Goal: Task Accomplishment & Management: Manage account settings

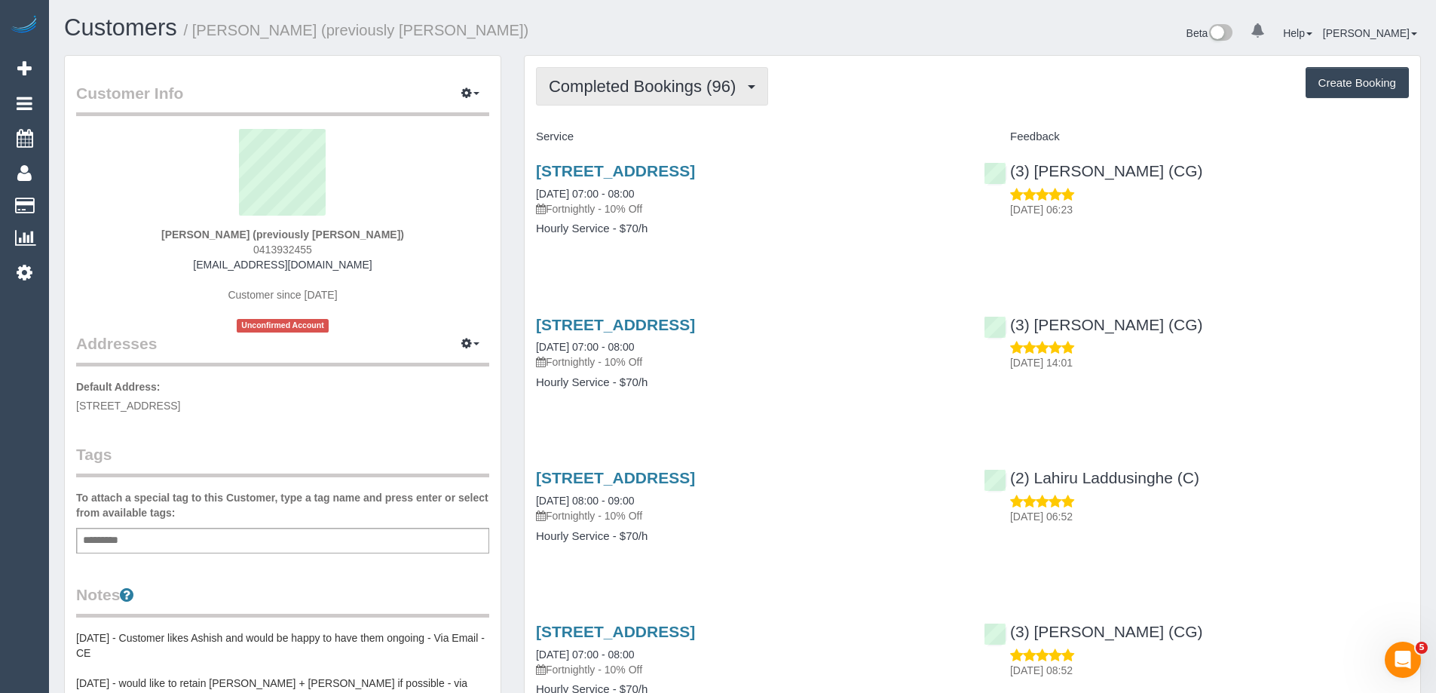
click at [666, 92] on span "Completed Bookings (96)" at bounding box center [646, 86] width 194 height 19
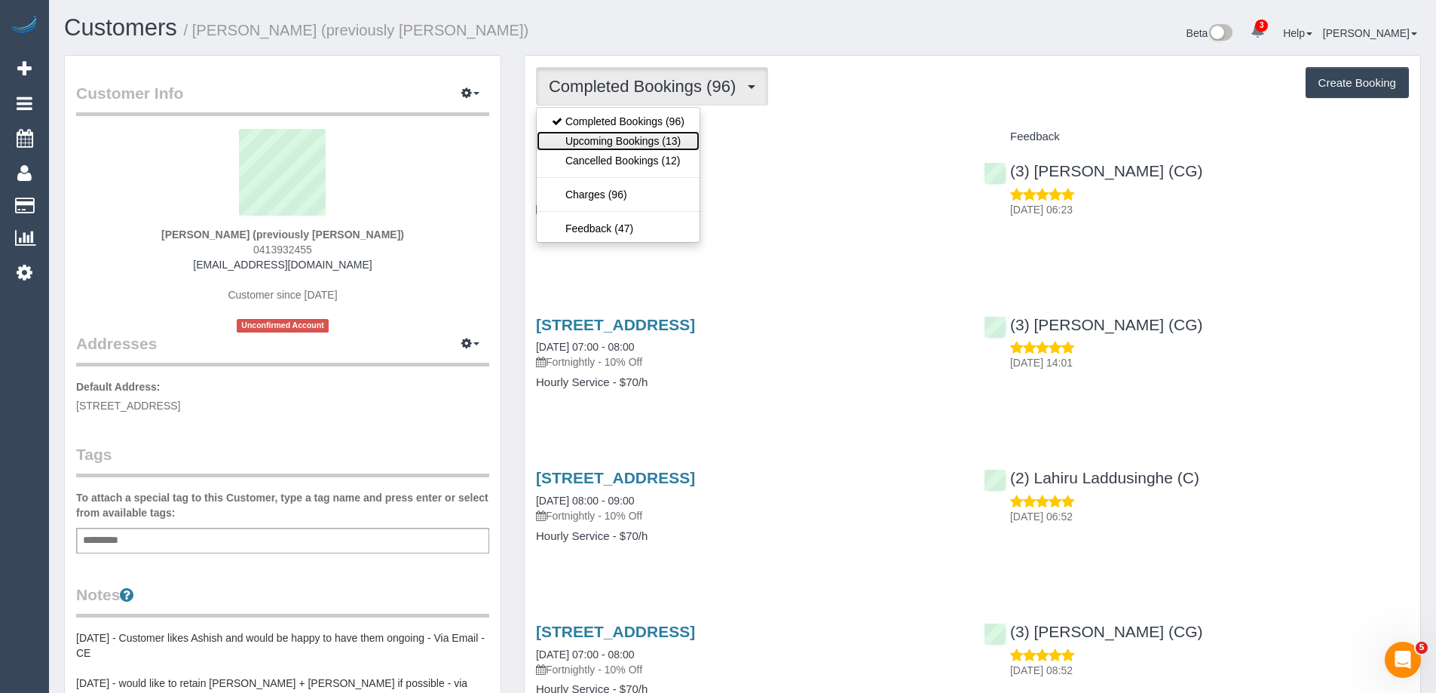
click at [662, 142] on link "Upcoming Bookings (13)" at bounding box center [618, 141] width 163 height 20
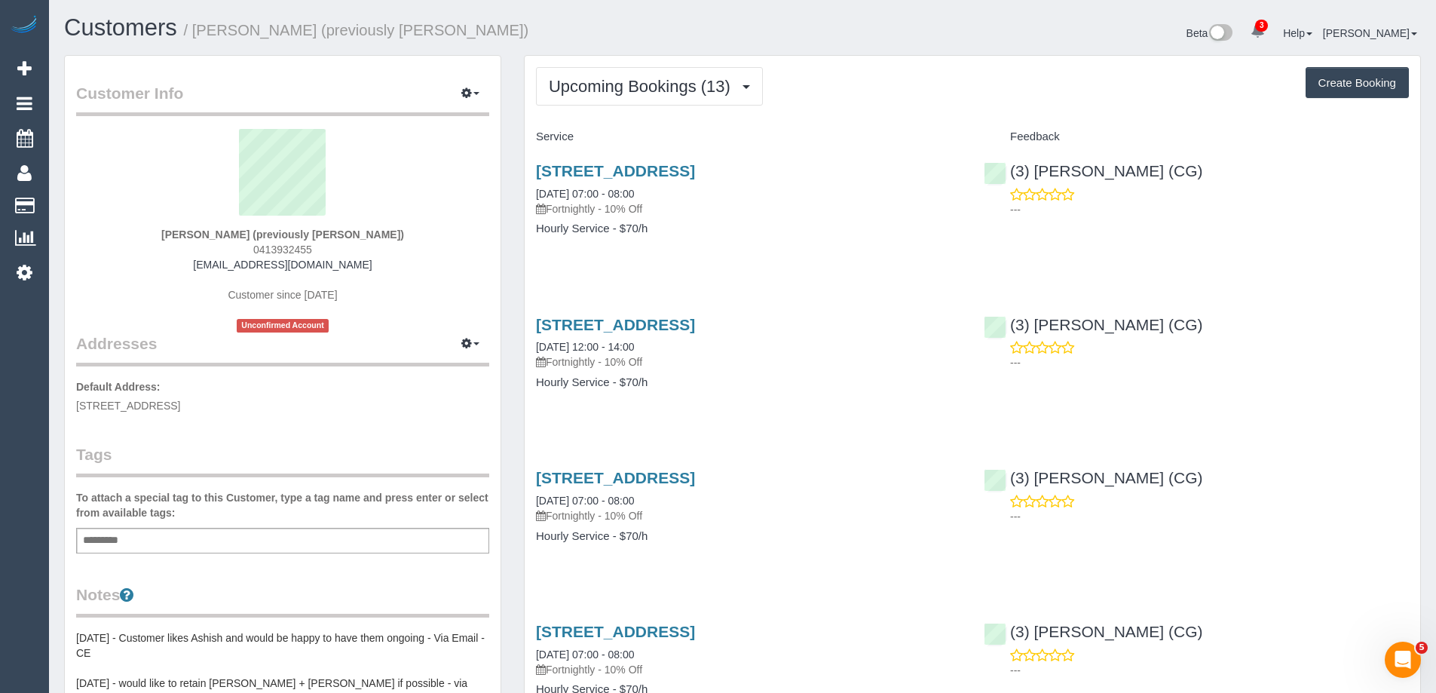
click at [625, 399] on div "202 Highett Road, Highett, VIC 3190 25/09/2025 12:00 - 14:00 Fortnightly - 10% …" at bounding box center [749, 361] width 448 height 116
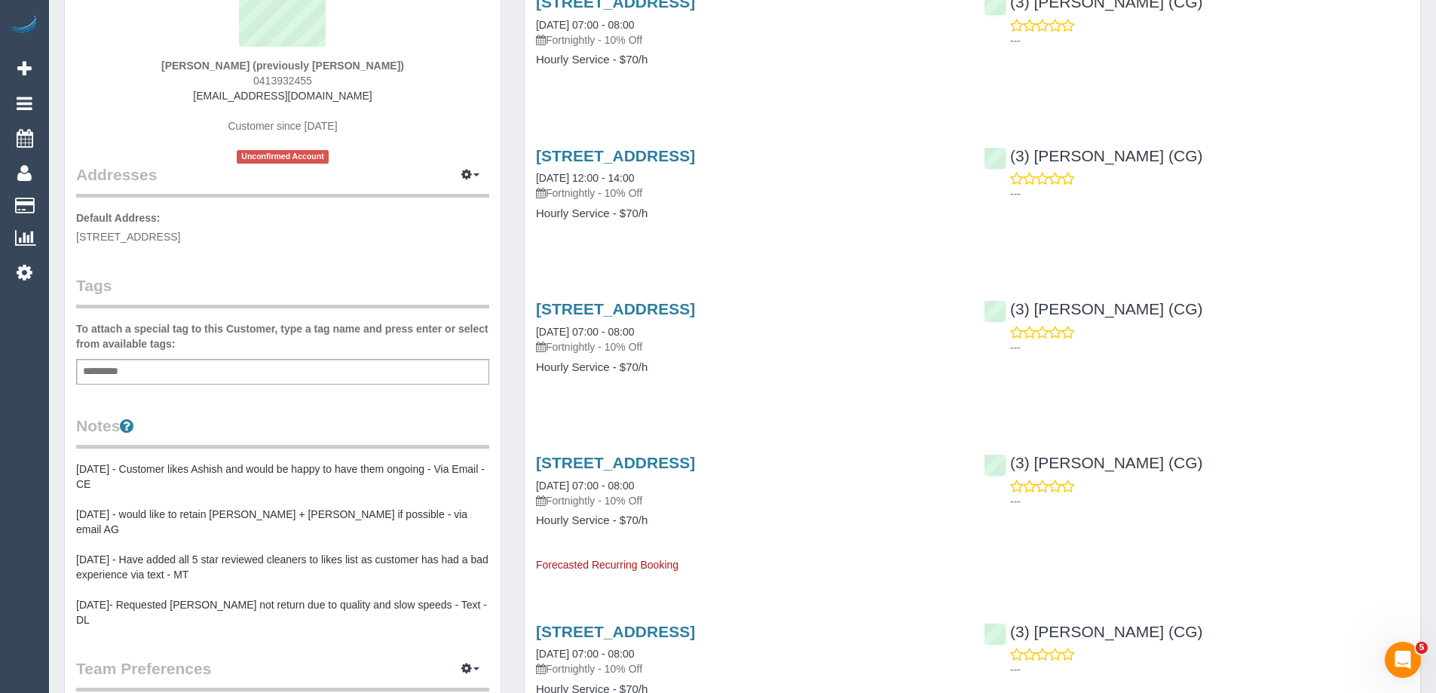
scroll to position [301, 0]
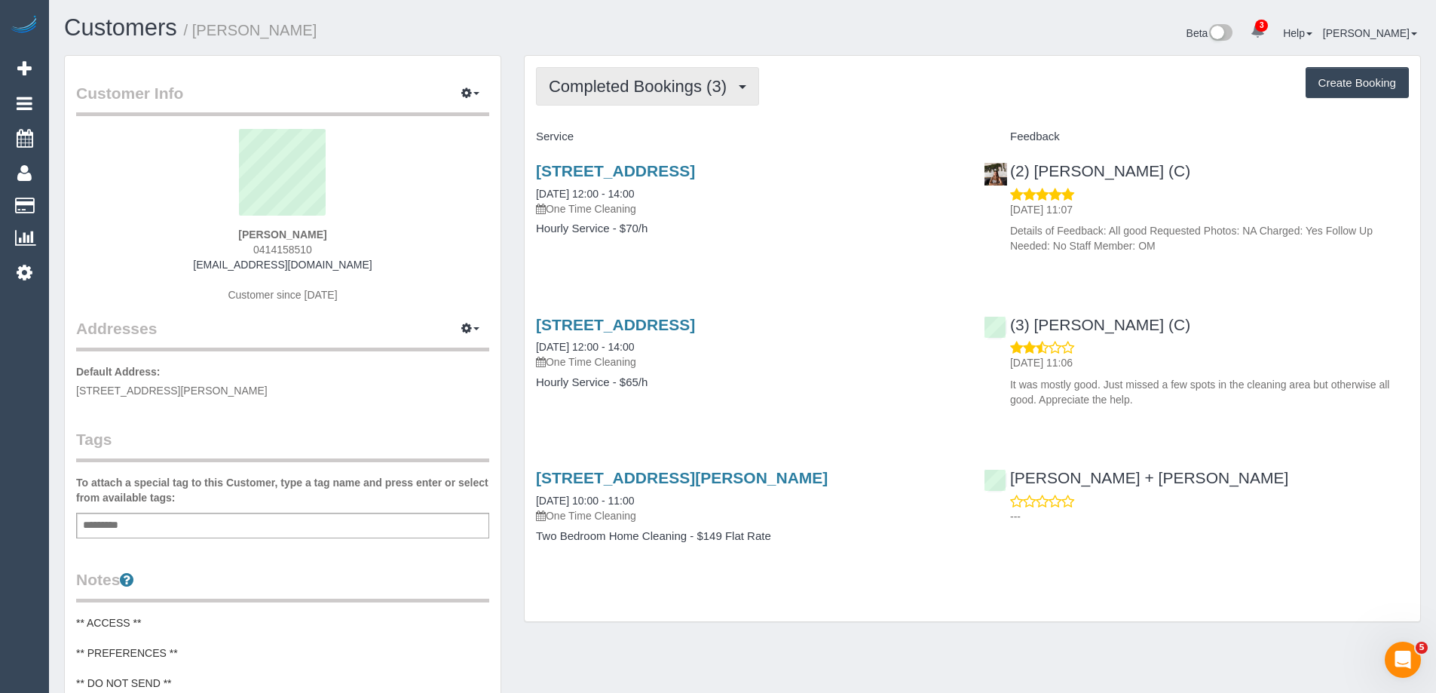
click at [633, 87] on span "Completed Bookings (3)" at bounding box center [641, 86] width 185 height 19
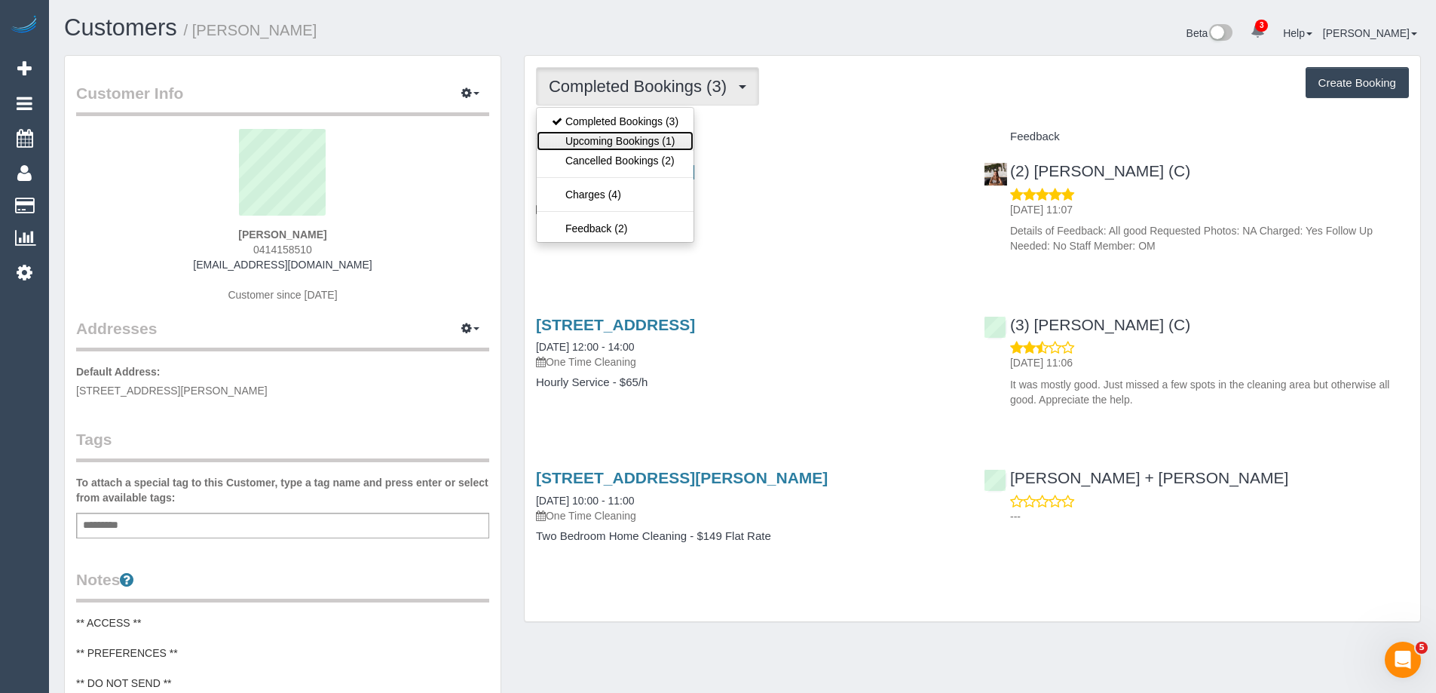
click at [633, 139] on link "Upcoming Bookings (1)" at bounding box center [615, 141] width 157 height 20
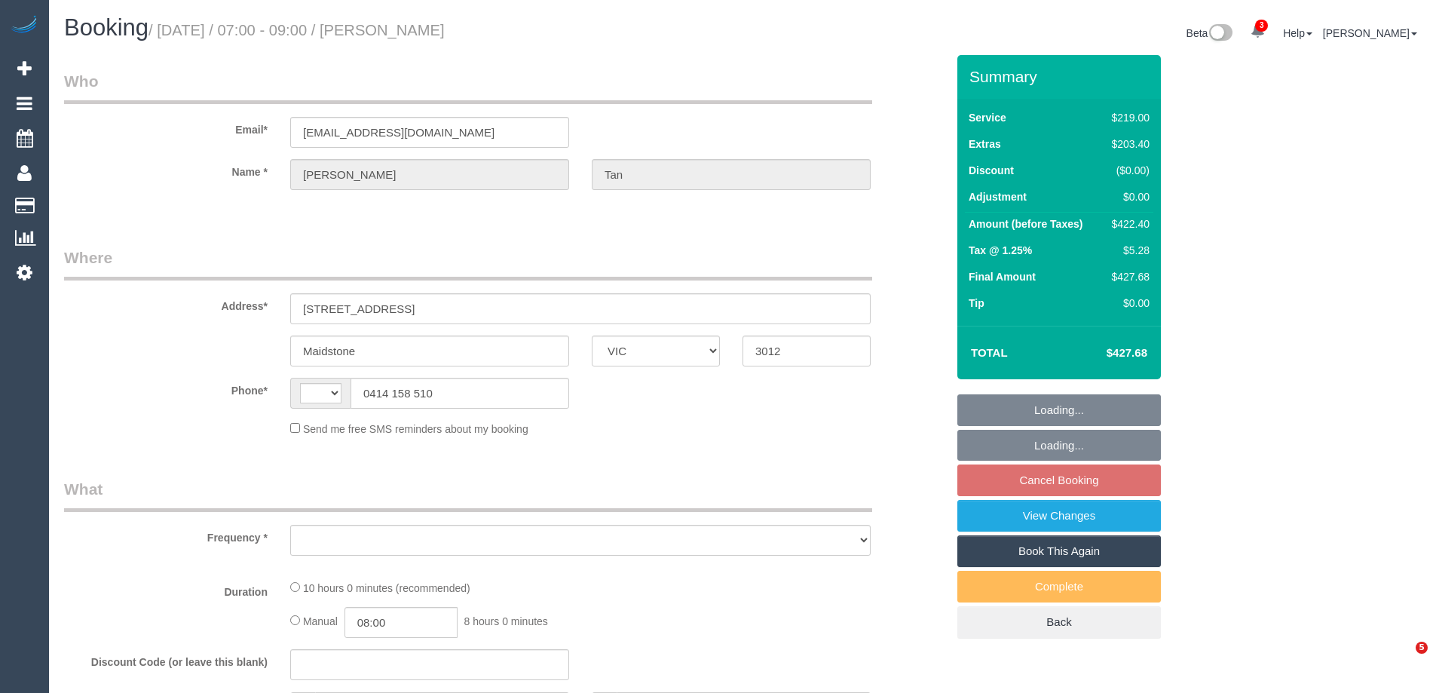
select select "VIC"
select select "string:AU"
select select "object:570"
select select "number:28"
select select "number:15"
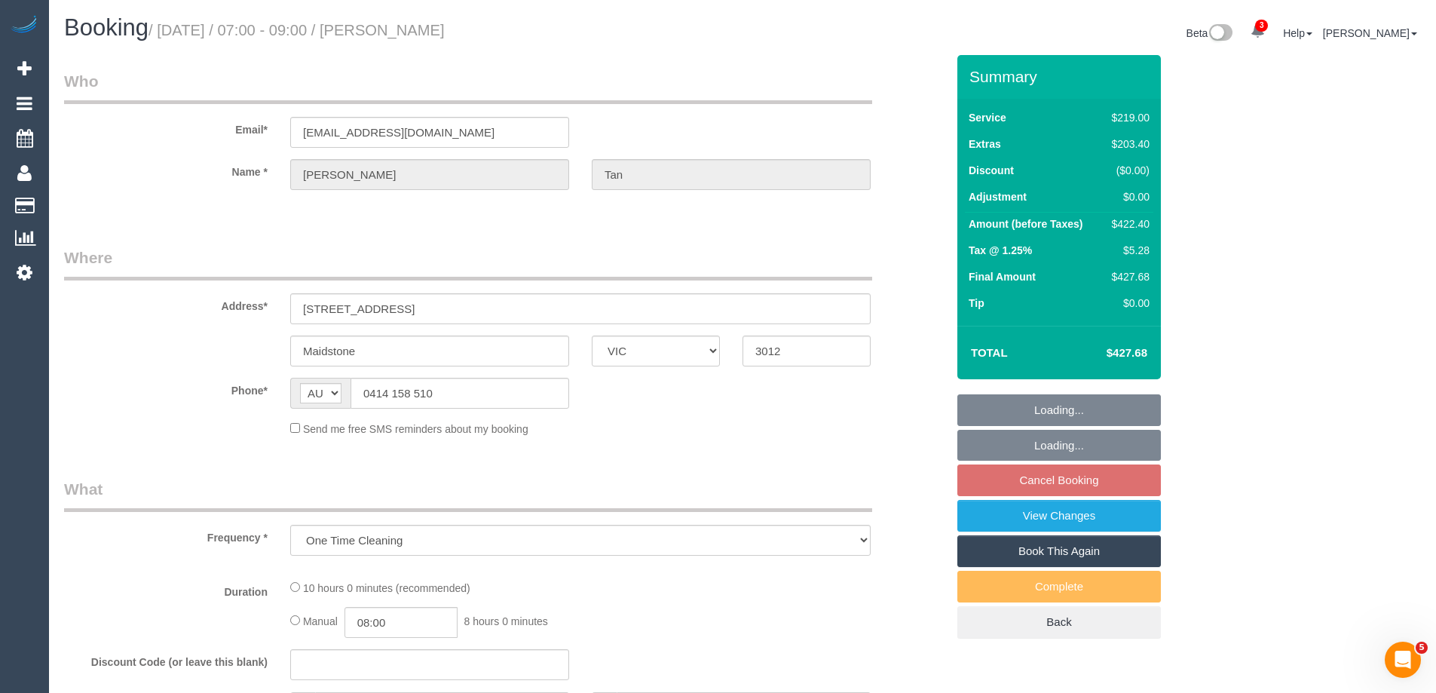
select select "number:19"
select select "number:24"
select select "number:26"
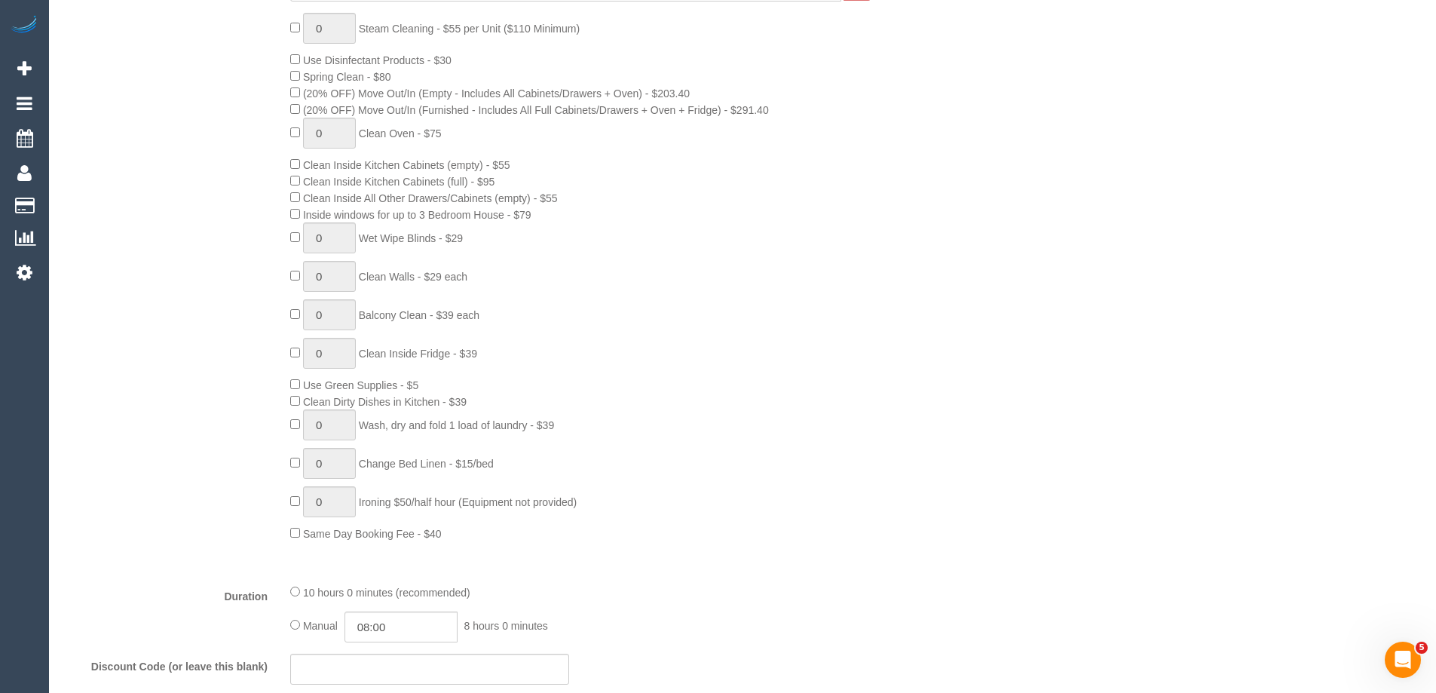
select select "object:1495"
select select "string:stripe-pm_1Rzudw2GScqysDRVJLiqdmYb"
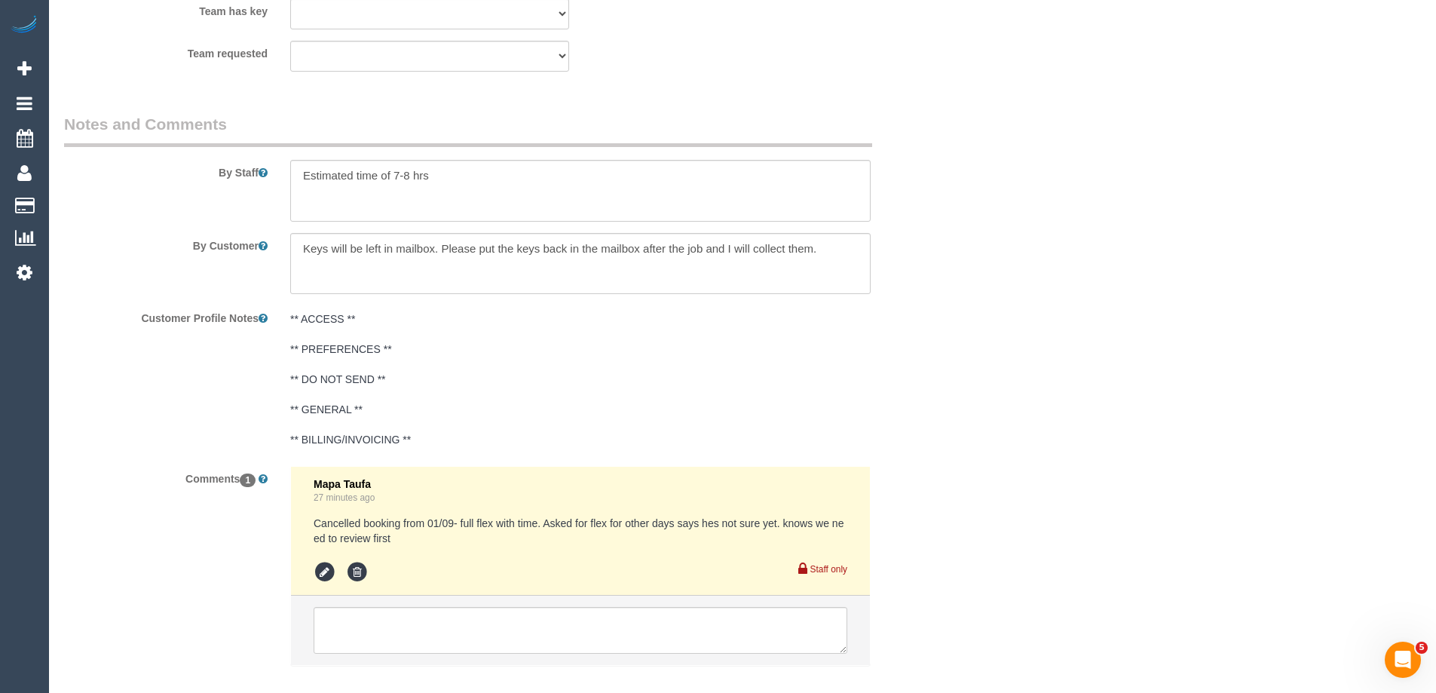
scroll to position [2541, 0]
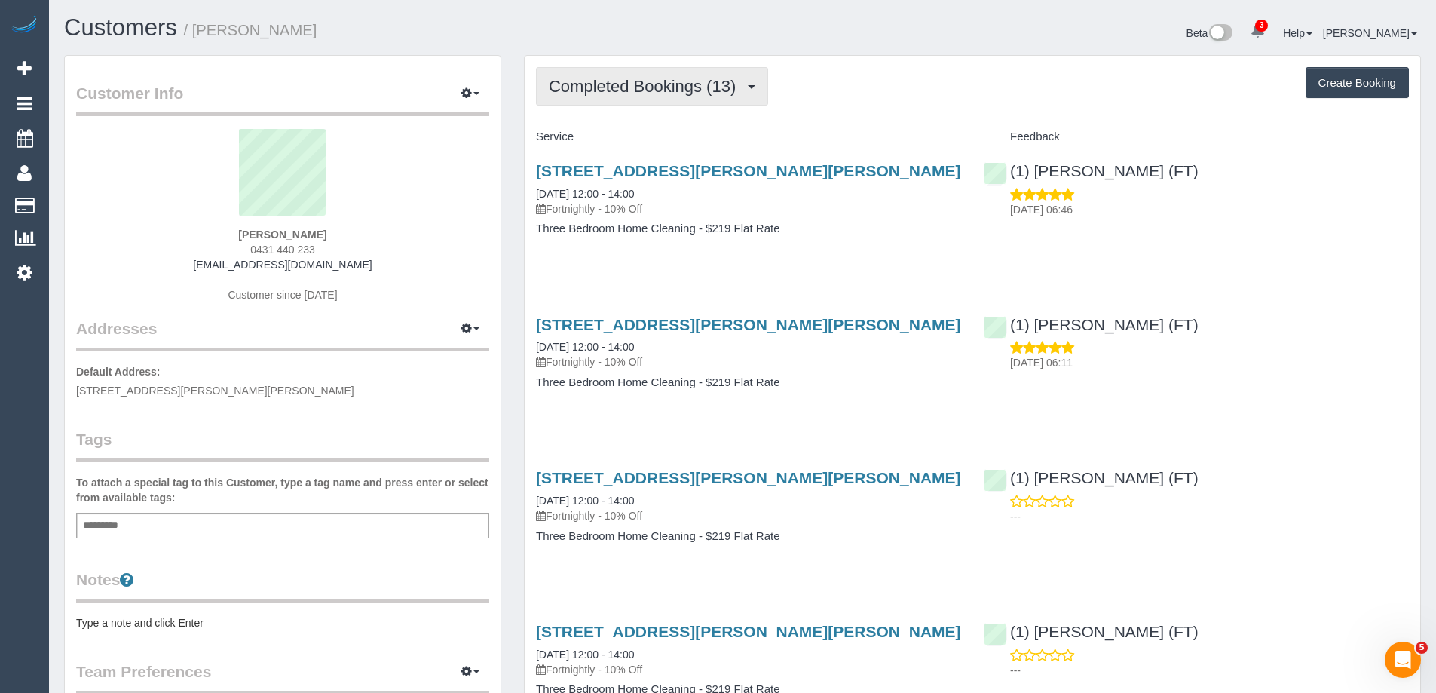
click at [627, 90] on span "Completed Bookings (13)" at bounding box center [646, 86] width 194 height 19
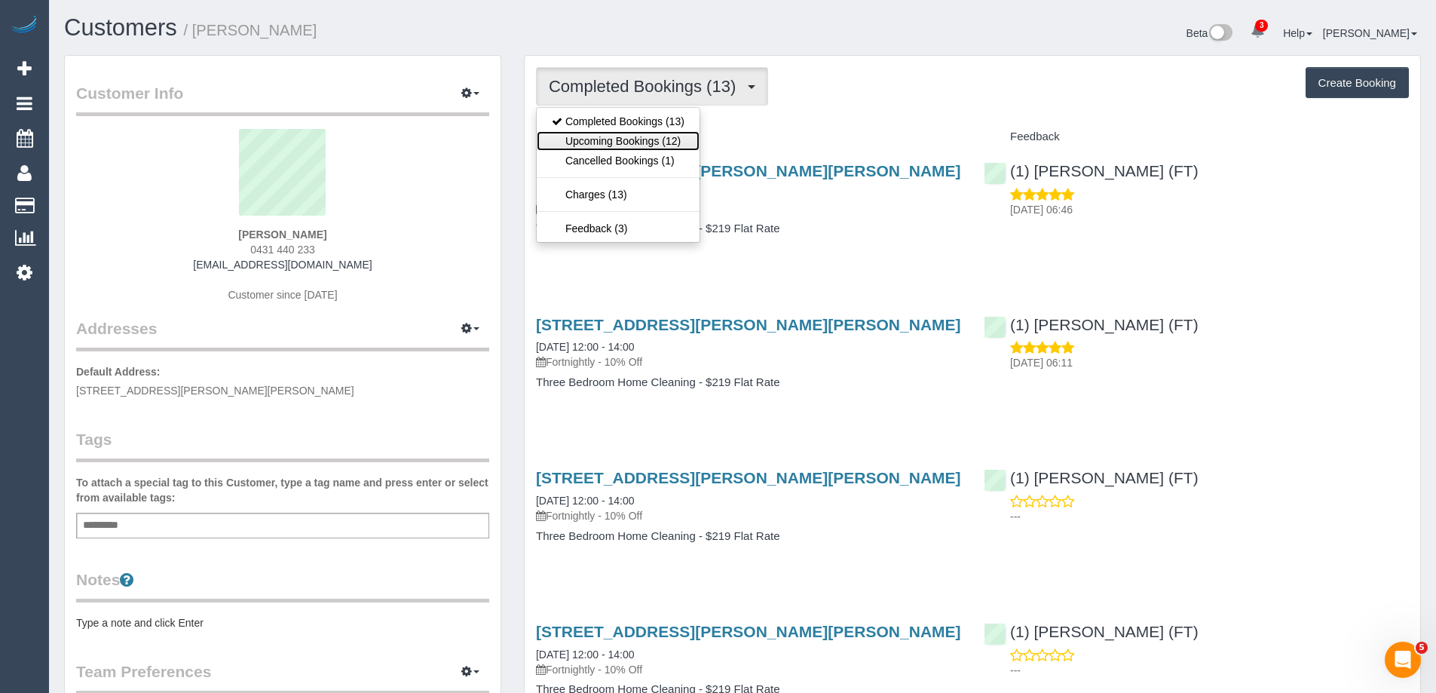
click at [665, 136] on link "Upcoming Bookings (12)" at bounding box center [618, 141] width 163 height 20
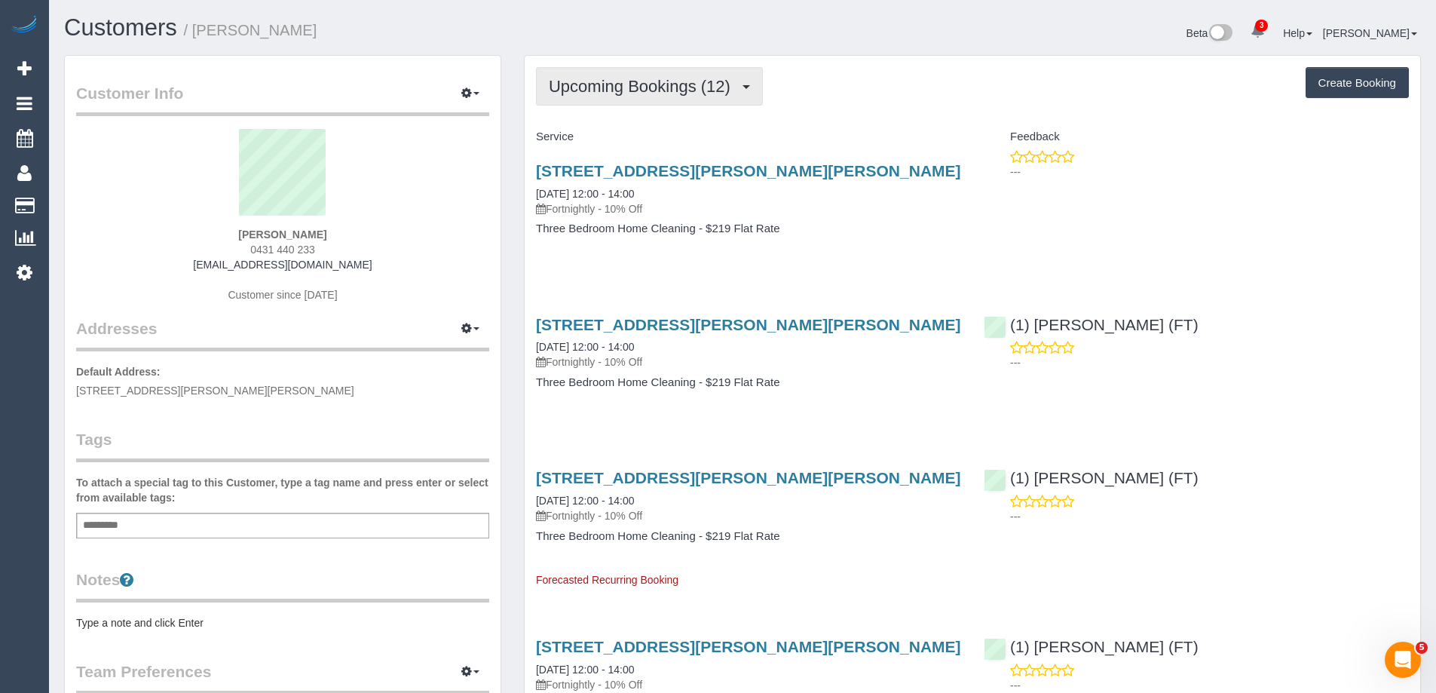
click at [620, 89] on span "Upcoming Bookings (12)" at bounding box center [643, 86] width 189 height 19
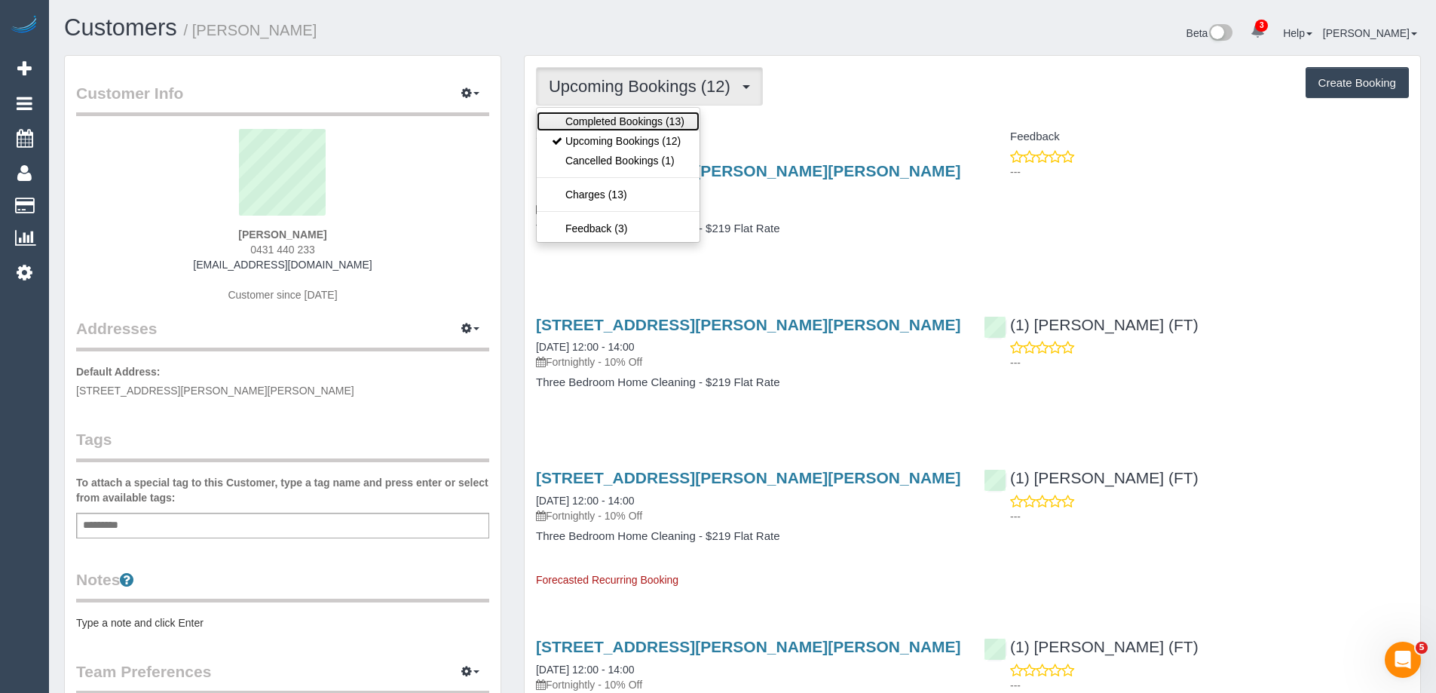
click at [603, 116] on link "Completed Bookings (13)" at bounding box center [618, 122] width 163 height 20
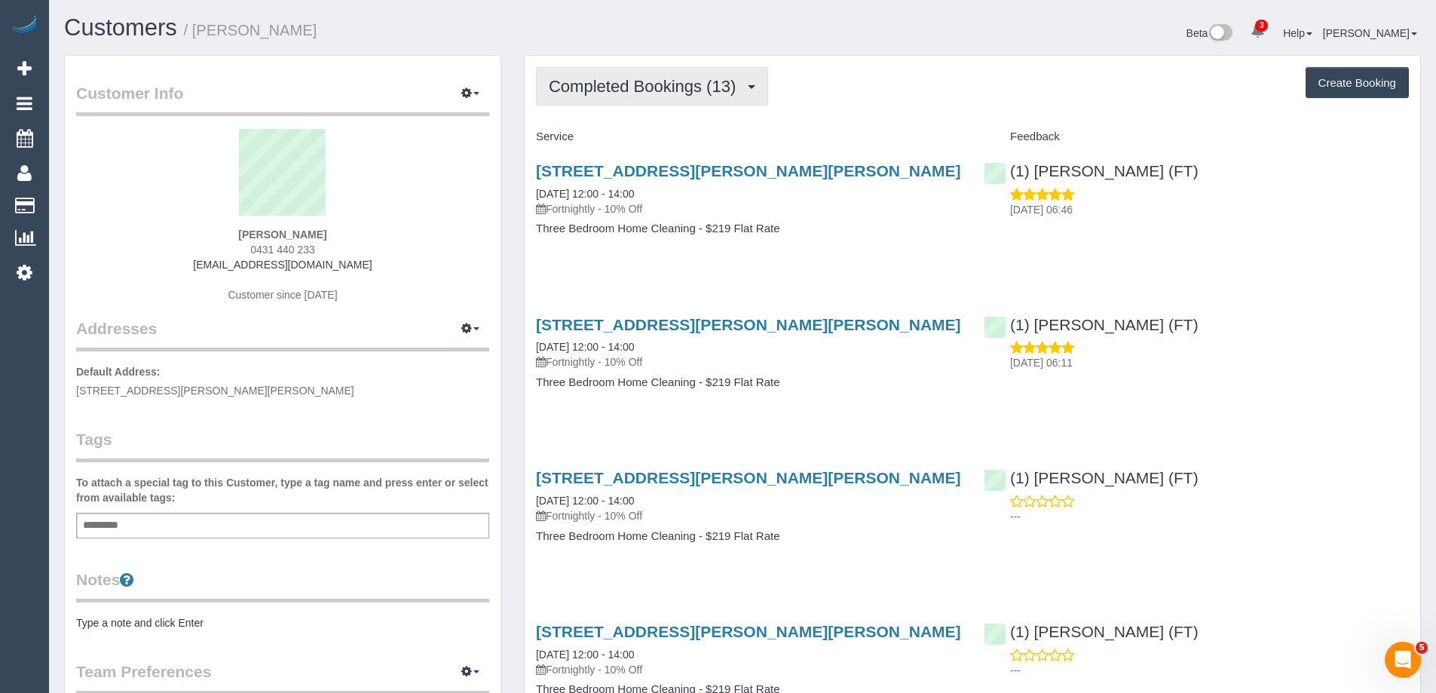
click at [611, 85] on span "Completed Bookings (13)" at bounding box center [646, 86] width 194 height 19
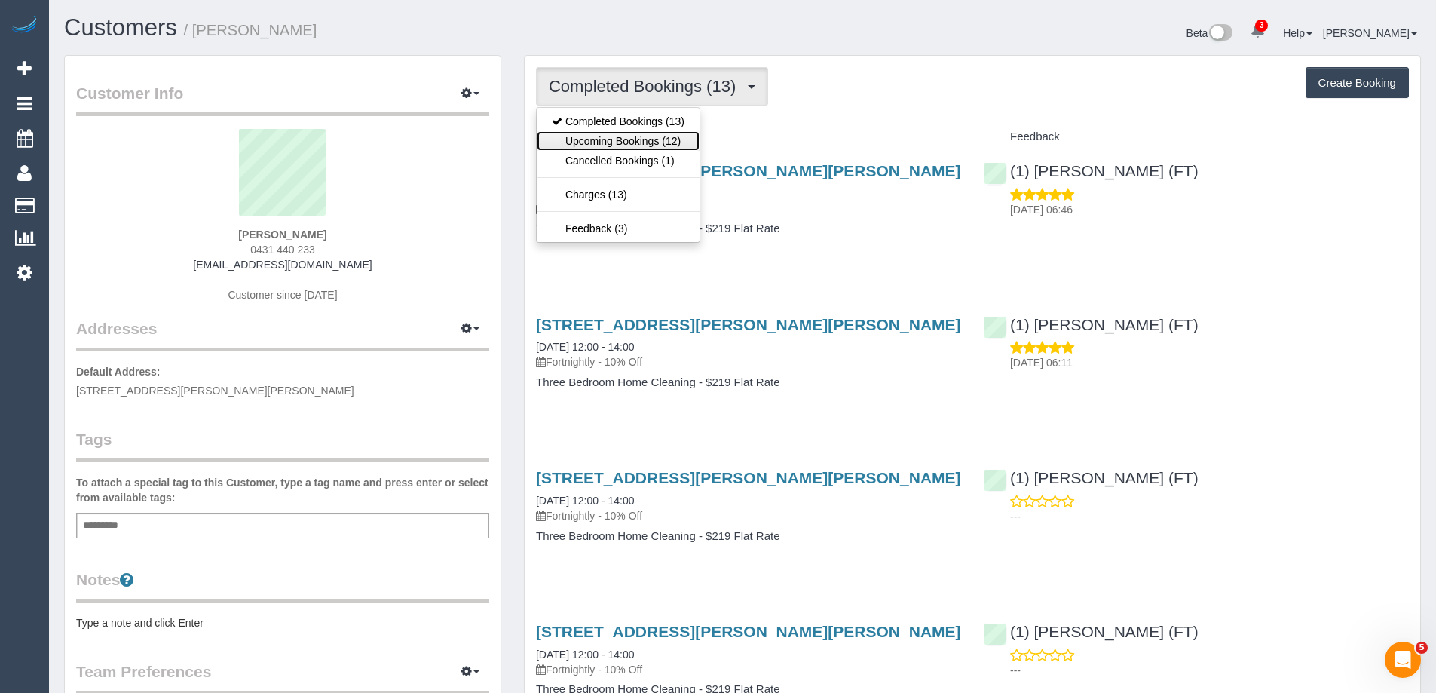
click at [617, 136] on link "Upcoming Bookings (12)" at bounding box center [618, 141] width 163 height 20
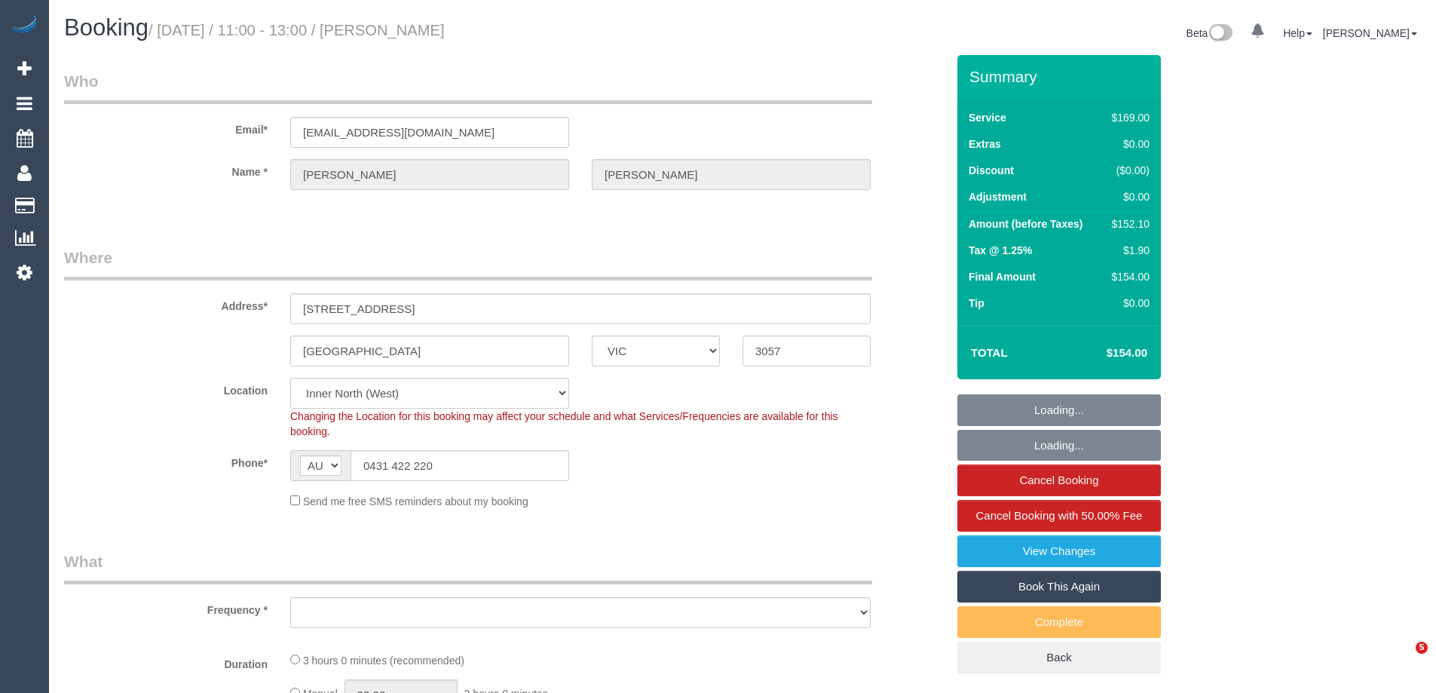
select select "VIC"
select select "object:761"
select select "string:stripe-pm_1Qx8Ip2GScqysDRV6MnaNJ06"
select select "number:28"
select select "number:15"
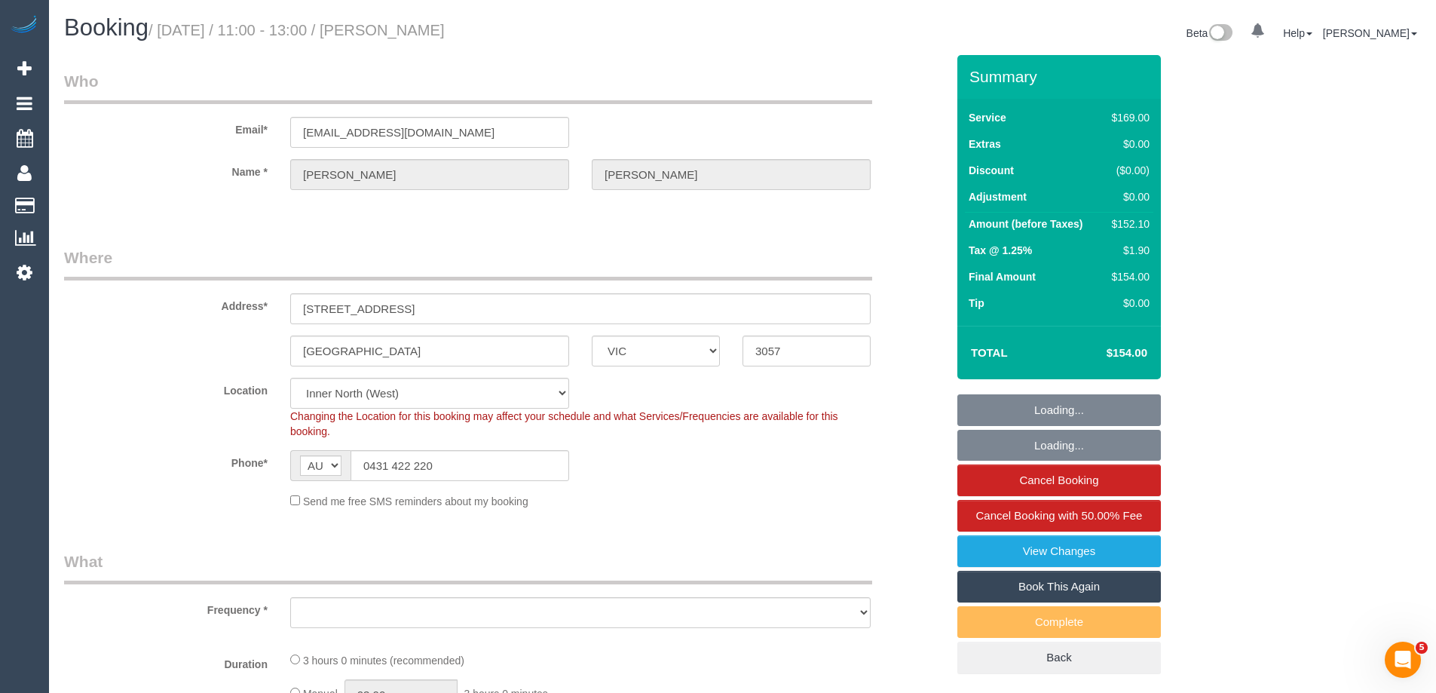
select select "number:19"
select select "number:24"
select select "number:34"
select select "number:12"
select select "object:780"
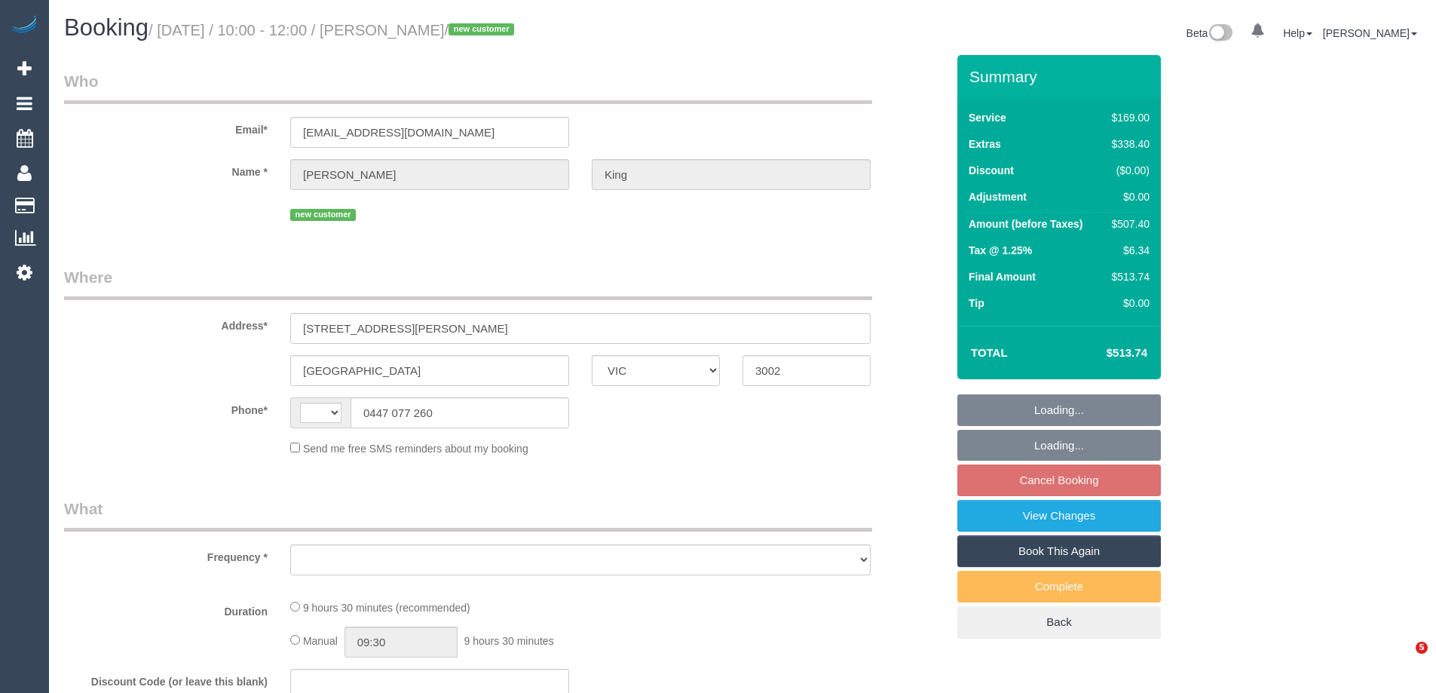
select select "VIC"
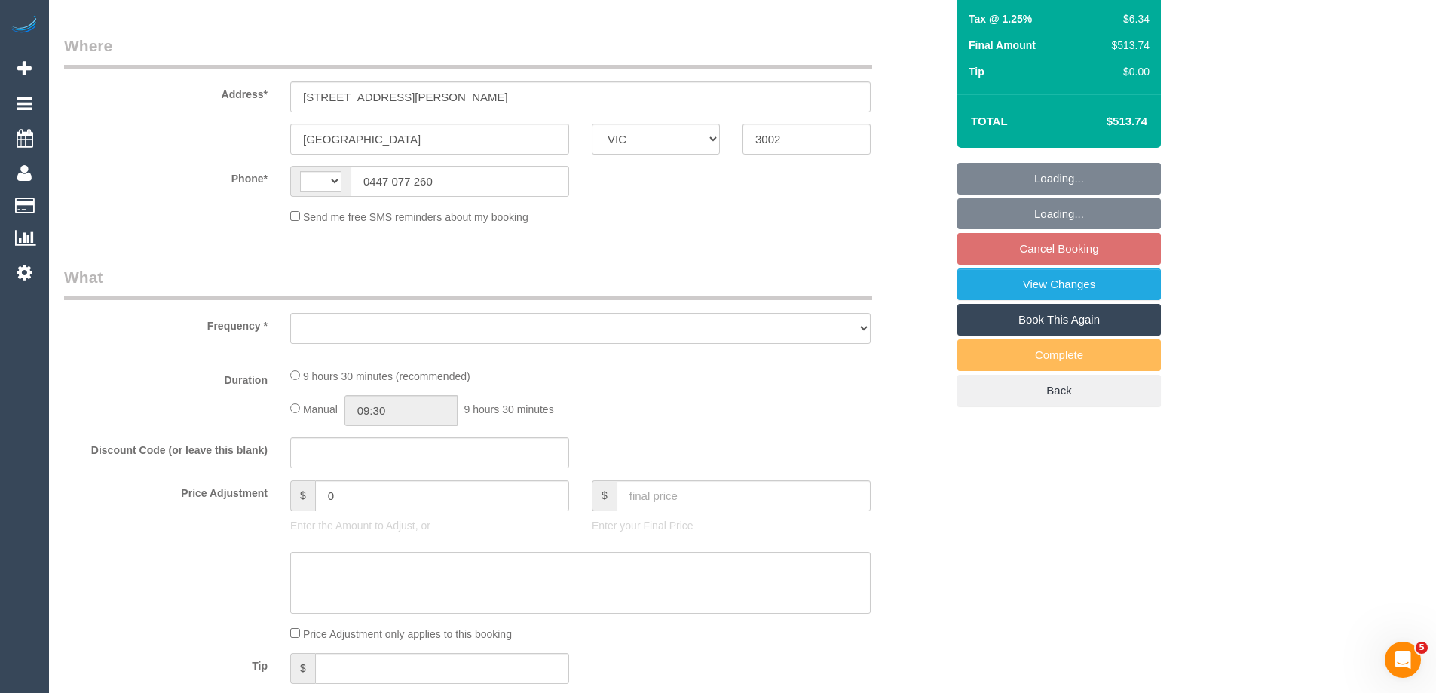
select select "string:AU"
select select "object:597"
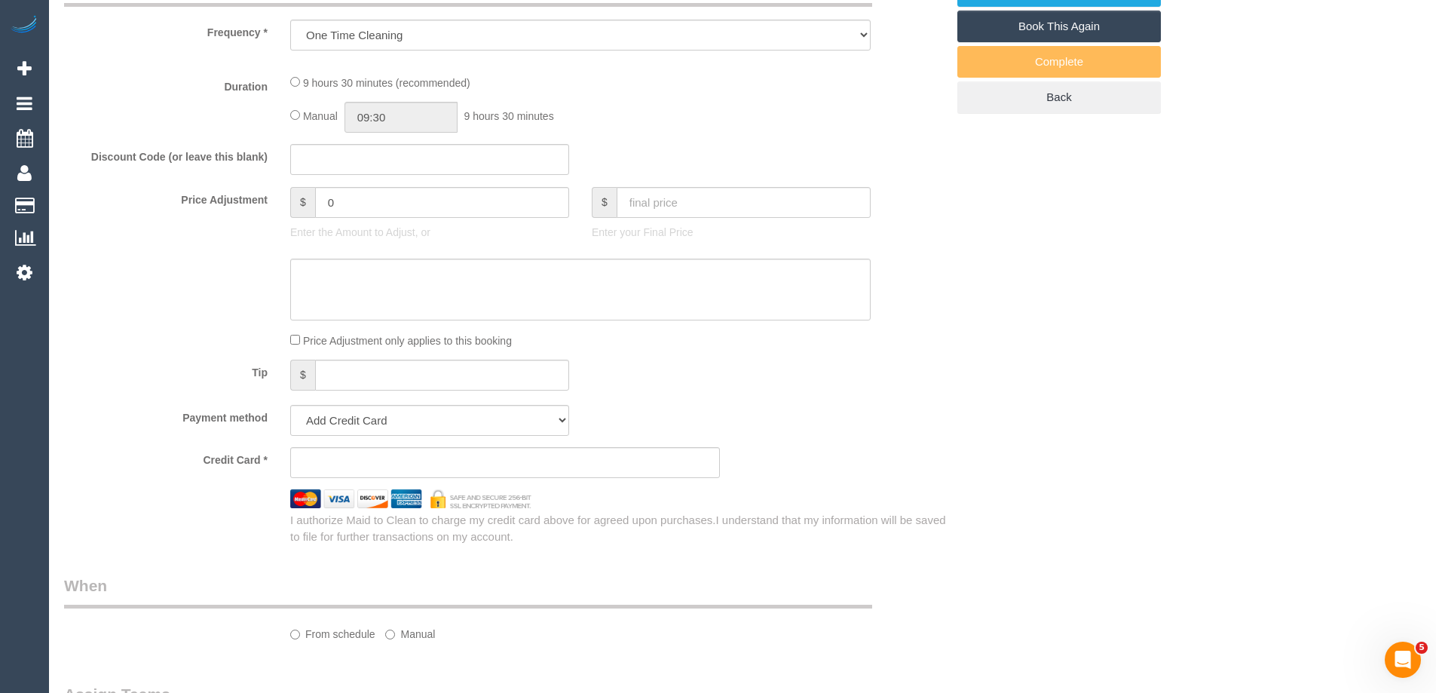
select select "string:stripe-pm_1RwDtg2GScqysDRVK3eZOeWT"
select select "number:28"
select select "number:14"
select select "number:19"
select select "number:25"
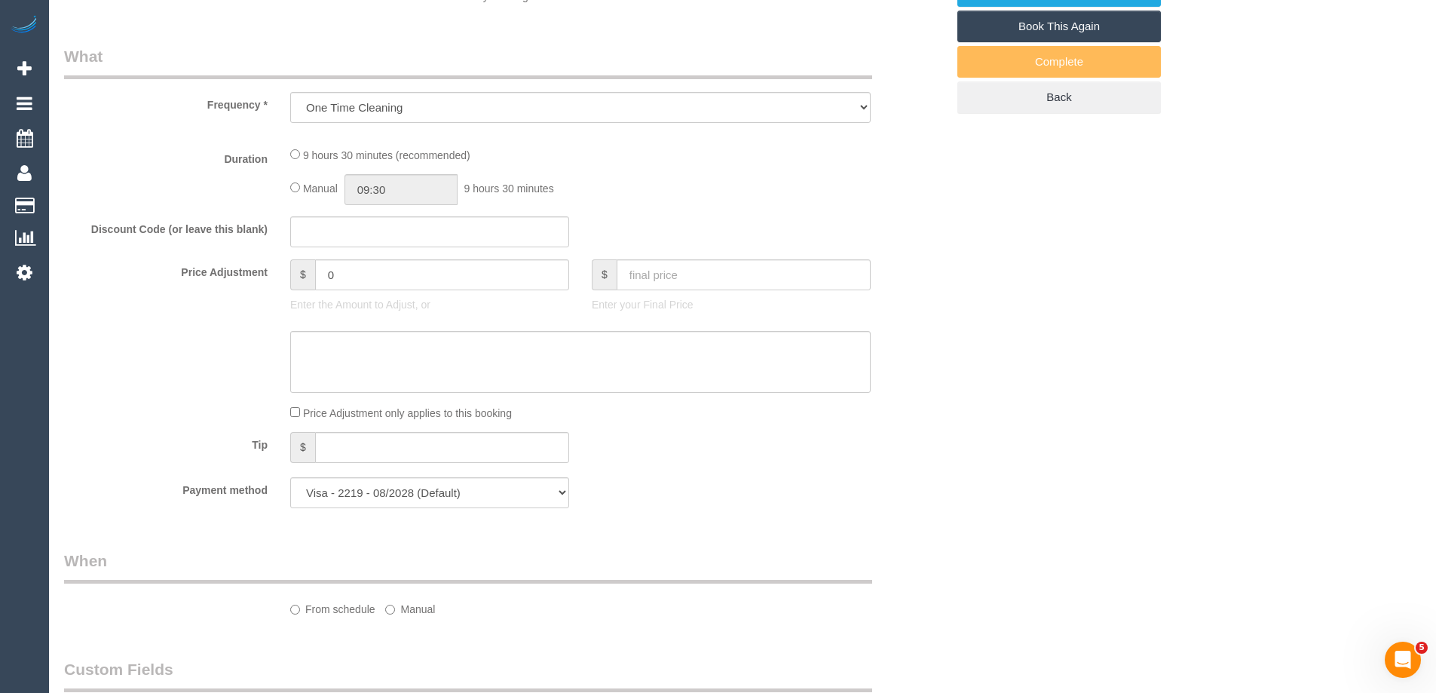
select select "object:851"
select select "spot1"
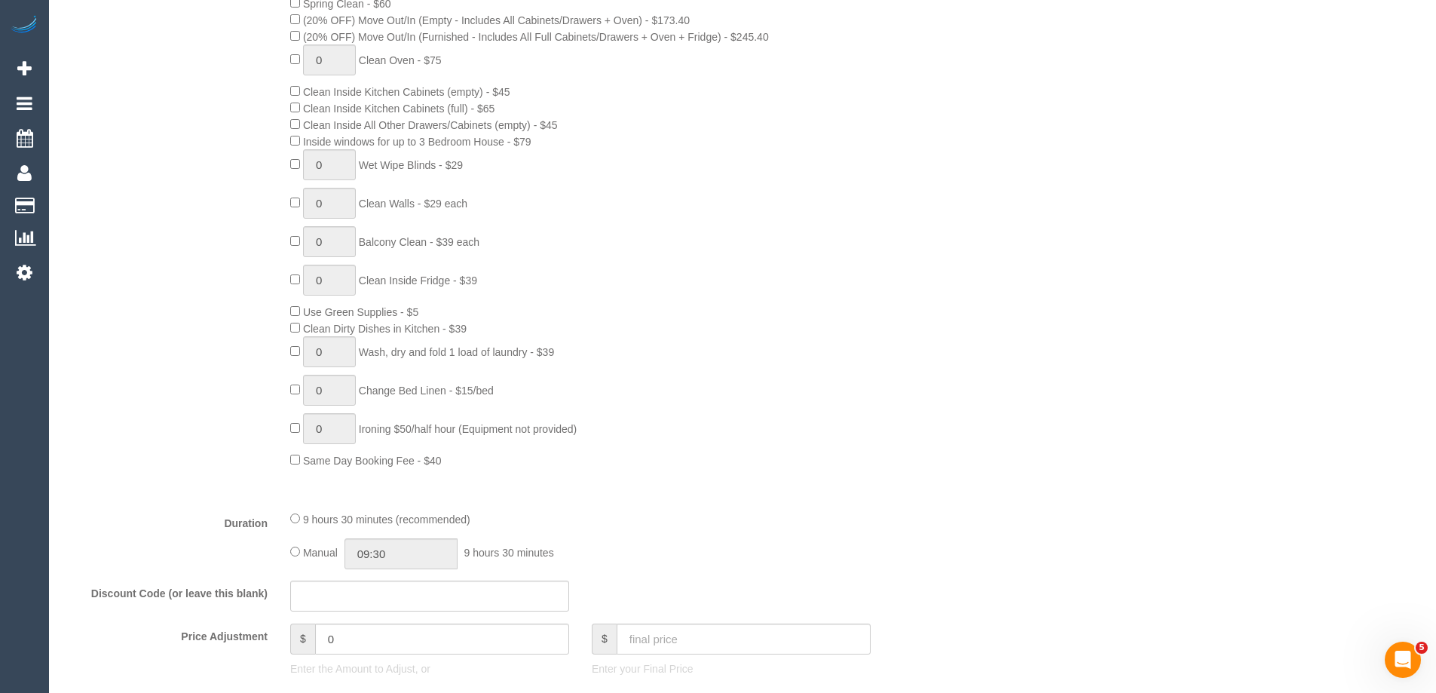
scroll to position [904, 0]
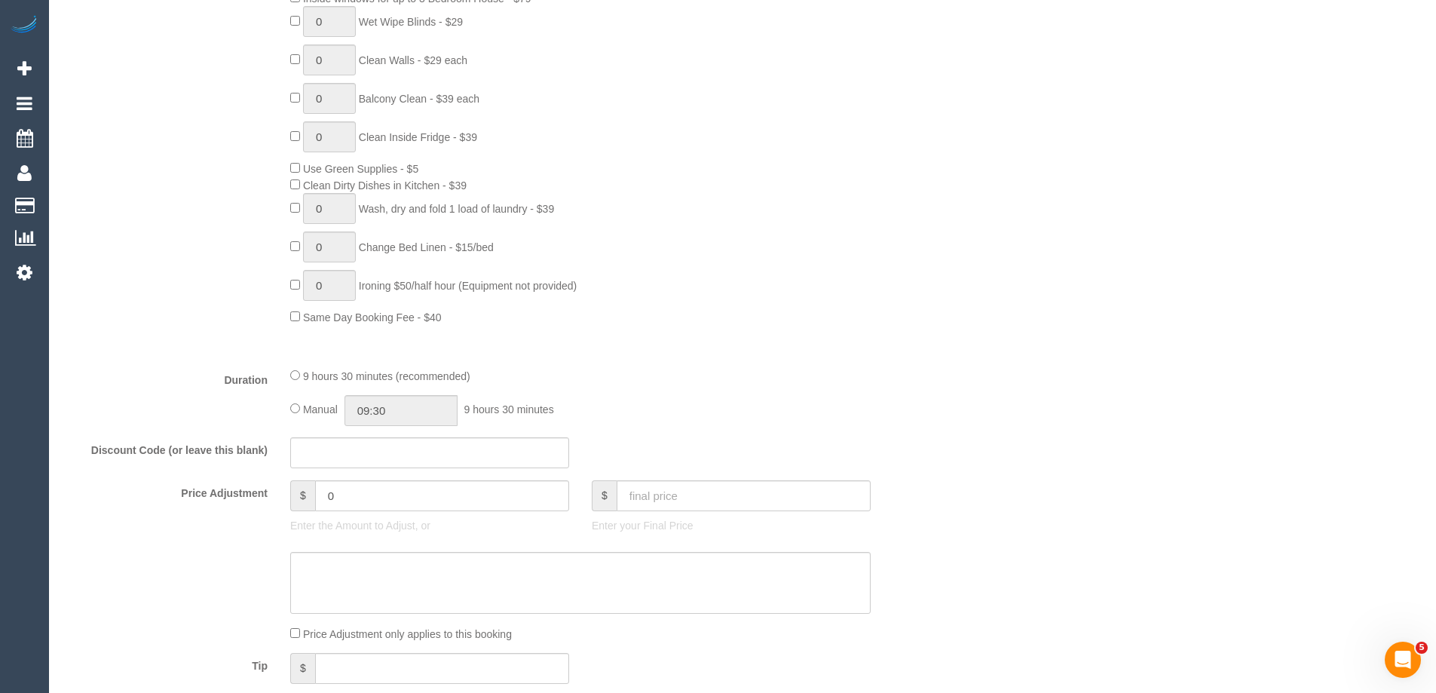
click at [293, 412] on div "Manual 09:30 9 hours 30 minutes" at bounding box center [580, 410] width 580 height 31
click at [436, 415] on input "09:30" at bounding box center [400, 410] width 113 height 31
type input "03:00"
drag, startPoint x: 378, startPoint y: 471, endPoint x: 396, endPoint y: 400, distance: 73.1
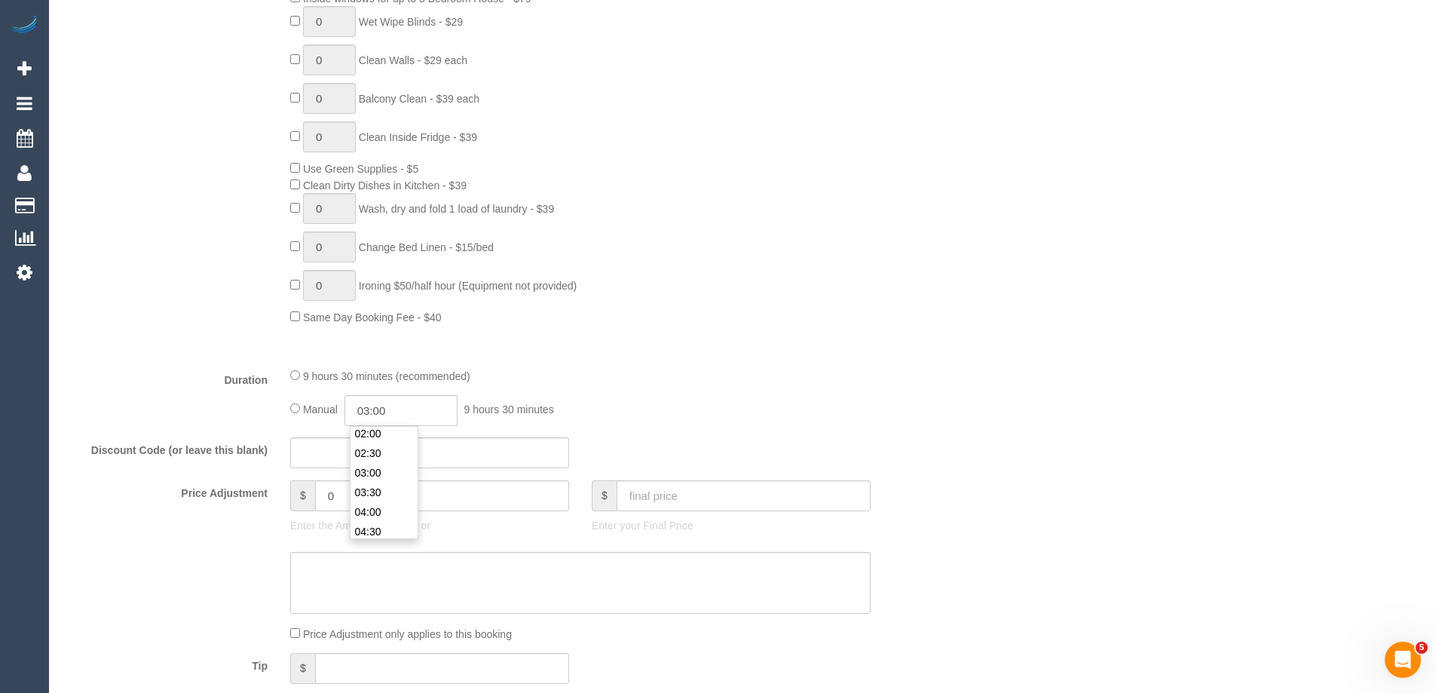
click at [378, 470] on li "03:00" at bounding box center [383, 473] width 67 height 20
select select "spot20"
drag, startPoint x: 393, startPoint y: 410, endPoint x: 381, endPoint y: 412, distance: 11.5
click at [381, 412] on input "03:00" at bounding box center [400, 410] width 113 height 31
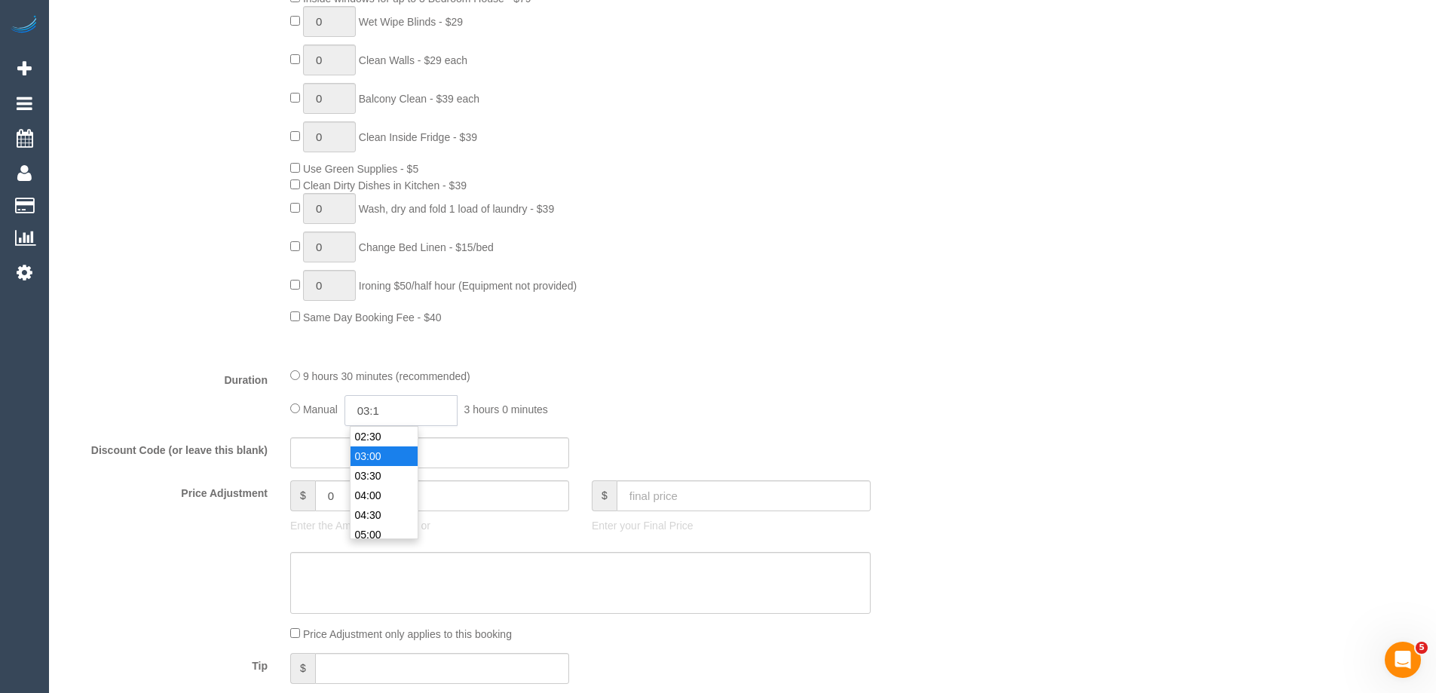
type input "03:15"
select select
type input "03:15"
select select "spot39"
click at [650, 326] on div "Type of Service * Hourly Service - $70/h Hourly Service - $65/h Hourly Service …" at bounding box center [505, 54] width 882 height 601
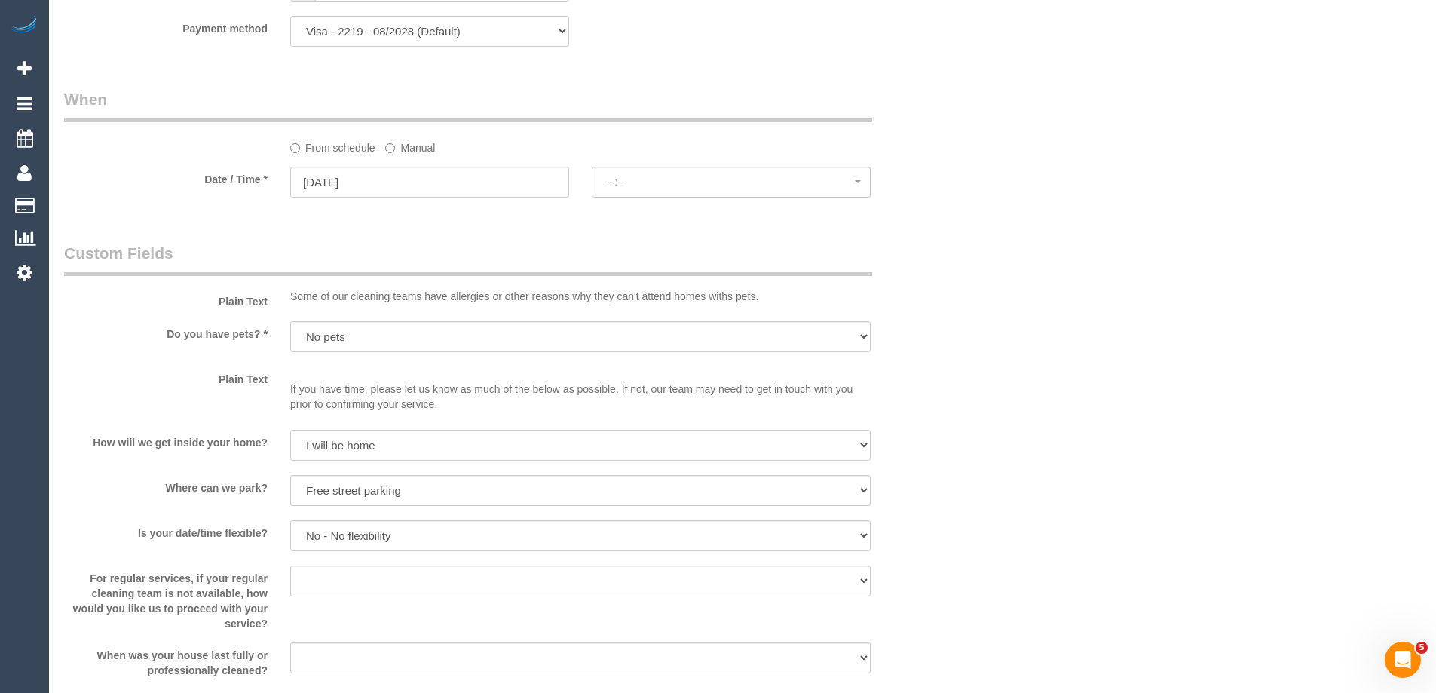
select select "spot58"
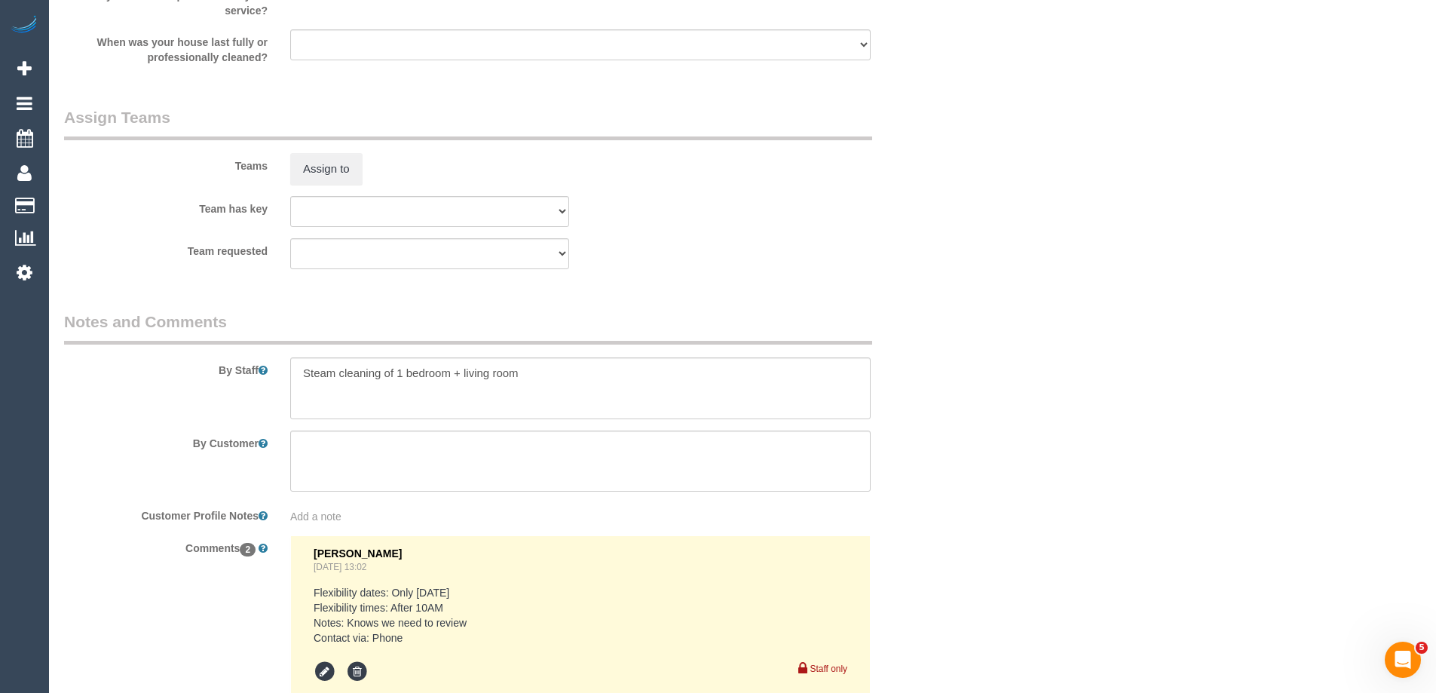
scroll to position [2261, 0]
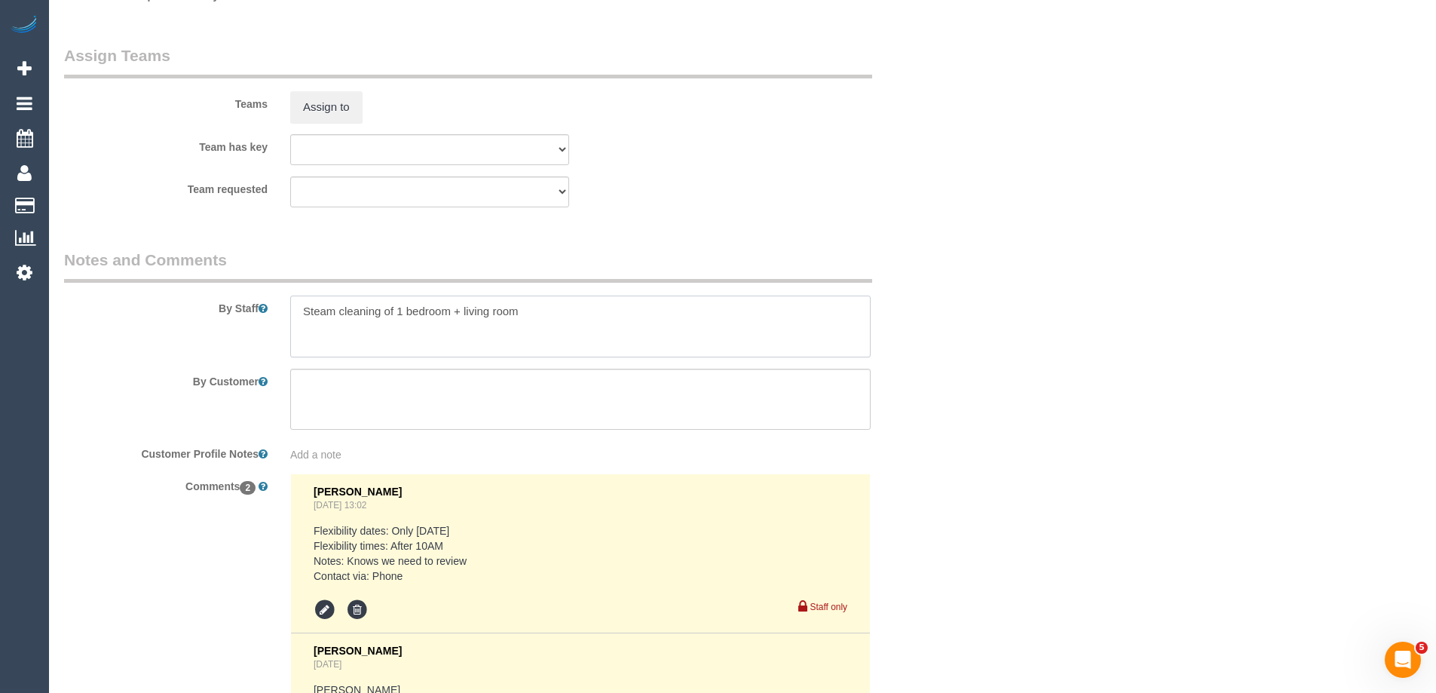
click at [302, 307] on textarea at bounding box center [580, 326] width 580 height 62
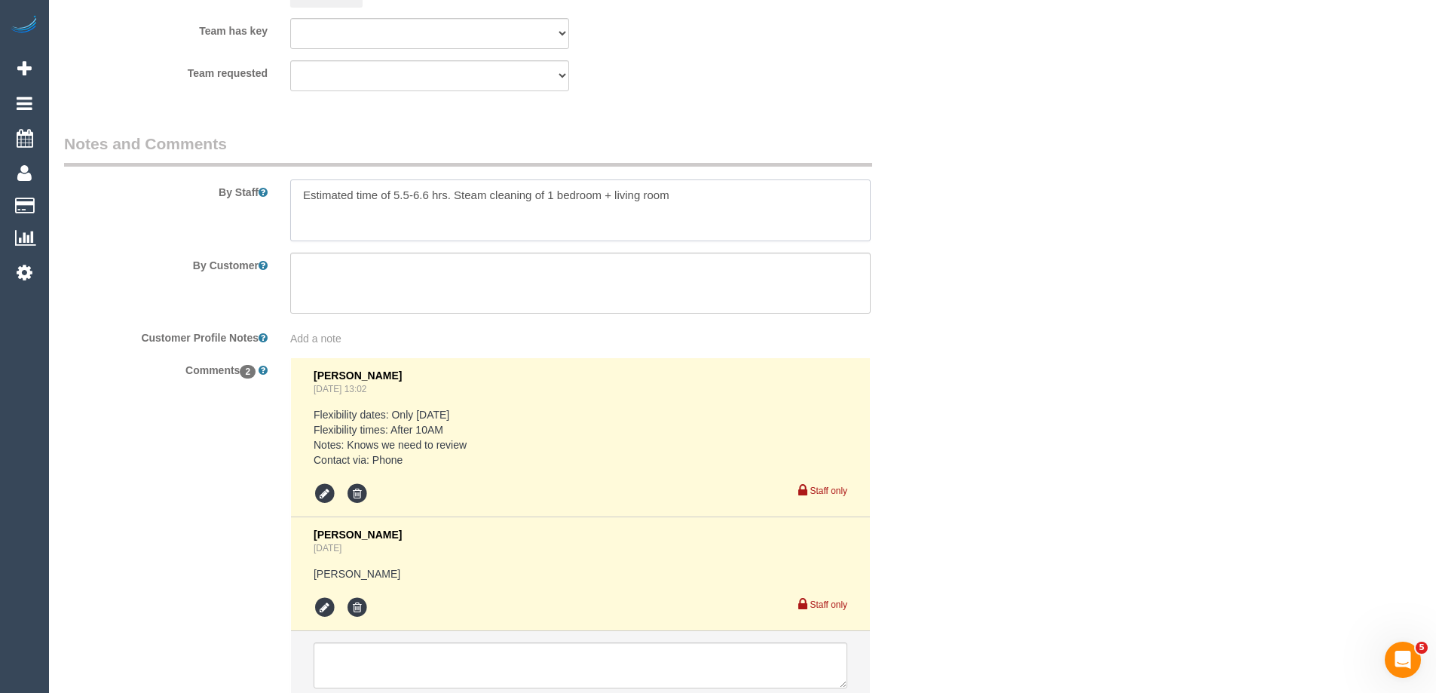
scroll to position [2487, 0]
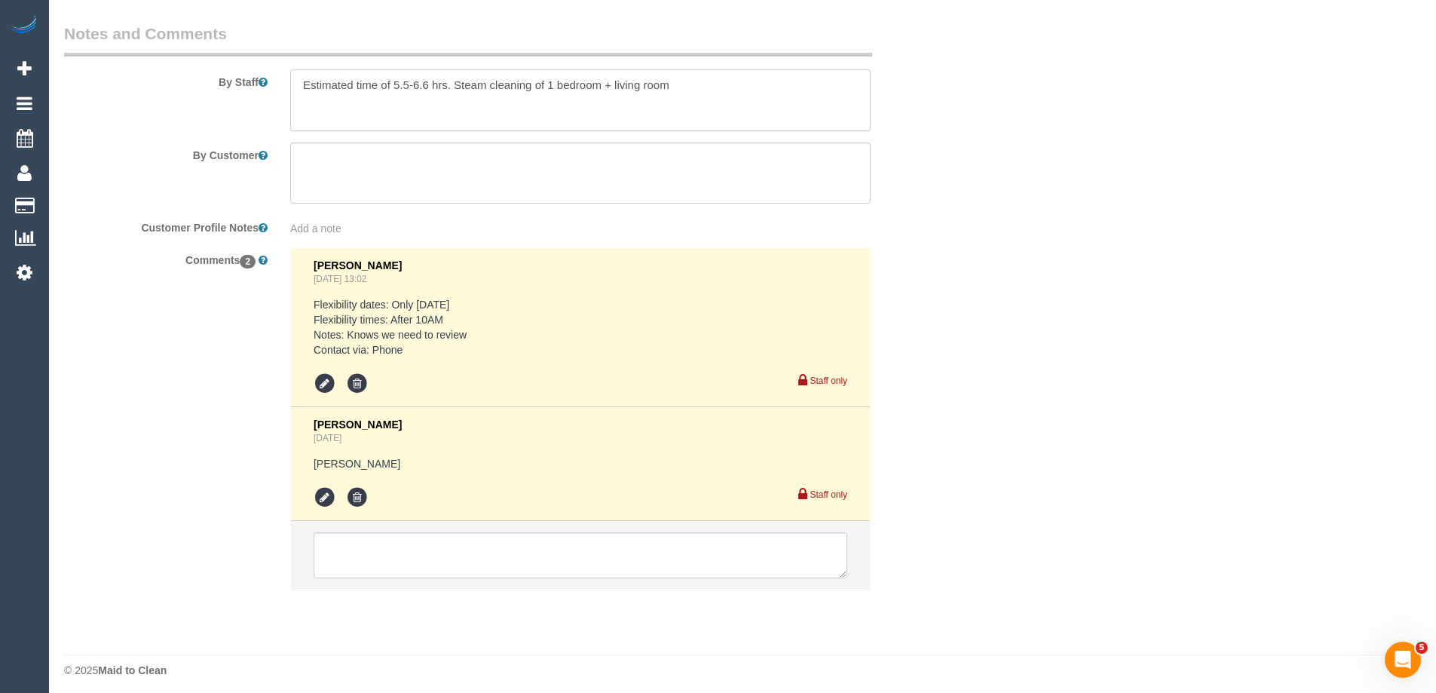
type textarea "Estimated time of 5.5-6.6 hrs. Steam cleaning of 1 bedroom + living room"
click at [327, 494] on icon at bounding box center [325, 497] width 23 height 23
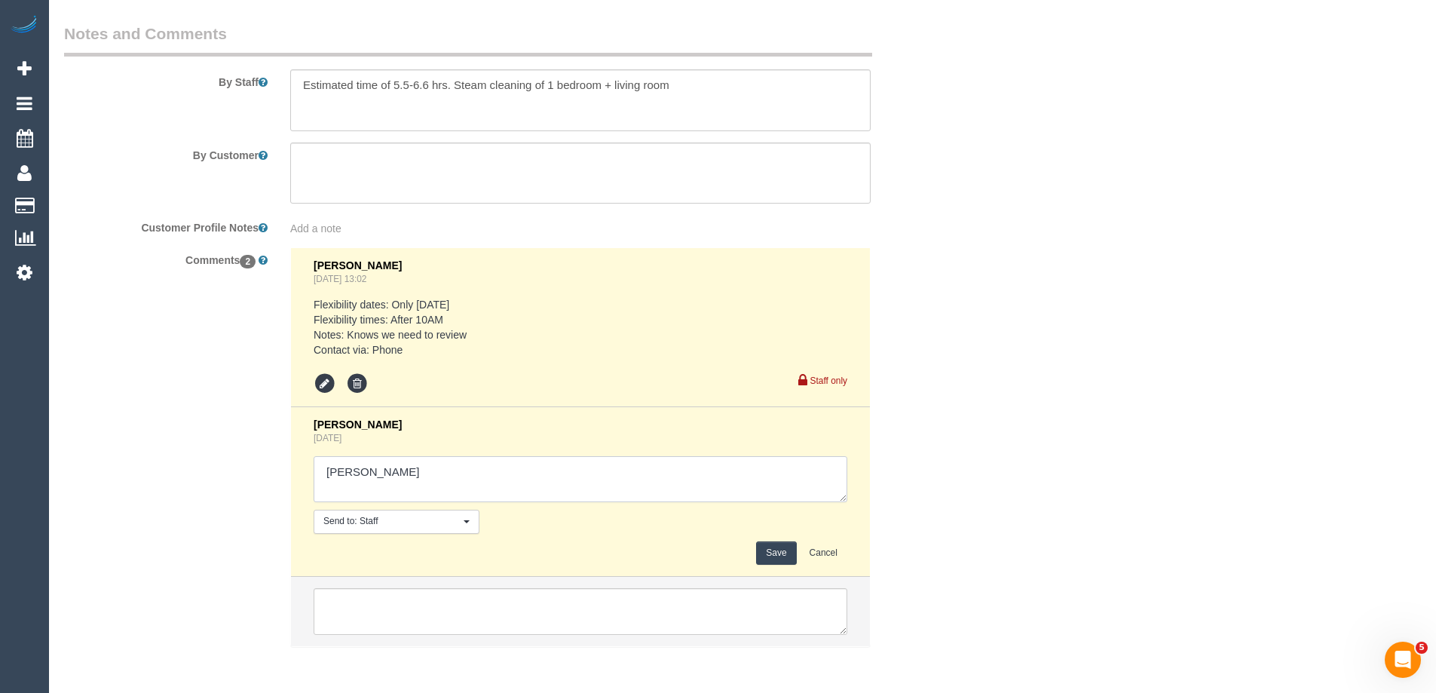
drag, startPoint x: 392, startPoint y: 467, endPoint x: 604, endPoint y: 492, distance: 213.2
click at [604, 492] on textarea at bounding box center [581, 479] width 534 height 47
type textarea "[PERSON_NAME] - Confirmed"
click at [770, 550] on button "Save" at bounding box center [776, 552] width 40 height 23
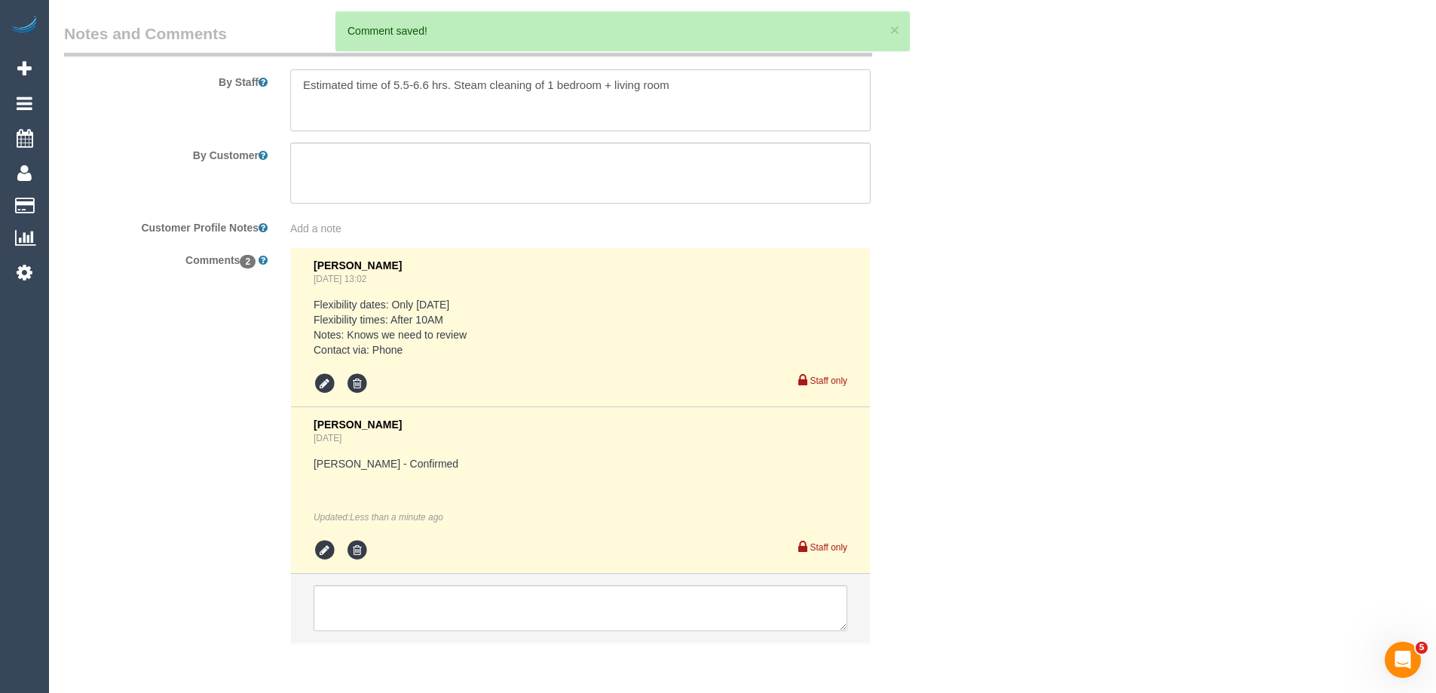
click at [447, 81] on textarea at bounding box center [580, 100] width 580 height 62
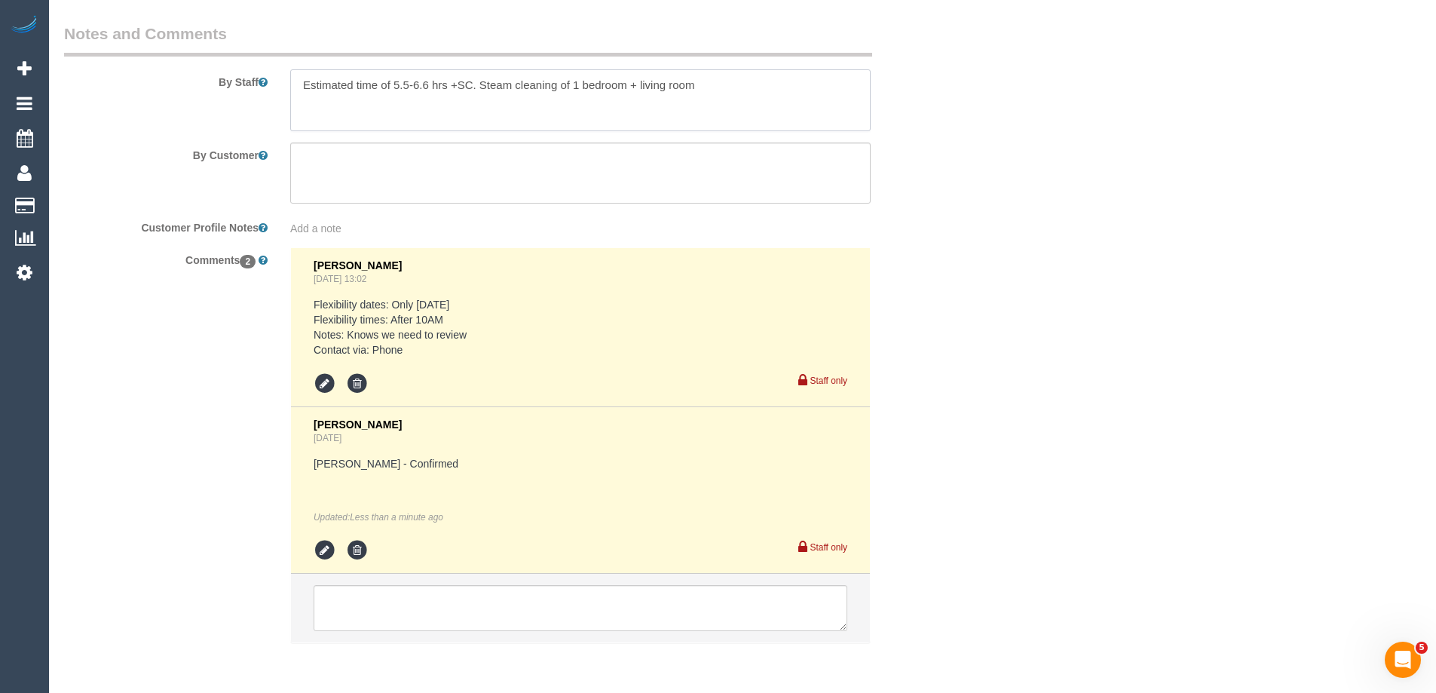
click at [459, 81] on textarea at bounding box center [580, 100] width 580 height 62
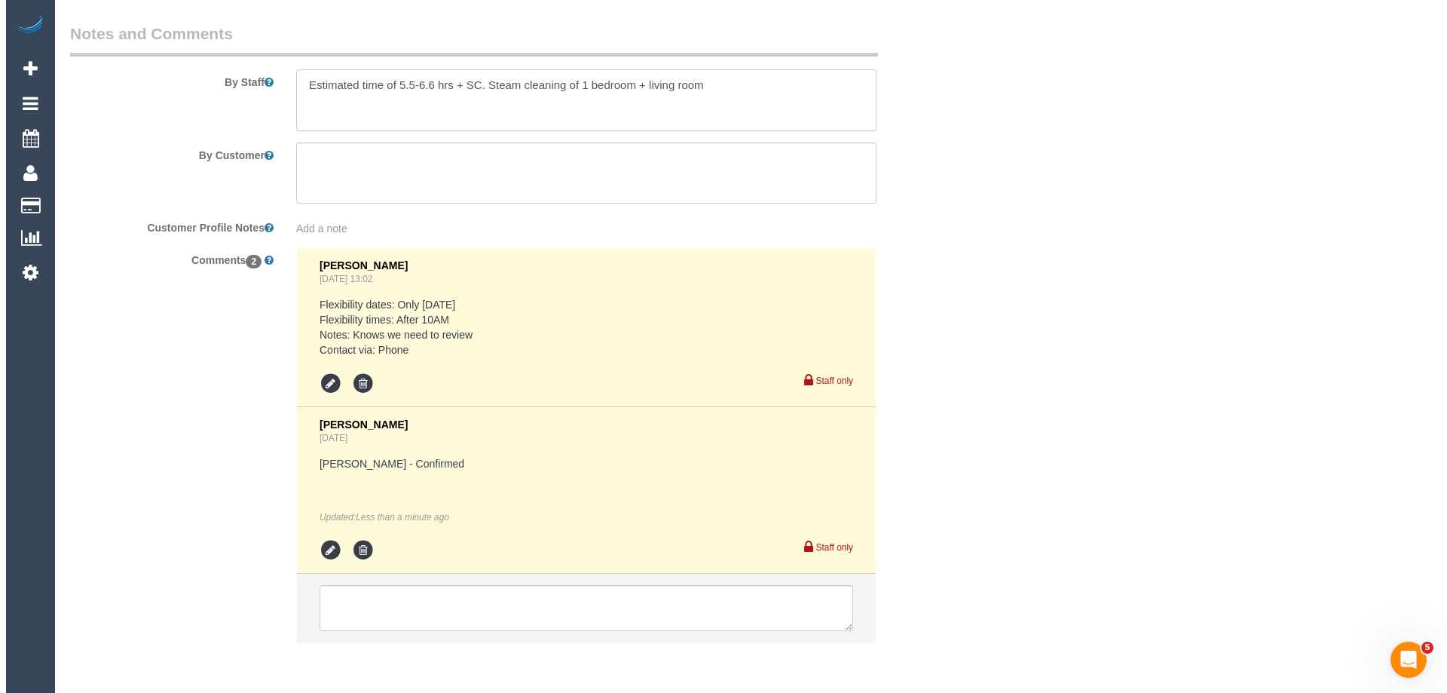
scroll to position [2110, 0]
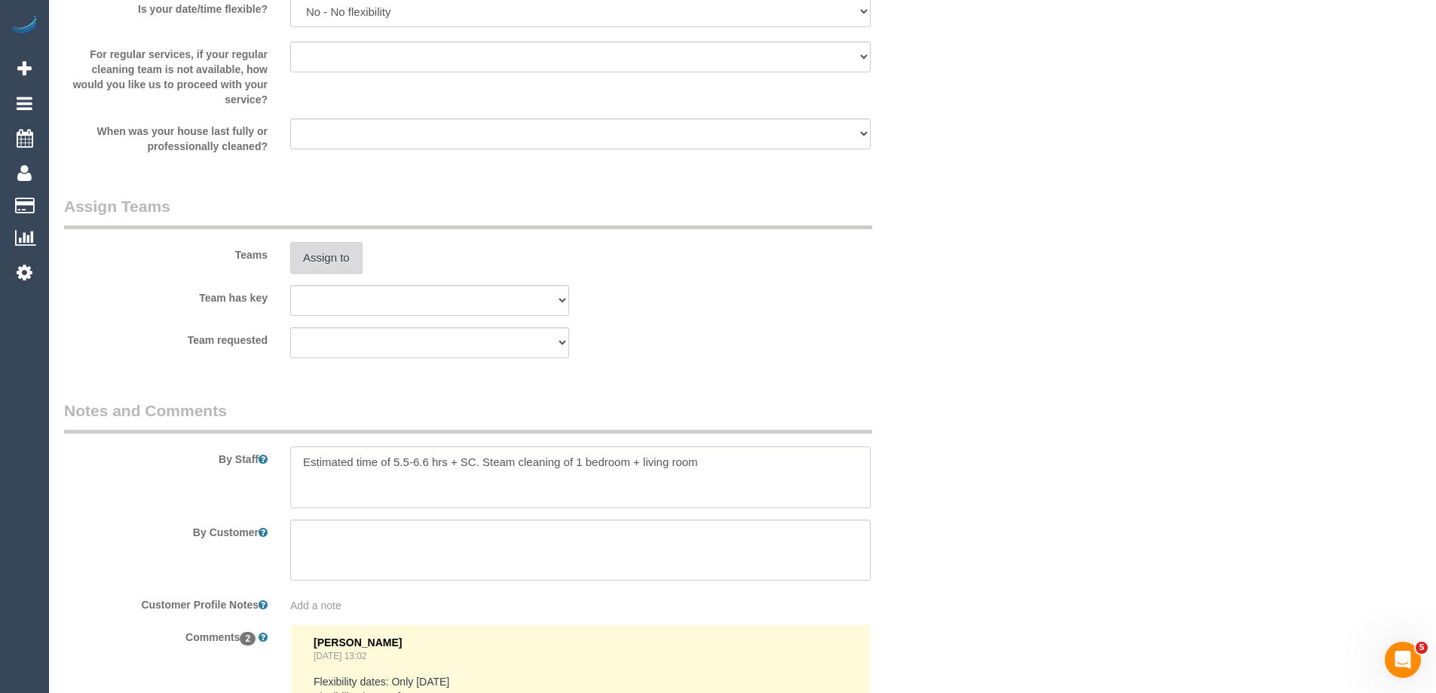
type textarea "Estimated time of 5.5-6.6 hrs + SC. Steam cleaning of 1 bedroom + living room"
click at [308, 261] on button "Assign to" at bounding box center [326, 258] width 72 height 32
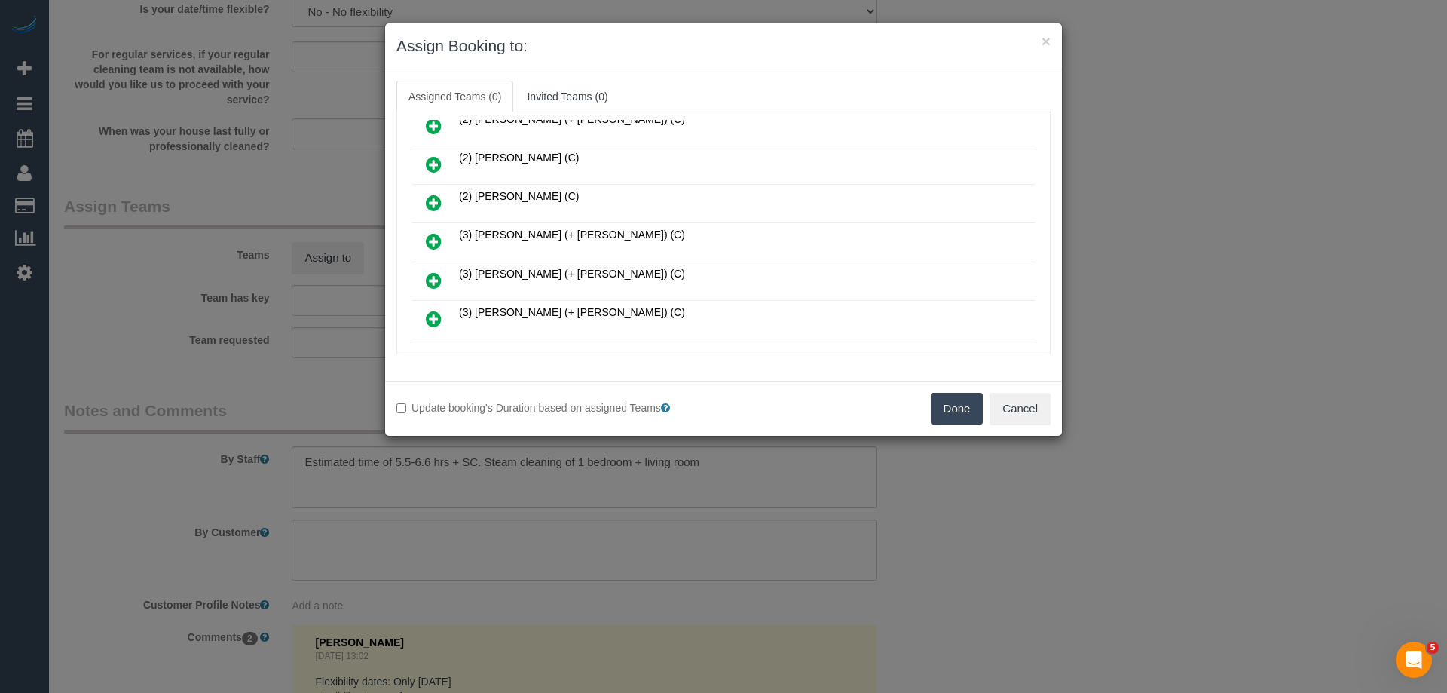
scroll to position [191, 0]
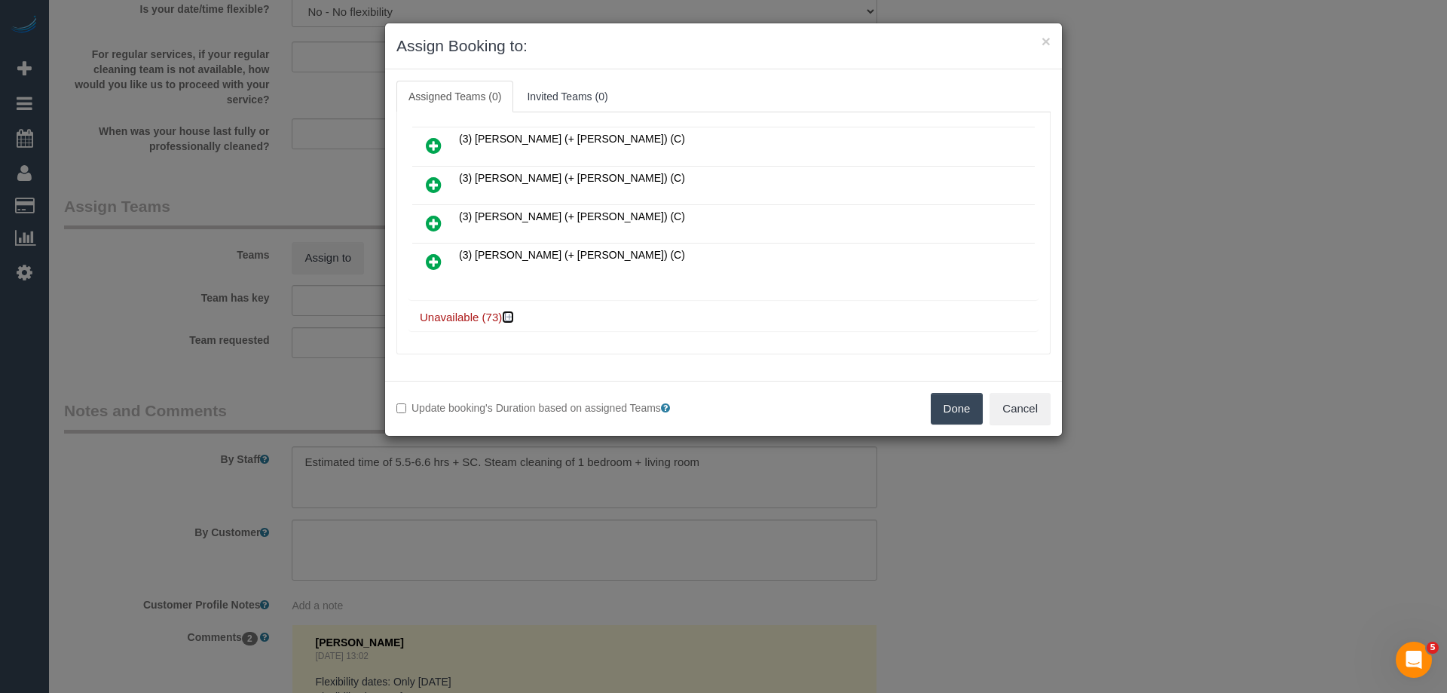
click at [509, 311] on icon at bounding box center [509, 316] width 9 height 11
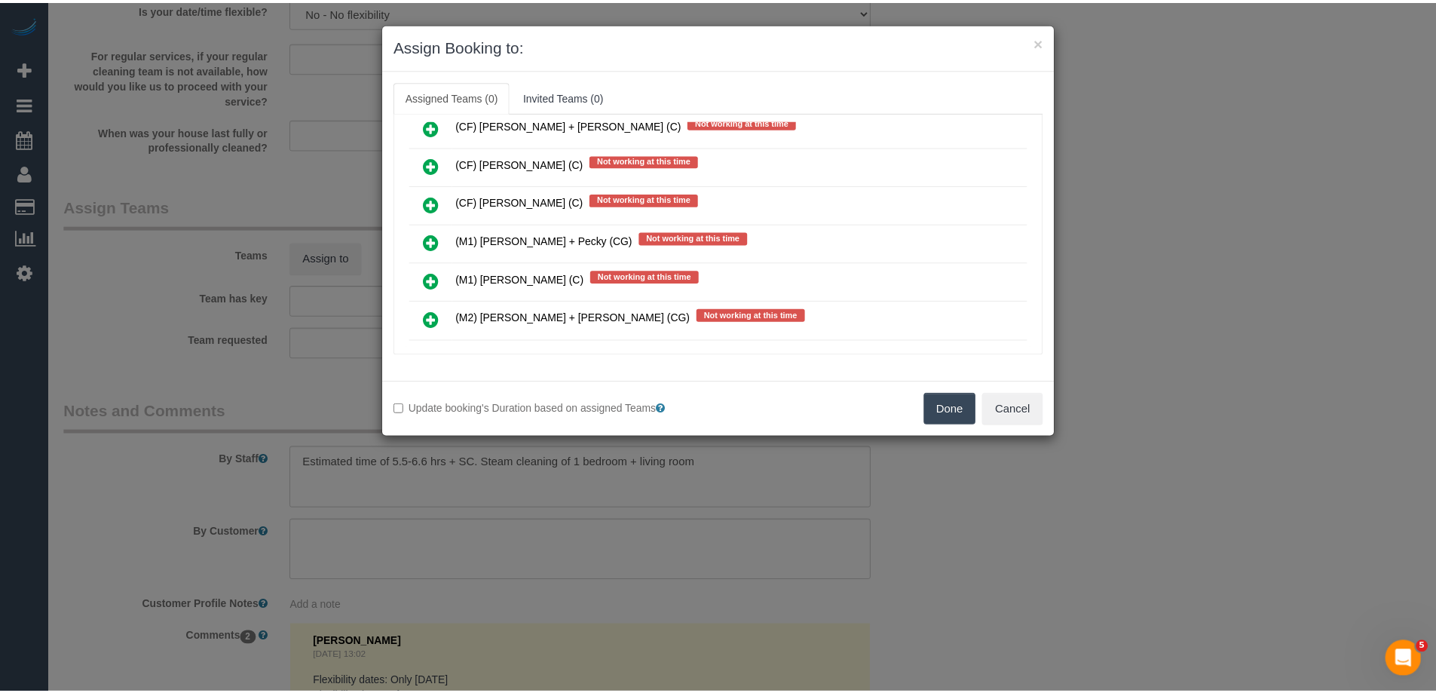
scroll to position [1548, 0]
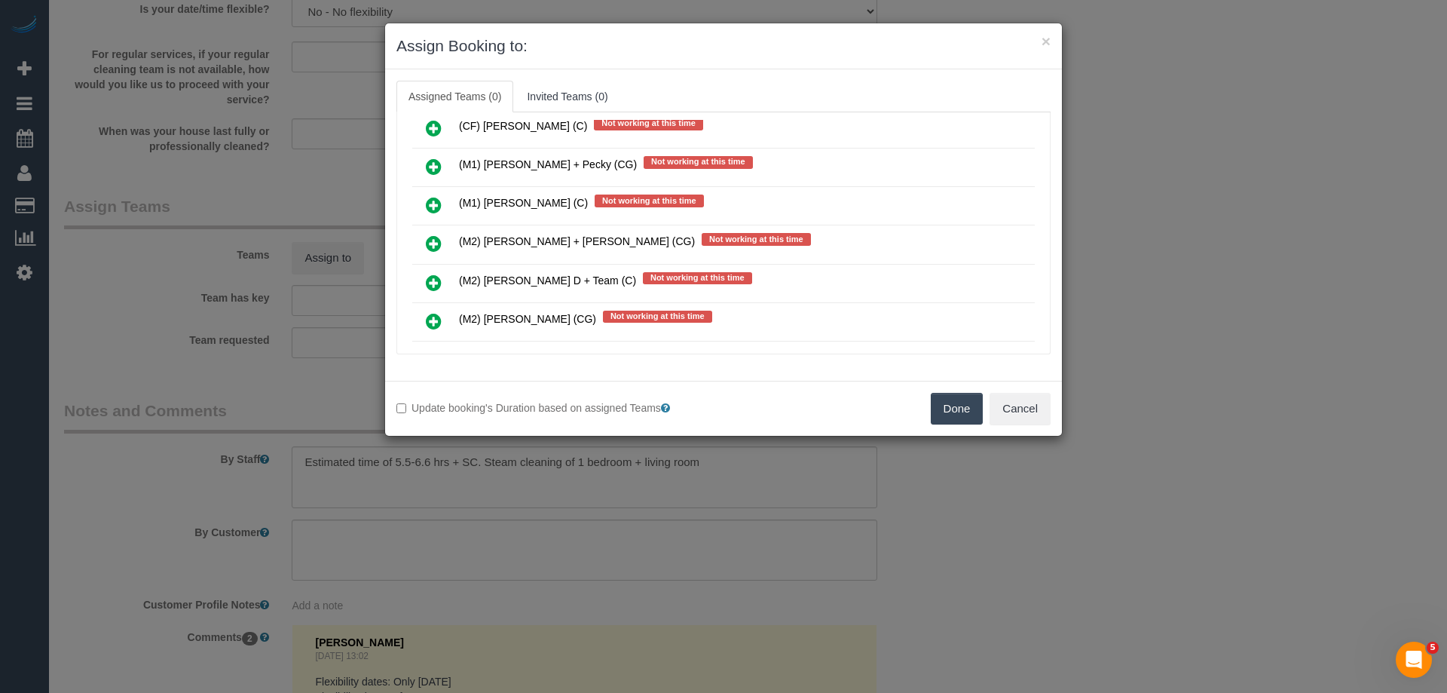
click at [953, 411] on button "Done" at bounding box center [957, 409] width 53 height 32
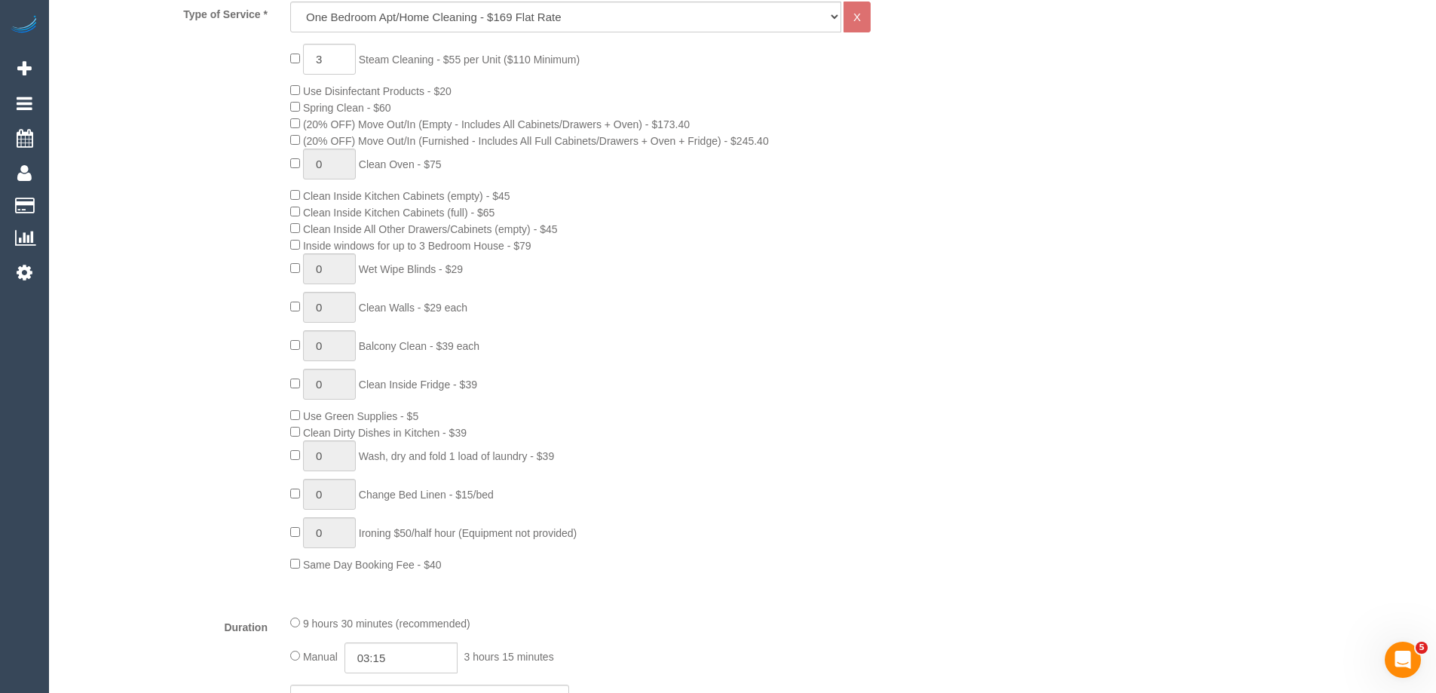
scroll to position [0, 0]
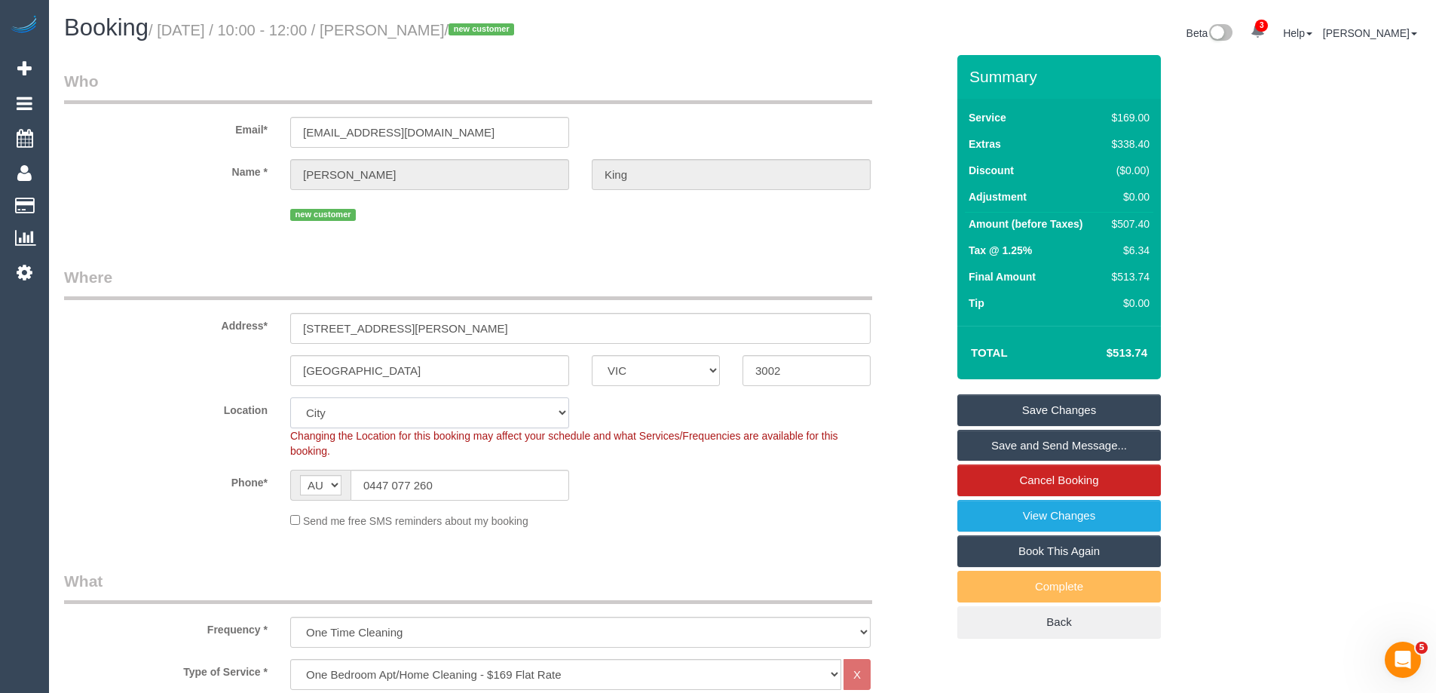
drag, startPoint x: 319, startPoint y: 411, endPoint x: 326, endPoint y: 400, distance: 13.0
click at [319, 411] on select "Office City East (North) East (South) Inner East Inner North (East) Inner North…" at bounding box center [429, 412] width 279 height 31
select select "50"
click at [290, 397] on select "Office City East (North) East (South) Inner East Inner North (East) Inner North…" at bounding box center [429, 412] width 279 height 31
select select "object:3987"
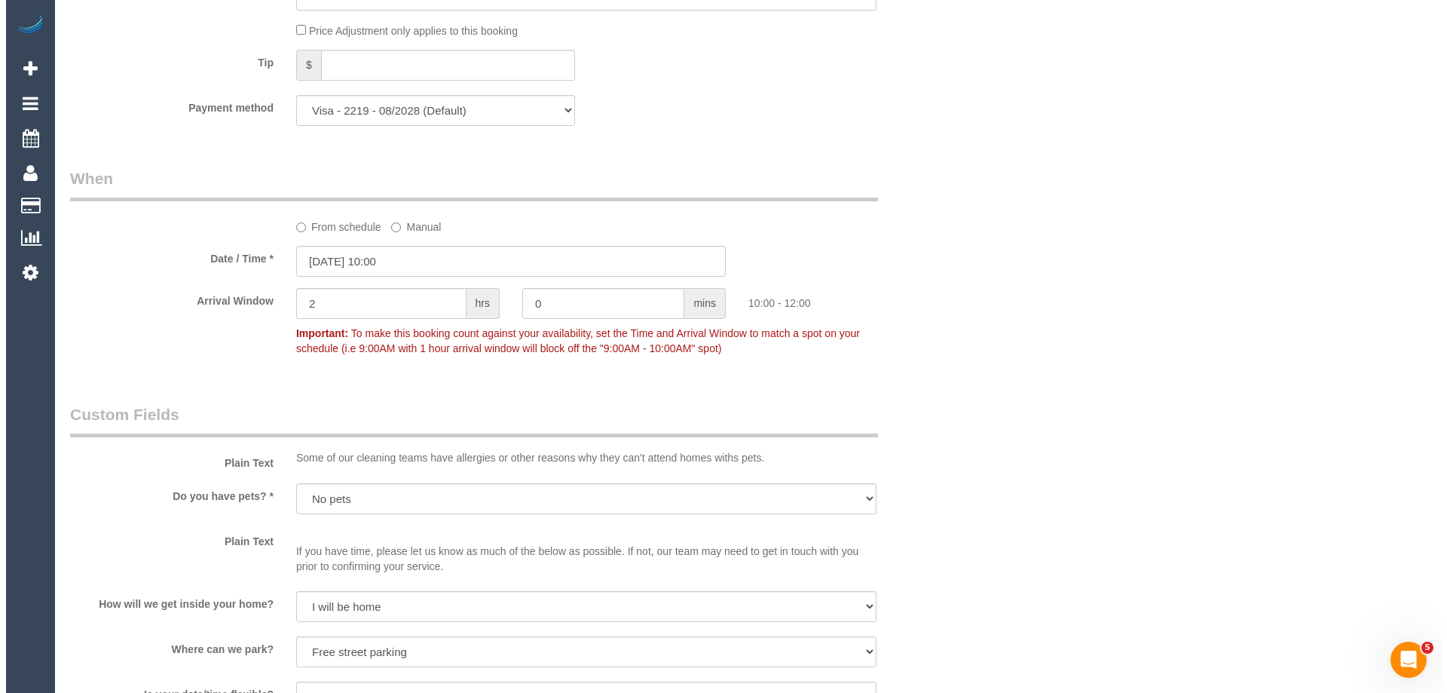
scroll to position [2035, 0]
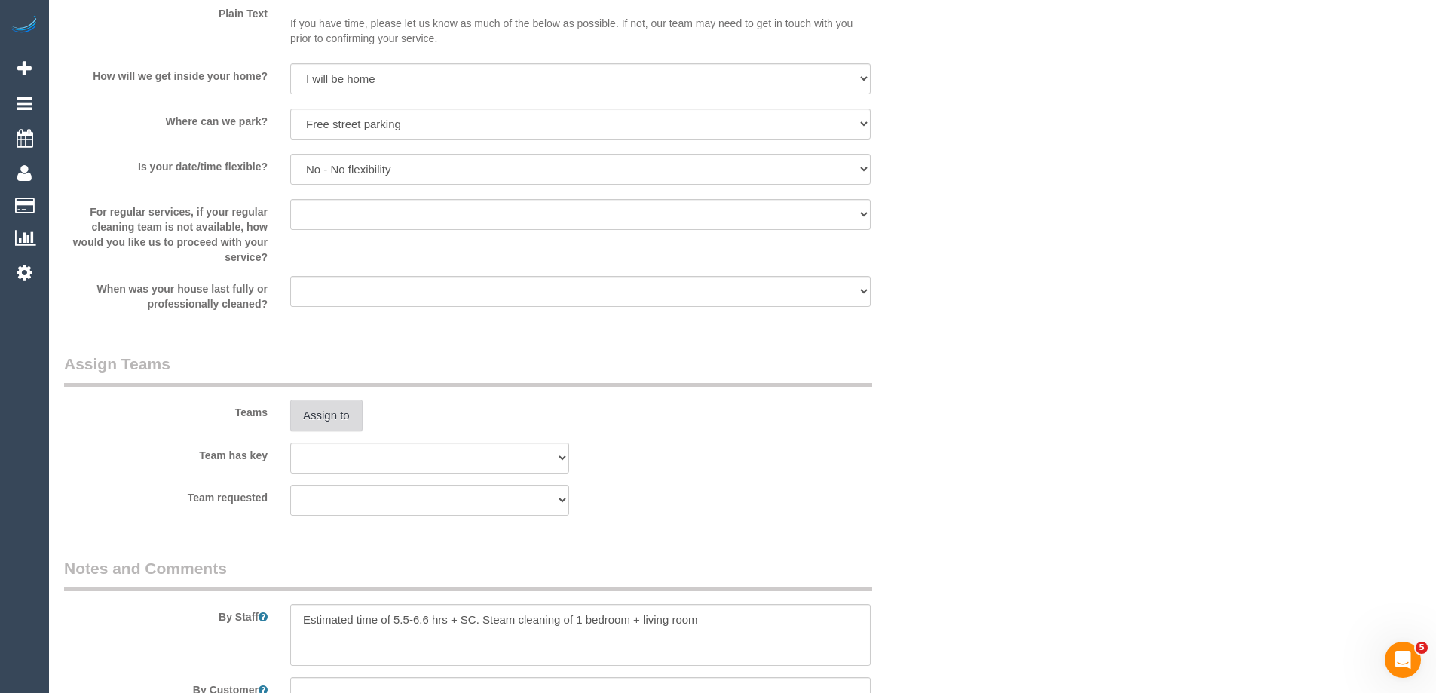
click at [326, 412] on button "Assign to" at bounding box center [326, 415] width 72 height 32
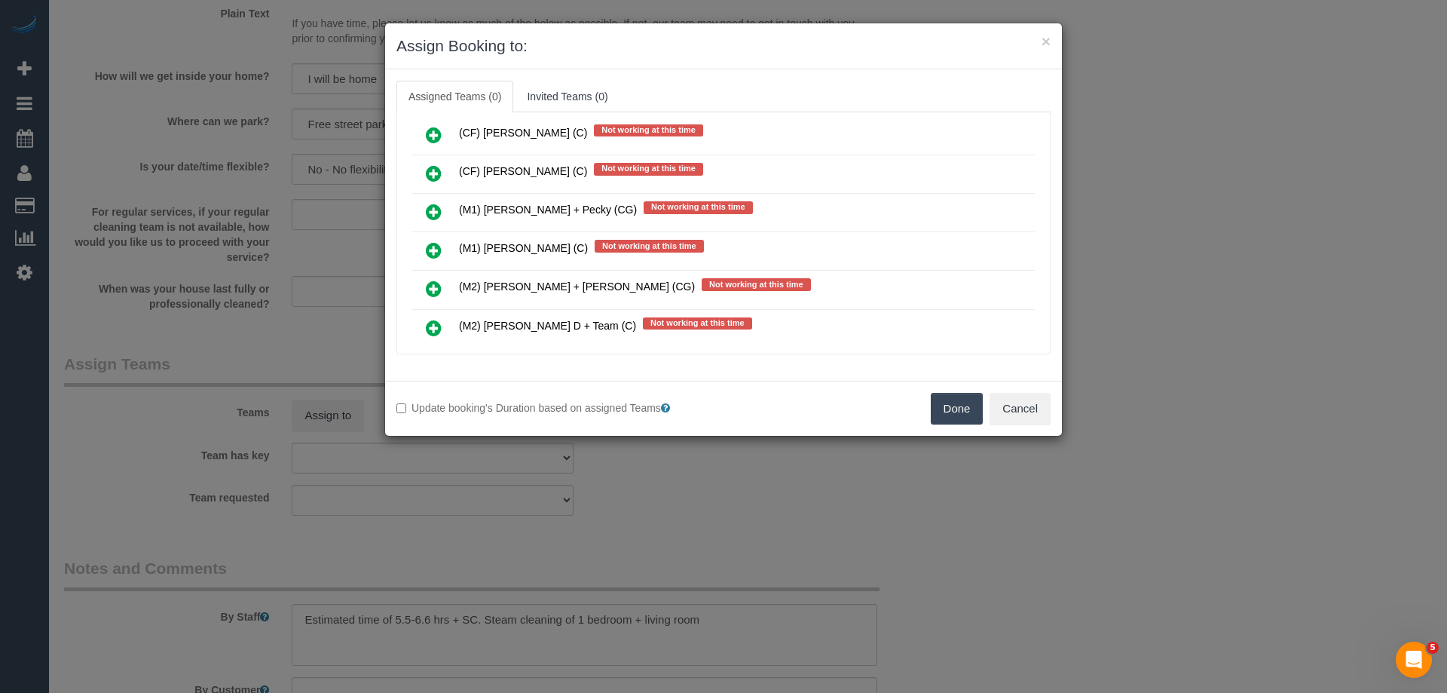
scroll to position [1583, 0]
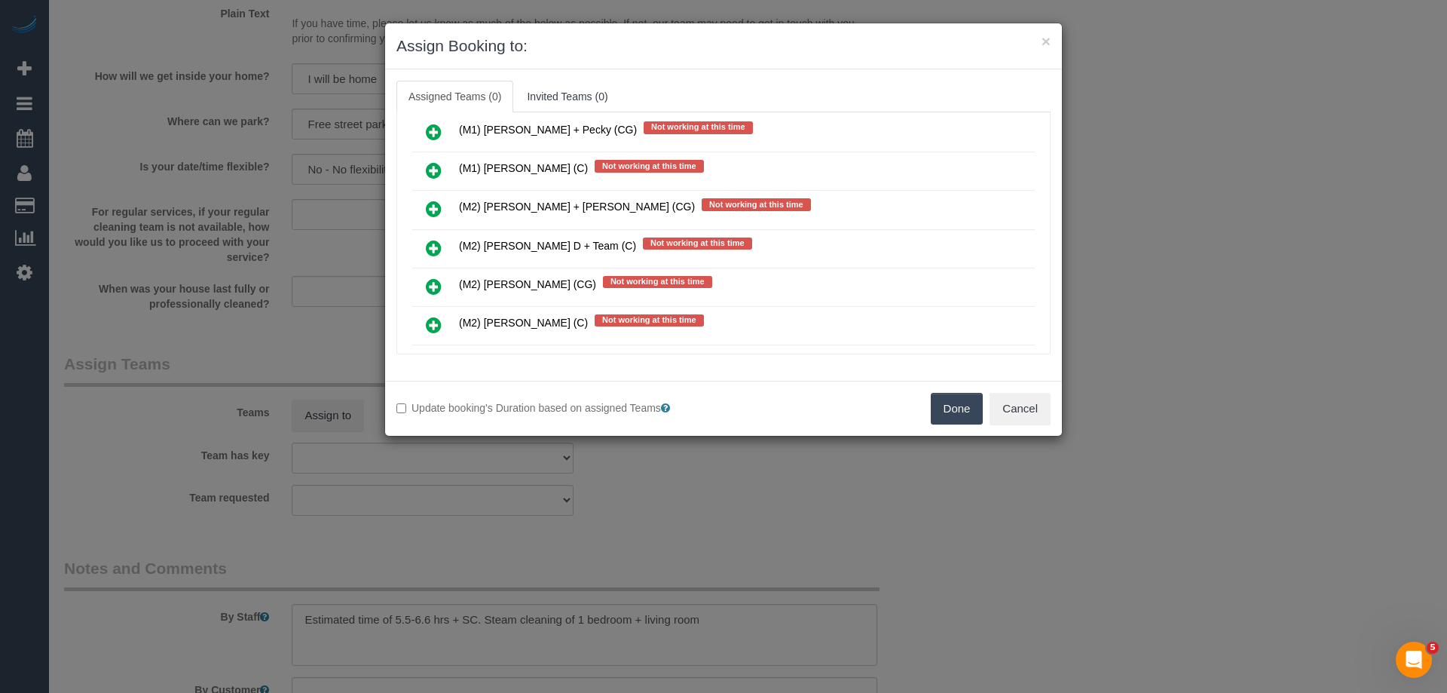
click at [430, 246] on icon at bounding box center [434, 248] width 16 height 18
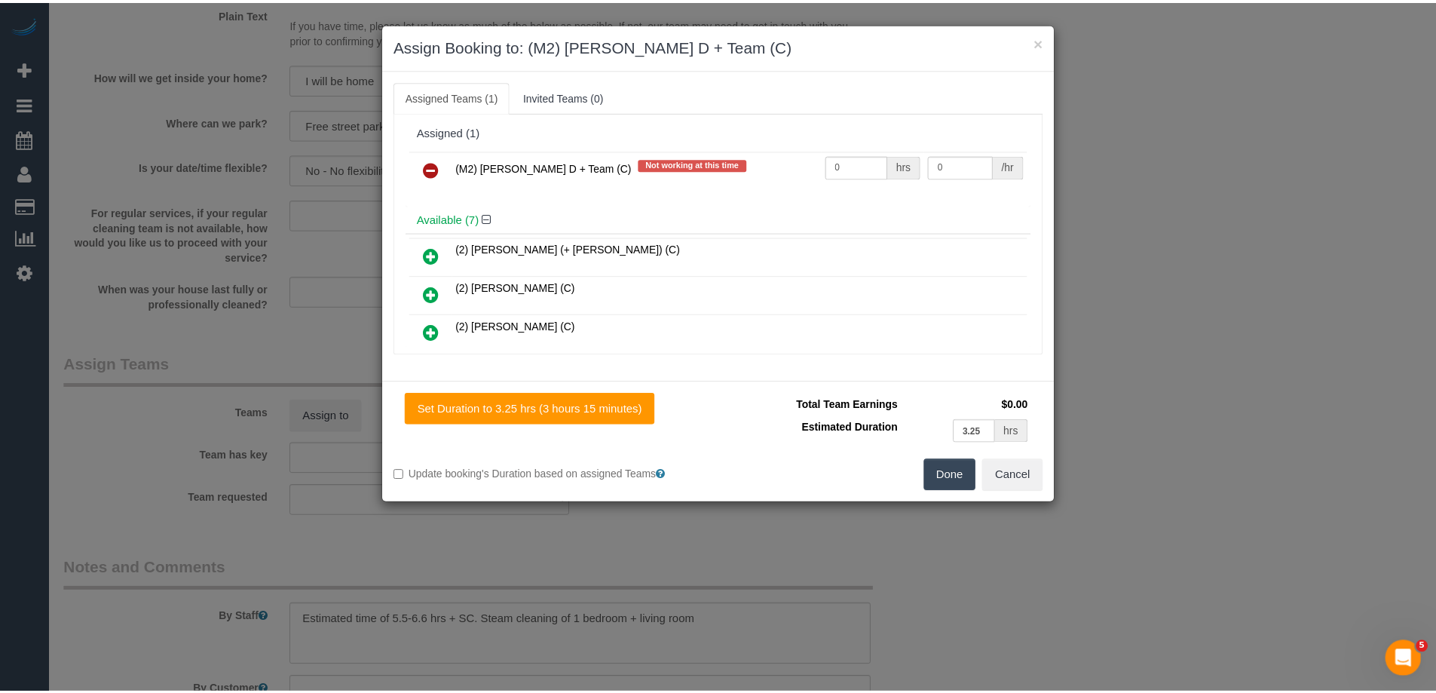
scroll to position [0, 0]
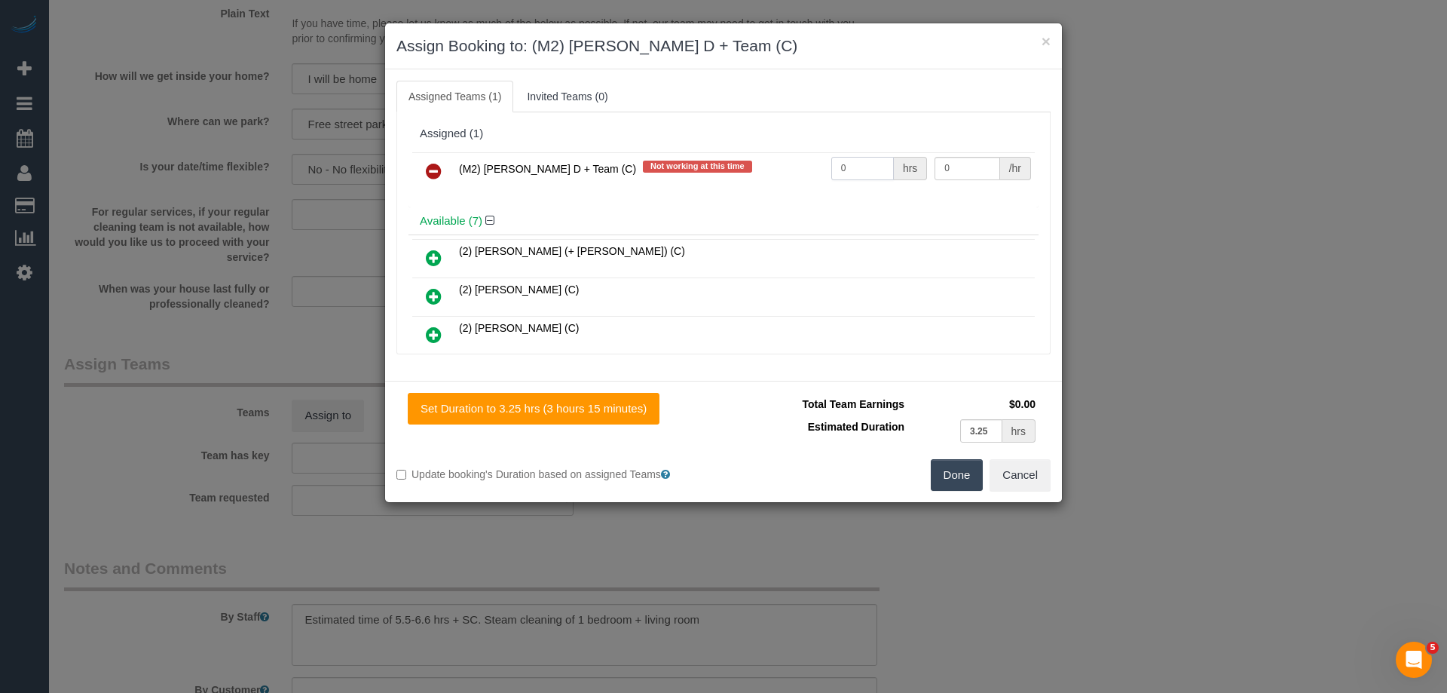
drag, startPoint x: 788, startPoint y: 159, endPoint x: 779, endPoint y: 159, distance: 9.8
click at [779, 159] on tr "(M2) Angelica D + Team (C) Not working at this time 0 hrs 0 /hr" at bounding box center [723, 171] width 623 height 38
click at [801, 160] on tr "(M2) Angelica D + Team (C) Not working at this time 355 hrs 0 /hr" at bounding box center [723, 171] width 623 height 38
type input "1"
drag, startPoint x: 967, startPoint y: 164, endPoint x: 867, endPoint y: 161, distance: 100.3
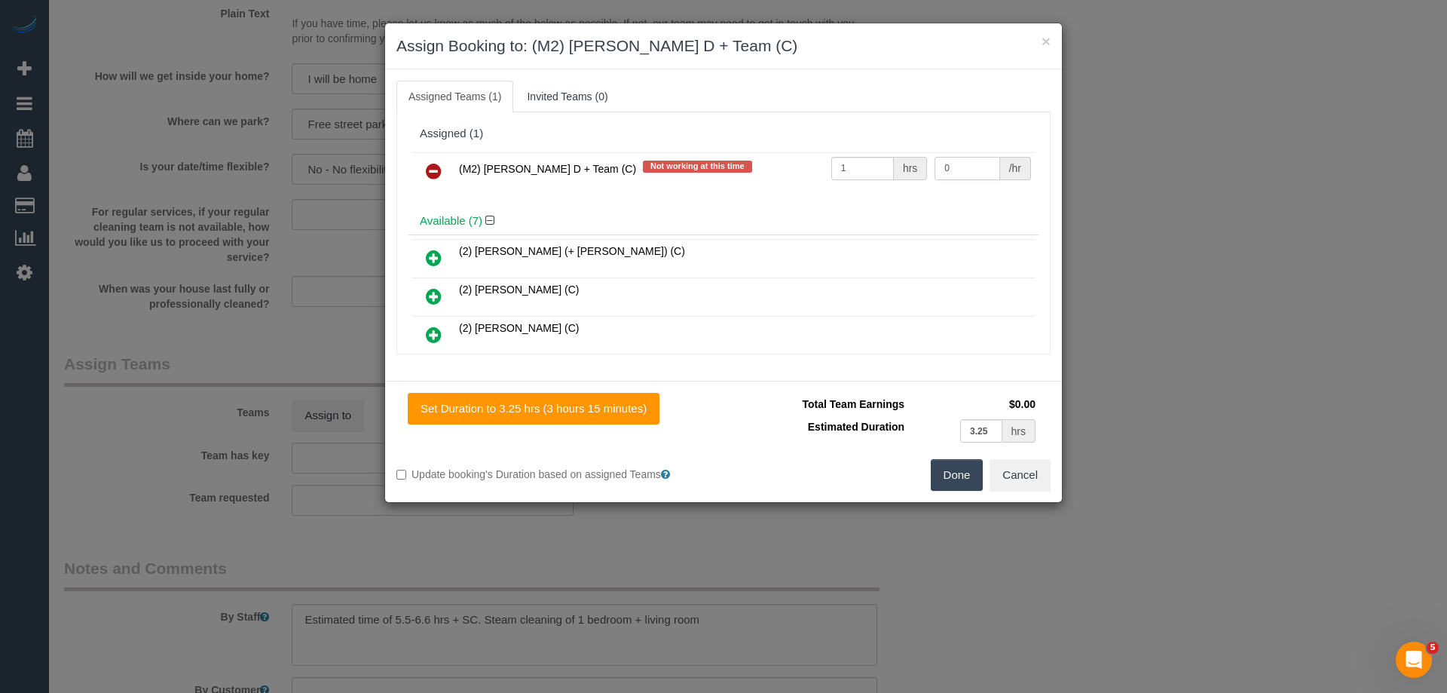
click at [867, 161] on tr "(M2) Angelica D + Team (C) Not working at this time 1 hrs 0 /hr" at bounding box center [723, 171] width 623 height 38
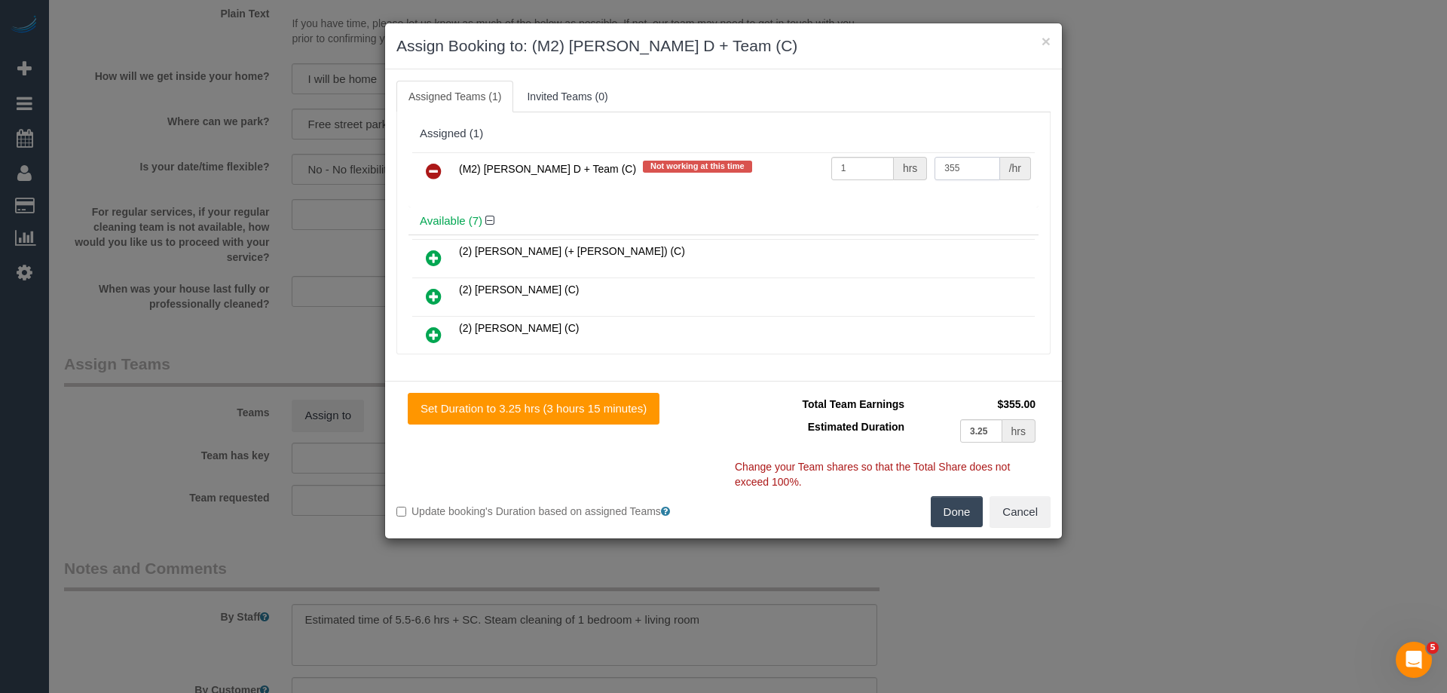
type input "355"
click at [948, 505] on button "Done" at bounding box center [957, 512] width 53 height 32
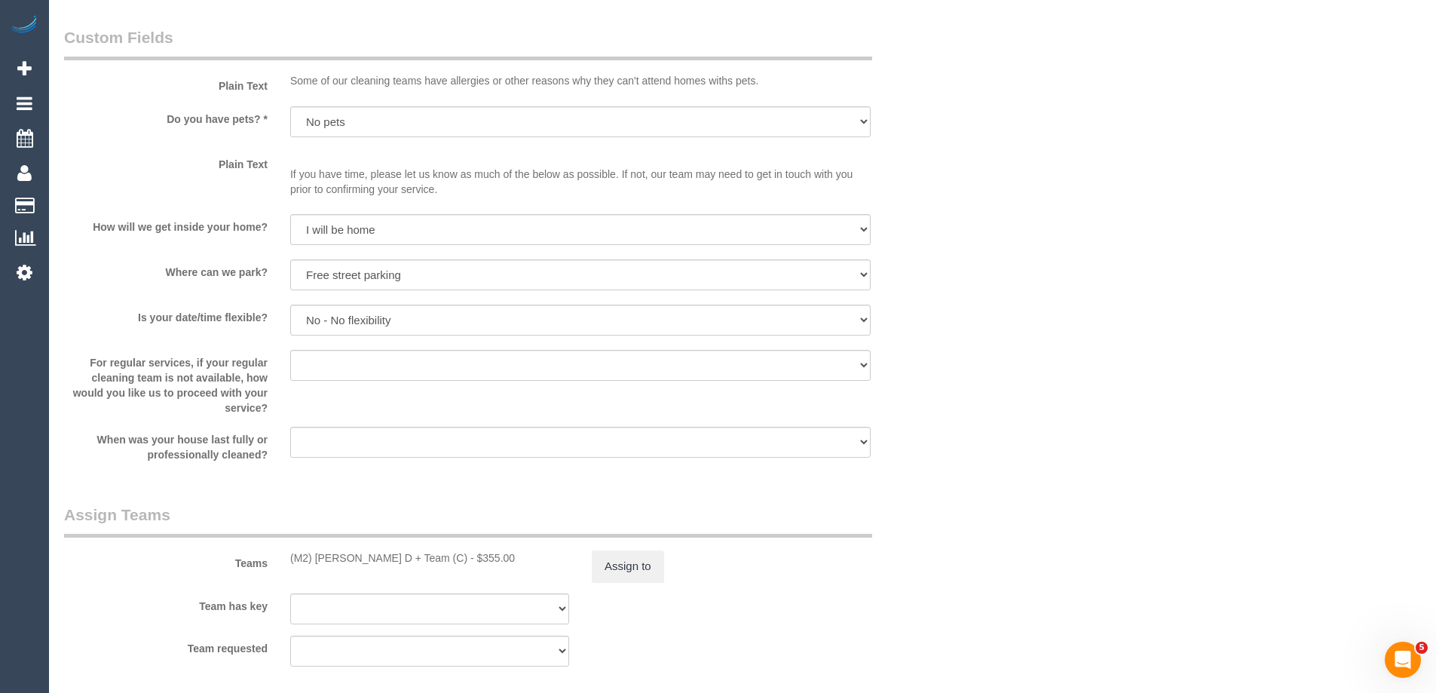
scroll to position [2261, 0]
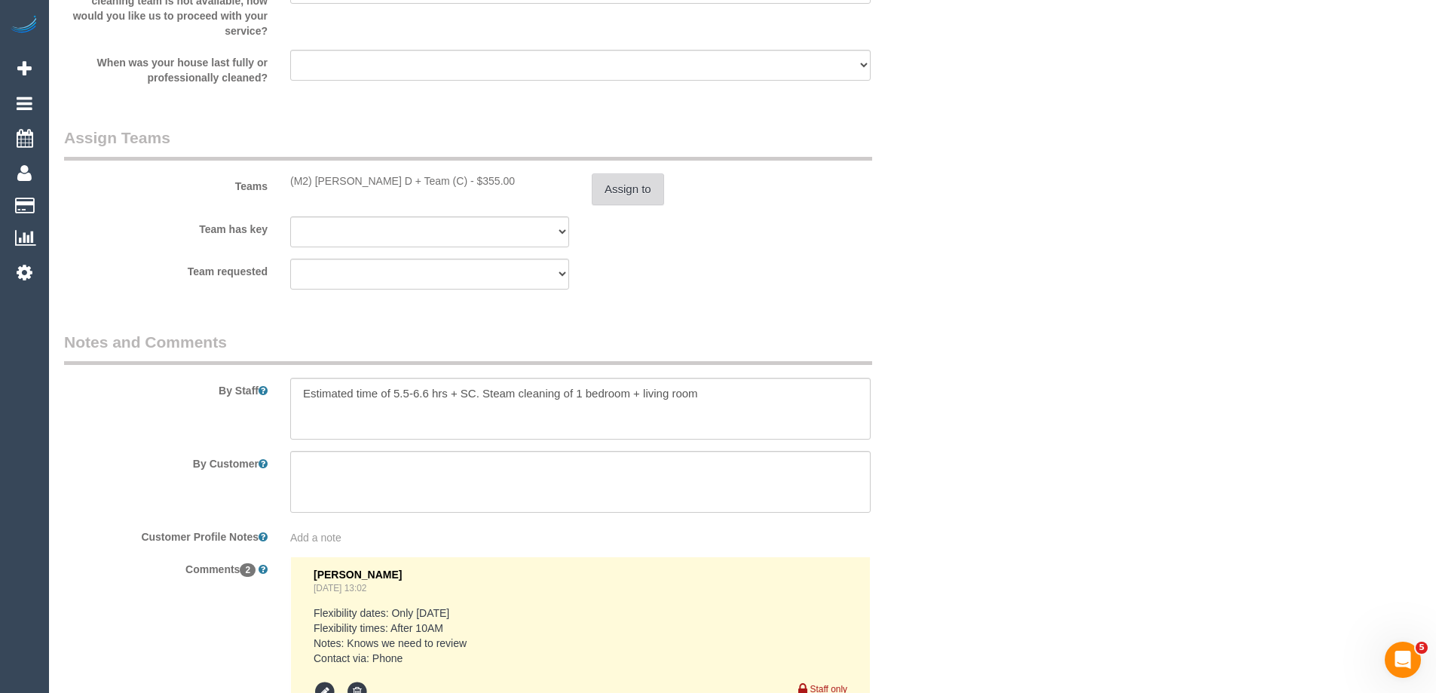
click at [620, 189] on button "Assign to" at bounding box center [628, 189] width 72 height 32
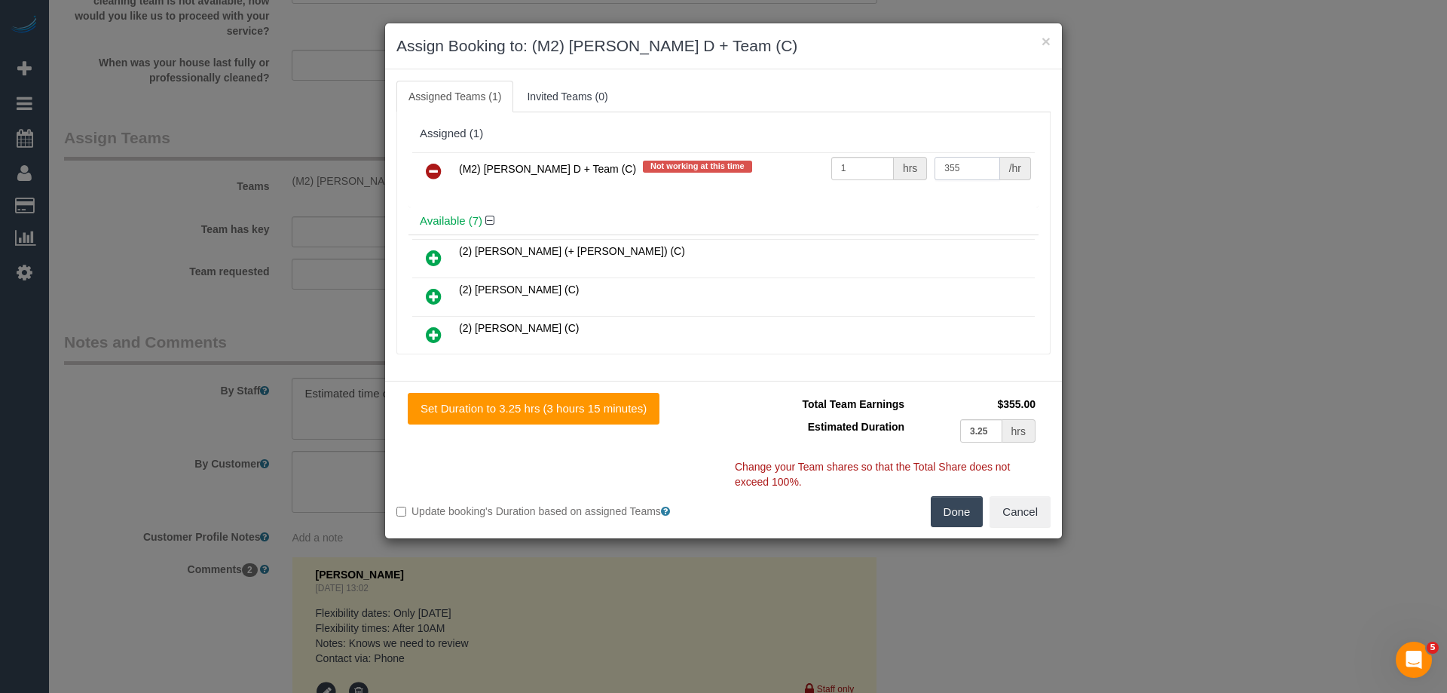
drag, startPoint x: 958, startPoint y: 167, endPoint x: 898, endPoint y: 157, distance: 61.1
click at [898, 157] on tr "(M2) Angelica D + Team (C) Not working at this time 1 hrs 355 /hr" at bounding box center [723, 171] width 623 height 38
type input "325"
click at [940, 503] on button "Done" at bounding box center [957, 512] width 53 height 32
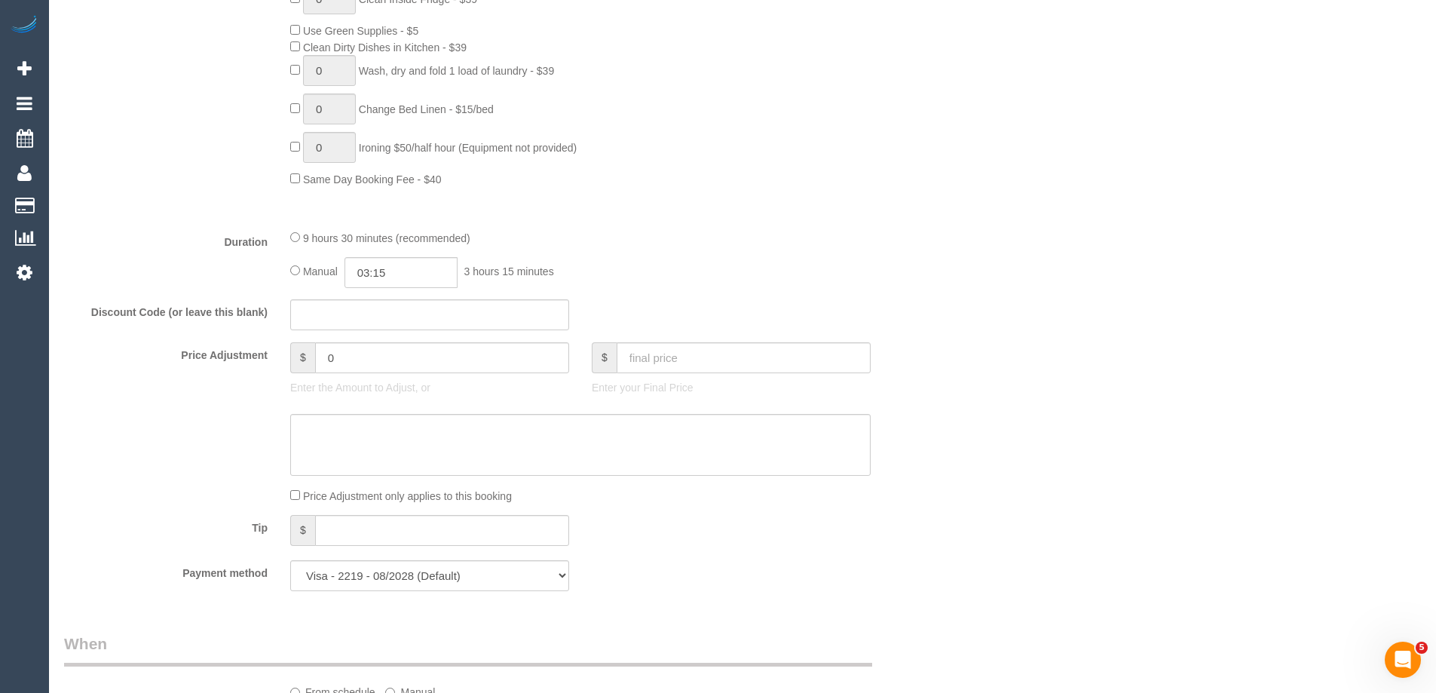
scroll to position [0, 0]
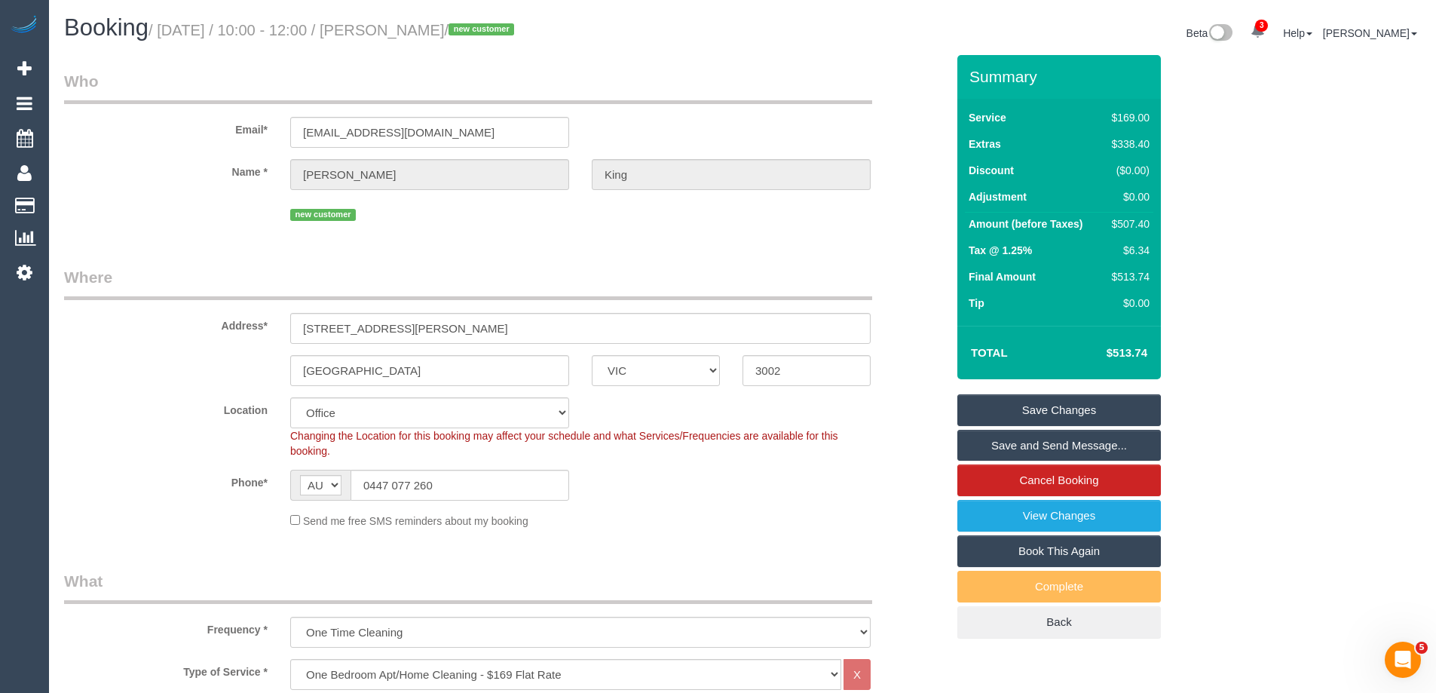
drag, startPoint x: 479, startPoint y: 30, endPoint x: 420, endPoint y: 32, distance: 59.6
click at [420, 32] on small "/ September 04, 2025 / 10:00 - 12:00 / Ruth King / new customer" at bounding box center [333, 30] width 370 height 17
copy small "Ruth King"
click at [993, 411] on link "Save Changes" at bounding box center [1058, 410] width 203 height 32
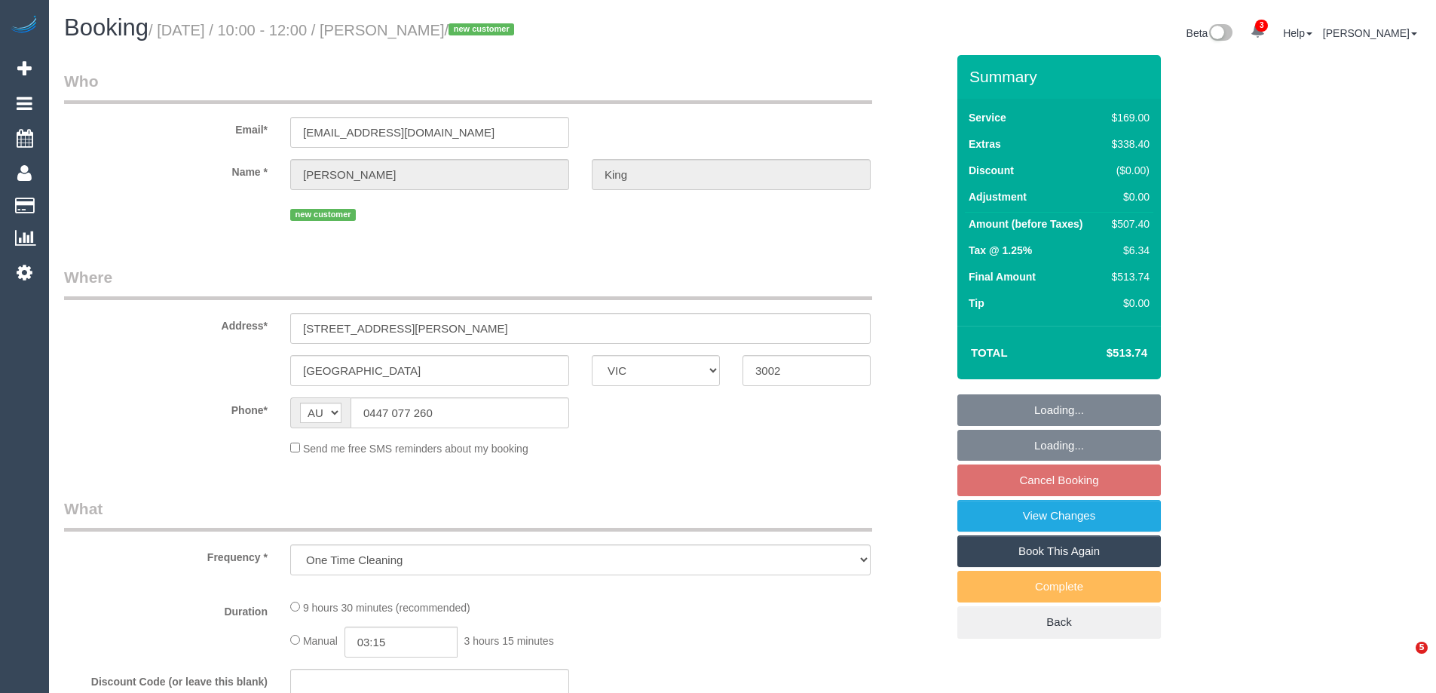
select select "VIC"
select select "string:stripe-pm_1RwDtg2GScqysDRVK3eZOeWT"
select select "number:28"
select select "number:14"
select select "number:19"
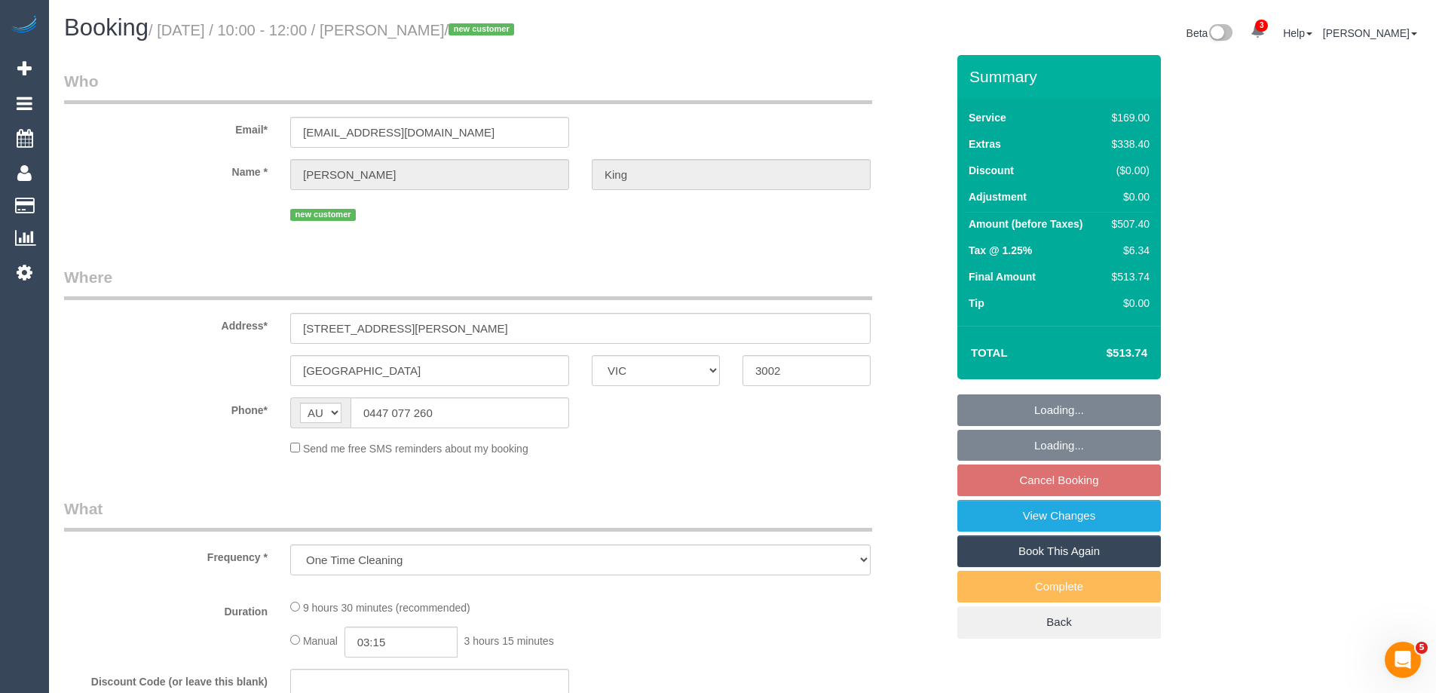
select select "number:25"
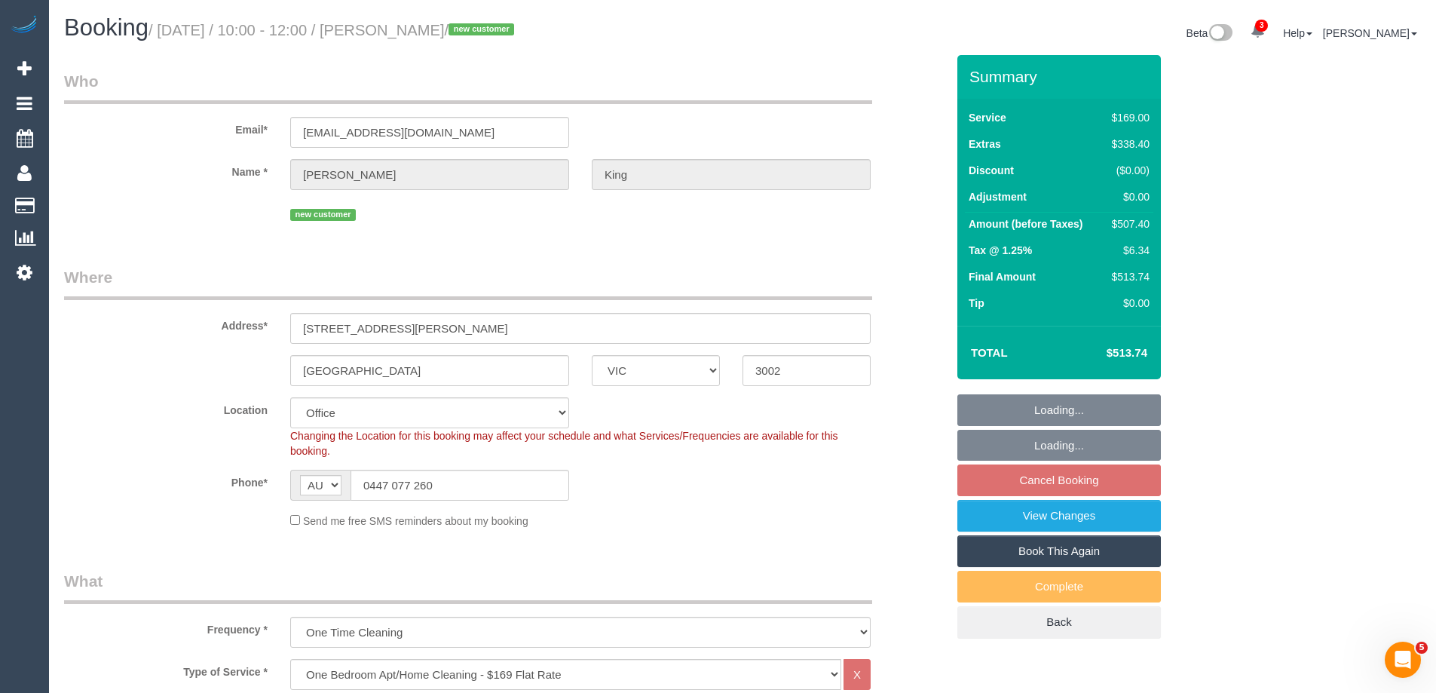
select select "object:855"
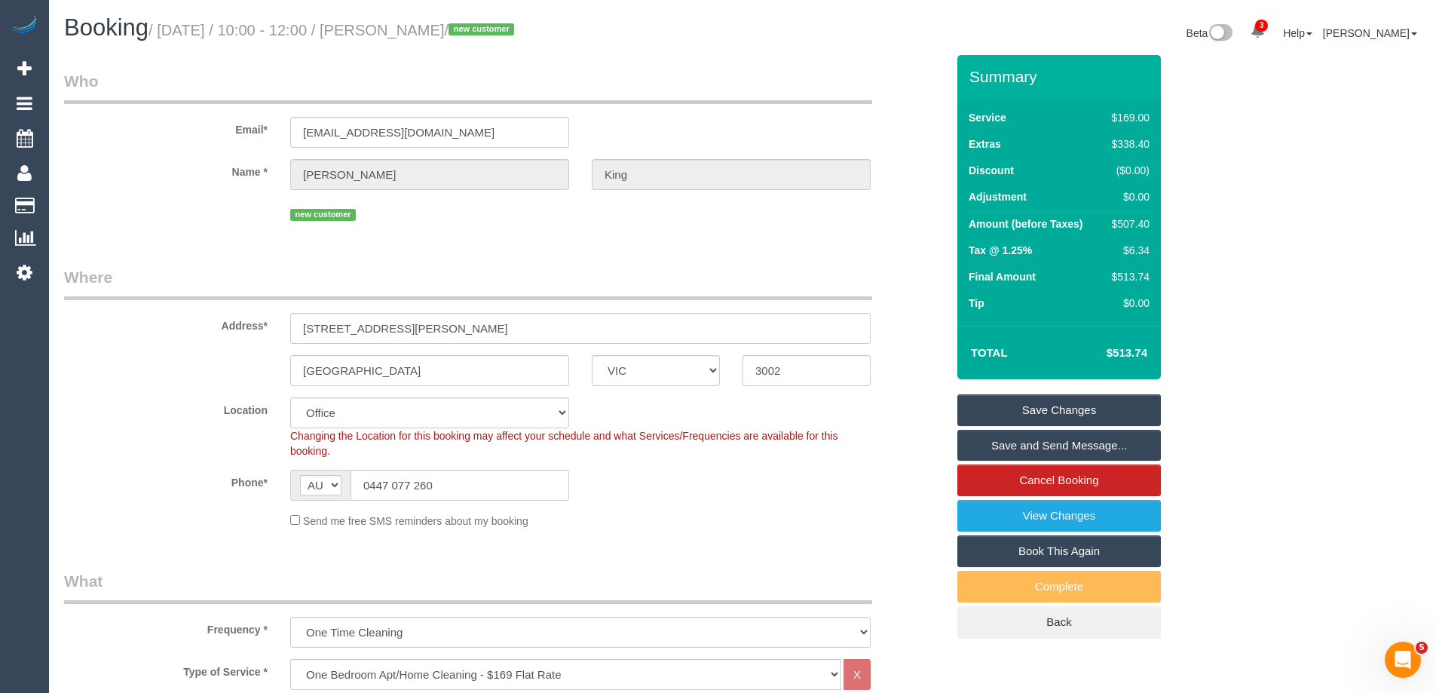
click at [1000, 443] on link "Save and Send Message..." at bounding box center [1058, 446] width 203 height 32
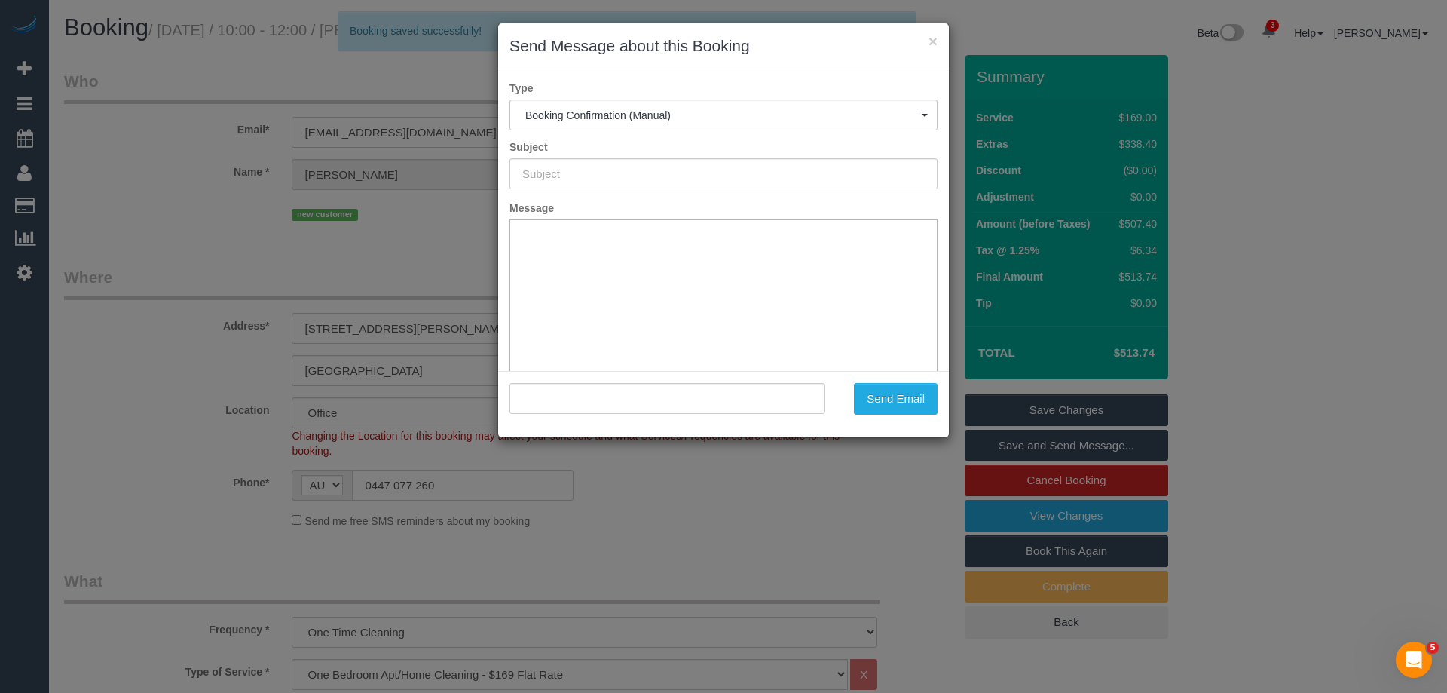
type input "Booking Confirmed"
type input ""[PERSON_NAME]" <[EMAIL_ADDRESS][DOMAIN_NAME]>"
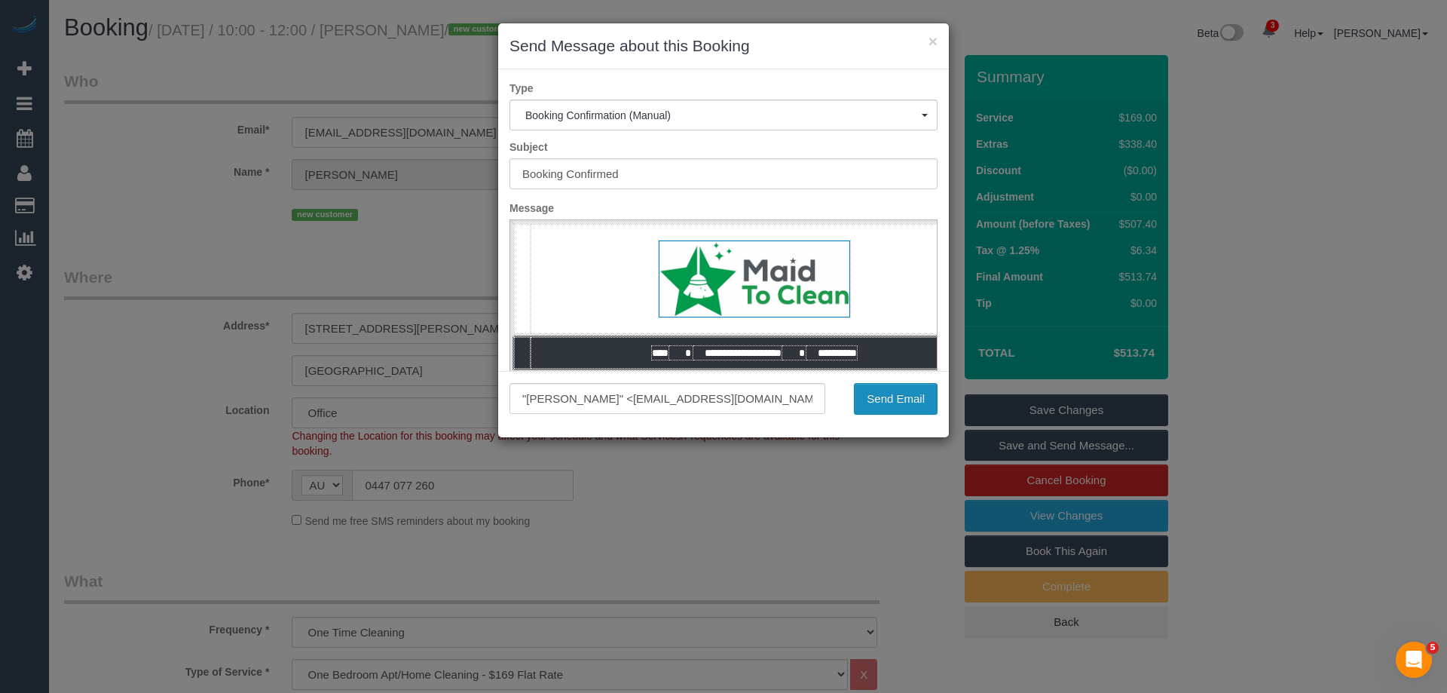
click at [891, 409] on button "Send Email" at bounding box center [896, 399] width 84 height 32
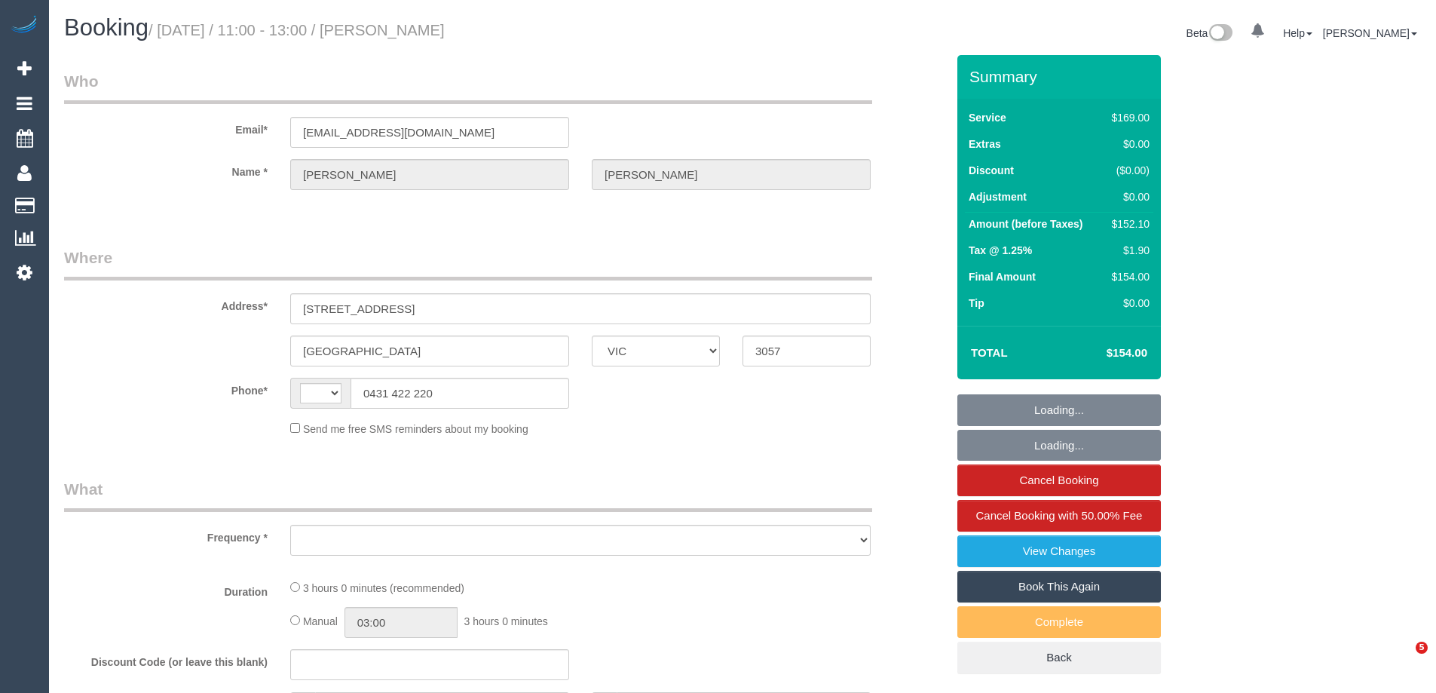
select select "VIC"
select select "string:AU"
select select "object:613"
select select "string:stripe-pm_1Qx8Ip2GScqysDRV6MnaNJ06"
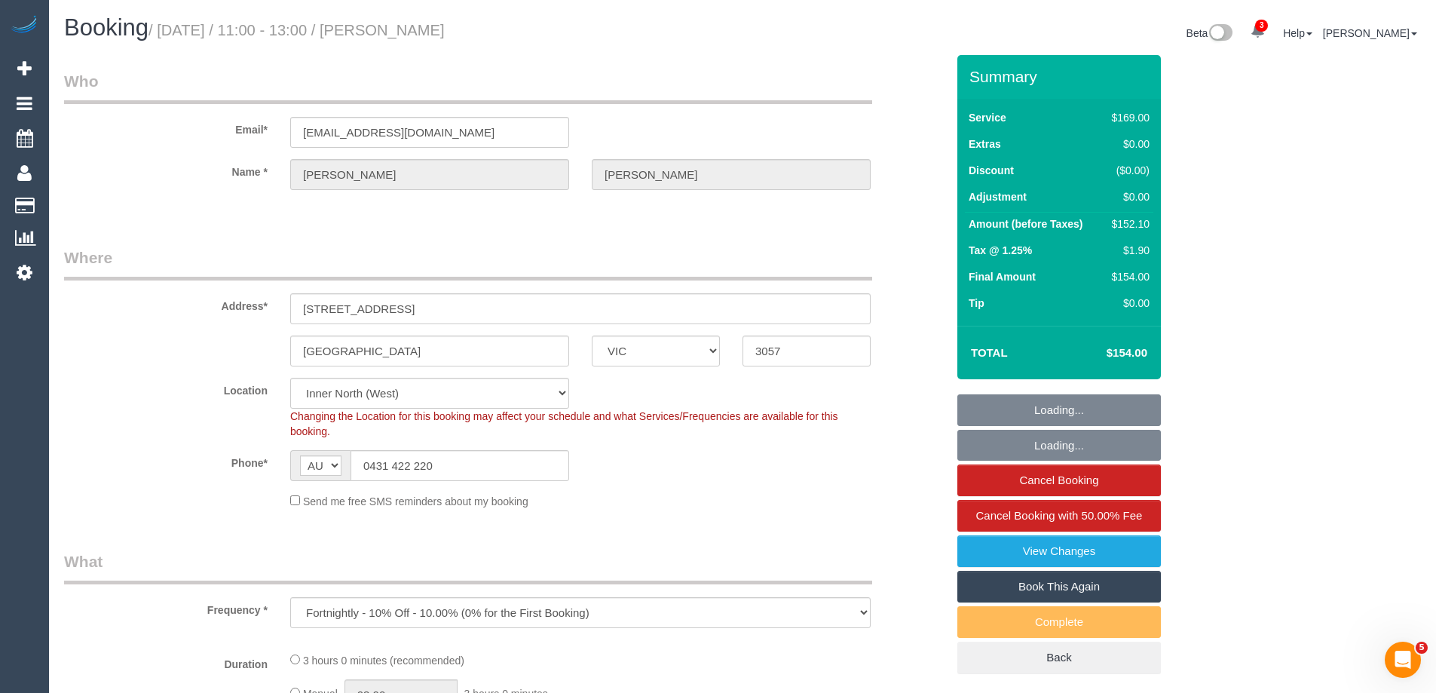
select select "number:28"
select select "number:15"
select select "number:19"
select select "number:24"
select select "number:34"
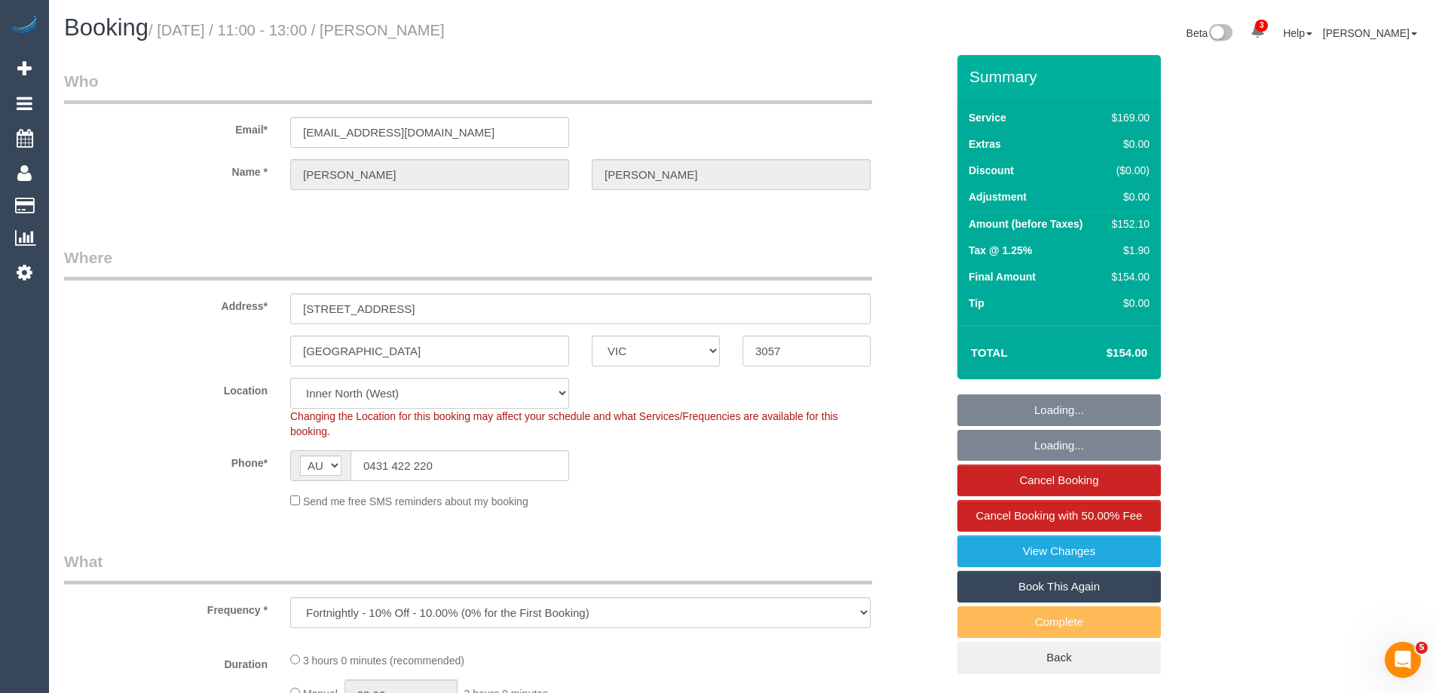
select select "number:12"
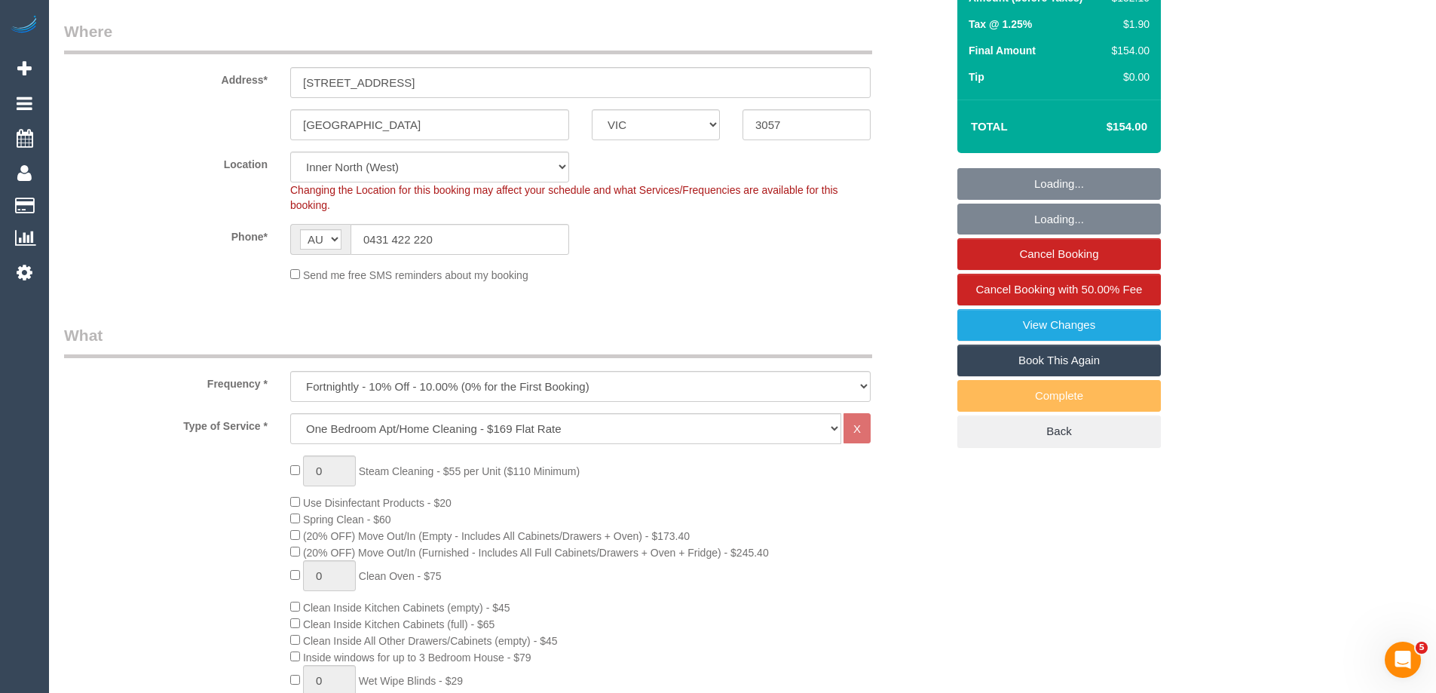
select select "object:879"
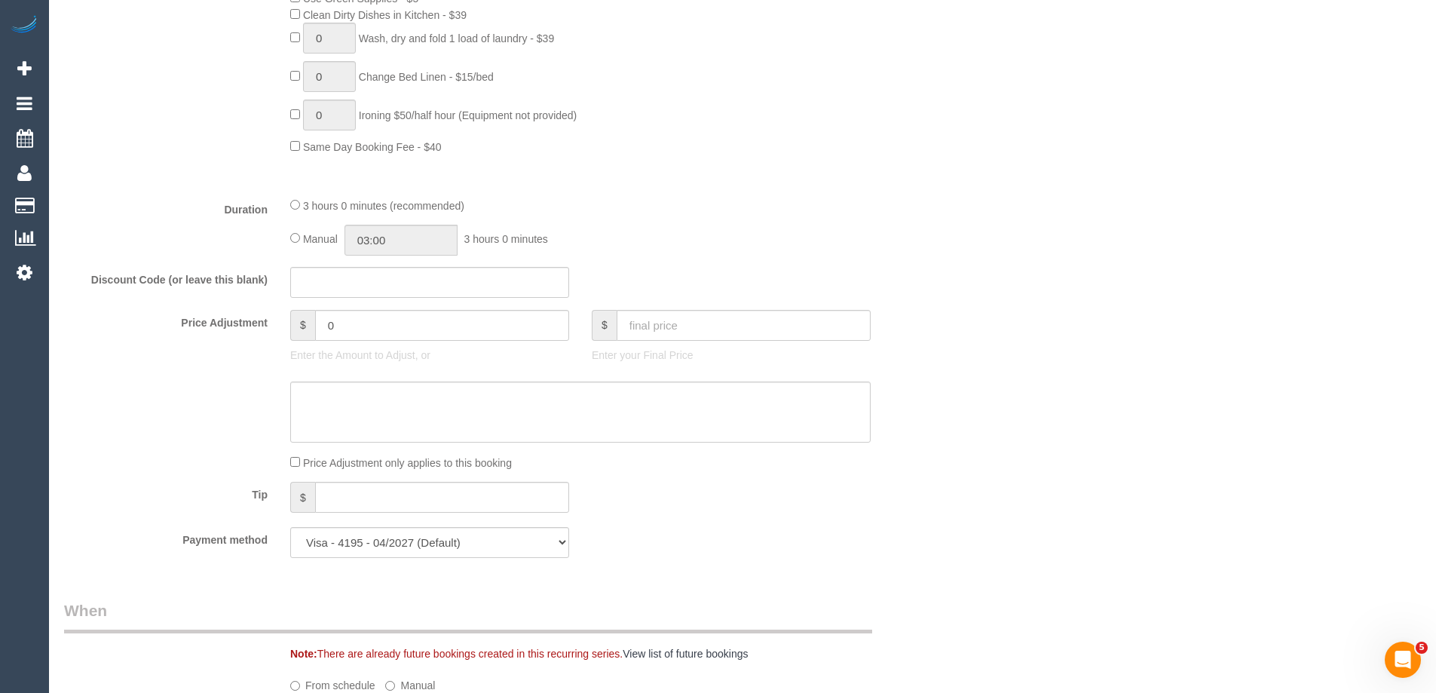
scroll to position [1432, 0]
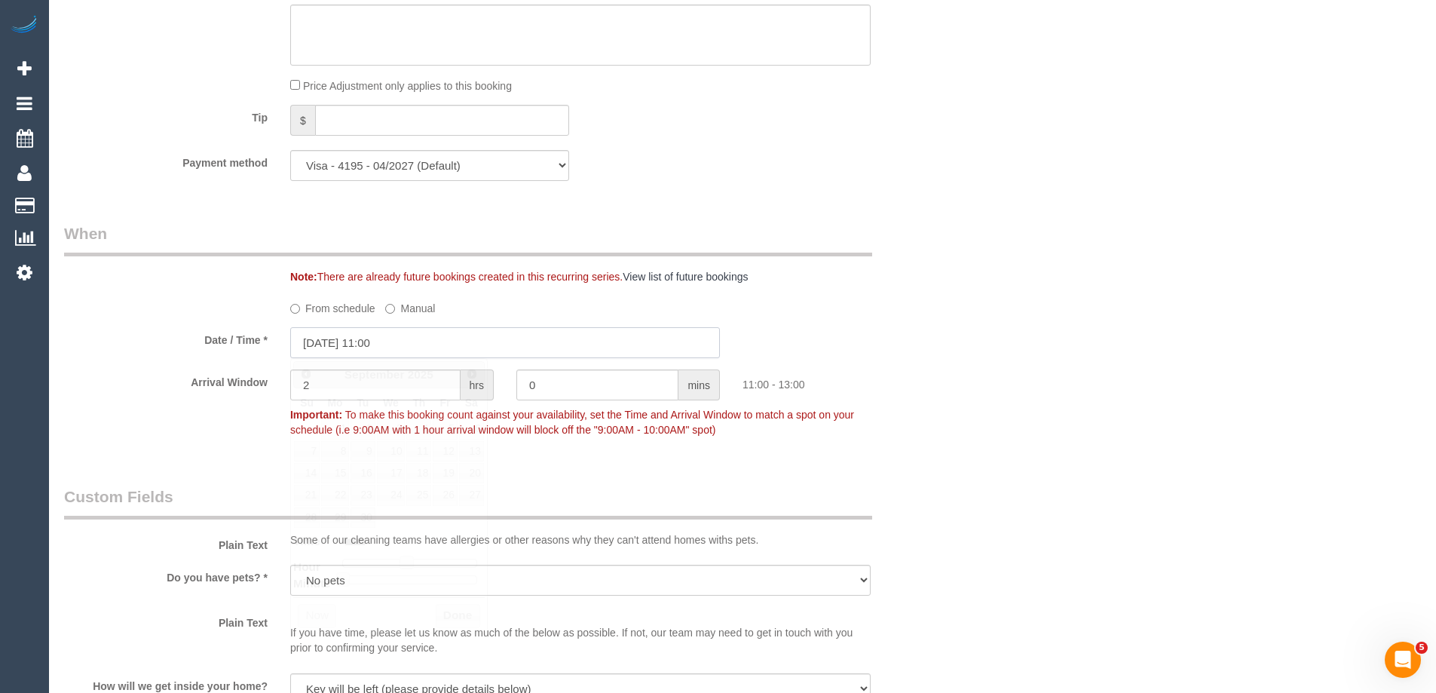
click at [375, 343] on input "01/09/2025 11:00" at bounding box center [505, 342] width 430 height 31
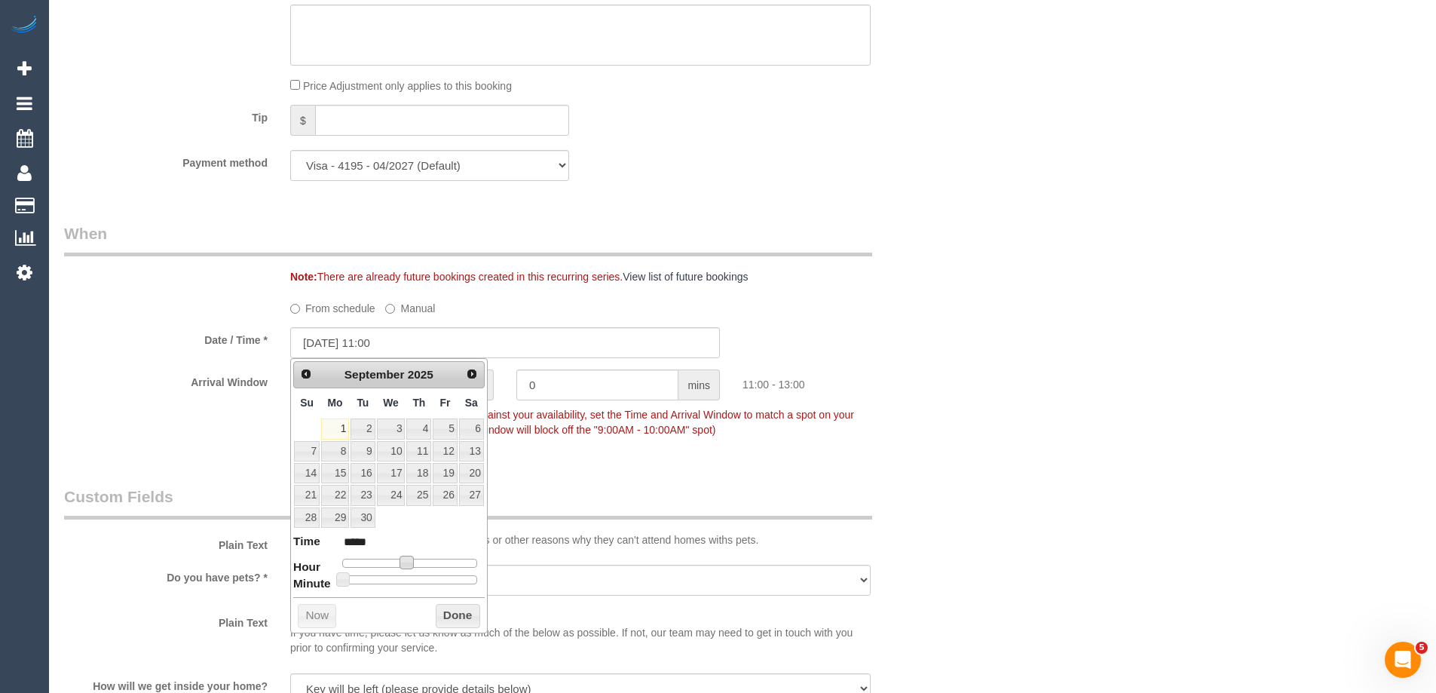
type input "01/09/2025 13:00"
type input "*****"
type input "01/09/2025 14:00"
type input "*****"
drag, startPoint x: 409, startPoint y: 560, endPoint x: 428, endPoint y: 567, distance: 20.7
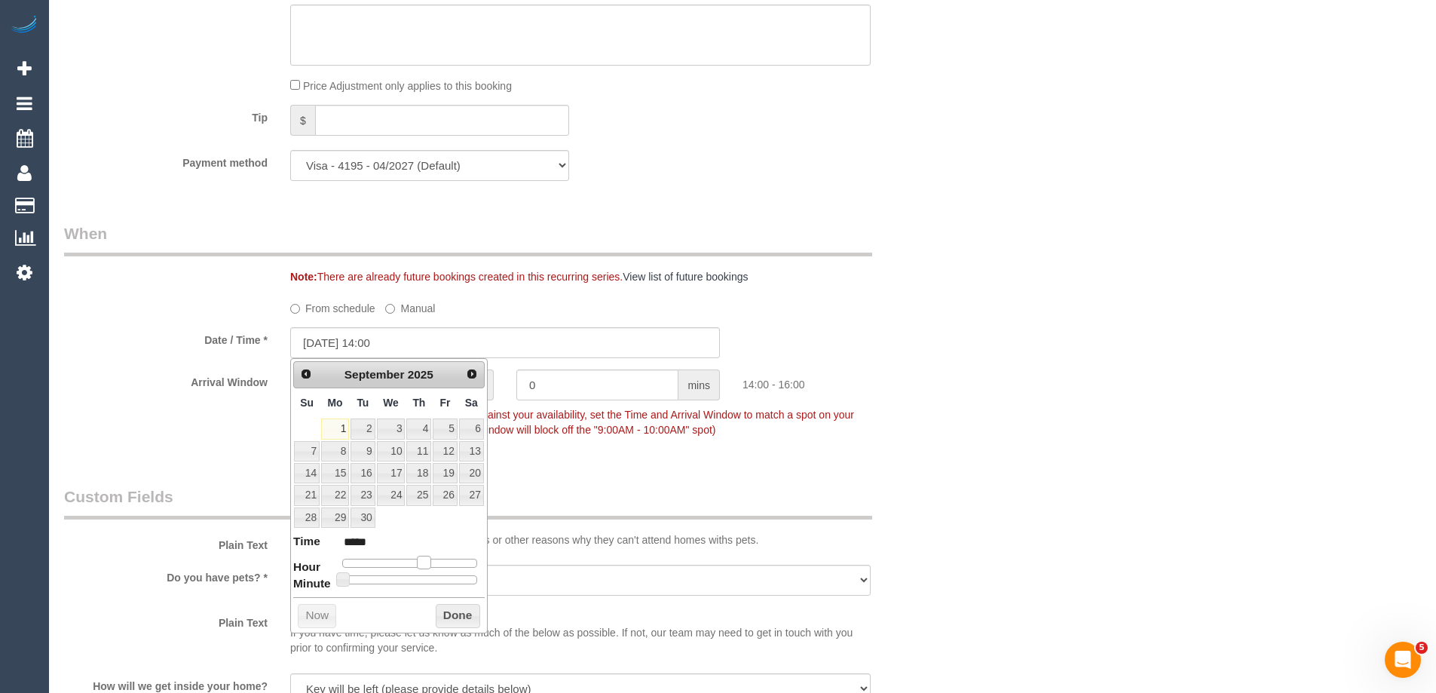
click at [428, 567] on span at bounding box center [424, 562] width 14 height 14
click at [446, 608] on button "Done" at bounding box center [458, 616] width 44 height 24
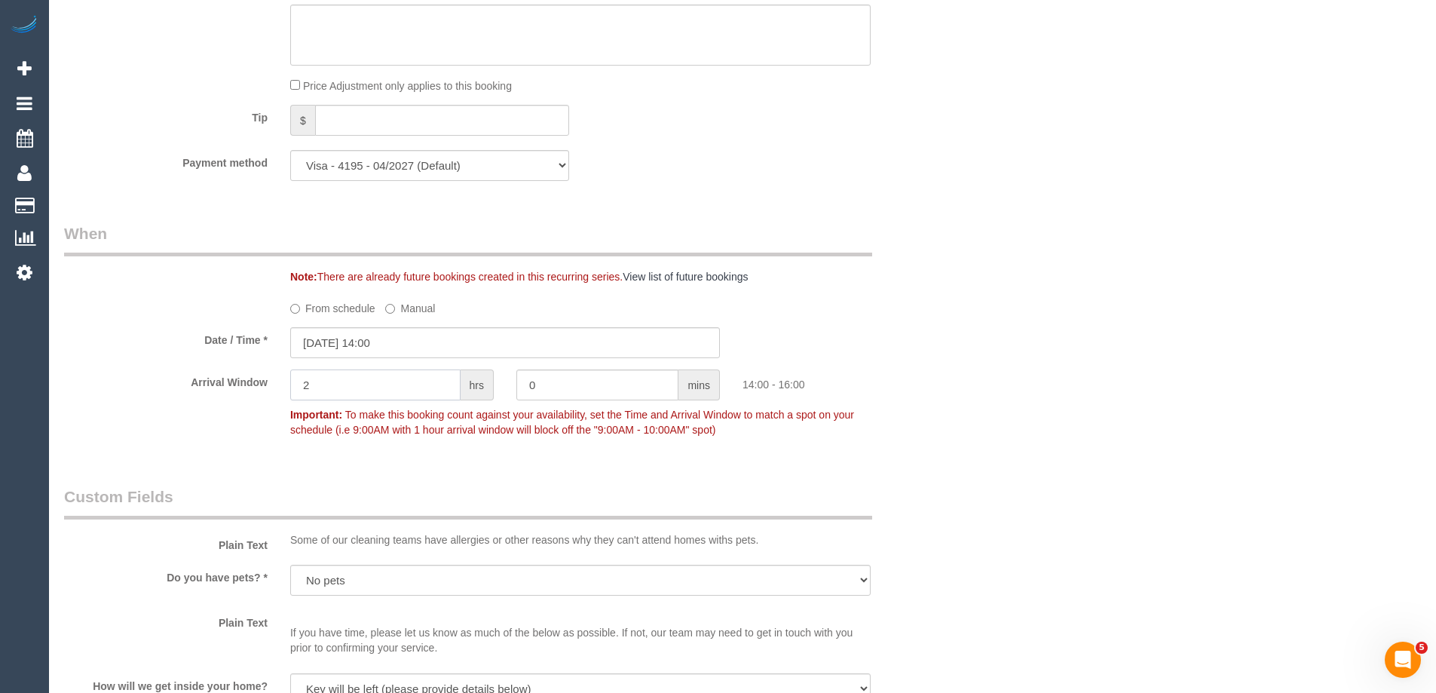
drag, startPoint x: 330, startPoint y: 390, endPoint x: 274, endPoint y: 381, distance: 57.1
click at [274, 381] on div "Arrival Window 2 hrs 0 mins 14:00 - 16:00 Important: To make this booking count…" at bounding box center [505, 406] width 904 height 75
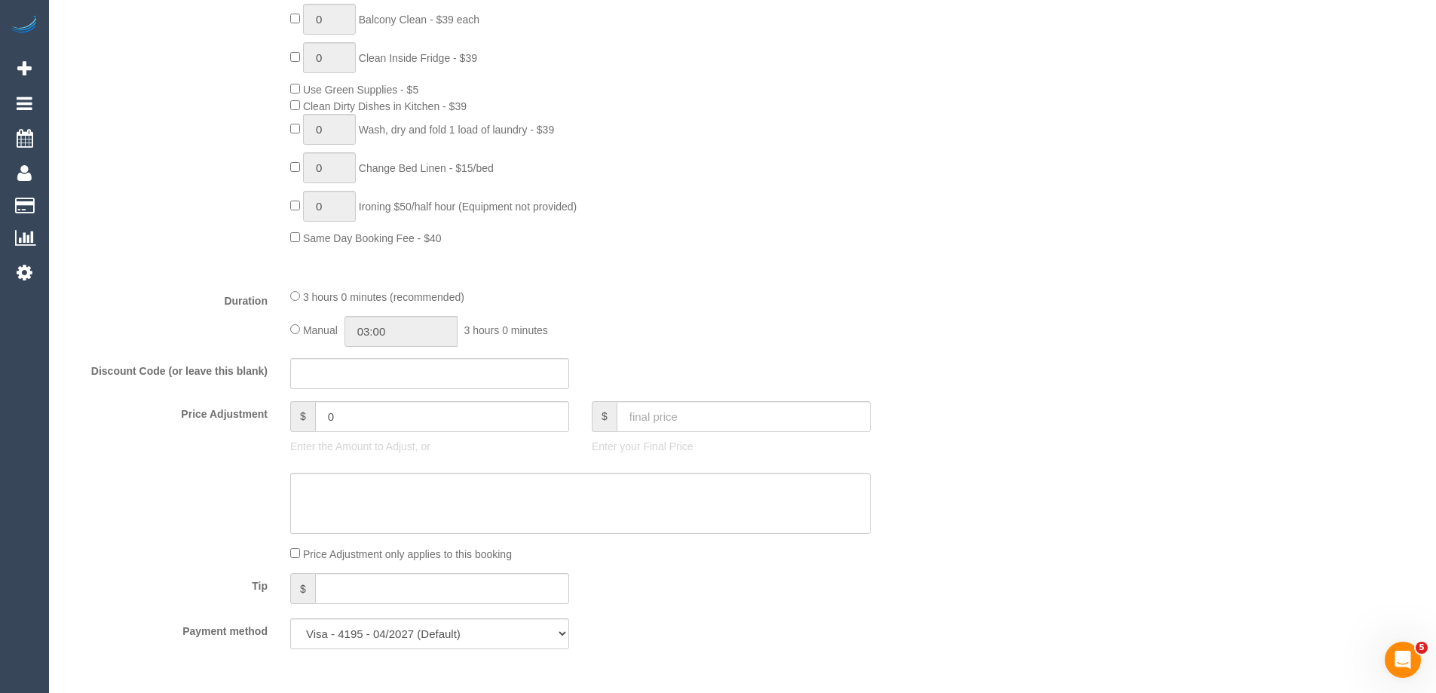
scroll to position [1046, 0]
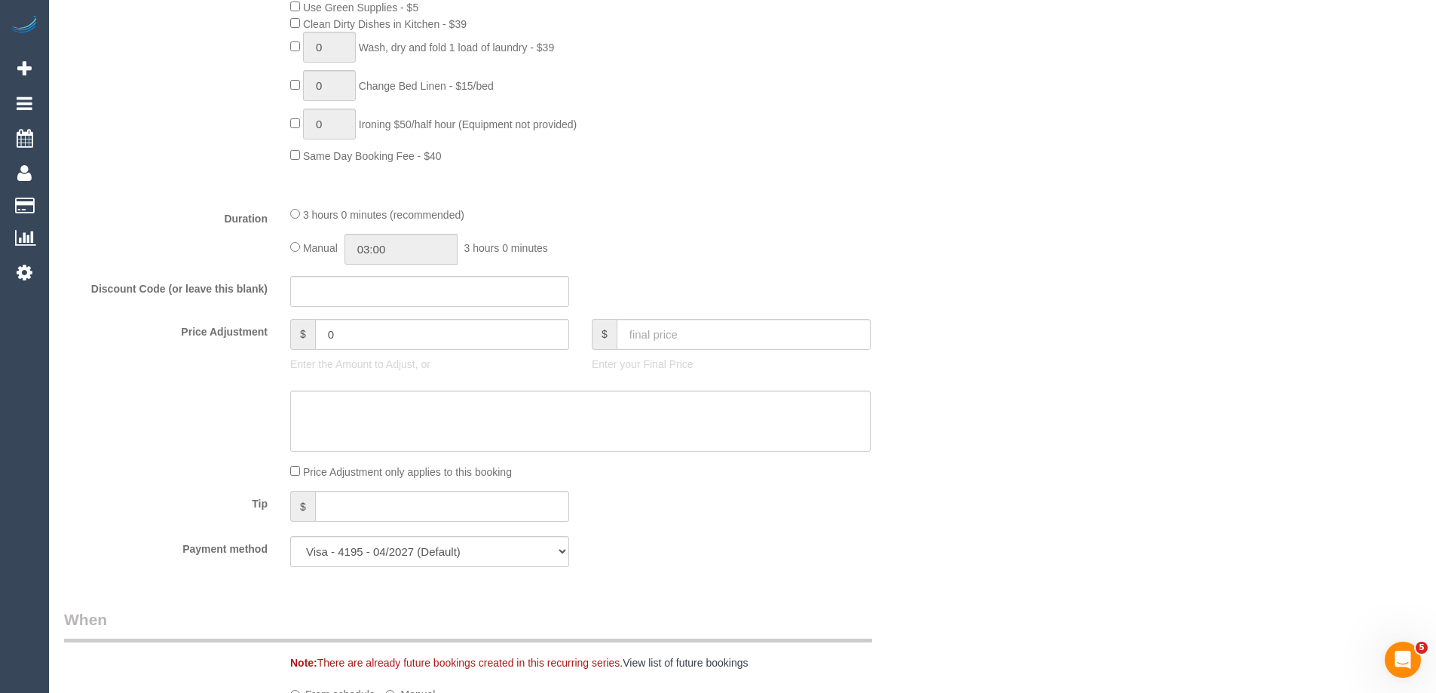
type input "1"
drag, startPoint x: 389, startPoint y: 251, endPoint x: 398, endPoint y: 252, distance: 9.1
click at [390, 251] on input "03:00" at bounding box center [400, 249] width 113 height 31
type input "01:30"
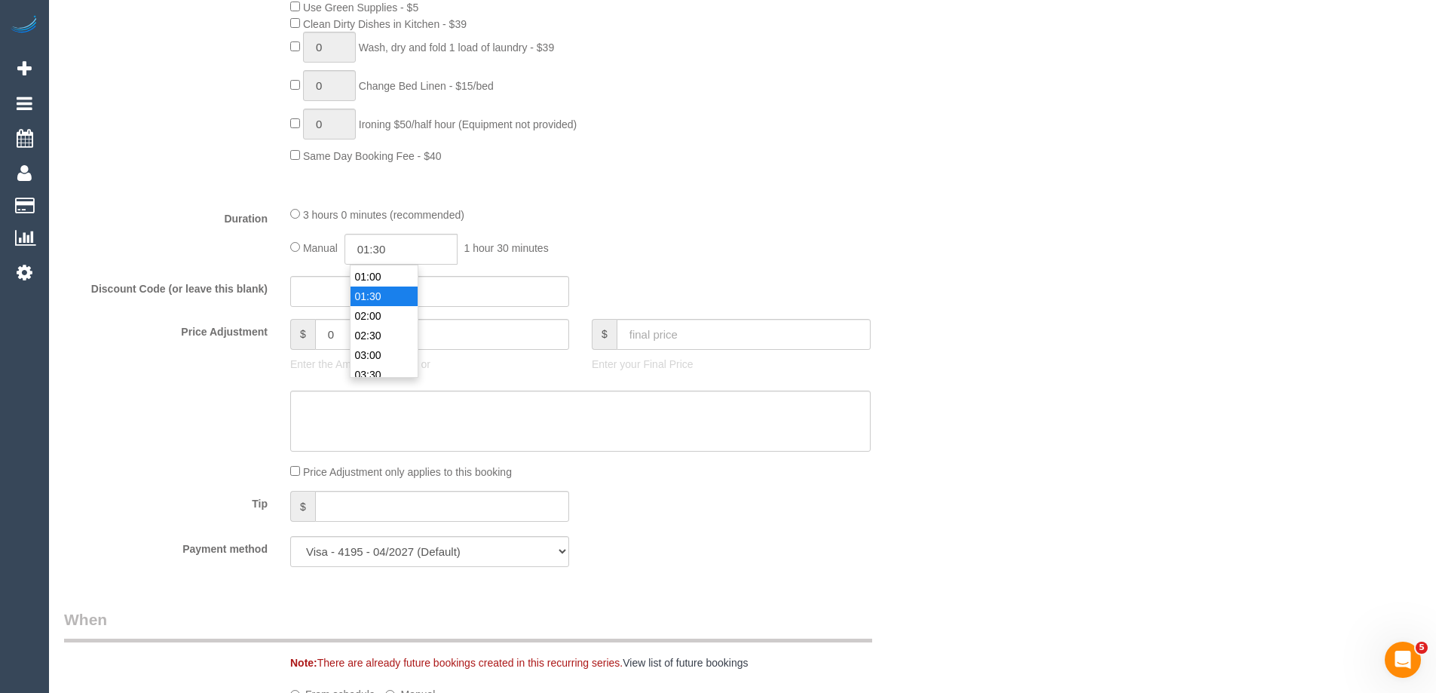
click at [383, 291] on li "01:30" at bounding box center [383, 296] width 67 height 20
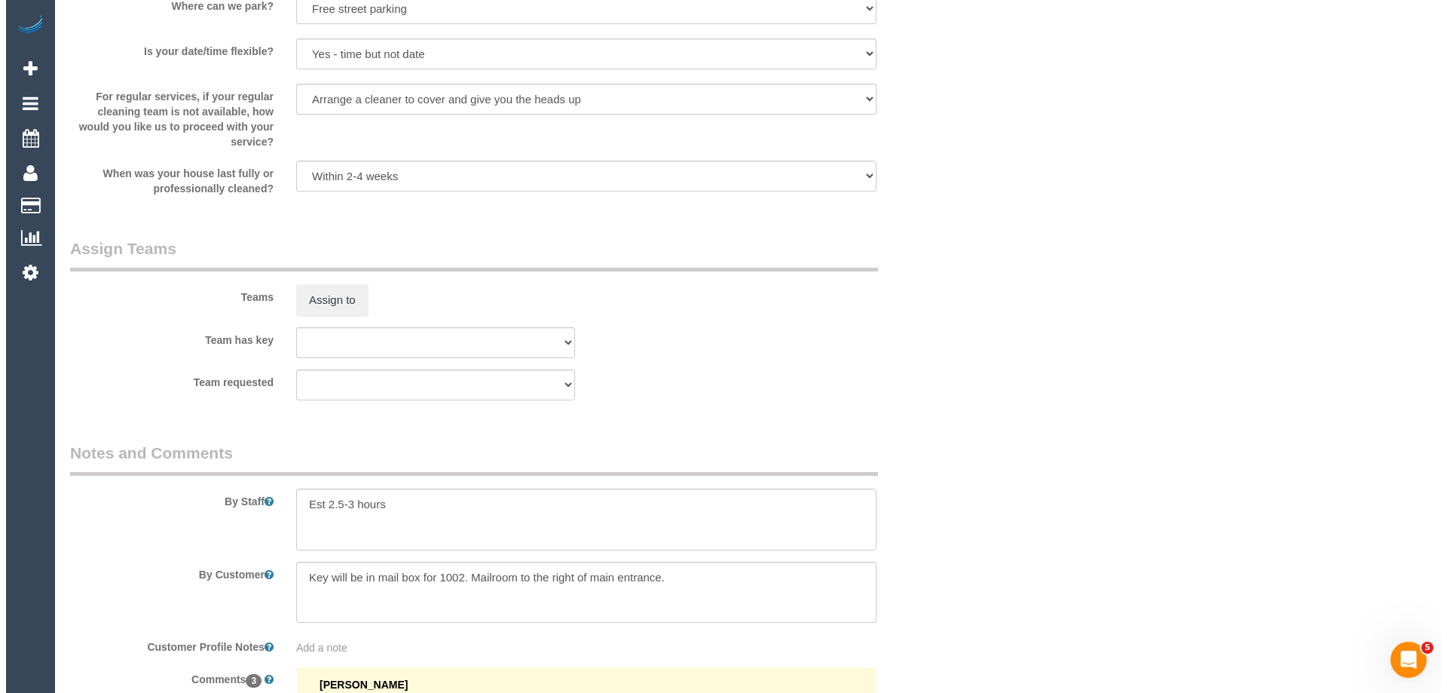
scroll to position [2327, 0]
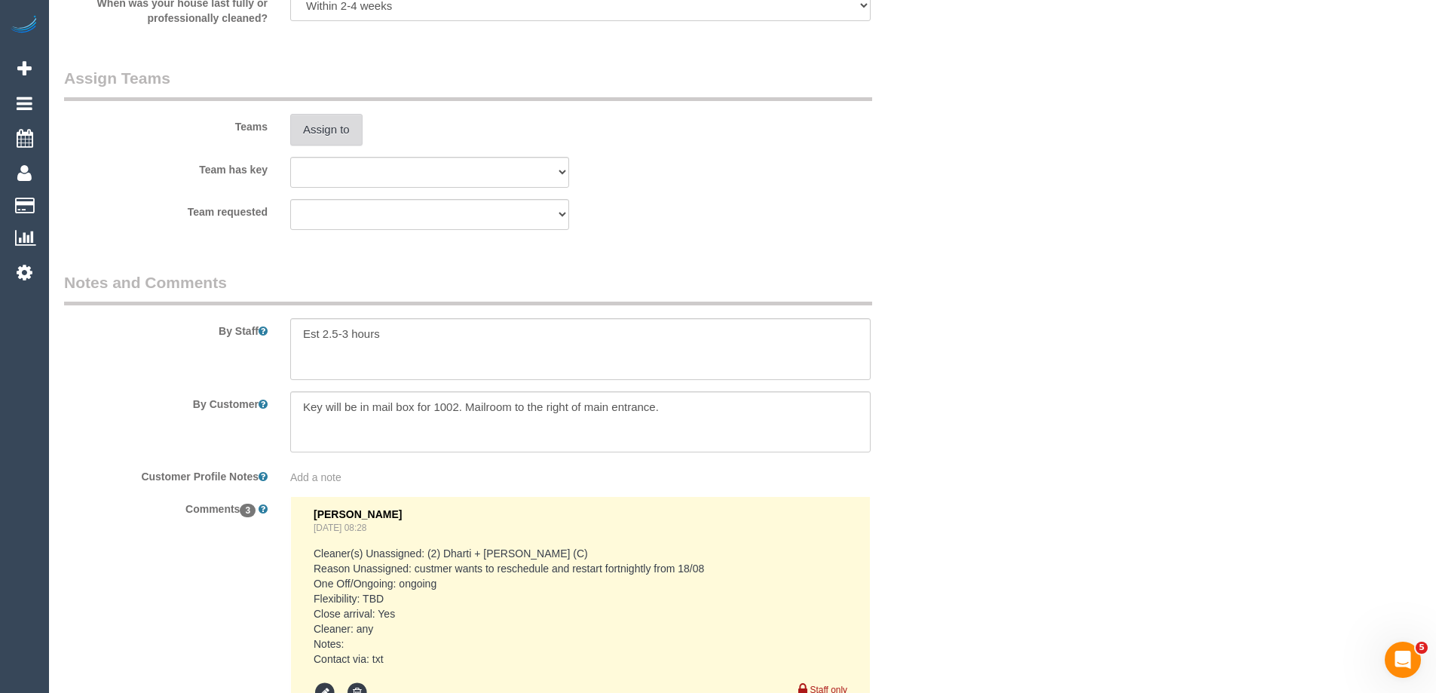
click at [322, 122] on button "Assign to" at bounding box center [326, 130] width 72 height 32
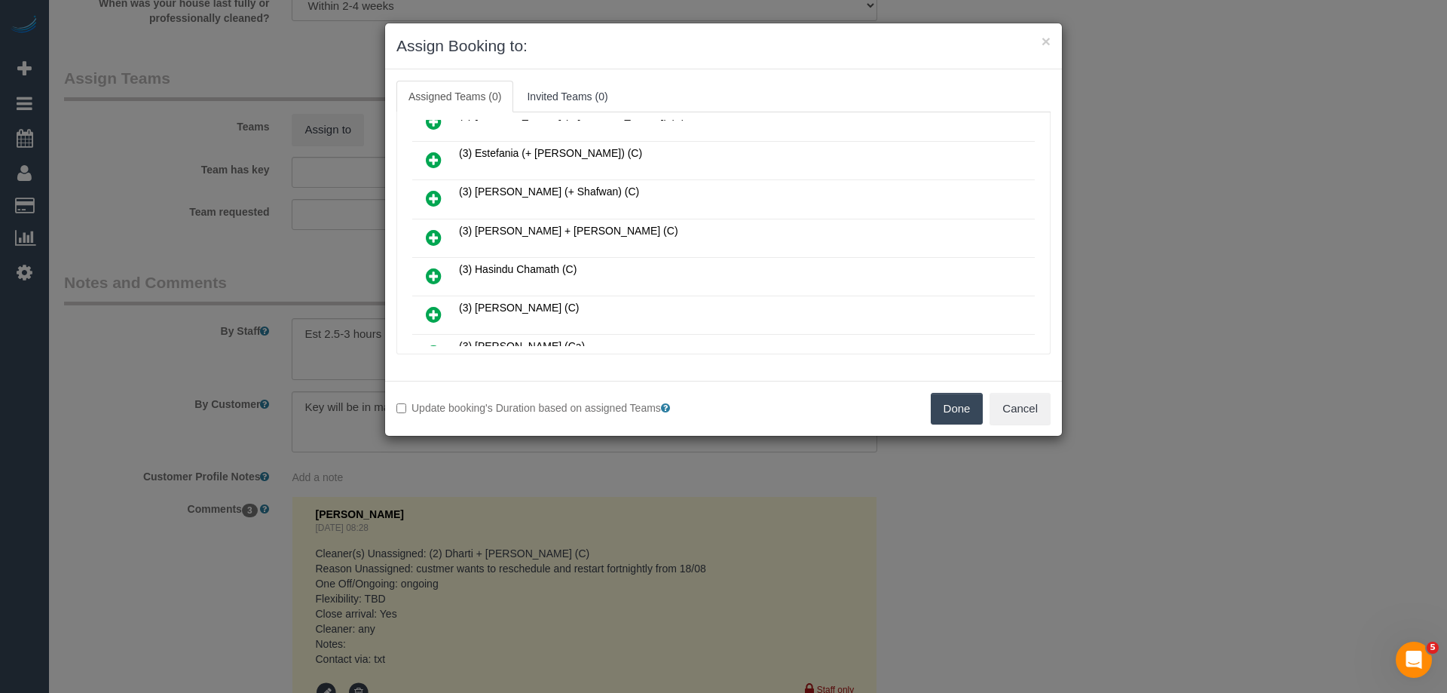
click at [439, 196] on icon at bounding box center [434, 198] width 16 height 18
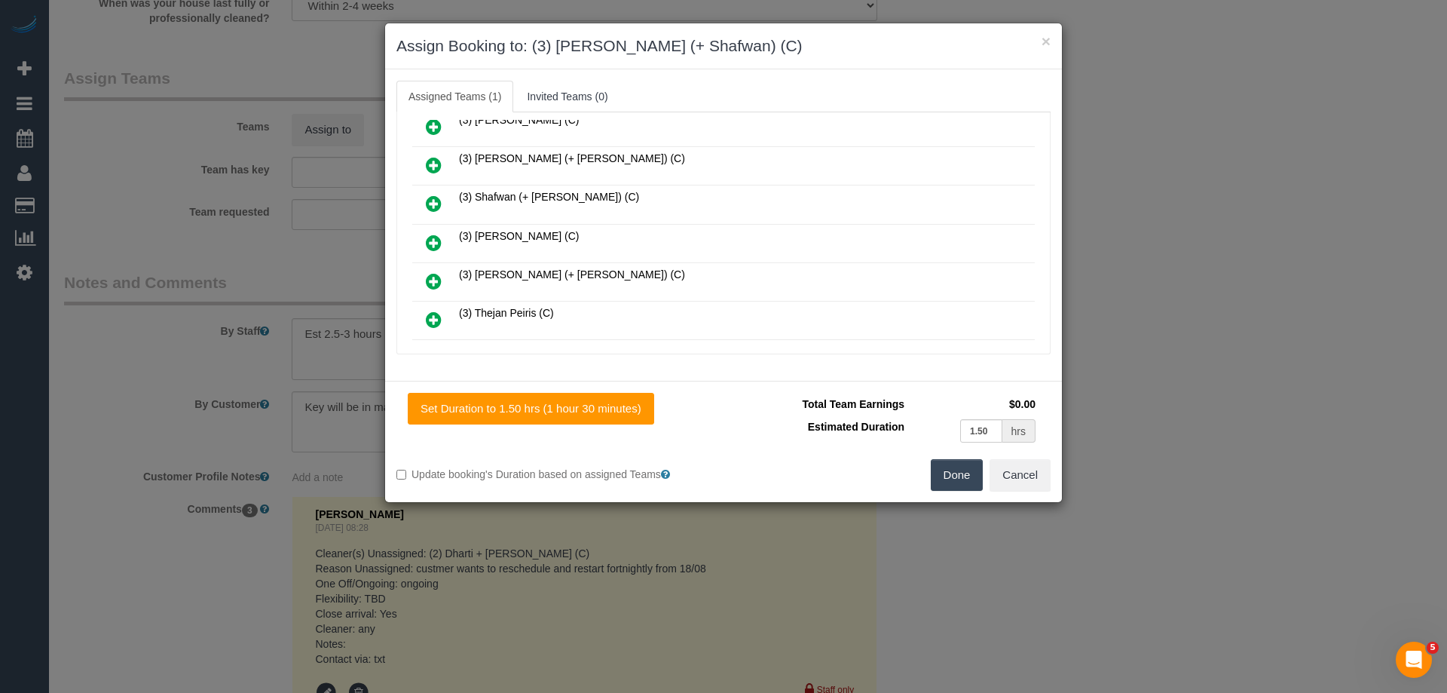
click at [434, 200] on icon at bounding box center [434, 203] width 16 height 18
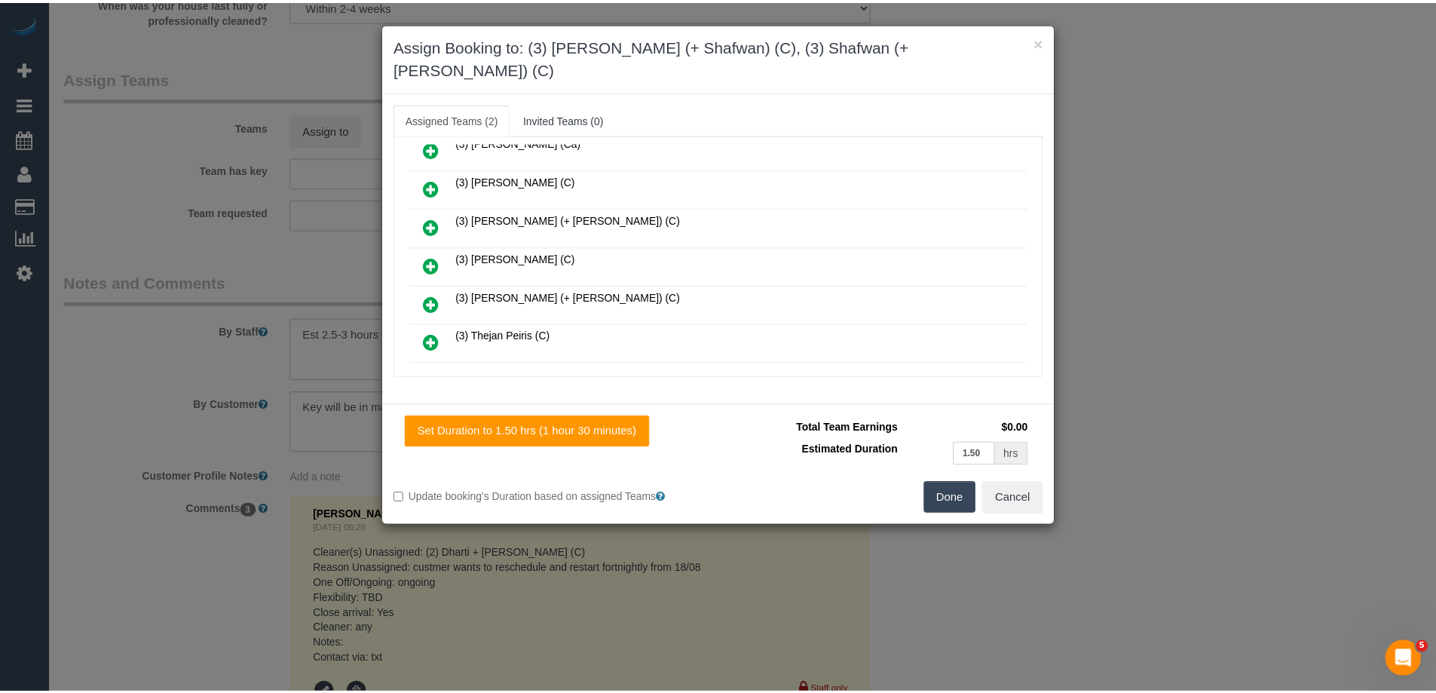
scroll to position [979, 0]
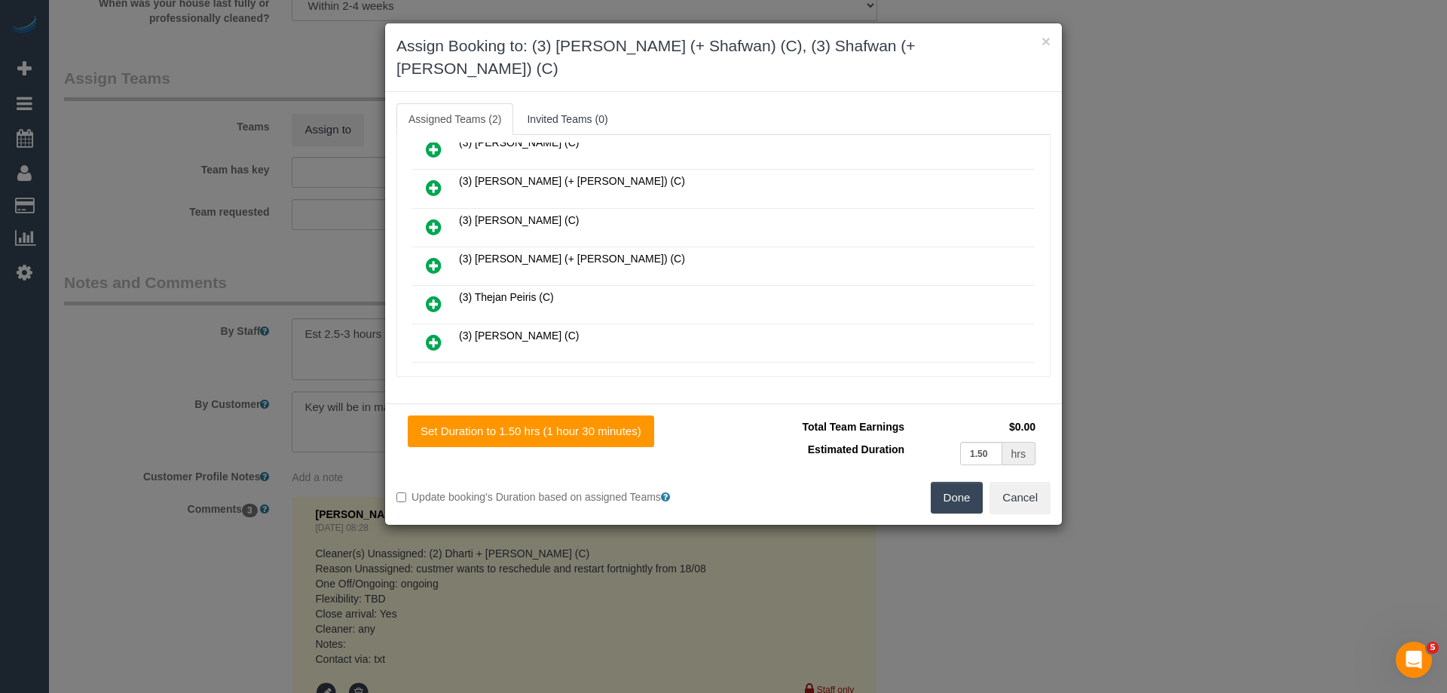
click at [959, 482] on button "Done" at bounding box center [957, 498] width 53 height 32
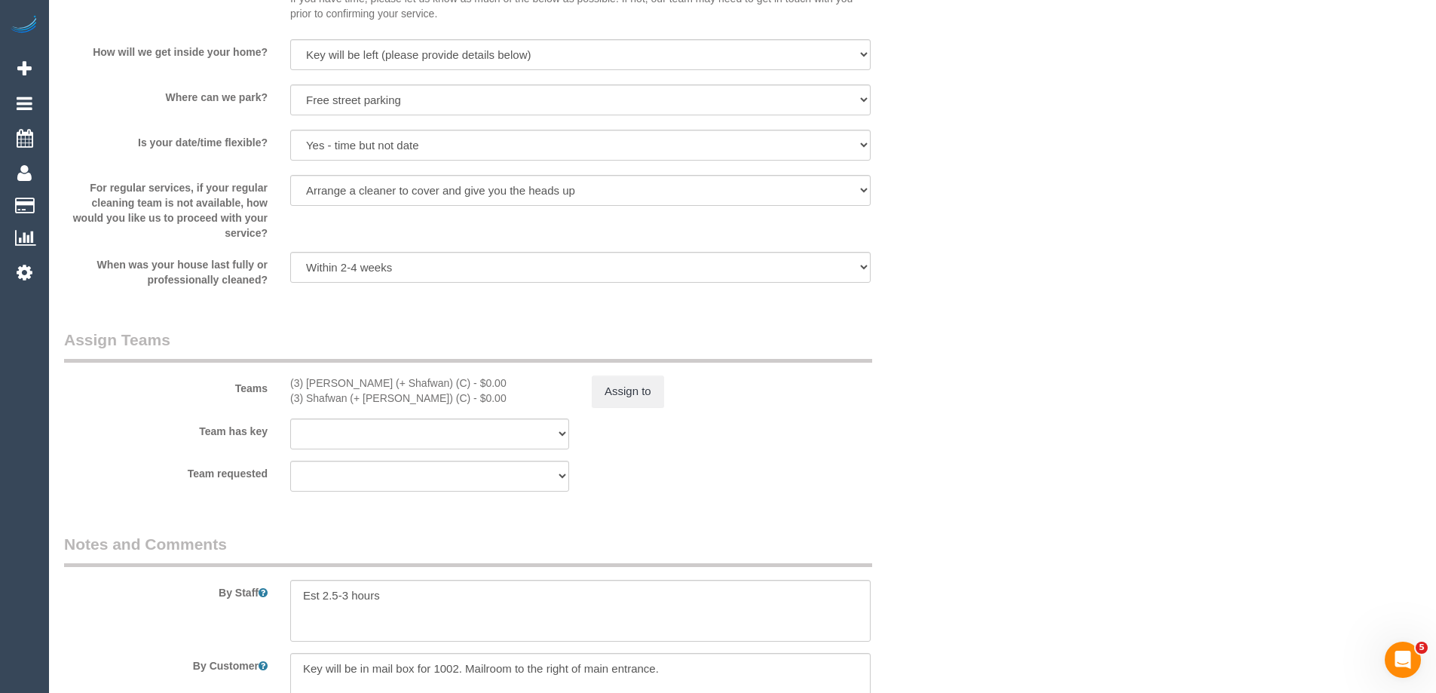
scroll to position [2186, 0]
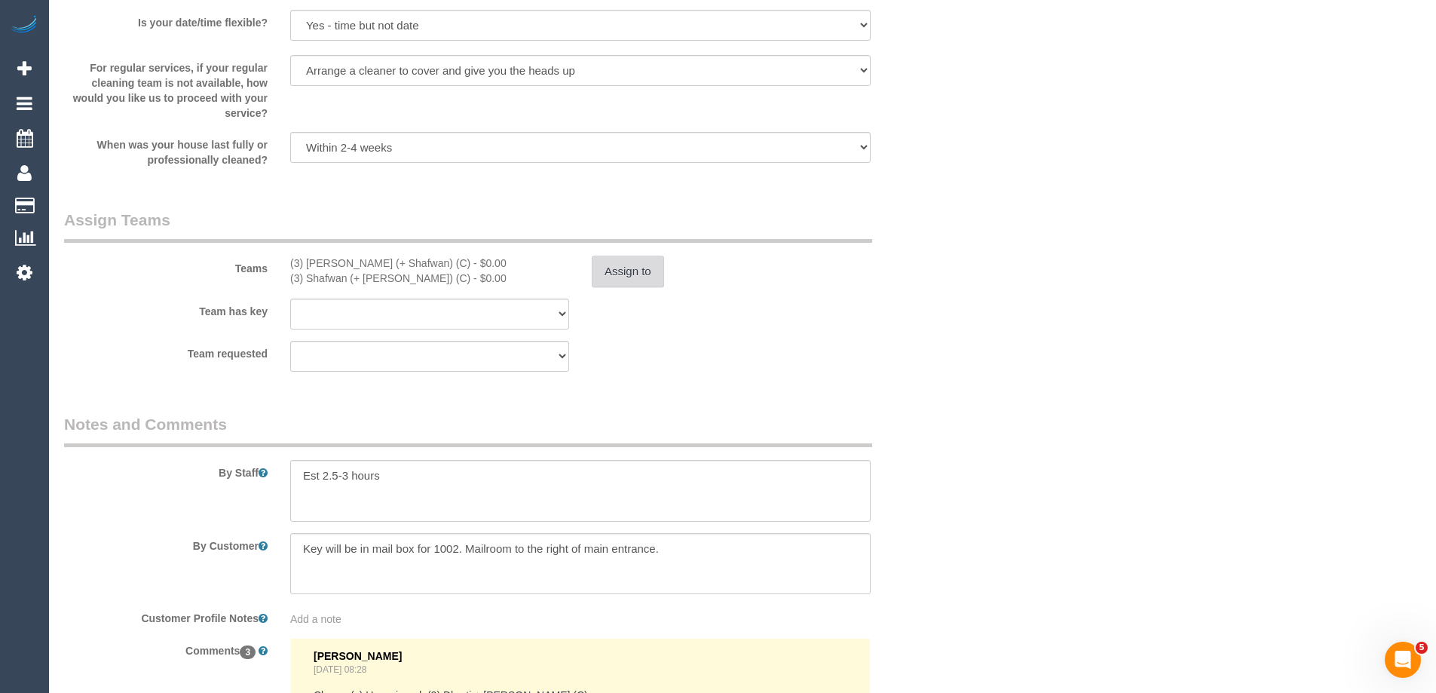
click at [623, 271] on button "Assign to" at bounding box center [628, 272] width 72 height 32
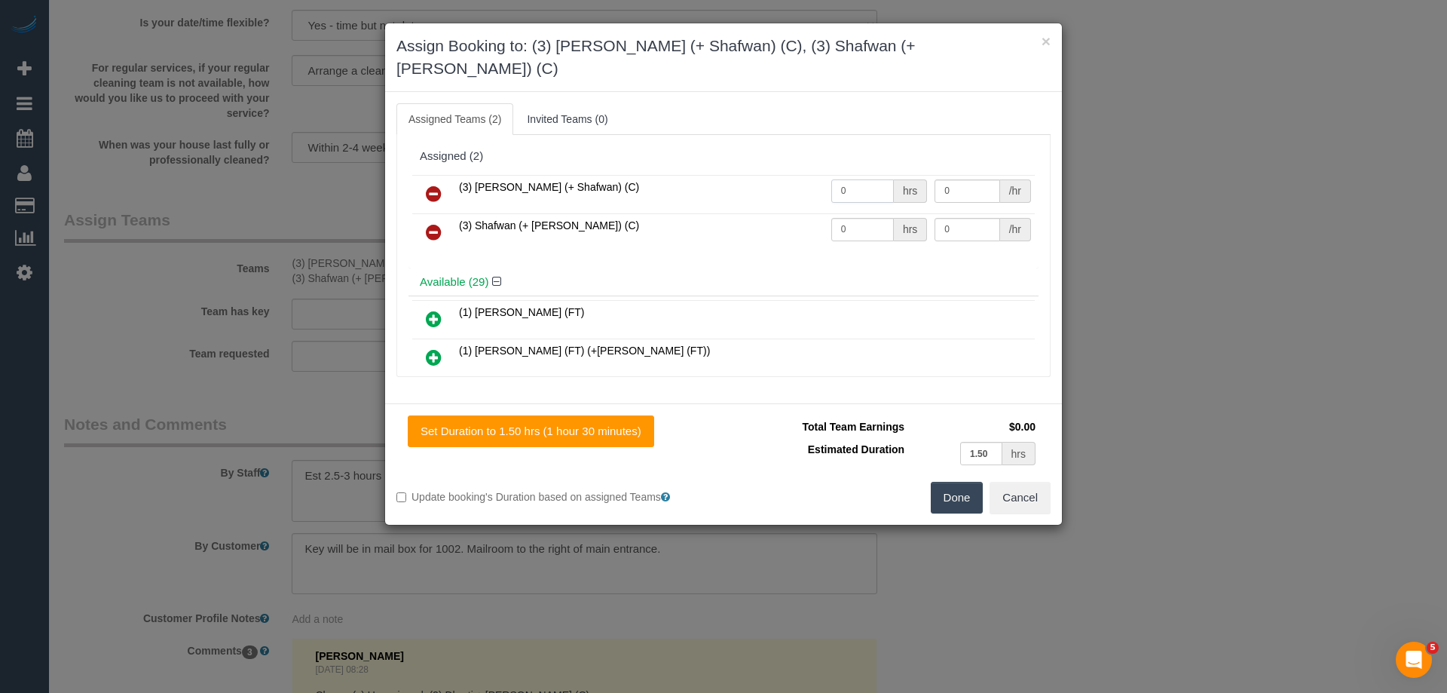
drag, startPoint x: 846, startPoint y: 170, endPoint x: 775, endPoint y: 170, distance: 70.9
click at [775, 175] on tr "(3) Farhan (+ Shafwan) (C) 0 hrs 0 /hr" at bounding box center [723, 194] width 623 height 38
type input "1"
drag, startPoint x: 855, startPoint y: 208, endPoint x: 785, endPoint y: 205, distance: 70.2
click at [785, 213] on tr "(3) Shafwan (+ Farhan) (C) 0 hrs 0 /hr" at bounding box center [723, 232] width 623 height 38
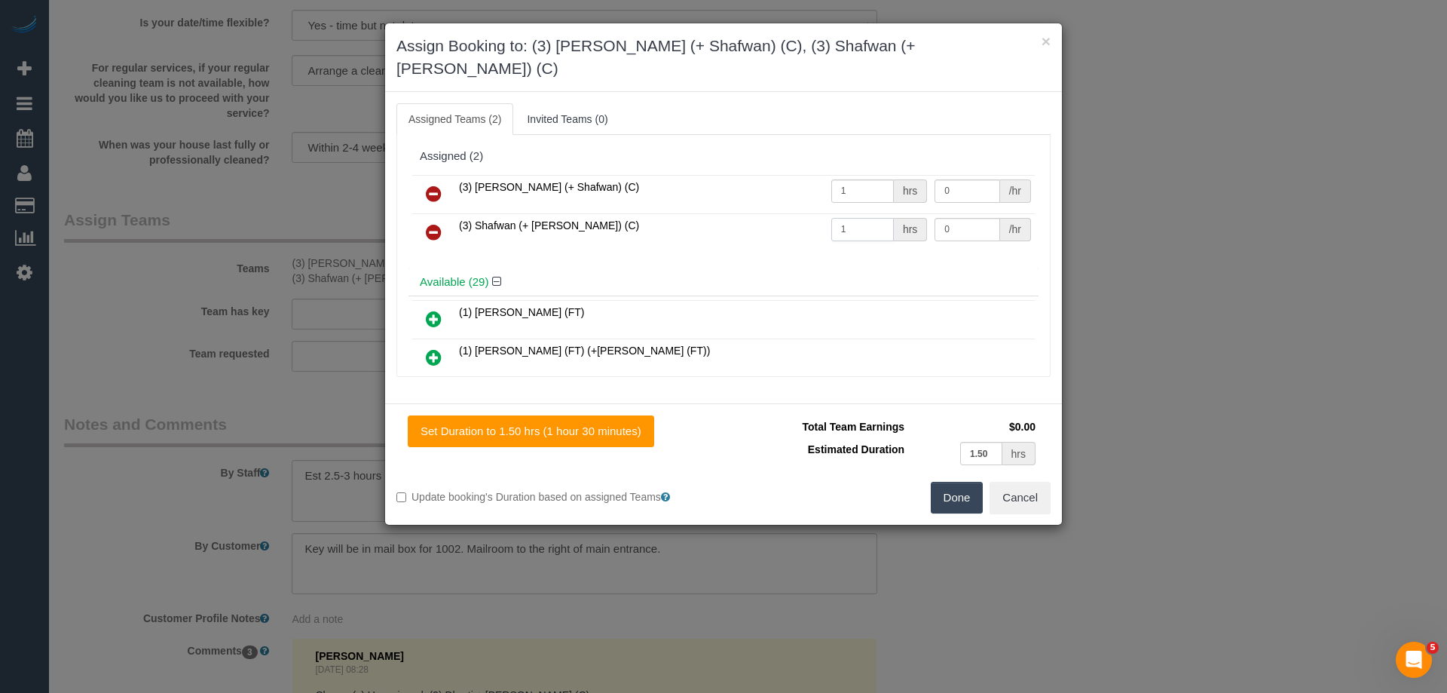
type input "1"
drag, startPoint x: 963, startPoint y: 167, endPoint x: 671, endPoint y: 168, distance: 292.4
click at [671, 175] on tr "(3) Farhan (+ Shafwan) (C) 1 hrs 0 /hr" at bounding box center [723, 194] width 623 height 38
type input "47.5"
drag, startPoint x: 953, startPoint y: 212, endPoint x: 848, endPoint y: 209, distance: 105.6
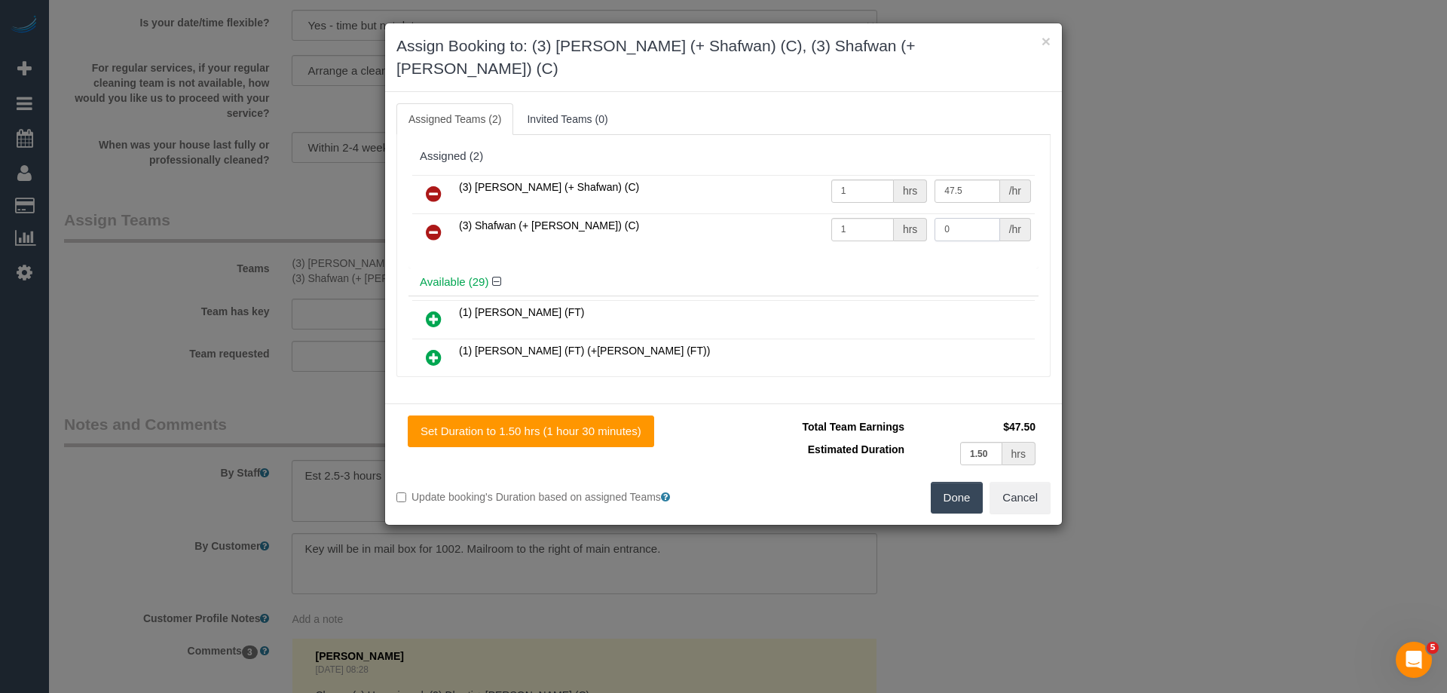
click at [848, 213] on tr "(3) Shafwan (+ Farhan) (C) 1 hrs 0 /hr" at bounding box center [723, 232] width 623 height 38
type input "47.5"
click at [958, 482] on button "Done" at bounding box center [957, 498] width 53 height 32
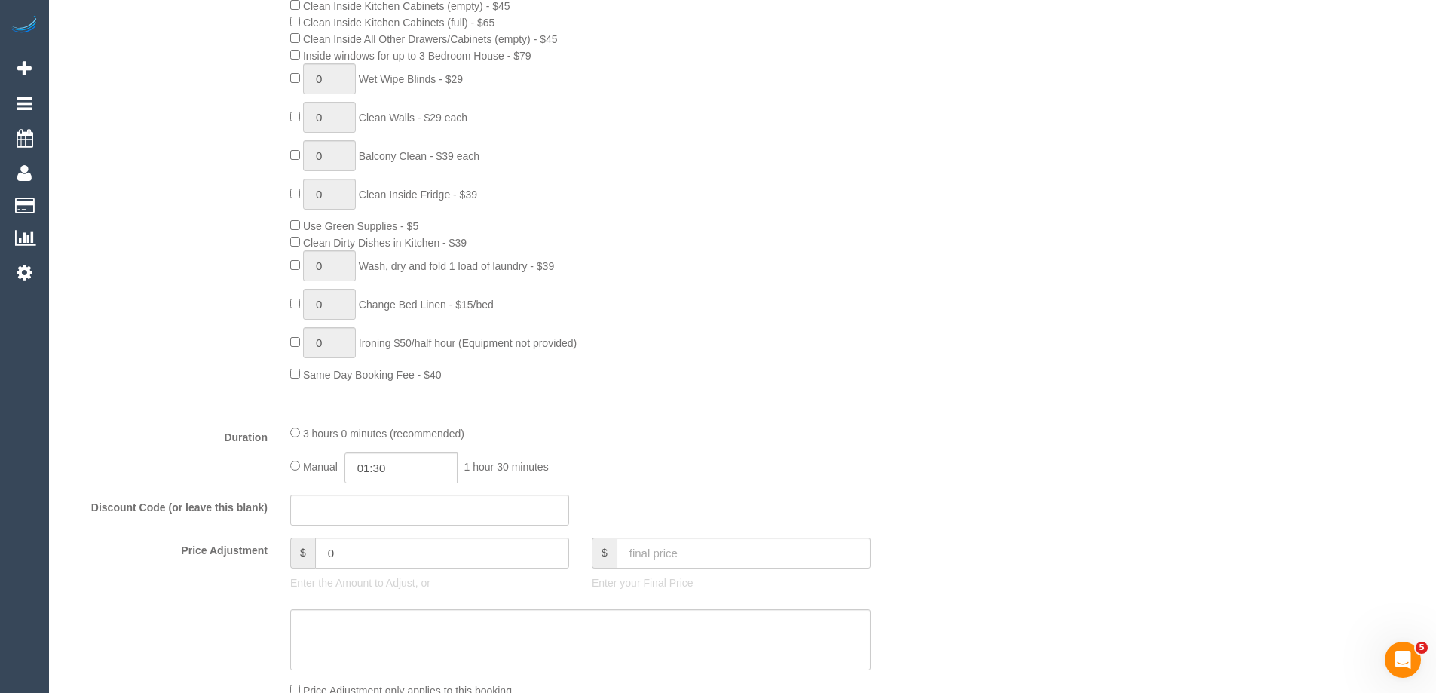
scroll to position [0, 0]
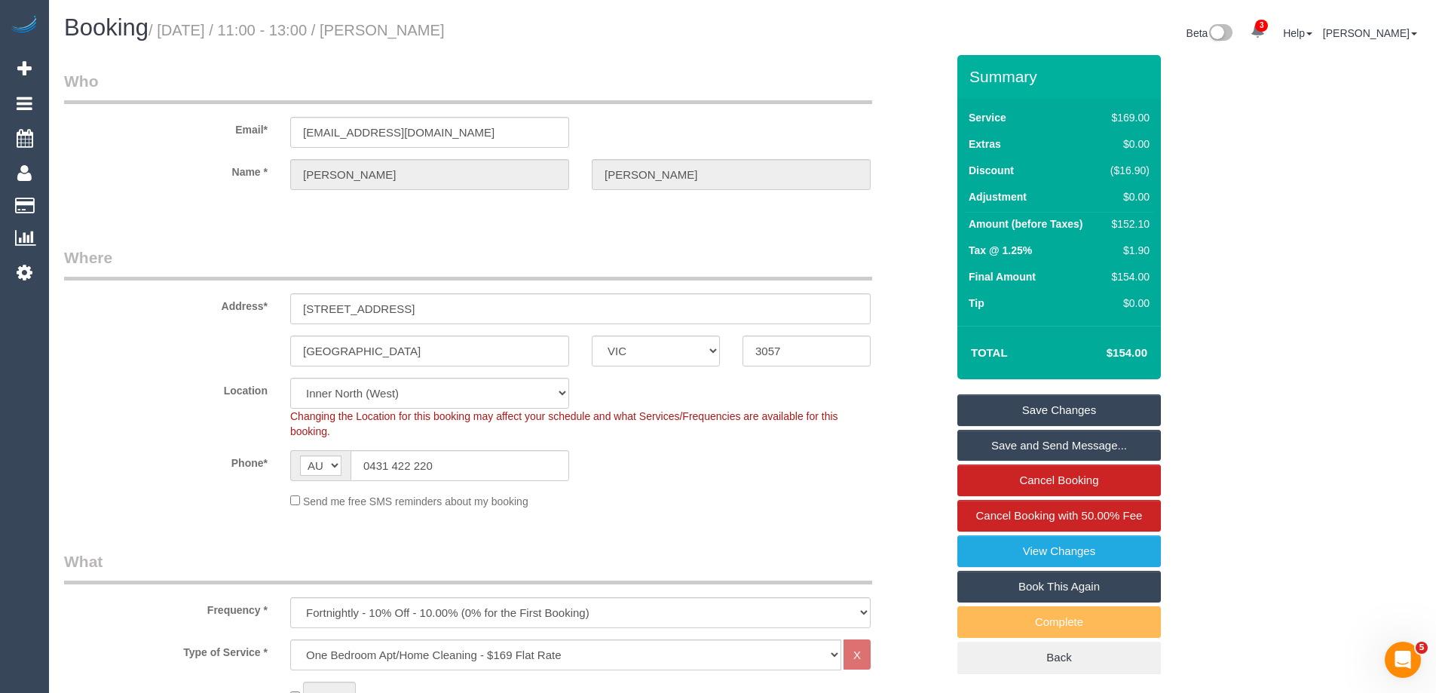
drag, startPoint x: 533, startPoint y: 26, endPoint x: 413, endPoint y: 26, distance: 119.8
click at [413, 26] on h1 "Booking / September 01, 2025 / 11:00 - 13:00 / John O’Farrell" at bounding box center [397, 28] width 667 height 26
copy small "John O’Farrell"
click at [983, 408] on link "Save Changes" at bounding box center [1058, 410] width 203 height 32
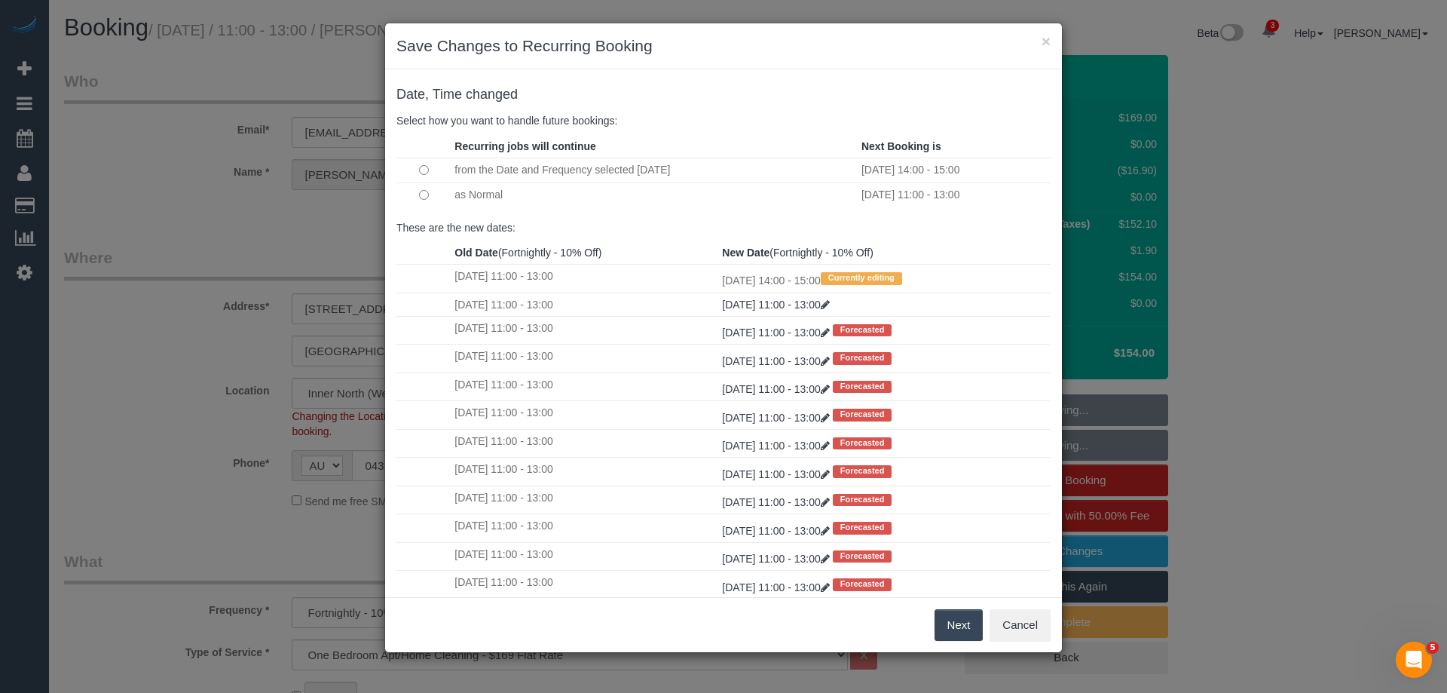
click at [961, 614] on button "Next" at bounding box center [959, 625] width 49 height 32
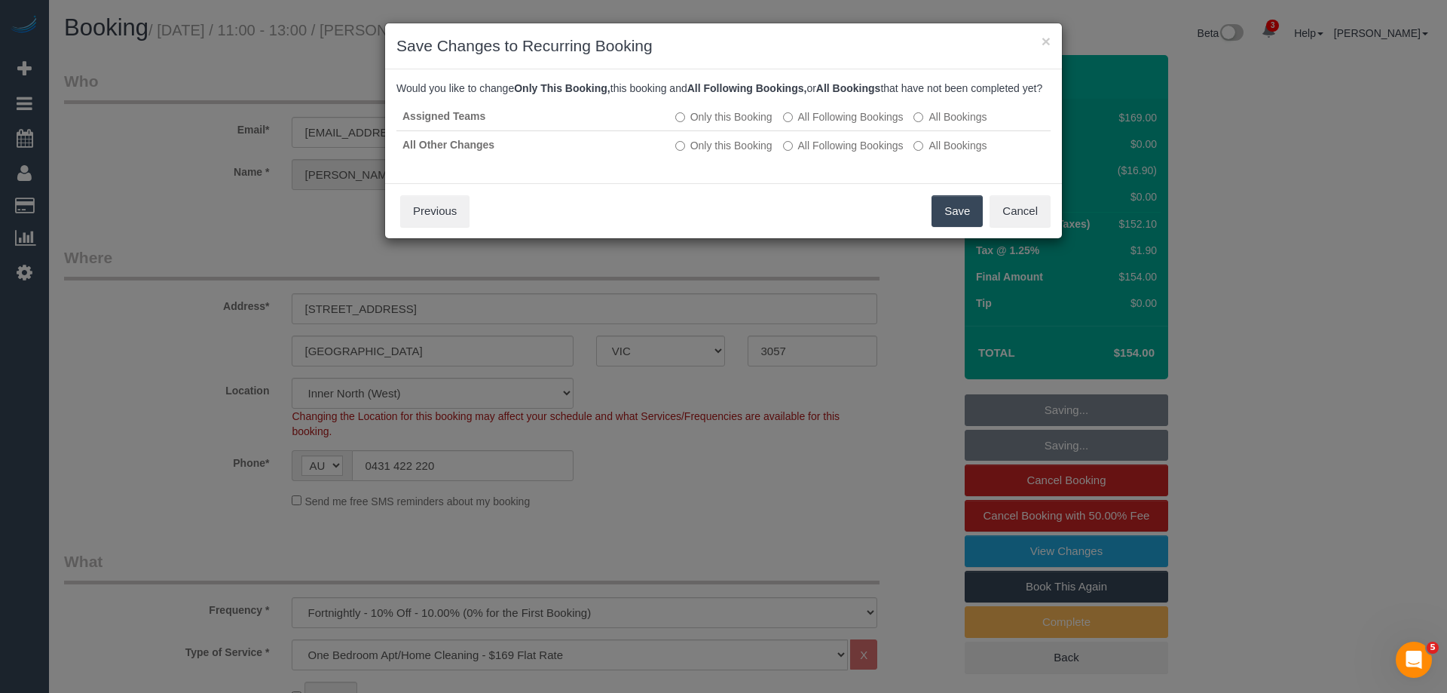
click at [953, 217] on button "Save" at bounding box center [957, 211] width 51 height 32
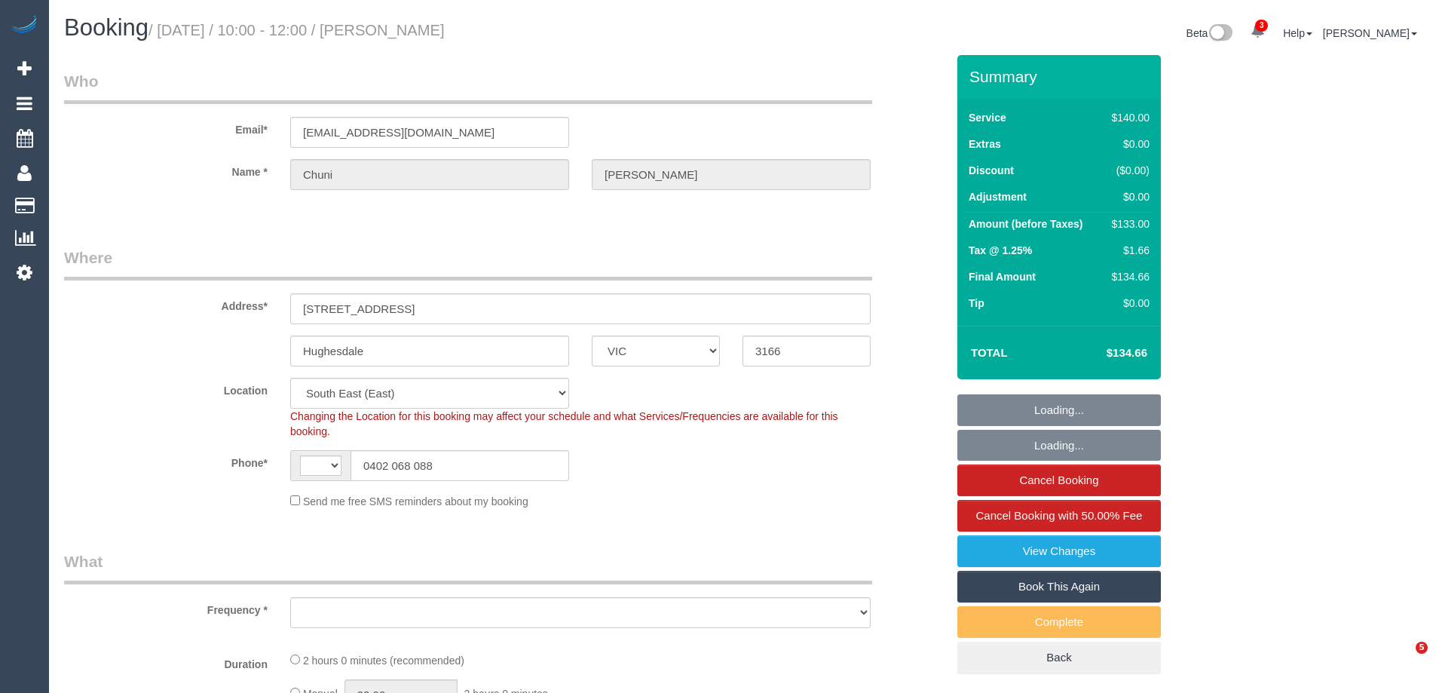
select select "VIC"
select select "string:AU"
select select "object:978"
select select "string:stripe-pm_1QOdZv2GScqysDRV0eeyTOdH"
select select "number:28"
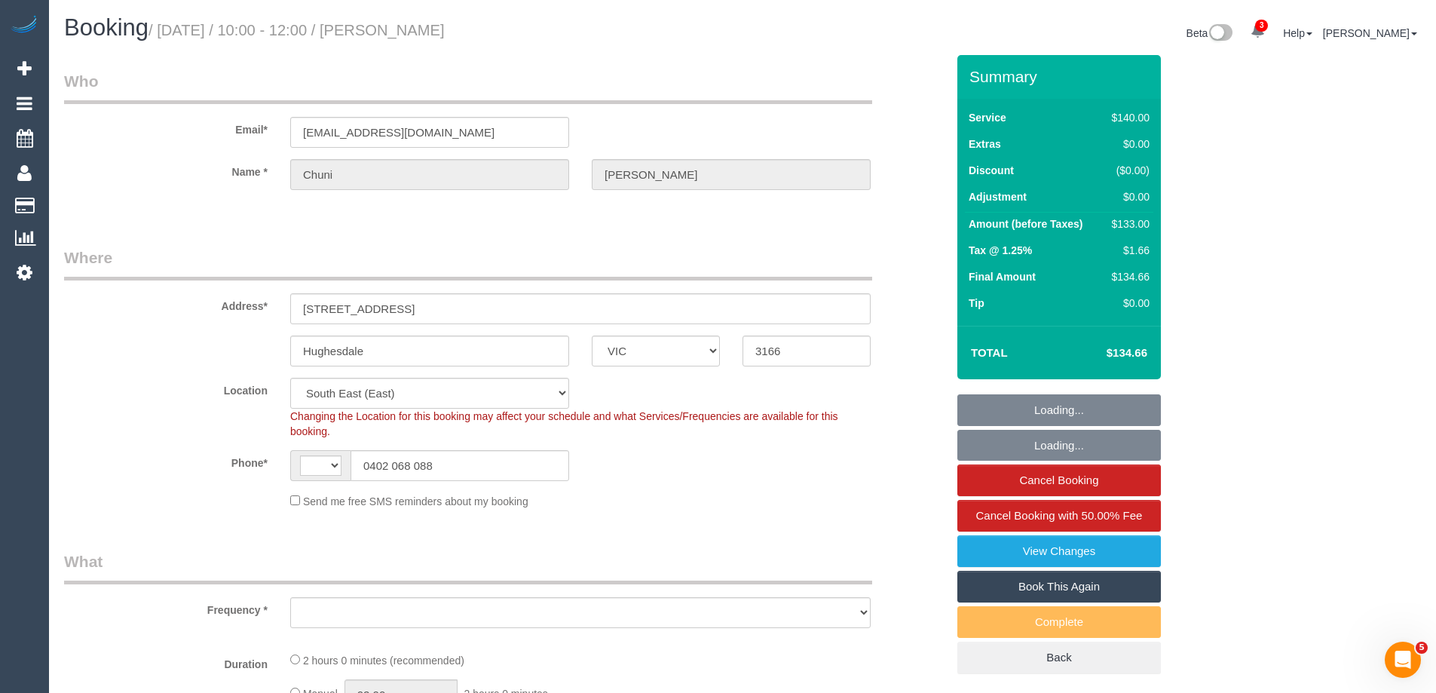
select select "number:14"
select select "number:19"
select select "number:25"
select select "number:34"
select select "number:26"
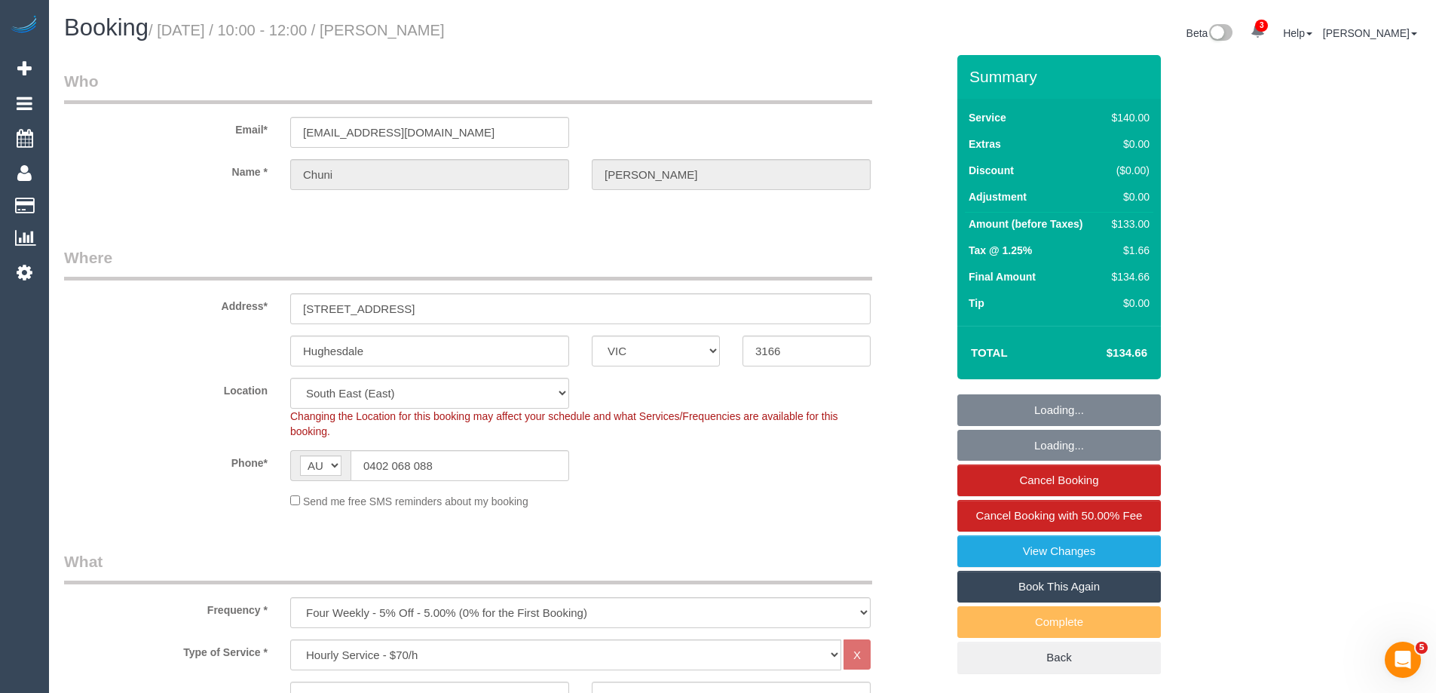
select select "object:1483"
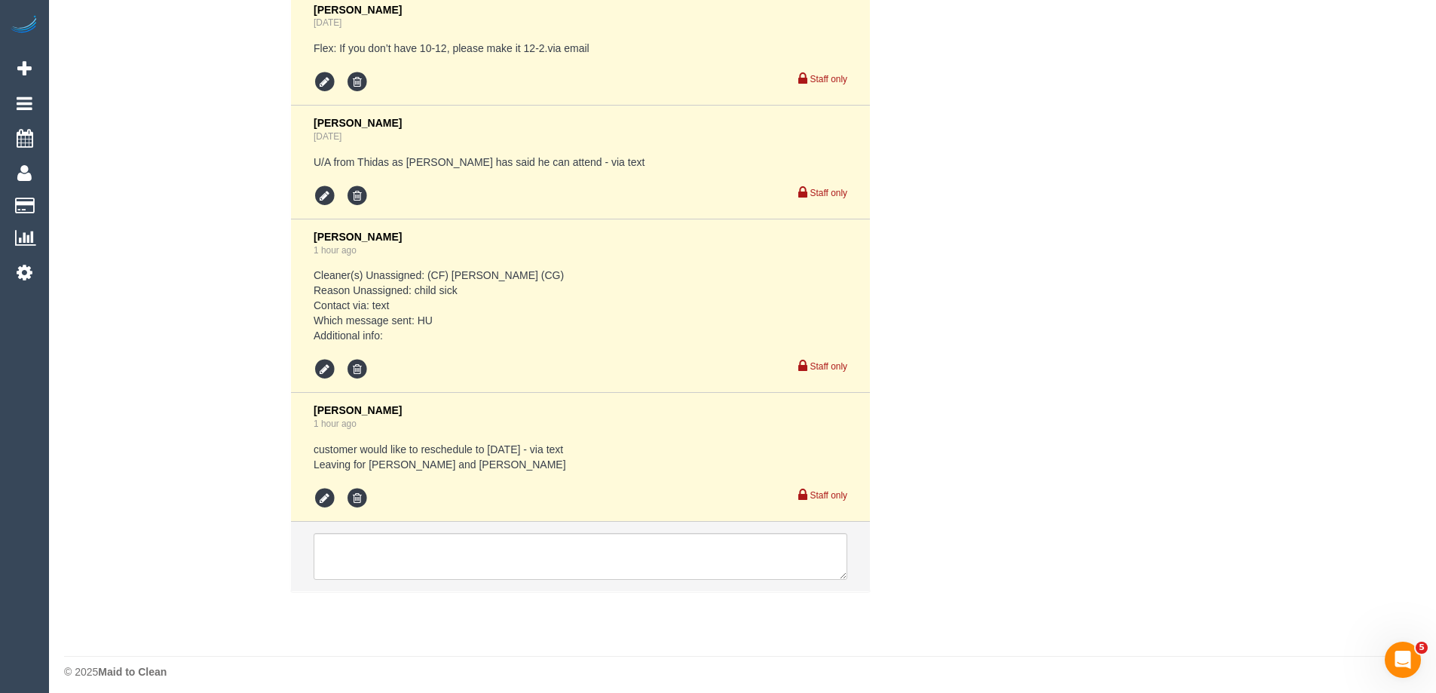
scroll to position [3276, 0]
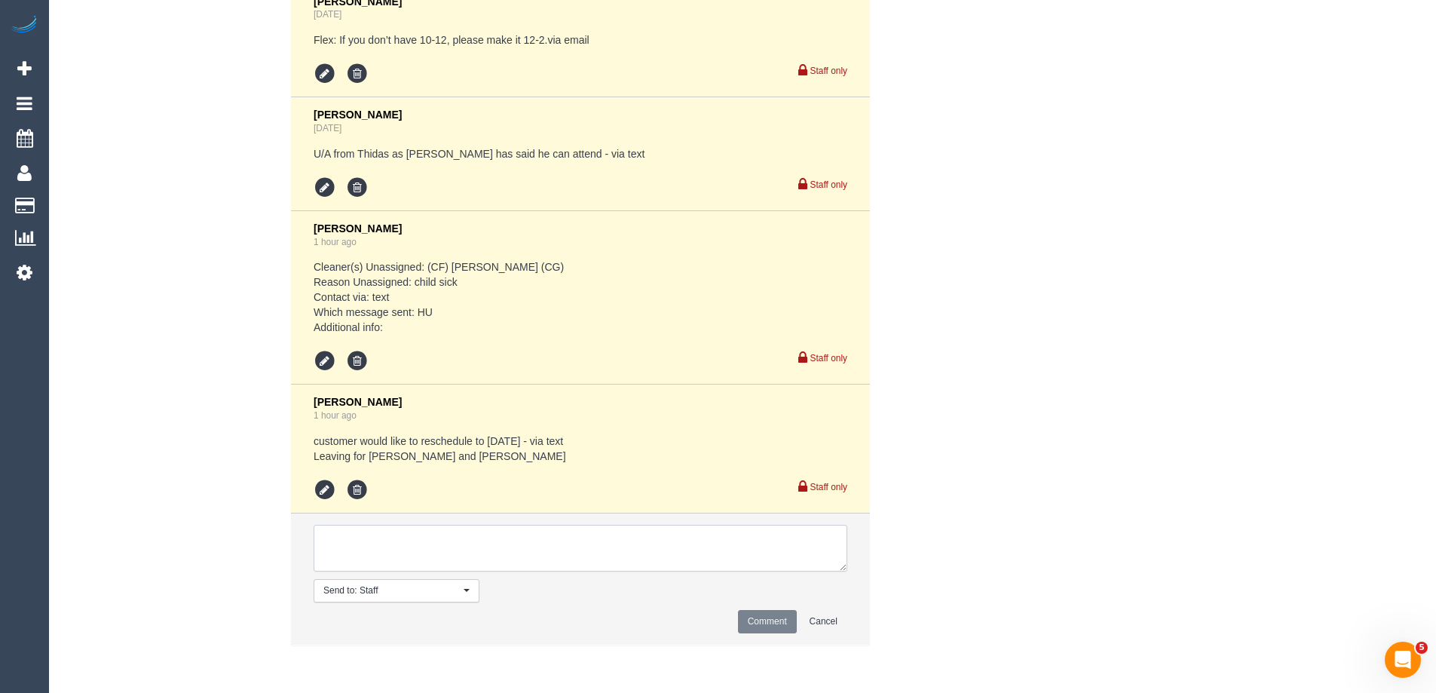
click at [352, 540] on textarea at bounding box center [581, 548] width 534 height 47
type textarea "Danyal from 10-12pm on the 8/09"
click at [778, 619] on button "Comment" at bounding box center [767, 621] width 59 height 23
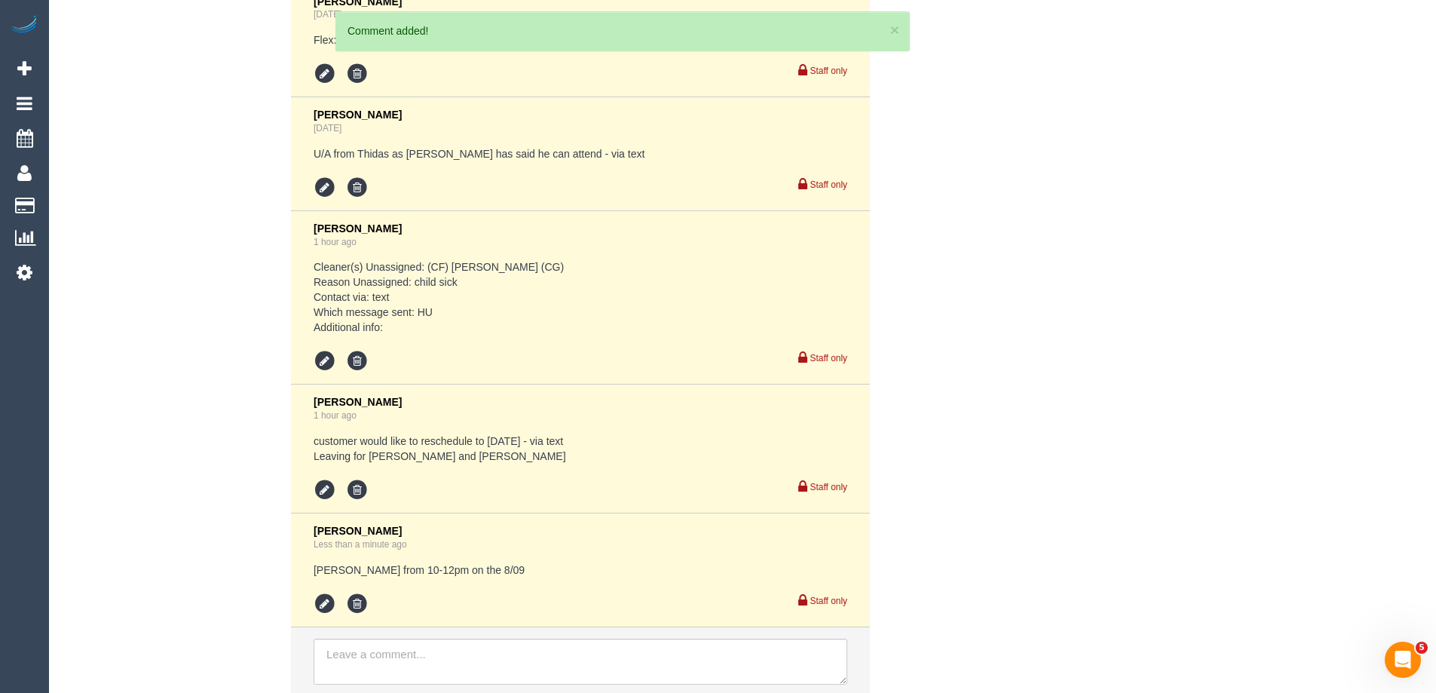
scroll to position [3389, 0]
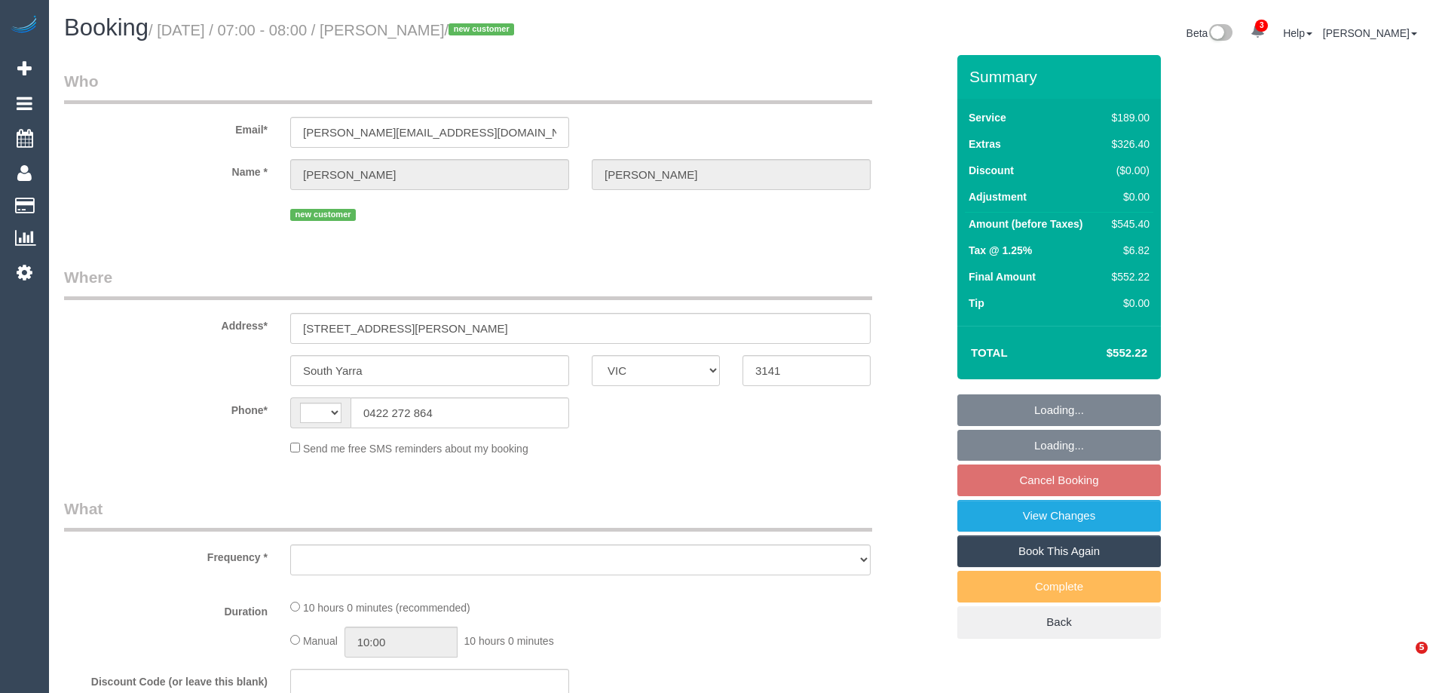
select select "VIC"
select select "string:stripe-pm_1RxhfV2GScqysDRVS0HZJd6O"
select select "spot1"
select select "number:28"
select select "number:14"
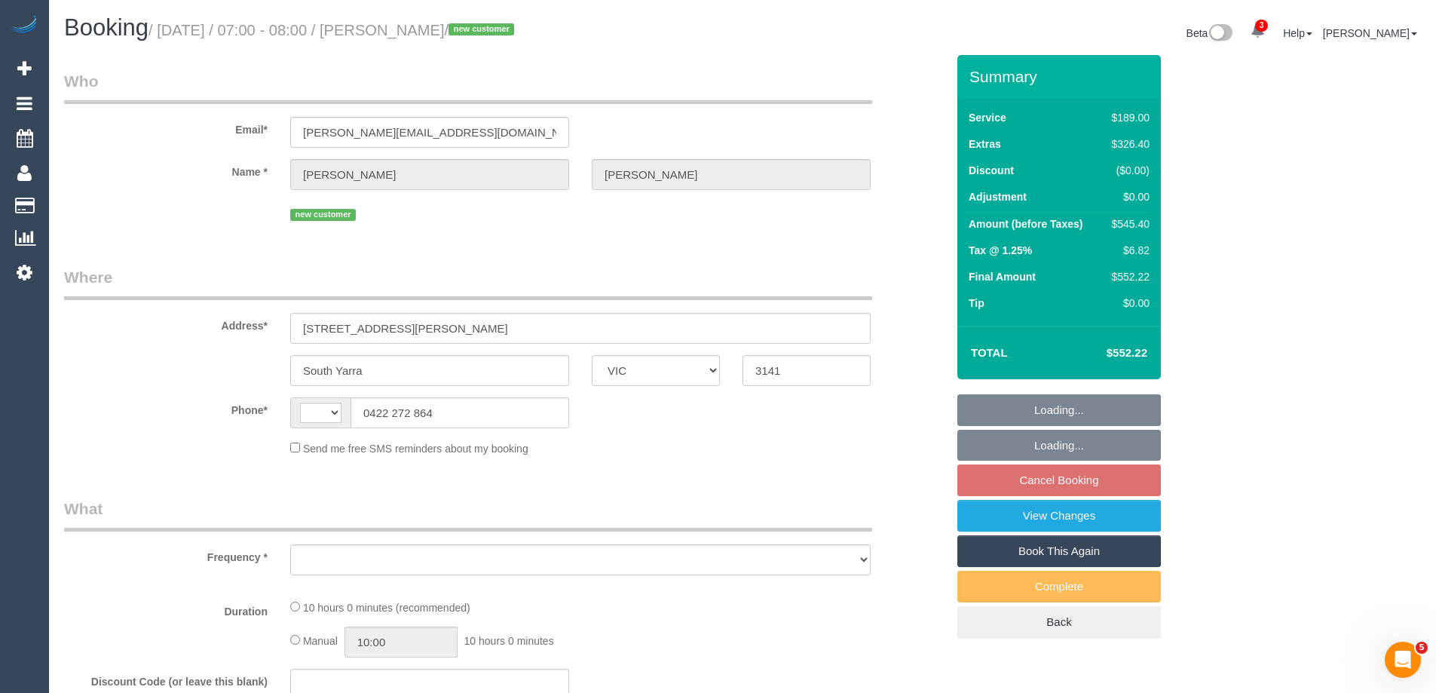
select select "number:18"
select select "number:24"
select select "string:AU"
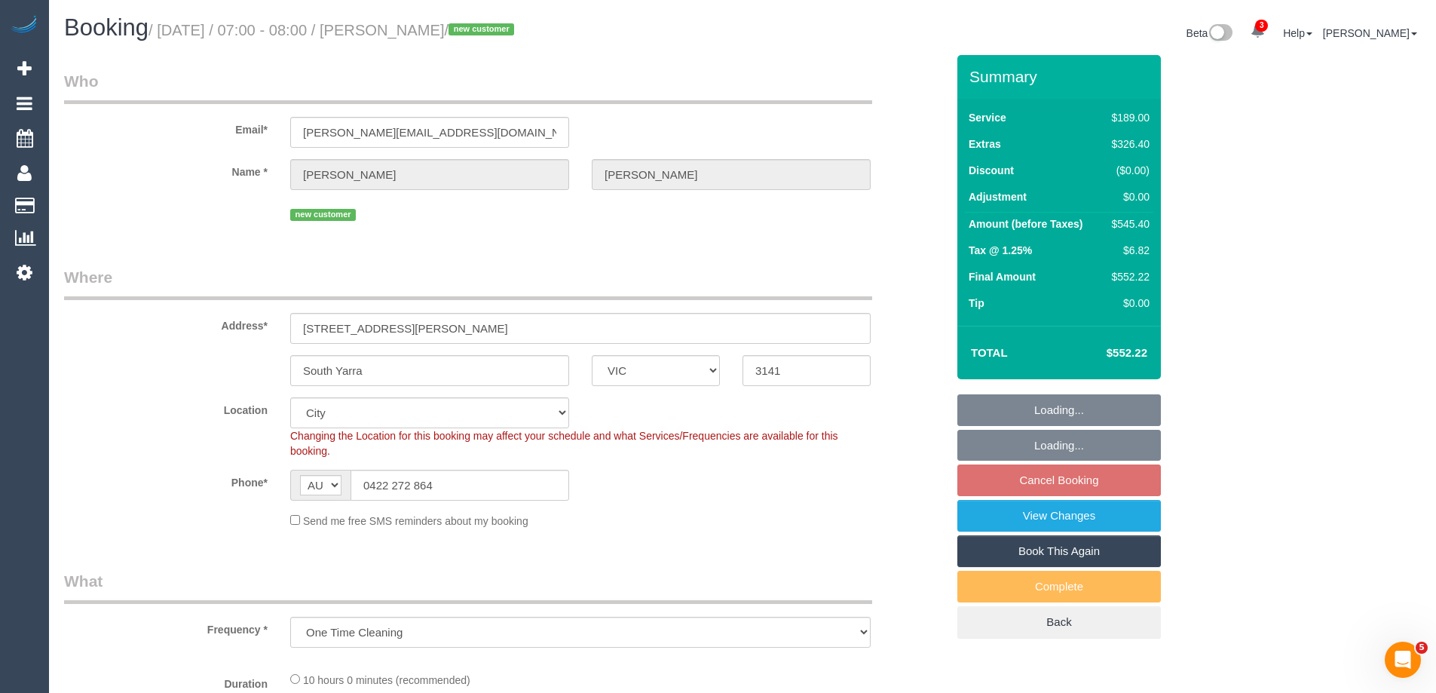
select select "object:1257"
select select "spot20"
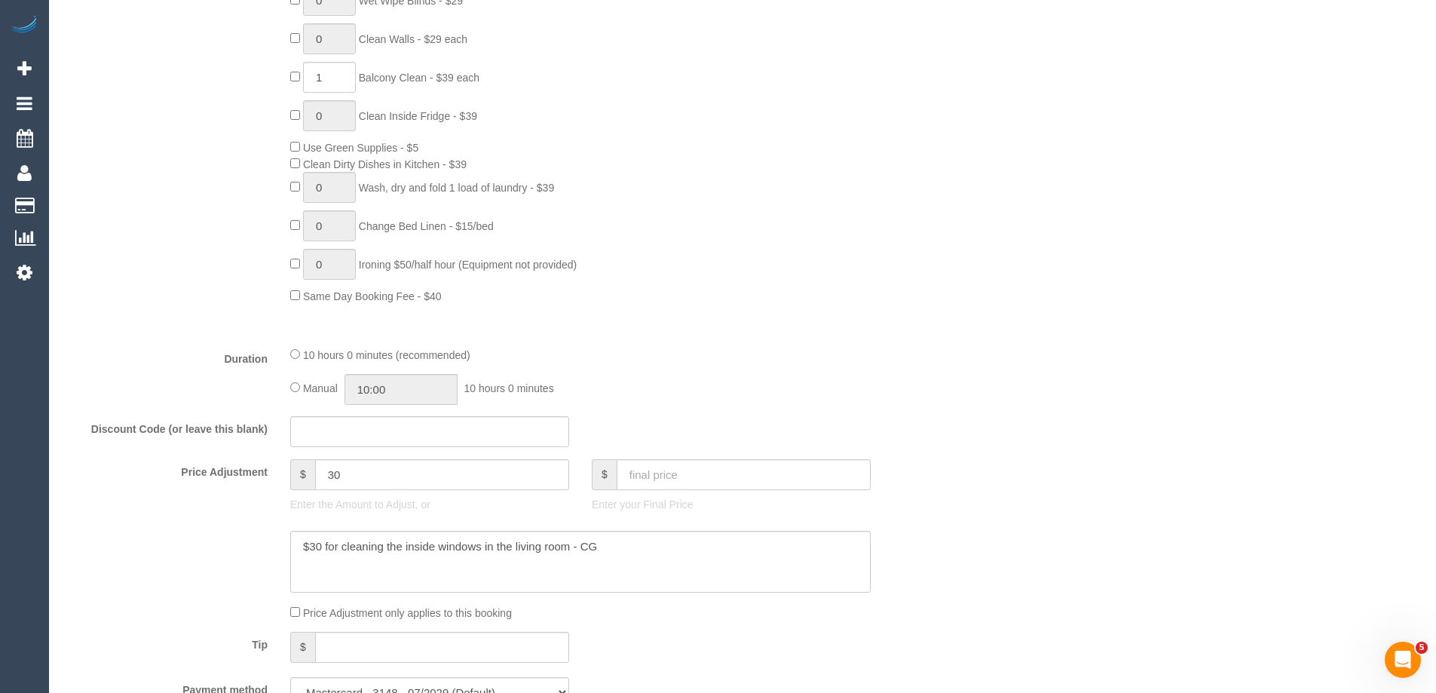
scroll to position [1131, 0]
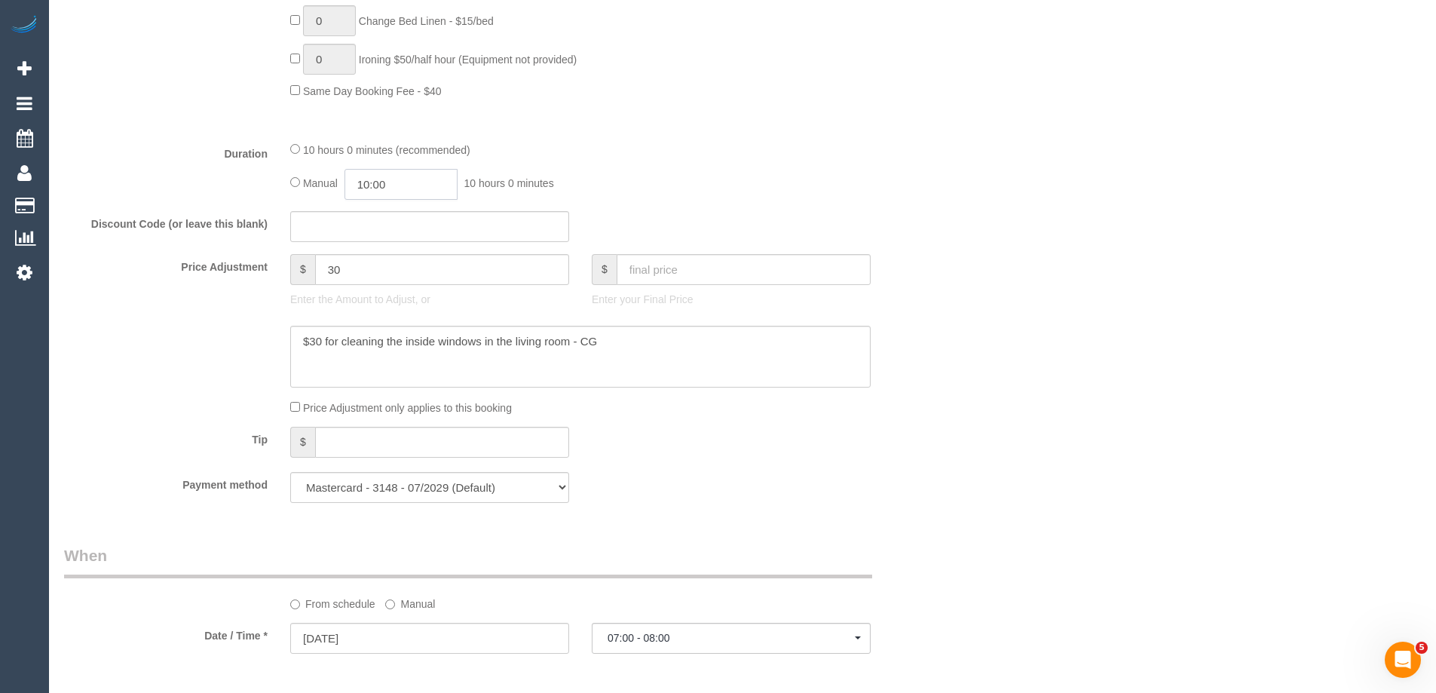
click at [400, 183] on input "10:00" at bounding box center [400, 184] width 113 height 31
type input "08:00"
click at [373, 214] on li "08:00" at bounding box center [383, 212] width 67 height 20
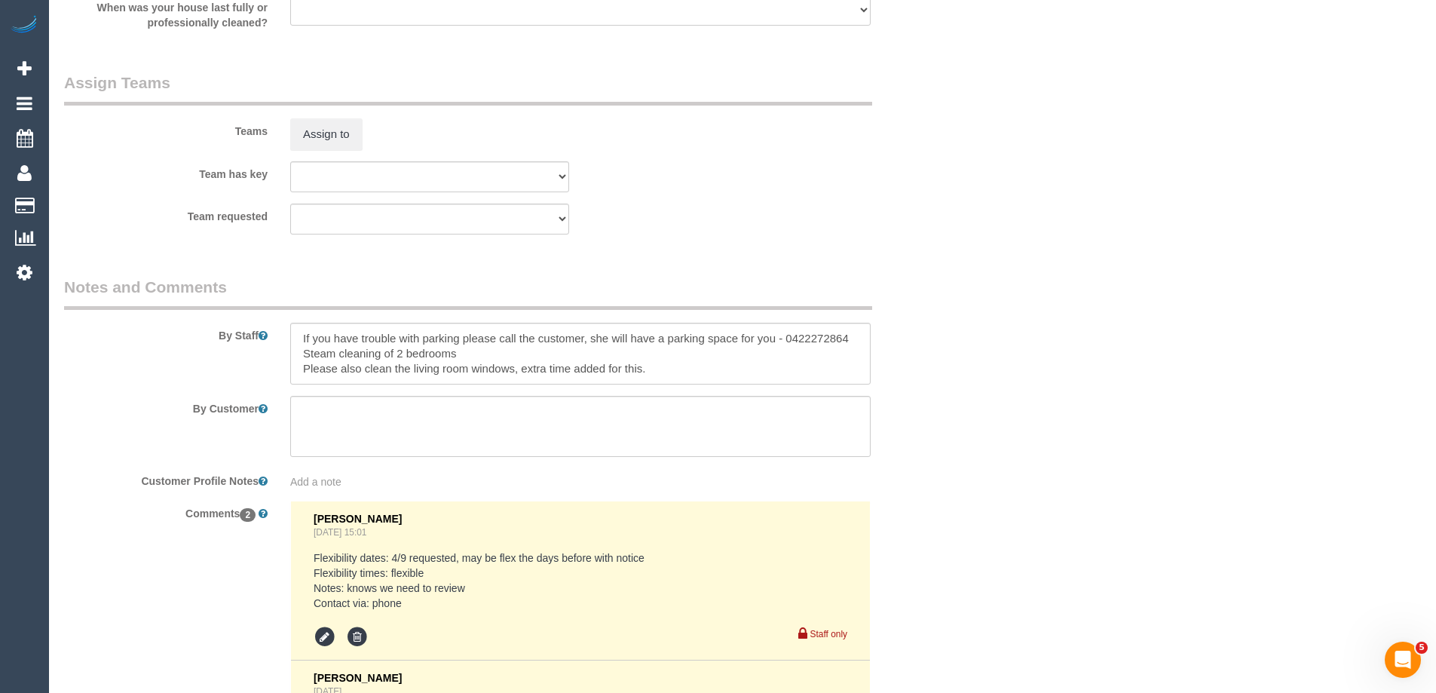
select select "spot39"
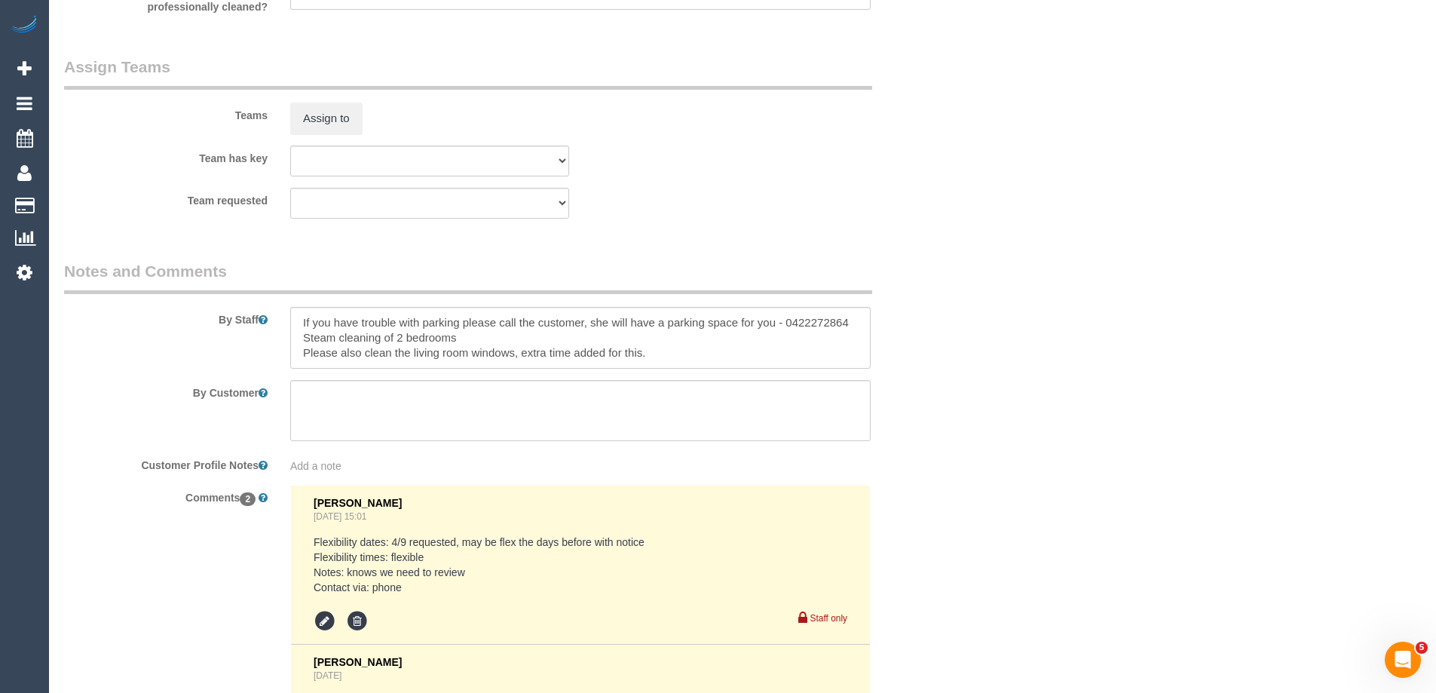
scroll to position [2261, 0]
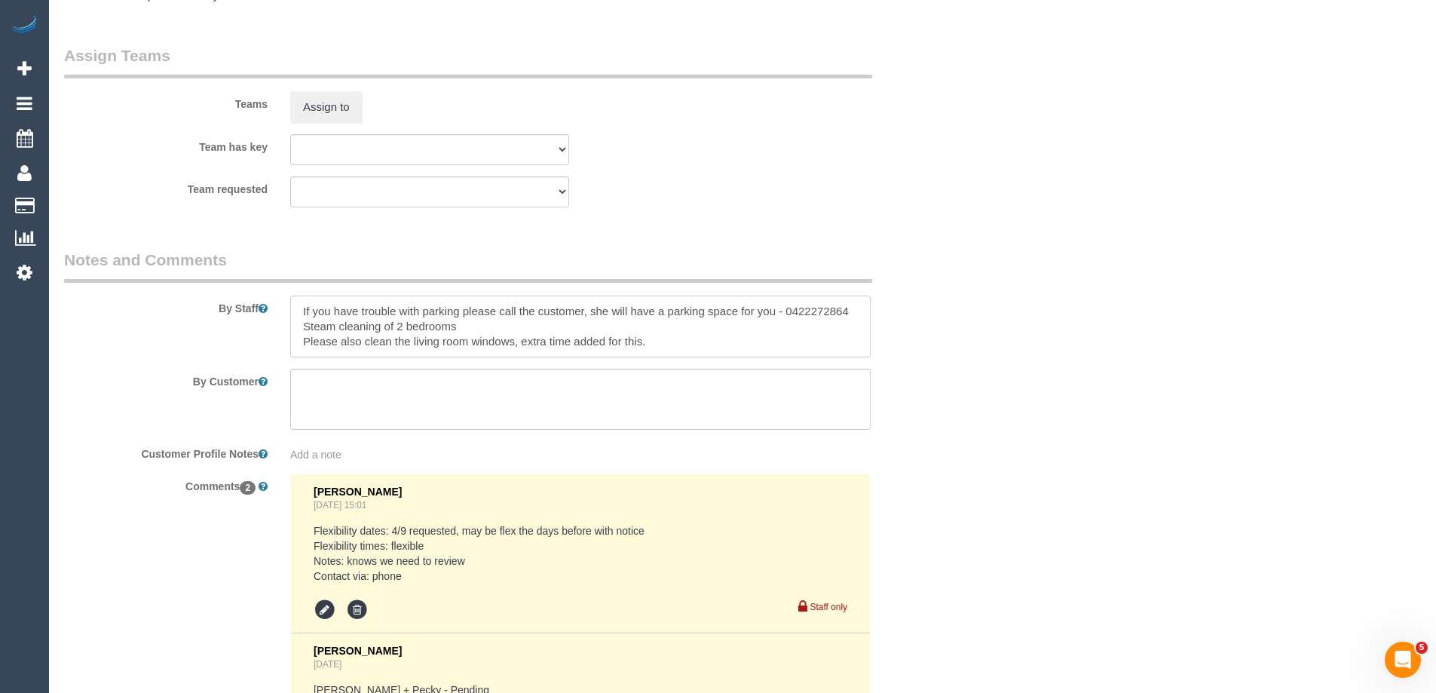
click at [296, 302] on textarea at bounding box center [580, 326] width 580 height 62
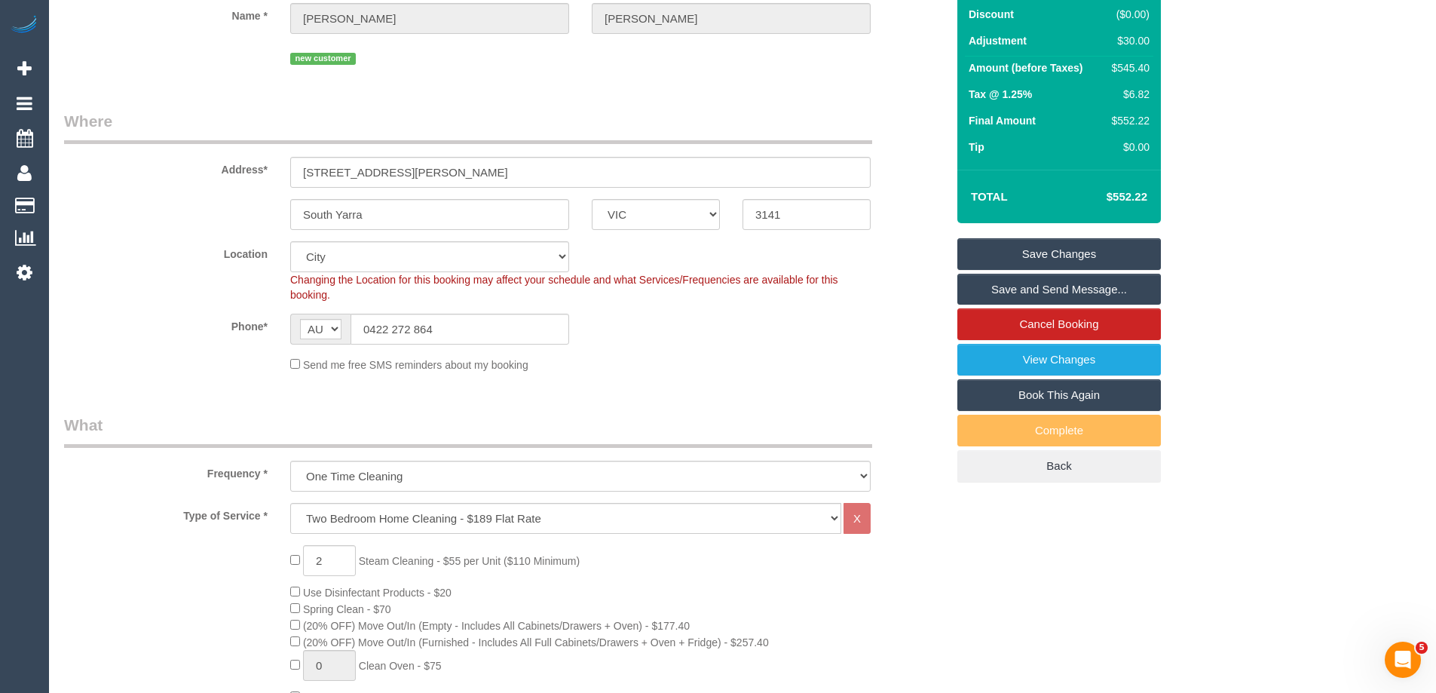
scroll to position [0, 0]
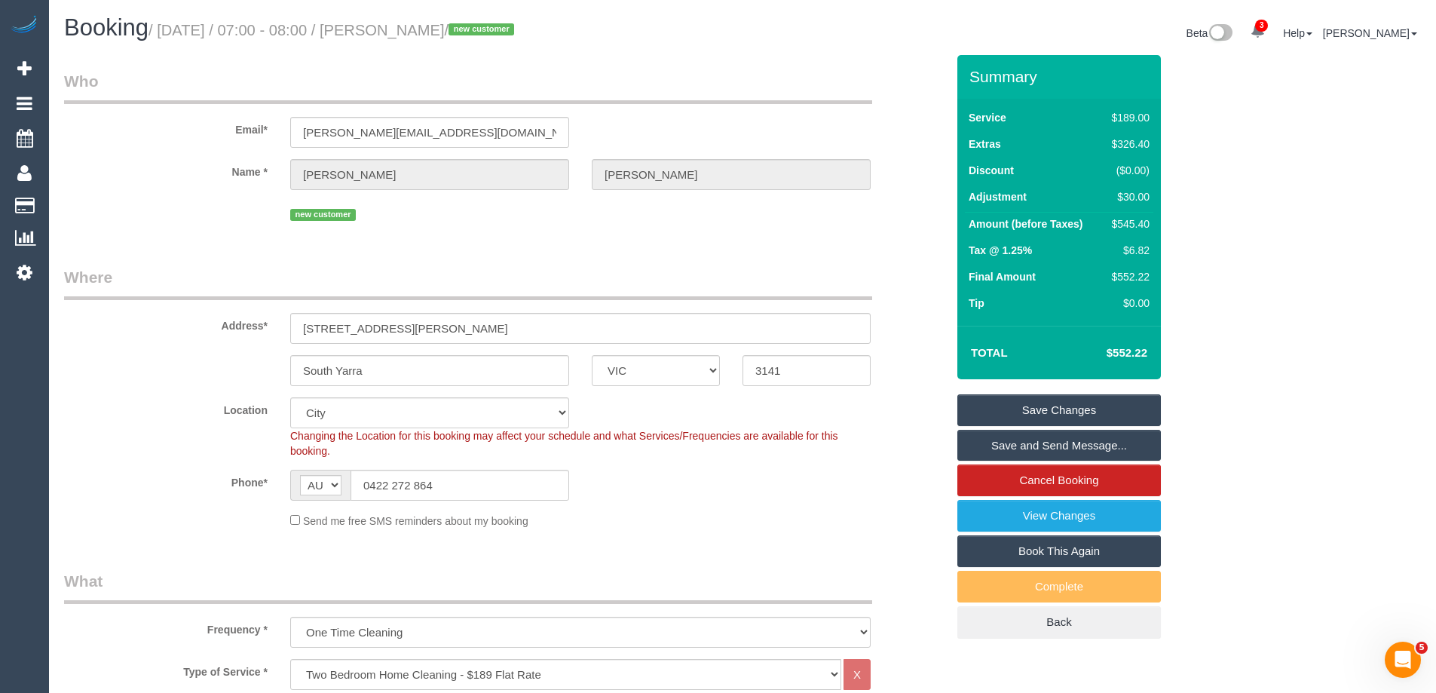
type textarea "Estimated time of 7-8 hrs. If you have trouble with parking please call the cus…"
click at [989, 410] on link "Save Changes" at bounding box center [1058, 410] width 203 height 32
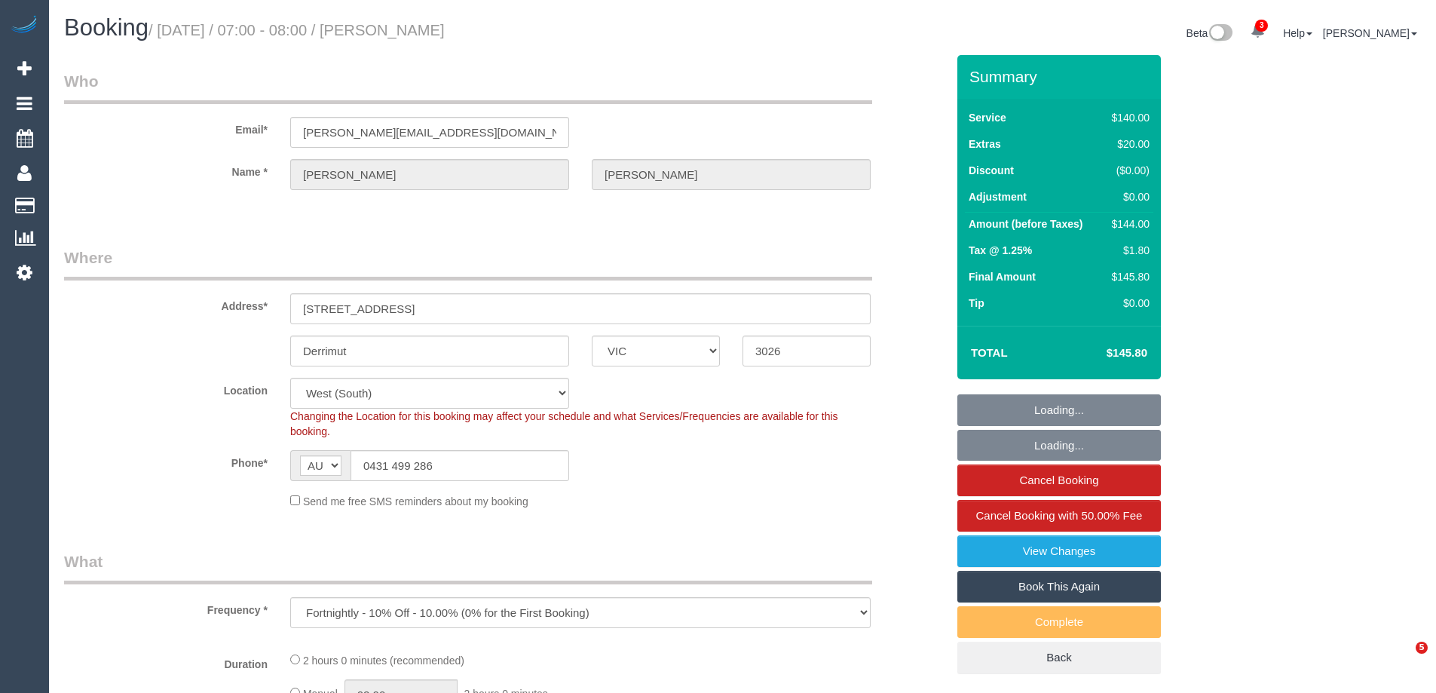
select select "VIC"
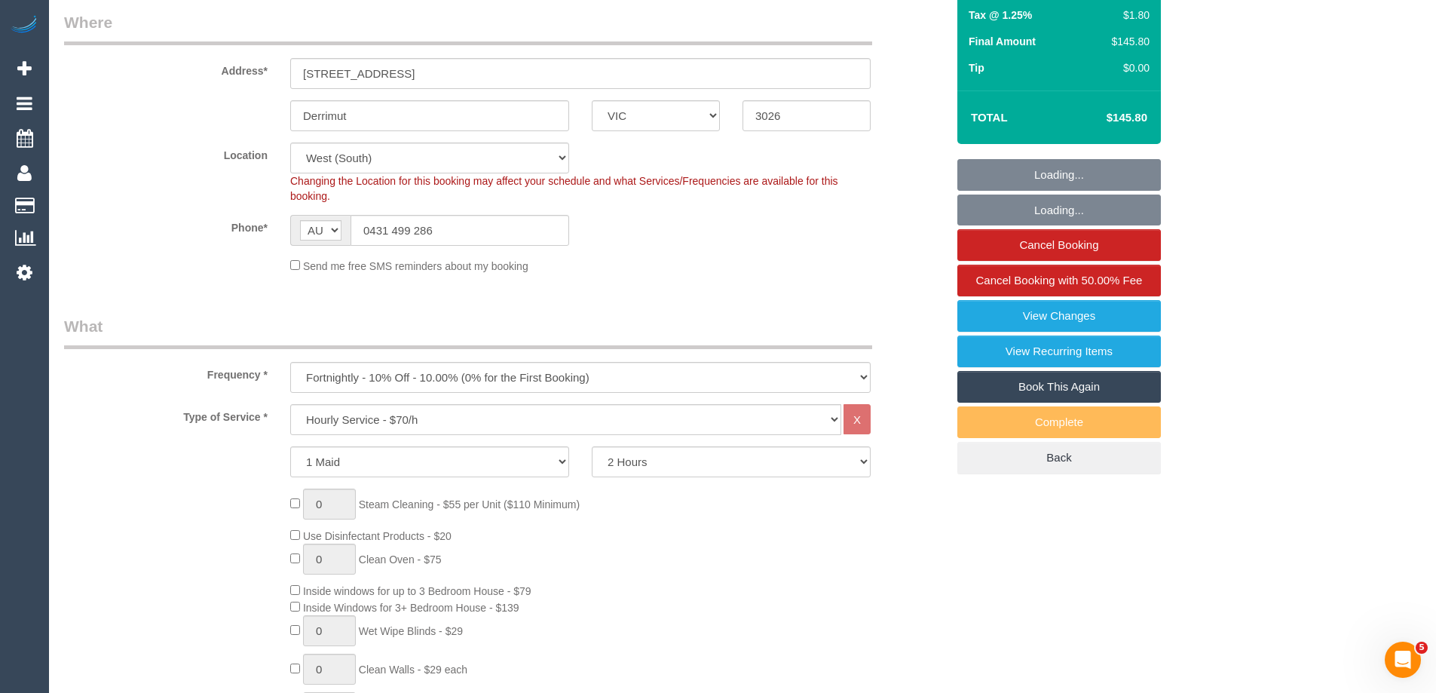
select select "object:819"
select select "string:stripe-pm_1OKVq52GScqysDRV3GVpBaqZ"
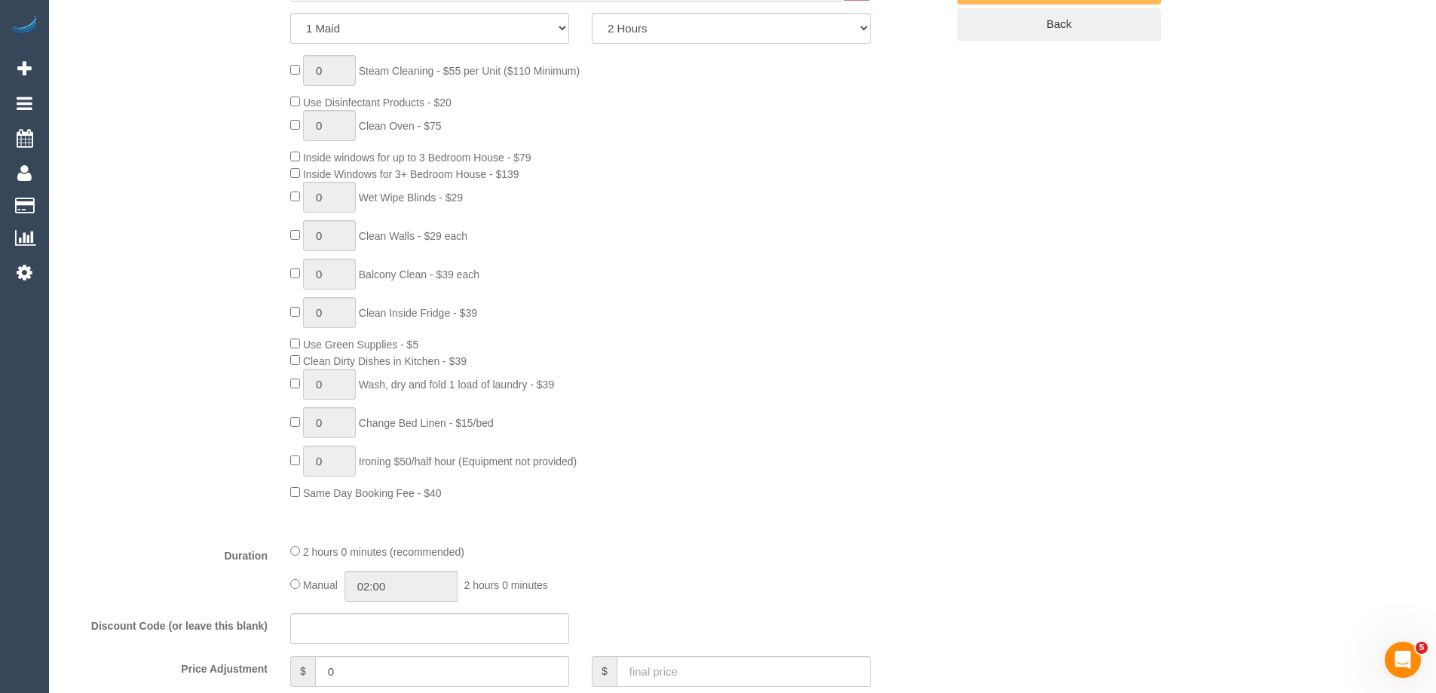
select select "number:28"
select select "number:14"
select select "number:18"
select select "number:36"
select select "number:34"
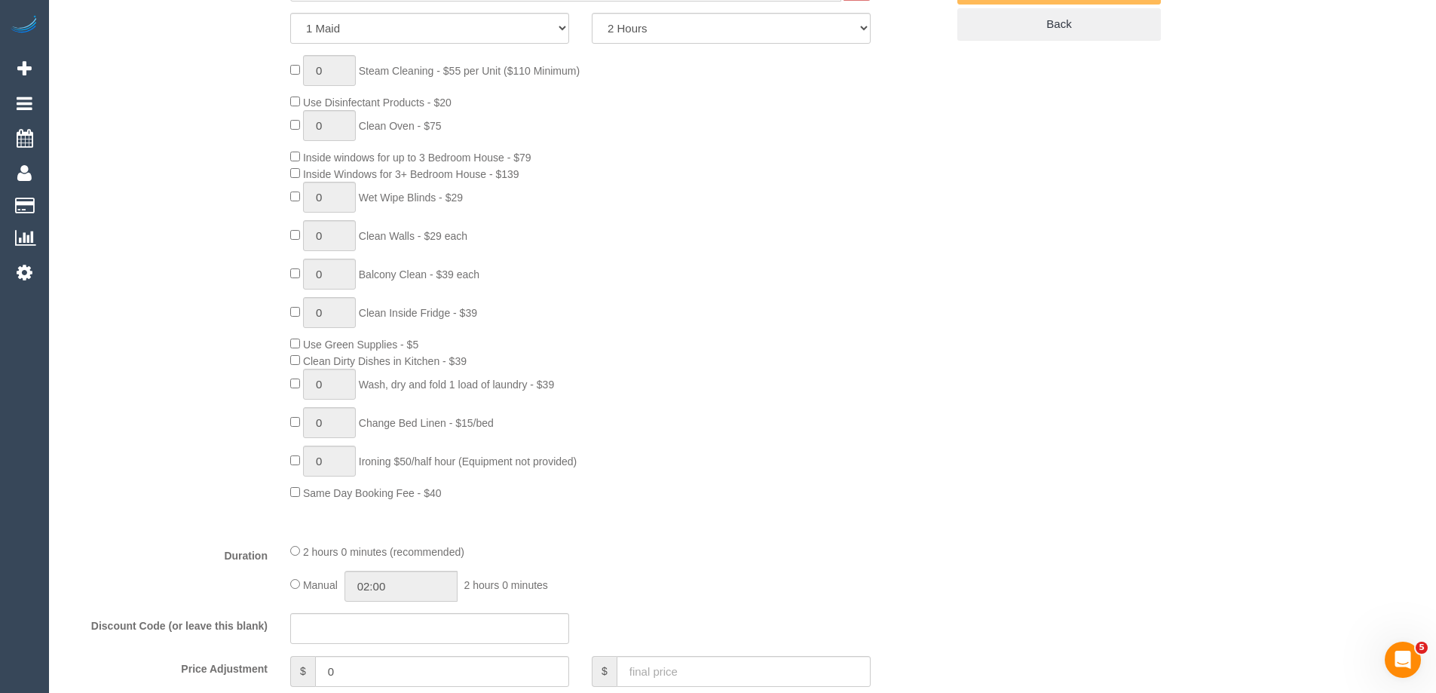
select select "number:12"
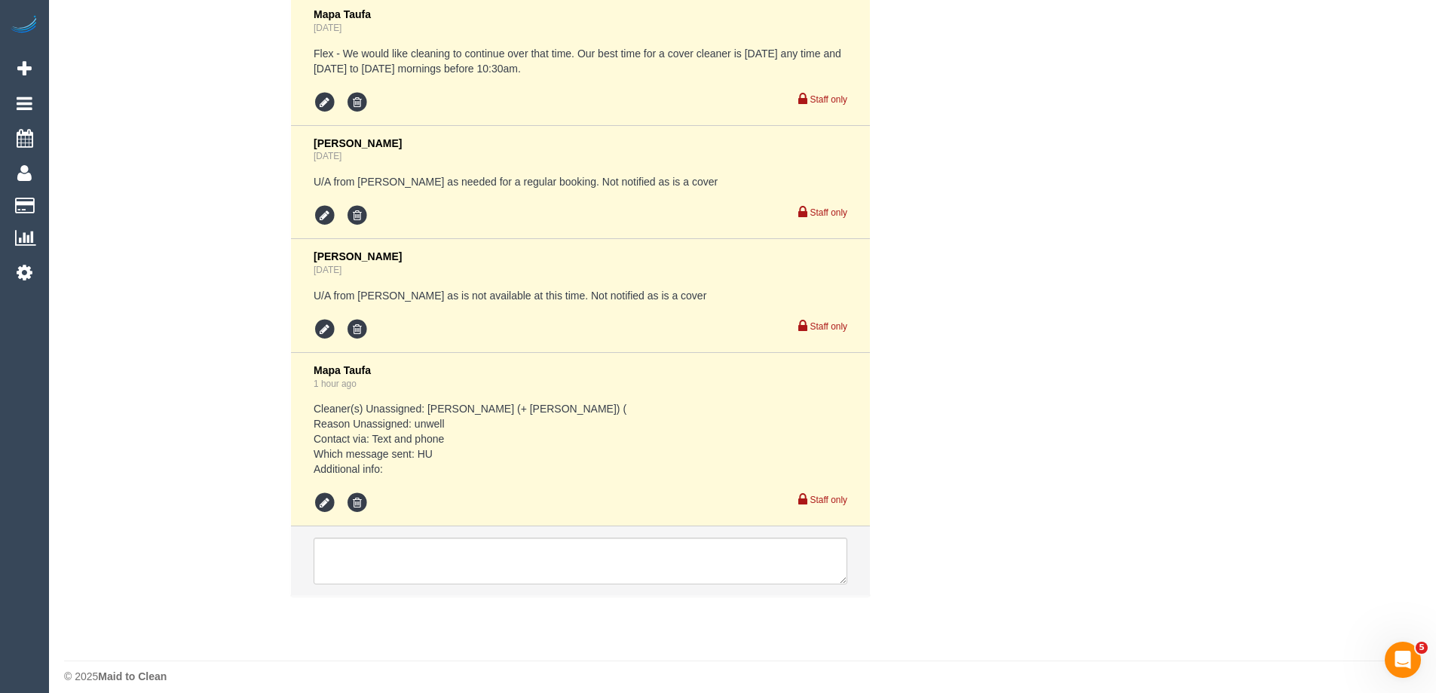
scroll to position [3207, 0]
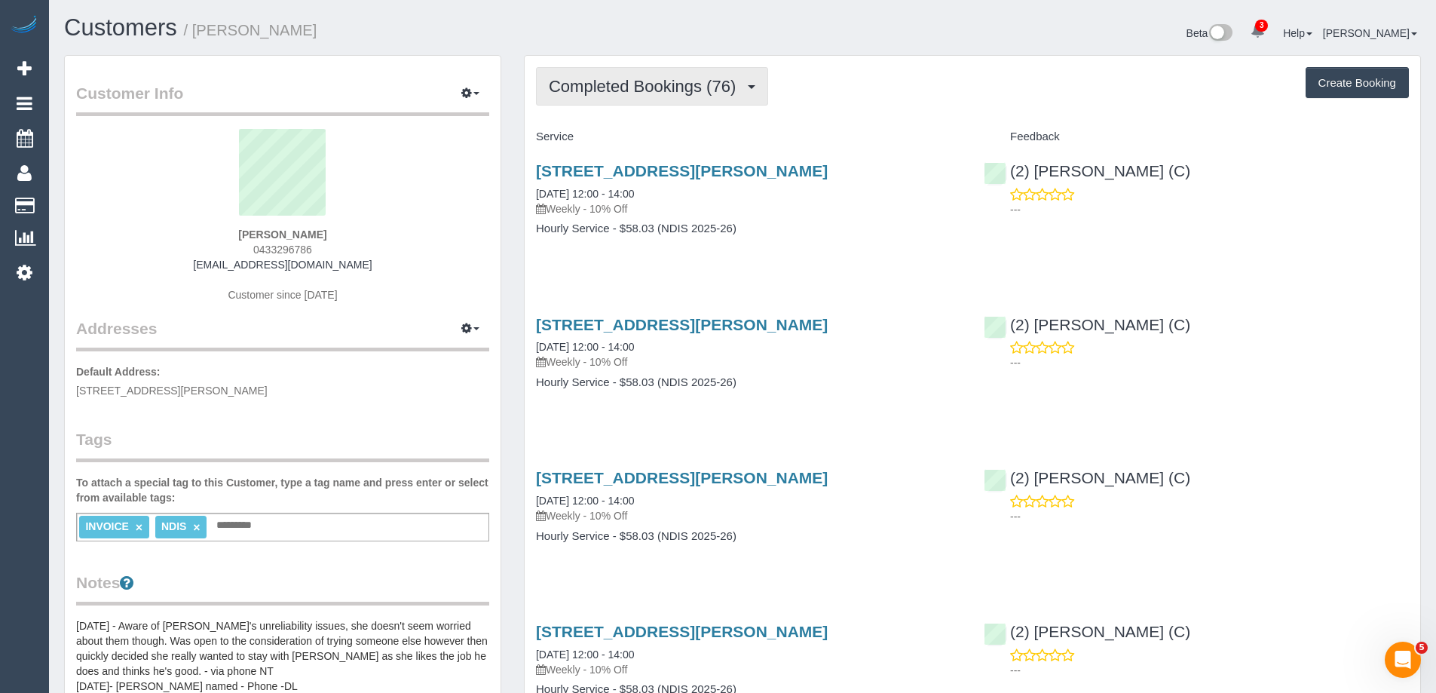
click at [666, 93] on span "Completed Bookings (76)" at bounding box center [646, 86] width 194 height 19
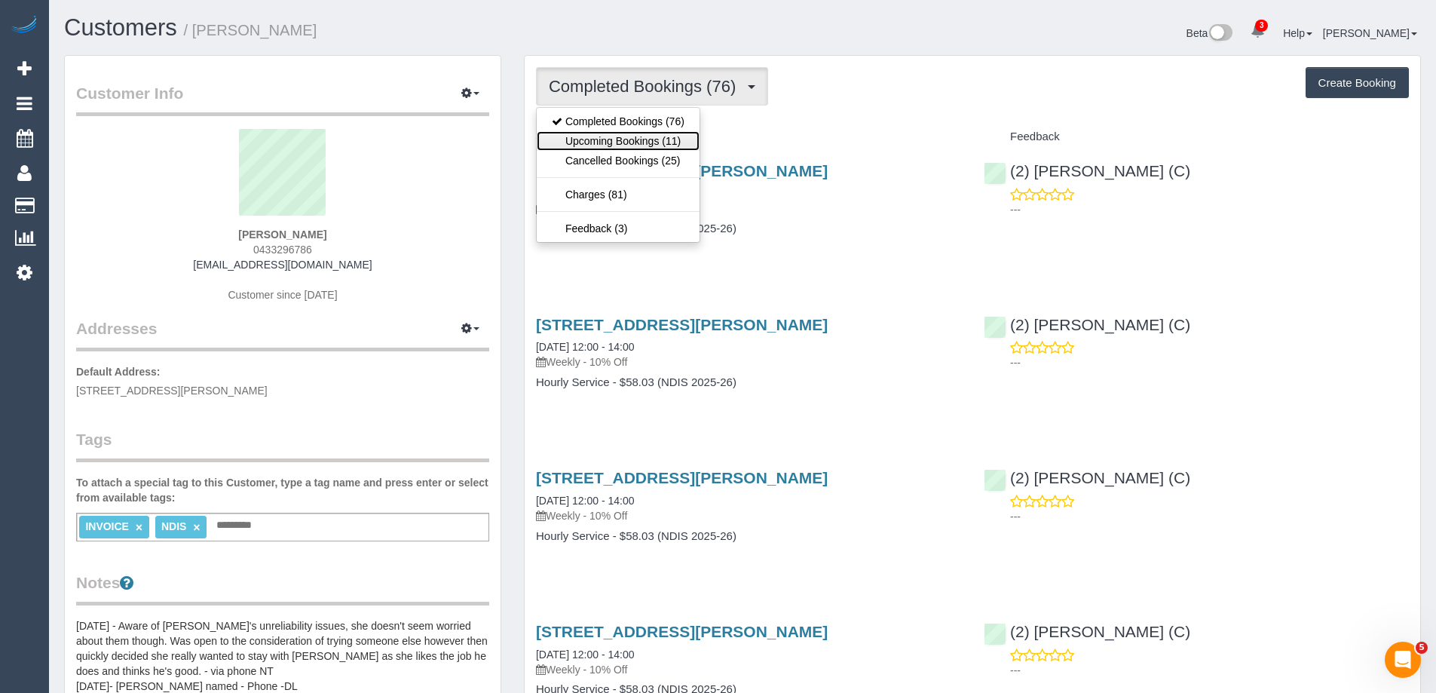
click at [638, 145] on link "Upcoming Bookings (11)" at bounding box center [618, 141] width 163 height 20
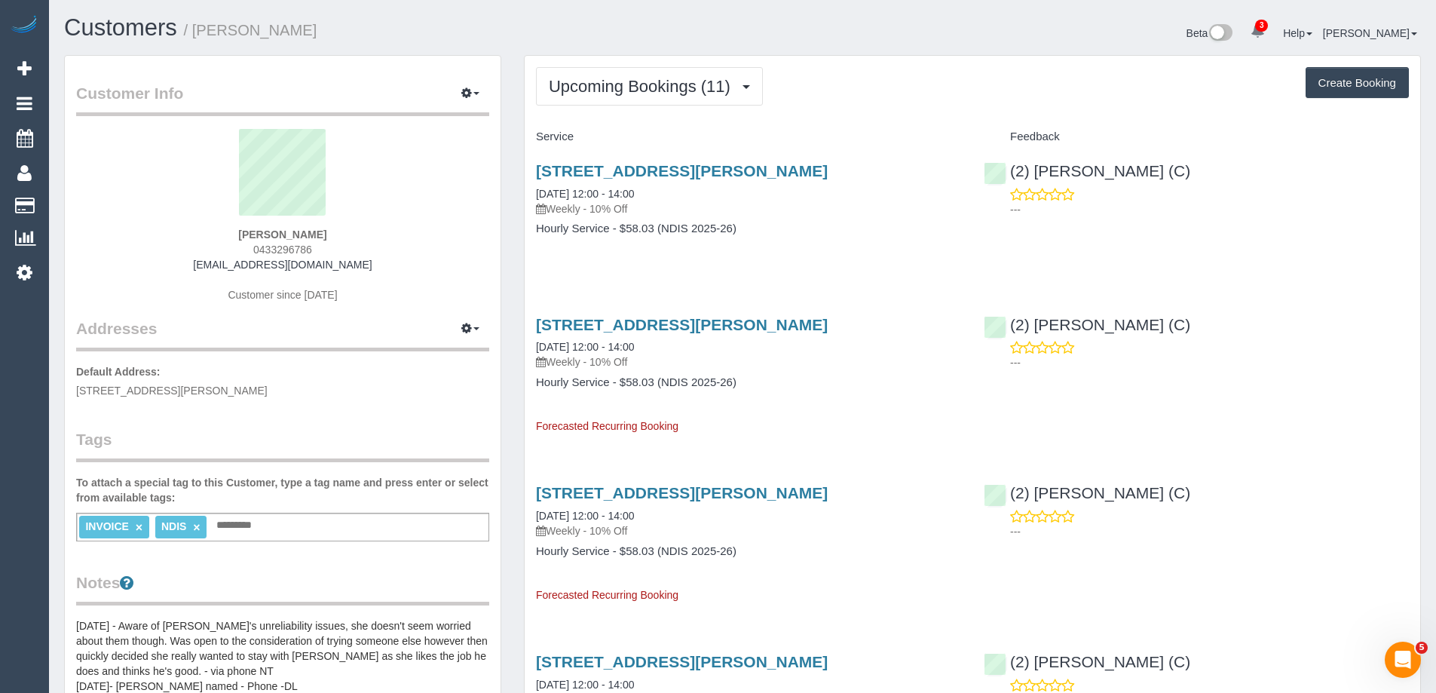
click at [642, 246] on div "9 Christopher Ave, The Basin, VIC 3154 11/09/2025 12:00 - 14:00 Weekly - 10% Of…" at bounding box center [749, 207] width 448 height 116
click at [583, 97] on button "Upcoming Bookings (11)" at bounding box center [649, 86] width 227 height 38
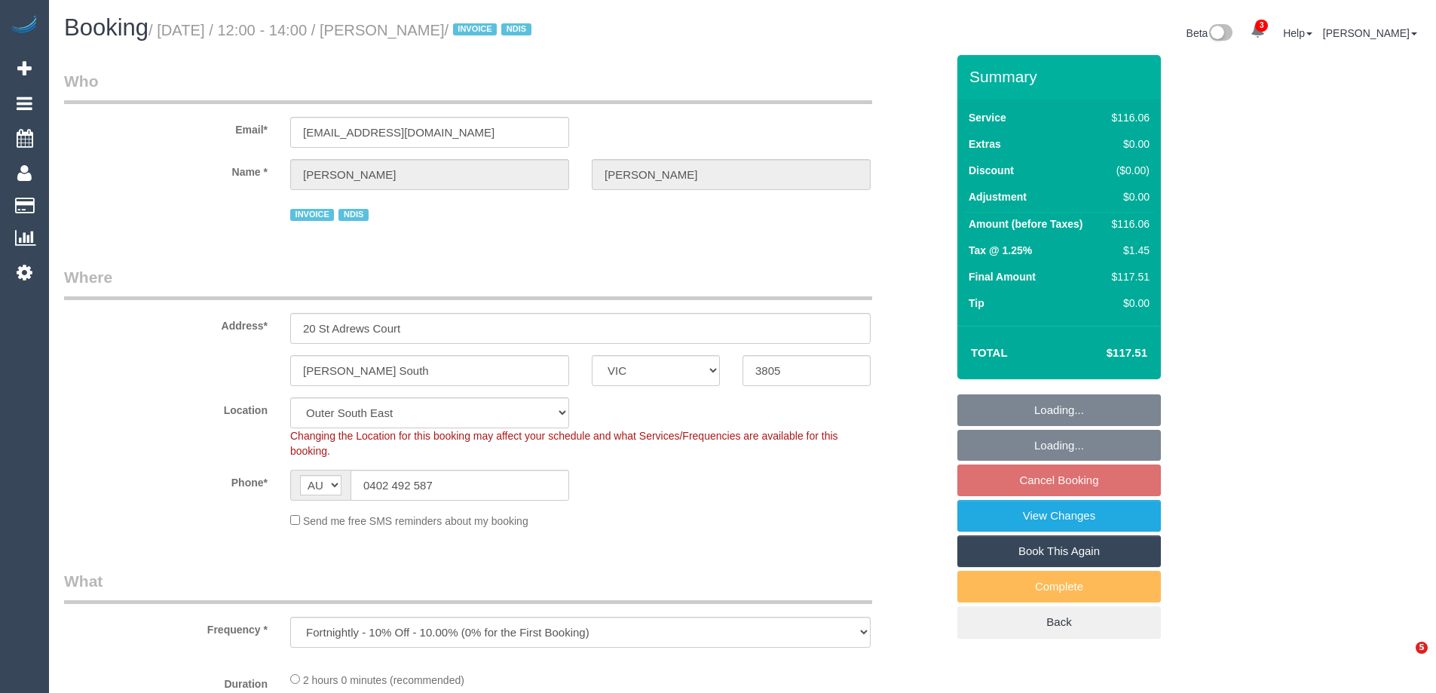
select select "VIC"
select select "number:27"
select select "number:14"
select select "number:18"
select select "number:22"
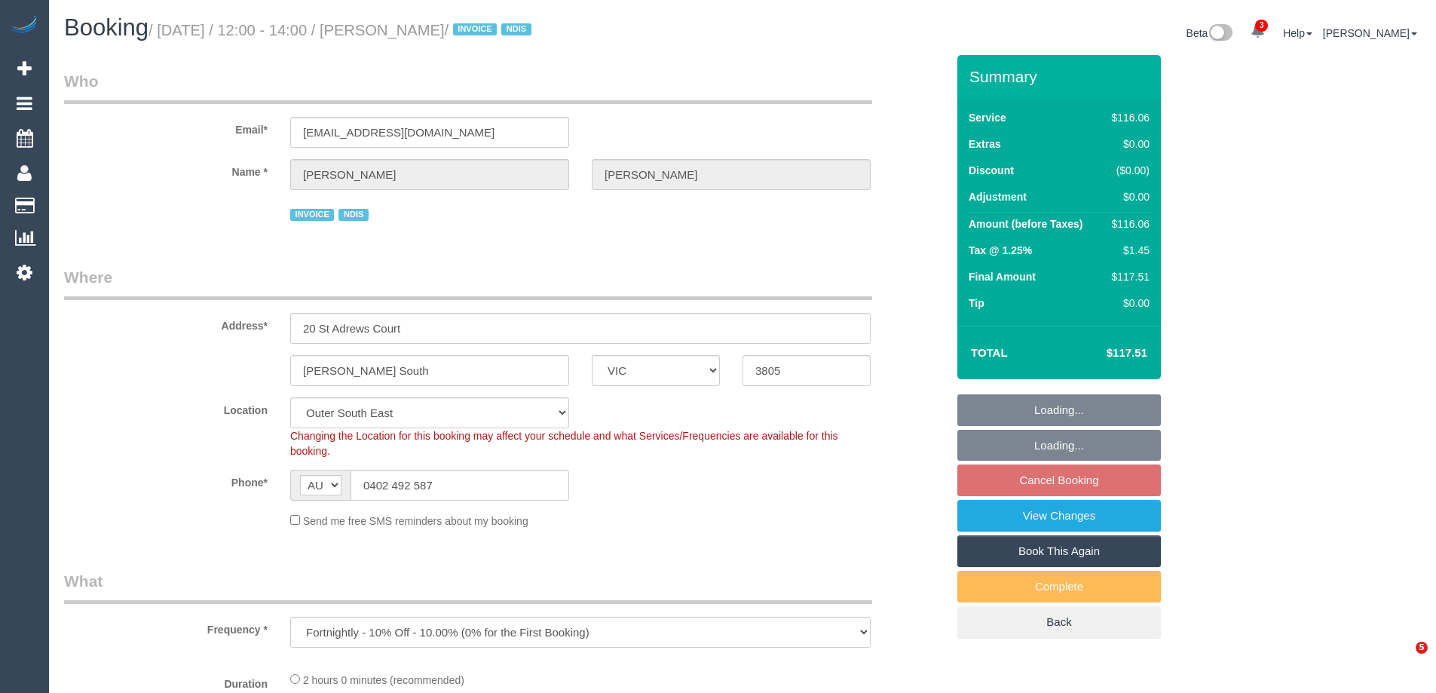
select select "spot1"
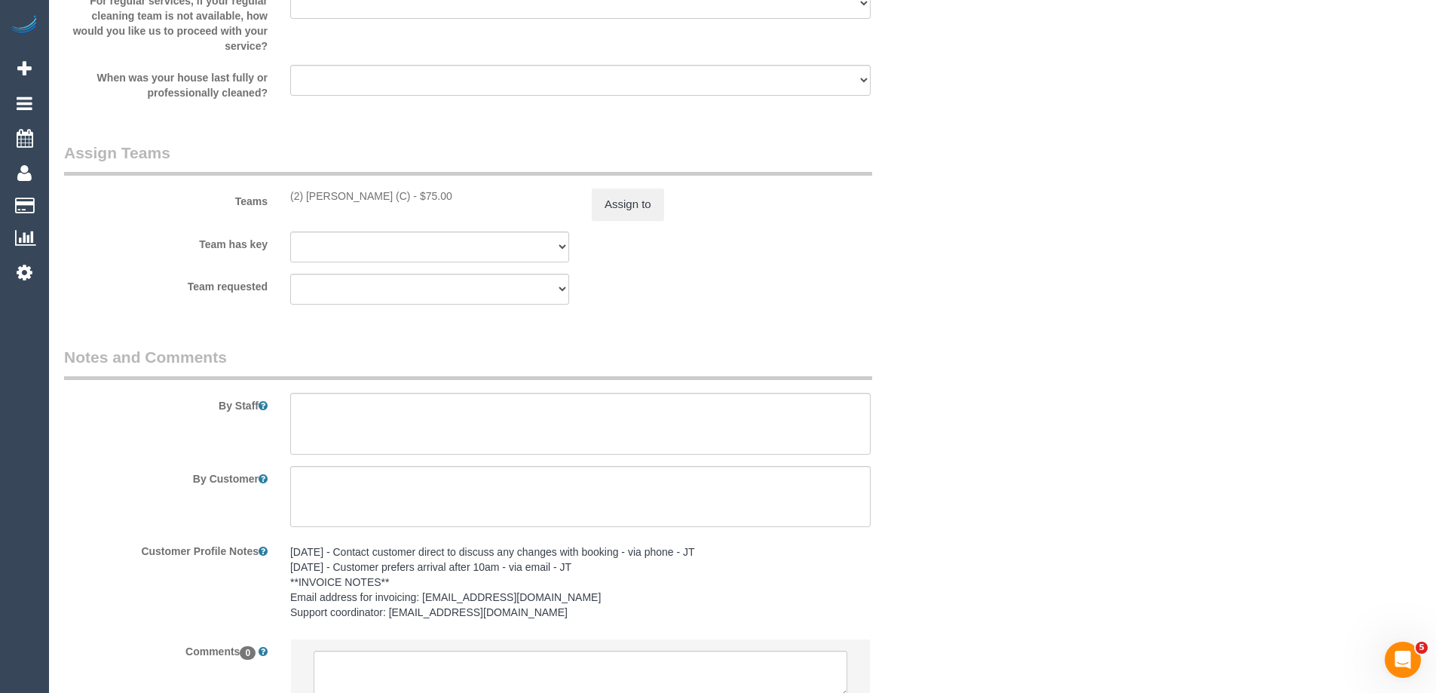
scroll to position [1503, 0]
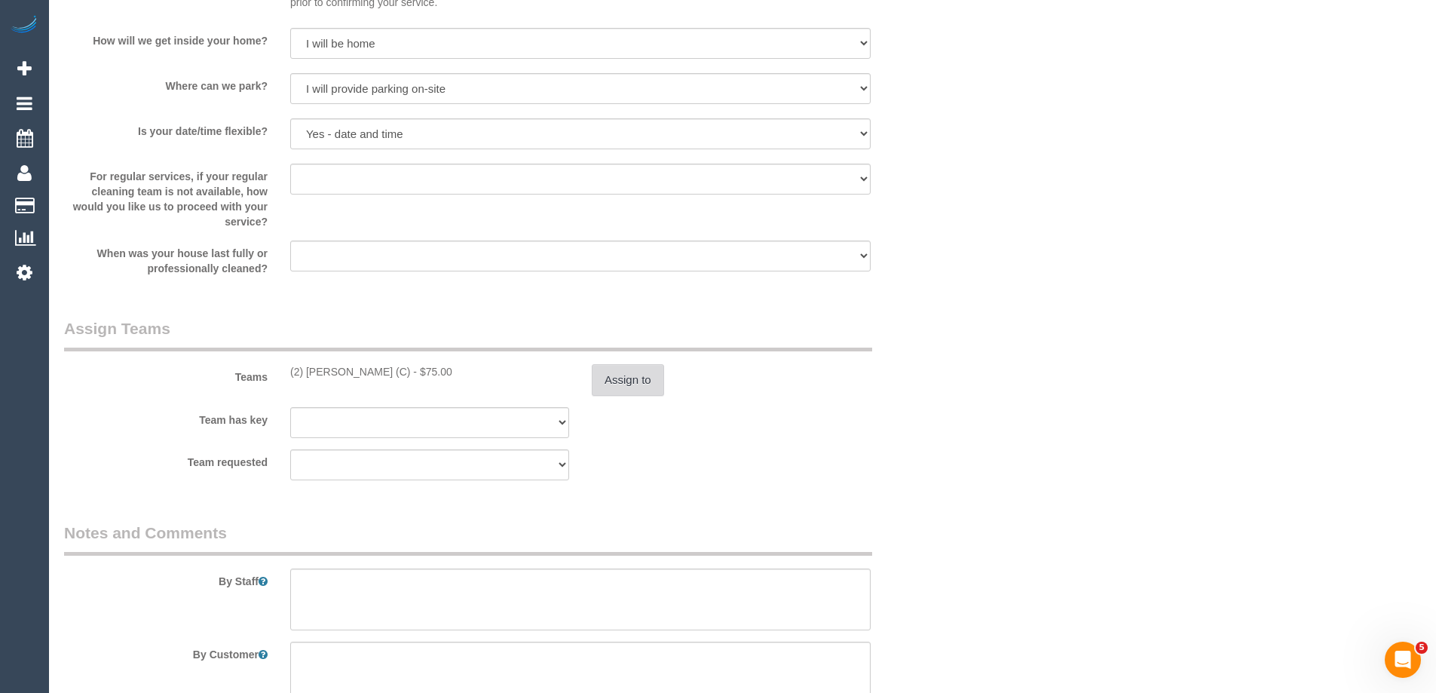
click at [628, 378] on button "Assign to" at bounding box center [628, 380] width 72 height 32
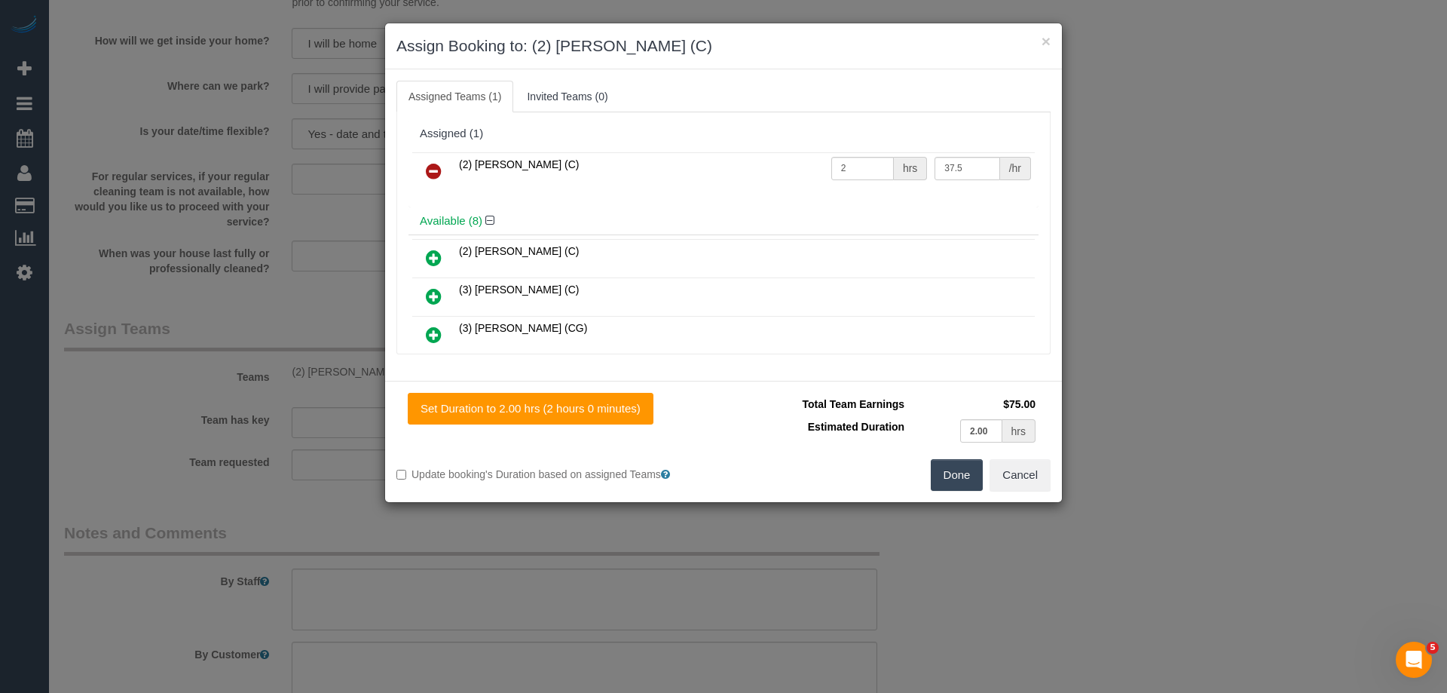
click at [438, 171] on icon at bounding box center [434, 171] width 16 height 18
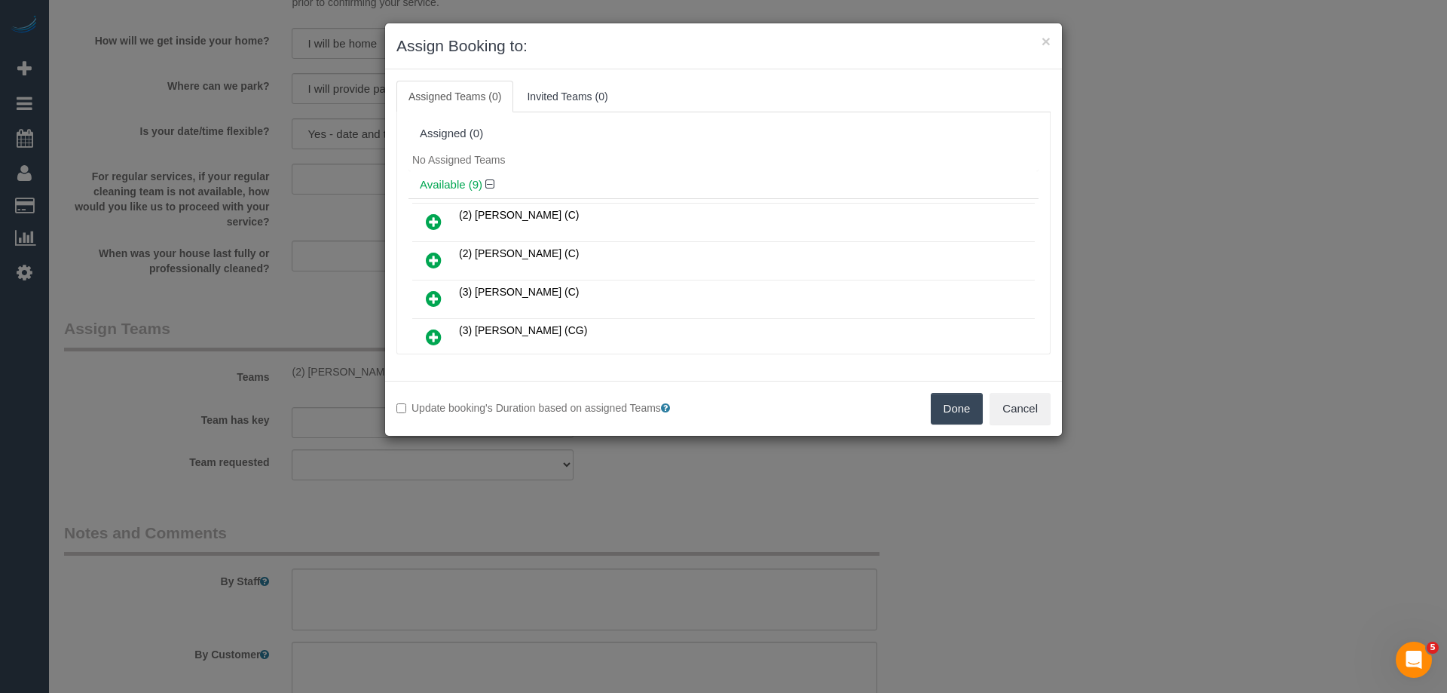
click at [950, 405] on button "Done" at bounding box center [957, 409] width 53 height 32
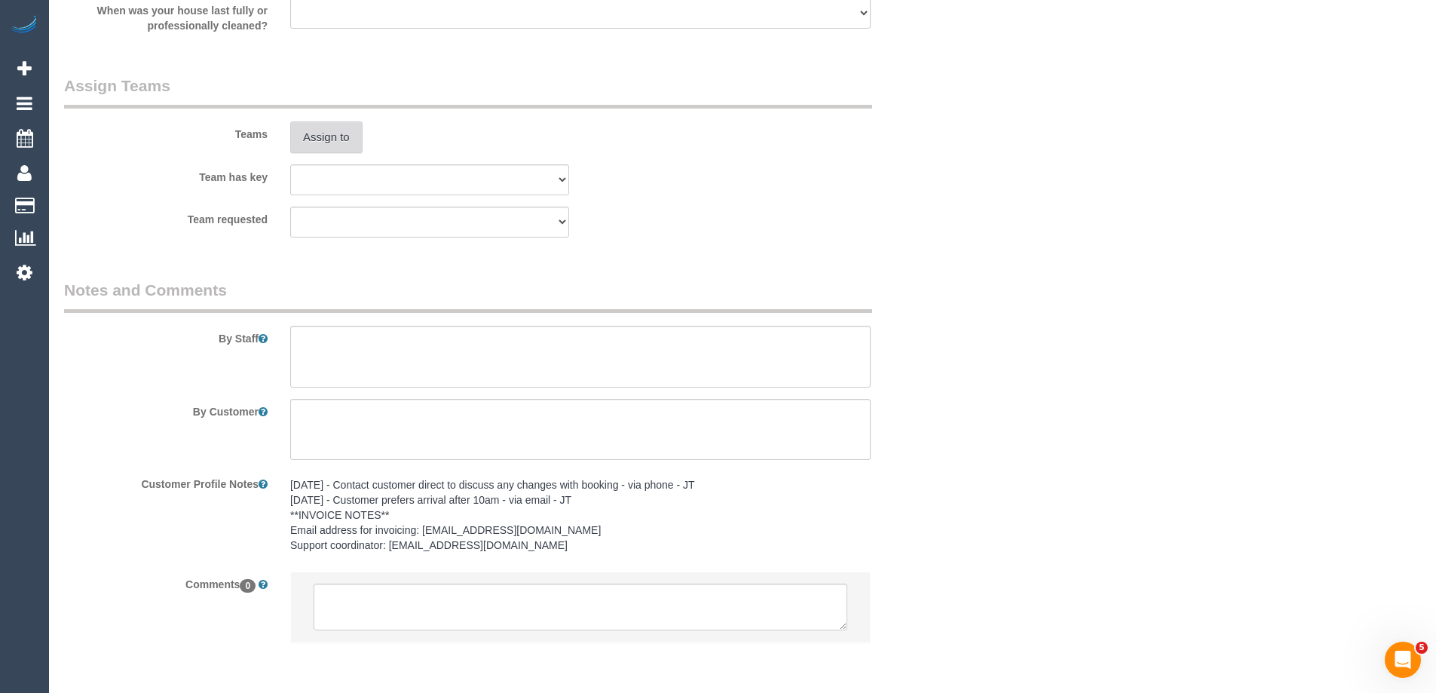
scroll to position [1804, 0]
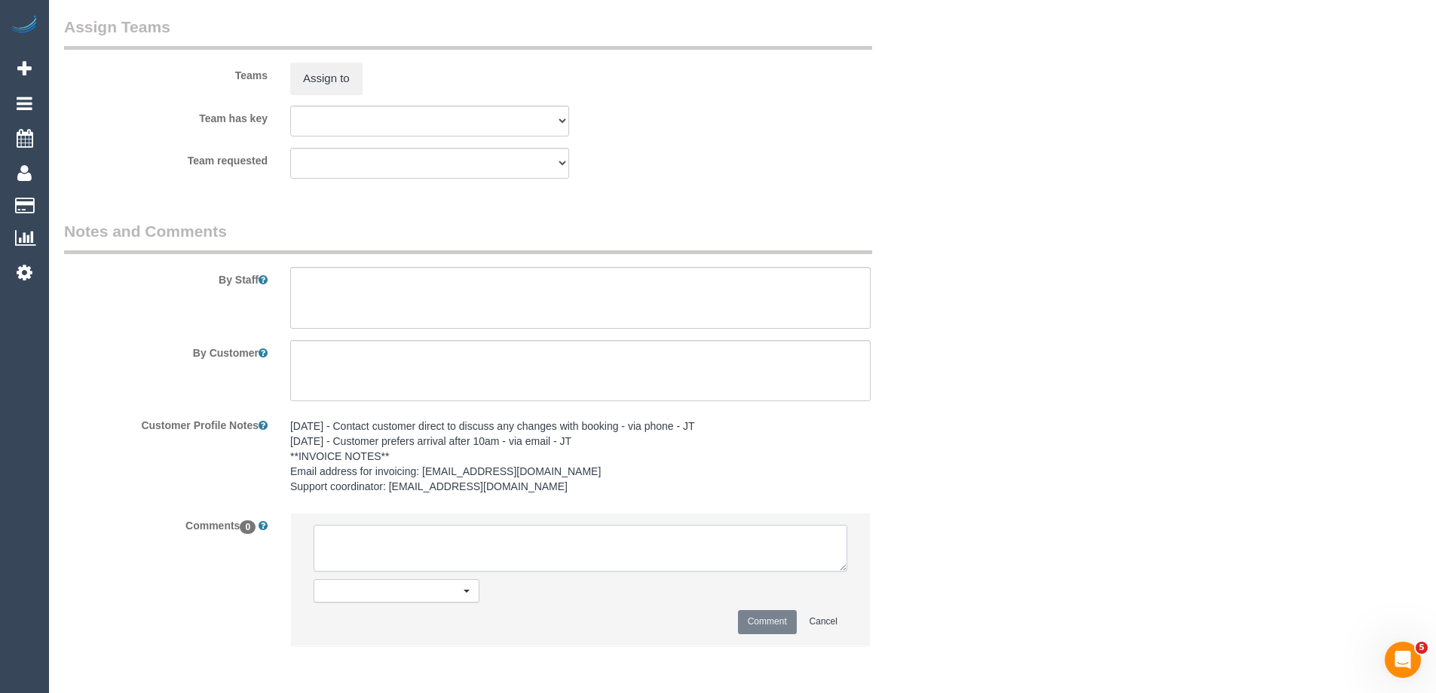
click at [355, 564] on textarea at bounding box center [581, 548] width 534 height 47
type textarea "U/A from Catalina as clashes with a regular. Not notified as has never been"
click at [754, 619] on button "Comment" at bounding box center [767, 621] width 59 height 23
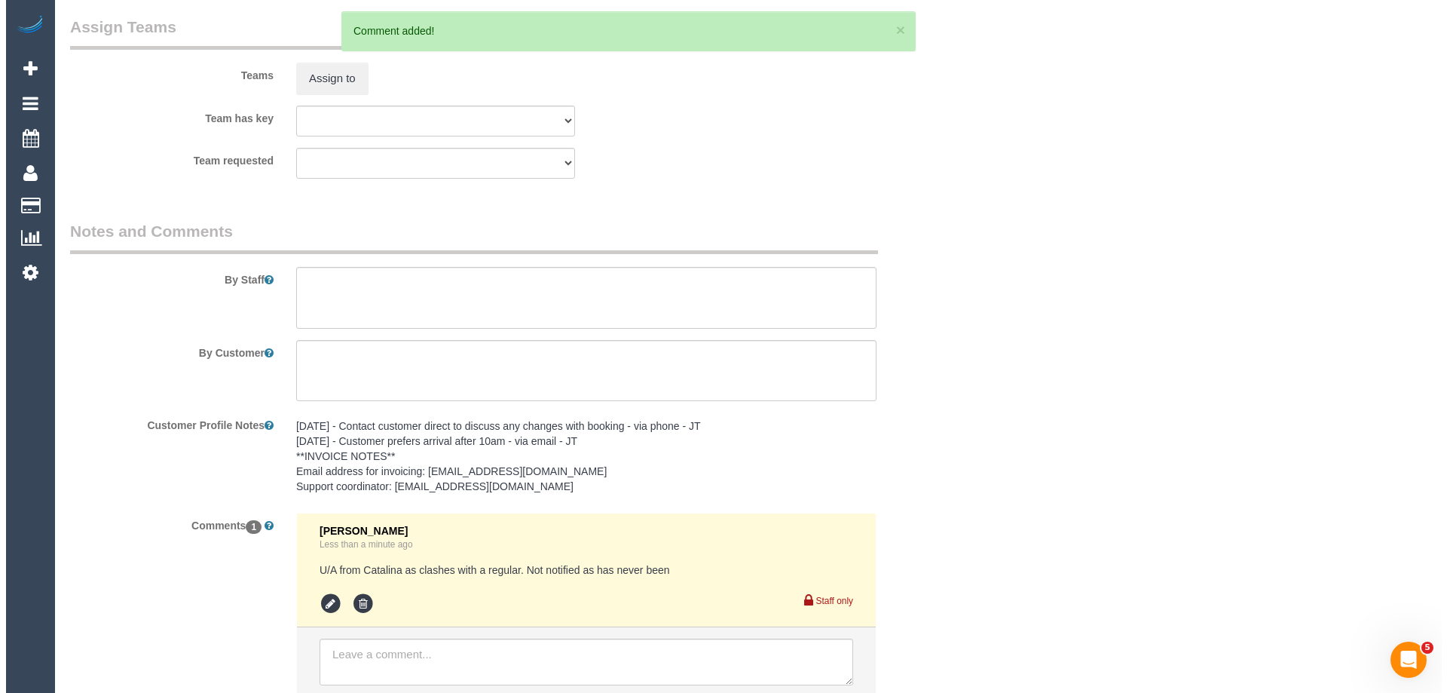
scroll to position [0, 0]
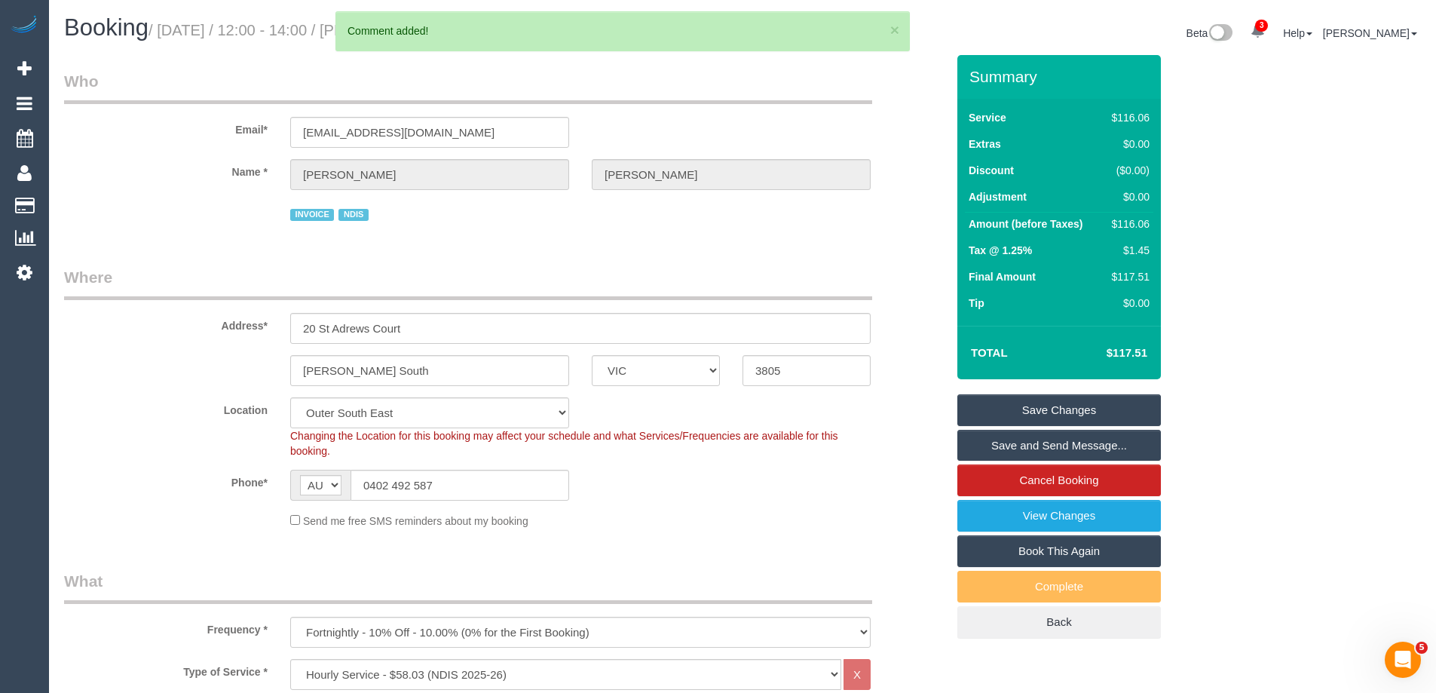
click at [1024, 408] on link "Save Changes" at bounding box center [1058, 410] width 203 height 32
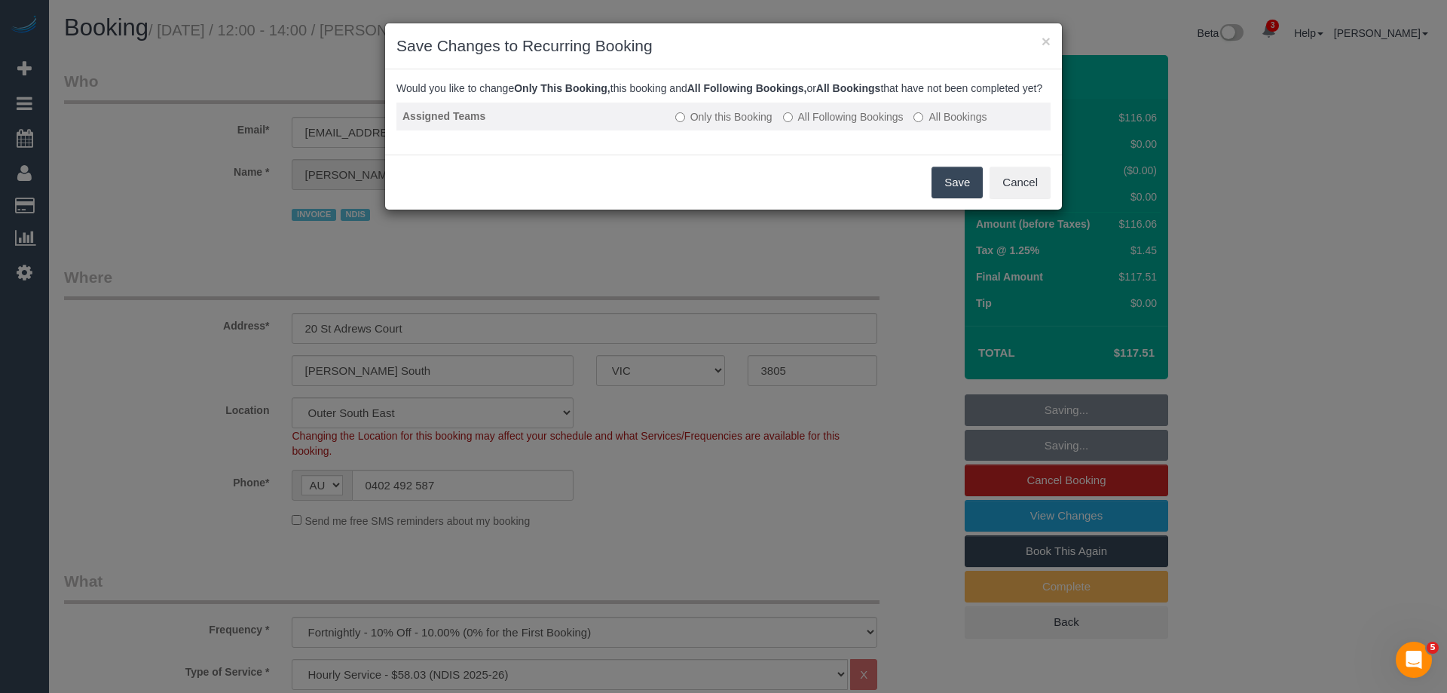
click at [807, 124] on label "All Following Bookings" at bounding box center [843, 116] width 121 height 15
click at [964, 198] on button "Save" at bounding box center [957, 183] width 51 height 32
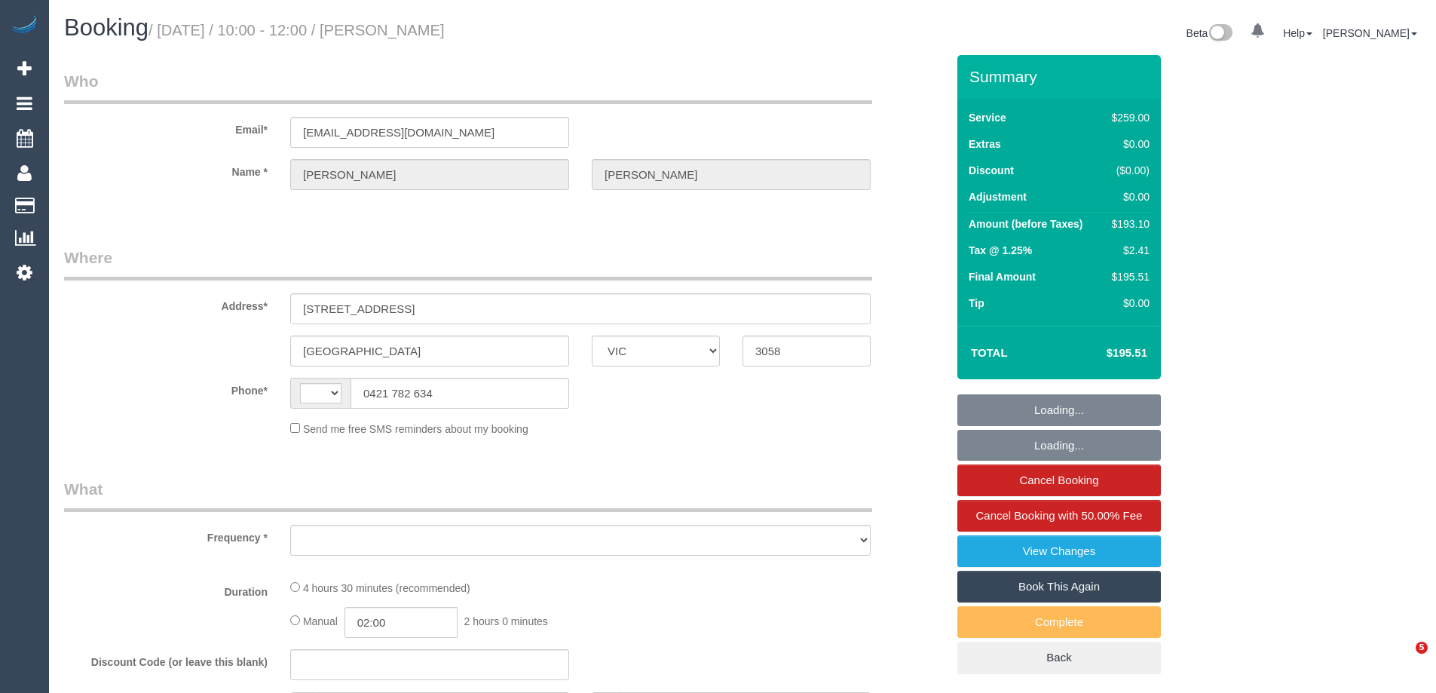
select select "VIC"
select select "string:AU"
select select "object:597"
select select "string:stripe-pm_1RijRh2GScqysDRVJYZBd2he"
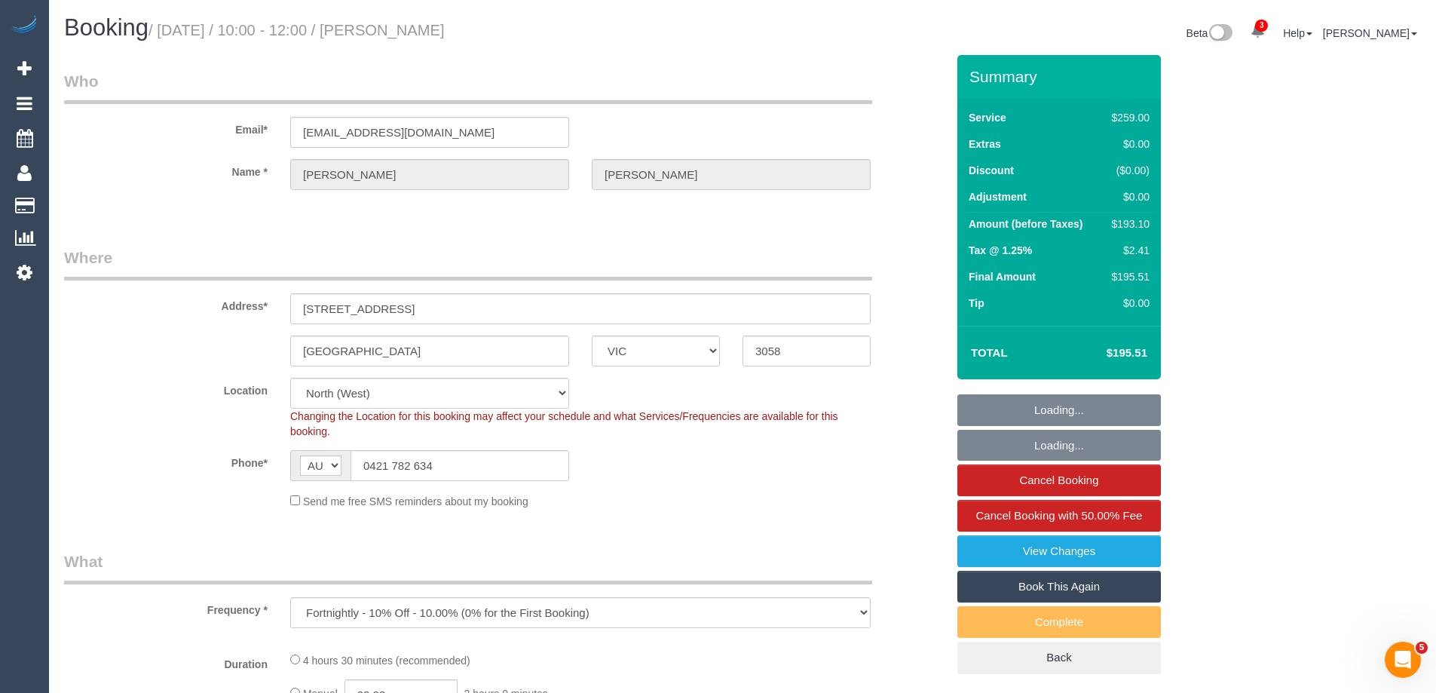
select select "number:28"
select select "number:14"
select select "number:19"
select select "number:24"
select select "number:34"
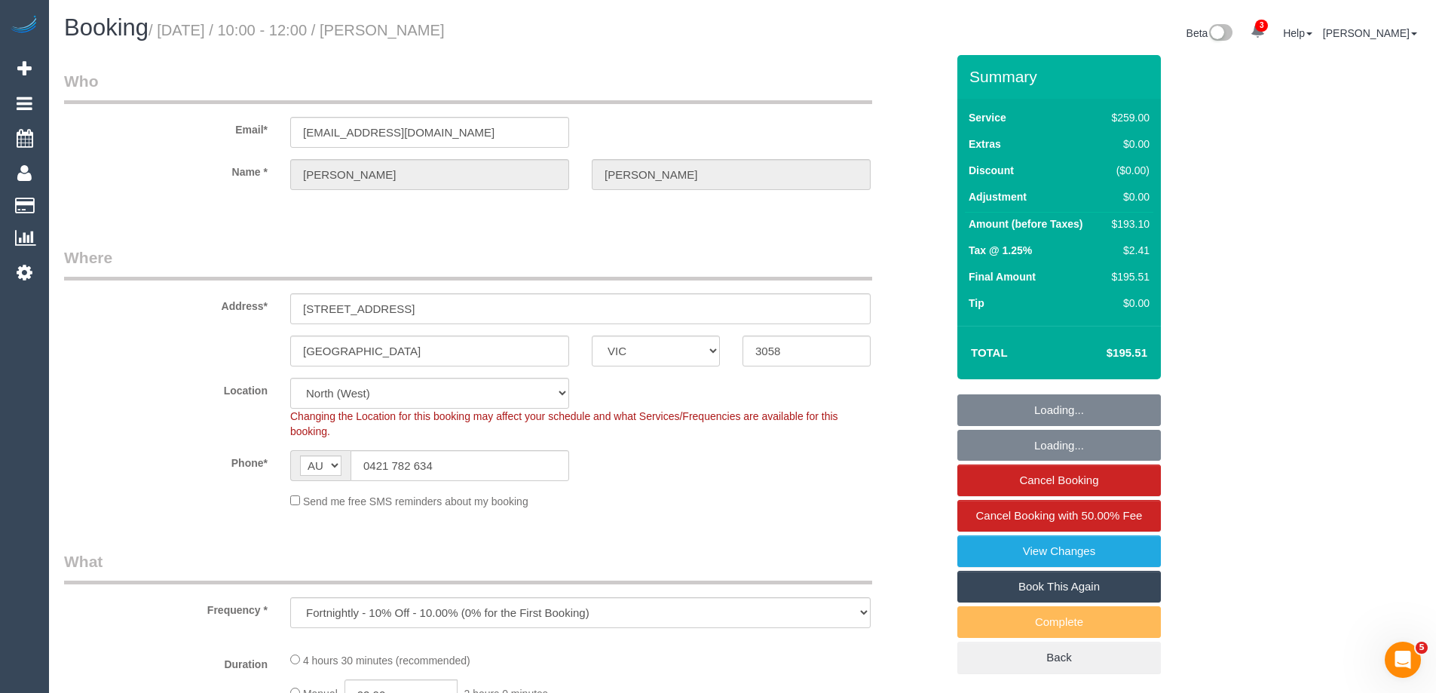
select select "number:11"
select select "object:1464"
select select "VIC"
select select "object:844"
select select "string:stripe-pm_1RijRh2GScqysDRVJYZBd2he"
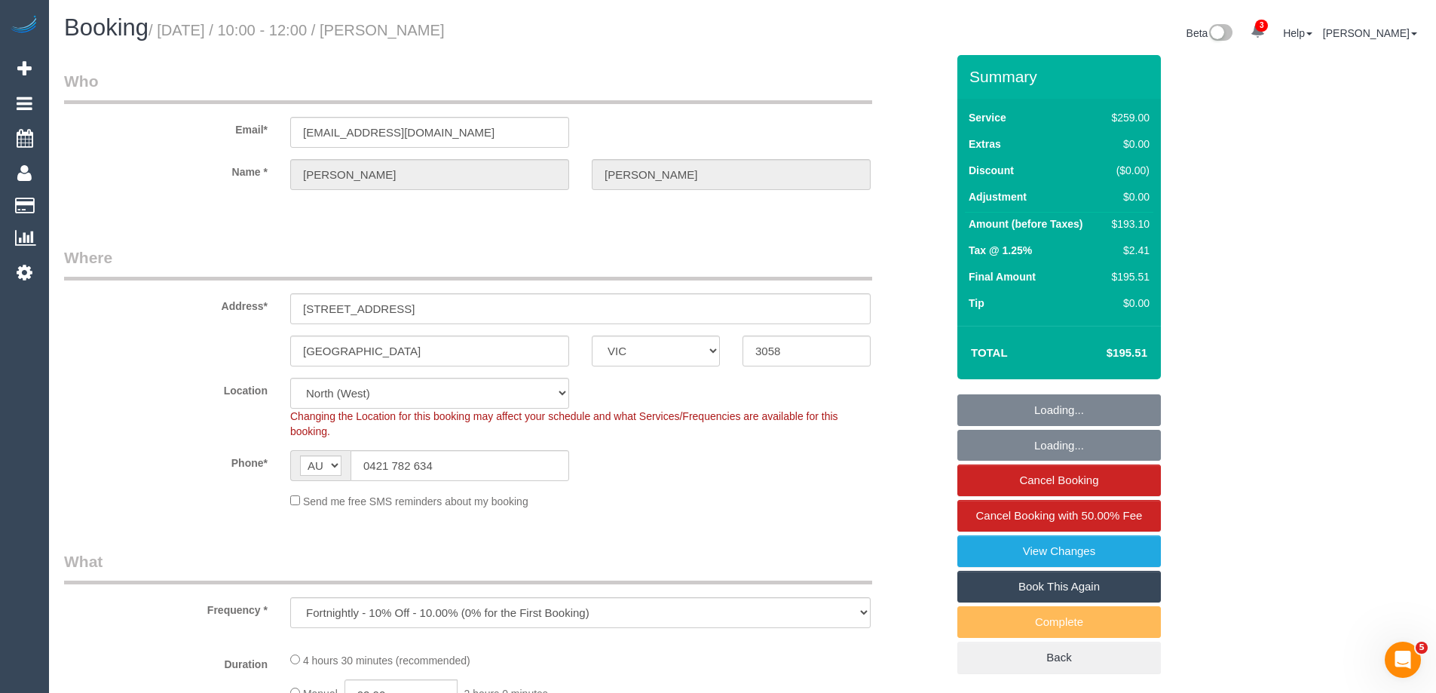
select select "number:28"
select select "number:14"
select select "number:19"
select select "number:24"
select select "number:34"
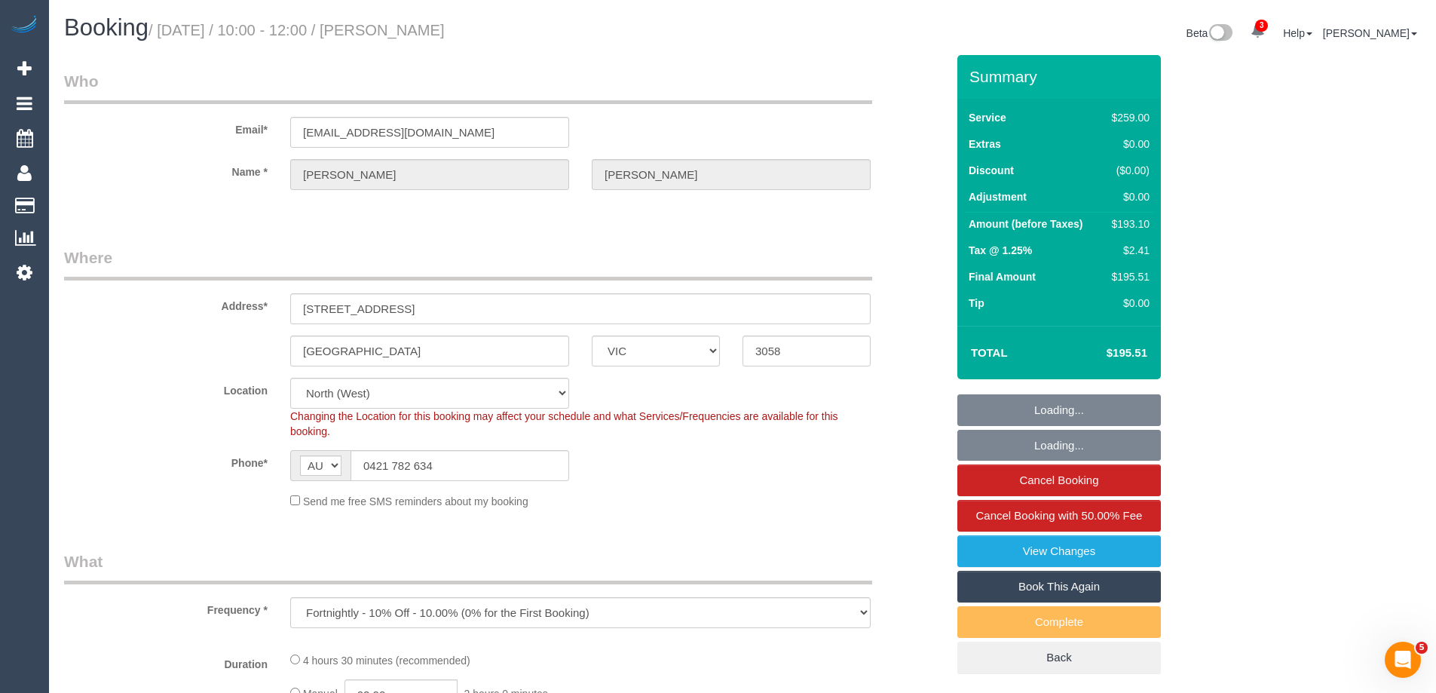
select select "number:11"
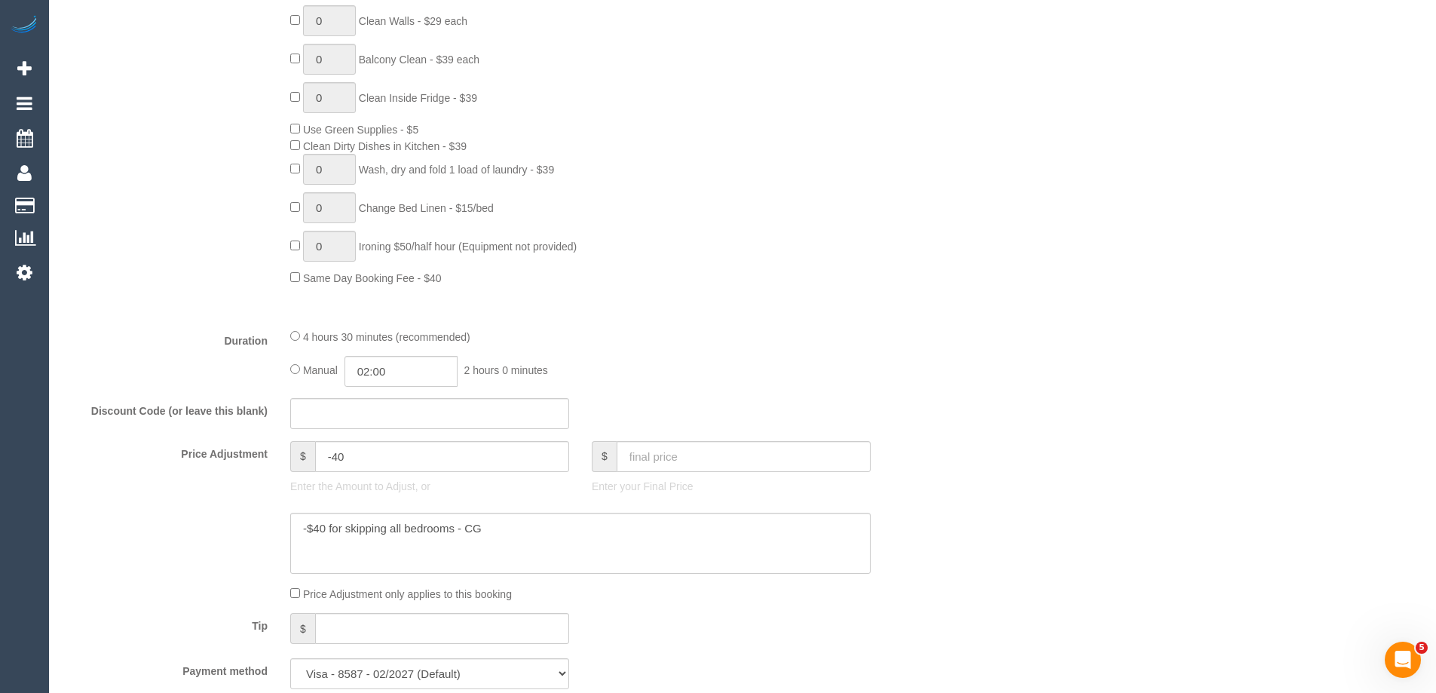
scroll to position [2666, 0]
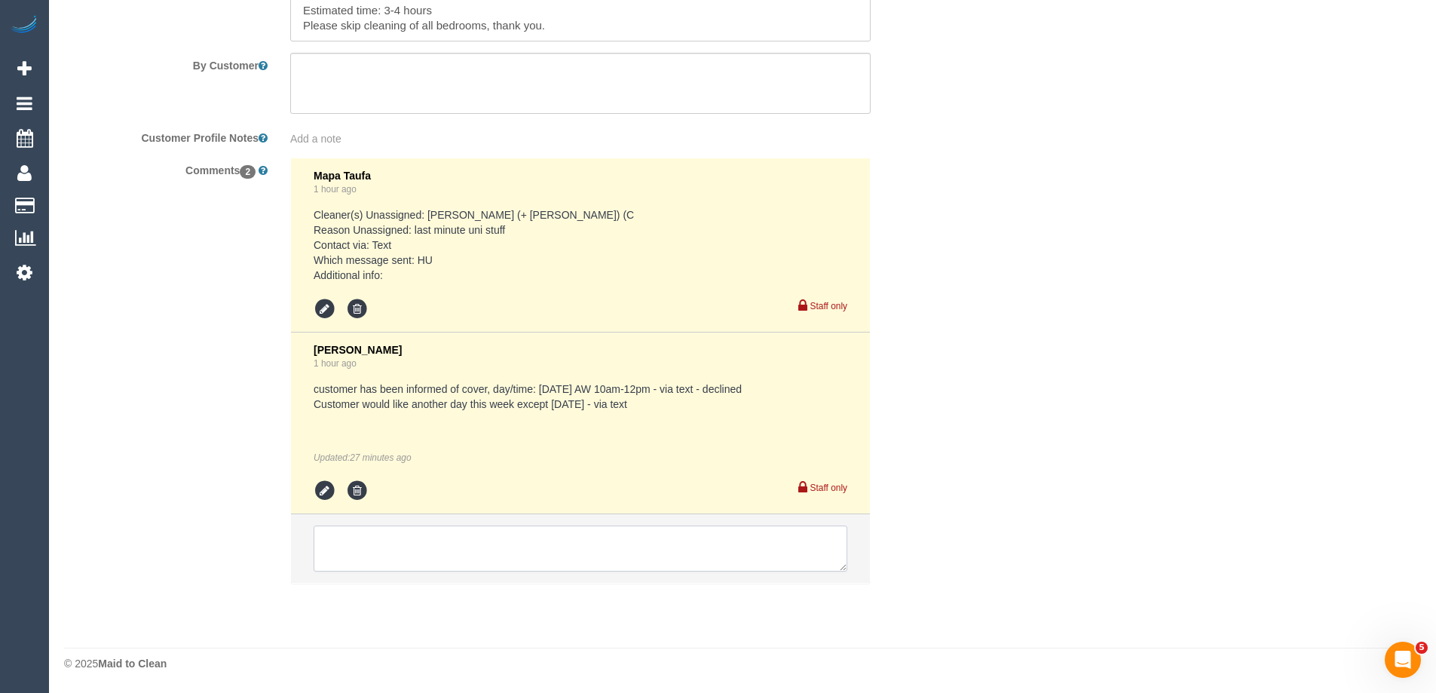
click at [421, 543] on textarea at bounding box center [581, 548] width 534 height 47
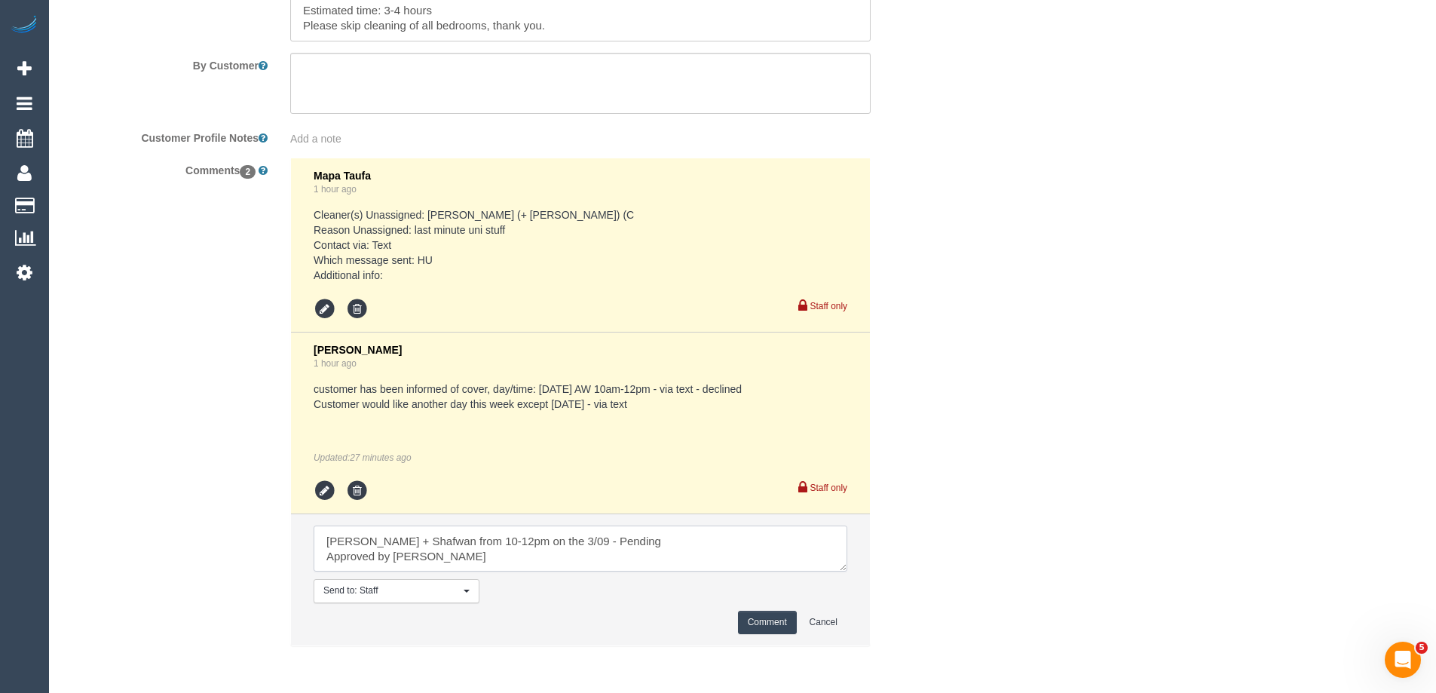
type textarea "[PERSON_NAME] + Shafwan from 10-12pm on the 3/09 - Pending Approved by [PERSON_…"
click at [773, 622] on button "Comment" at bounding box center [767, 621] width 59 height 23
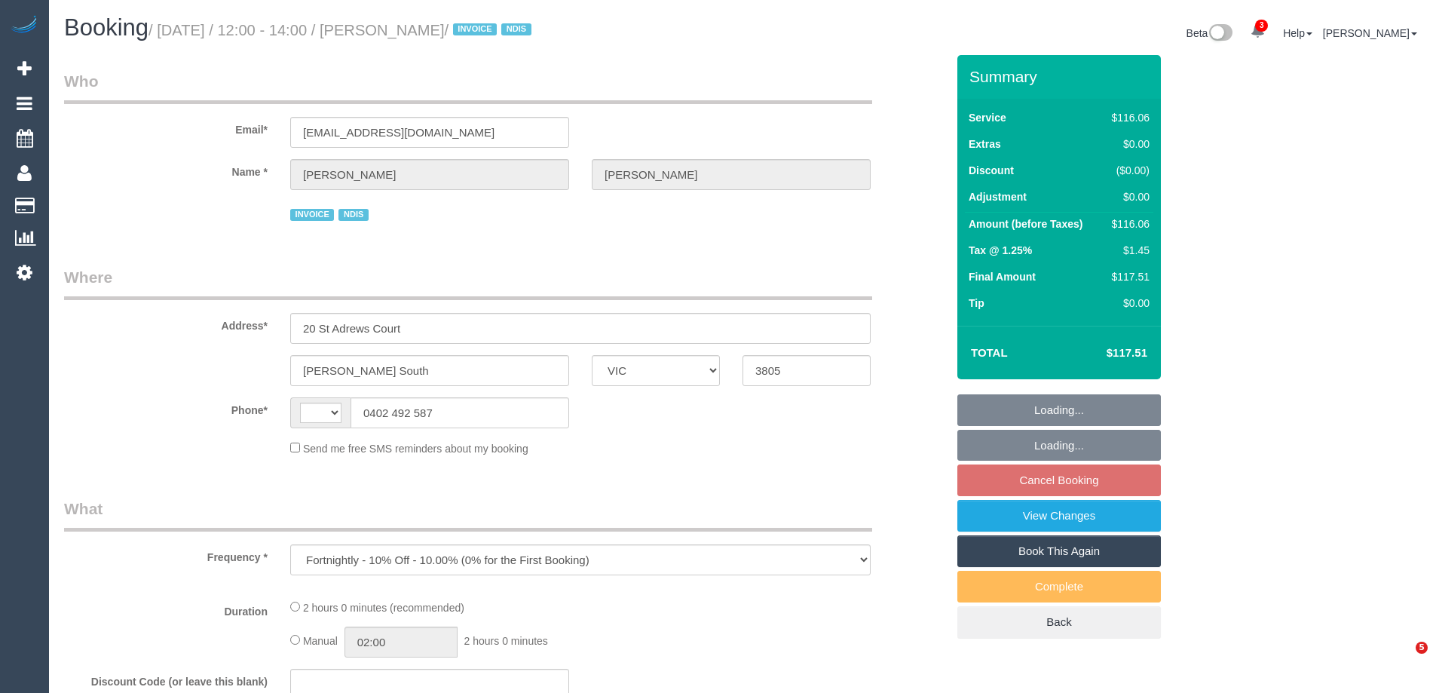
select select "VIC"
select select "number:27"
select select "number:14"
select select "number:18"
select select "number:22"
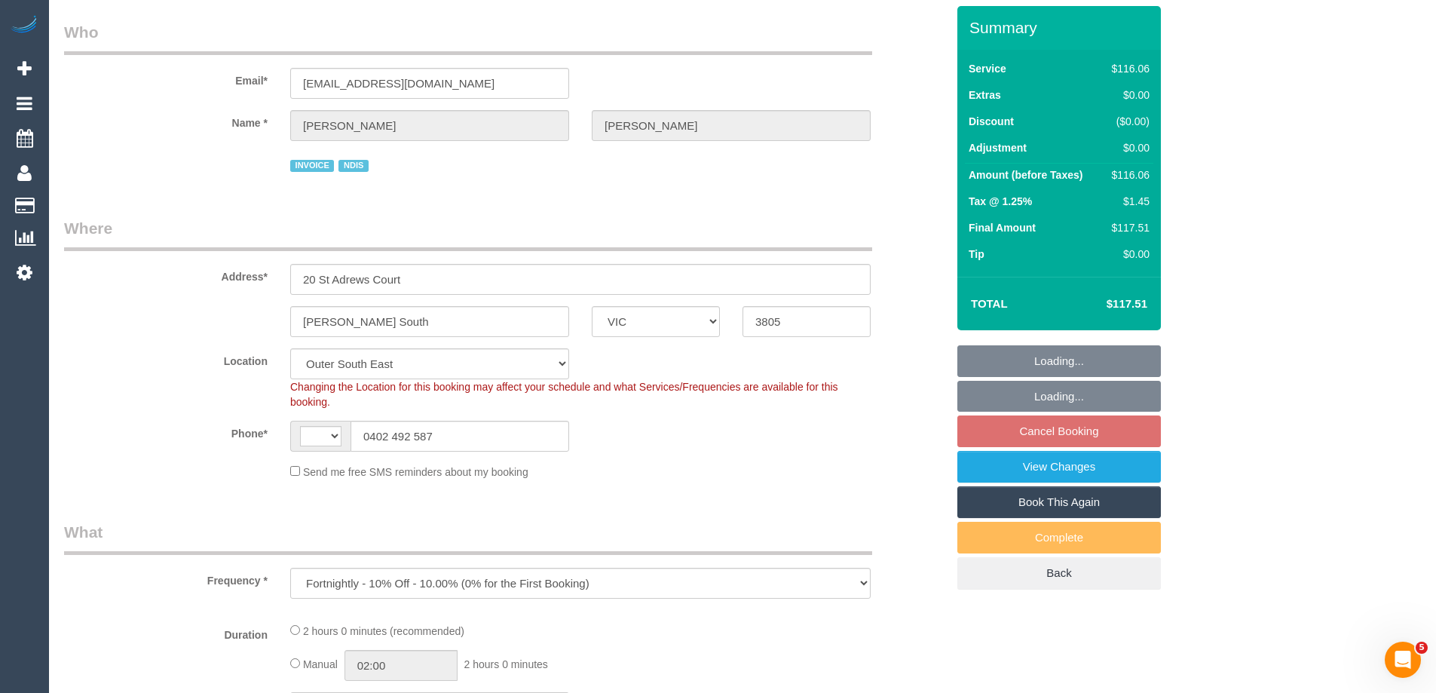
select select "object:720"
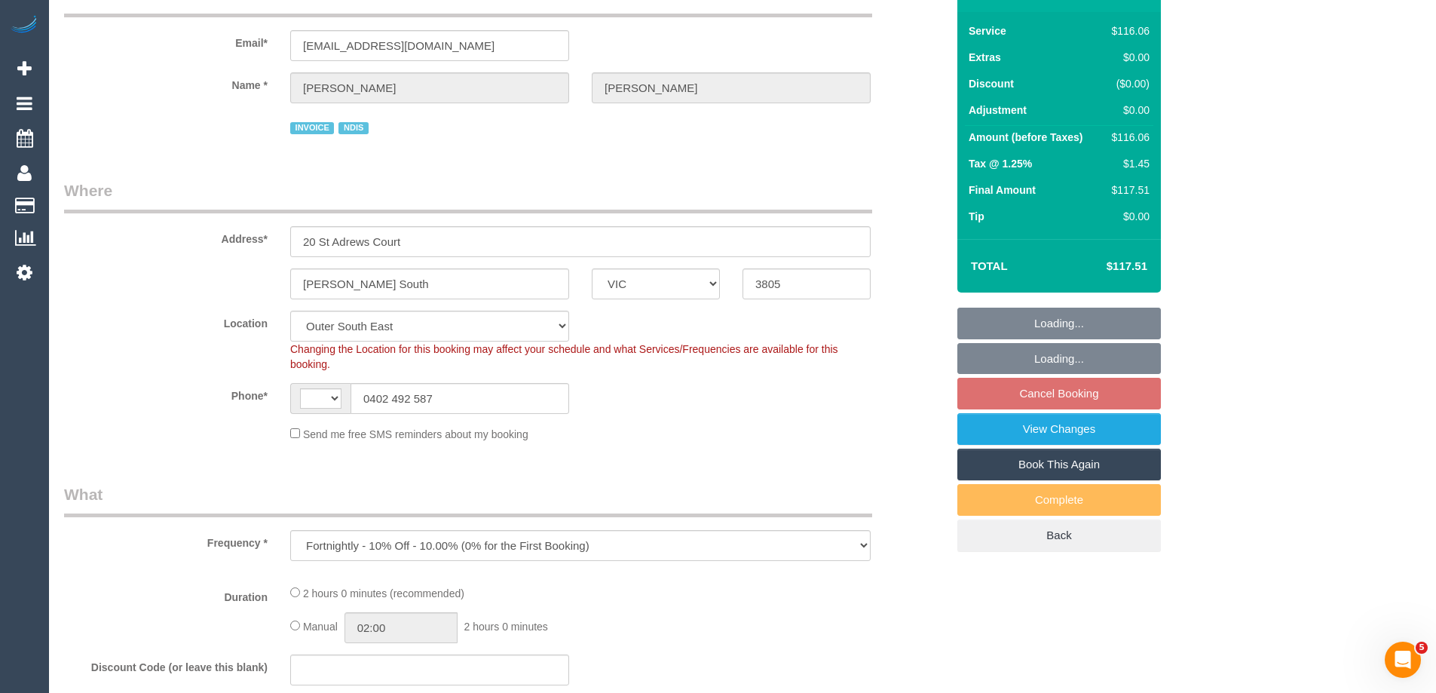
select select "string:AU"
select select "spot1"
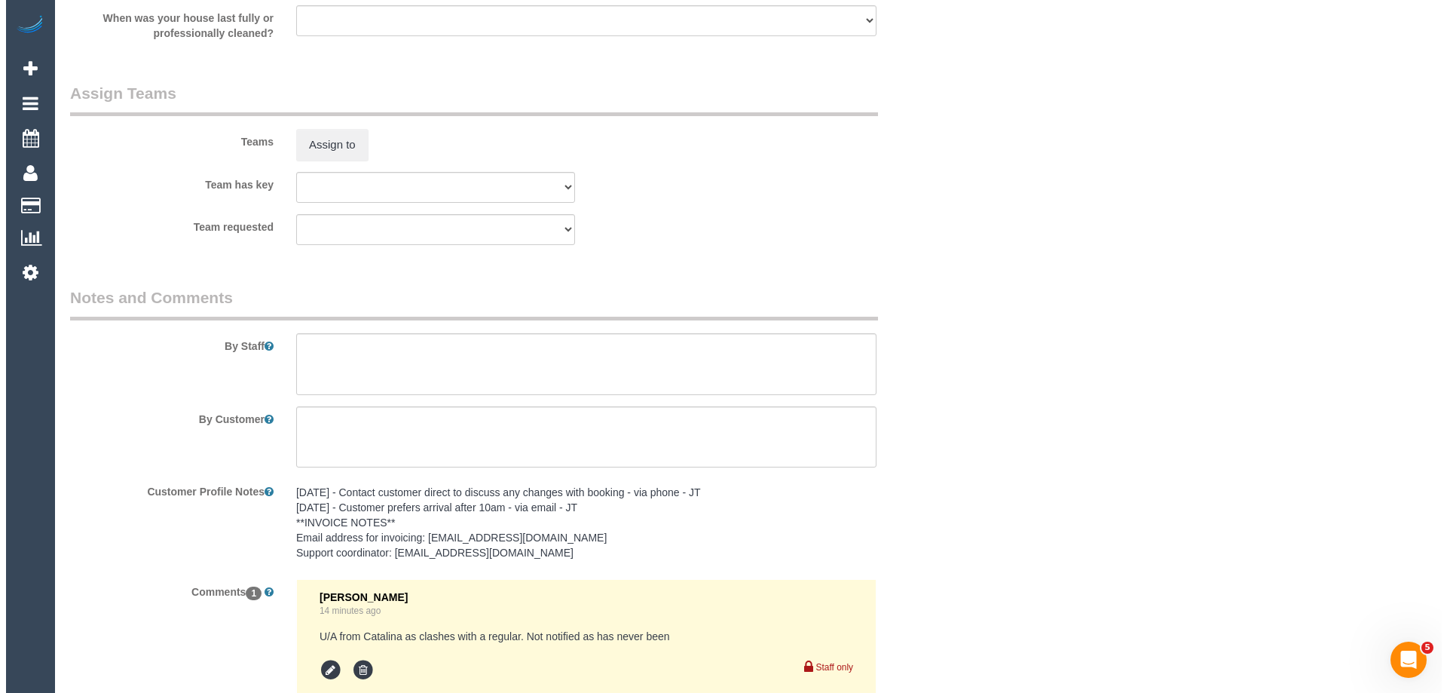
scroll to position [1692, 0]
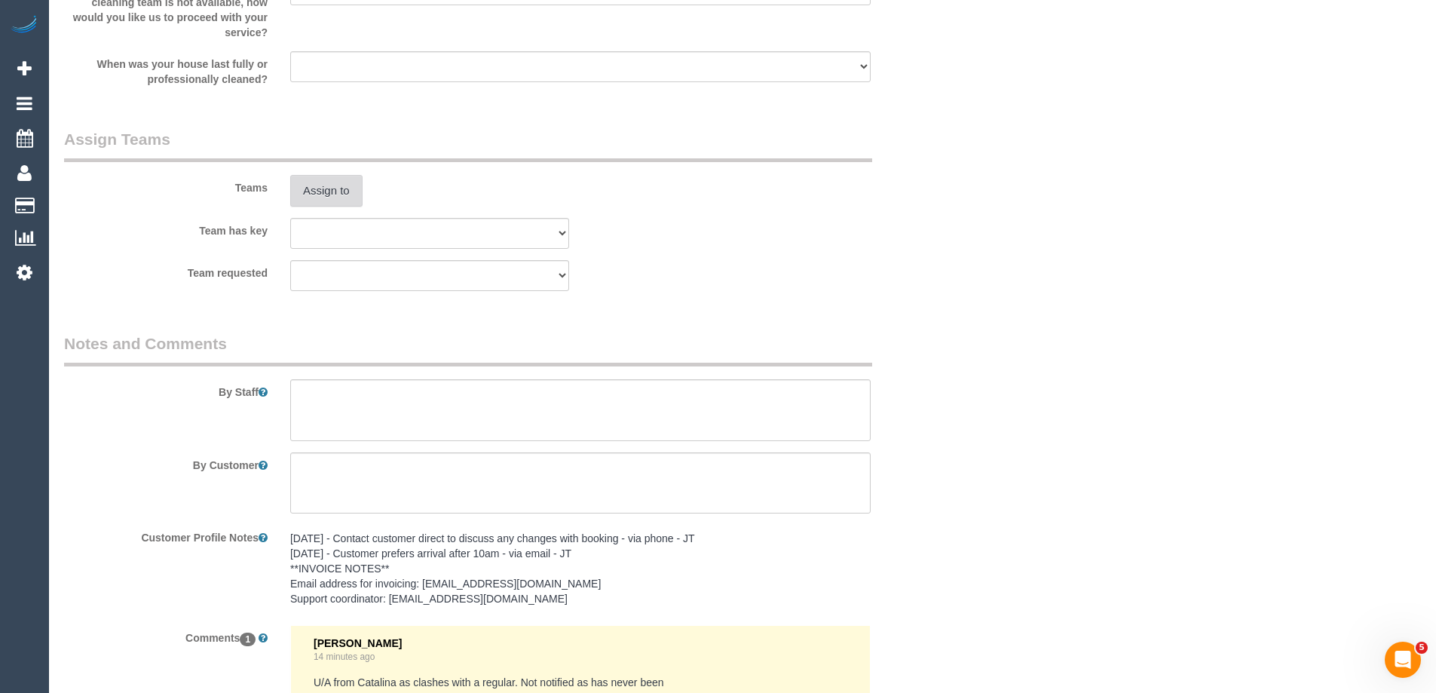
click at [317, 186] on button "Assign to" at bounding box center [326, 191] width 72 height 32
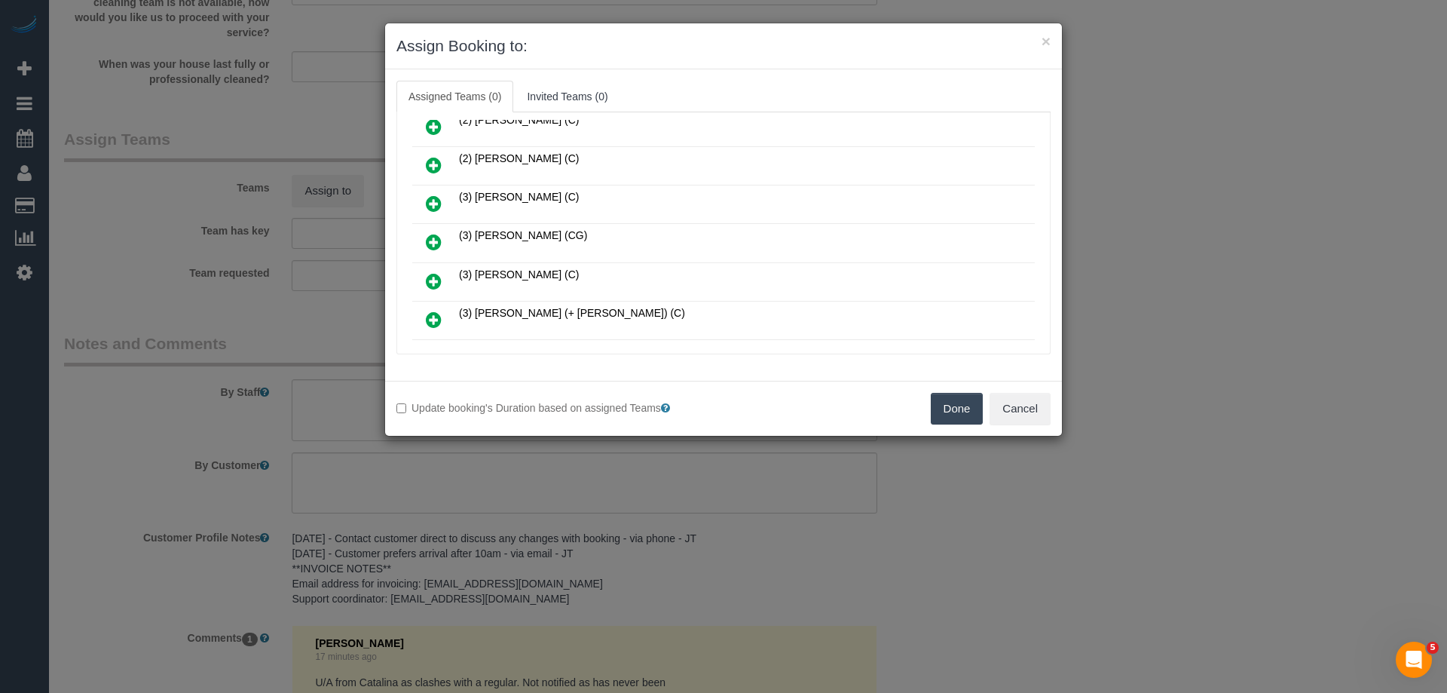
scroll to position [151, 0]
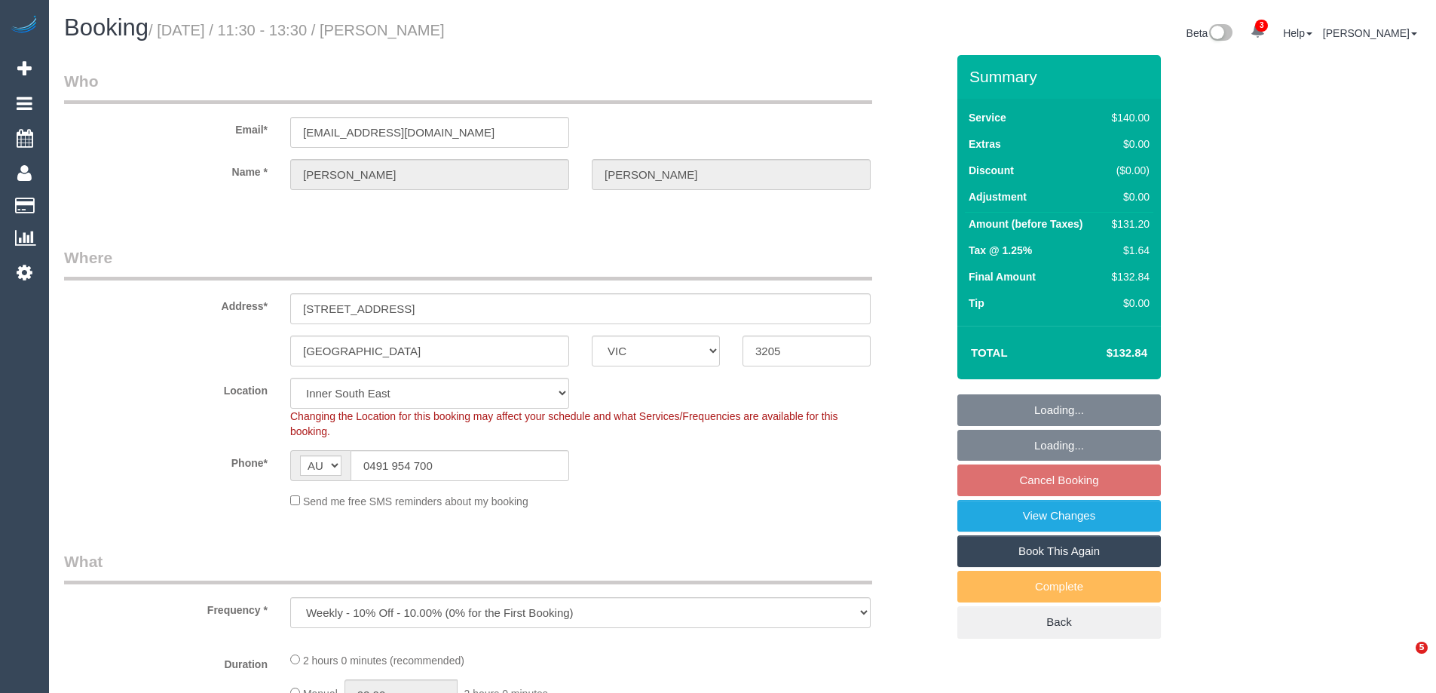
select select "VIC"
select select "object:1292"
select select "string:stripe-pm_1OioaJ2GScqysDRVEtJ14RvB"
select select "number:32"
select select "number:15"
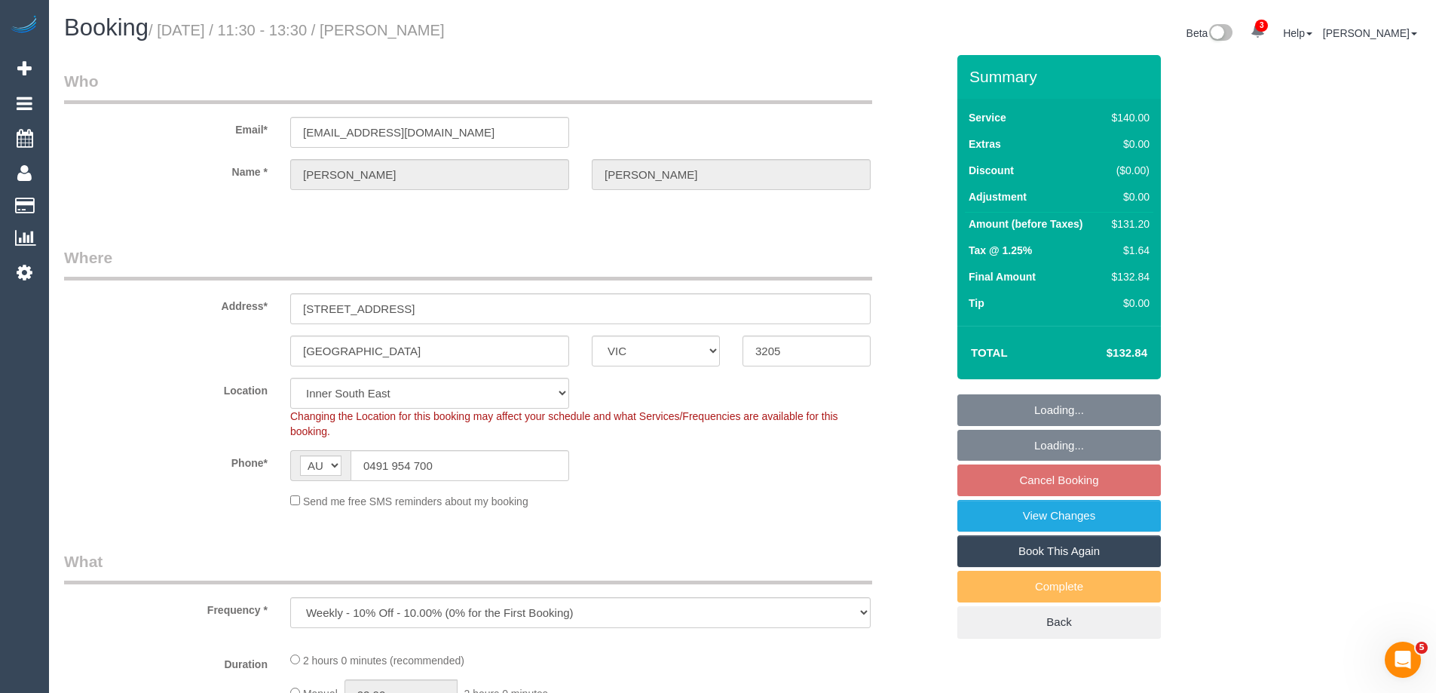
select select "number:20"
select select "number:24"
select select "number:34"
select select "number:11"
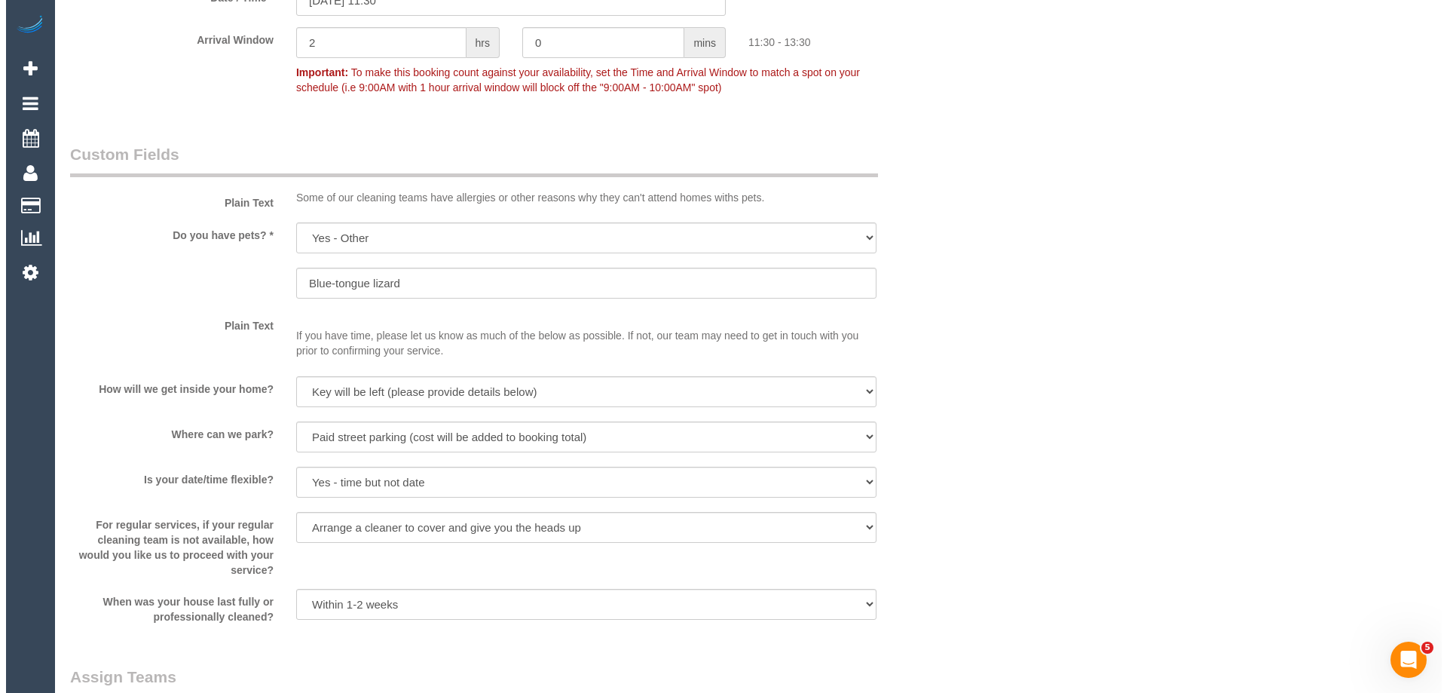
scroll to position [2186, 0]
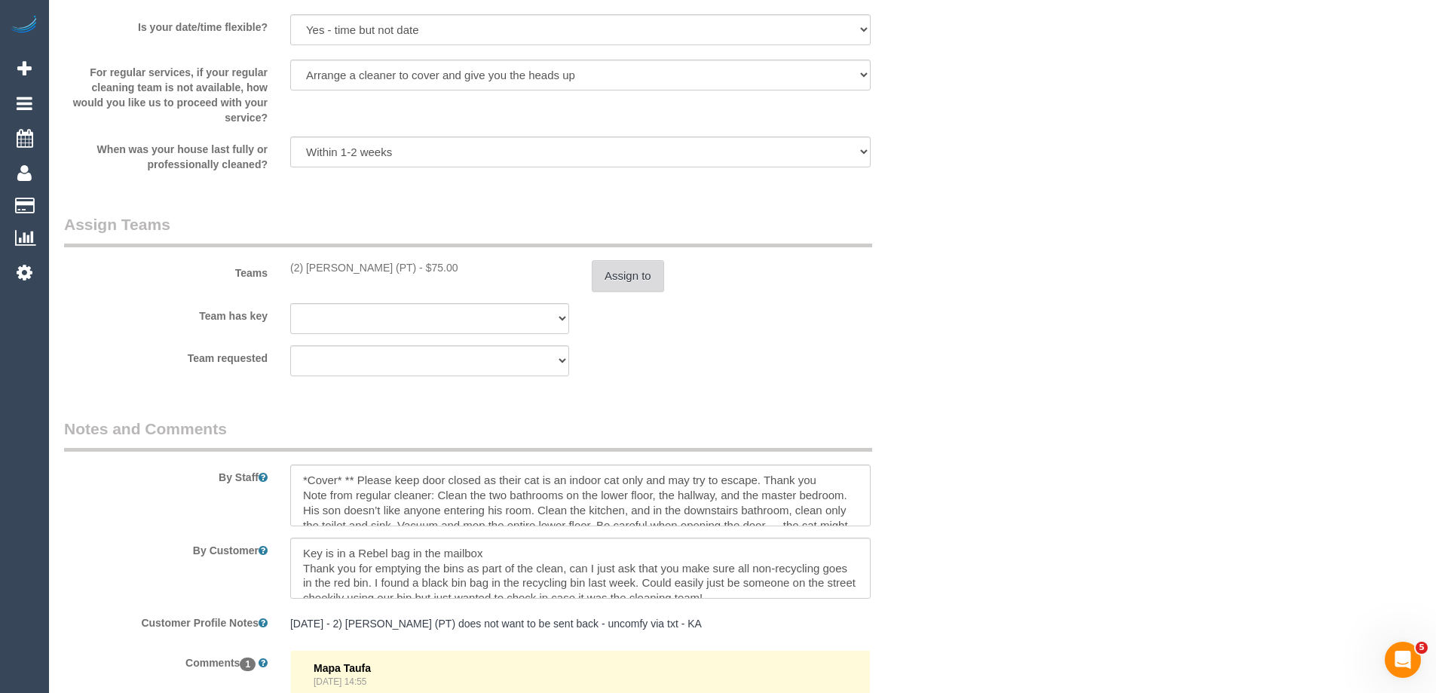
click at [614, 279] on button "Assign to" at bounding box center [628, 276] width 72 height 32
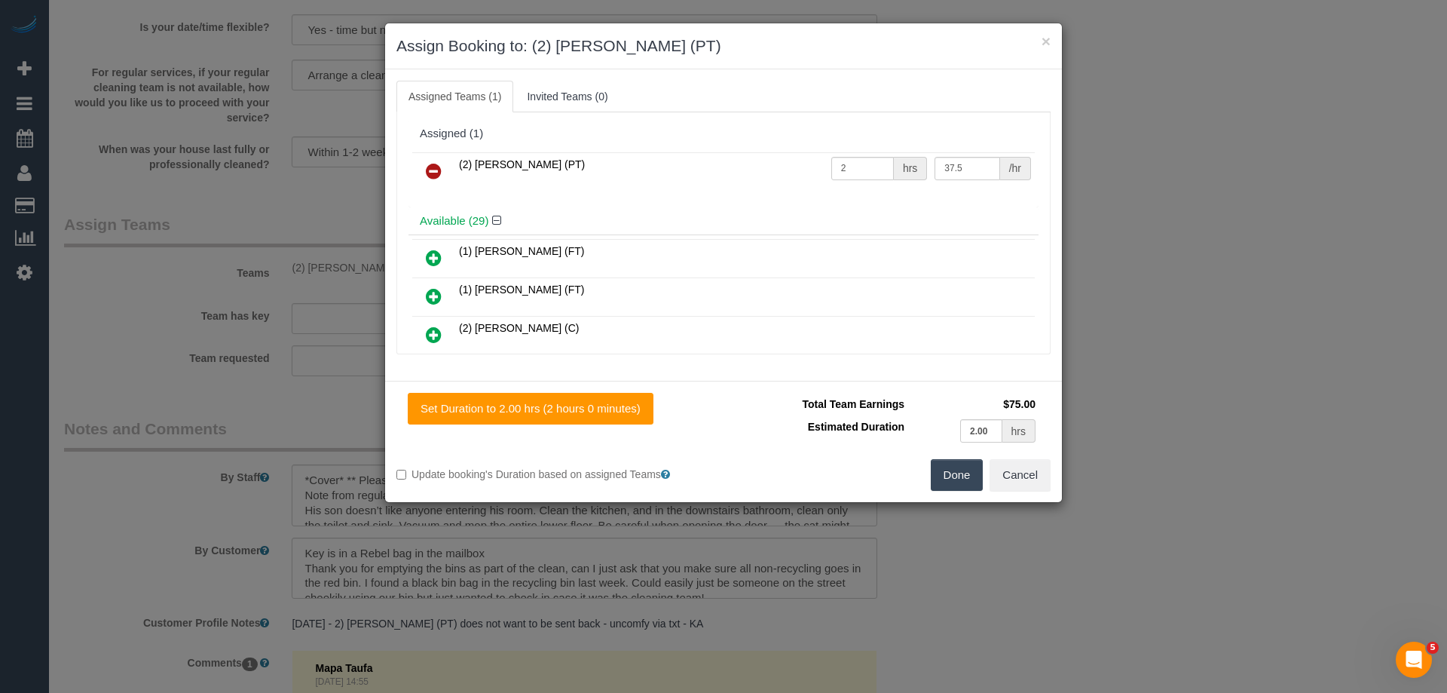
click at [415, 161] on td at bounding box center [433, 171] width 43 height 38
click at [432, 170] on icon at bounding box center [434, 171] width 16 height 18
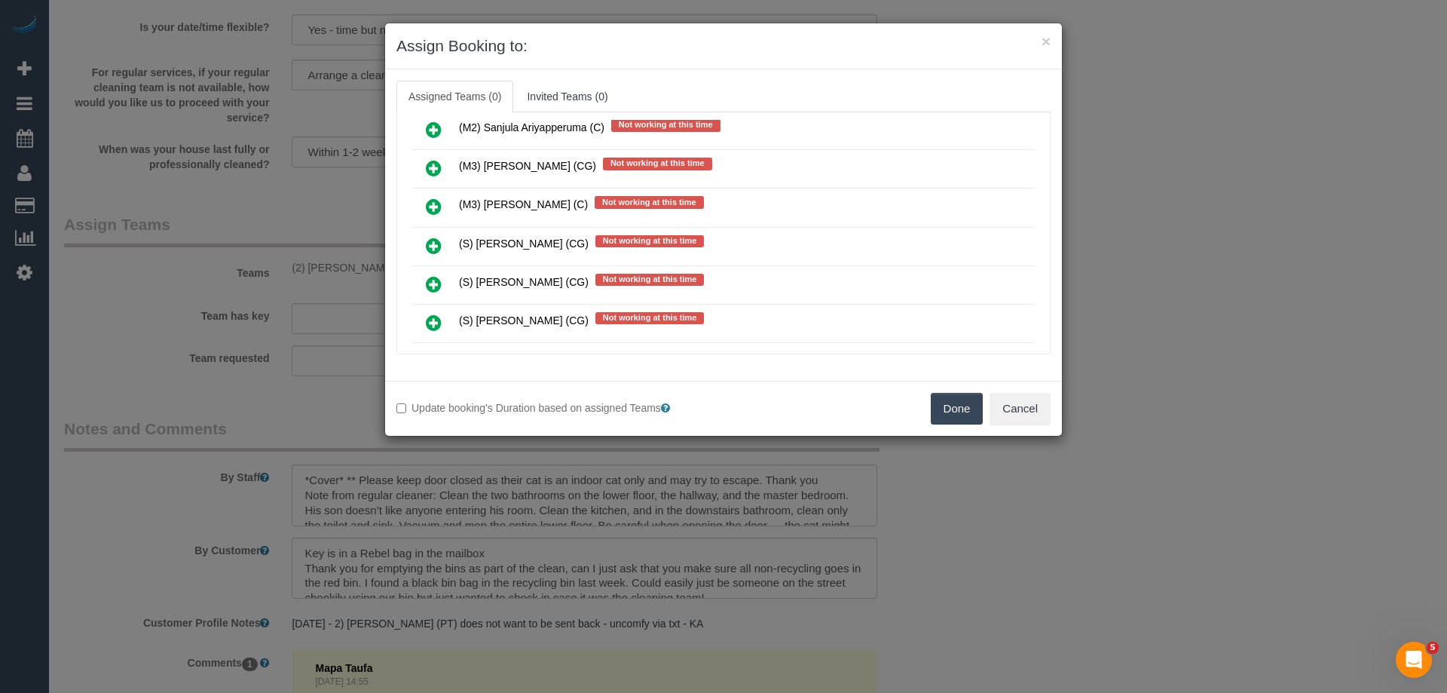
scroll to position [3355, 0]
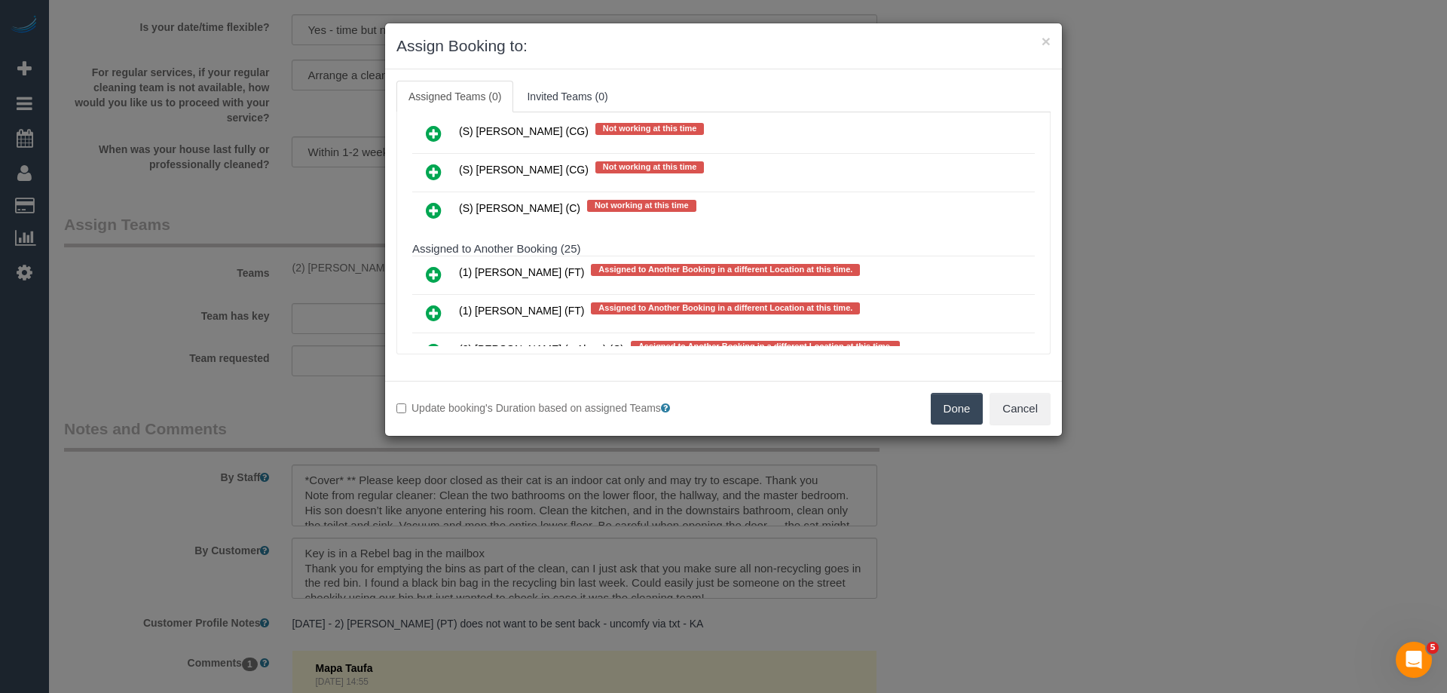
click at [430, 307] on icon at bounding box center [434, 313] width 16 height 18
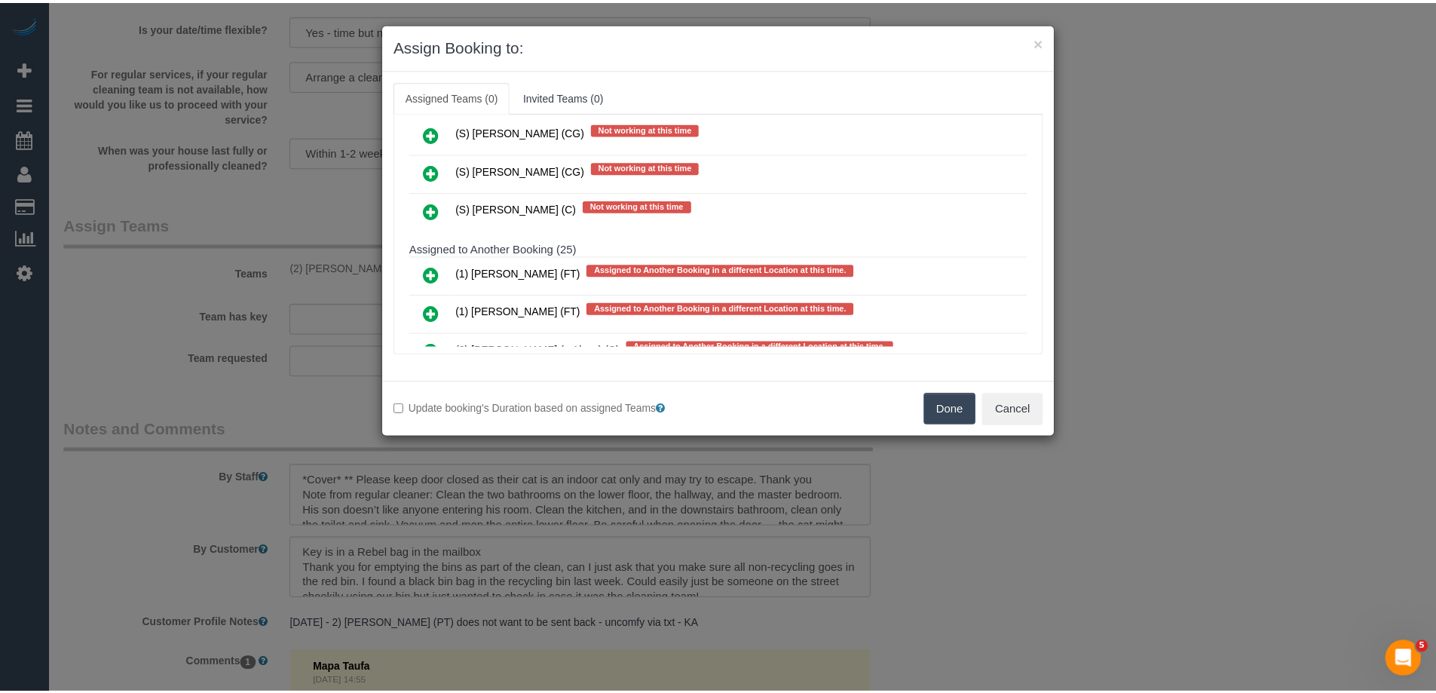
scroll to position [3395, 0]
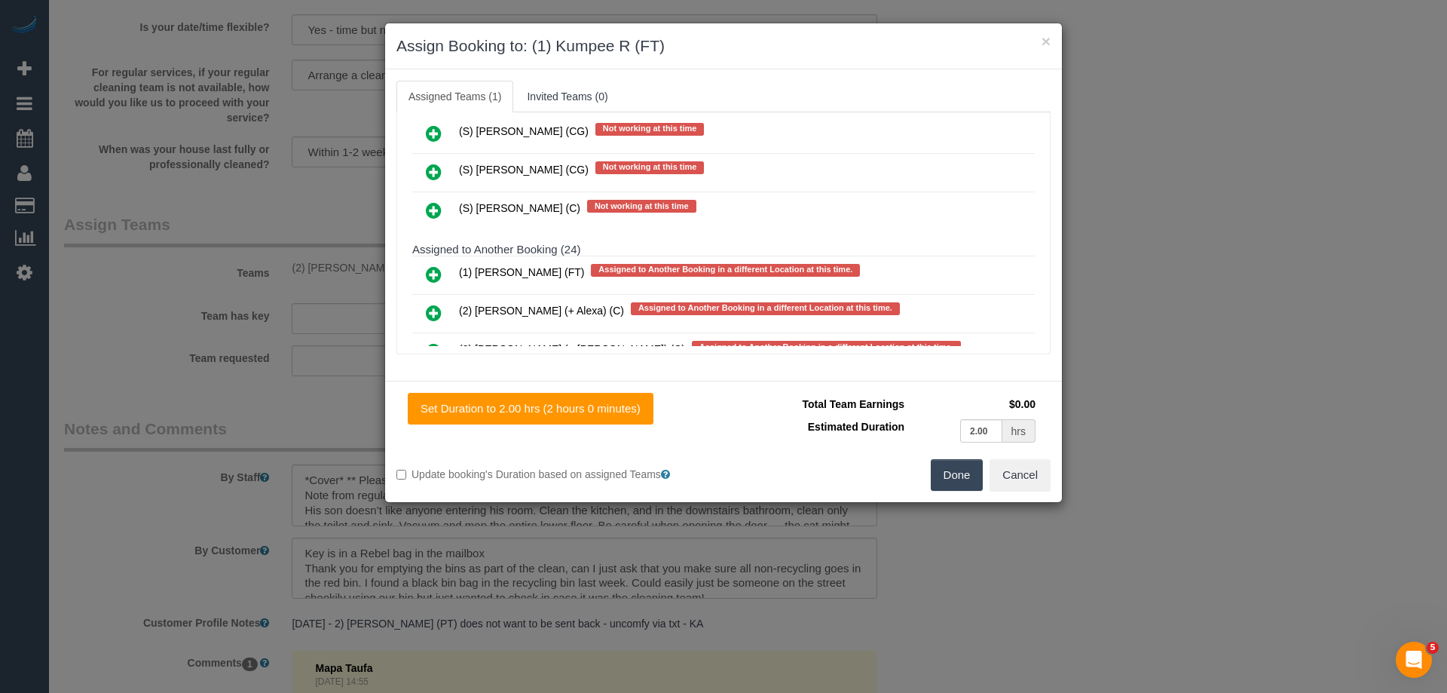
click at [959, 473] on button "Done" at bounding box center [957, 475] width 53 height 32
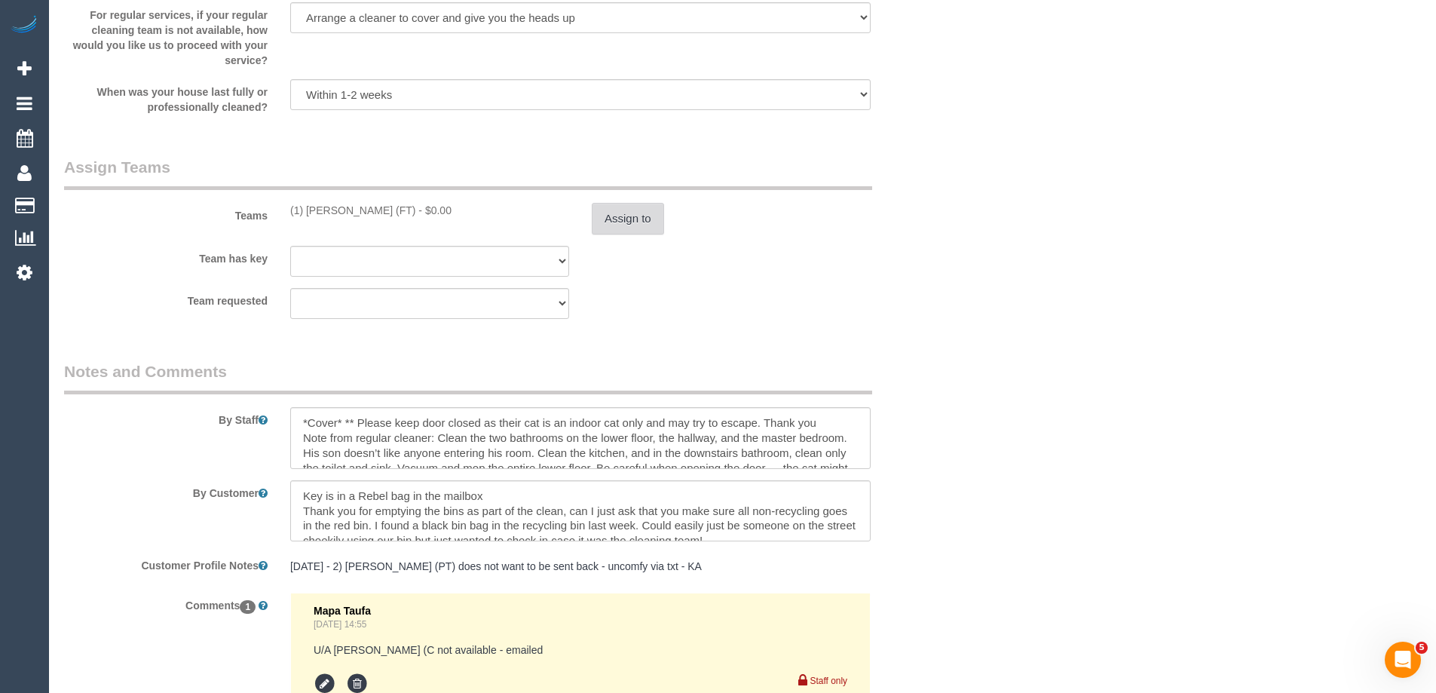
scroll to position [2437, 0]
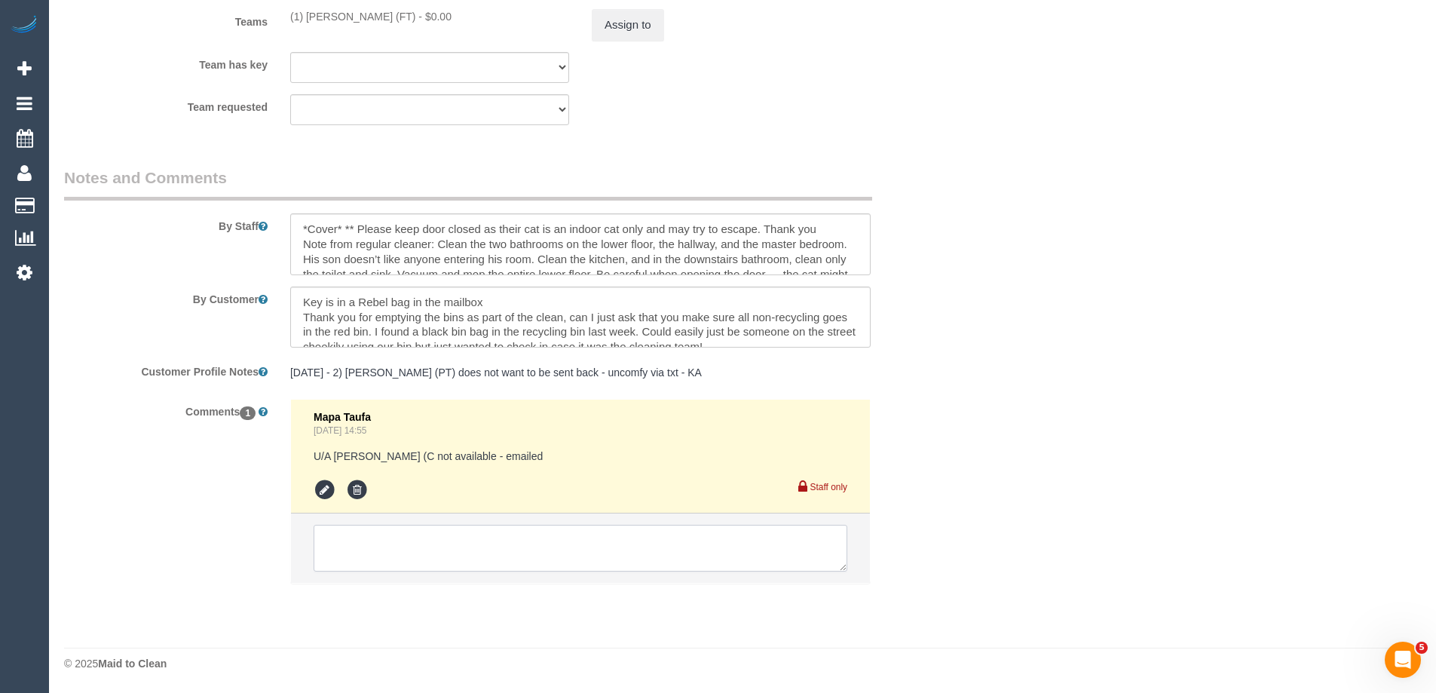
click at [361, 565] on textarea at bounding box center [581, 548] width 534 height 47
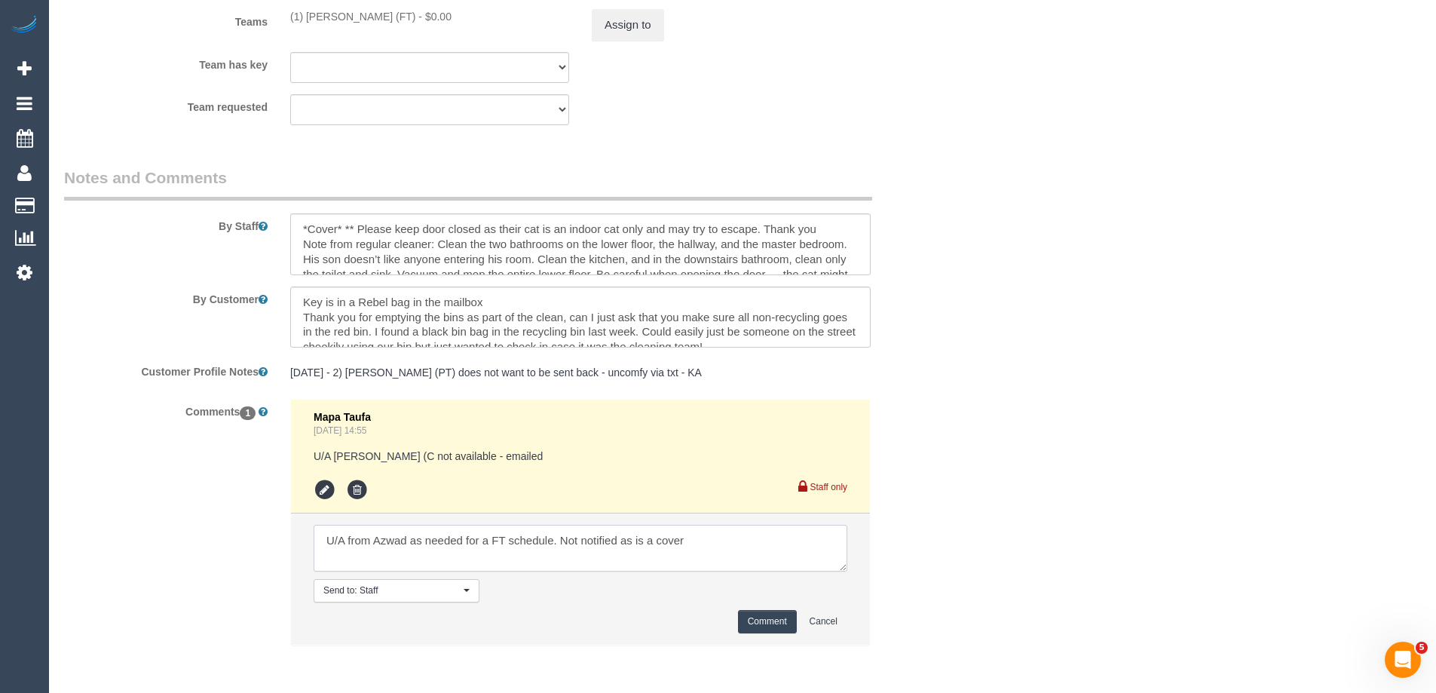
type textarea "U/A from Azwad as needed for a FT schedule. Not notified as is a cover"
click at [776, 622] on button "Comment" at bounding box center [767, 621] width 59 height 23
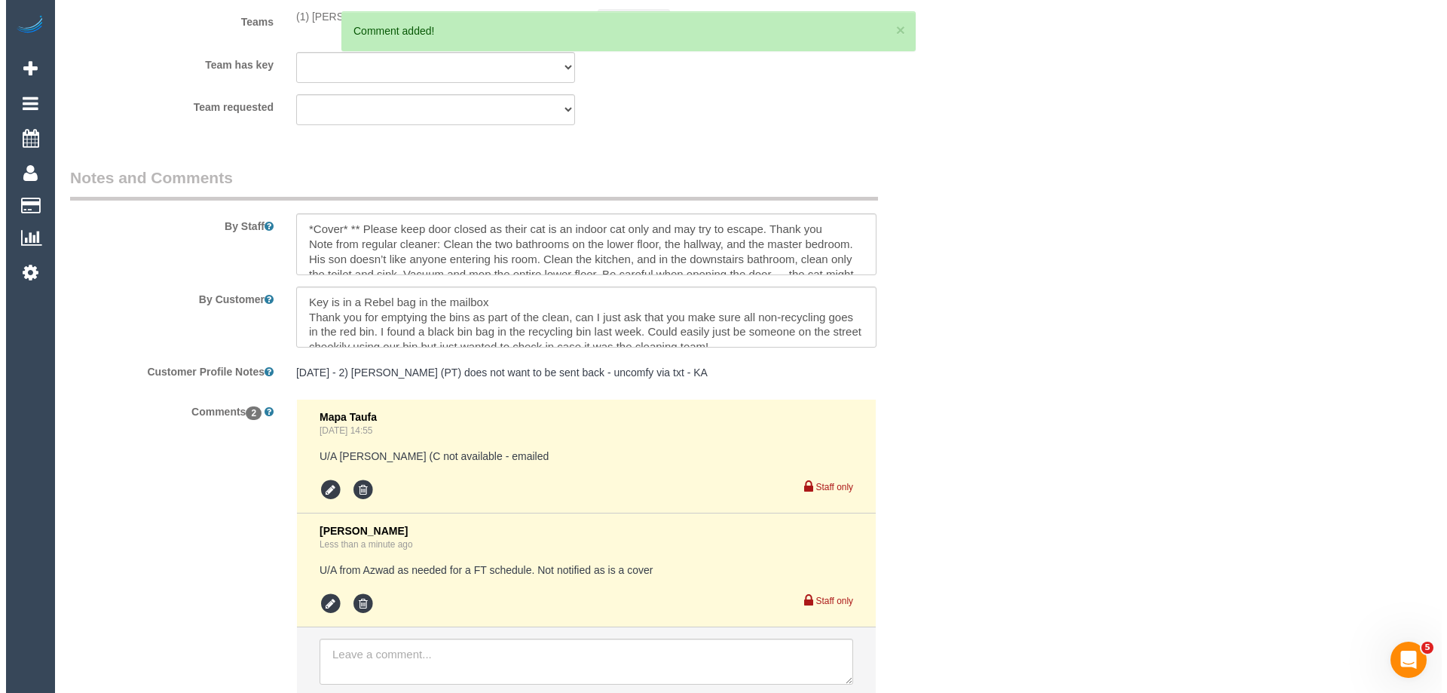
scroll to position [0, 0]
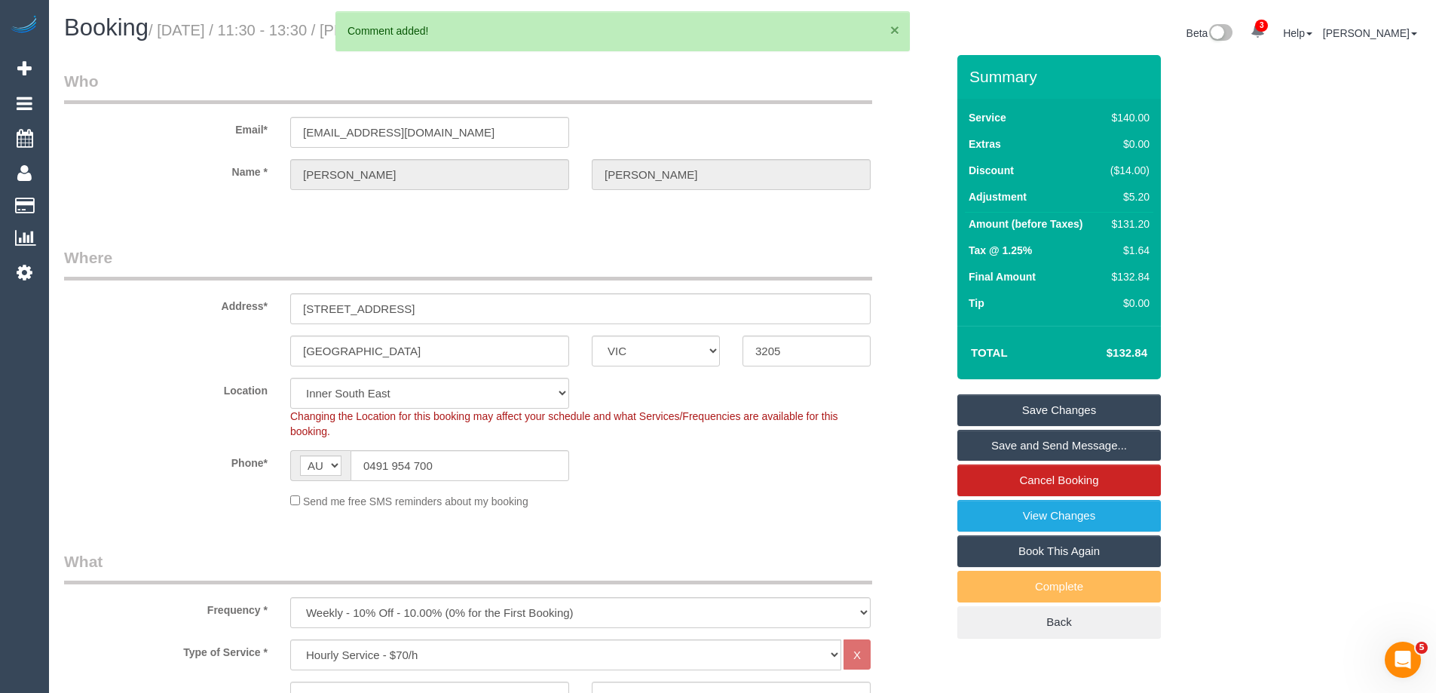
click at [893, 31] on button "×" at bounding box center [894, 30] width 9 height 16
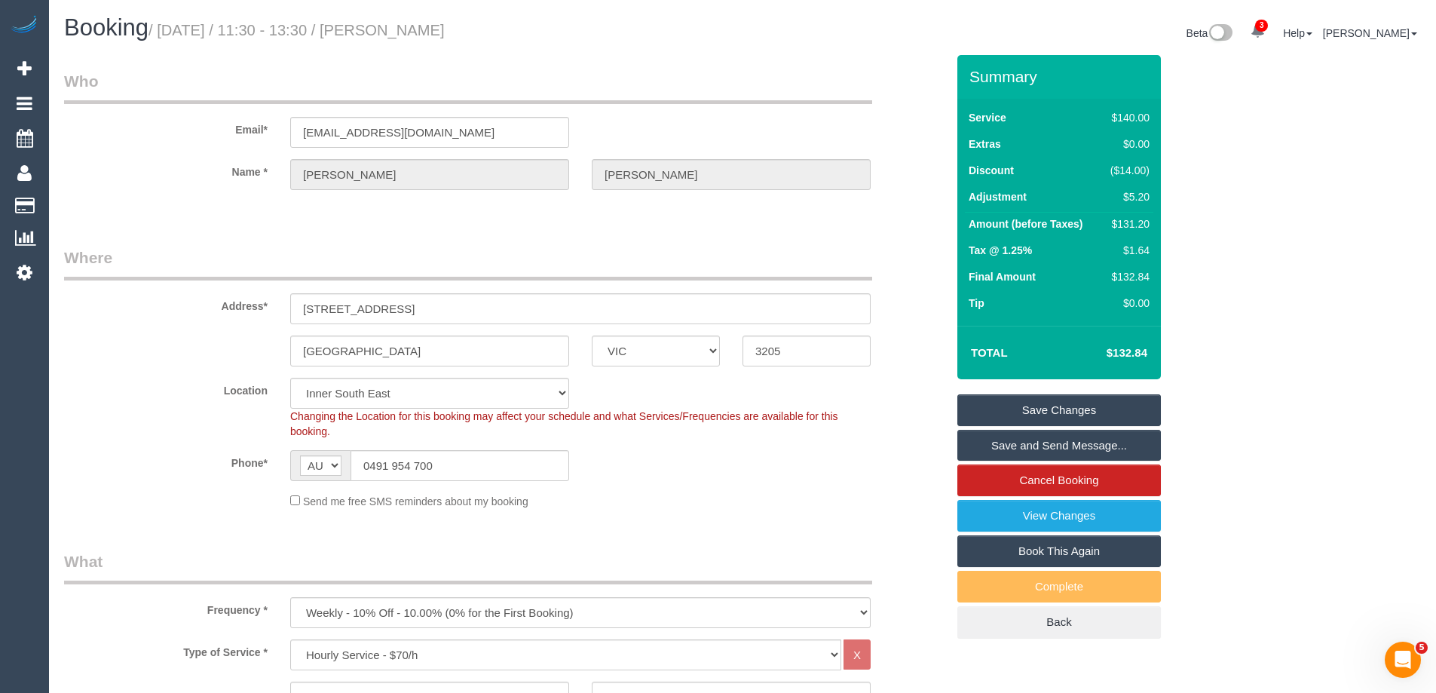
drag, startPoint x: 503, startPoint y: 26, endPoint x: 439, endPoint y: 51, distance: 68.3
click at [416, 29] on h1 "Booking / September 04, 2025 / 11:30 - 13:30 / Richard Morgan" at bounding box center [397, 28] width 667 height 26
copy small "Richard Morgan"
click at [1023, 405] on link "Save Changes" at bounding box center [1058, 410] width 203 height 32
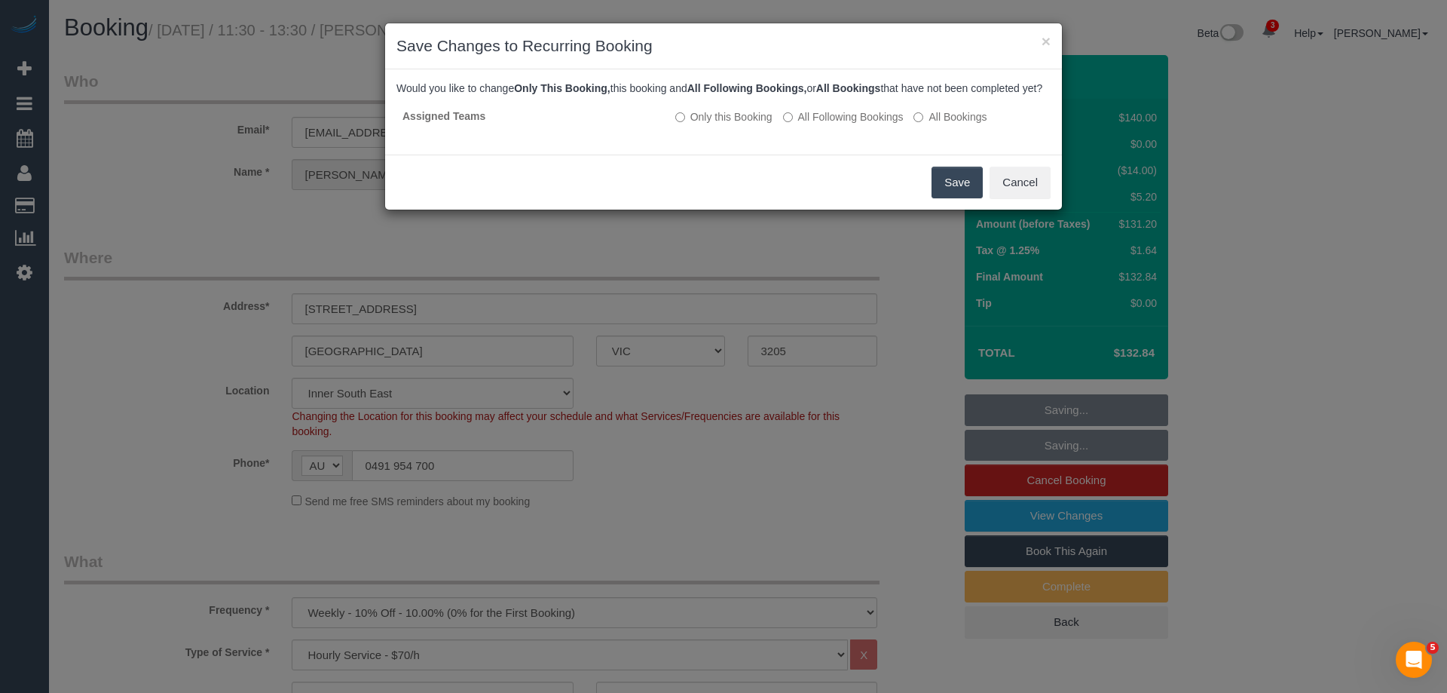
click at [941, 191] on button "Save" at bounding box center [957, 183] width 51 height 32
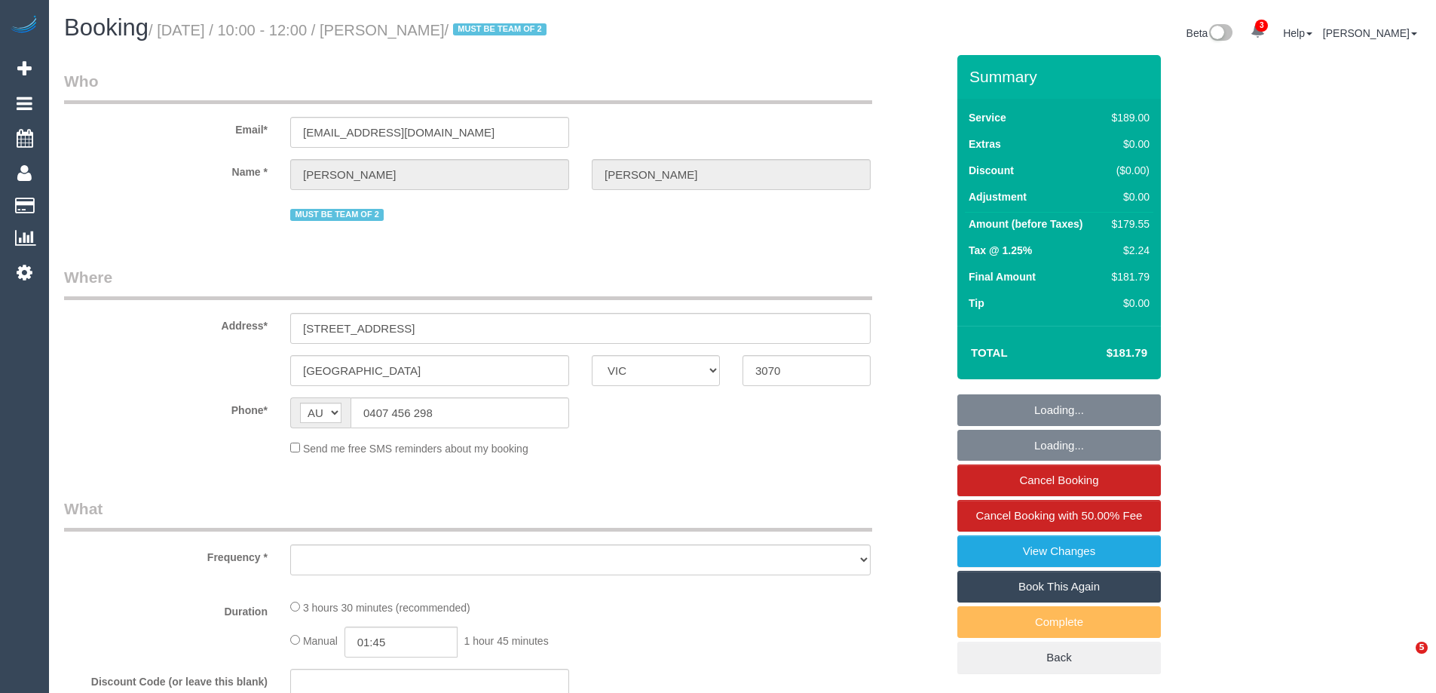
select select "VIC"
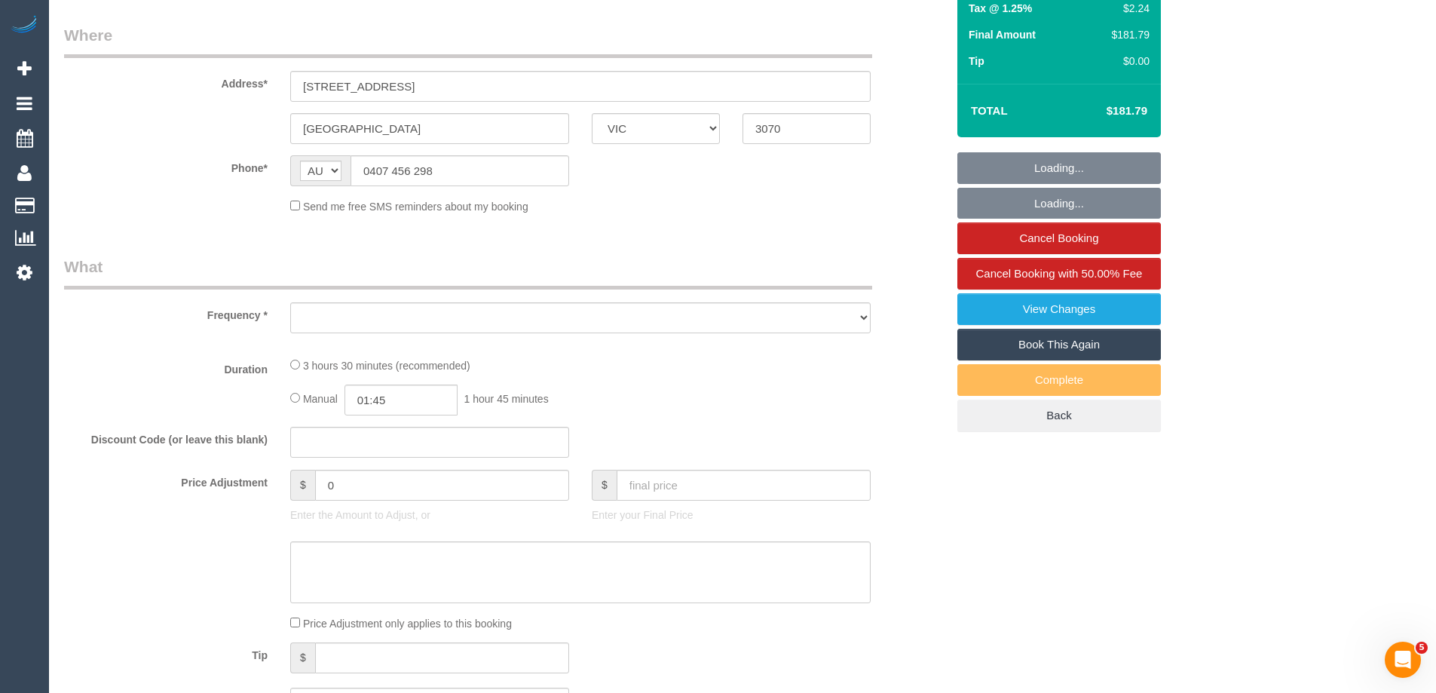
select select "string:stripe-pm_1QZKJS2GScqysDRV39Mdx3JN"
select select "number:27"
select select "number:14"
select select "number:19"
select select "number:23"
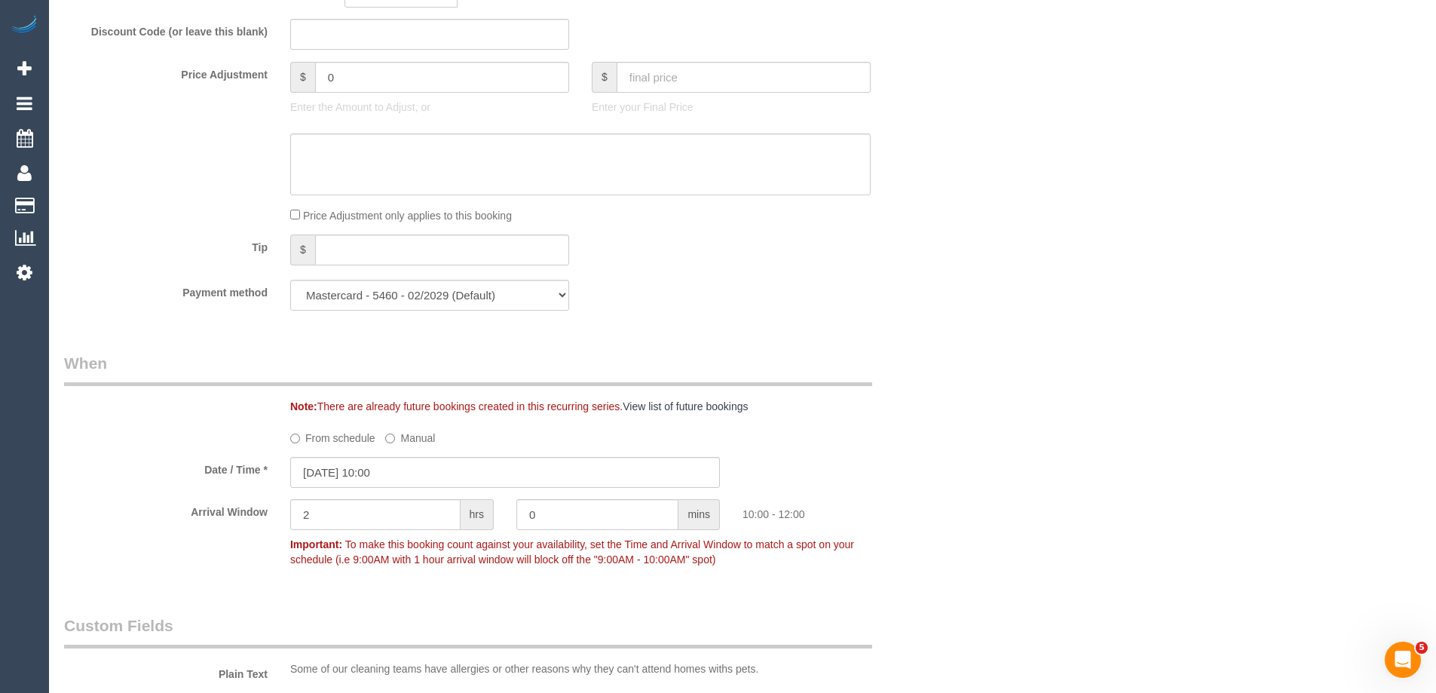
select select "object:1681"
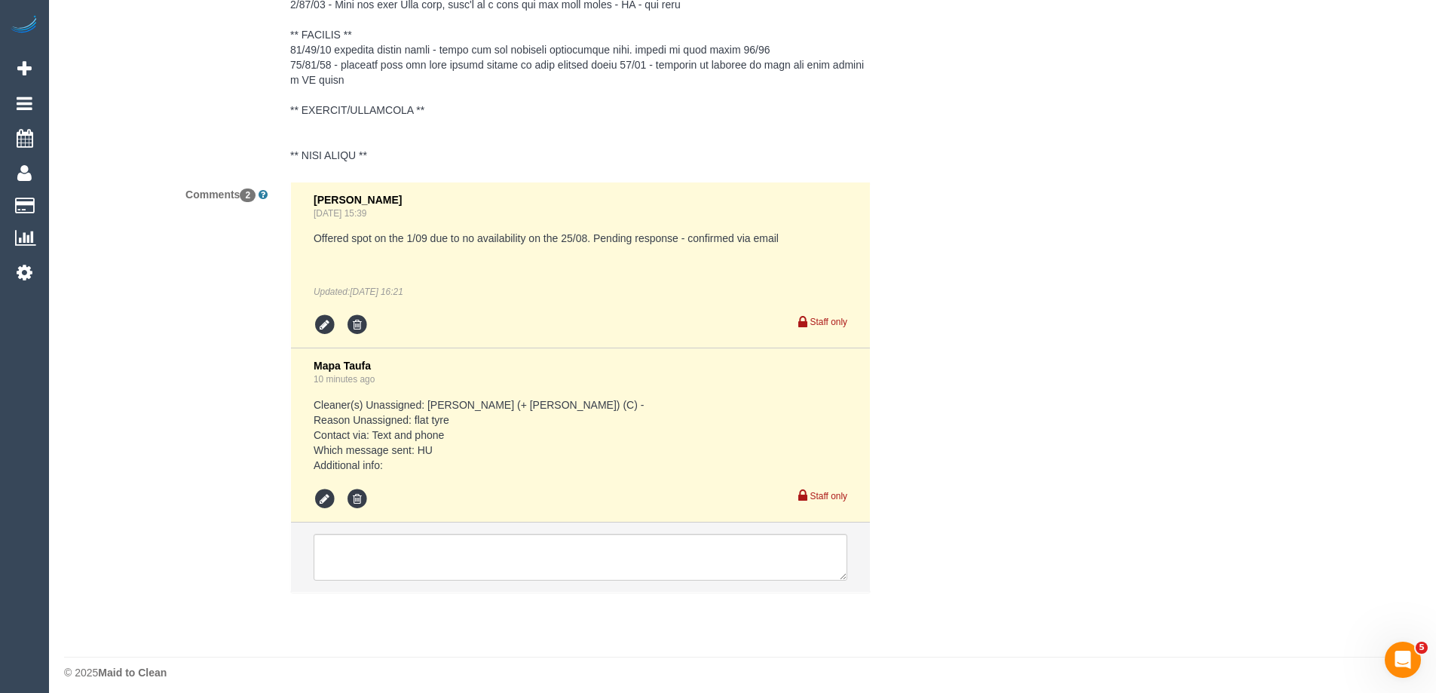
scroll to position [3040, 0]
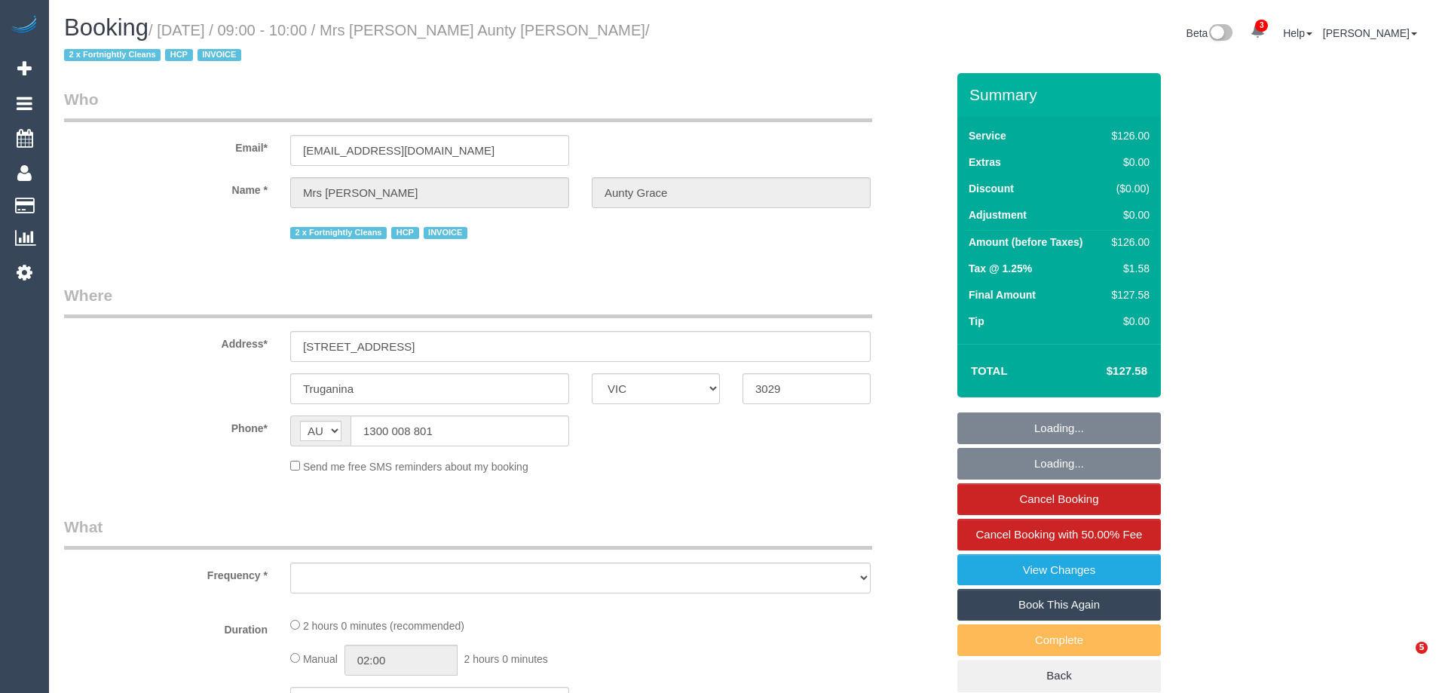
select select "VIC"
select select "number:28"
select select "number:14"
select select "number:19"
select select "number:25"
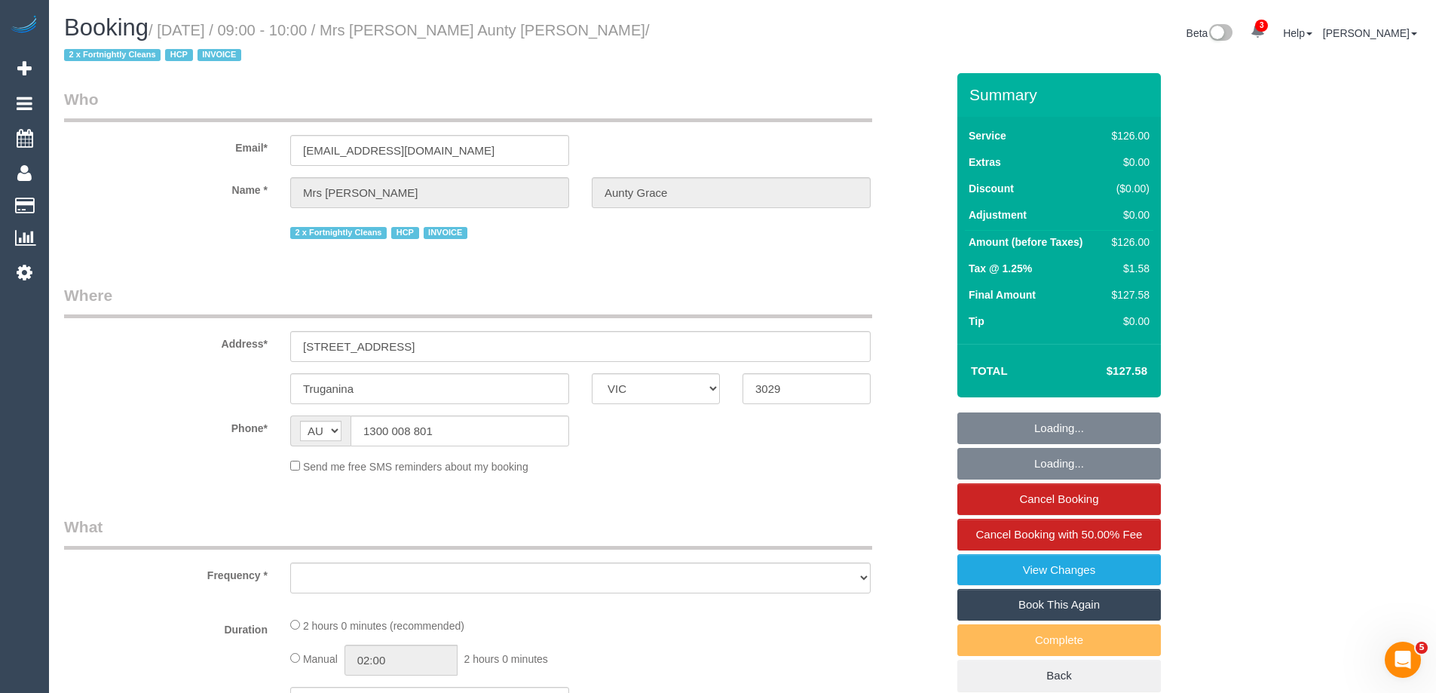
select select "number:35"
select select "object:724"
select select "120"
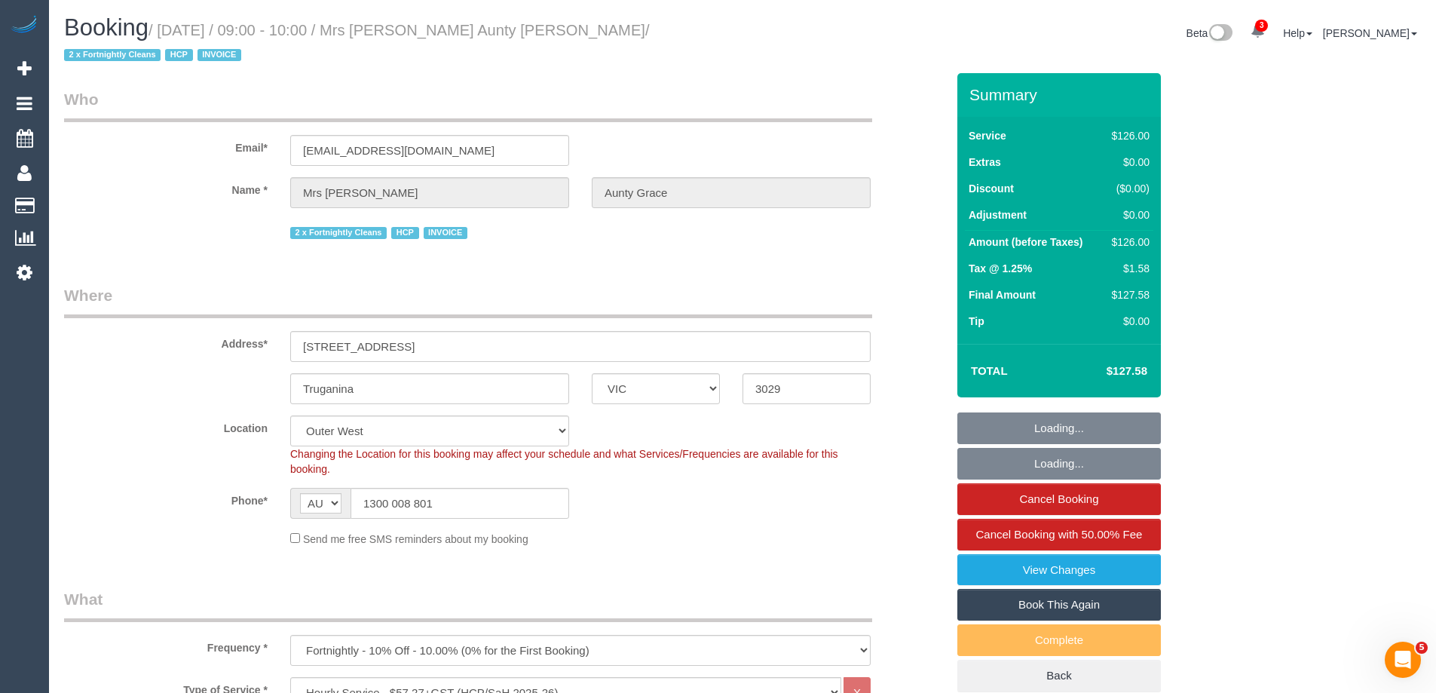
select select "object:798"
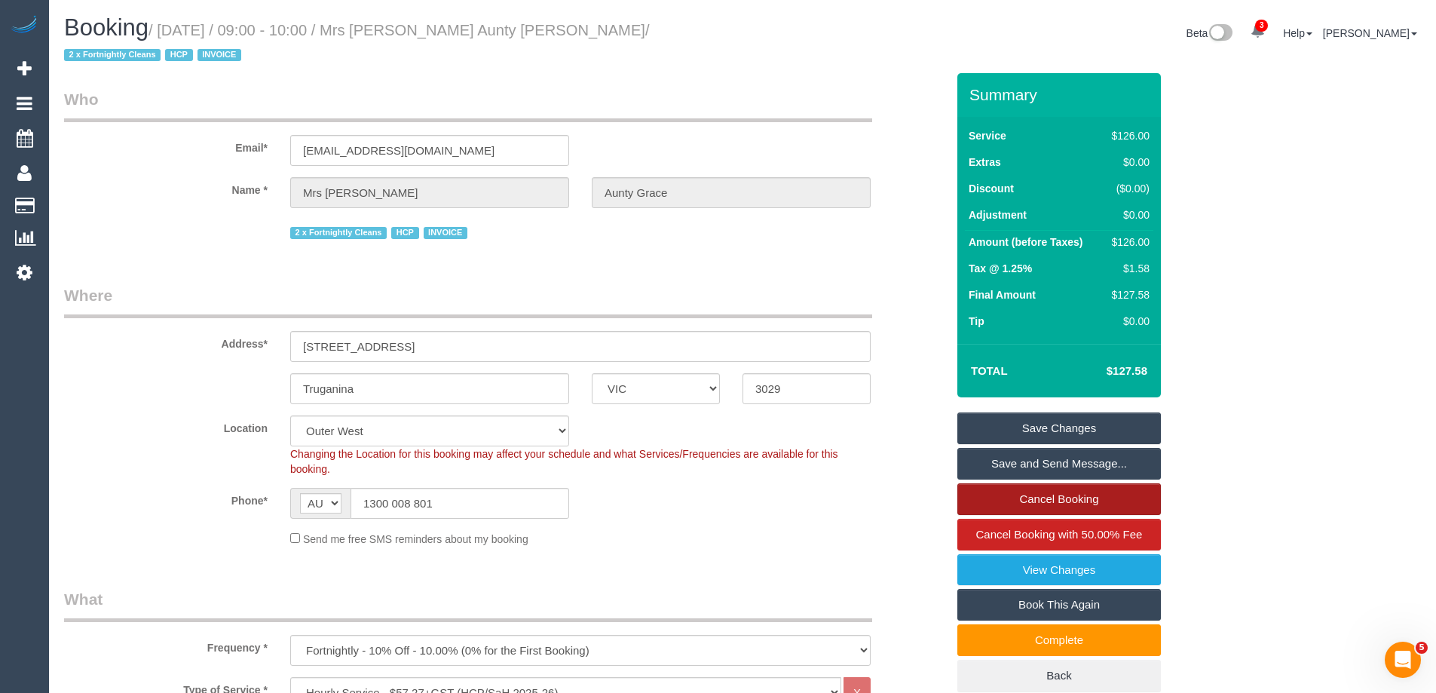
click at [983, 488] on link "Cancel Booking" at bounding box center [1058, 499] width 203 height 32
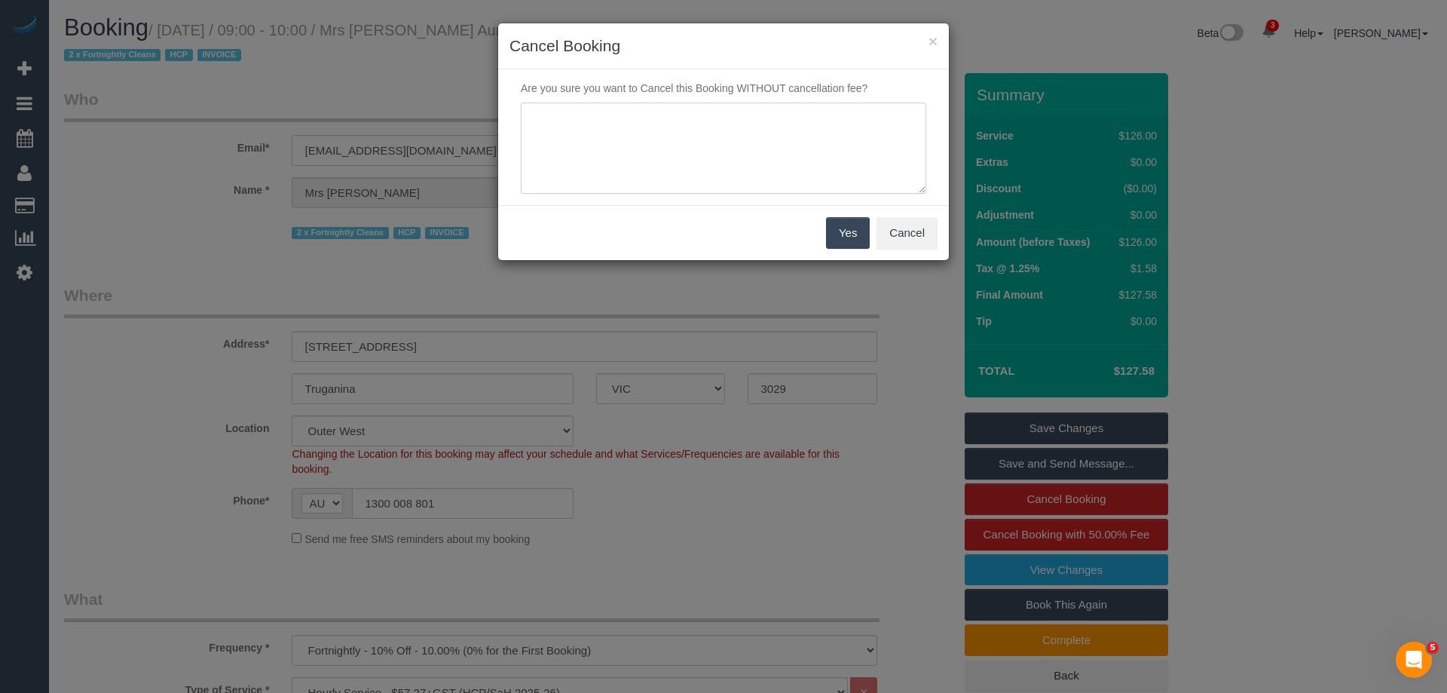
click at [583, 166] on textarea at bounding box center [723, 149] width 405 height 92
type textarea "Skipped to next service as did not reply to a request for a cover by the specif…"
click at [847, 239] on button "Yes" at bounding box center [848, 233] width 44 height 32
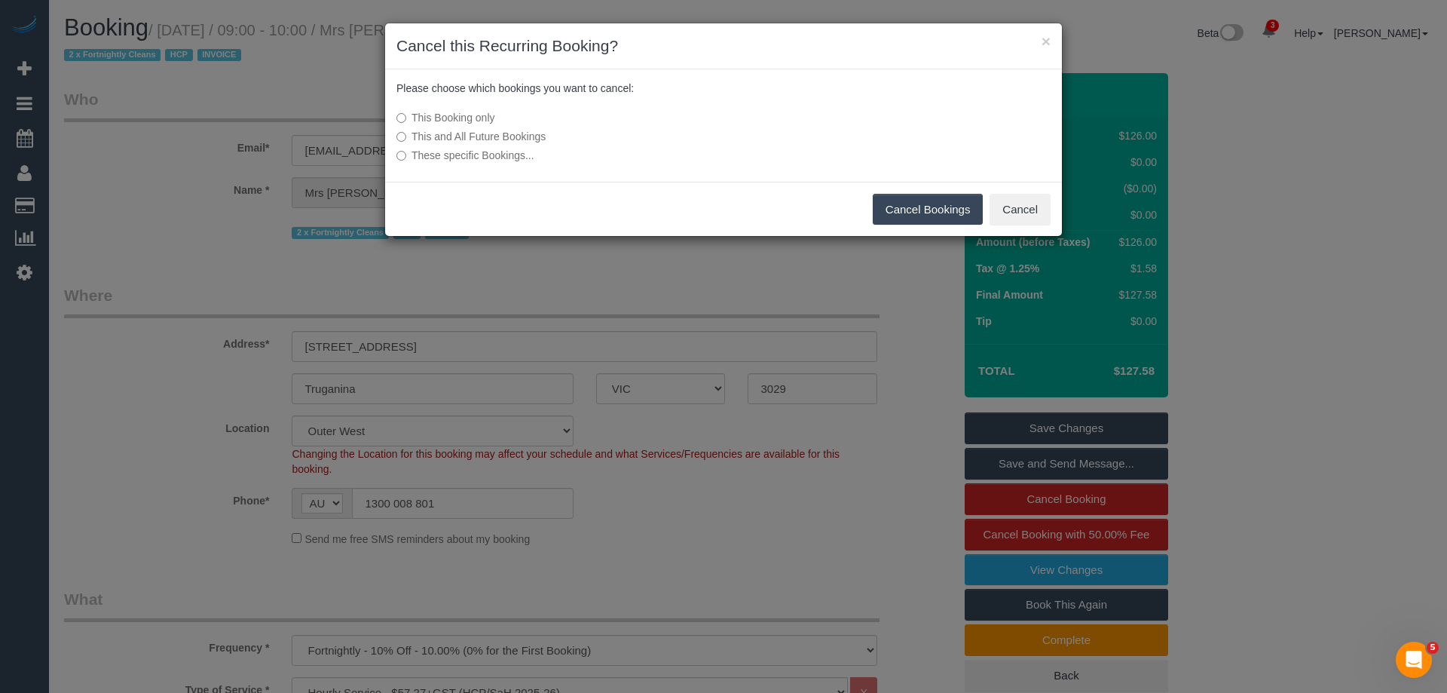
click at [926, 202] on button "Cancel Bookings" at bounding box center [928, 210] width 111 height 32
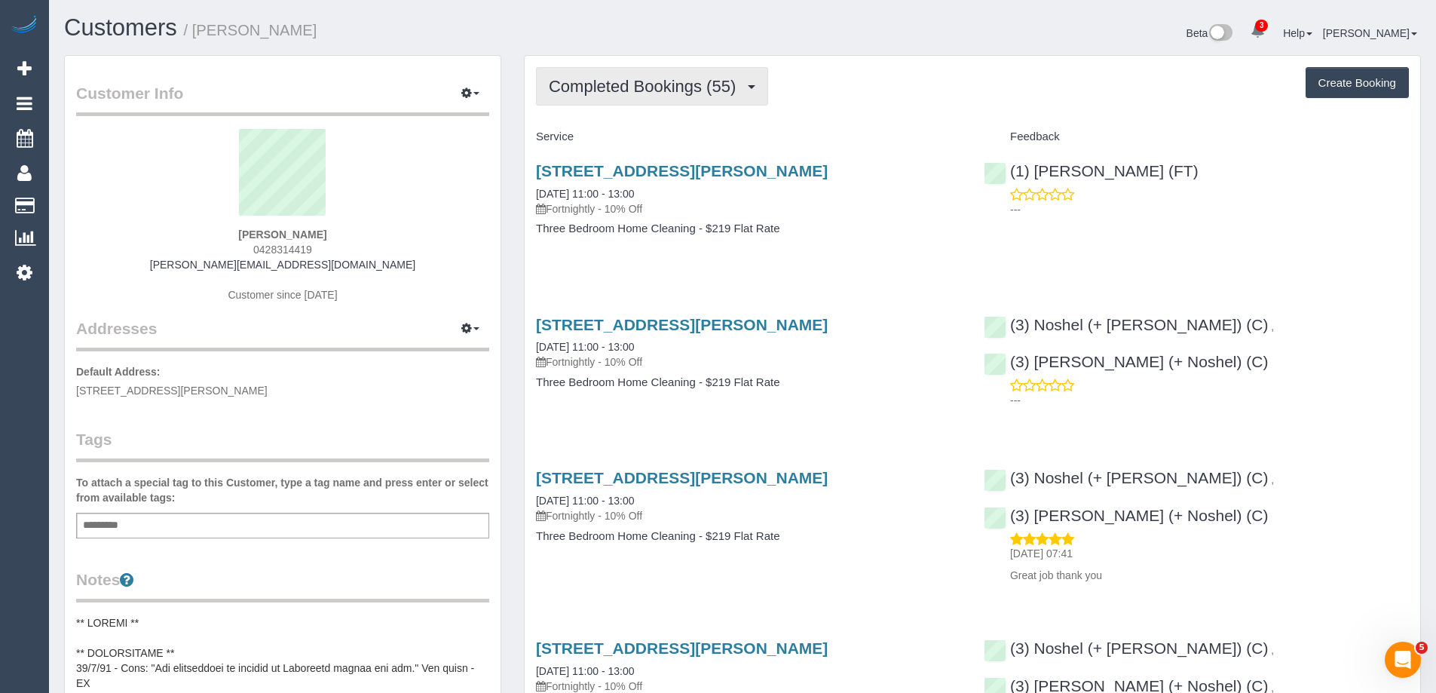
click at [586, 96] on button "Completed Bookings (55)" at bounding box center [652, 86] width 232 height 38
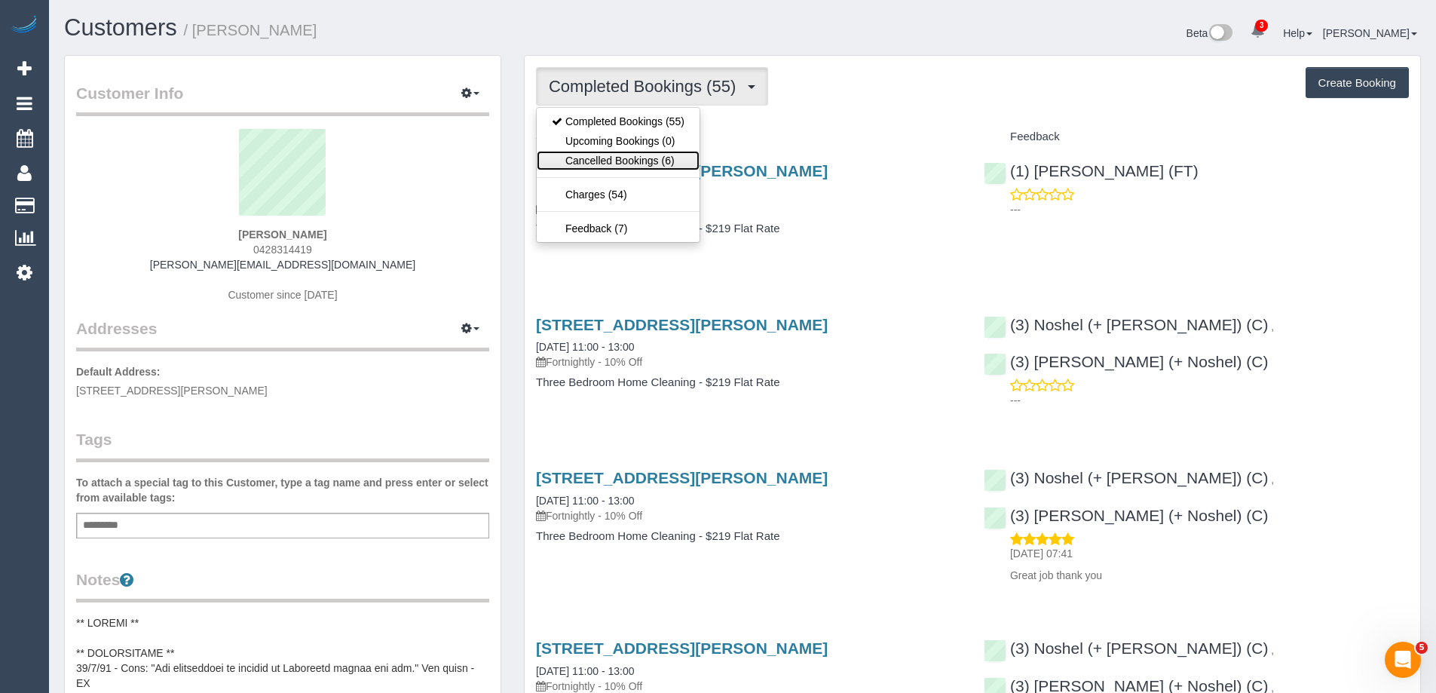
click at [606, 160] on link "Cancelled Bookings (6)" at bounding box center [618, 161] width 163 height 20
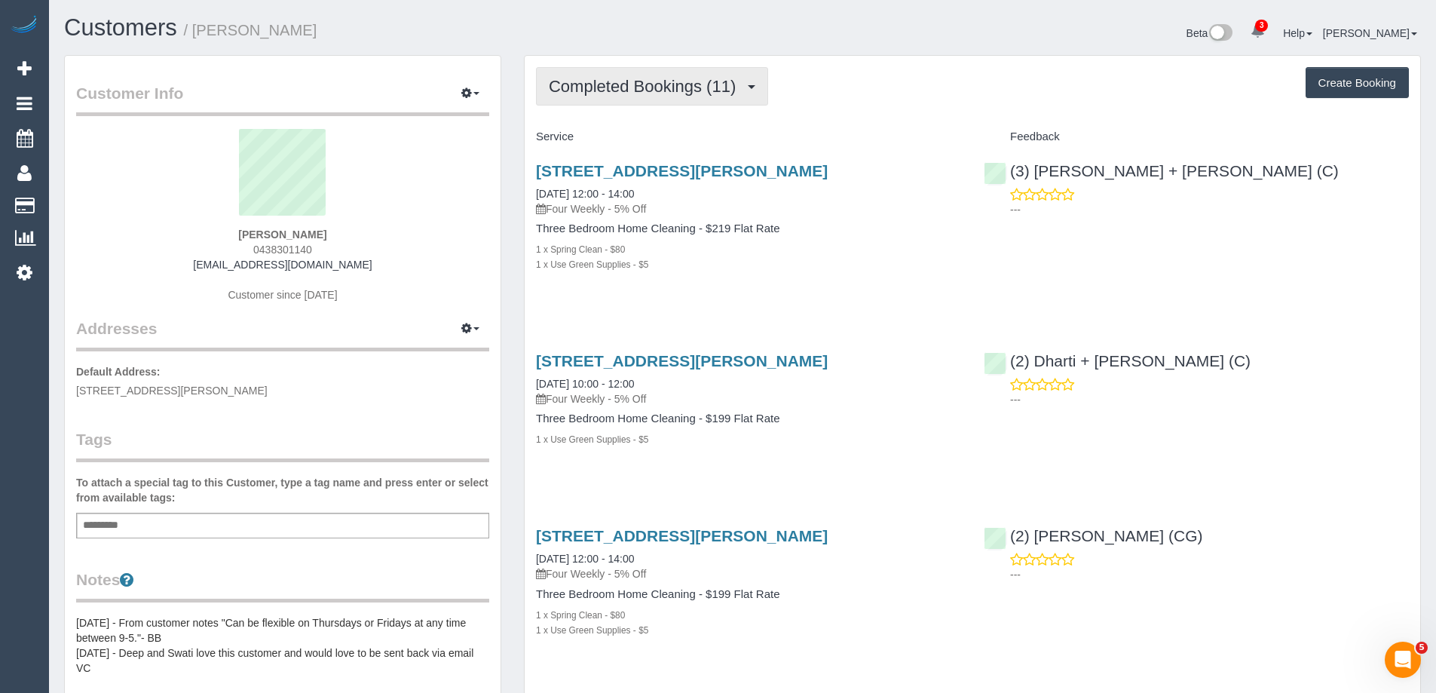
click at [664, 90] on span "Completed Bookings (11)" at bounding box center [646, 86] width 194 height 19
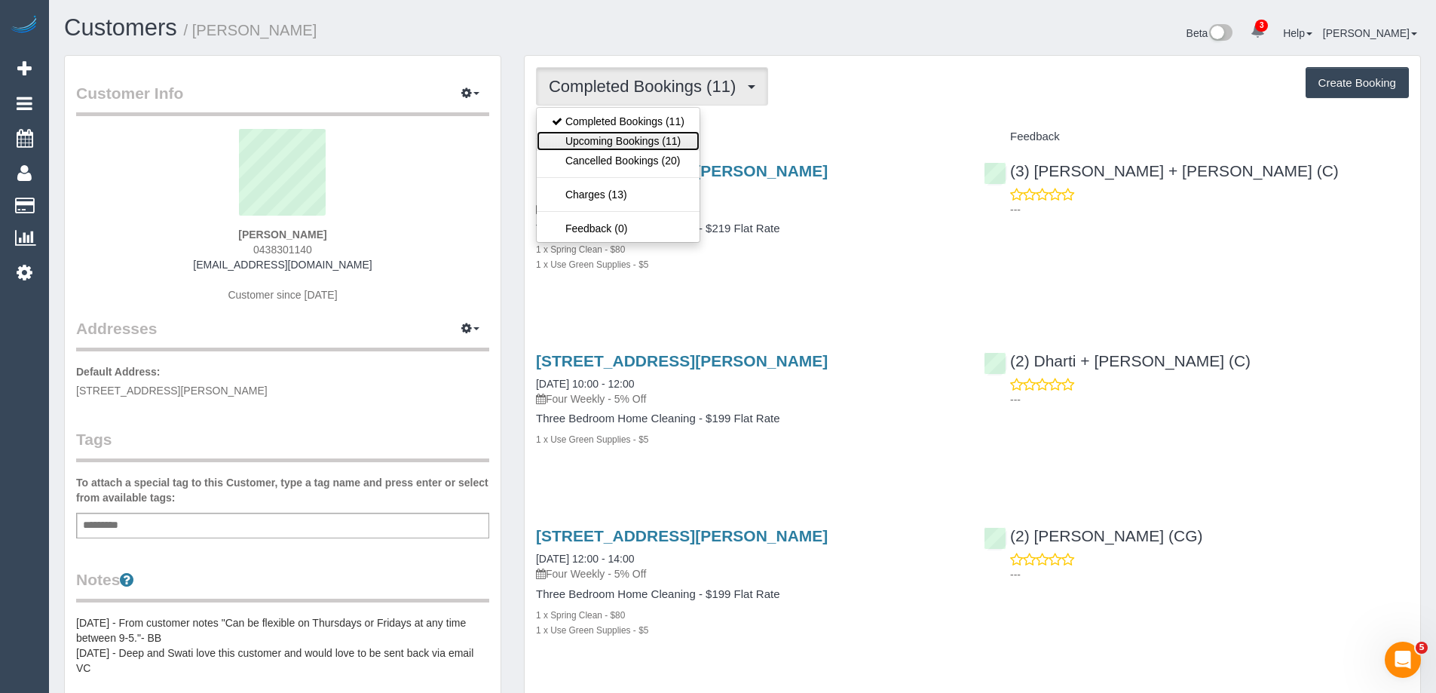
click at [663, 138] on link "Upcoming Bookings (11)" at bounding box center [618, 141] width 163 height 20
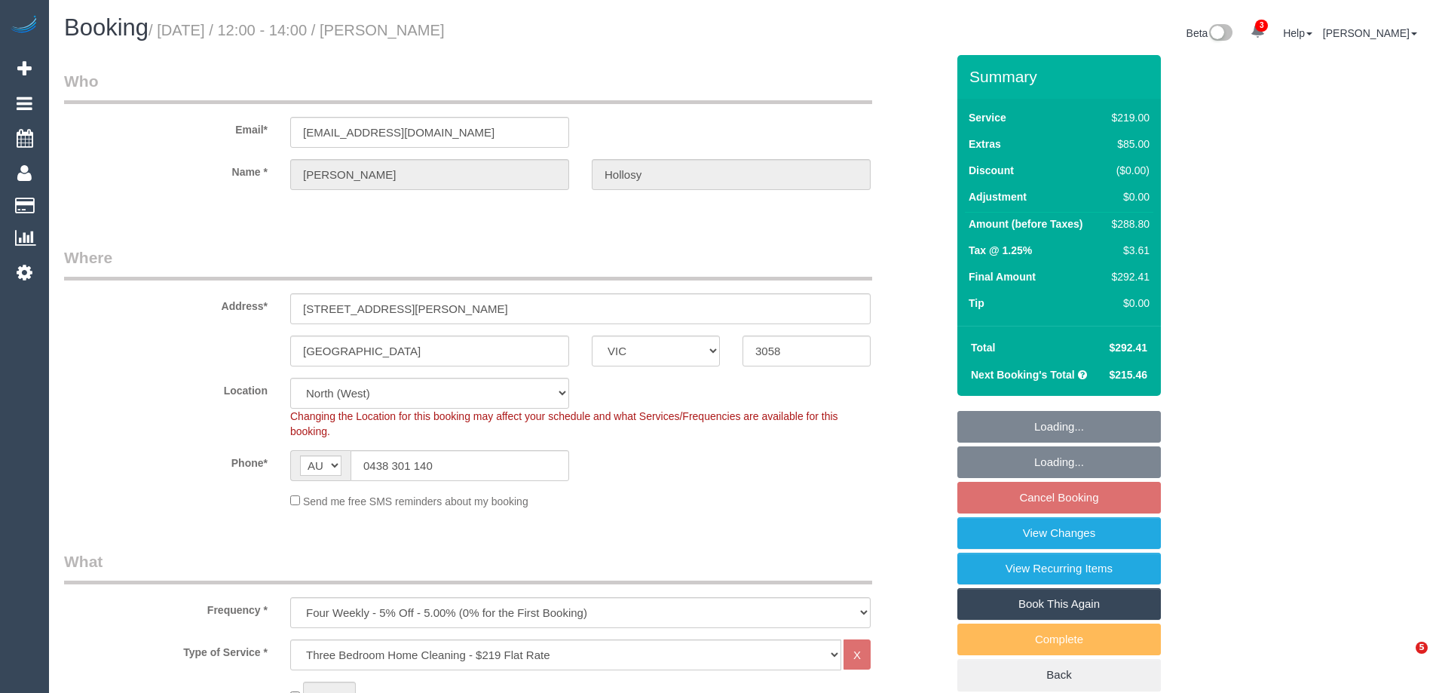
select select "VIC"
select select "number:28"
select select "number:14"
select select "number:19"
select select "number:36"
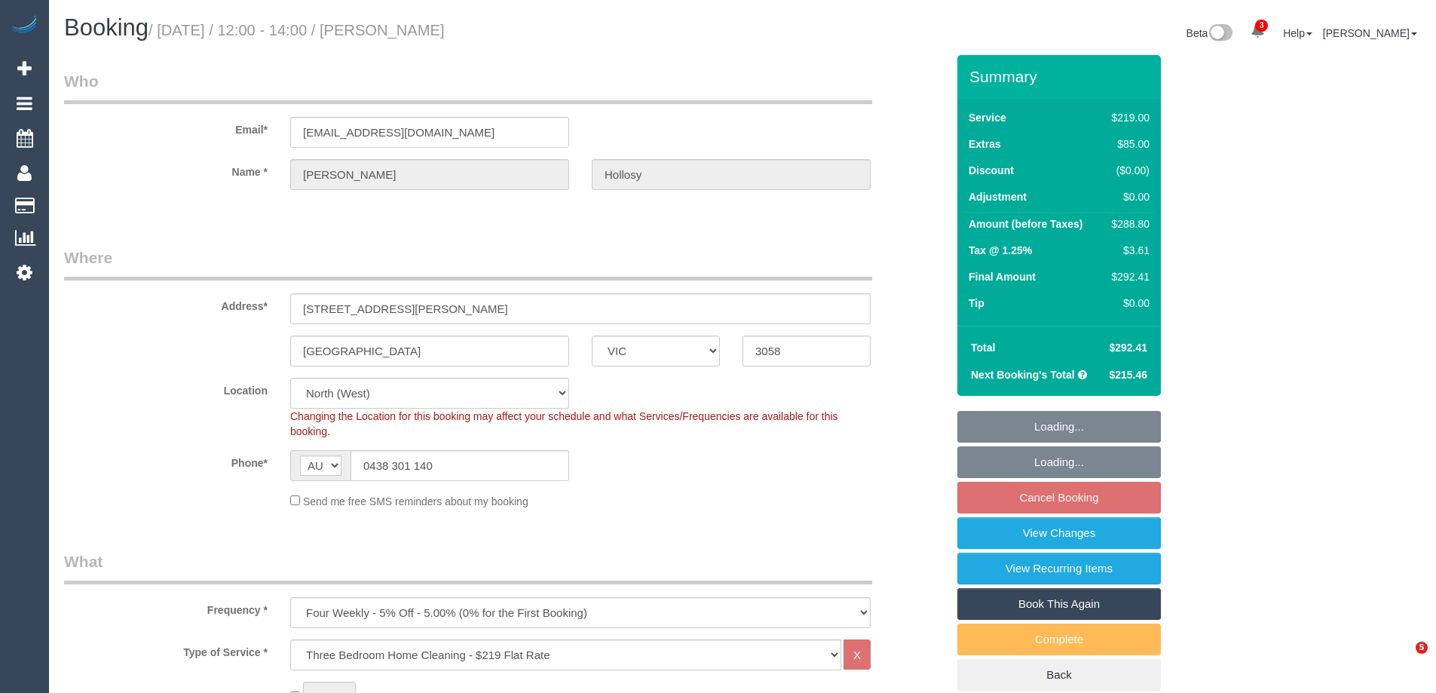
select select "number:34"
select select "number:13"
select select "spot1"
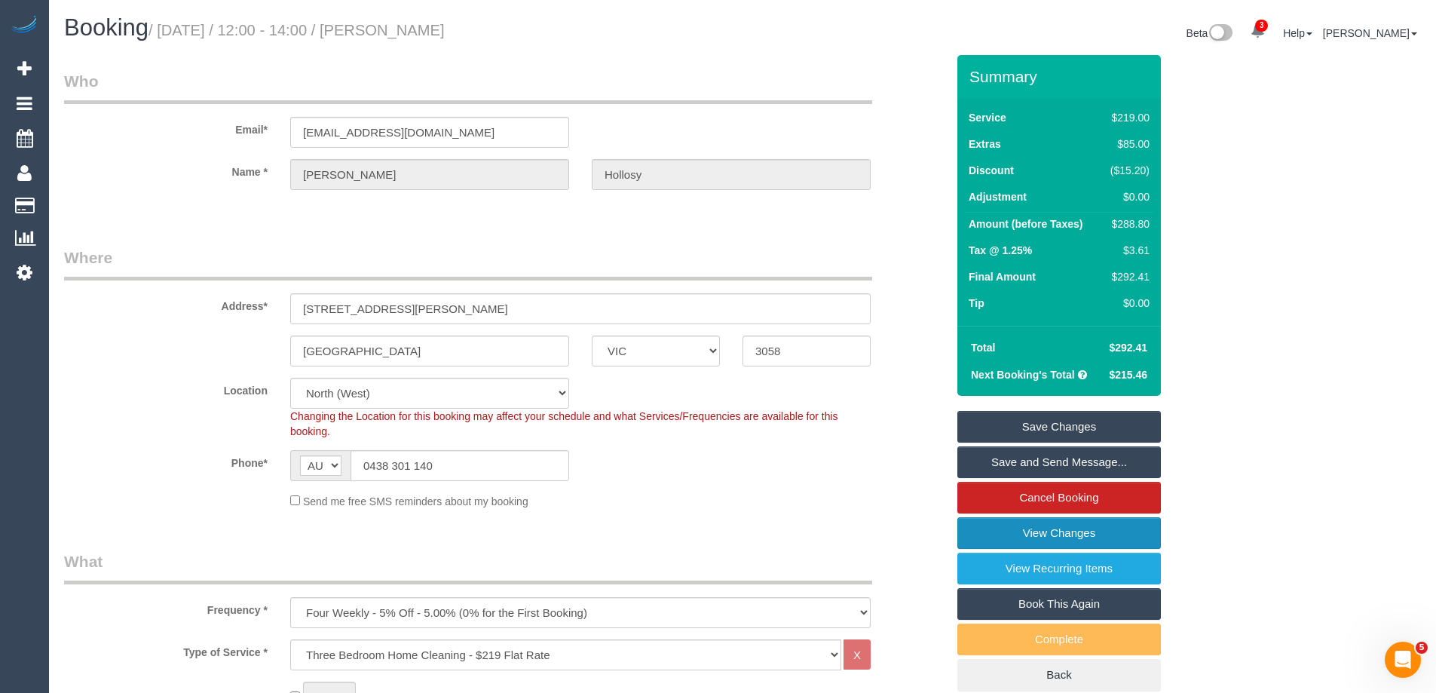
click at [981, 537] on link "View Changes" at bounding box center [1058, 533] width 203 height 32
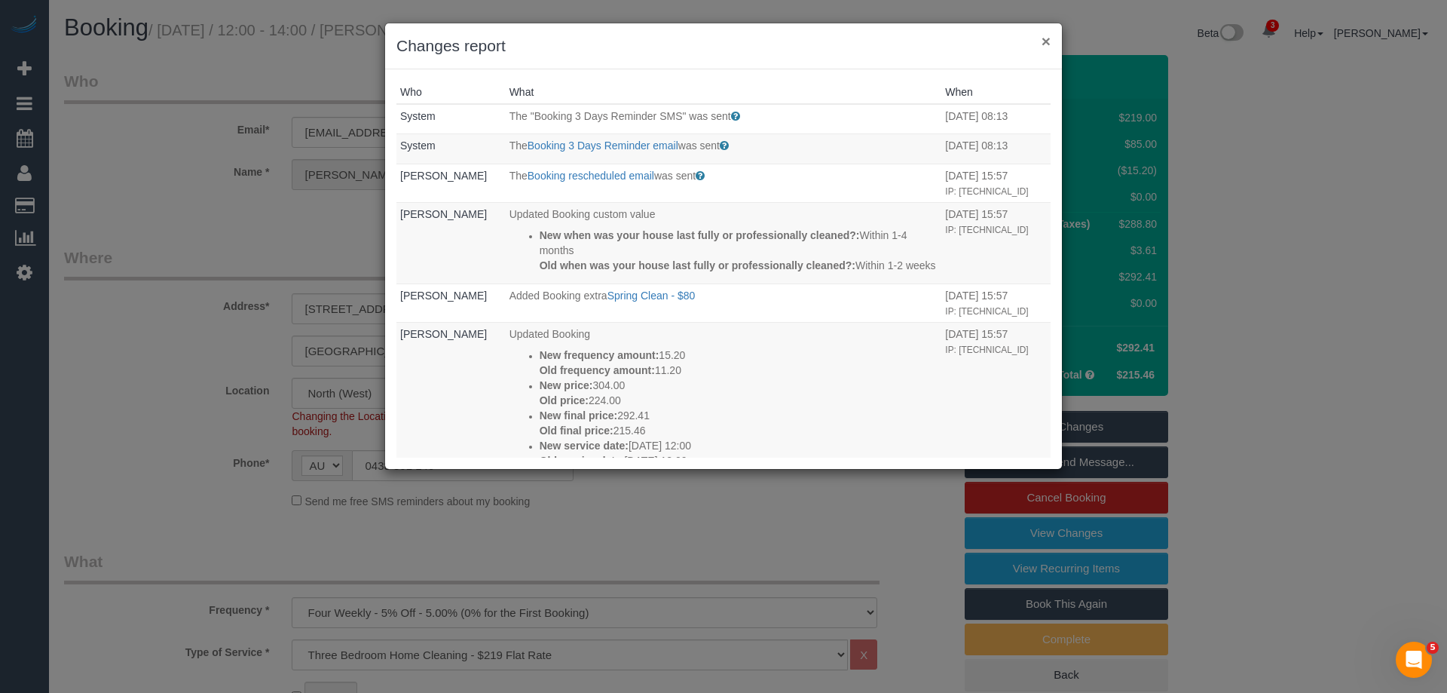
click at [1047, 41] on button "×" at bounding box center [1046, 41] width 9 height 16
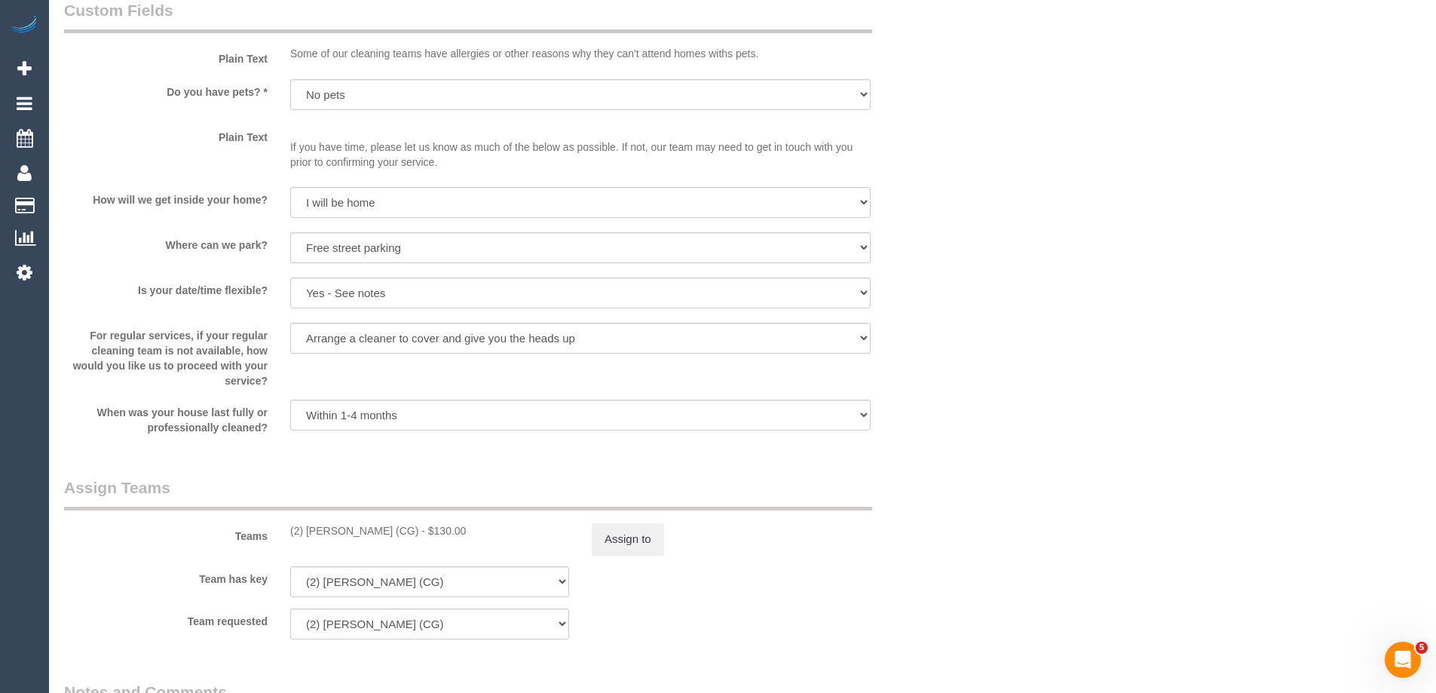
scroll to position [2186, 0]
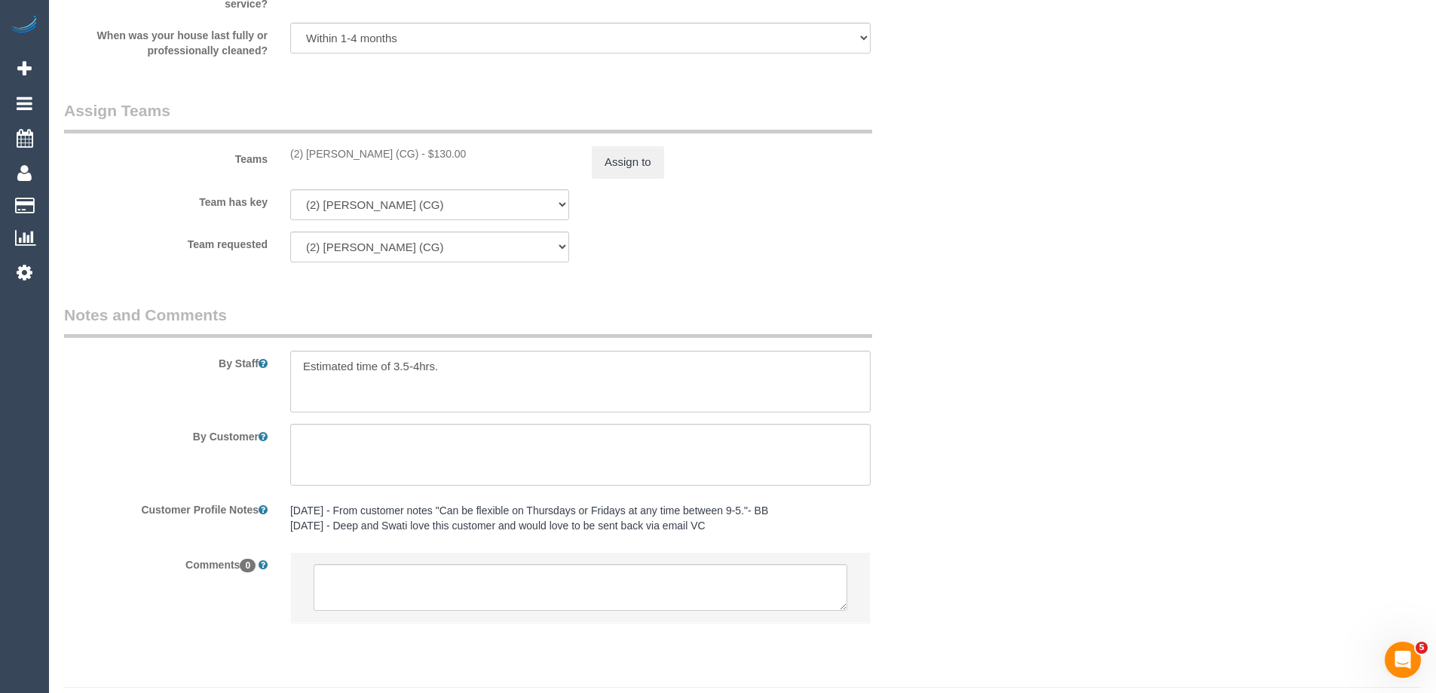
click at [624, 143] on div "Teams (2) Mohd Che Manir (CG) - $130.00 Assign to" at bounding box center [505, 138] width 904 height 78
click at [619, 155] on button "Assign to" at bounding box center [628, 162] width 72 height 32
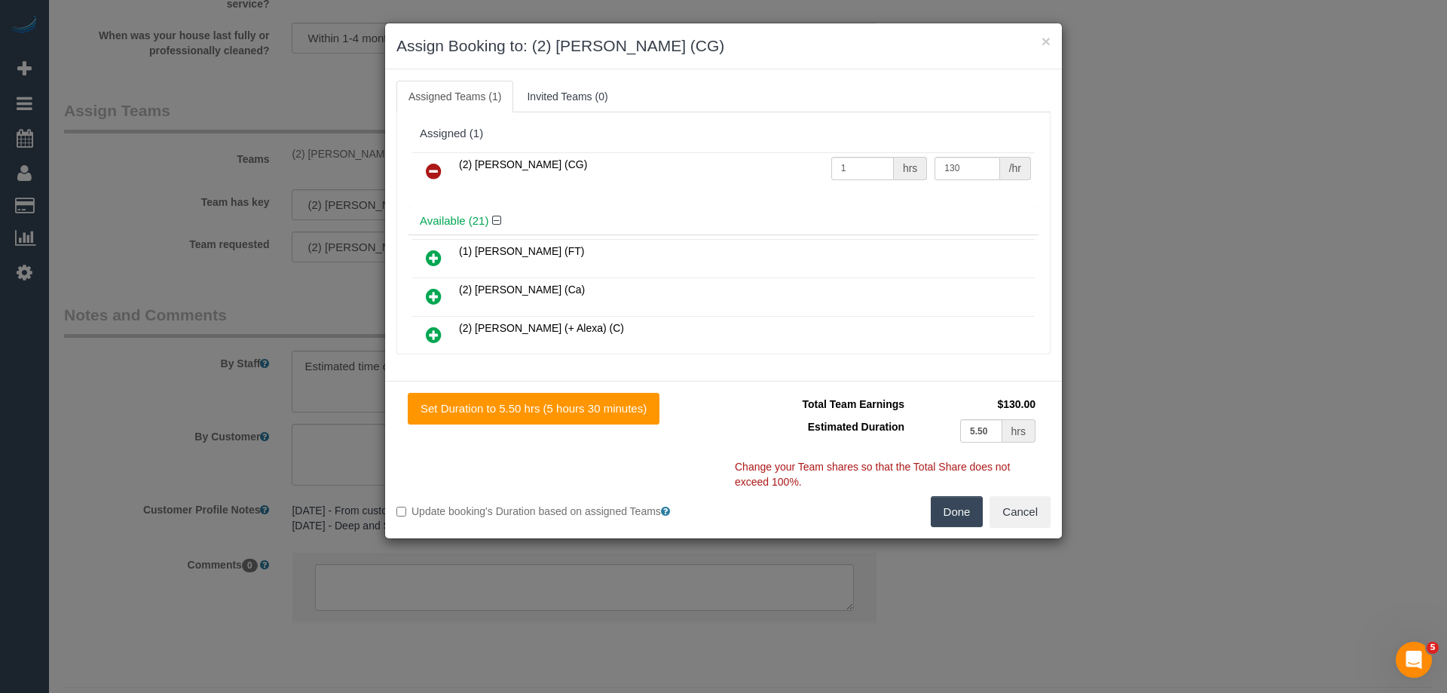
select select "spot19"
click at [430, 161] on link at bounding box center [433, 172] width 35 height 30
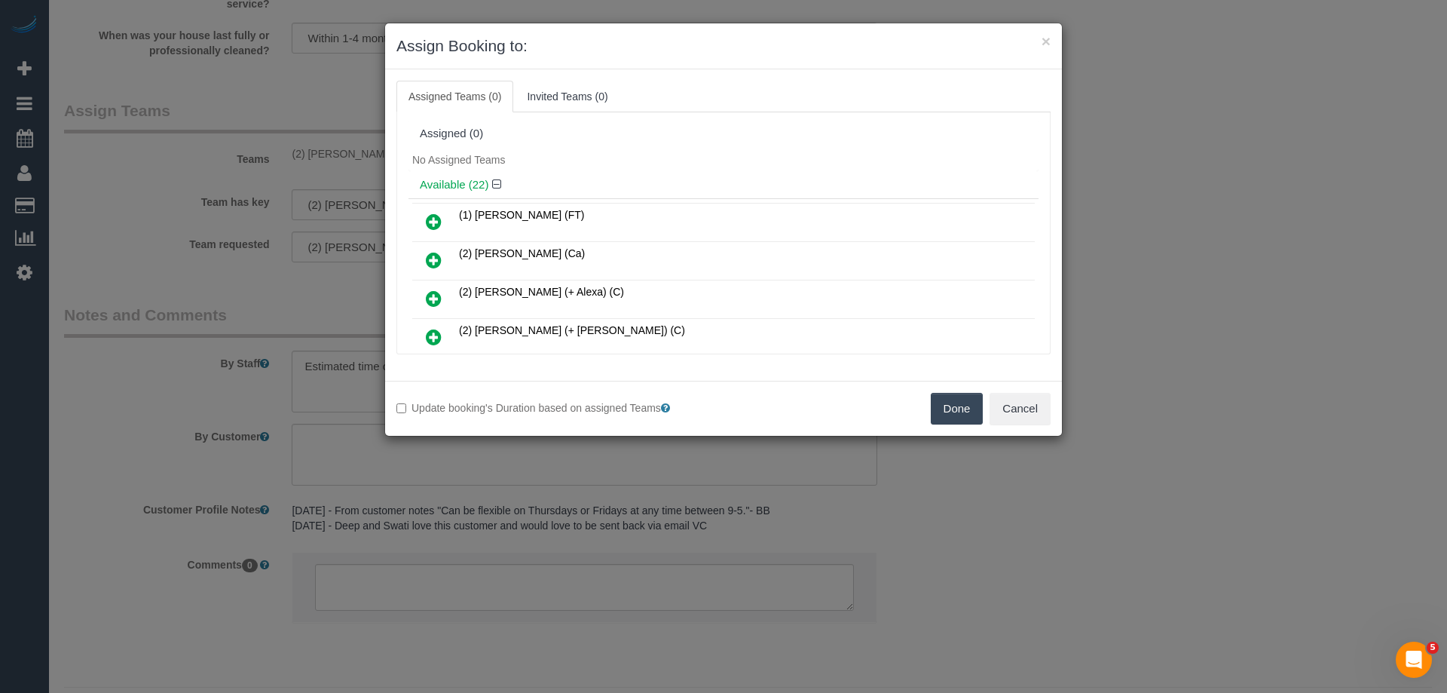
click at [938, 402] on button "Done" at bounding box center [957, 409] width 53 height 32
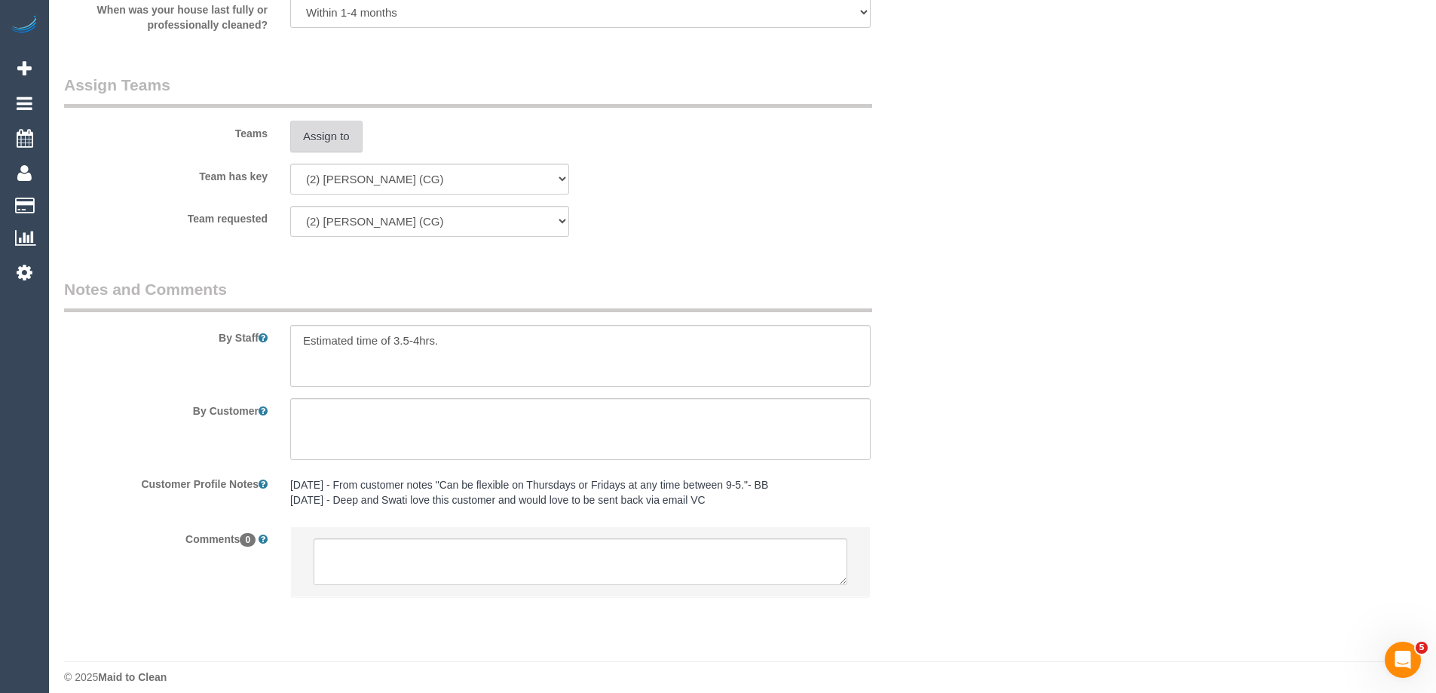
scroll to position [2225, 0]
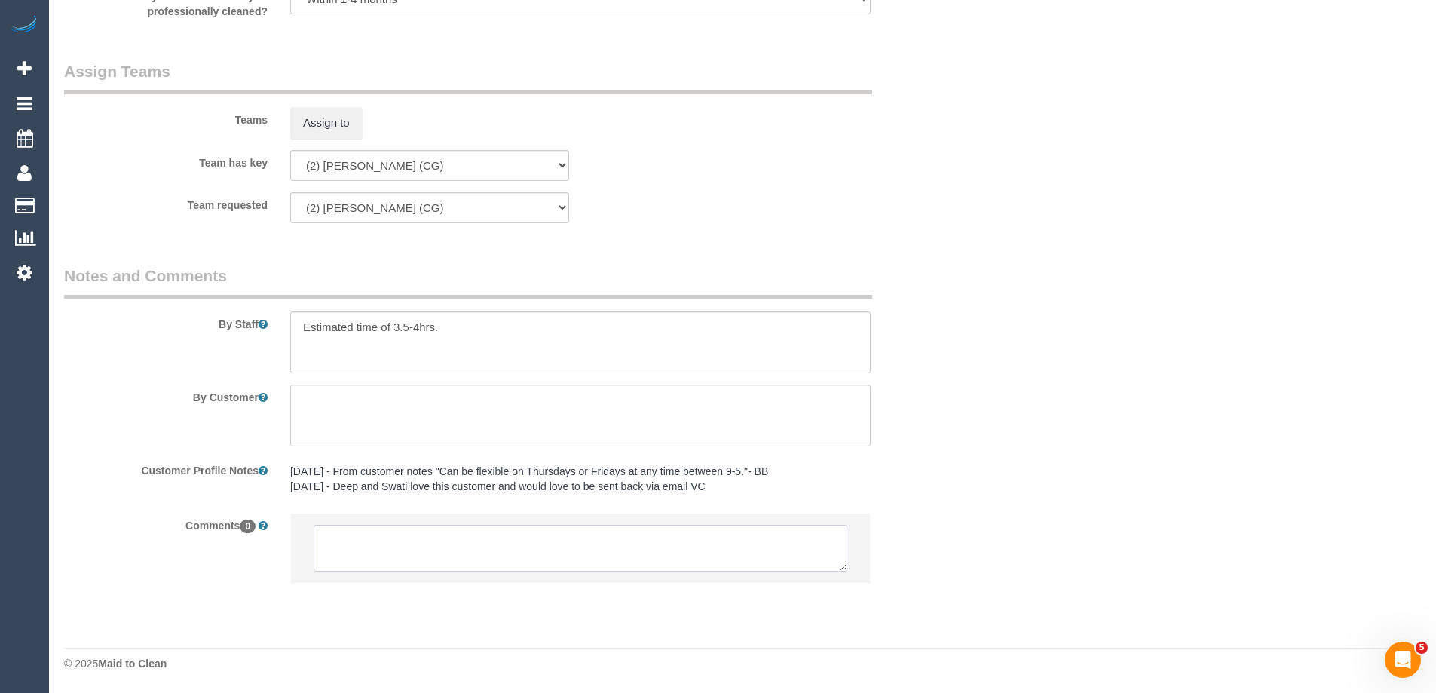
click at [374, 543] on textarea at bounding box center [581, 548] width 534 height 47
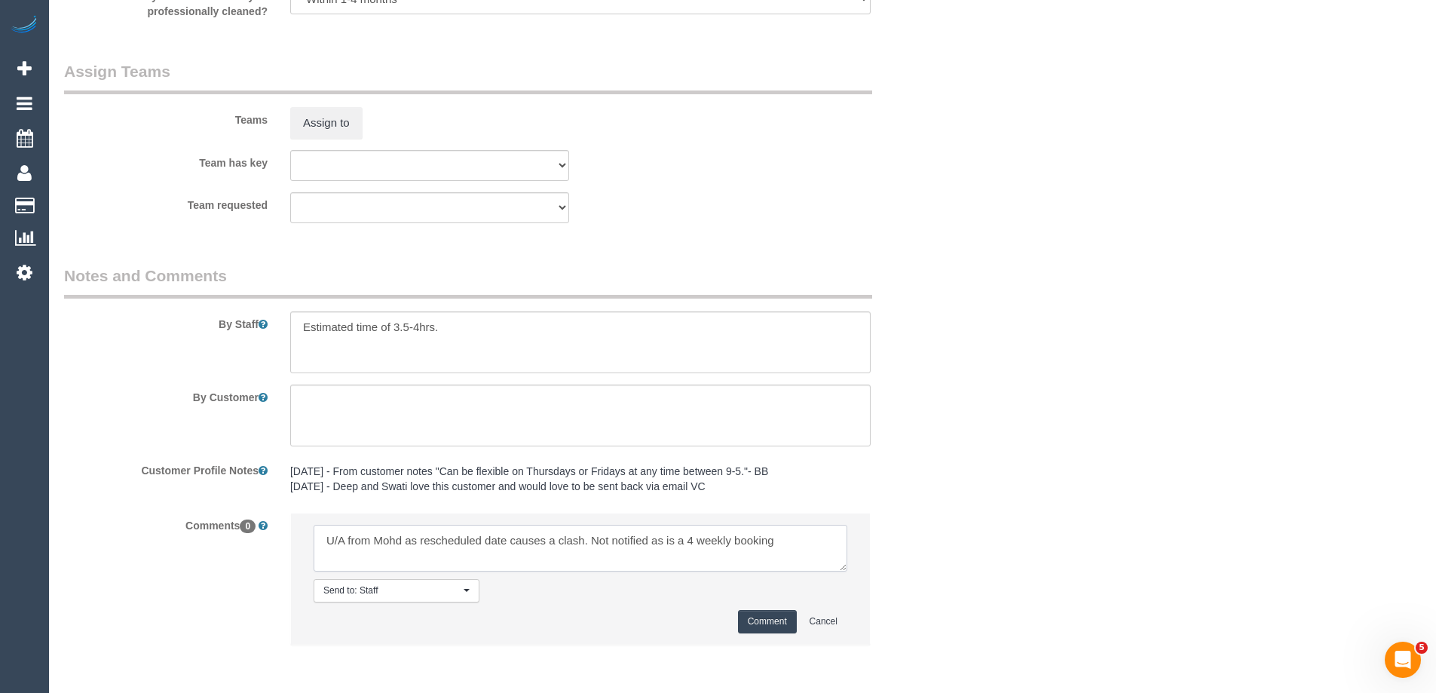
type textarea "U/A from Mohd as rescheduled date causes a clash. Not notified as is a 4 weekly…"
click at [753, 621] on button "Comment" at bounding box center [767, 621] width 59 height 23
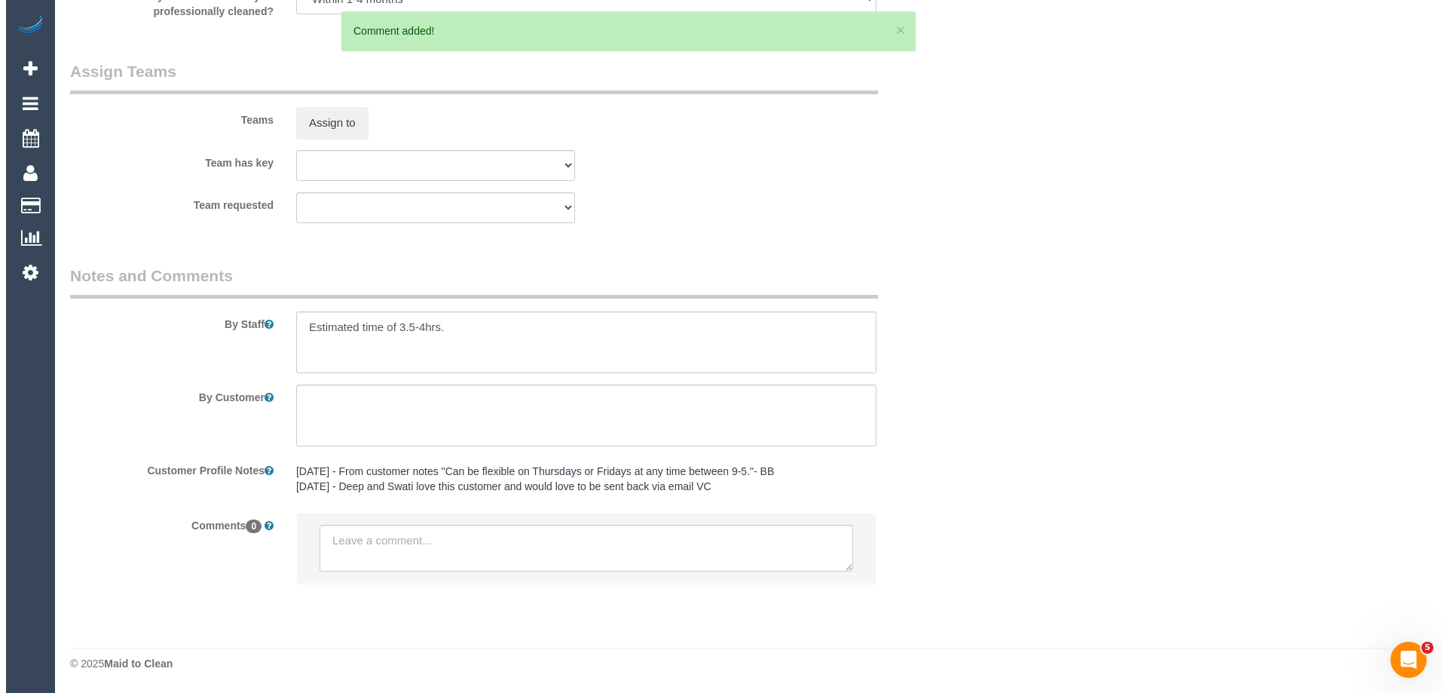
scroll to position [0, 0]
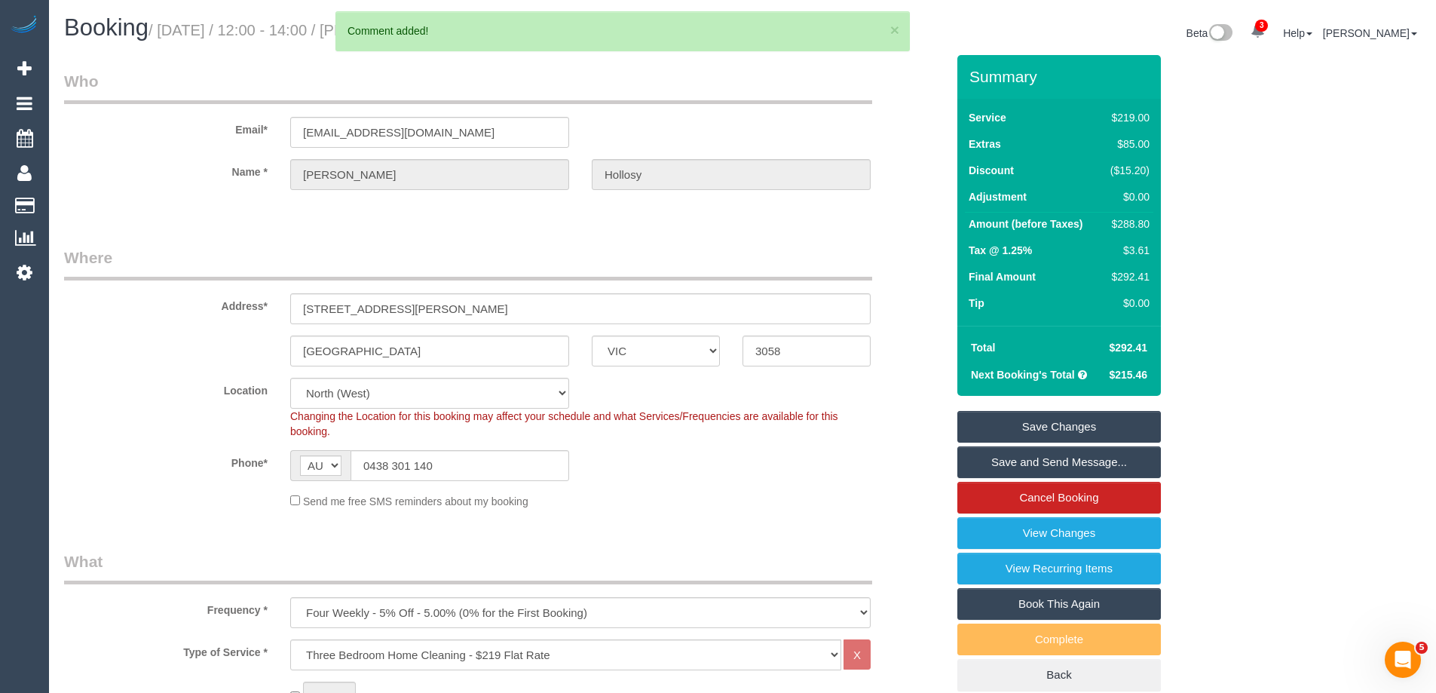
click at [999, 424] on link "Save Changes" at bounding box center [1058, 427] width 203 height 32
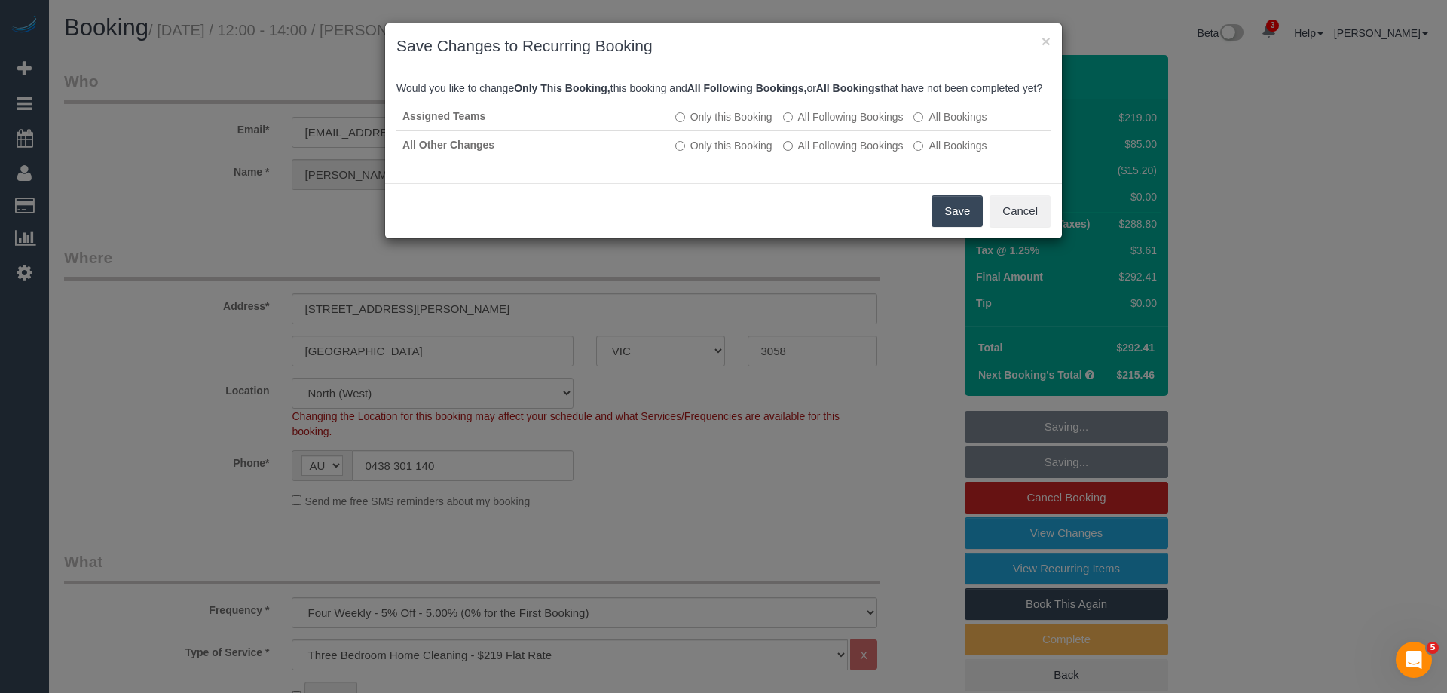
click at [942, 219] on button "Save" at bounding box center [957, 211] width 51 height 32
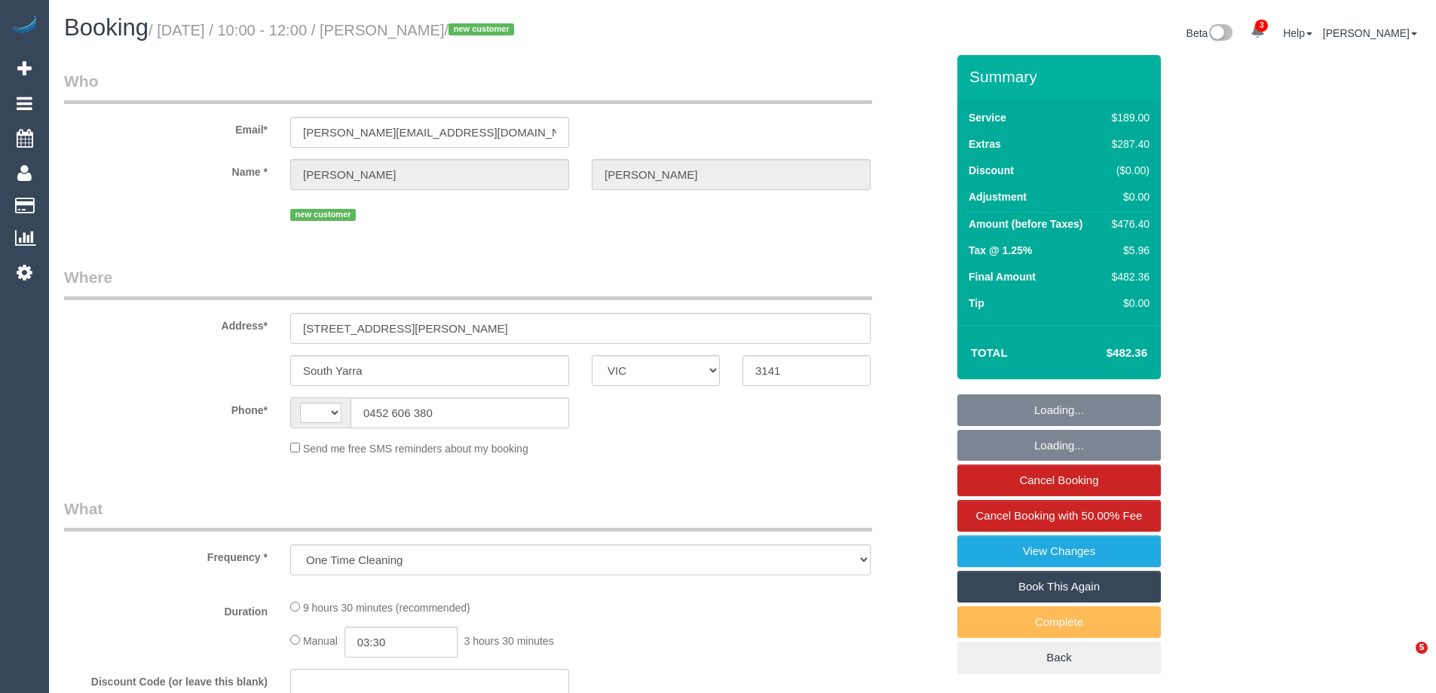
select select "VIC"
select select "object:594"
select select "string:stripe-pm_1RvGtv2GScqysDRVz49rOtAz"
select select "number:28"
select select "number:14"
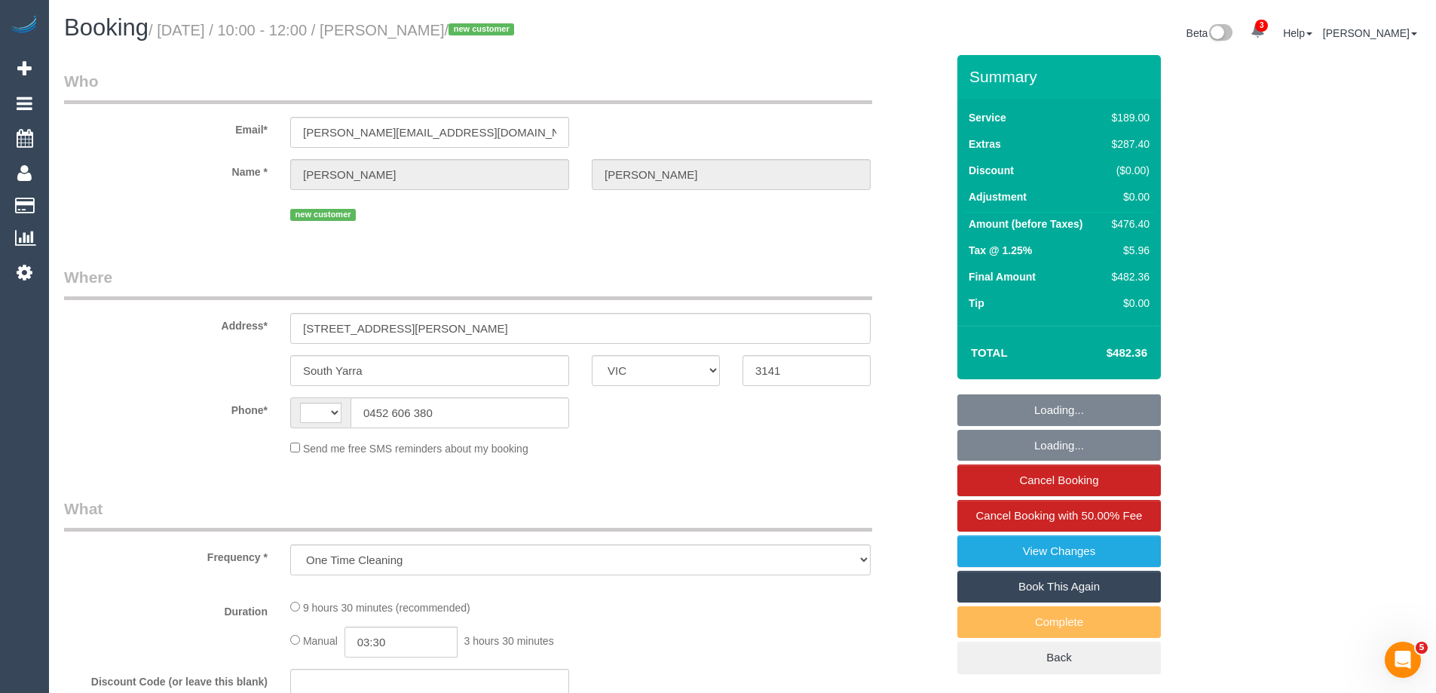
select select "number:18"
select select "number:24"
select select "number:12"
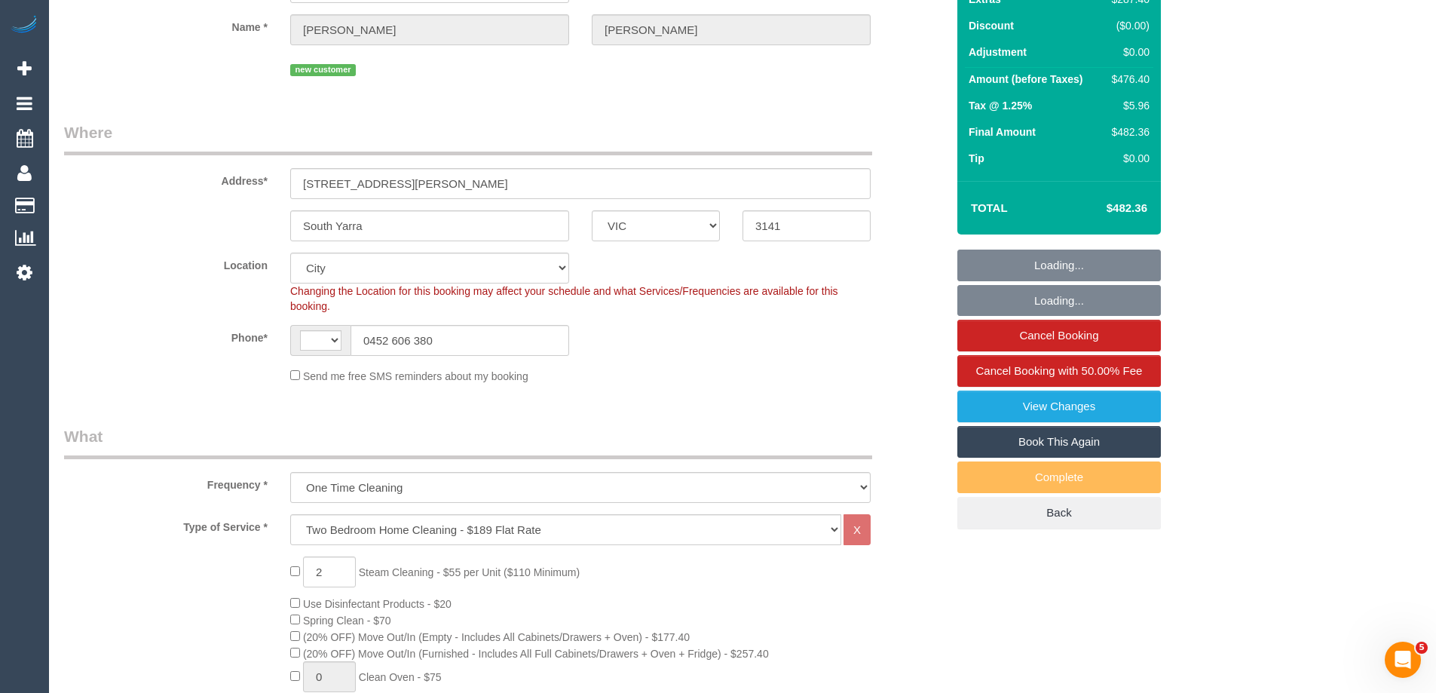
select select "string:AU"
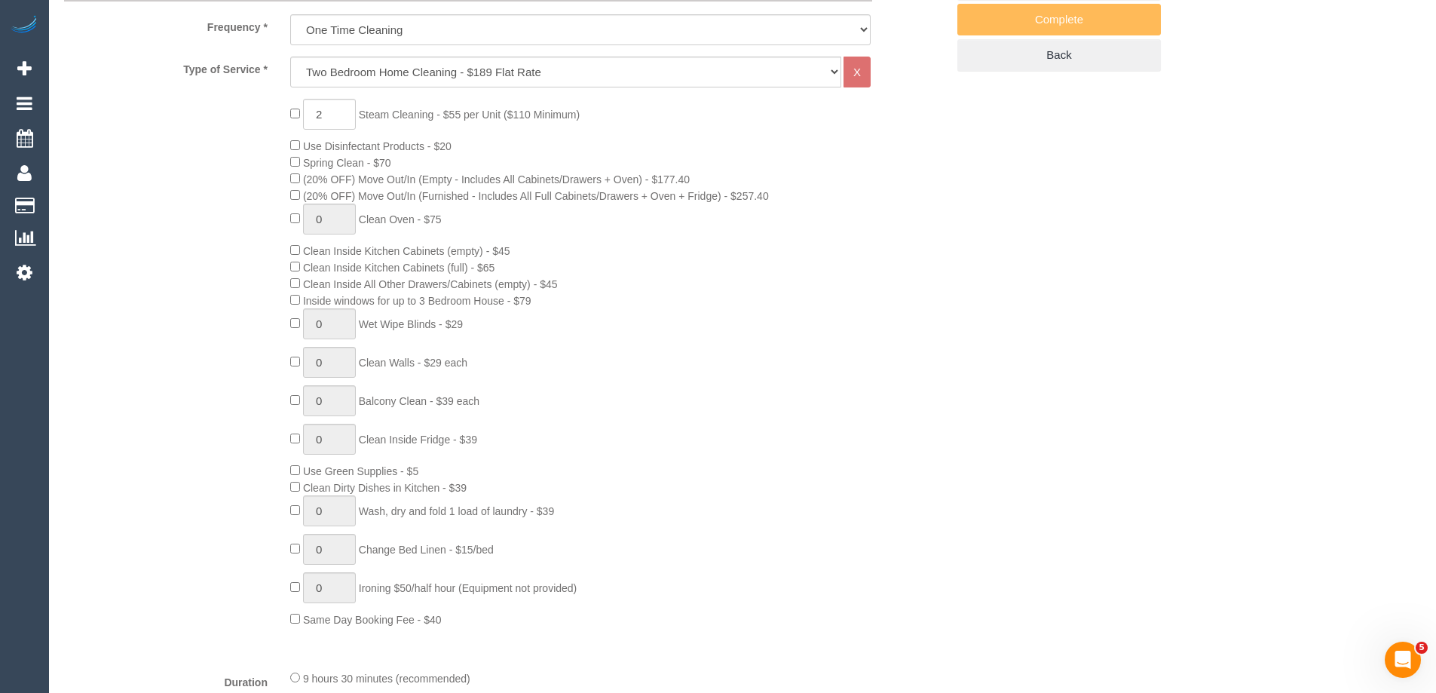
scroll to position [603, 0]
type input "1"
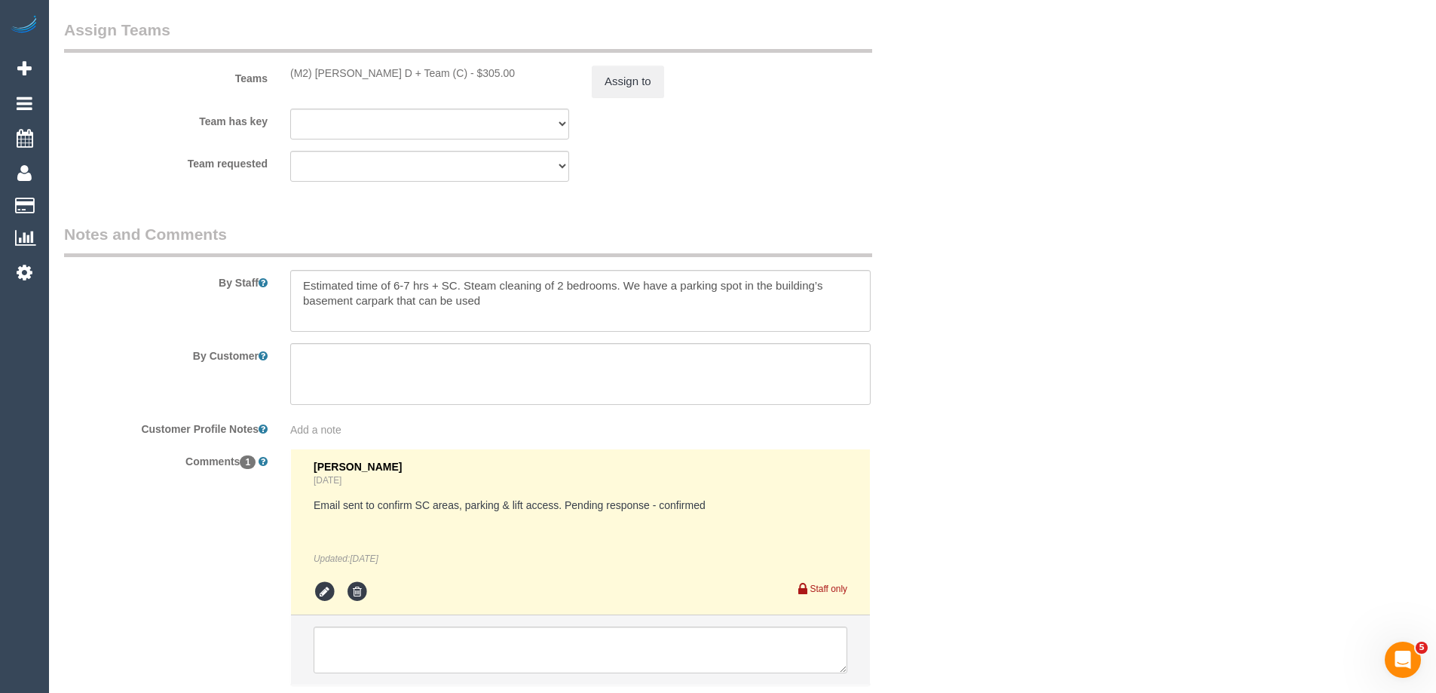
scroll to position [2471, 0]
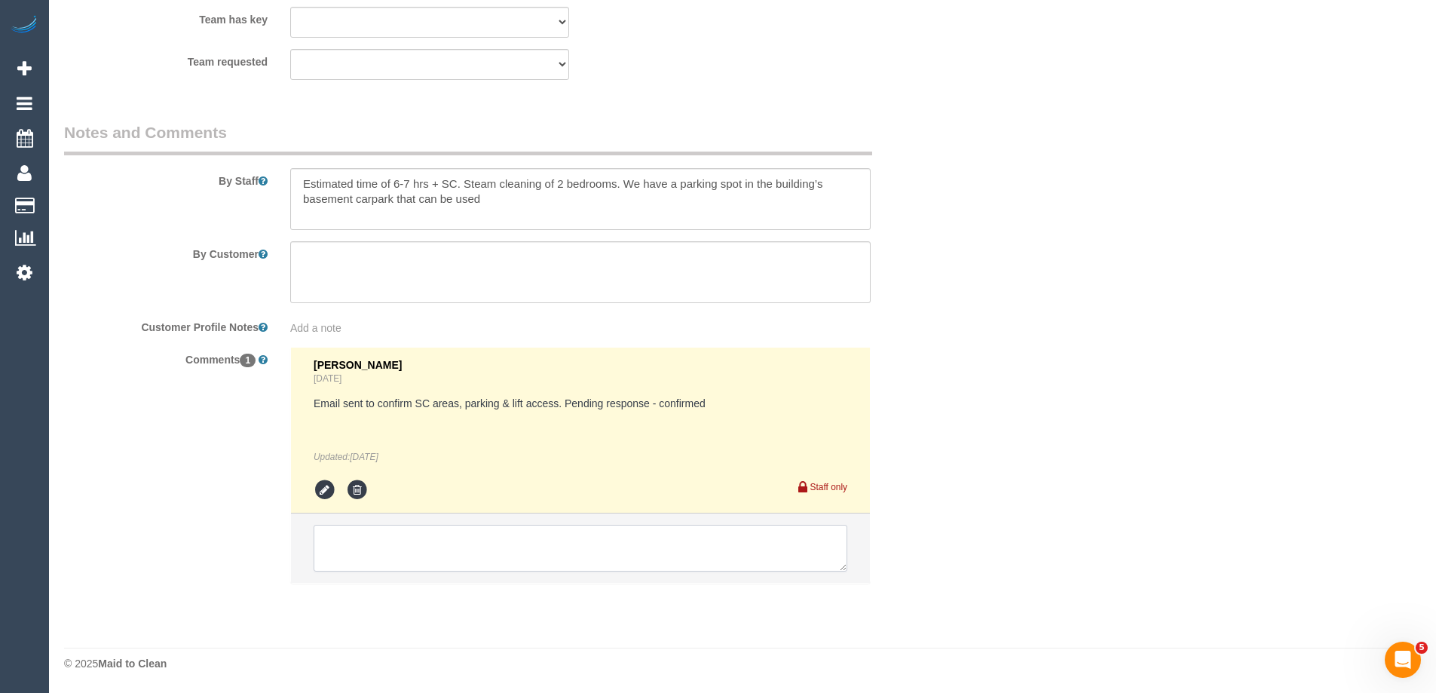
click at [342, 562] on textarea at bounding box center [581, 548] width 534 height 47
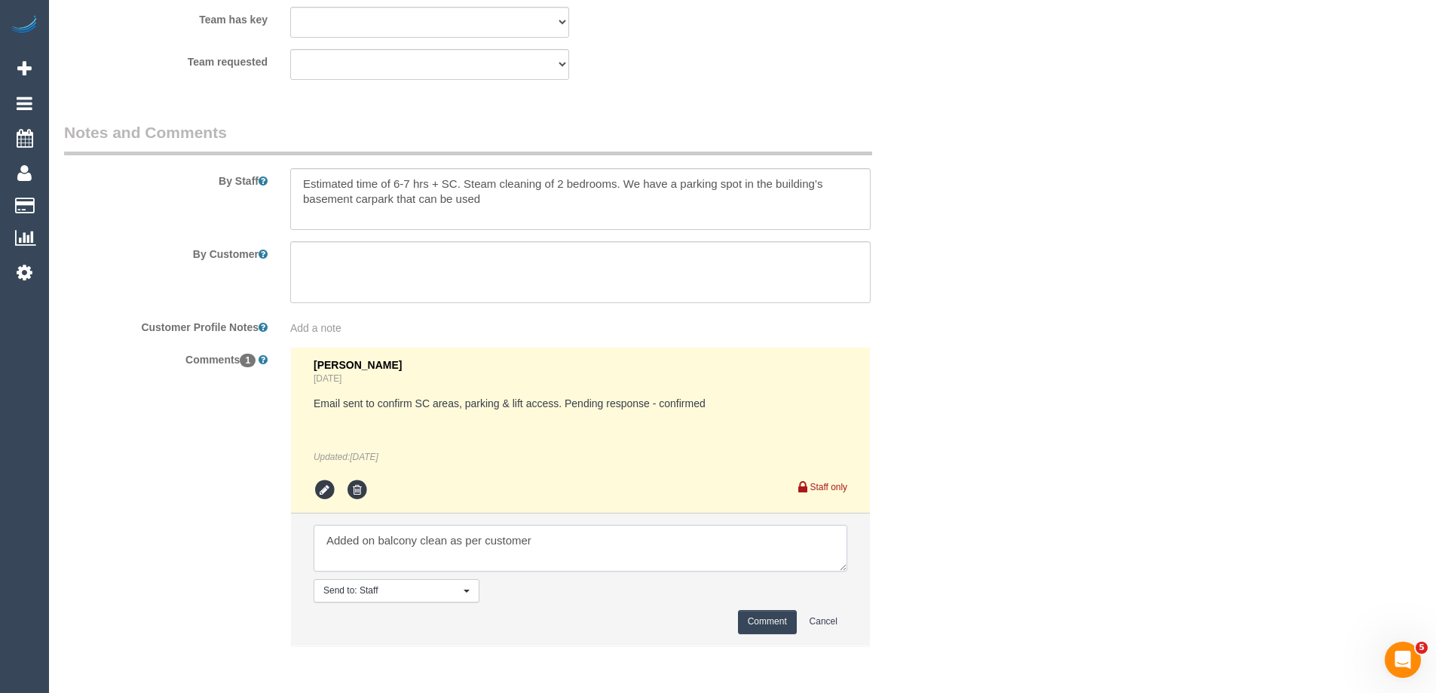
click at [601, 539] on textarea at bounding box center [581, 548] width 534 height 47
type textarea "Added on balcony clean as per customer request - via email"
click at [759, 614] on button "Comment" at bounding box center [767, 621] width 59 height 23
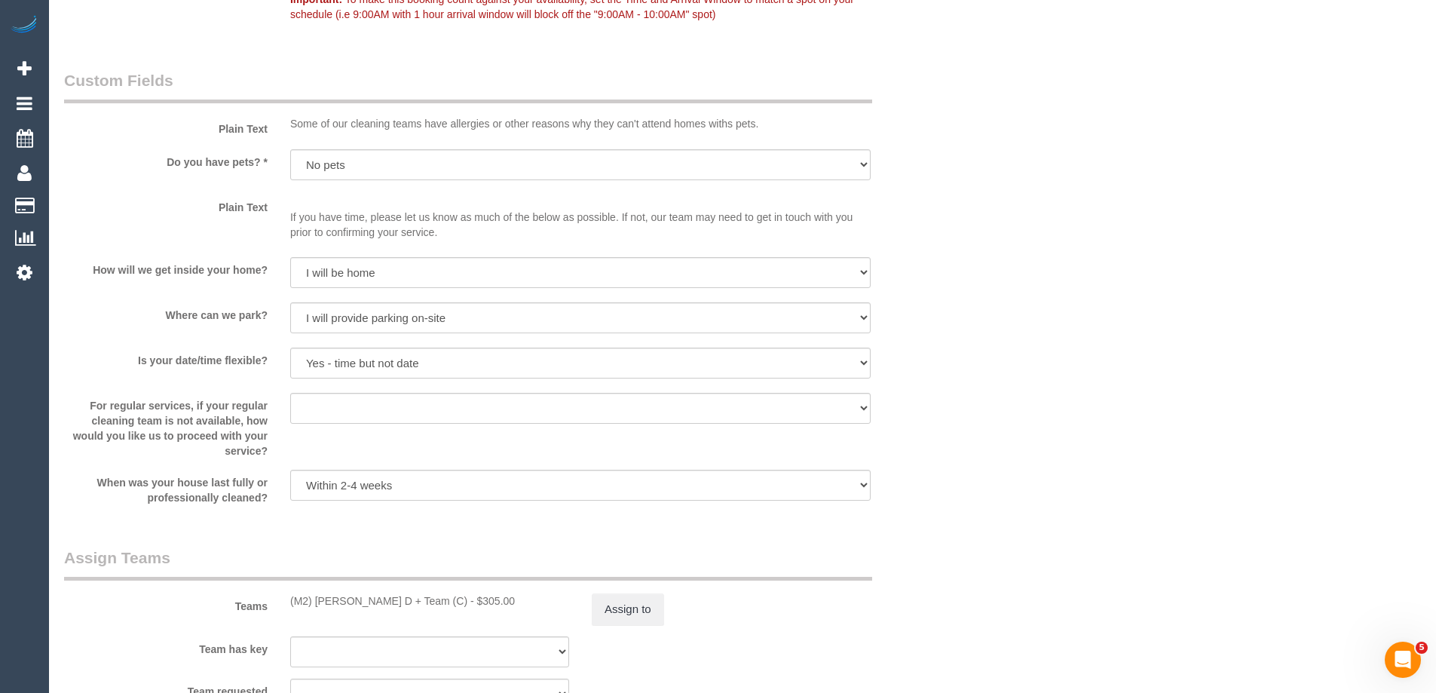
scroll to position [1960, 0]
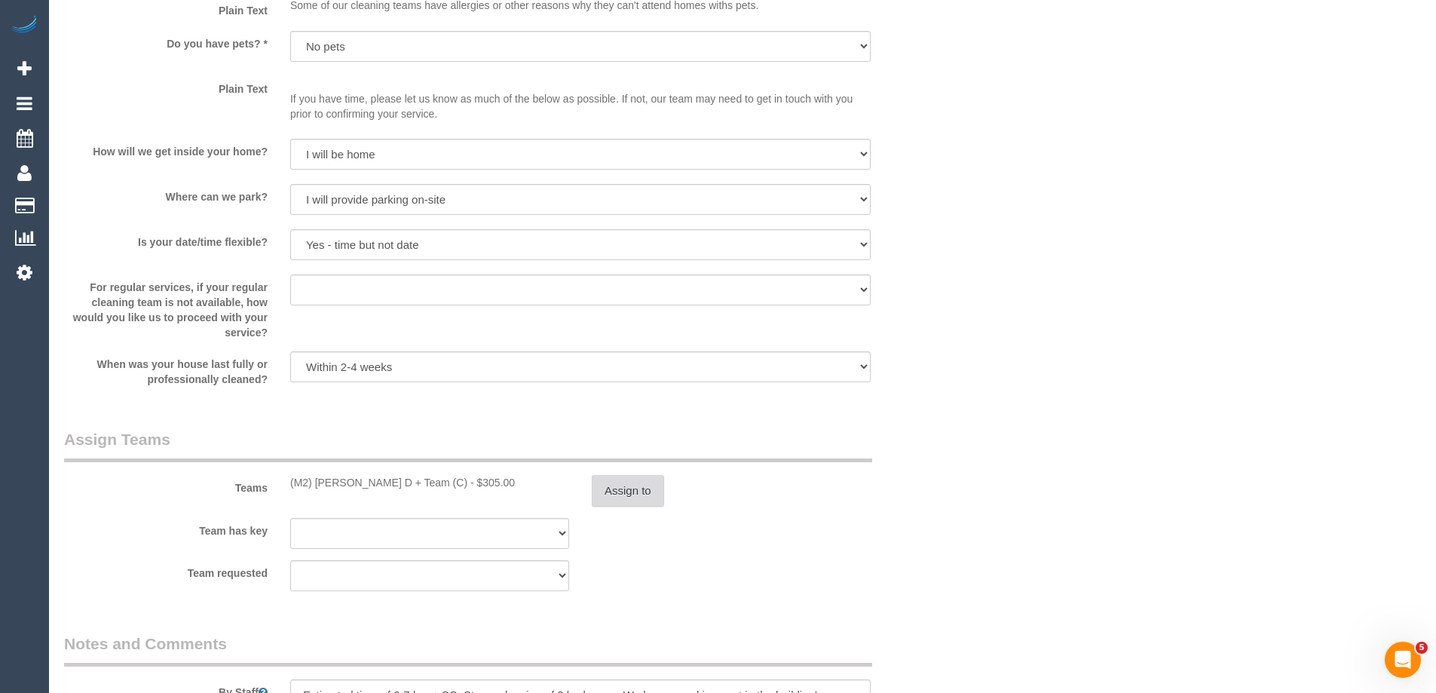
click at [638, 485] on button "Assign to" at bounding box center [628, 491] width 72 height 32
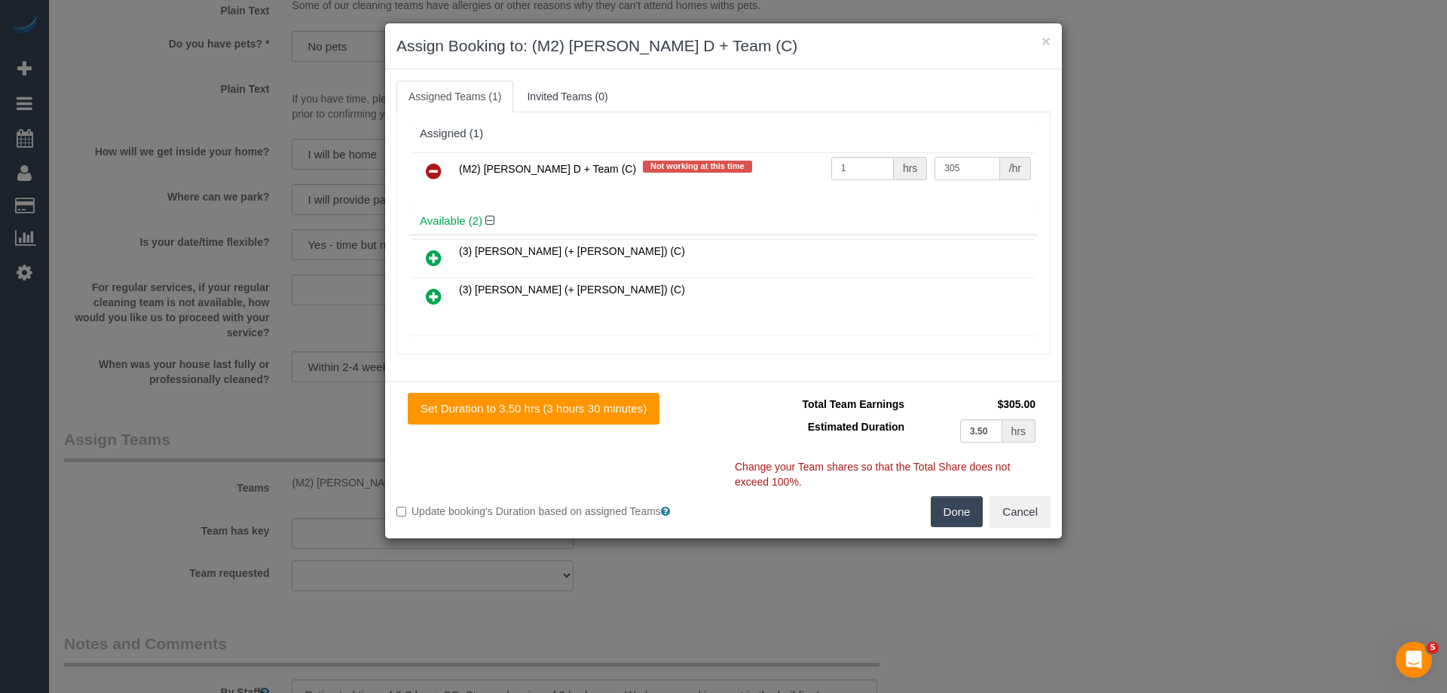
drag, startPoint x: 943, startPoint y: 166, endPoint x: 827, endPoint y: 161, distance: 116.2
click at [827, 161] on tr "(M2) [PERSON_NAME] D + Team (C) Not working at this time 1 hrs 305 /hr" at bounding box center [723, 171] width 623 height 38
type input "330"
click at [954, 511] on button "Done" at bounding box center [957, 512] width 53 height 32
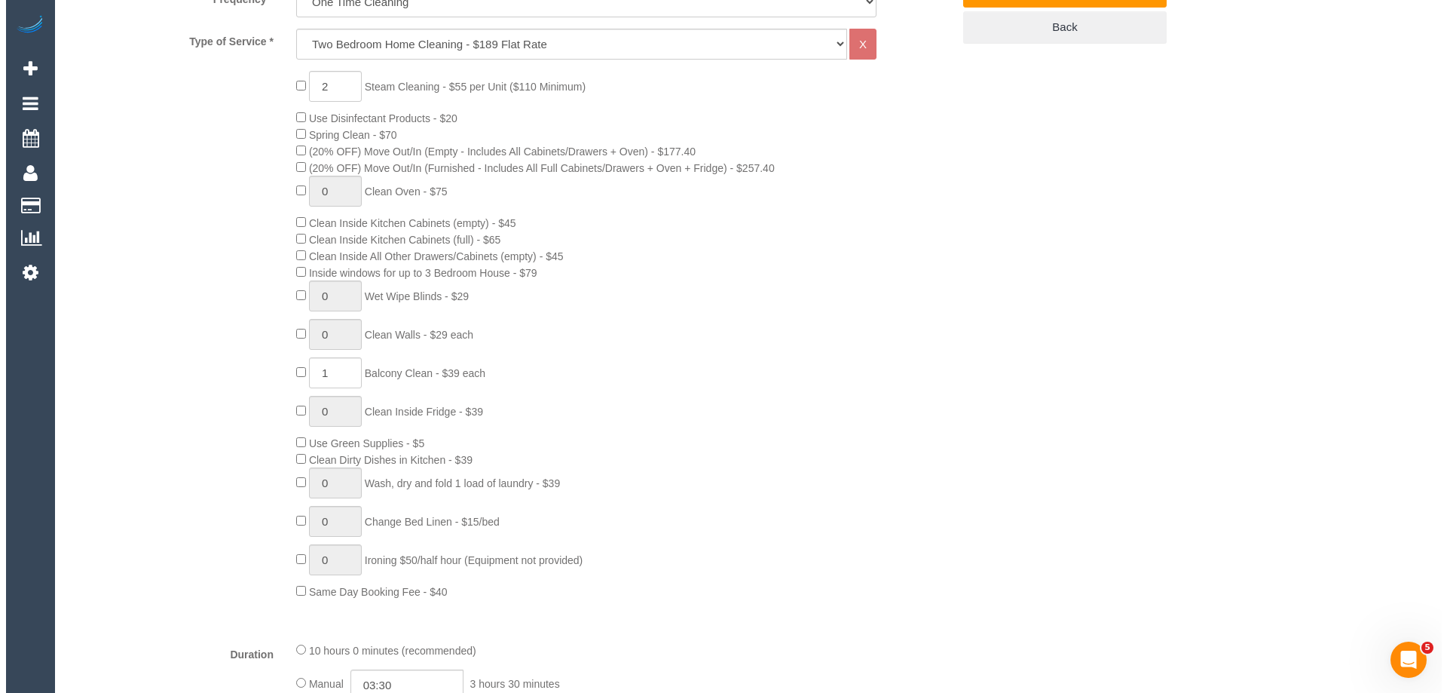
scroll to position [0, 0]
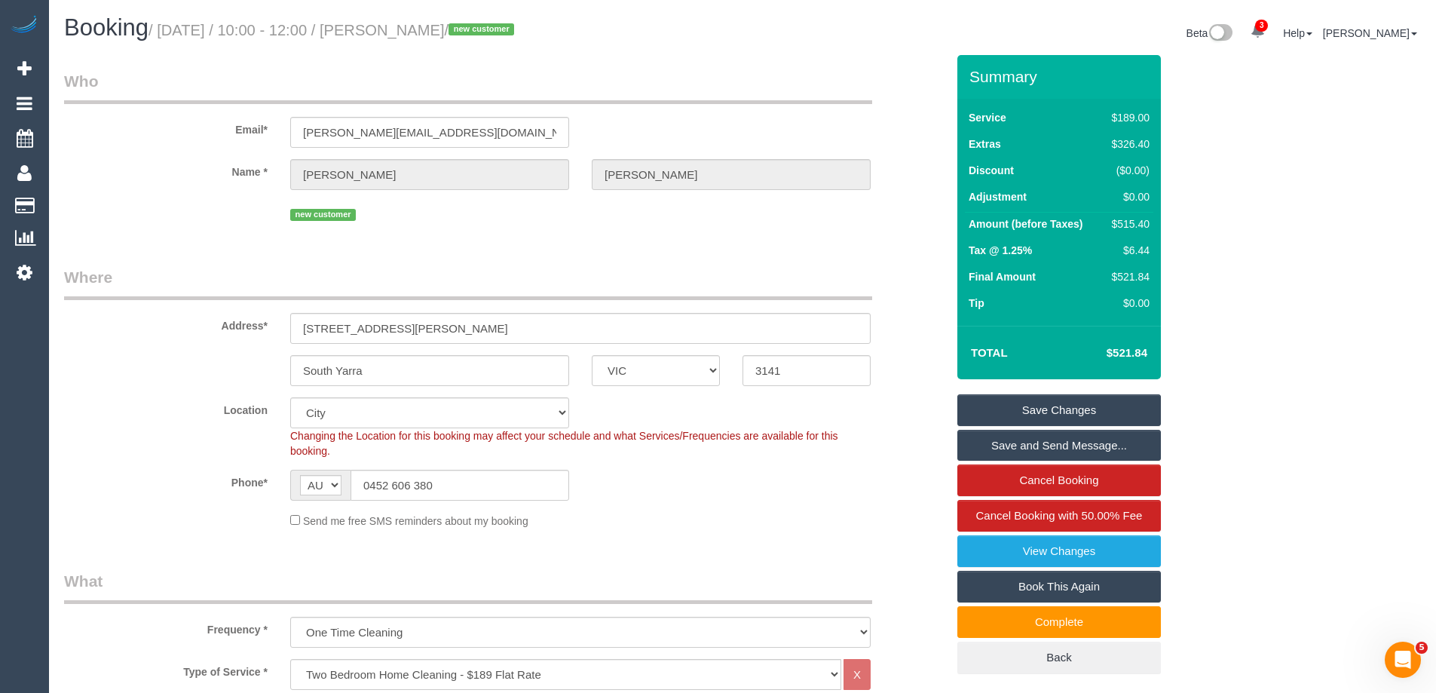
click at [995, 448] on link "Save and Send Message..." at bounding box center [1058, 446] width 203 height 32
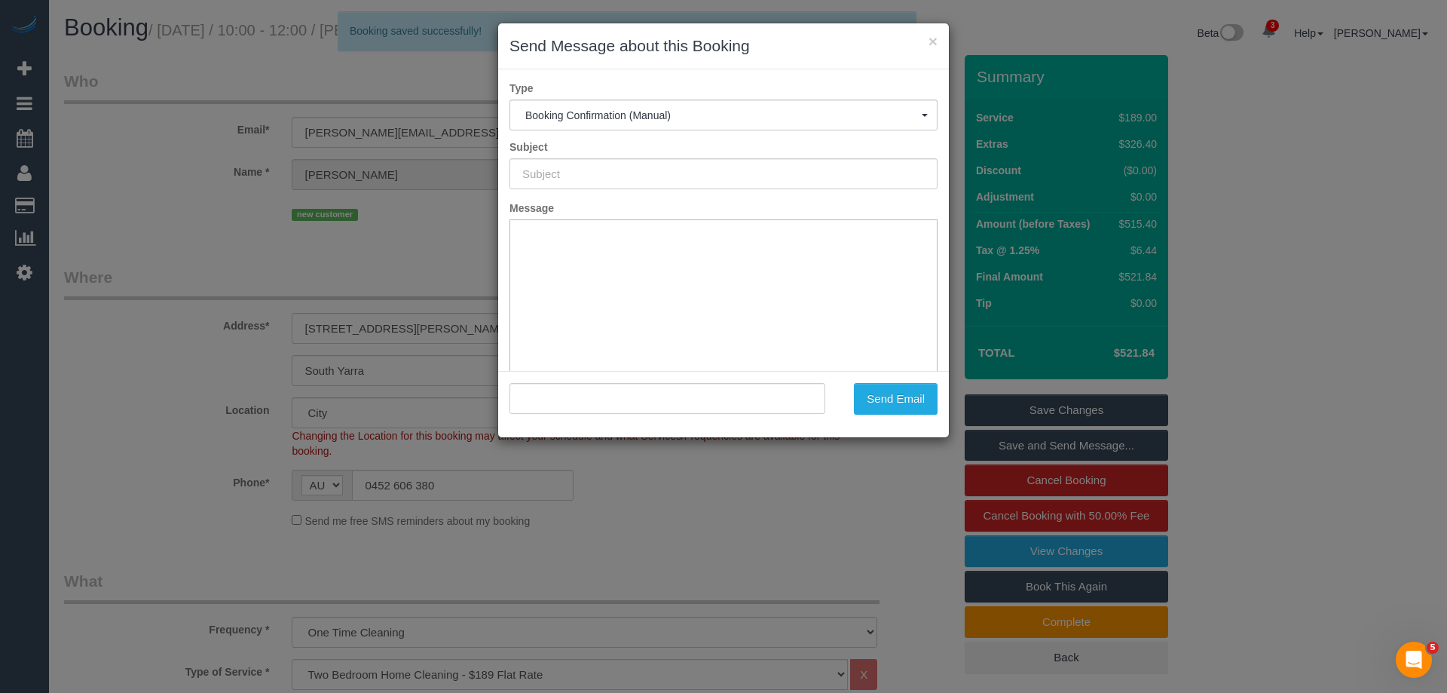
type input "Booking Confirmed"
type input ""[PERSON_NAME]" <[PERSON_NAME][EMAIL_ADDRESS][DOMAIN_NAME]>"
drag, startPoint x: 923, startPoint y: 410, endPoint x: 909, endPoint y: 406, distance: 14.1
click at [922, 410] on button "Send Email" at bounding box center [896, 399] width 84 height 32
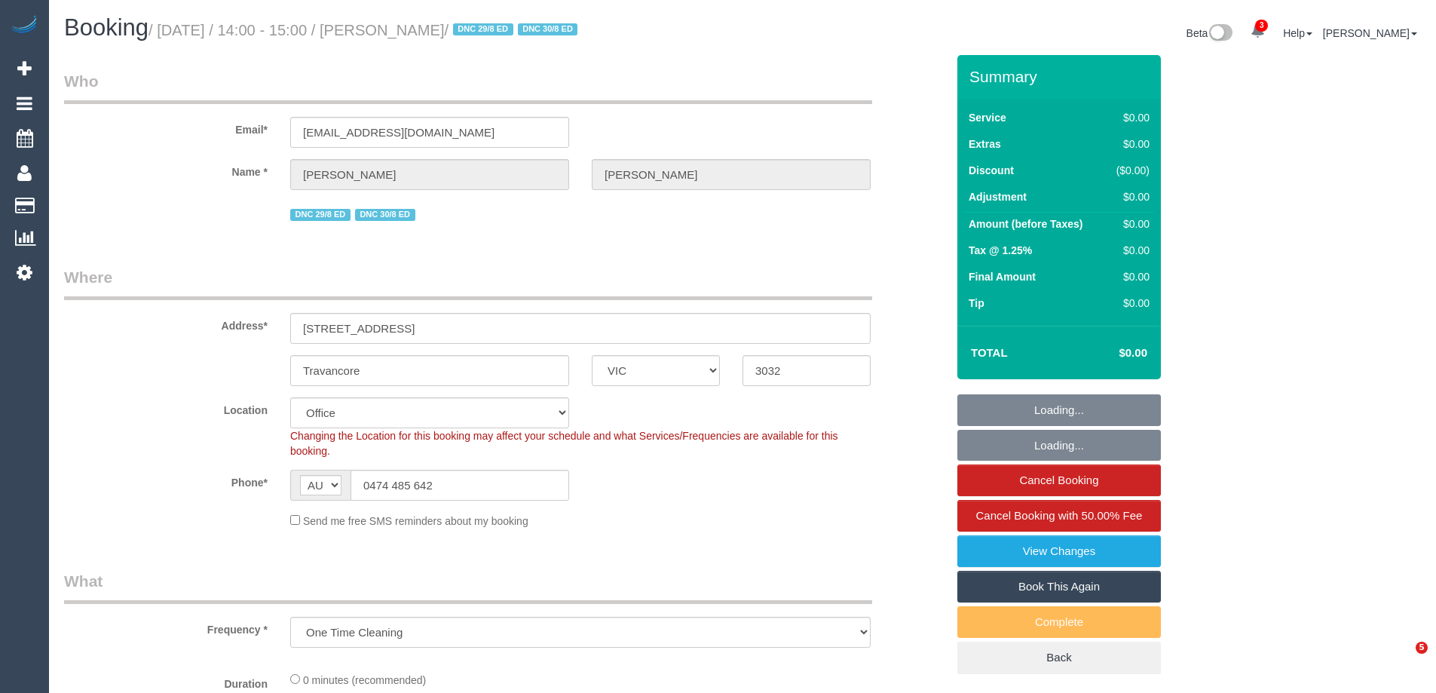
select select "VIC"
select select "object:740"
select select "string:stripe-pm_1RvZxJ2GScqysDRVyhf2gAaC"
select select "number:29"
select select "number:14"
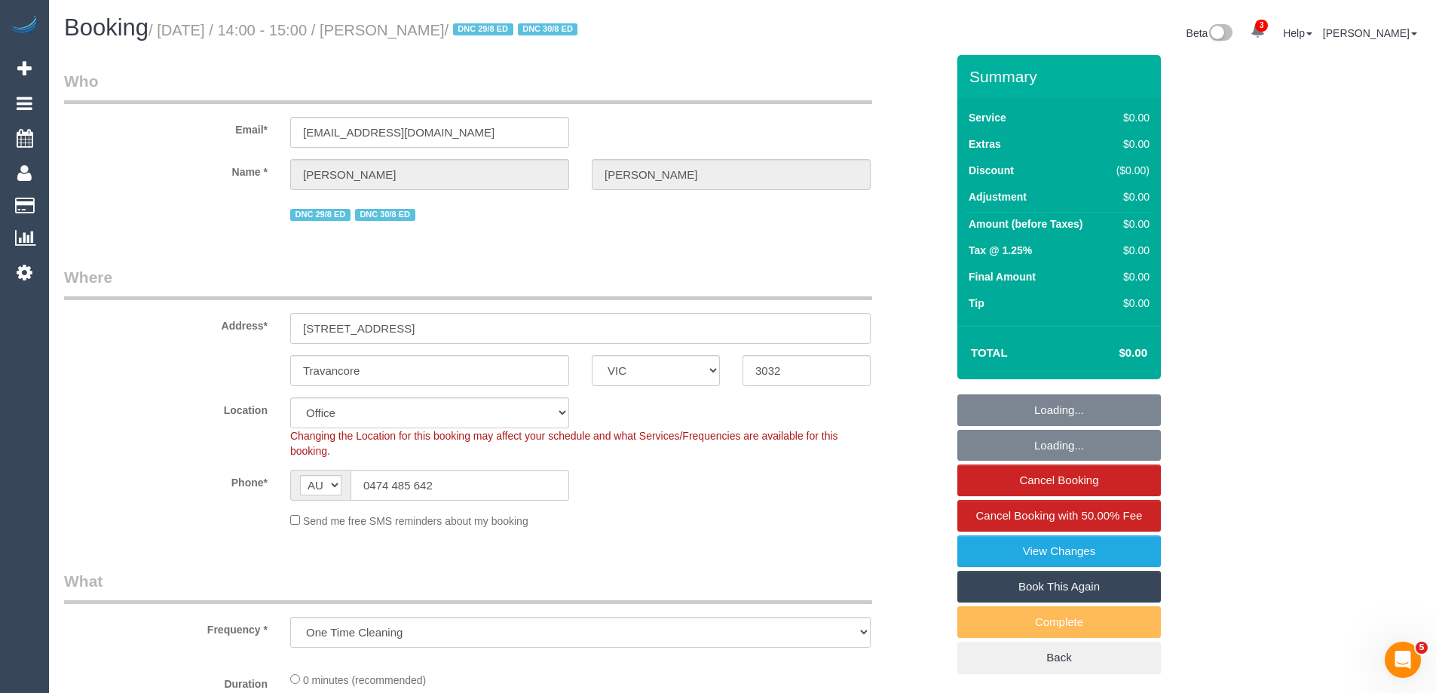
select select "number:18"
select select "number:25"
select select "number:26"
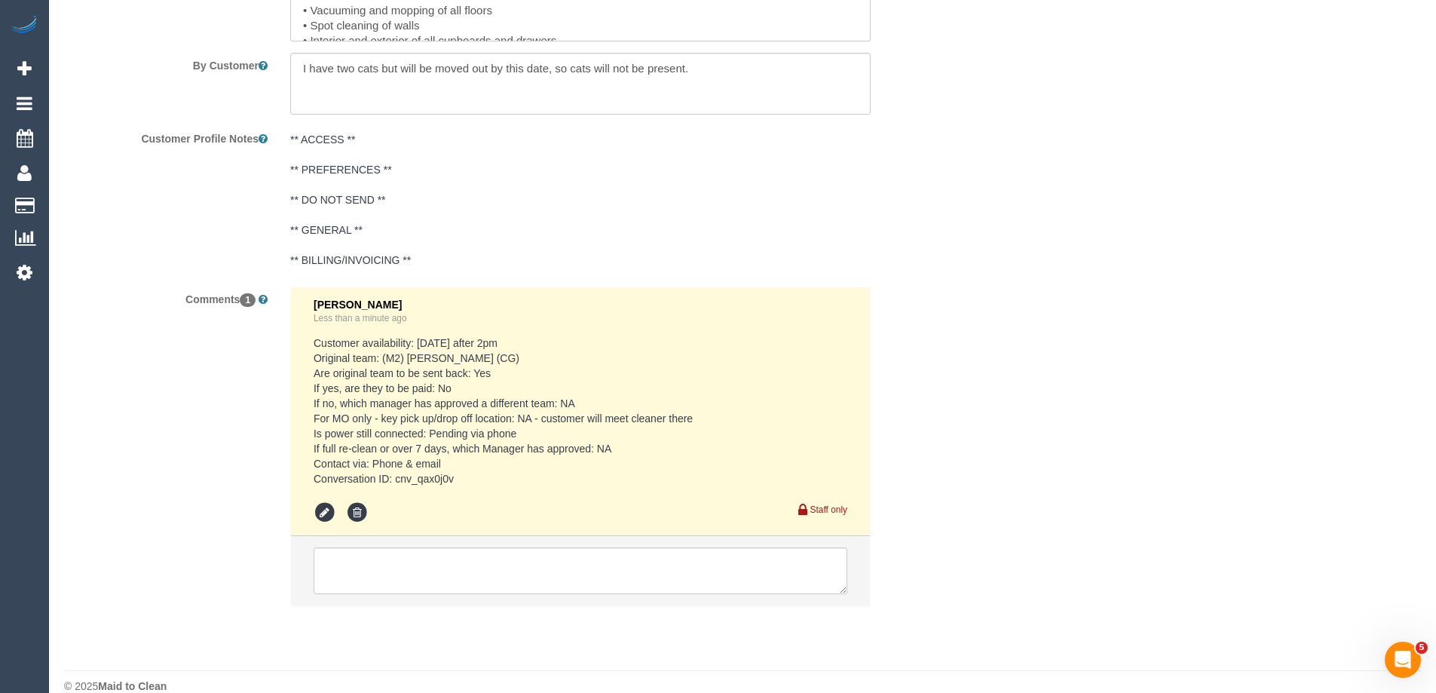
scroll to position [2412, 0]
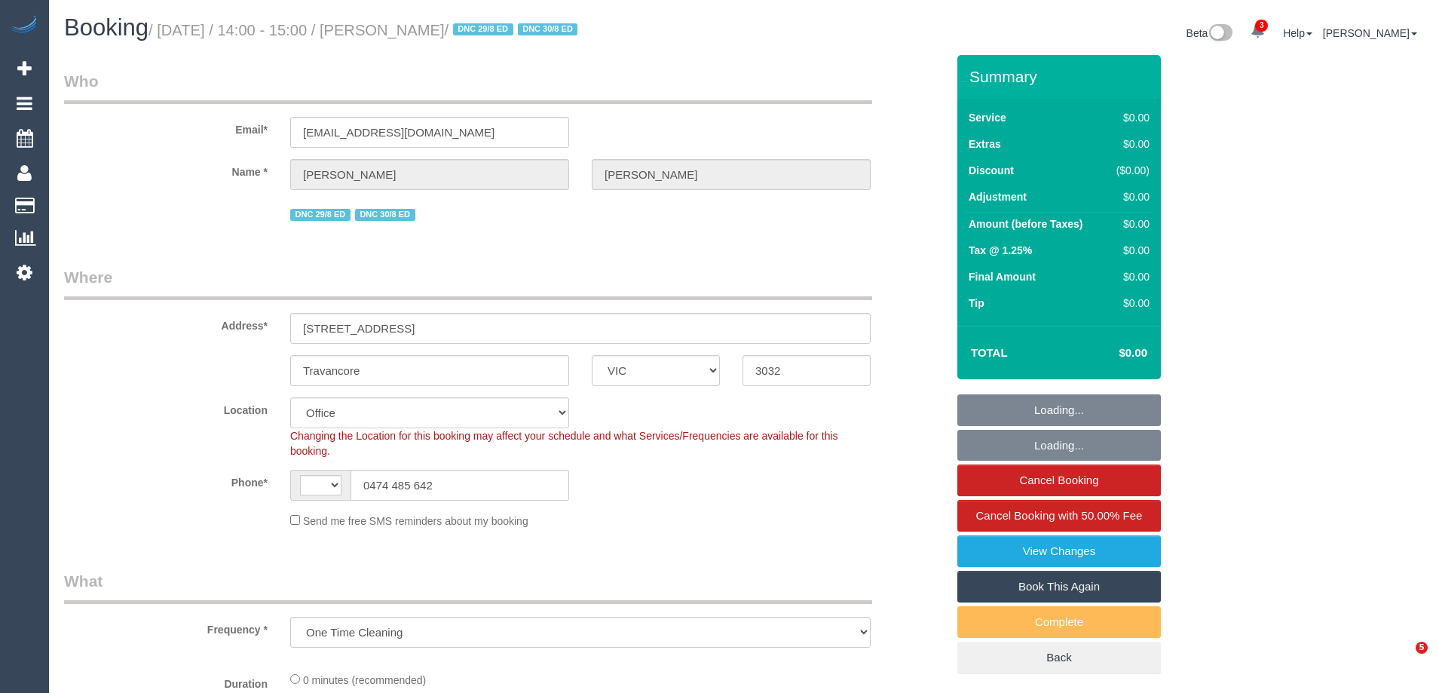
select select "VIC"
select select "object:472"
select select "string:stripe-pm_1RvZxJ2GScqysDRVyhf2gAaC"
select select "number:29"
select select "number:14"
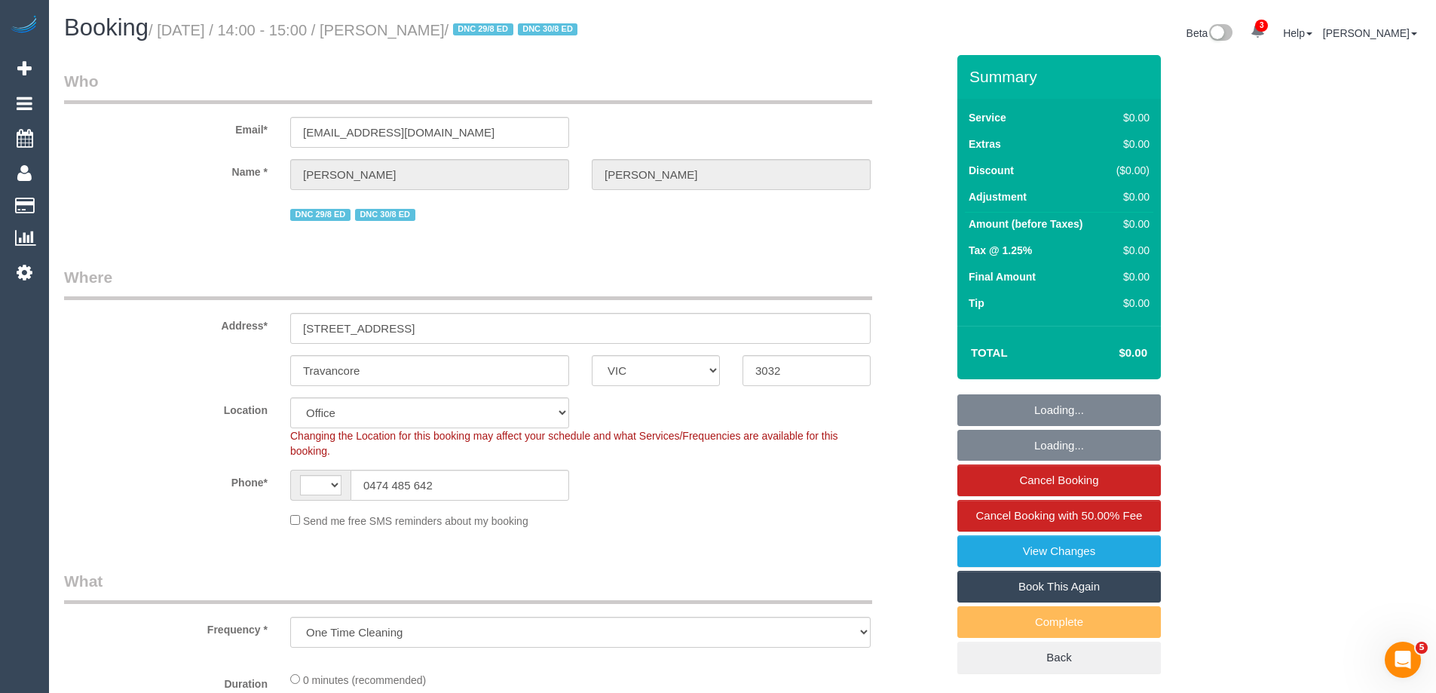
select select "number:18"
select select "number:25"
select select "number:26"
select select "string:AU"
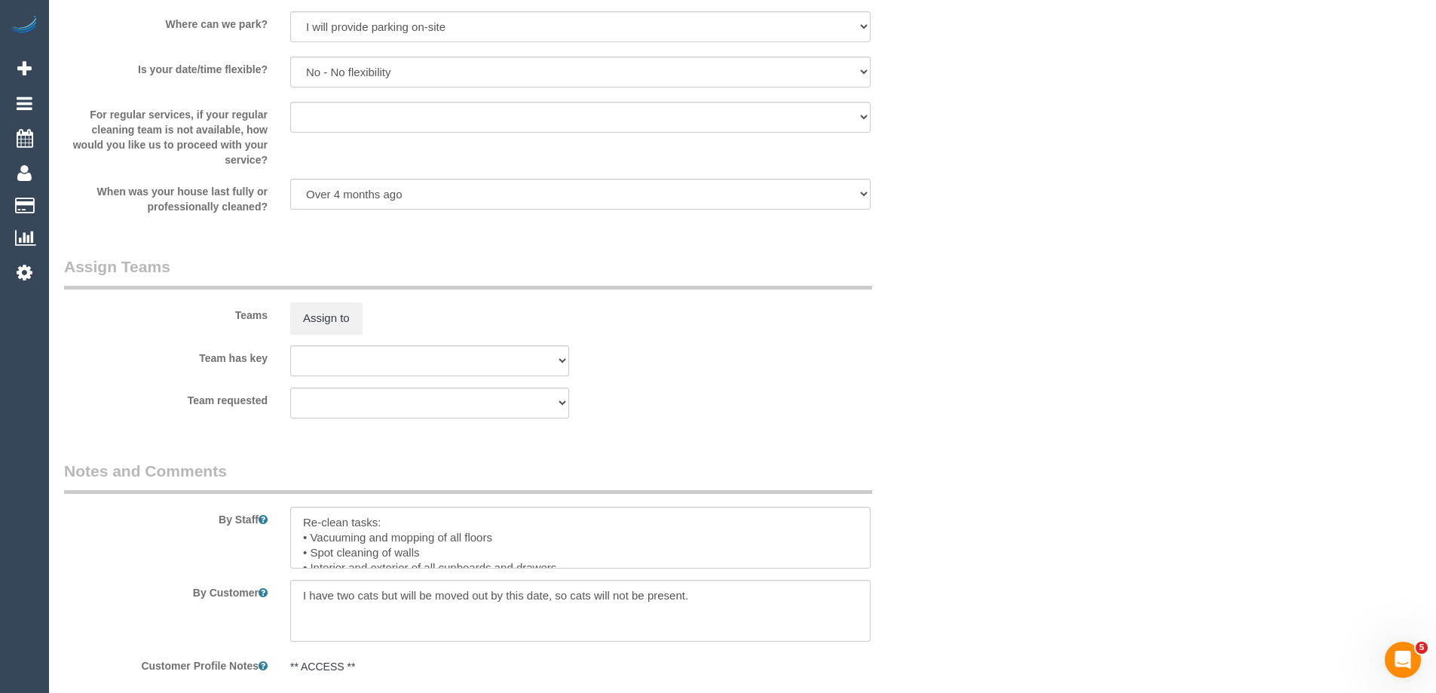
scroll to position [2336, 0]
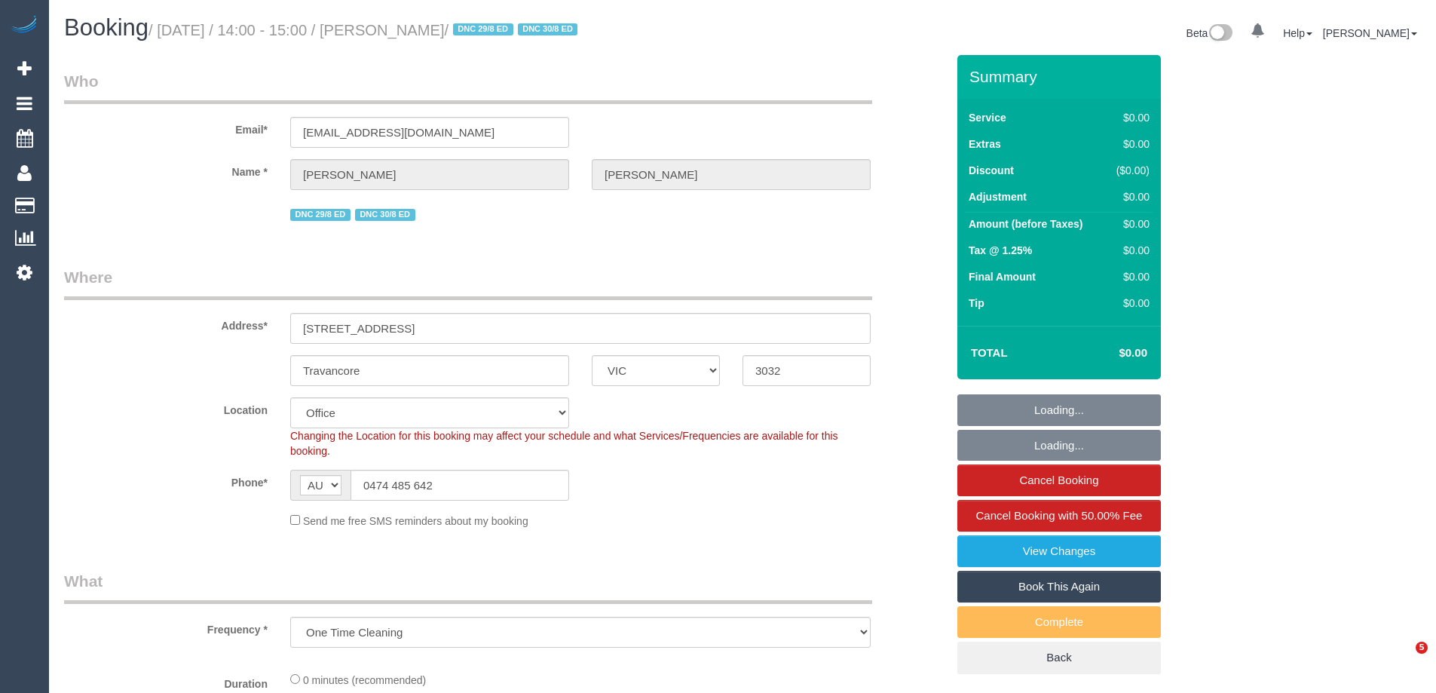
select select "VIC"
select select "object:740"
select select "string:stripe-pm_1RvZxJ2GScqysDRVyhf2gAaC"
select select "number:29"
select select "number:14"
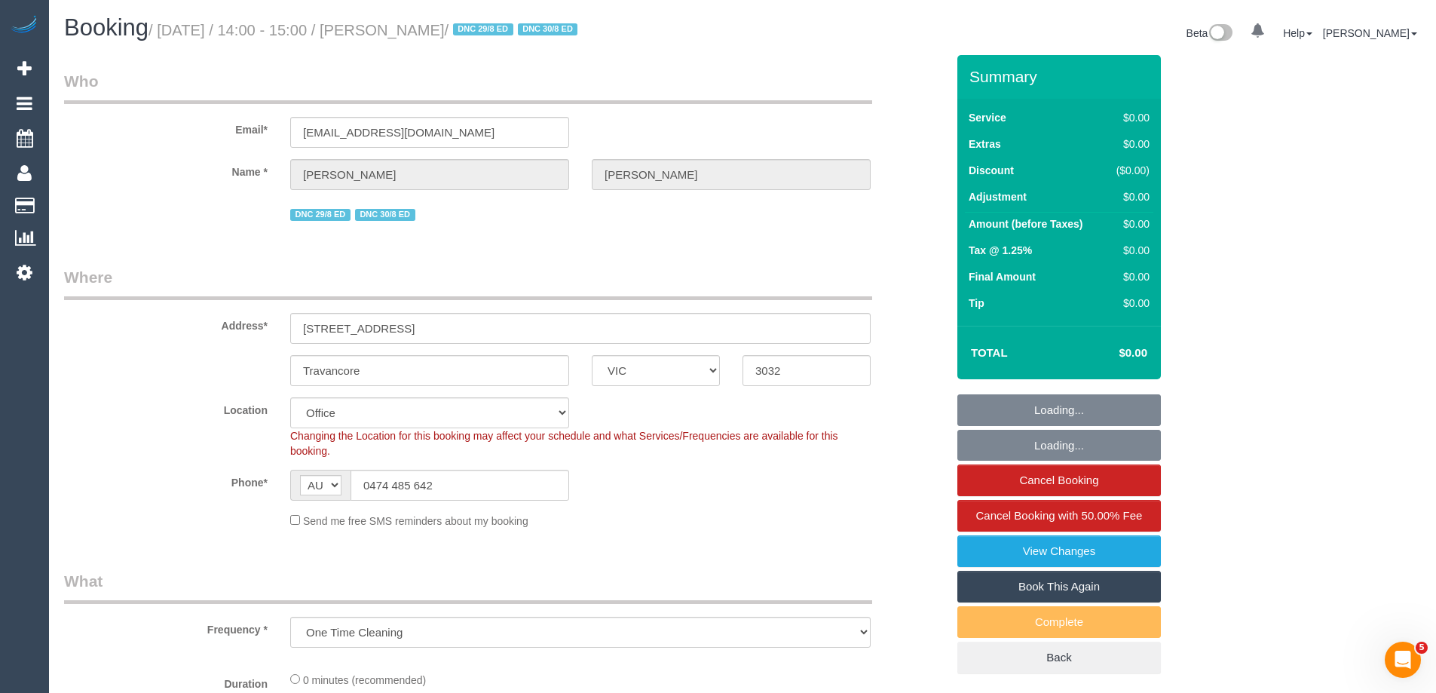
select select "number:18"
select select "number:25"
select select "number:26"
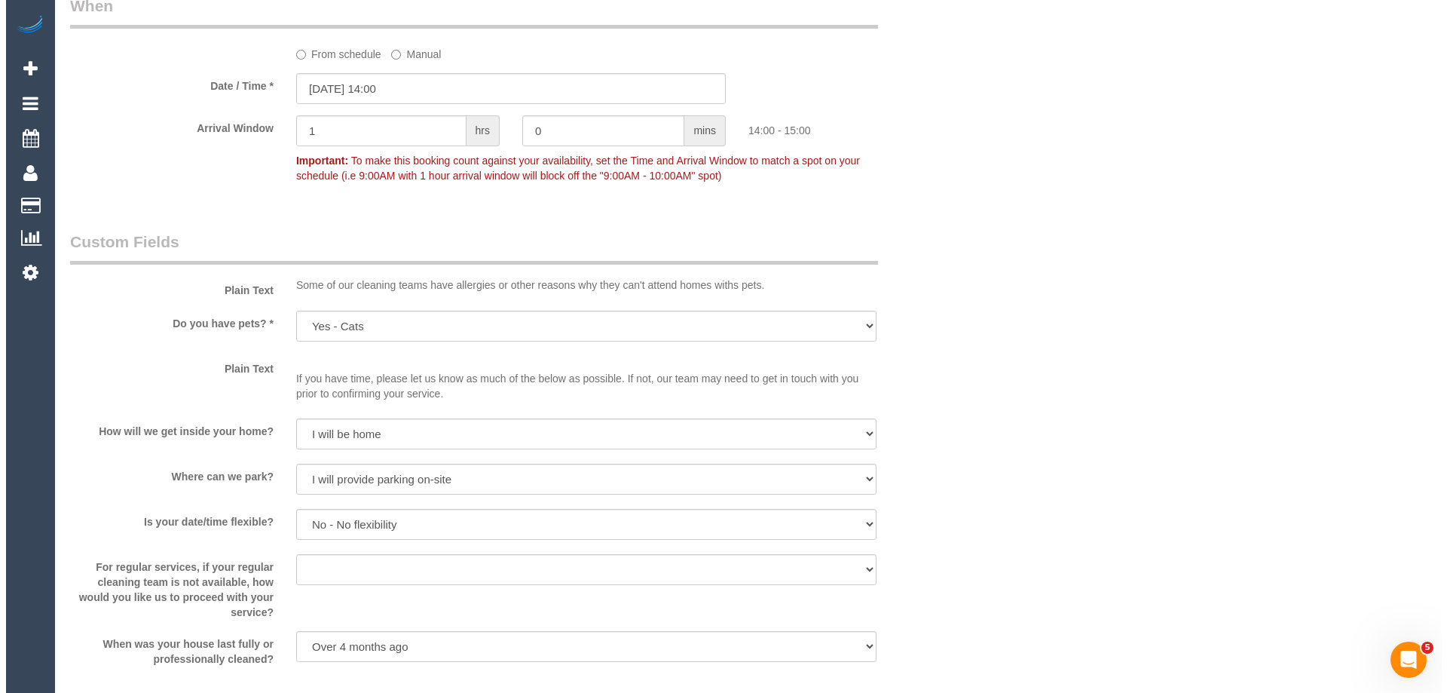
scroll to position [1884, 0]
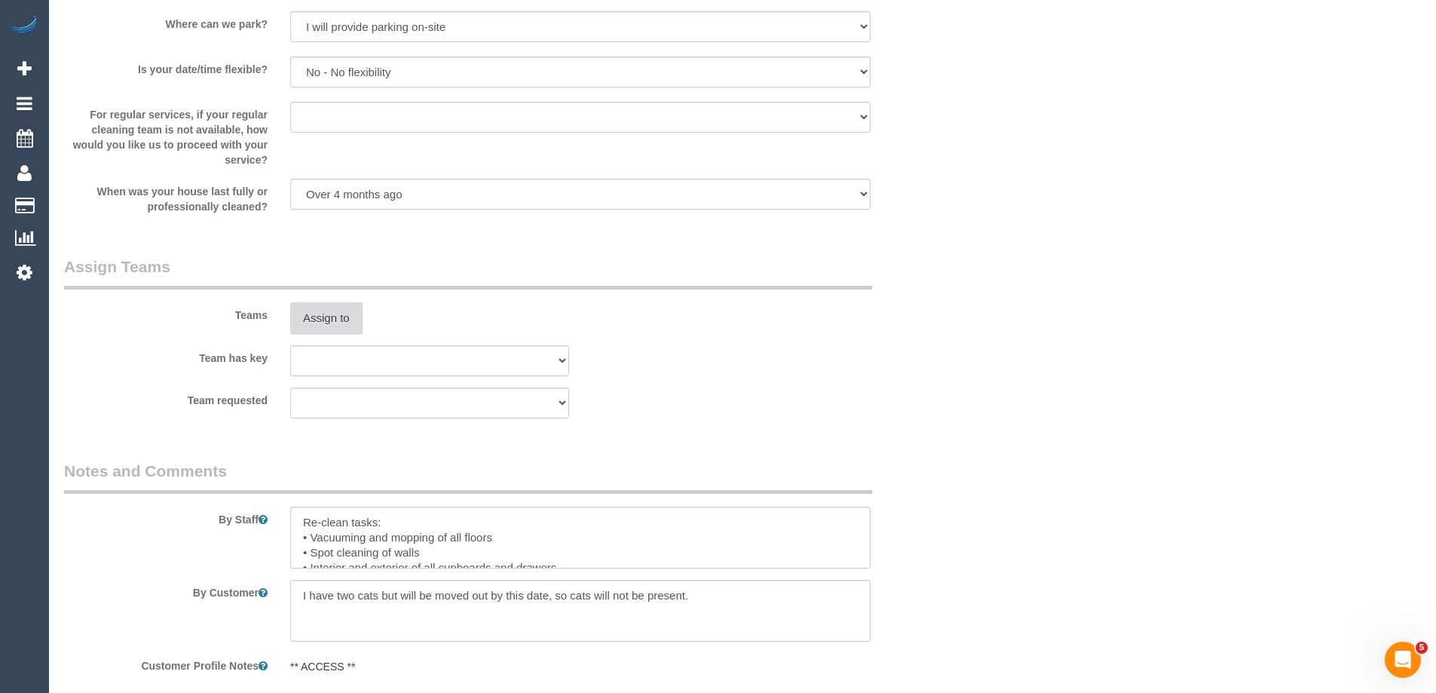
click at [304, 321] on button "Assign to" at bounding box center [326, 318] width 72 height 32
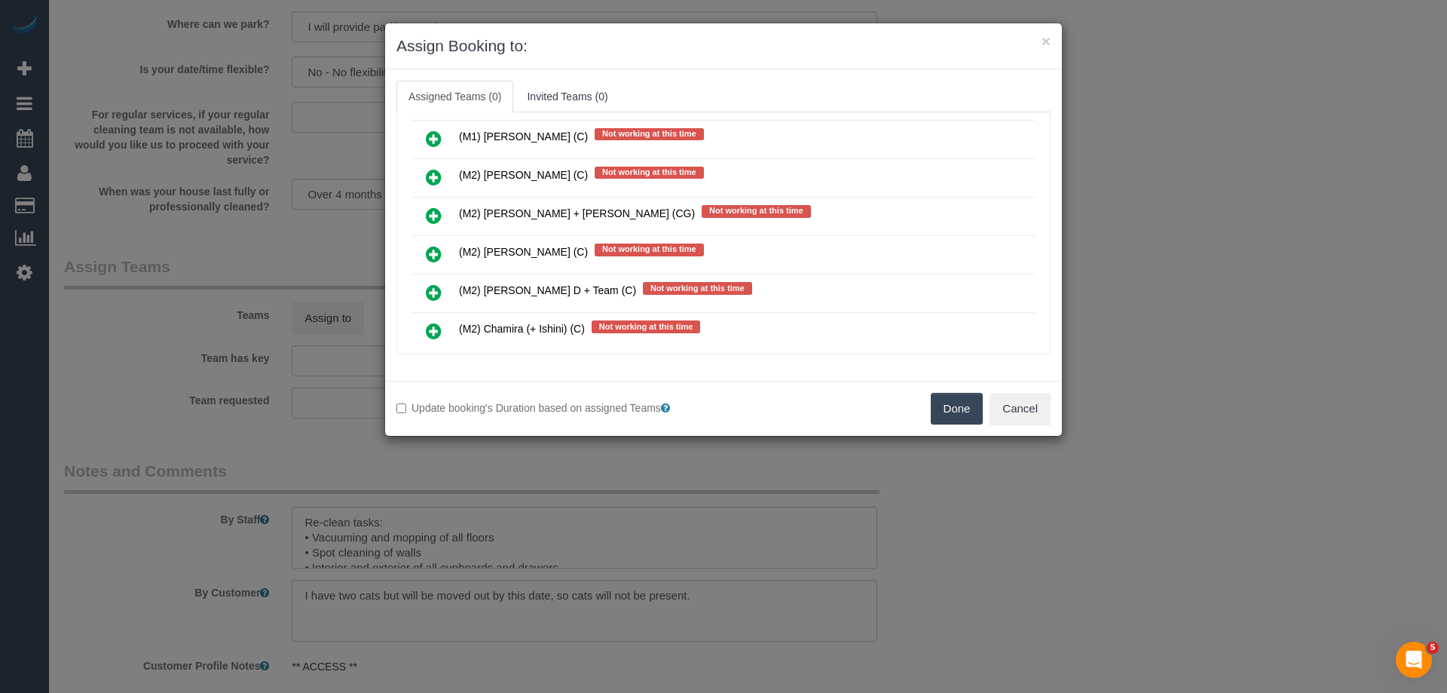
scroll to position [7085, 0]
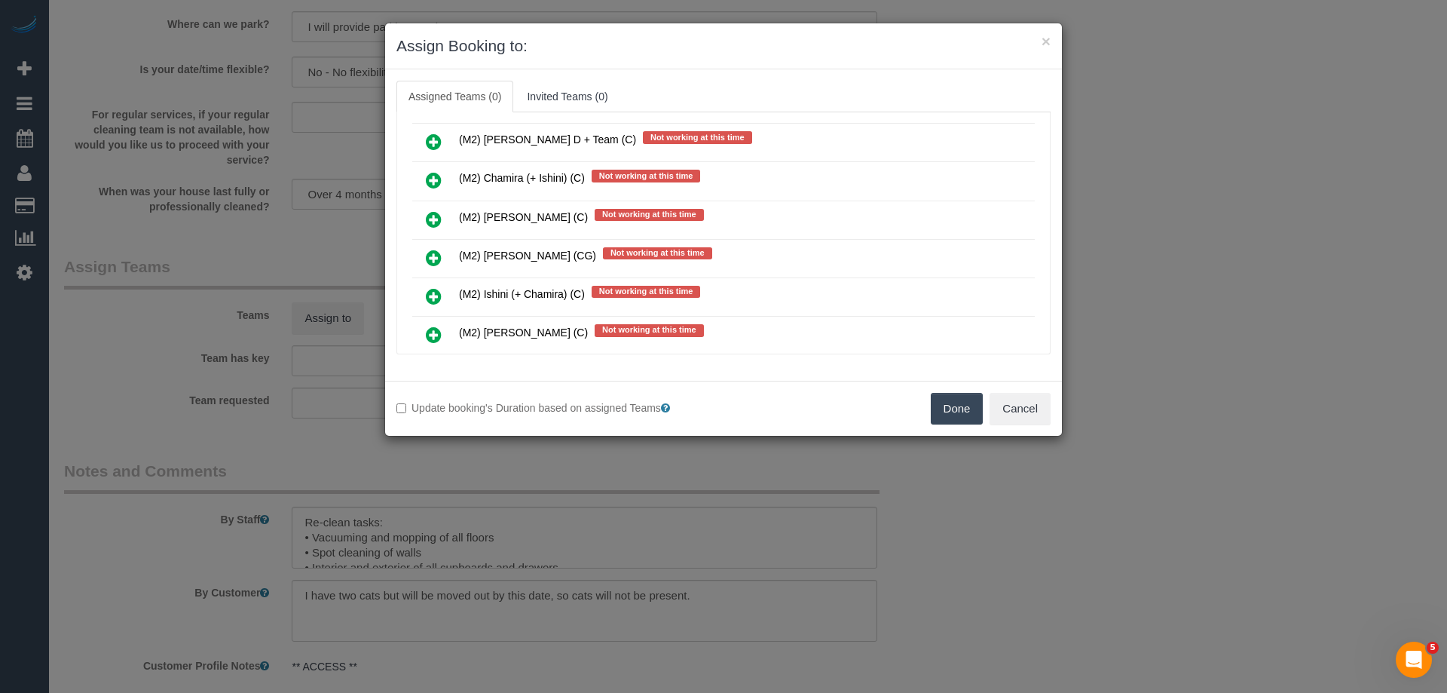
click at [431, 254] on icon at bounding box center [434, 258] width 16 height 18
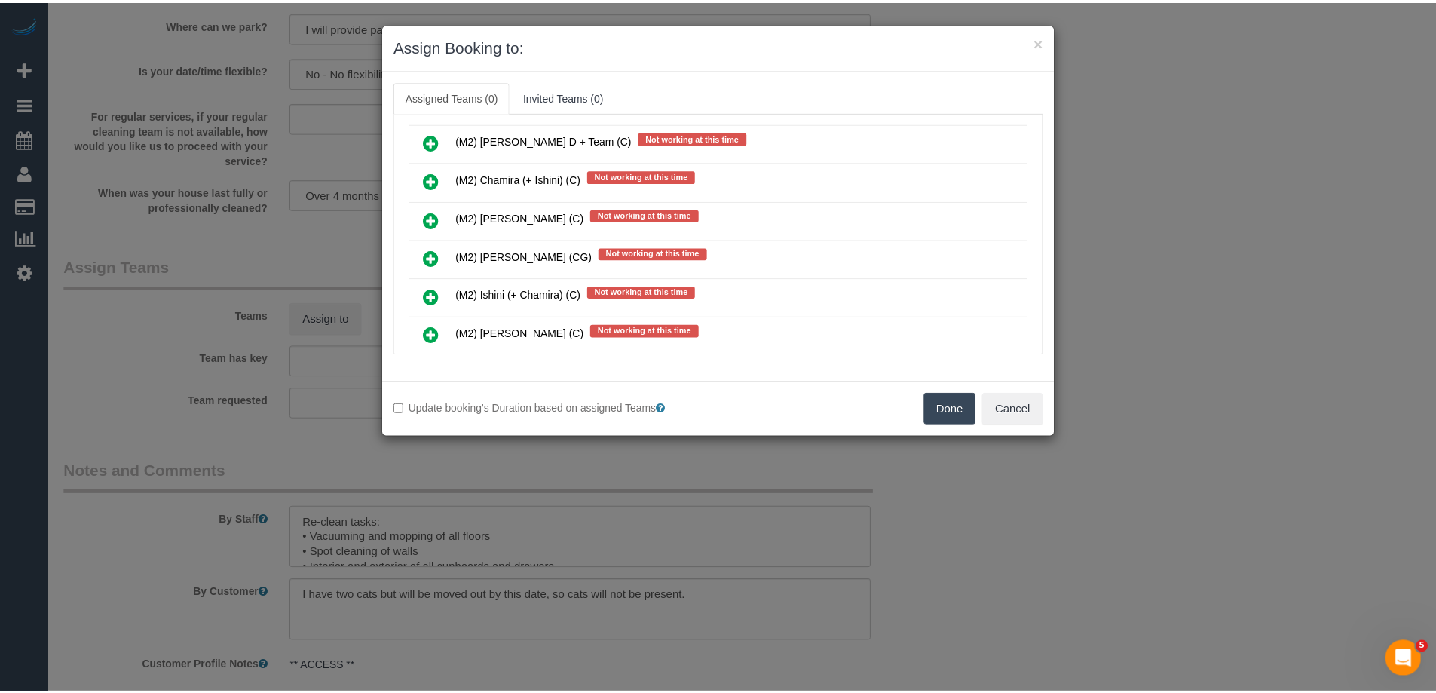
scroll to position [7121, 0]
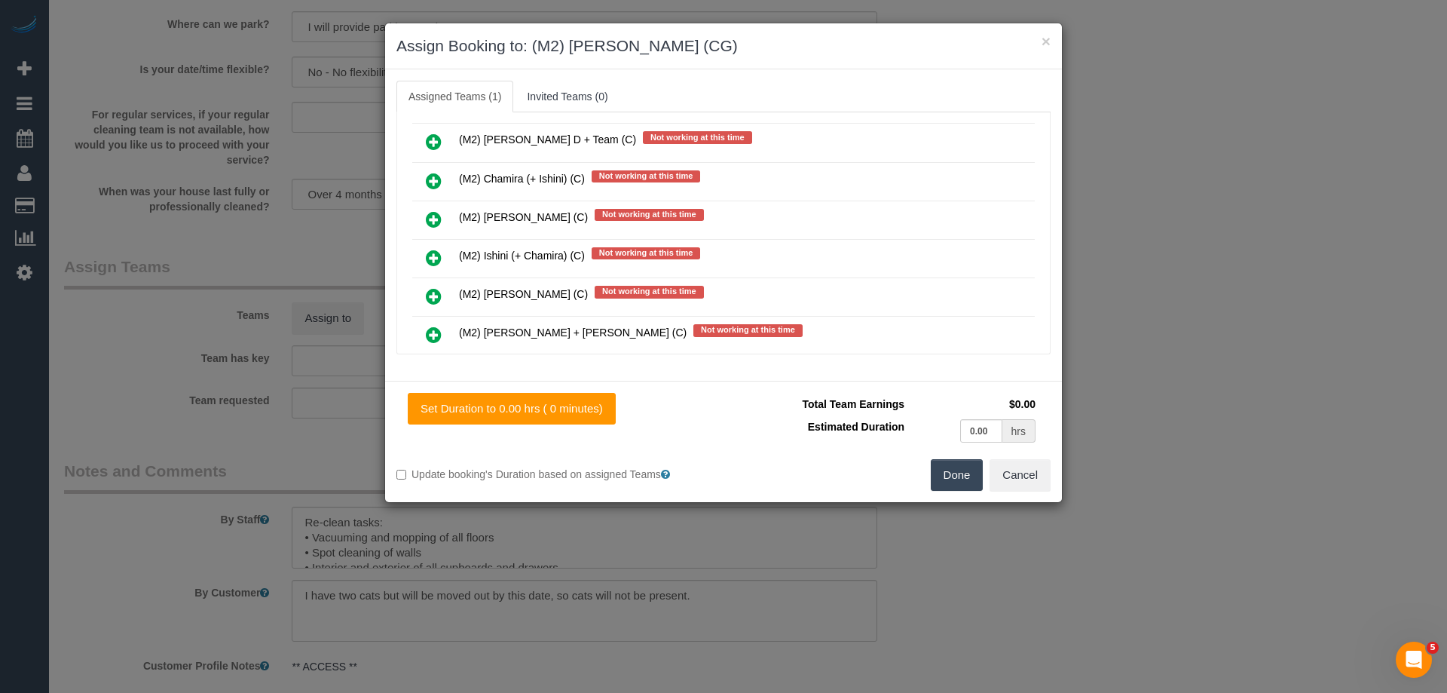
click at [957, 465] on button "Done" at bounding box center [957, 475] width 53 height 32
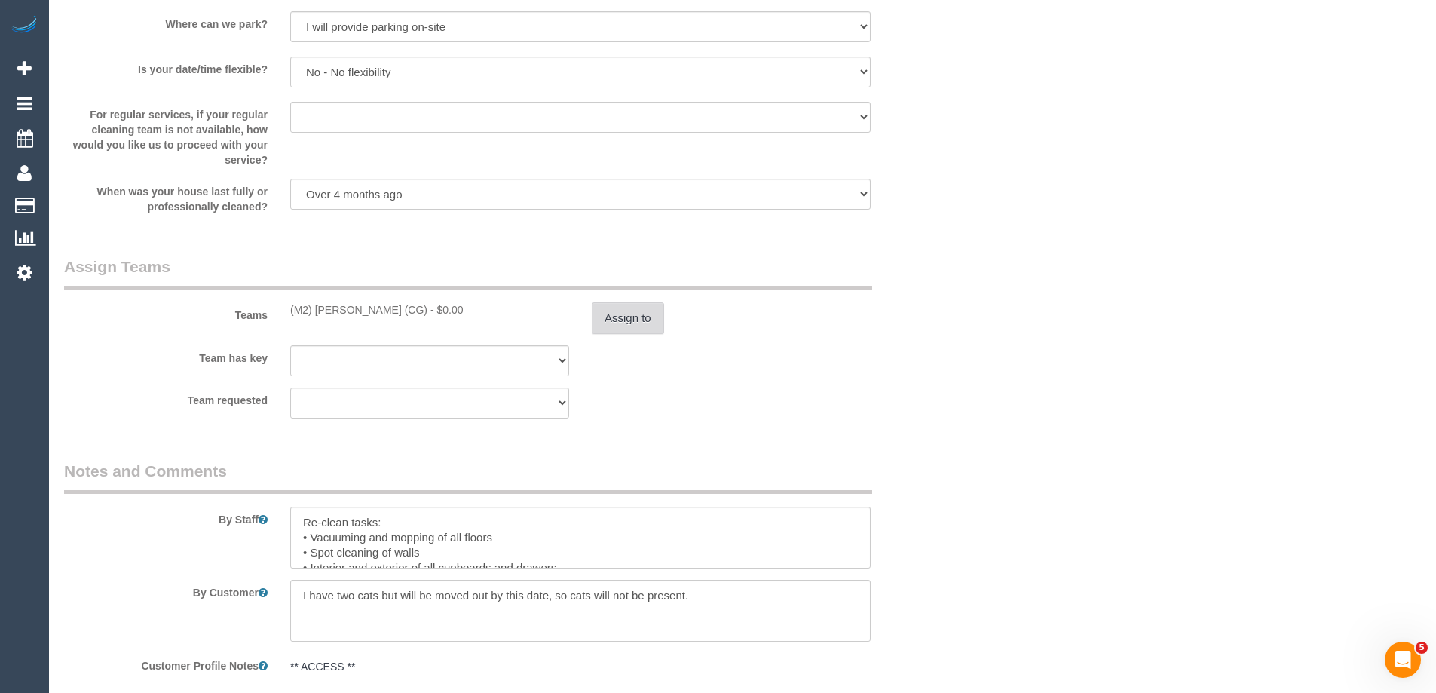
scroll to position [2434, 0]
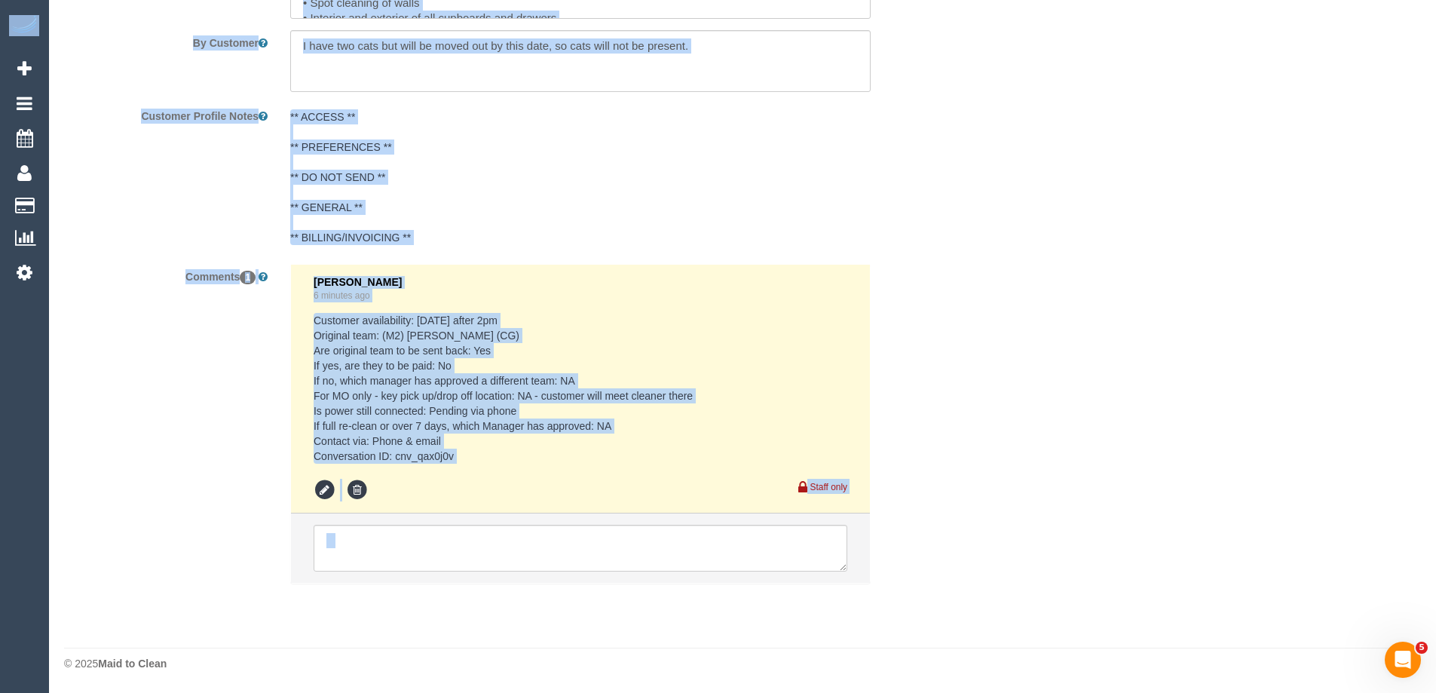
drag, startPoint x: 1434, startPoint y: 577, endPoint x: 1446, endPoint y: 505, distance: 73.5
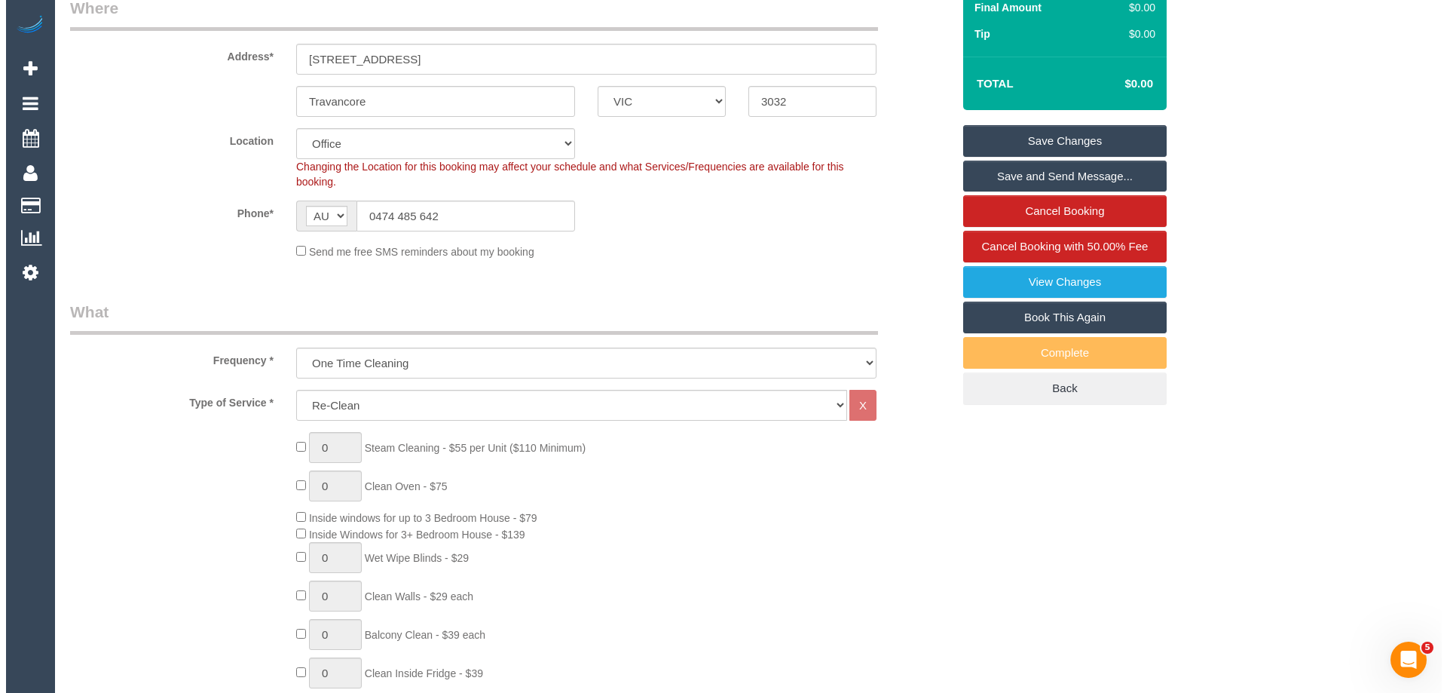
scroll to position [0, 0]
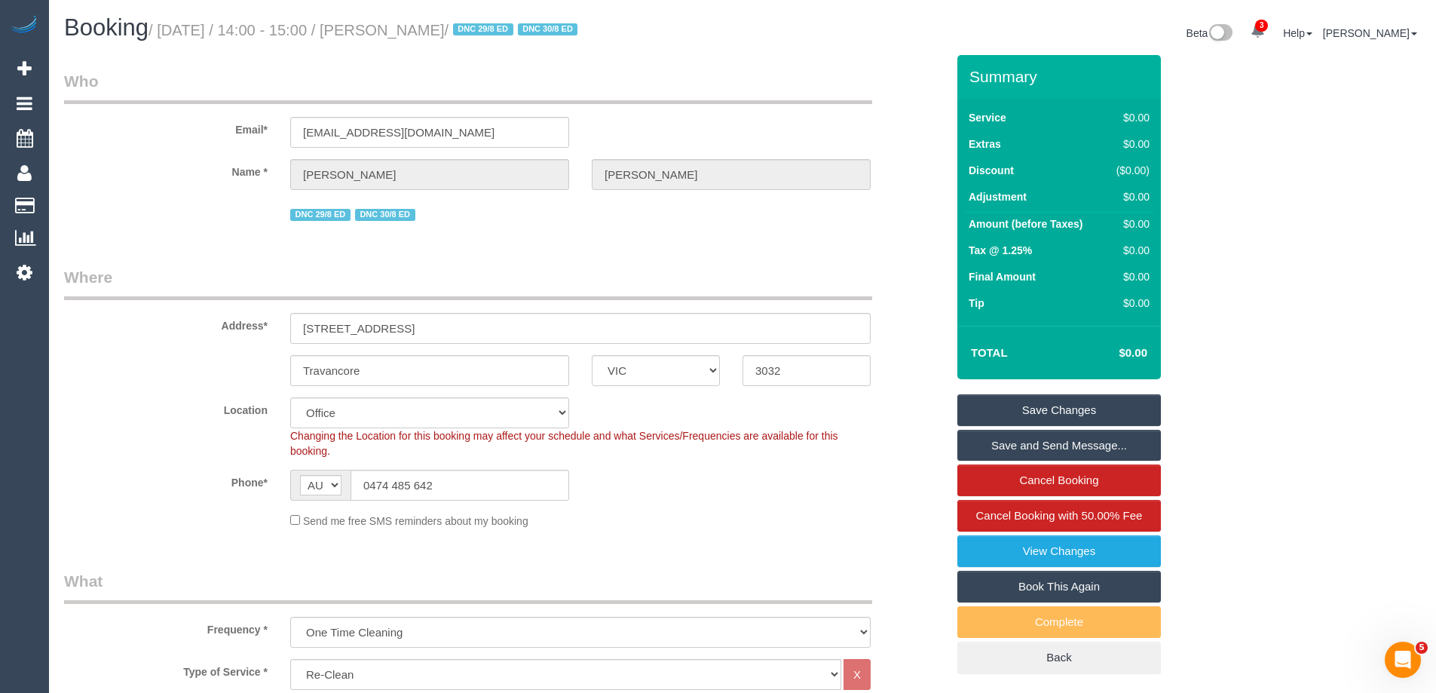
drag, startPoint x: 579, startPoint y: 31, endPoint x: 421, endPoint y: 32, distance: 157.5
click at [418, 29] on small "/ September 01, 2025 / 14:00 - 15:00 / Dante Davidson Daniele / DNC 29/8 ED DNC…" at bounding box center [364, 30] width 433 height 17
copy small "Dante Davidson Daniele"
click at [1004, 416] on link "Save Changes" at bounding box center [1058, 410] width 203 height 32
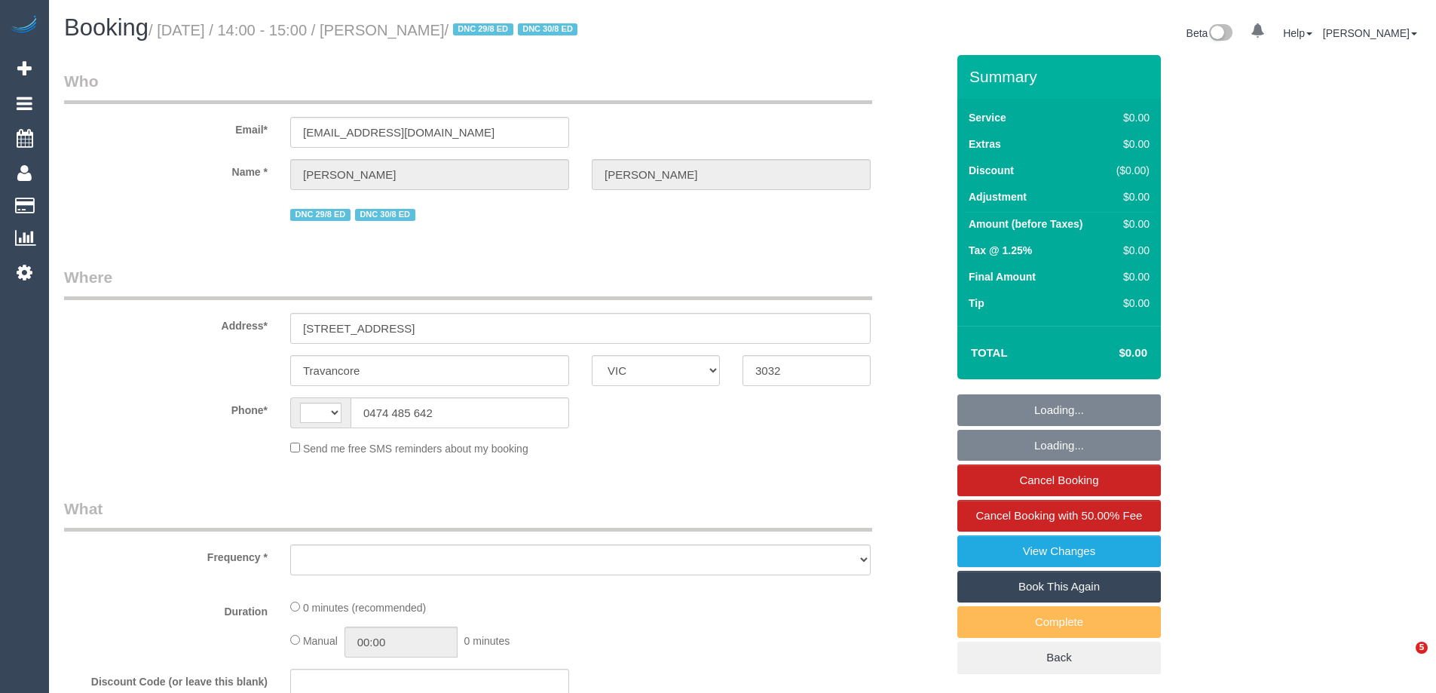
select select "VIC"
select select "string:stripe-pm_1RvZxJ2GScqysDRVyhf2gAaC"
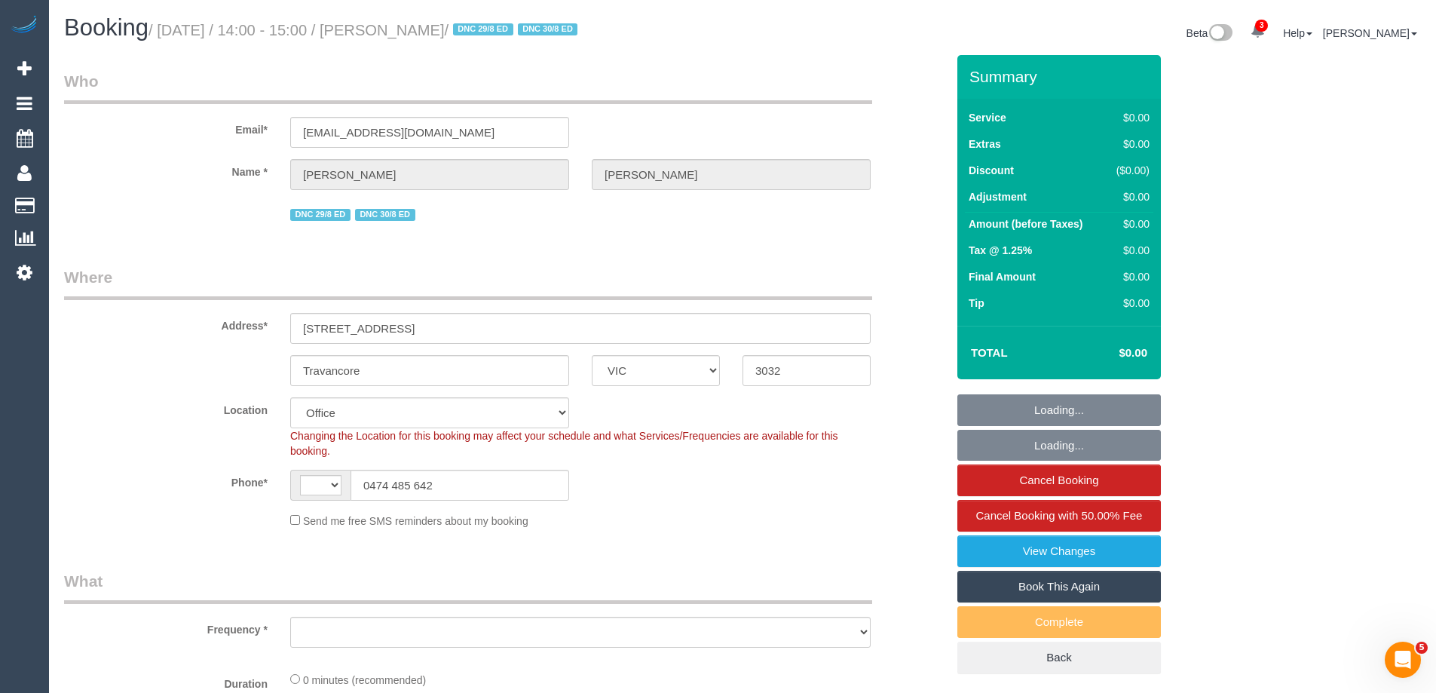
select select "string:AU"
select select "object:798"
select select "number:29"
select select "number:14"
select select "number:18"
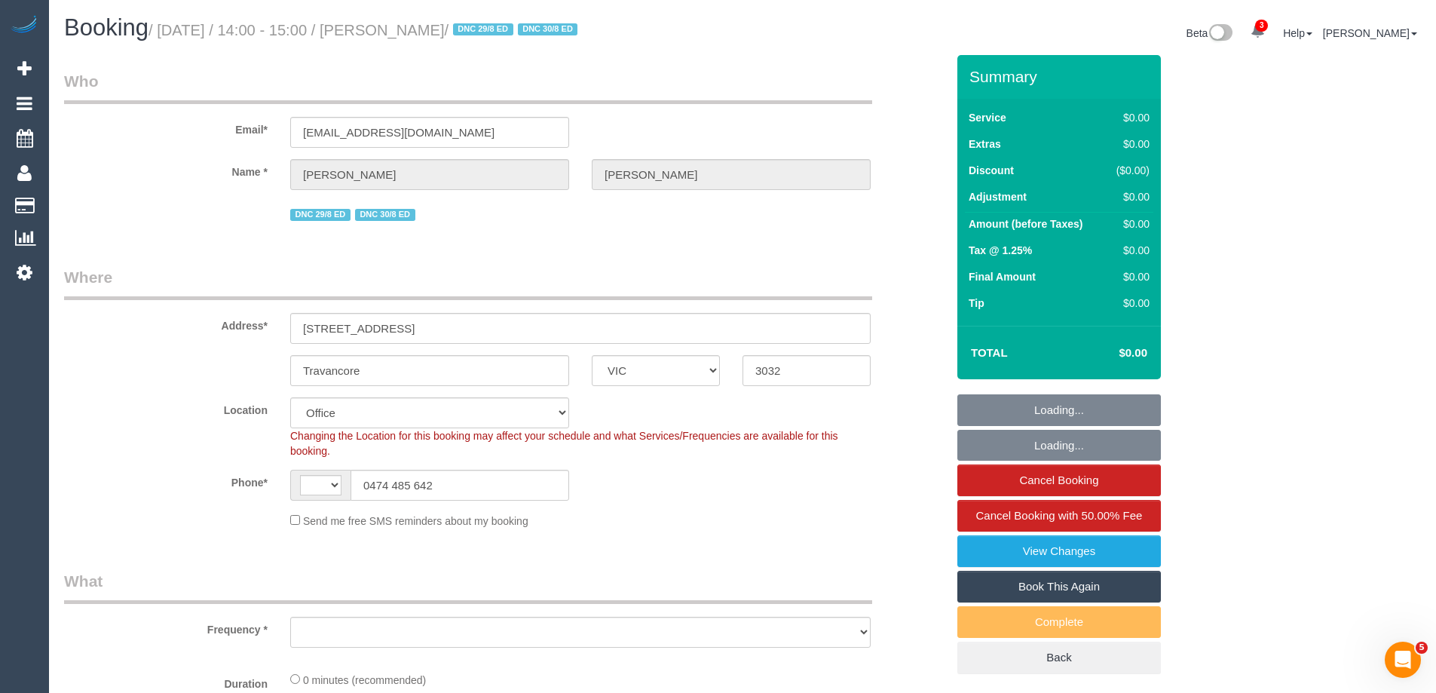
select select "number:25"
select select "number:26"
select select "object:803"
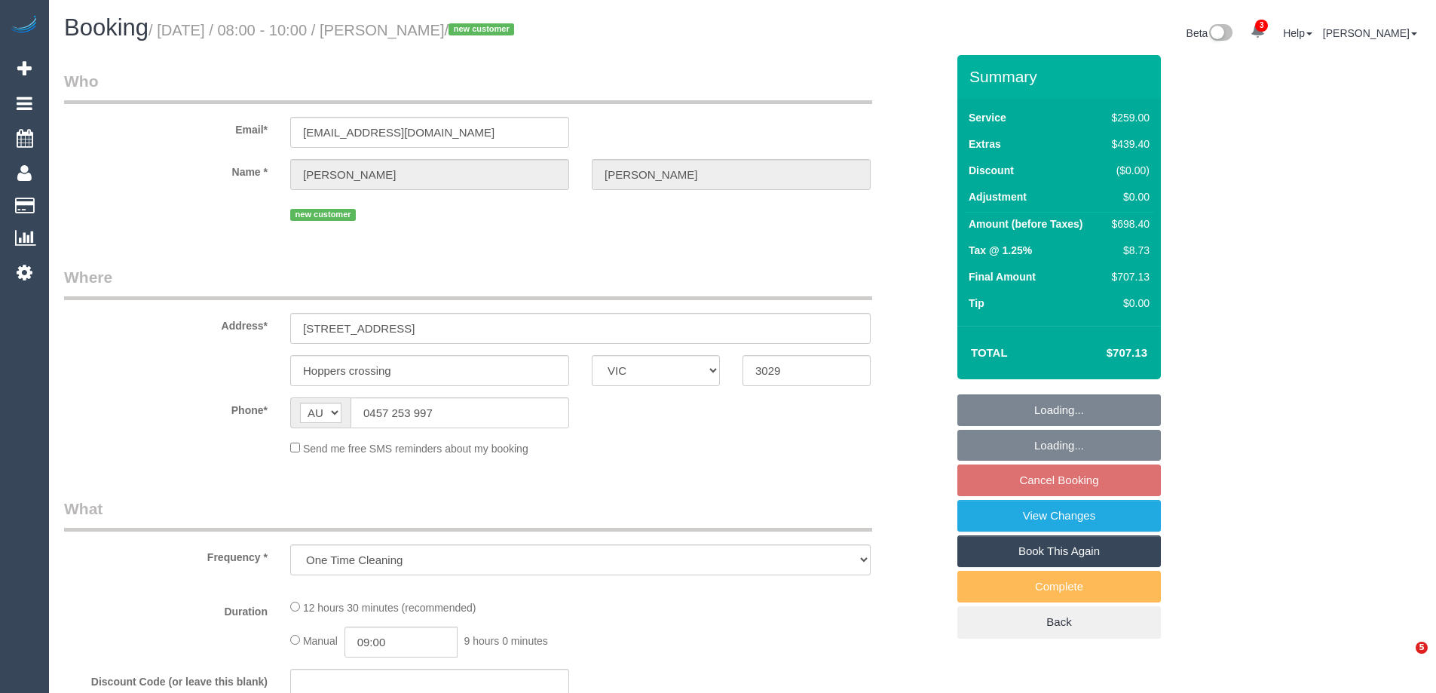
select select "VIC"
select select "string:stripe-pm_1S0ddu2GScqysDRVfvwfa58p"
select select "number:29"
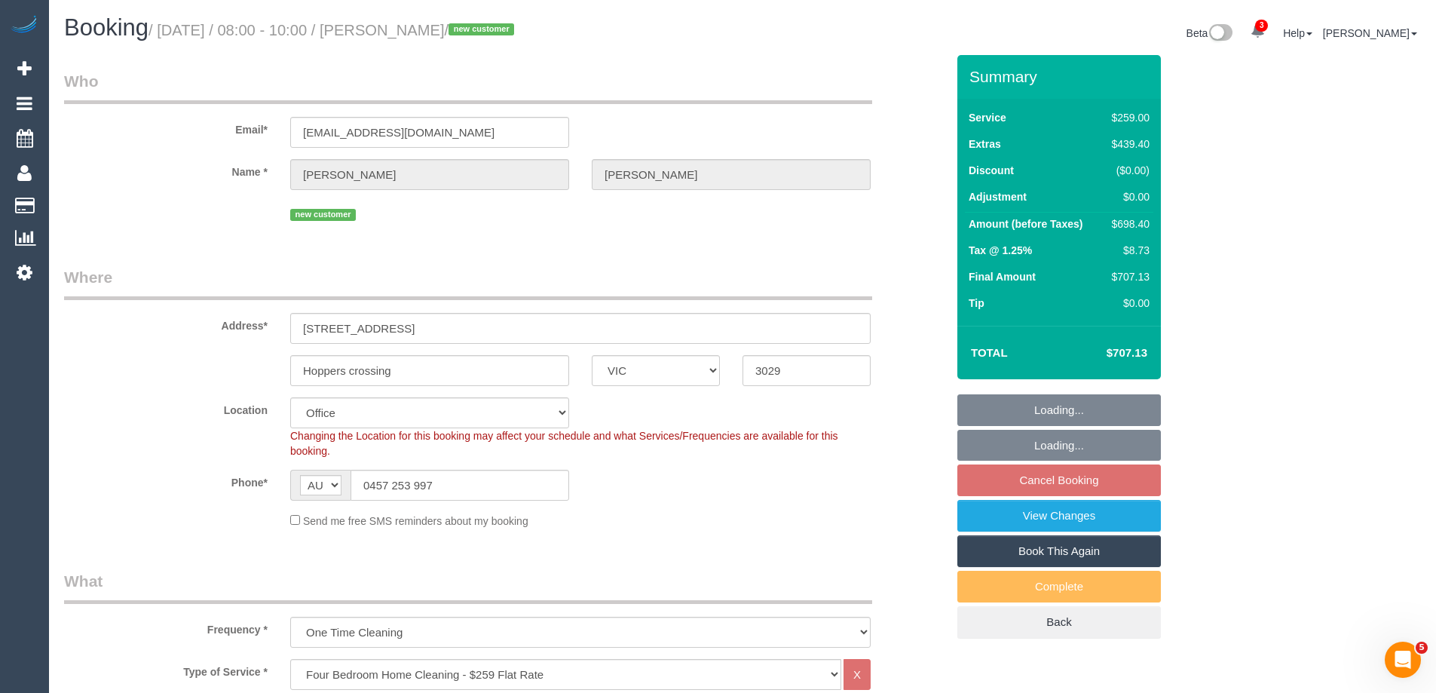
select select "object:834"
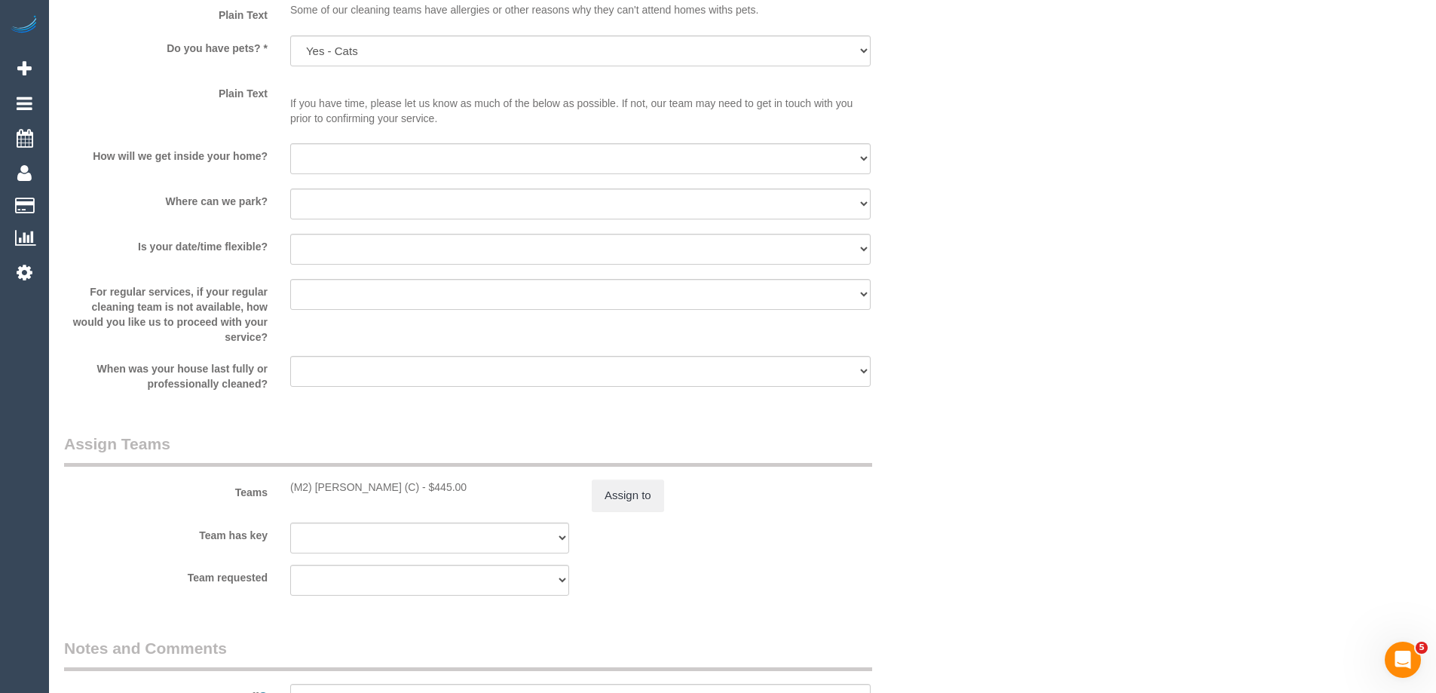
scroll to position [2186, 0]
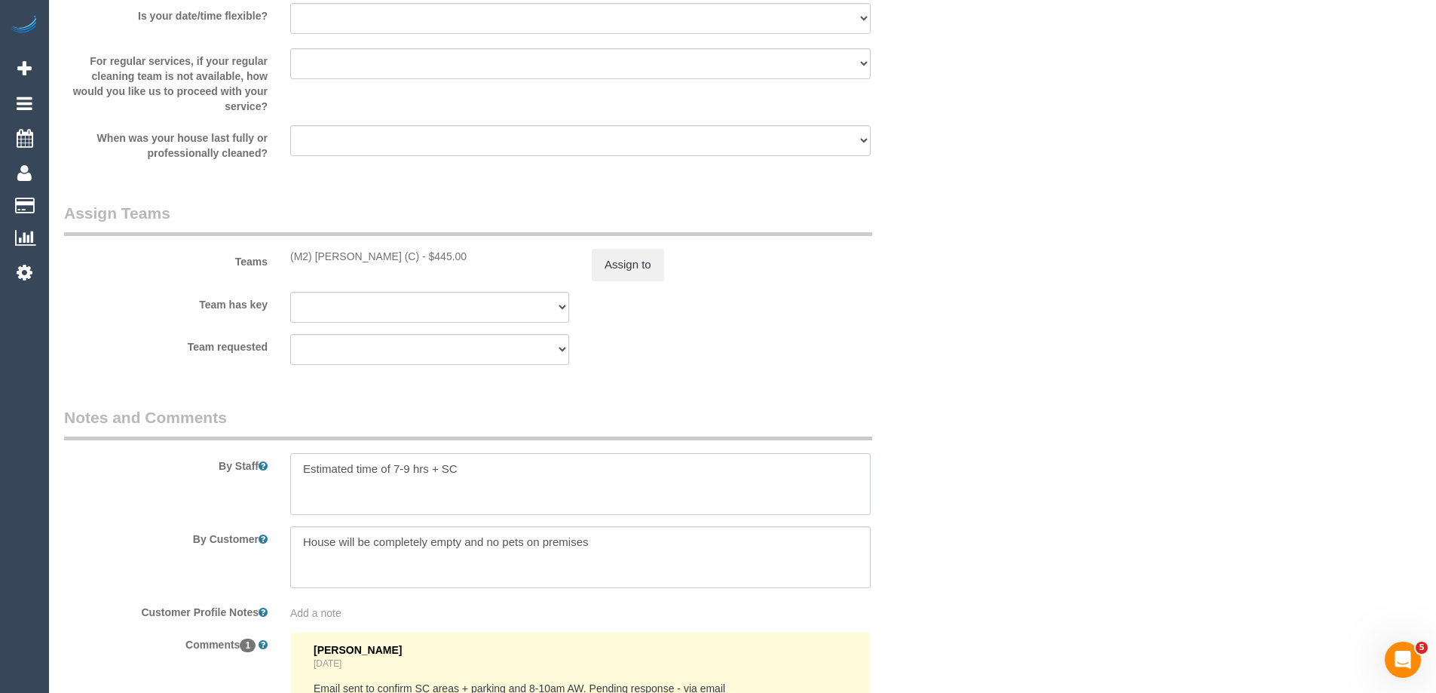
click at [488, 467] on textarea at bounding box center [580, 484] width 580 height 62
type textarea "Estimated time of 7-9 hrs + SC. Steam cleaning of 4 bedrooms"
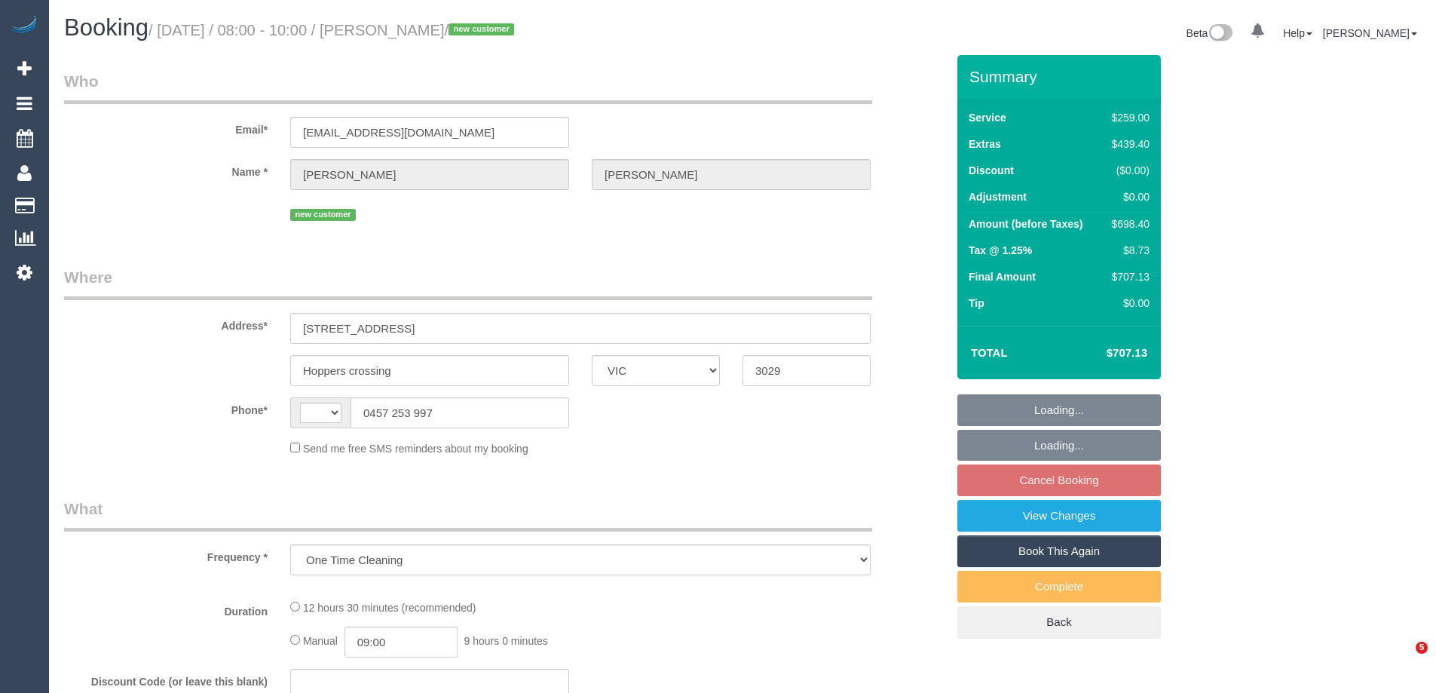
select select "VIC"
select select "string:stripe-pm_1S0ddu2GScqysDRVfvwfa58p"
select select "number:29"
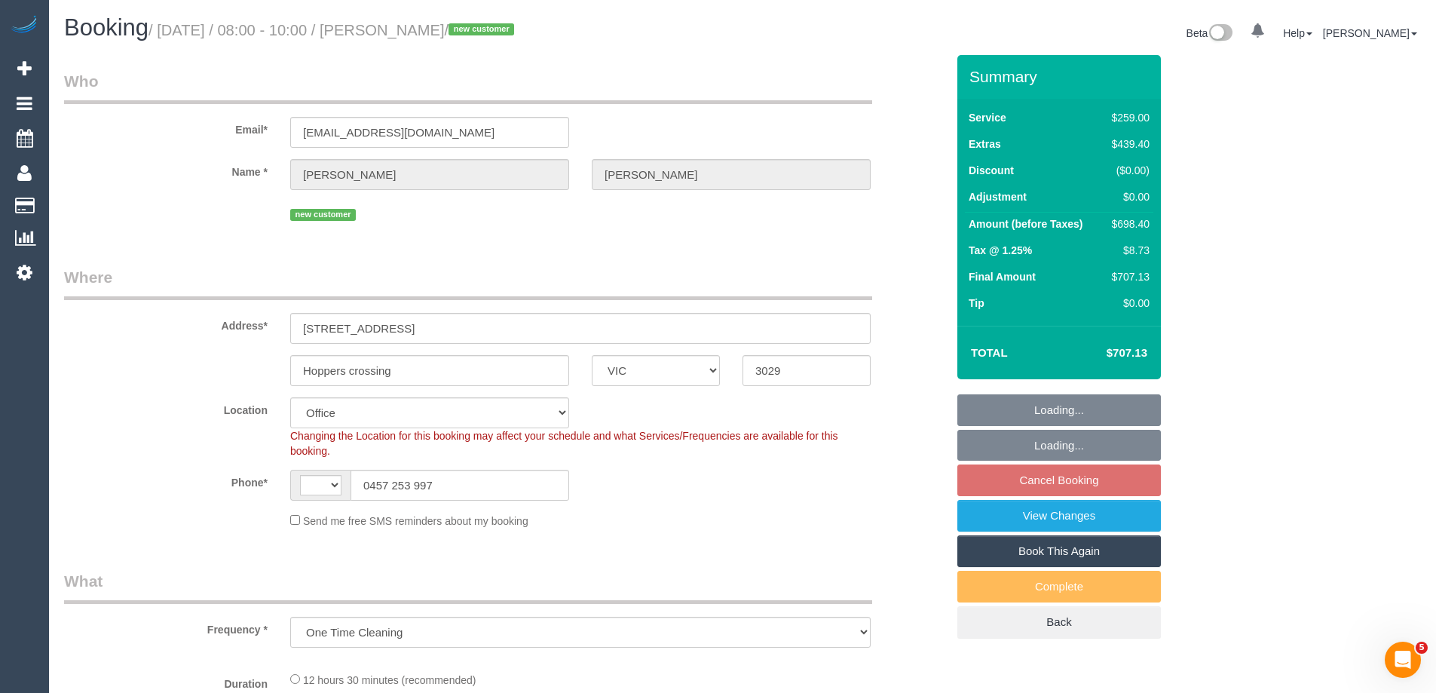
select select "object:738"
select select "string:AU"
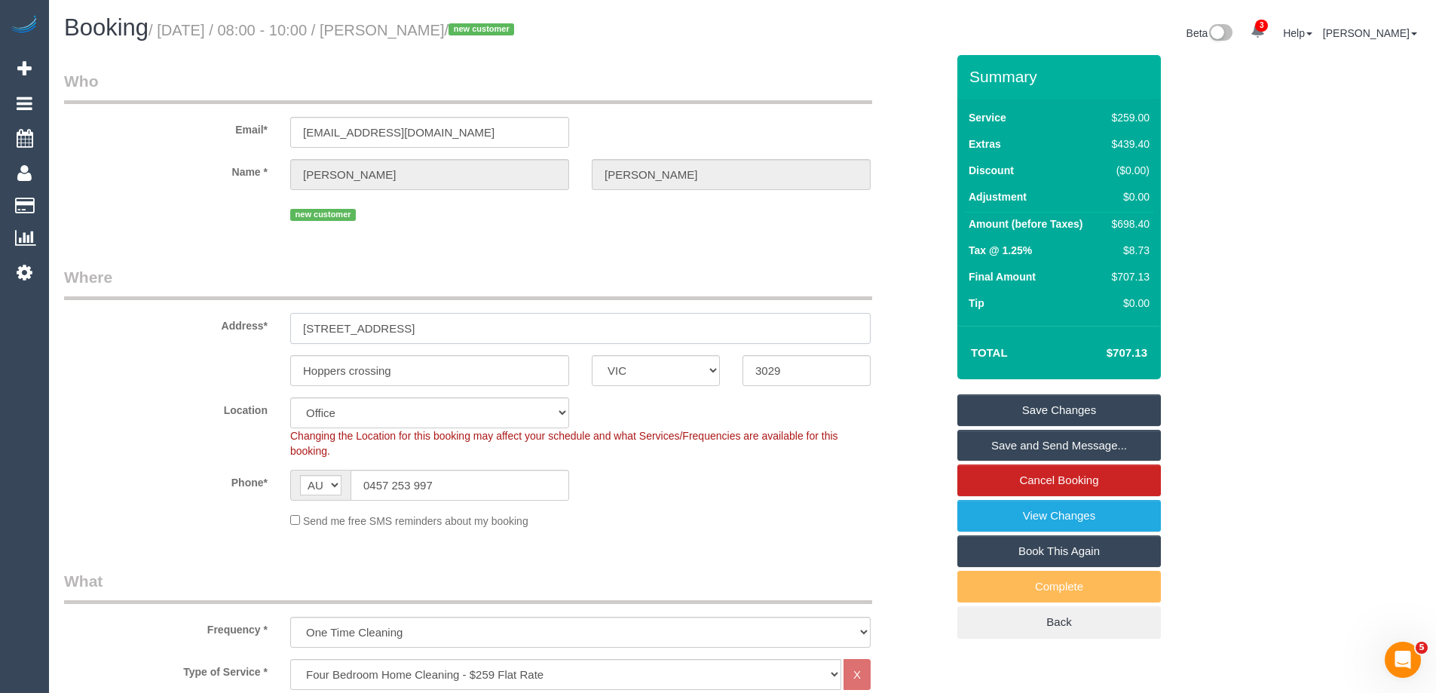
drag, startPoint x: 409, startPoint y: 321, endPoint x: 135, endPoint y: 304, distance: 274.1
click at [135, 304] on div "Address* 310 heaths rd" at bounding box center [505, 305] width 904 height 78
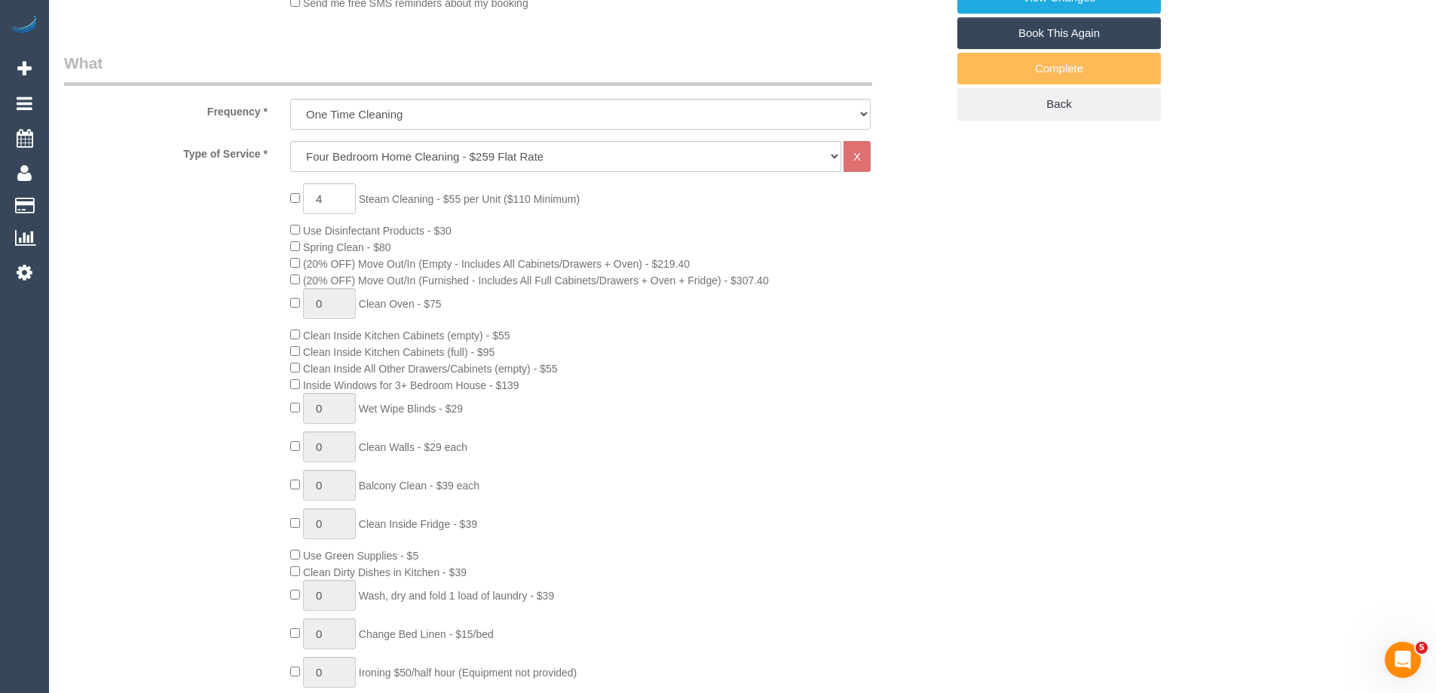
scroll to position [528, 0]
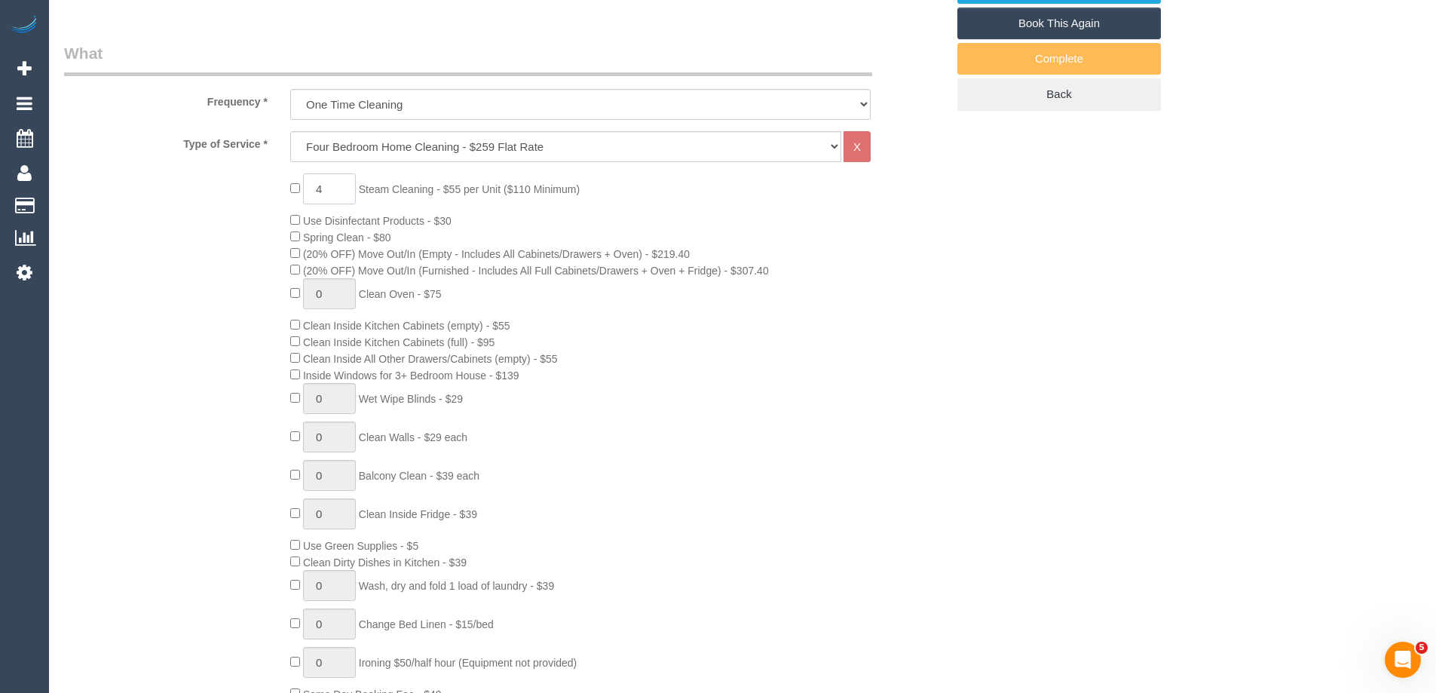
drag, startPoint x: 336, startPoint y: 184, endPoint x: 306, endPoint y: 184, distance: 30.1
click at [306, 184] on input "4" at bounding box center [329, 188] width 53 height 31
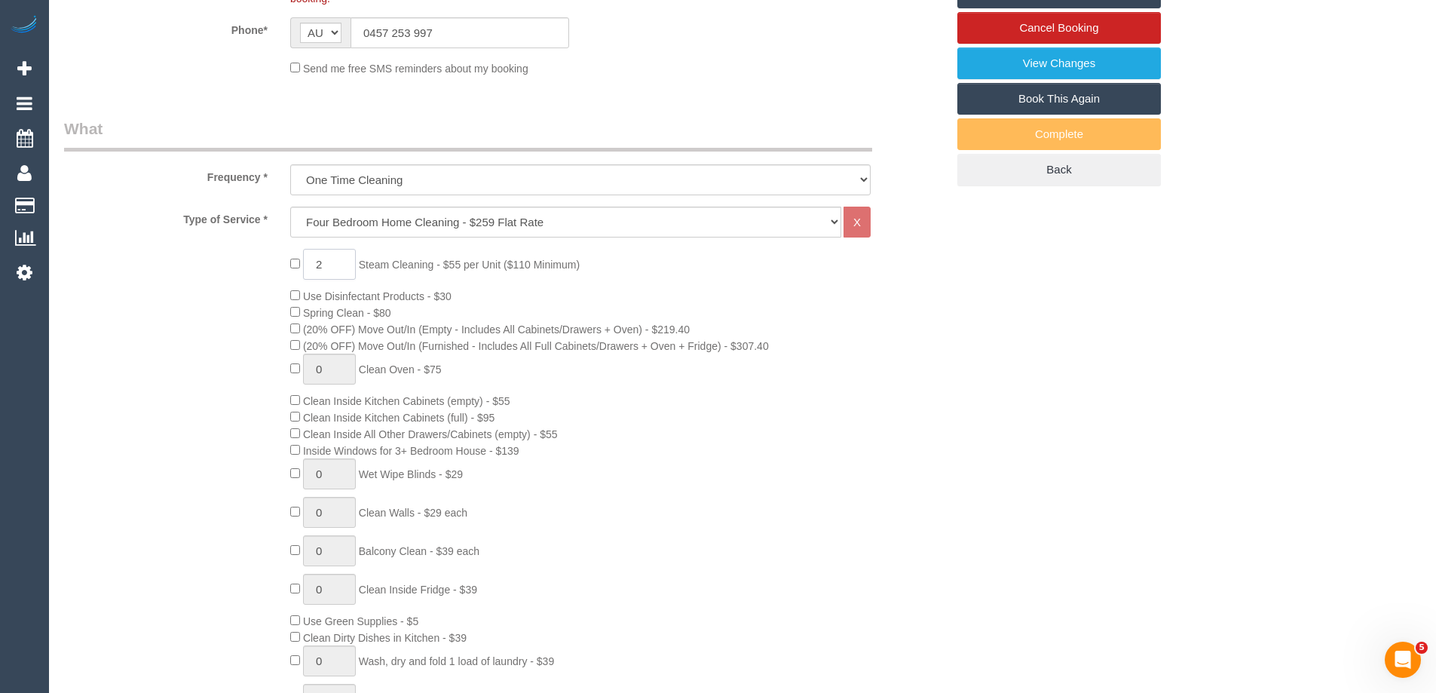
drag, startPoint x: 332, startPoint y: 263, endPoint x: 259, endPoint y: 267, distance: 73.2
click at [259, 267] on div "2 Steam Cleaning - $55 per Unit ($110 Minimum) Use Disinfectant Products - $30 …" at bounding box center [505, 513] width 904 height 528
type input "6"
click at [222, 298] on div "6 Steam Cleaning - $55 per Unit ($110 Minimum) Use Disinfectant Products - $30 …" at bounding box center [505, 513] width 904 height 528
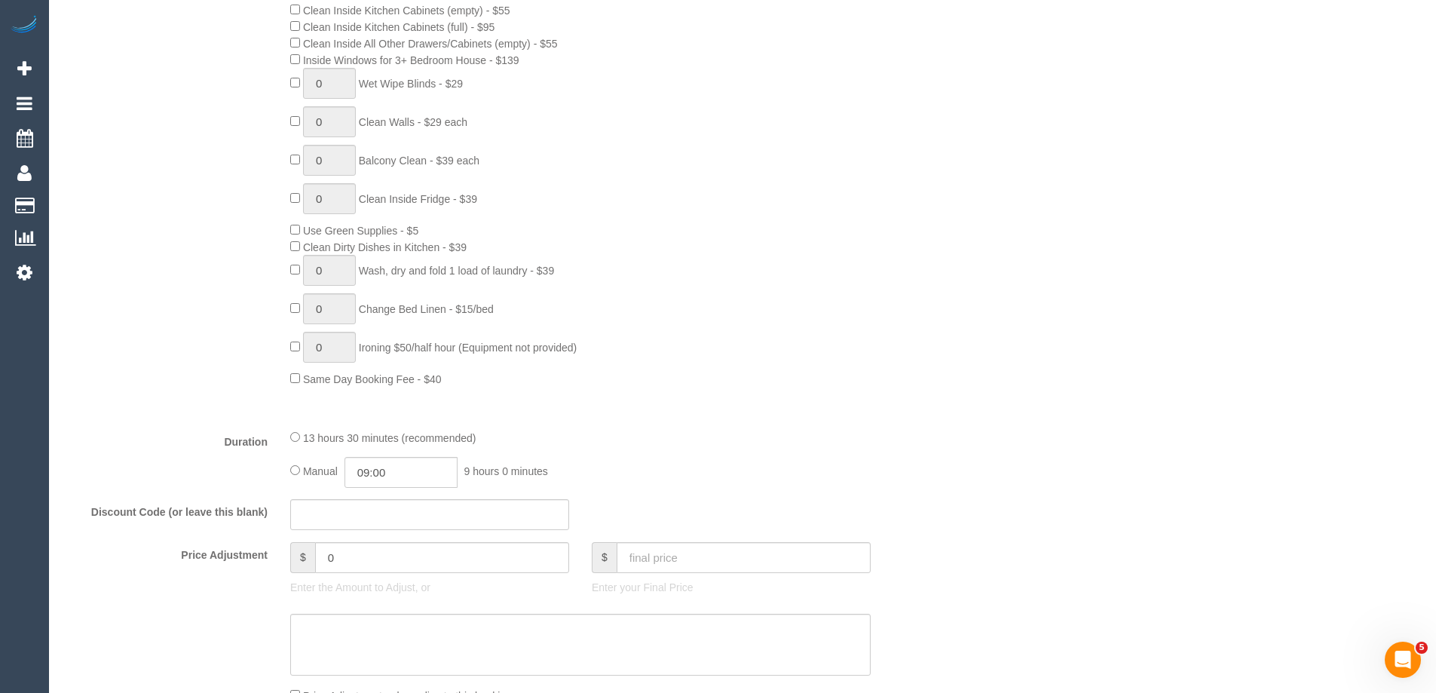
scroll to position [980, 0]
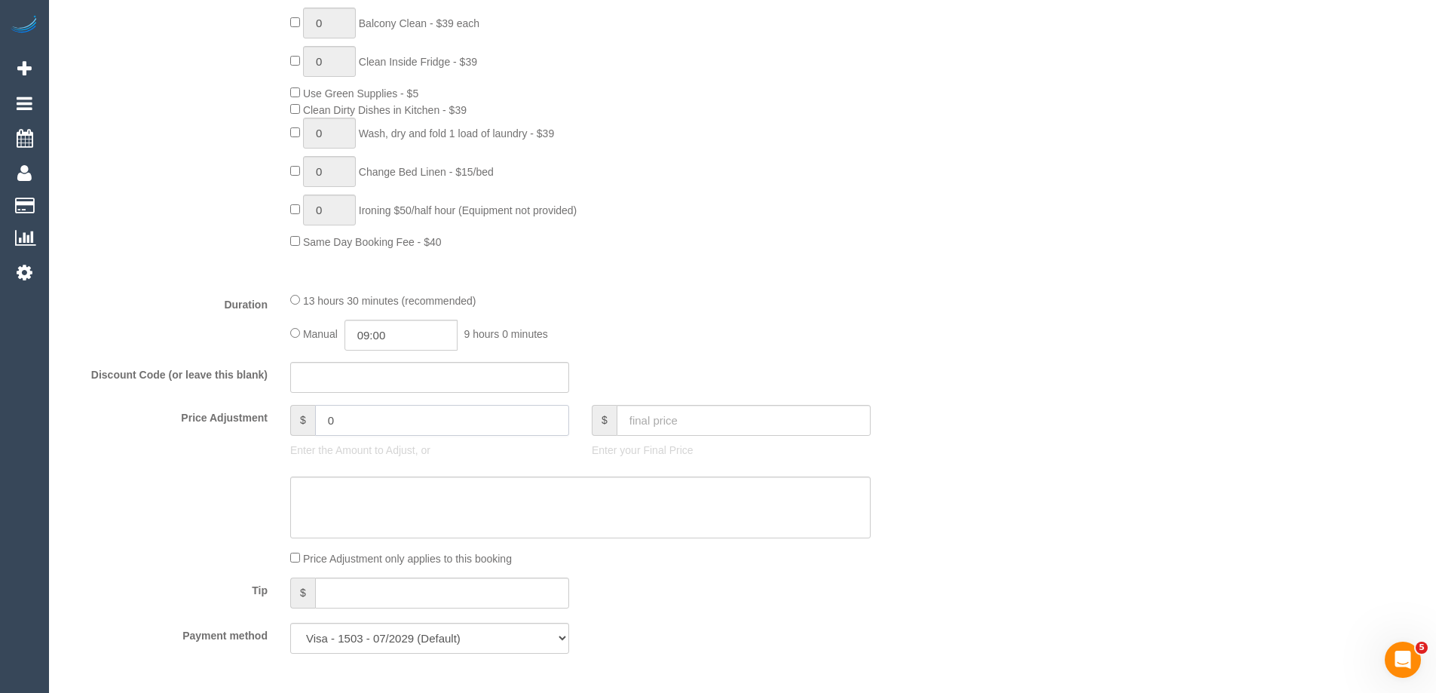
drag, startPoint x: 343, startPoint y: 409, endPoint x: 259, endPoint y: 408, distance: 84.4
click at [259, 408] on div "Price Adjustment $ 0 Enter the Amount to Adjust, or $ Enter your Final Price" at bounding box center [505, 435] width 904 height 60
type input "27.5"
click at [341, 506] on textarea at bounding box center [580, 507] width 580 height 62
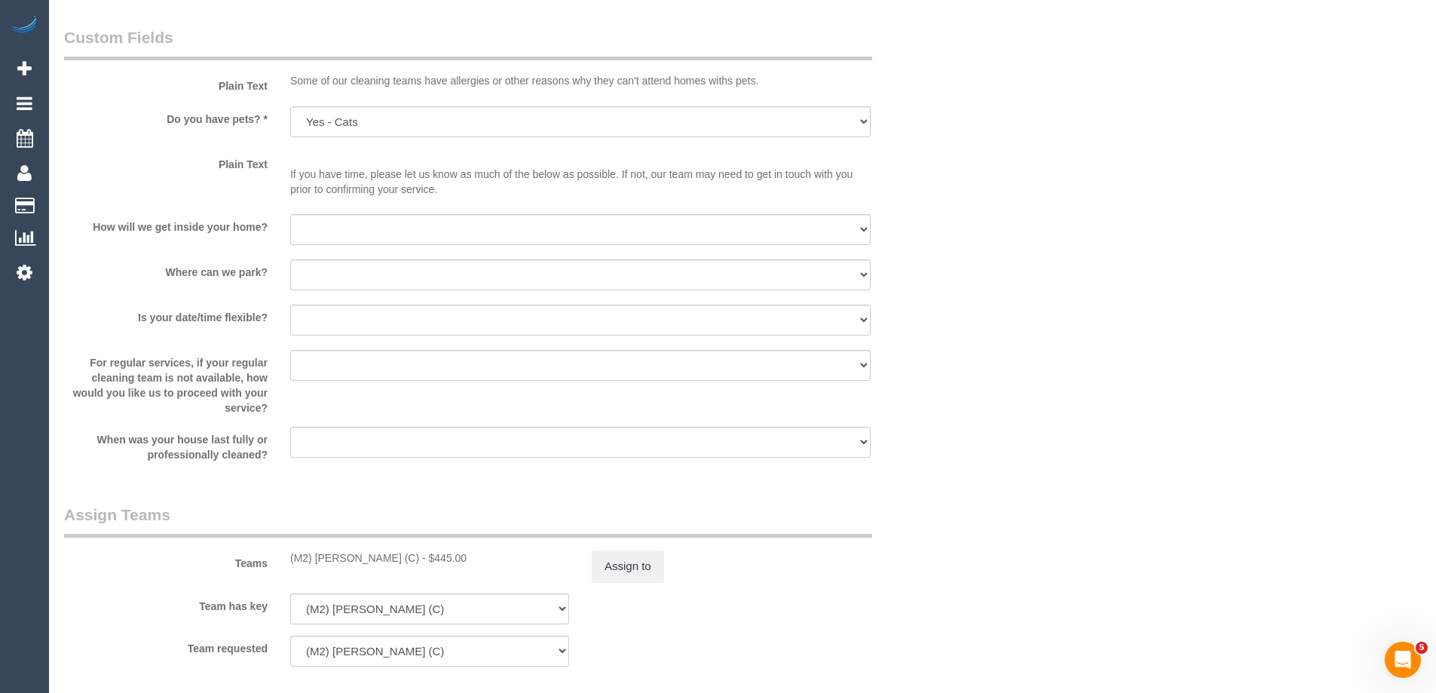
scroll to position [2336, 0]
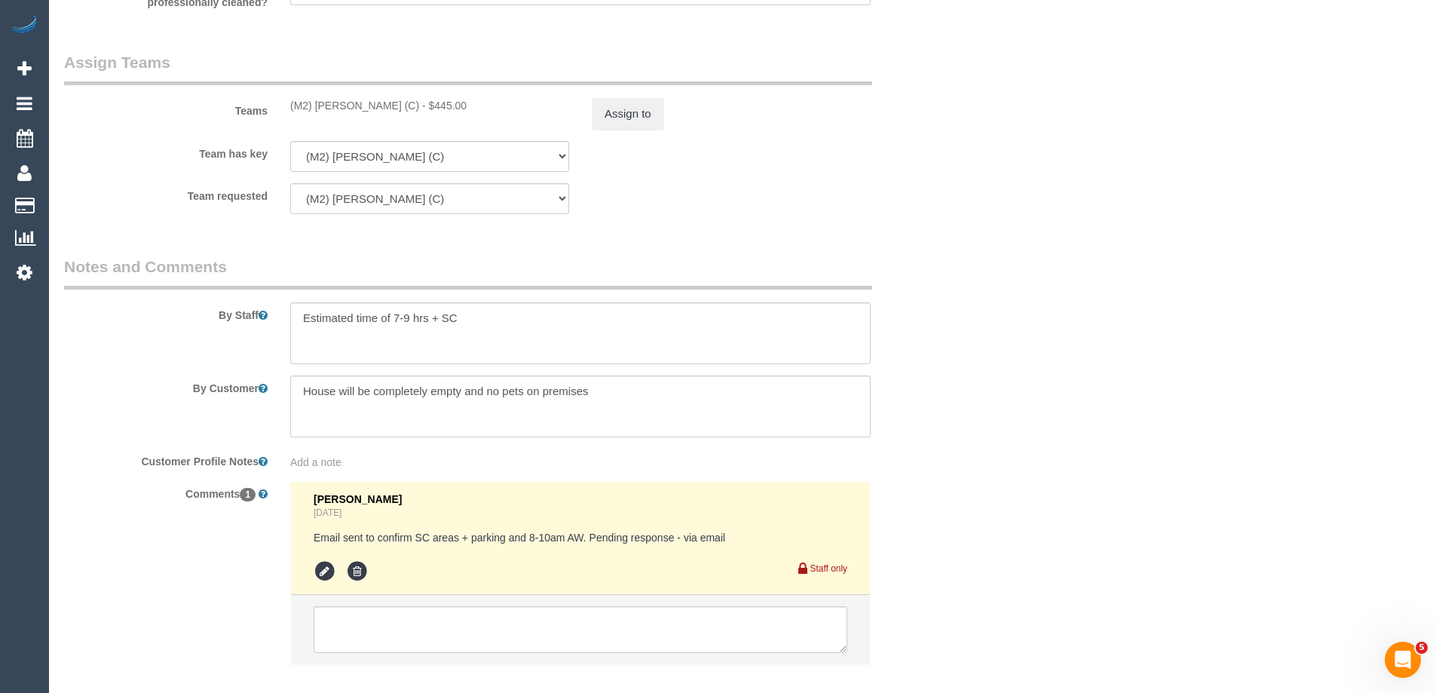
type textarea "Price adjusted for SC of hallway - SC"
click at [479, 322] on textarea at bounding box center [580, 333] width 580 height 62
click at [486, 311] on textarea at bounding box center [580, 333] width 580 height 62
paste textarea "4 bedrooms, as well as the front living room and hallways to the bedrooms."
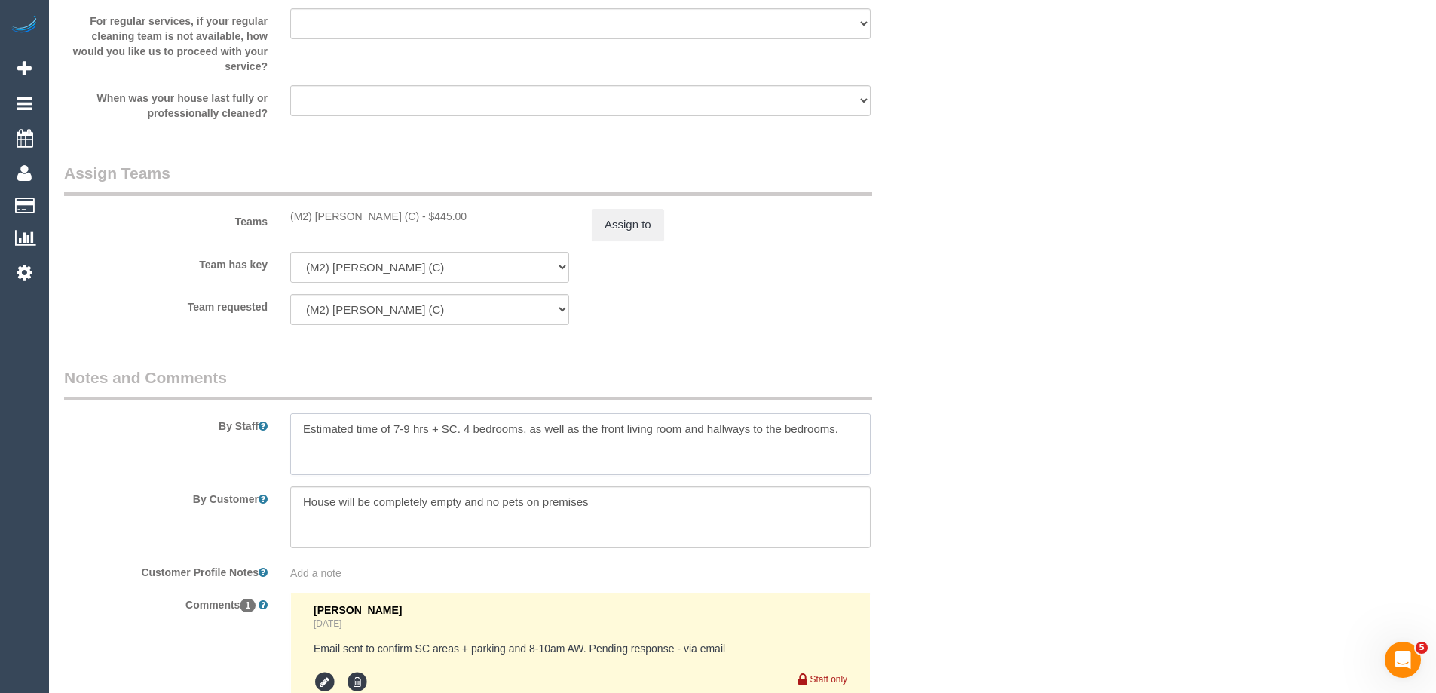
scroll to position [2261, 0]
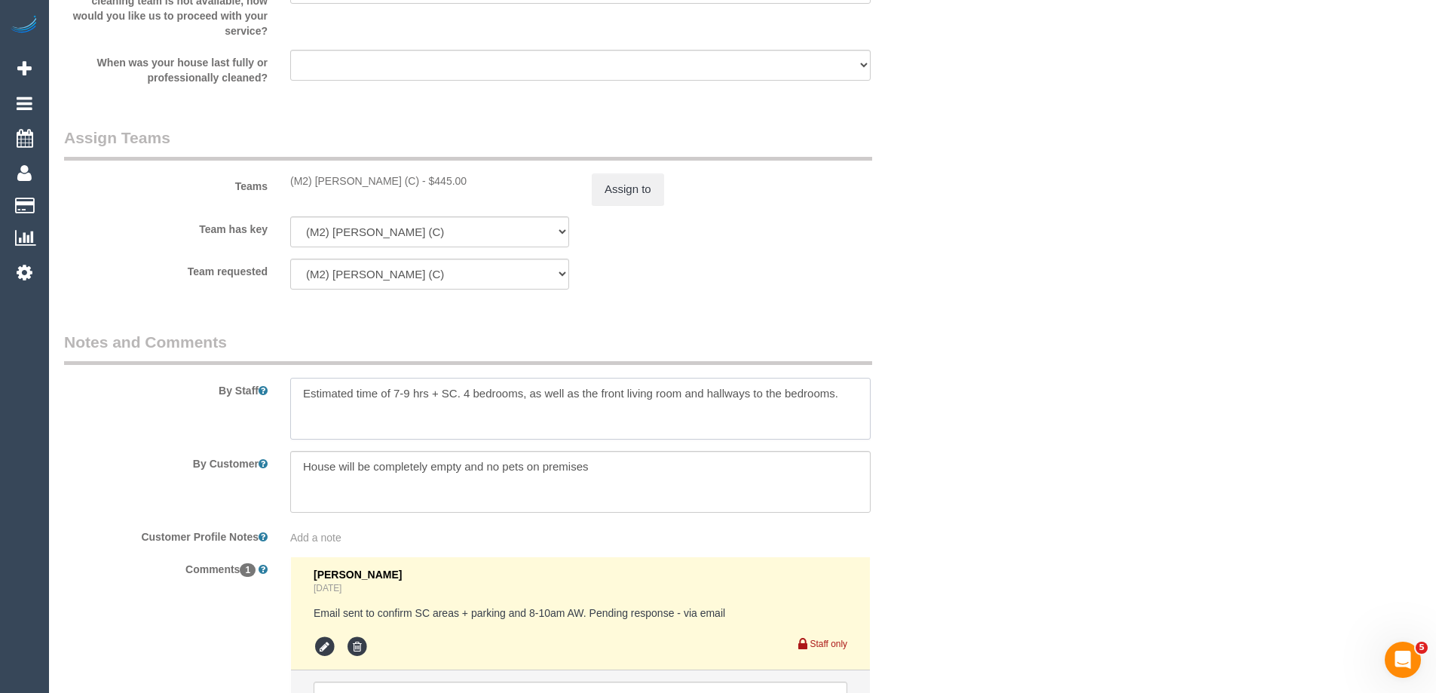
click at [466, 391] on textarea at bounding box center [580, 409] width 580 height 62
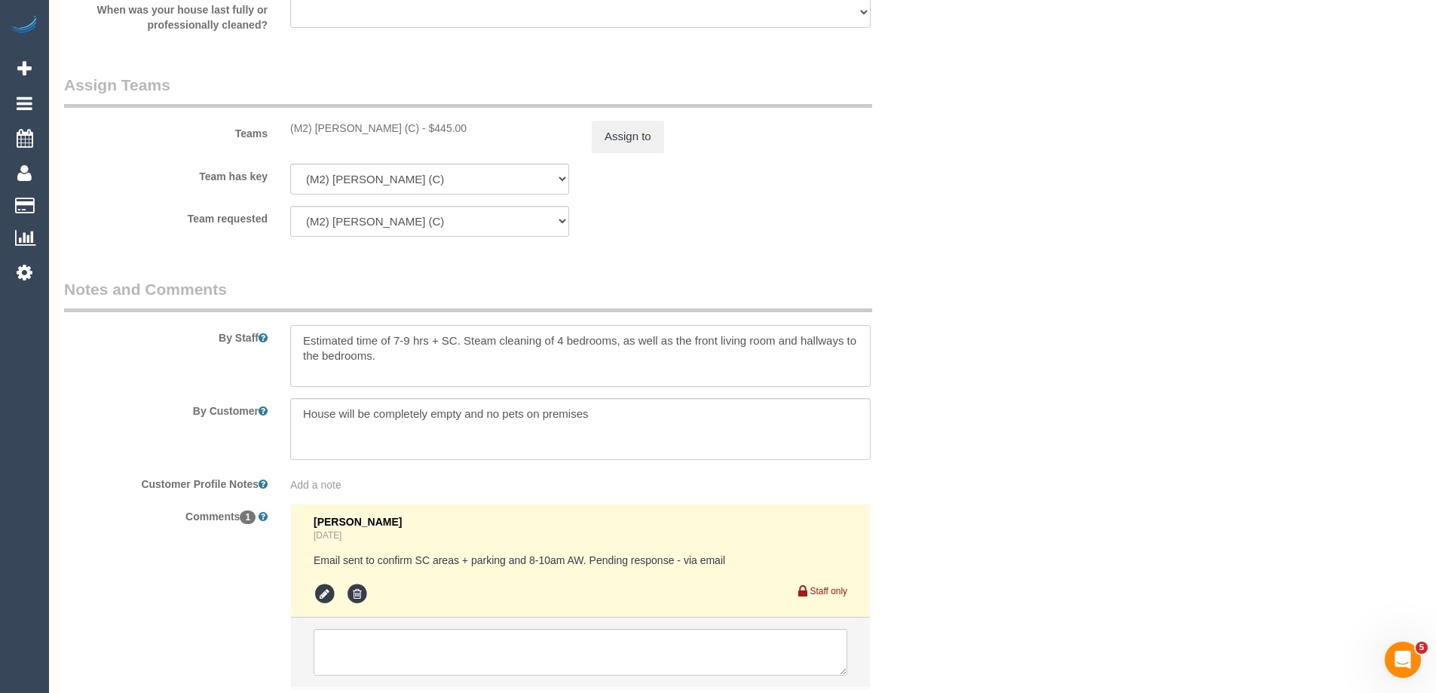
scroll to position [2264, 0]
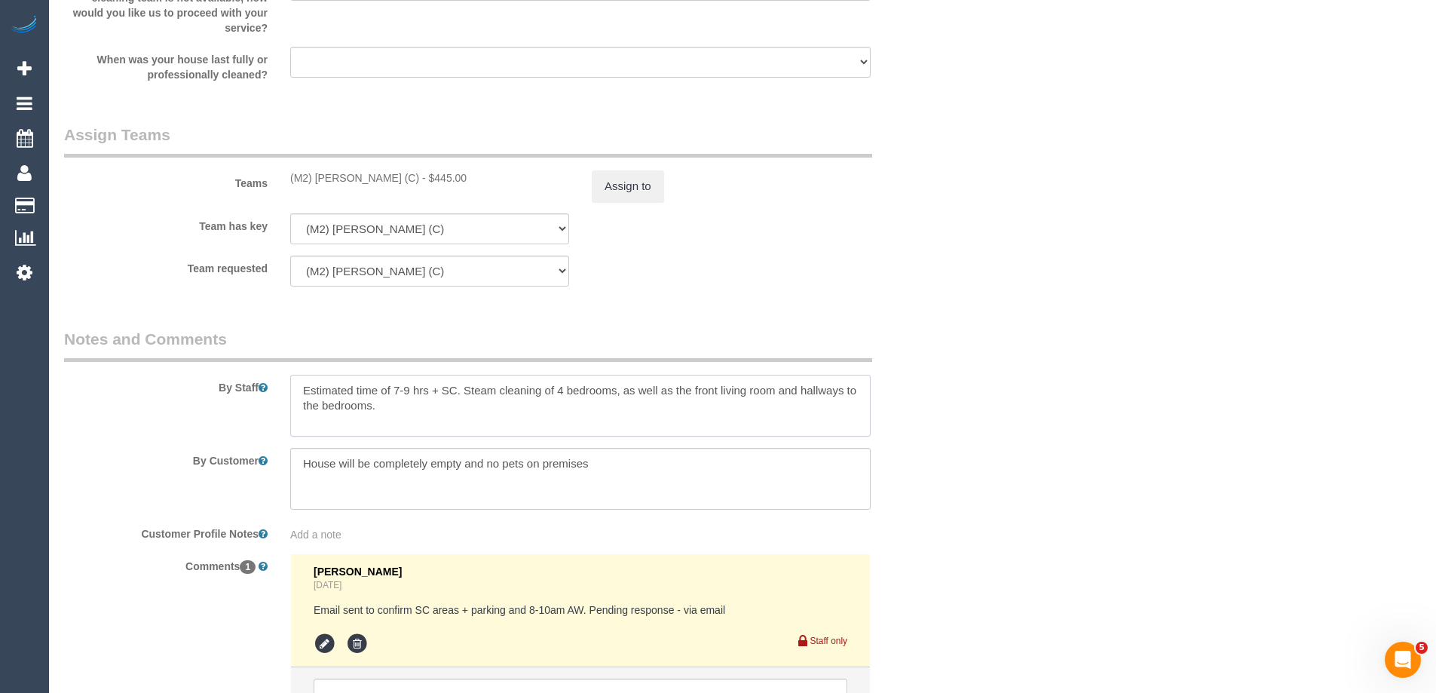
click at [842, 388] on textarea at bounding box center [580, 406] width 580 height 62
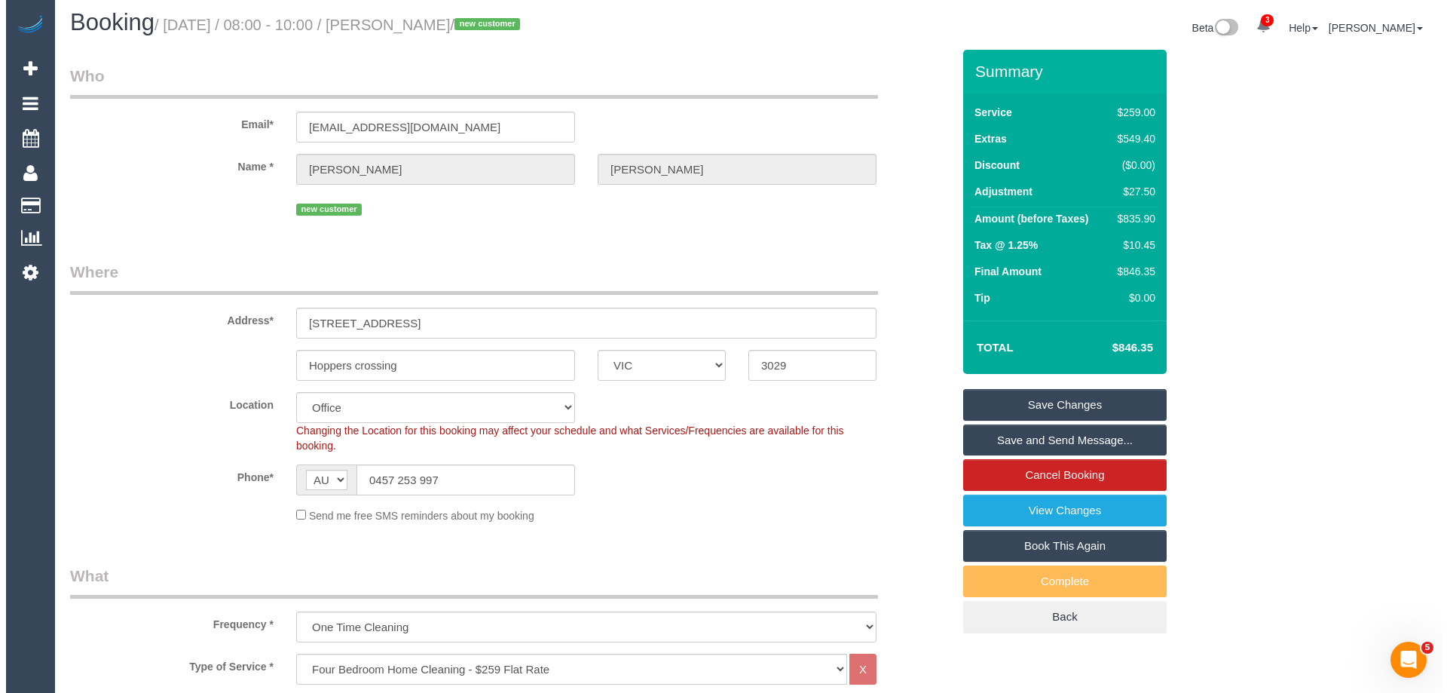
scroll to position [0, 0]
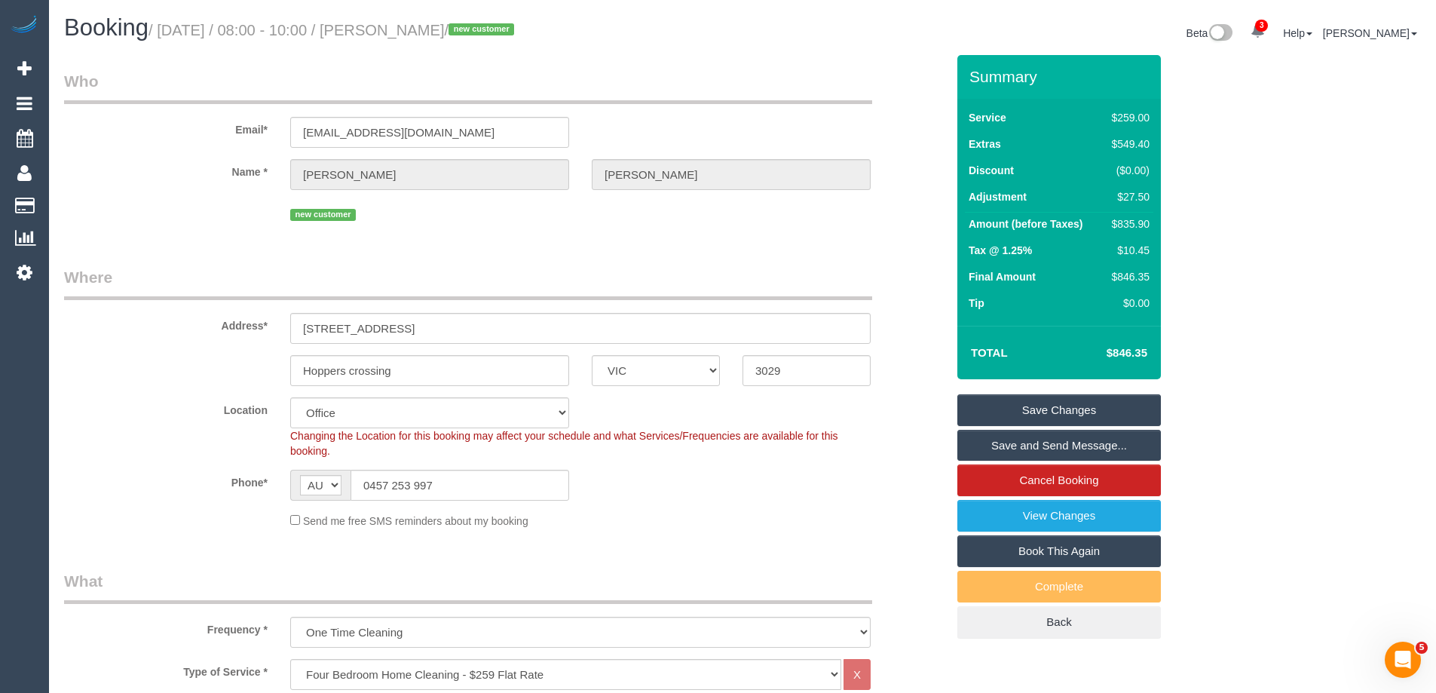
type textarea "Estimated time of 7-9 hrs + SC. Steam cleaning of 4 bedrooms, as well as the fr…"
click at [1021, 407] on link "Save Changes" at bounding box center [1058, 410] width 203 height 32
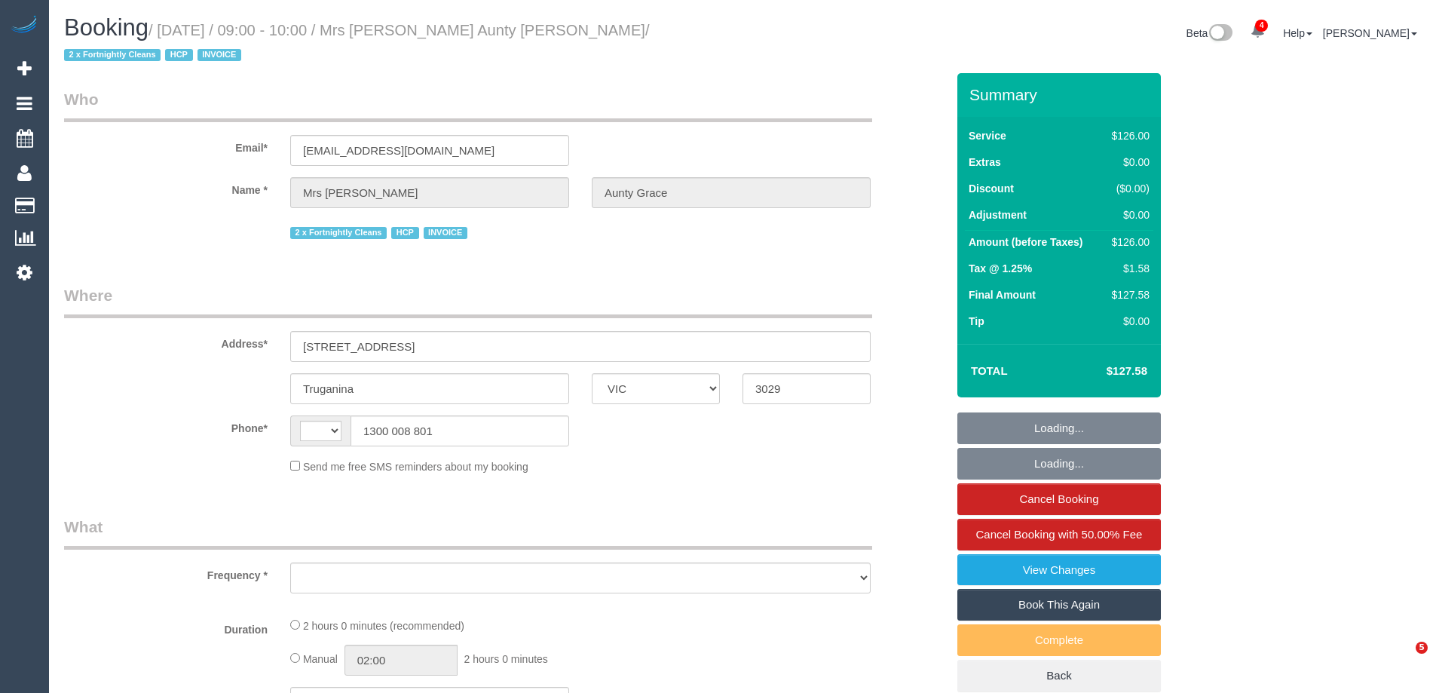
select select "VIC"
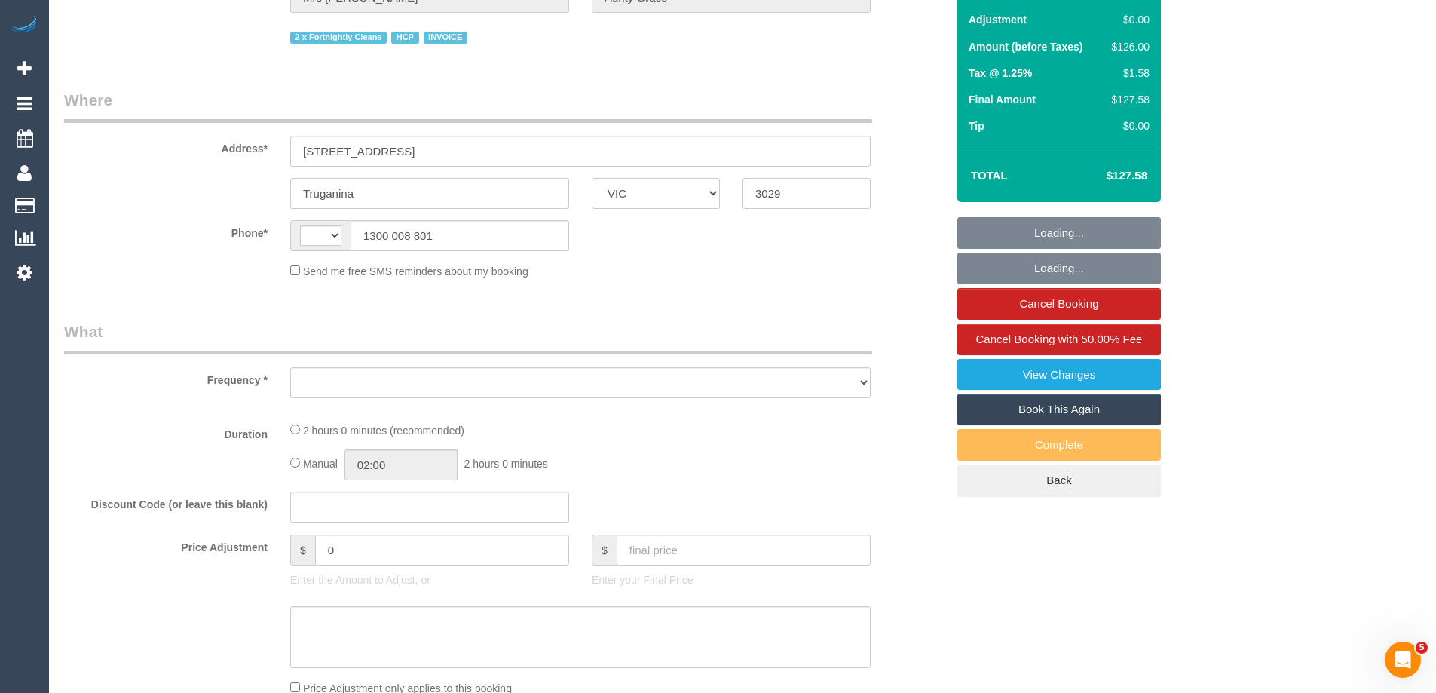
select select "120"
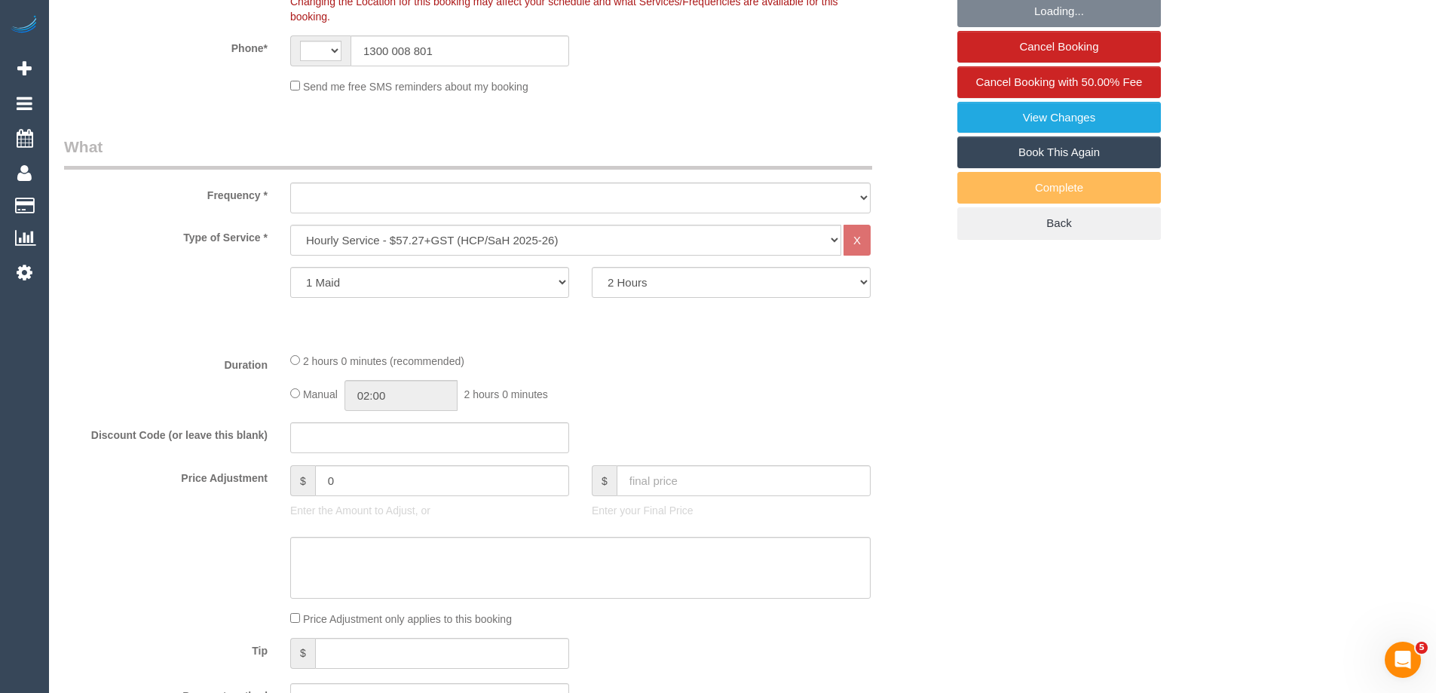
select select "string:AU"
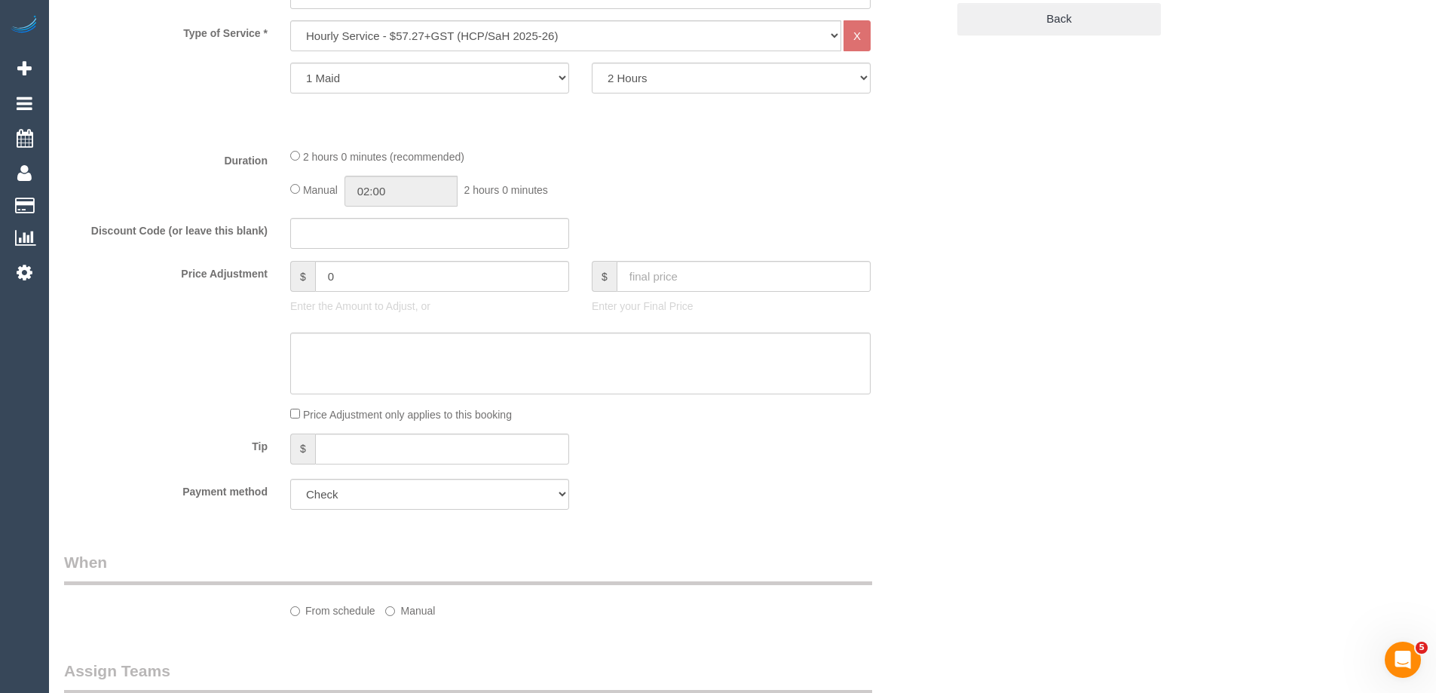
select select "object:1207"
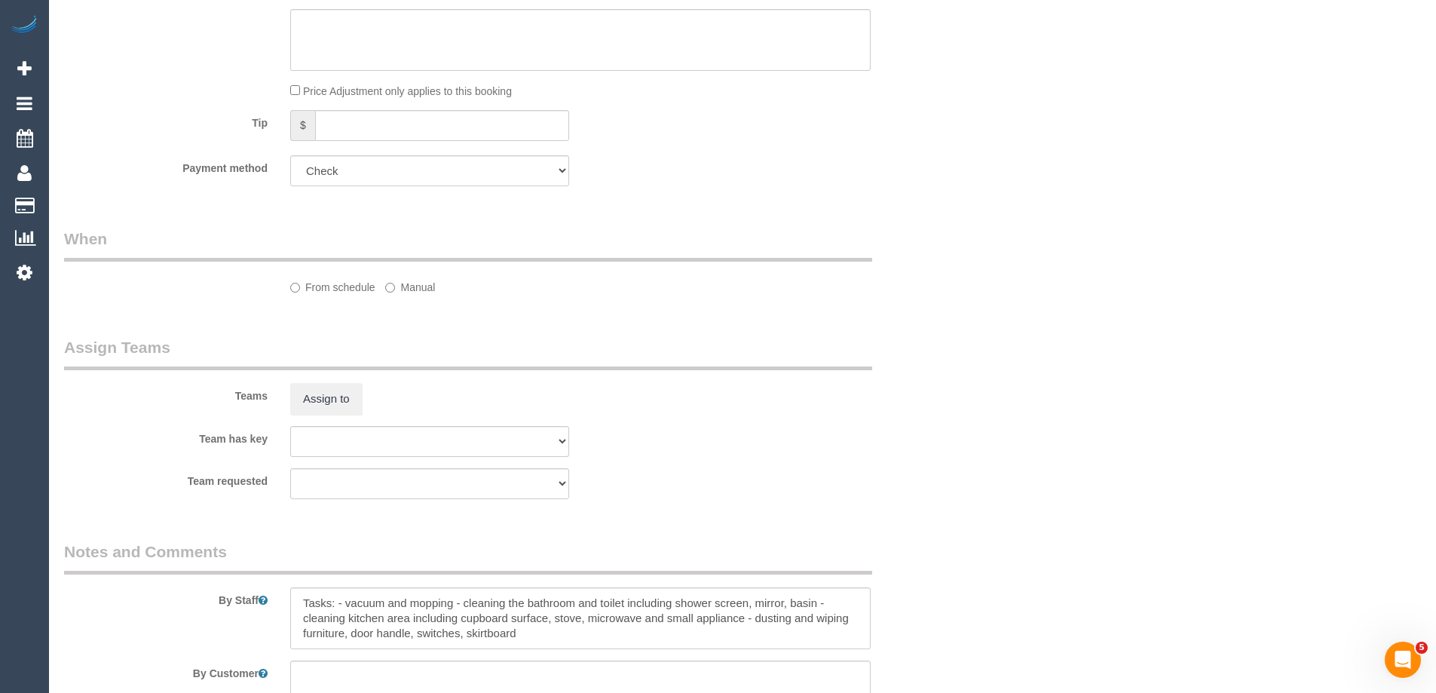
select select "number:28"
select select "number:14"
select select "number:19"
select select "number:25"
select select "number:35"
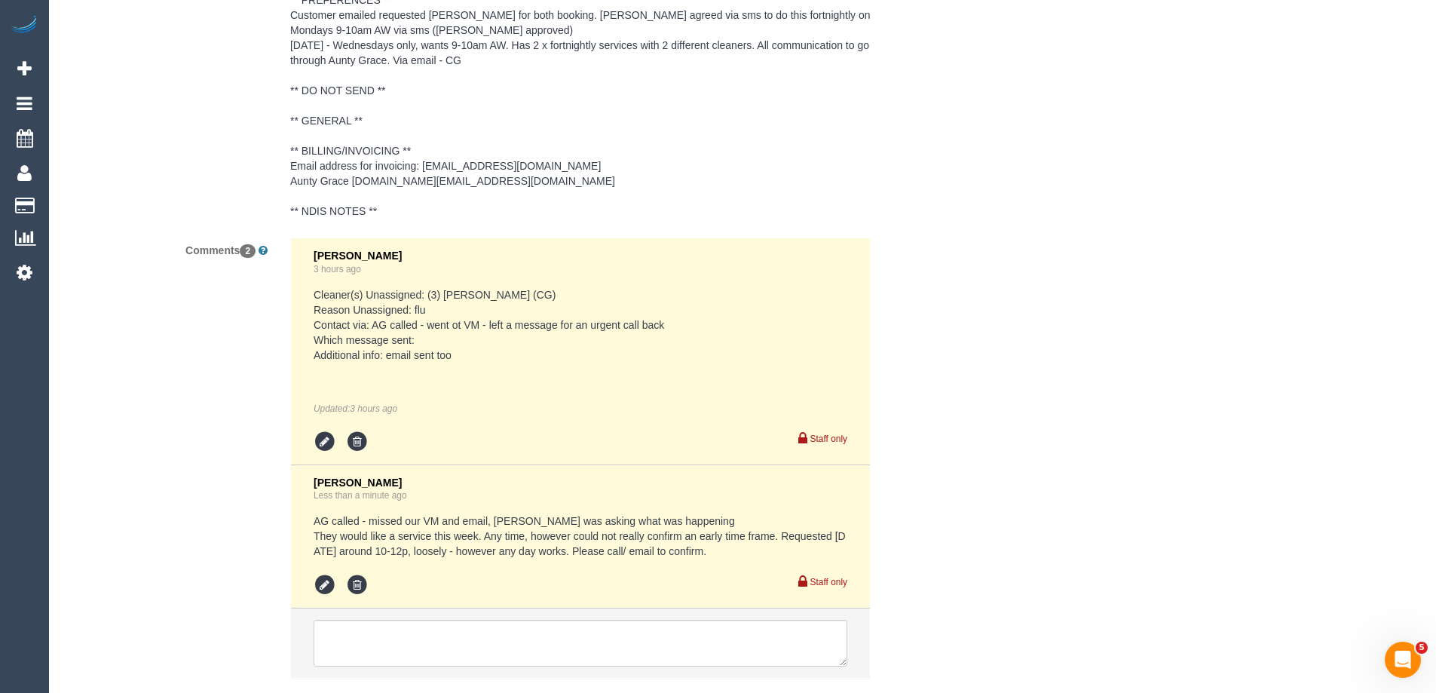
scroll to position [2415, 0]
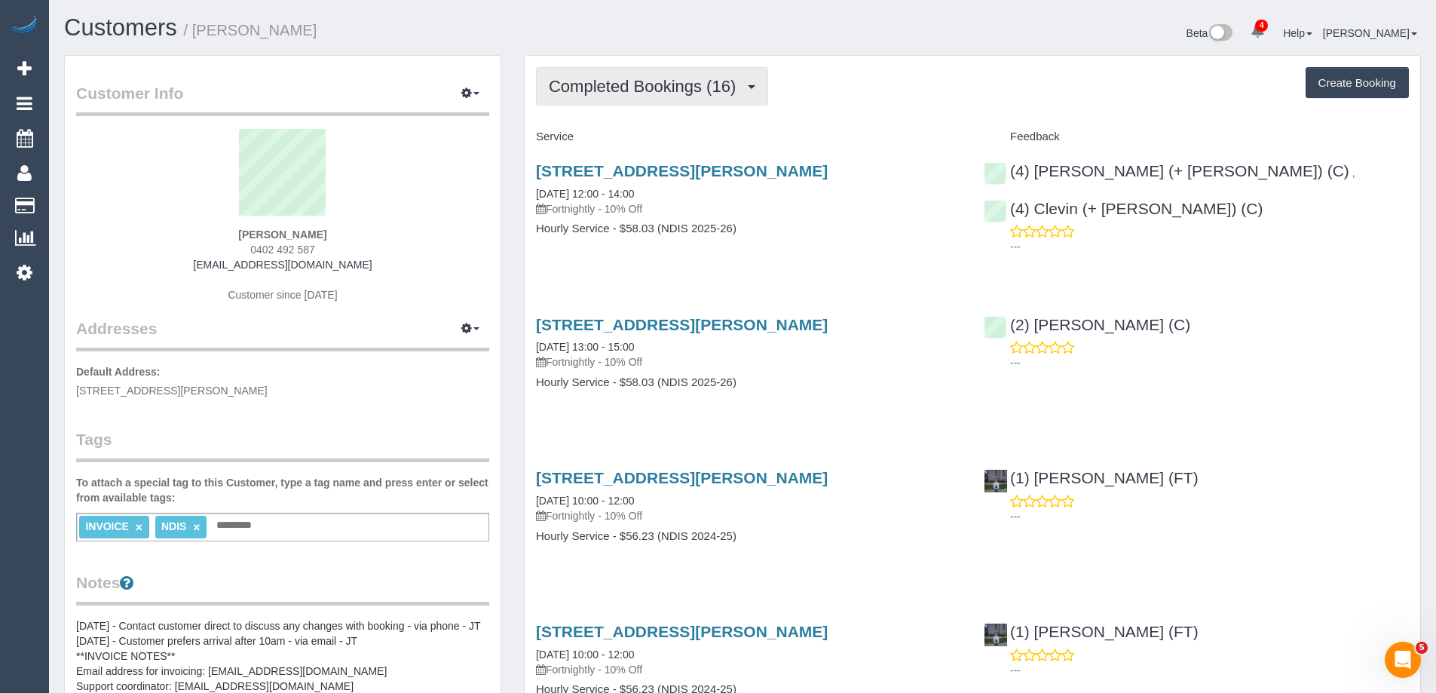
click at [694, 87] on span "Completed Bookings (16)" at bounding box center [646, 86] width 194 height 19
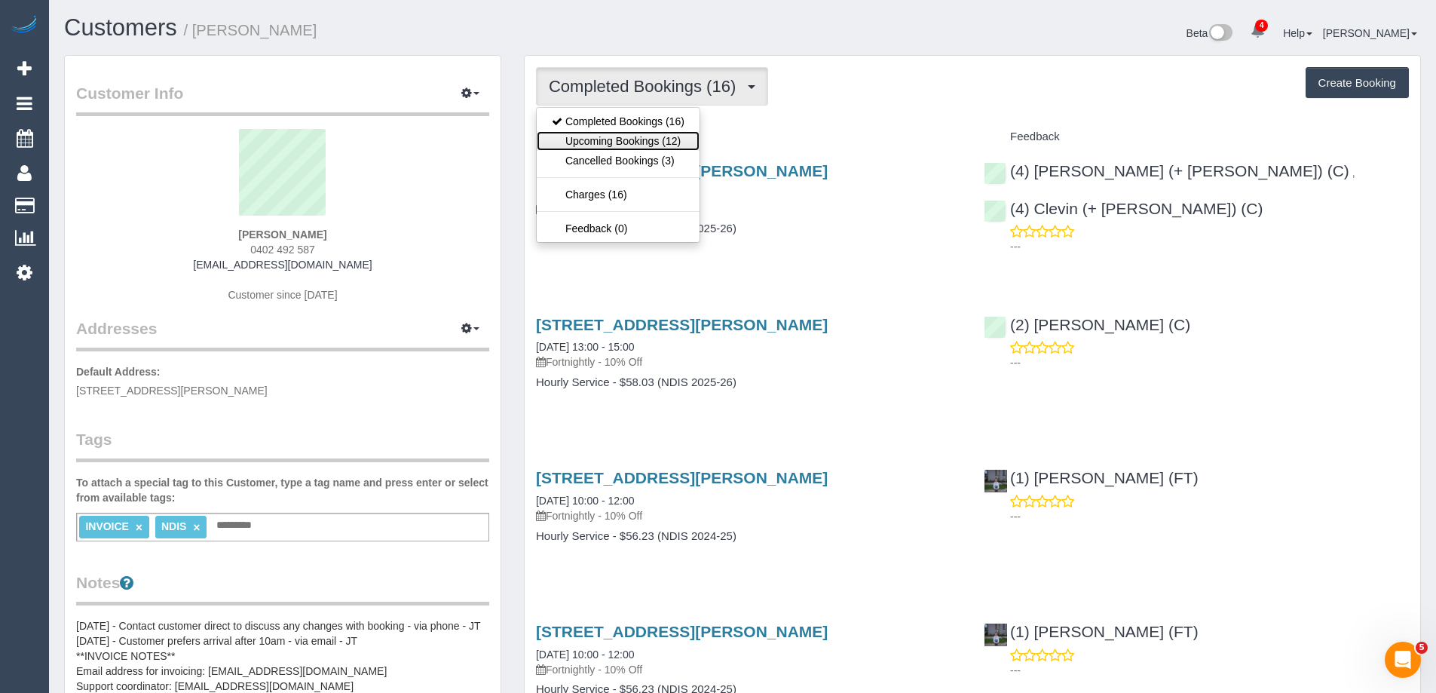
click at [675, 136] on link "Upcoming Bookings (12)" at bounding box center [618, 141] width 163 height 20
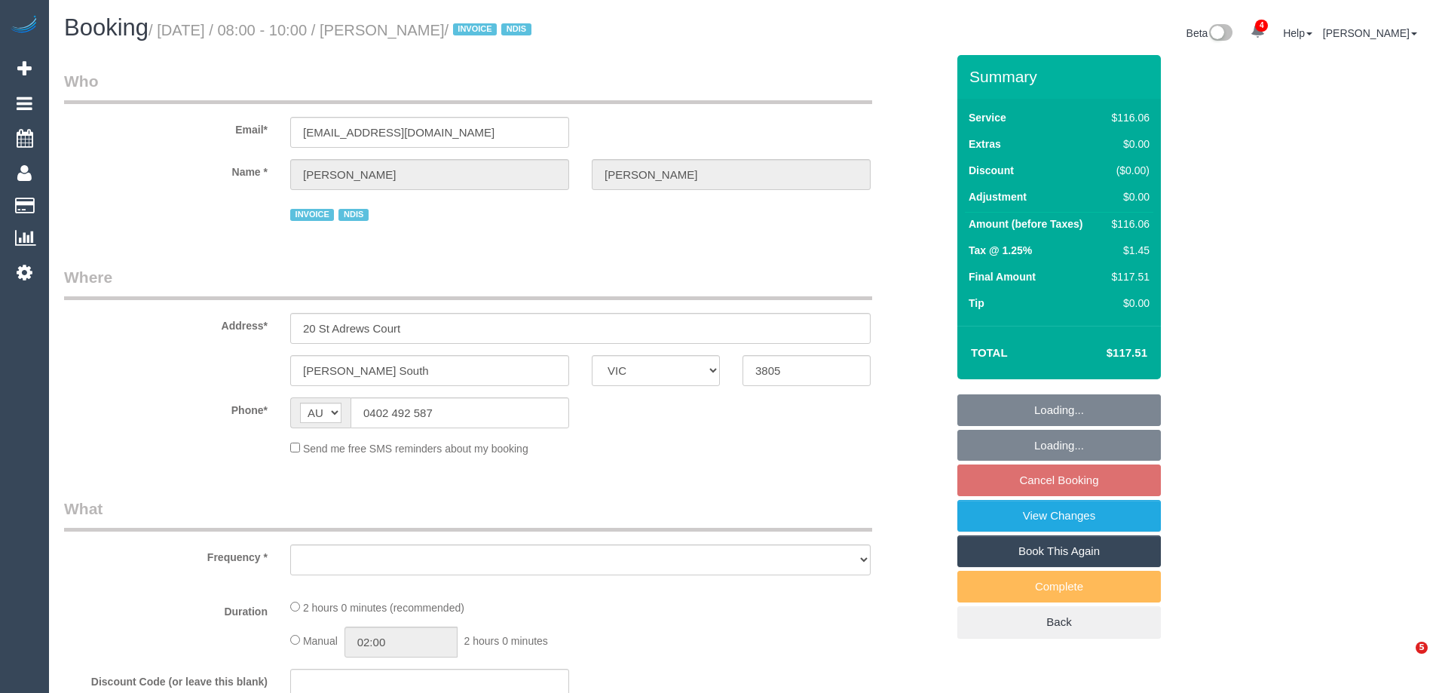
select select "VIC"
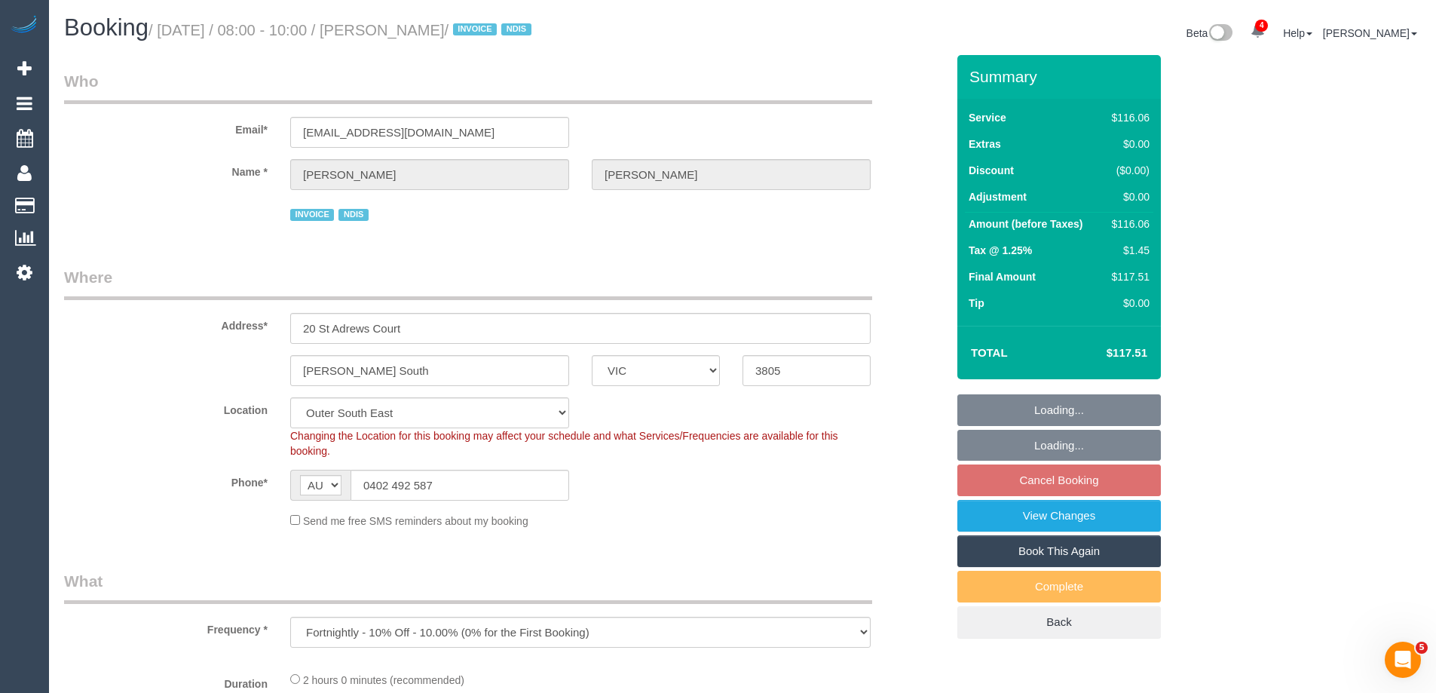
select select "object:756"
select select "number:27"
select select "number:14"
select select "number:18"
select select "number:22"
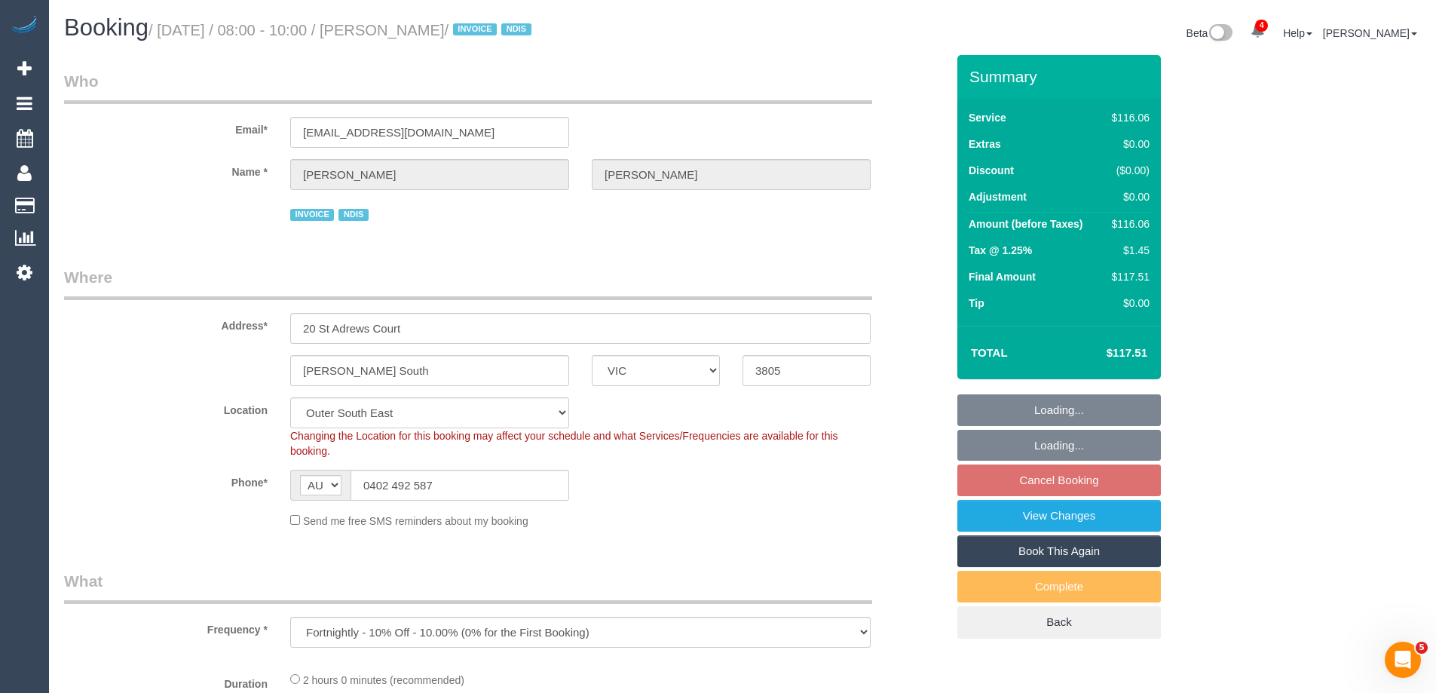
select select "spot1"
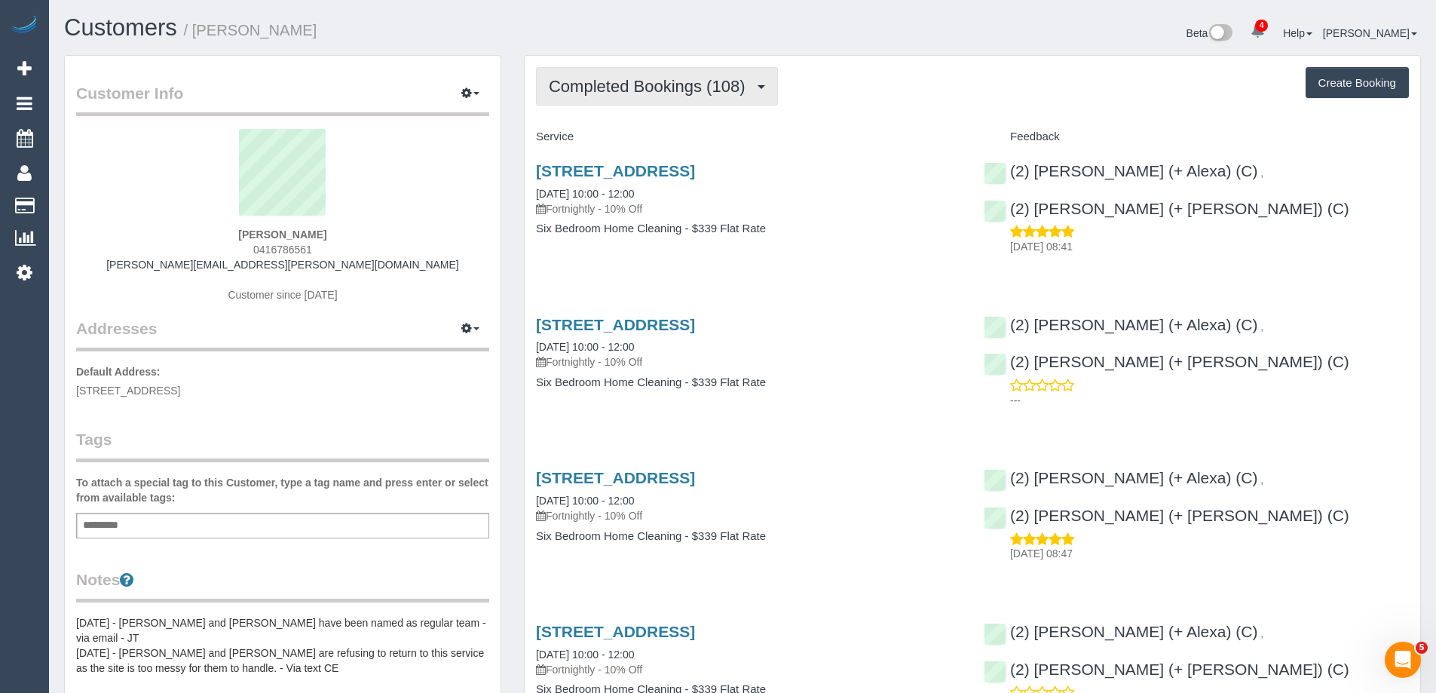
click at [659, 90] on span "Completed Bookings (108)" at bounding box center [650, 86] width 203 height 19
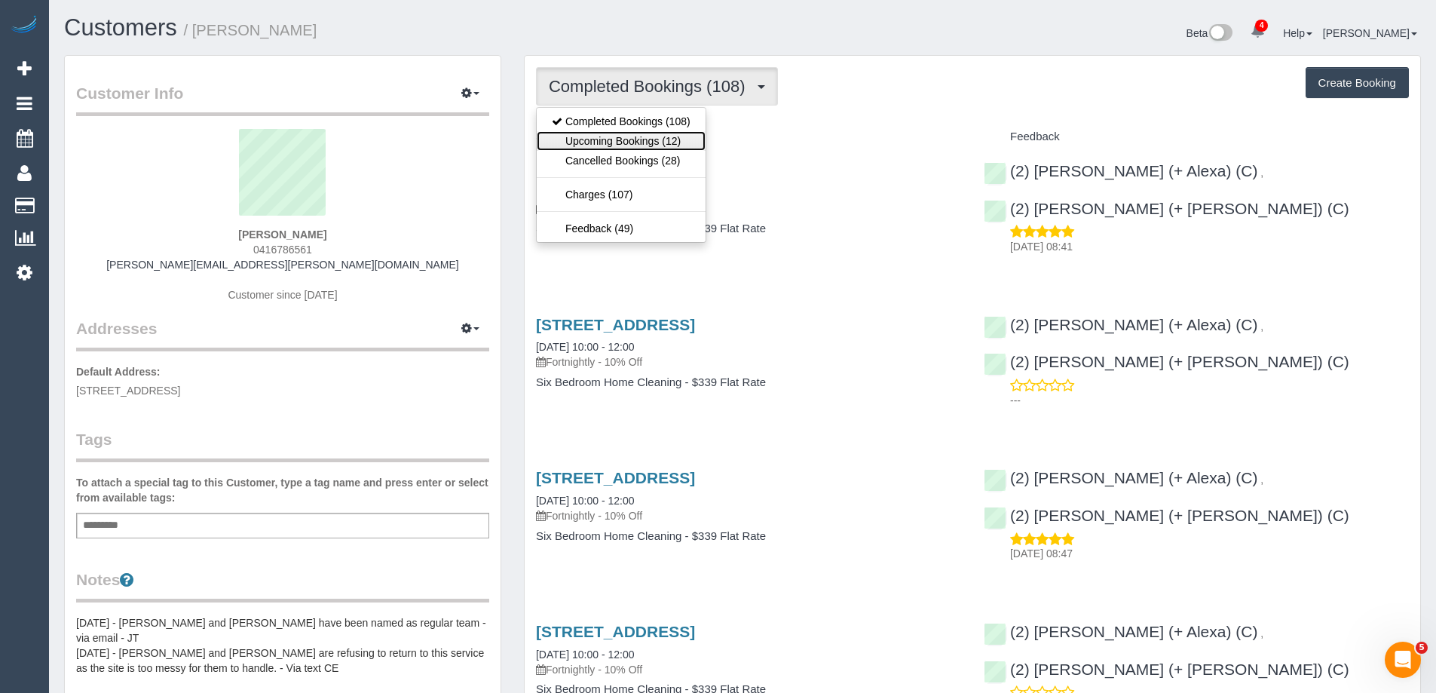
click at [653, 138] on link "Upcoming Bookings (12)" at bounding box center [621, 141] width 169 height 20
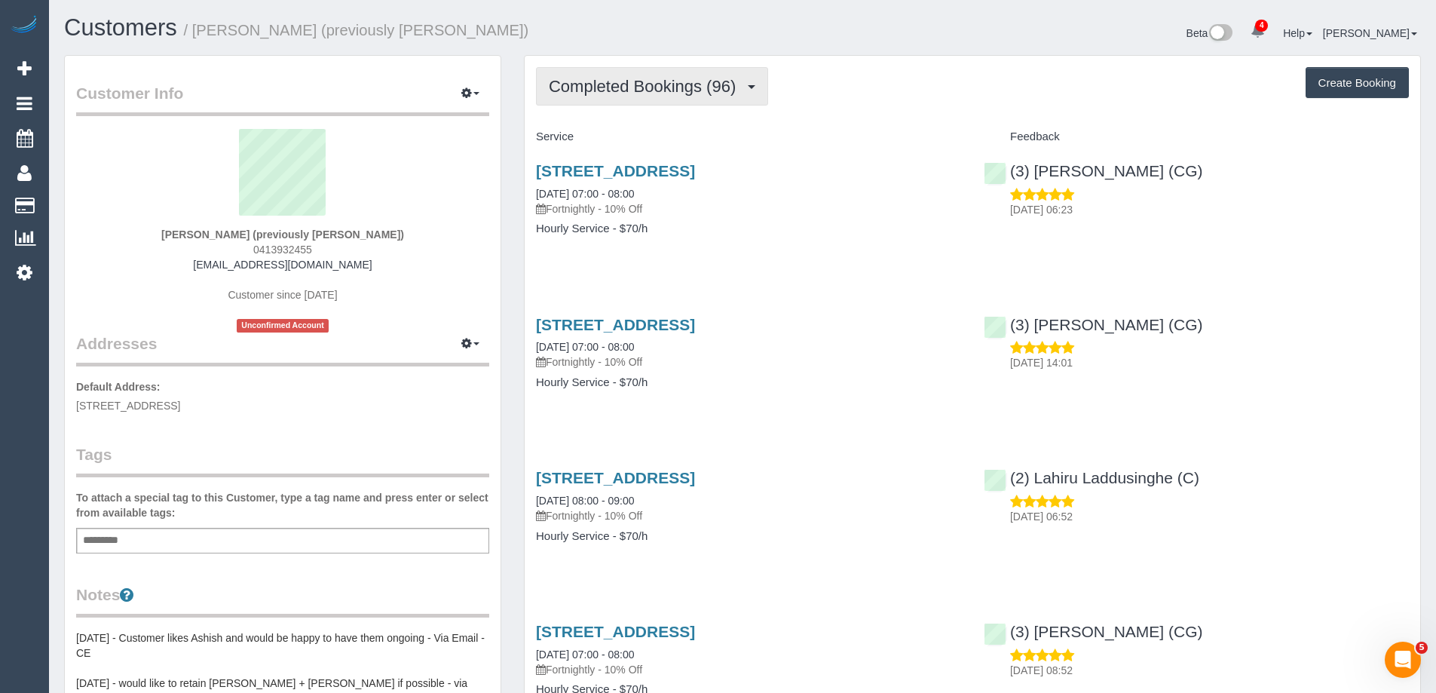
click at [662, 87] on span "Completed Bookings (96)" at bounding box center [646, 86] width 194 height 19
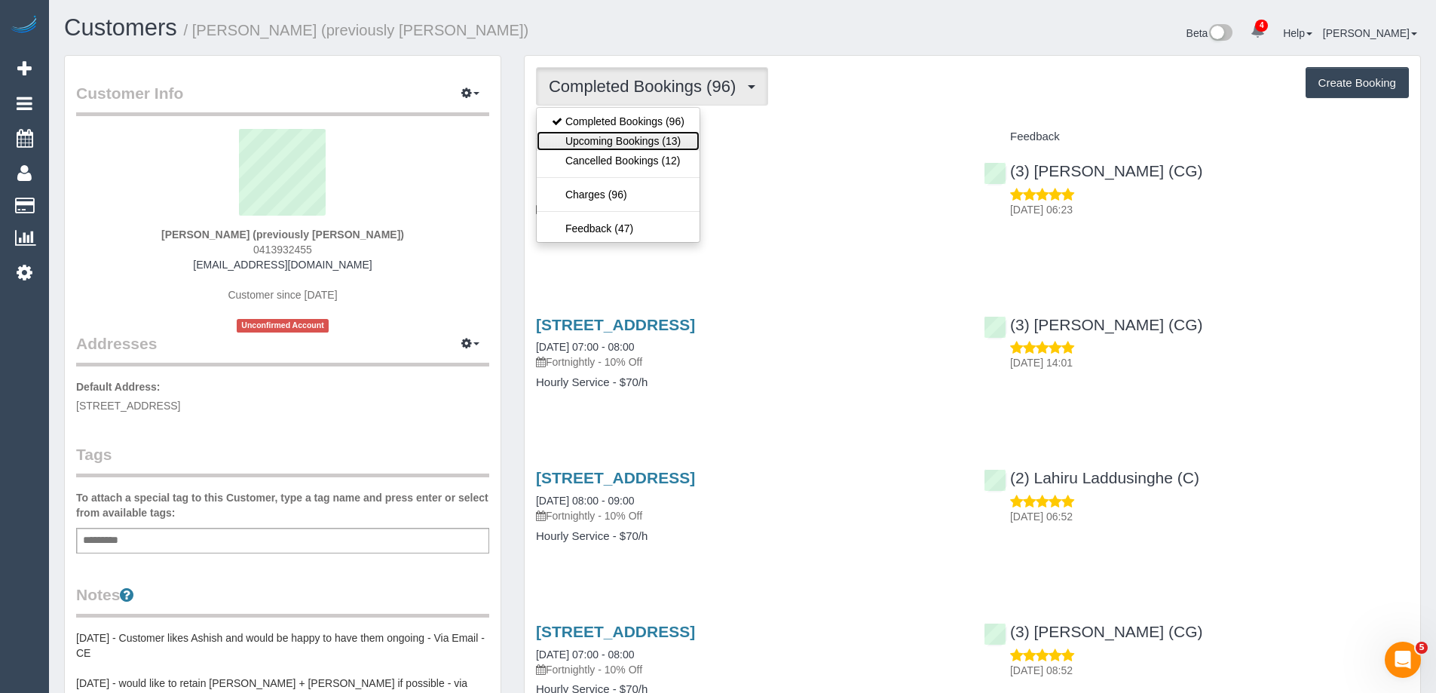
click at [664, 138] on link "Upcoming Bookings (13)" at bounding box center [618, 141] width 163 height 20
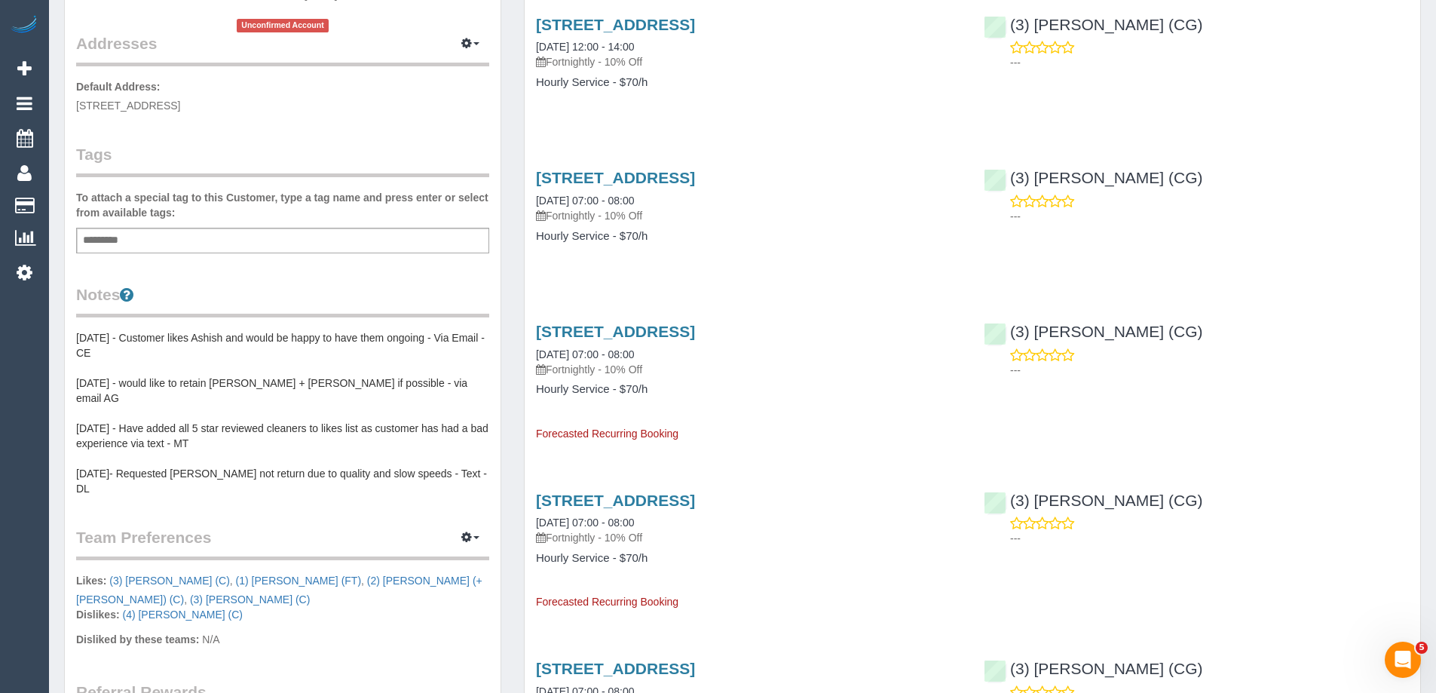
scroll to position [301, 0]
click at [586, 328] on link "202 Highett Road, Highett, VIC 3190" at bounding box center [615, 329] width 159 height 17
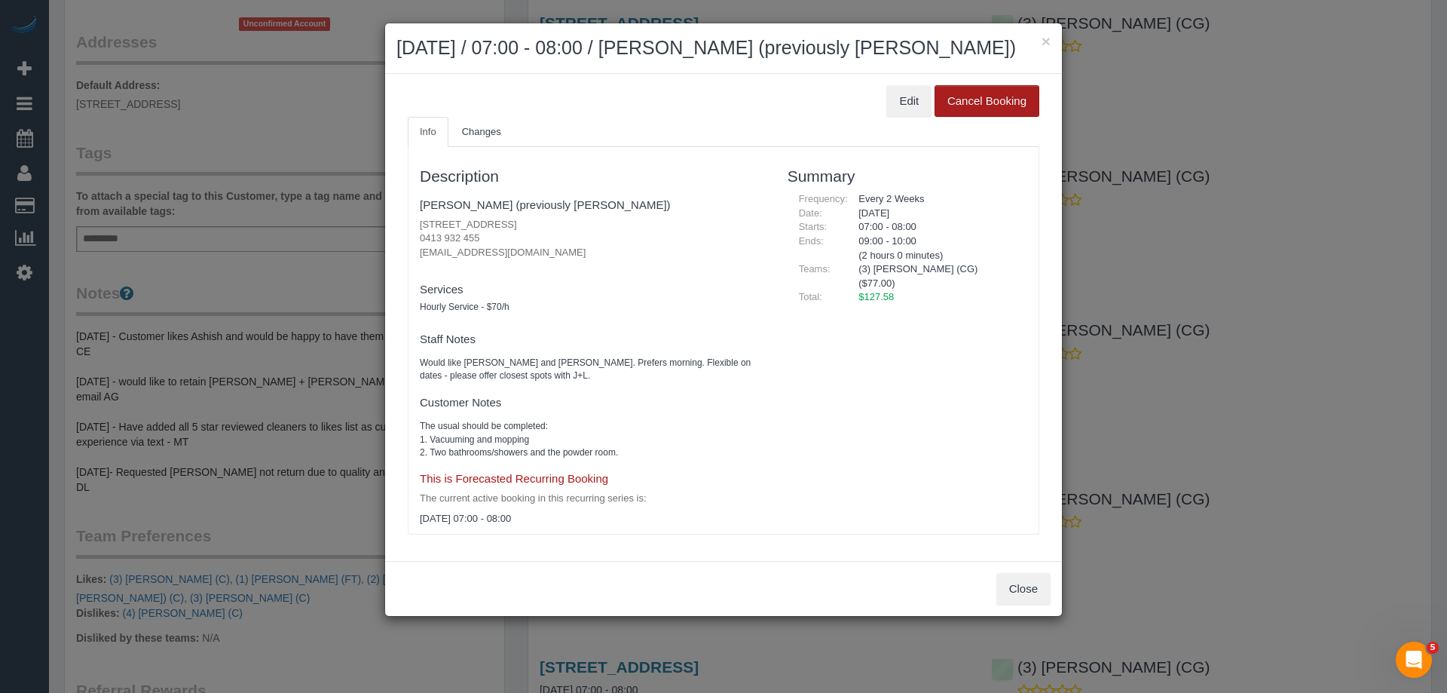
click at [966, 117] on button "Cancel Booking" at bounding box center [987, 101] width 105 height 32
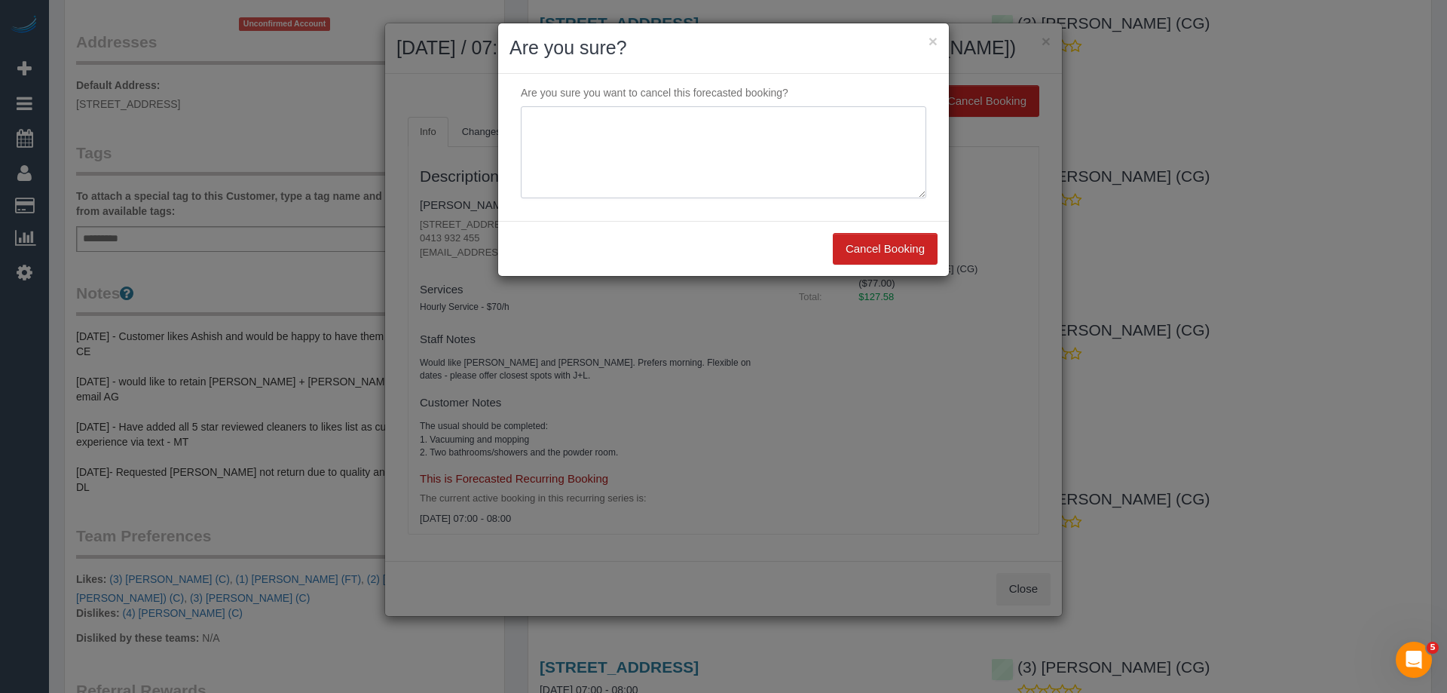
click at [611, 138] on textarea at bounding box center [723, 152] width 405 height 92
type textarea "Skipped to next booking as per customer request - via email"
click at [852, 248] on button "Cancel Booking" at bounding box center [885, 249] width 105 height 32
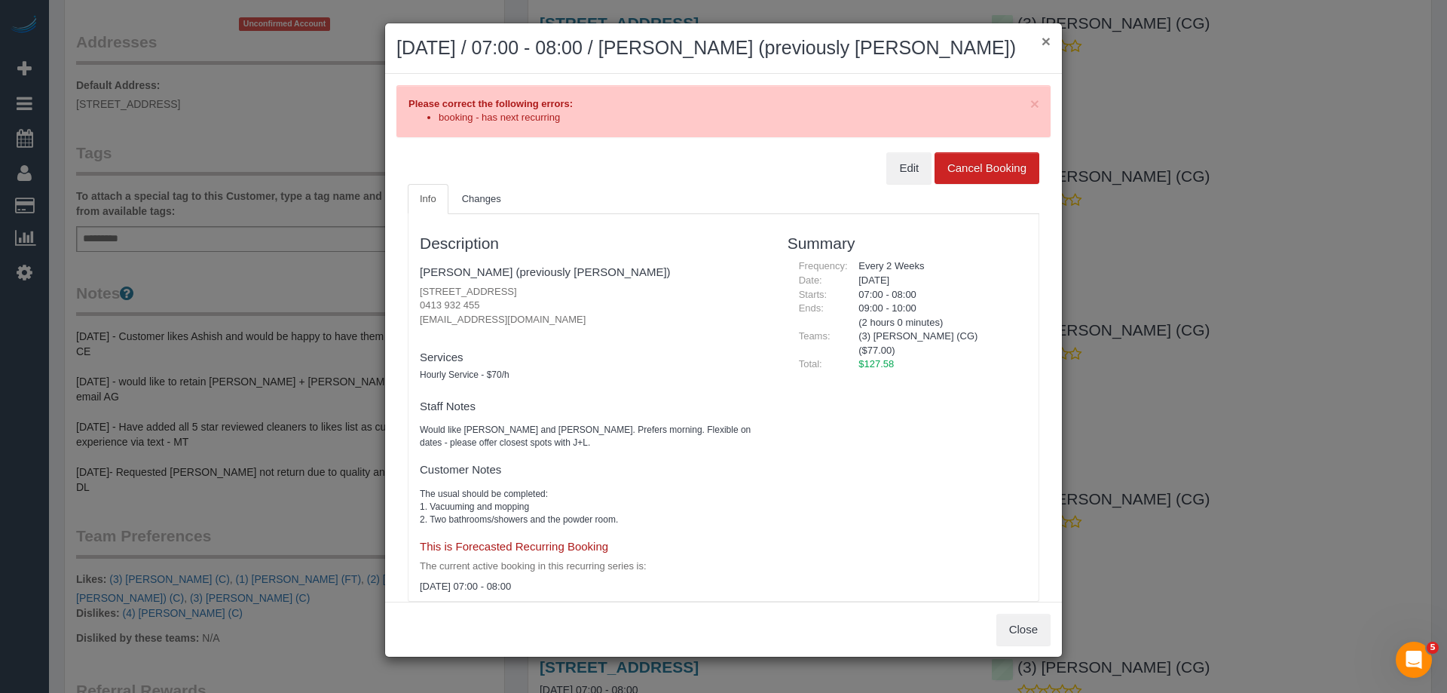
click at [1042, 37] on button "×" at bounding box center [1046, 41] width 9 height 16
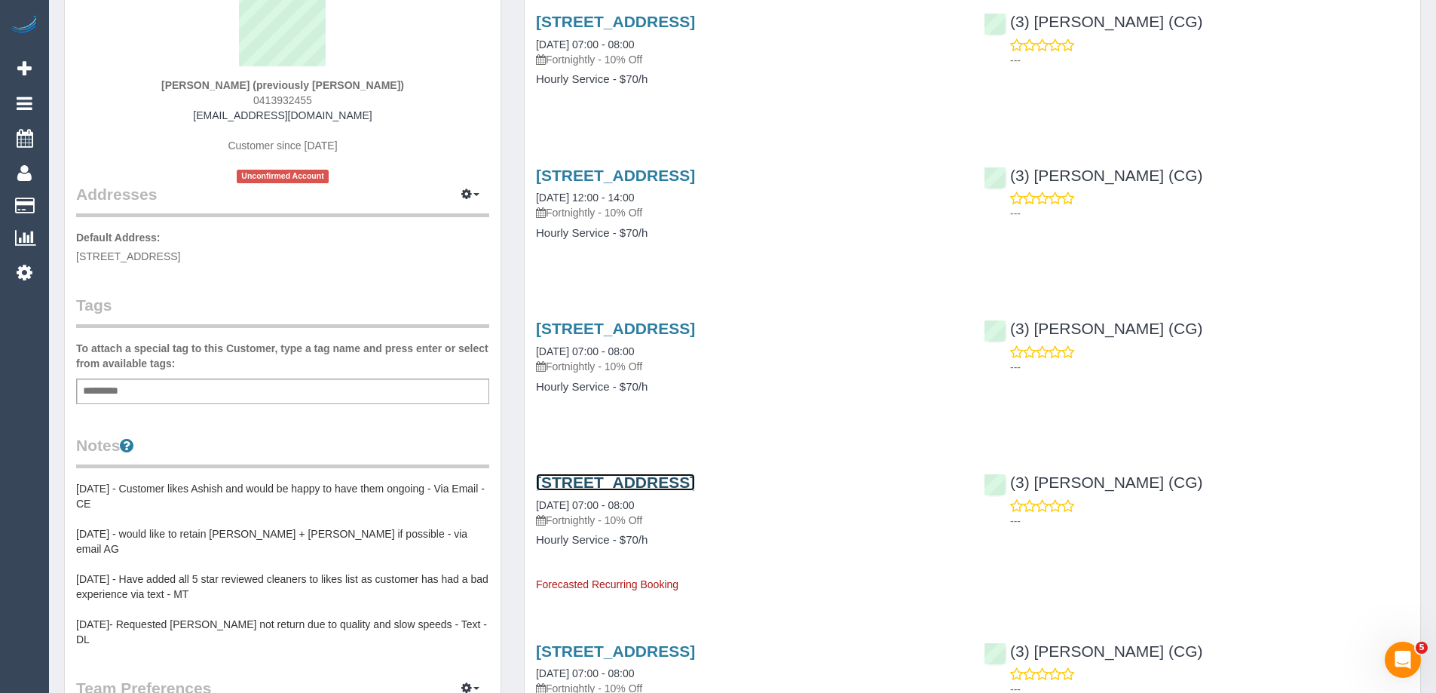
scroll to position [0, 0]
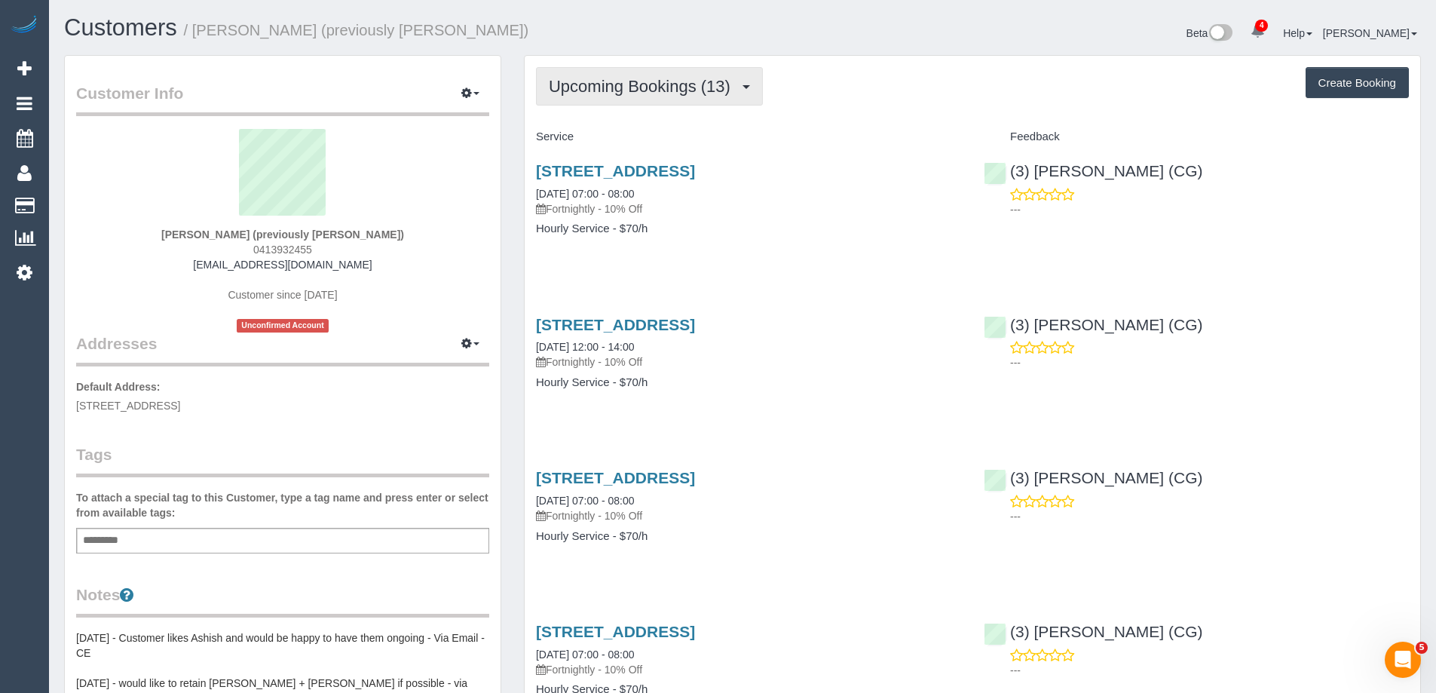
click at [623, 85] on span "Upcoming Bookings (13)" at bounding box center [643, 86] width 189 height 19
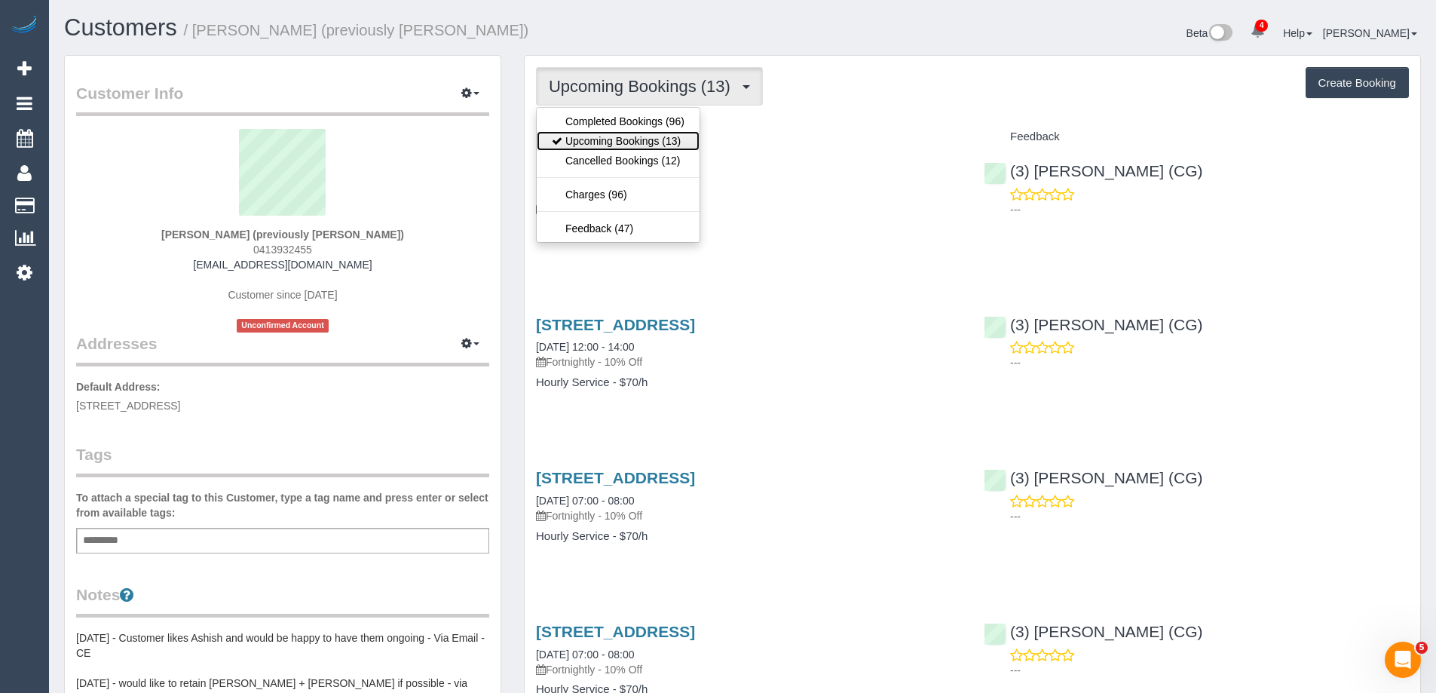
click at [620, 137] on link "Upcoming Bookings (13)" at bounding box center [618, 141] width 163 height 20
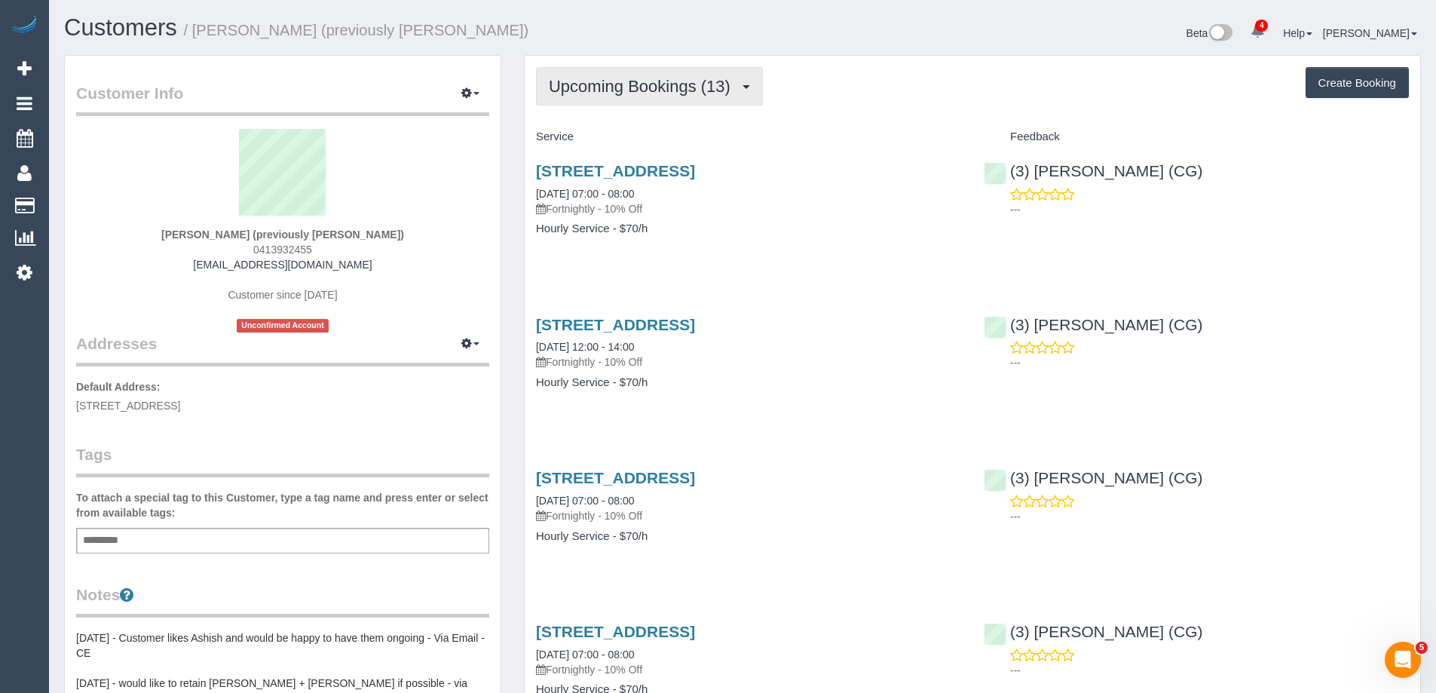
click at [595, 82] on span "Upcoming Bookings (13)" at bounding box center [643, 86] width 189 height 19
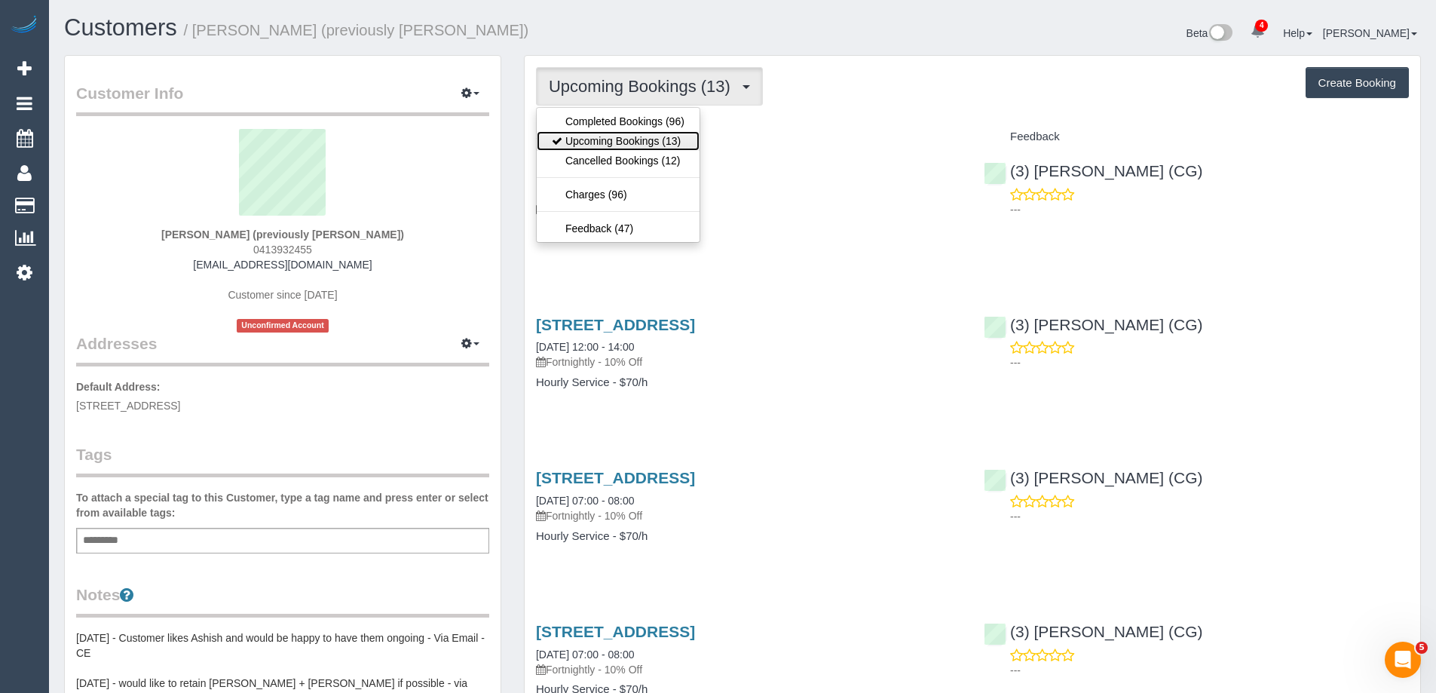
click at [619, 139] on link "Upcoming Bookings (13)" at bounding box center [618, 141] width 163 height 20
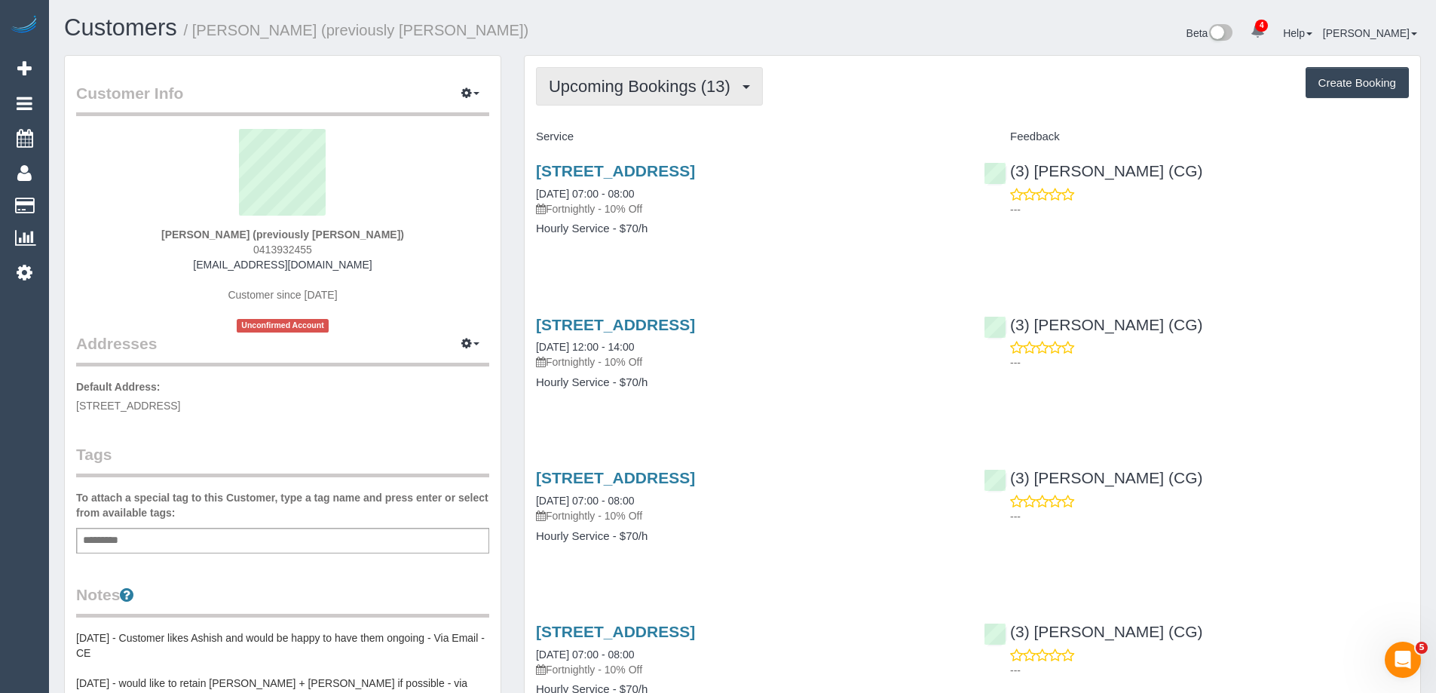
click at [675, 94] on span "Upcoming Bookings (13)" at bounding box center [643, 86] width 189 height 19
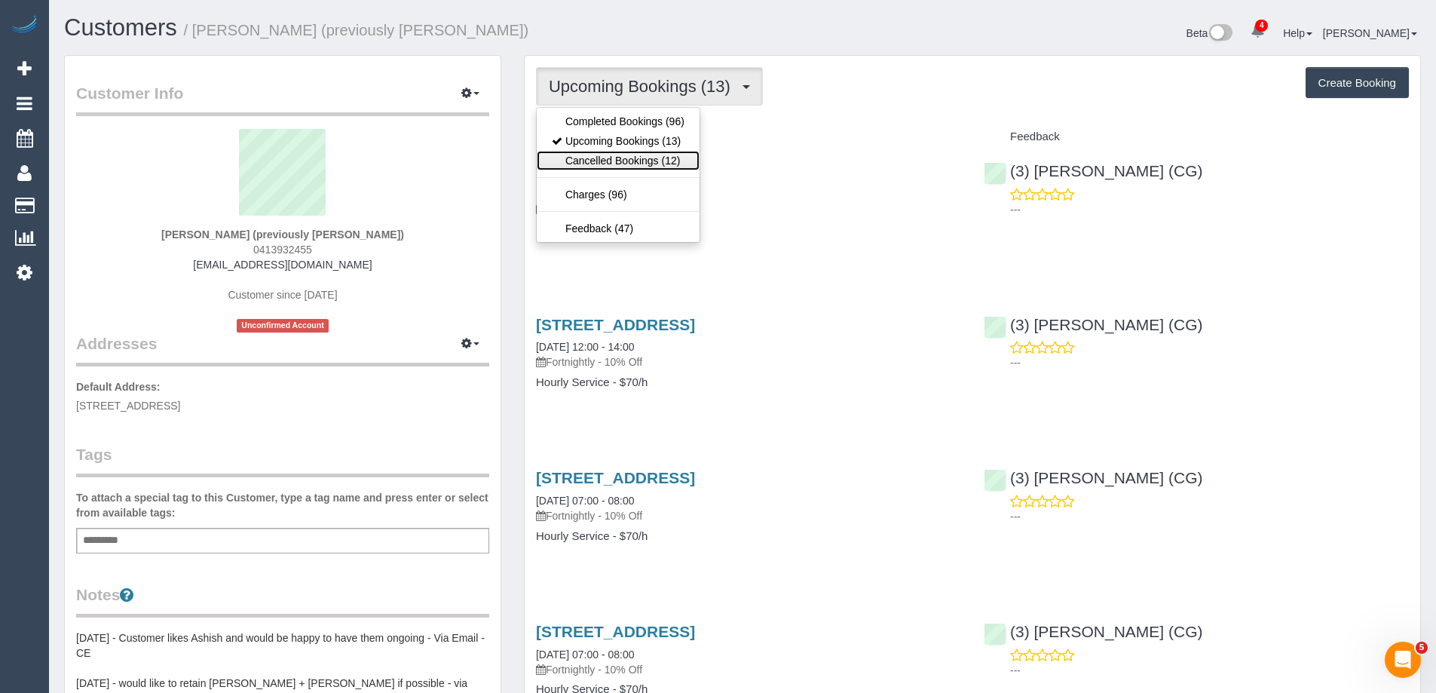
click at [638, 164] on link "Cancelled Bookings (12)" at bounding box center [618, 161] width 163 height 20
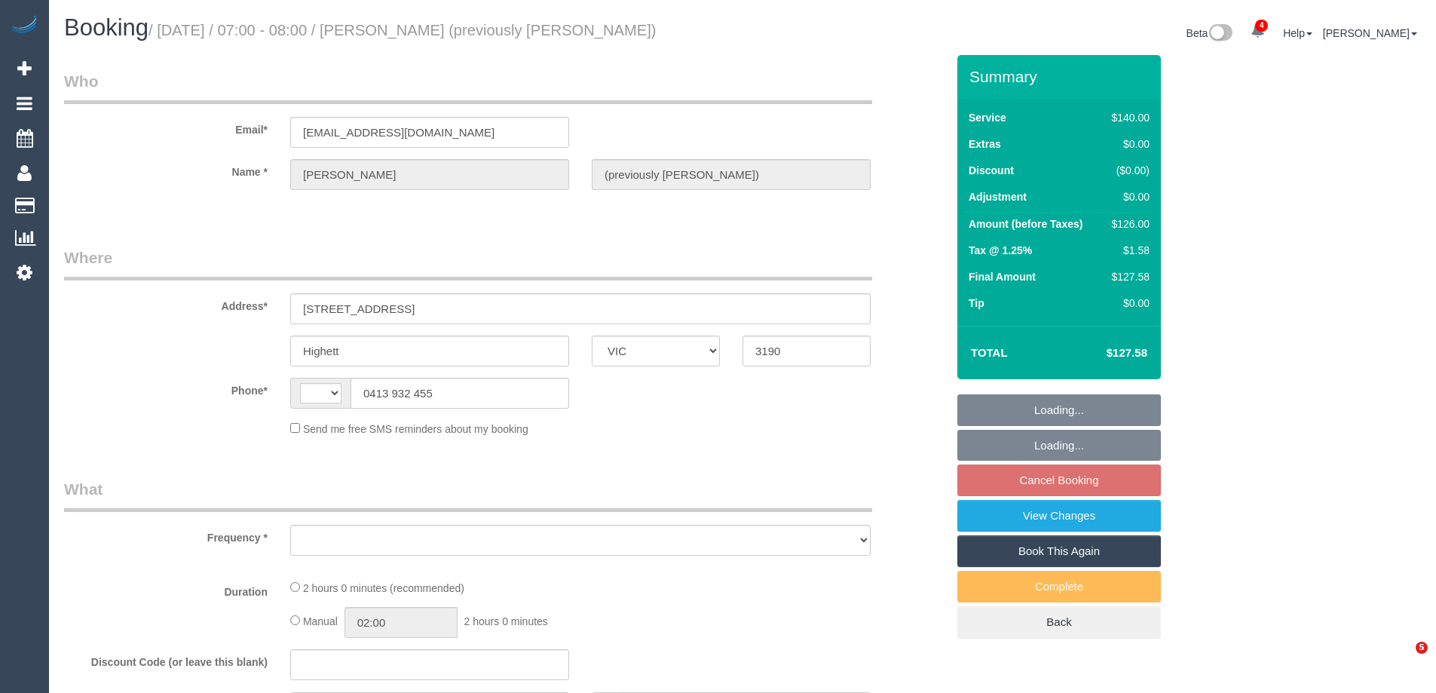
select select "VIC"
select select "string:stripe-pm_1OFsS02GScqysDRVu3lcZaT2"
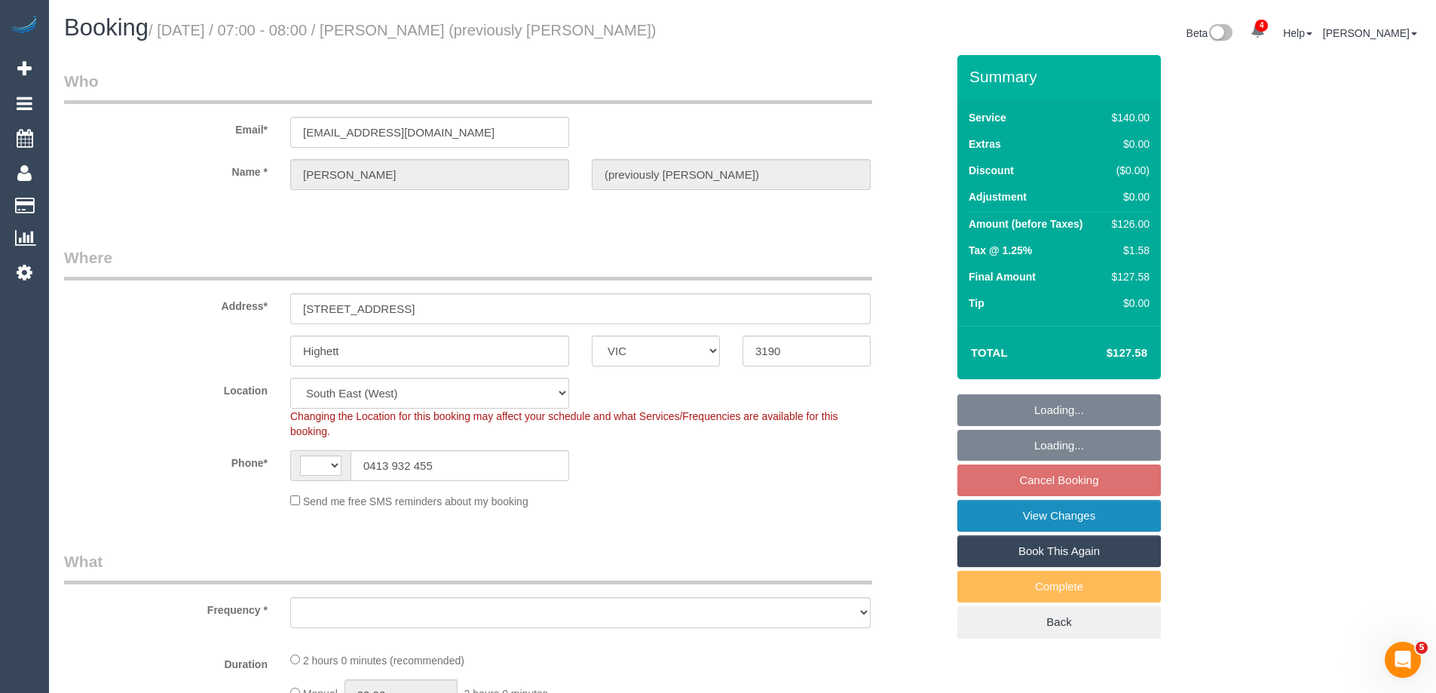
select select "string:AU"
select select "object:876"
select select "number:28"
select select "number:14"
select select "number:19"
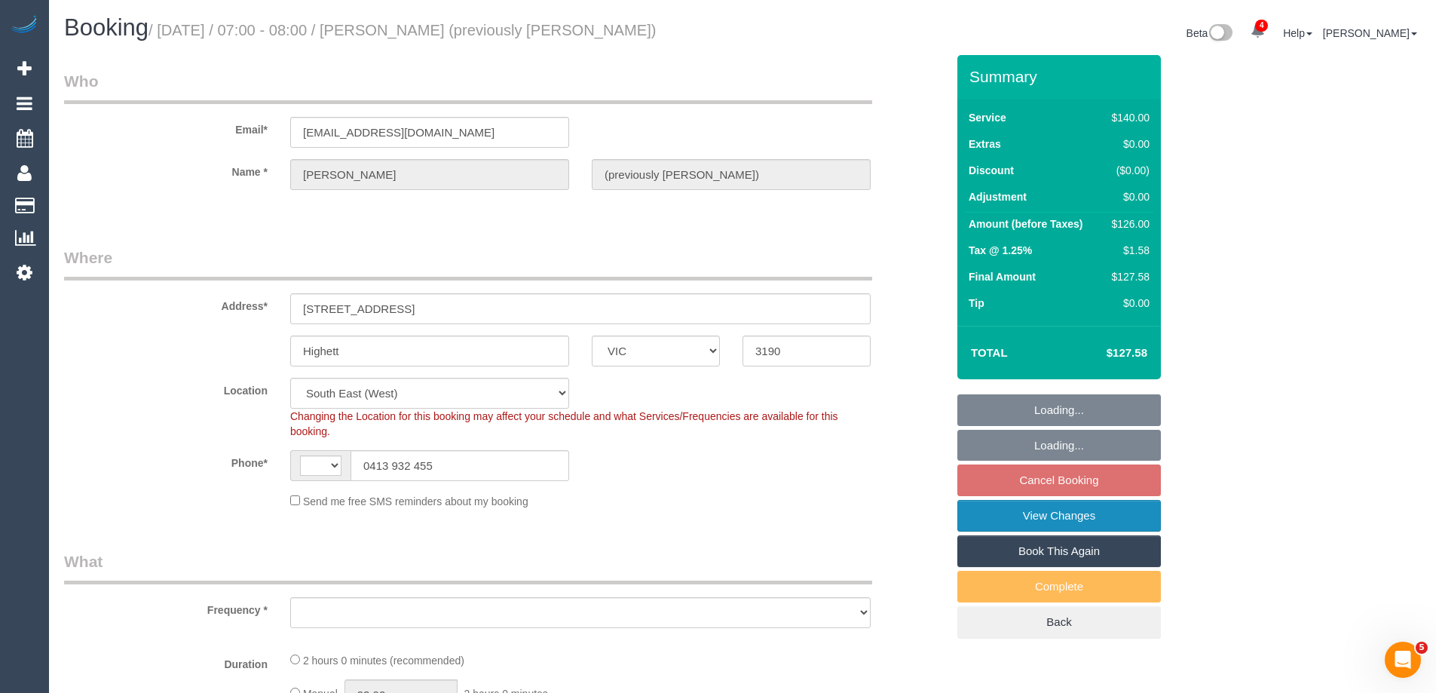
select select "number:22"
select select "object:881"
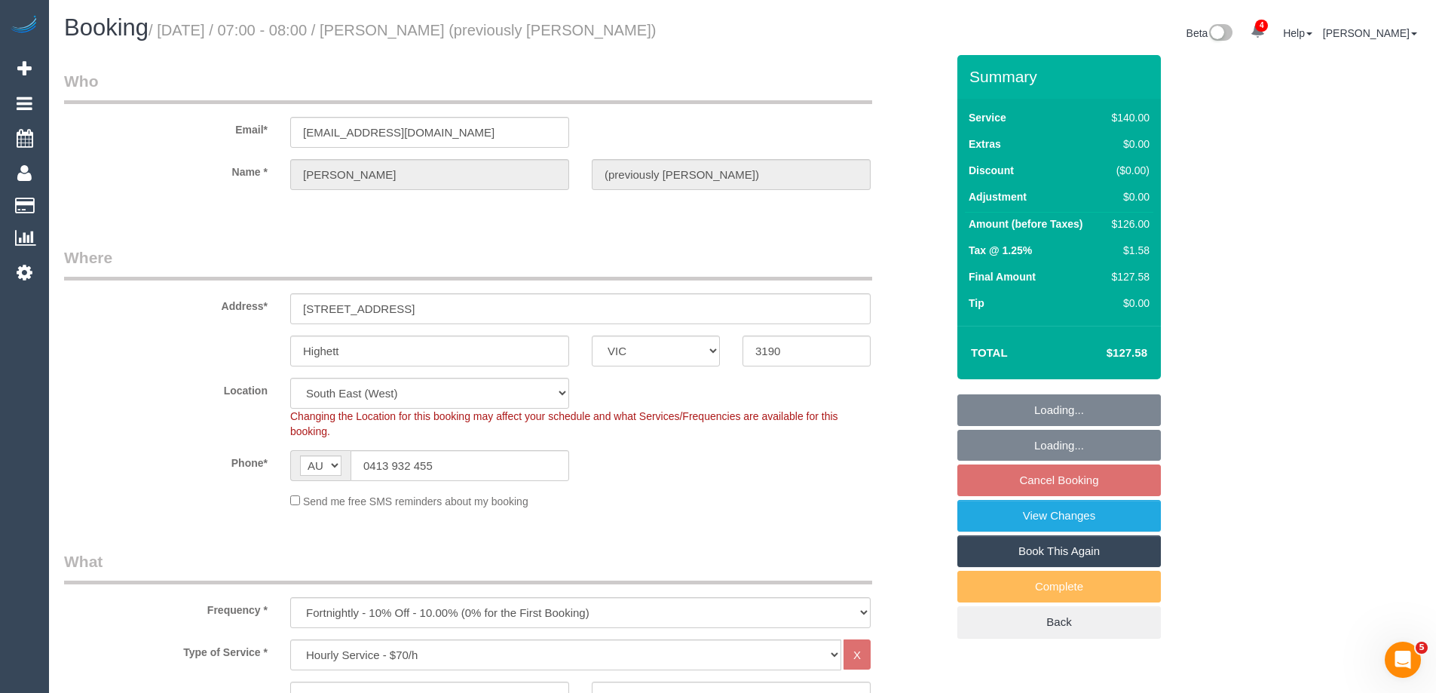
select select "spot1"
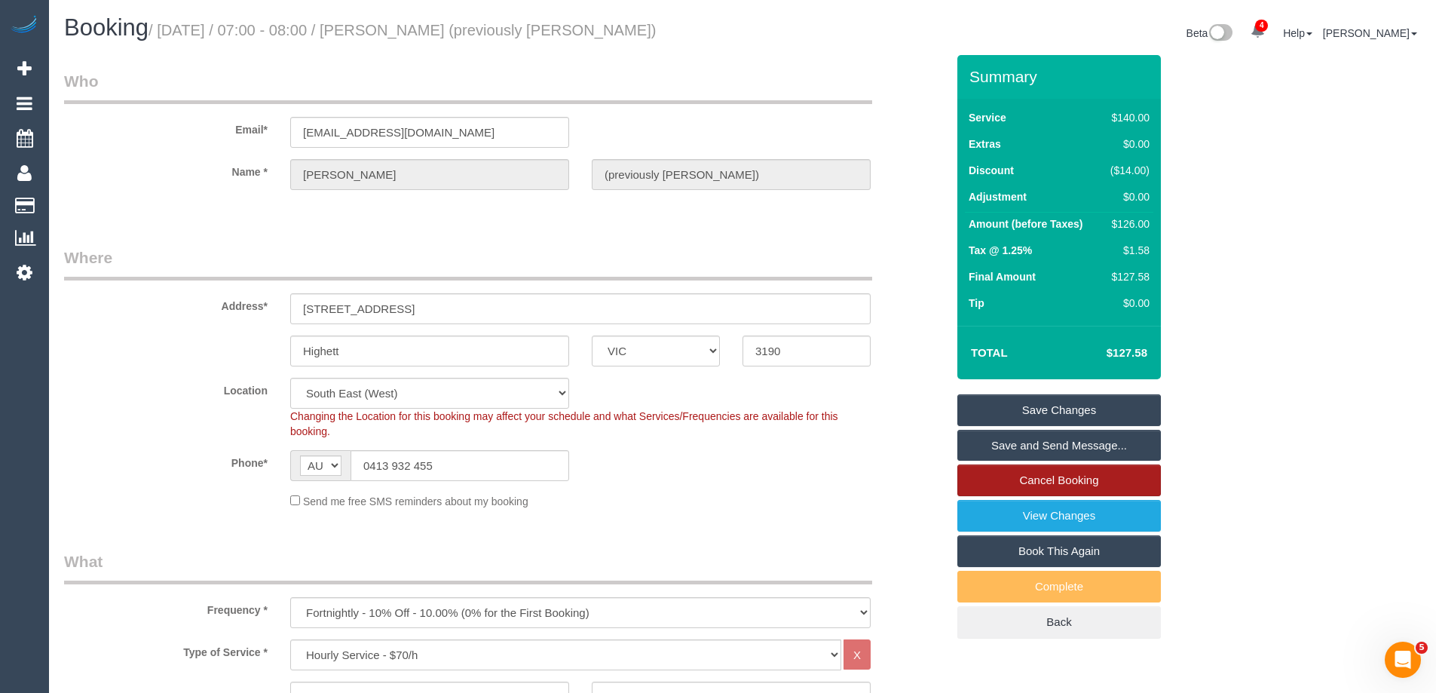
click at [987, 476] on link "Cancel Booking" at bounding box center [1058, 480] width 203 height 32
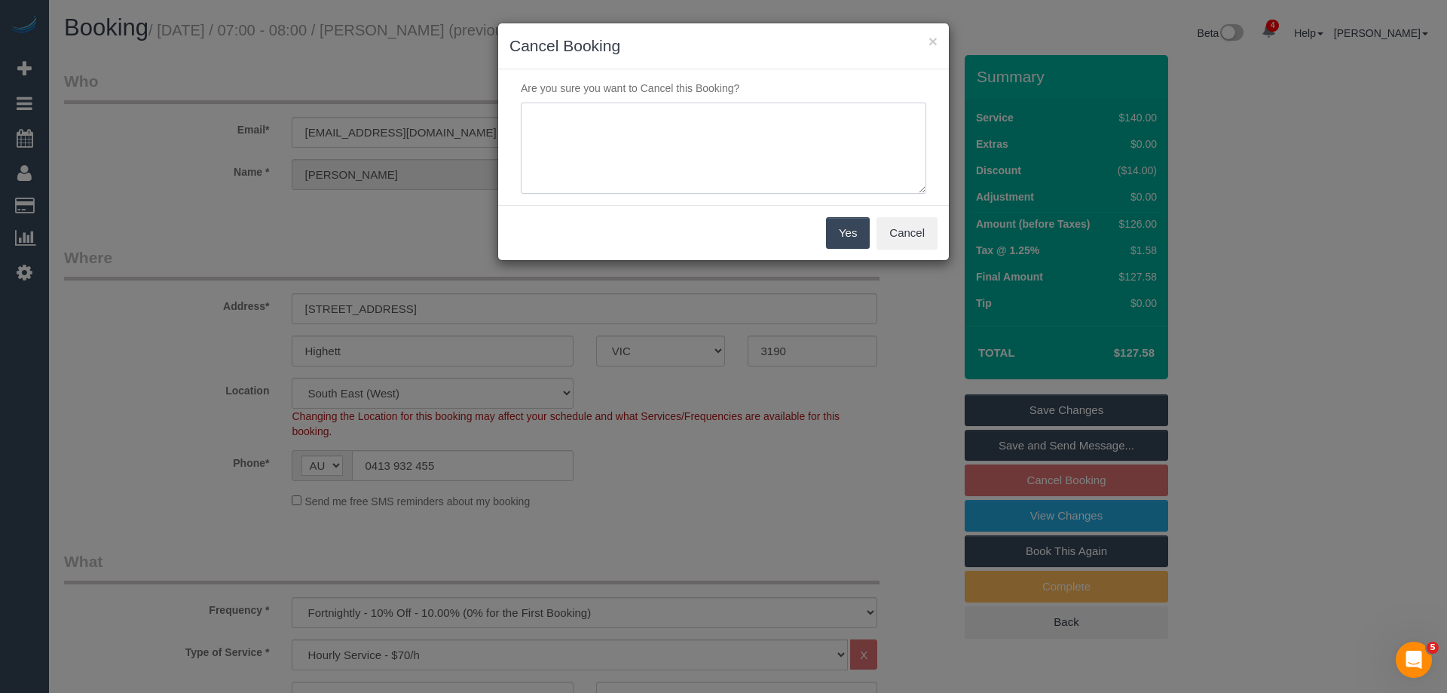
click at [567, 133] on textarea at bounding box center [723, 149] width 405 height 92
type textarea "Skipped as per customer request - via email SC"
click at [847, 222] on button "Yes" at bounding box center [848, 233] width 44 height 32
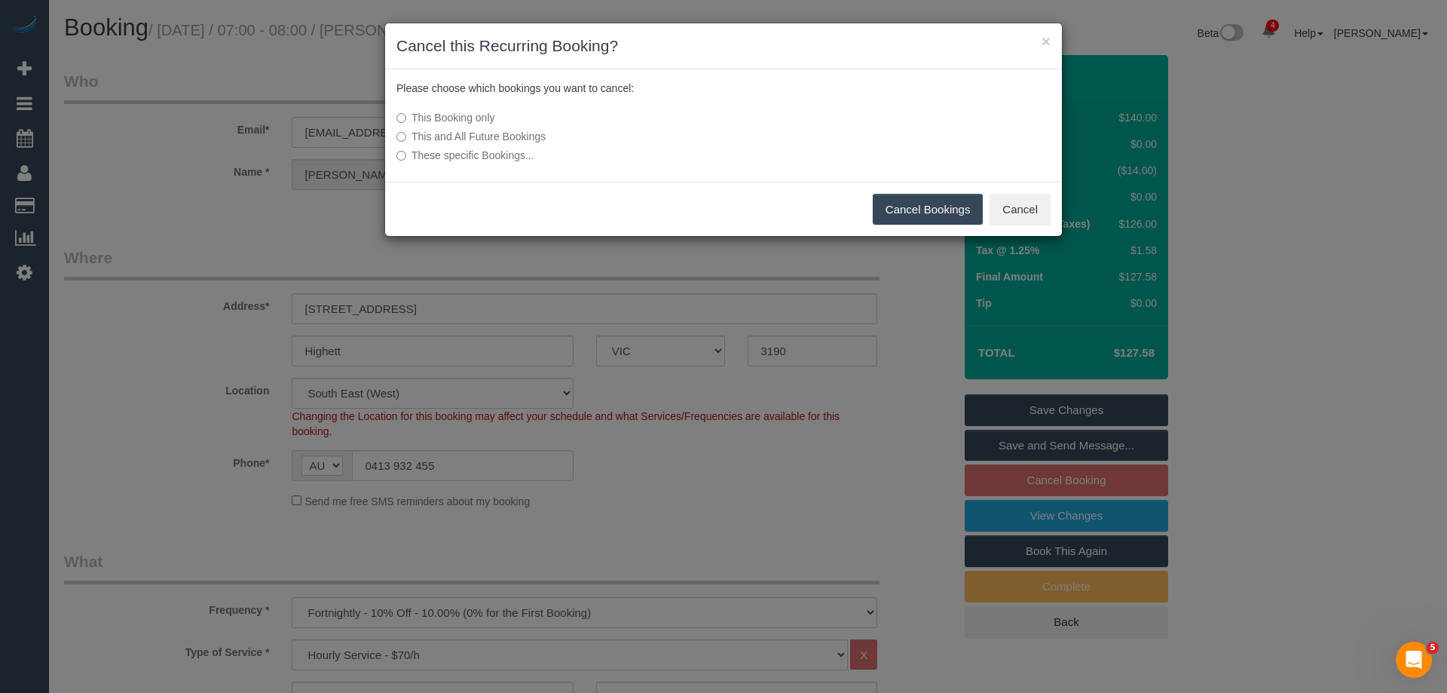
click at [926, 203] on button "Cancel Bookings" at bounding box center [928, 210] width 111 height 32
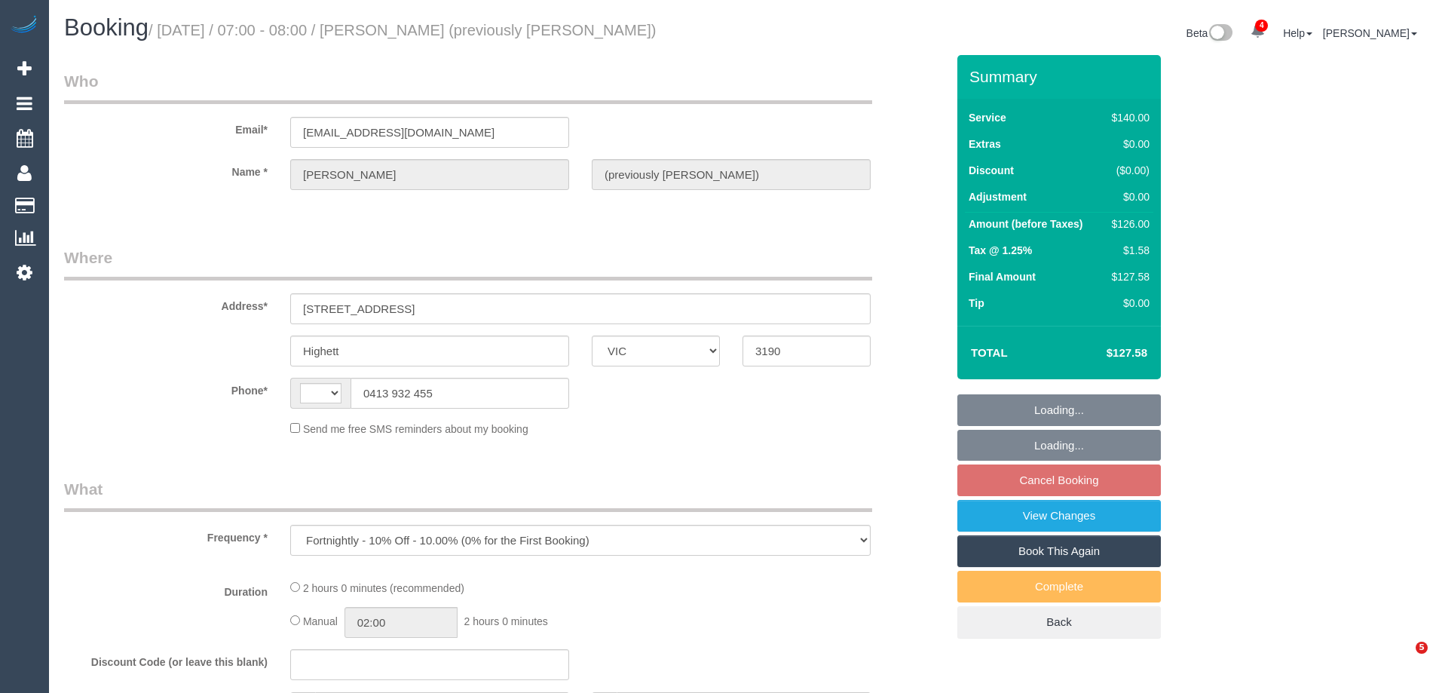
select select "VIC"
select select "string:stripe-pm_1OFsS02GScqysDRVu3lcZaT2"
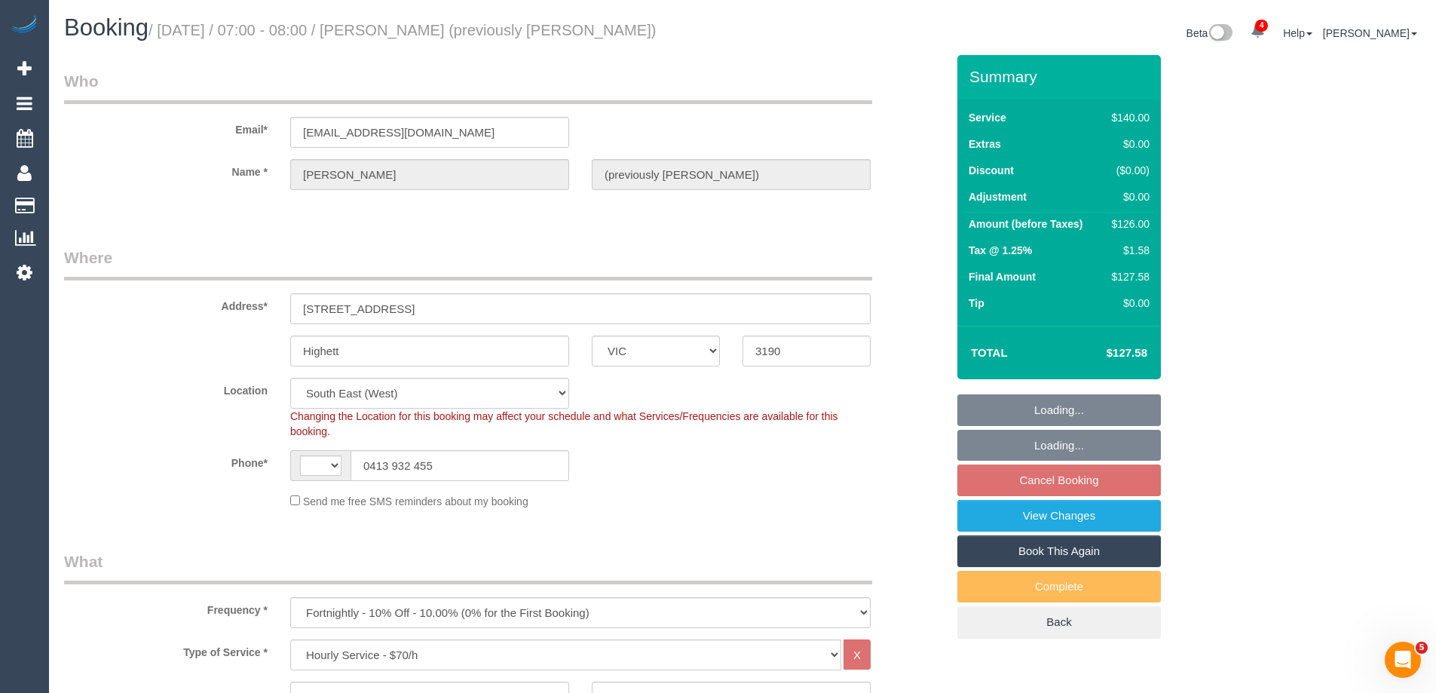
select select "object:735"
select select "string:AU"
select select "number:28"
select select "number:14"
select select "number:19"
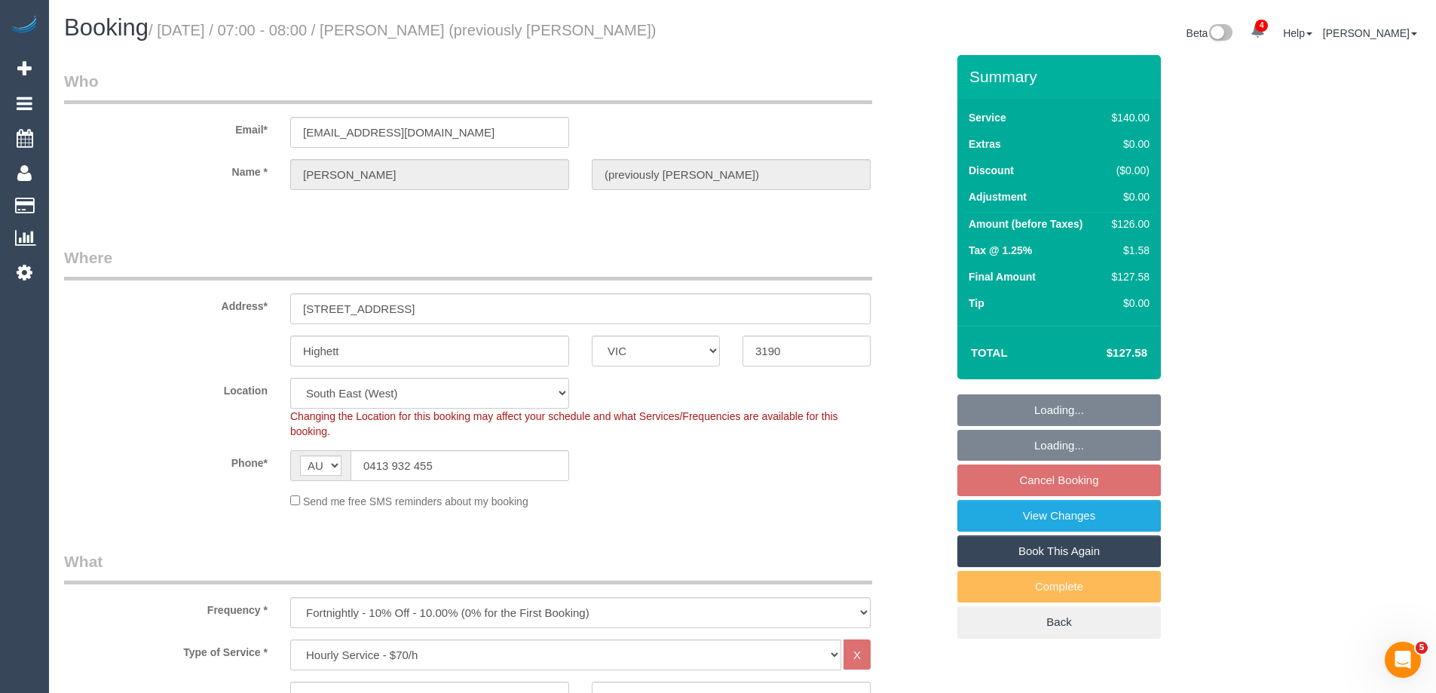
select select "number:22"
select select "spot1"
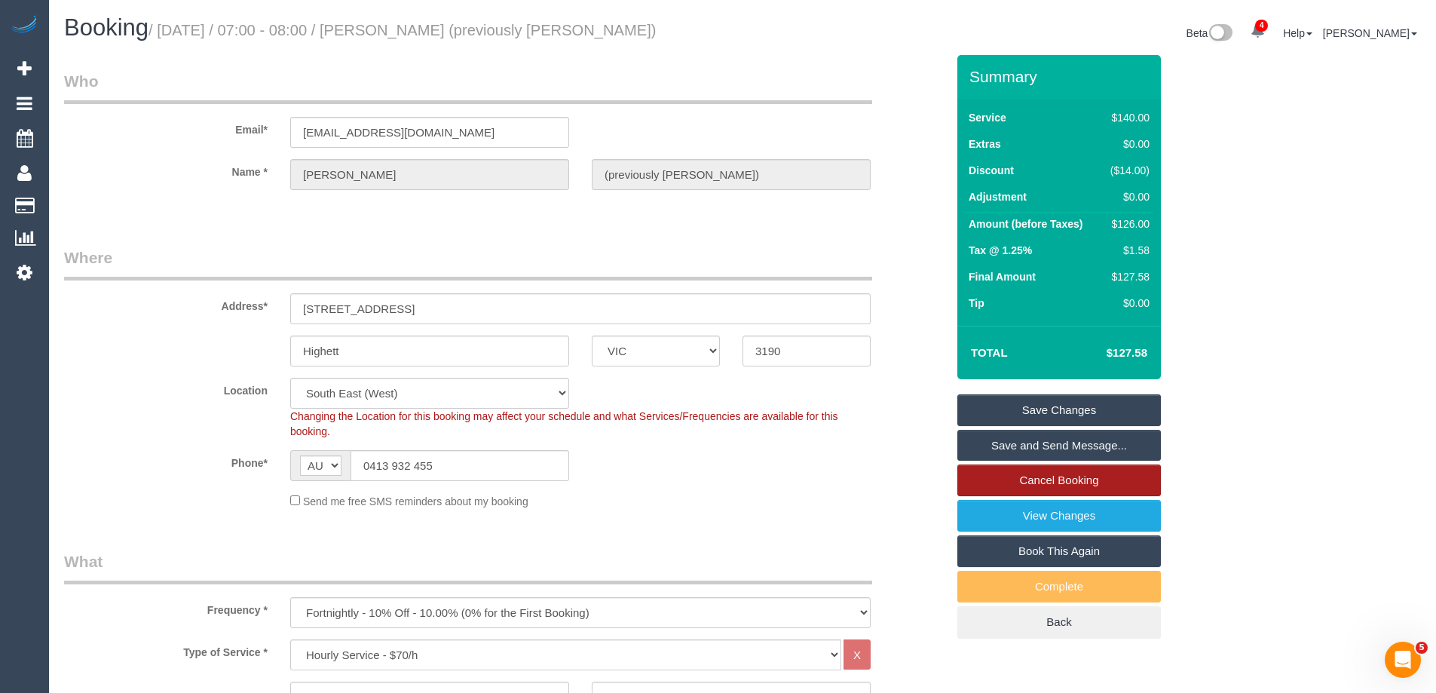
click at [1024, 481] on link "Cancel Booking" at bounding box center [1058, 480] width 203 height 32
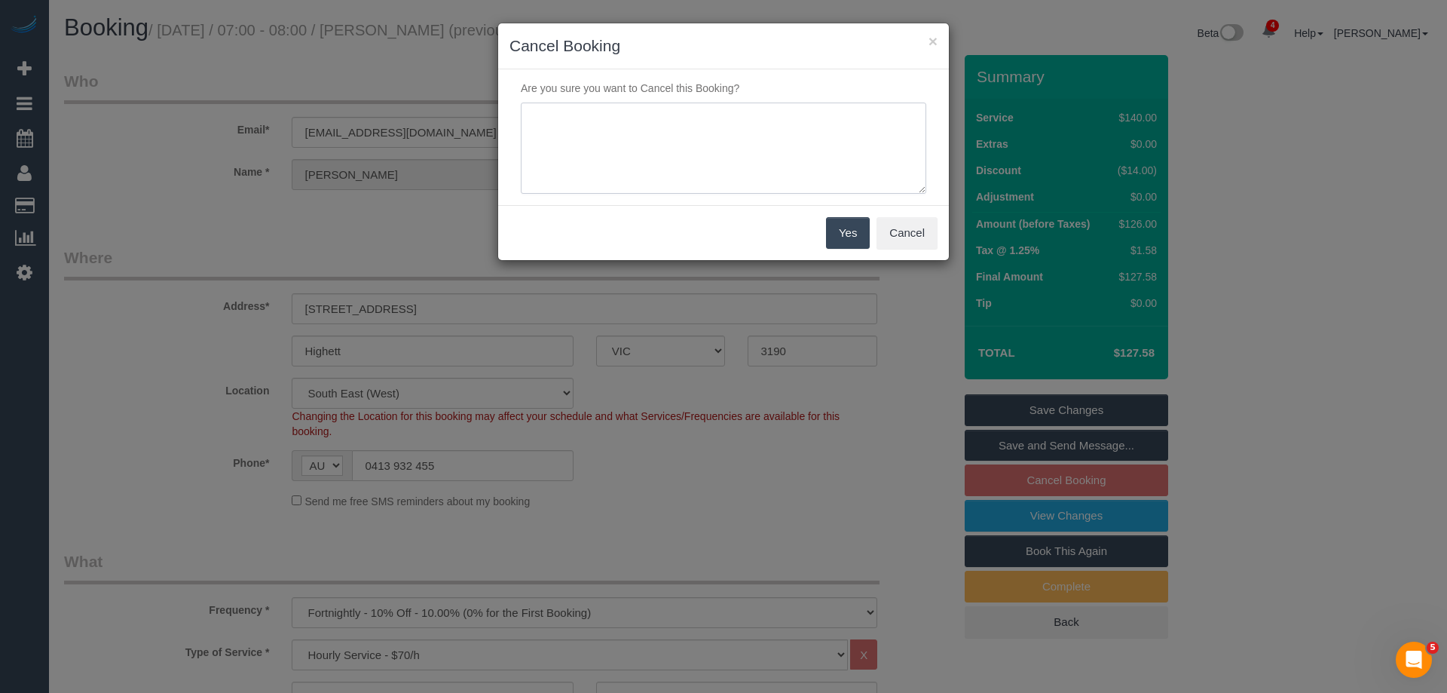
click at [603, 127] on textarea at bounding box center [723, 149] width 405 height 92
click at [755, 121] on textarea at bounding box center [723, 149] width 405 height 92
type textarea "Skipped to next service as per customer request - via email SC"
click at [856, 241] on button "Yes" at bounding box center [848, 233] width 44 height 32
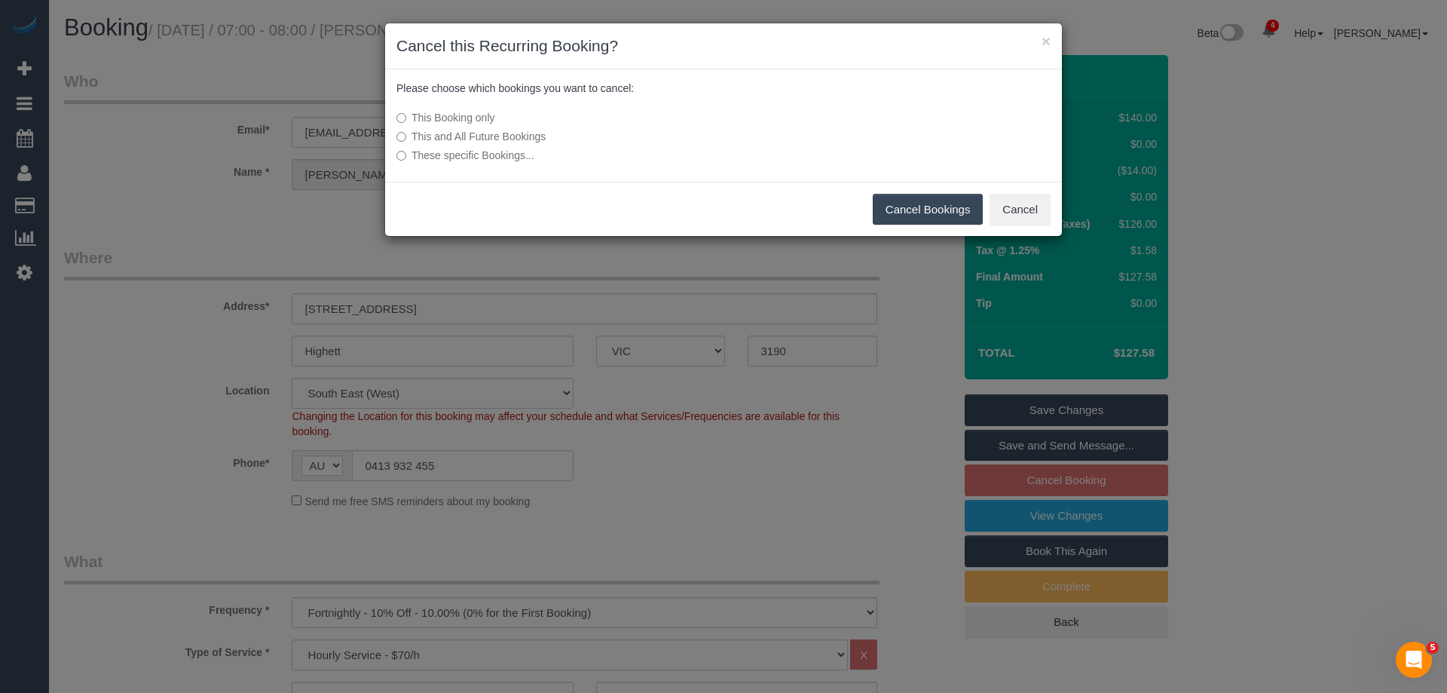
click at [939, 213] on button "Cancel Bookings" at bounding box center [928, 210] width 111 height 32
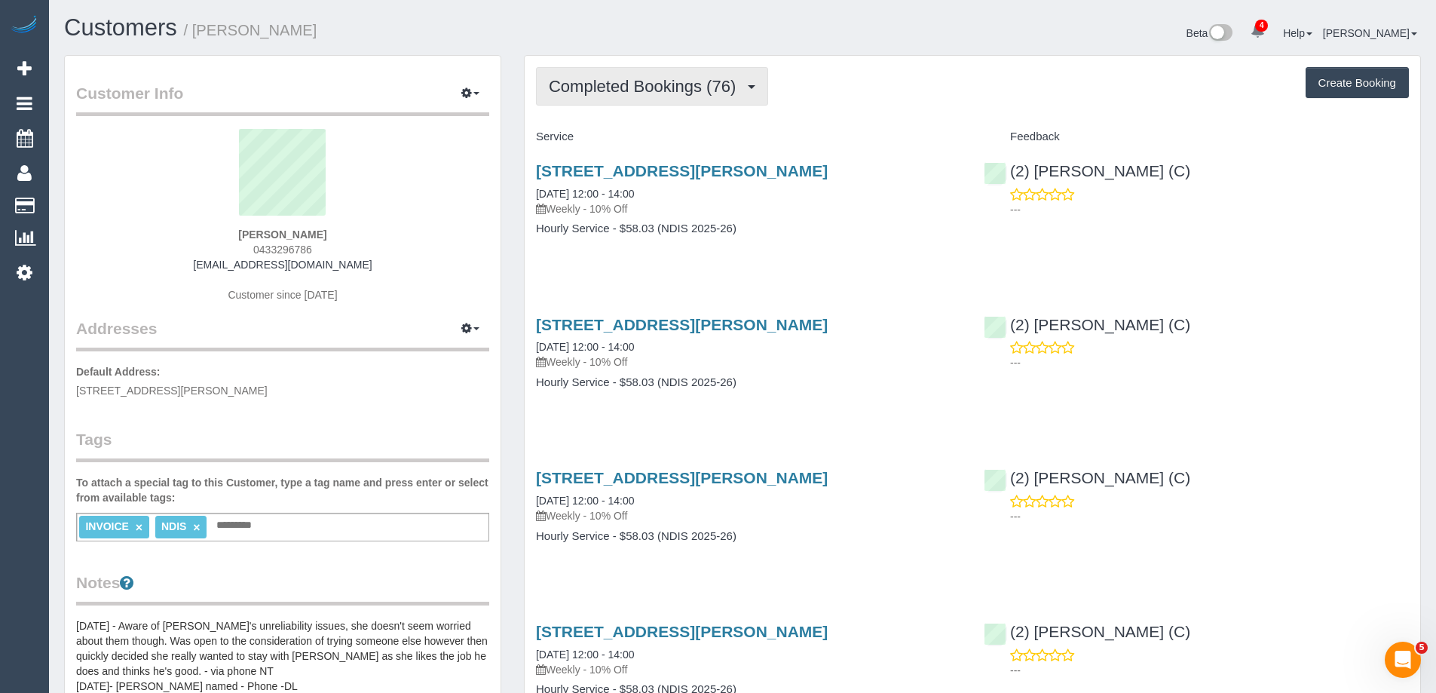
click at [620, 90] on span "Completed Bookings (76)" at bounding box center [646, 86] width 194 height 19
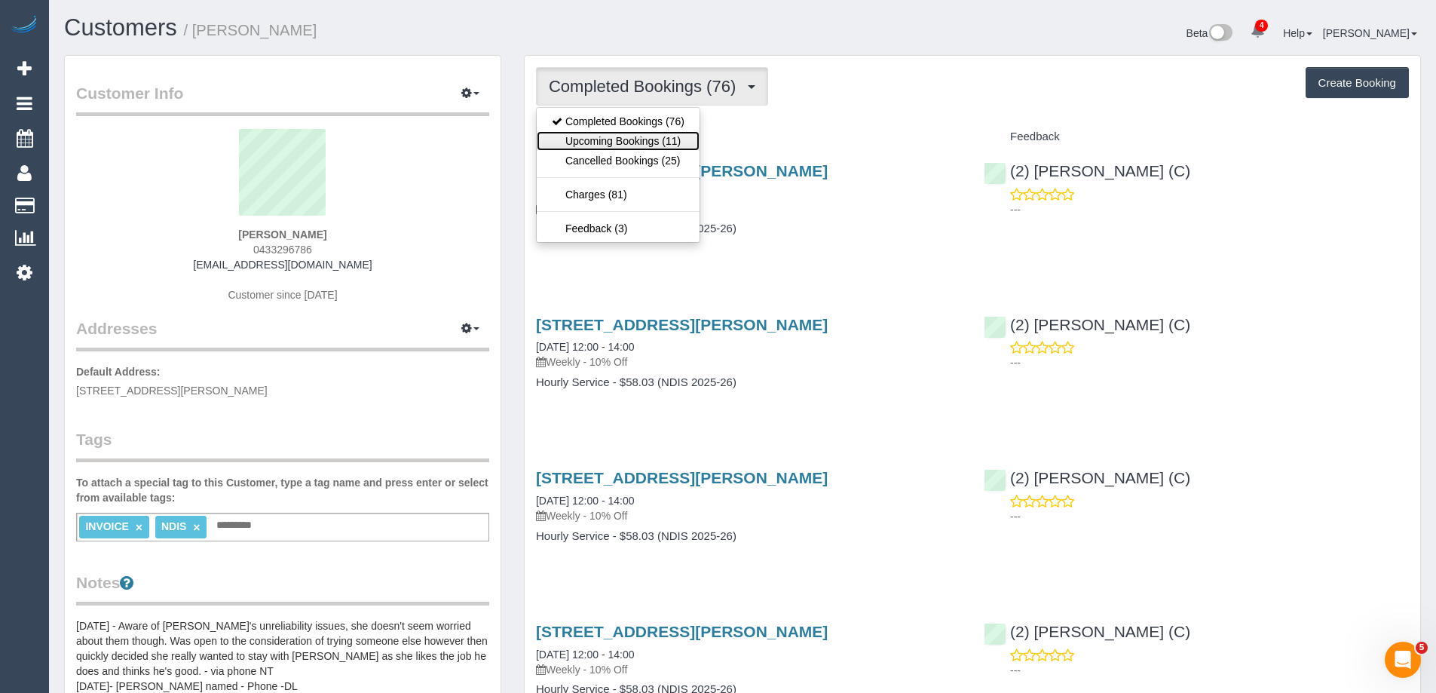
click at [672, 139] on link "Upcoming Bookings (11)" at bounding box center [618, 141] width 163 height 20
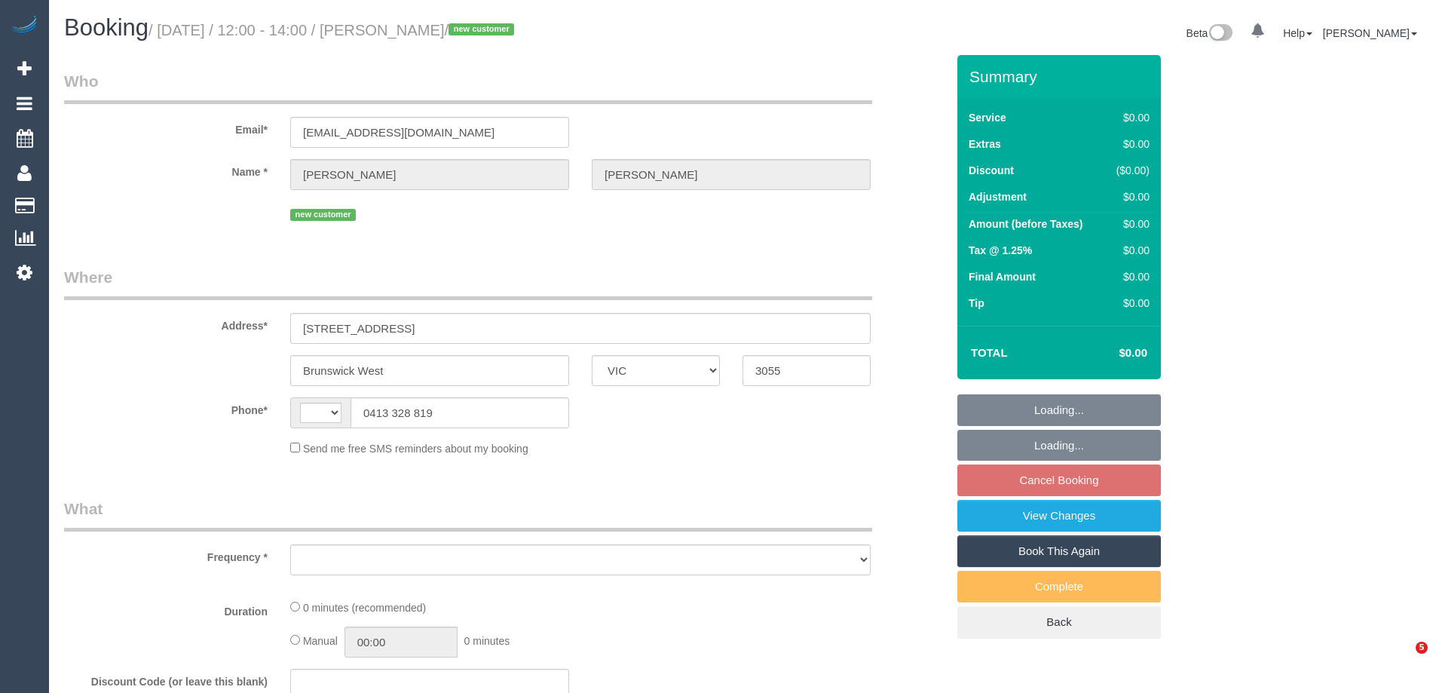
select select "VIC"
select select "string:stripe-pm_1S1g9T2GScqysDRVnmXcr3Lb"
select select "number:27"
select select "number:14"
select select "number:19"
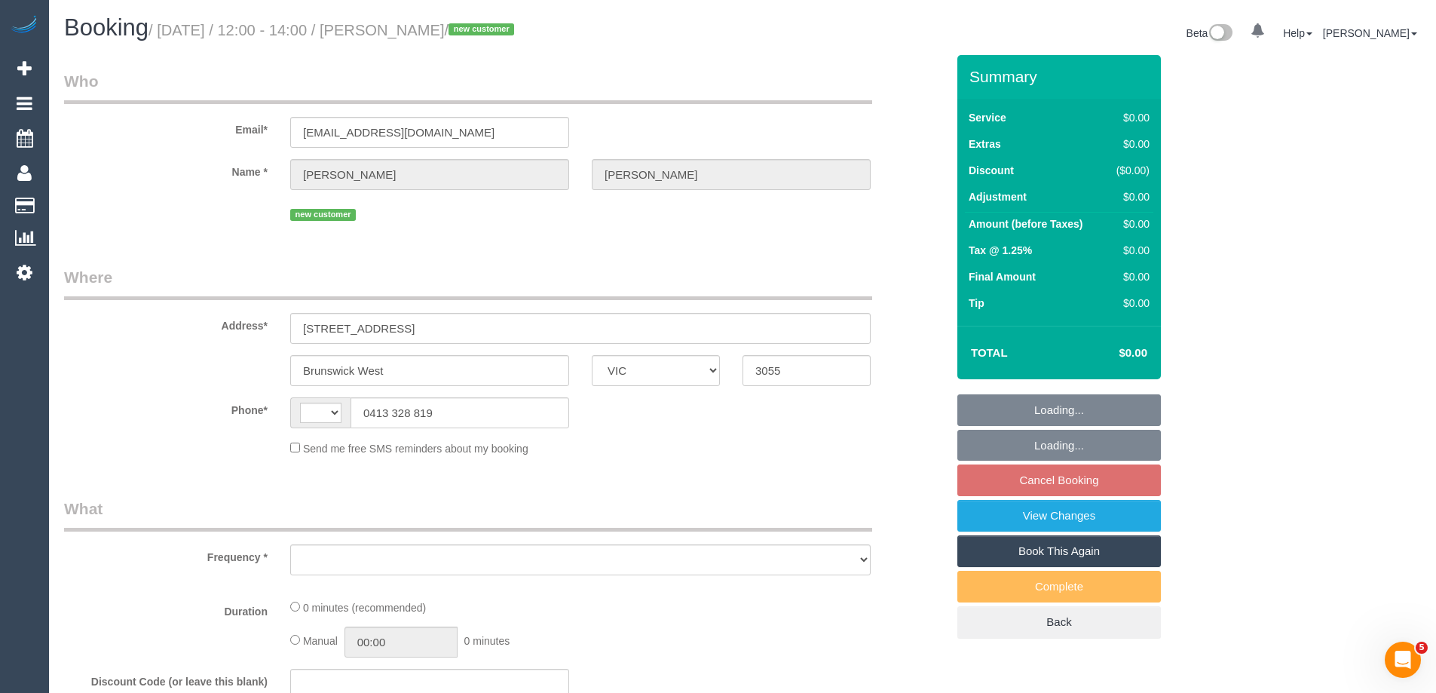
select select "number:25"
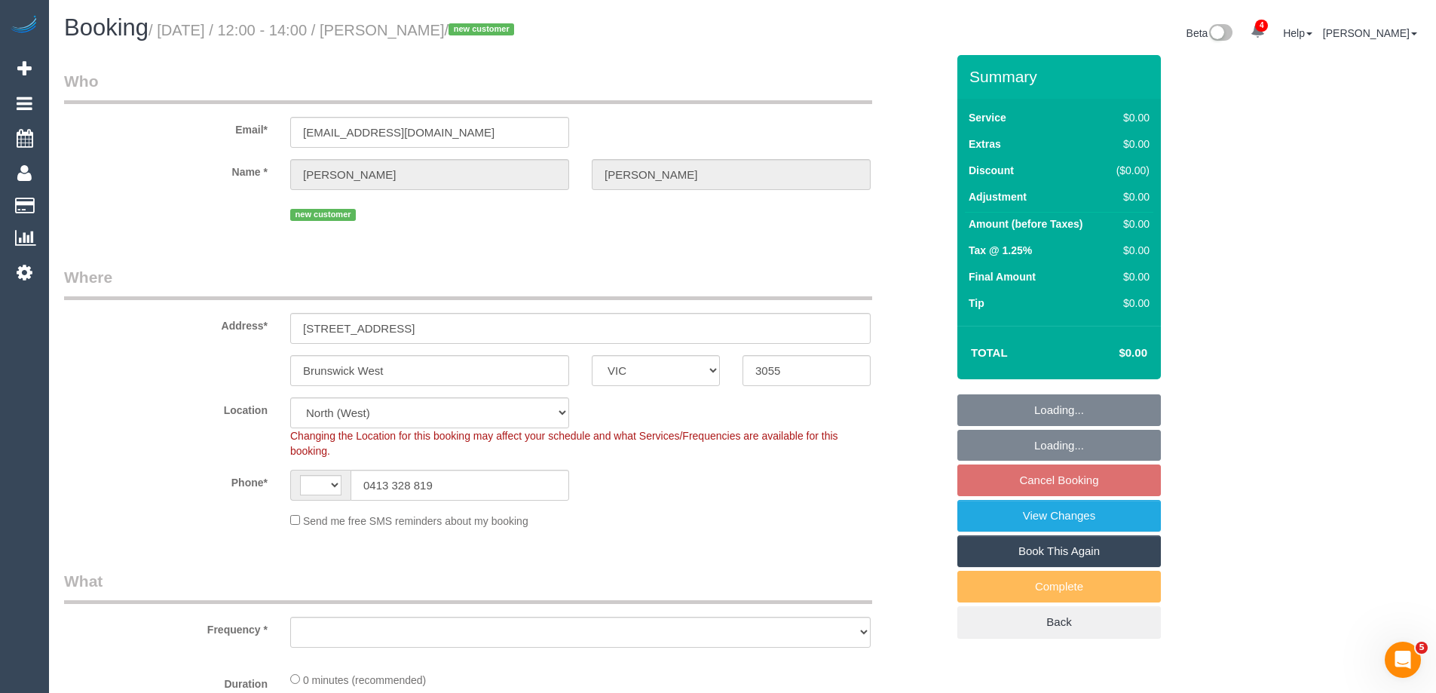
select select "string:AU"
select select "object:715"
select select "spot1"
select select "object:748"
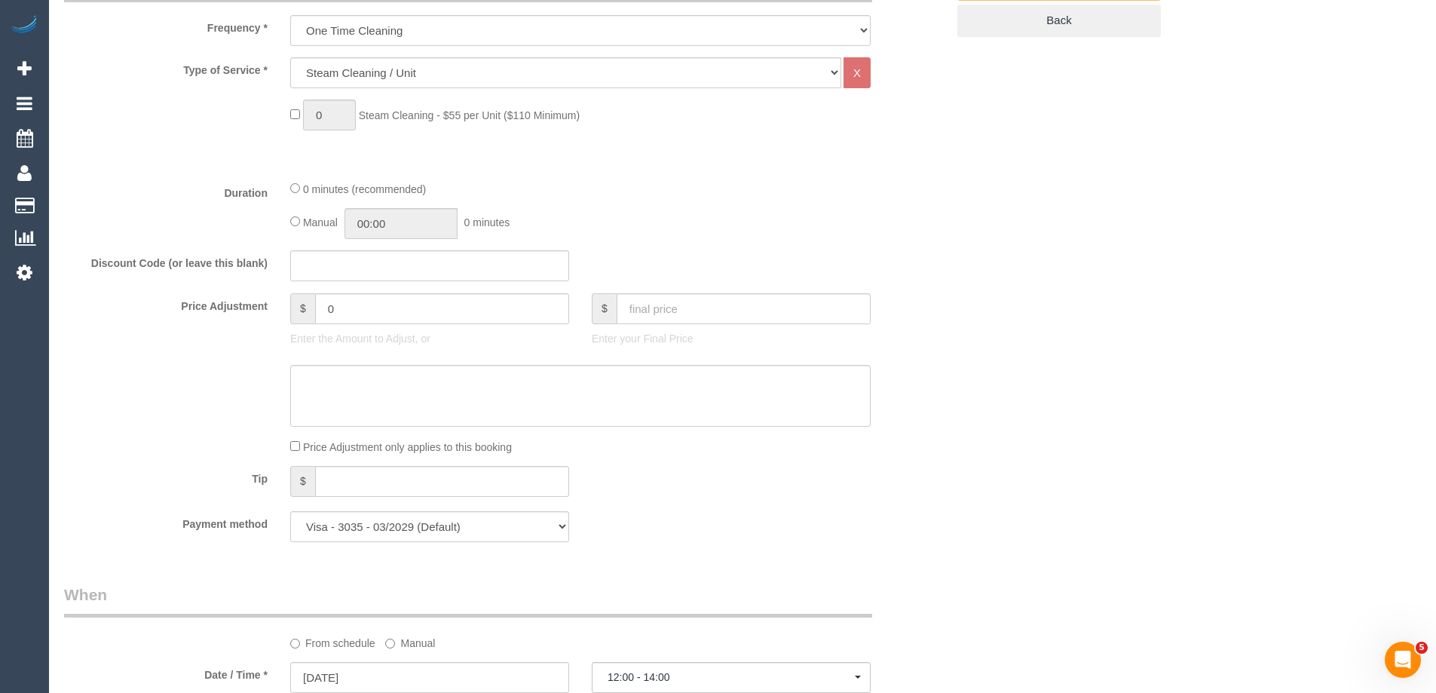
scroll to position [300, 0]
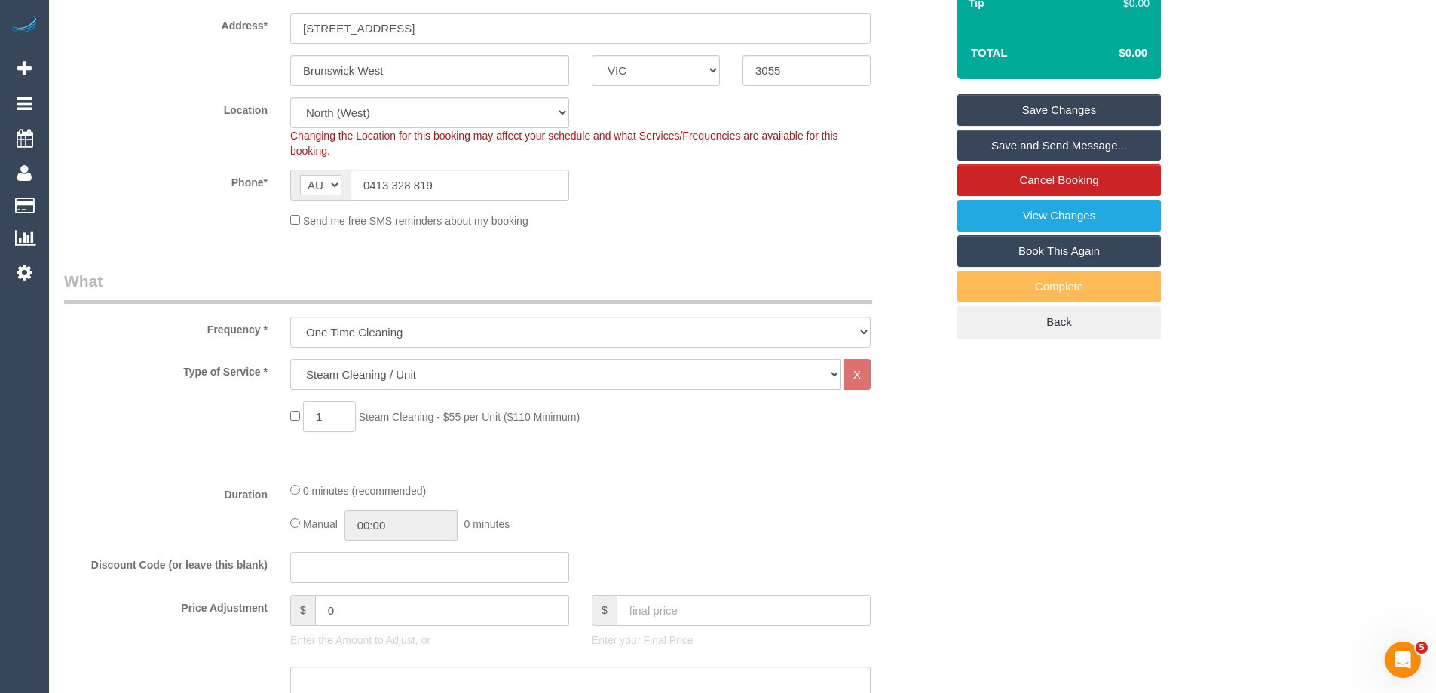
drag, startPoint x: 335, startPoint y: 415, endPoint x: 267, endPoint y: 414, distance: 68.6
click at [267, 414] on div "1 Steam Cleaning - $55 per Unit ($110 Minimum)" at bounding box center [505, 420] width 904 height 38
type input "5"
select select "spot19"
click at [745, 470] on div at bounding box center [580, 470] width 603 height 1
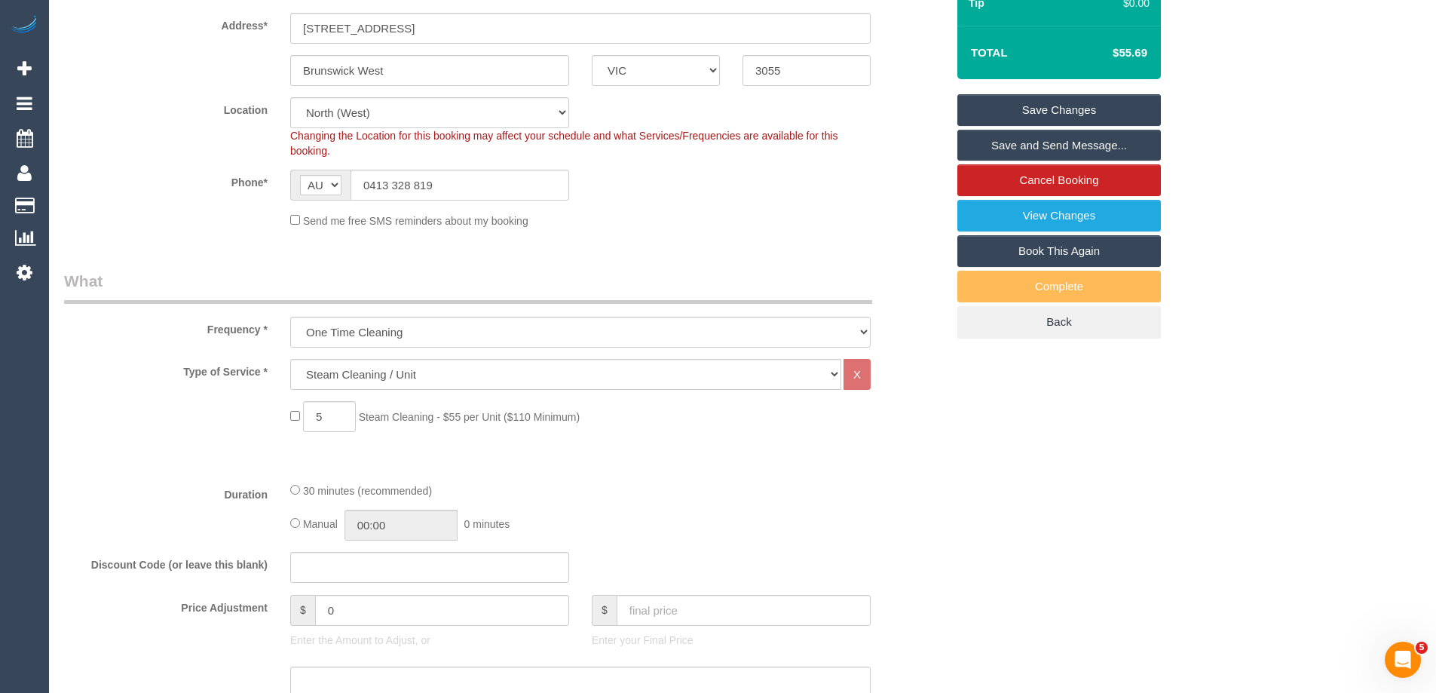
scroll to position [149, 0]
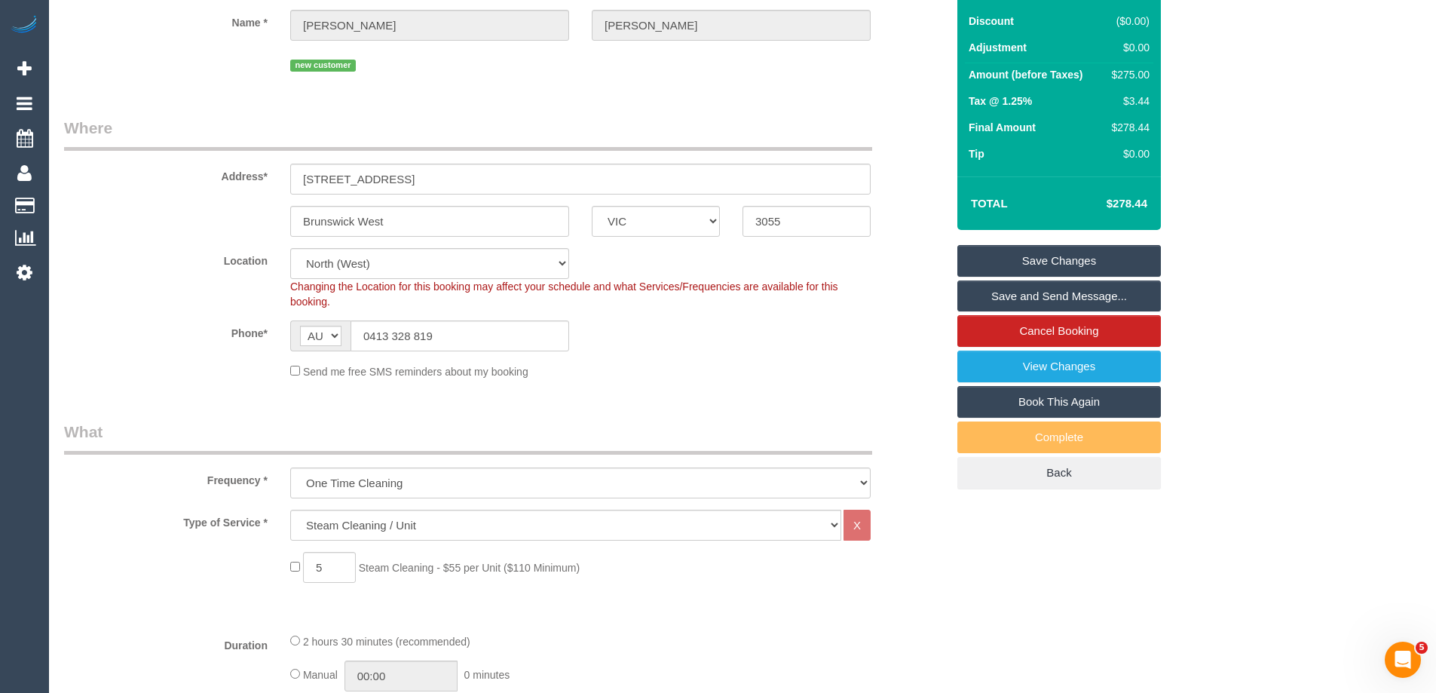
select select "spot37"
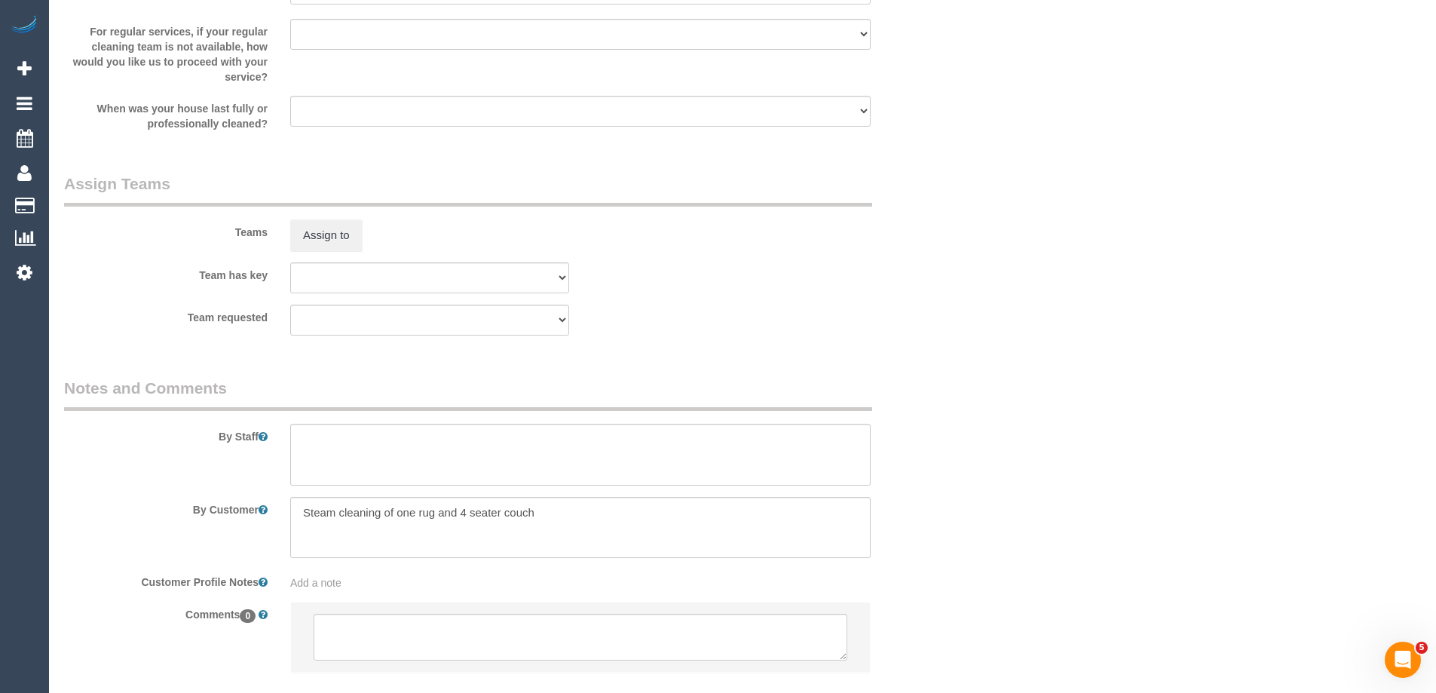
scroll to position [1732, 0]
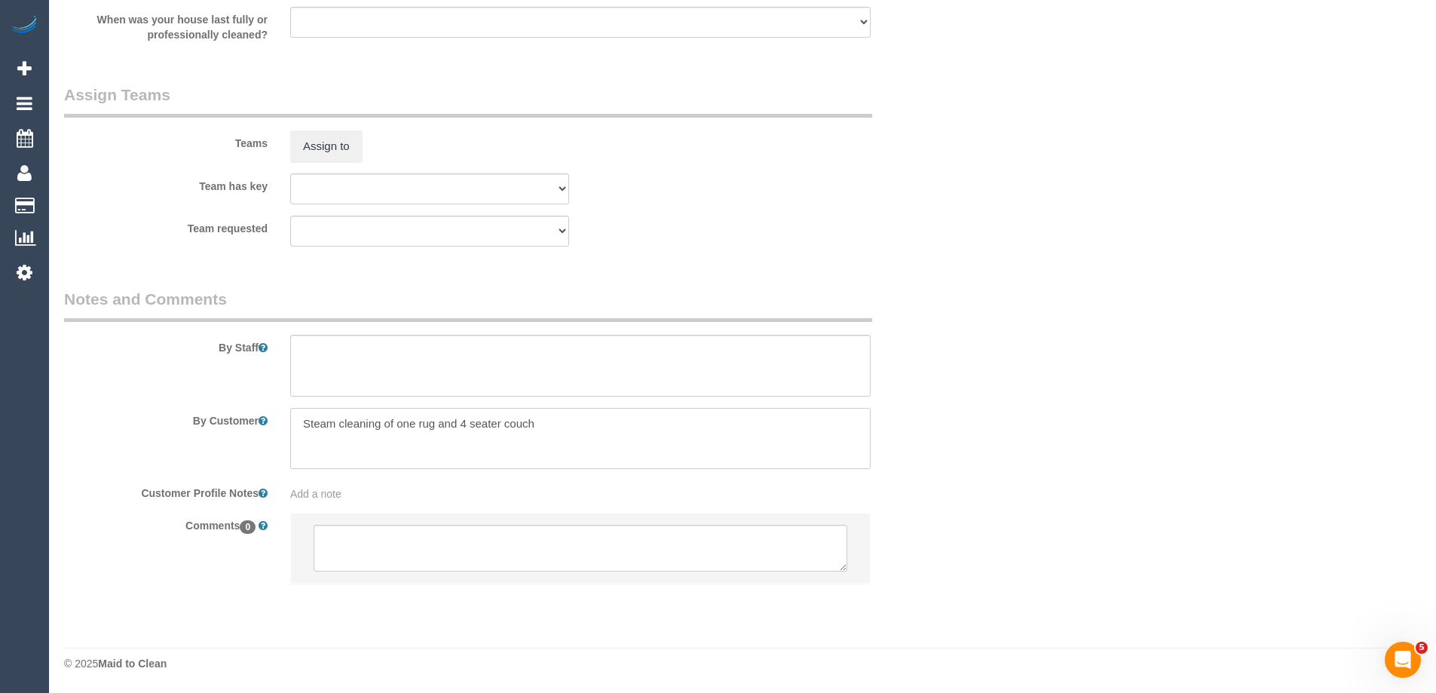
drag, startPoint x: 549, startPoint y: 425, endPoint x: 248, endPoint y: 425, distance: 300.7
click at [248, 425] on div "By Customer" at bounding box center [505, 439] width 904 height 62
click at [357, 366] on textarea at bounding box center [580, 366] width 580 height 62
paste textarea "Steam cleaning of one rug and 4 seater couch"
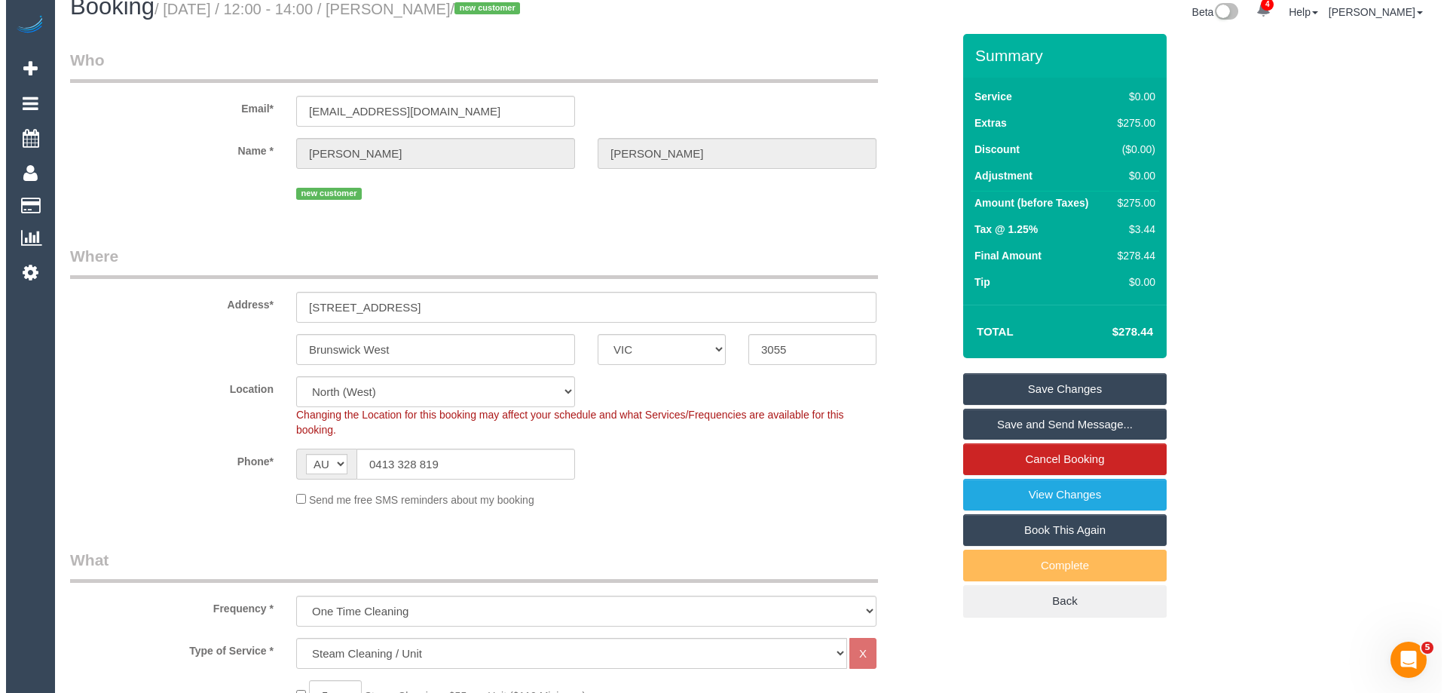
scroll to position [0, 0]
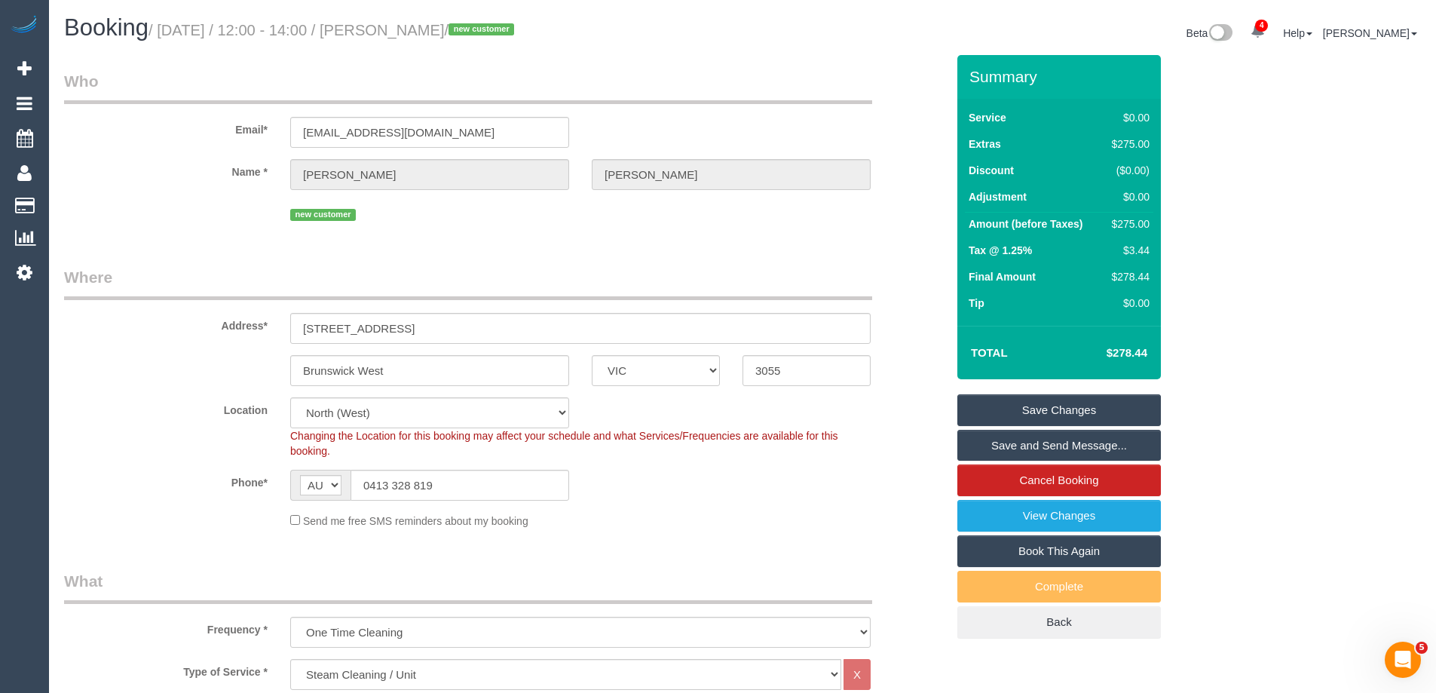
type textarea "Steam cleaning of one rug and 4 seater couch"
click at [981, 405] on link "Save Changes" at bounding box center [1058, 410] width 203 height 32
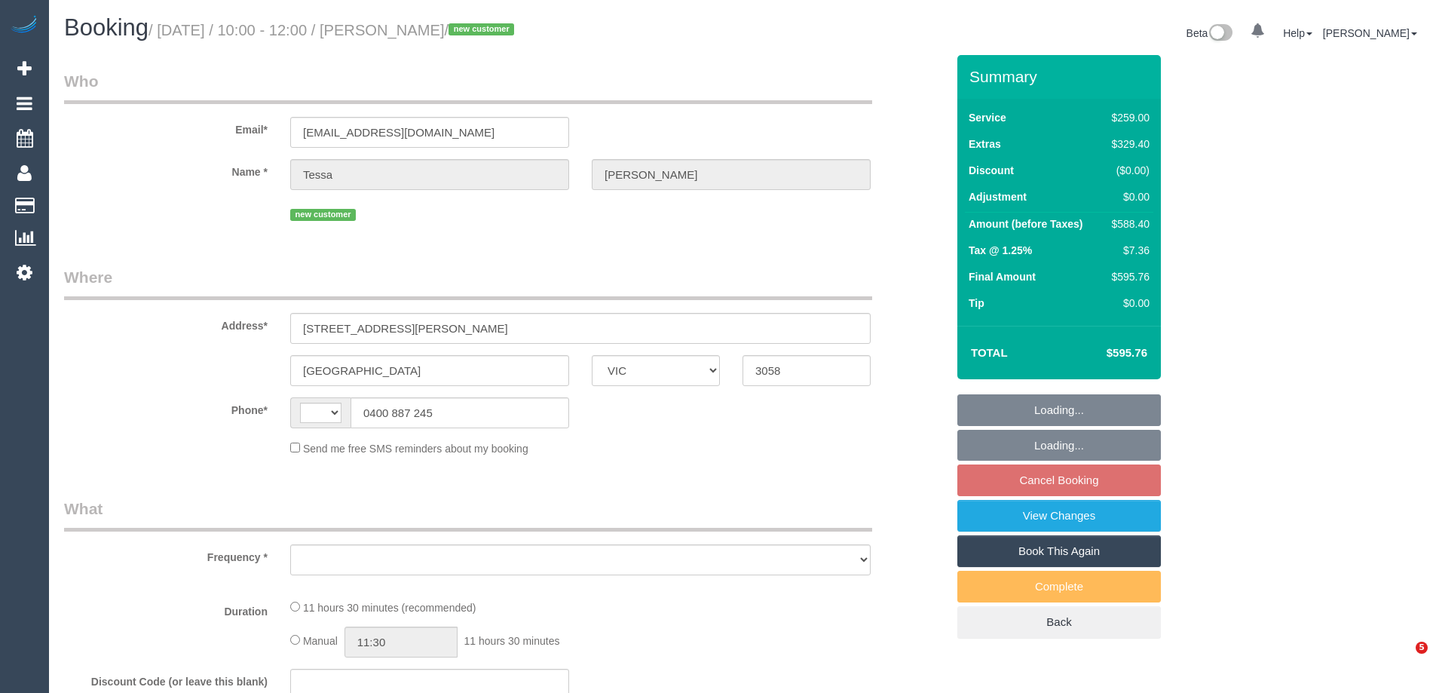
select select "VIC"
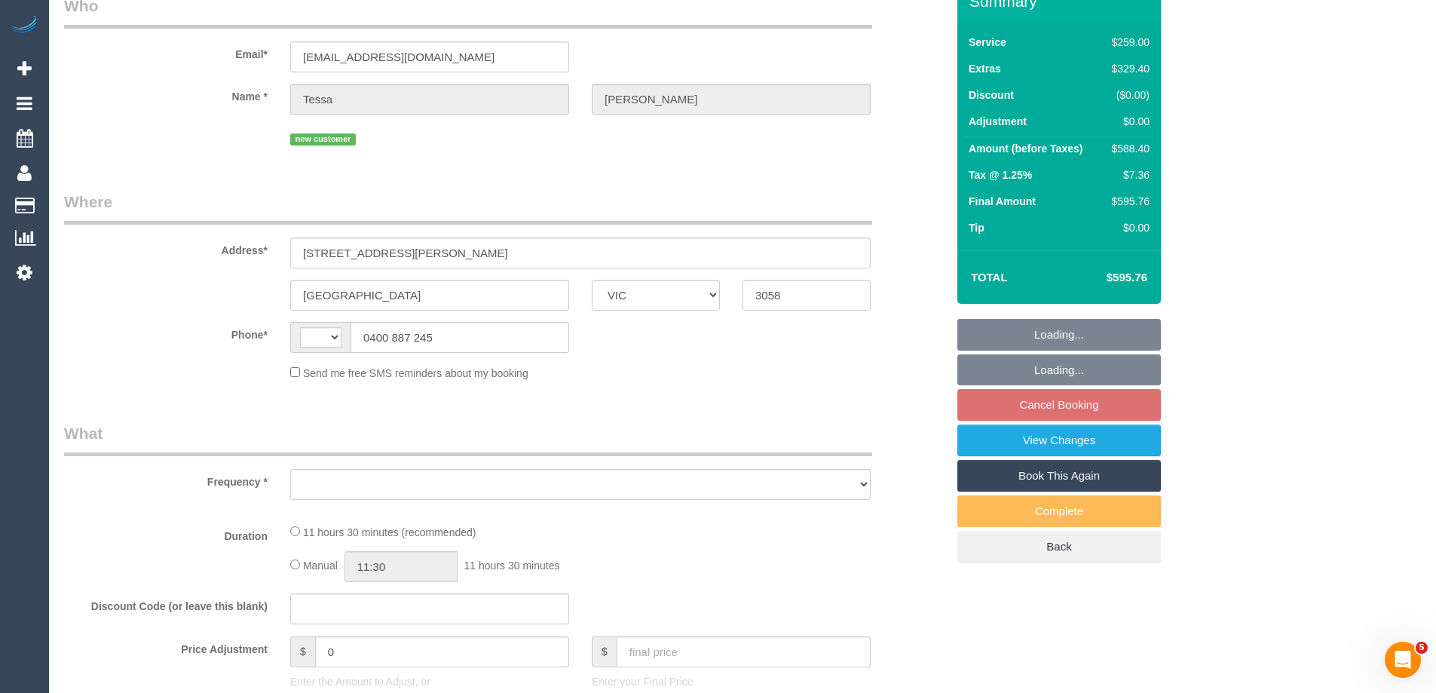
select select "number:28"
select select "number:14"
select select "number:19"
select select "number:24"
select select "number:11"
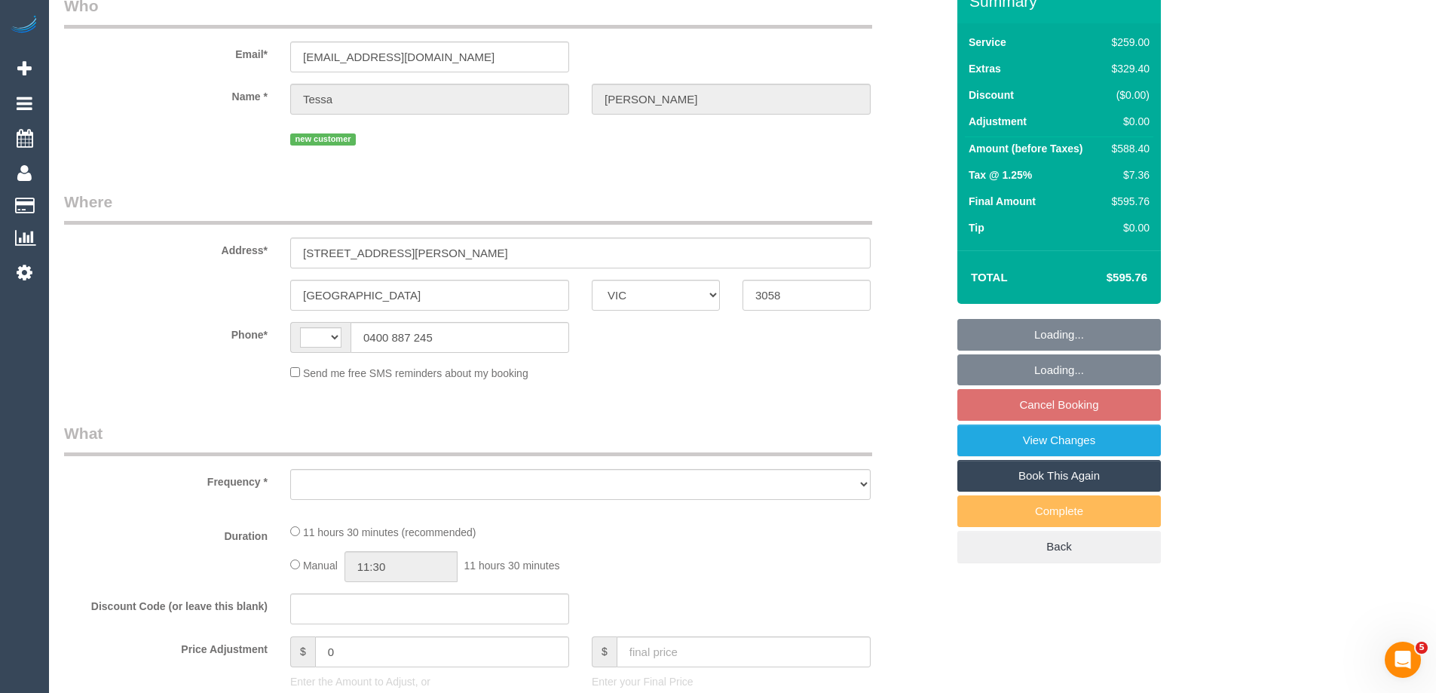
select select "string:AU"
select select "object:713"
select select "spot1"
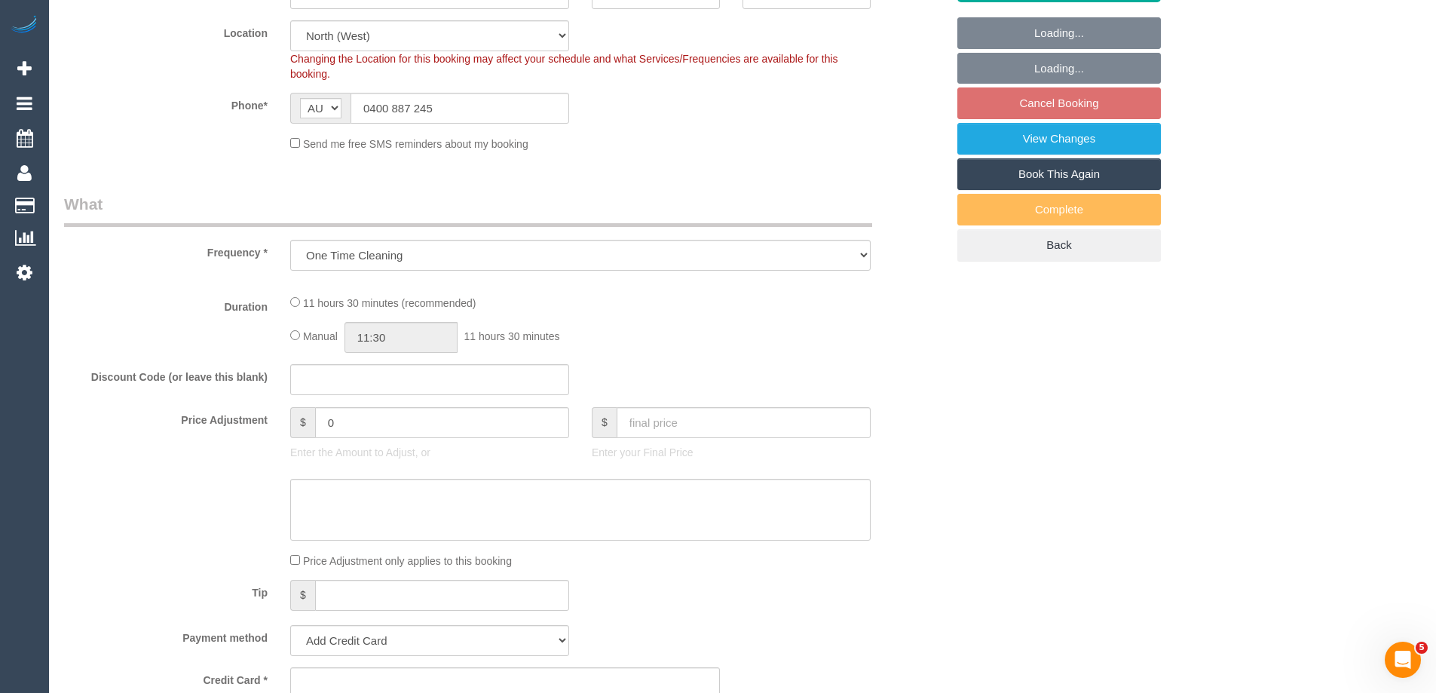
select select "string:stripe-pm_1S21Va2GScqysDRVmialX1iH"
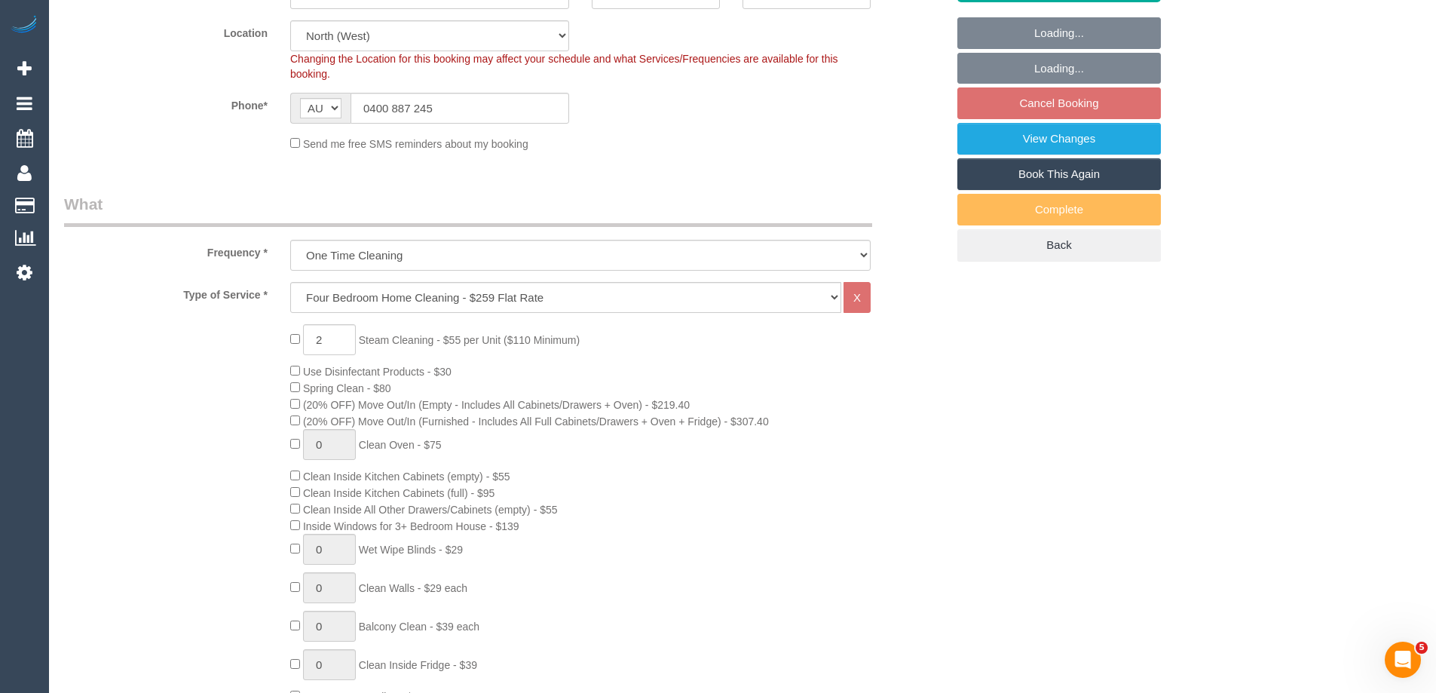
select select "object:1537"
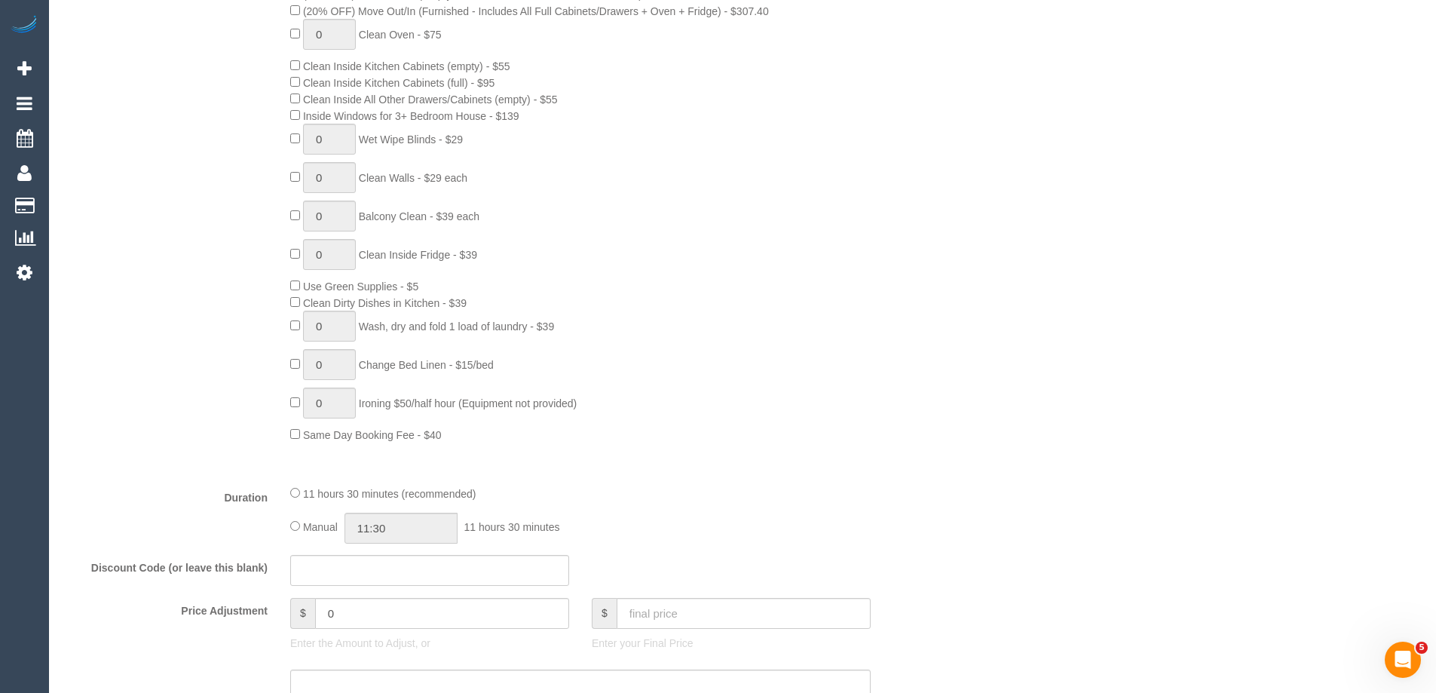
select select "spot20"
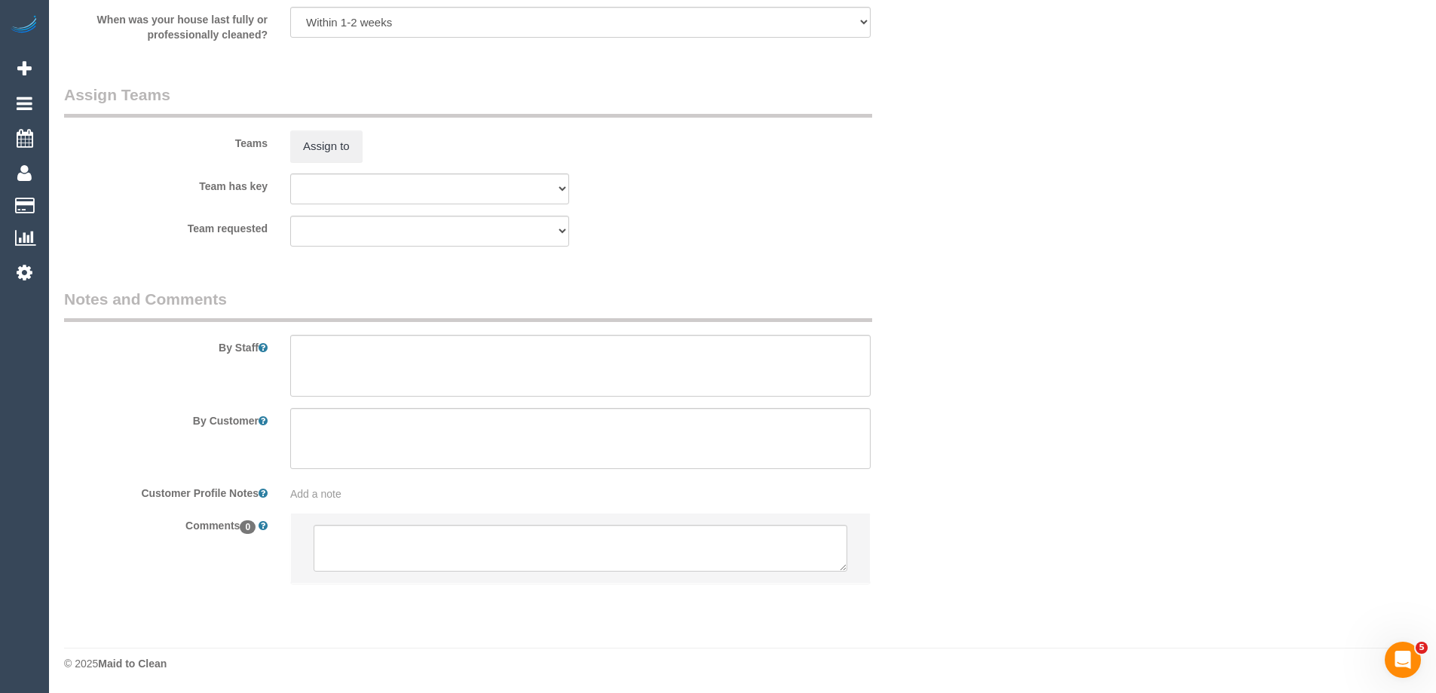
scroll to position [1770, 0]
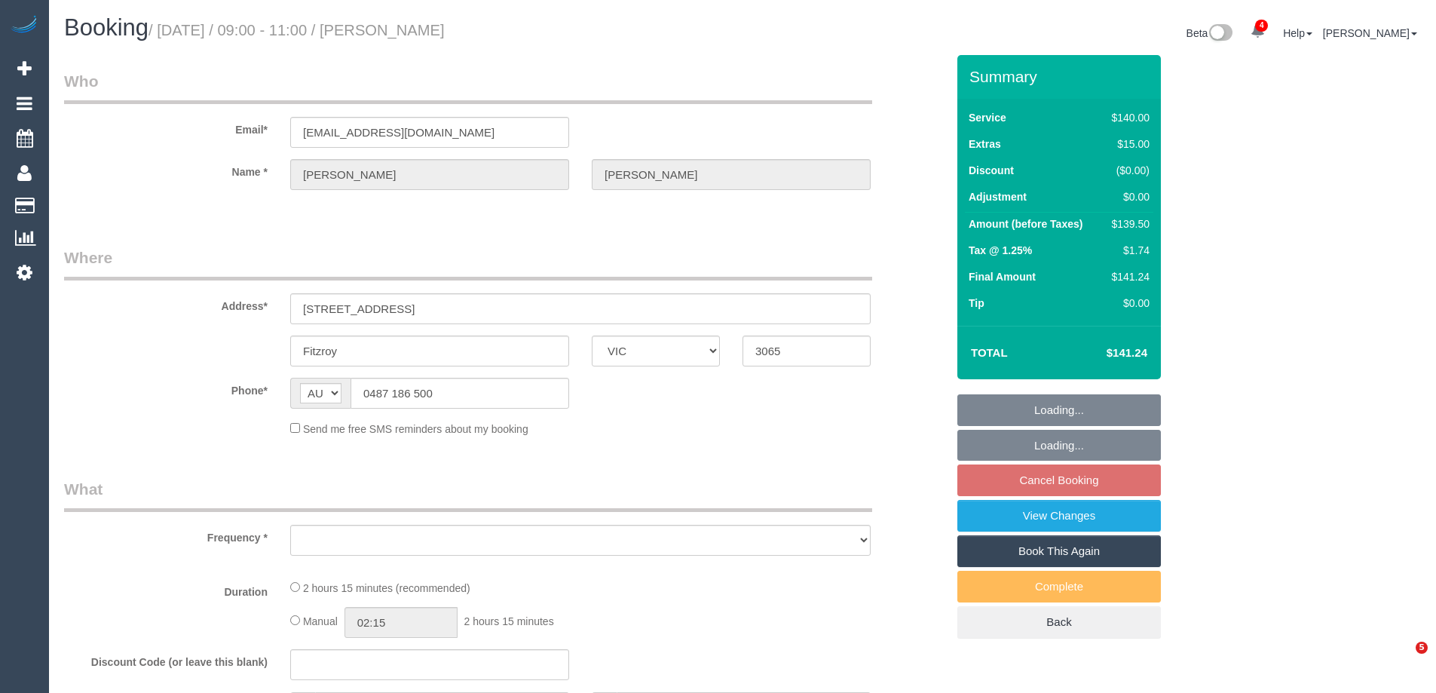
select select "VIC"
select select "number:29"
select select "number:15"
select select "number:18"
select select "number:24"
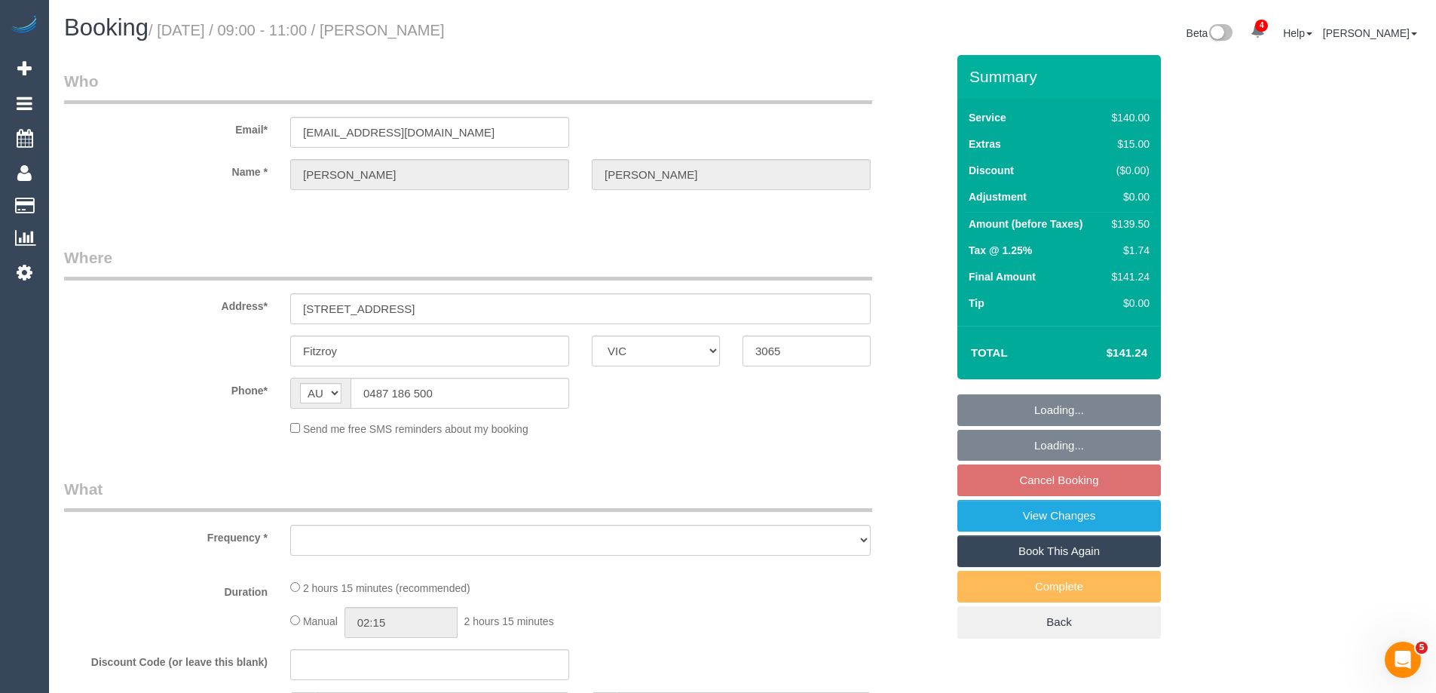
select select "number:35"
select select "number:12"
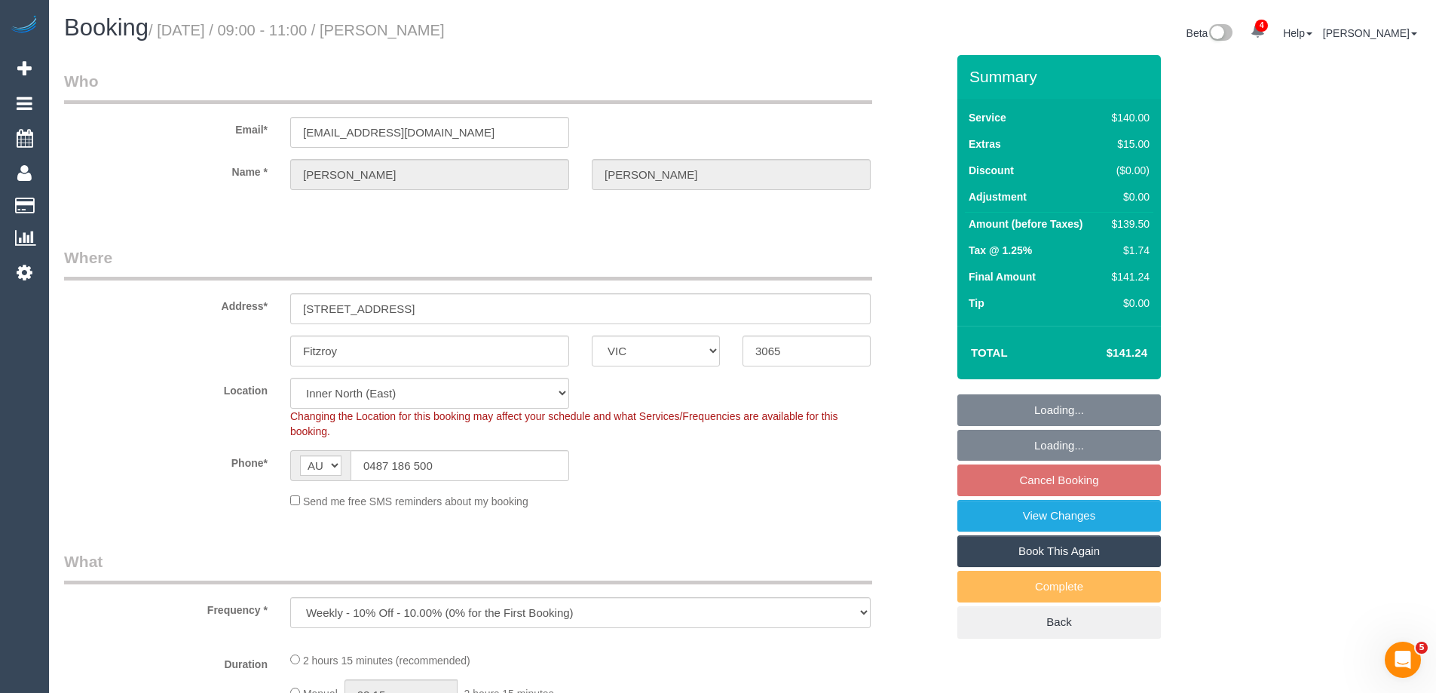
select select "object:1565"
select select "string:stripe-pm_1PSZT32GScqysDRV63URR9qF"
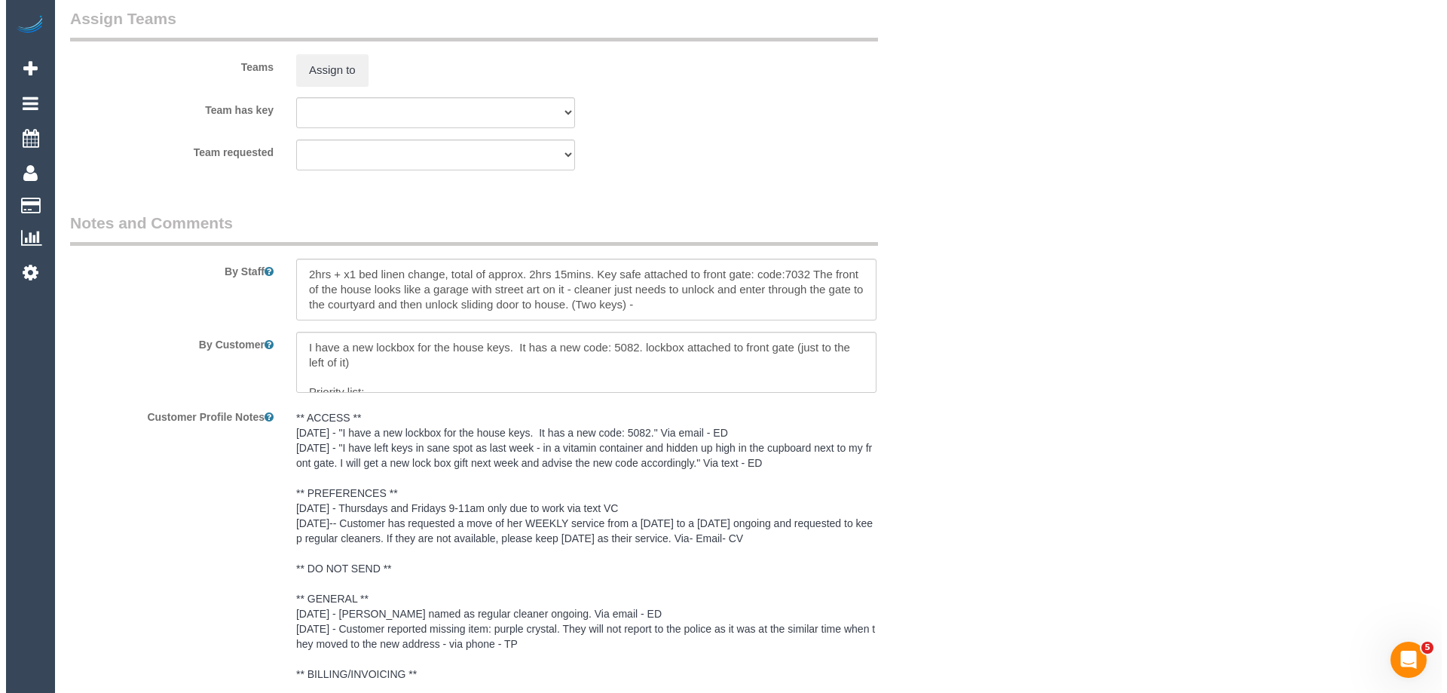
scroll to position [2101, 0]
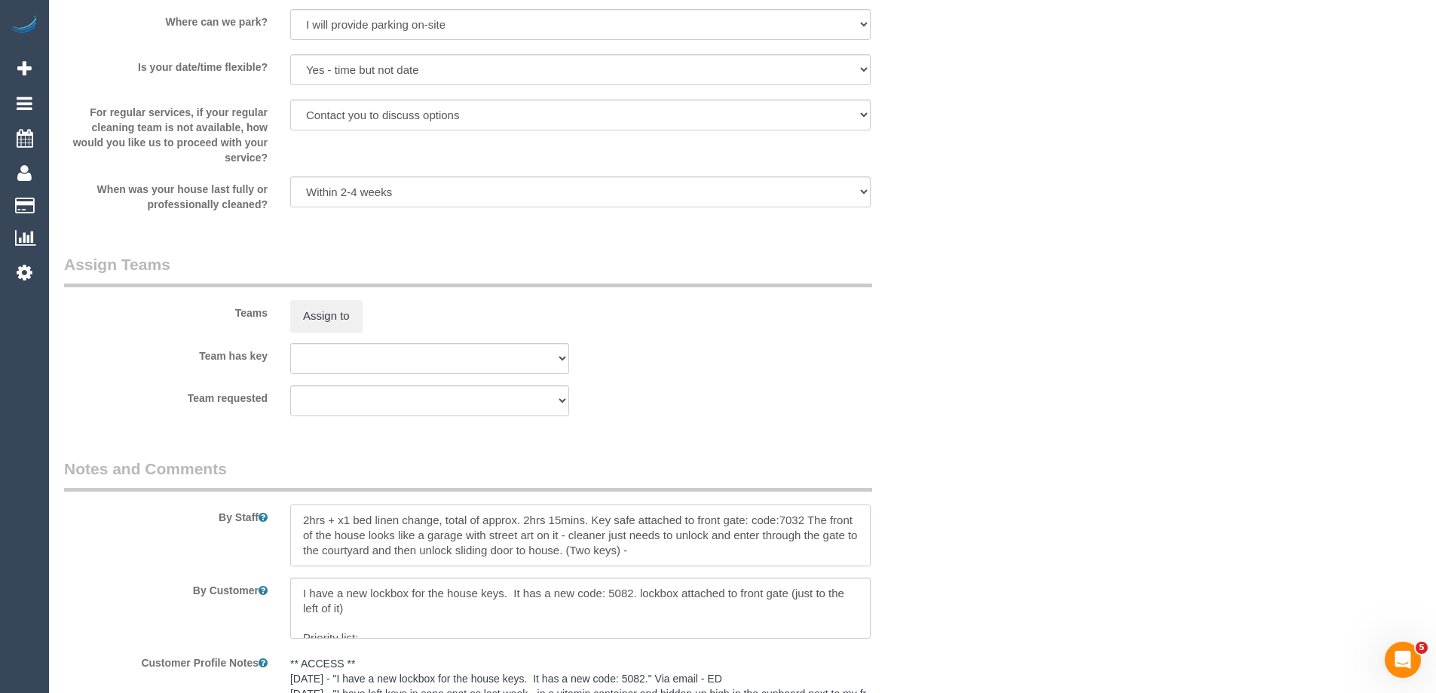
click at [301, 516] on textarea at bounding box center [580, 535] width 580 height 62
type textarea "*Cover* 2hrs + x1 bed linen change, total of approx. 2hrs 15mins. Key safe atta…"
click at [320, 325] on button "Assign to" at bounding box center [326, 316] width 72 height 32
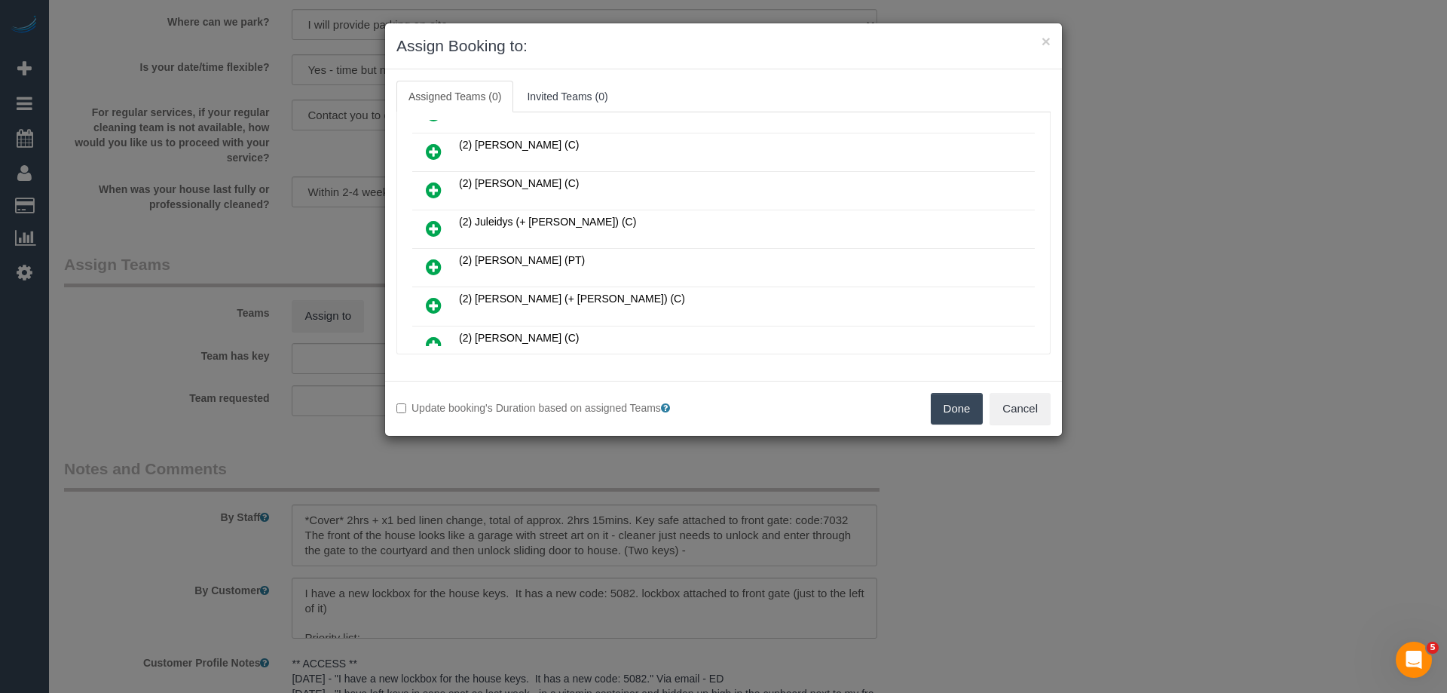
click at [436, 258] on icon at bounding box center [434, 267] width 16 height 18
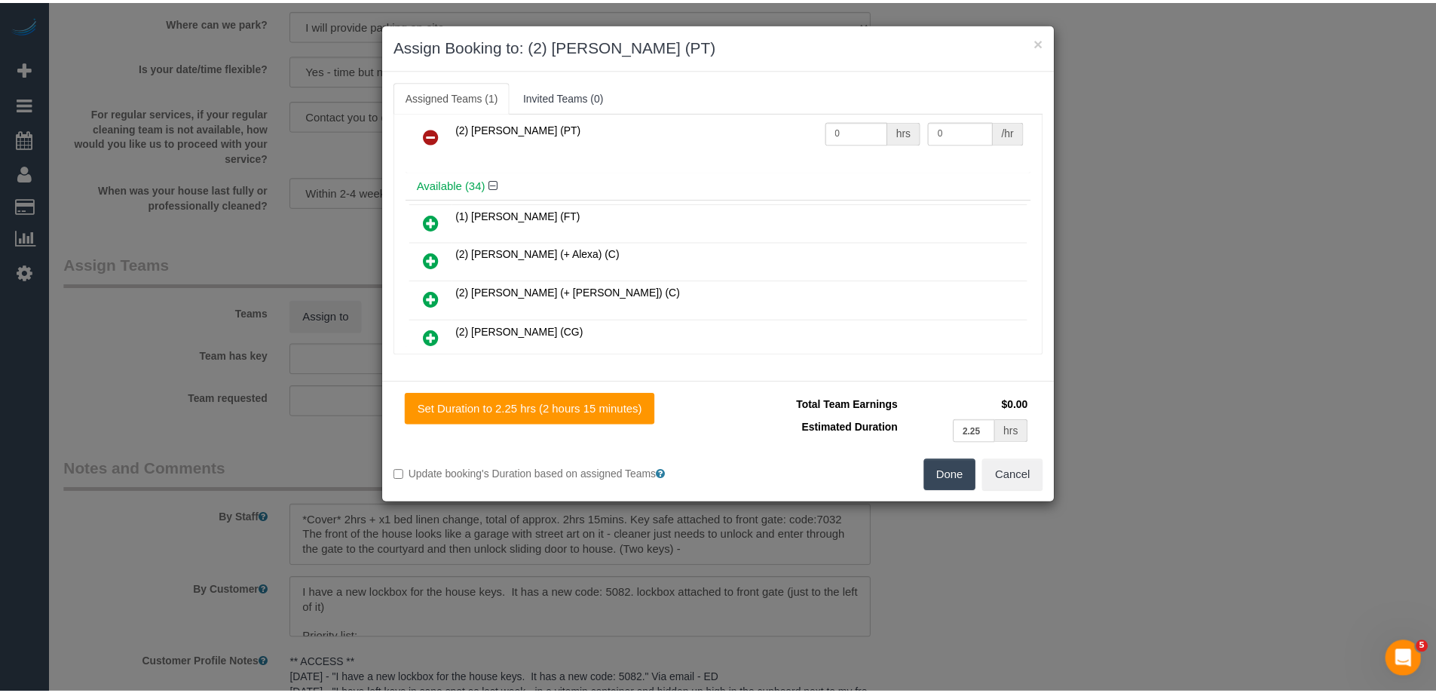
scroll to position [0, 0]
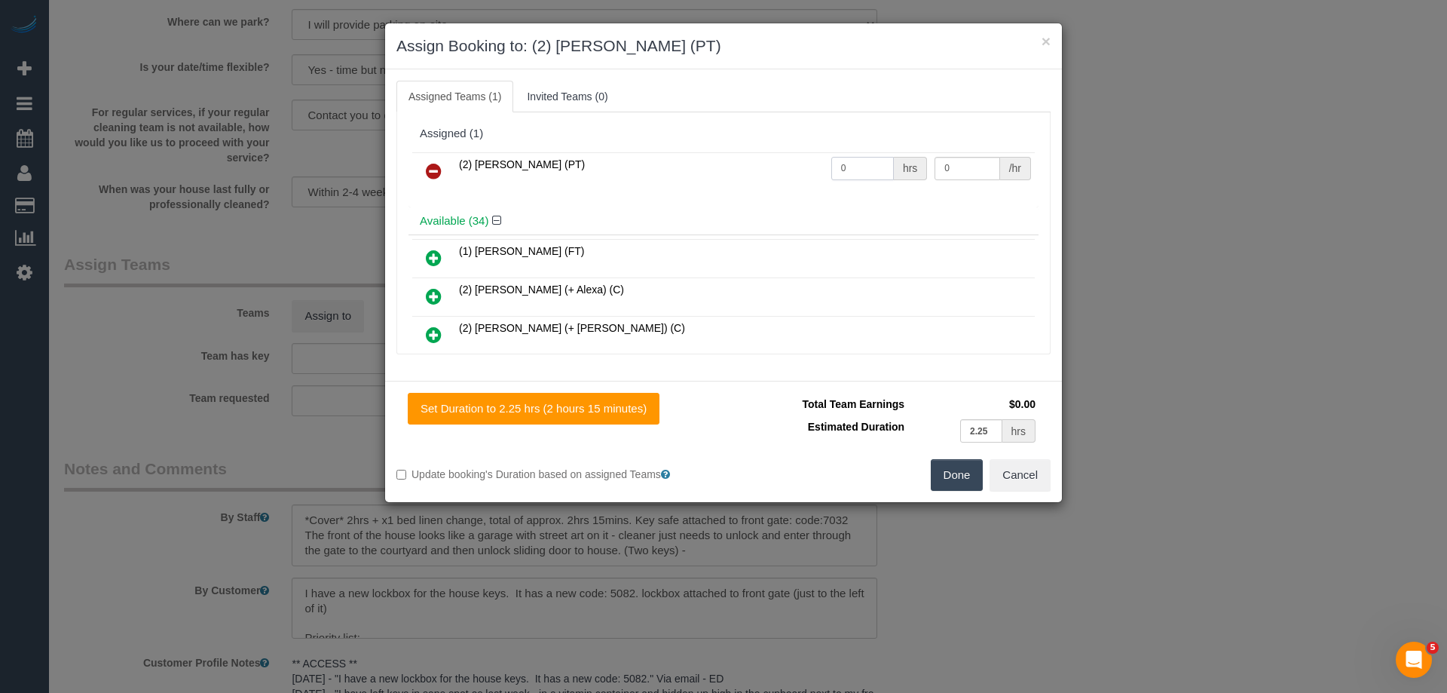
drag, startPoint x: 855, startPoint y: 172, endPoint x: 760, endPoint y: 167, distance: 94.3
click at [761, 167] on tr "(2) Reggy Cogulet (PT) 0 hrs 0 /hr" at bounding box center [723, 171] width 623 height 38
type input "2.25"
drag, startPoint x: 929, startPoint y: 167, endPoint x: 820, endPoint y: 161, distance: 109.5
click at [842, 162] on tr "(2) Reggy Cogulet (PT) 2.25 hrs 0 /hr" at bounding box center [723, 171] width 623 height 38
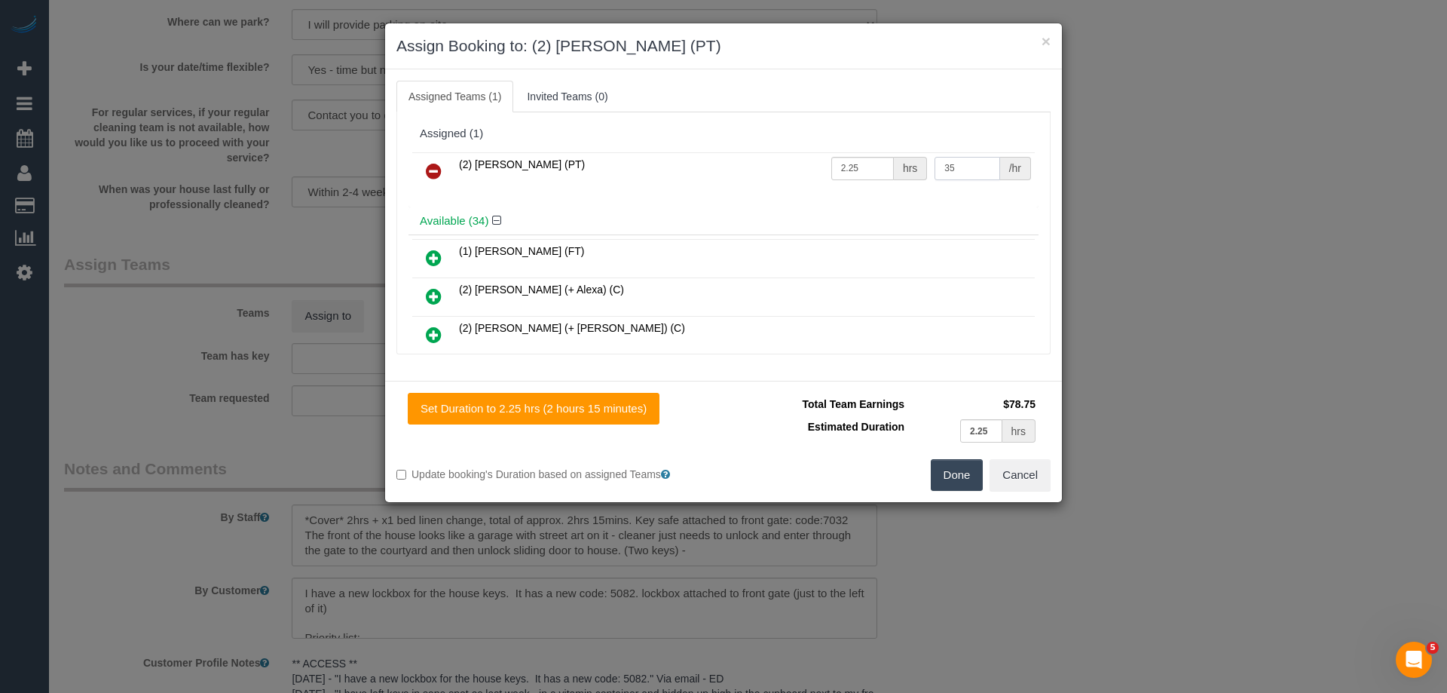
type input "35"
click at [954, 477] on button "Done" at bounding box center [957, 475] width 53 height 32
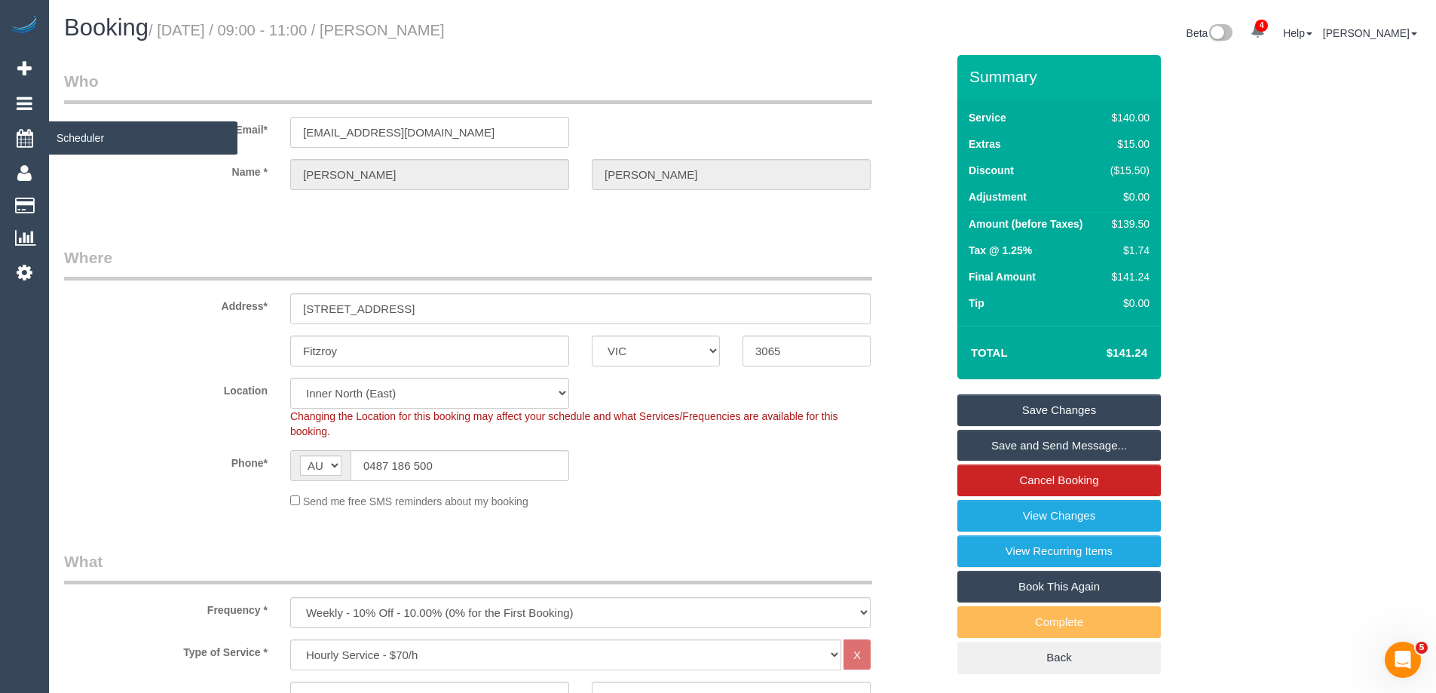
drag, startPoint x: 463, startPoint y: 131, endPoint x: 31, endPoint y: 130, distance: 431.9
click at [417, 32] on h1 "Booking / September 04, 2025 / 09:00 - 11:00 / Kylie Devlin" at bounding box center [397, 28] width 667 height 26
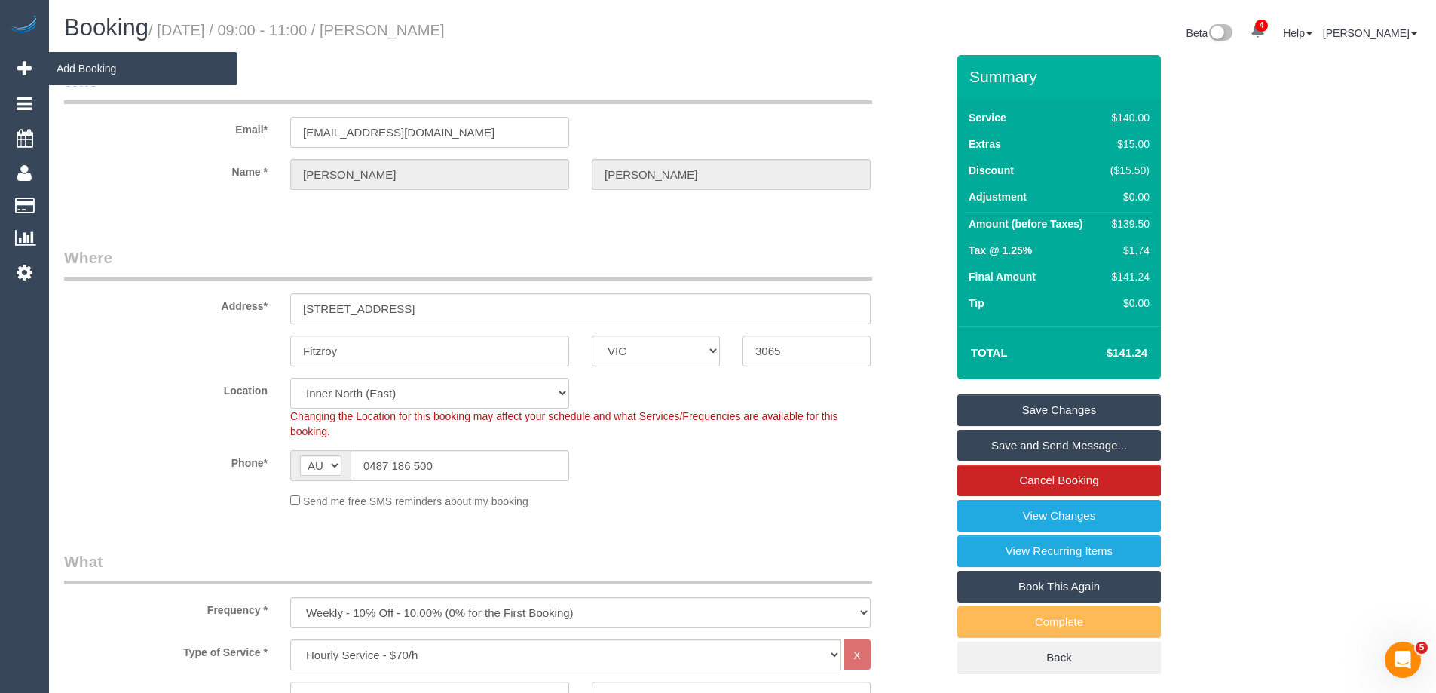
copy small "Kylie Devlin"
click at [1001, 440] on link "Save and Send Message..." at bounding box center [1058, 446] width 203 height 32
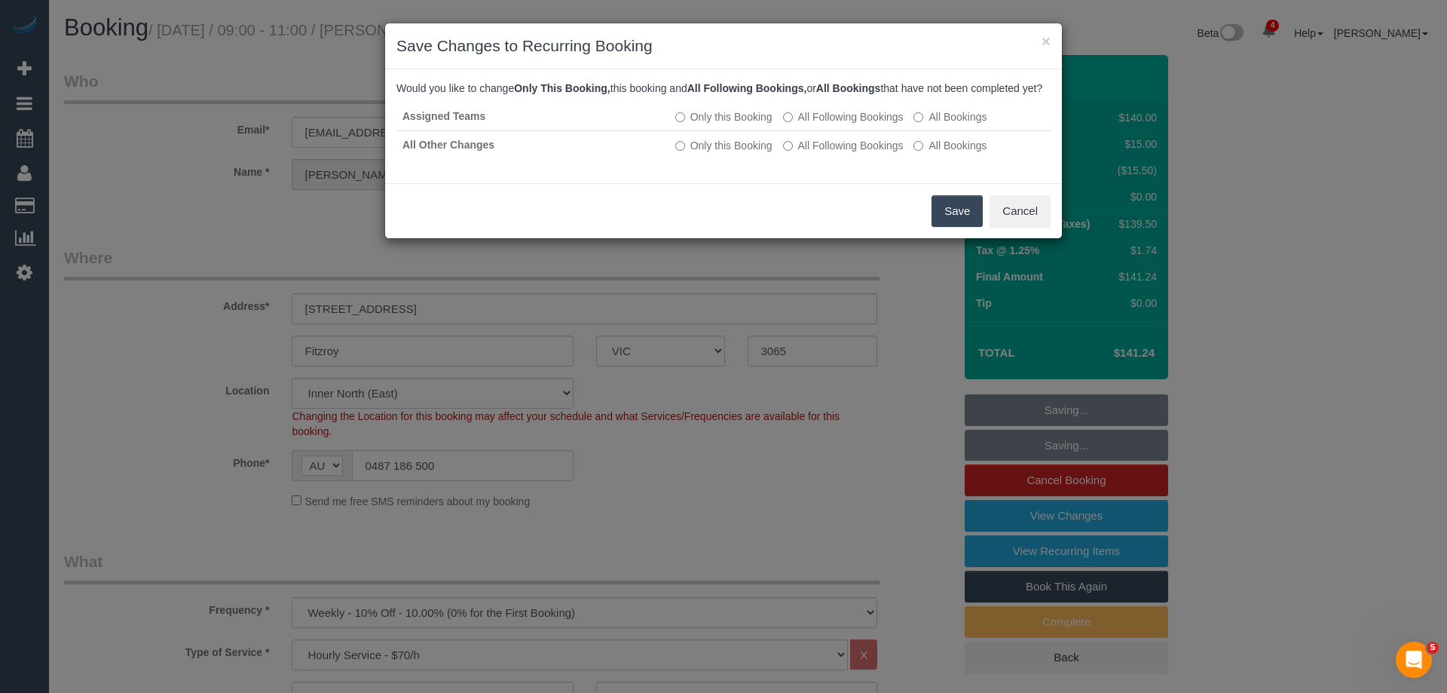
click at [959, 227] on button "Save" at bounding box center [957, 211] width 51 height 32
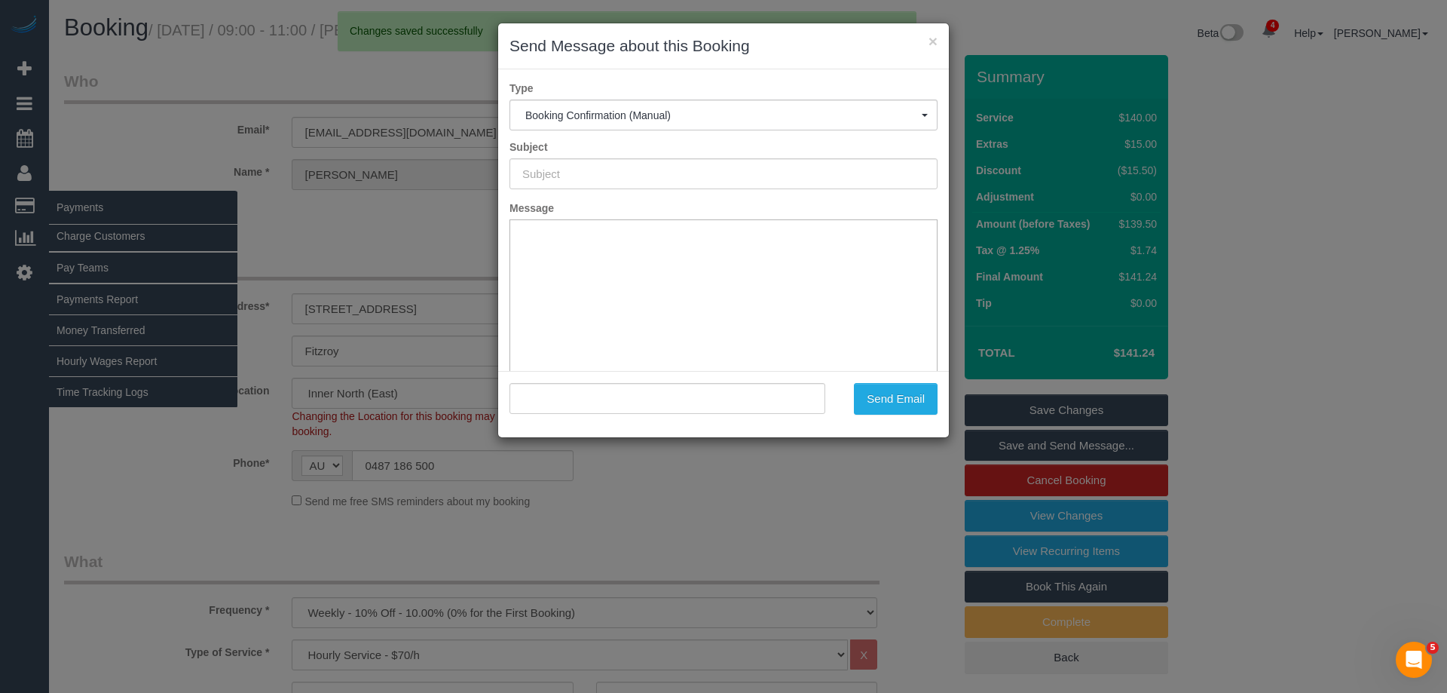
type input "Booking Confirmed"
type input ""Kylie Devlin" <kyles7032@hotmail.com>"
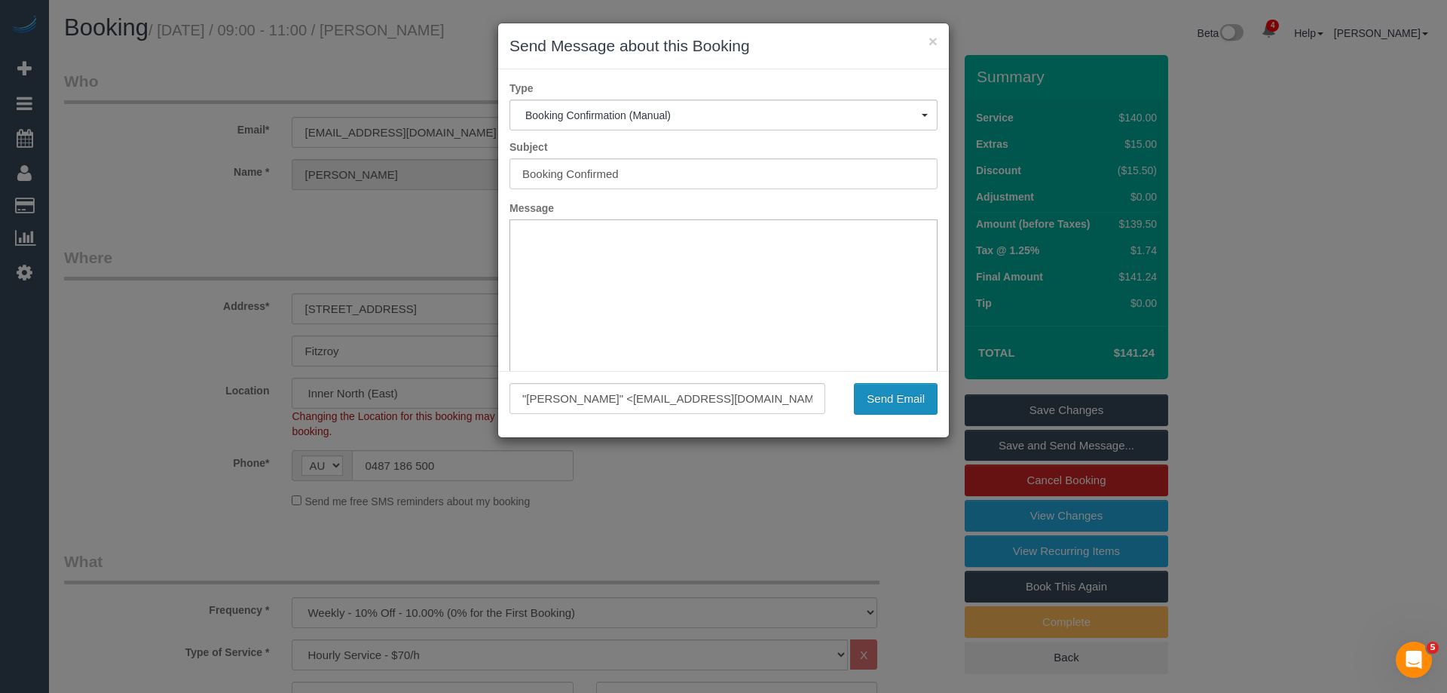
click at [887, 400] on button "Send Email" at bounding box center [896, 399] width 84 height 32
click at [932, 42] on button "×" at bounding box center [933, 41] width 9 height 16
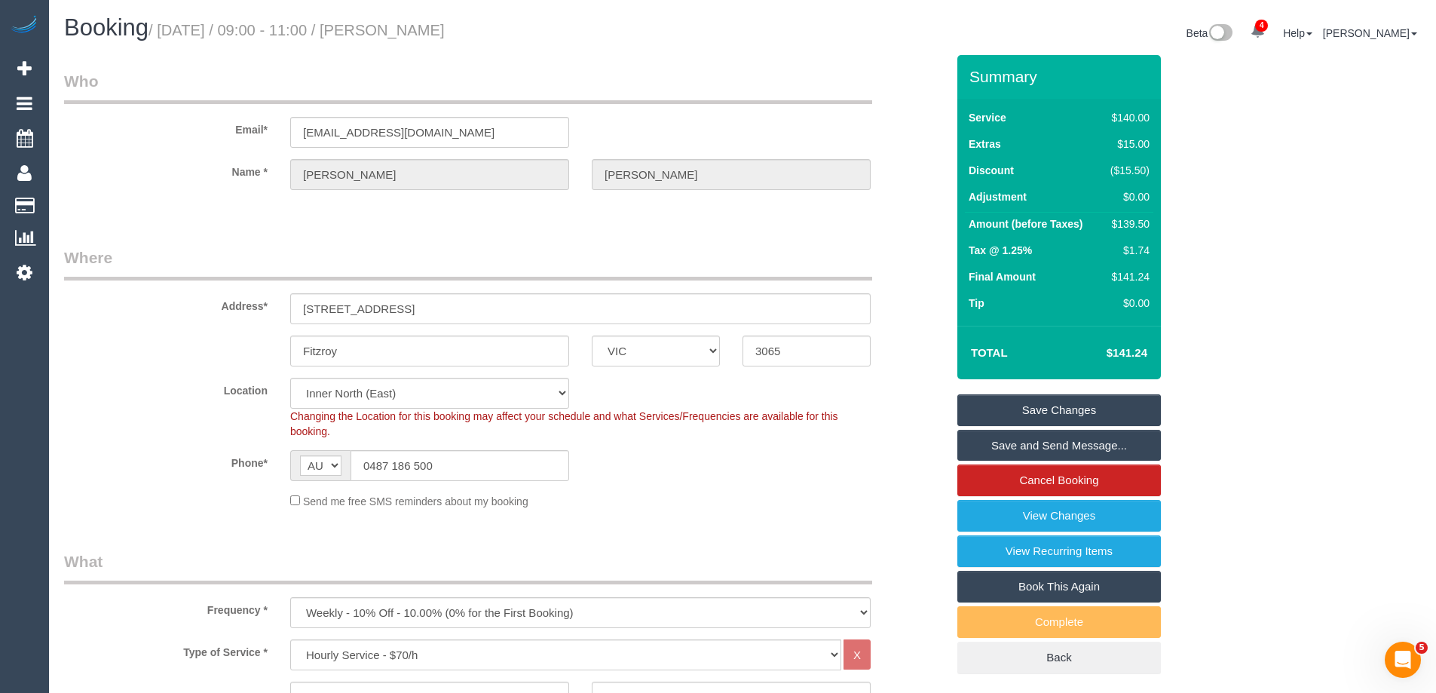
click at [1006, 439] on link "Save and Send Message..." at bounding box center [1058, 446] width 203 height 32
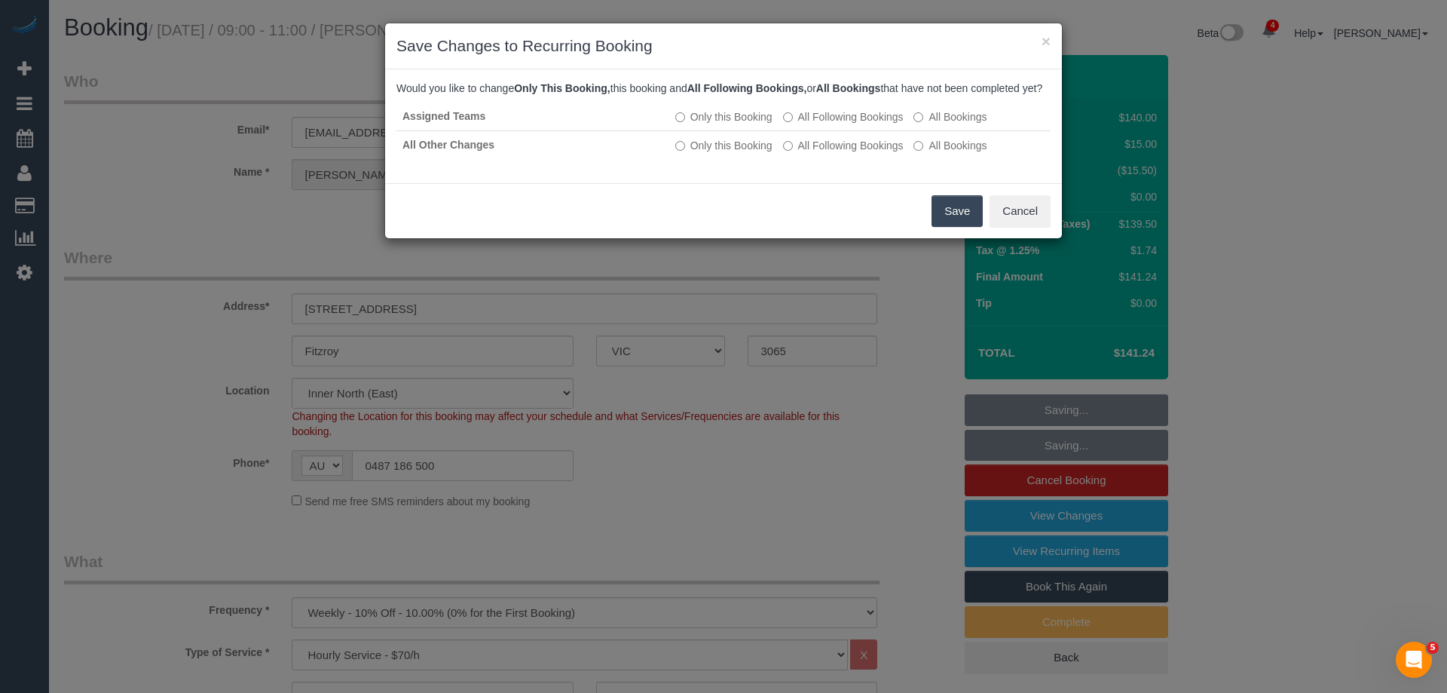
click at [942, 225] on button "Save" at bounding box center [957, 211] width 51 height 32
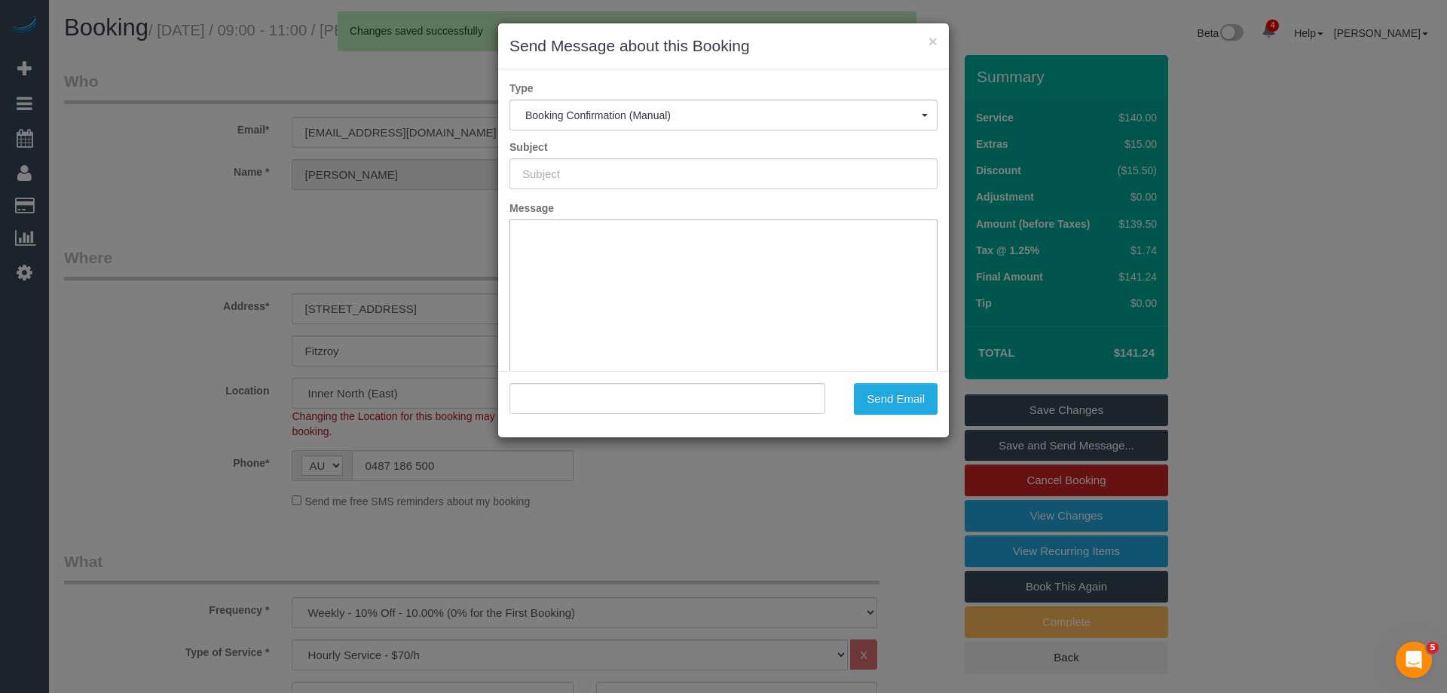
type input "Booking Confirmed"
type input ""Kylie Devlin" <kyles7032@hotmail.com>"
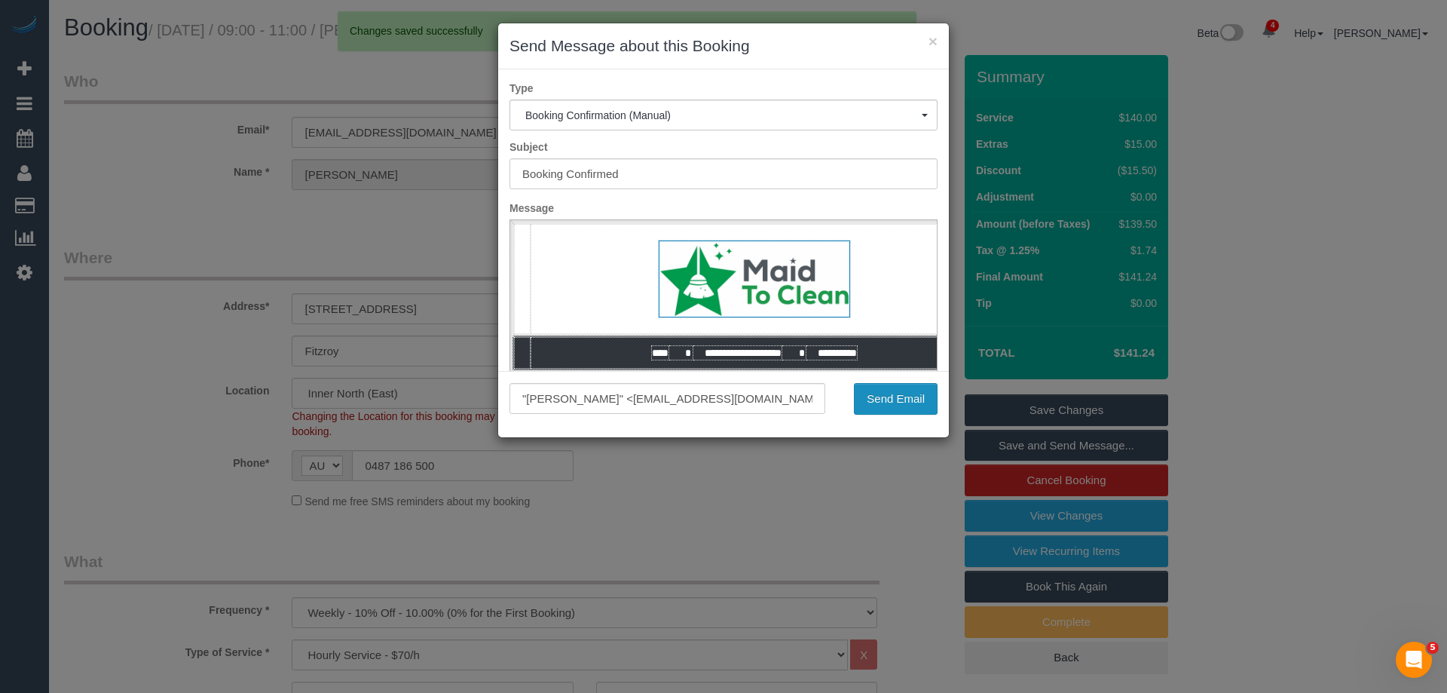
click at [903, 402] on button "Send Email" at bounding box center [896, 399] width 84 height 32
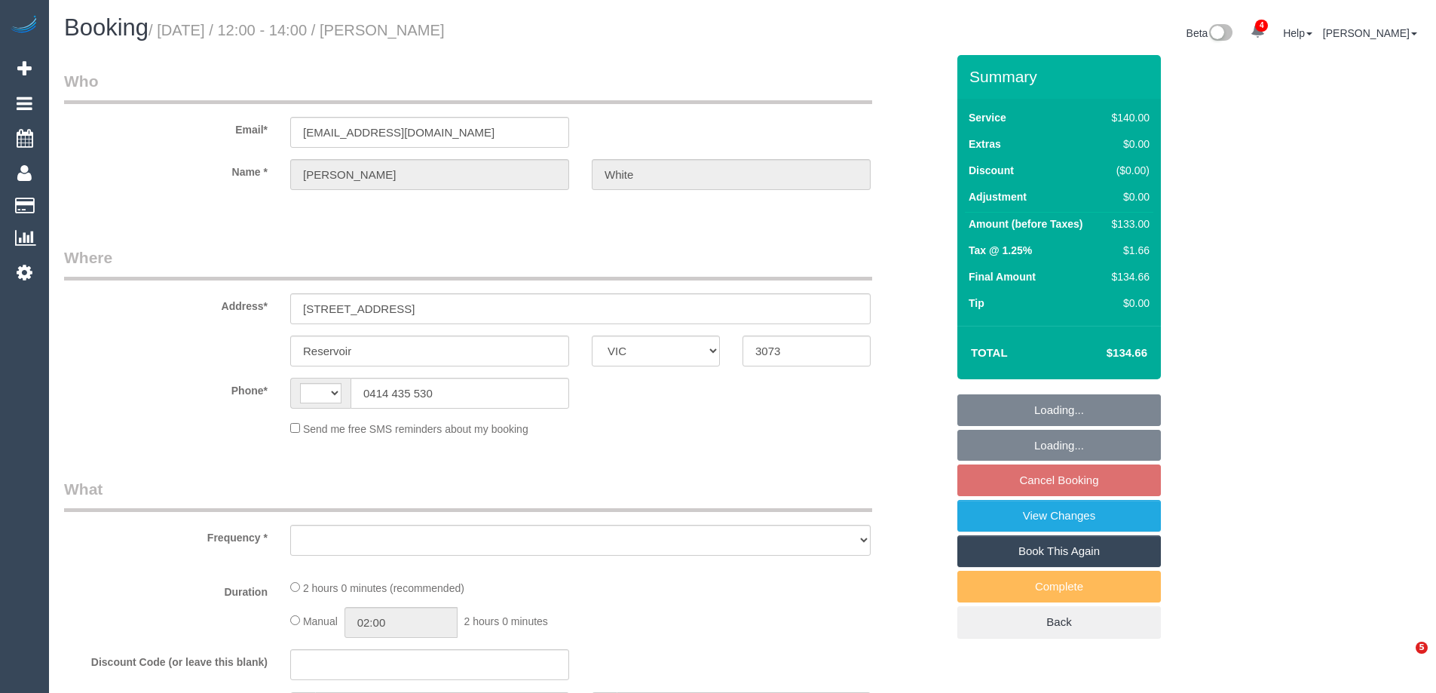
select select "VIC"
select select "string:stripe-pm_1PAMz62GScqysDRV0t4JZwaL"
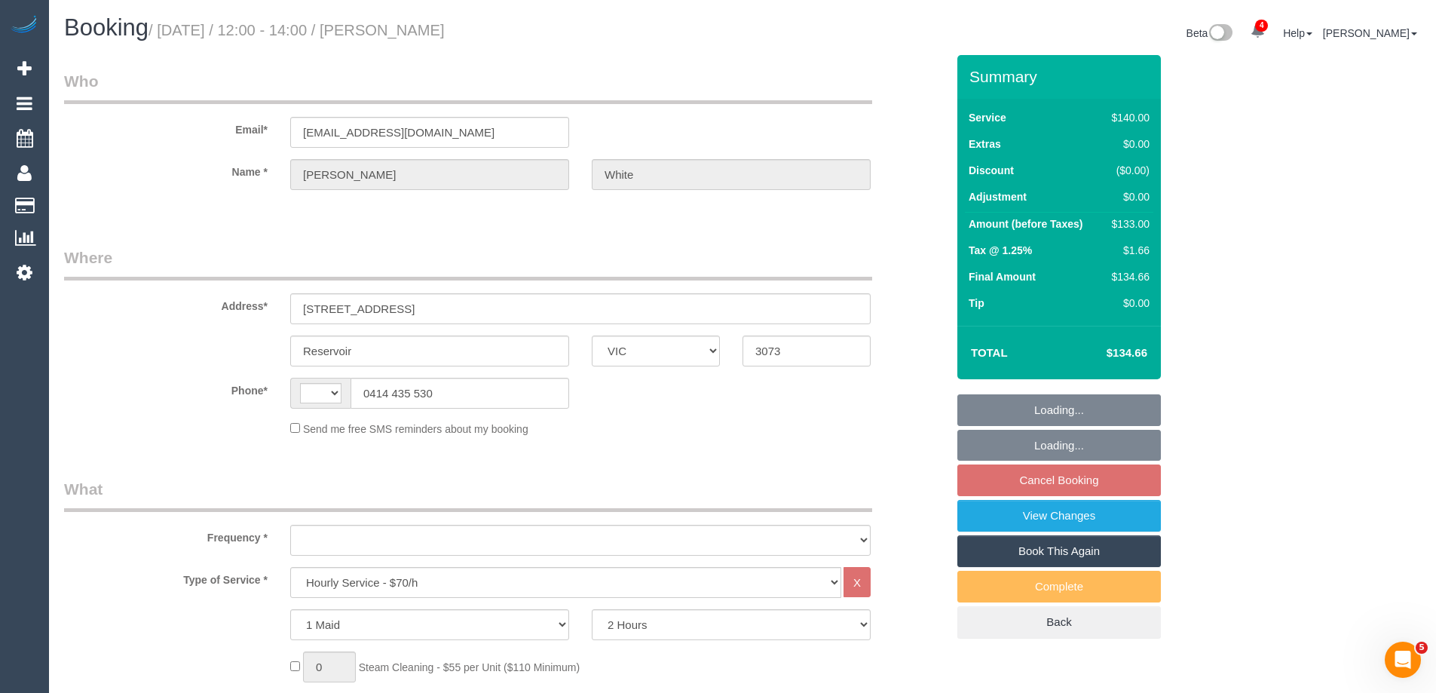
select select "string:AU"
select select "object:1361"
select select "spot1"
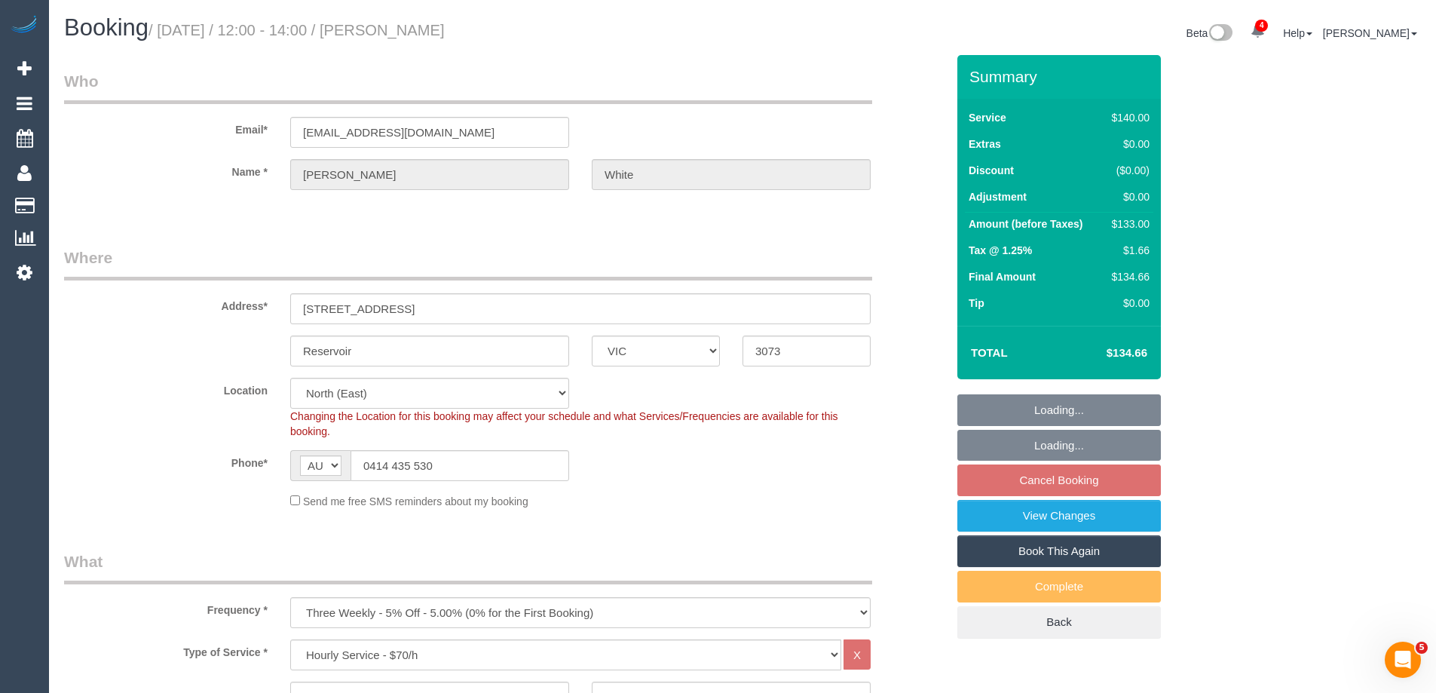
select select "number:29"
select select "number:14"
select select "number:18"
select select "number:25"
select select "number:34"
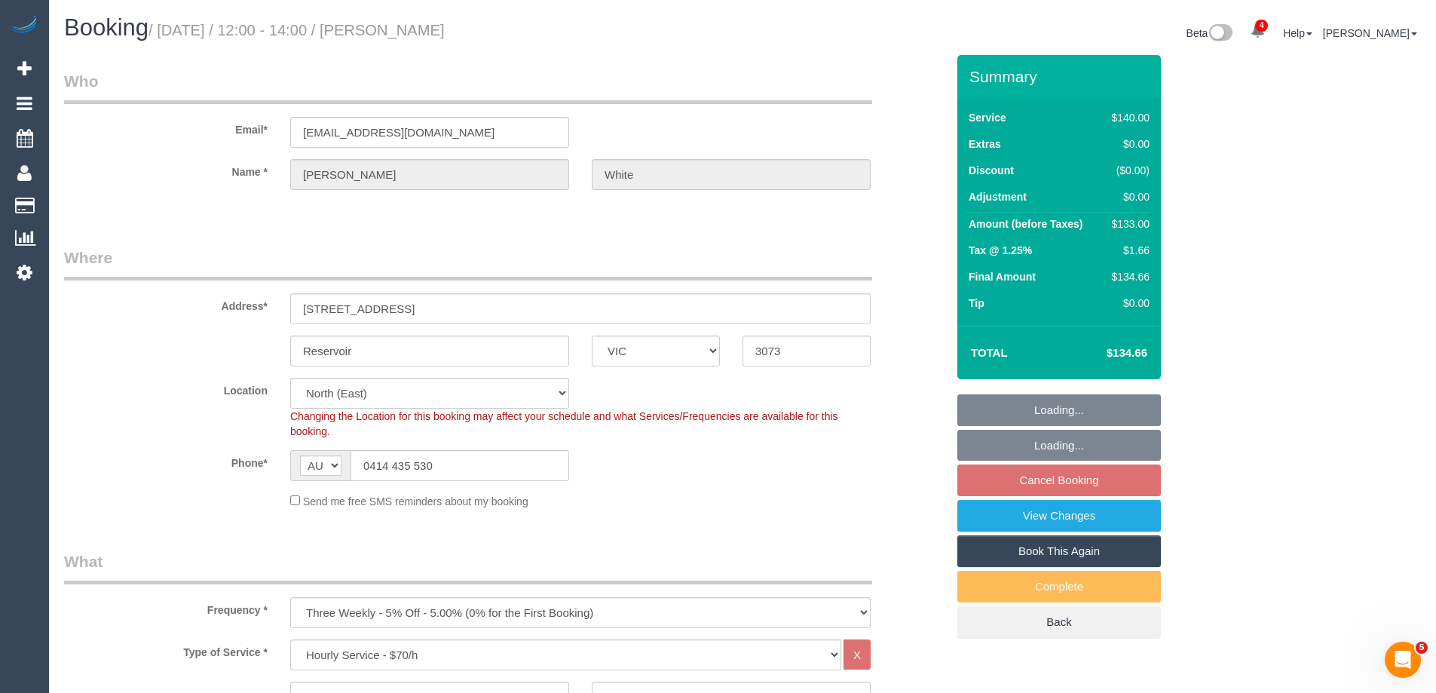
select select "number:26"
select select
select select "object:1517"
select select "spot19"
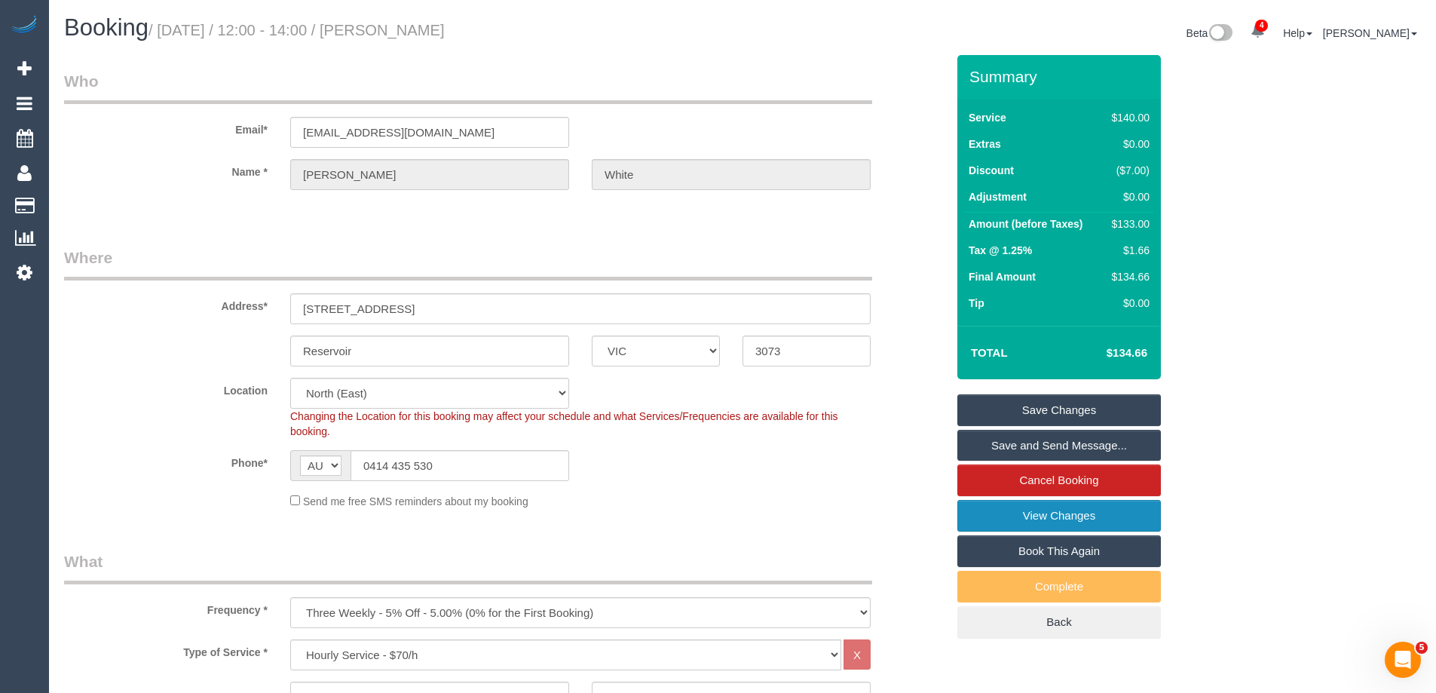
click at [996, 514] on link "View Changes" at bounding box center [1058, 516] width 203 height 32
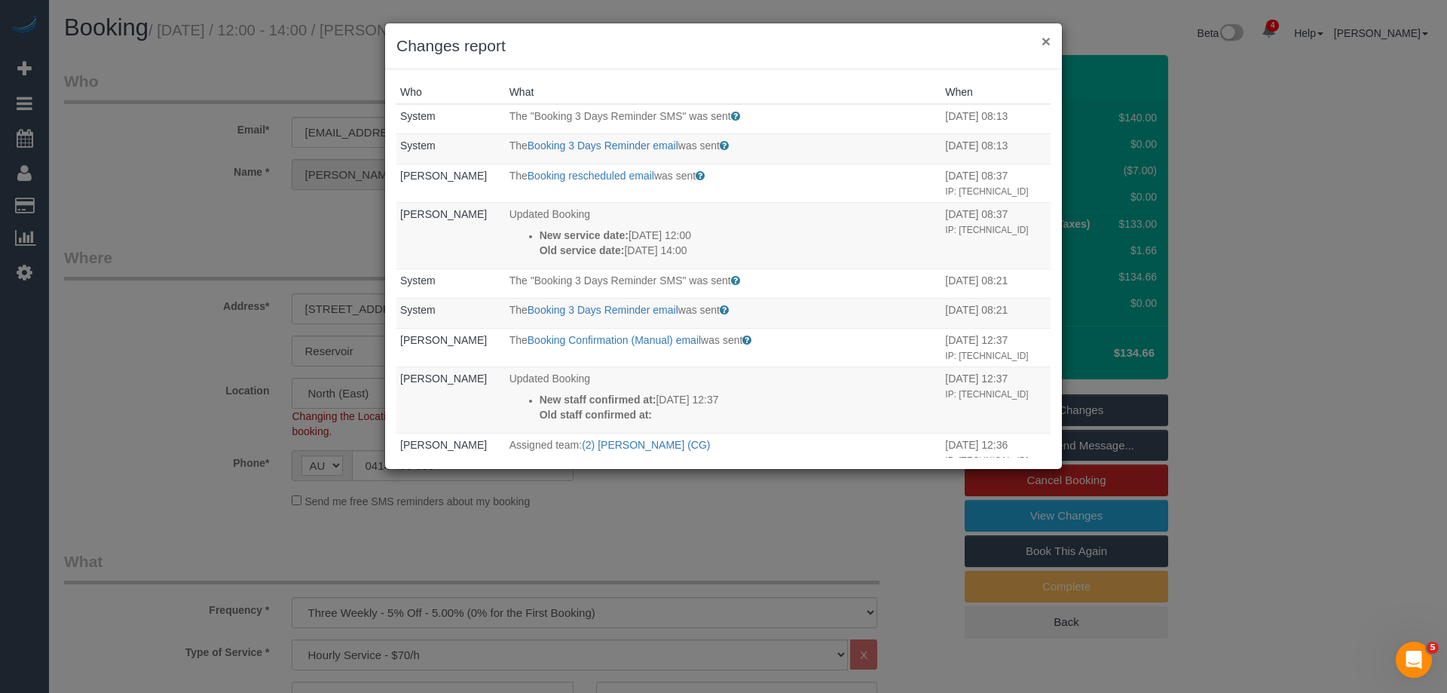
click at [1048, 40] on button "×" at bounding box center [1046, 41] width 9 height 16
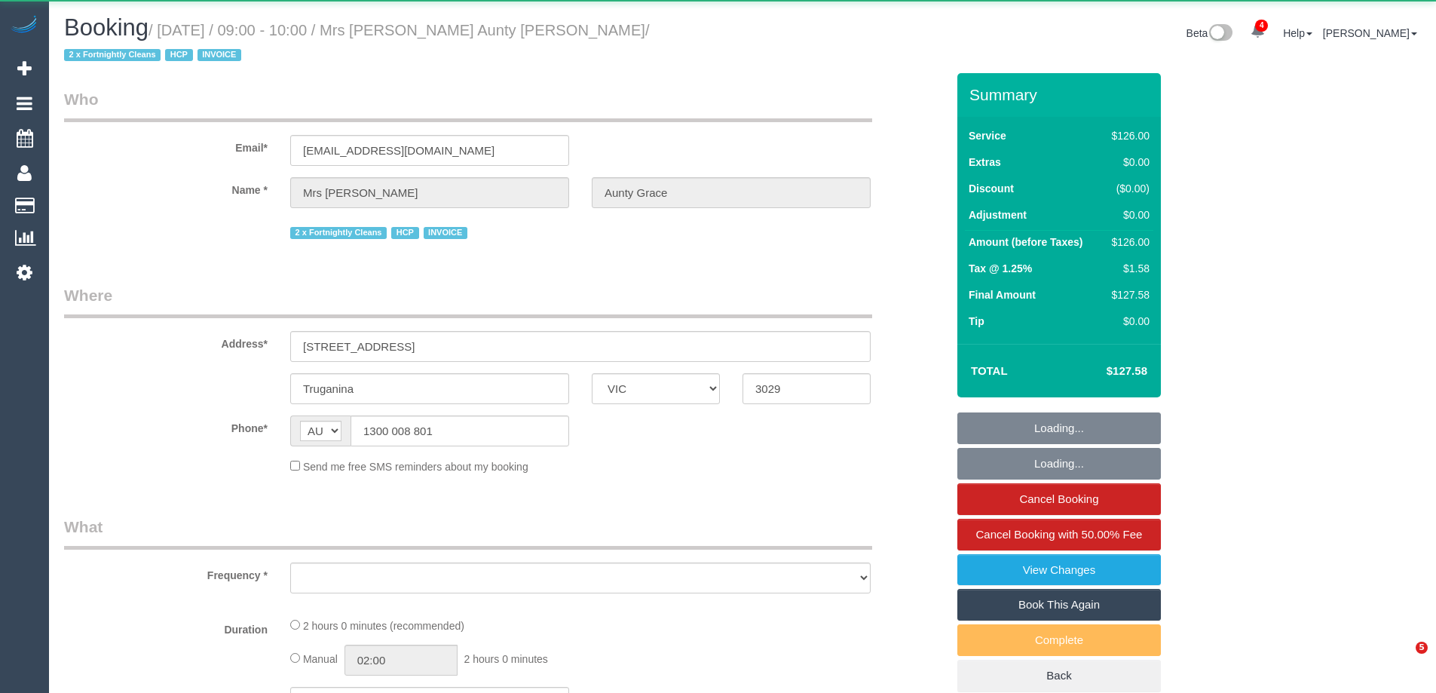
select select "VIC"
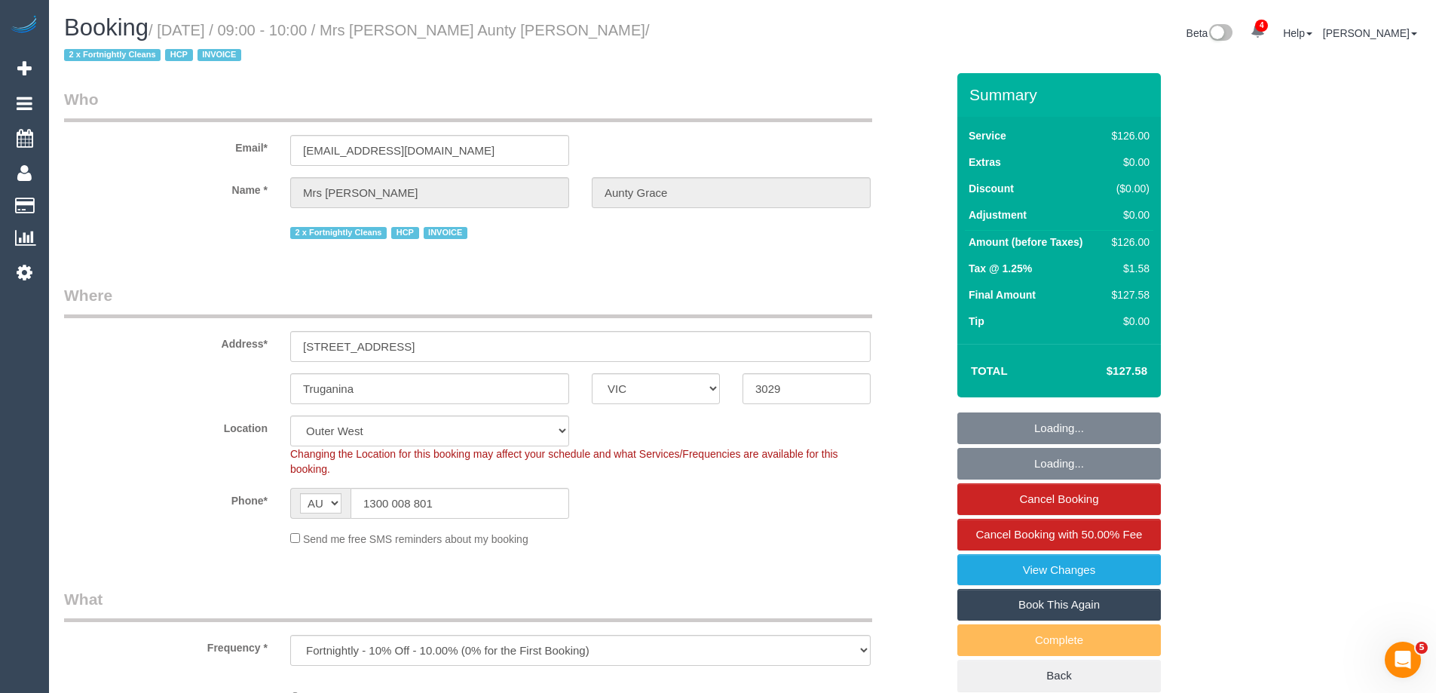
select select "object:821"
select select "120"
select select "number:28"
select select "number:14"
select select "number:19"
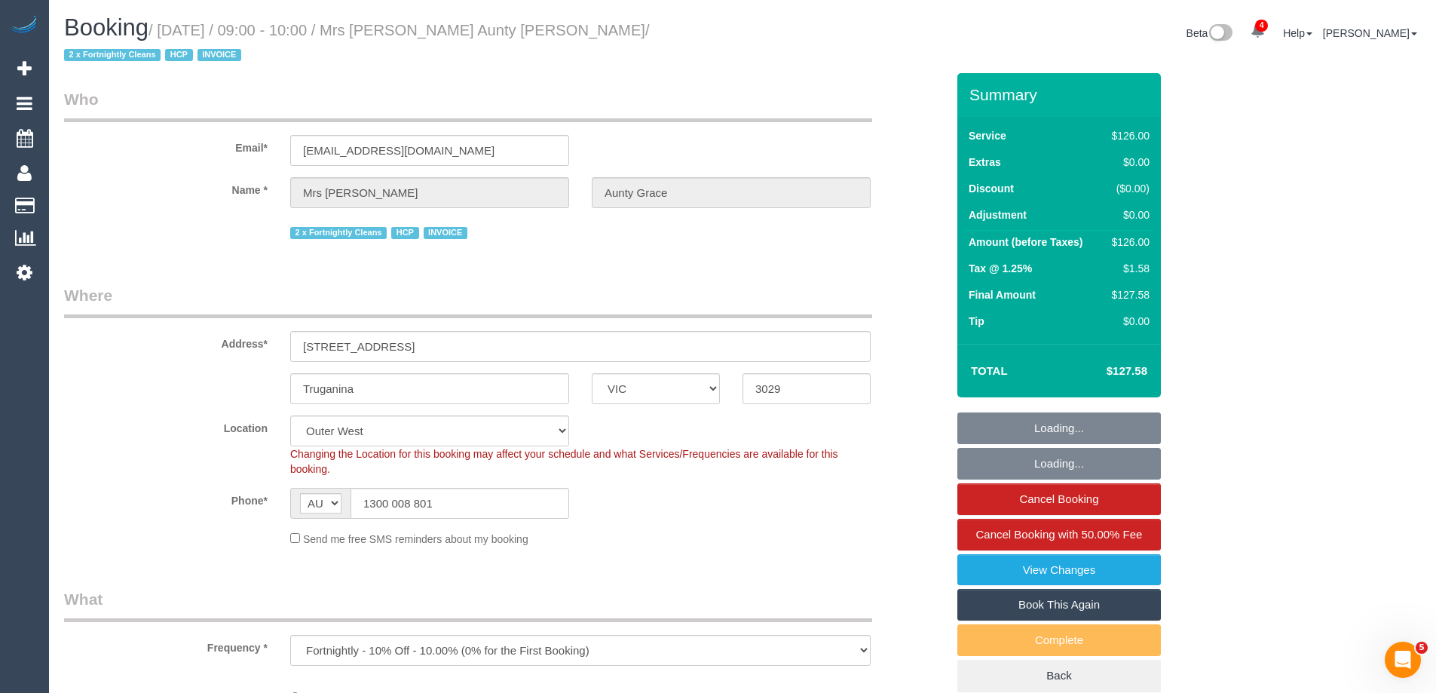
select select "number:25"
select select "number:35"
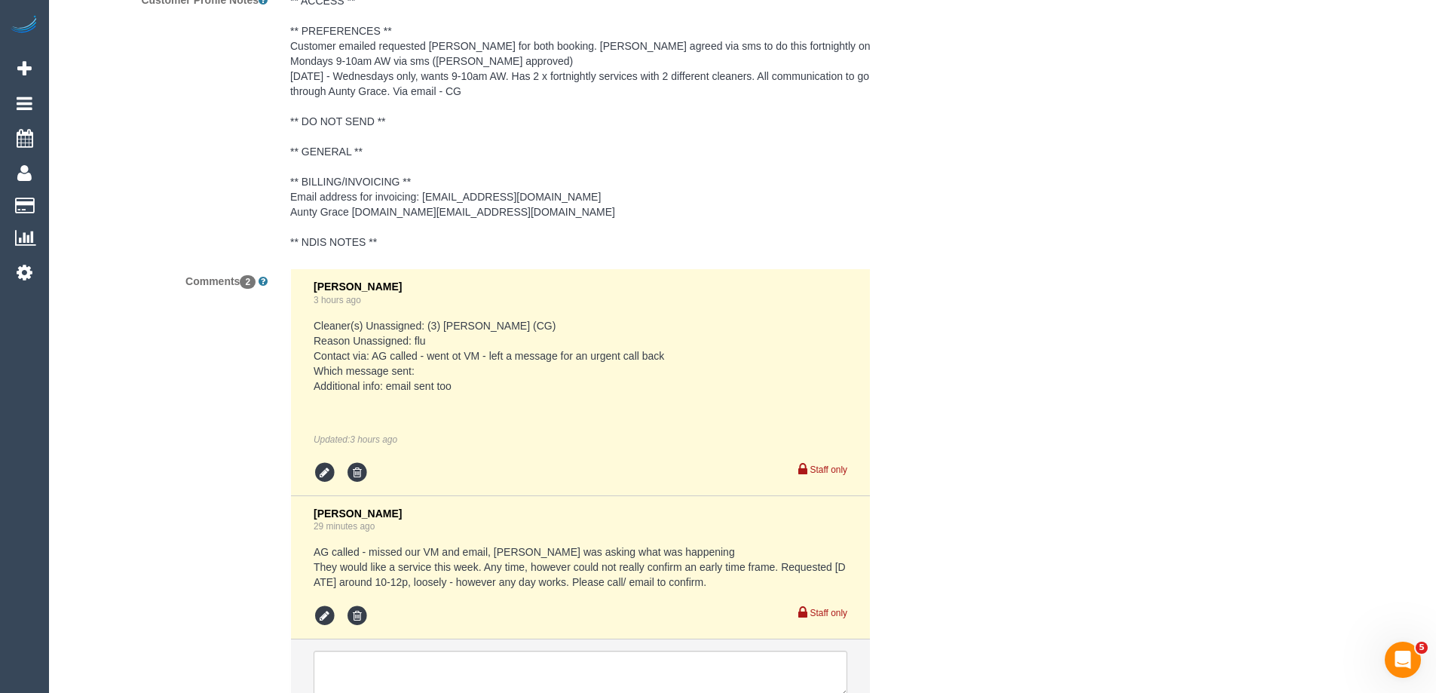
scroll to position [2483, 0]
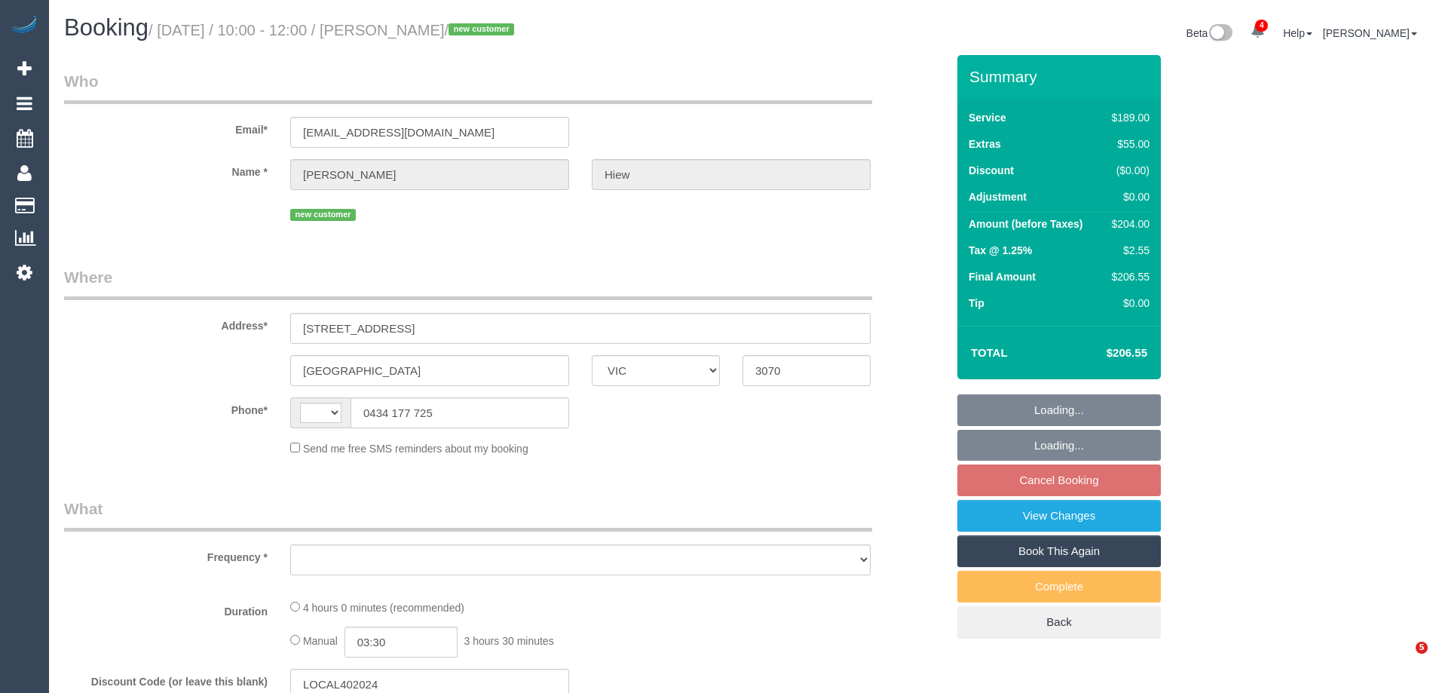
select select "VIC"
select select "object:320"
select select "string:stripe-pm_1S1zTD2GScqysDRV9yYQKqDt"
select select "number:27"
select select "number:14"
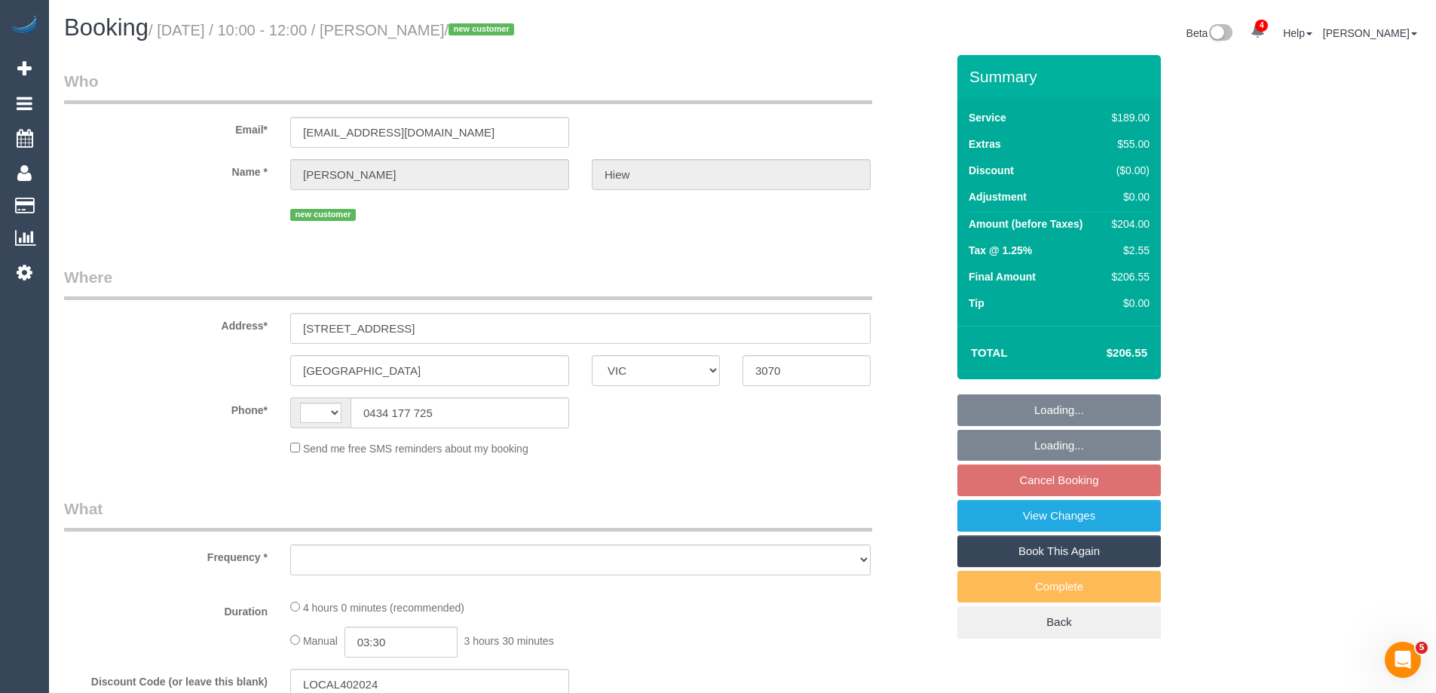
select select "number:19"
select select "number:22"
select select "number:35"
select select "number:26"
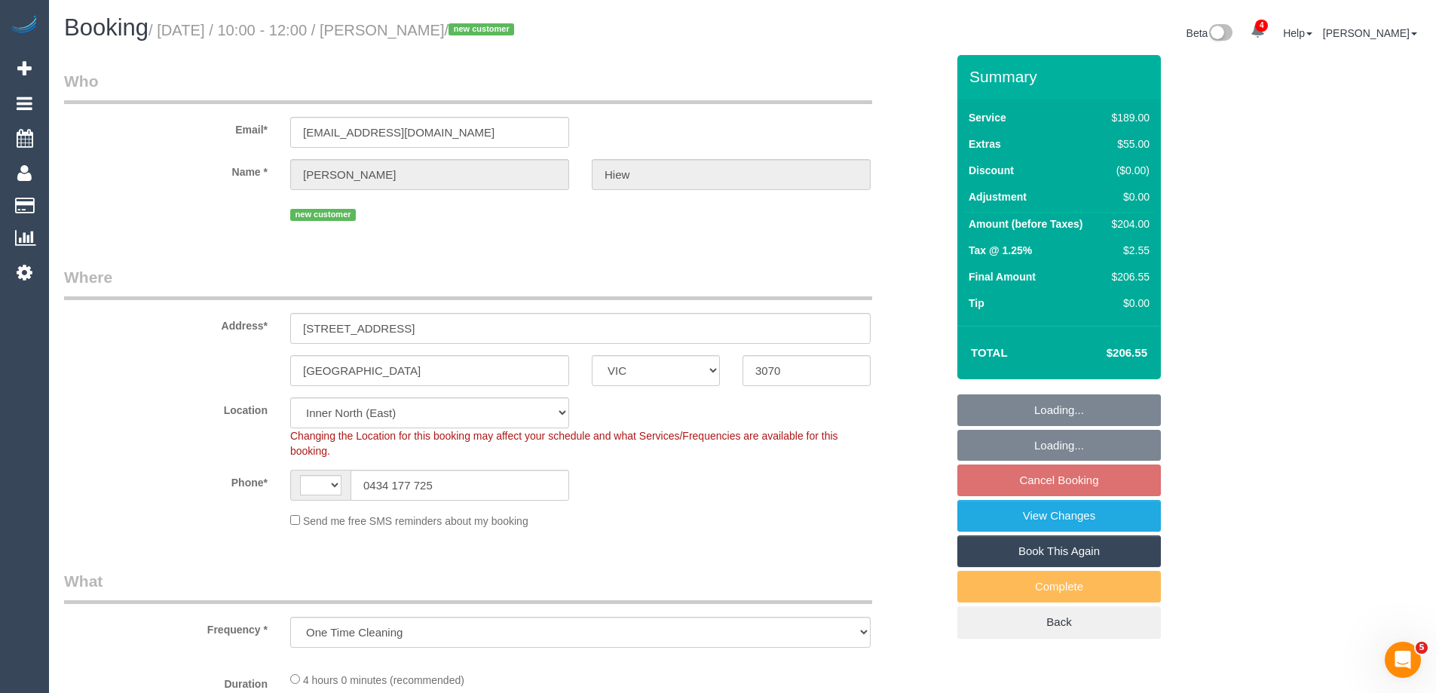
select select "object:720"
select select "string:AU"
select select "spot1"
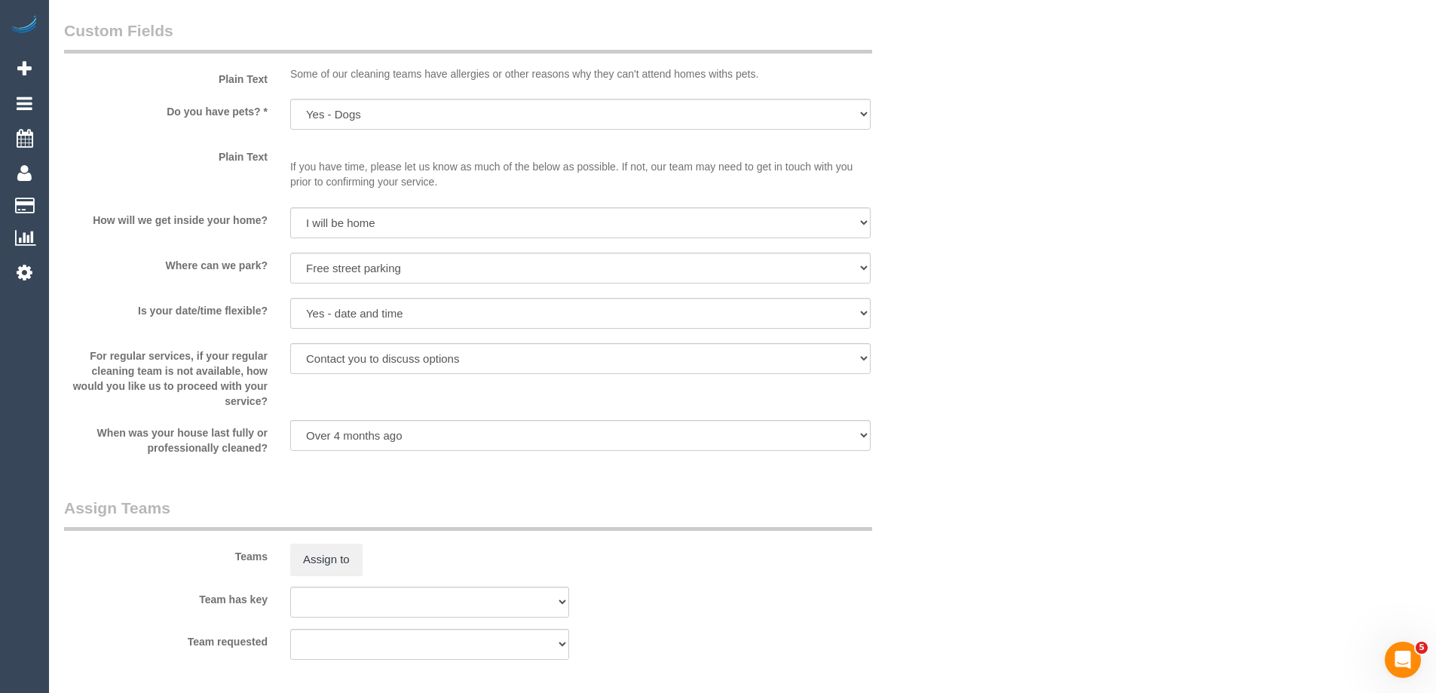
scroll to position [2222, 0]
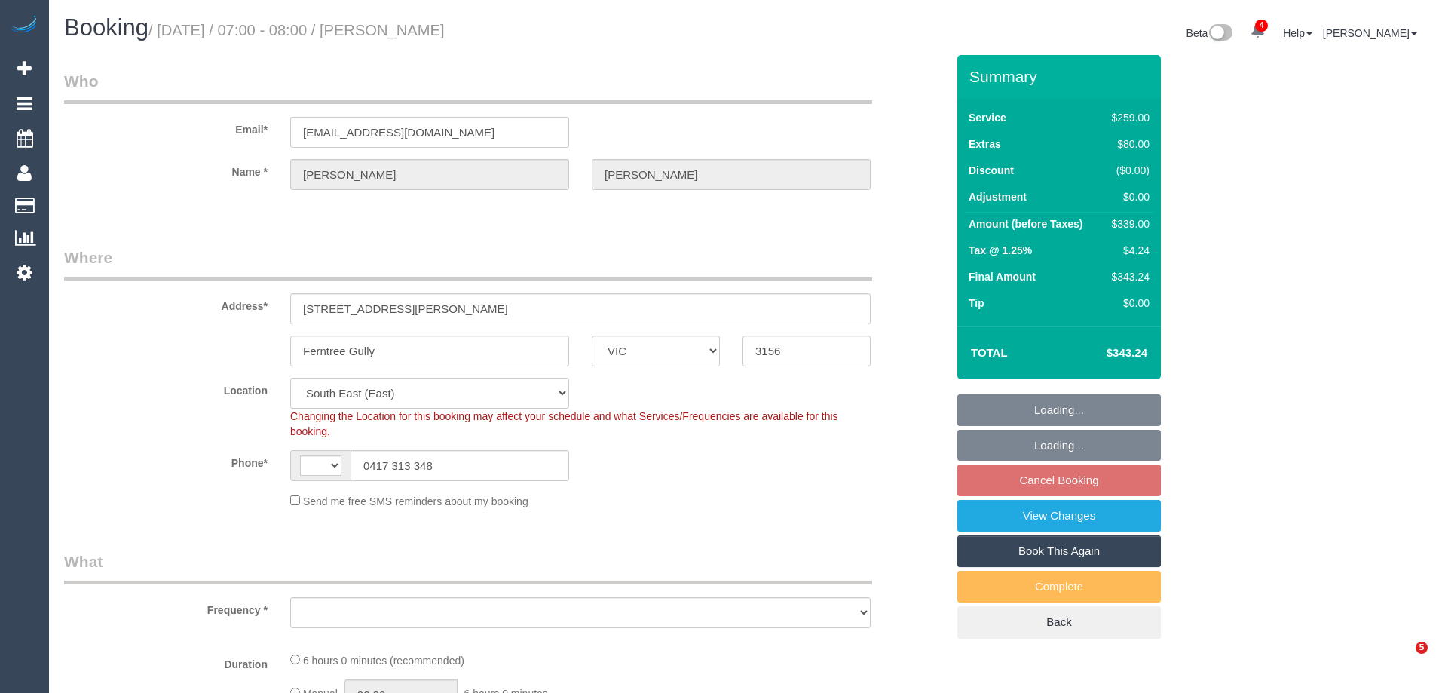
select select "VIC"
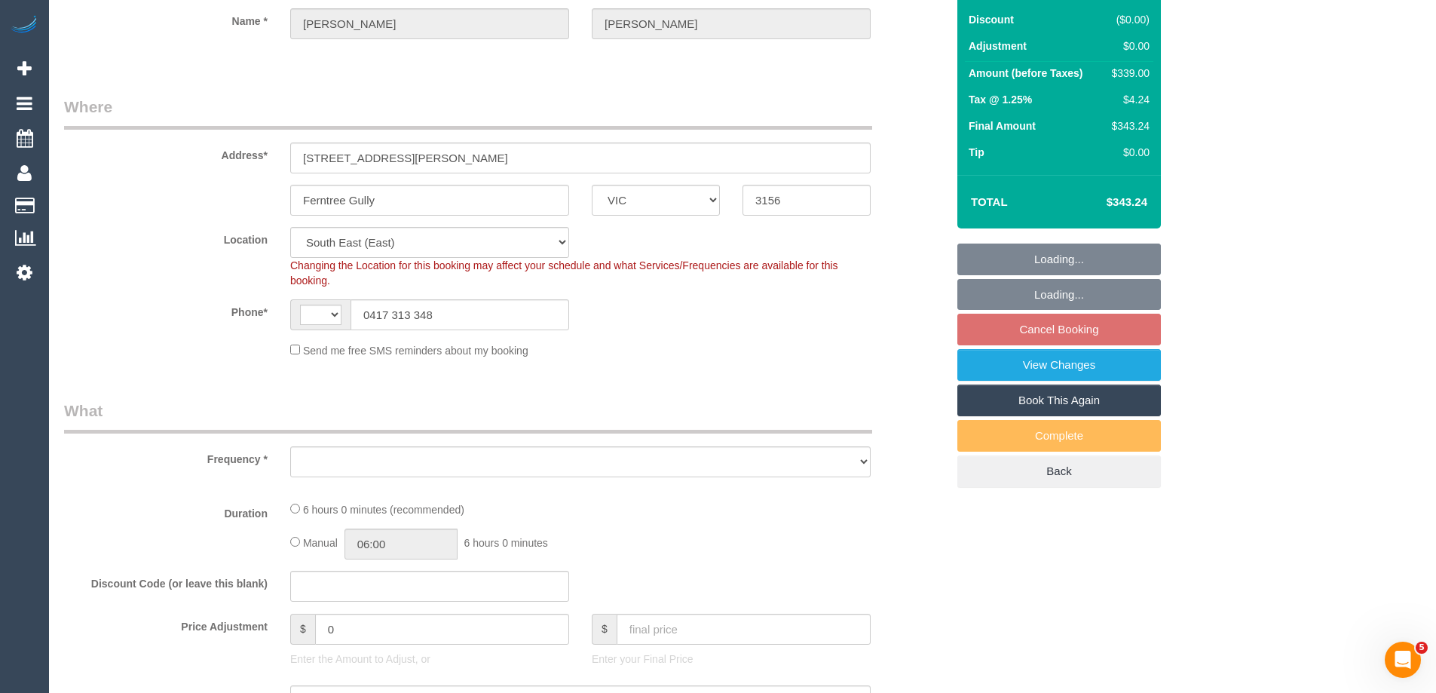
select select "string:AU"
select select "string:stripe-card_1CoPKp2GScqysDRV1tts5fD7"
select select "number:27"
select select "number:15"
select select "number:18"
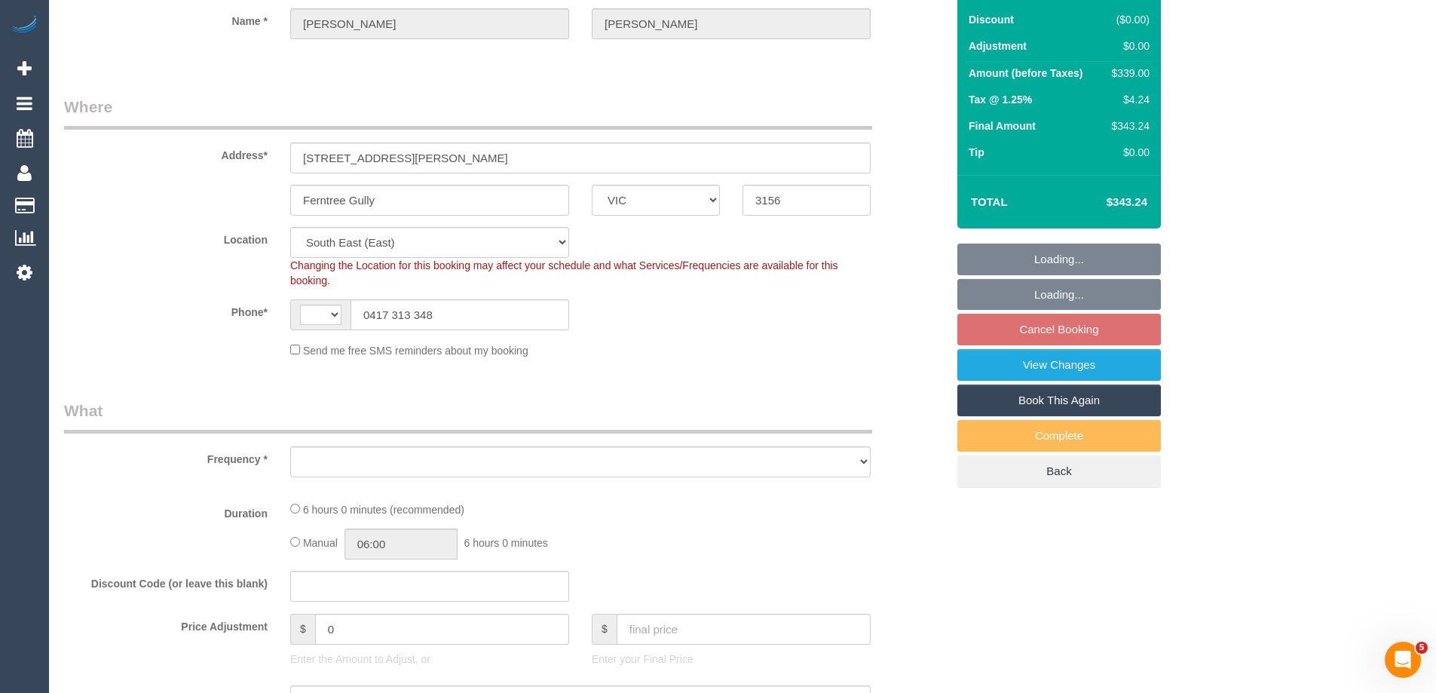
select select "number:22"
select select "number:26"
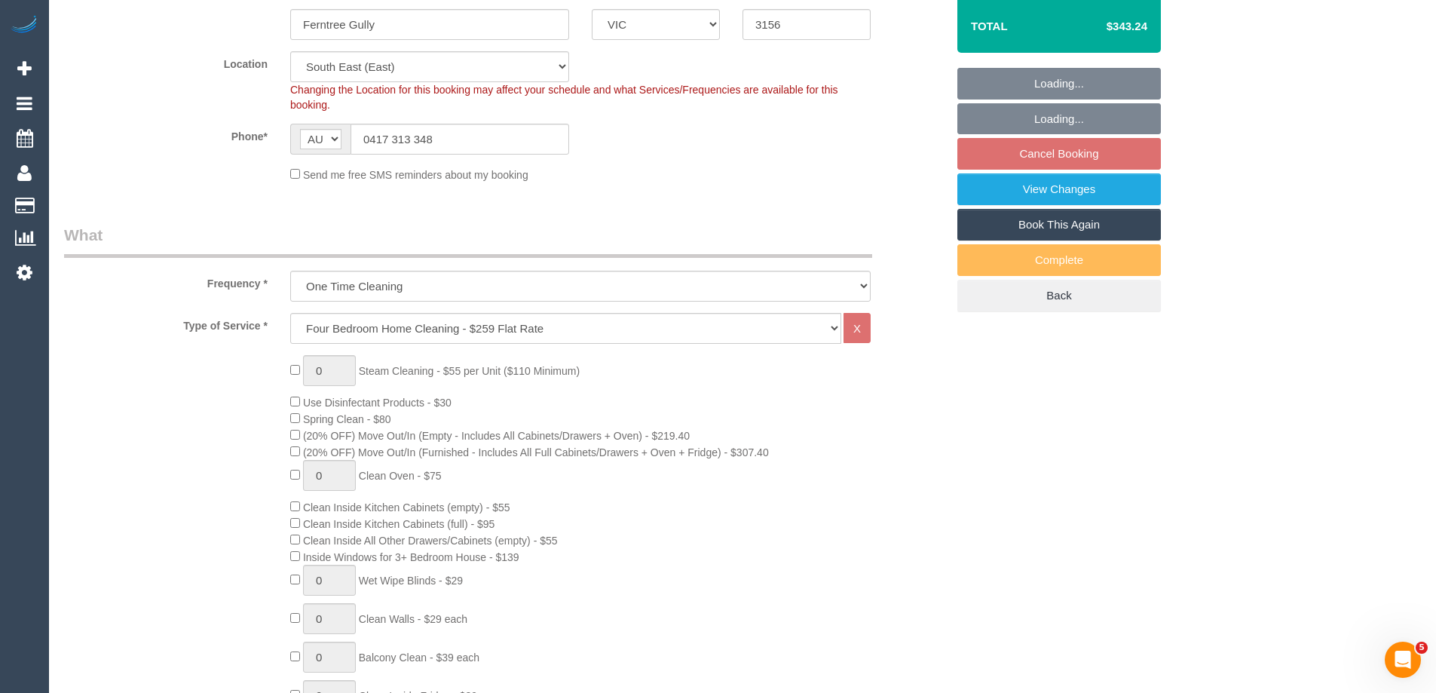
select select "object:1326"
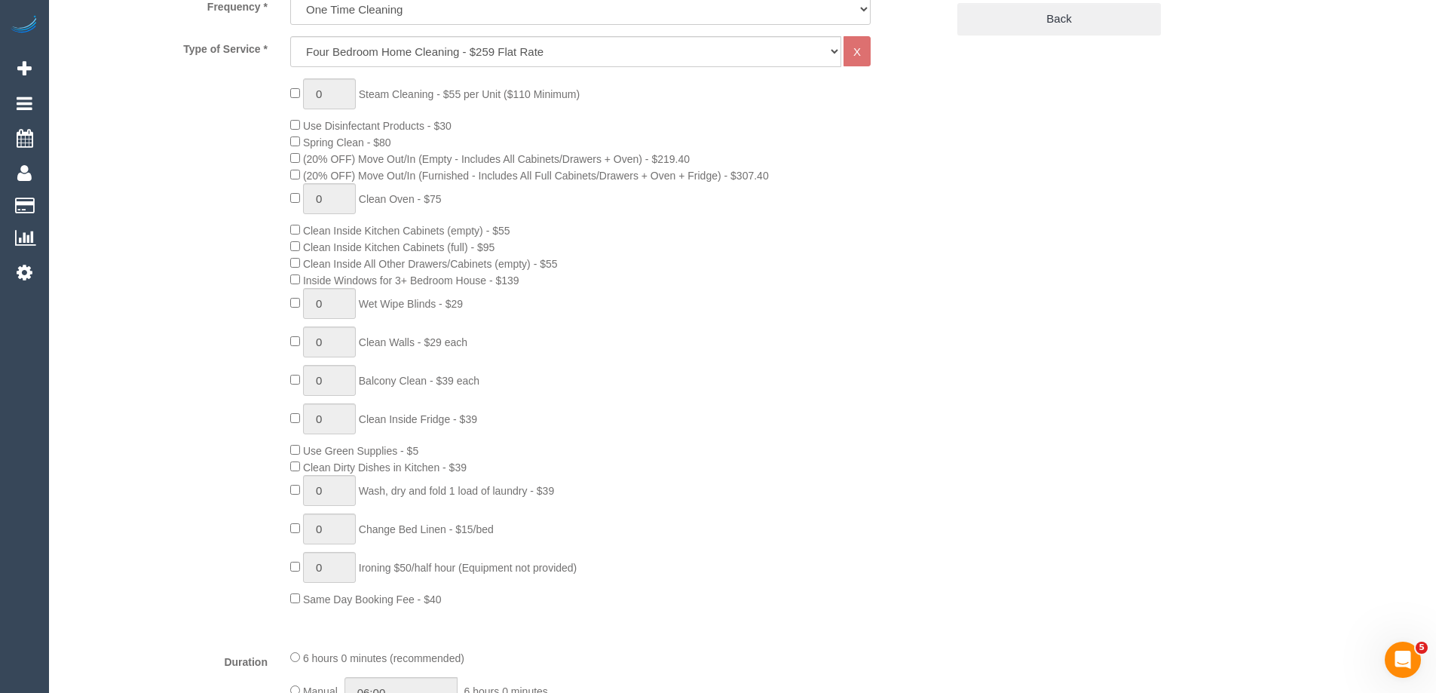
select select "spot1"
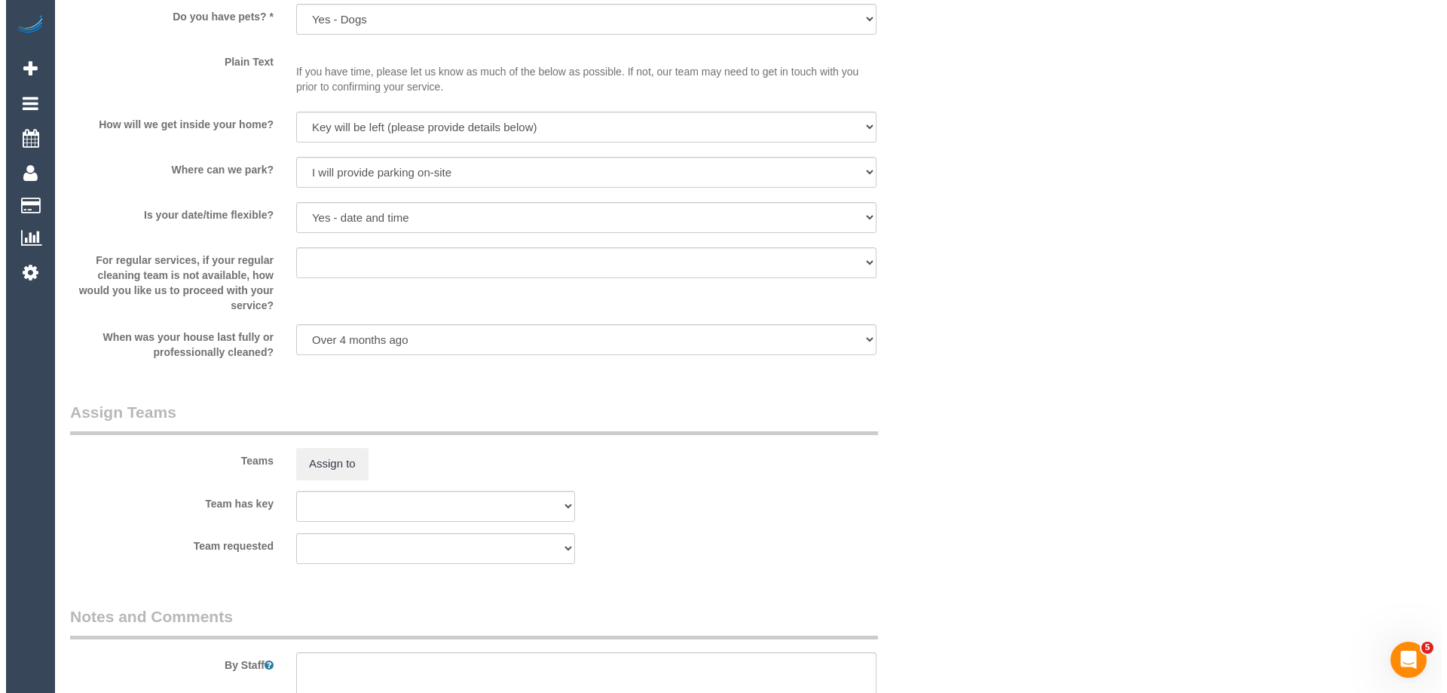
scroll to position [2261, 0]
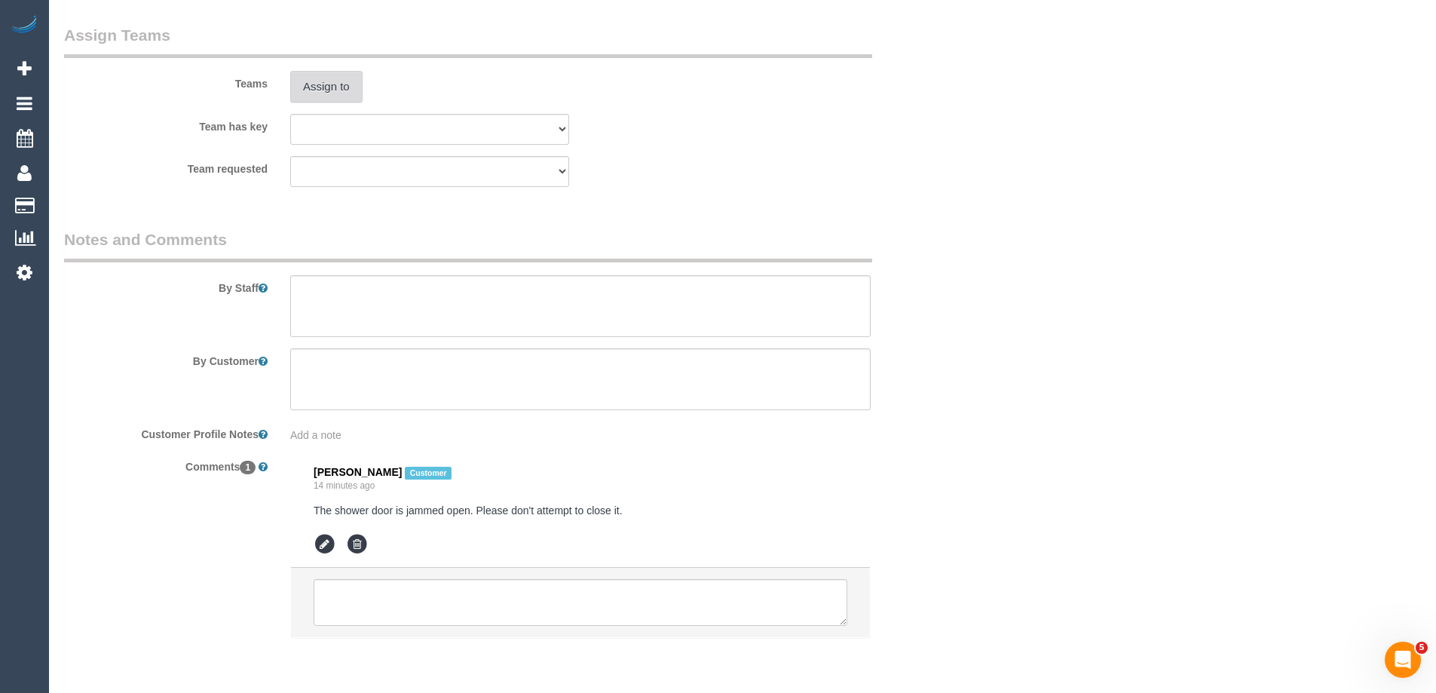
click at [326, 84] on button "Assign to" at bounding box center [326, 87] width 72 height 32
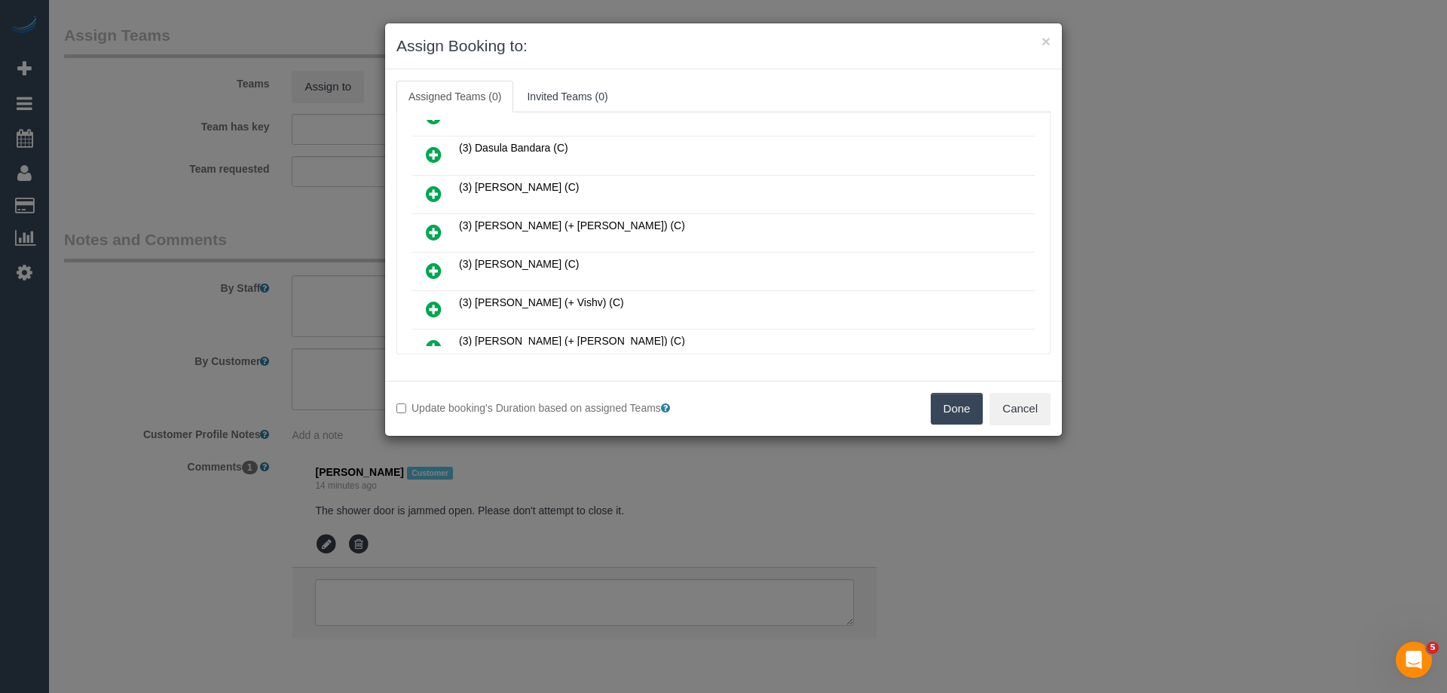
scroll to position [528, 0]
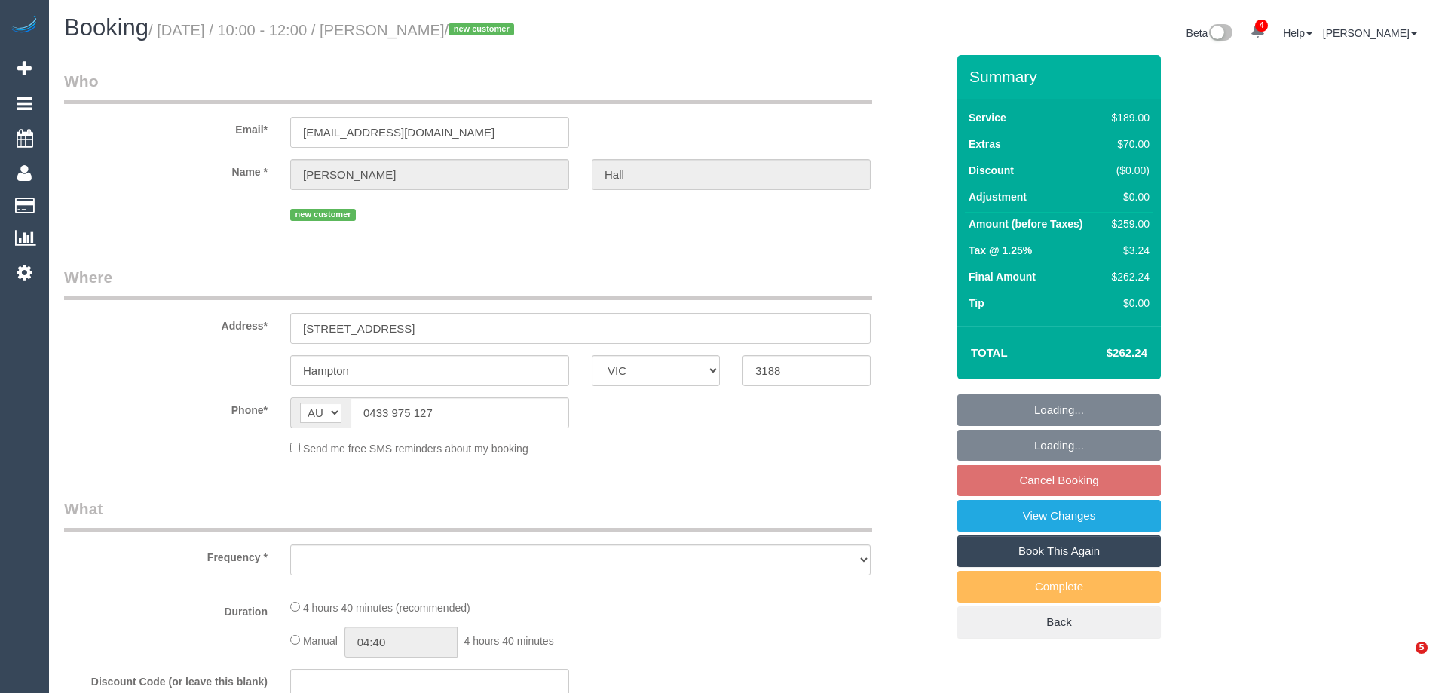
select select "VIC"
select select "string:stripe-pm_1S2IYv2GScqysDRVPbkb1bgC"
select select "number:27"
select select "number:14"
select select "number:19"
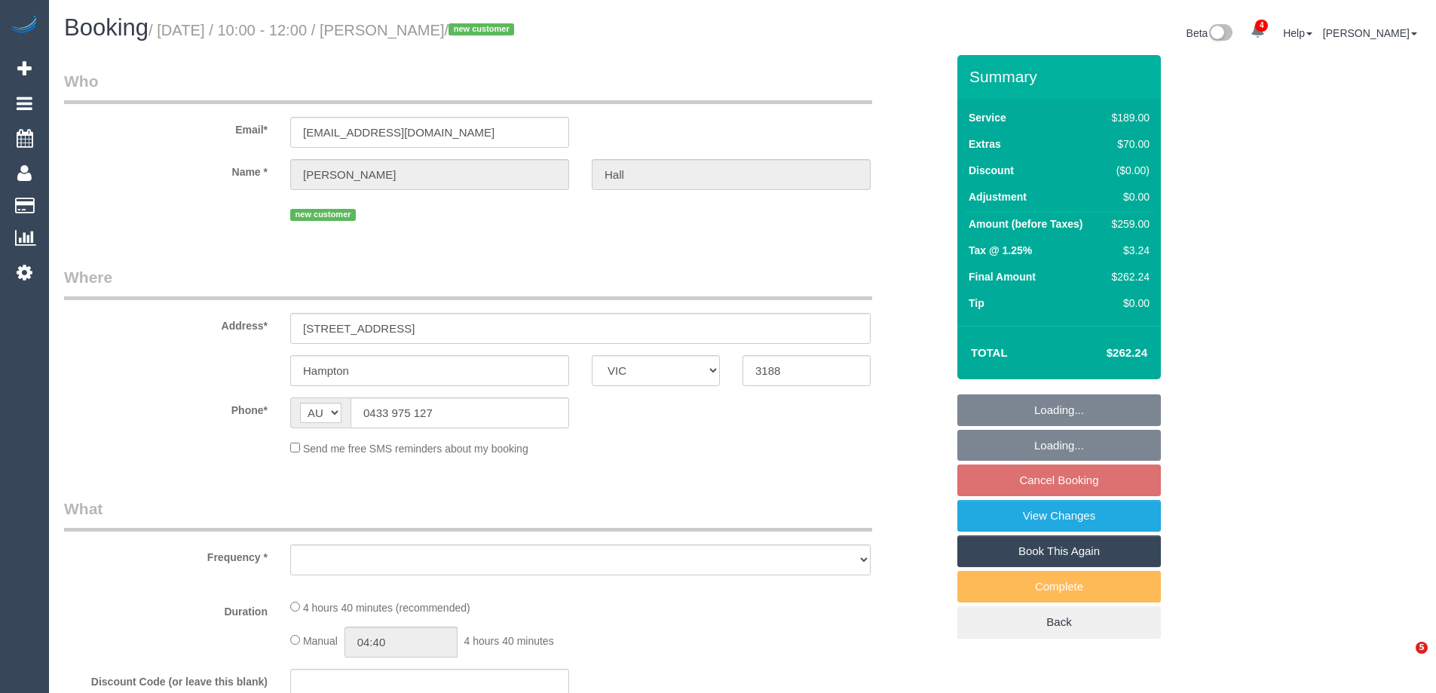
select select "number:24"
select select "number:13"
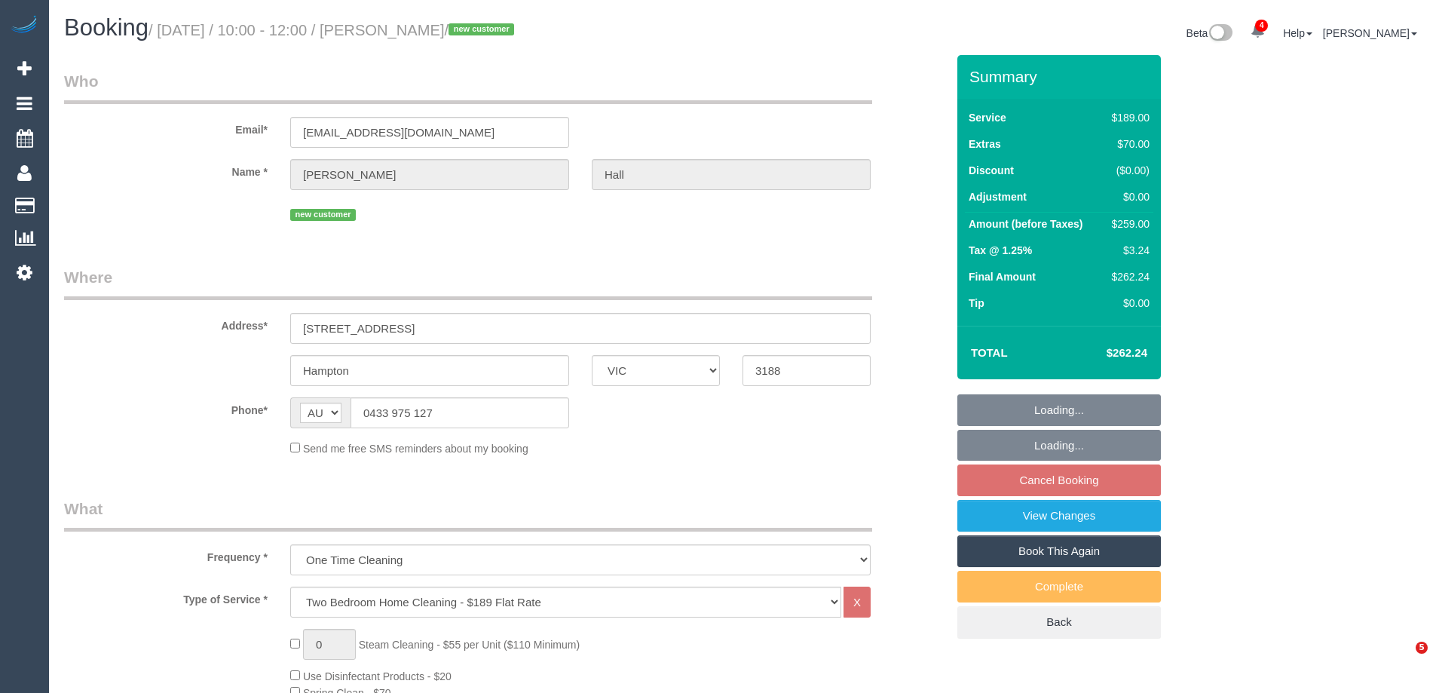
select select "object:1325"
select select "spot1"
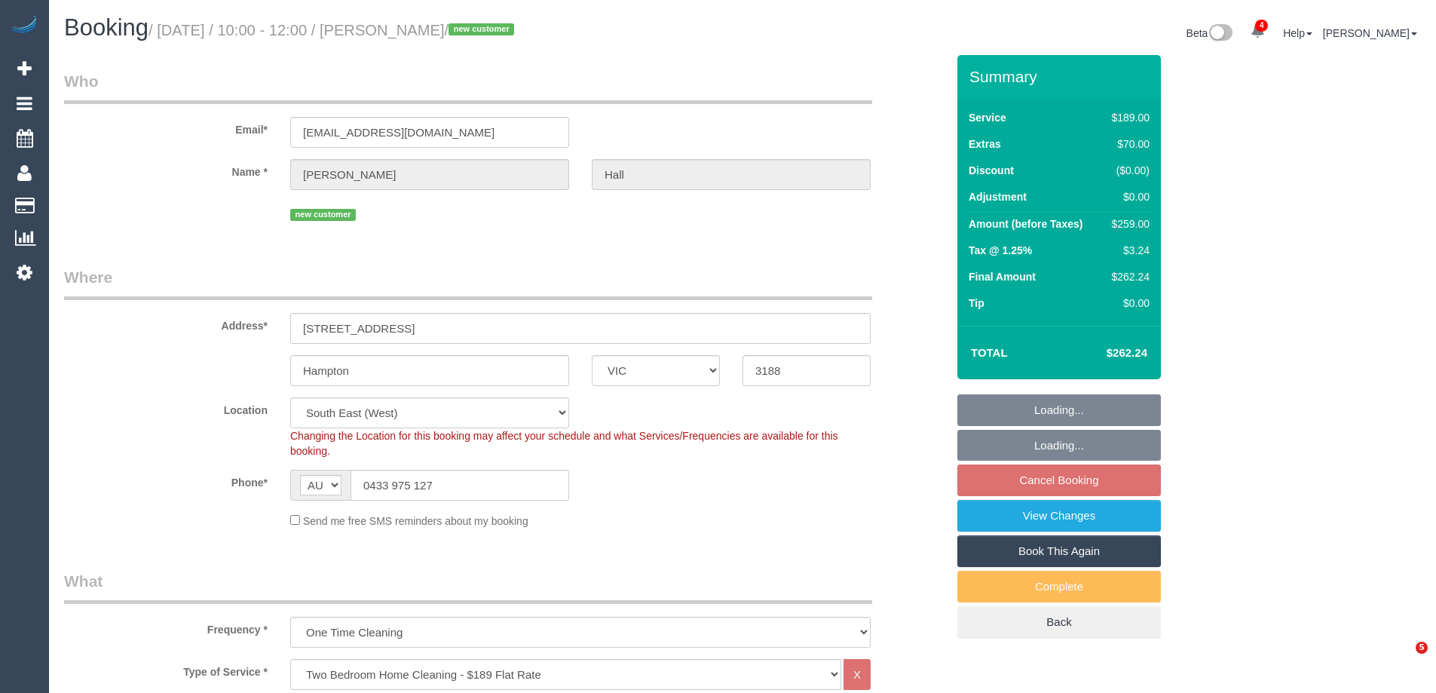
select select "object:1337"
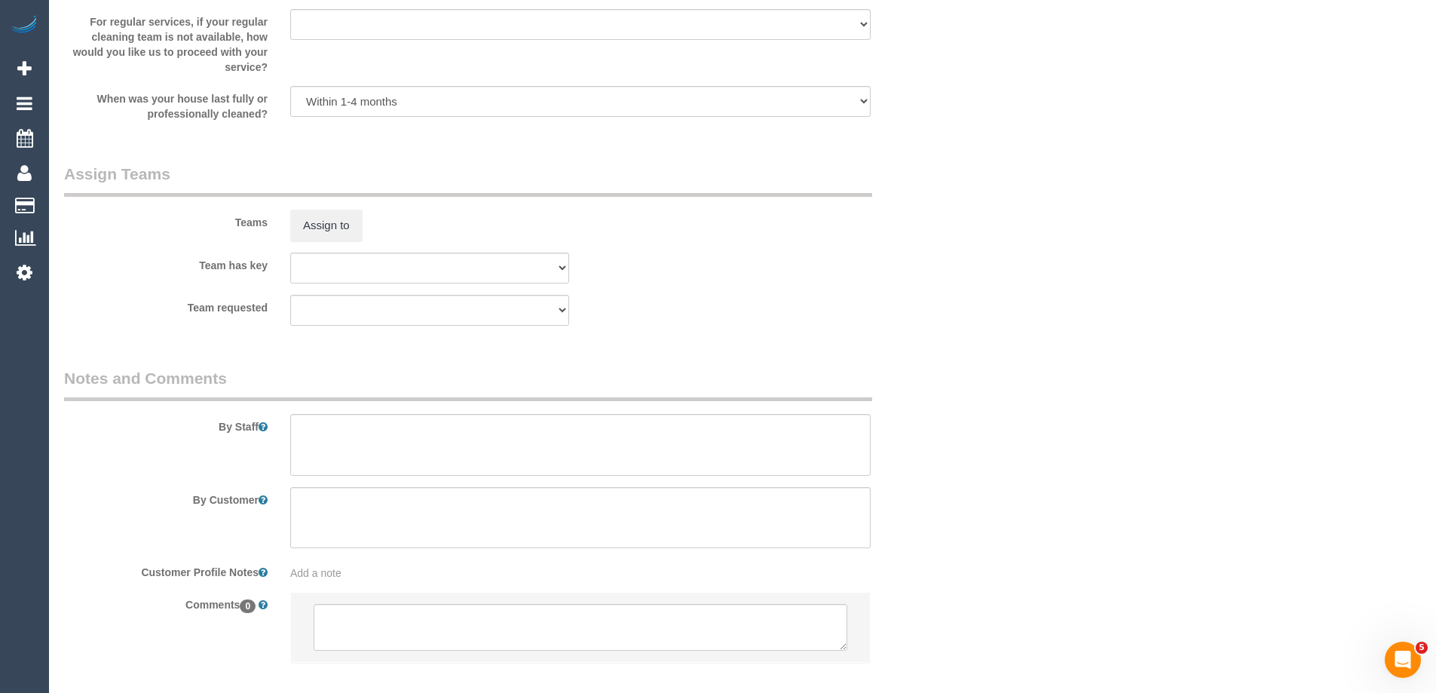
scroll to position [2222, 0]
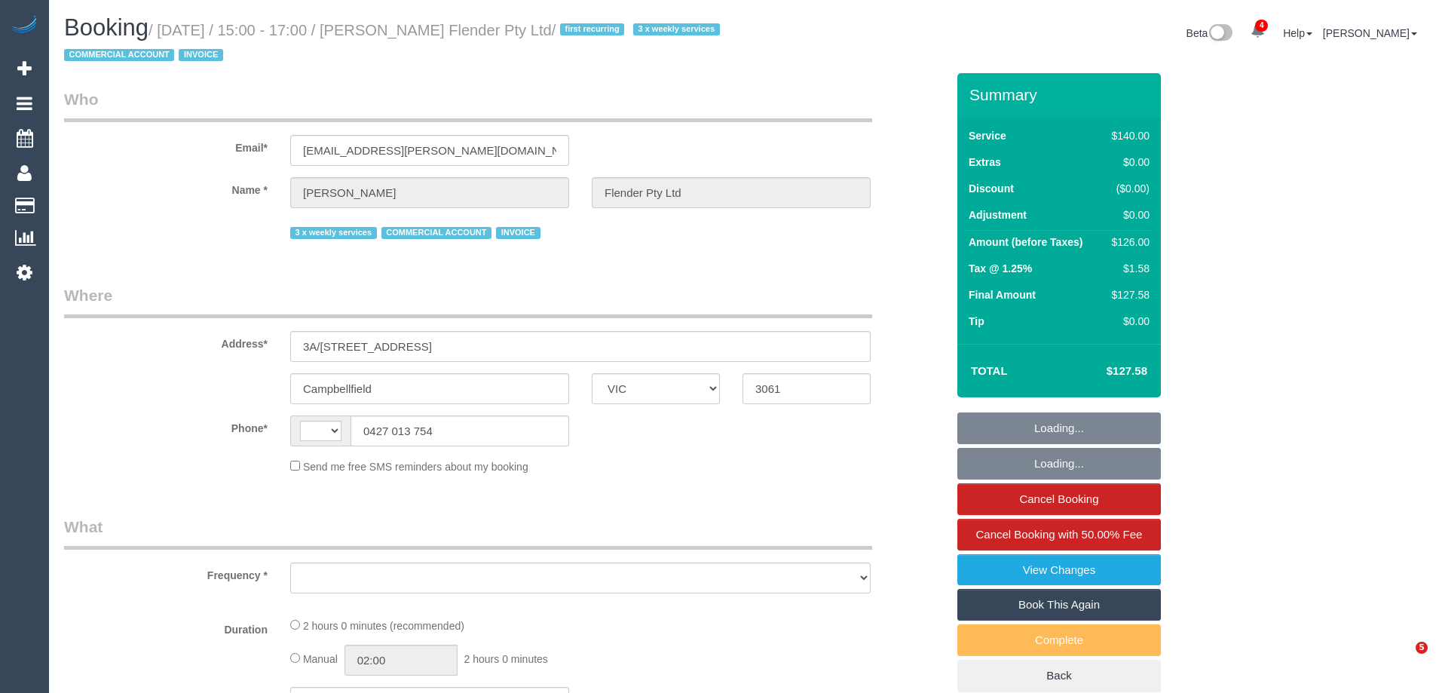
select select "VIC"
select select "string:AU"
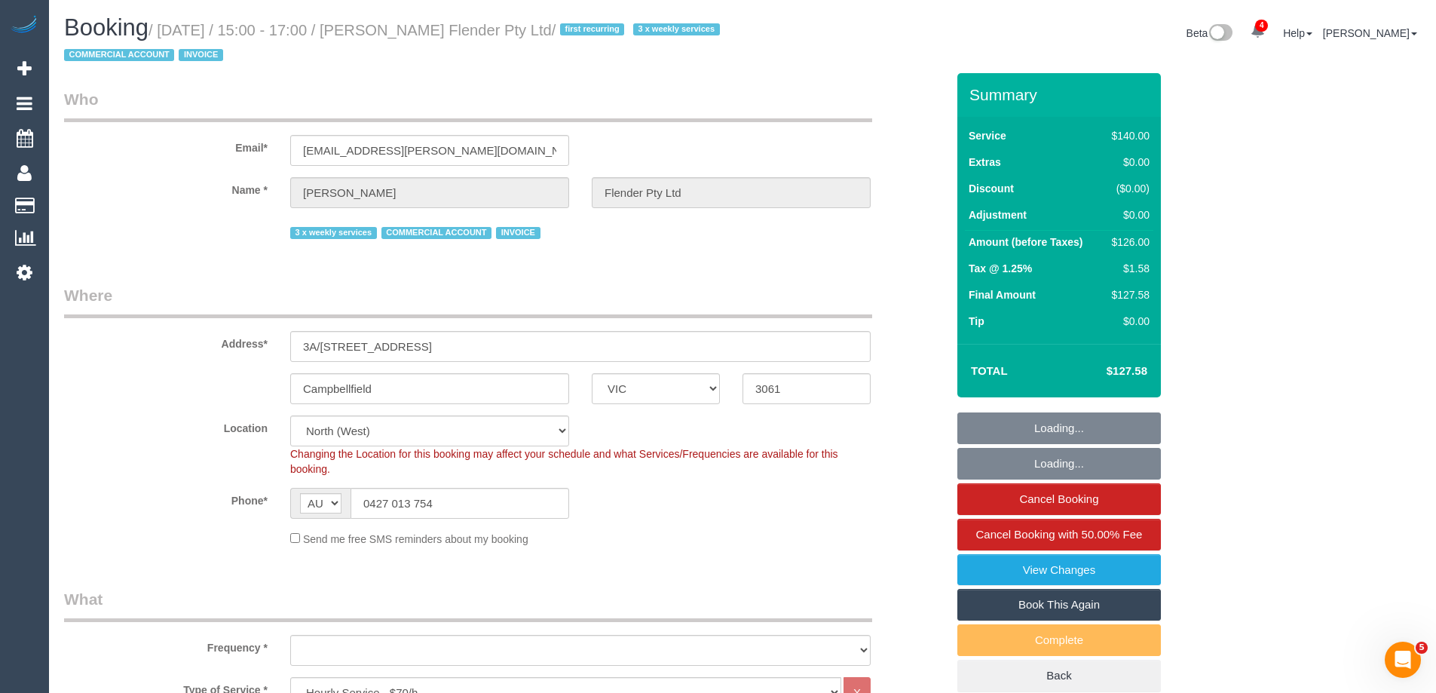
select select "object:898"
select select "number:28"
select select "number:17"
select select "number:19"
select select "number:25"
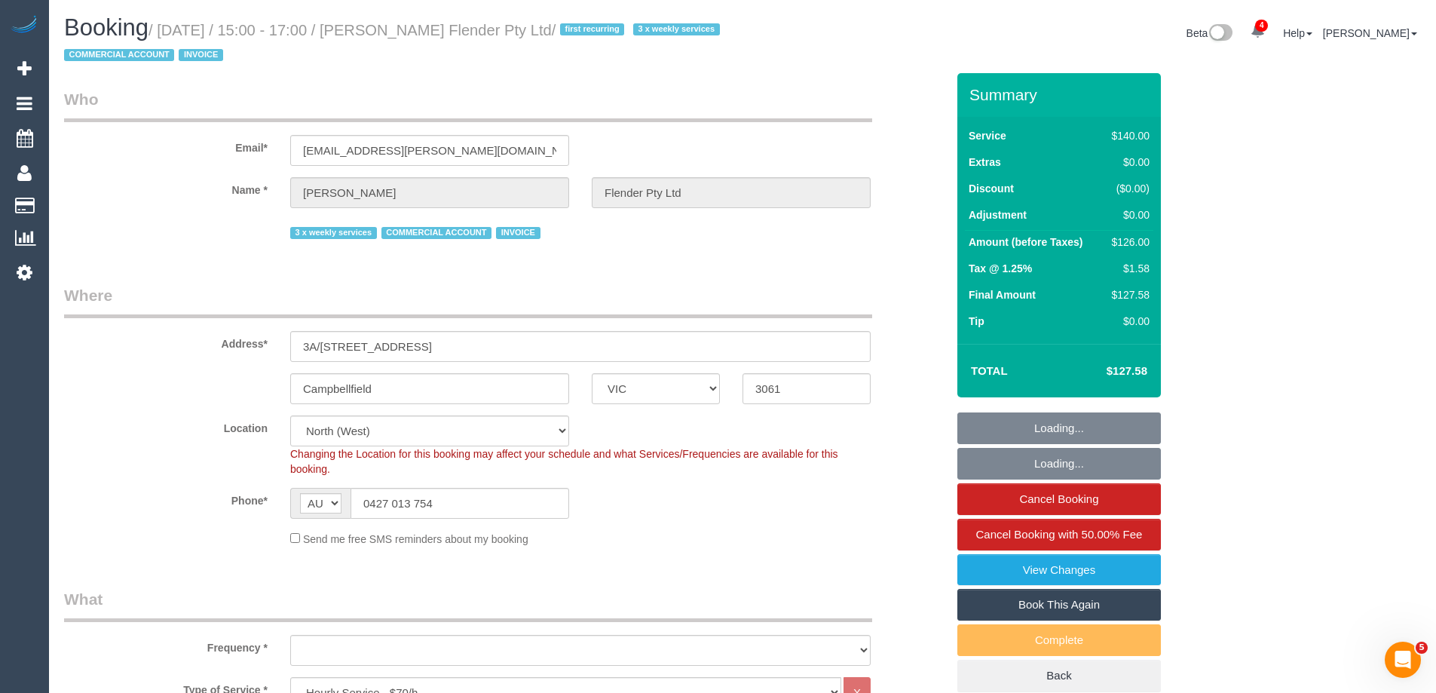
select select "number:35"
select select "object:903"
select select "VIC"
select select "object:489"
select select "string:AU"
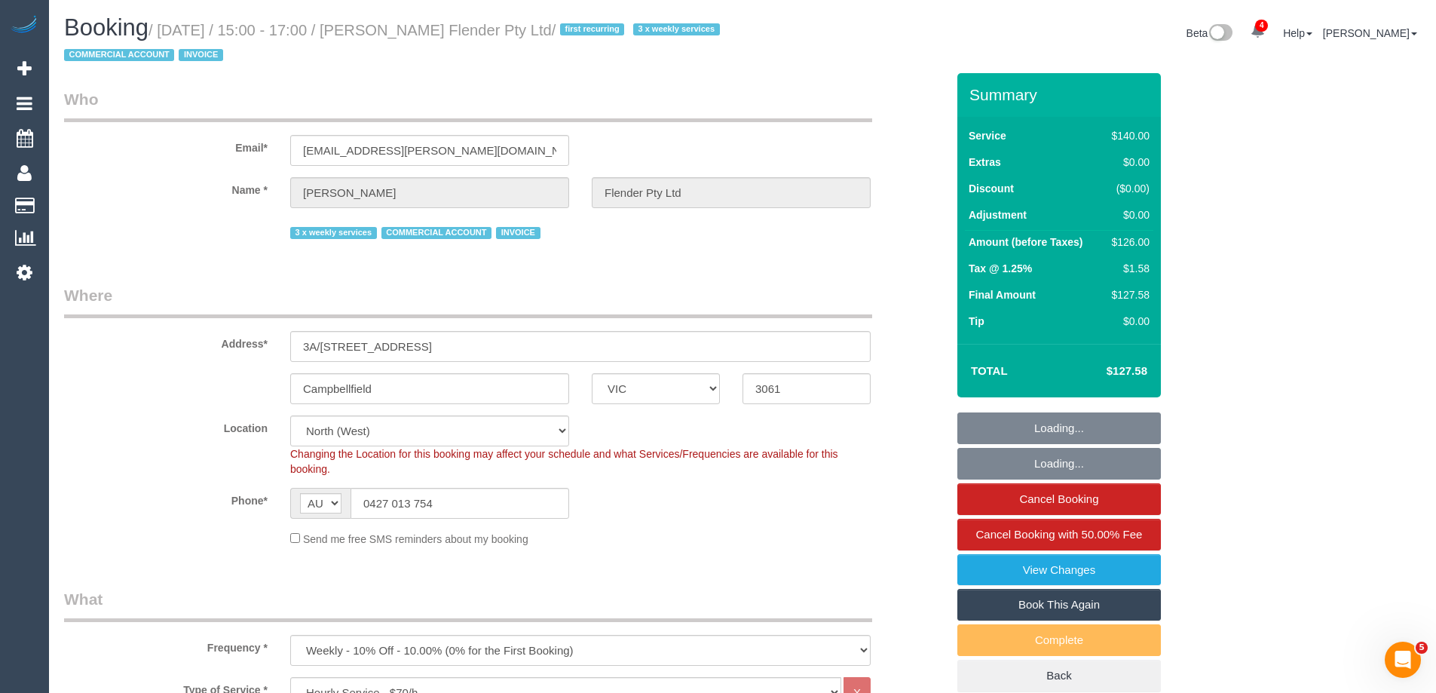
select select "number:28"
select select "number:17"
select select "number:19"
select select "number:25"
select select "number:35"
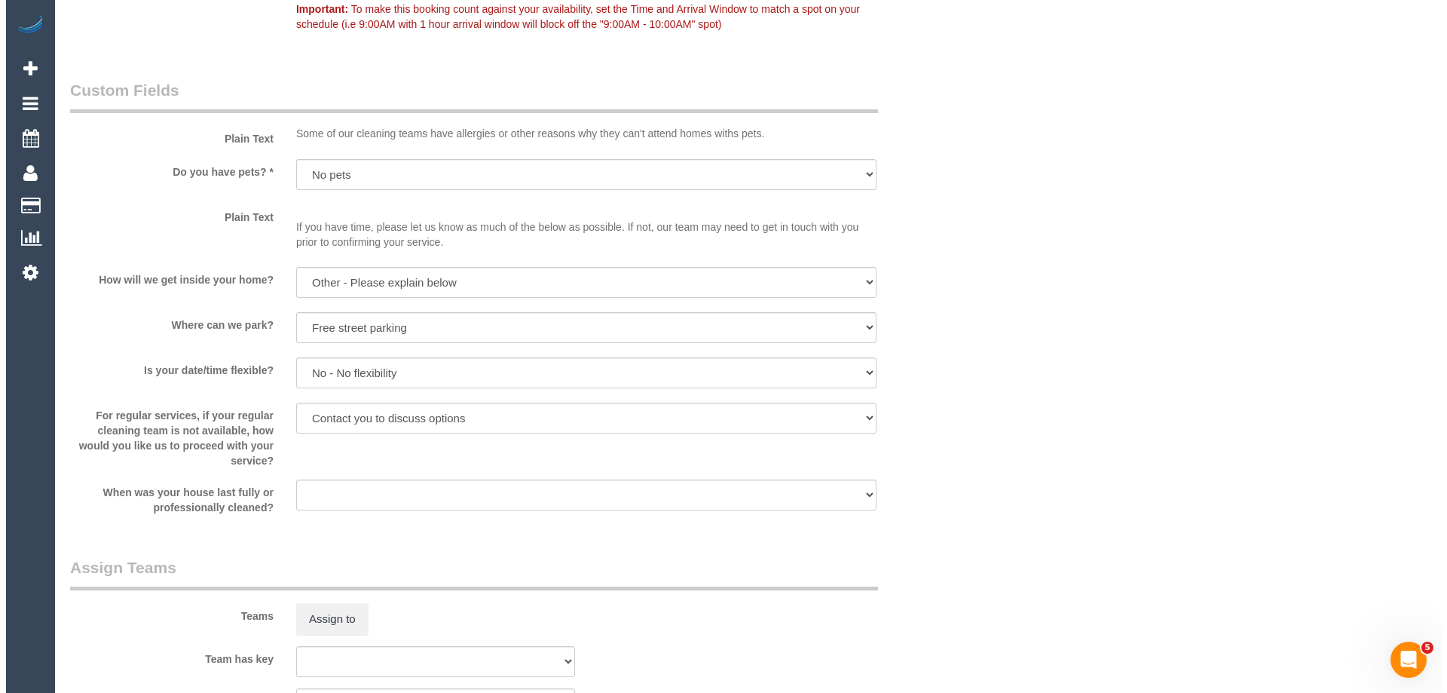
scroll to position [2186, 0]
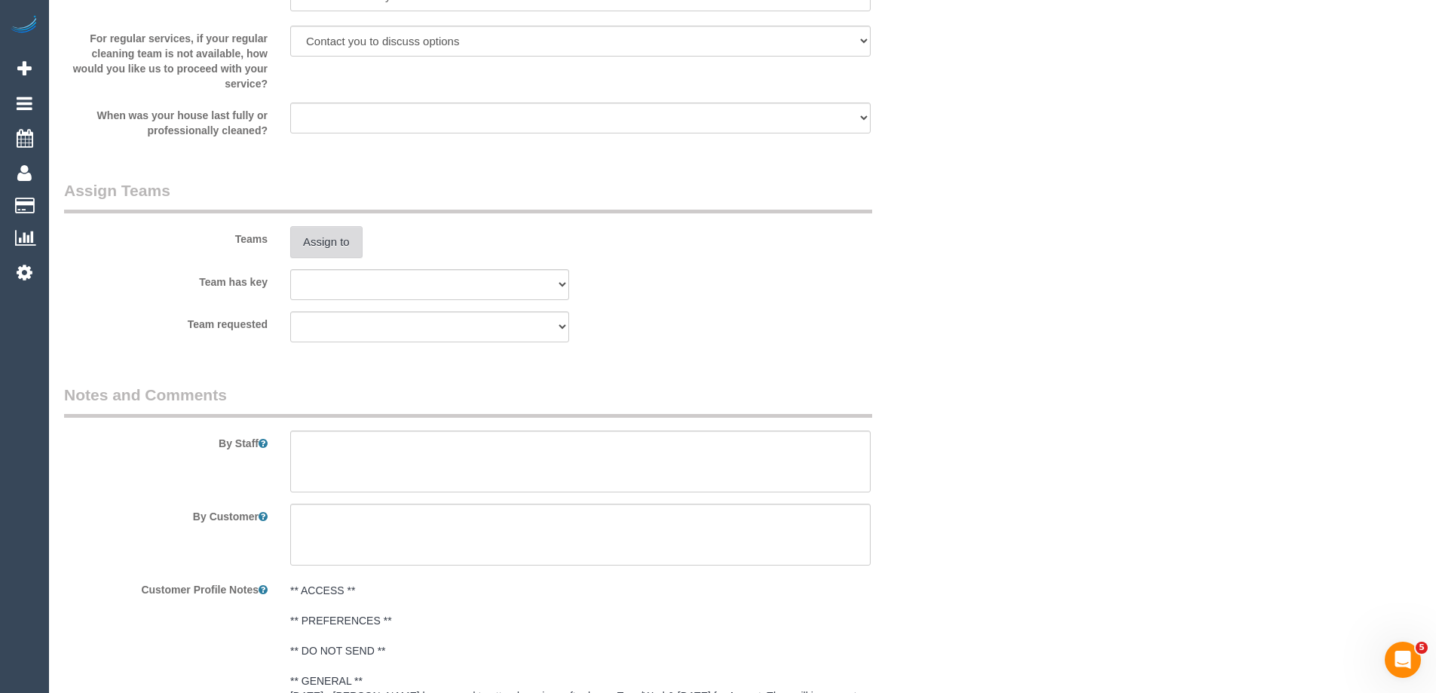
click at [314, 248] on button "Assign to" at bounding box center [326, 242] width 72 height 32
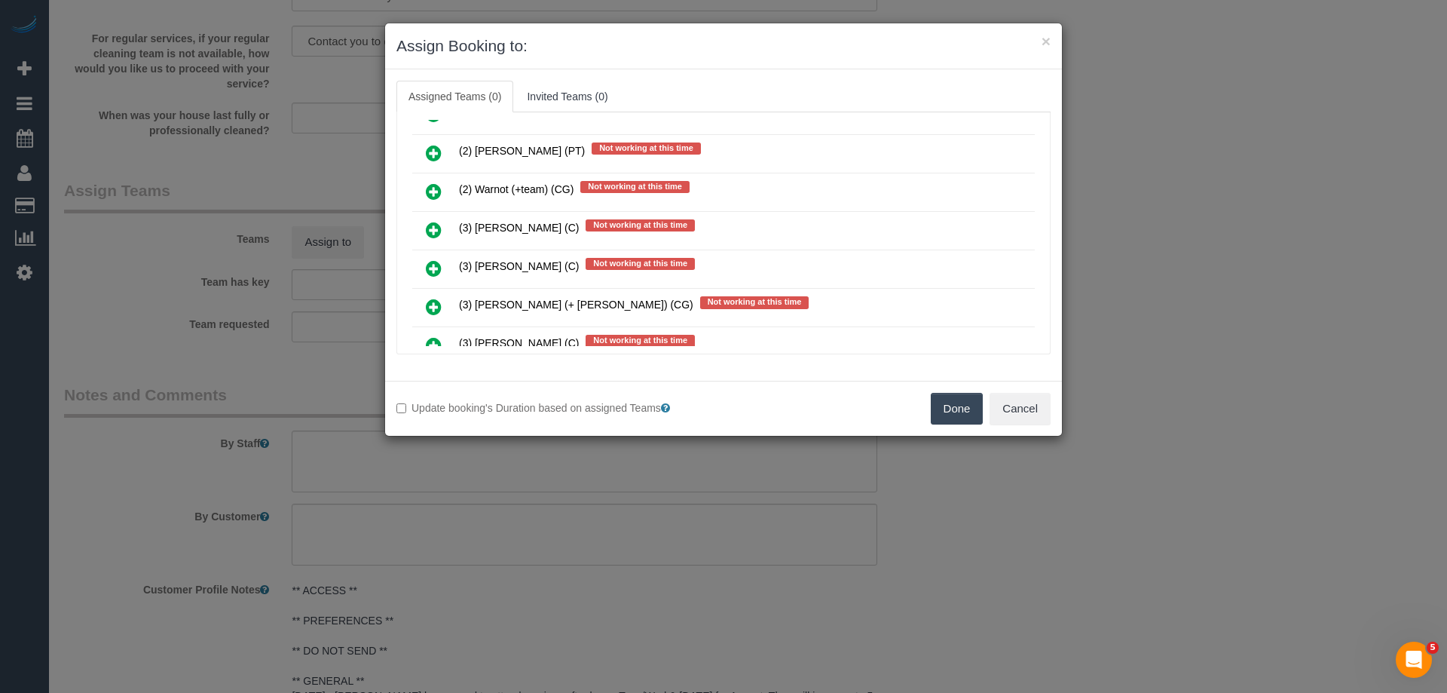
scroll to position [2412, 0]
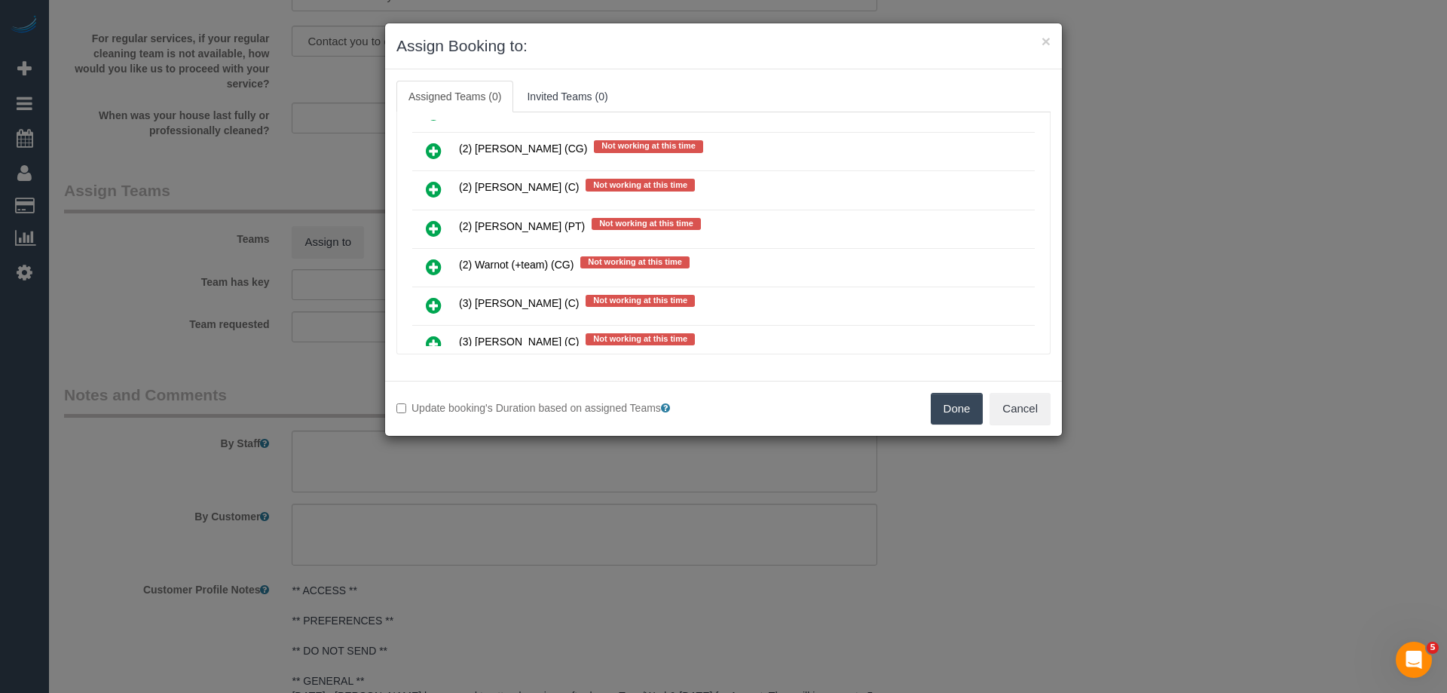
click at [428, 145] on icon at bounding box center [434, 151] width 16 height 18
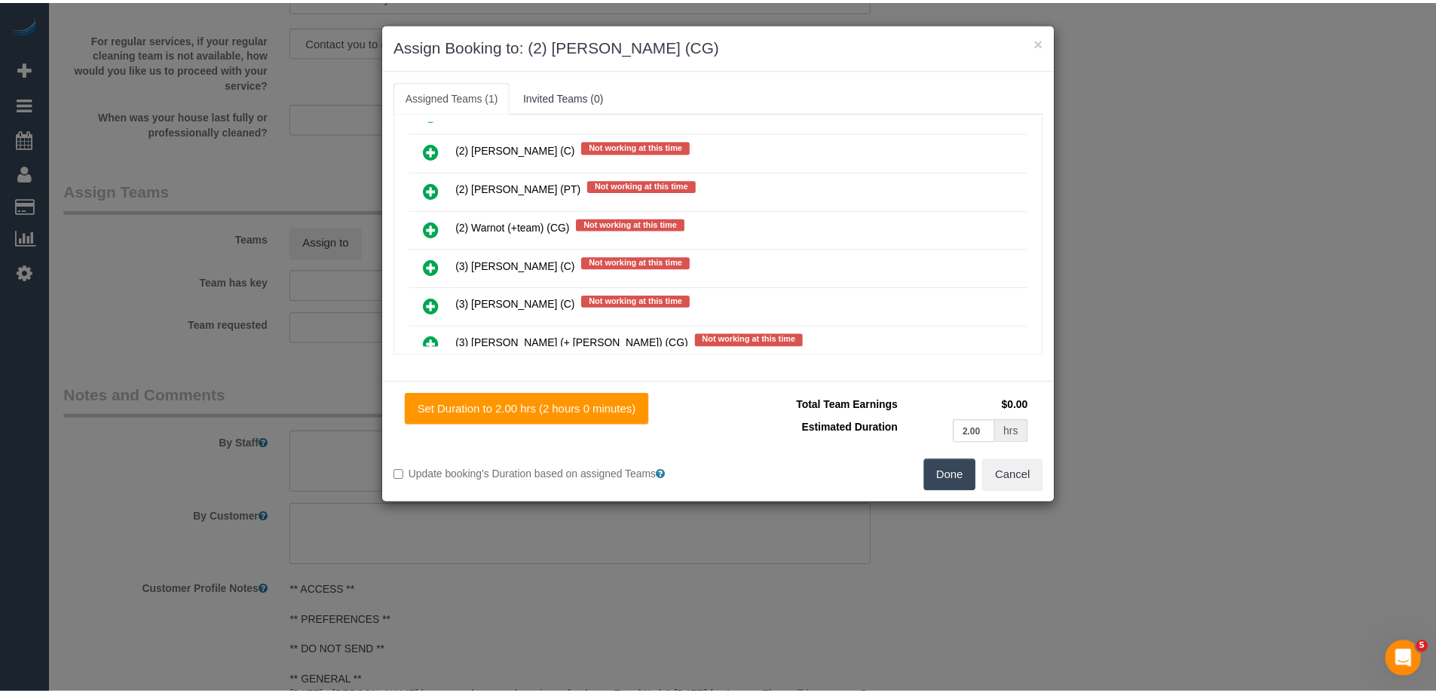
scroll to position [0, 0]
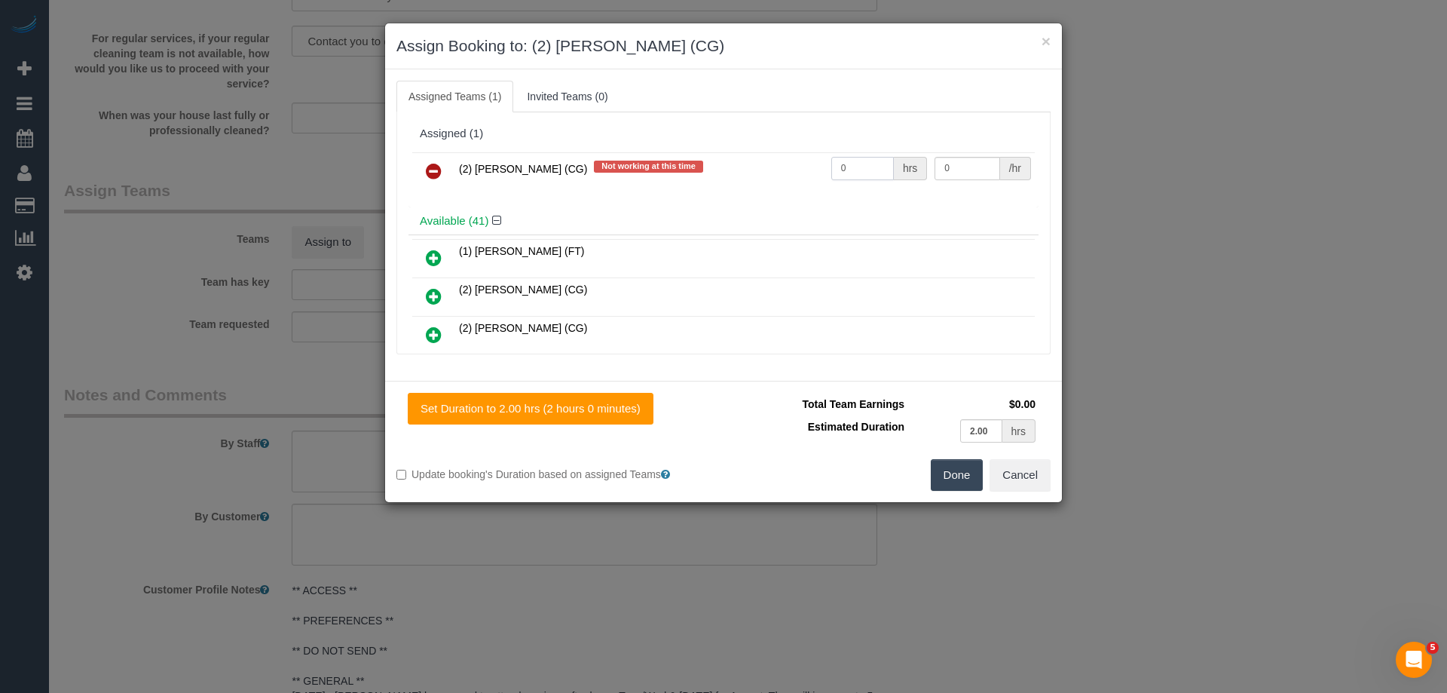
drag, startPoint x: 863, startPoint y: 164, endPoint x: 821, endPoint y: 164, distance: 42.2
click at [831, 164] on input "0" at bounding box center [862, 168] width 63 height 23
type input "2"
drag, startPoint x: 968, startPoint y: 166, endPoint x: 844, endPoint y: 161, distance: 124.4
click at [844, 161] on tr "(2) Syed Razvi (CG) Not working at this time 2 hrs 0 /hr" at bounding box center [723, 171] width 623 height 38
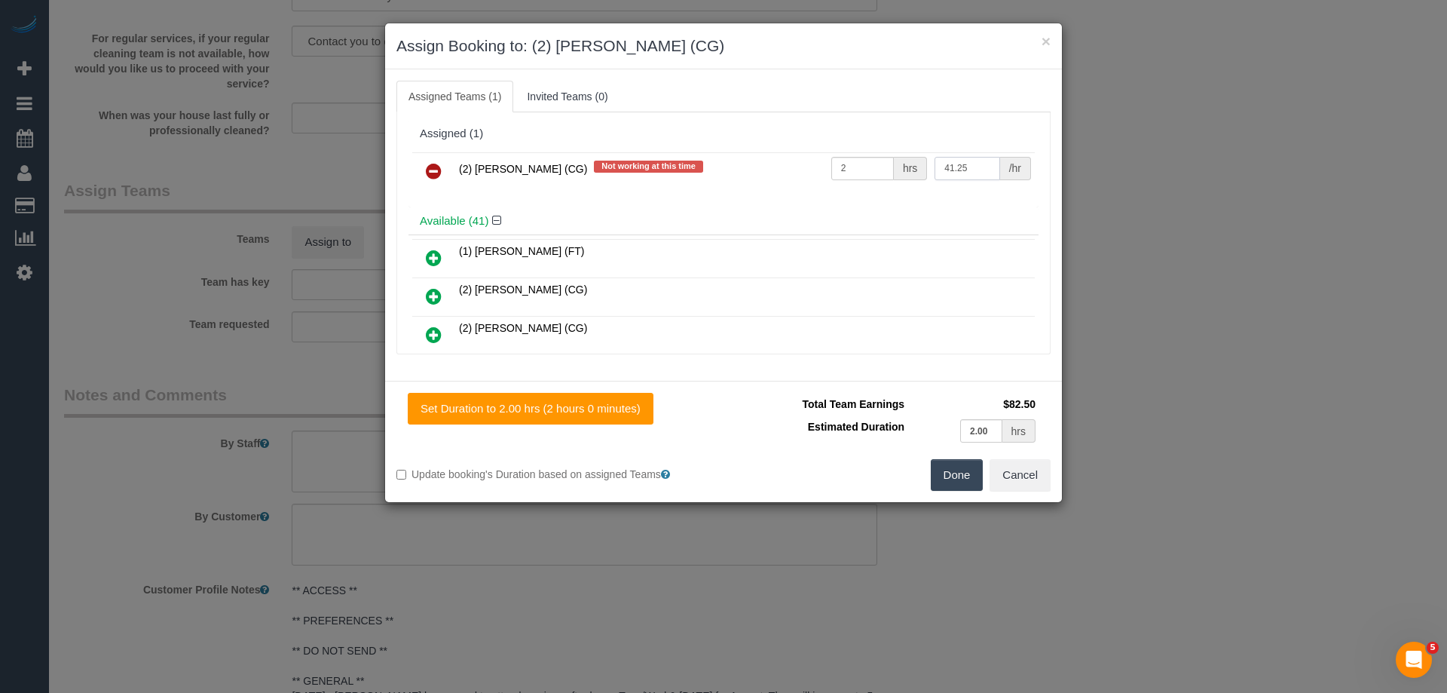
type input "41.25"
click at [947, 487] on button "Done" at bounding box center [957, 475] width 53 height 32
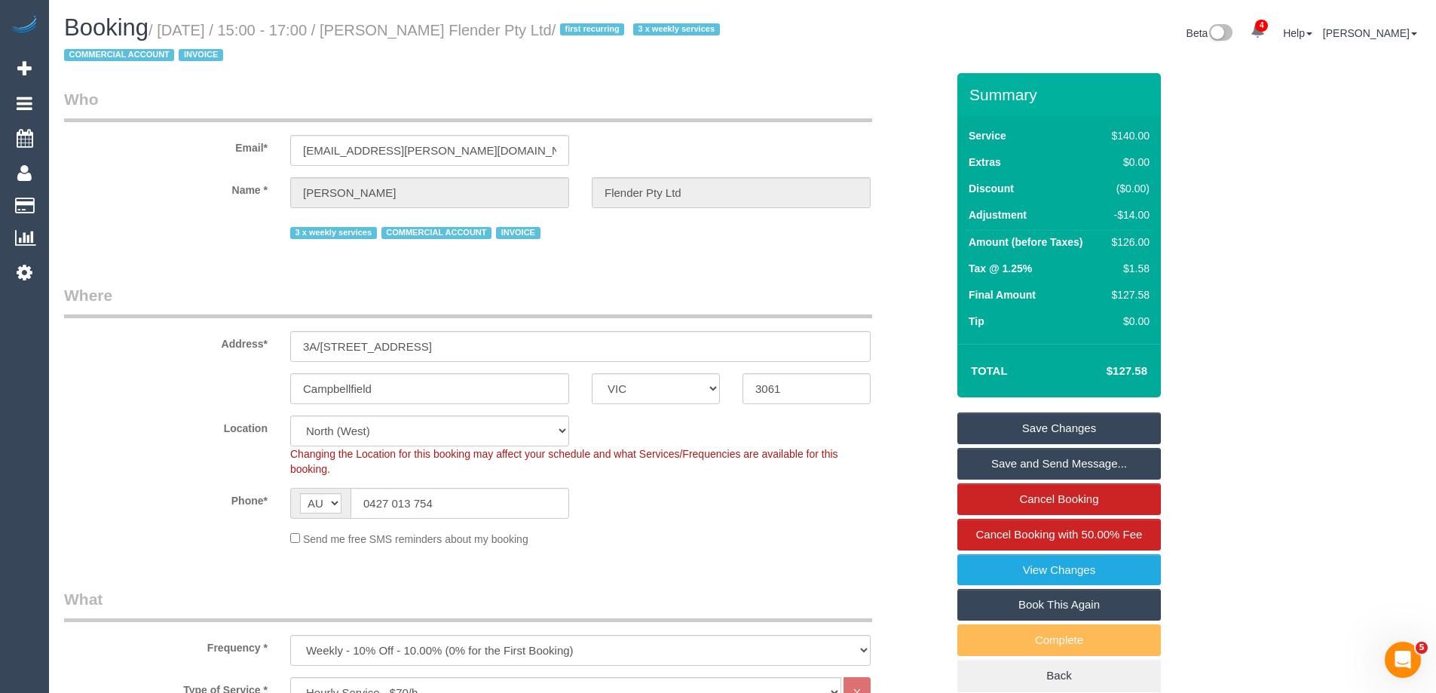
drag, startPoint x: 611, startPoint y: 29, endPoint x: 415, endPoint y: 28, distance: 196.0
click at [415, 28] on small "/ September 01, 2025 / 15:00 - 17:00 / Bobby Singh Flender Pty Ltd / first recu…" at bounding box center [394, 43] width 660 height 42
copy small "Bobby Singh Flender Pty Ltd"
click at [975, 459] on link "Save and Send Message..." at bounding box center [1058, 464] width 203 height 32
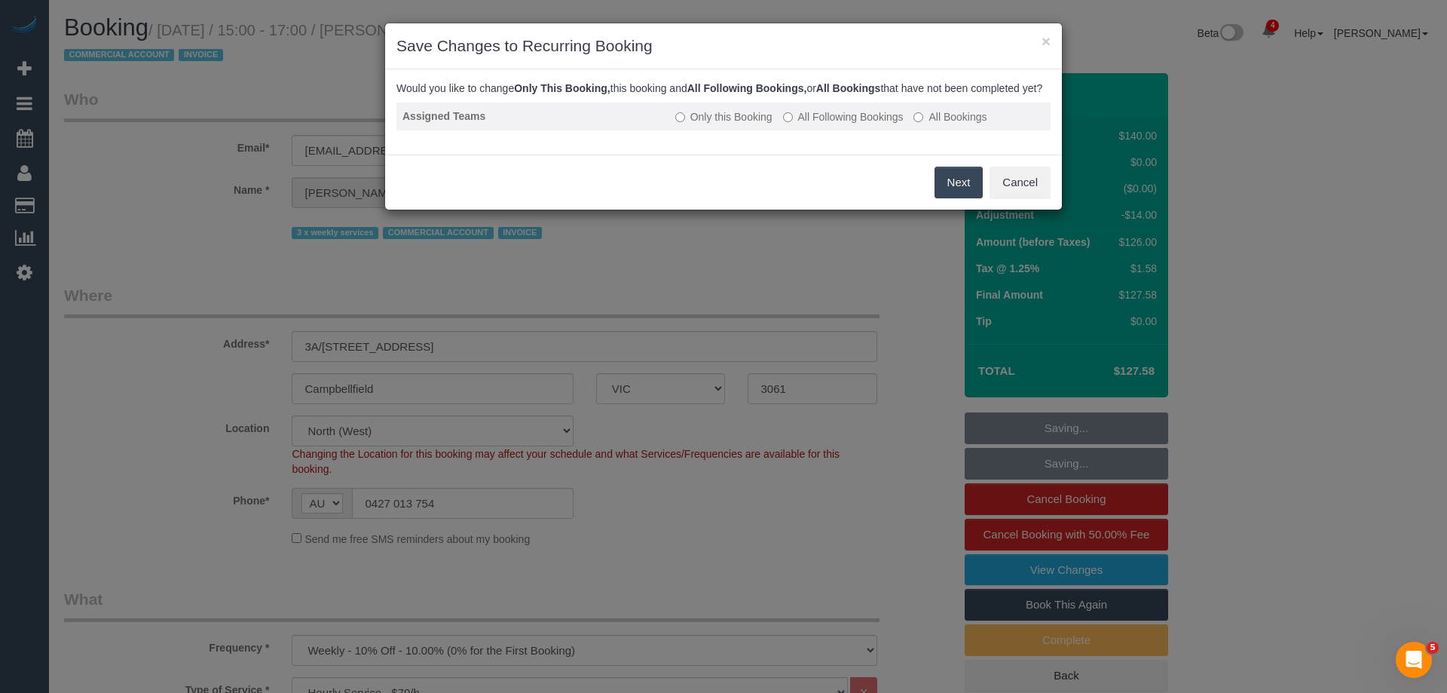
click at [792, 124] on label "All Following Bookings" at bounding box center [843, 116] width 121 height 15
click at [958, 198] on button "Save" at bounding box center [957, 183] width 51 height 32
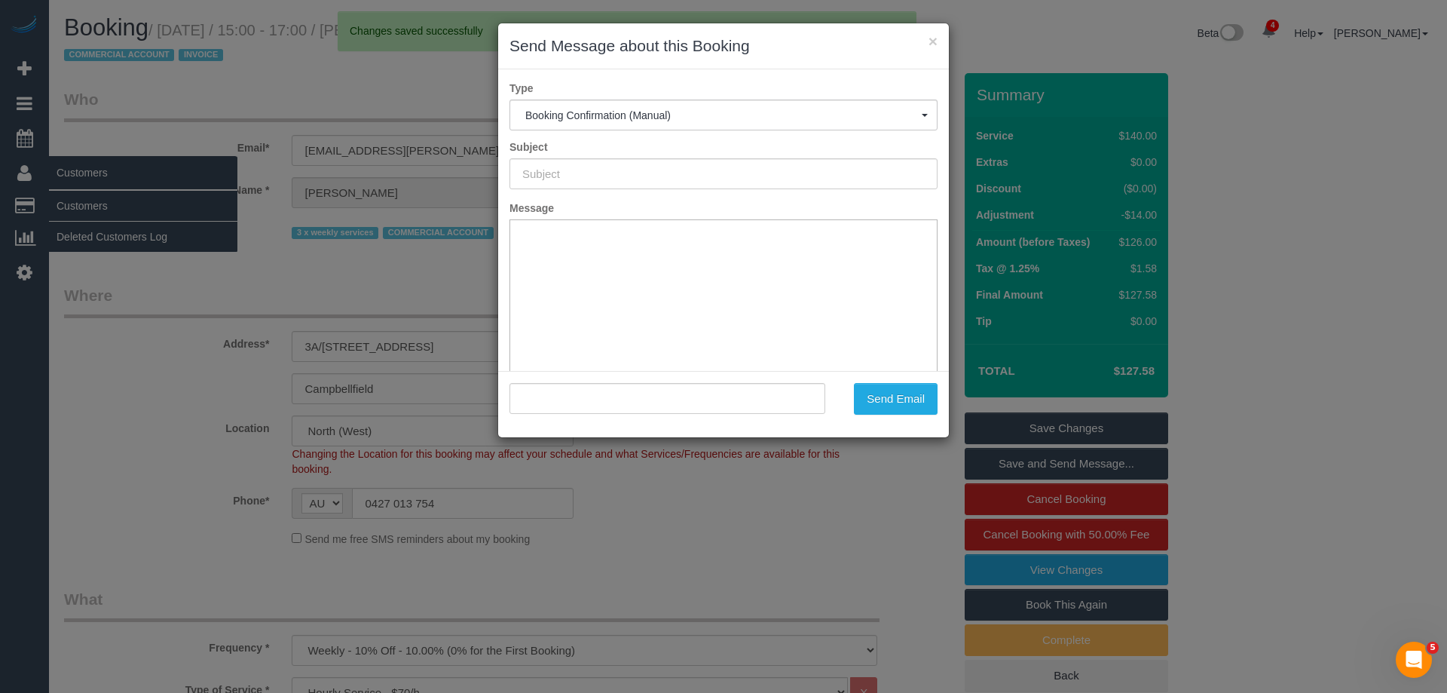
type input "Booking Confirmed"
type input ""Bobby Singh Flender Pty Ltd" <singh.bobby@flender.com>"
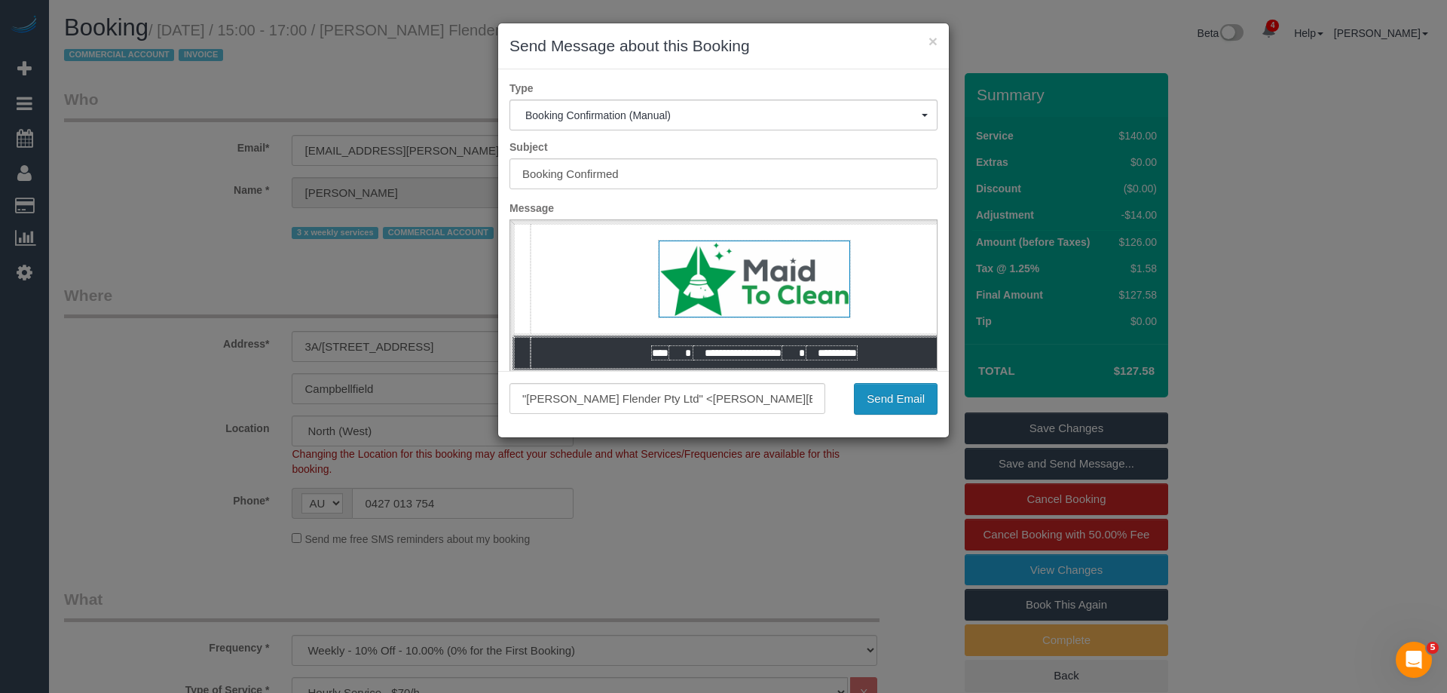
click at [871, 394] on button "Send Email" at bounding box center [896, 399] width 84 height 32
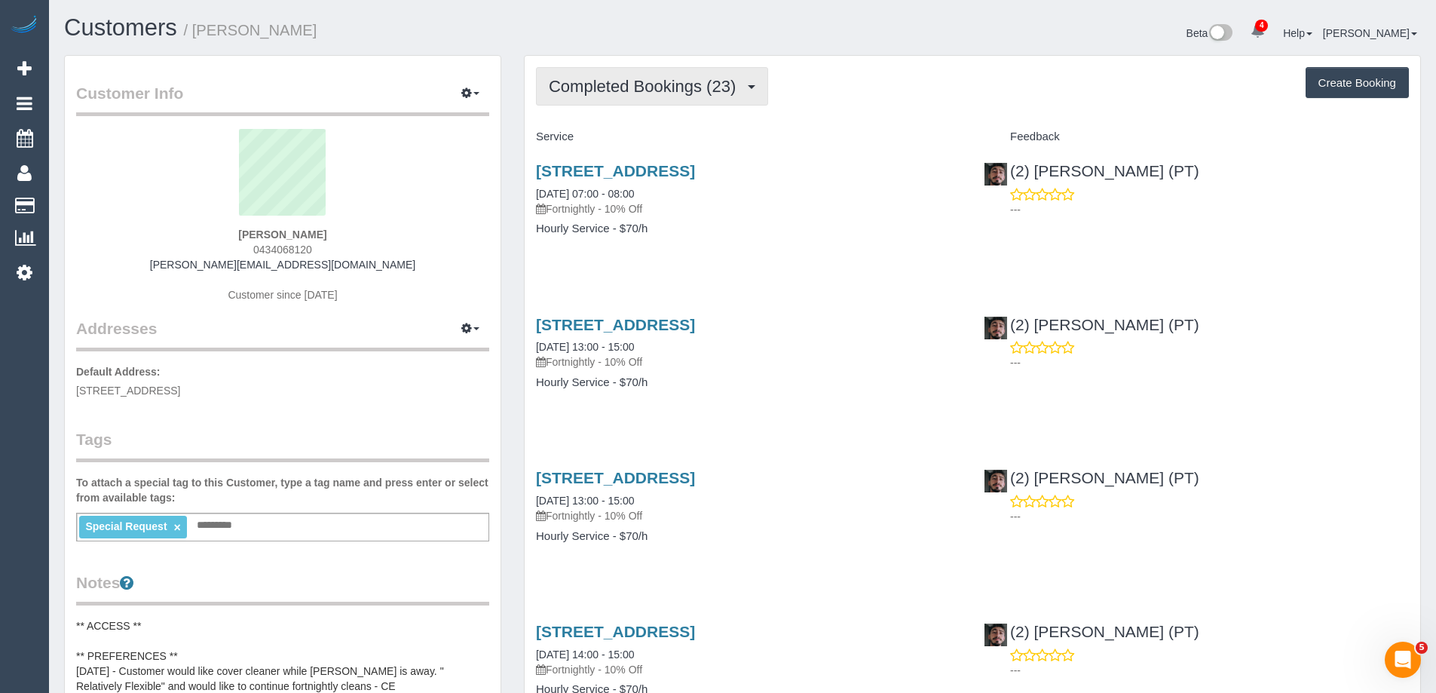
click at [667, 94] on span "Completed Bookings (23)" at bounding box center [646, 86] width 194 height 19
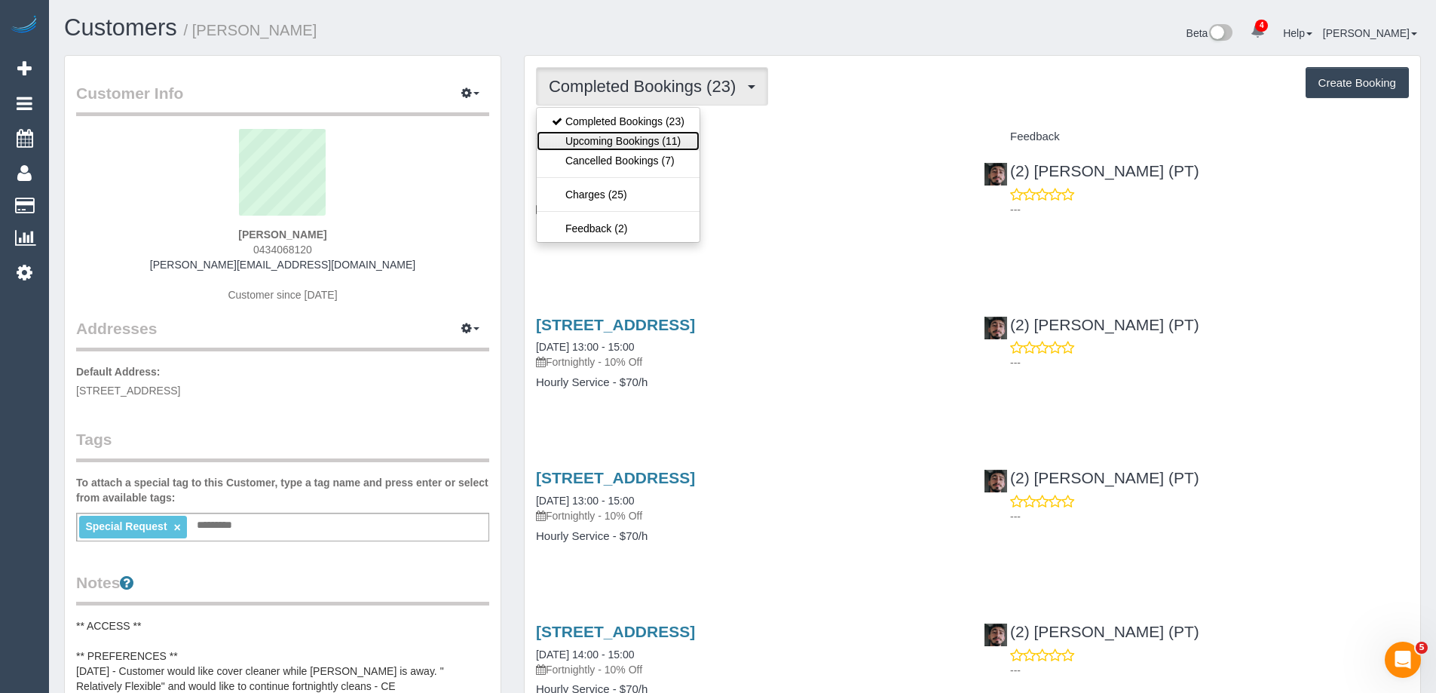
click at [647, 140] on link "Upcoming Bookings (11)" at bounding box center [618, 141] width 163 height 20
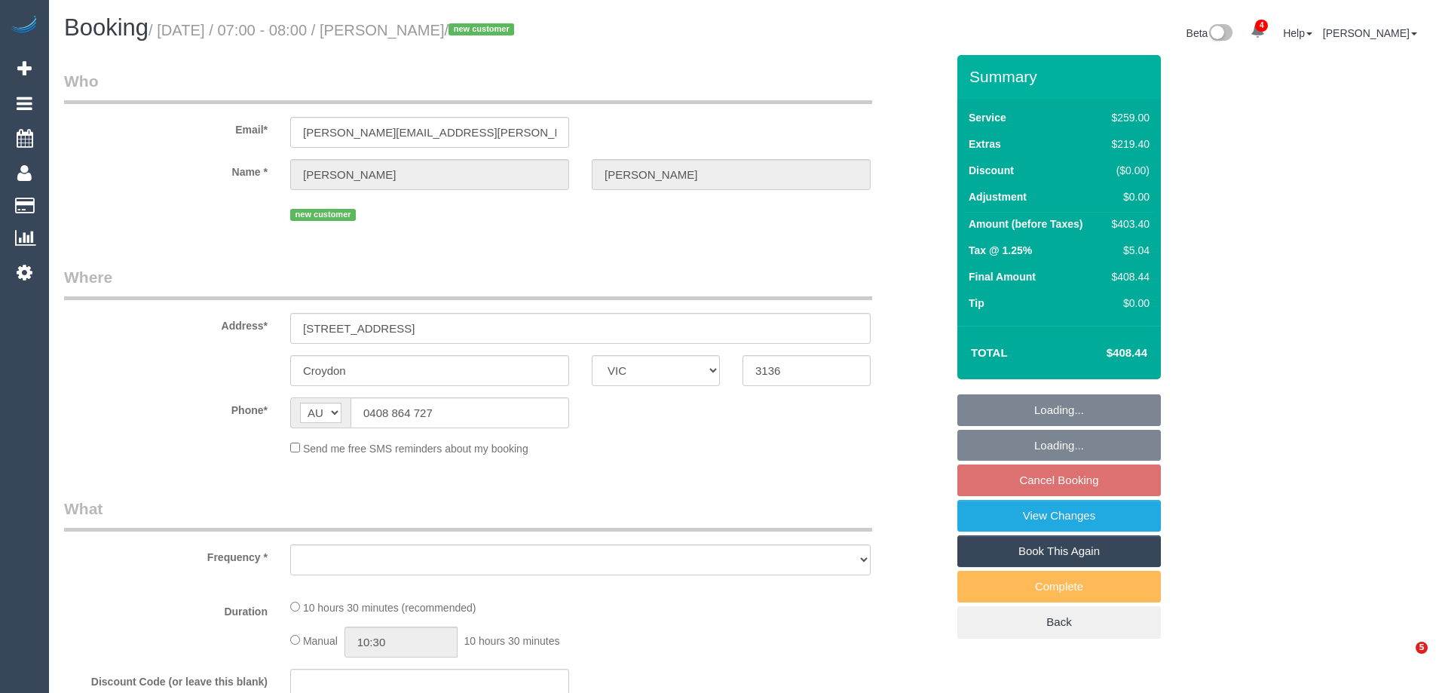
select select "VIC"
select select "string:stripe-pm_1S2MXo2GScqysDRVvnSElNHi"
select select "number:28"
select select "number:14"
select select "number:19"
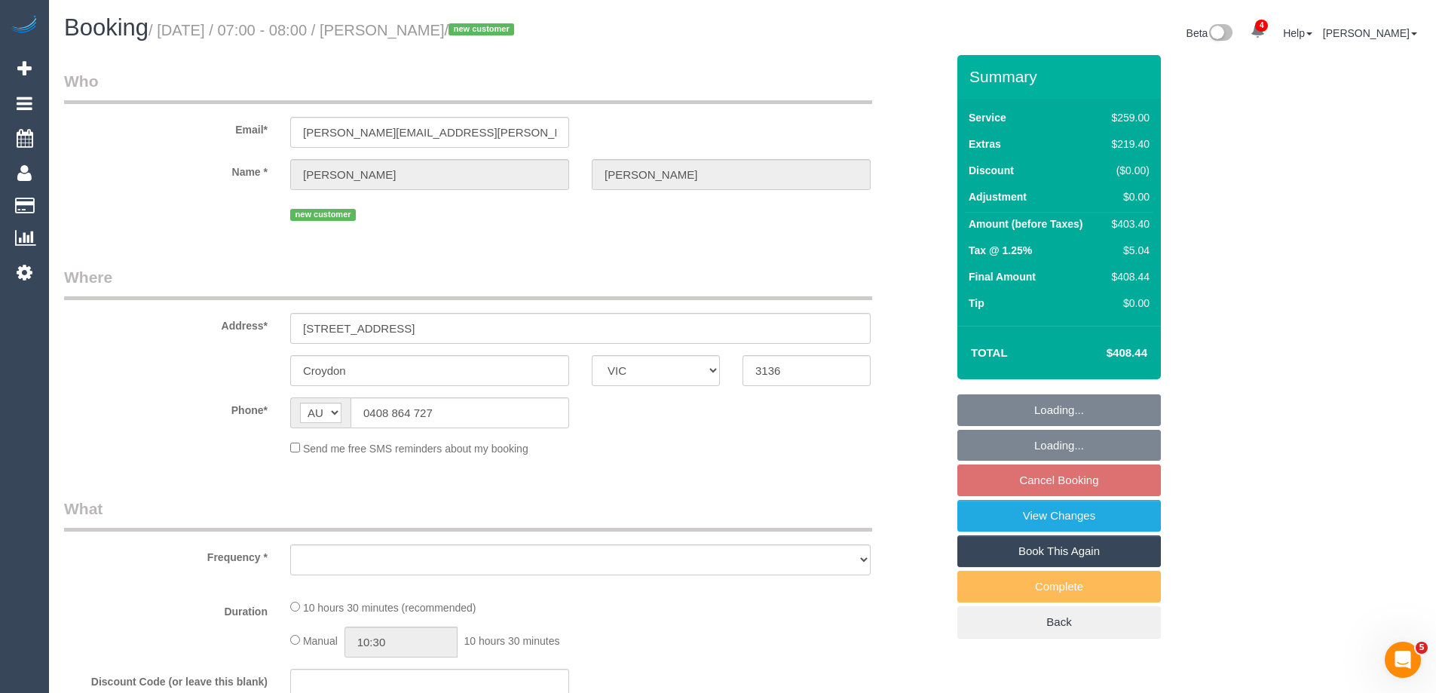
select select "number:22"
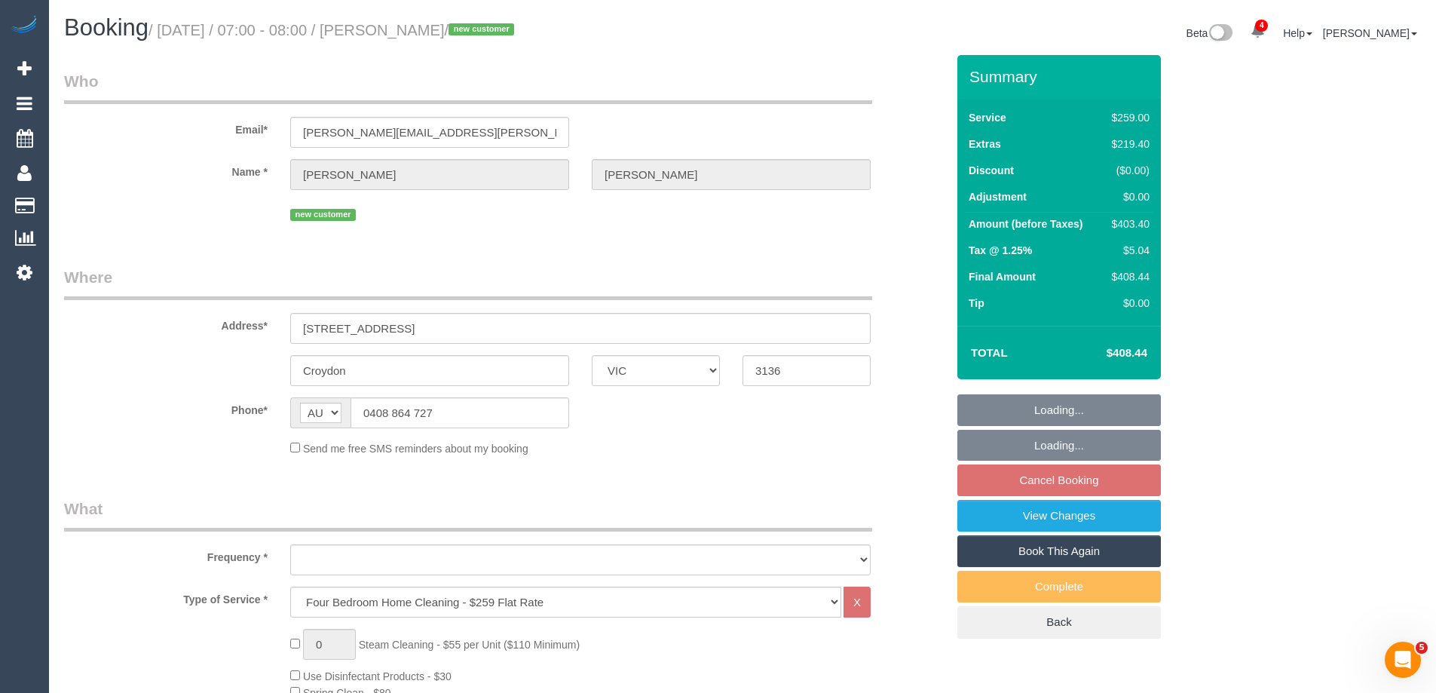
select select "object:830"
select select "spot1"
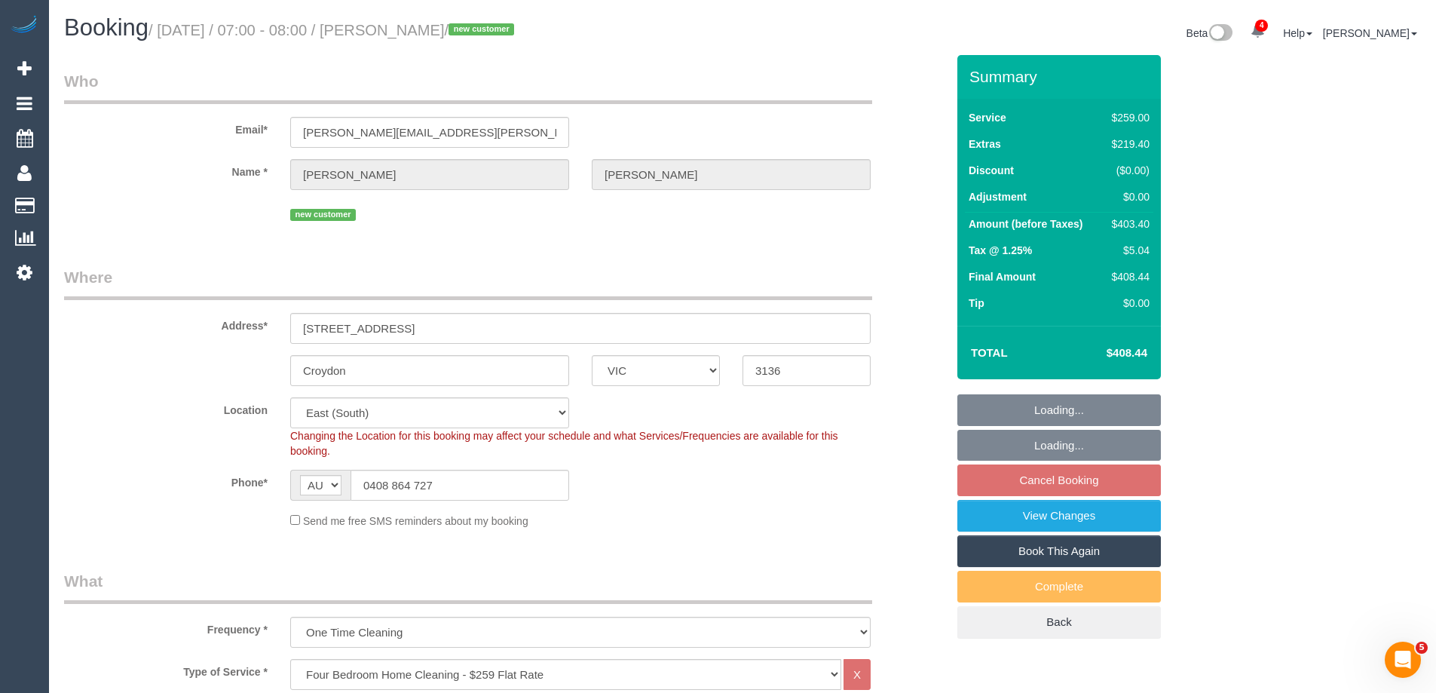
select select "object:1263"
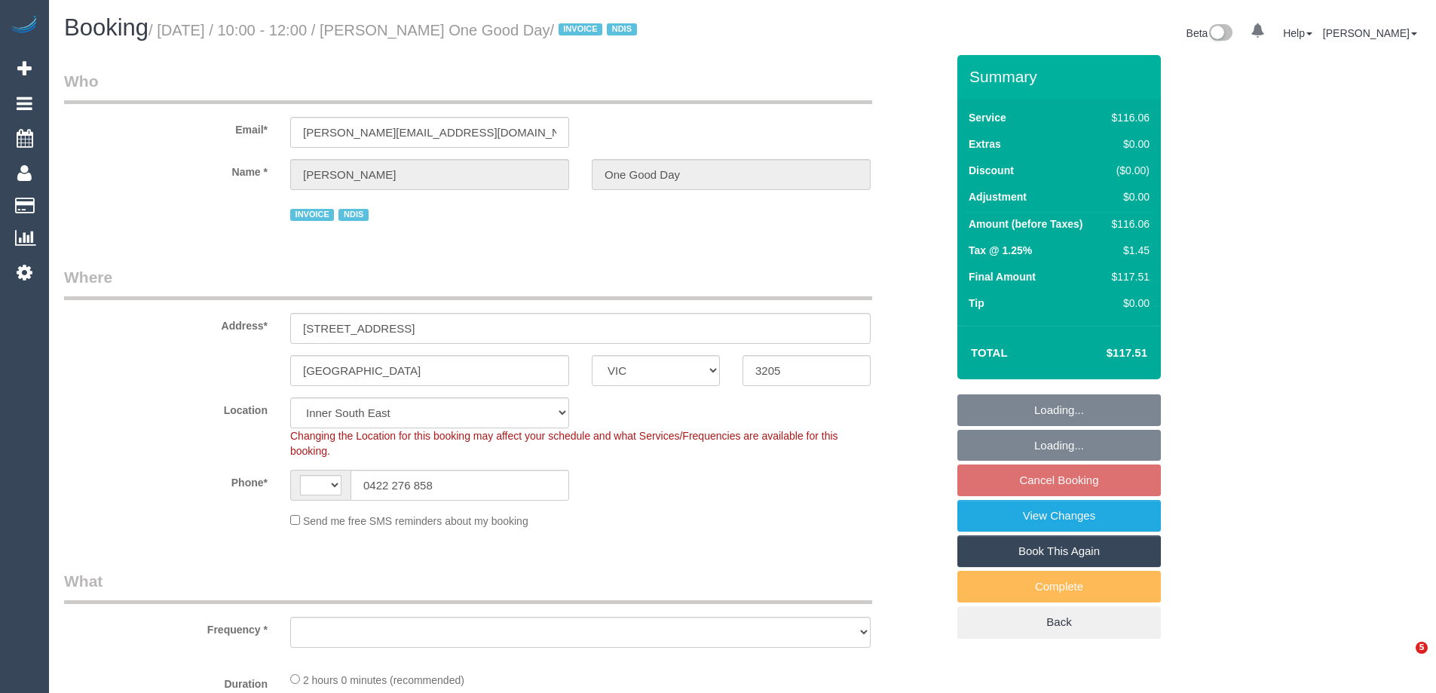
select select "VIC"
select select "string:AU"
select select "spot1"
select select "number:28"
select select "number:14"
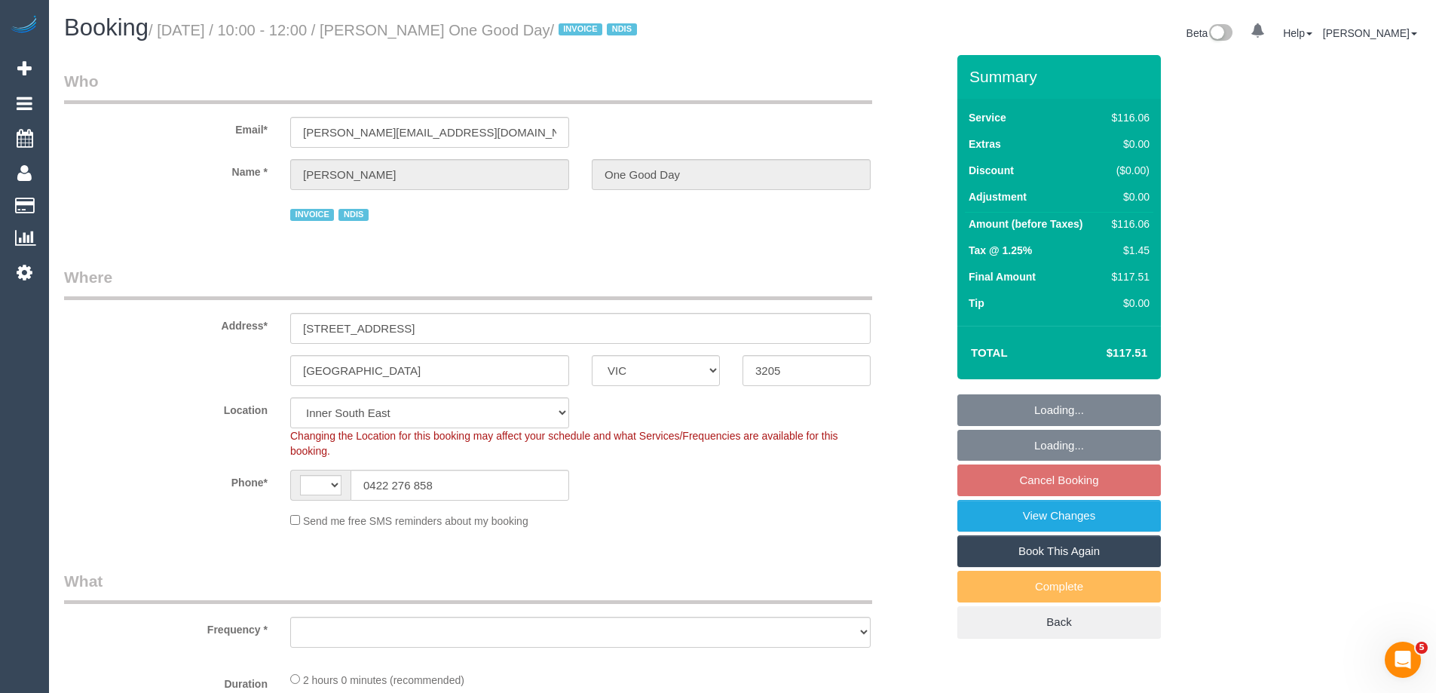
select select "number:20"
select select "number:25"
select select "number:34"
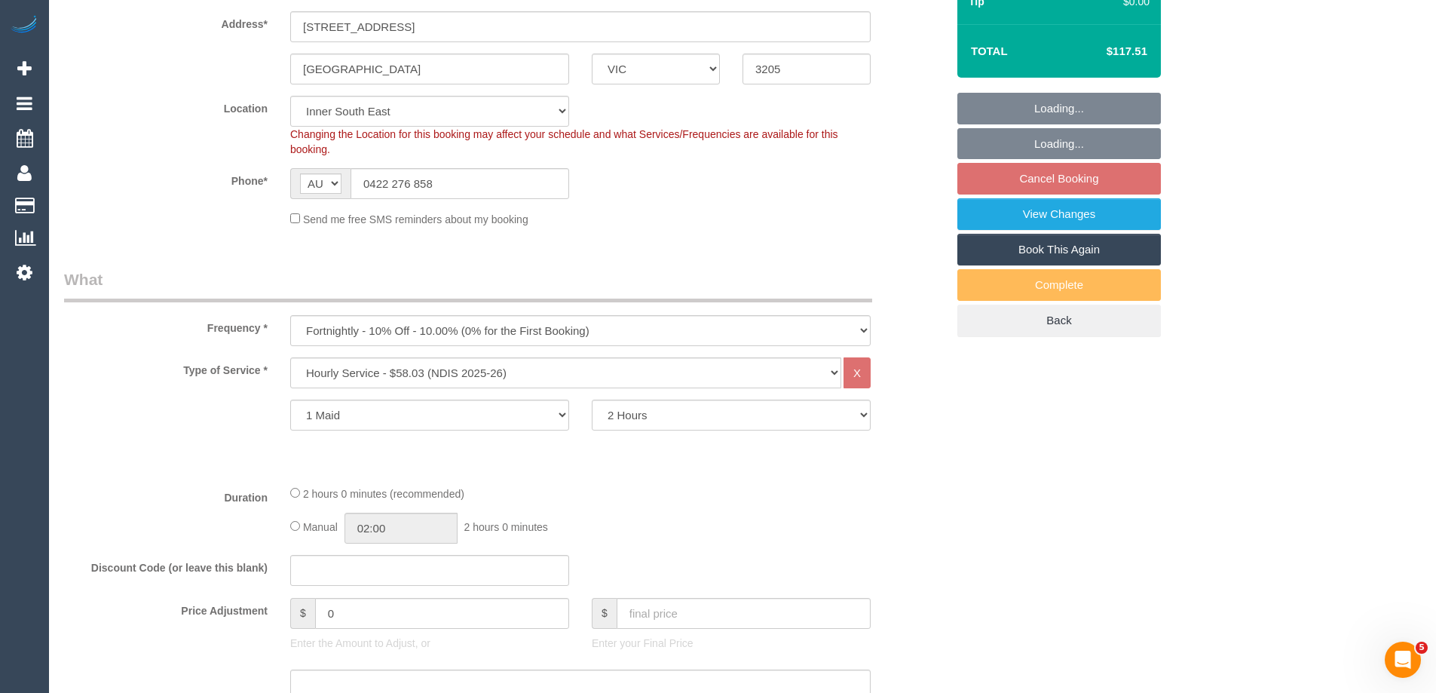
select select "object:1354"
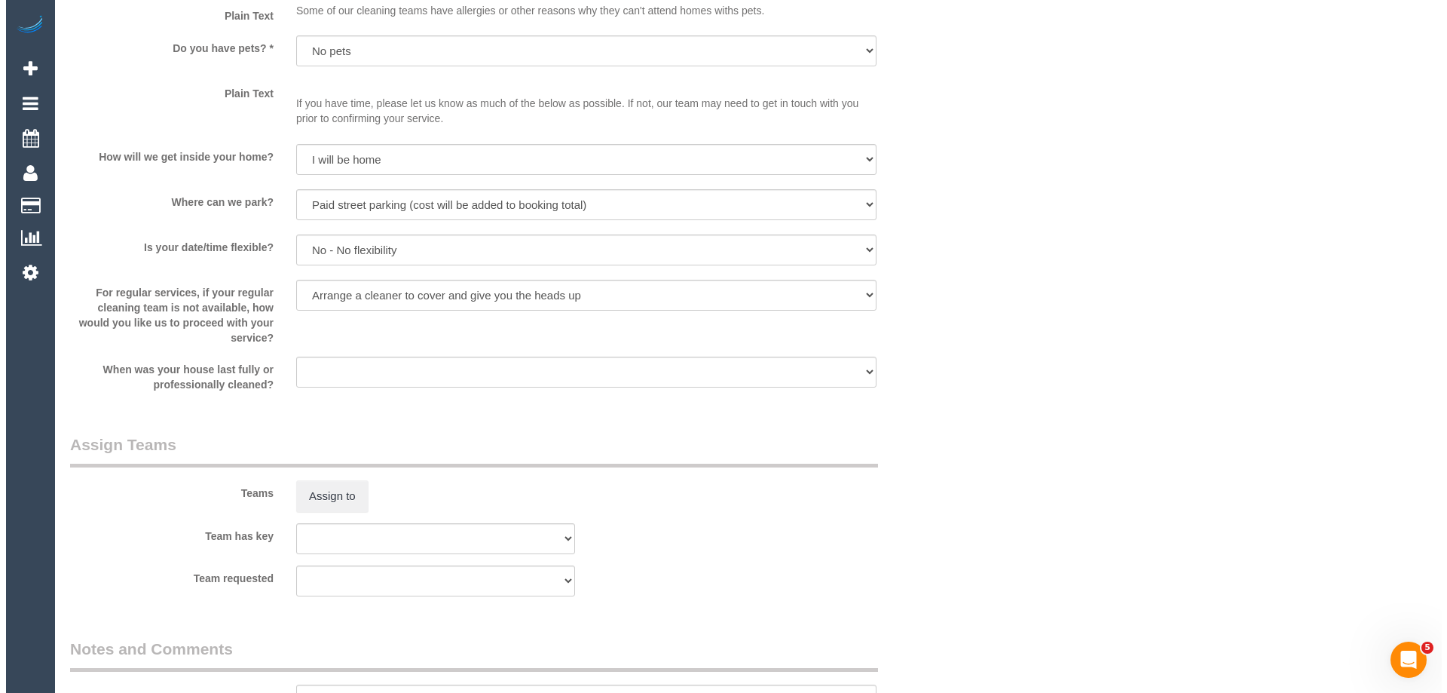
scroll to position [1360, 0]
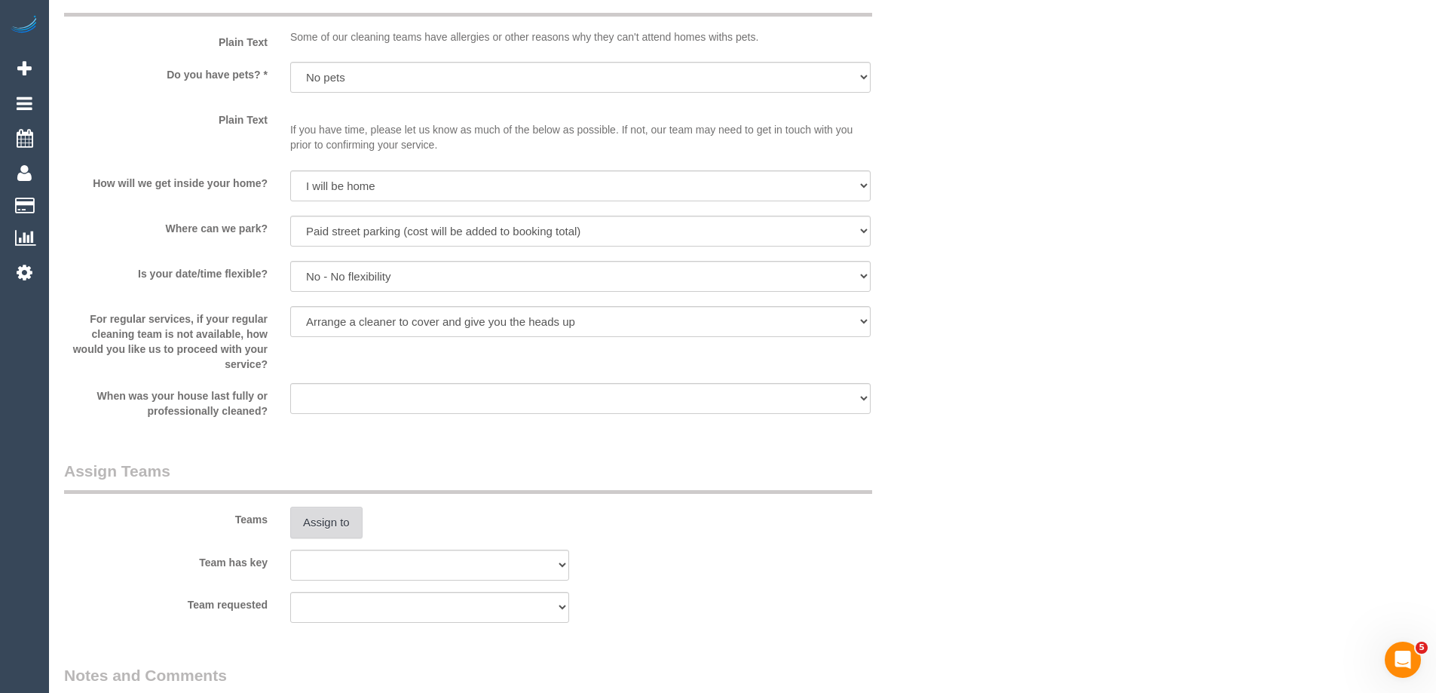
click at [326, 522] on button "Assign to" at bounding box center [326, 522] width 72 height 32
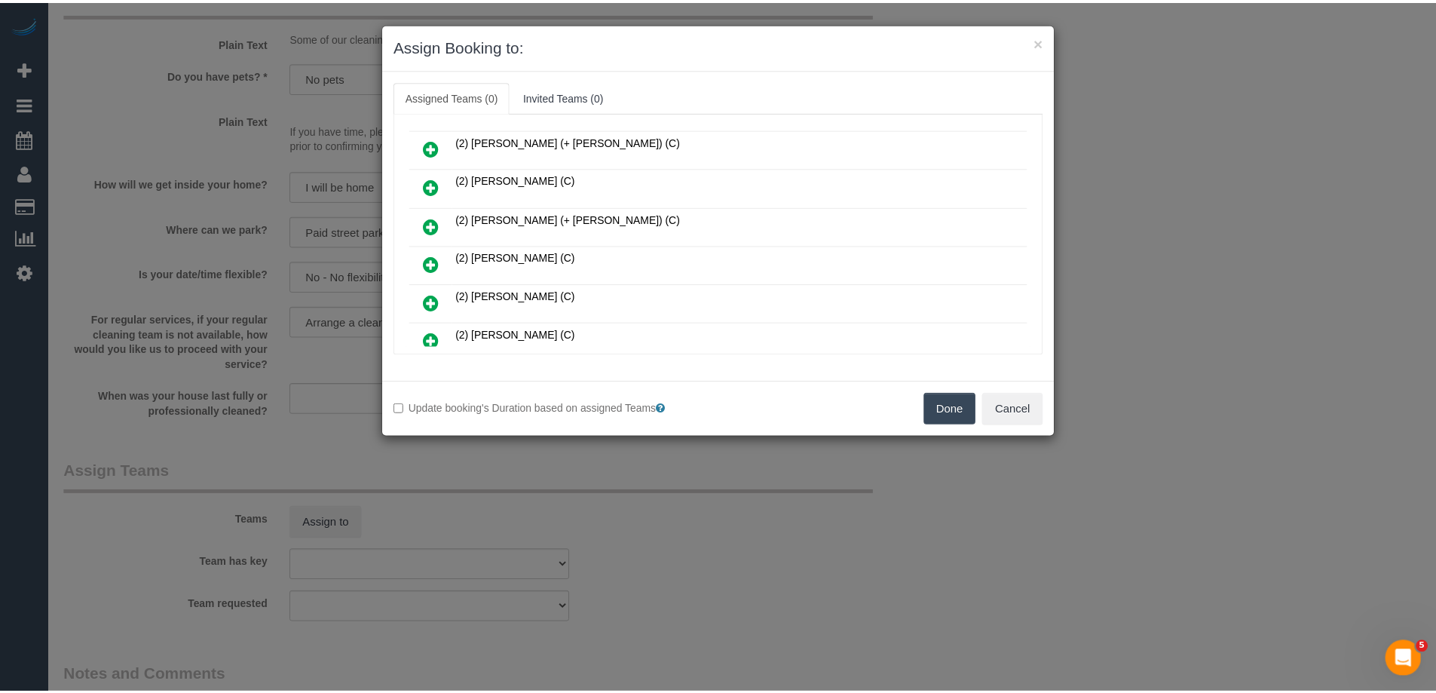
scroll to position [226, 0]
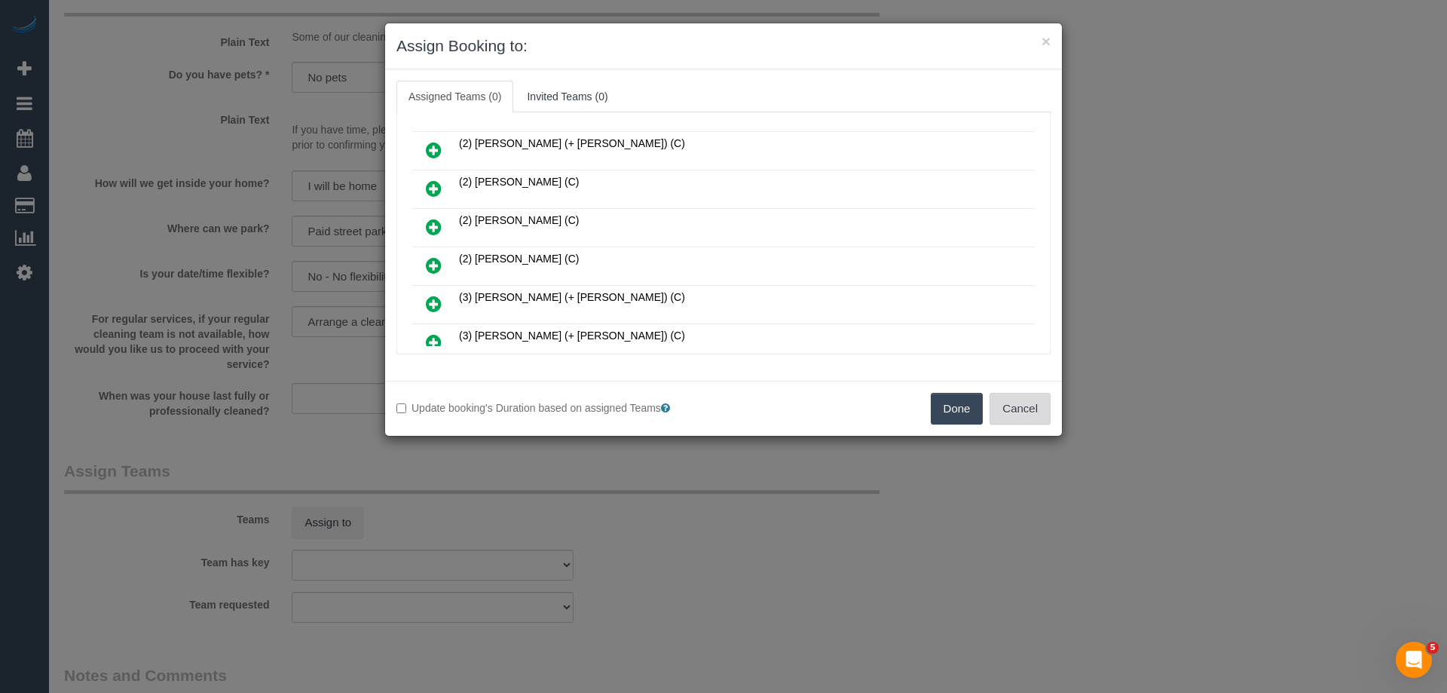
click at [1035, 398] on button "Cancel" at bounding box center [1020, 409] width 61 height 32
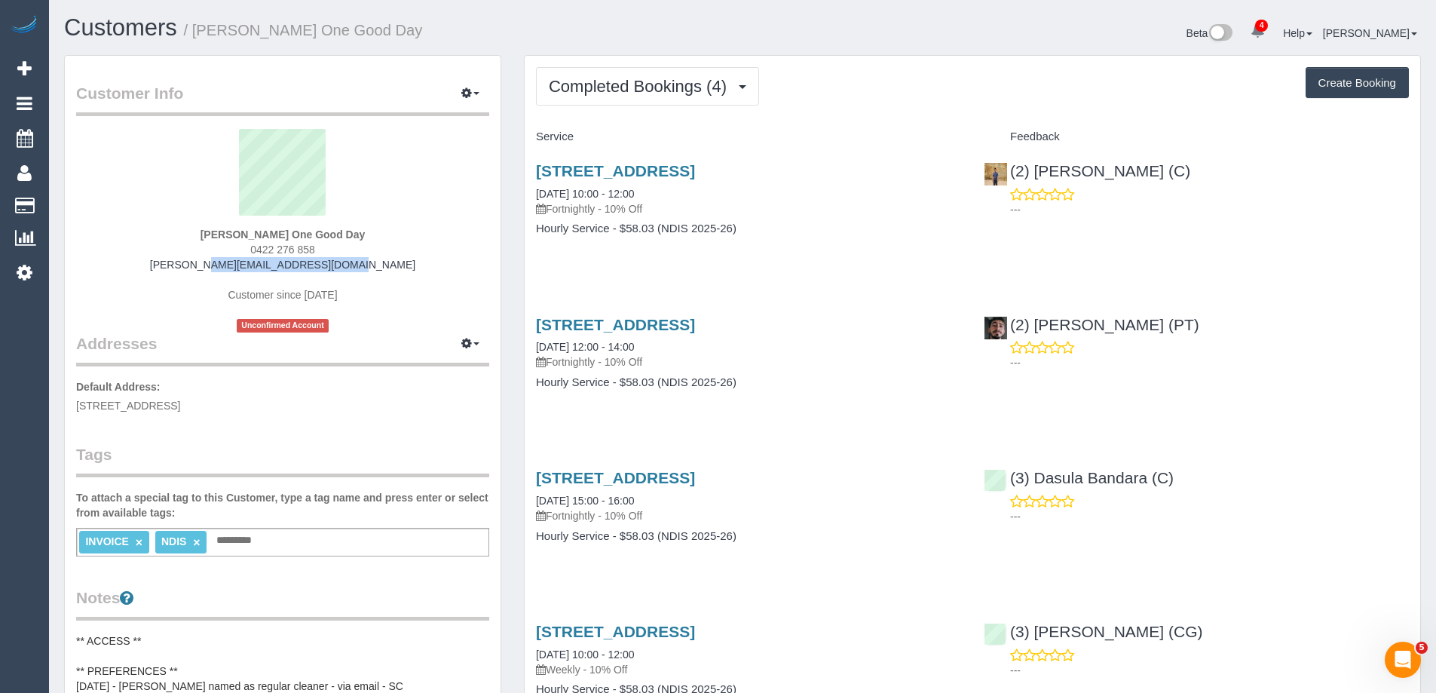
drag, startPoint x: 369, startPoint y: 262, endPoint x: 210, endPoint y: 258, distance: 159.1
click at [210, 258] on div "[PERSON_NAME] One Good Day 0422 276 858 [PERSON_NAME][EMAIL_ADDRESS][PERSON_NAM…" at bounding box center [282, 230] width 413 height 203
copy link "[PERSON_NAME][EMAIL_ADDRESS][DOMAIN_NAME]"
click at [614, 75] on button "Completed Bookings (4)" at bounding box center [647, 86] width 223 height 38
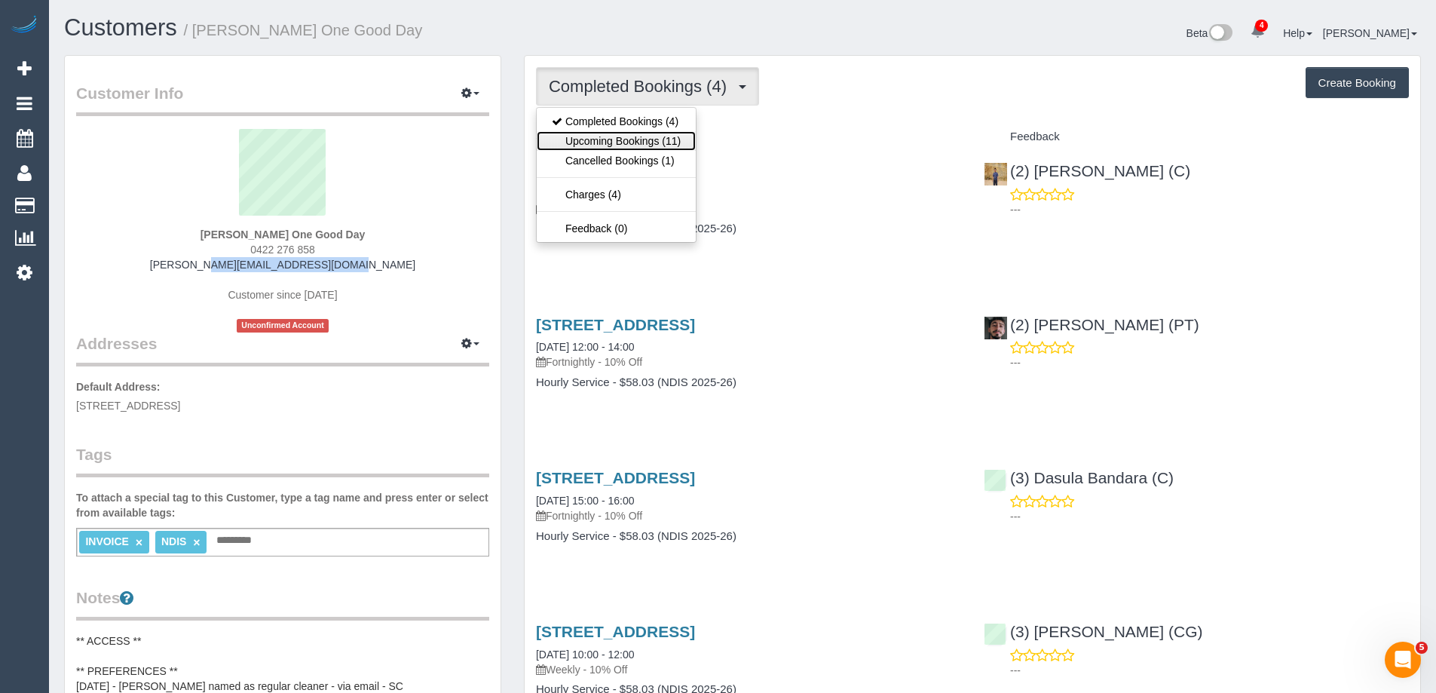
click at [643, 146] on link "Upcoming Bookings (11)" at bounding box center [616, 141] width 159 height 20
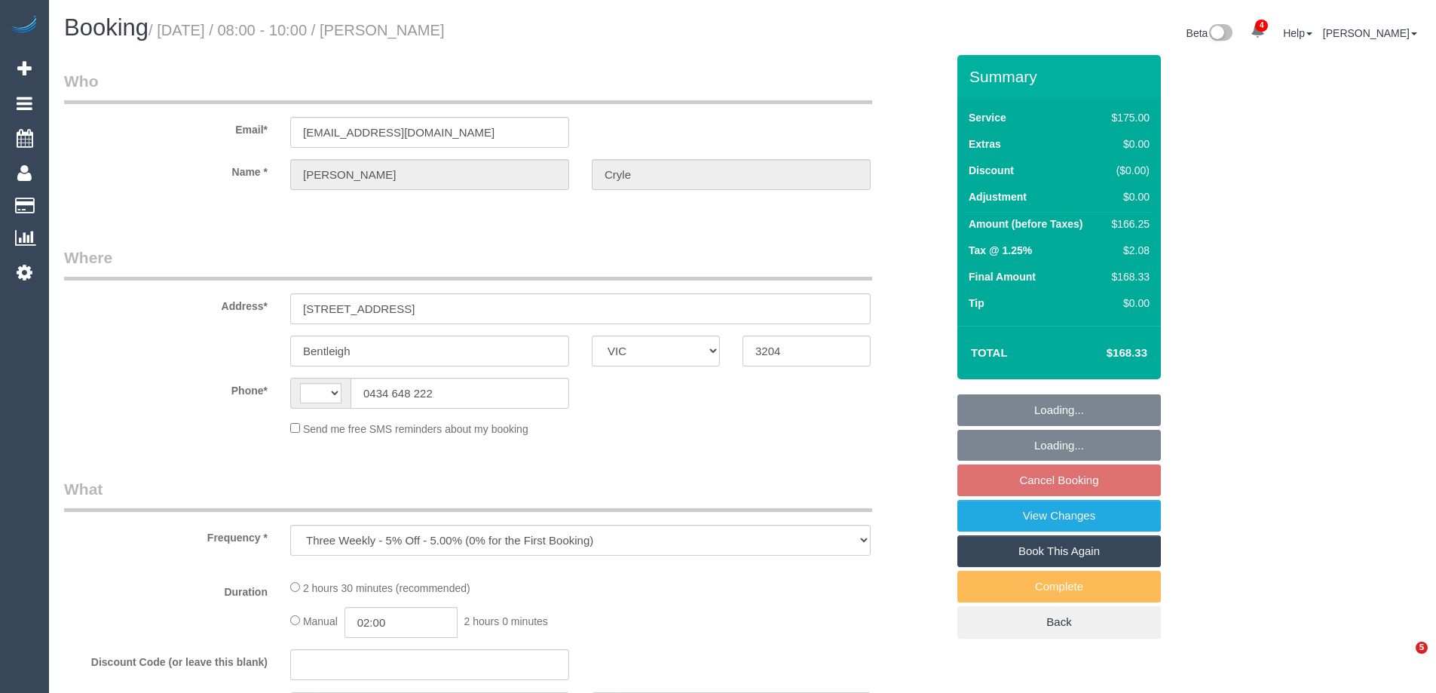
select select "VIC"
select select "string:stripe-pm_1RmR9T2GScqysDRVqeshcViF"
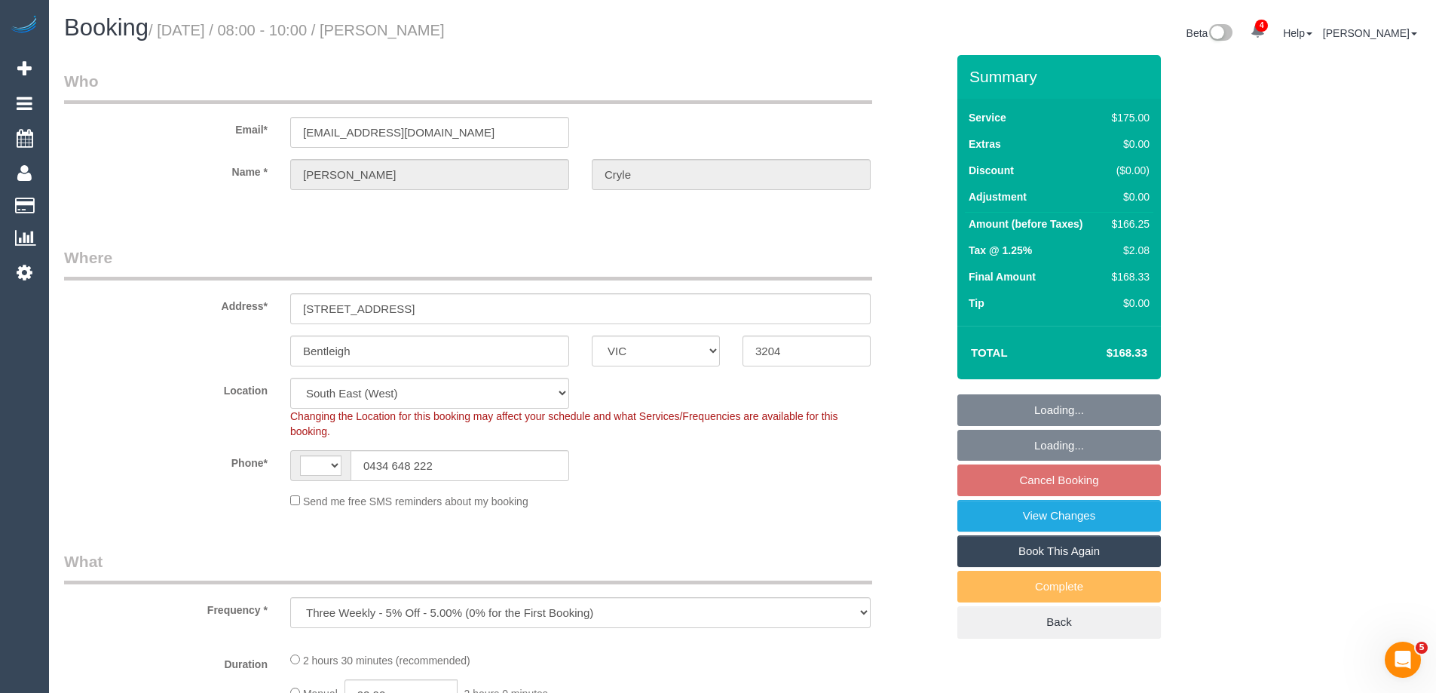
select select "object:571"
select select "string:AU"
select select "number:29"
select select "number:14"
select select "number:19"
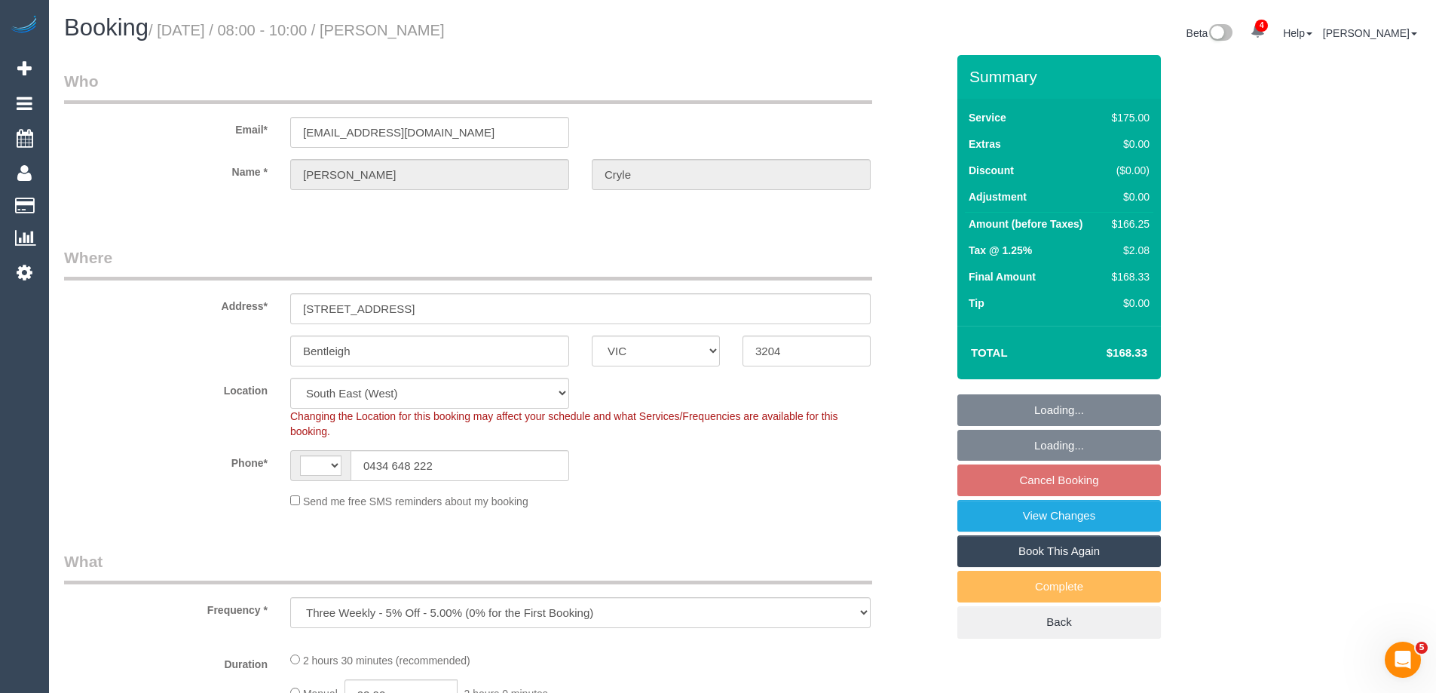
select select "number:36"
select select "number:34"
select select "number:12"
select select "150"
select select "spot1"
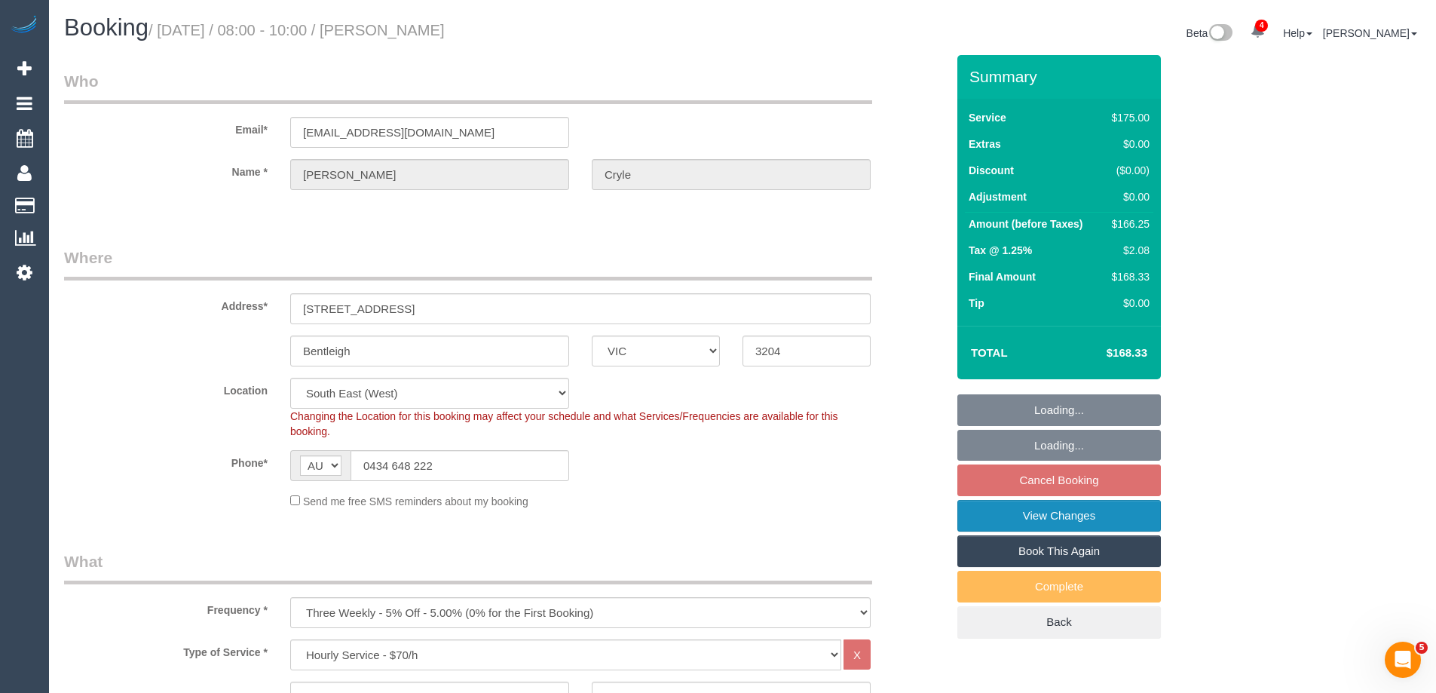
click at [1017, 511] on link "View Changes" at bounding box center [1058, 516] width 203 height 32
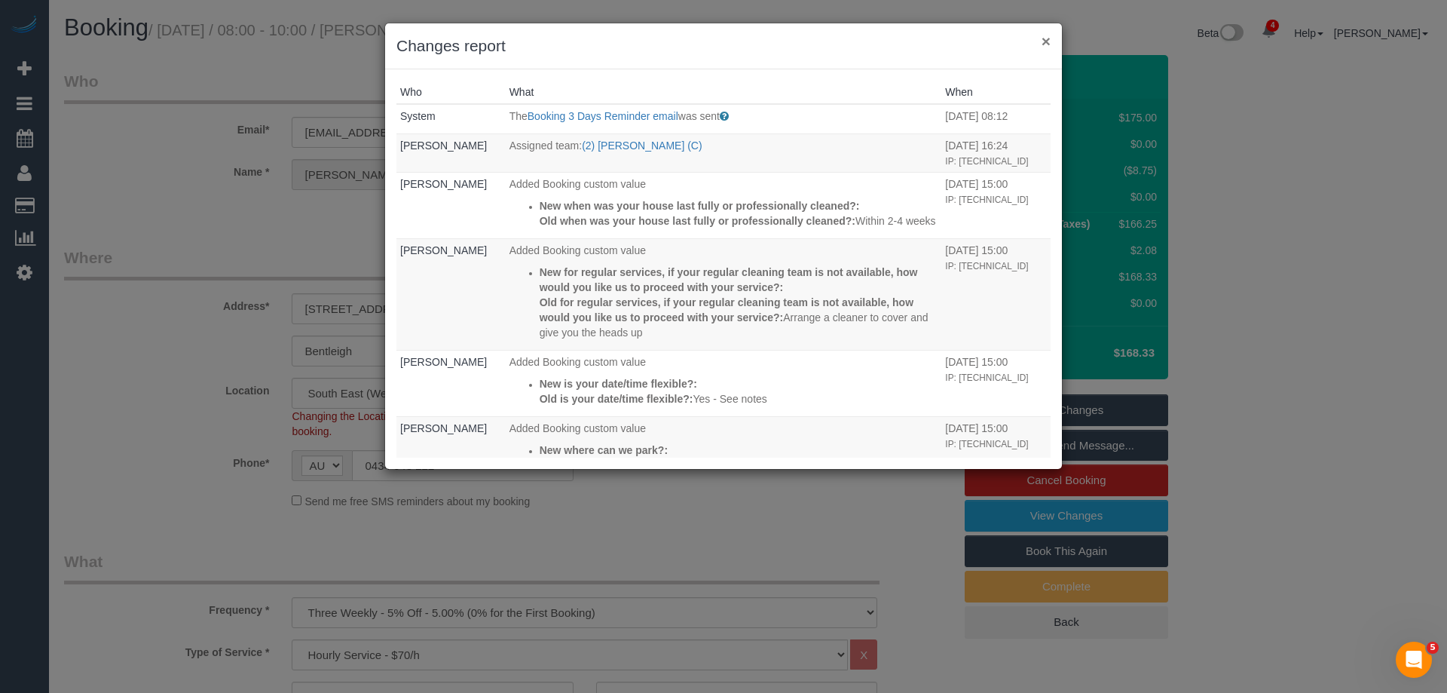
click at [1049, 38] on button "×" at bounding box center [1046, 41] width 9 height 16
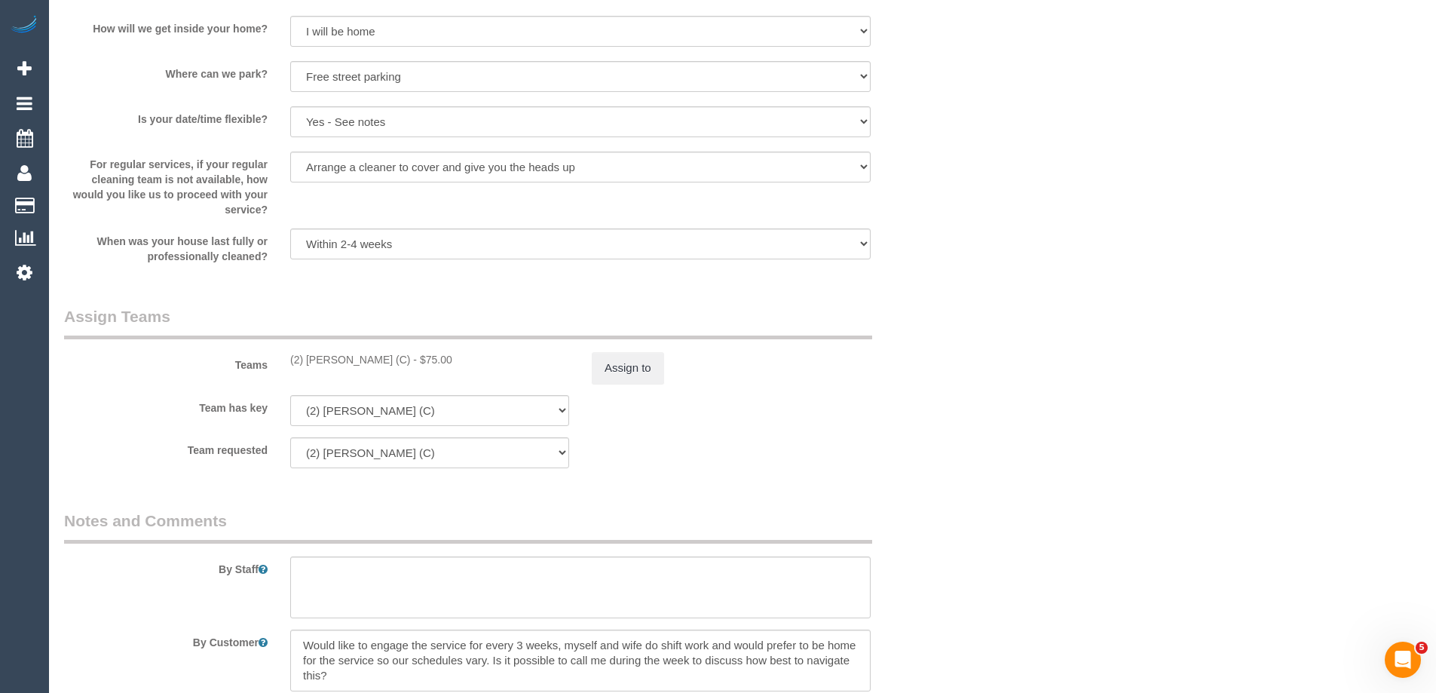
scroll to position [2186, 0]
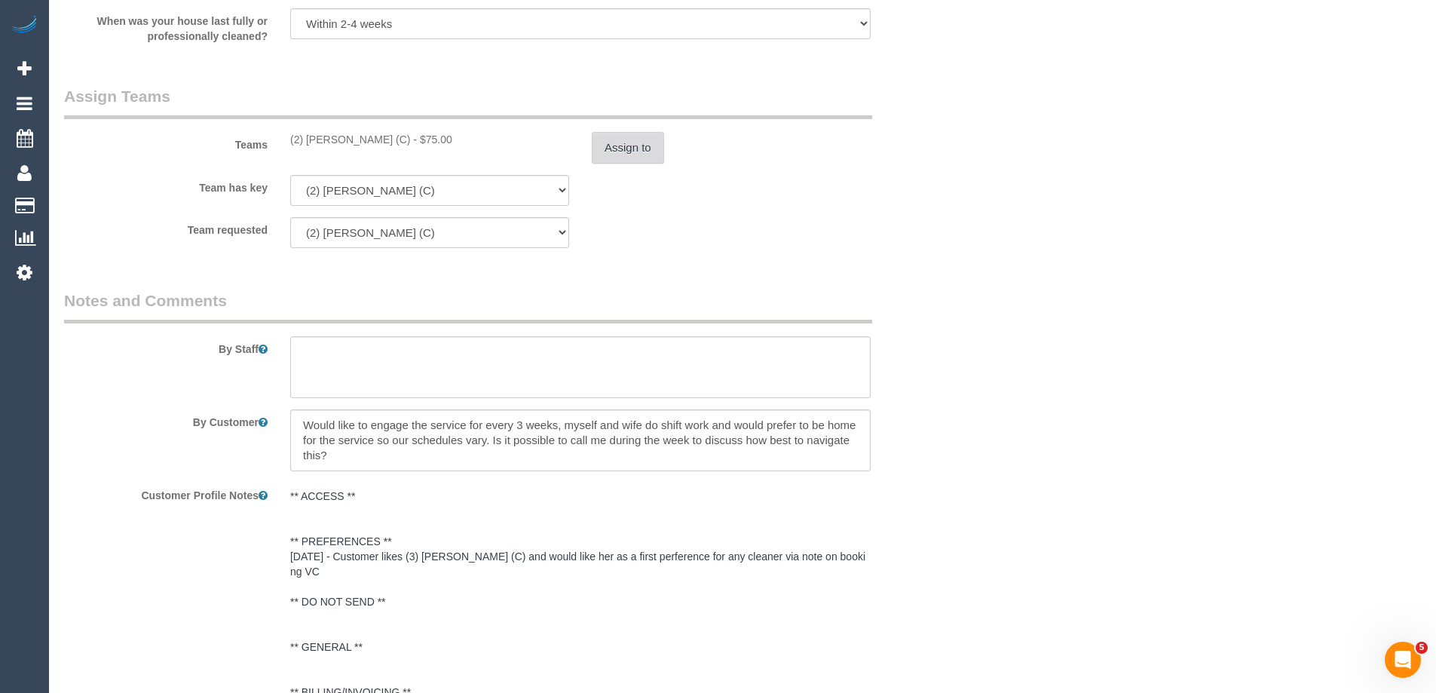
click at [632, 144] on button "Assign to" at bounding box center [628, 148] width 72 height 32
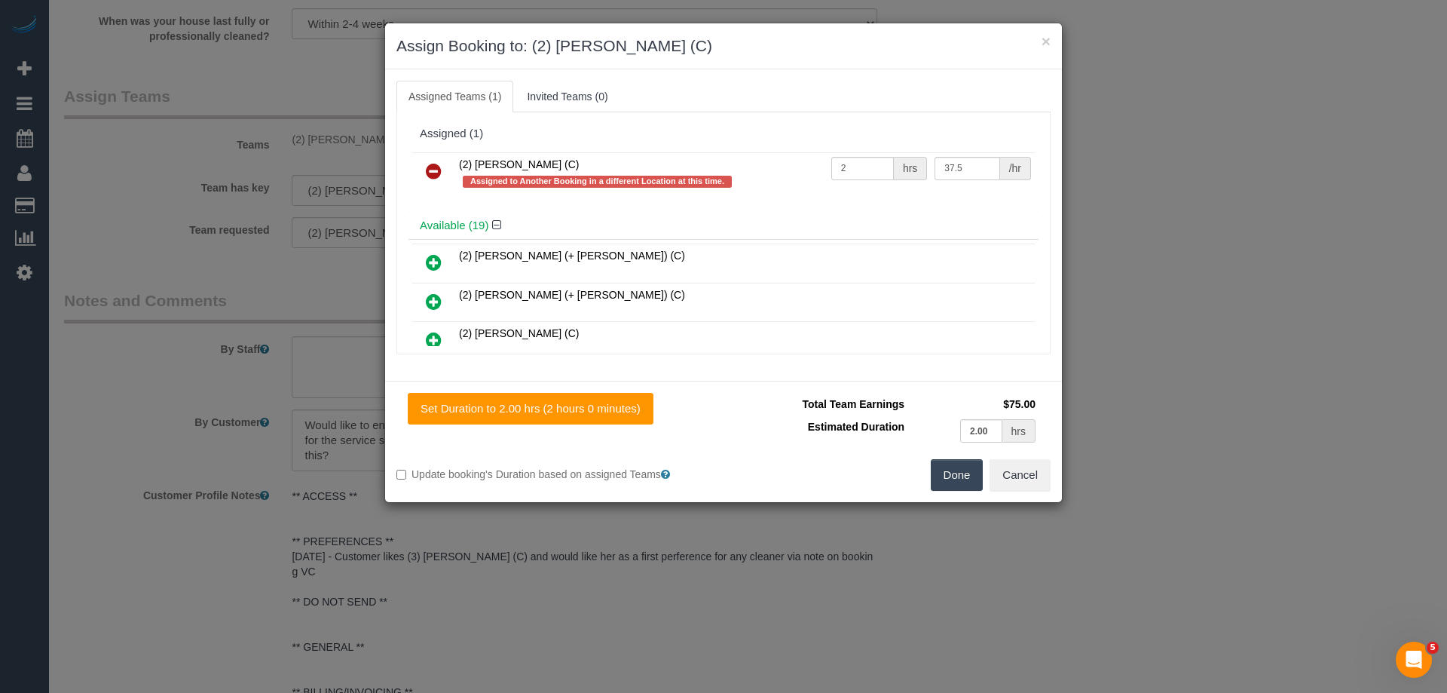
click at [427, 170] on icon at bounding box center [434, 171] width 16 height 18
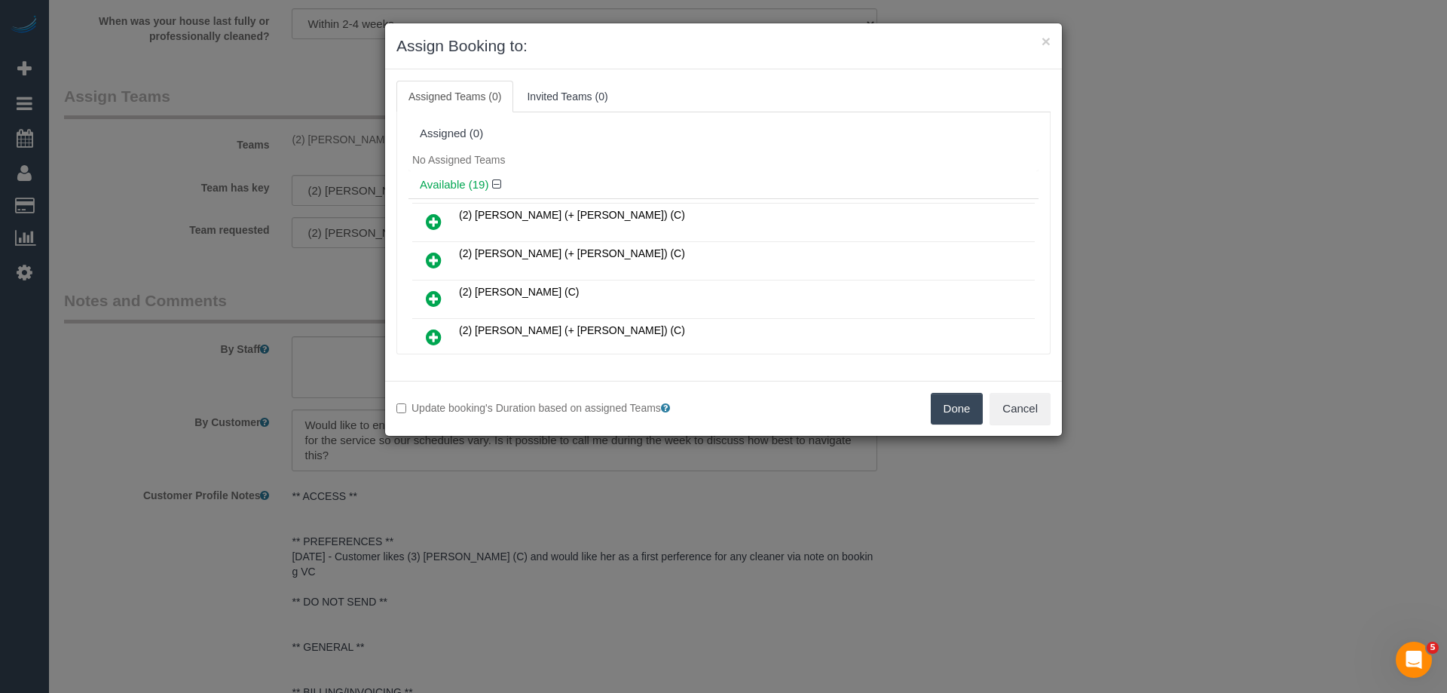
click at [957, 409] on button "Done" at bounding box center [957, 409] width 53 height 32
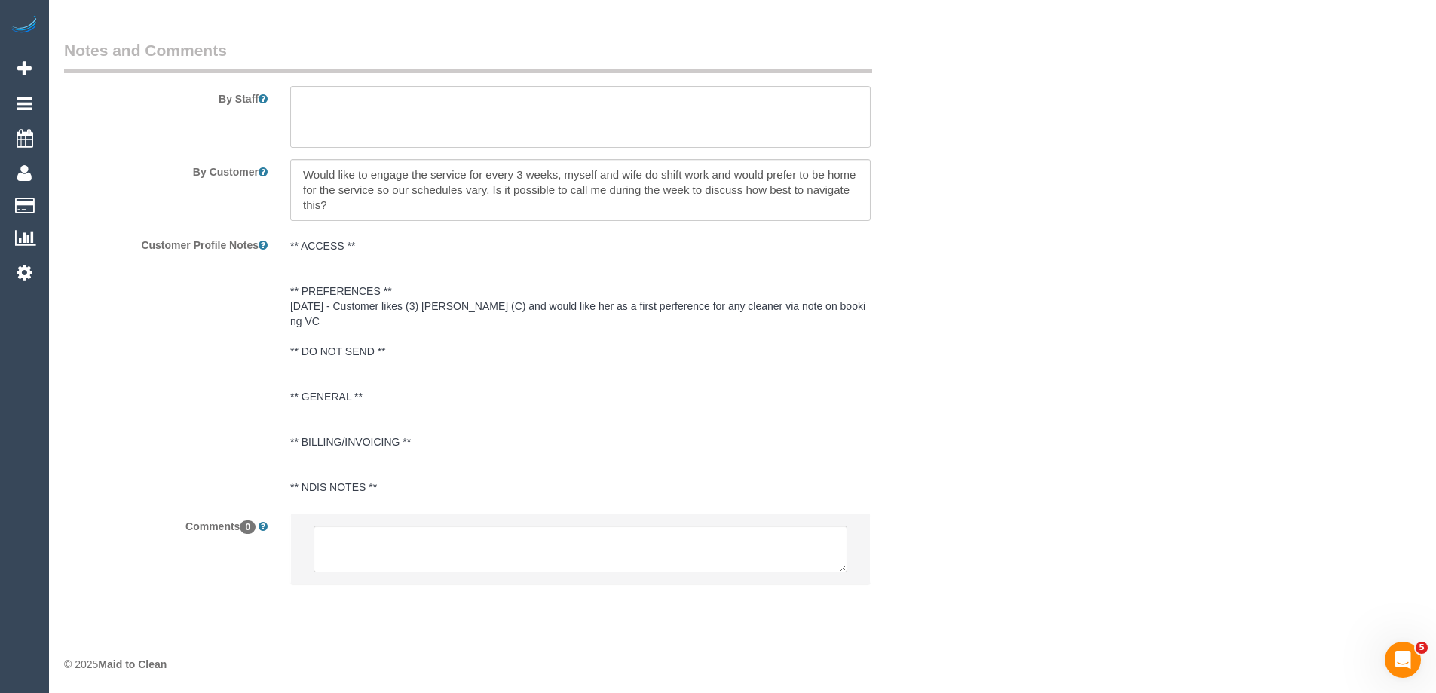
scroll to position [2437, 0]
click at [363, 531] on textarea at bounding box center [581, 548] width 534 height 47
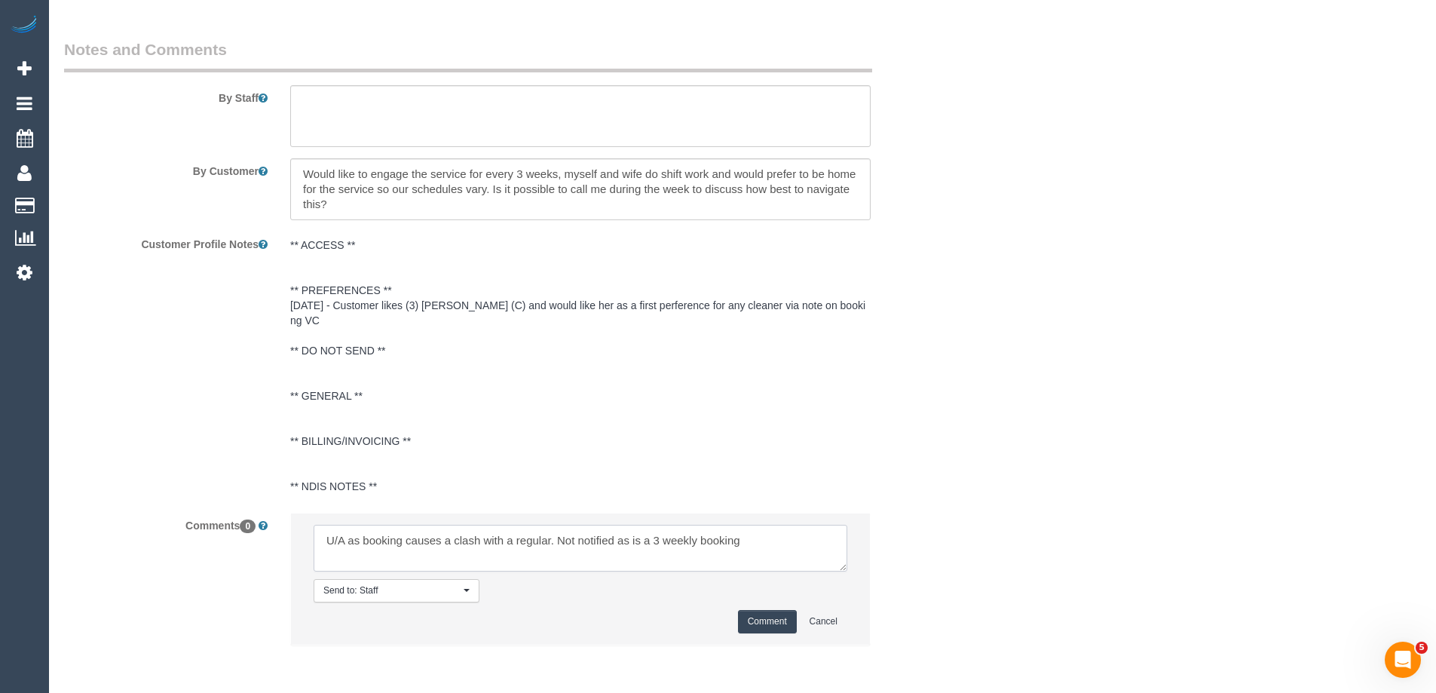
type textarea "U/A as booking causes a clash with a regular. Not notified as is a 3 weekly boo…"
click at [782, 625] on button "Comment" at bounding box center [767, 621] width 59 height 23
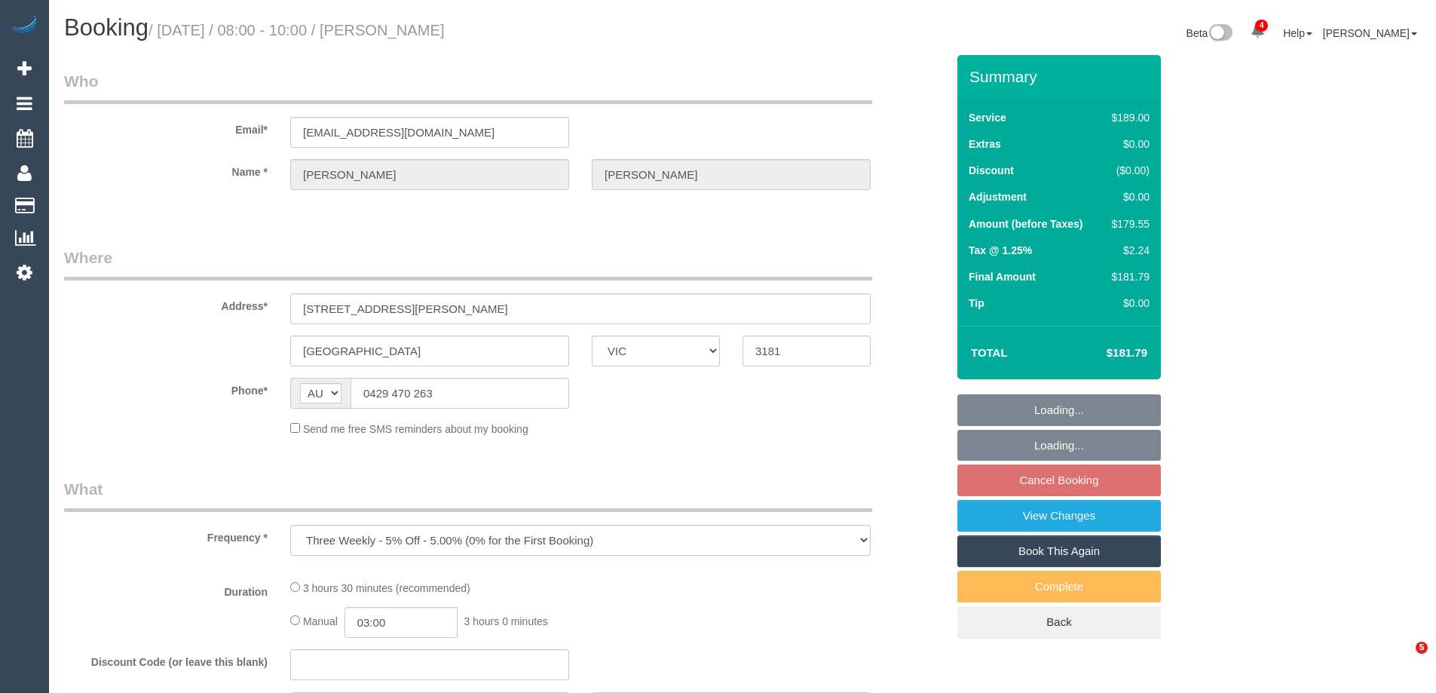
select select "VIC"
select select "string:stripe-pm_1PMk062GScqysDRV9k7oLIJo"
select select "spot1"
select select "number:29"
select select "number:14"
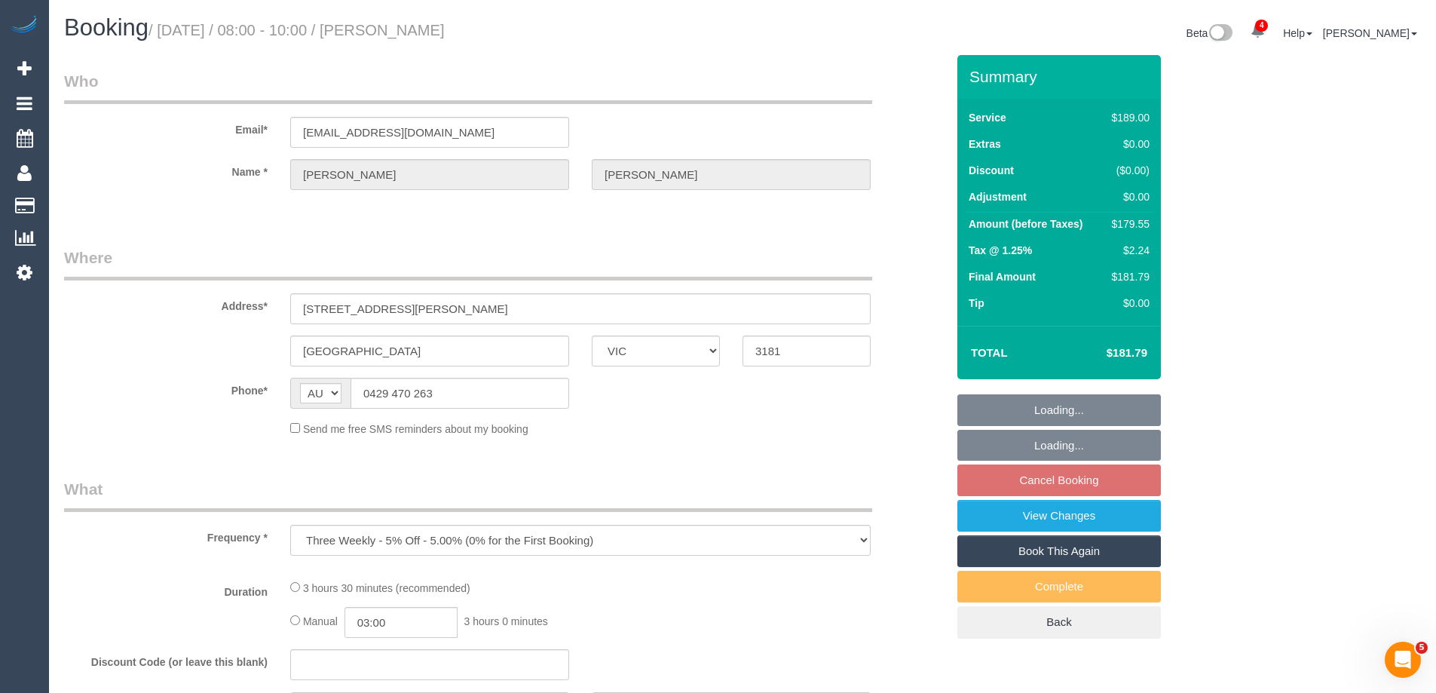
select select "number:19"
select select "number:22"
select select "number:33"
select select "number:11"
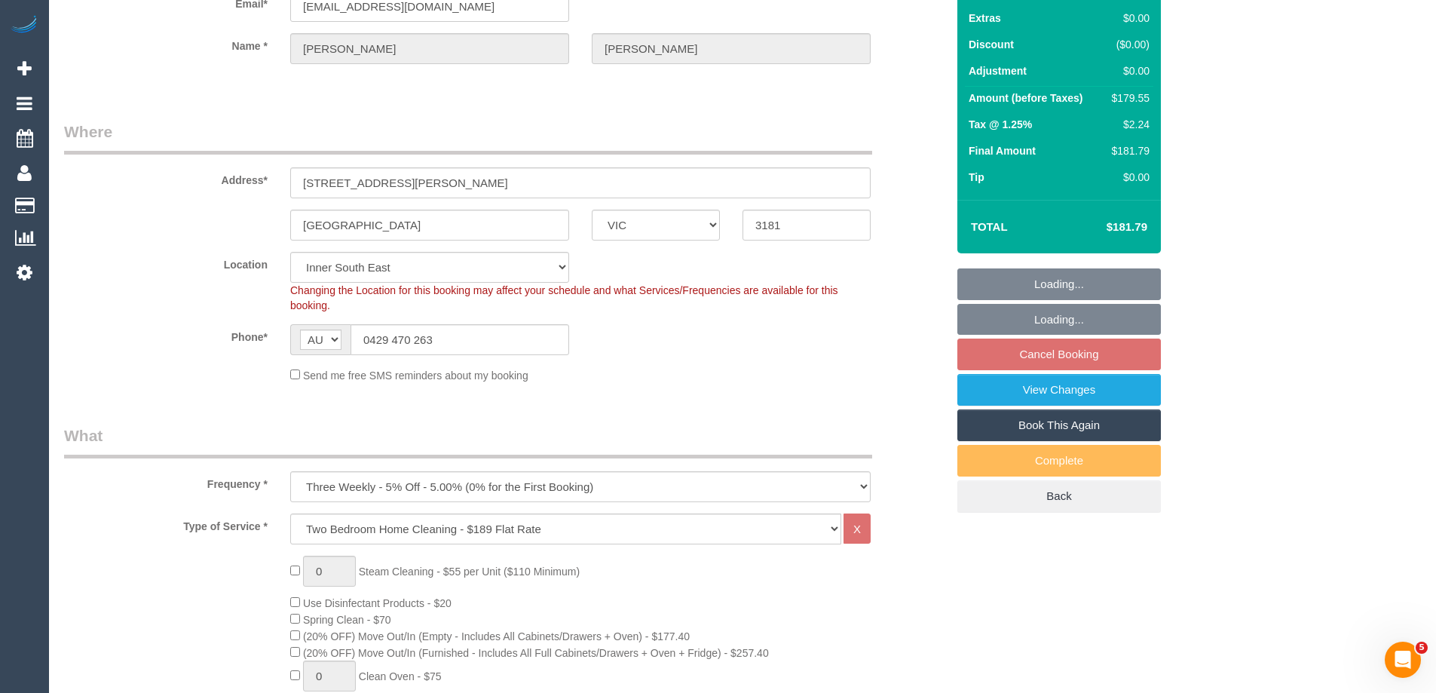
select select "object:1384"
select select "spot16"
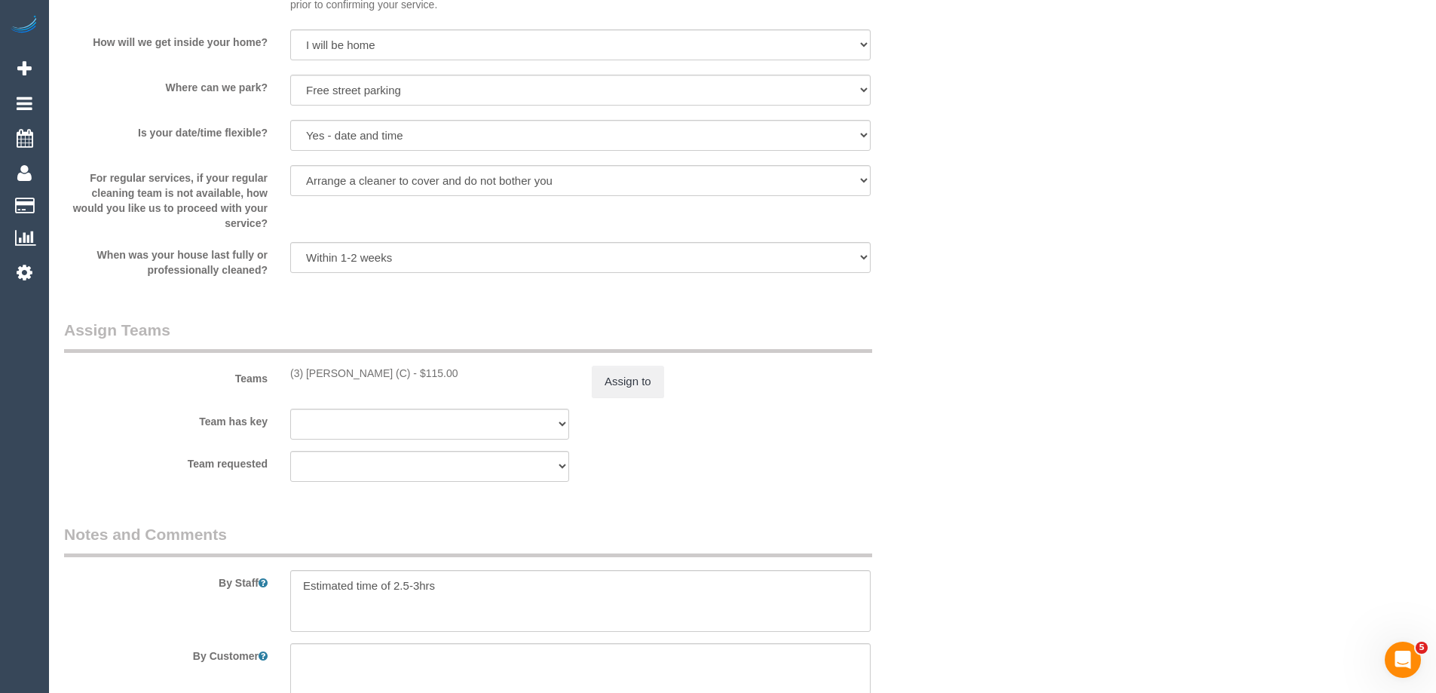
scroll to position [2186, 0]
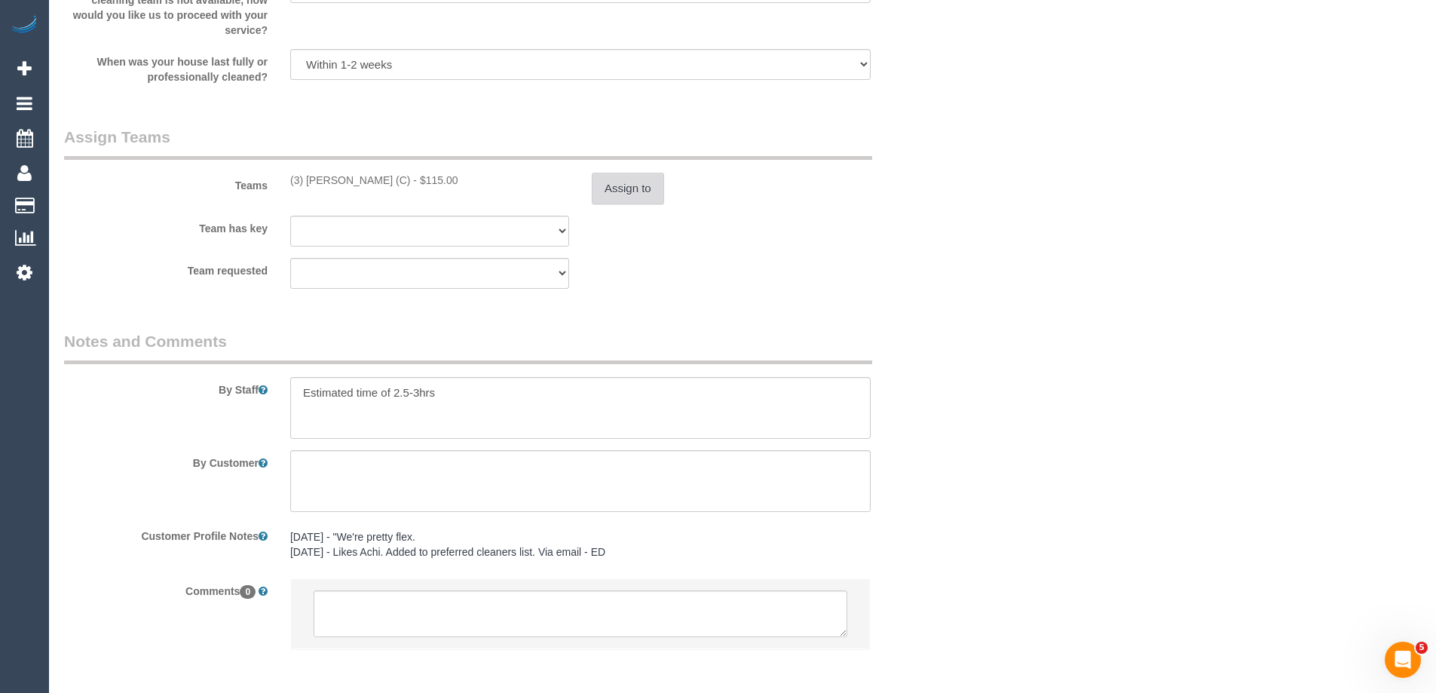
click at [610, 179] on button "Assign to" at bounding box center [628, 189] width 72 height 32
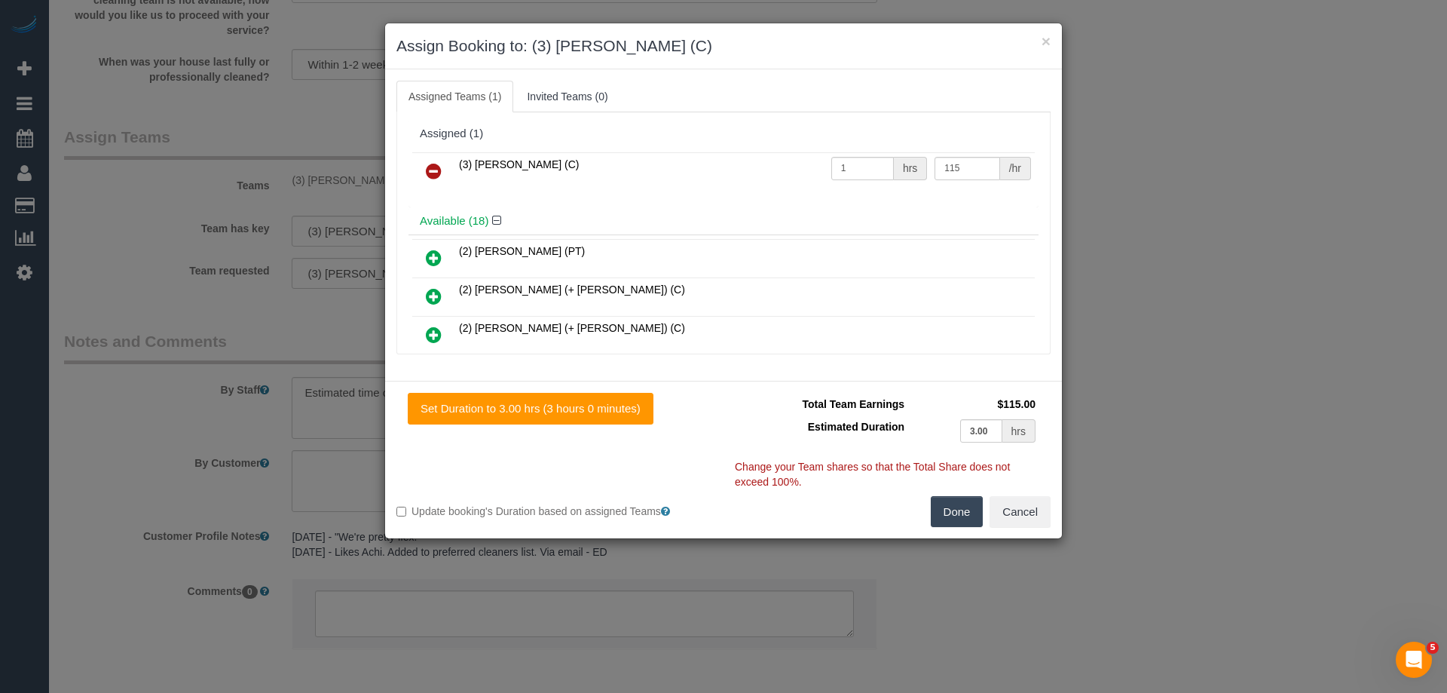
click at [433, 167] on icon at bounding box center [434, 171] width 16 height 18
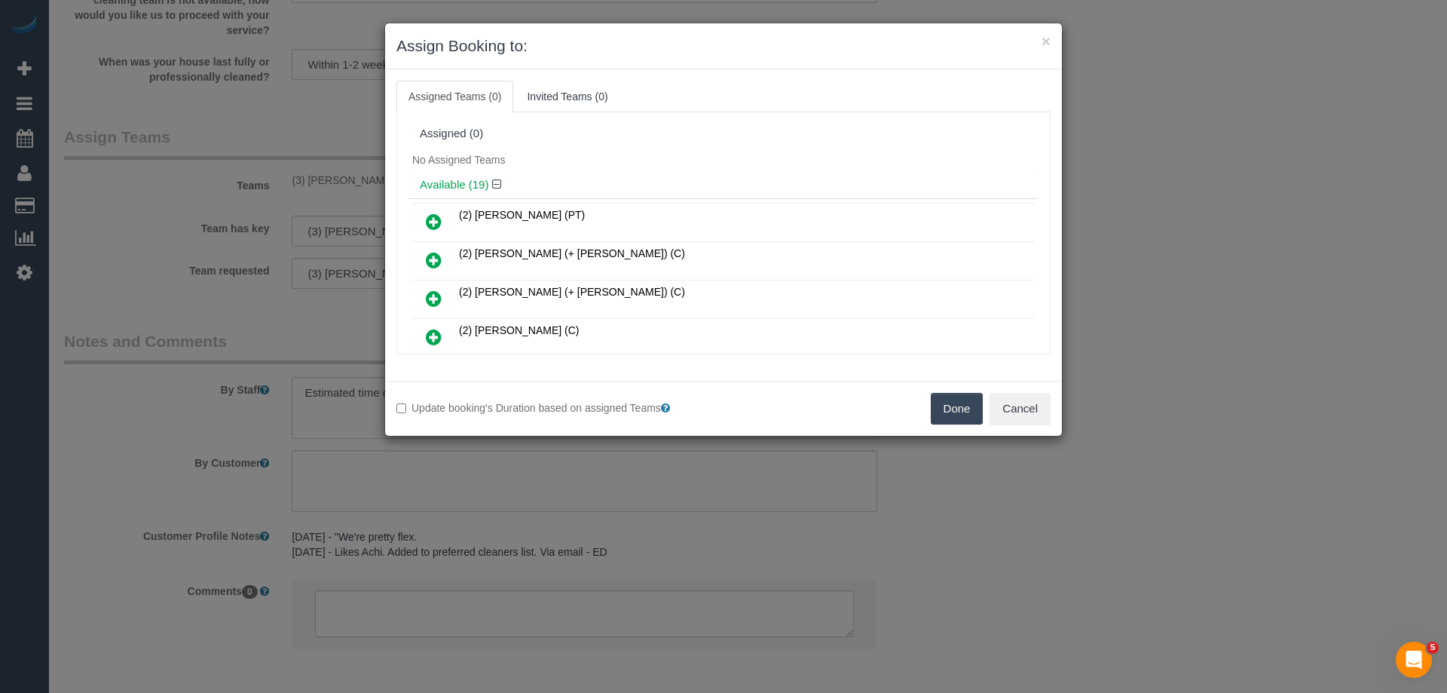
click at [967, 411] on button "Done" at bounding box center [957, 409] width 53 height 32
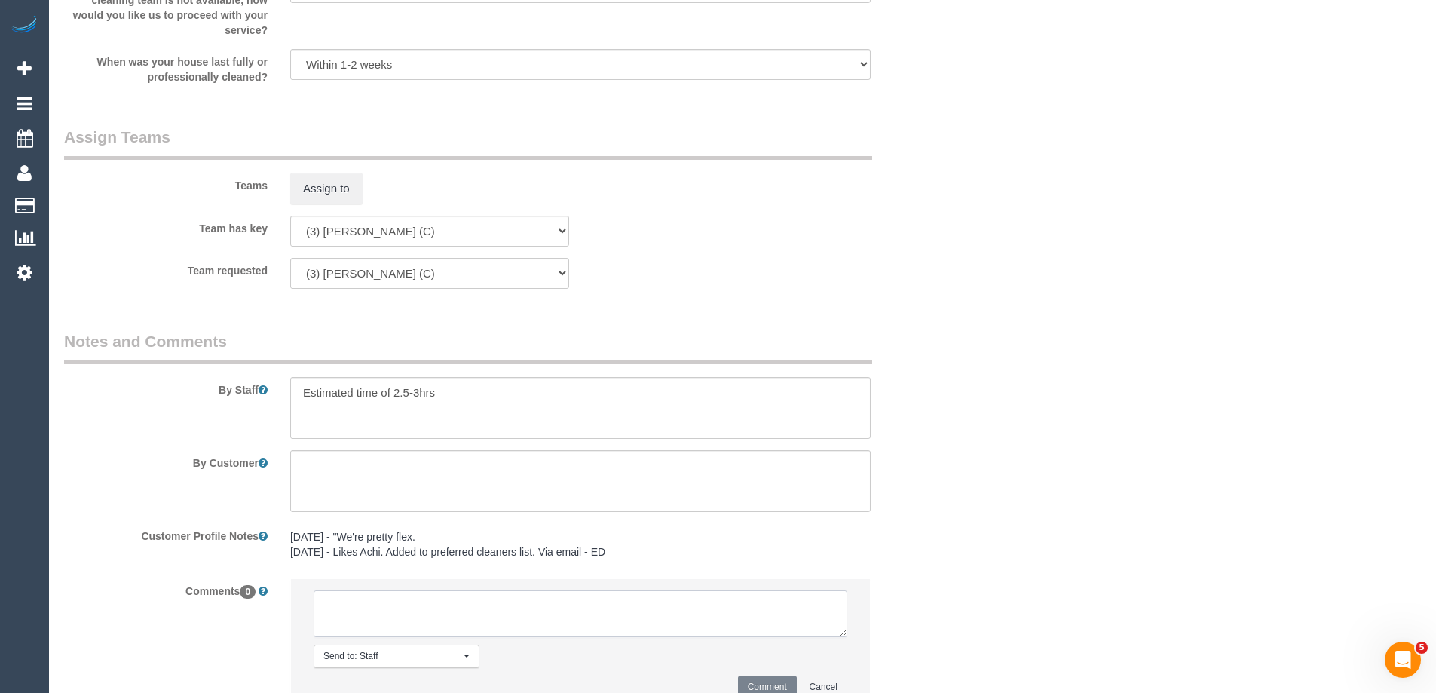
click at [401, 618] on textarea at bounding box center [581, 613] width 534 height 47
type textarea "U/A from Imanuil as needed for a regular service. Not notified as is a 3 weekly…"
click at [782, 686] on button "Comment" at bounding box center [767, 686] width 59 height 23
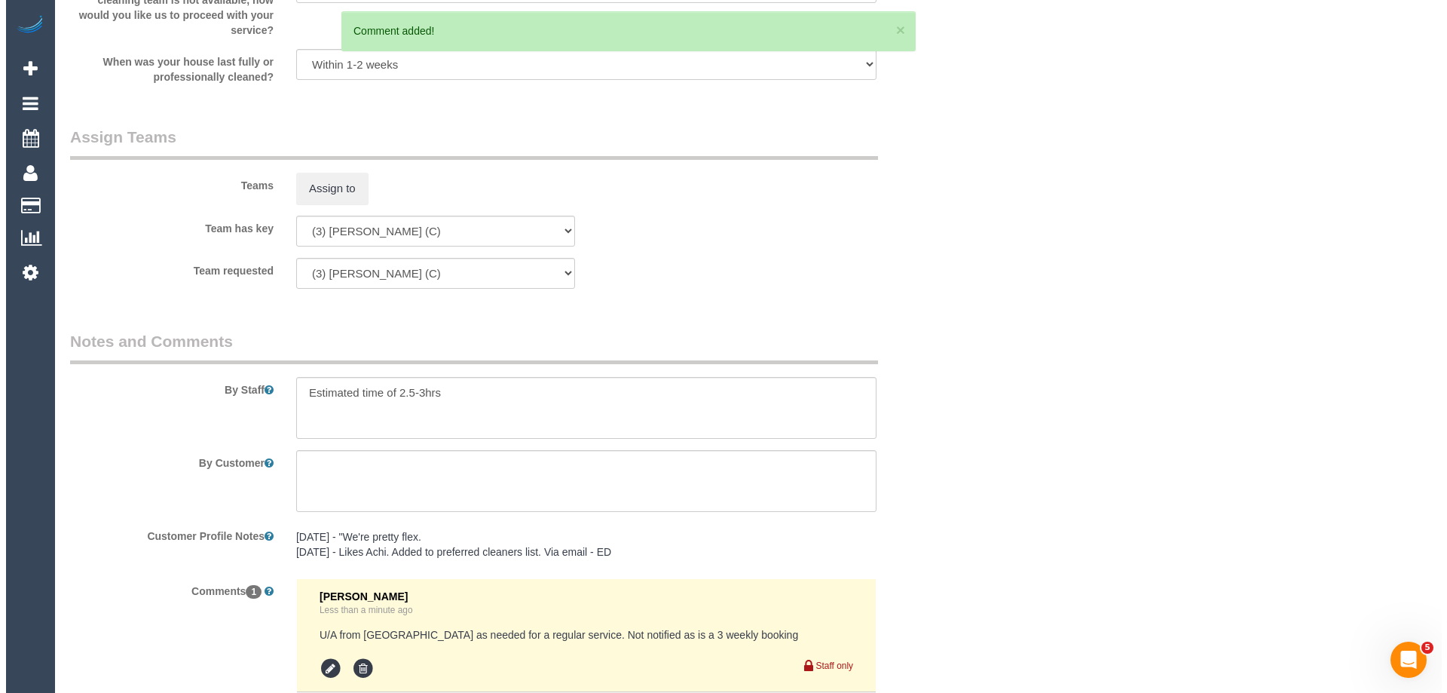
scroll to position [0, 0]
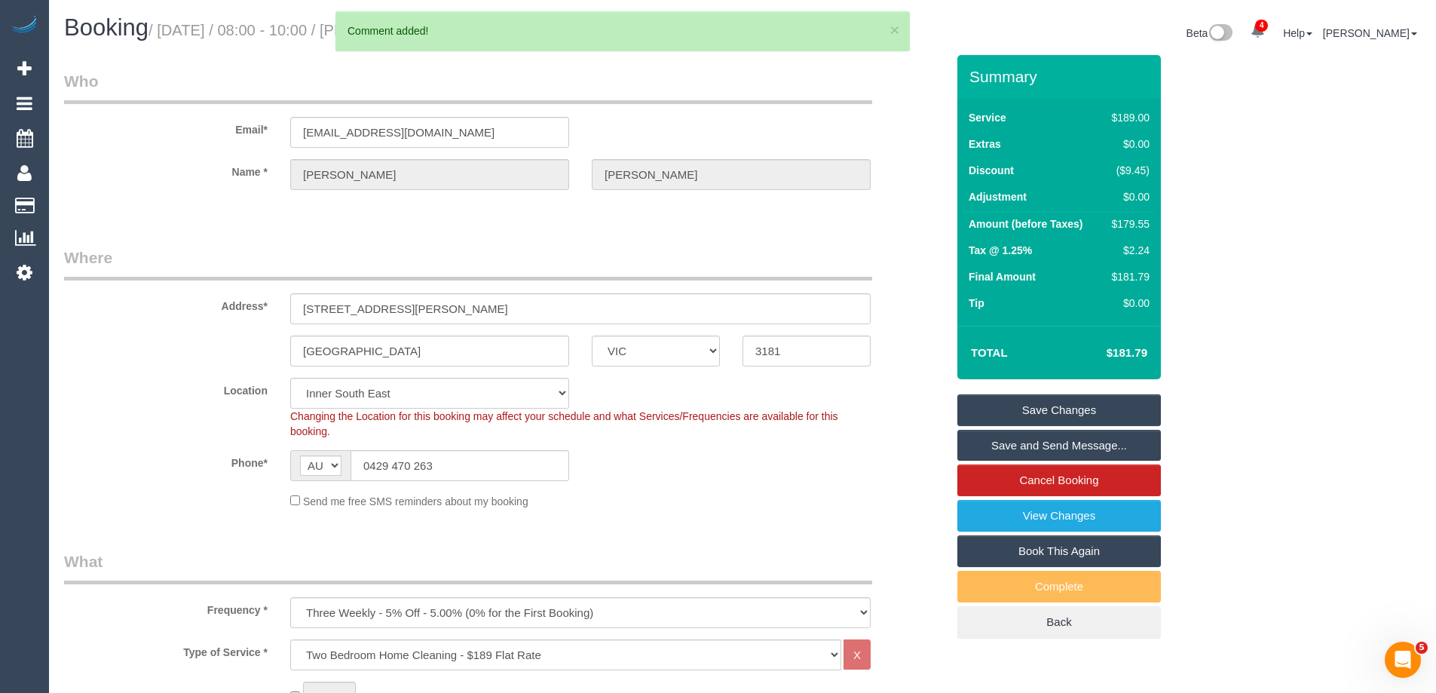
click at [1021, 405] on link "Save Changes" at bounding box center [1058, 410] width 203 height 32
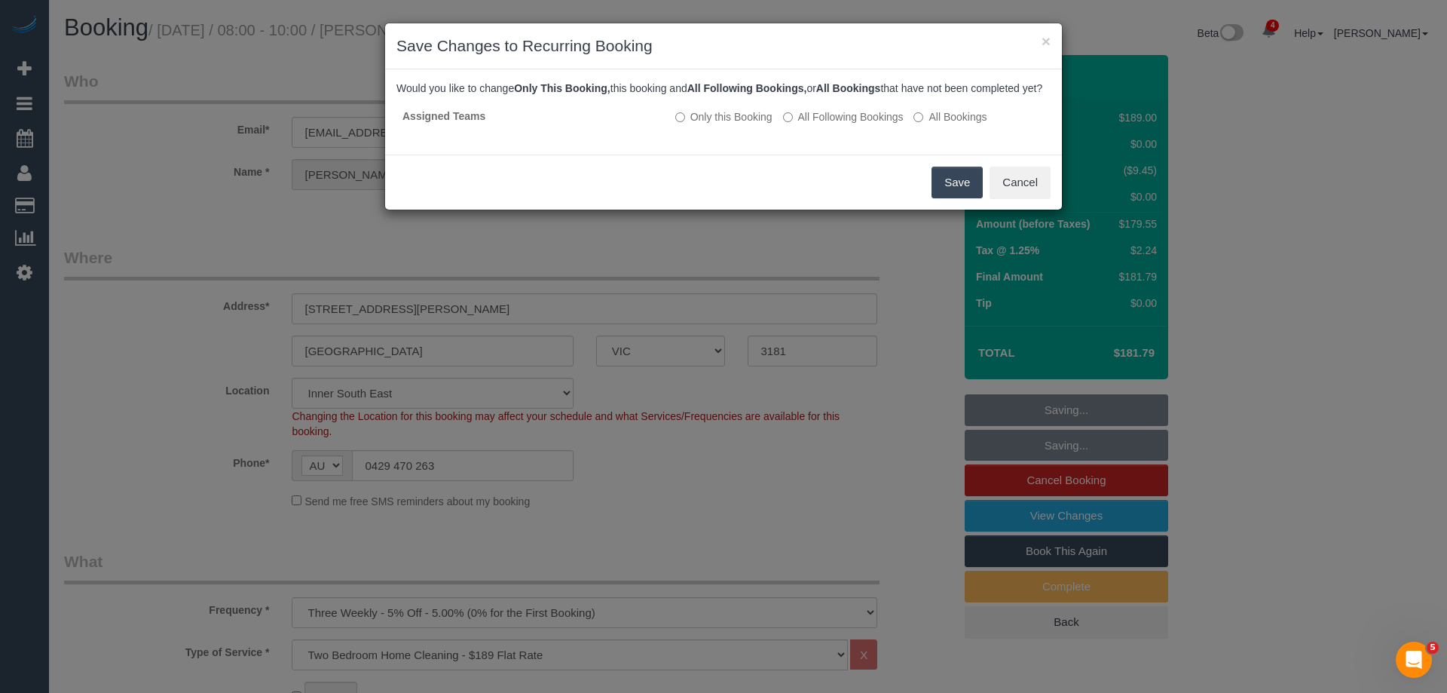
click at [950, 196] on button "Save" at bounding box center [957, 183] width 51 height 32
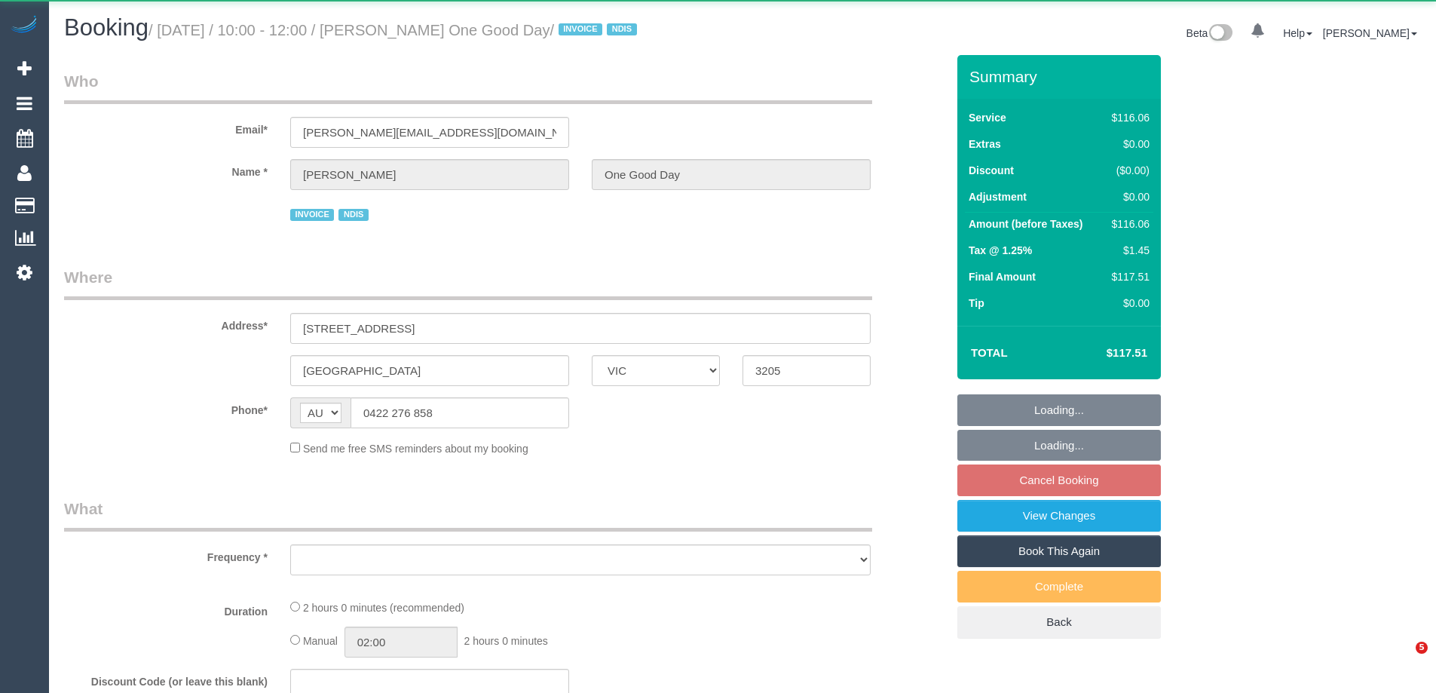
select select "VIC"
select select "object:555"
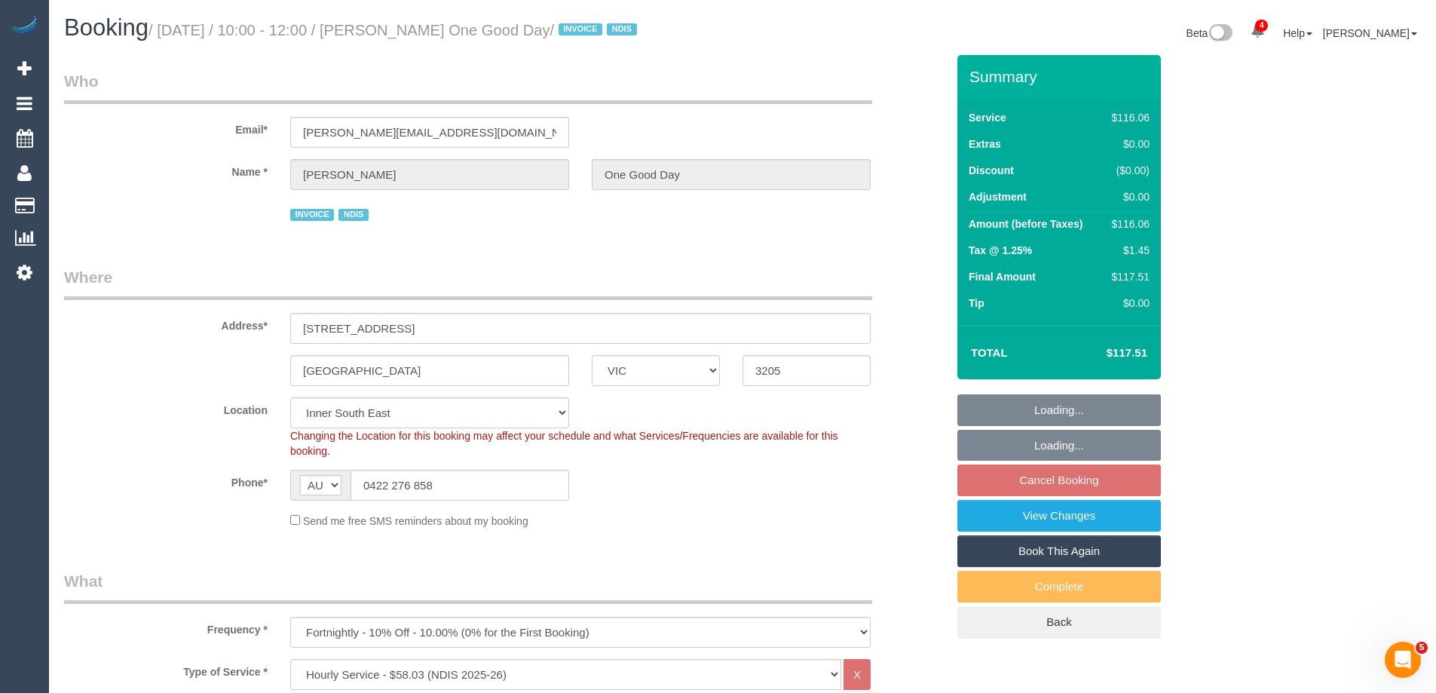
select select "number:28"
select select "number:14"
select select "number:20"
select select "number:25"
select select "number:34"
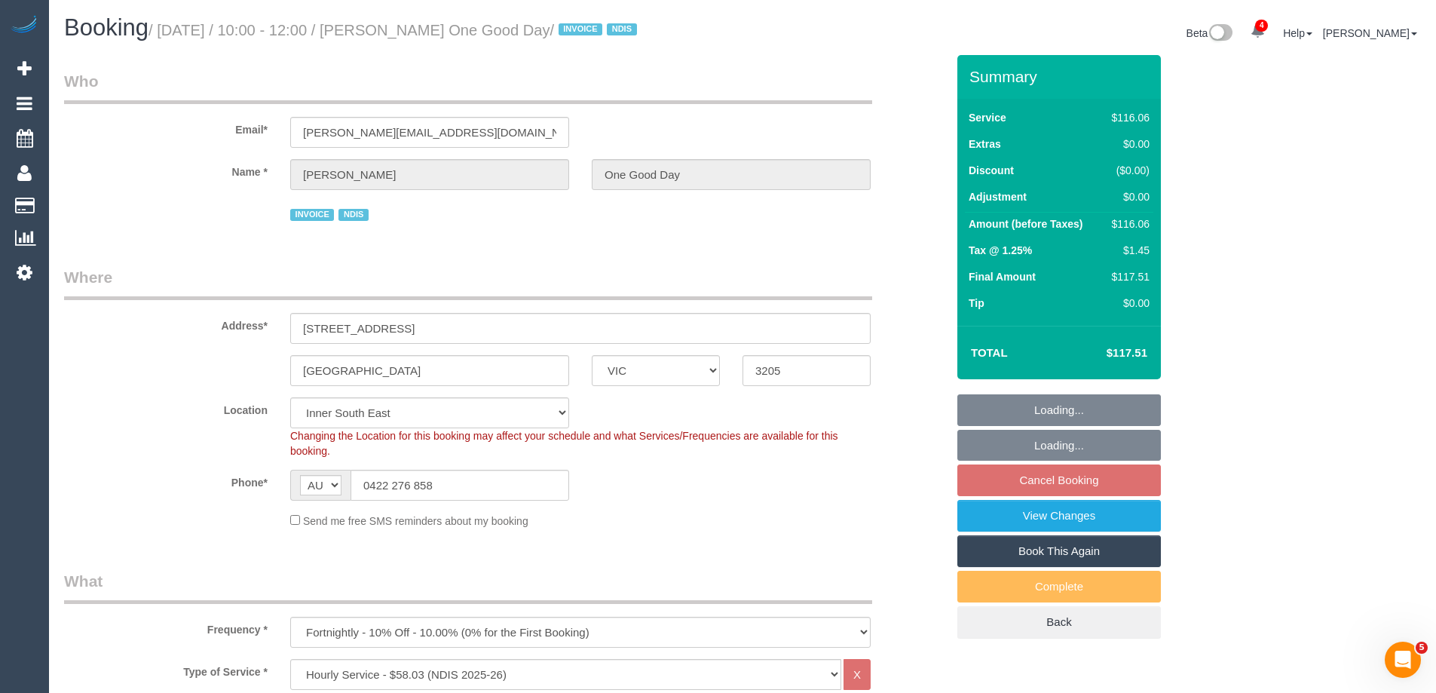
select select "object:1349"
select select "spot1"
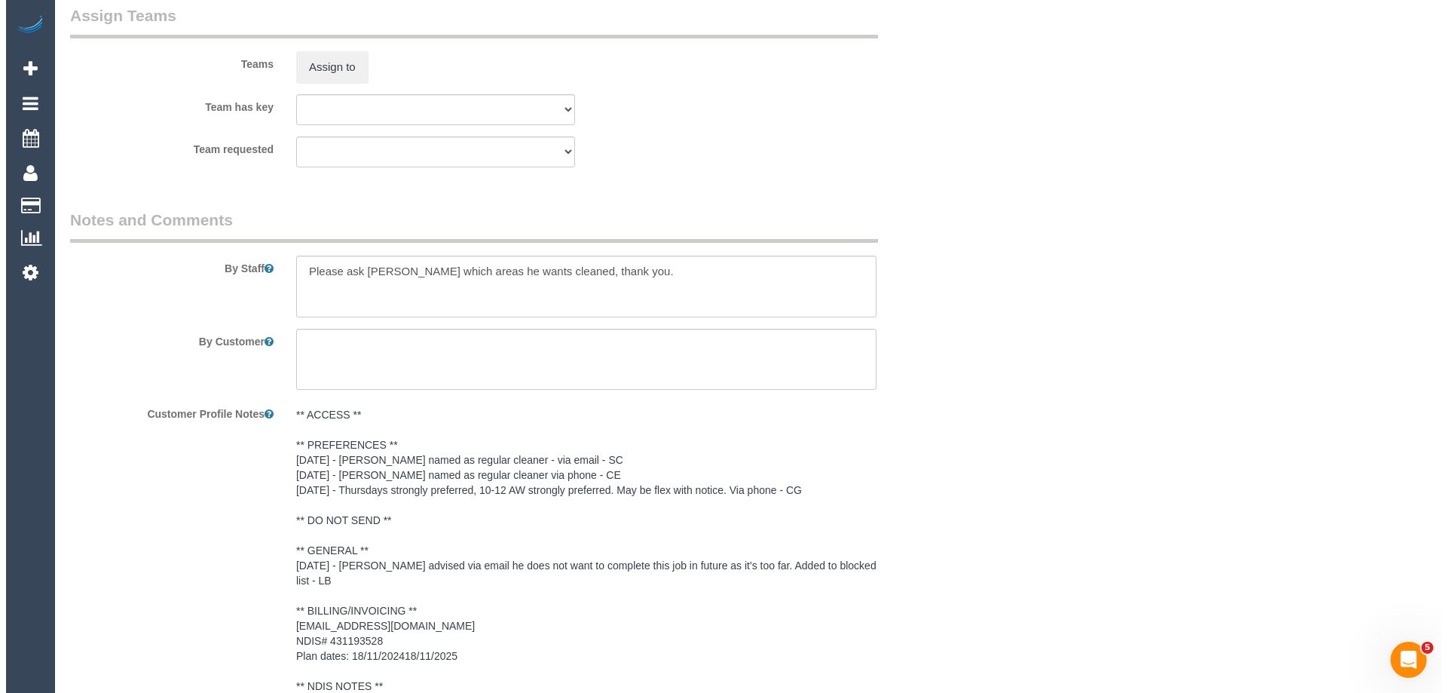
scroll to position [1737, 0]
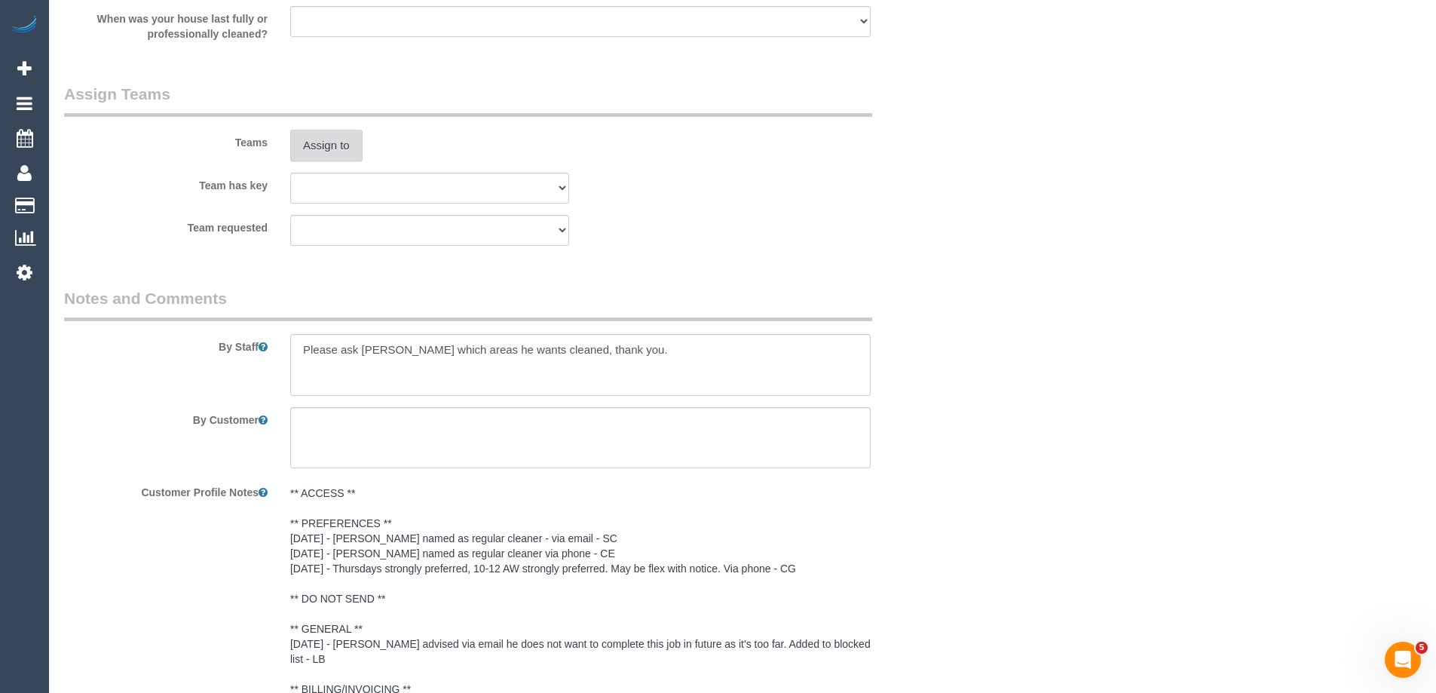
click at [338, 143] on button "Assign to" at bounding box center [326, 146] width 72 height 32
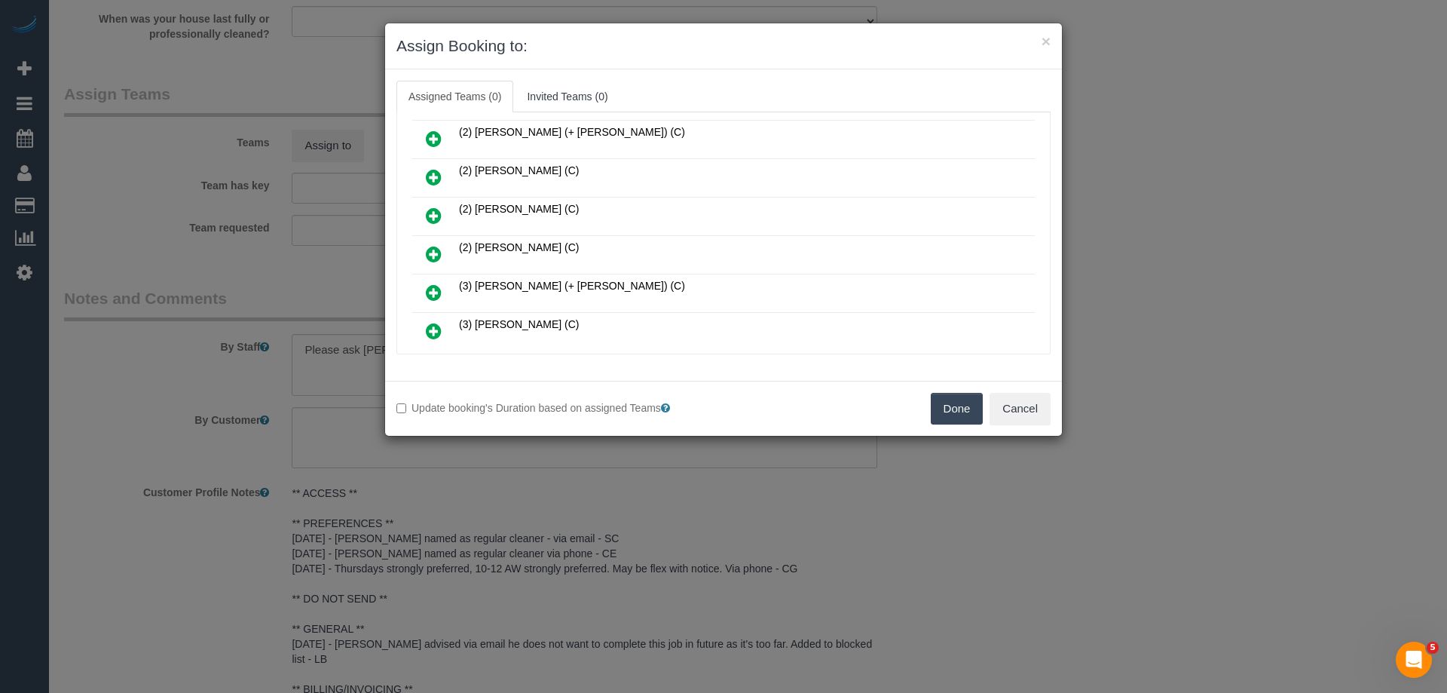
scroll to position [301, 0]
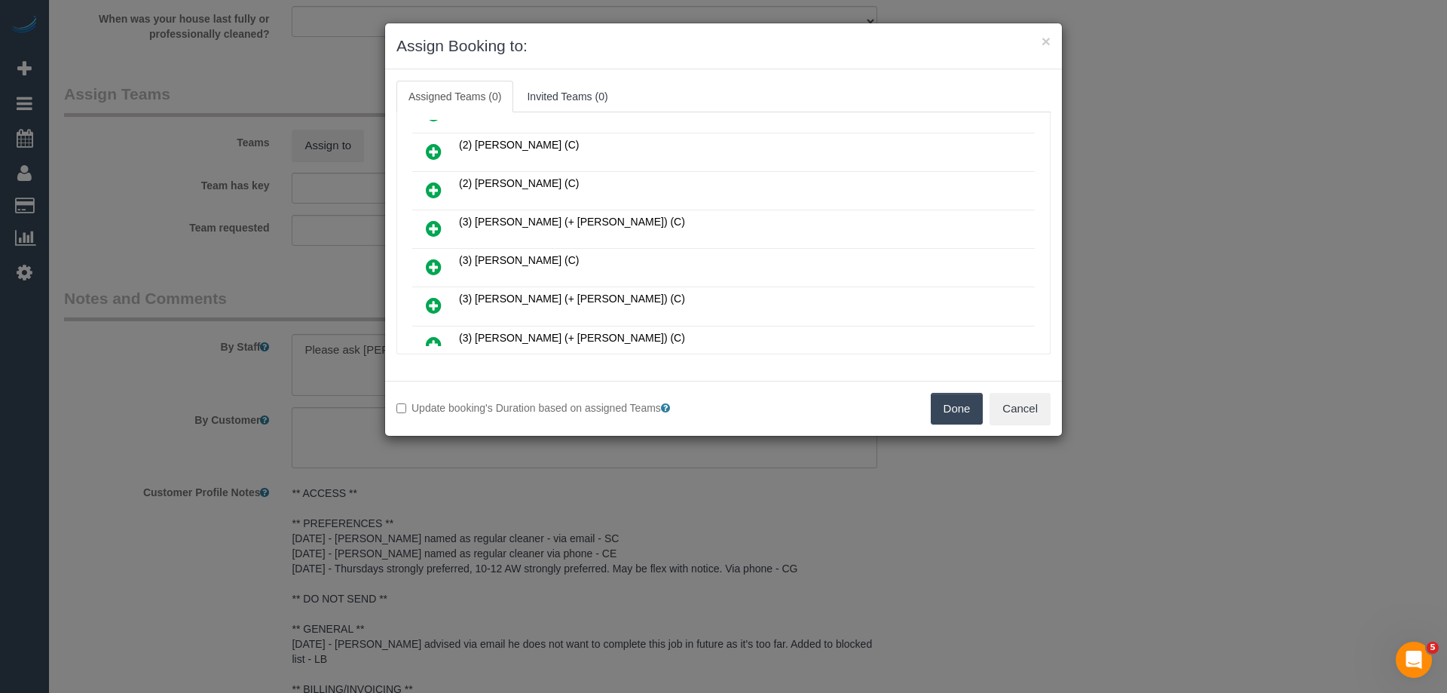
click at [437, 261] on icon at bounding box center [434, 267] width 16 height 18
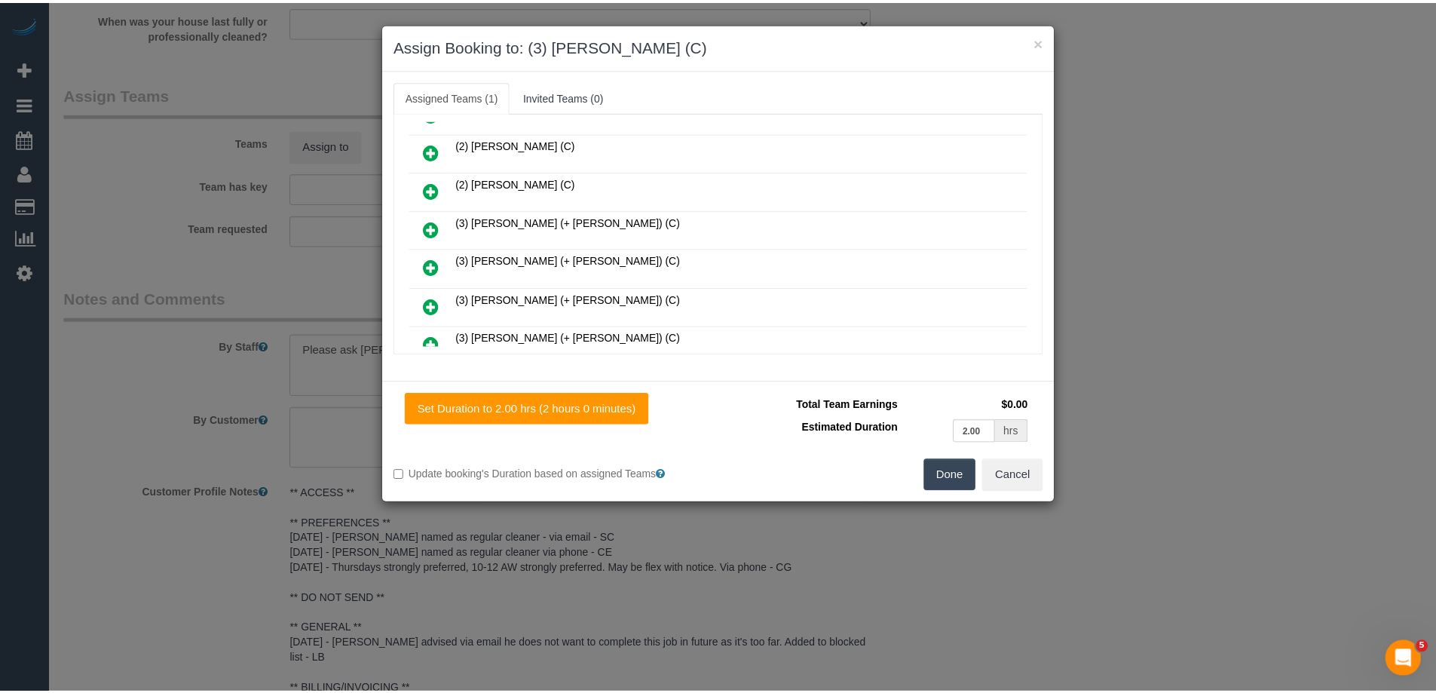
scroll to position [0, 0]
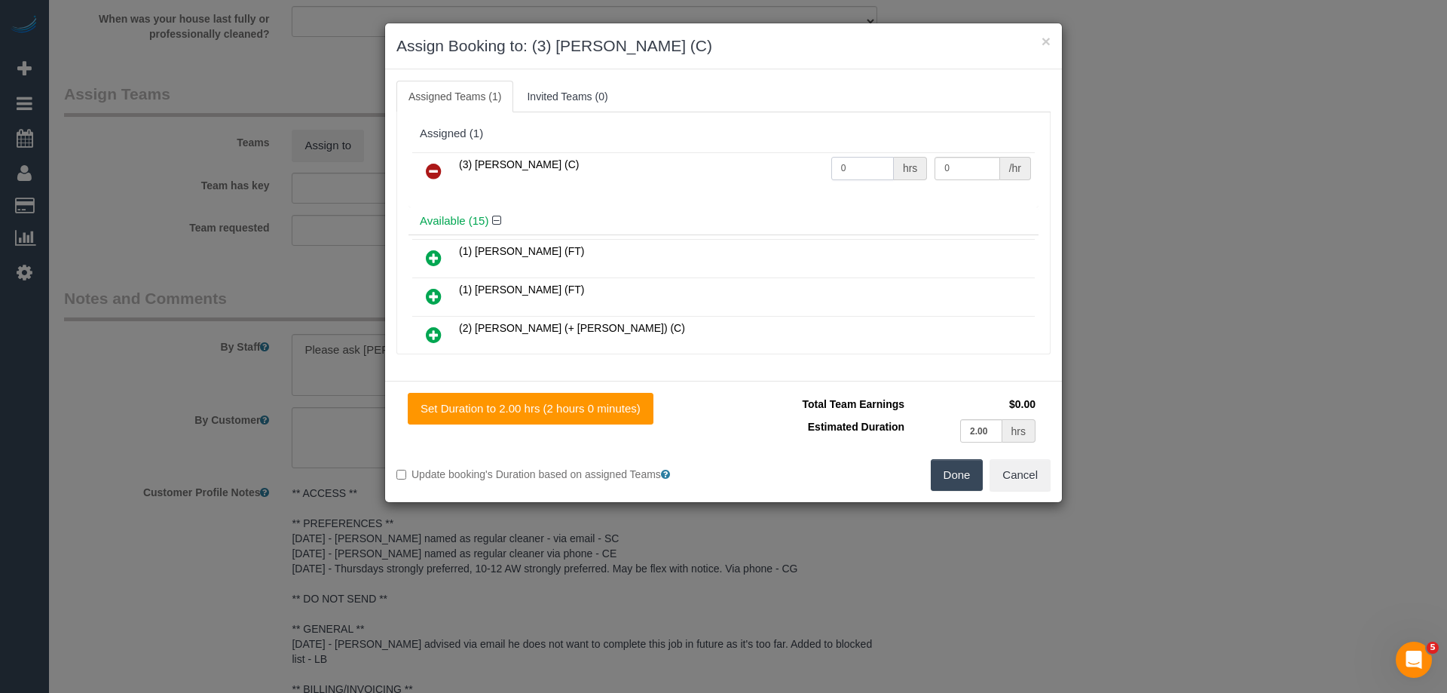
drag, startPoint x: 844, startPoint y: 171, endPoint x: 762, endPoint y: 170, distance: 82.2
click at [762, 170] on tr "(3) Imanuil Afiuo (C) 0 hrs 0 /hr" at bounding box center [723, 171] width 623 height 38
type input "2"
drag, startPoint x: 944, startPoint y: 170, endPoint x: 795, endPoint y: 172, distance: 148.5
click at [806, 172] on tr "(3) Imanuil Afiuo (C) 2 hrs 0 /hr" at bounding box center [723, 171] width 623 height 38
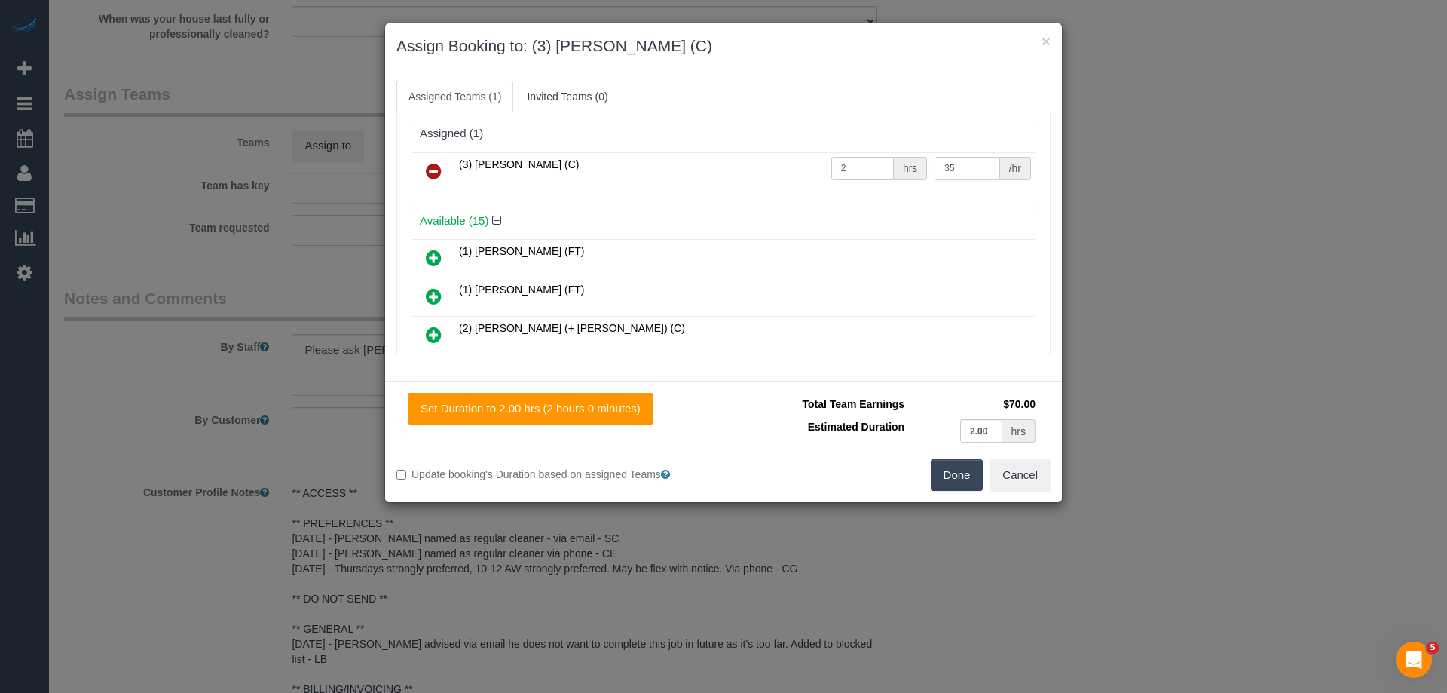
type input "35"
drag, startPoint x: 947, startPoint y: 466, endPoint x: 1019, endPoint y: 467, distance: 71.6
click at [948, 466] on button "Done" at bounding box center [957, 475] width 53 height 32
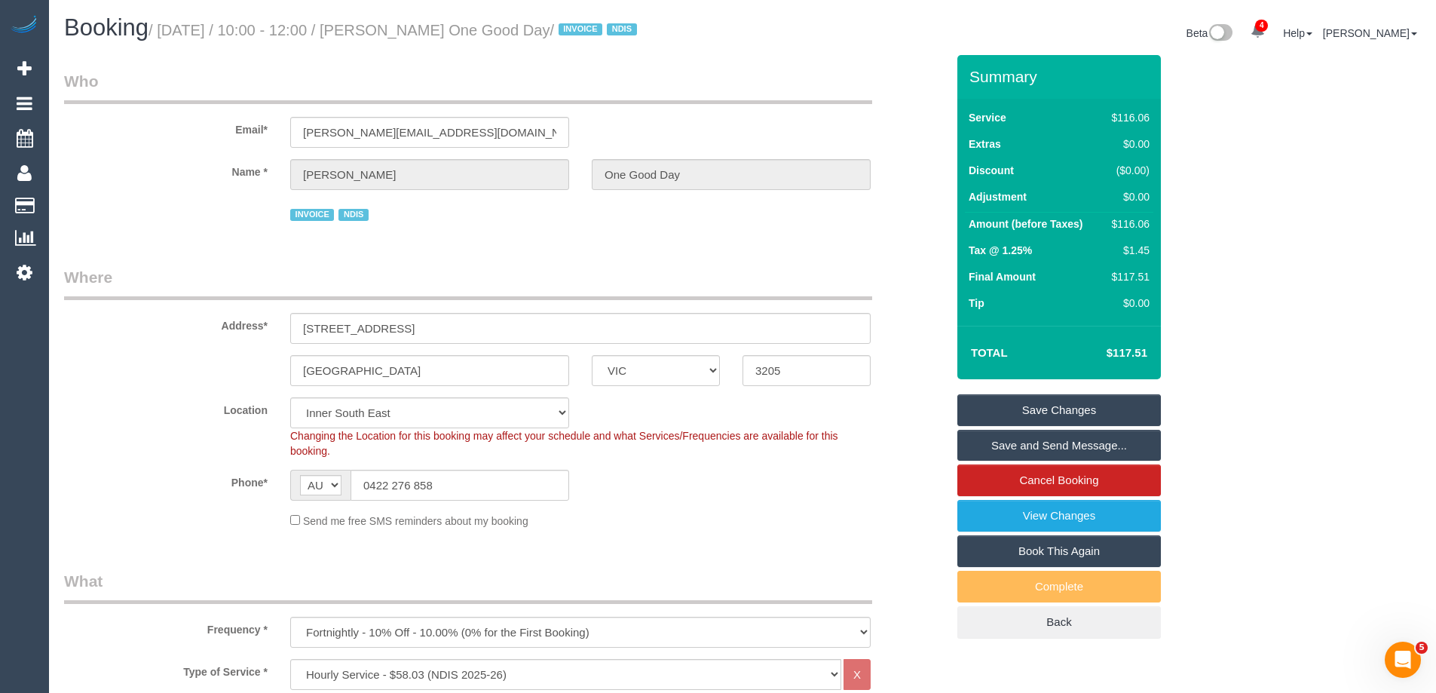
drag, startPoint x: 603, startPoint y: 30, endPoint x: 415, endPoint y: 23, distance: 187.8
click at [415, 23] on small "/ September 04, 2025 / 10:00 - 12:00 / Chris Wright One Good Day / INVOICE NDIS" at bounding box center [394, 30] width 493 height 17
copy small "[PERSON_NAME] One Good Day"
click at [1011, 399] on link "Save Changes" at bounding box center [1058, 410] width 203 height 32
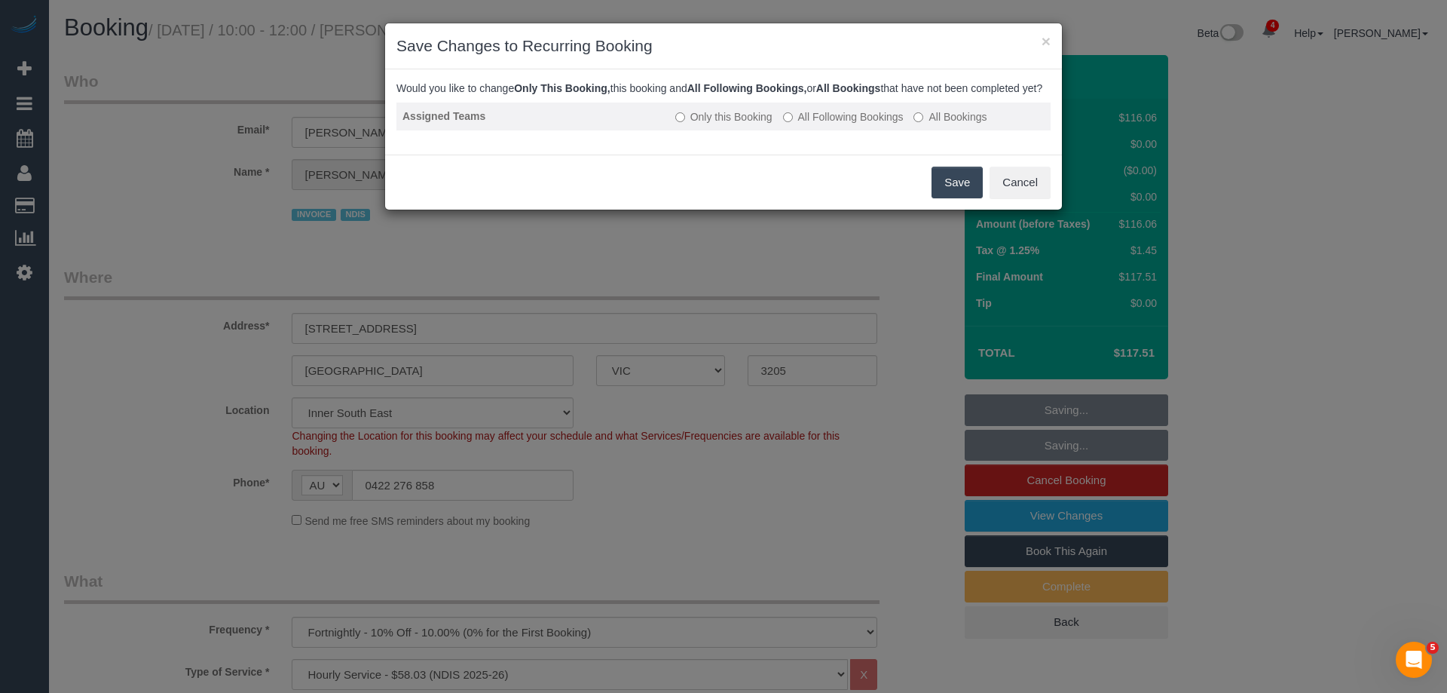
click at [812, 124] on label "All Following Bookings" at bounding box center [843, 116] width 121 height 15
click at [959, 198] on button "Save" at bounding box center [957, 183] width 51 height 32
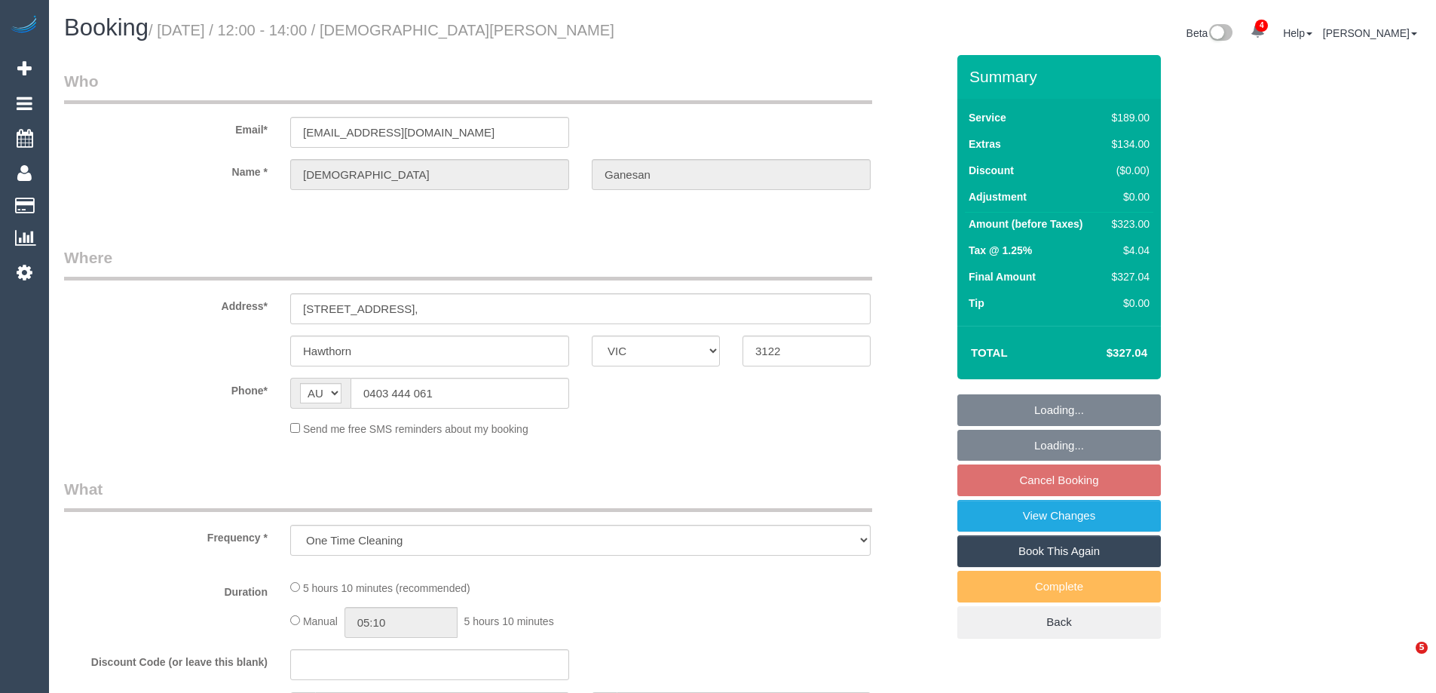
select select "VIC"
select select "string:stripe-pm_1R74WA2GScqysDRVIZGgU98O"
select select "number:28"
select select "number:14"
select select "number:19"
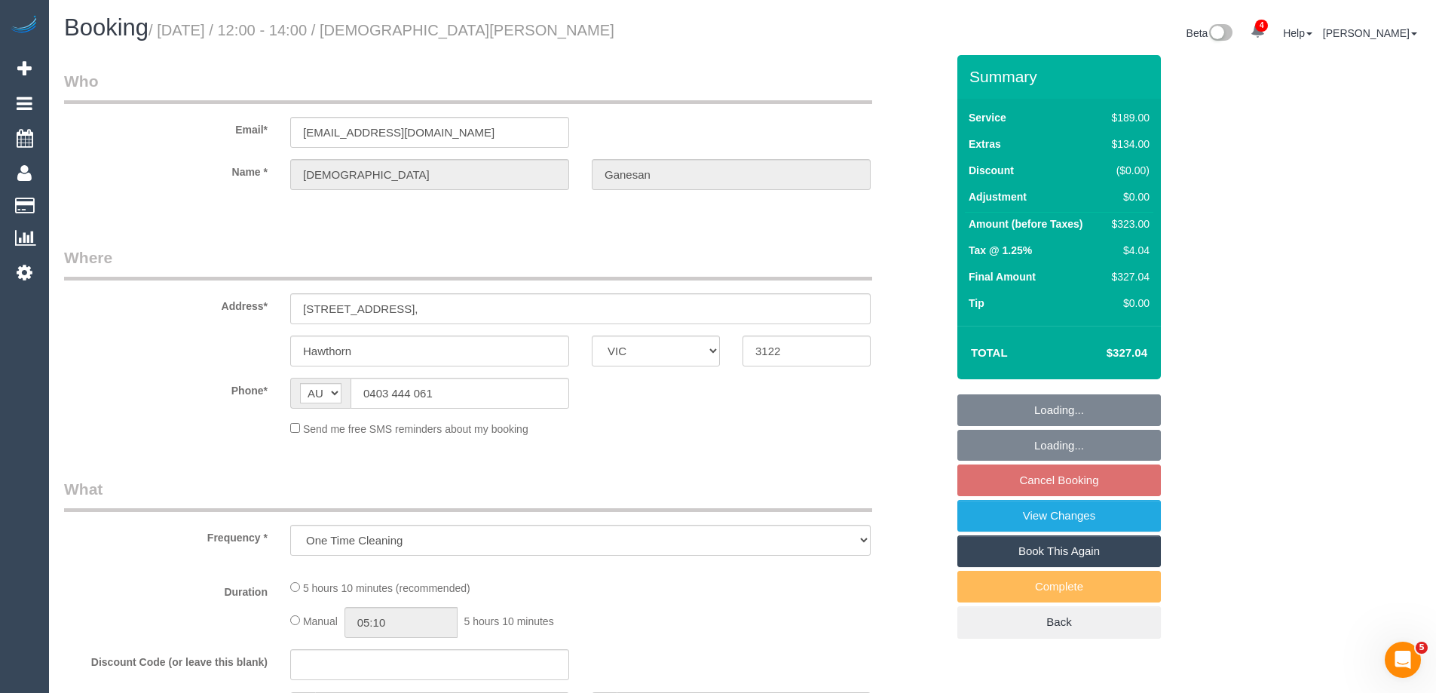
select select "number:25"
select select "number:34"
select select "number:13"
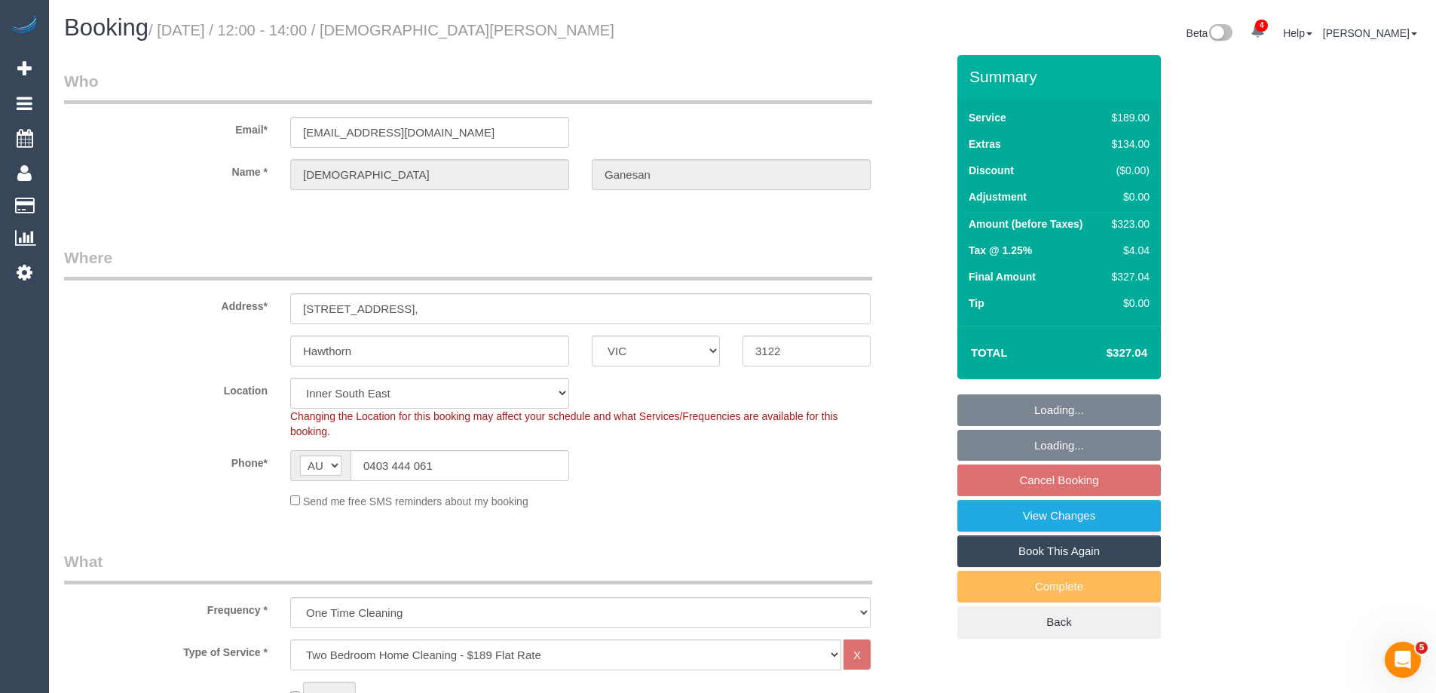
select select "object:1368"
select select "spot1"
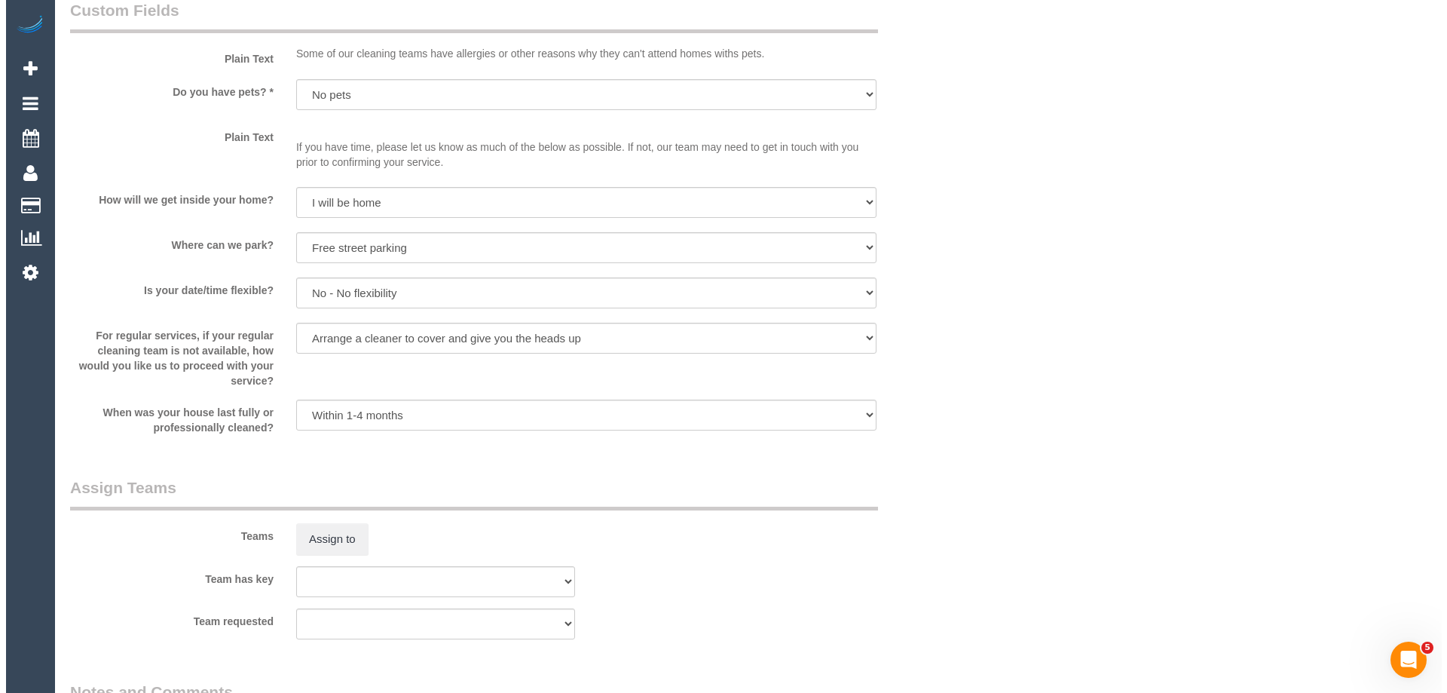
scroll to position [2186, 0]
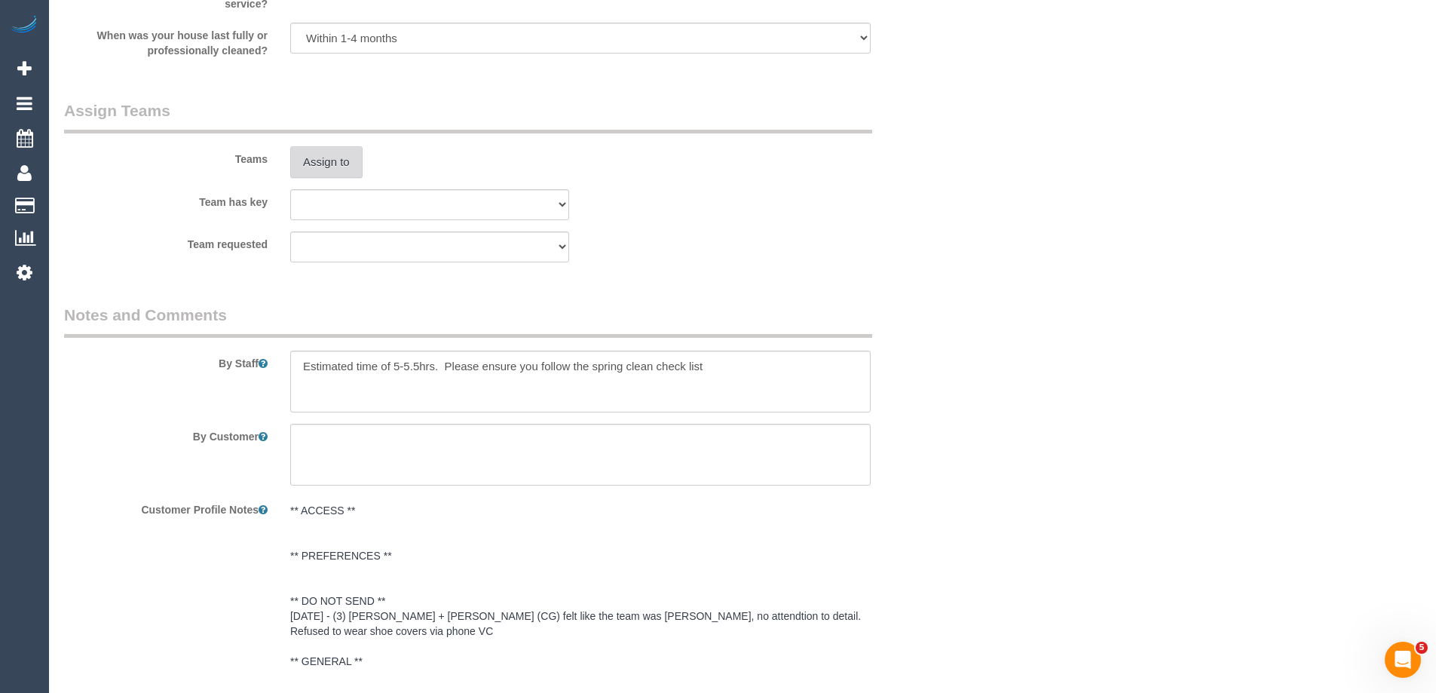
click at [335, 168] on button "Assign to" at bounding box center [326, 162] width 72 height 32
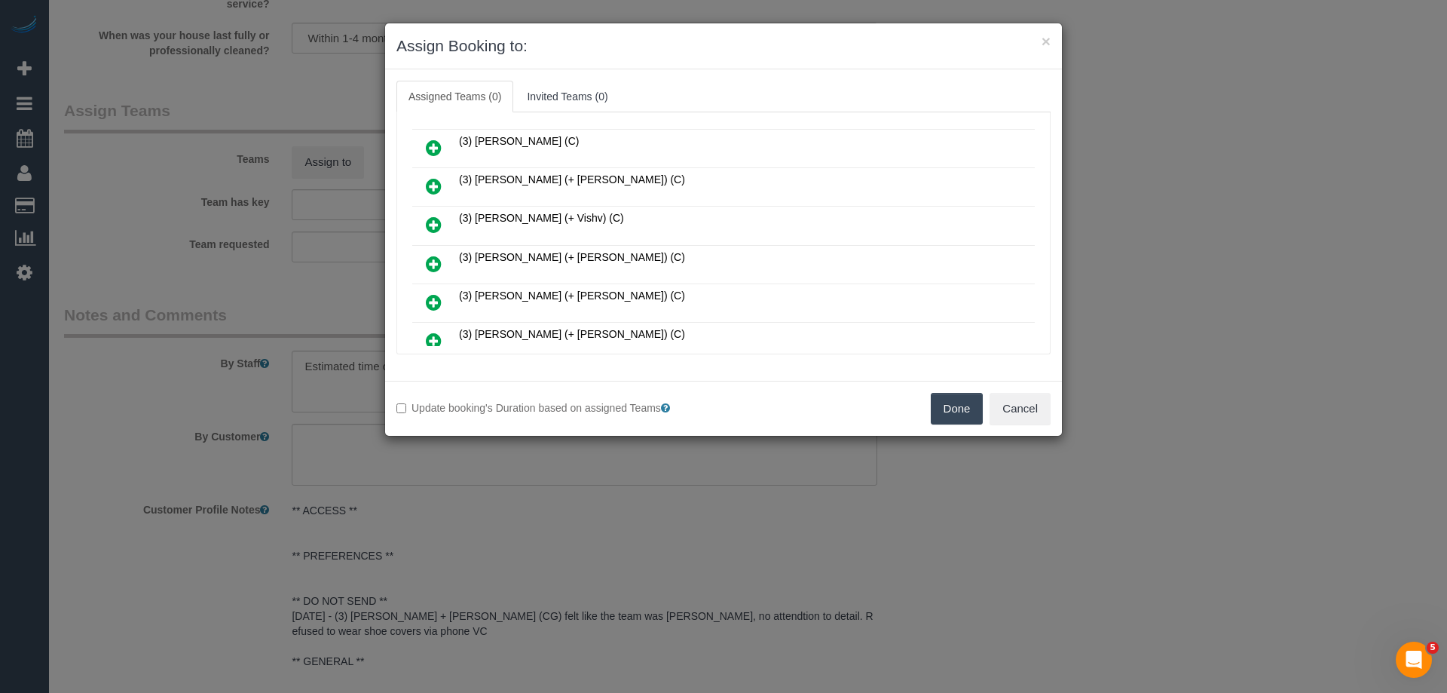
scroll to position [678, 0]
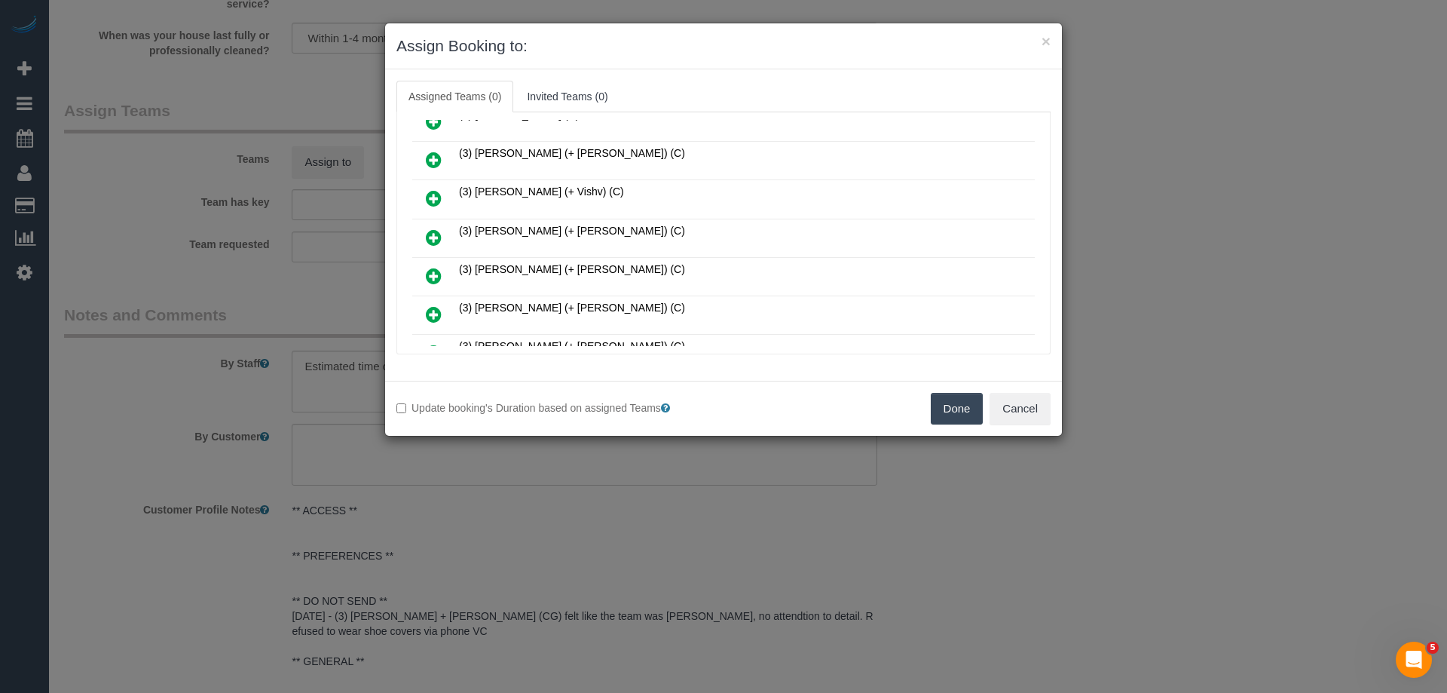
click at [427, 271] on icon at bounding box center [434, 276] width 16 height 18
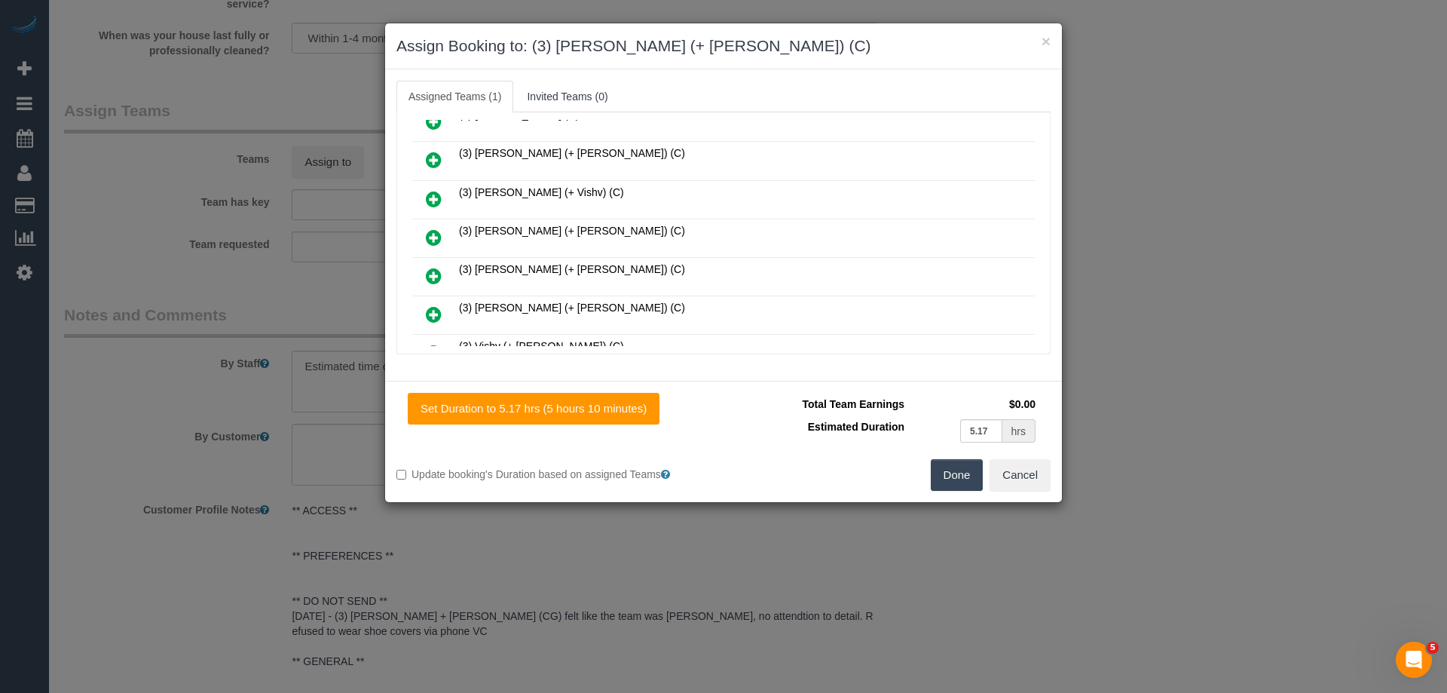
click at [430, 241] on icon at bounding box center [434, 237] width 16 height 18
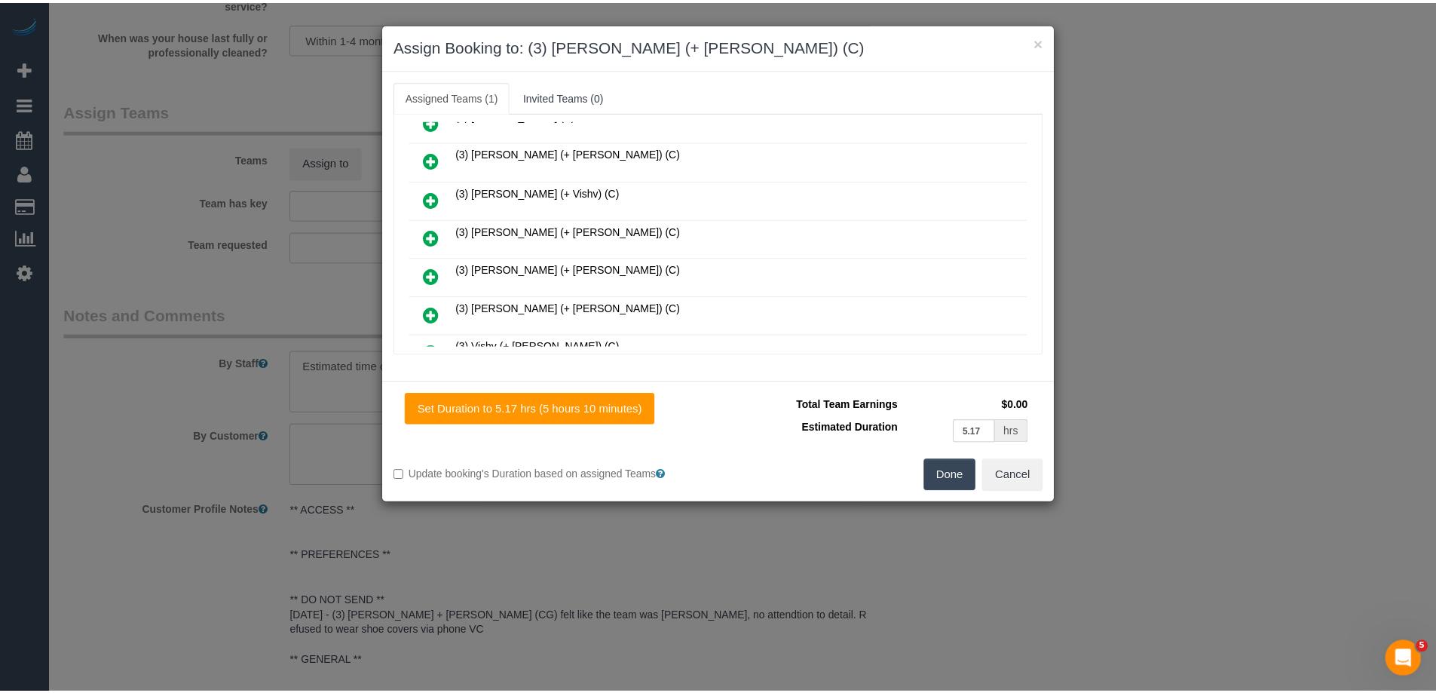
scroll to position [753, 0]
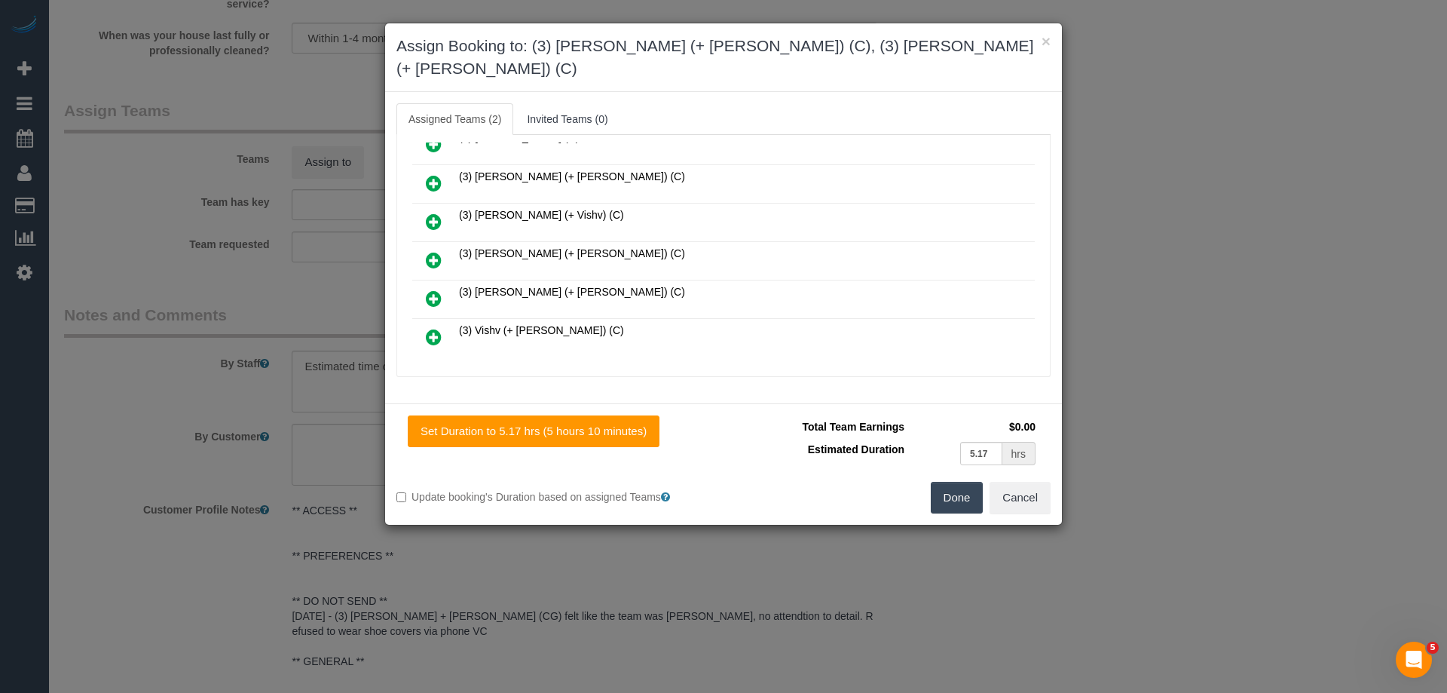
click at [947, 482] on button "Done" at bounding box center [957, 498] width 53 height 32
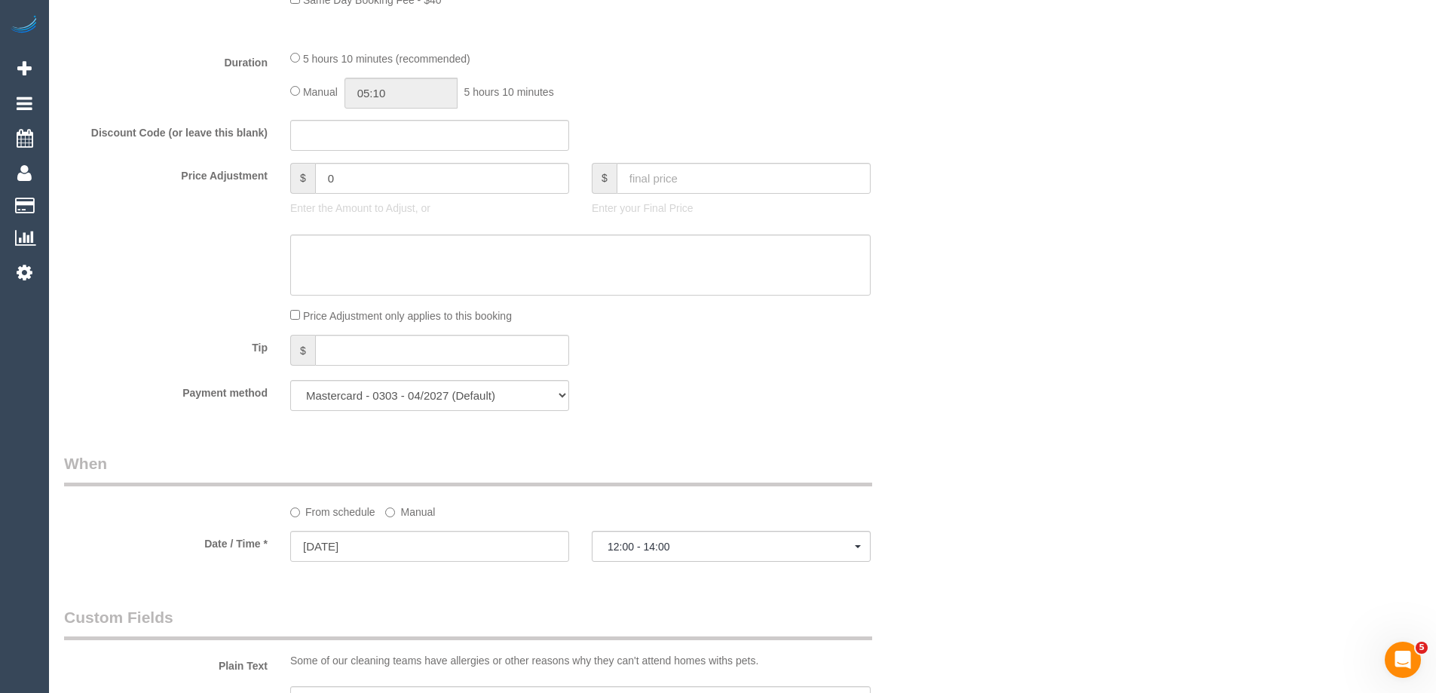
scroll to position [1206, 0]
click at [407, 97] on input "05:10" at bounding box center [400, 89] width 113 height 31
type input "03:00"
click at [377, 202] on li "03:00" at bounding box center [383, 203] width 67 height 20
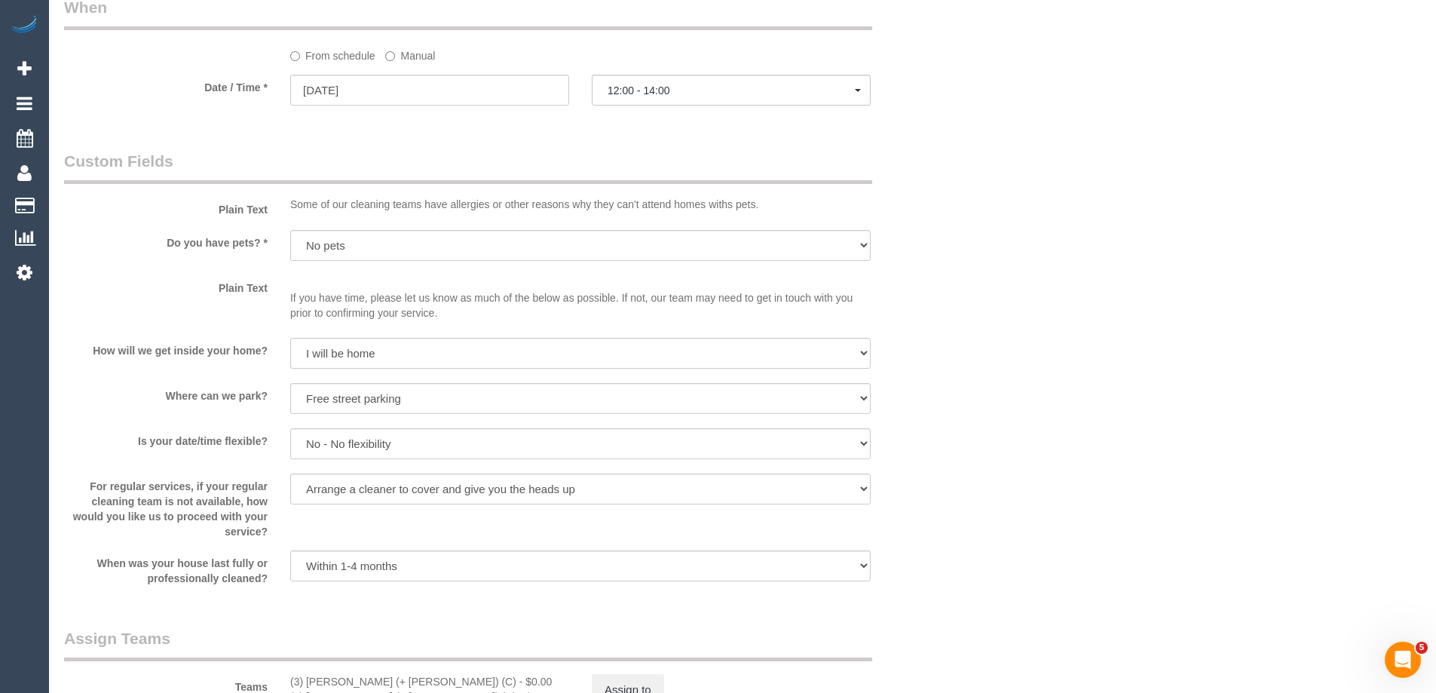
scroll to position [2035, 0]
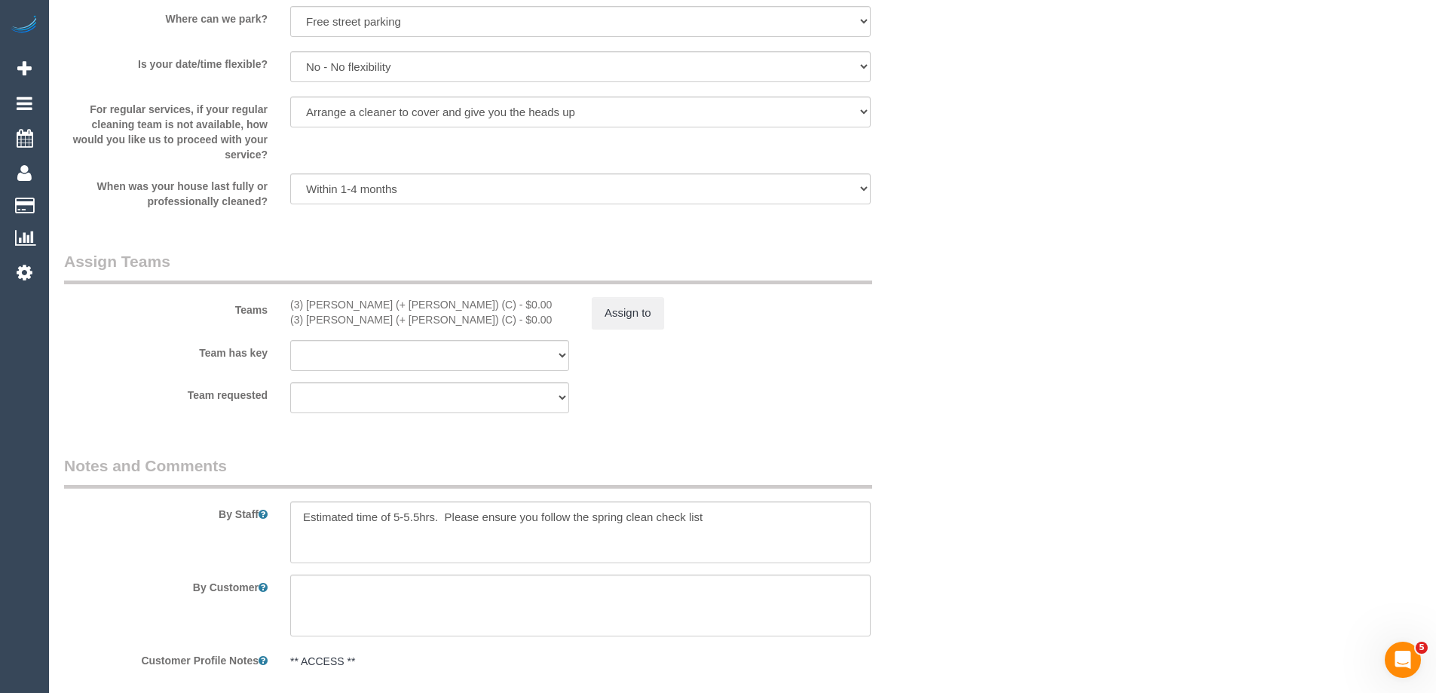
select select "spot15"
drag, startPoint x: 614, startPoint y: 304, endPoint x: 635, endPoint y: 295, distance: 23.0
click at [639, 295] on div "Teams (3) Rayhan (+ Shahida) (C) - $0.00 (3) Shahida (+ Rayhan) (C) - $0.00 Ass…" at bounding box center [505, 289] width 904 height 78
drag, startPoint x: 418, startPoint y: 516, endPoint x: 404, endPoint y: 514, distance: 13.6
click at [404, 514] on textarea at bounding box center [580, 532] width 580 height 62
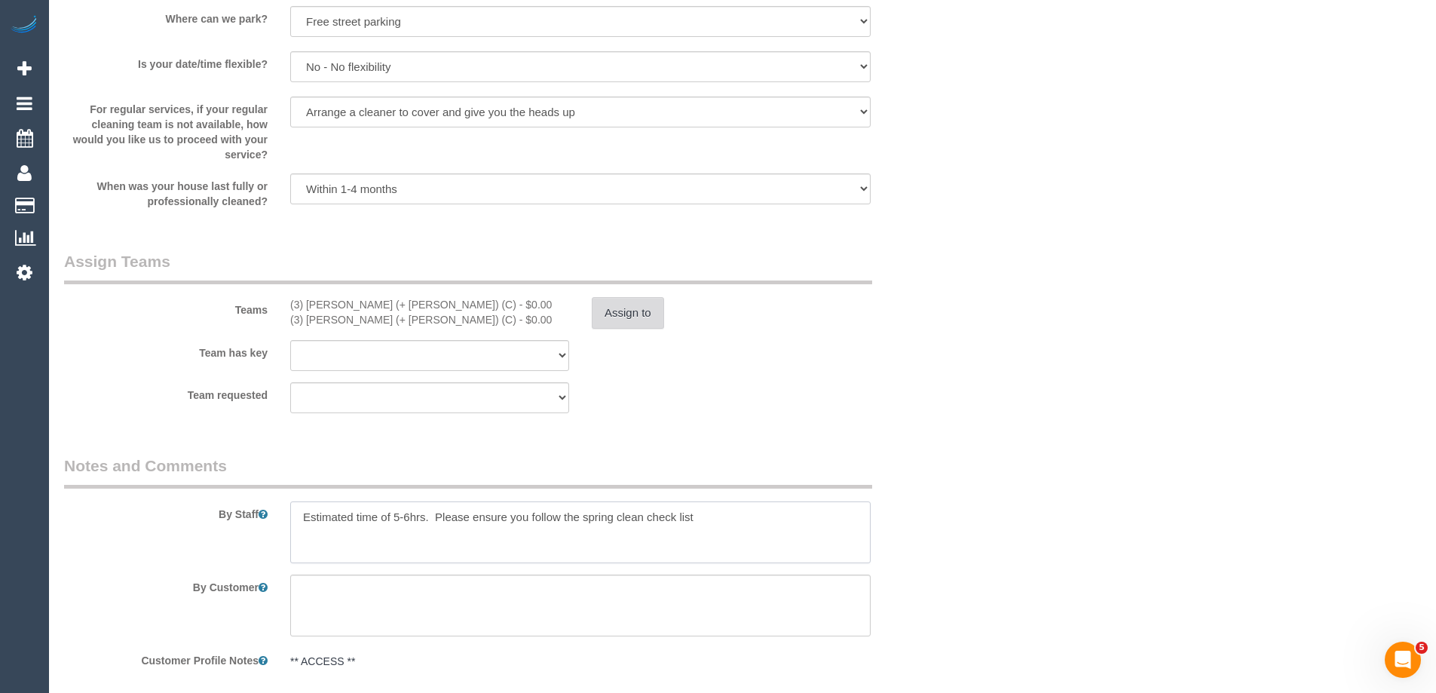
type textarea "Estimated time of 5-6hrs. Please ensure you follow the spring clean check list"
click at [636, 299] on button "Assign to" at bounding box center [628, 313] width 72 height 32
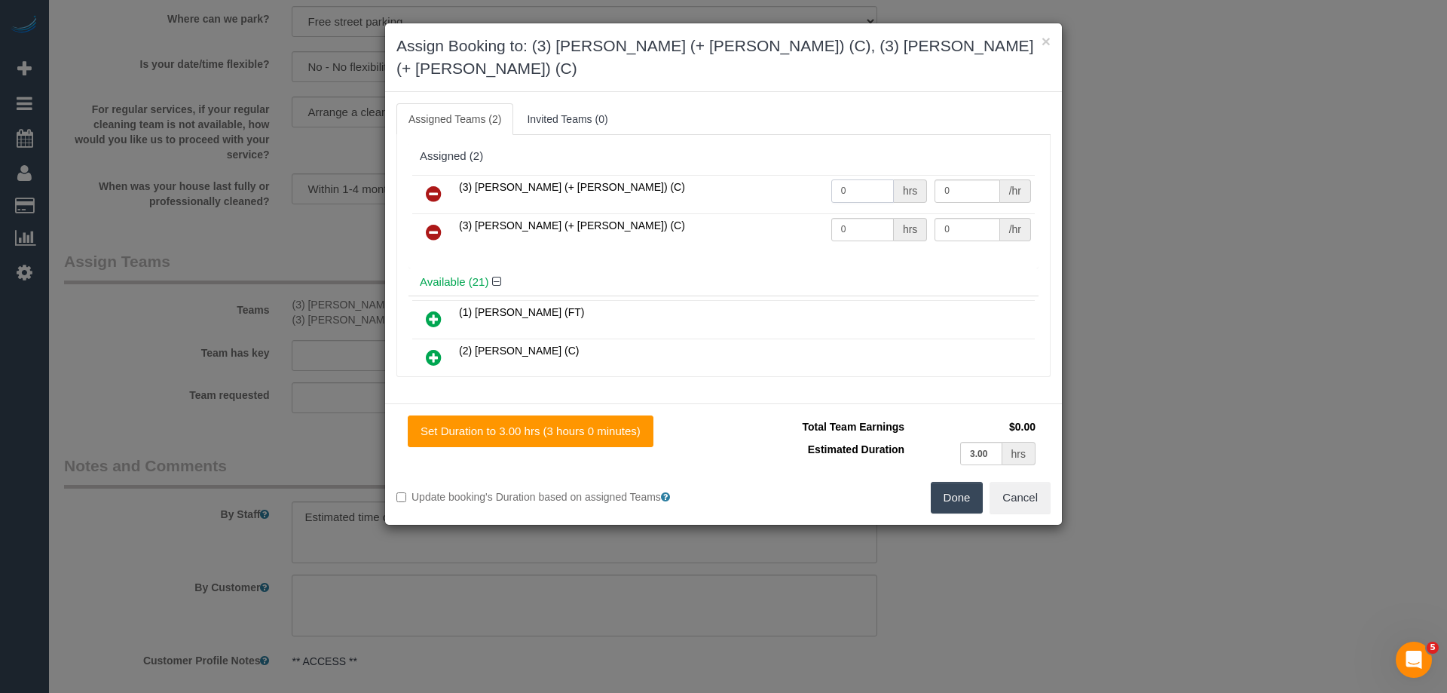
drag, startPoint x: 853, startPoint y: 160, endPoint x: 886, endPoint y: 225, distance: 73.1
click at [742, 175] on tr "(3) Rayhan (+ Shahida) (C) 0 hrs 0 /hr" at bounding box center [723, 194] width 623 height 38
type input "1"
drag, startPoint x: 805, startPoint y: 200, endPoint x: 795, endPoint y: 203, distance: 10.3
click at [760, 213] on tr "(3) Shahida (+ Rayhan) (C) 0 hrs 0 /hr" at bounding box center [723, 232] width 623 height 38
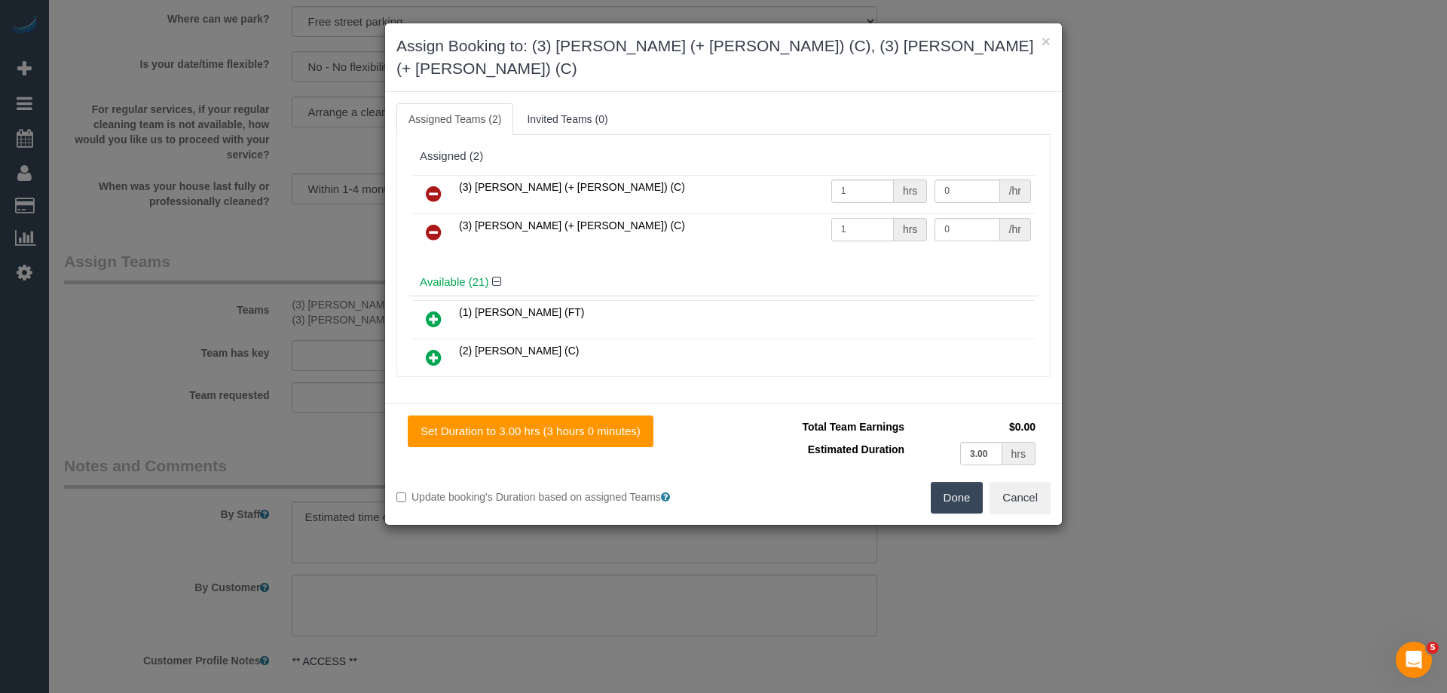
type input "1"
drag, startPoint x: 930, startPoint y: 199, endPoint x: 964, endPoint y: 200, distance: 33.9
click at [964, 218] on input "0" at bounding box center [967, 229] width 65 height 23
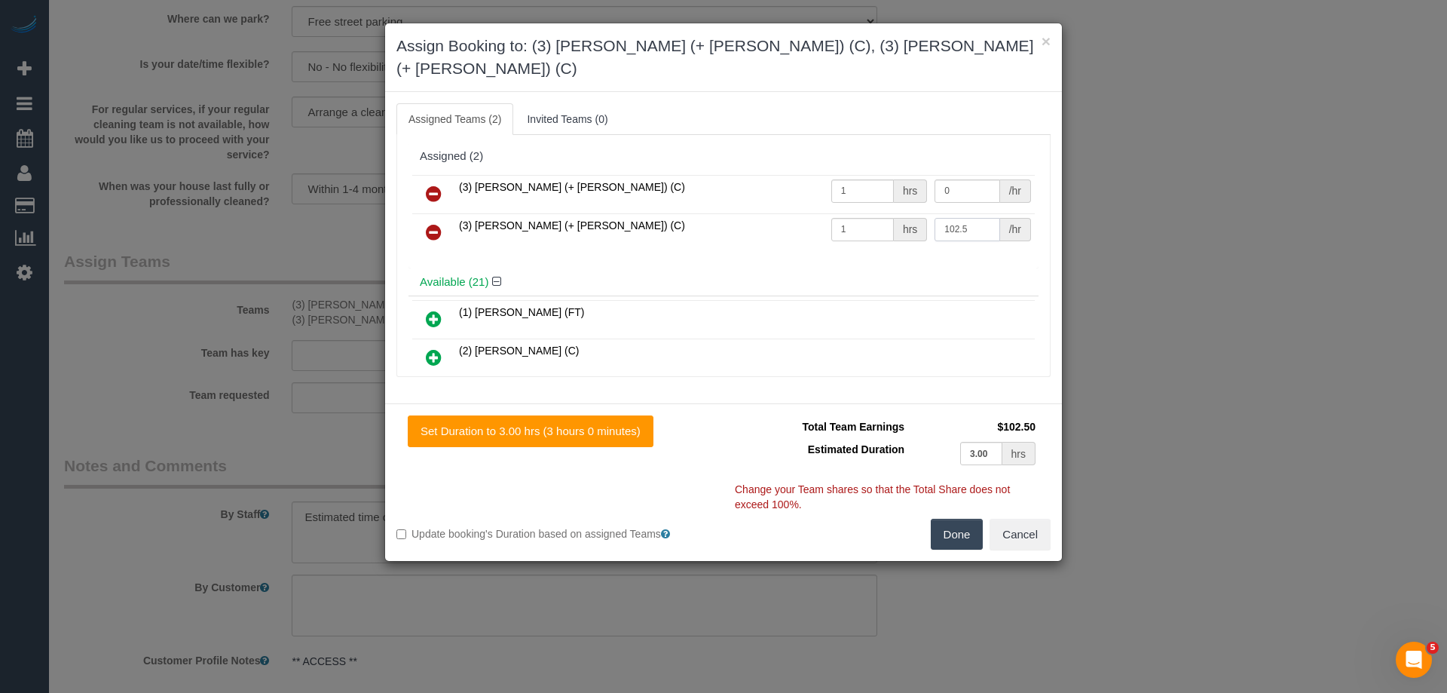
type input "102.5"
drag, startPoint x: 906, startPoint y: 163, endPoint x: 862, endPoint y: 158, distance: 43.9
click at [862, 175] on tr "(3) Rayhan (+ Shahida) (C) 1 hrs 0 /hr" at bounding box center [723, 194] width 623 height 38
type input "102.5"
click at [950, 519] on button "Done" at bounding box center [957, 535] width 53 height 32
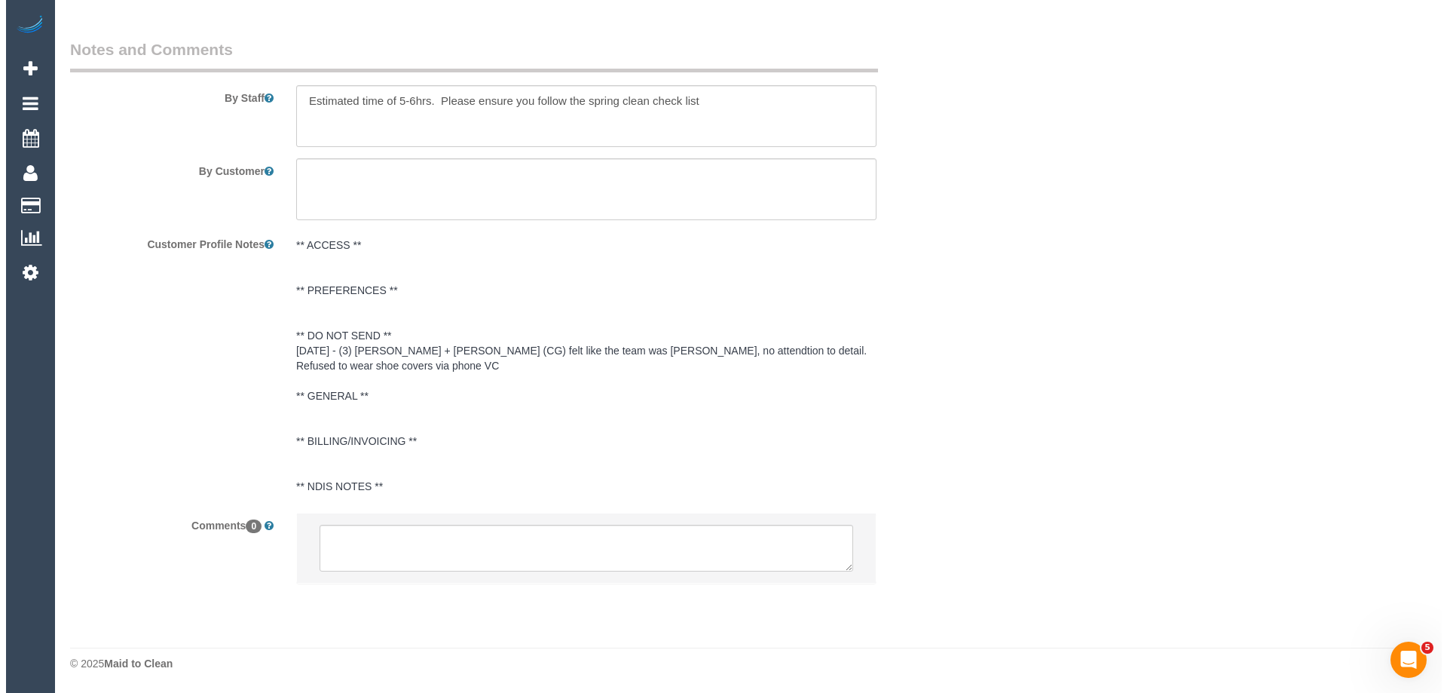
scroll to position [0, 0]
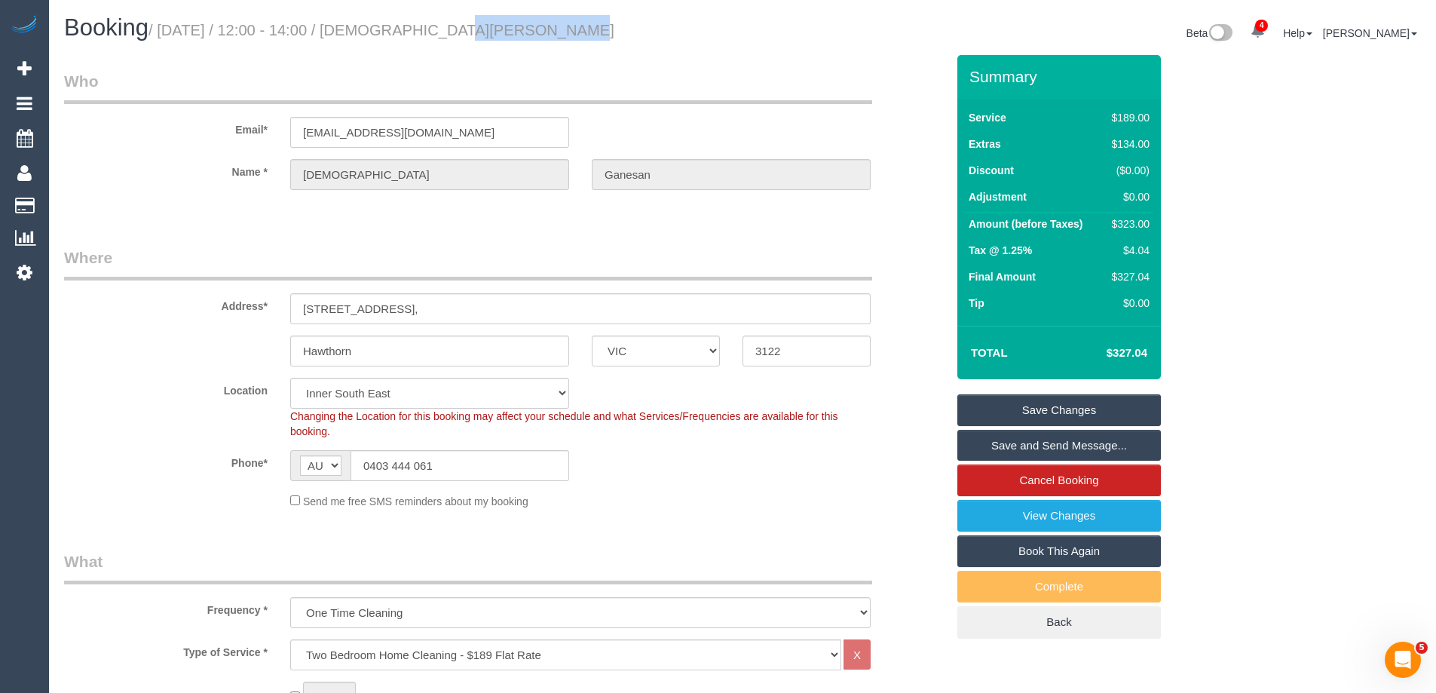
drag, startPoint x: 558, startPoint y: 30, endPoint x: 415, endPoint y: 41, distance: 144.4
click at [415, 41] on div "Booking / September 04, 2025 / 12:00 - 14:00 / Vishnu Ganesan" at bounding box center [398, 31] width 690 height 32
copy small "Vishnu Ganesan"
click at [1031, 437] on link "Save and Send Message..." at bounding box center [1058, 446] width 203 height 32
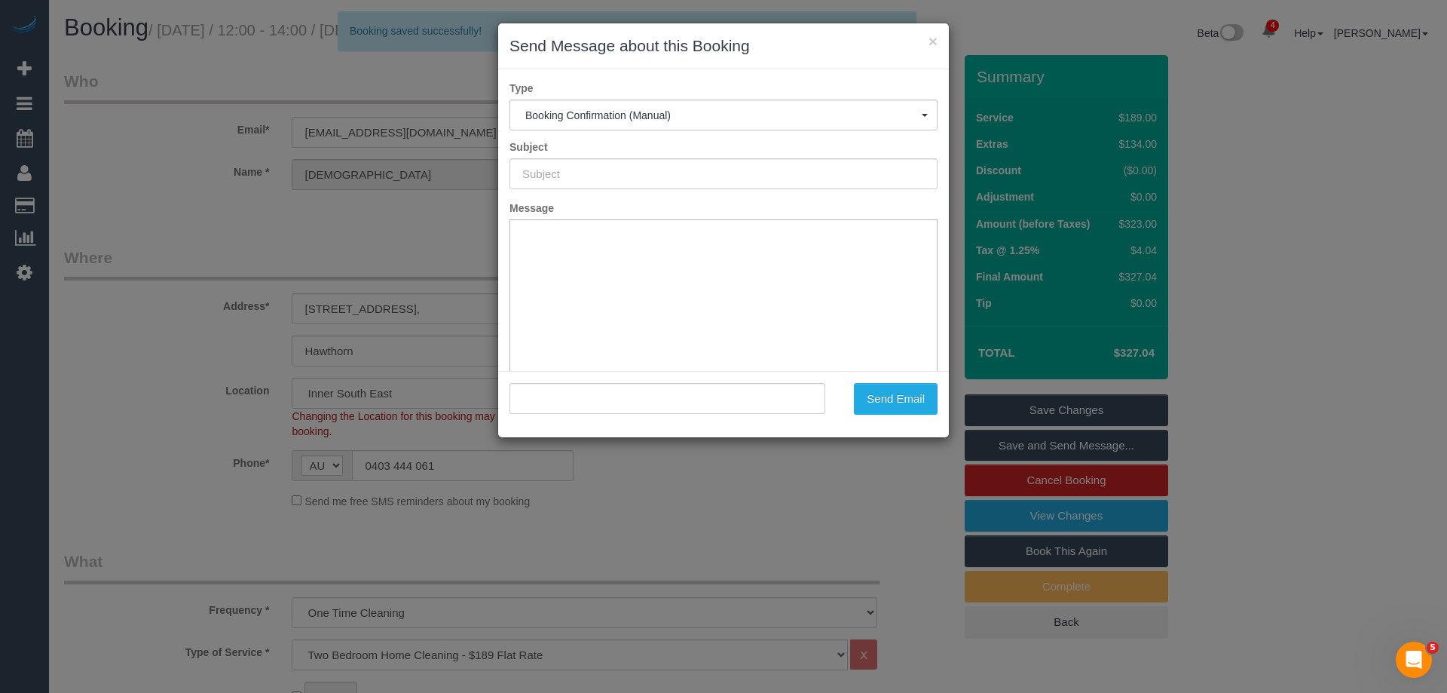
type input "Booking Confirmed"
type input ""Vishnu Ganesan" <vishnukg@gmail.com>"
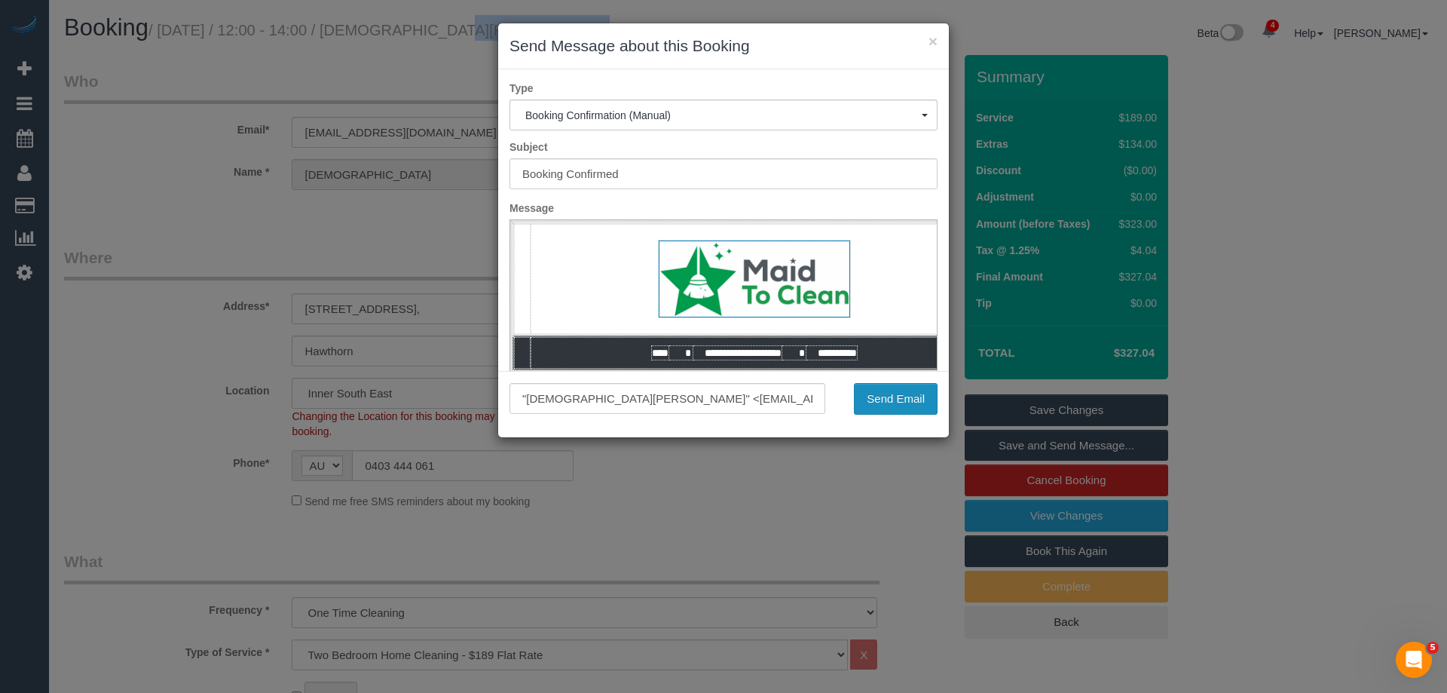
click at [895, 406] on button "Send Email" at bounding box center [896, 399] width 84 height 32
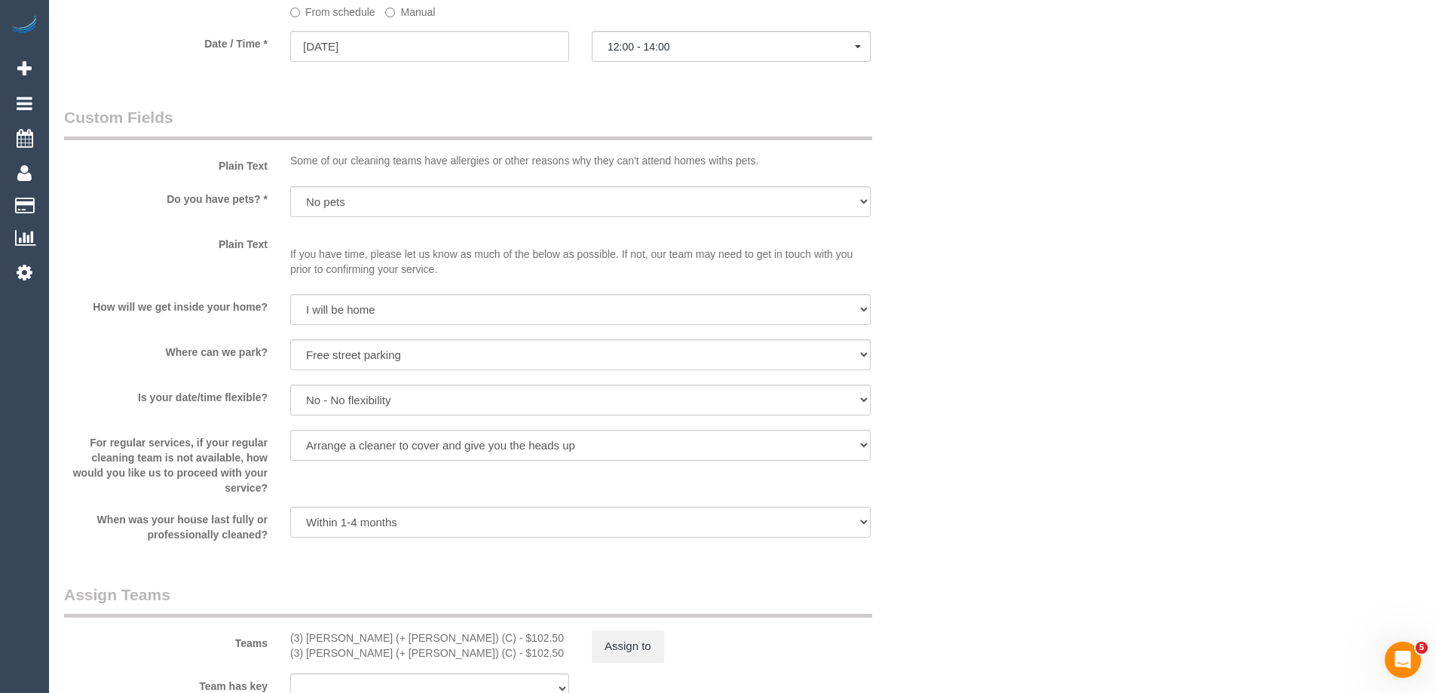
scroll to position [1960, 0]
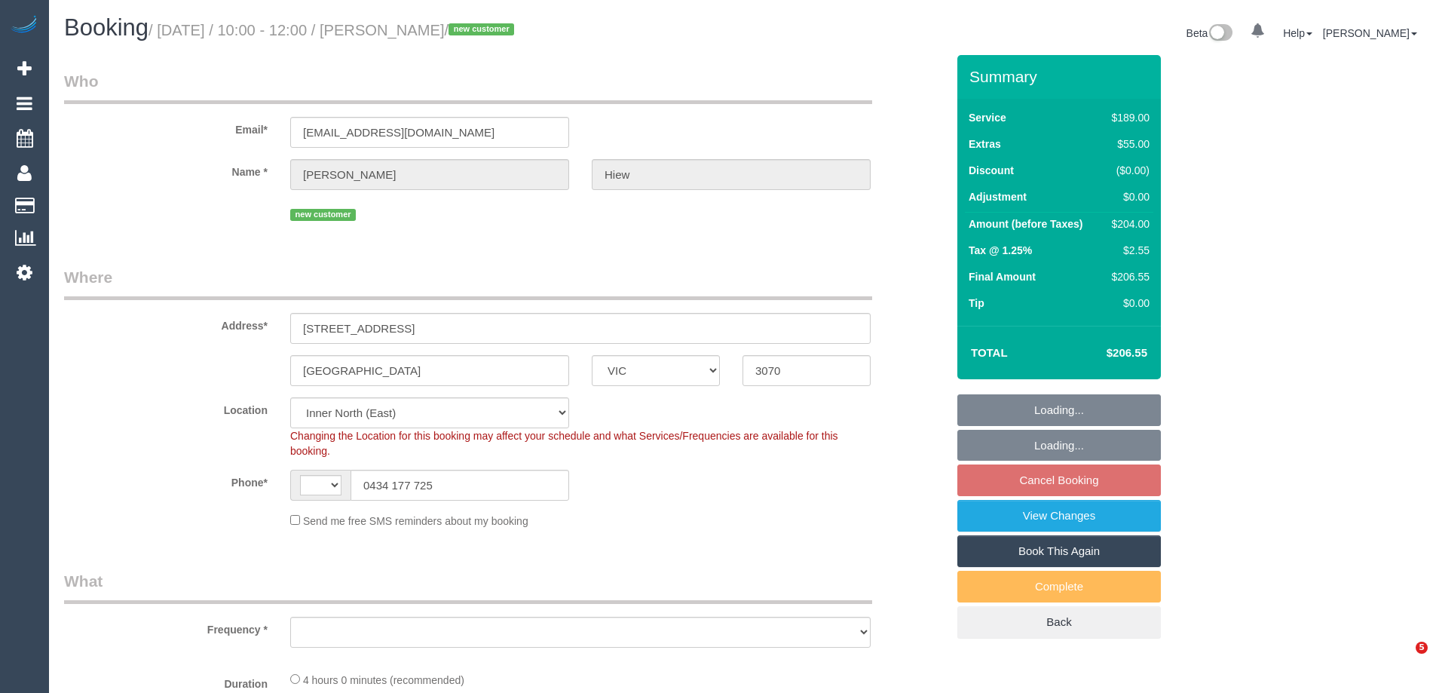
select select "VIC"
select select "string:AU"
select select "string:stripe-pm_1S1zTD2GScqysDRV9yYQKqDt"
select select "number:27"
select select "number:14"
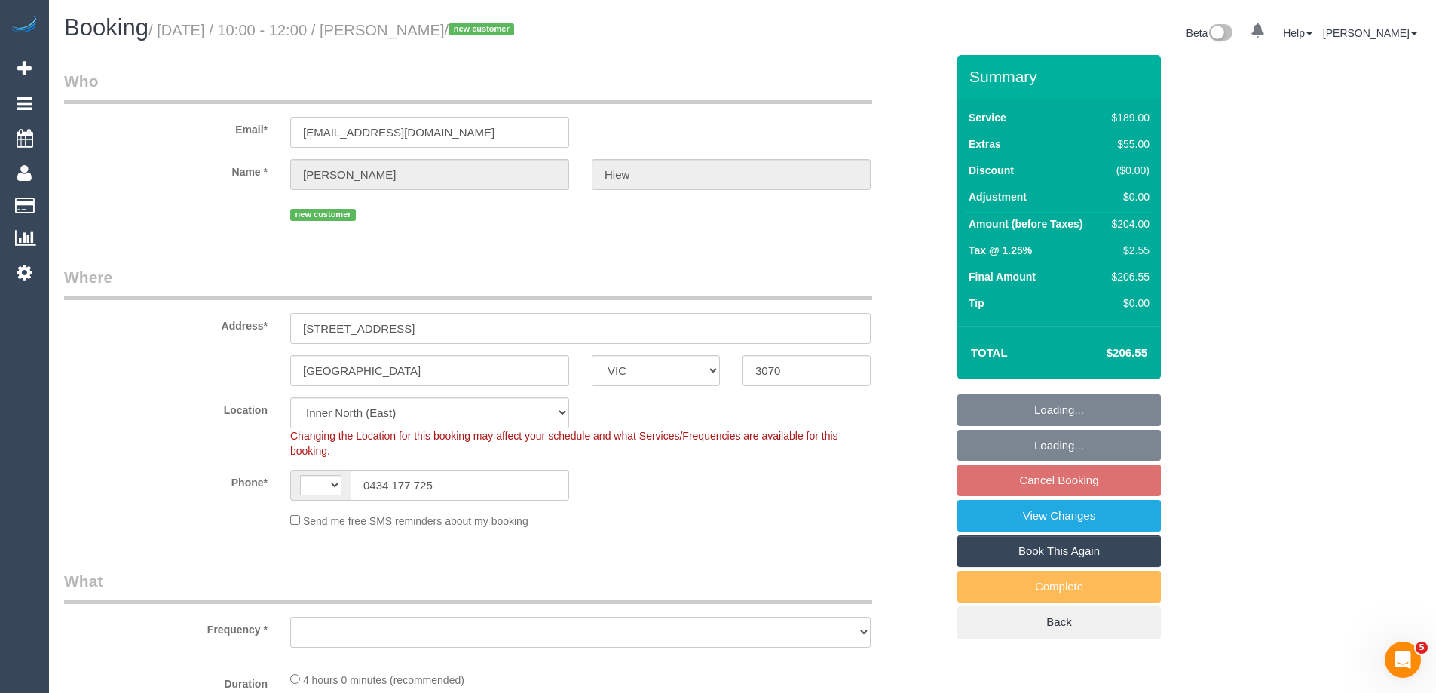
select select "number:19"
select select "number:22"
select select "number:35"
select select "number:26"
select select "object:1526"
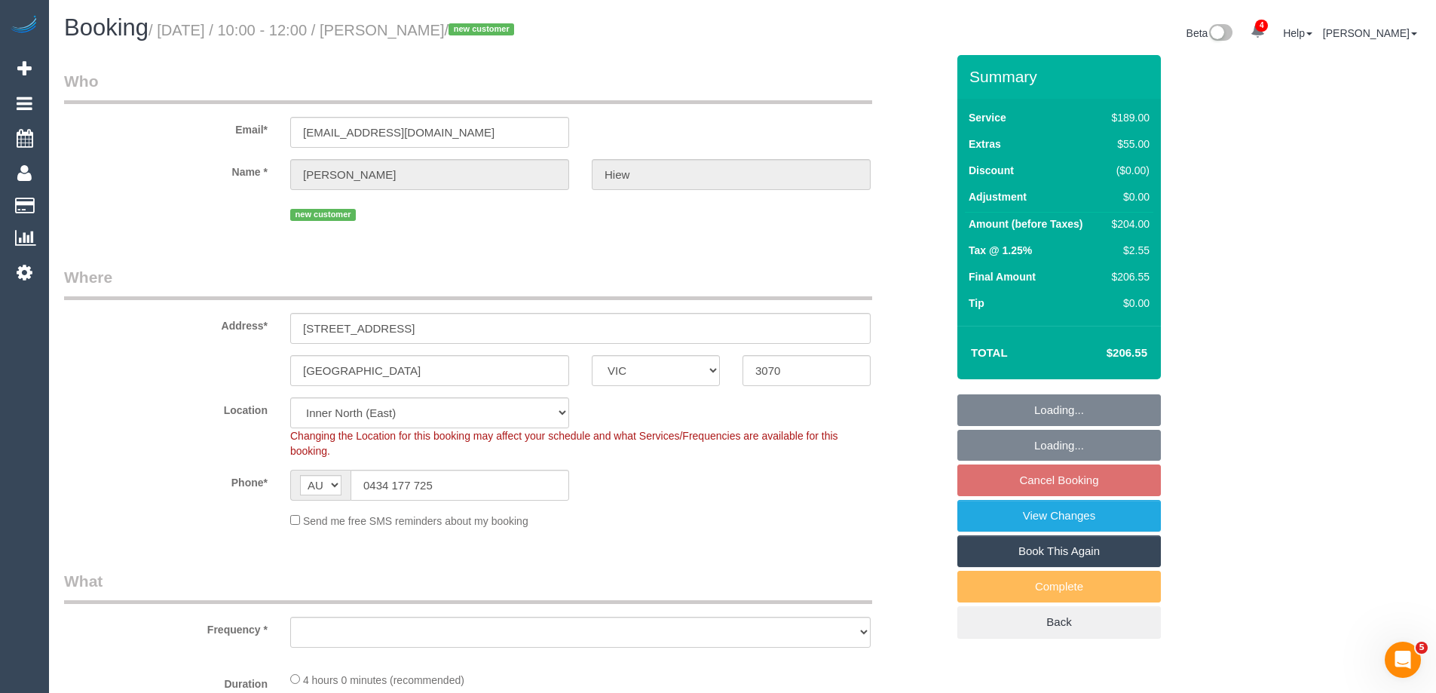
select select "spot1"
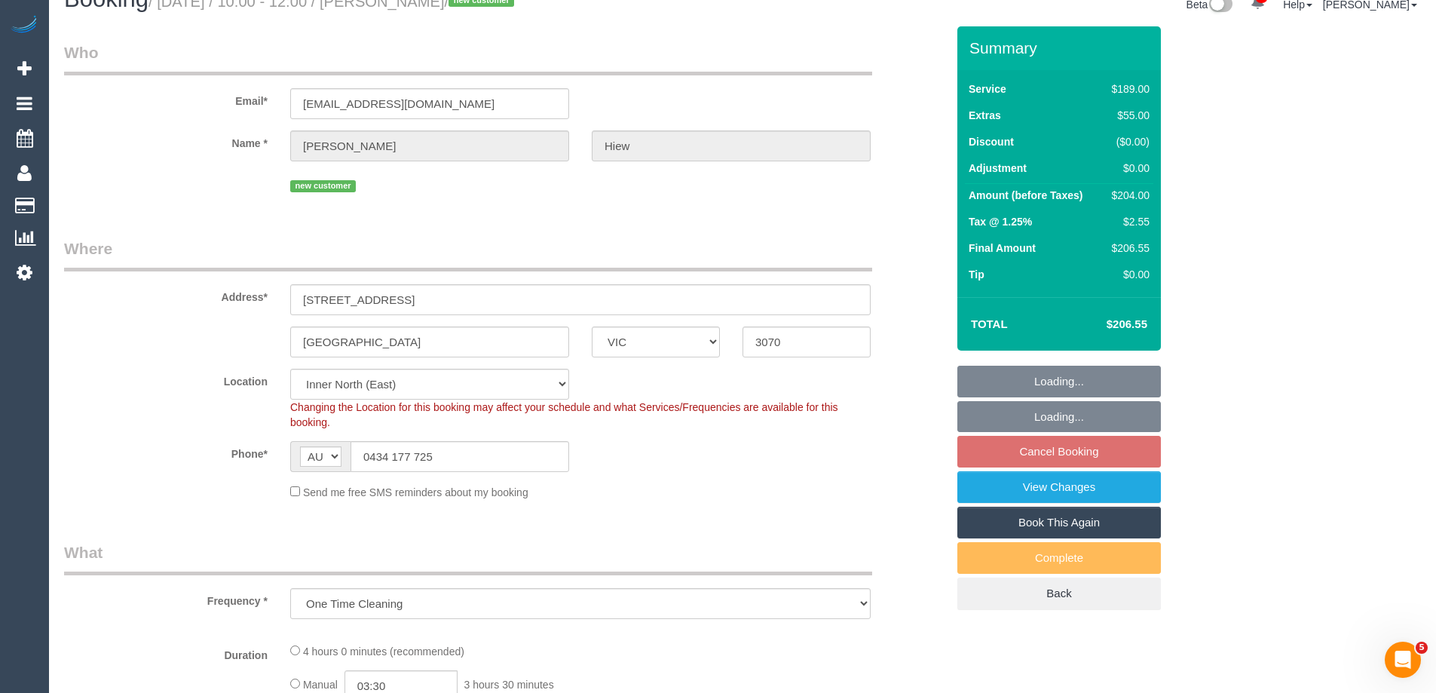
select select "object:1632"
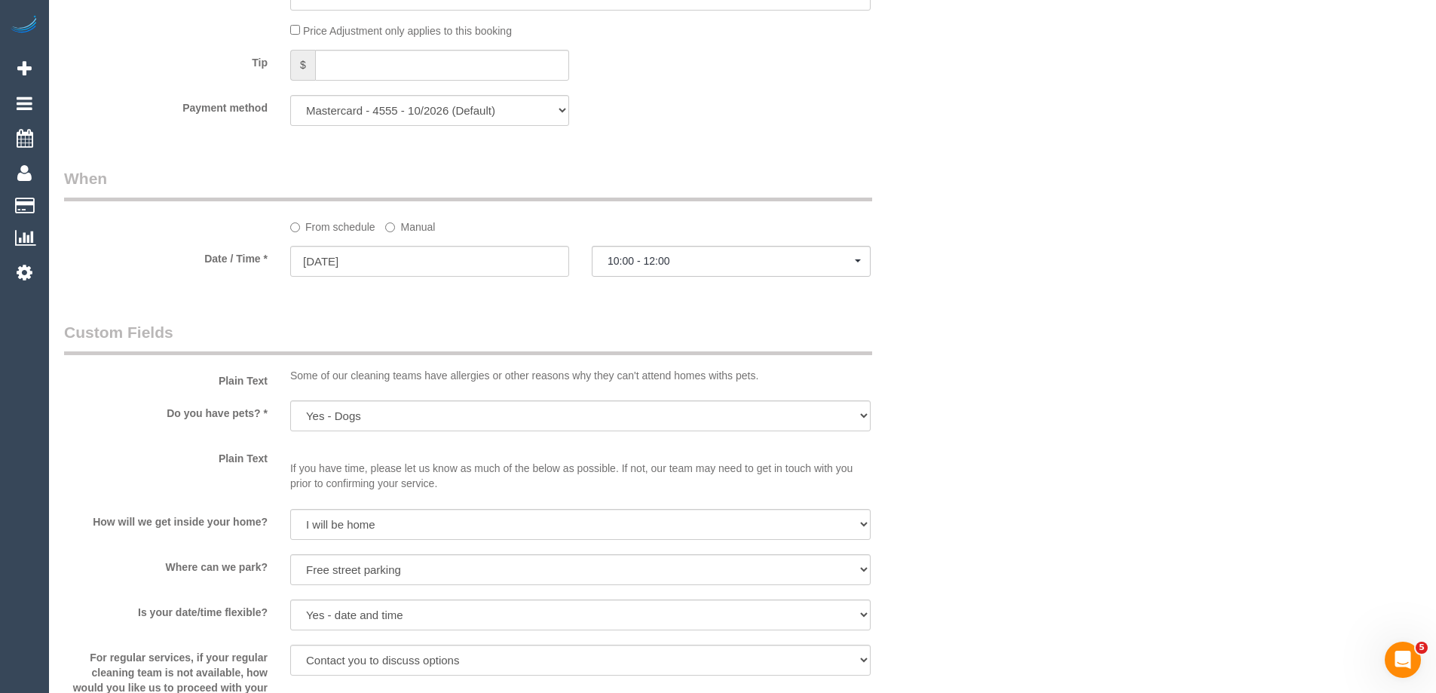
scroll to position [2222, 0]
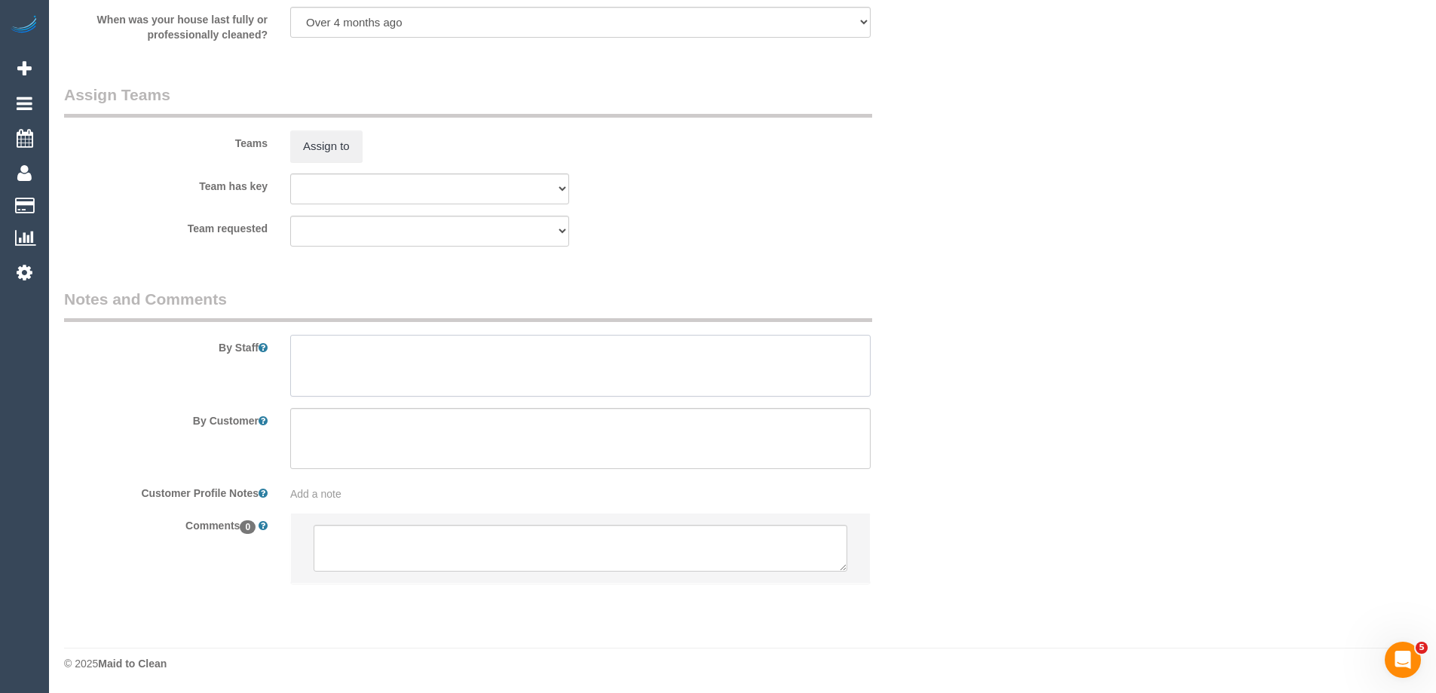
click at [363, 356] on textarea at bounding box center [580, 366] width 580 height 62
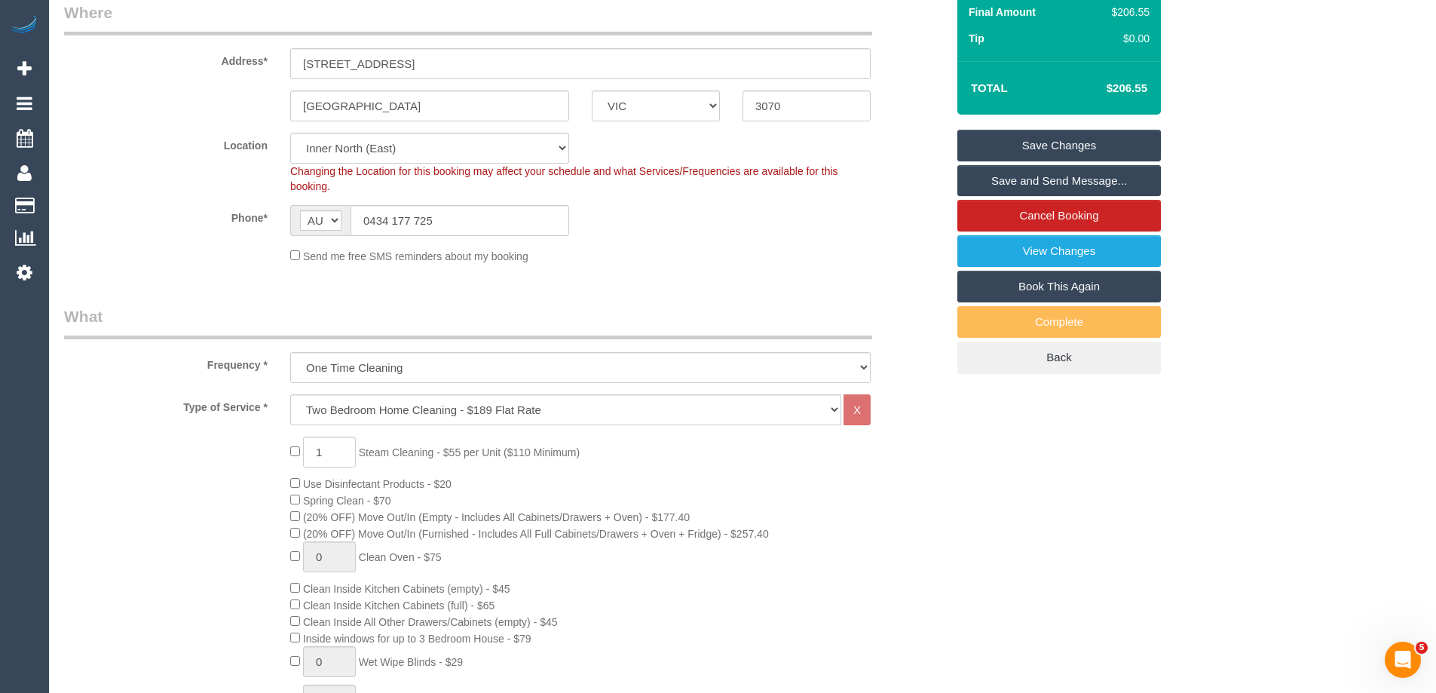
scroll to position [36, 0]
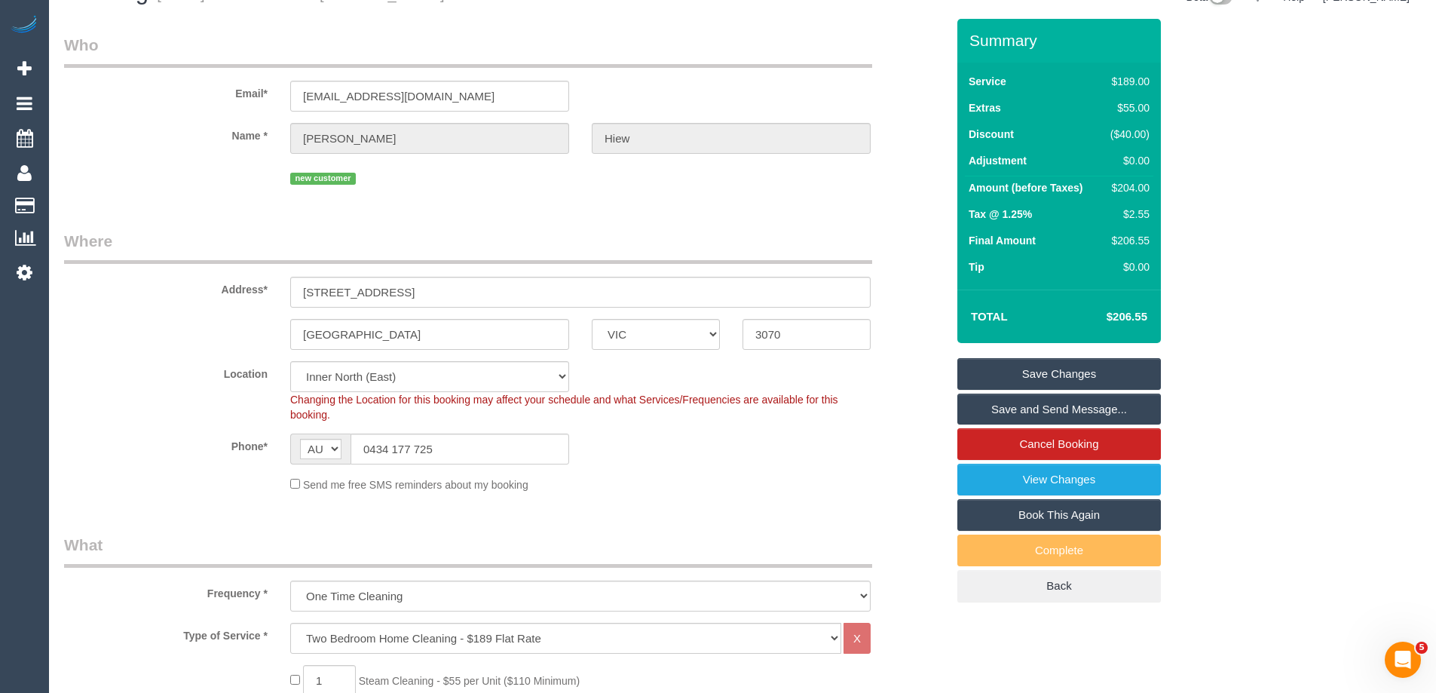
type textarea "Estimated time of 3-3.5 hrs + SC."
drag, startPoint x: 463, startPoint y: 295, endPoint x: 145, endPoint y: 298, distance: 317.3
click at [144, 299] on div "Address* 121-125 Victoria Road, 204" at bounding box center [505, 269] width 904 height 78
drag, startPoint x: 300, startPoint y: 98, endPoint x: 78, endPoint y: 102, distance: 221.6
click at [72, 98] on div "Email* jess.hiew001@gmail.com" at bounding box center [505, 73] width 904 height 78
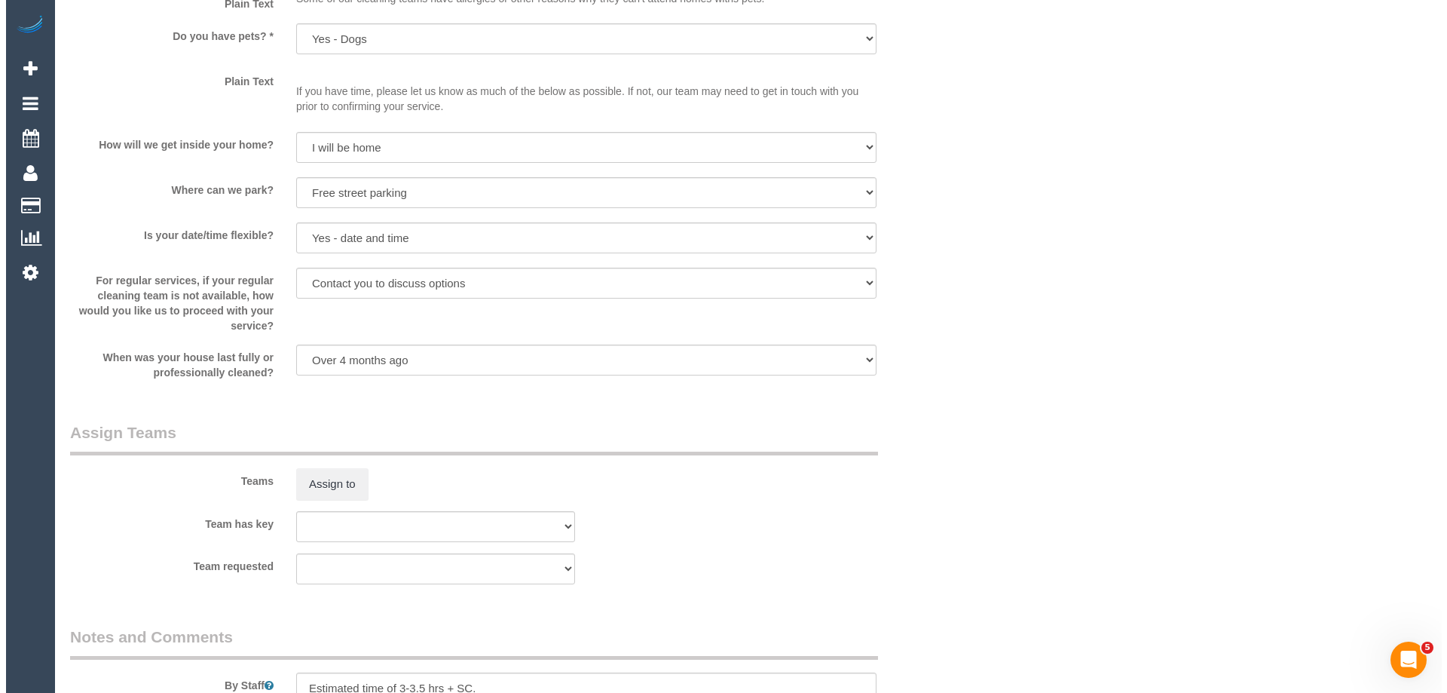
scroll to position [2110, 0]
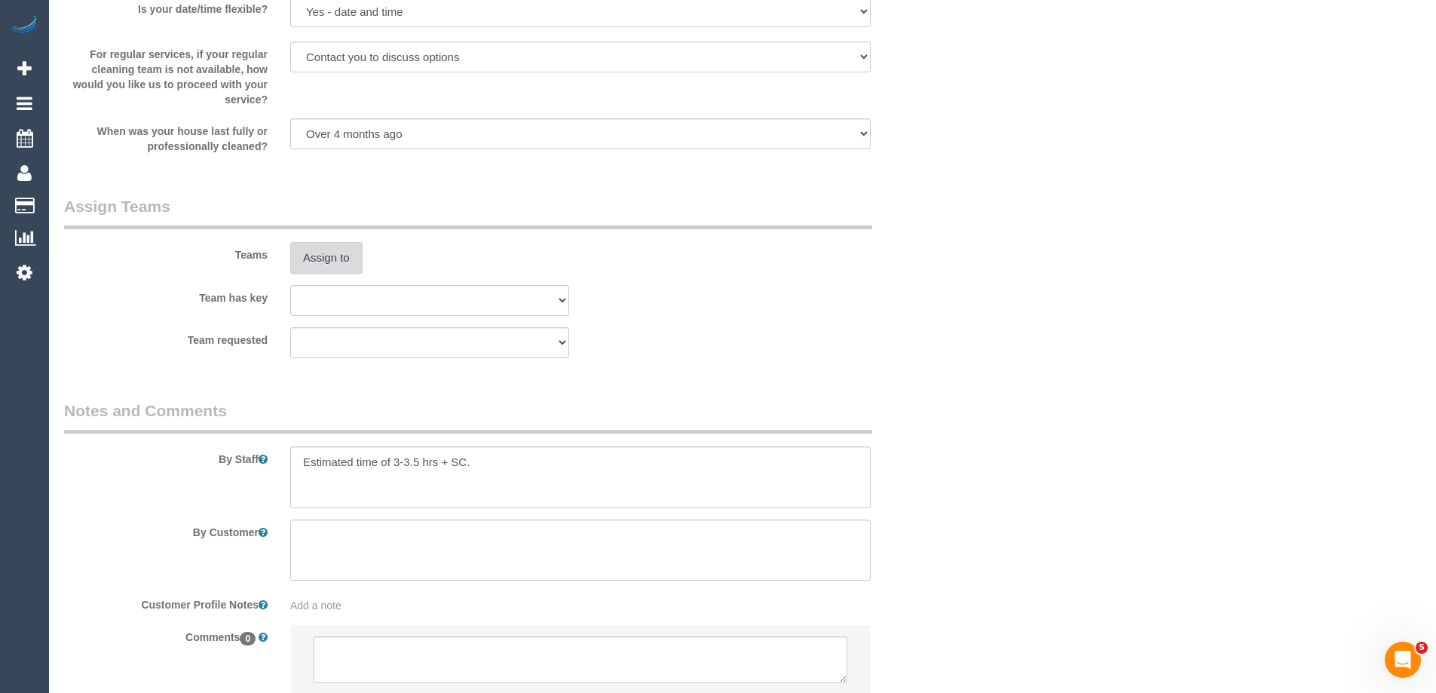
click at [320, 258] on button "Assign to" at bounding box center [326, 258] width 72 height 32
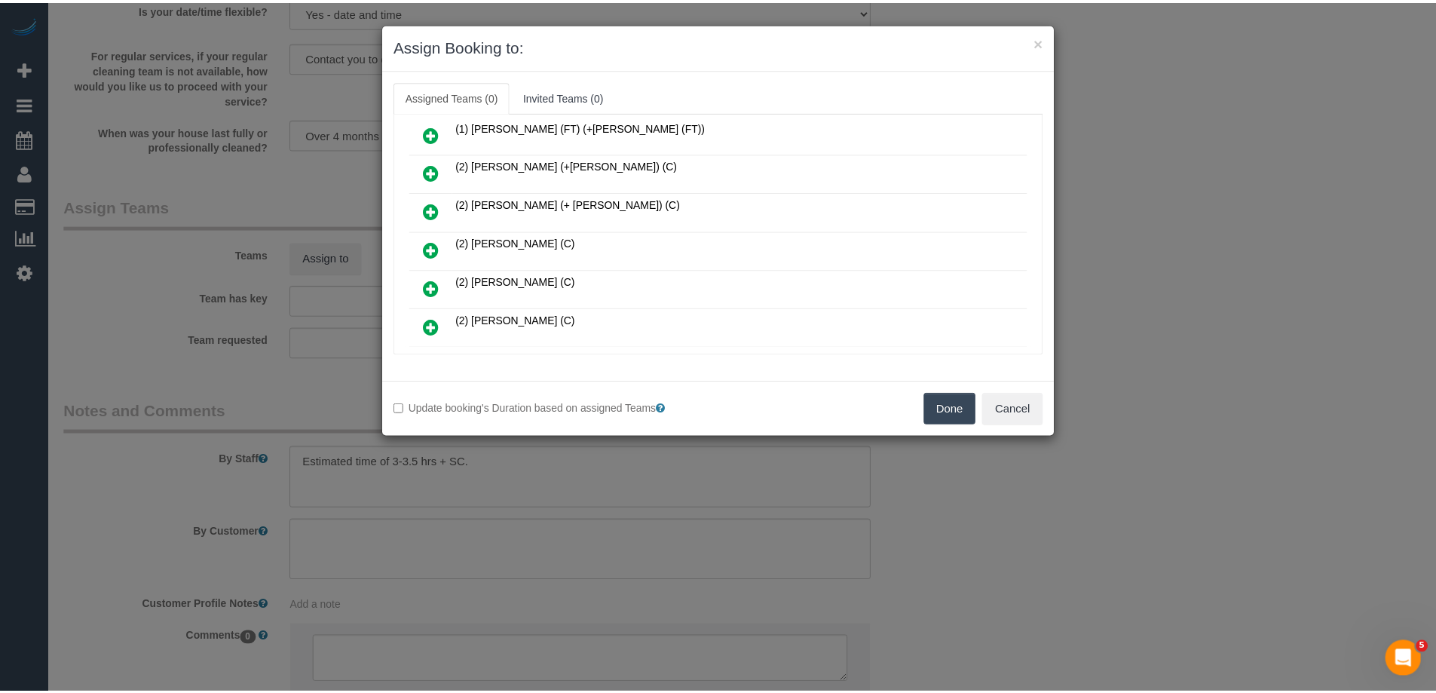
scroll to position [151, 0]
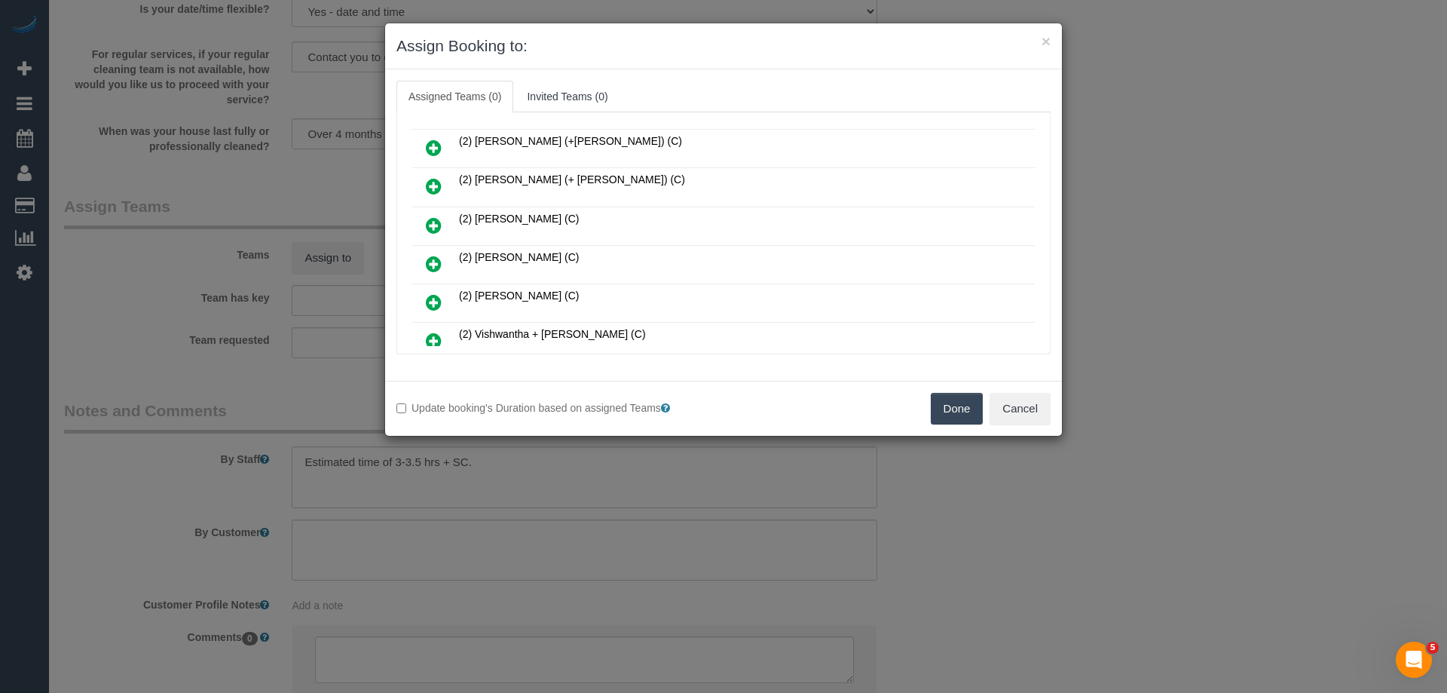
click at [943, 399] on button "Done" at bounding box center [957, 409] width 53 height 32
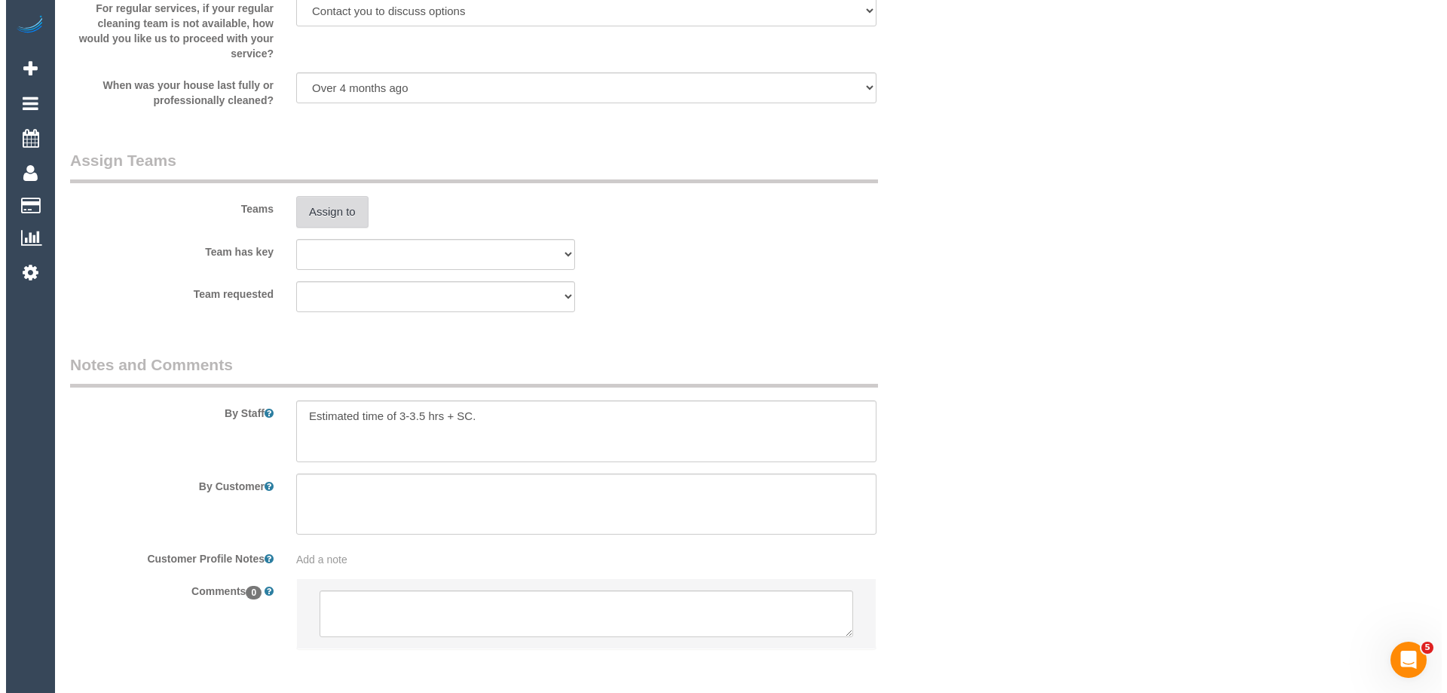
scroll to position [2124, 0]
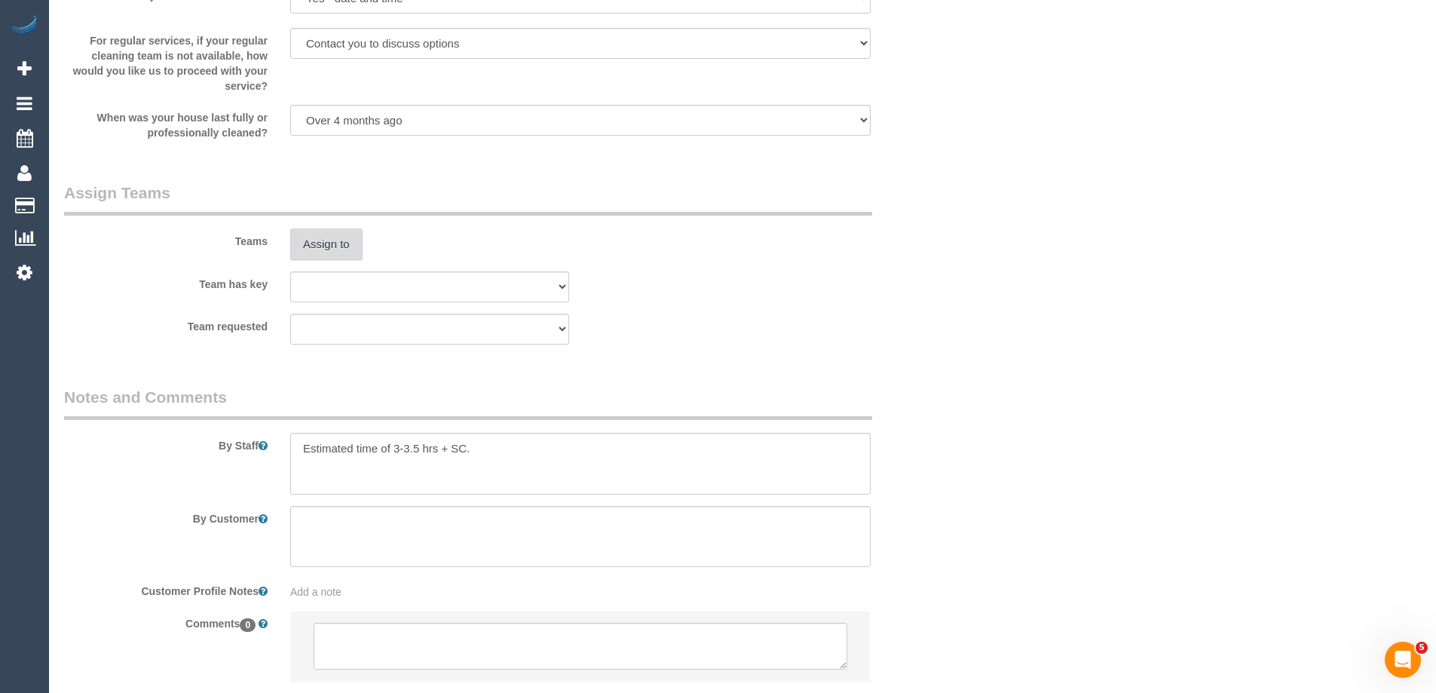
click at [335, 249] on button "Assign to" at bounding box center [326, 244] width 72 height 32
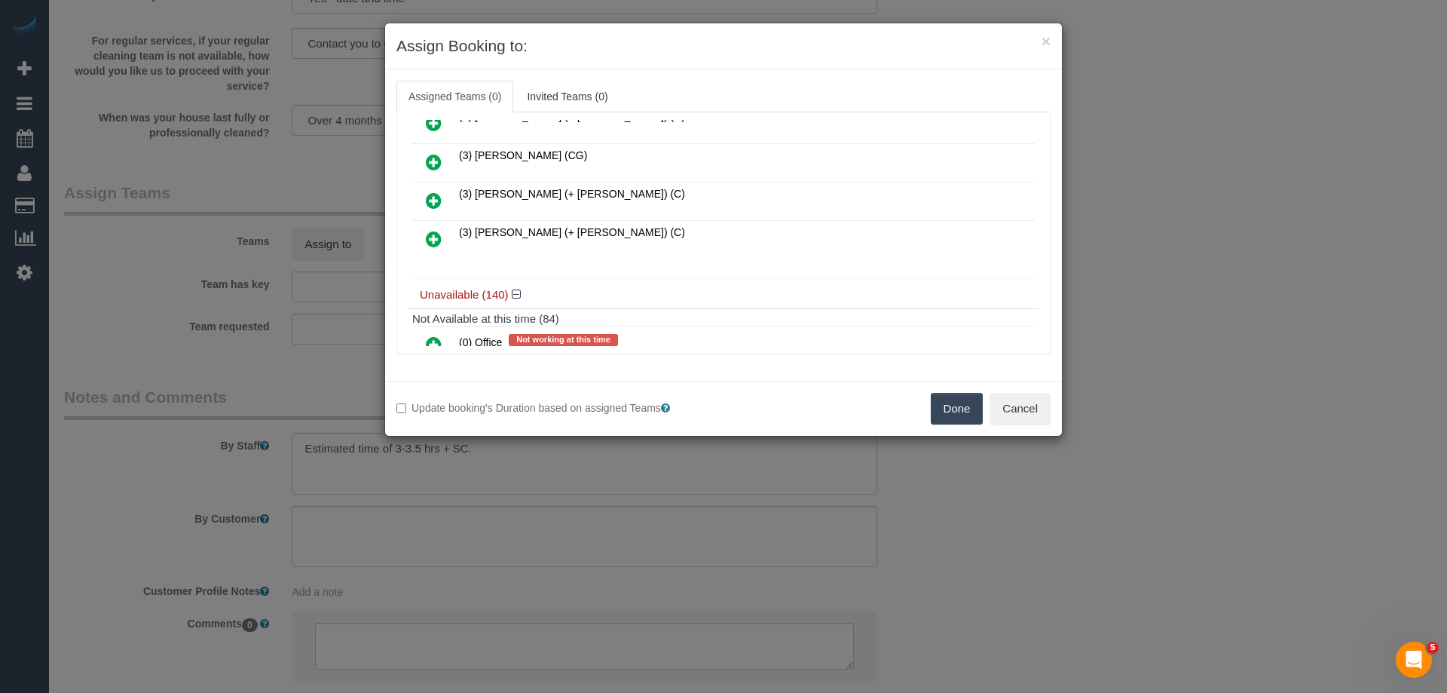
click at [429, 241] on icon at bounding box center [434, 239] width 16 height 18
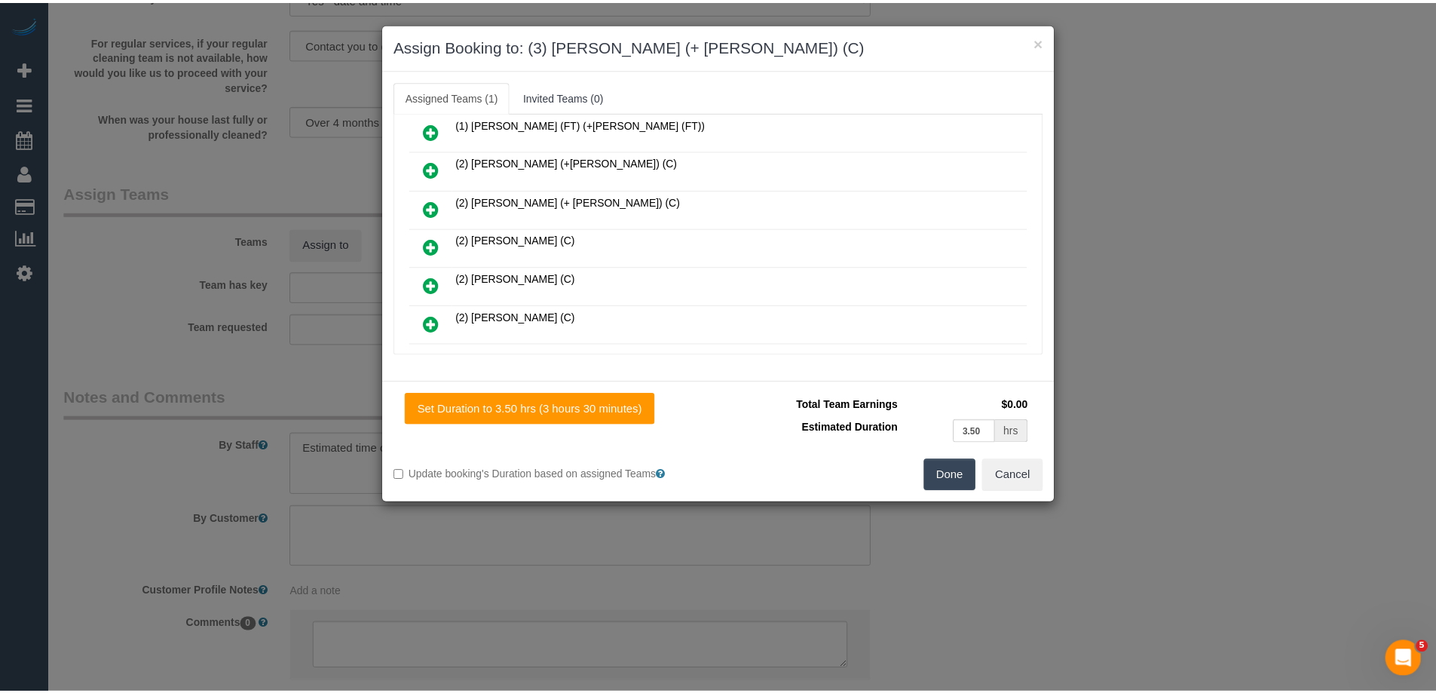
scroll to position [0, 0]
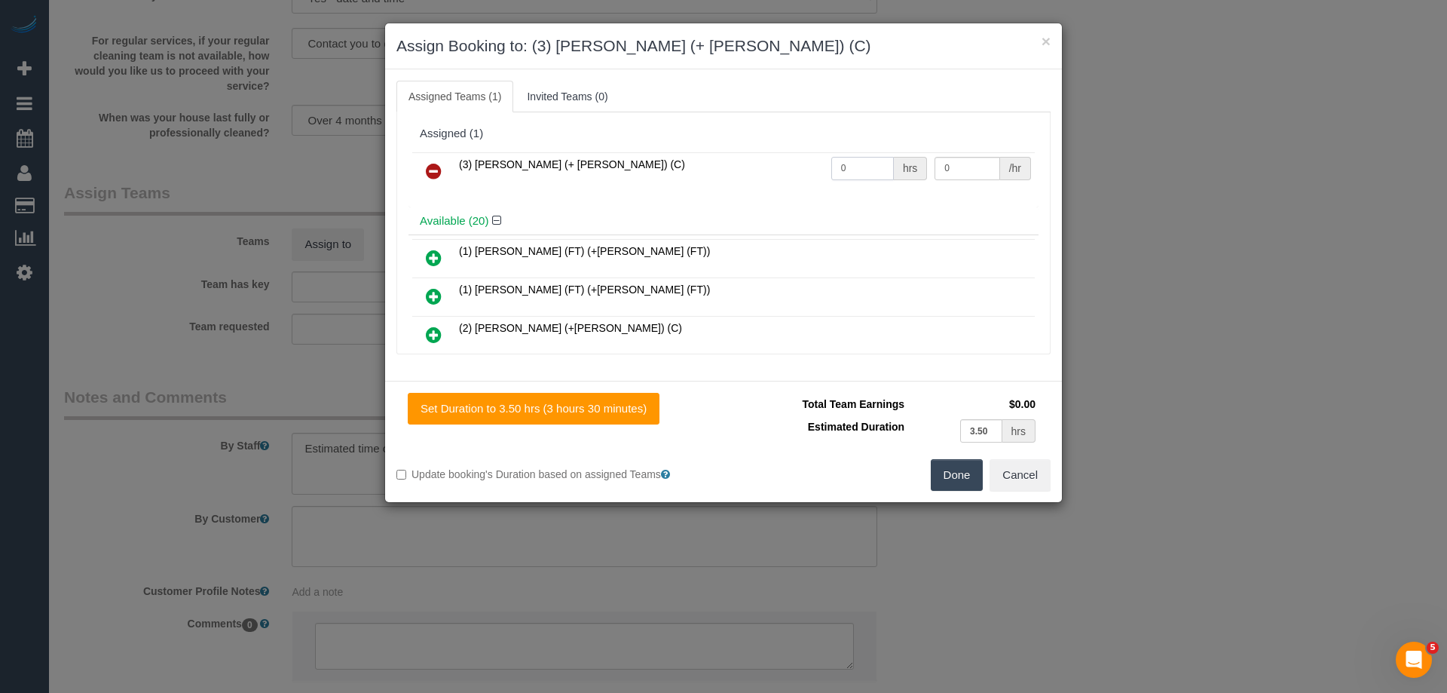
drag, startPoint x: 852, startPoint y: 170, endPoint x: 714, endPoint y: 170, distance: 138.7
click at [715, 170] on tr "(3) Tatiana (+ Felipe) (C) 0 hrs 0 /hr" at bounding box center [723, 171] width 623 height 38
type input "1"
drag, startPoint x: 950, startPoint y: 167, endPoint x: 760, endPoint y: 171, distance: 189.2
click at [762, 171] on tr "(3) Tatiana (+ Felipe) (C) 1 hrs 0 /hr" at bounding box center [723, 171] width 623 height 38
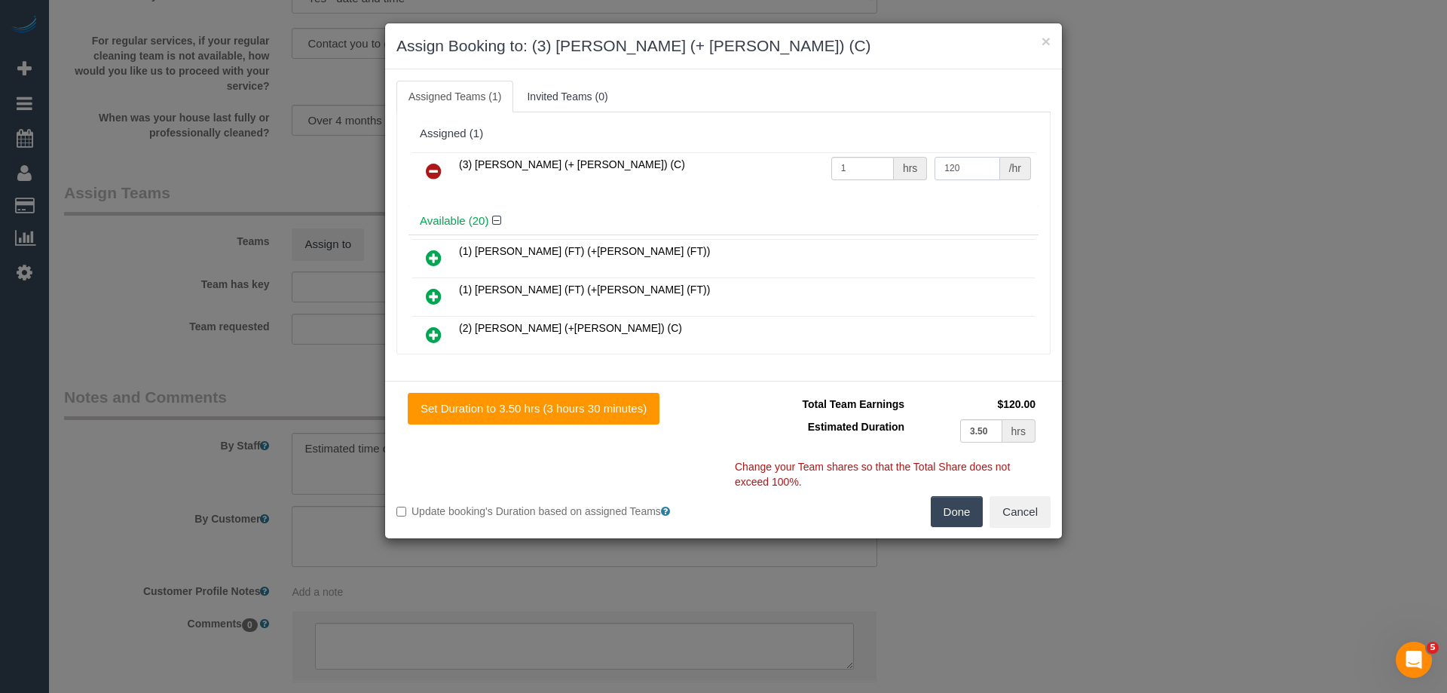
type input "120"
drag, startPoint x: 937, startPoint y: 521, endPoint x: 955, endPoint y: 504, distance: 24.5
click at [939, 520] on button "Done" at bounding box center [957, 512] width 53 height 32
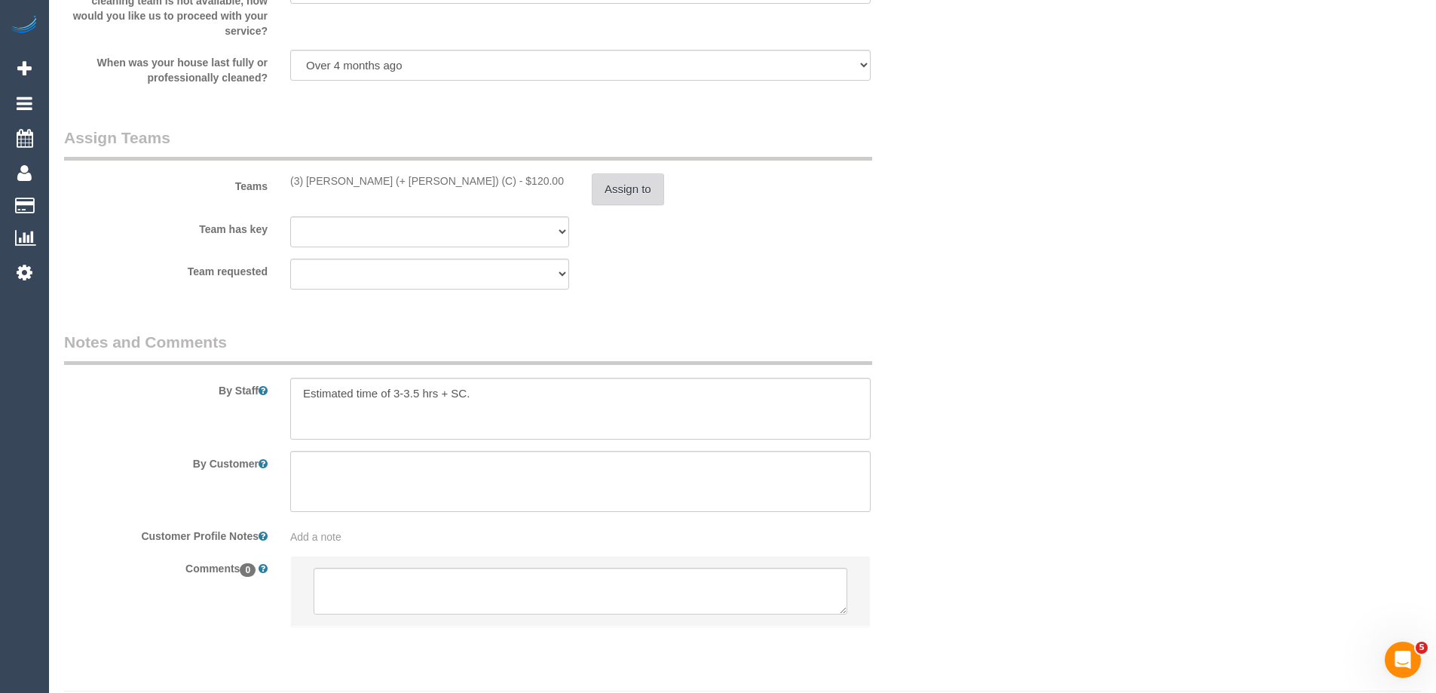
scroll to position [2222, 0]
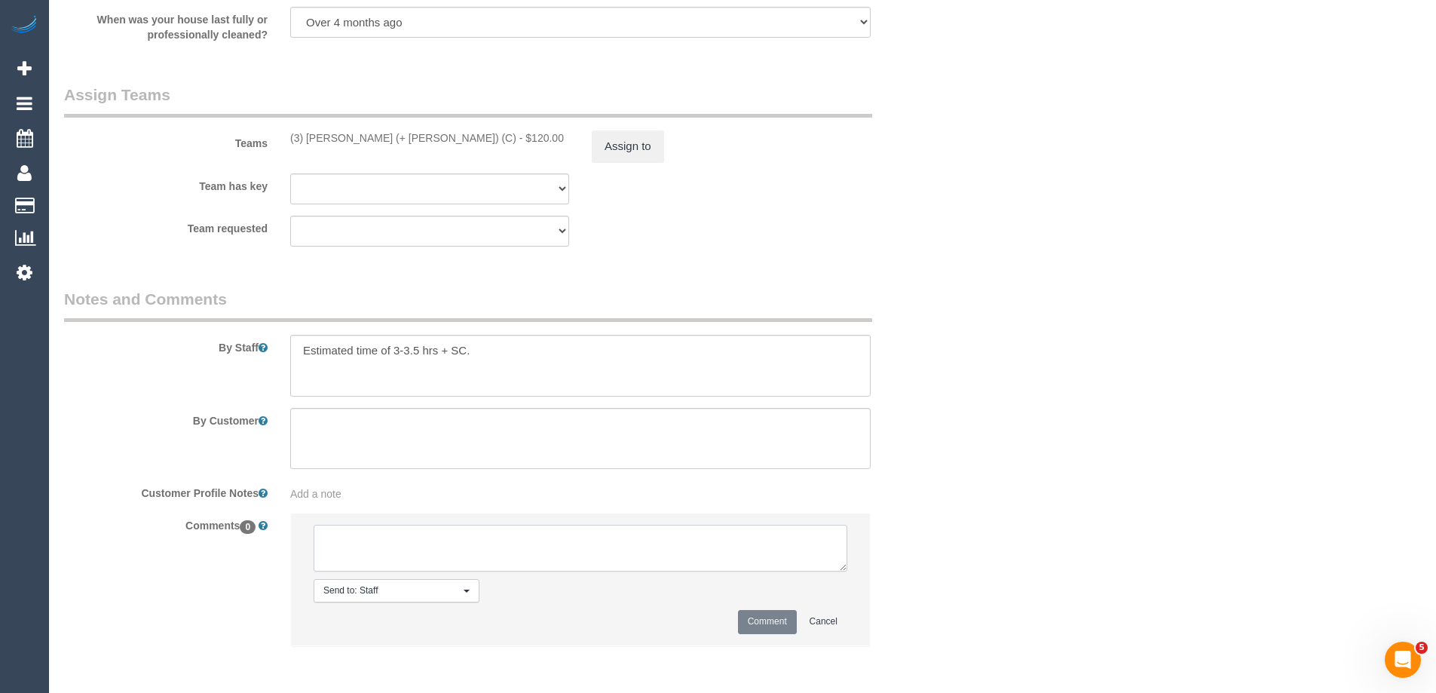
click at [357, 554] on textarea at bounding box center [581, 548] width 534 height 47
type textarea "Email sent to confirm SC areas, parking & lift access. Pending response"
click at [754, 624] on button "Comment" at bounding box center [767, 621] width 59 height 23
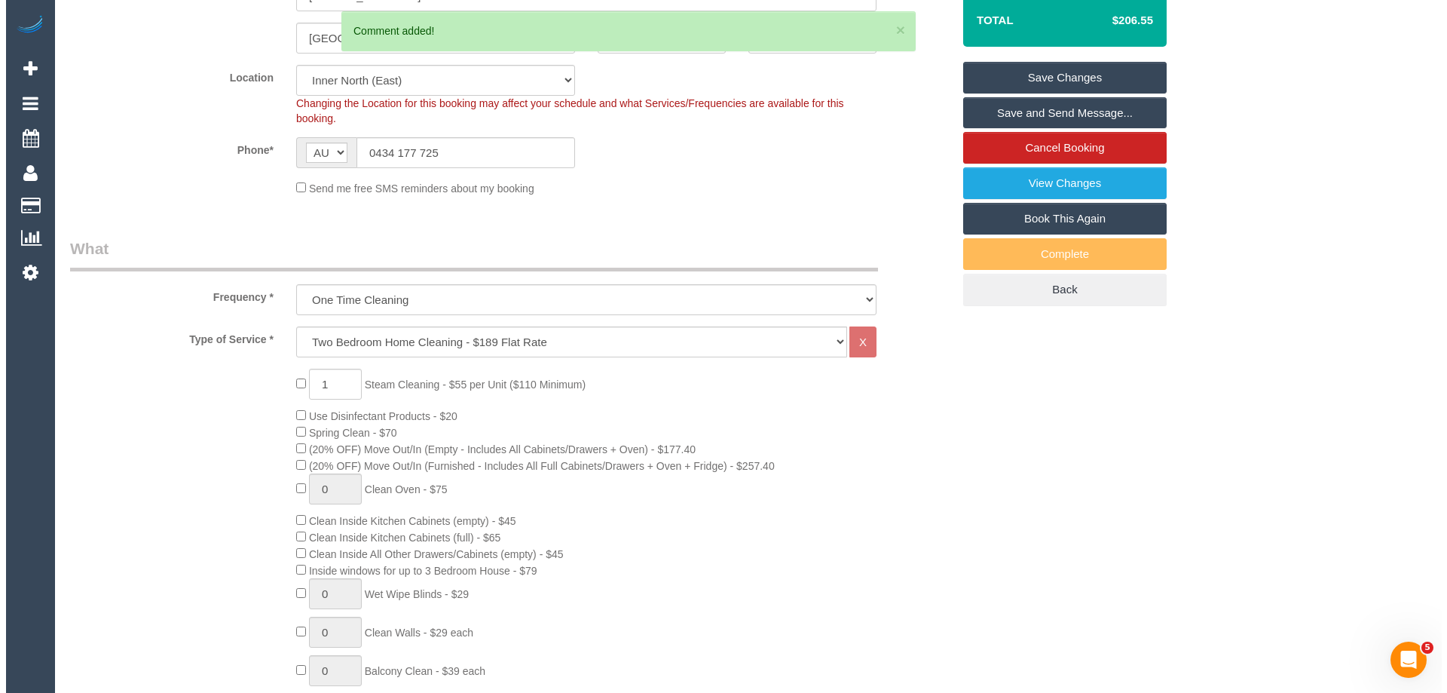
scroll to position [0, 0]
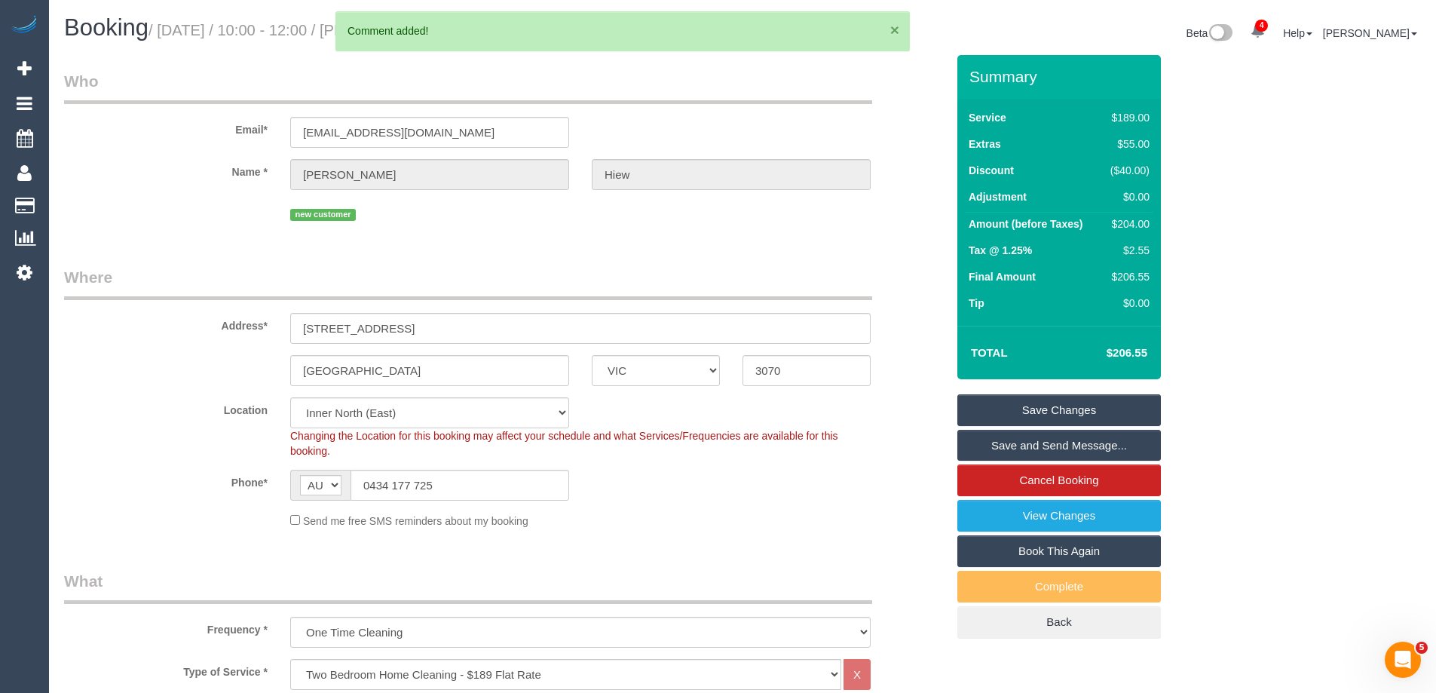
click at [894, 26] on button "×" at bounding box center [894, 30] width 9 height 16
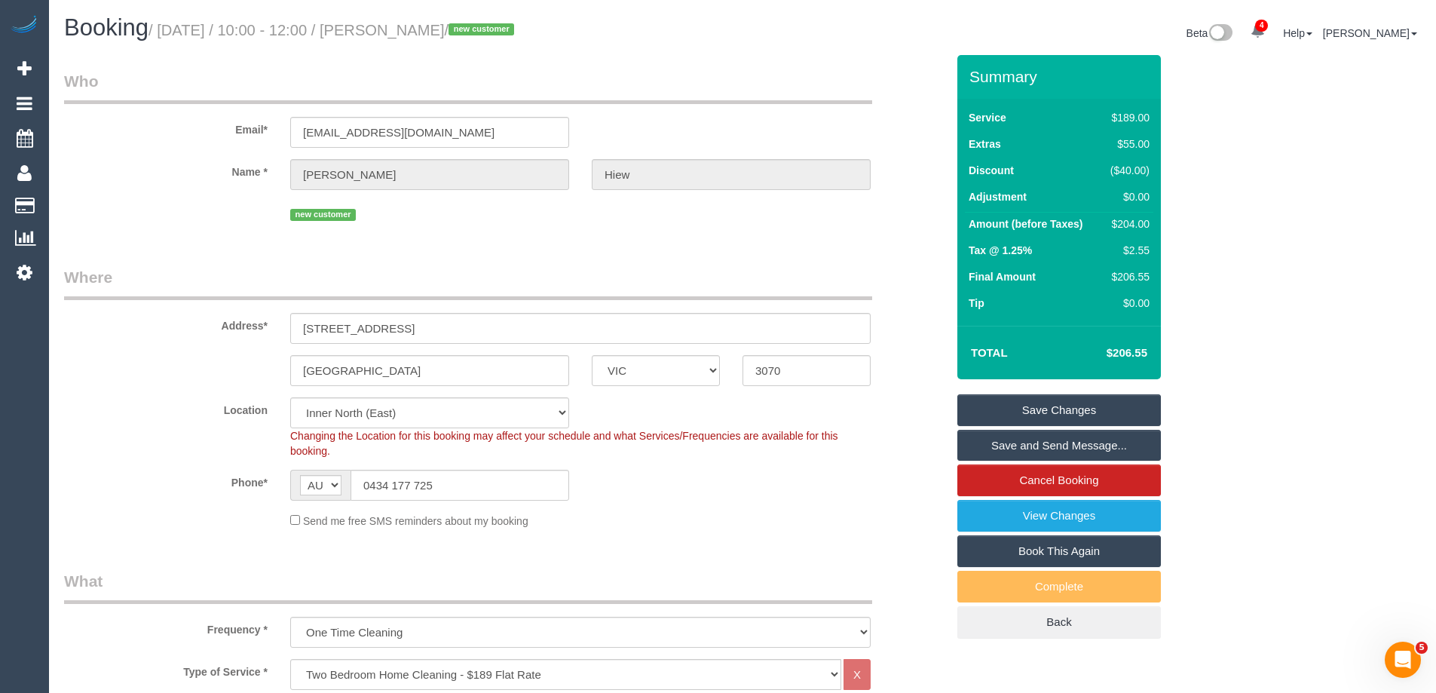
drag, startPoint x: 482, startPoint y: 26, endPoint x: 418, endPoint y: 32, distance: 65.1
click at [418, 32] on small "/ September 04, 2025 / 10:00 - 12:00 / Jess Hiew / new customer" at bounding box center [333, 30] width 370 height 17
copy small "Jess Hiew"
click at [994, 405] on link "Save Changes" at bounding box center [1058, 410] width 203 height 32
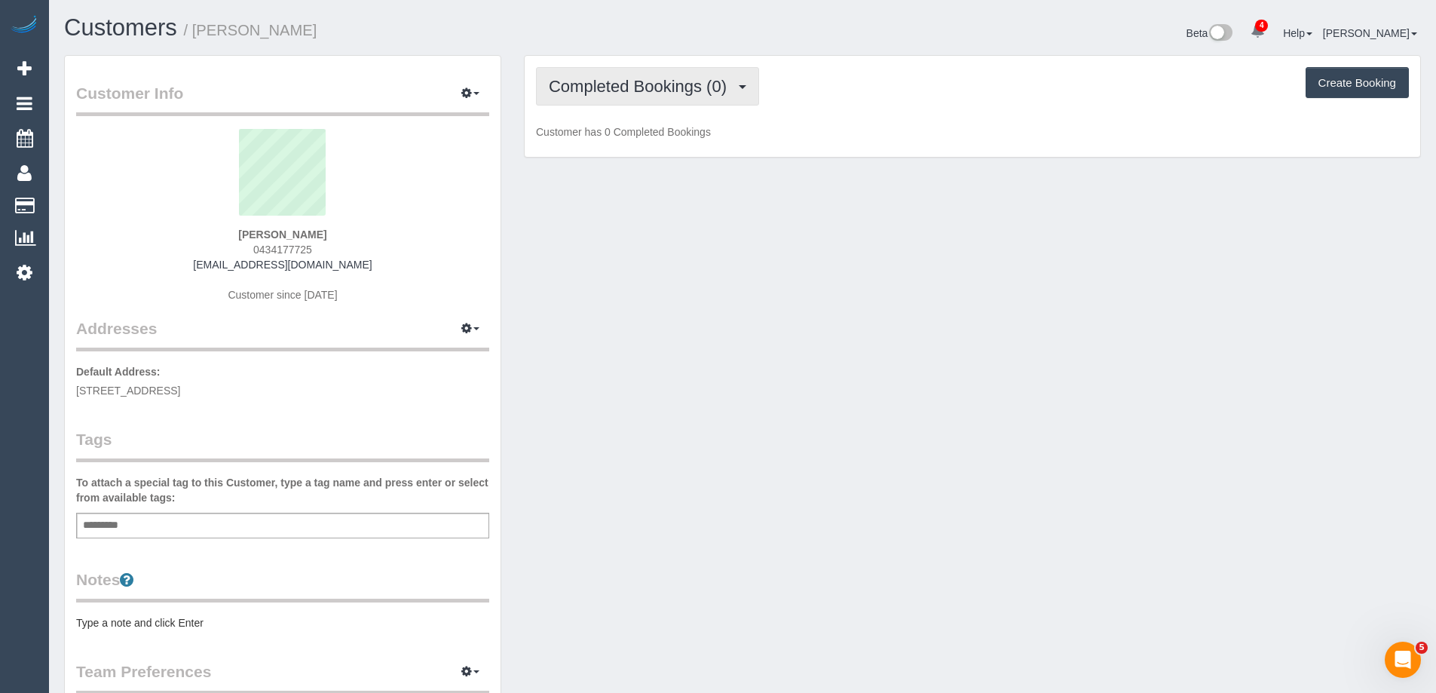
click at [646, 81] on span "Completed Bookings (0)" at bounding box center [641, 86] width 185 height 19
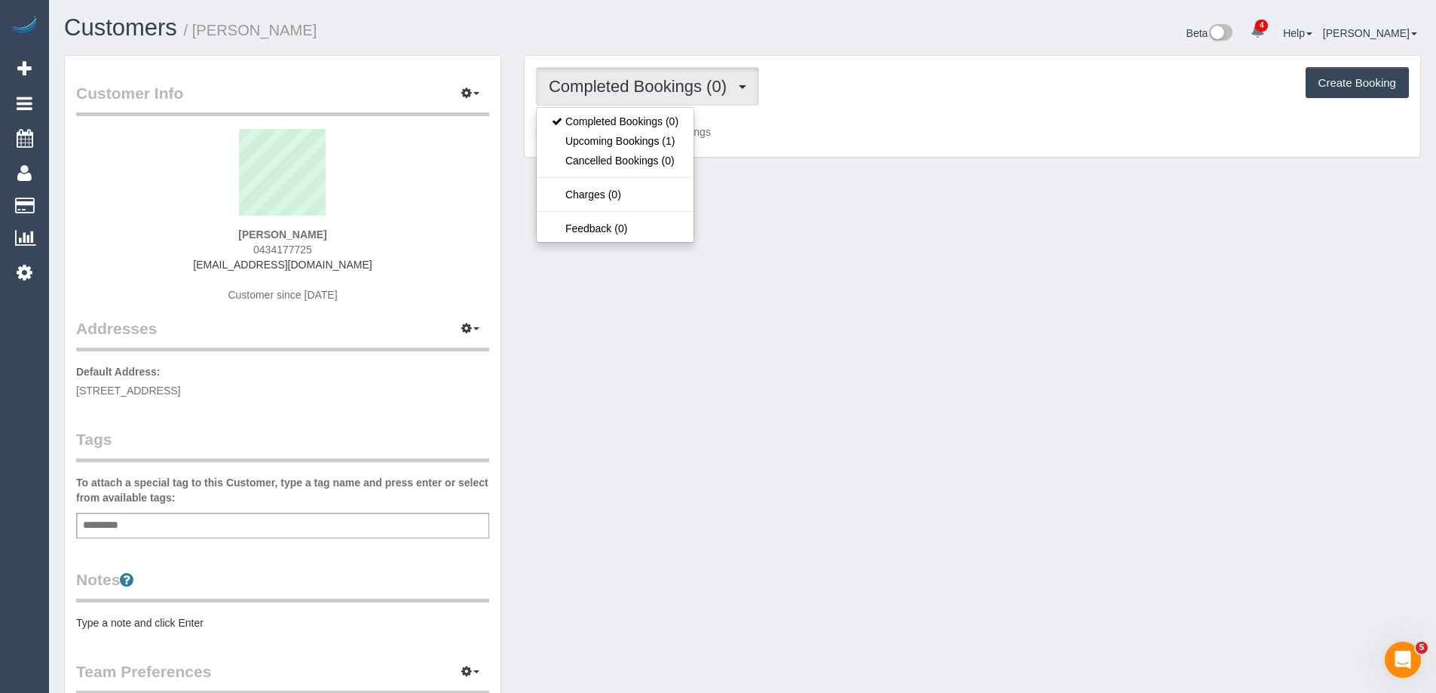
click at [863, 114] on div "Completed Bookings (0) Completed Bookings (0) Upcoming Bookings (1) Cancelled B…" at bounding box center [972, 107] width 895 height 102
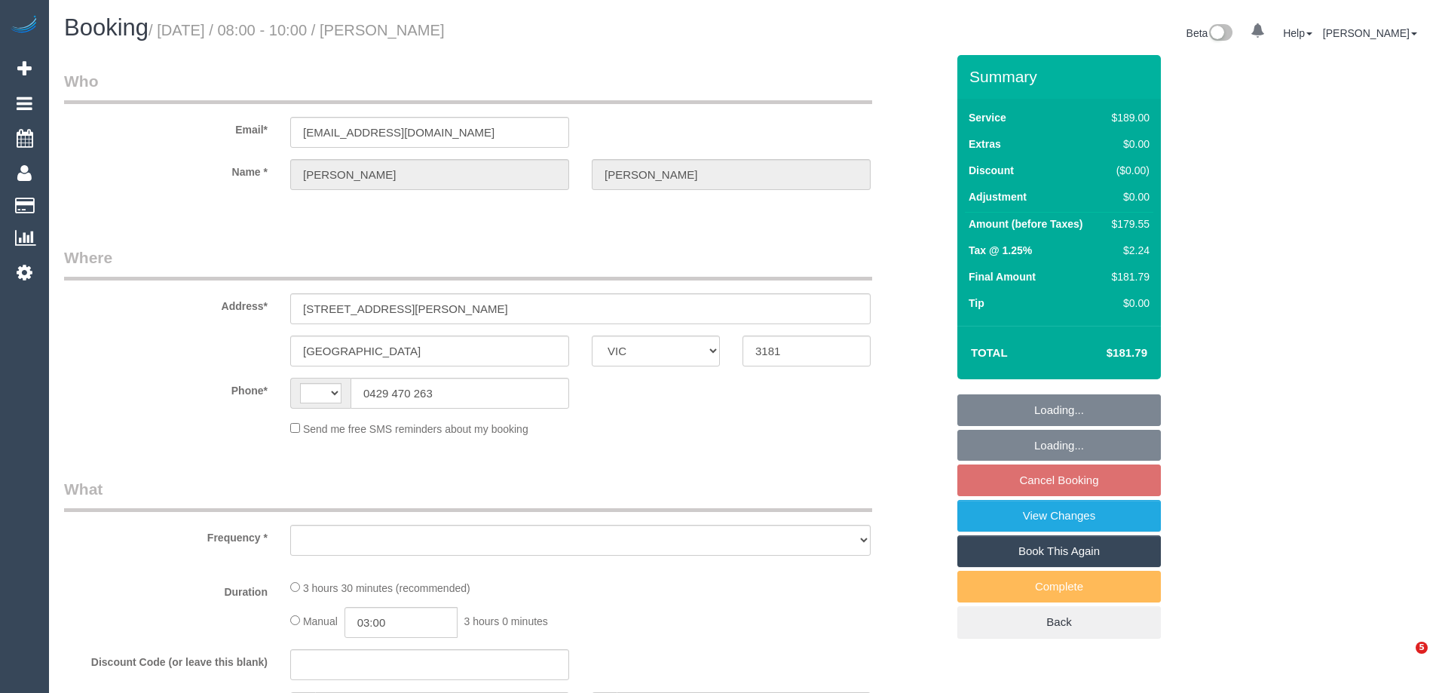
select select "VIC"
select select "string:stripe-pm_1PMk062GScqysDRV9k7oLIJo"
select select "number:29"
select select "number:14"
select select "number:19"
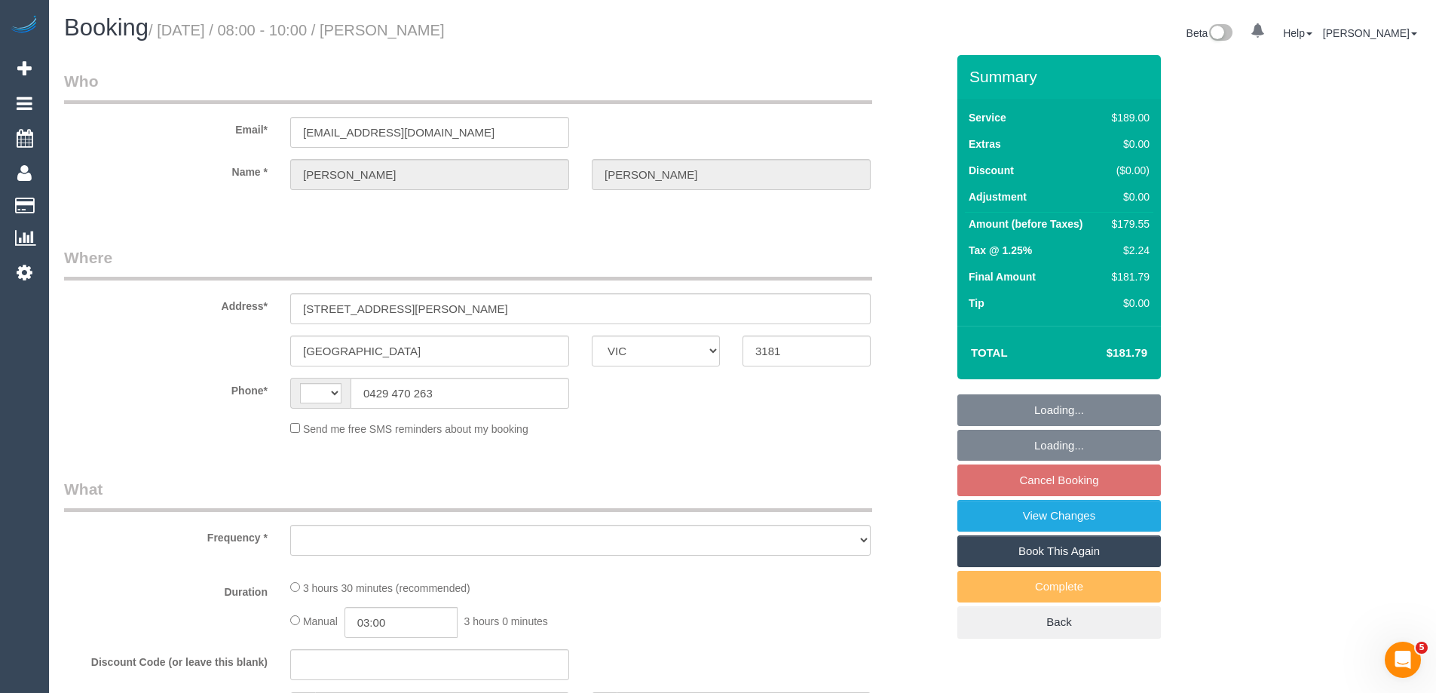
select select "number:22"
select select "number:33"
select select "number:11"
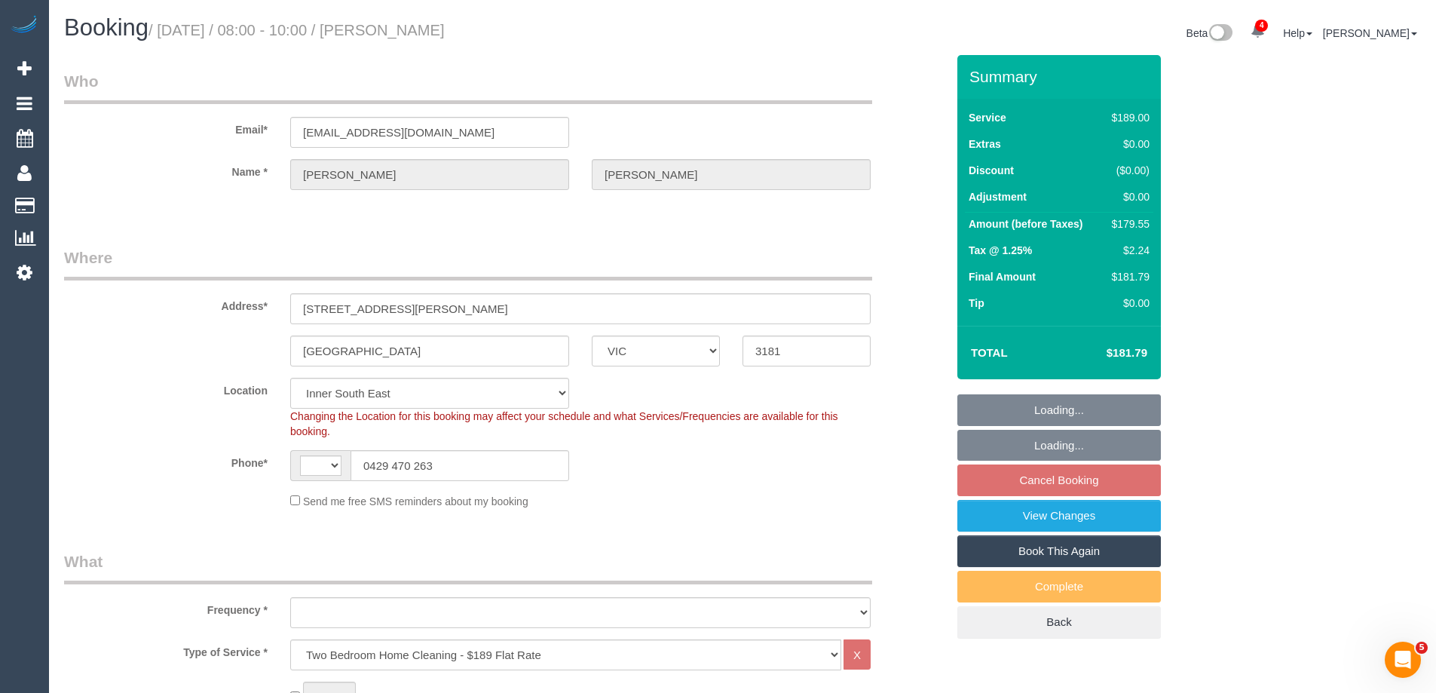
select select "string:AU"
select select "object:1393"
select select "spot1"
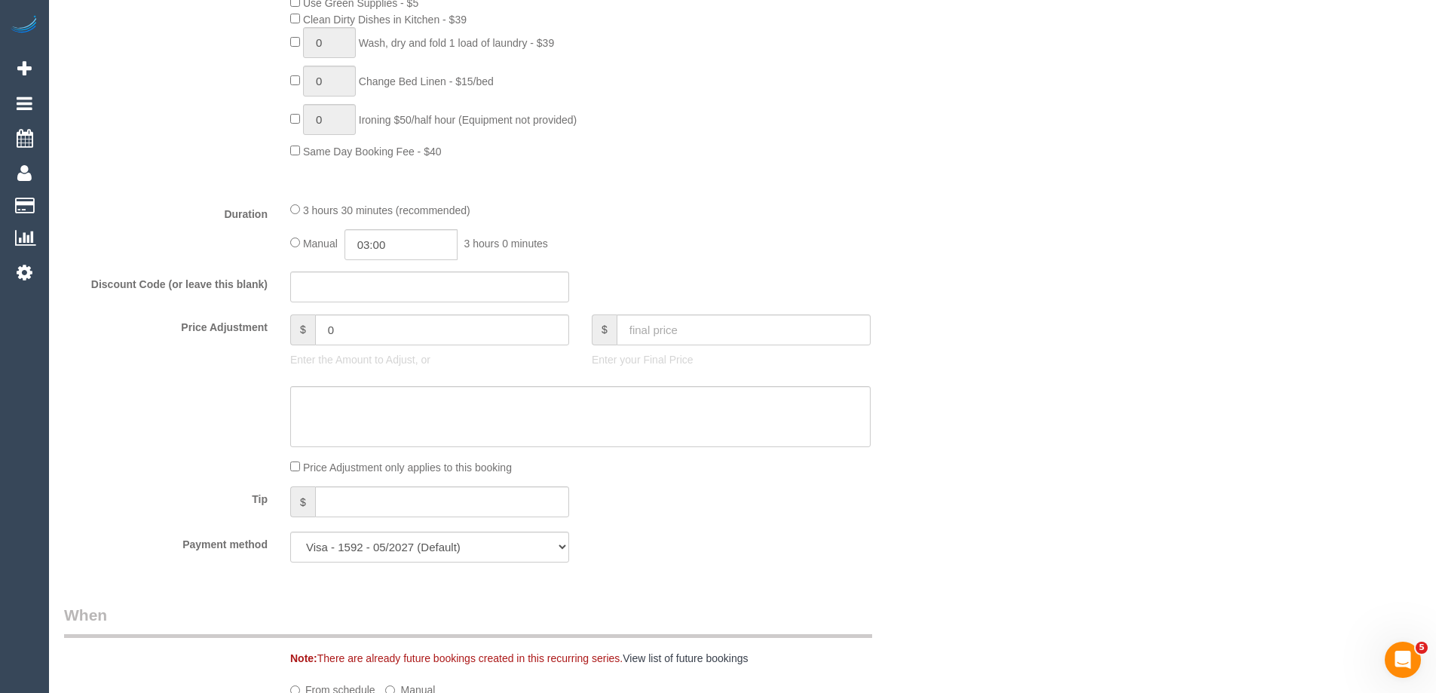
scroll to position [1055, 0]
click at [402, 241] on input "03:00" at bounding box center [400, 240] width 113 height 31
type input "01:30"
click at [381, 287] on li "01:30" at bounding box center [383, 287] width 67 height 20
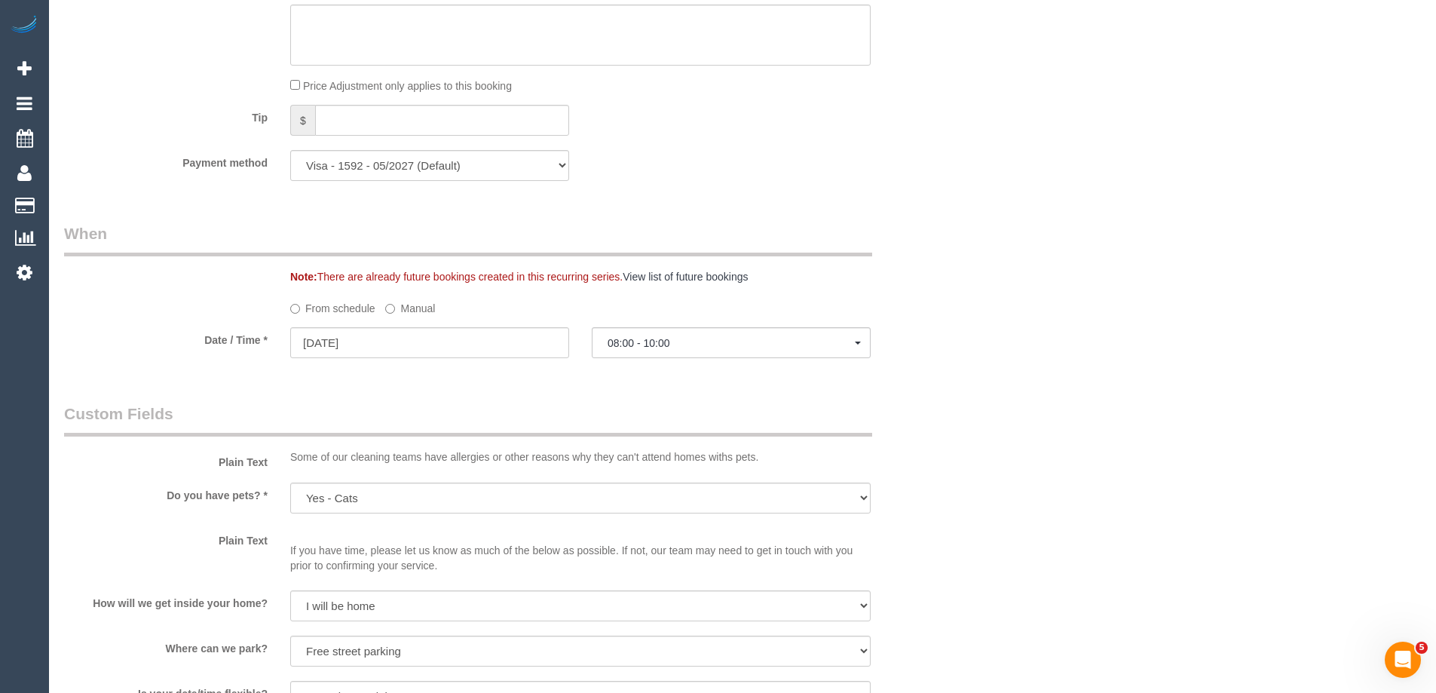
select select "spot16"
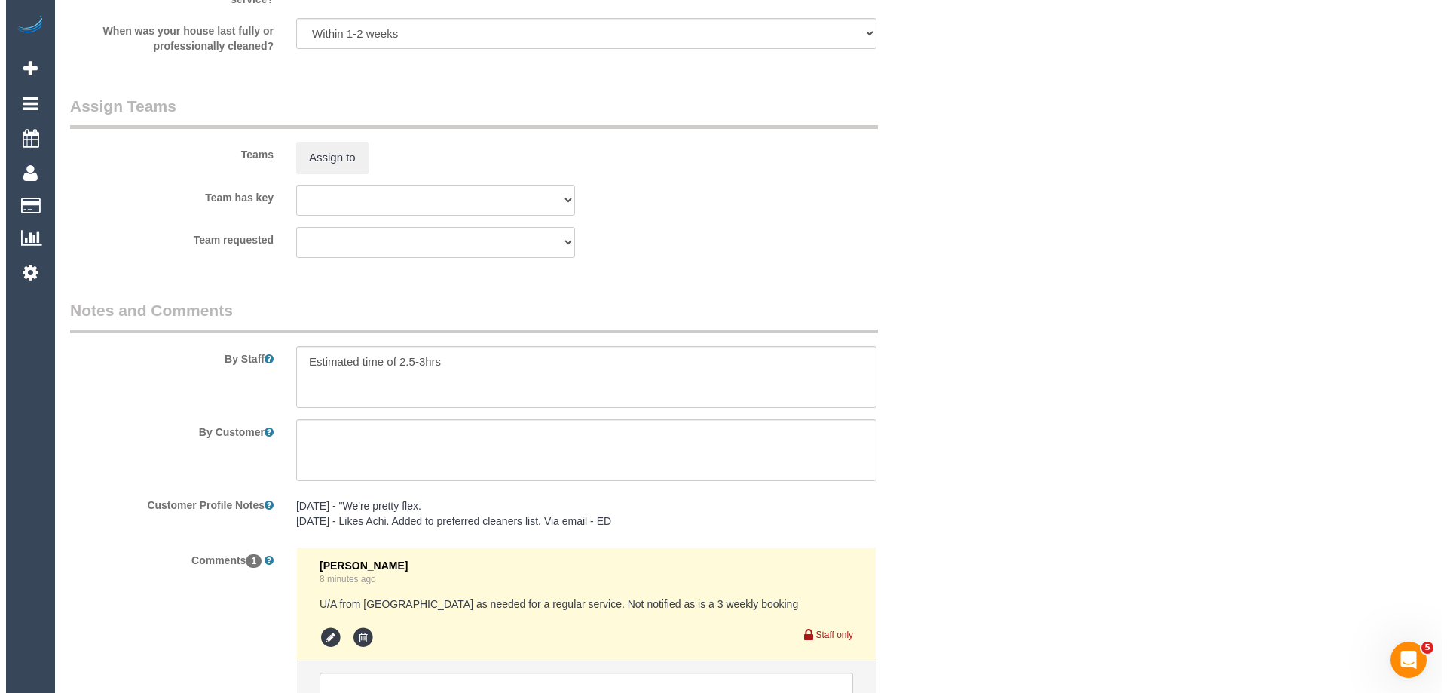
scroll to position [2214, 0]
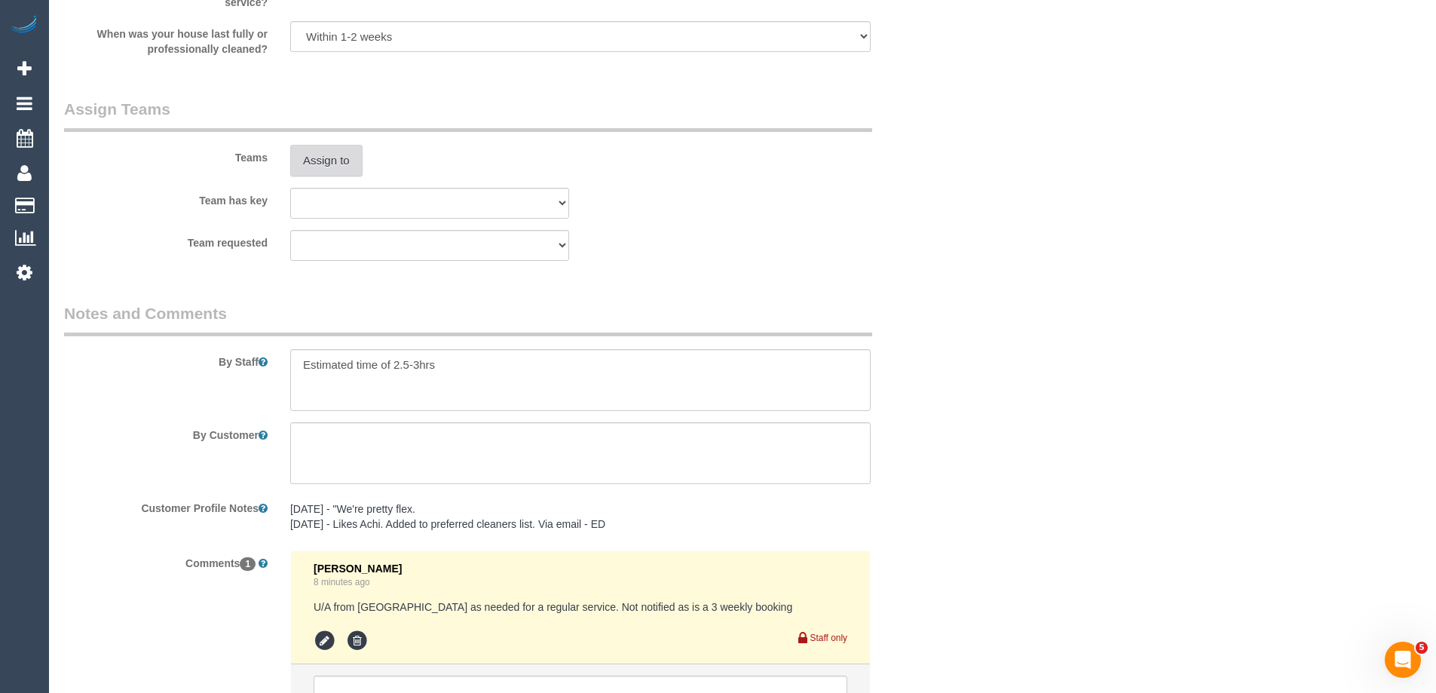
click at [325, 169] on button "Assign to" at bounding box center [326, 161] width 72 height 32
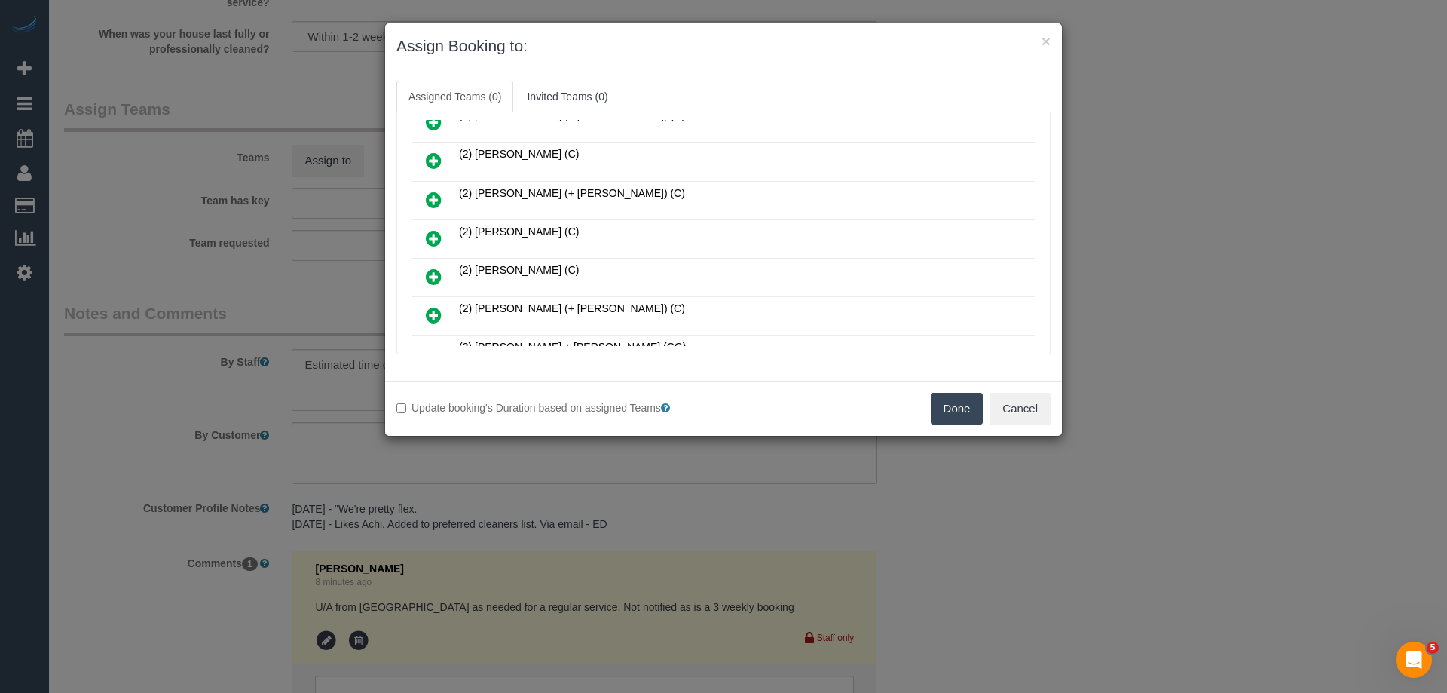
scroll to position [226, 0]
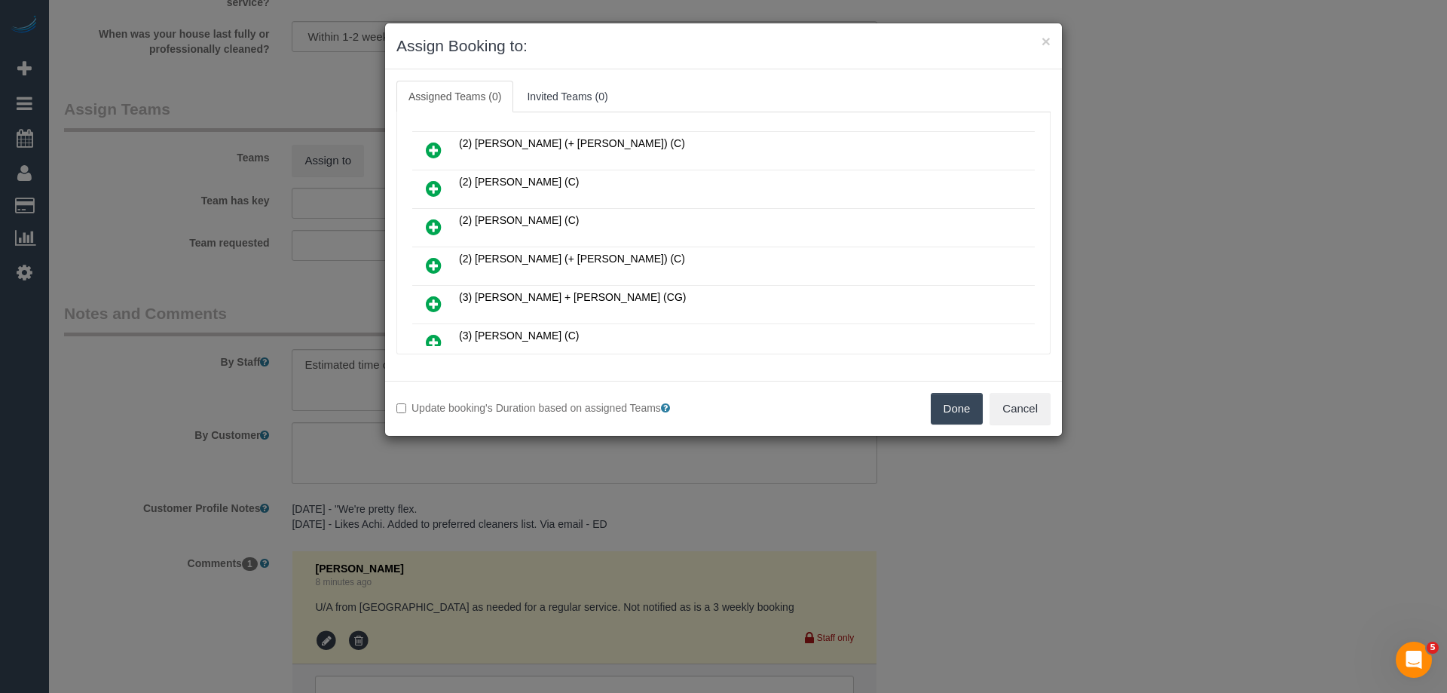
click at [428, 298] on icon at bounding box center [434, 304] width 16 height 18
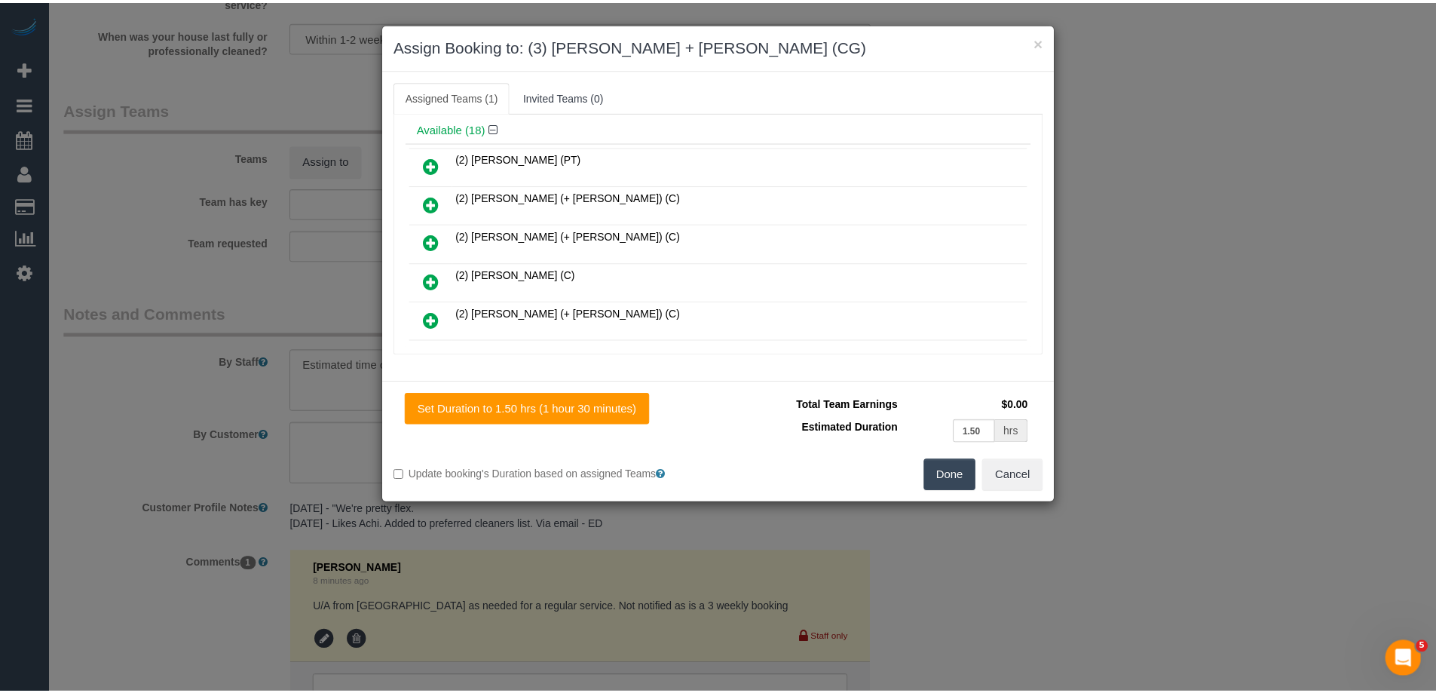
scroll to position [0, 0]
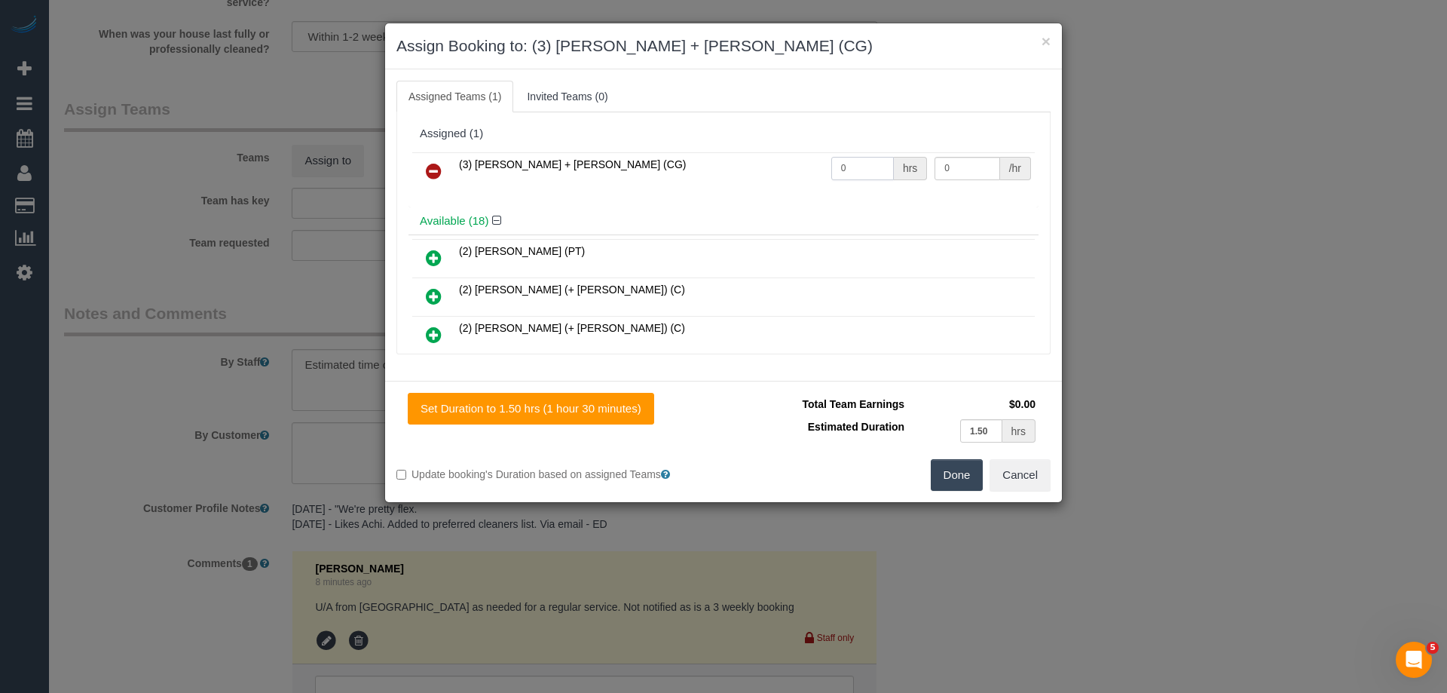
drag, startPoint x: 846, startPoint y: 157, endPoint x: 770, endPoint y: 157, distance: 75.4
click at [784, 157] on tr "(3) [PERSON_NAME] + [PERSON_NAME] (CG) 0 hrs 0 /hr" at bounding box center [723, 171] width 623 height 38
drag, startPoint x: 956, startPoint y: 157, endPoint x: 885, endPoint y: 157, distance: 70.8
click at [885, 157] on tr "(3) Bansari + Bhavesh (CG) 0 hrs 0 /hr" at bounding box center [723, 171] width 623 height 38
drag, startPoint x: 854, startPoint y: 161, endPoint x: 798, endPoint y: 161, distance: 55.8
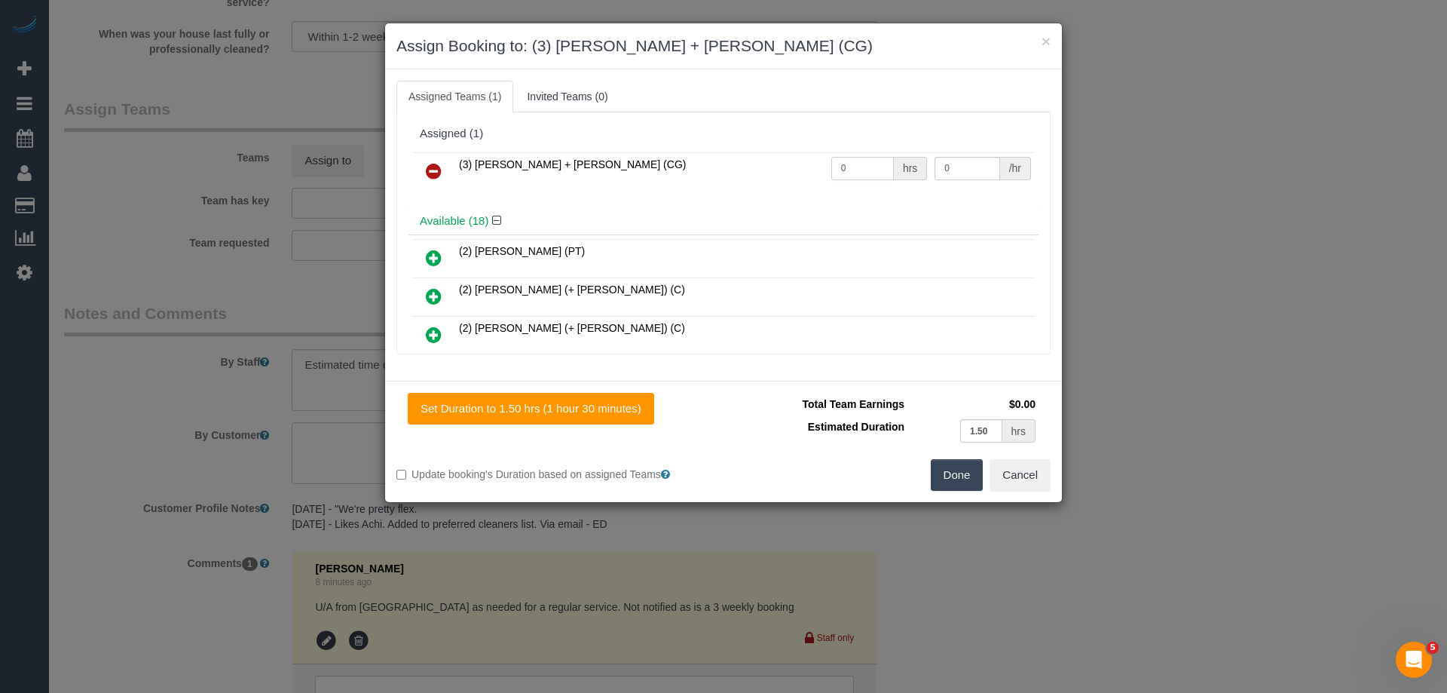
click at [801, 161] on tr "(3) Bansari + Bhavesh (CG) 0 hrs 0 /hr" at bounding box center [723, 171] width 623 height 38
type input "1"
drag, startPoint x: 956, startPoint y: 163, endPoint x: 798, endPoint y: 159, distance: 157.6
click at [798, 159] on tr "(3) Bansari + Bhavesh (CG) 1 hrs 0 /hr" at bounding box center [723, 171] width 623 height 38
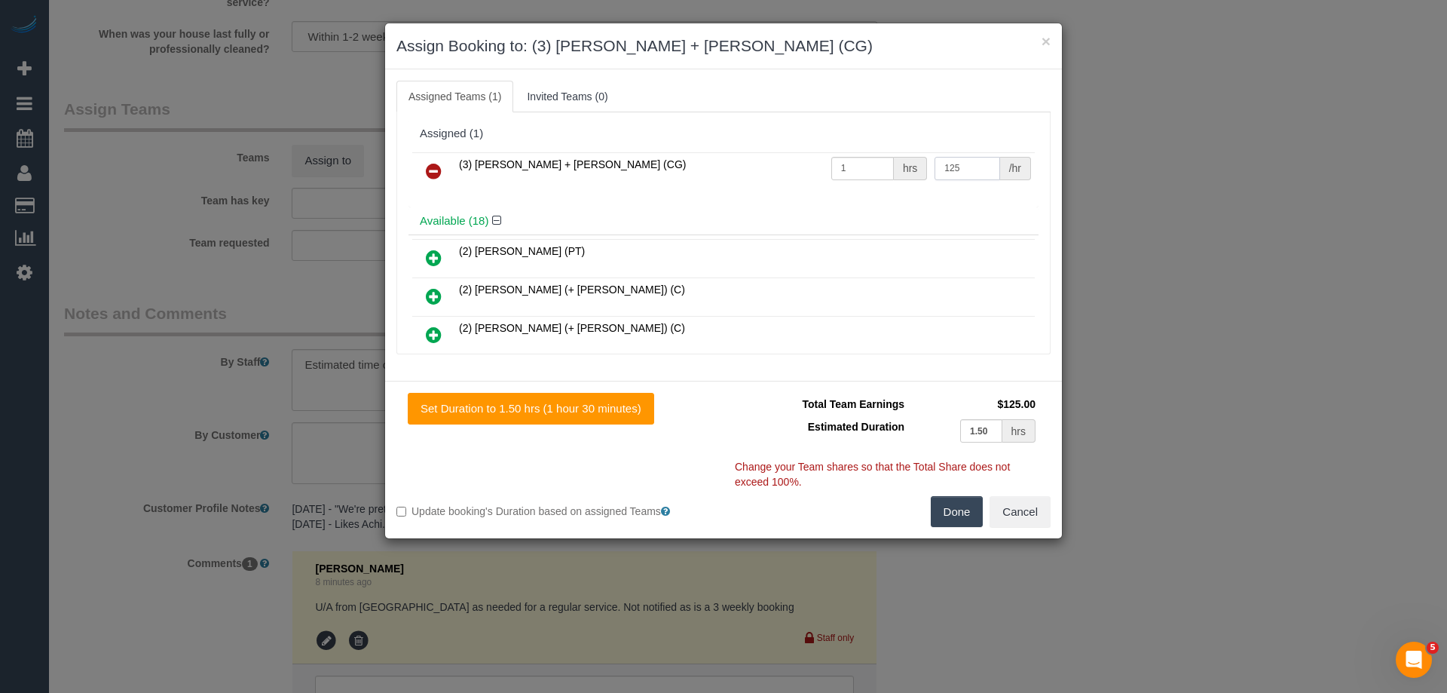
type input "125"
click at [956, 508] on button "Done" at bounding box center [957, 512] width 53 height 32
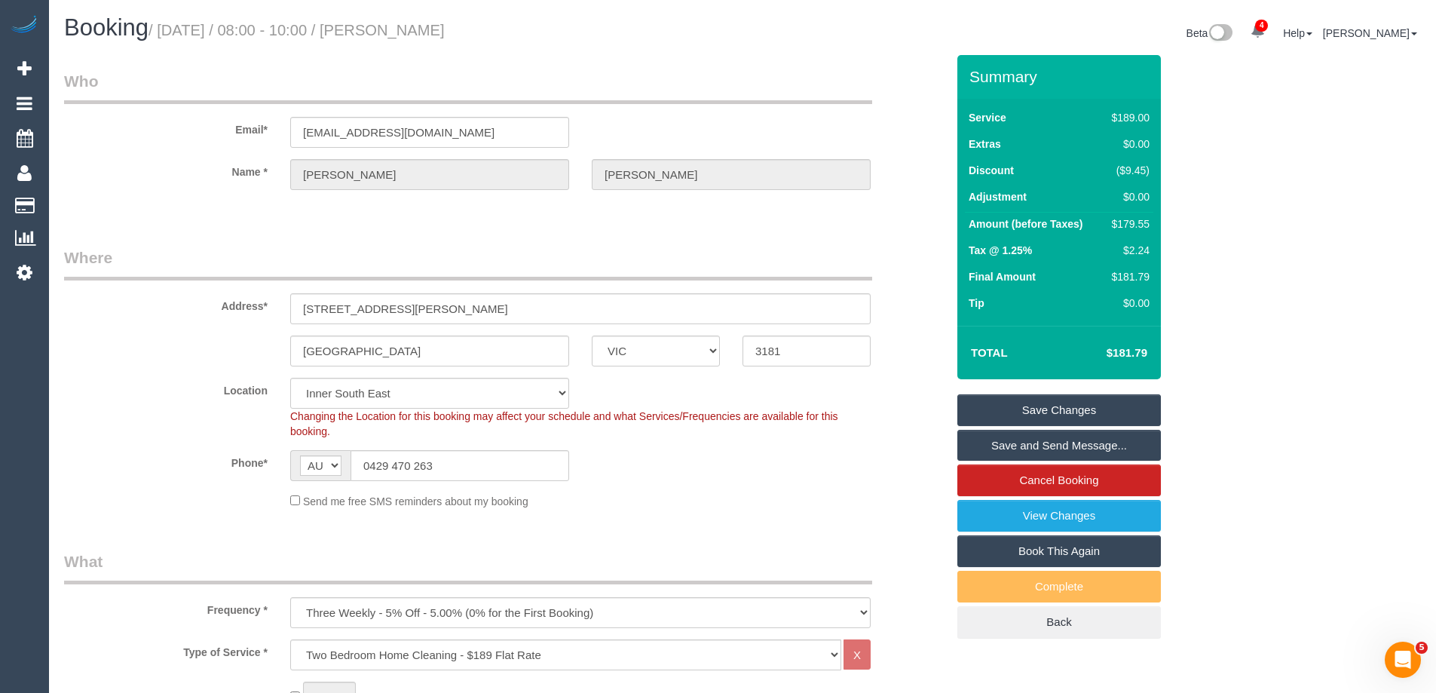
drag, startPoint x: 548, startPoint y: 27, endPoint x: 420, endPoint y: 26, distance: 128.1
click at [420, 26] on h1 "Booking / September 04, 2025 / 08:00 - 10:00 / Natasha Roberton" at bounding box center [397, 28] width 667 height 26
copy small "Natasha Roberton"
click at [1006, 421] on link "Save Changes" at bounding box center [1058, 410] width 203 height 32
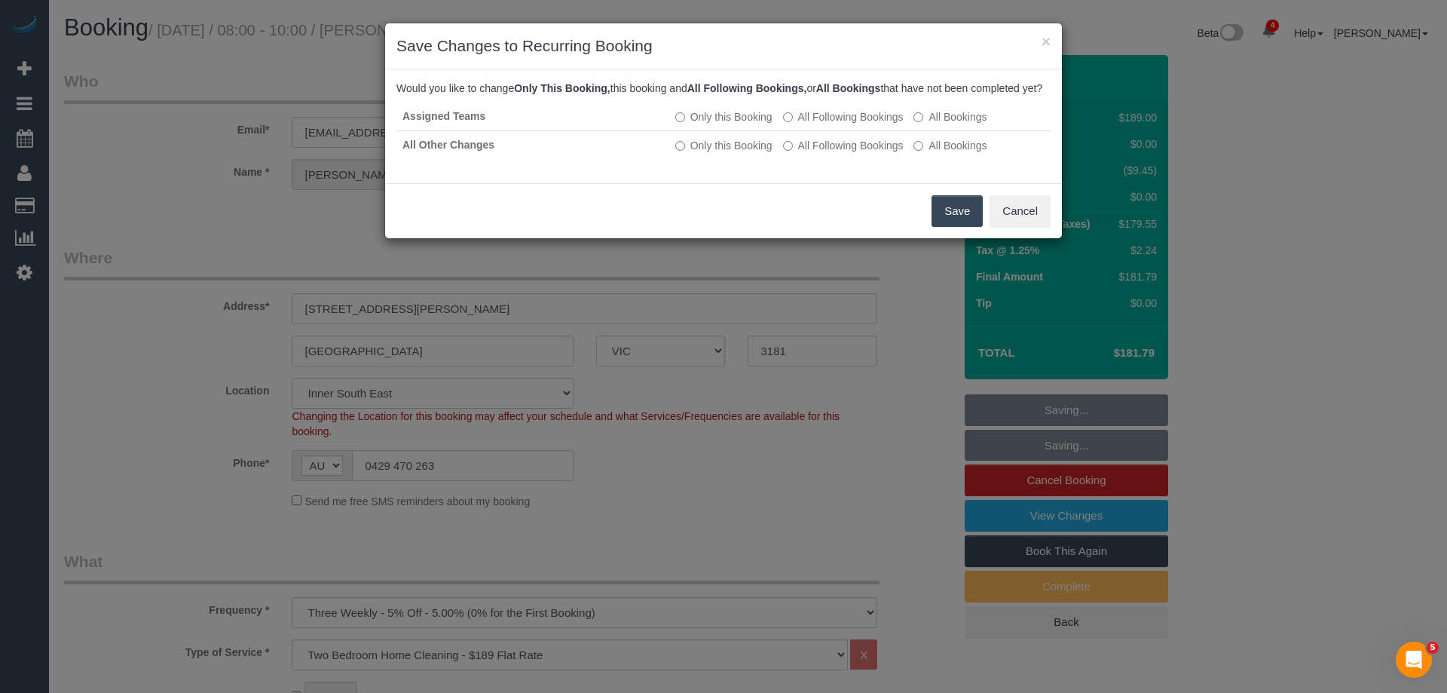
click at [964, 227] on button "Save" at bounding box center [957, 211] width 51 height 32
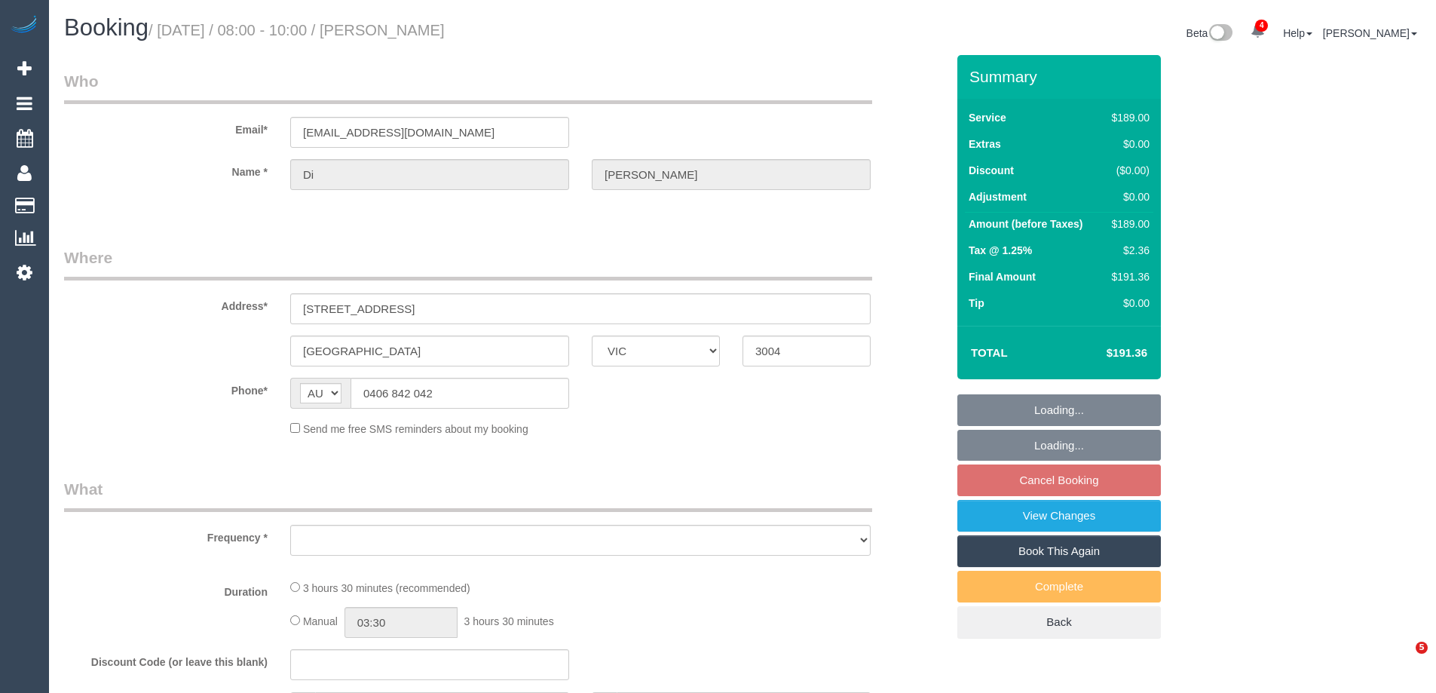
select select "VIC"
select select "object:558"
select select "string:stripe-pm_1S2LMO2GScqysDRVlf6wM2L4"
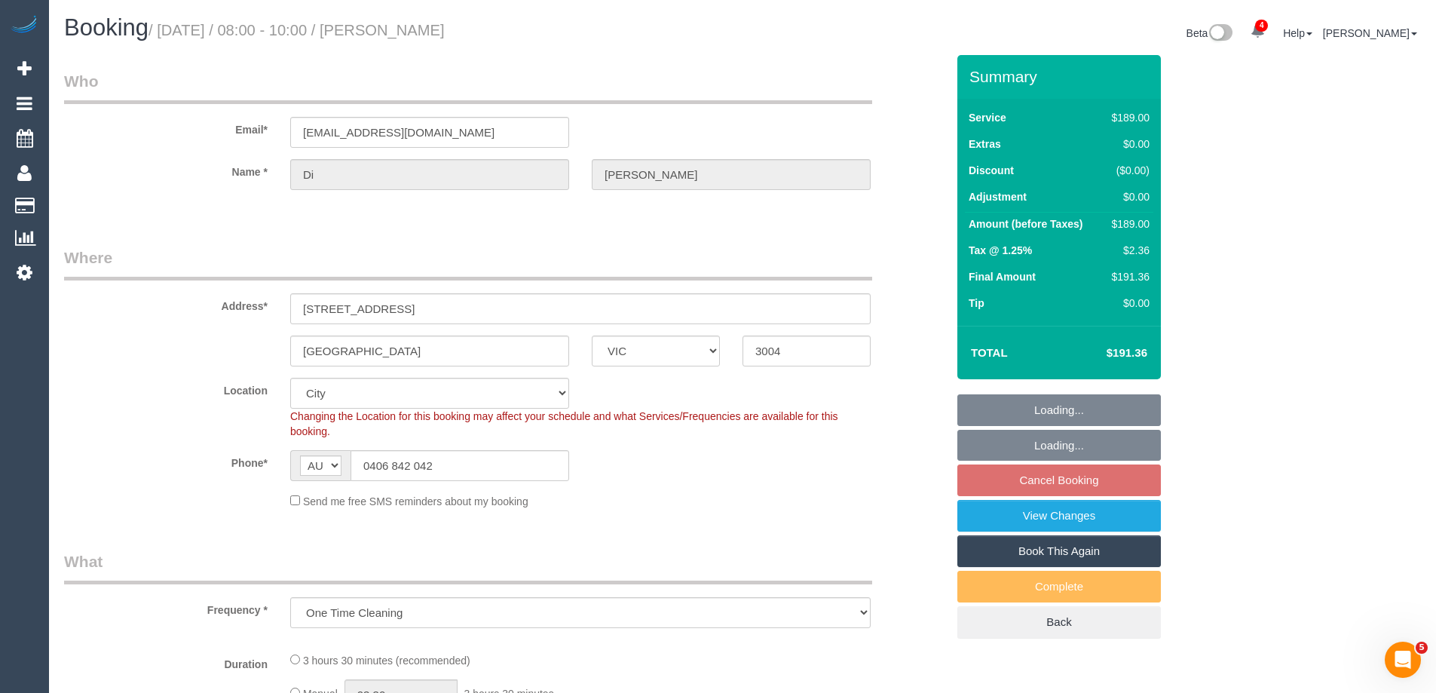
select select "number:29"
select select "number:14"
select select "number:20"
select select "number:25"
select select "number:13"
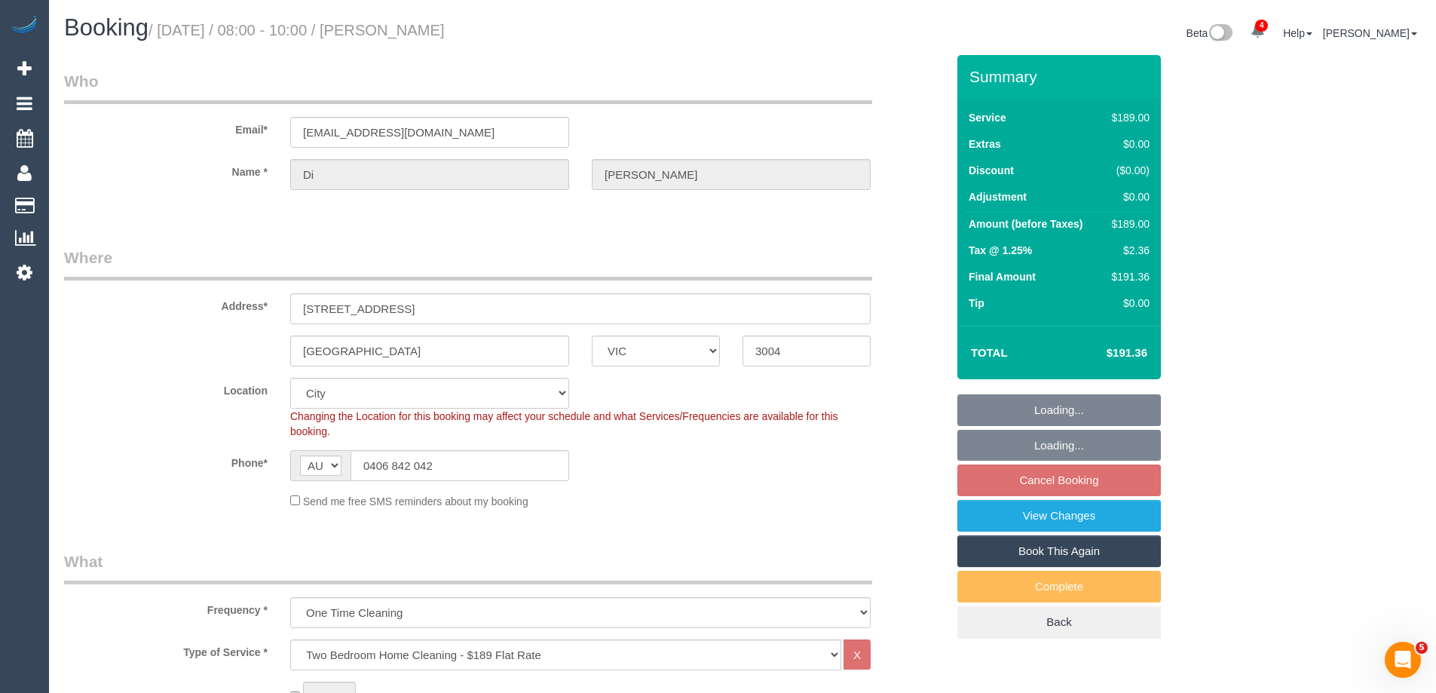
select select "object:1117"
select select "spot1"
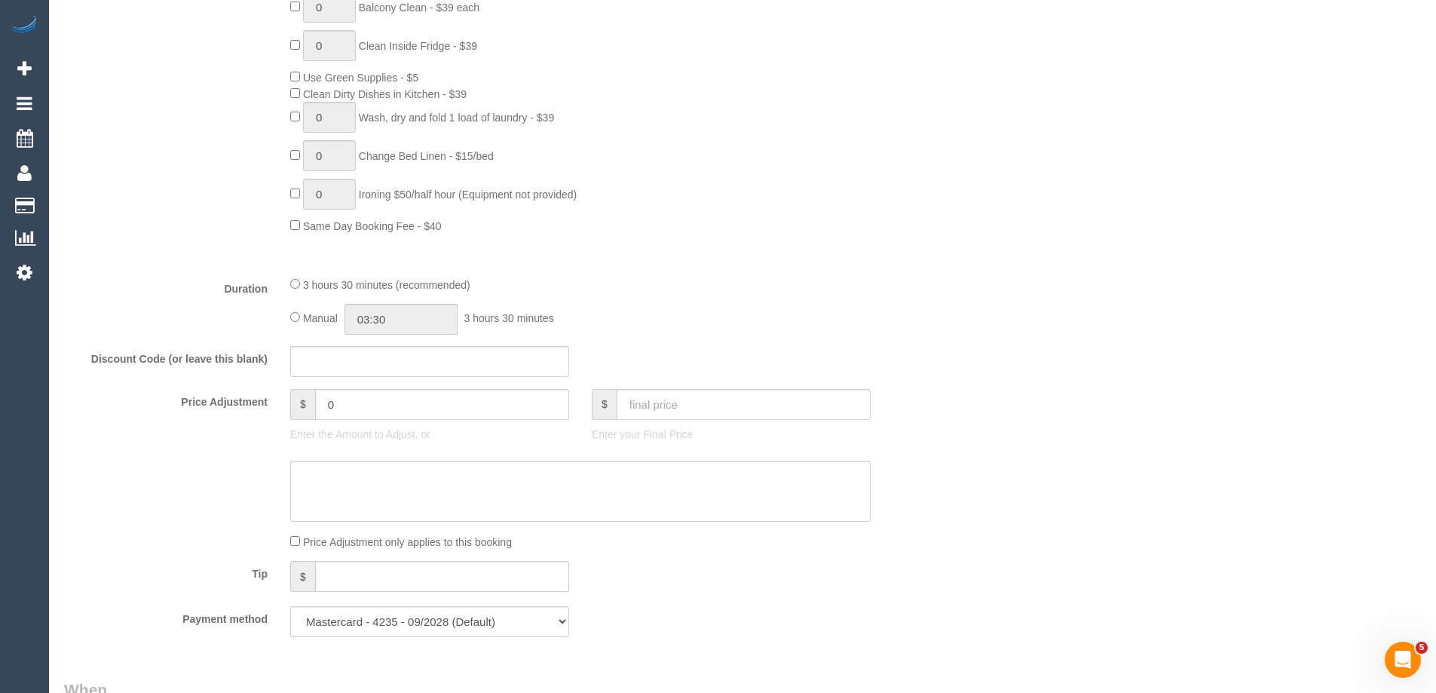
scroll to position [1131, 0]
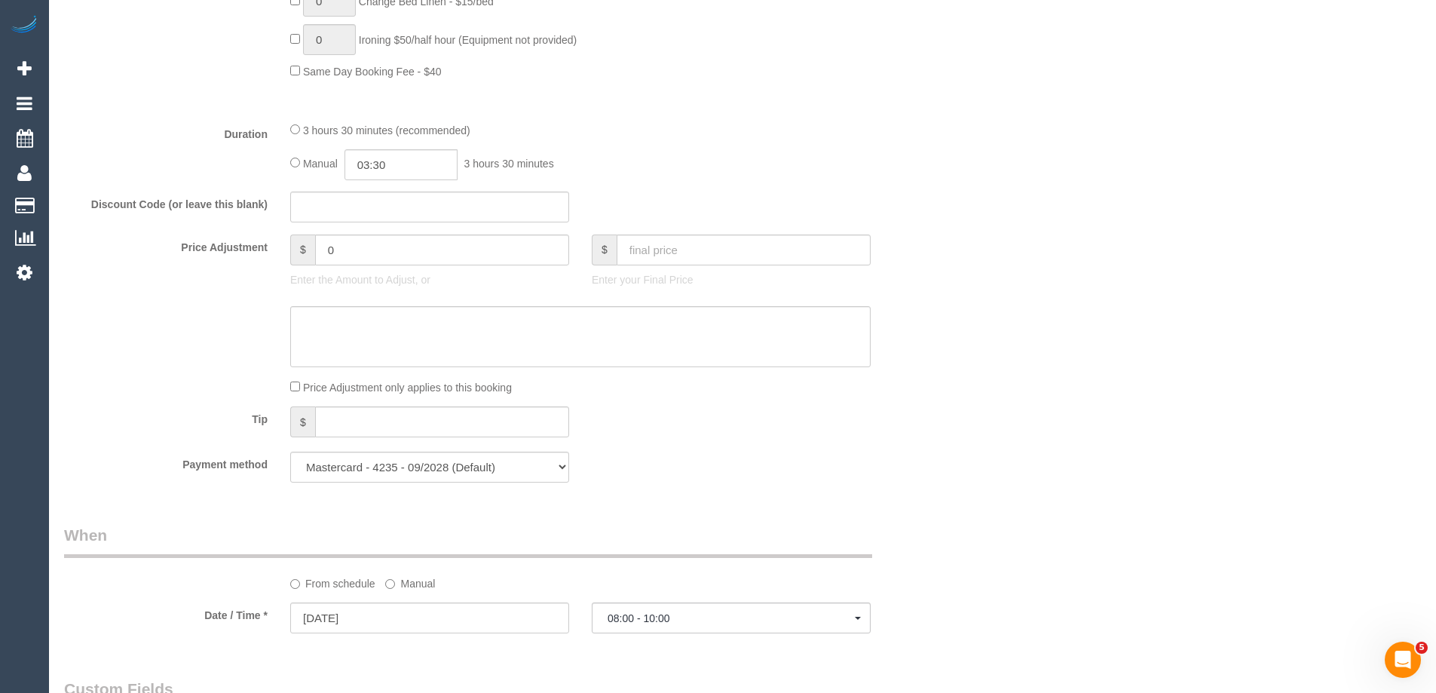
drag, startPoint x: 475, startPoint y: 188, endPoint x: 425, endPoint y: 183, distance: 49.9
click at [395, 173] on input "03:30" at bounding box center [400, 164] width 113 height 31
type input "01:30"
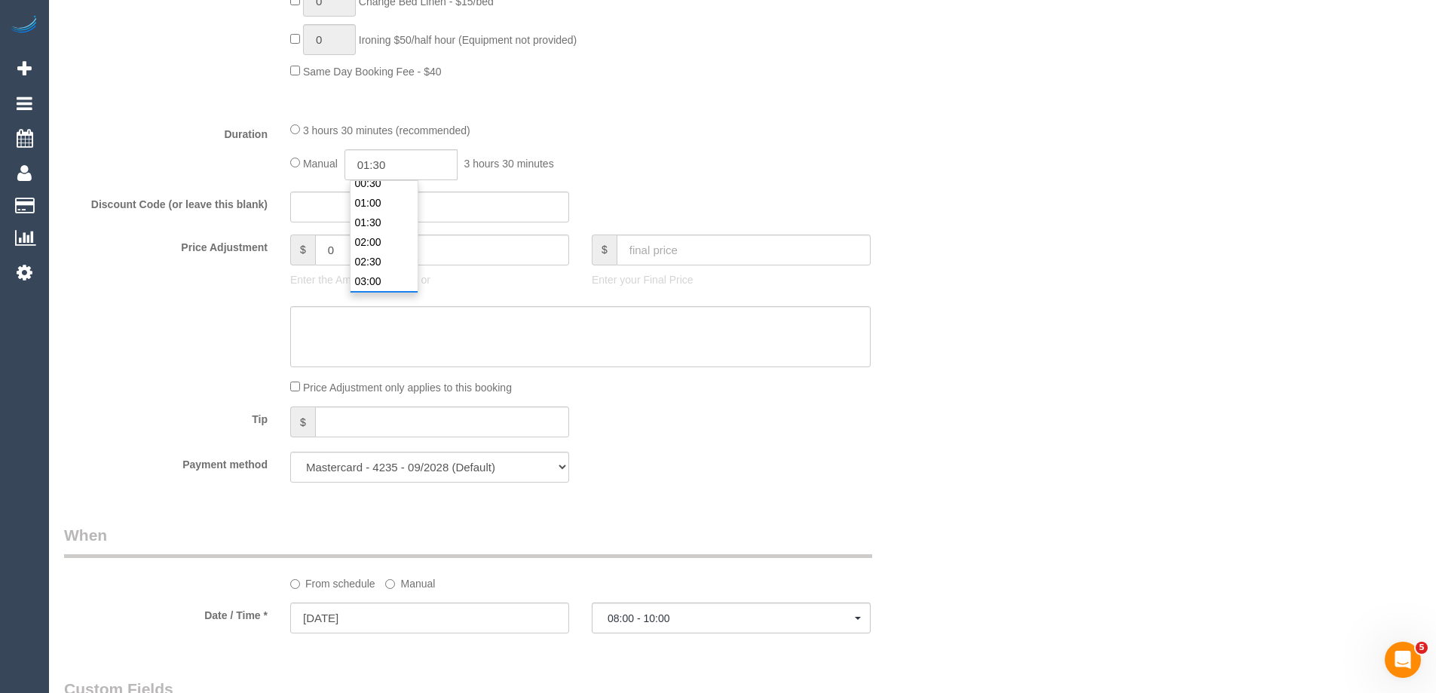
drag, startPoint x: 359, startPoint y: 228, endPoint x: 372, endPoint y: 214, distance: 19.2
click at [362, 227] on li "01:30" at bounding box center [383, 223] width 67 height 20
drag, startPoint x: 390, startPoint y: 161, endPoint x: 379, endPoint y: 159, distance: 11.4
click at [379, 159] on input "01:30" at bounding box center [400, 164] width 113 height 31
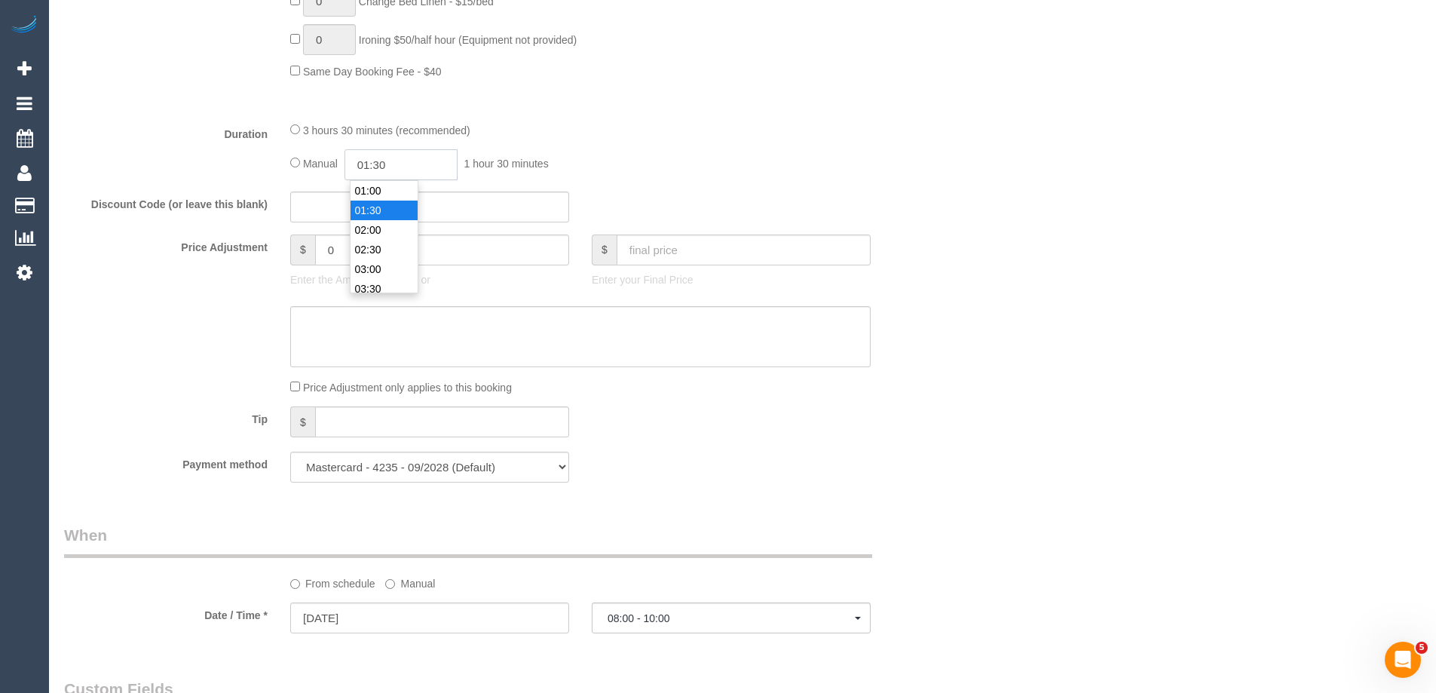
select select "spot16"
type input "01:45"
select select "spot31"
click at [735, 137] on div "3 hours 30 minutes (recommended)" at bounding box center [580, 129] width 580 height 17
select select "spot46"
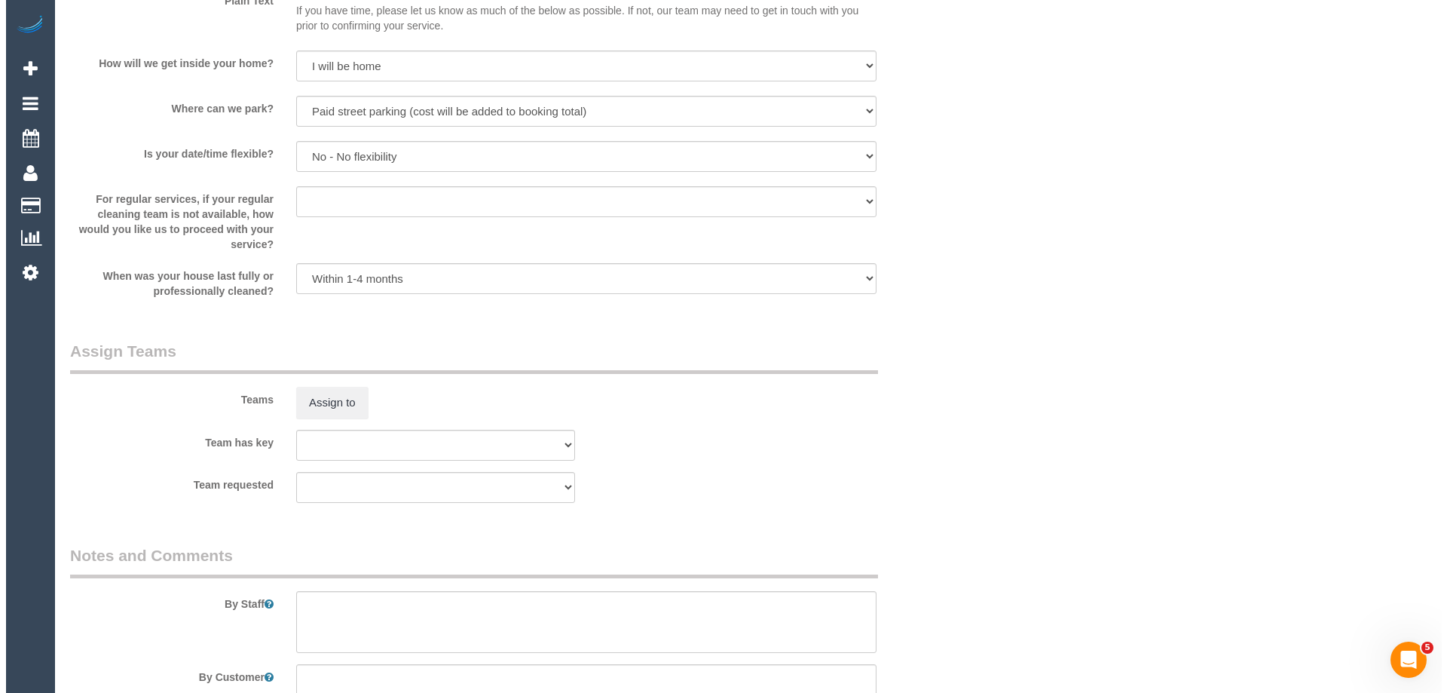
scroll to position [2186, 0]
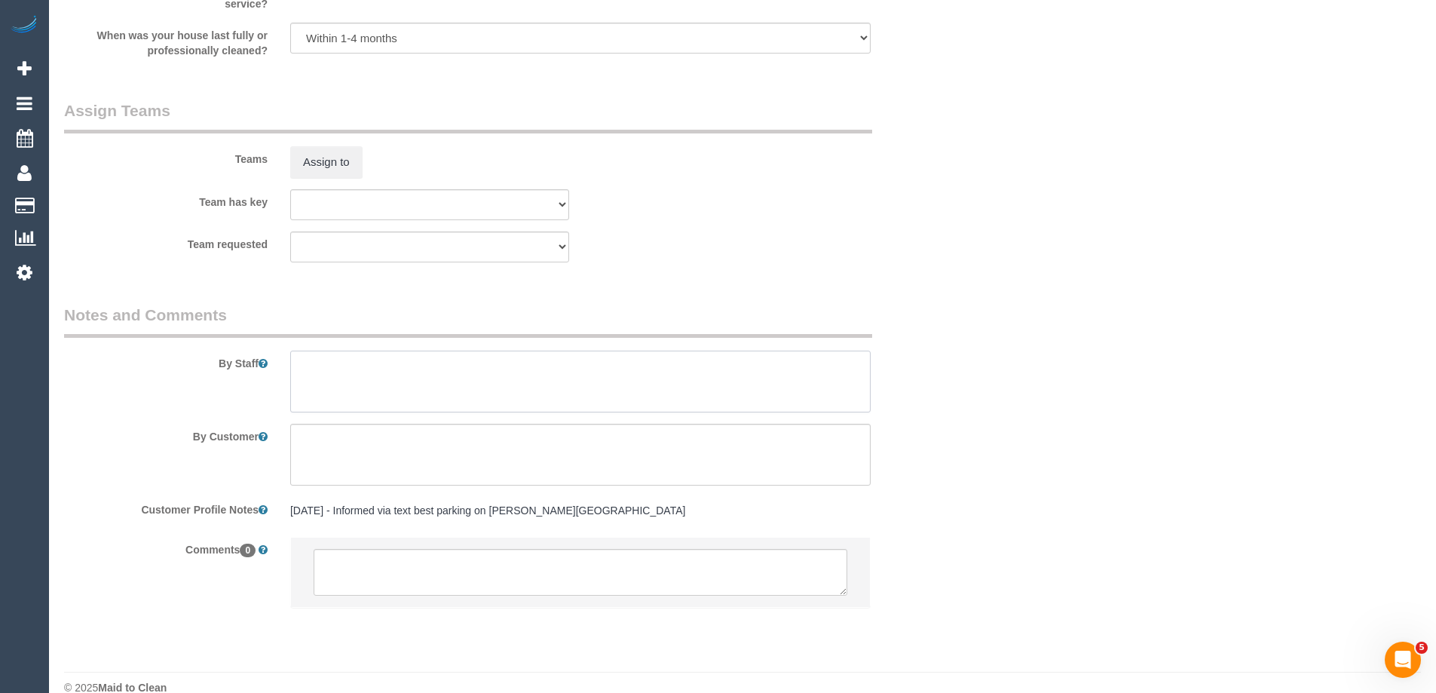
click at [332, 384] on textarea at bounding box center [580, 381] width 580 height 62
type textarea "Estimated time of 3-3.5 hrs"
click at [332, 153] on button "Assign to" at bounding box center [326, 162] width 72 height 32
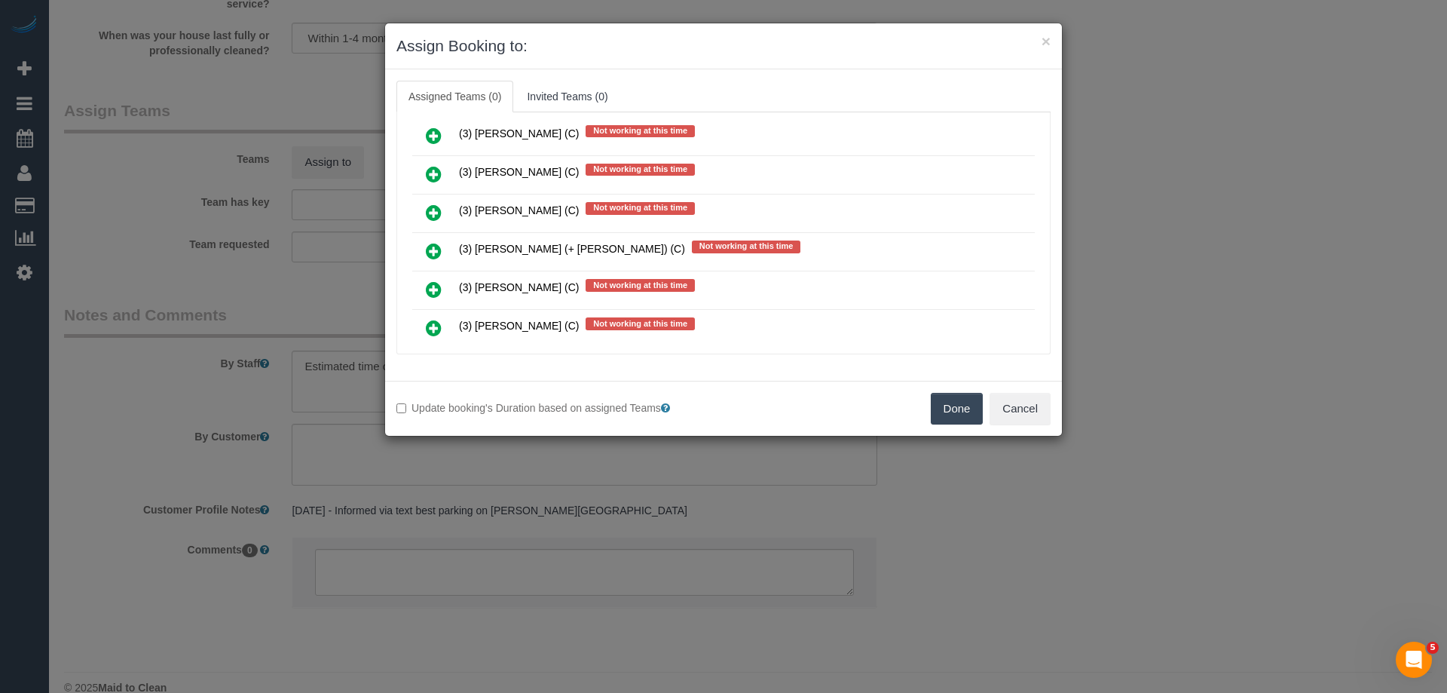
click at [433, 251] on icon at bounding box center [434, 251] width 16 height 18
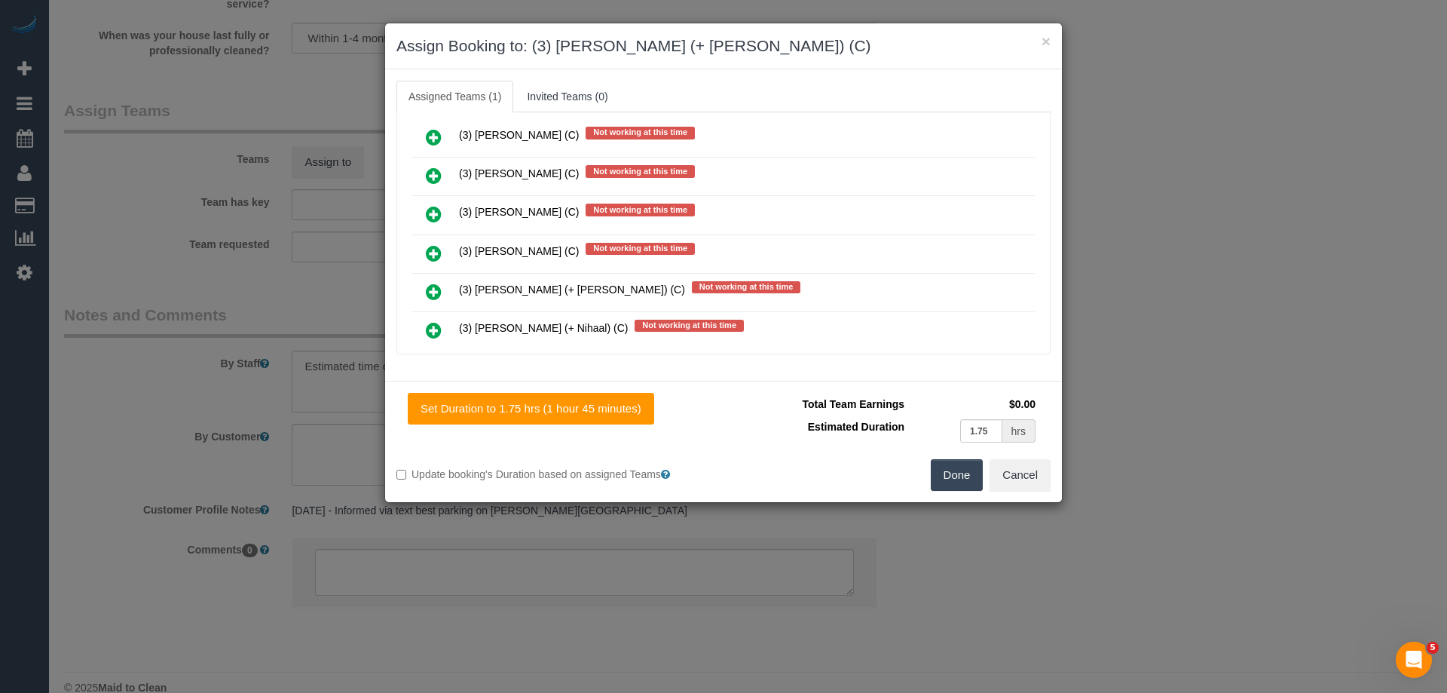
click at [426, 299] on icon at bounding box center [434, 292] width 16 height 18
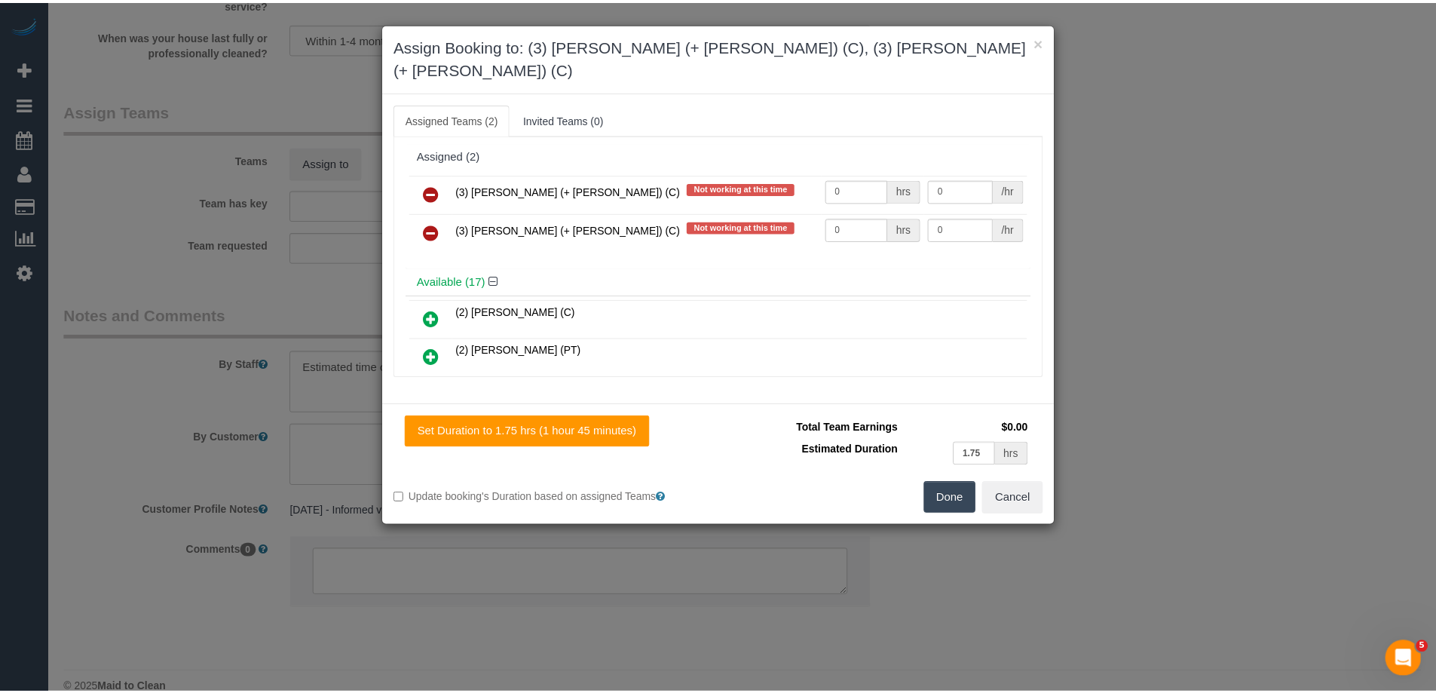
scroll to position [0, 0]
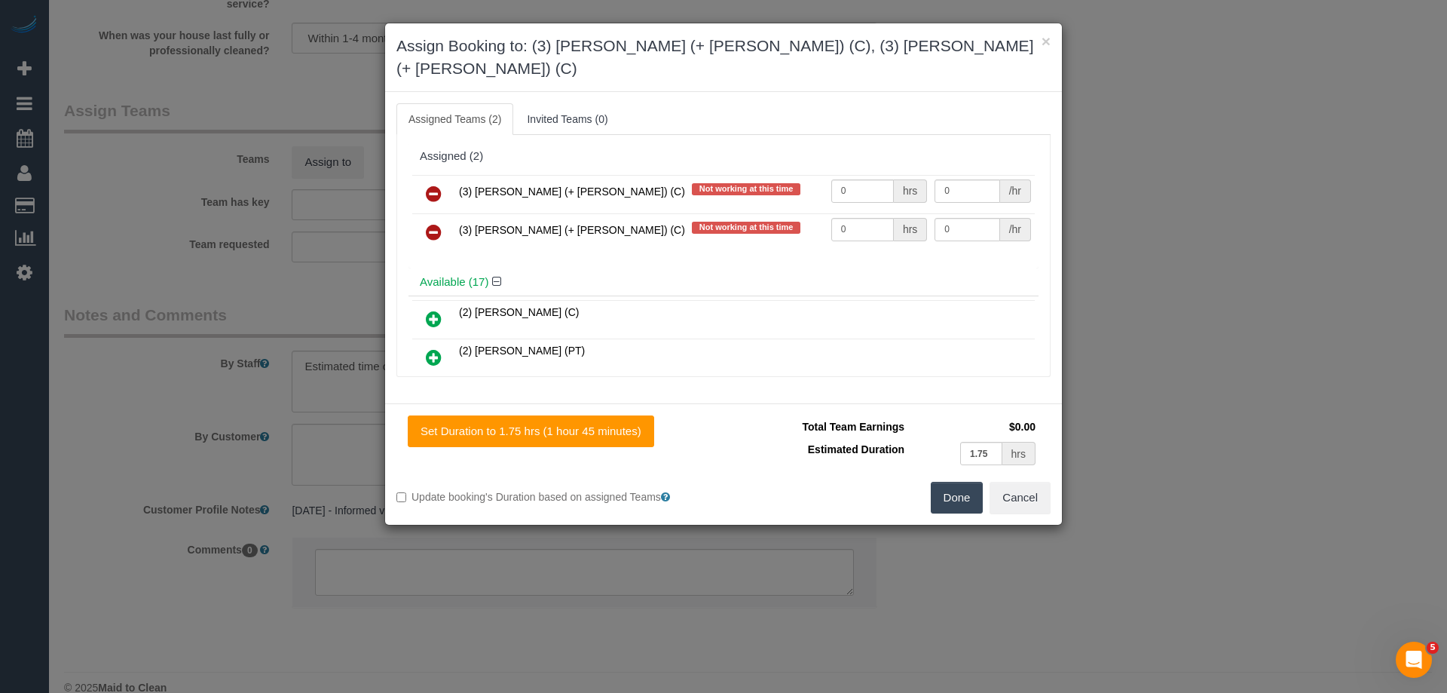
drag, startPoint x: 832, startPoint y: 180, endPoint x: 829, endPoint y: 168, distance: 12.4
click at [790, 178] on tr "(3) Rayhan (+ Shahida) (C) Not working at this time 0 hrs 0 /hr" at bounding box center [723, 194] width 623 height 38
click at [702, 175] on tr "(3) Rayhan (+ Shahida) (C) Not working at this time 0 hrs 0 /hr" at bounding box center [723, 194] width 623 height 38
type input "1"
drag, startPoint x: 847, startPoint y: 201, endPoint x: 815, endPoint y: 199, distance: 31.7
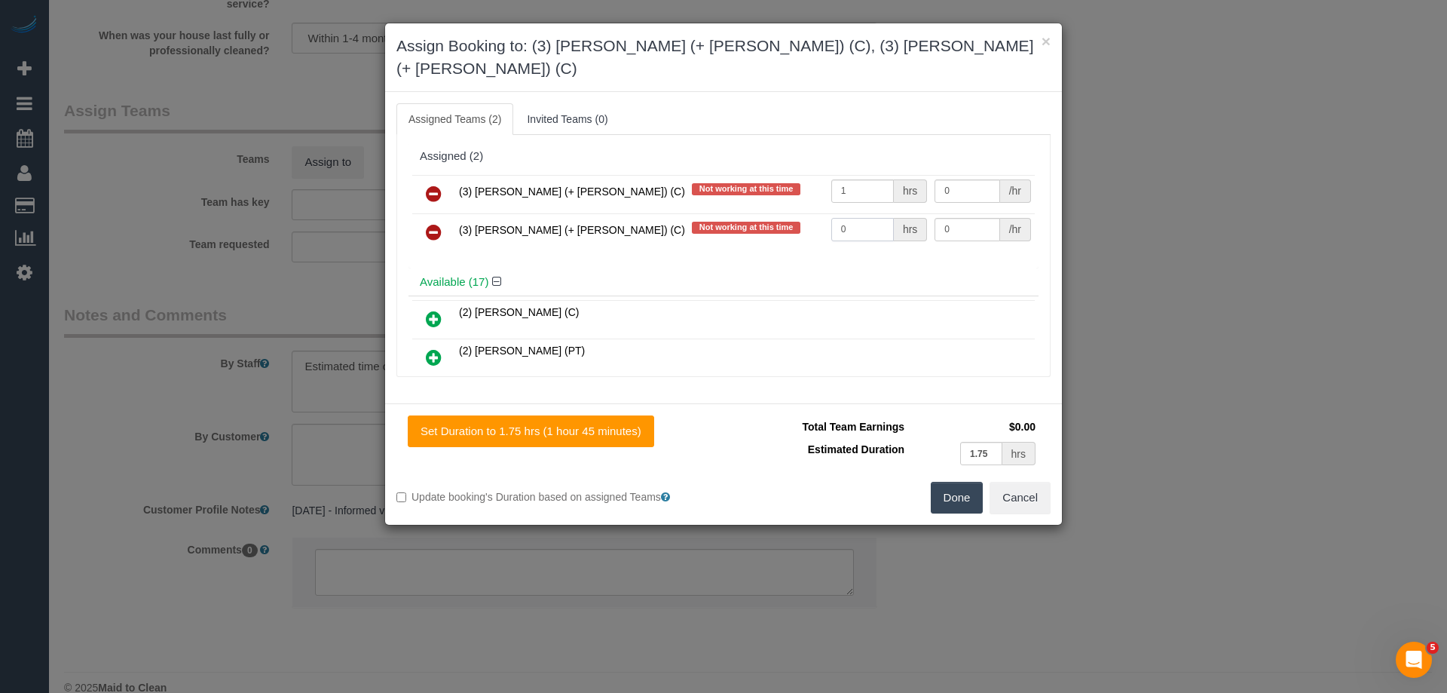
click at [721, 213] on tr "(3) Shahida (+ Rayhan) (C) Not working at this time 0 hrs 0 /hr" at bounding box center [723, 232] width 623 height 38
type input "1"
drag, startPoint x: 969, startPoint y: 161, endPoint x: 840, endPoint y: 161, distance: 128.9
click at [882, 175] on tr "(3) Rayhan (+ Shahida) (C) Not working at this time 1 hrs 0 /hr" at bounding box center [723, 194] width 623 height 38
type input "60"
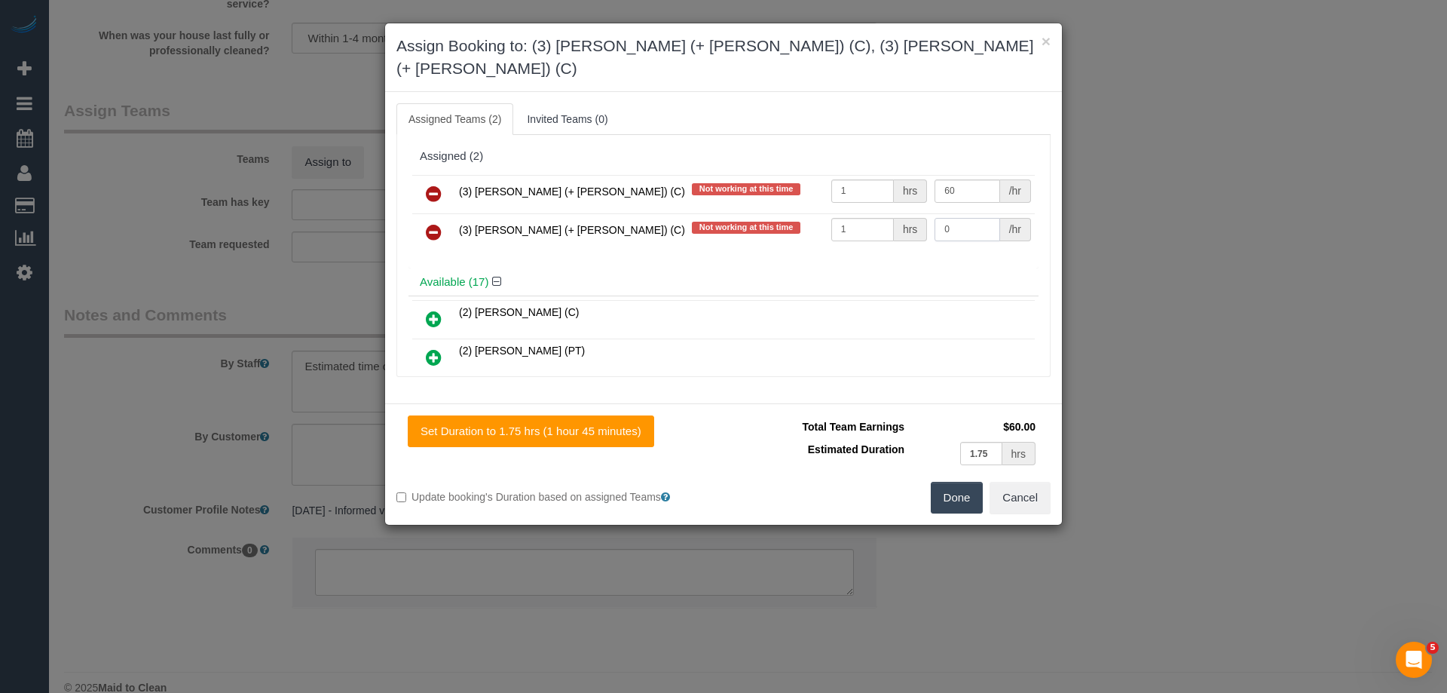
drag, startPoint x: 968, startPoint y: 202, endPoint x: 791, endPoint y: 202, distance: 177.1
click at [862, 213] on tr "(3) Shahida (+ Rayhan) (C) Not working at this time 1 hrs 0 /hr" at bounding box center [723, 232] width 623 height 38
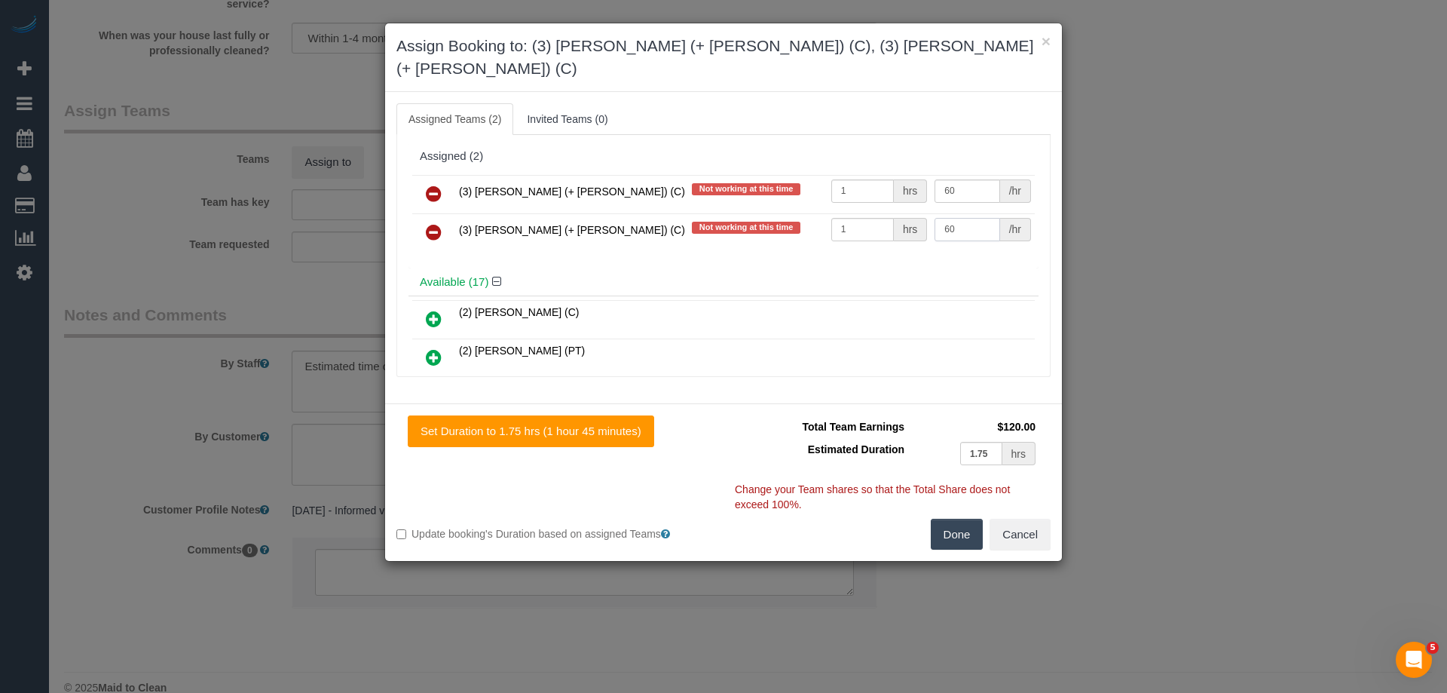
type input "60"
click at [962, 519] on button "Done" at bounding box center [957, 535] width 53 height 32
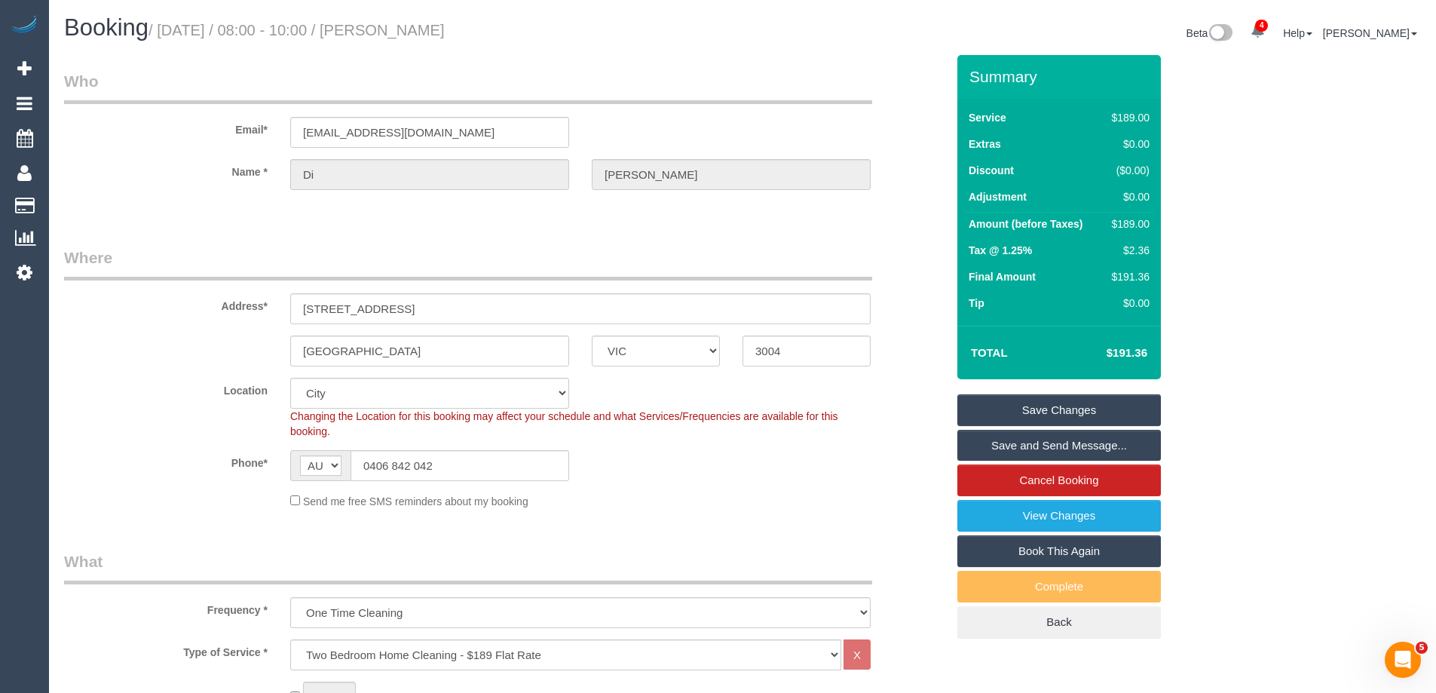
click at [416, 32] on h1 "Booking / September 04, 2025 / 08:00 - 10:00 / Di Yang" at bounding box center [397, 28] width 667 height 26
copy small "Di Yang"
click at [1008, 447] on link "Save and Send Message..." at bounding box center [1058, 446] width 203 height 32
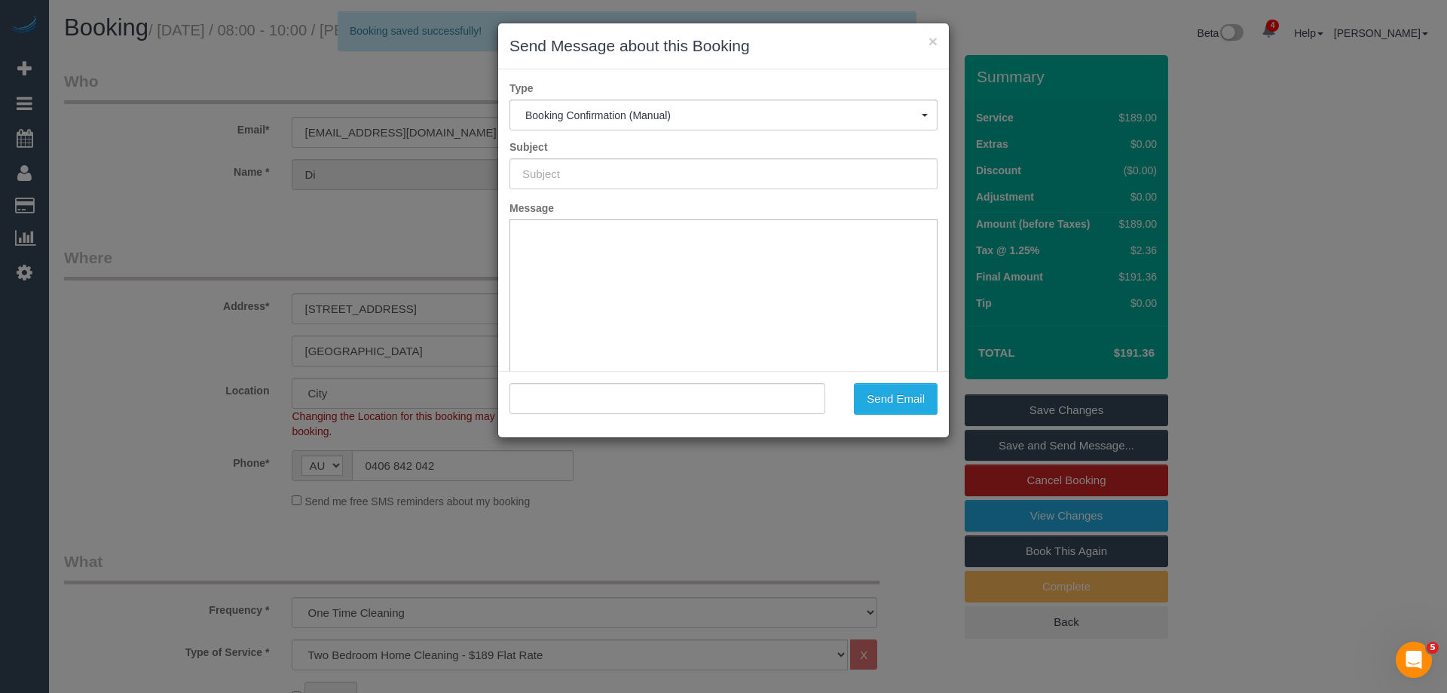
type input "Booking Confirmed"
type input ""Di Yang" <hidiyang@gmail.com>"
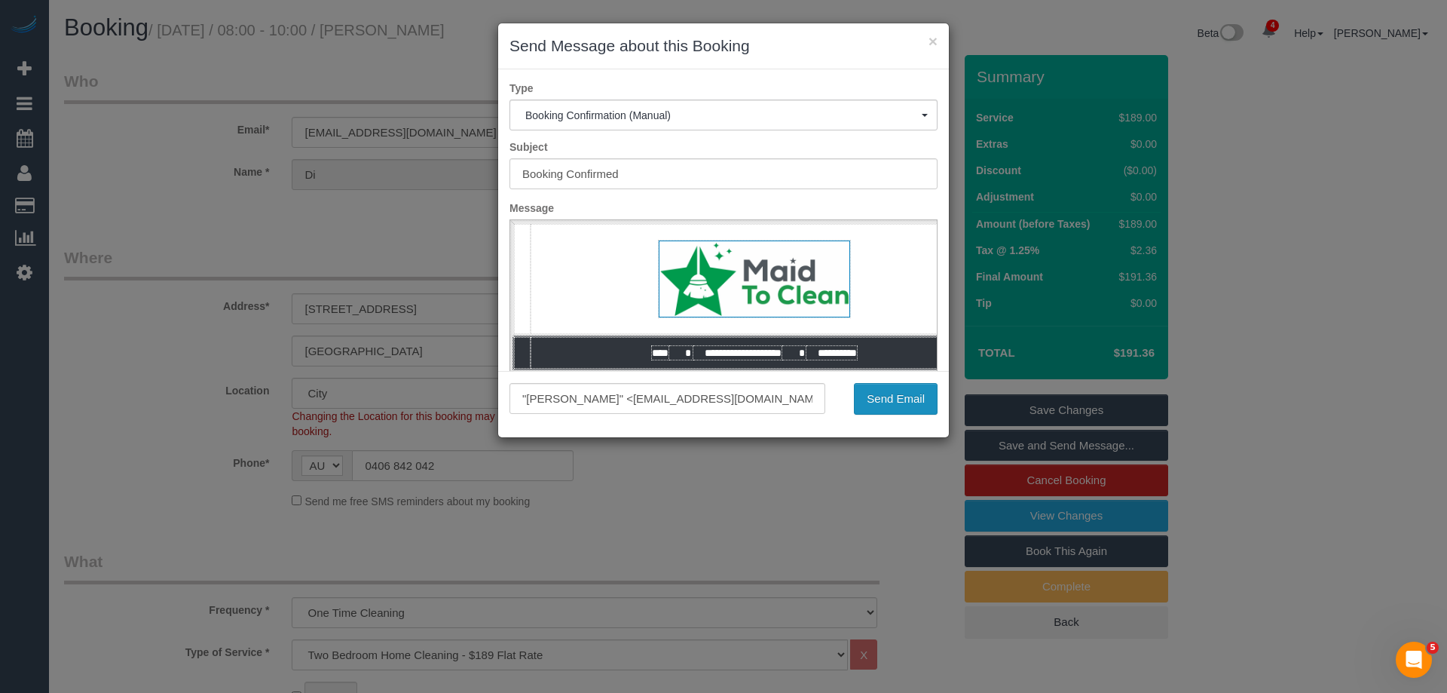
click at [874, 398] on button "Send Email" at bounding box center [896, 399] width 84 height 32
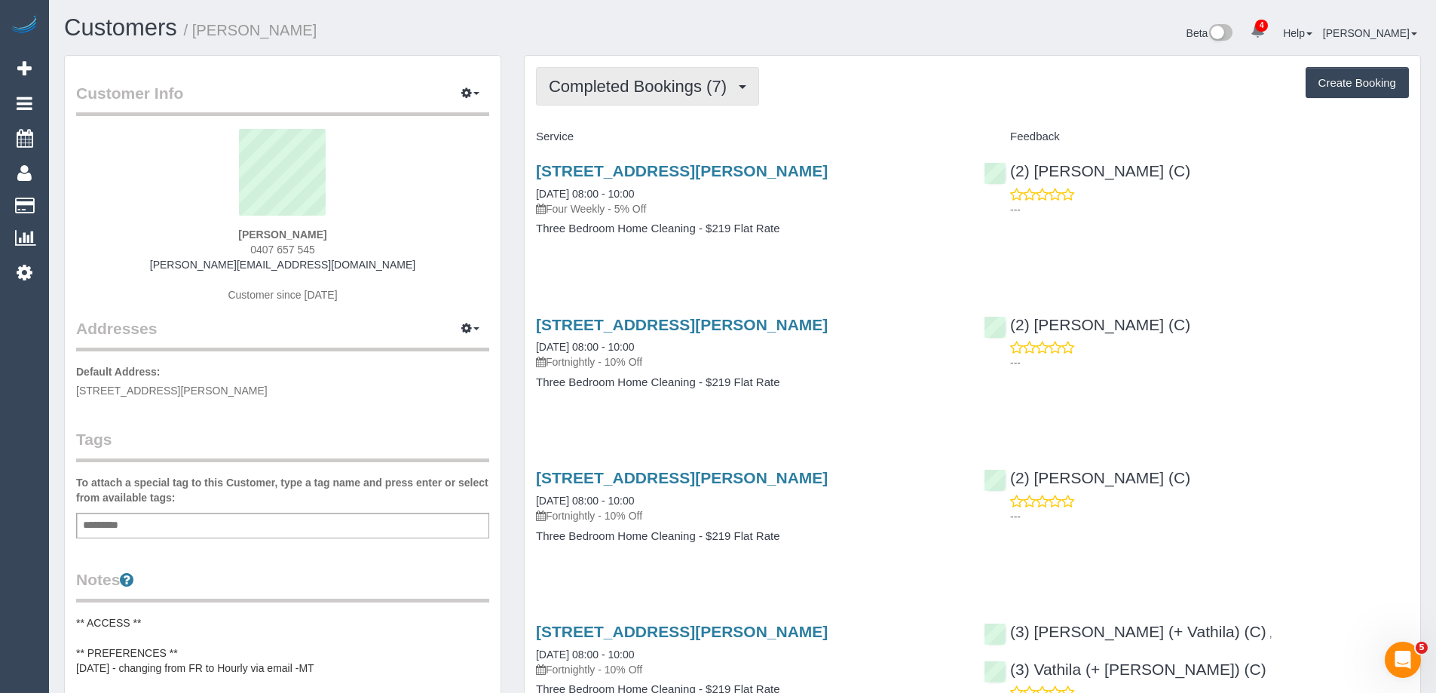
click at [626, 88] on span "Completed Bookings (7)" at bounding box center [641, 86] width 185 height 19
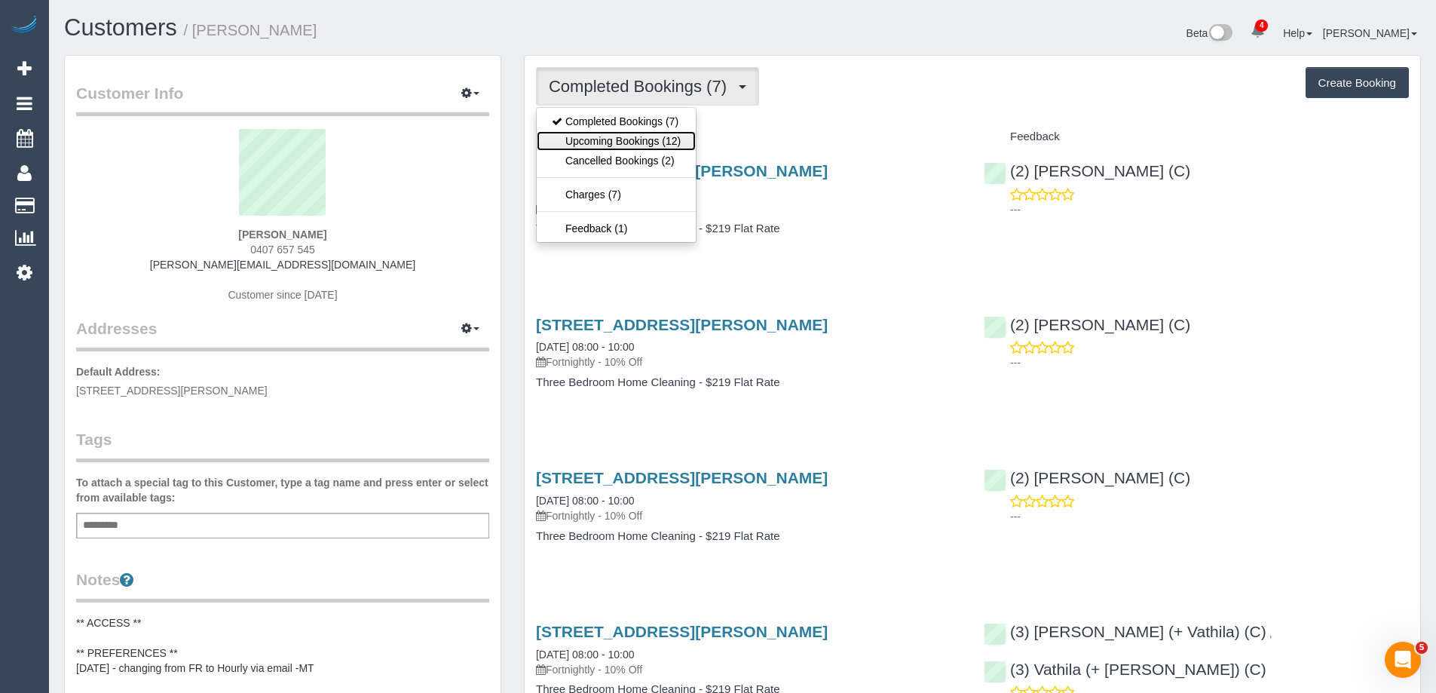
click at [636, 139] on link "Upcoming Bookings (12)" at bounding box center [616, 141] width 159 height 20
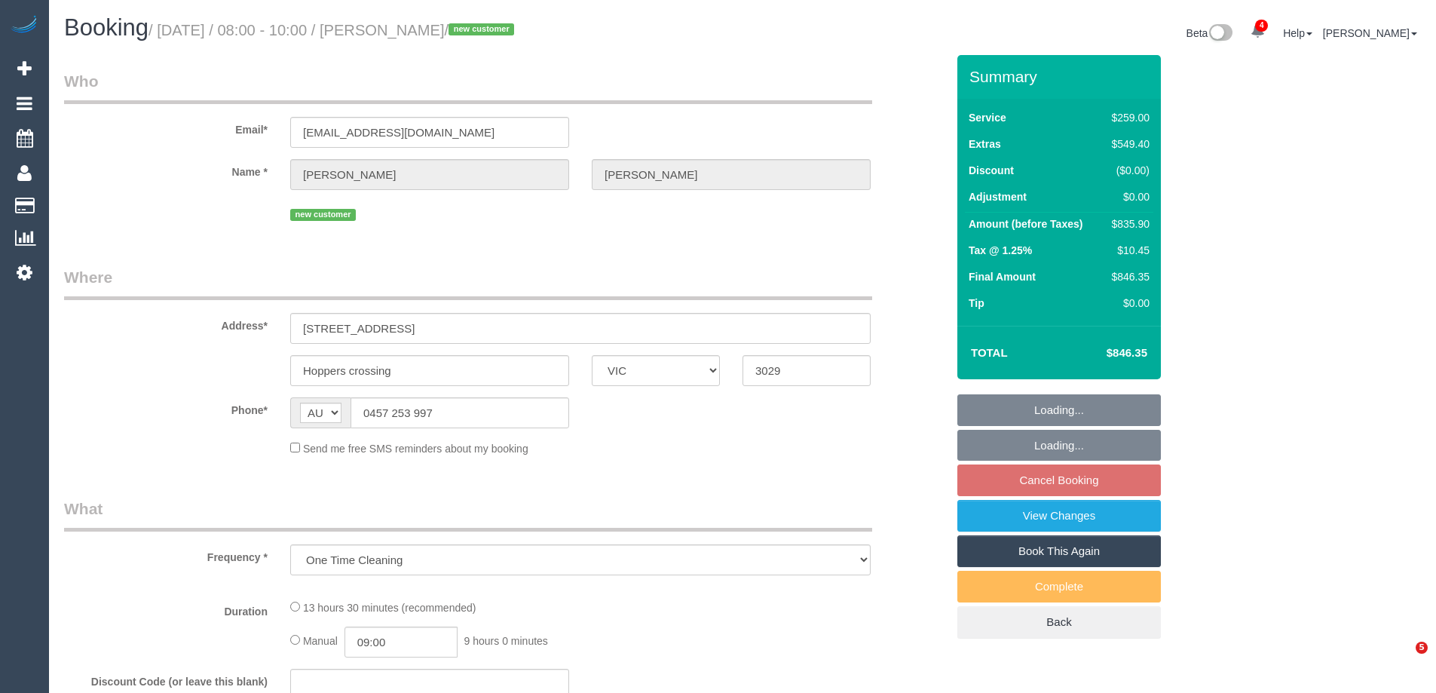
select select "VIC"
select select "string:stripe-pm_1S0ddu2GScqysDRVfvwfa58p"
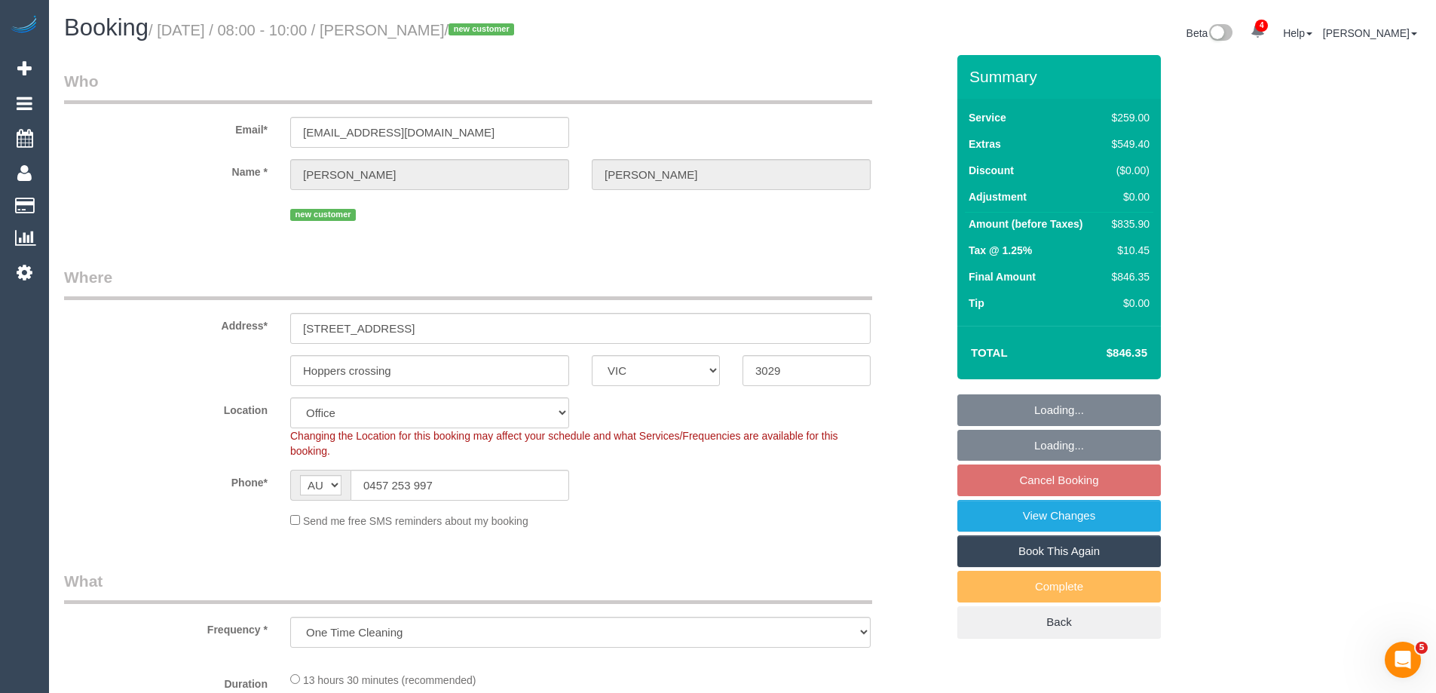
select select "object:843"
select select "number:29"
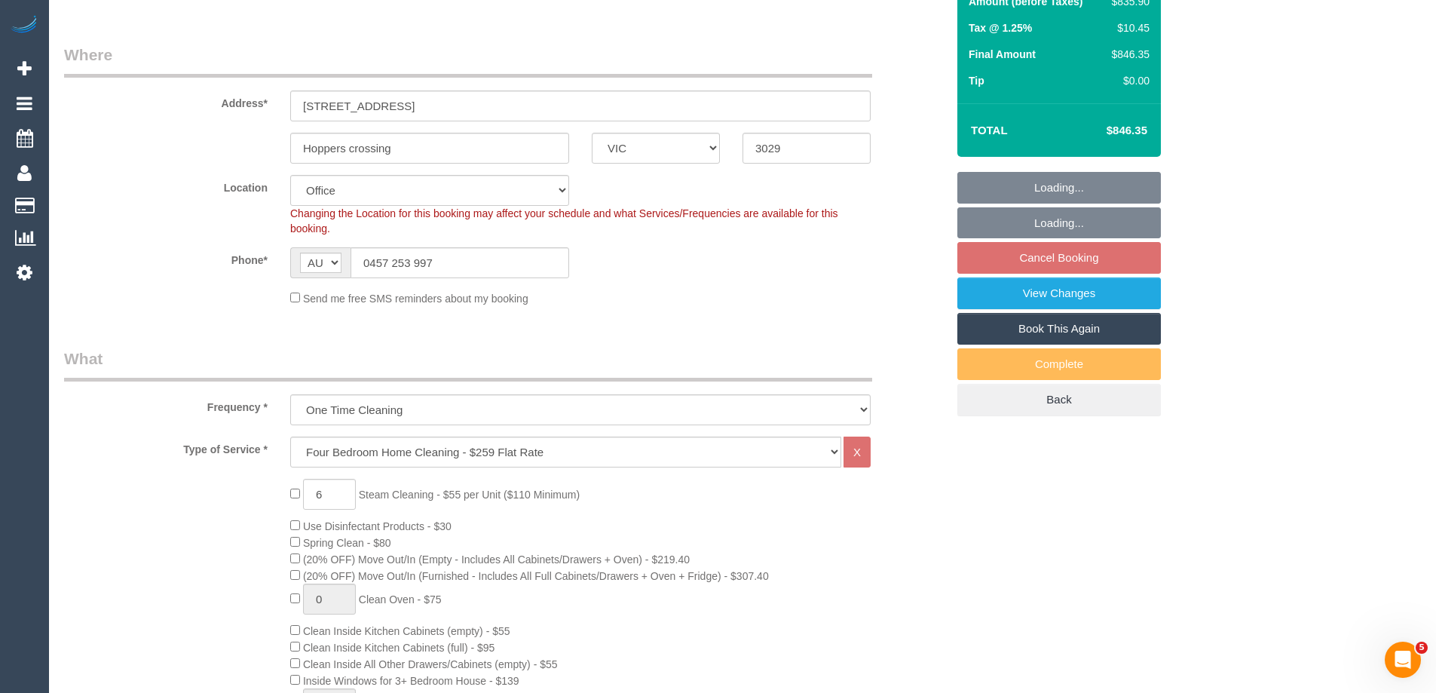
scroll to position [226, 0]
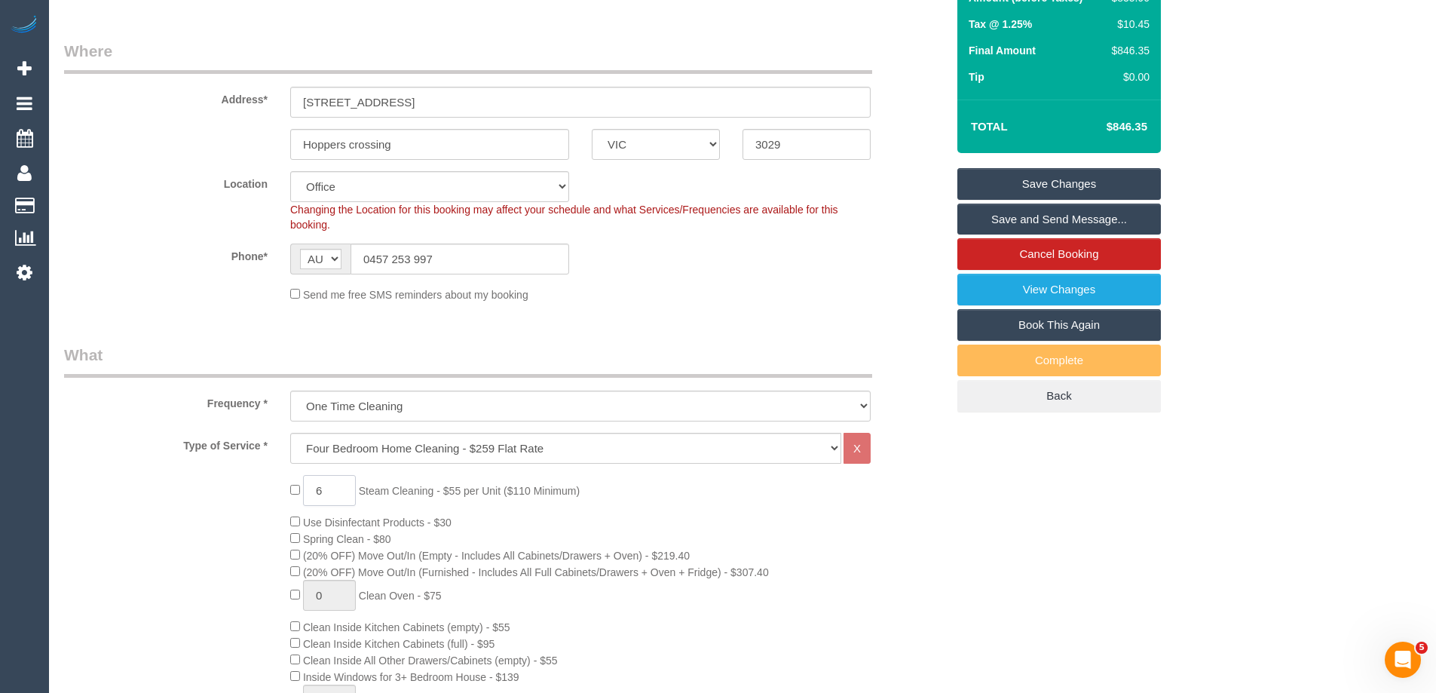
drag, startPoint x: 330, startPoint y: 493, endPoint x: 250, endPoint y: 488, distance: 80.0
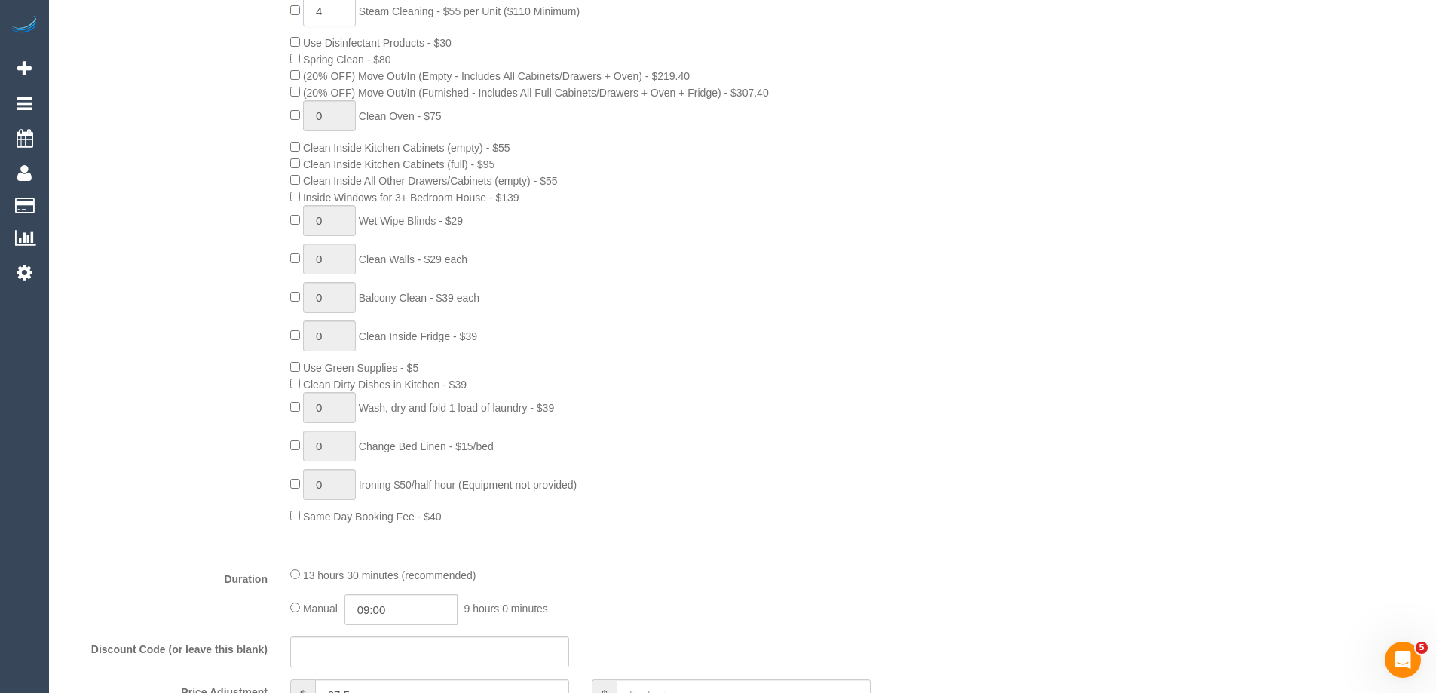
scroll to position [980, 0]
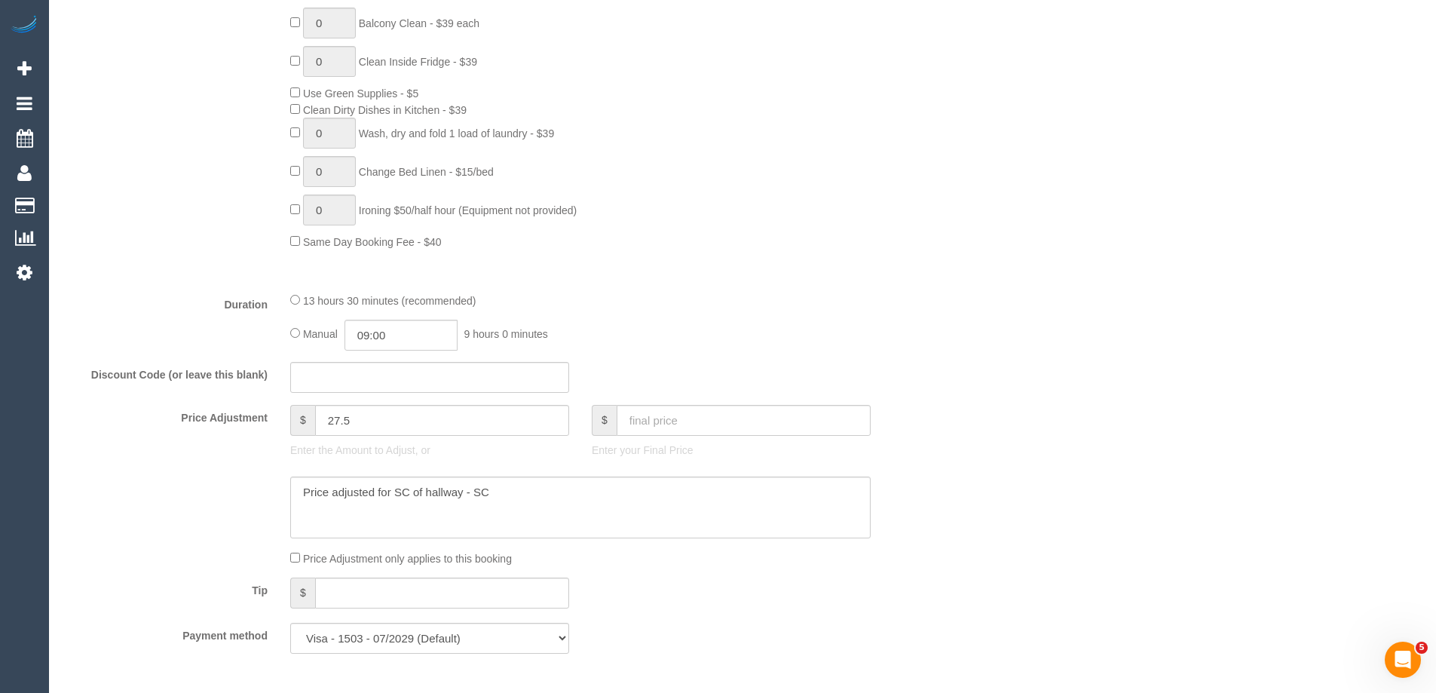
type input "4"
drag, startPoint x: 295, startPoint y: 419, endPoint x: 220, endPoint y: 418, distance: 75.4
click at [220, 418] on div "Price Adjustment $ 27.5 Enter the Amount to Adjust, or $ Enter your Final Price" at bounding box center [505, 435] width 904 height 60
type input "27.5"
drag, startPoint x: 511, startPoint y: 488, endPoint x: 51, endPoint y: 485, distance: 459.8
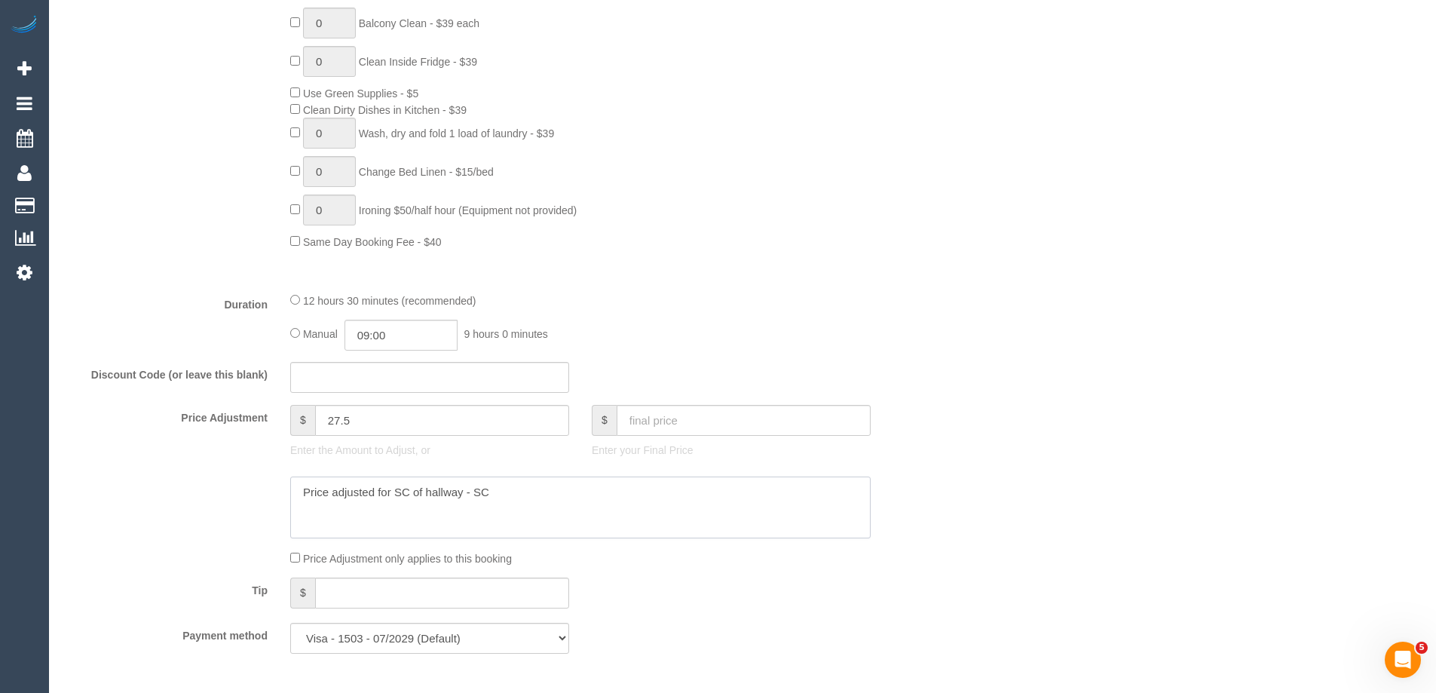
click at [52, 485] on div "Booking / [DATE] / 08:00 - 10:00 / [PERSON_NAME] / new customer Beta 4 Your Not…" at bounding box center [742, 575] width 1387 height 3110
drag, startPoint x: 329, startPoint y: 414, endPoint x: 119, endPoint y: 410, distance: 210.3
click at [119, 410] on div "Price Adjustment $ 27.5 Enter the Amount to Adjust, or $ Enter your Final Price" at bounding box center [505, 435] width 904 height 60
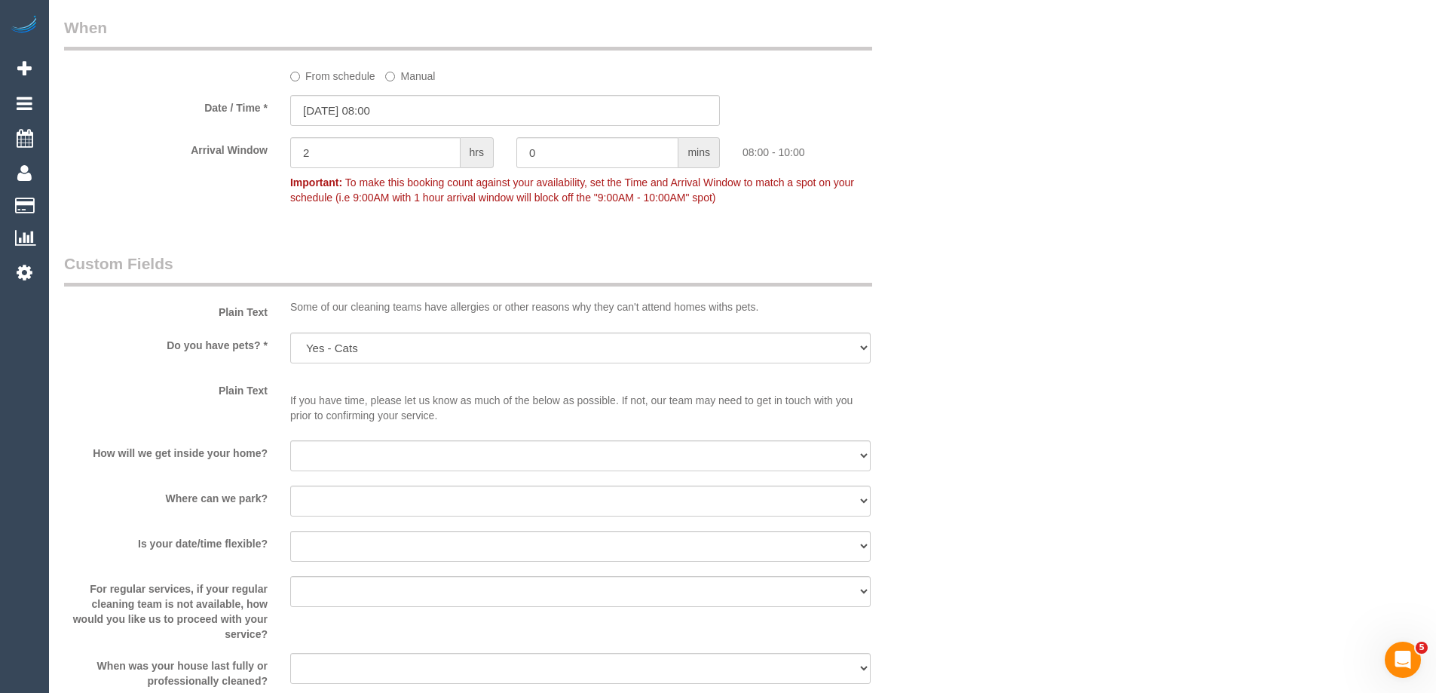
scroll to position [1809, 0]
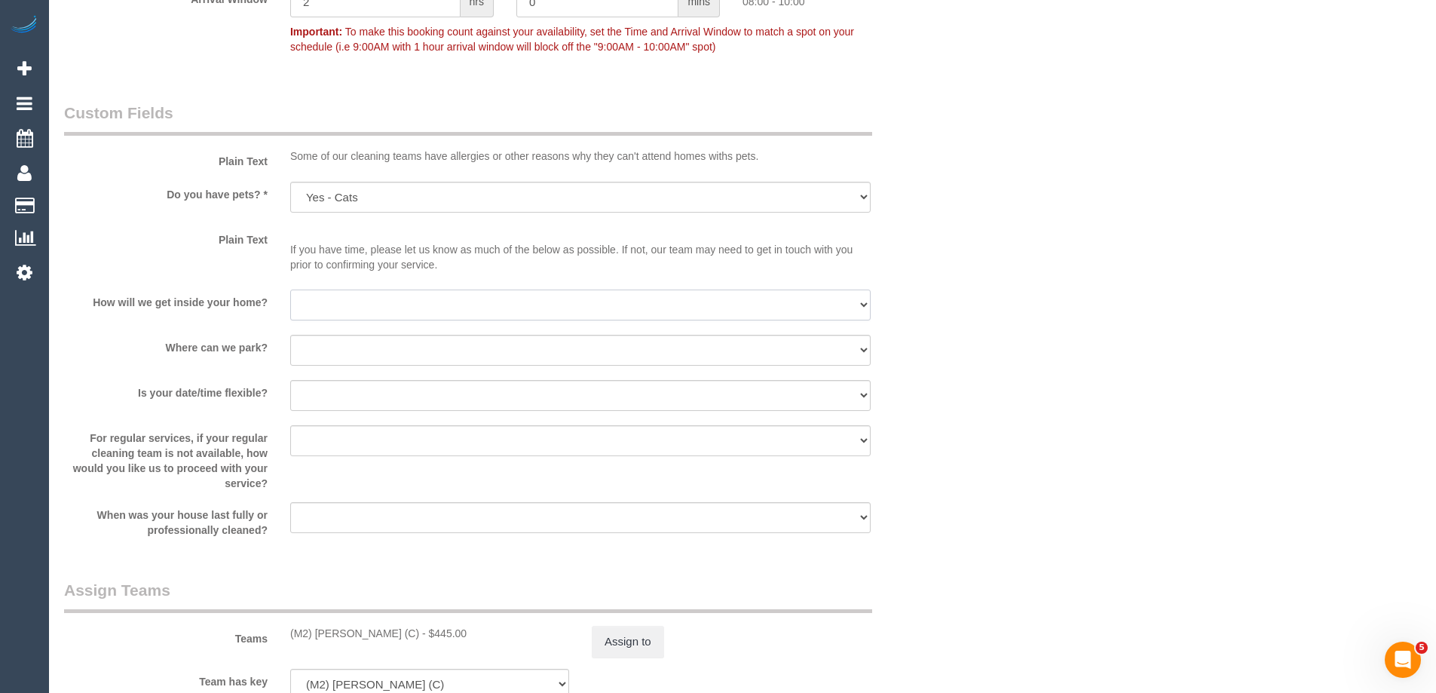
click at [308, 299] on select "I will be home Key will be left (please provide details below) Lock box/Access …" at bounding box center [580, 304] width 580 height 31
click at [329, 310] on select "I will be home Key will be left (please provide details below) Lock box/Access …" at bounding box center [580, 304] width 580 height 31
type input "0"
select select "number:15"
click at [290, 289] on select "I will be home Key will be left (please provide details below) Lock box/Access …" at bounding box center [580, 304] width 580 height 31
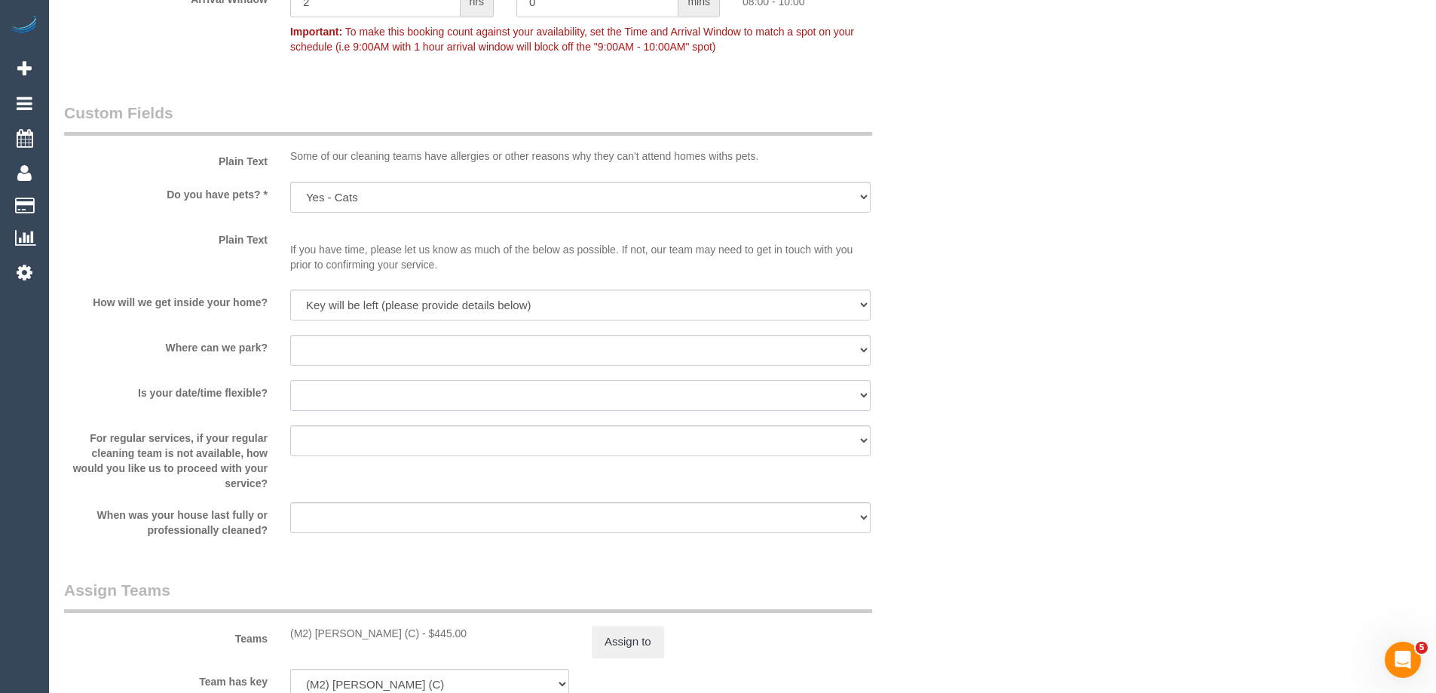
click at [312, 402] on select "Yes - date and time Yes - date but not time Yes - time but not date No - No fle…" at bounding box center [580, 395] width 580 height 31
select select "number:25"
click at [290, 380] on select "Yes - date and time Yes - date but not time Yes - time but not date No - No fle…" at bounding box center [580, 395] width 580 height 31
click at [313, 350] on select "I will provide parking on-site Free street parking Paid street parking (cost wi…" at bounding box center [580, 350] width 580 height 31
select select "number:19"
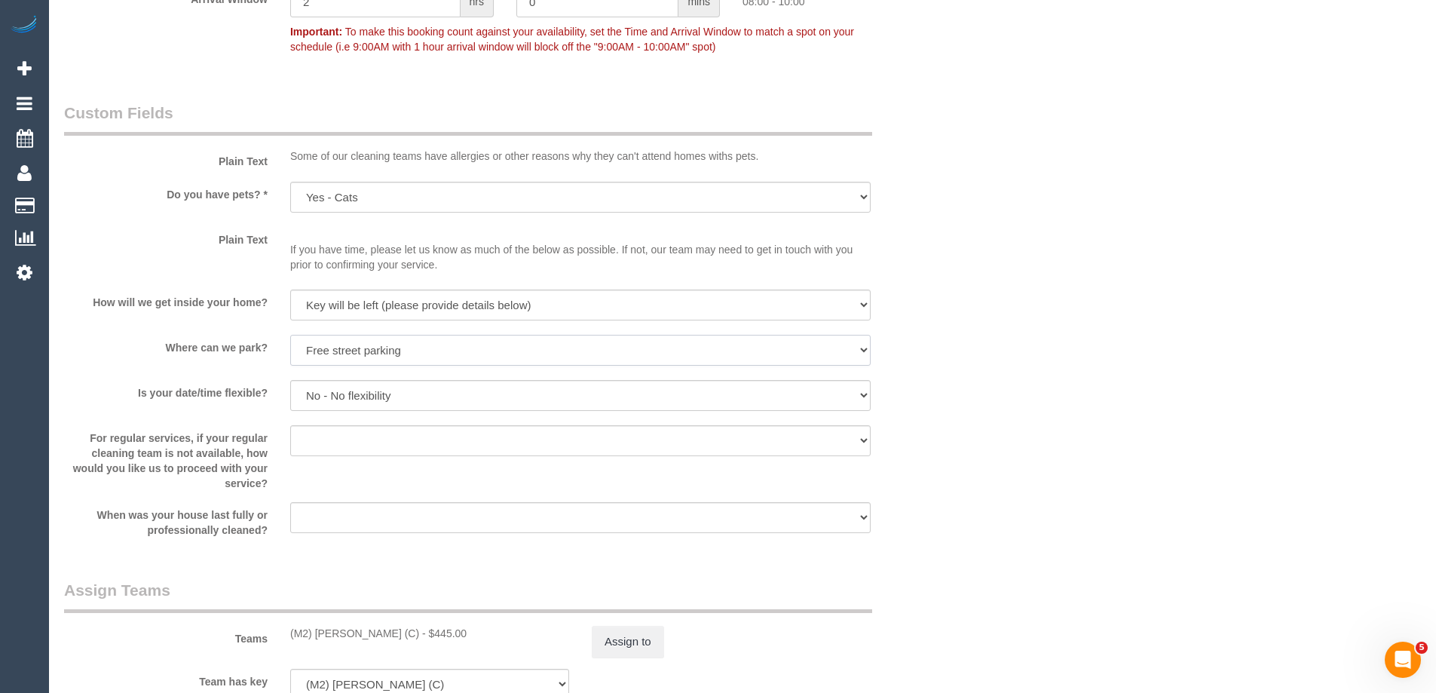
click at [290, 335] on select "I will provide parking on-site Free street parking Paid street parking (cost wi…" at bounding box center [580, 350] width 580 height 31
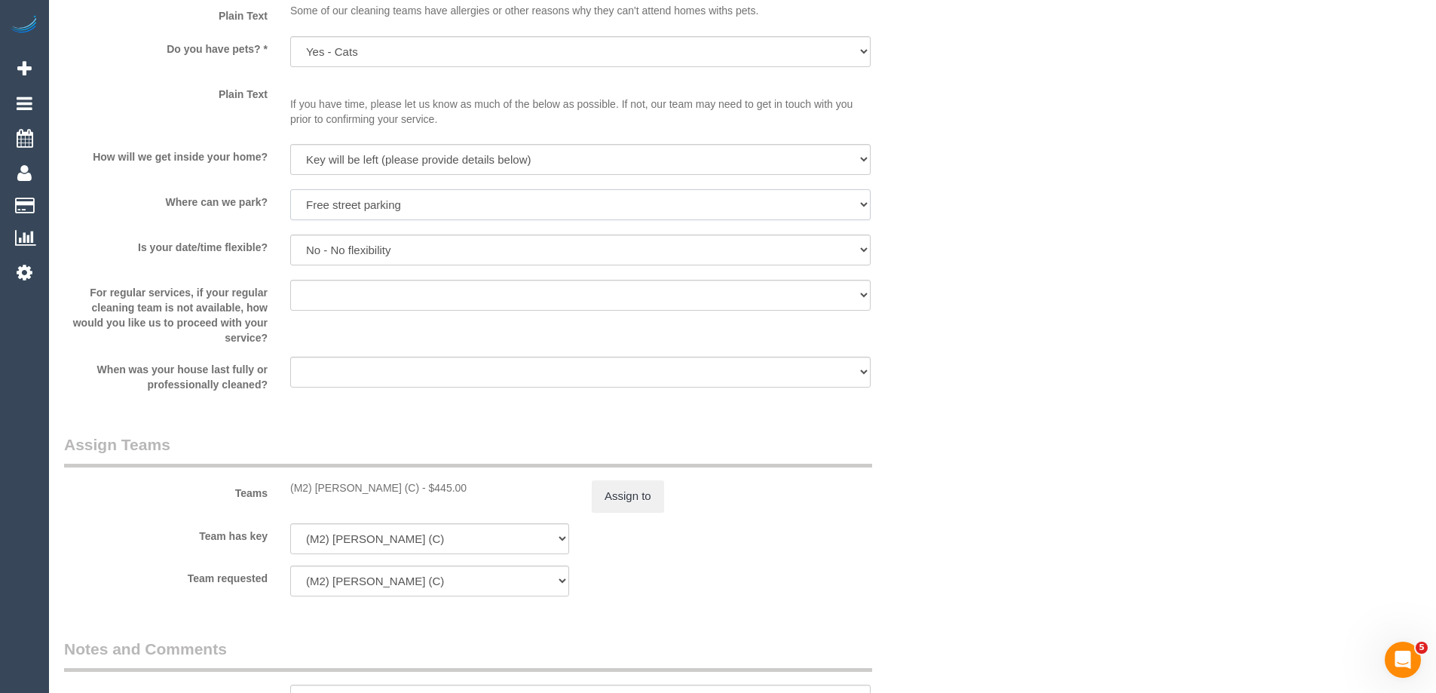
scroll to position [1960, 0]
click at [318, 295] on select "Arrange a cleaner to cover and do not bother you Arrange a cleaner to cover and…" at bounding box center [580, 289] width 580 height 31
click at [335, 289] on select "Arrange a cleaner to cover and do not bother you Arrange a cleaner to cover and…" at bounding box center [580, 289] width 580 height 31
select select "number:35"
click at [290, 274] on select "Arrange a cleaner to cover and do not bother you Arrange a cleaner to cover and…" at bounding box center [580, 289] width 580 height 31
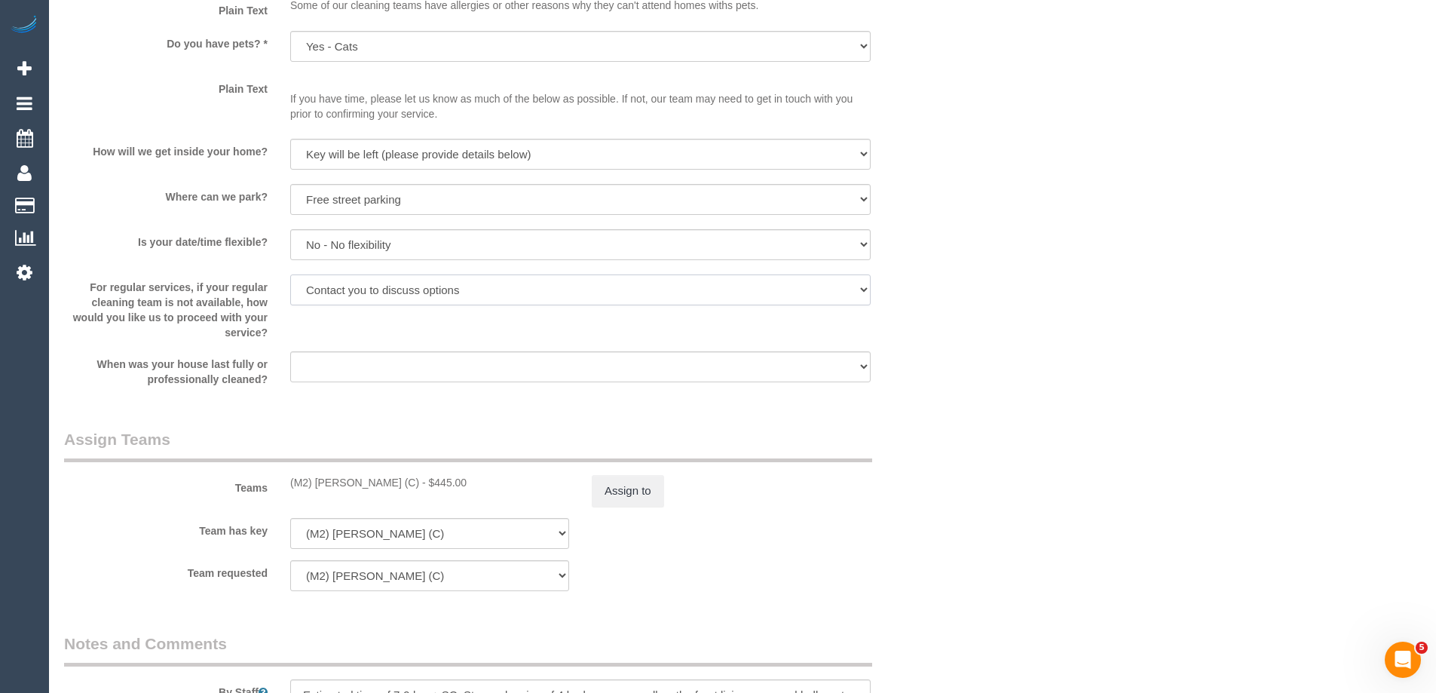
scroll to position [2186, 0]
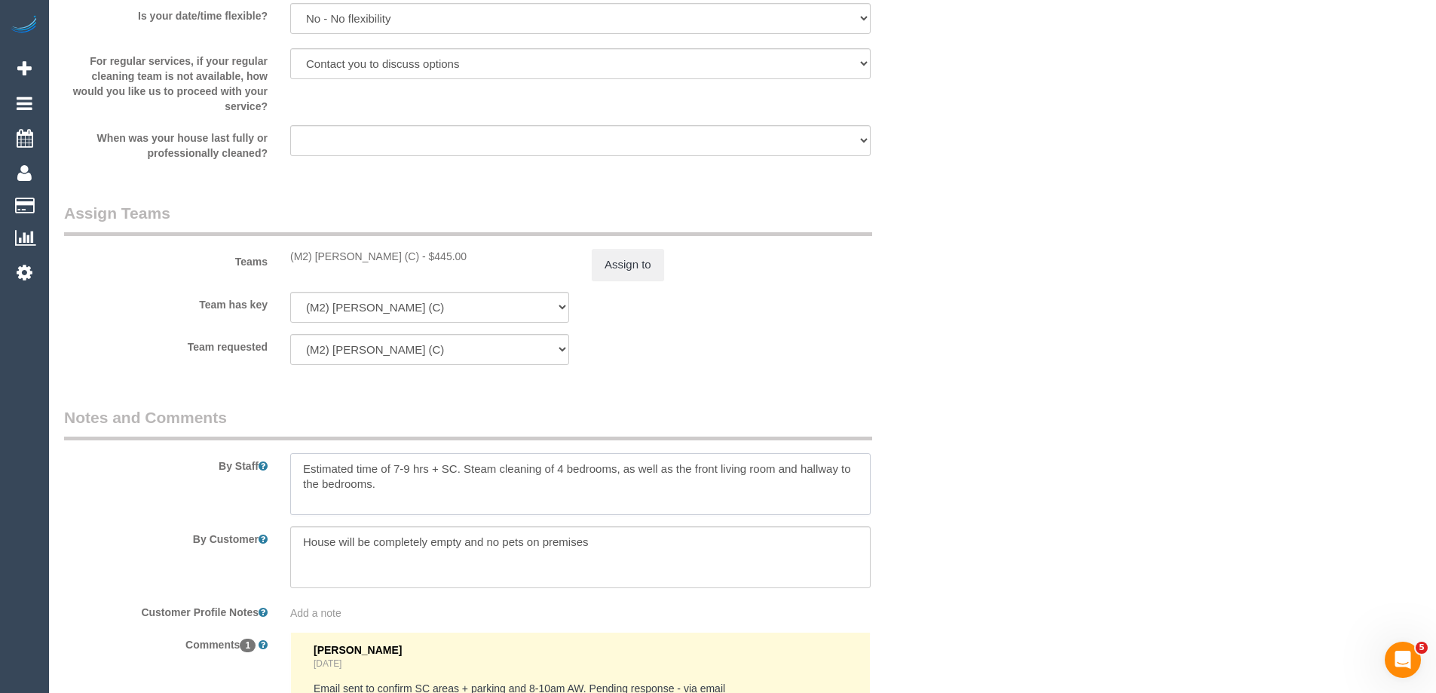
drag, startPoint x: 615, startPoint y: 470, endPoint x: 734, endPoint y: 563, distance: 150.9
click at [734, 563] on sui-booking-comments "By Staff By Customer Customer Profile Notes Add a note Comments 1 Steve Cransto…" at bounding box center [505, 618] width 882 height 424
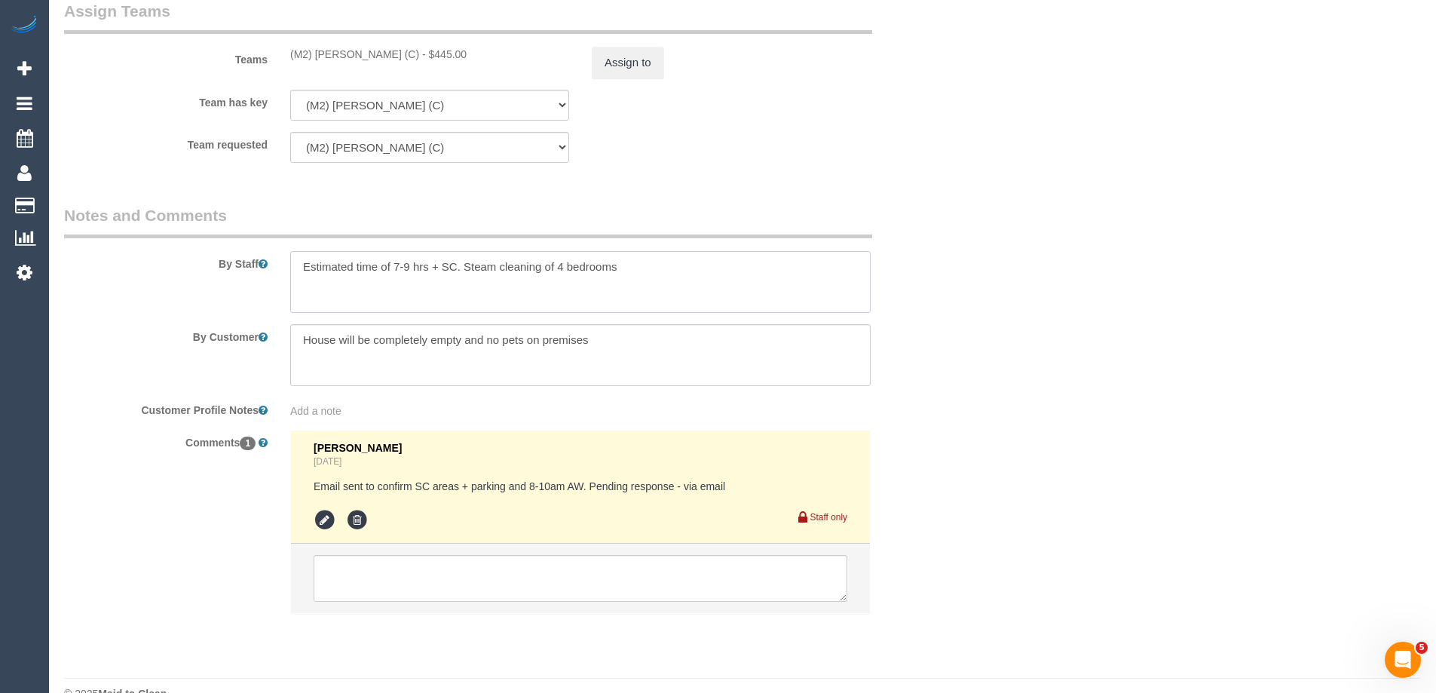
scroll to position [2412, 0]
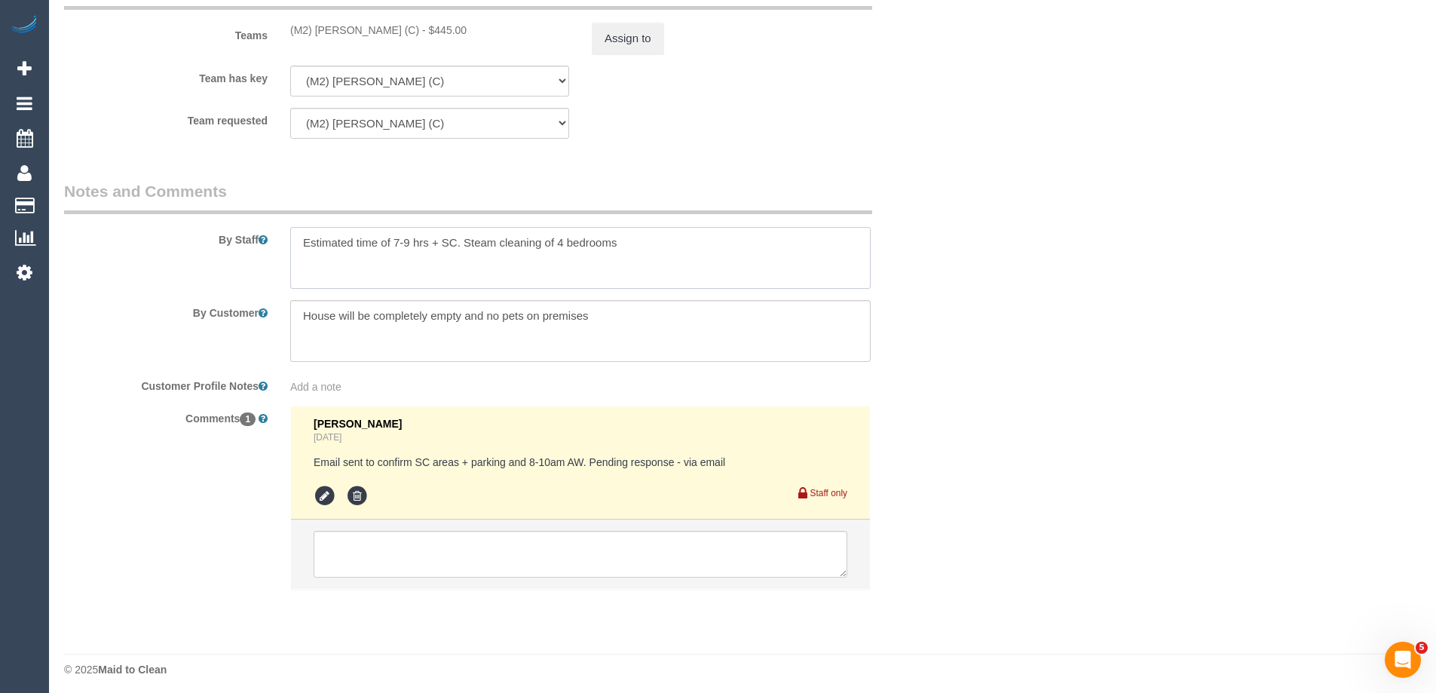
type textarea "Estimated time of 7-9 hrs + SC. Steam cleaning of 4 bedrooms"
click at [323, 491] on icon at bounding box center [325, 496] width 23 height 23
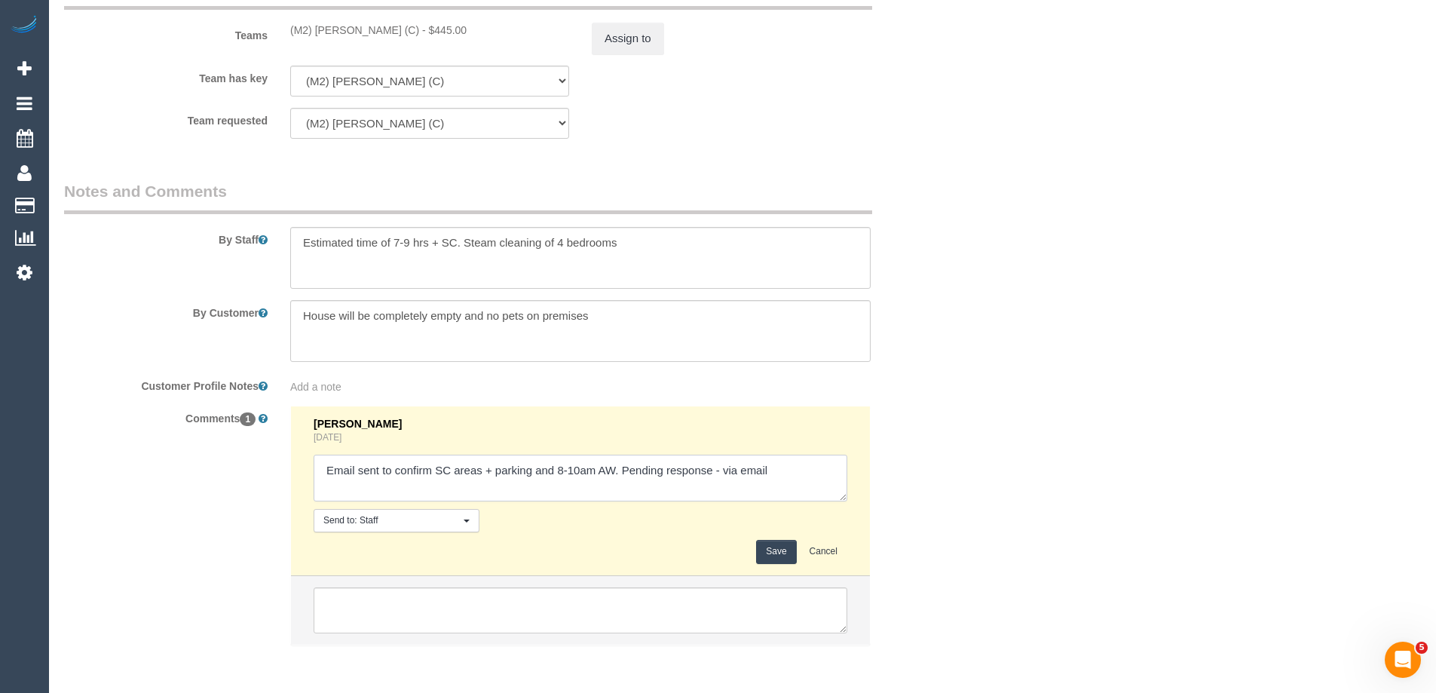
click at [725, 467] on textarea at bounding box center [581, 477] width 534 height 47
type textarea "Email sent to confirm SC areas + parking and 8-10am AW. Pending response - conf…"
click at [768, 554] on button "Save" at bounding box center [776, 551] width 40 height 23
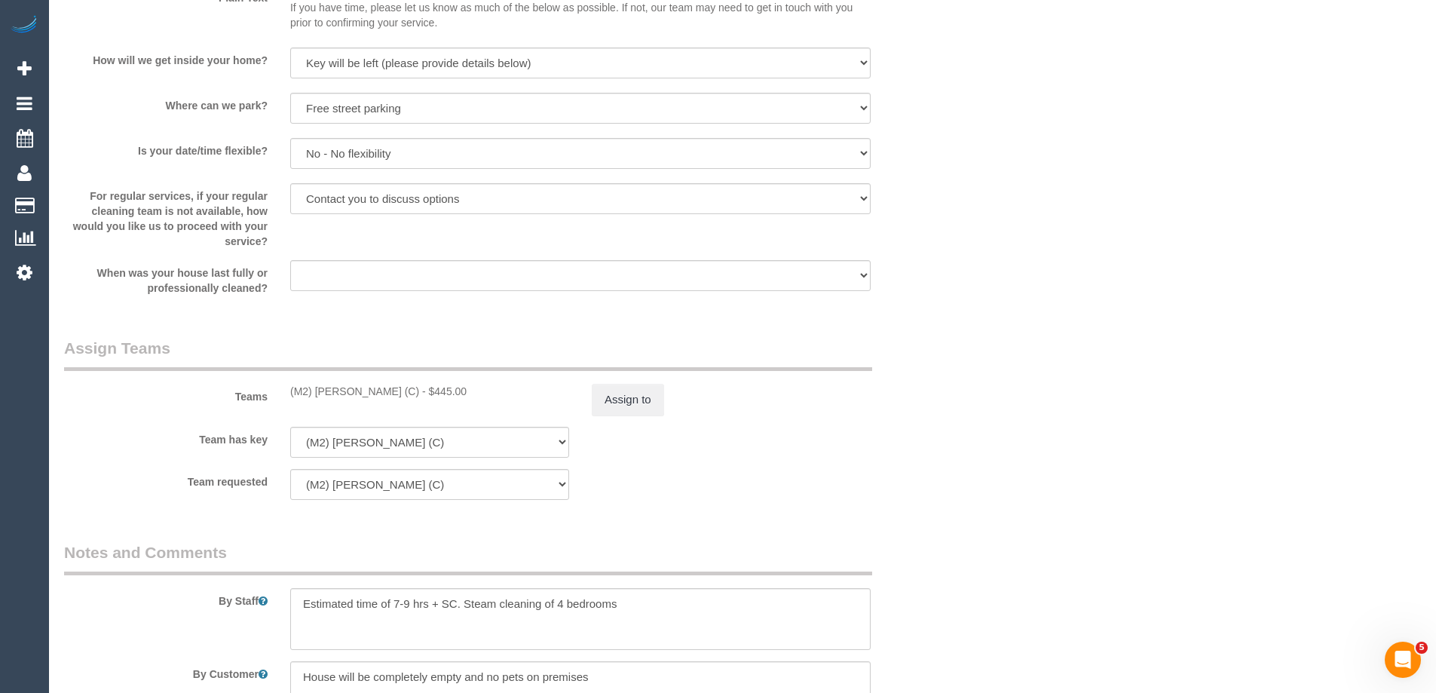
scroll to position [2336, 0]
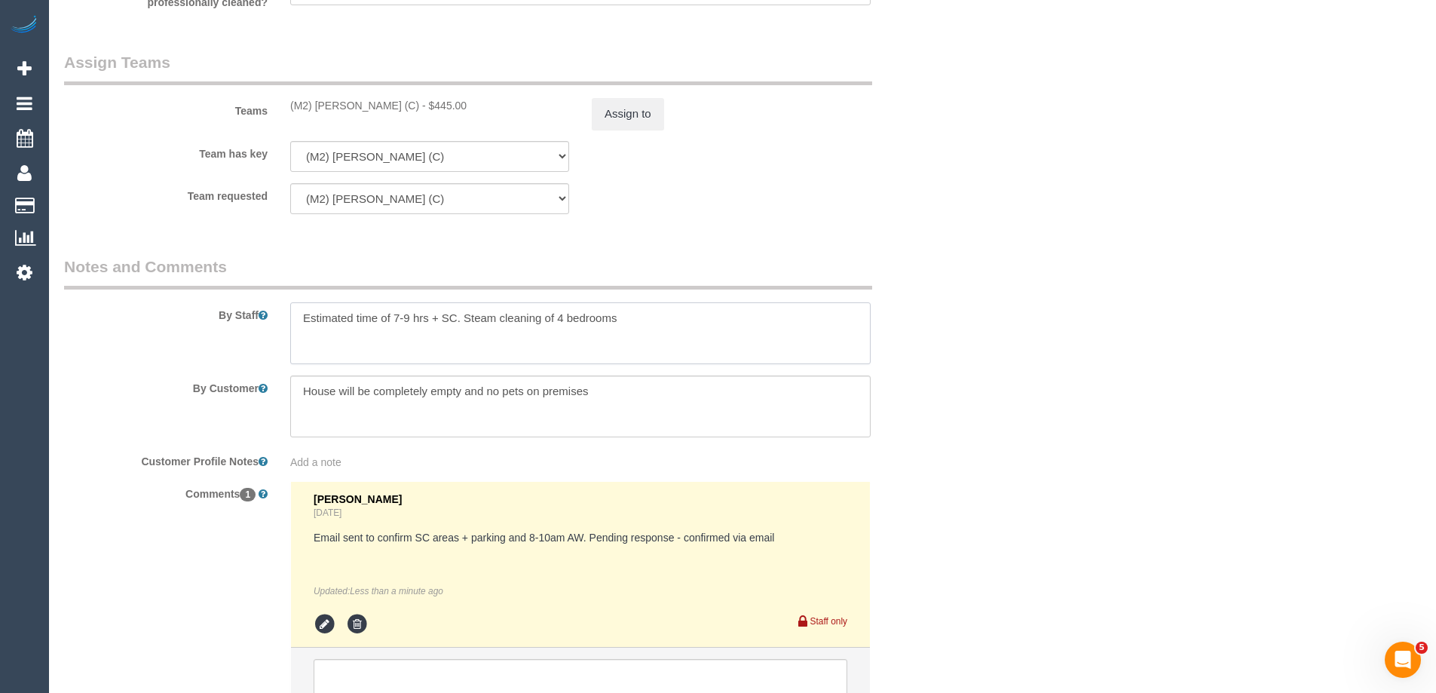
click at [635, 315] on textarea at bounding box center [580, 333] width 580 height 62
paste textarea "As for the keys, I can leave it located underneath the door mat."
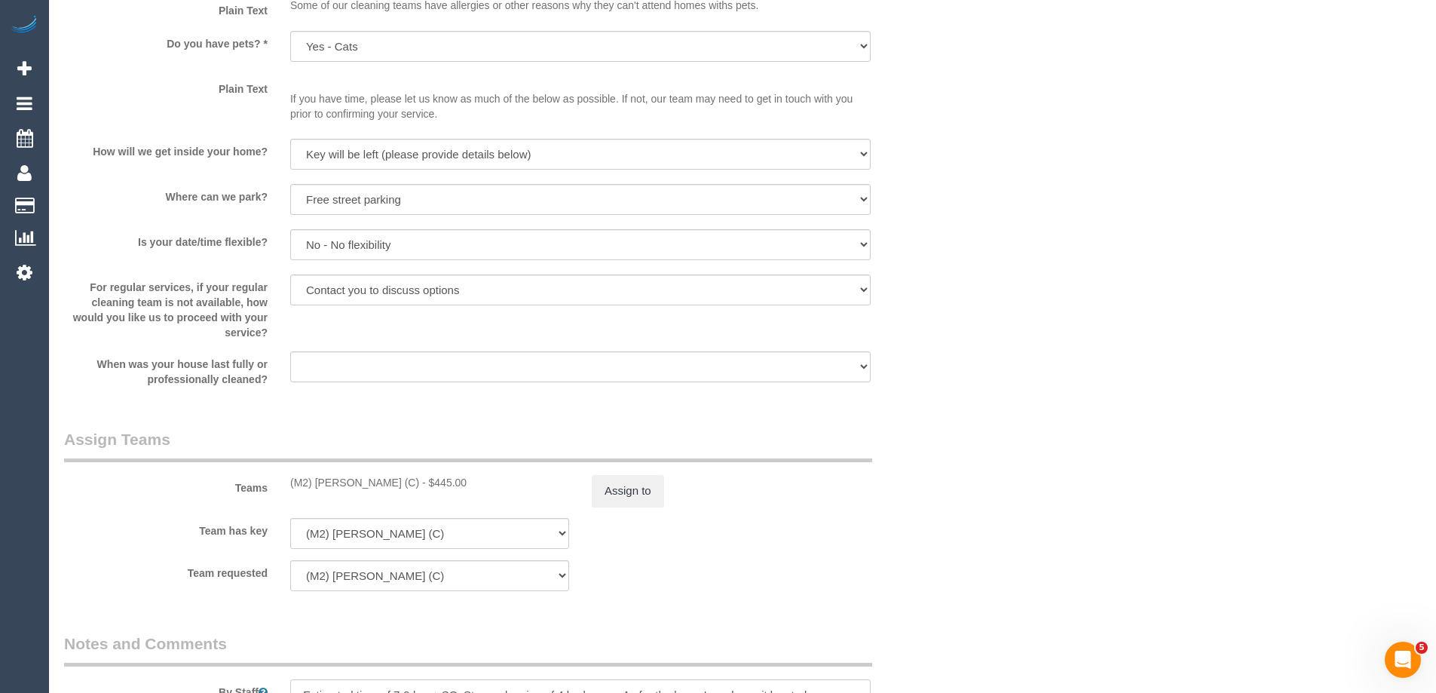
scroll to position [1884, 0]
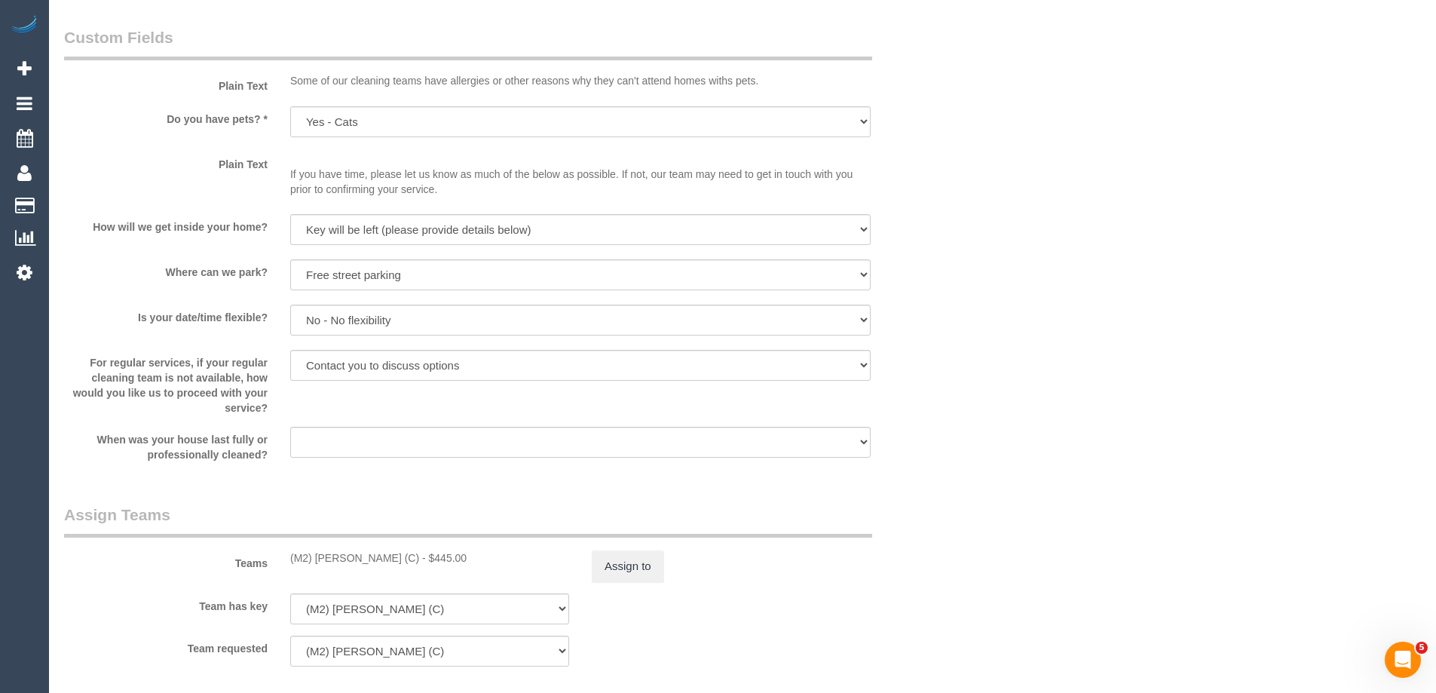
type textarea "Estimated time of 7-9 hrs + SC. Steam cleaning of 4 bedrooms. As for the keys, …"
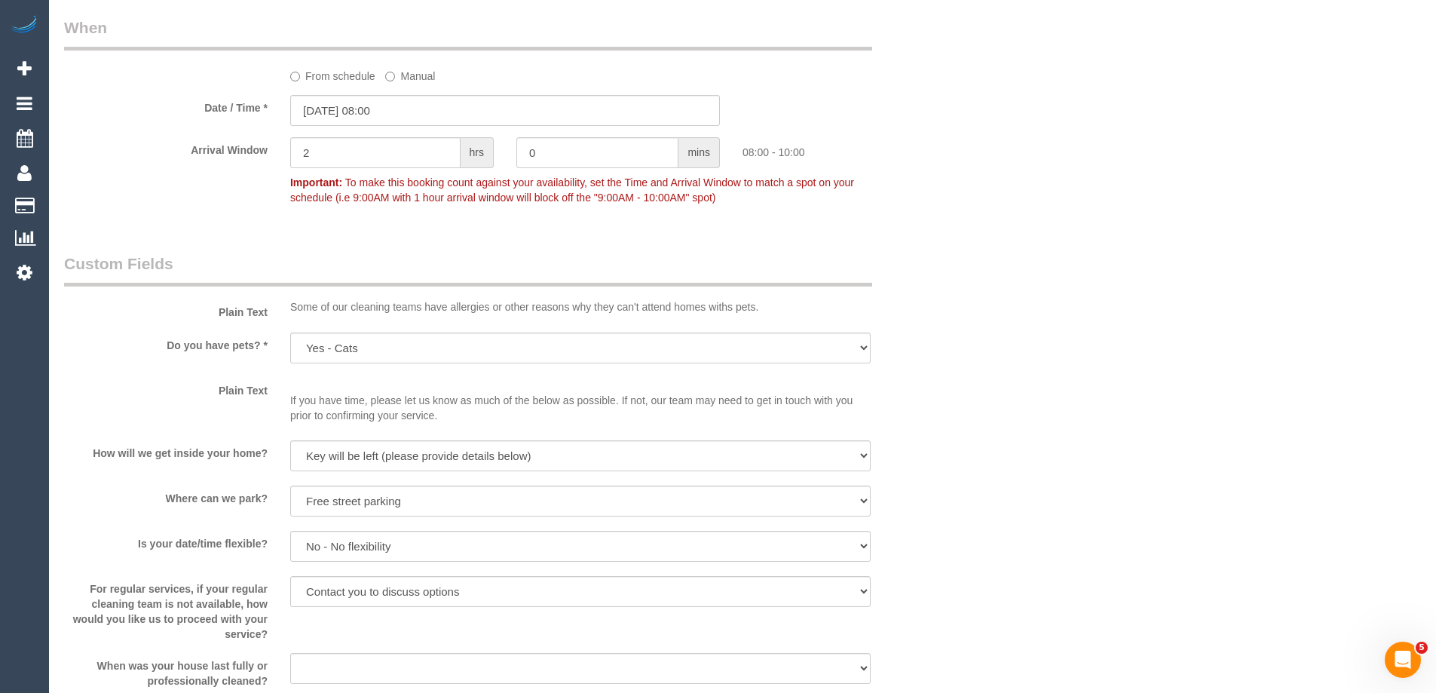
scroll to position [0, 0]
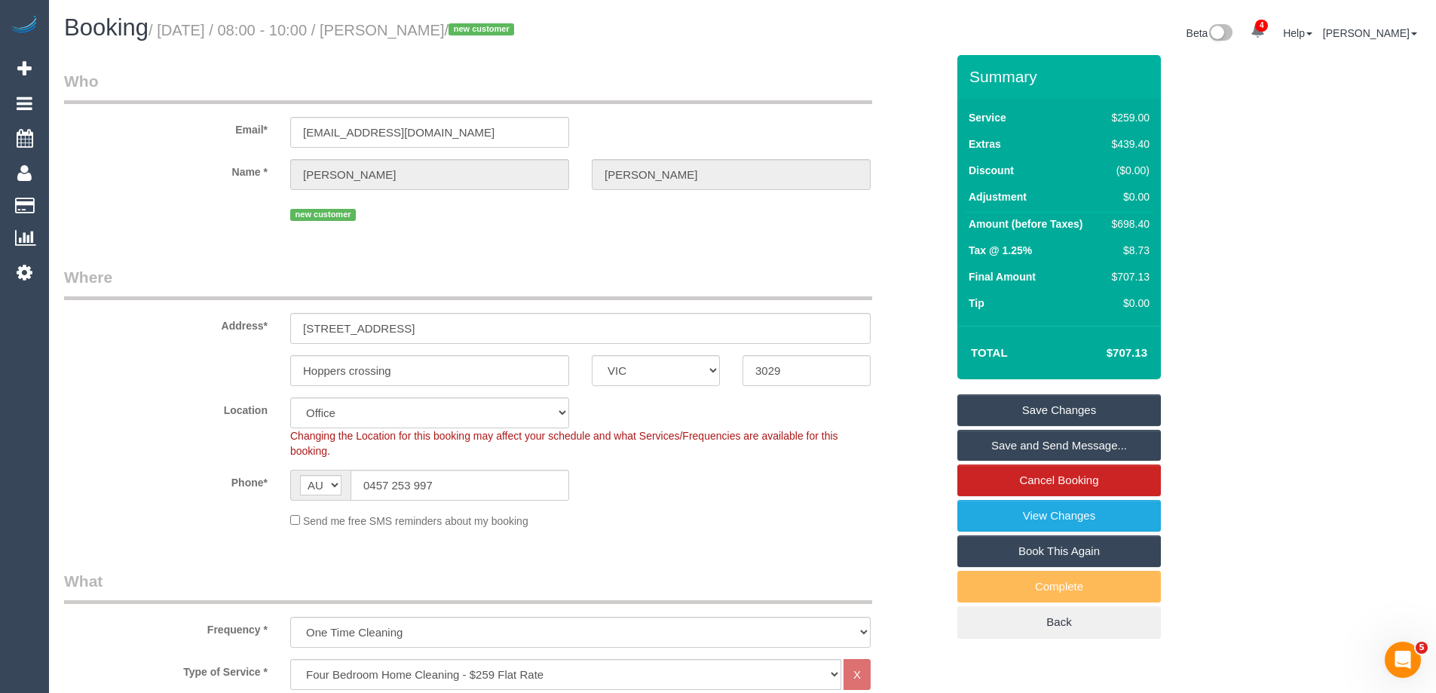
click at [988, 442] on link "Save and Send Message..." at bounding box center [1058, 446] width 203 height 32
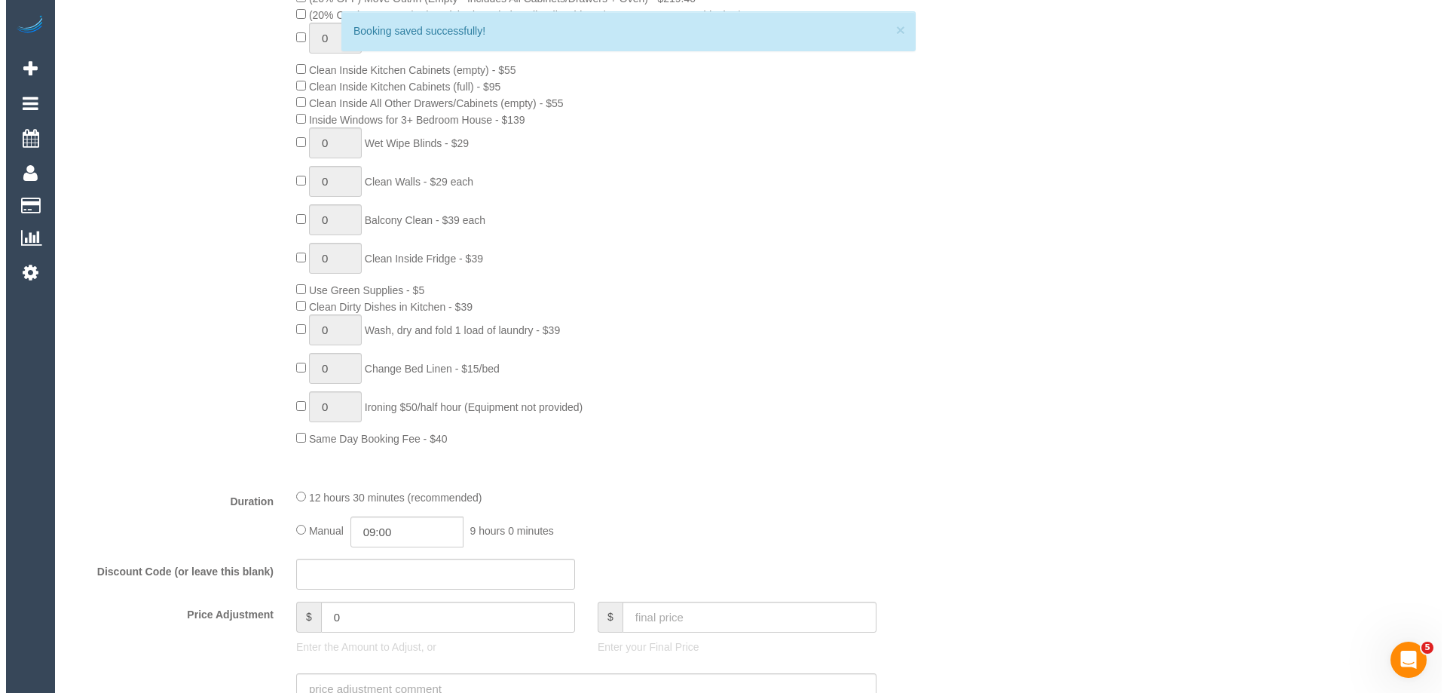
scroll to position [1055, 0]
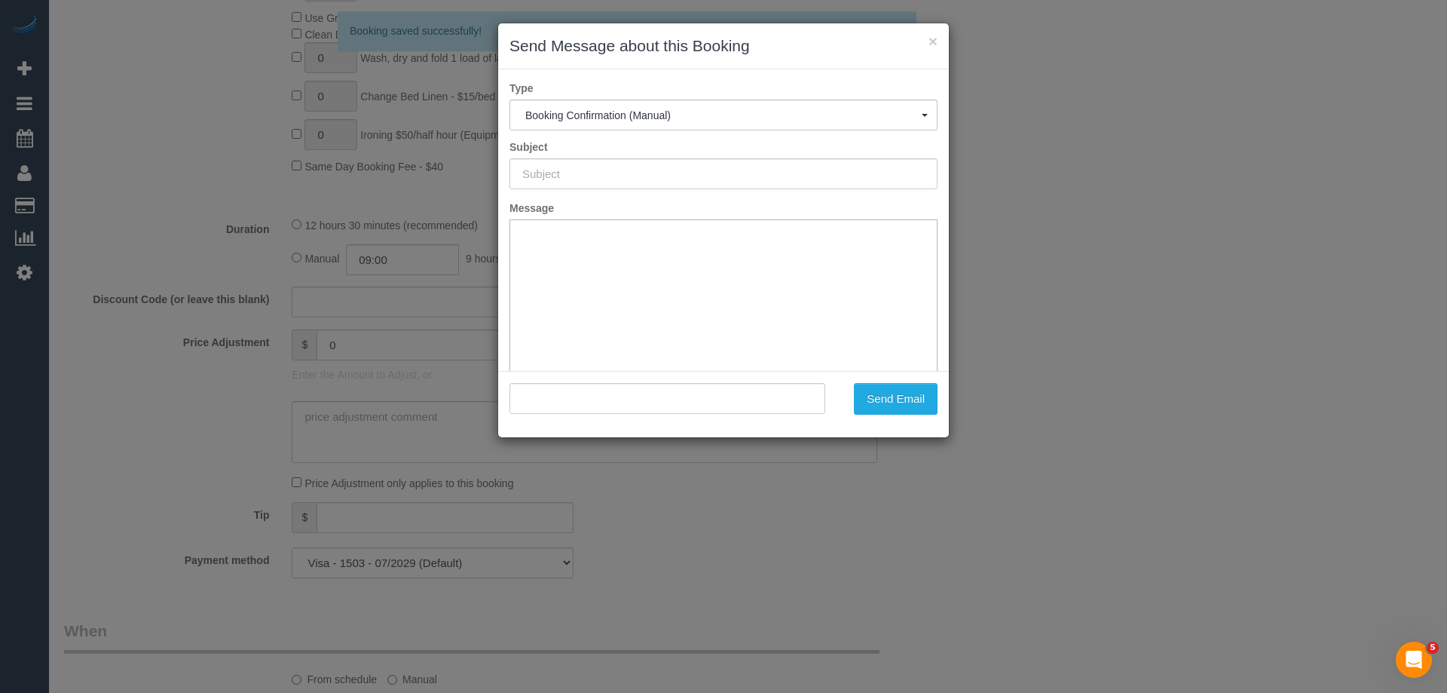
type input "Booking Confirmed"
type input ""Tanisha Quinlan" <tanishaquinlan80@gmail.com>"
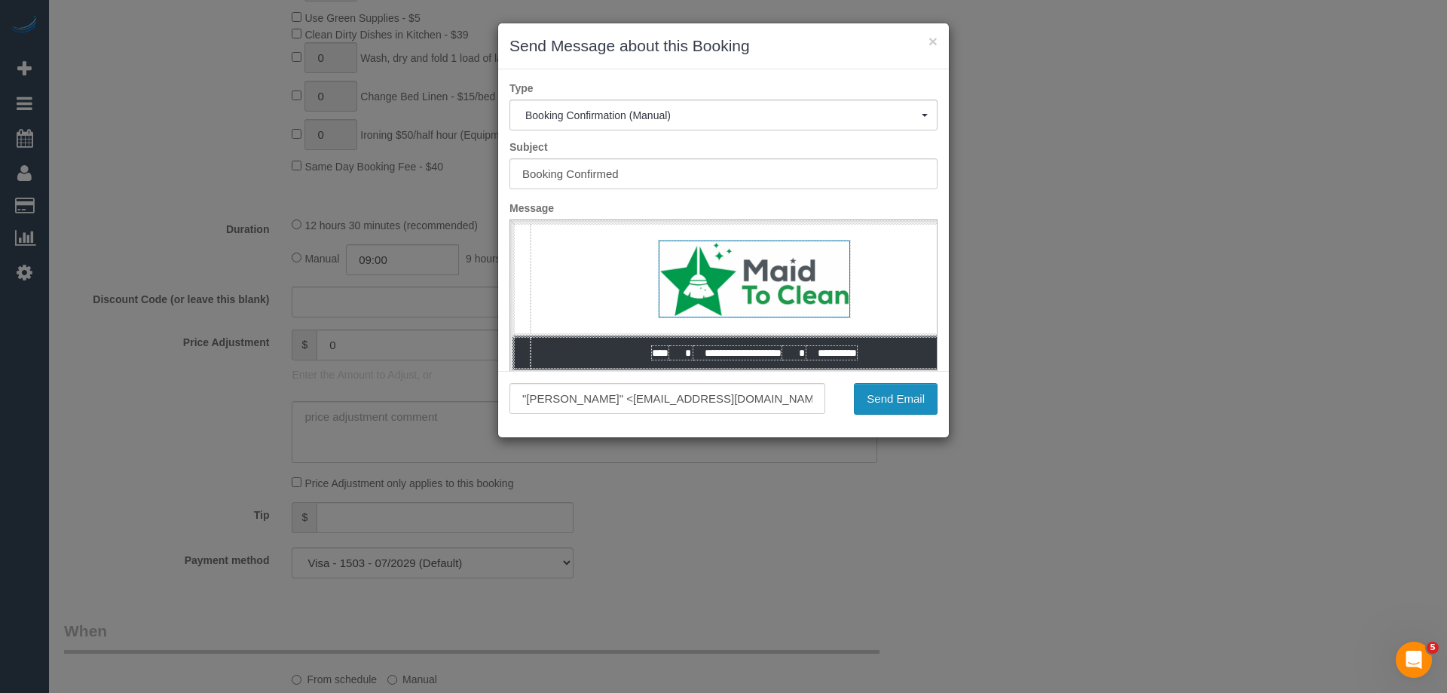
click at [874, 394] on button "Send Email" at bounding box center [896, 399] width 84 height 32
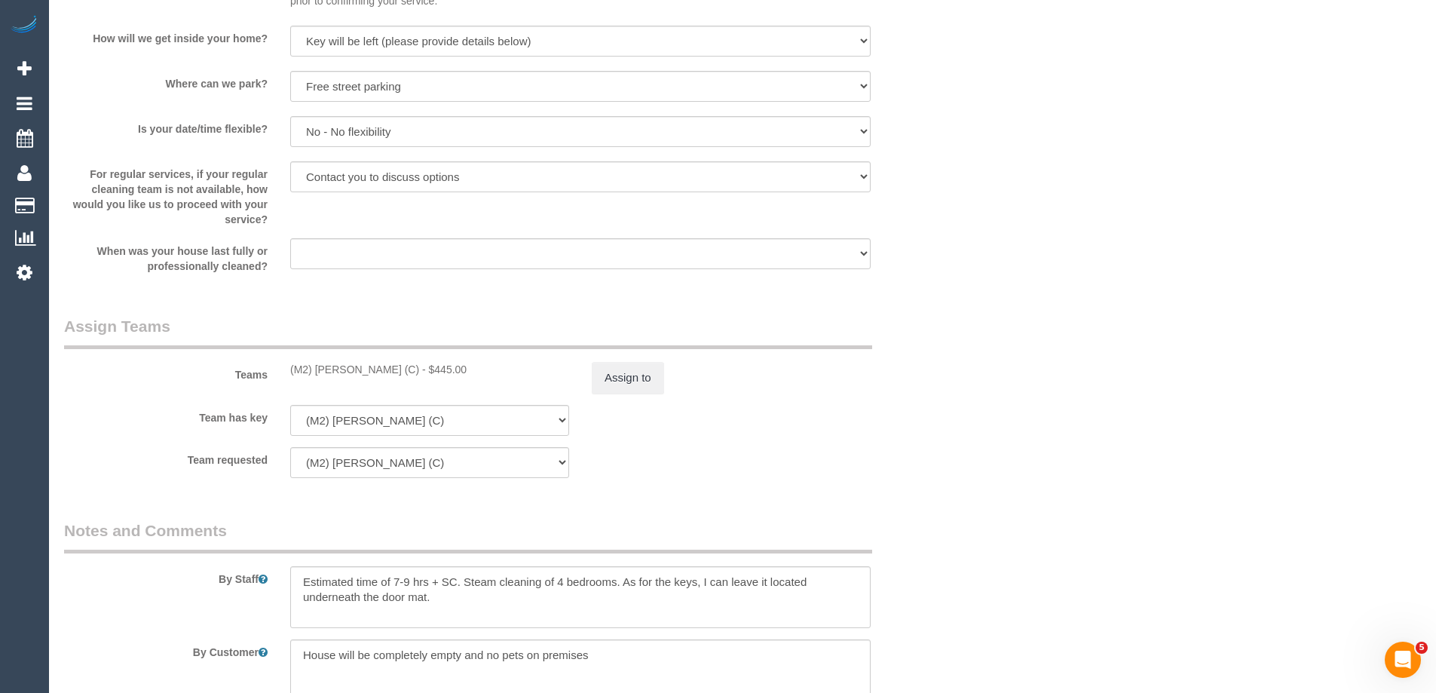
scroll to position [2414, 0]
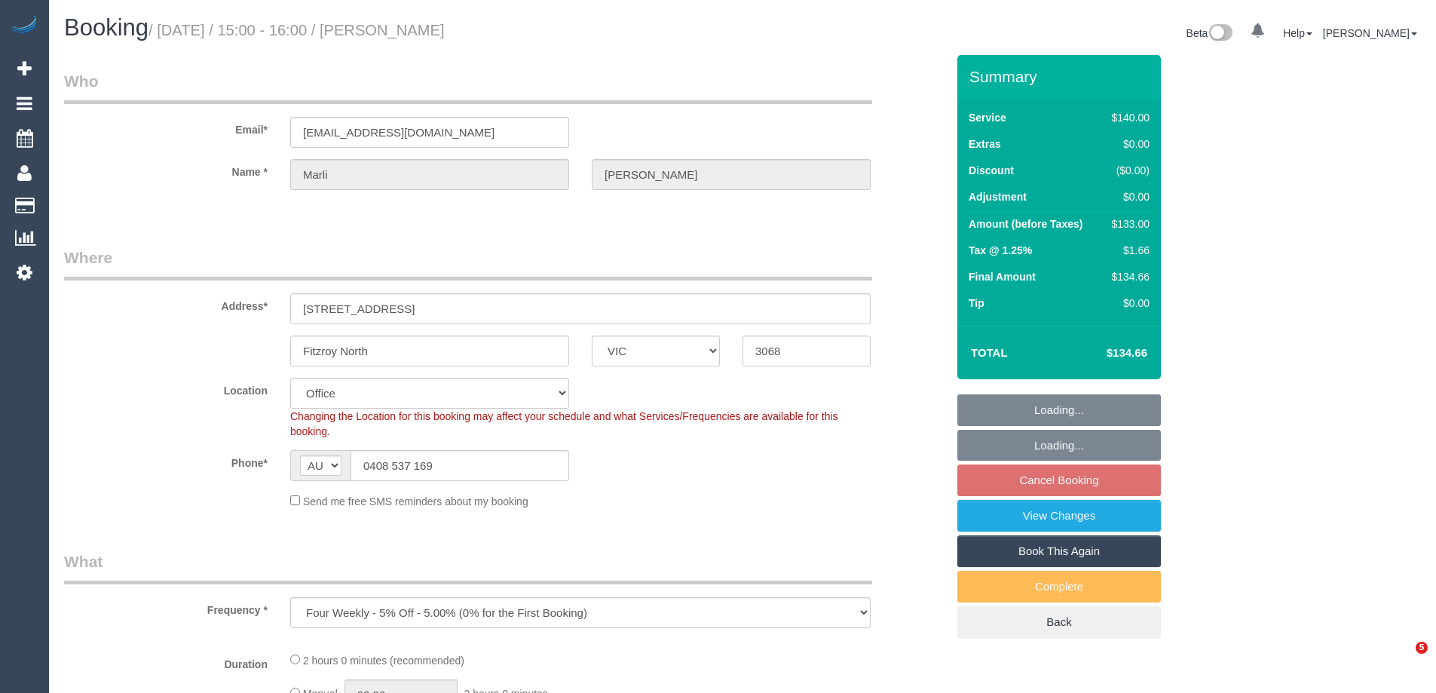
select select "VIC"
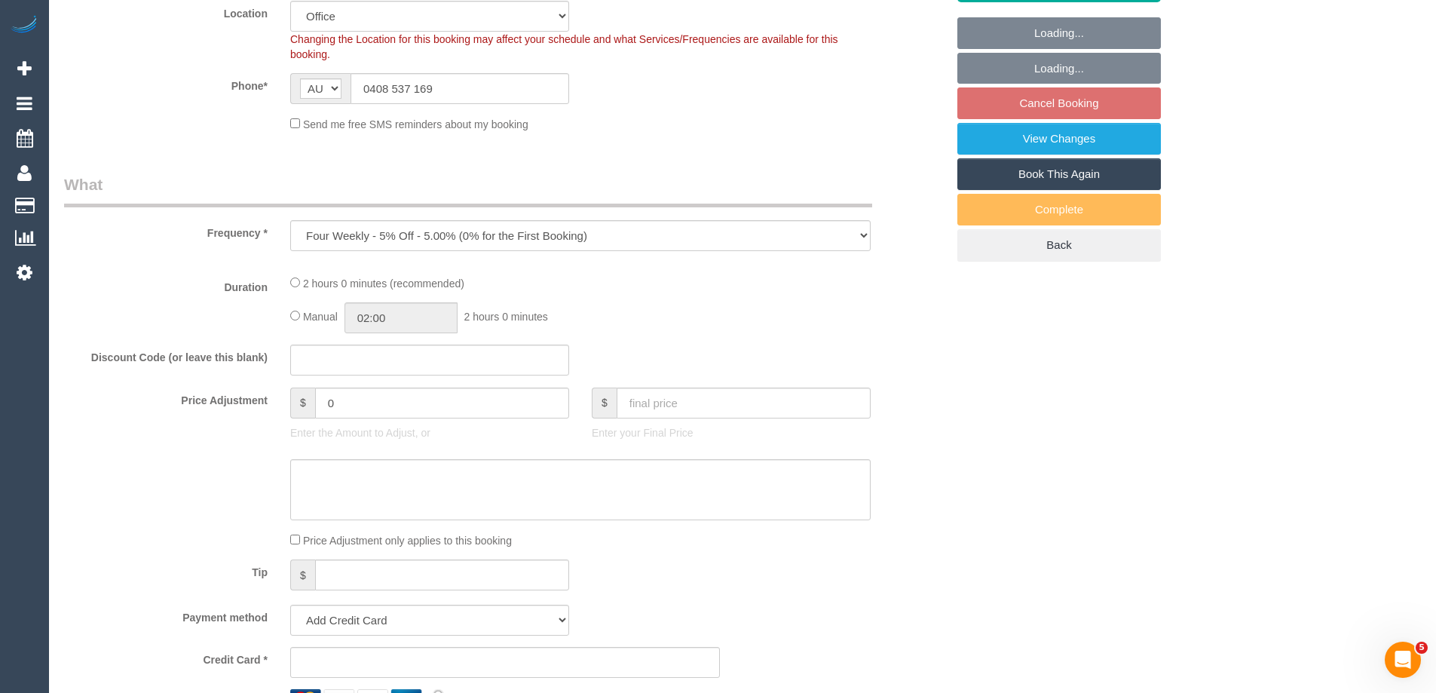
select select "object:681"
select select "number:28"
select select "number:14"
select select "number:19"
select select "number:23"
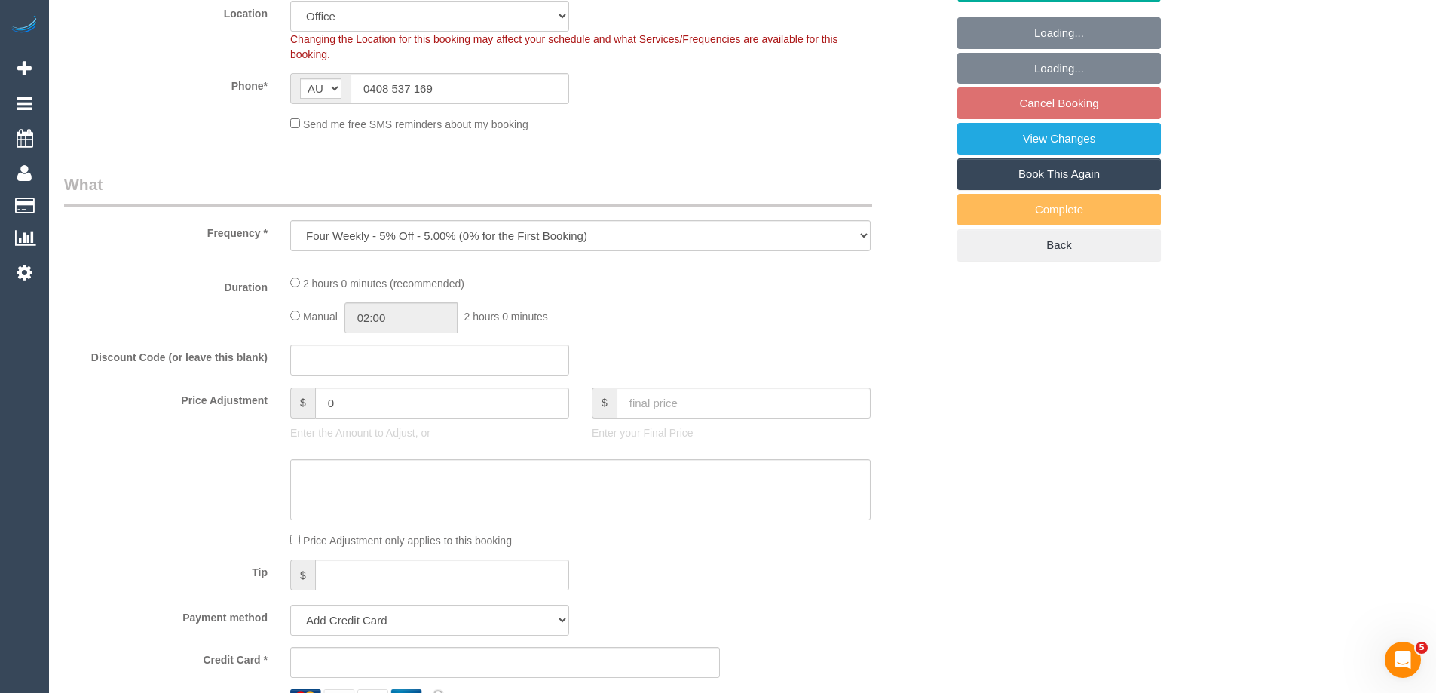
select select "number:34"
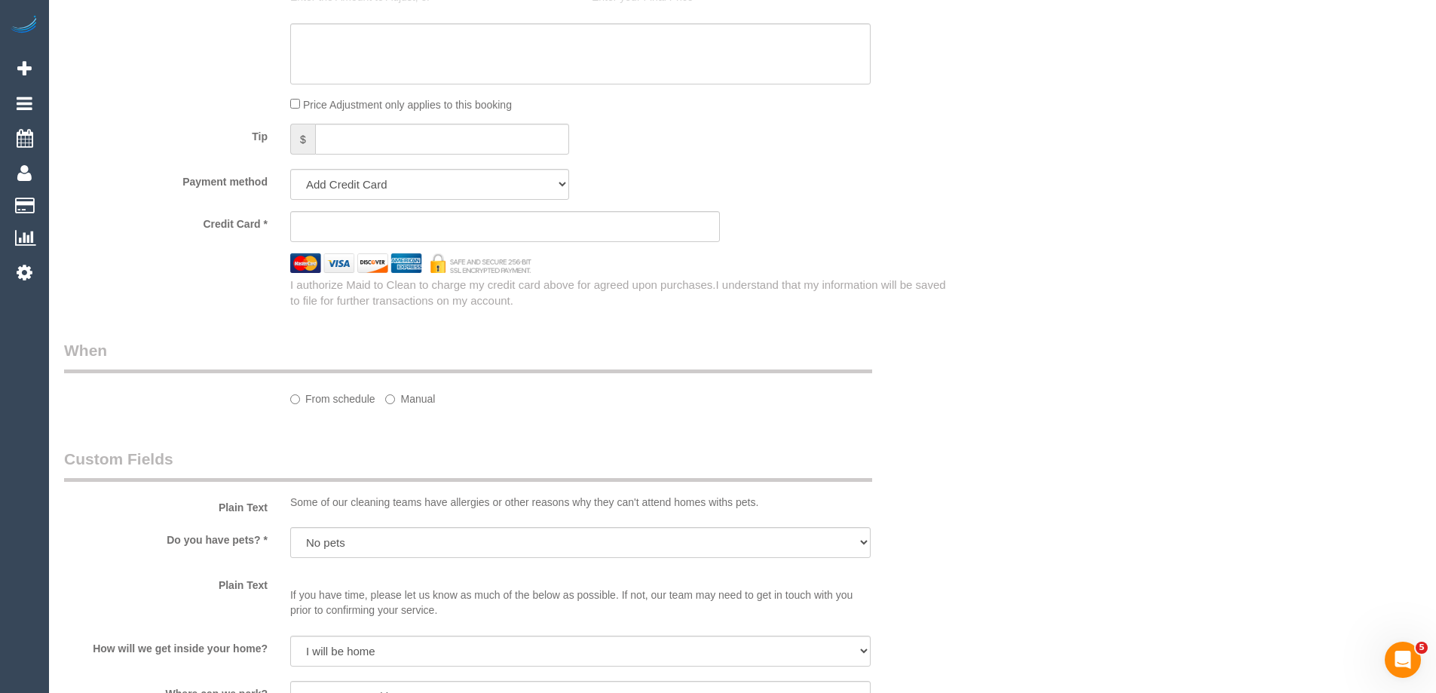
select select "string:stripe-pm_1MGWzI2GScqysDRVoI12IqYB"
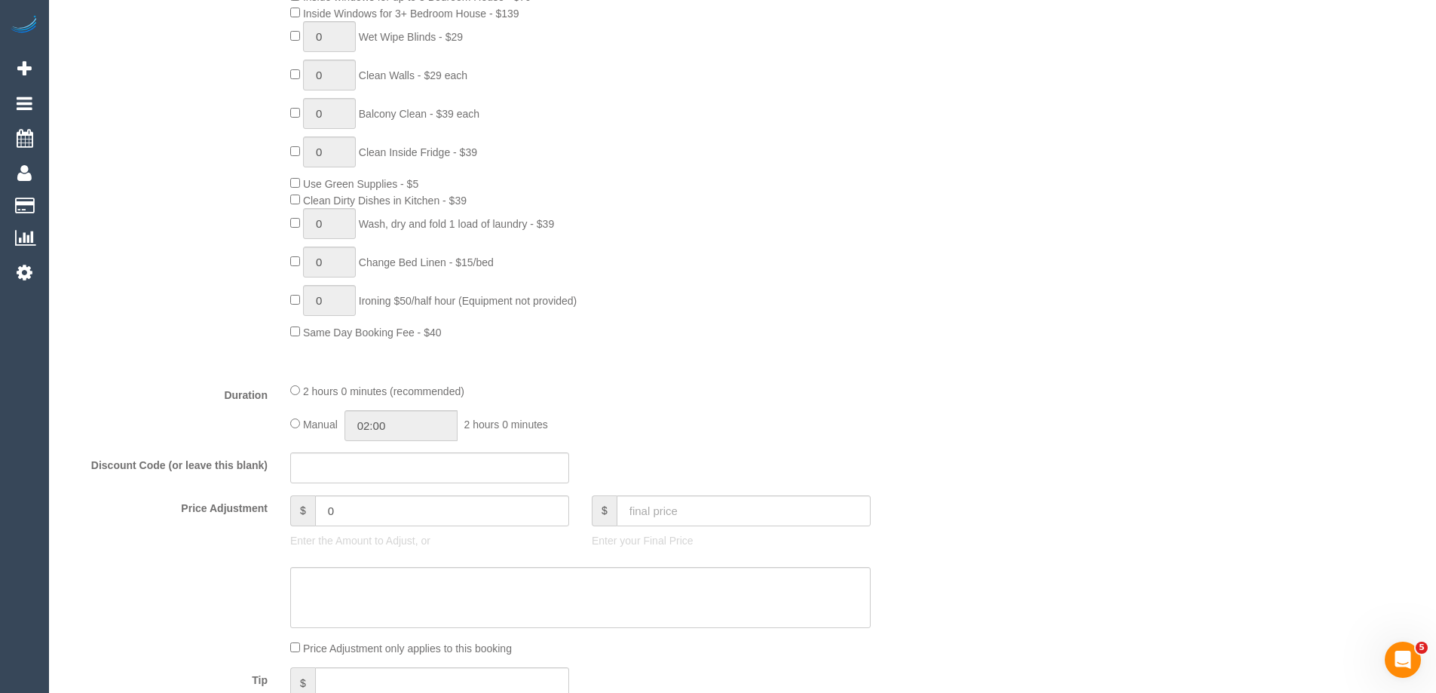
scroll to position [2218, 0]
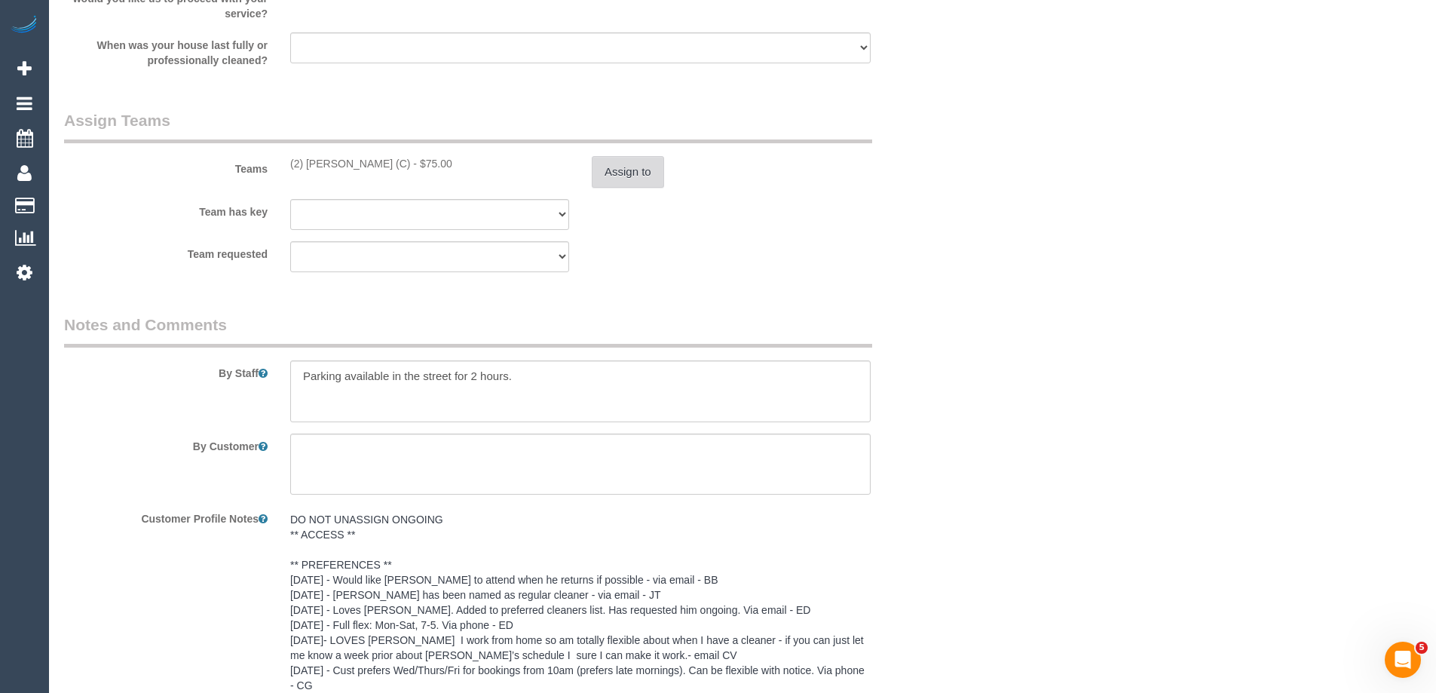
click at [626, 172] on button "Assign to" at bounding box center [628, 172] width 72 height 32
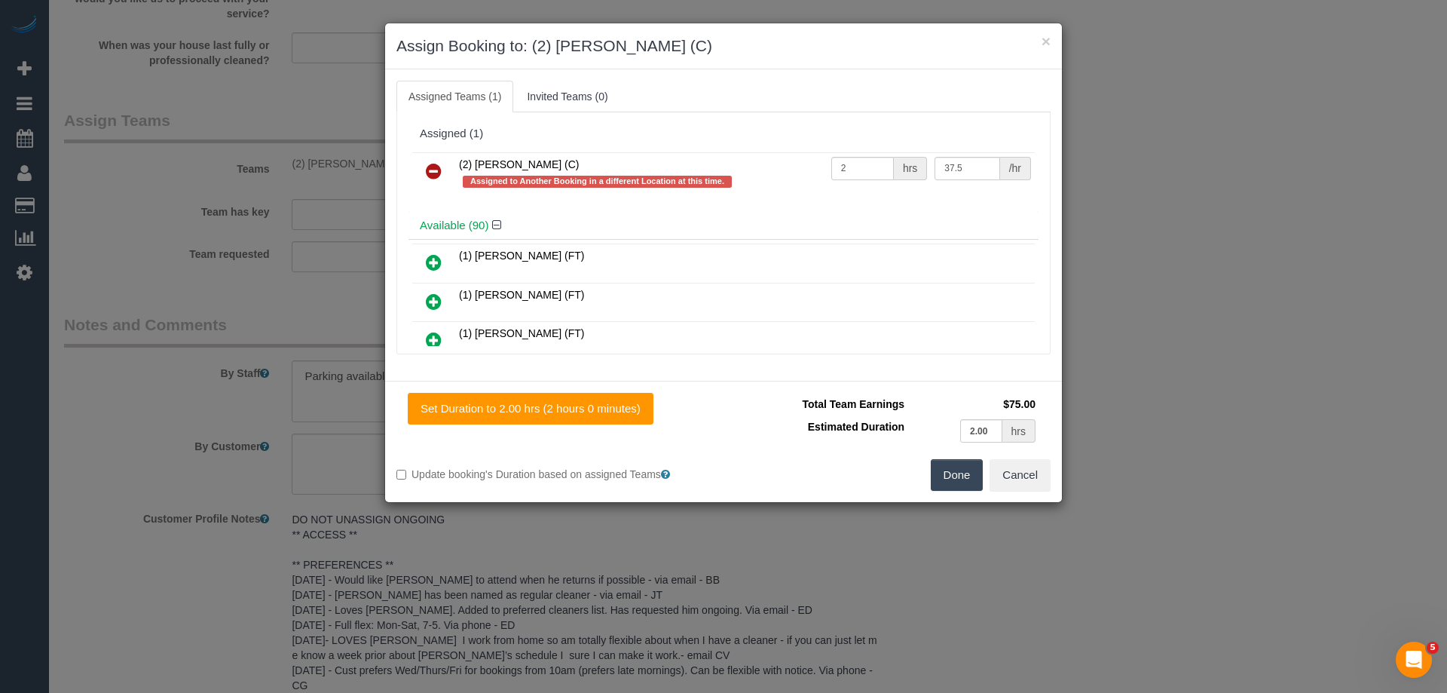
click at [438, 162] on icon at bounding box center [434, 171] width 16 height 18
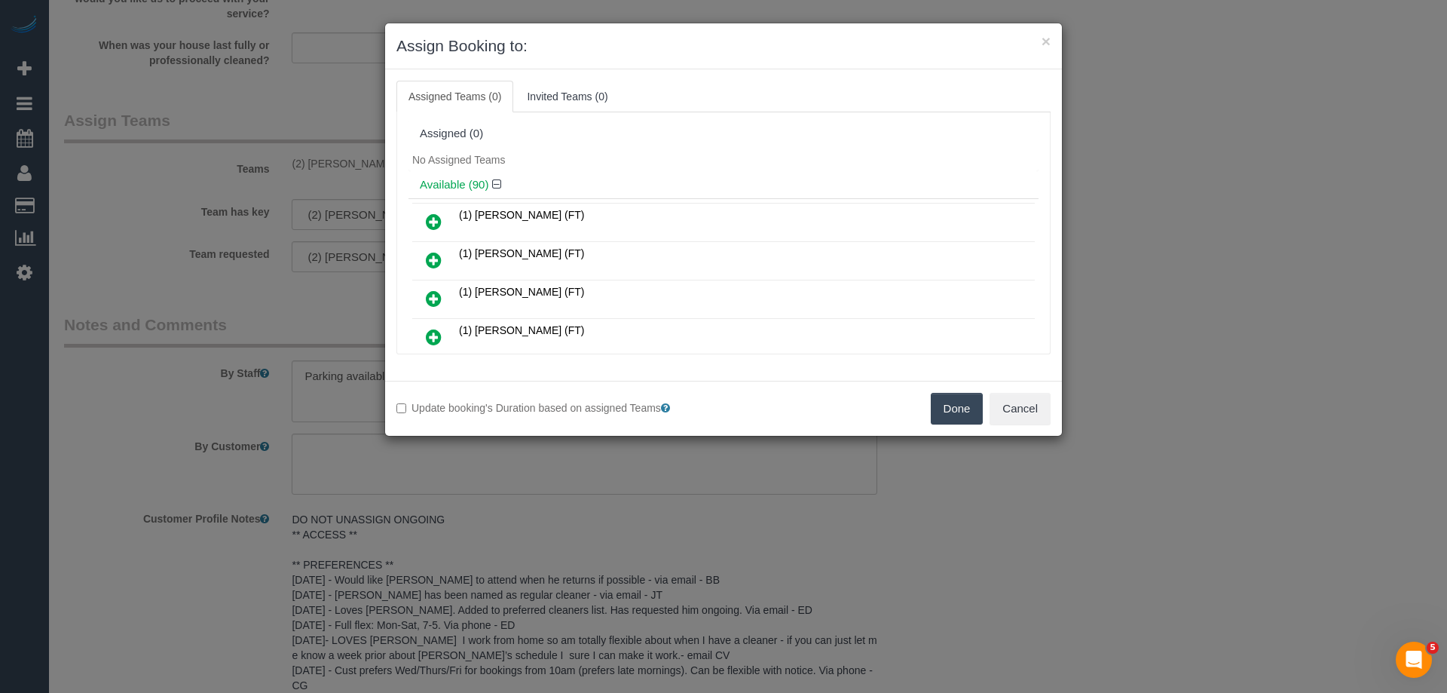
click at [957, 410] on button "Done" at bounding box center [957, 409] width 53 height 32
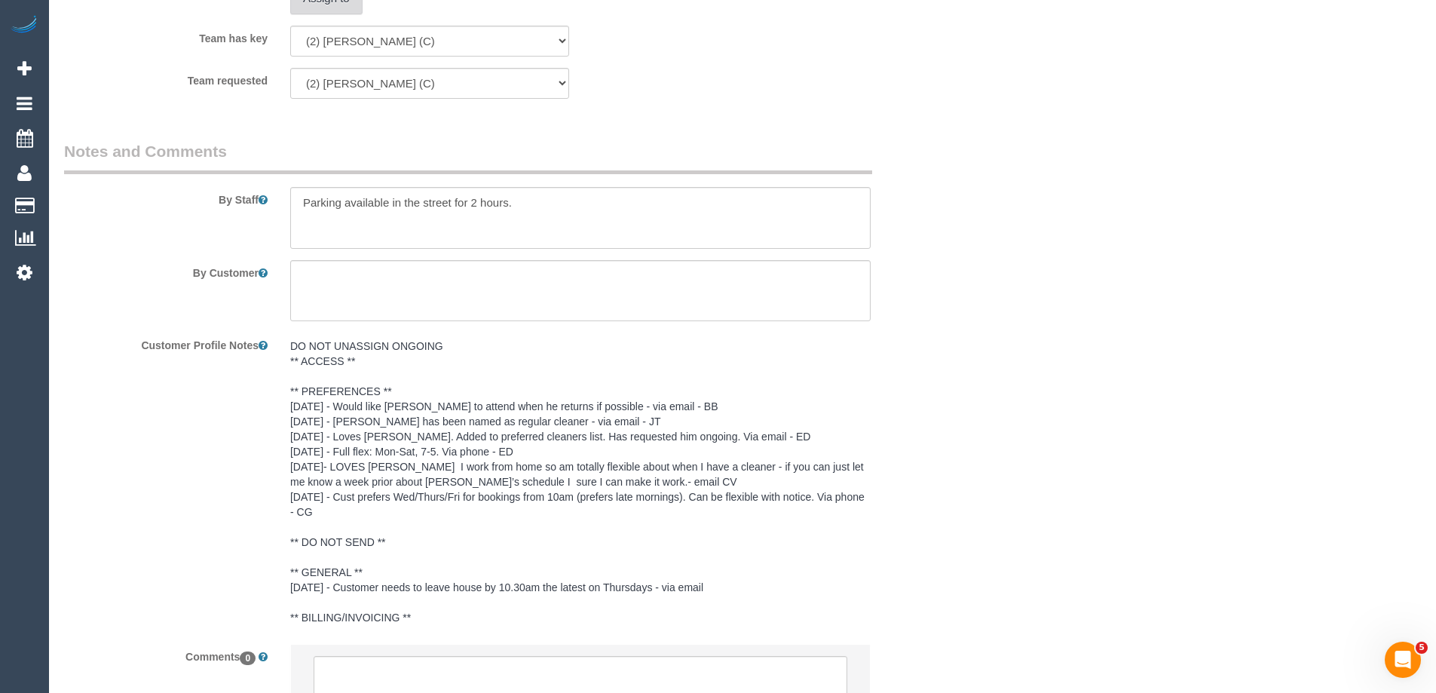
scroll to position [2523, 0]
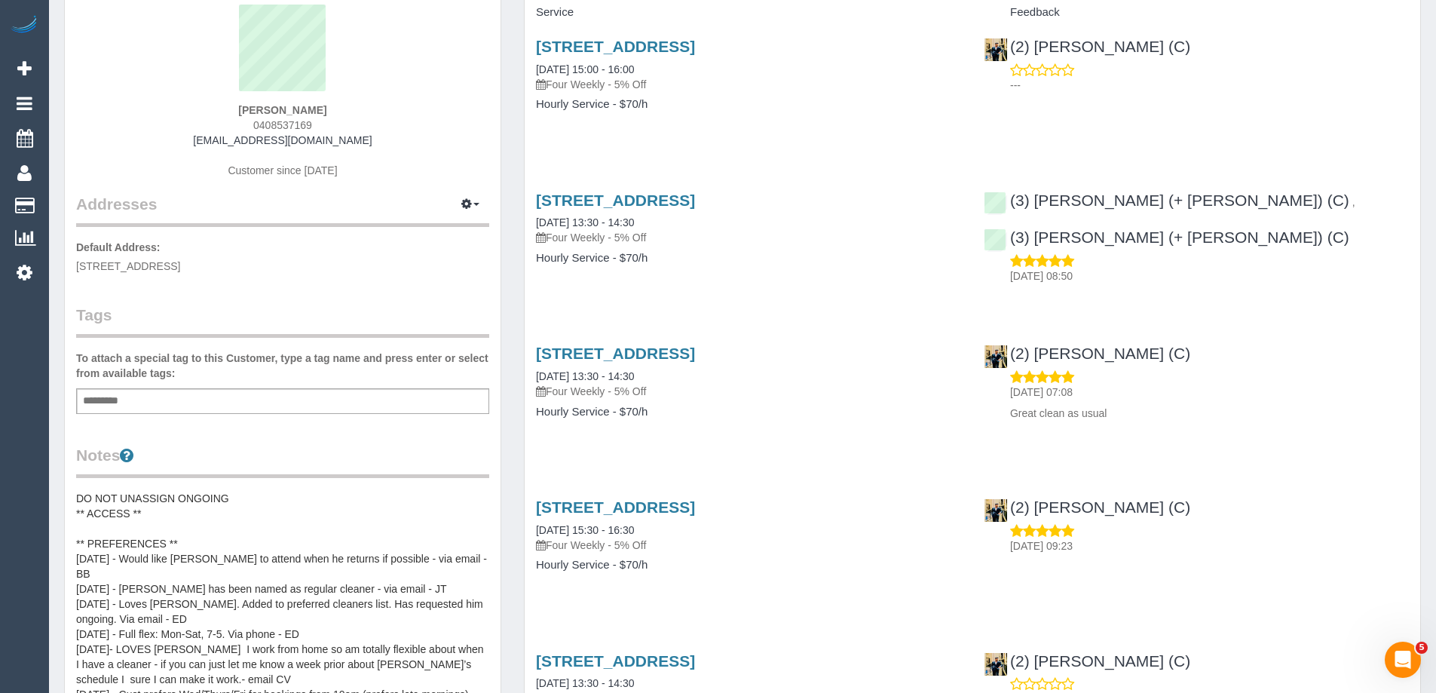
scroll to position [151, 0]
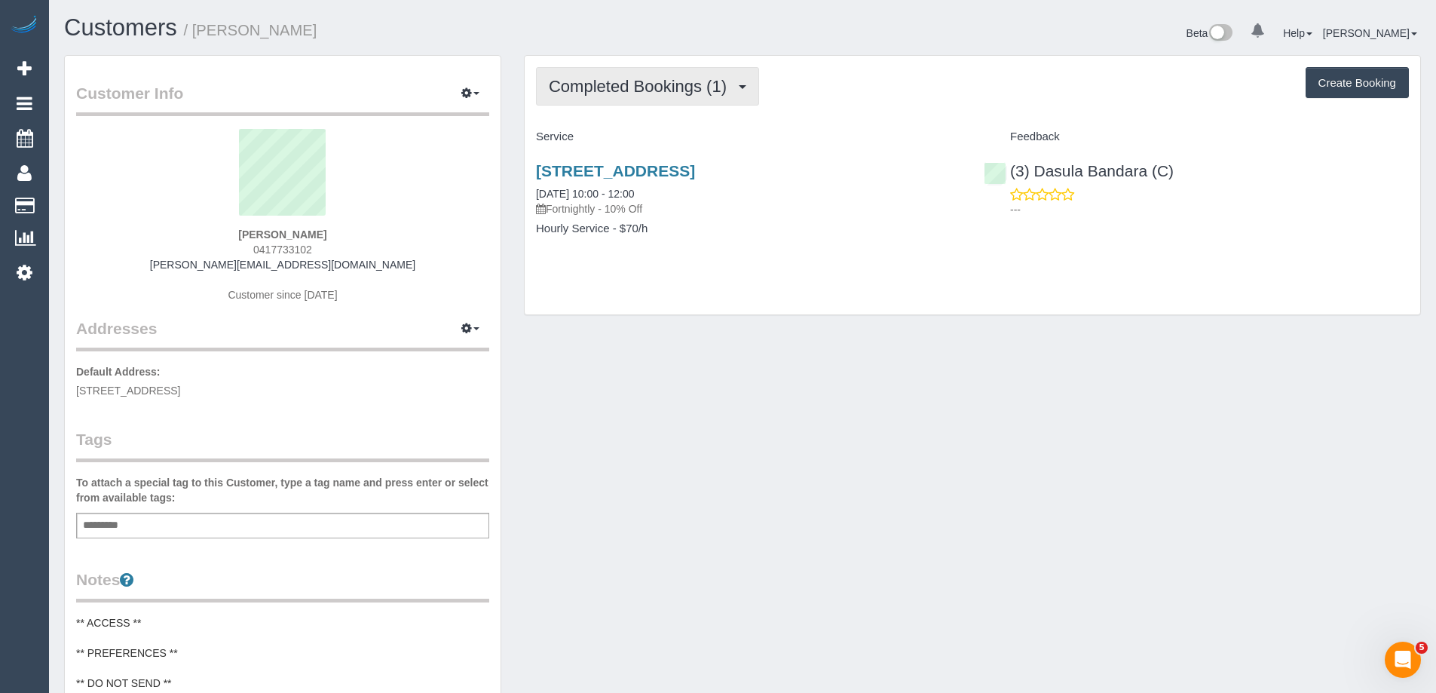
click at [670, 90] on span "Completed Bookings (1)" at bounding box center [641, 86] width 185 height 19
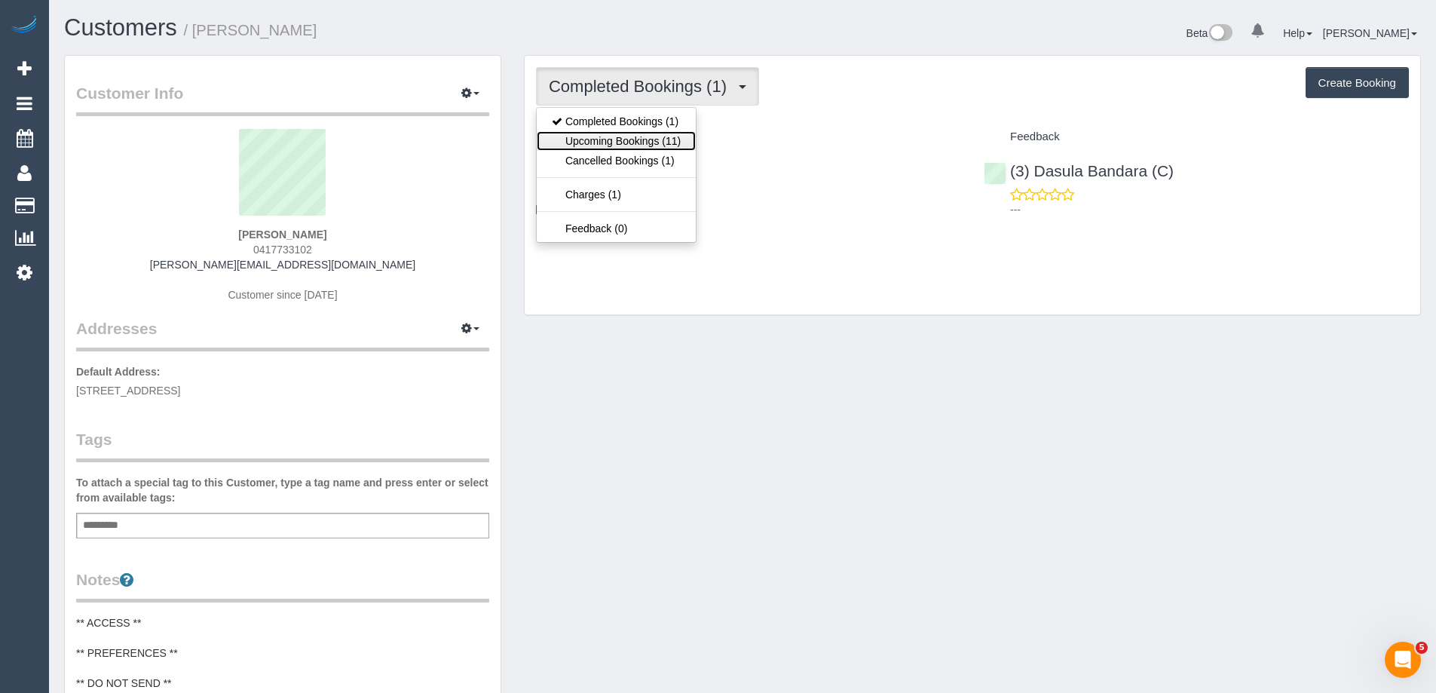
click at [659, 141] on link "Upcoming Bookings (11)" at bounding box center [616, 141] width 159 height 20
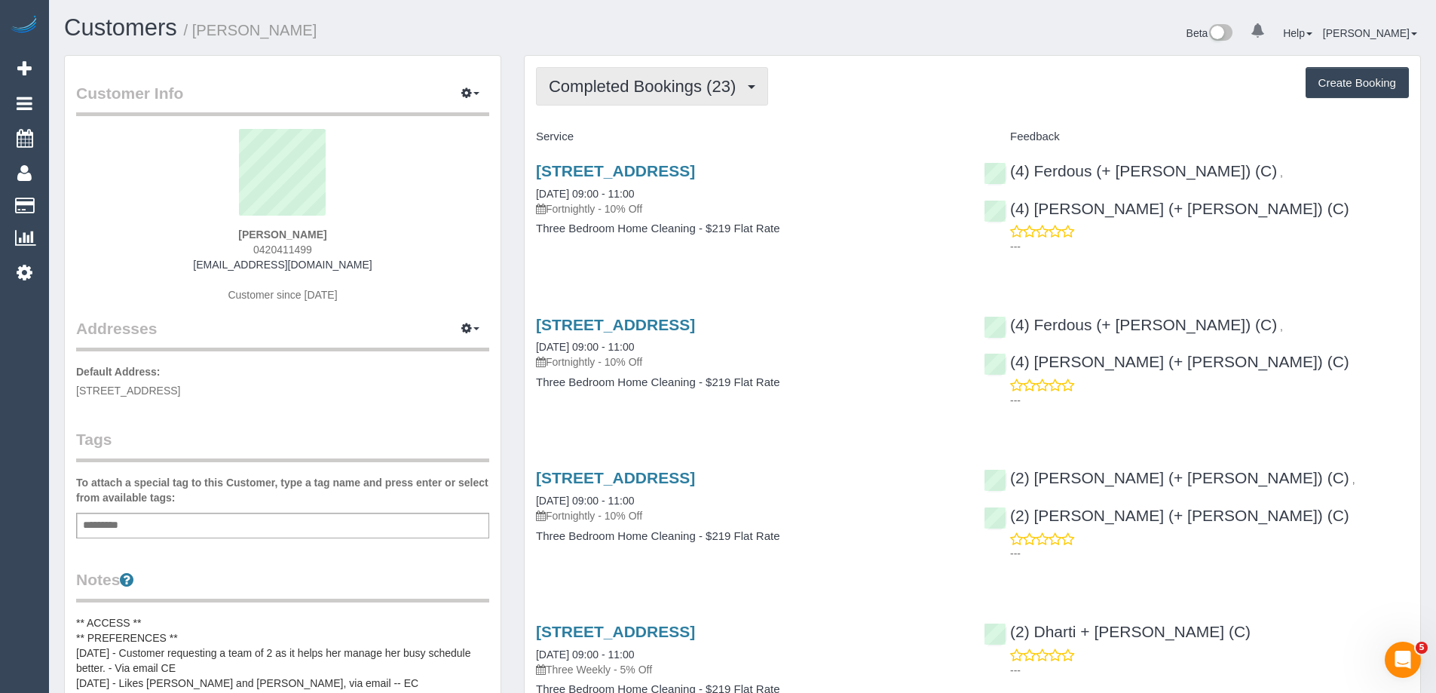
click at [653, 88] on span "Completed Bookings (23)" at bounding box center [646, 86] width 194 height 19
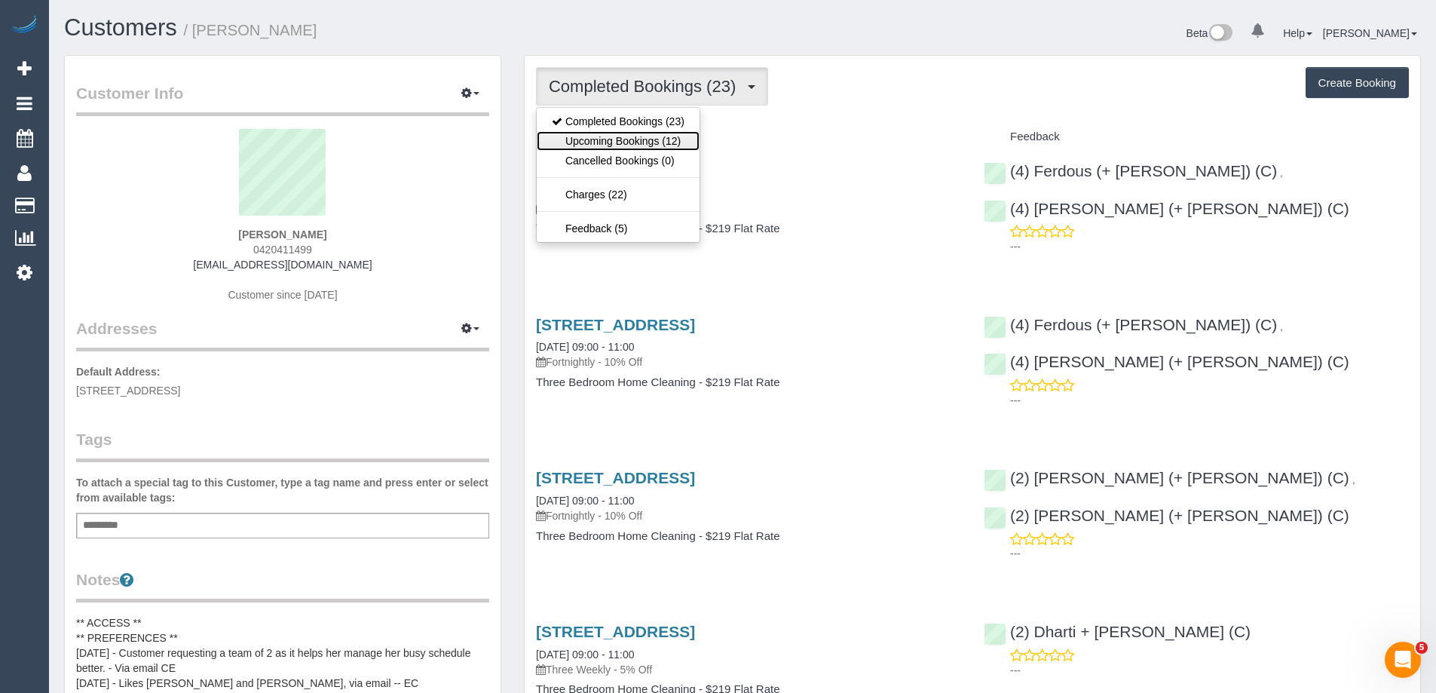
click at [626, 136] on link "Upcoming Bookings (12)" at bounding box center [618, 141] width 163 height 20
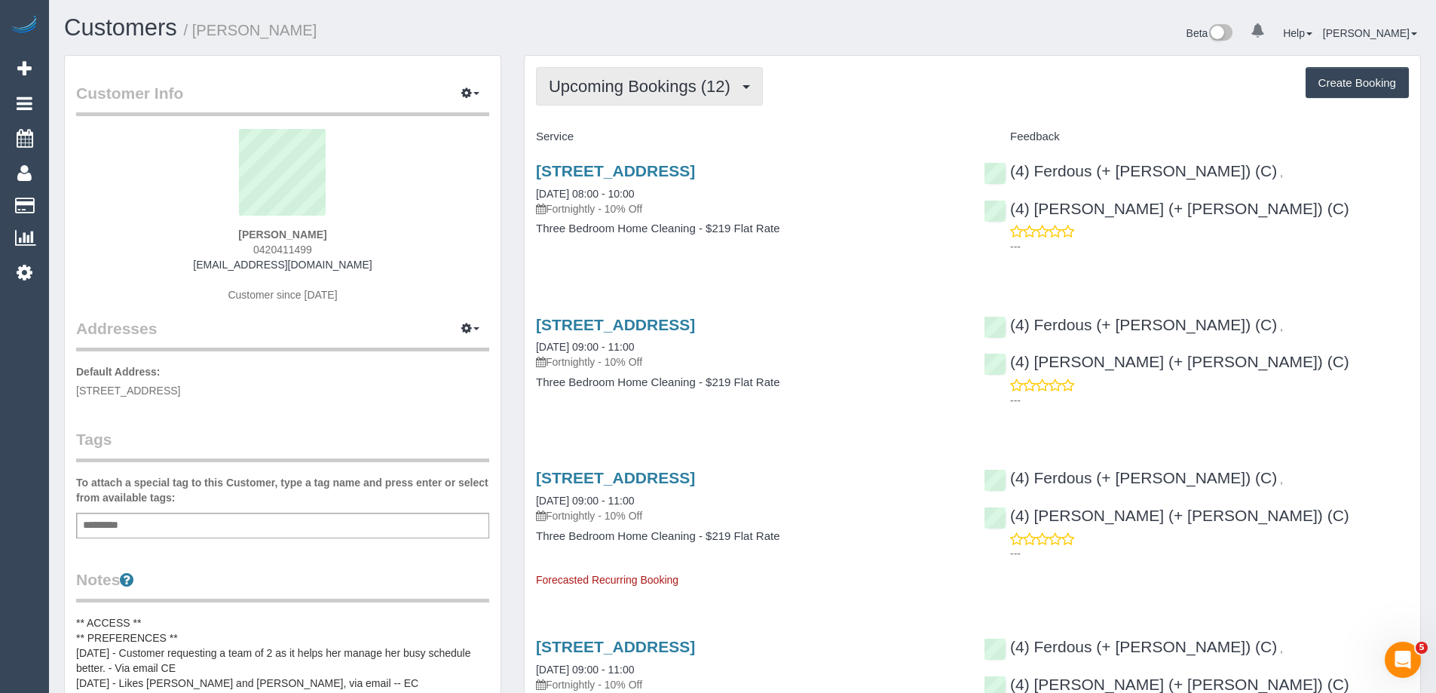
click at [623, 73] on button "Upcoming Bookings (12)" at bounding box center [649, 86] width 227 height 38
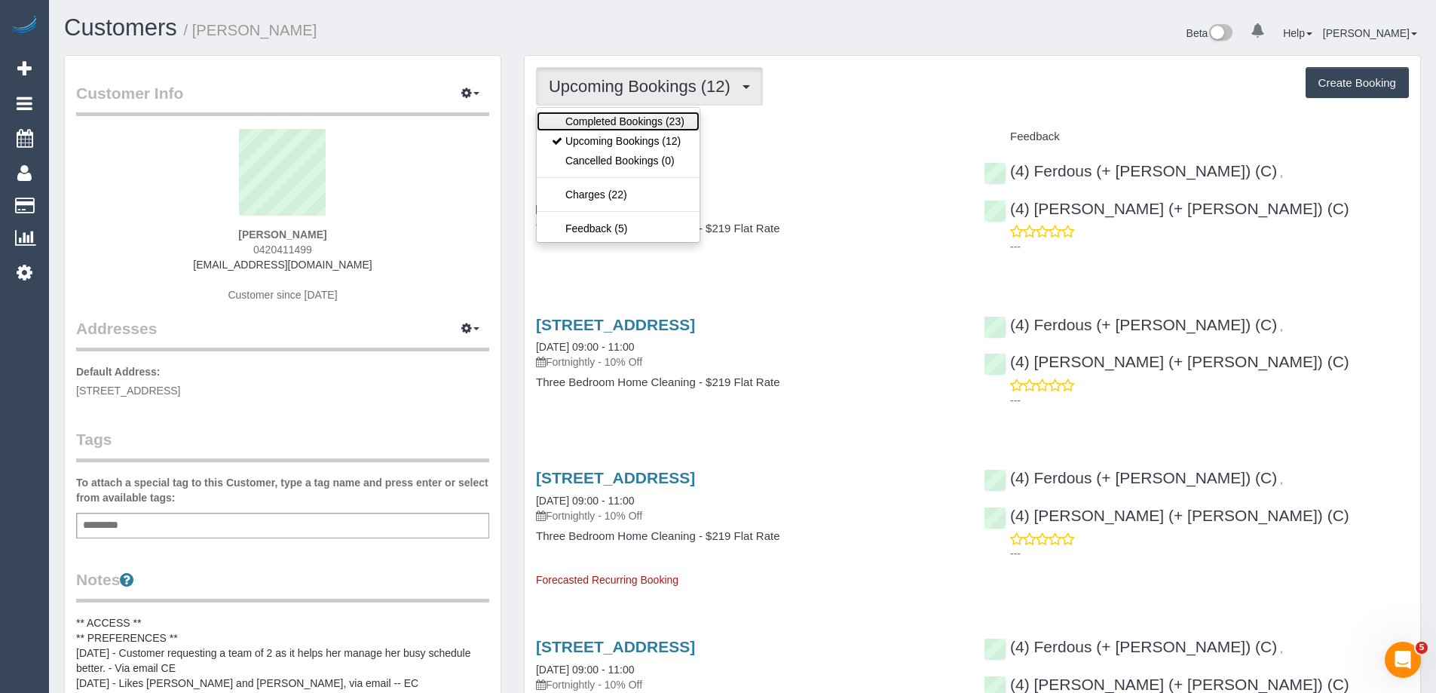
click at [626, 121] on link "Completed Bookings (23)" at bounding box center [618, 122] width 163 height 20
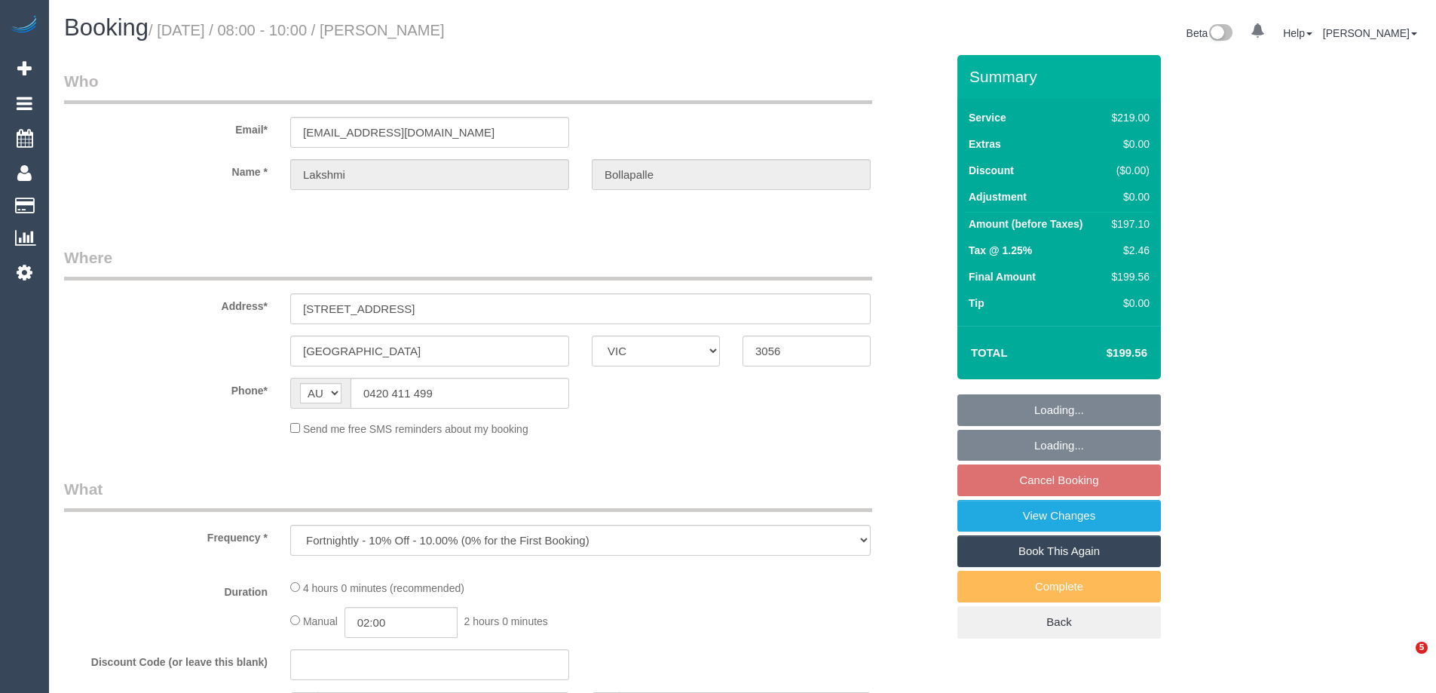
select select "VIC"
select select "object:539"
select select "string:stripe-pm_1Pgd3a2GScqysDRVYKXQcSX7"
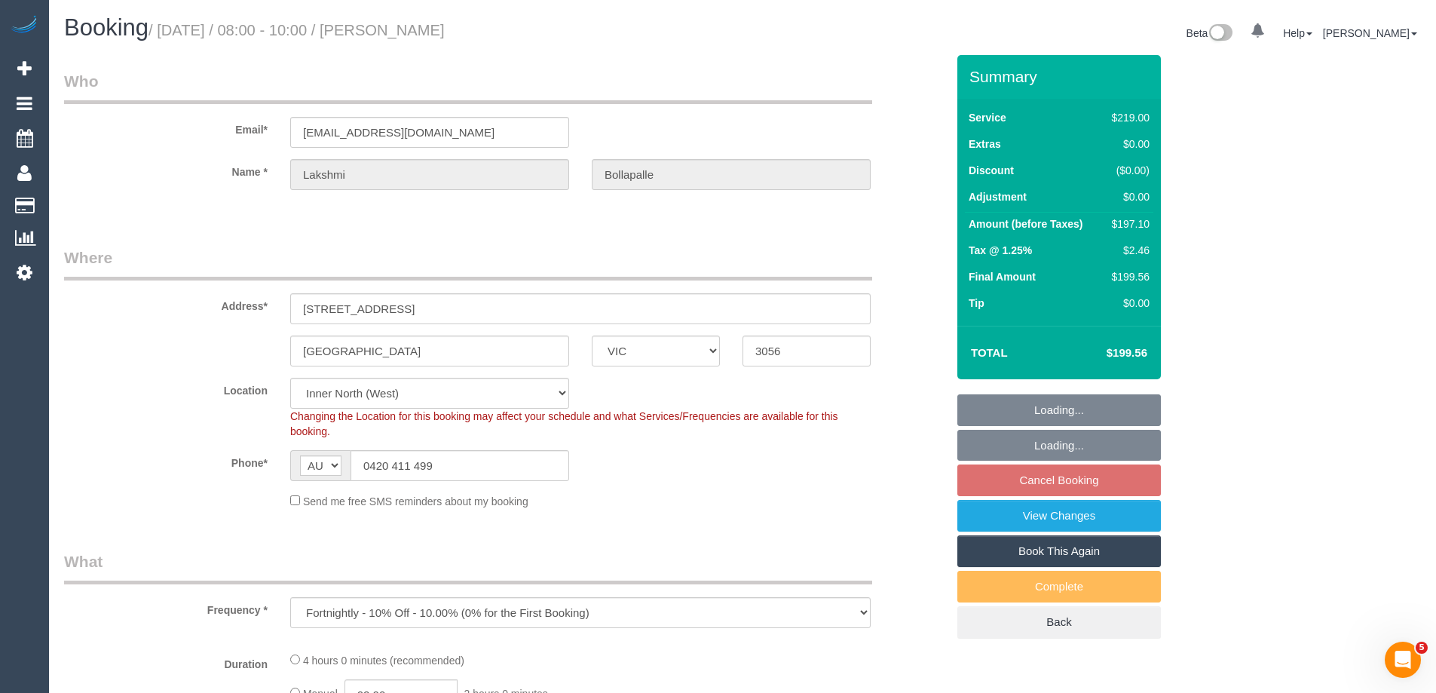
select select "spot2"
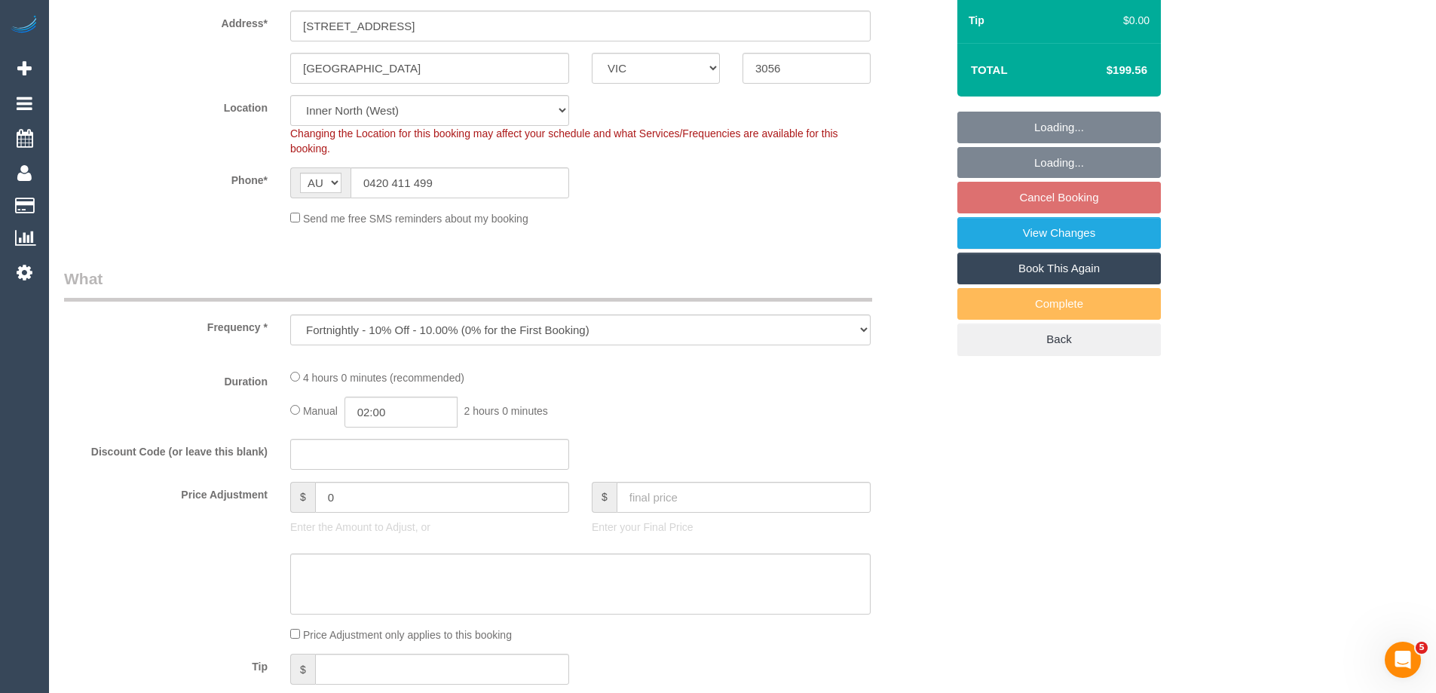
select select "number:29"
select select "number:14"
select select "number:19"
select select "number:24"
select select "number:34"
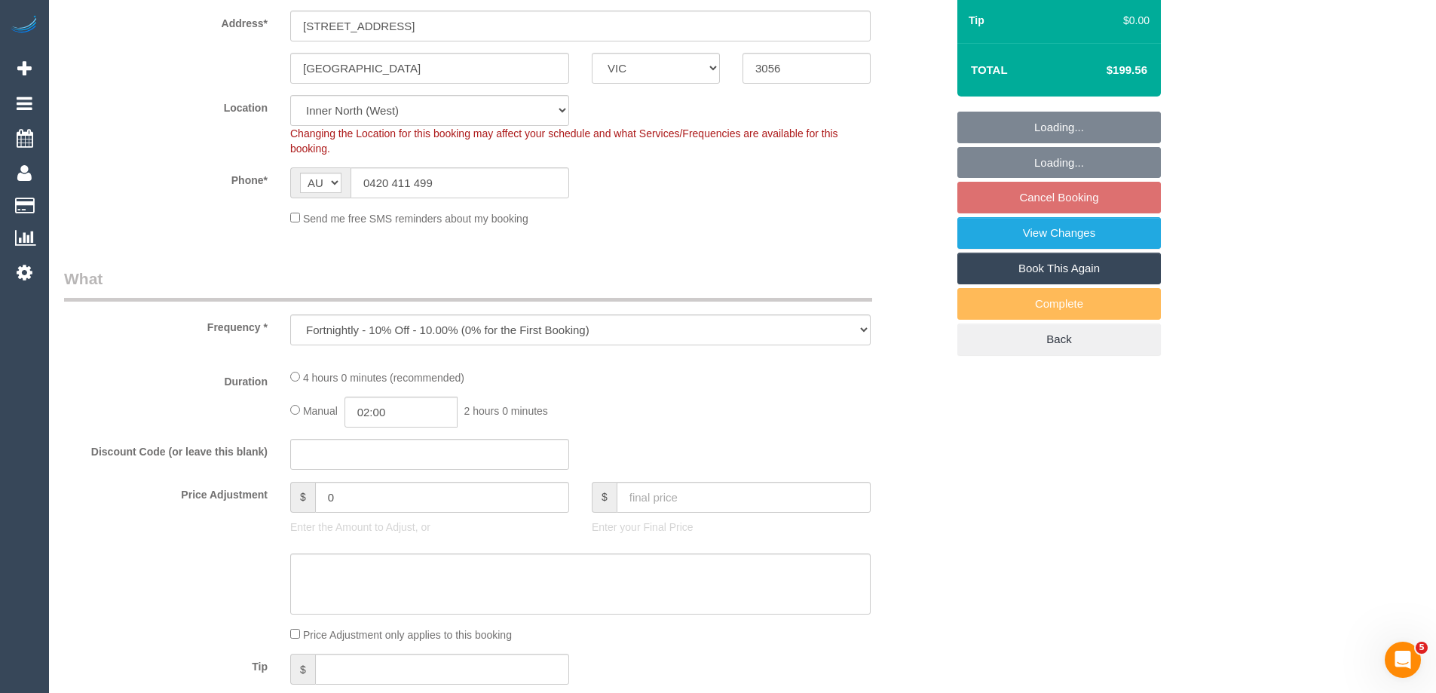
select select "number:26"
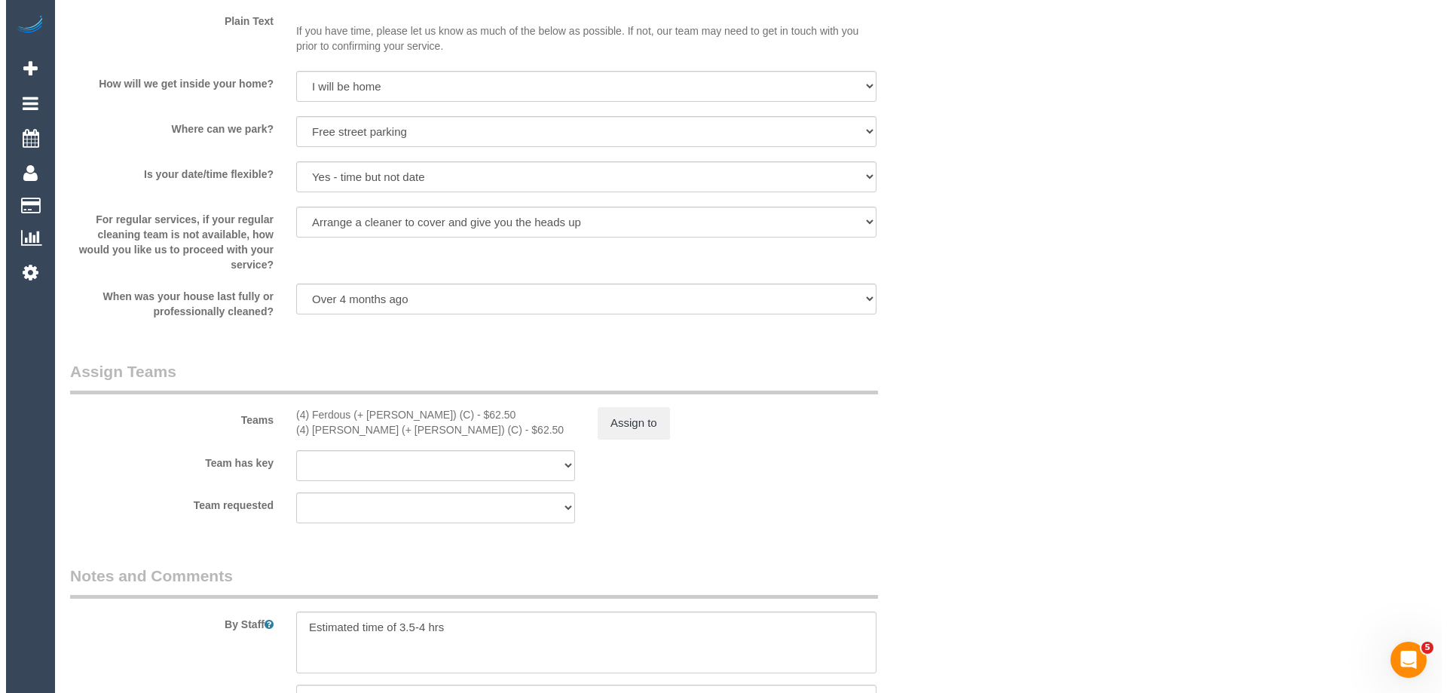
scroll to position [2110, 0]
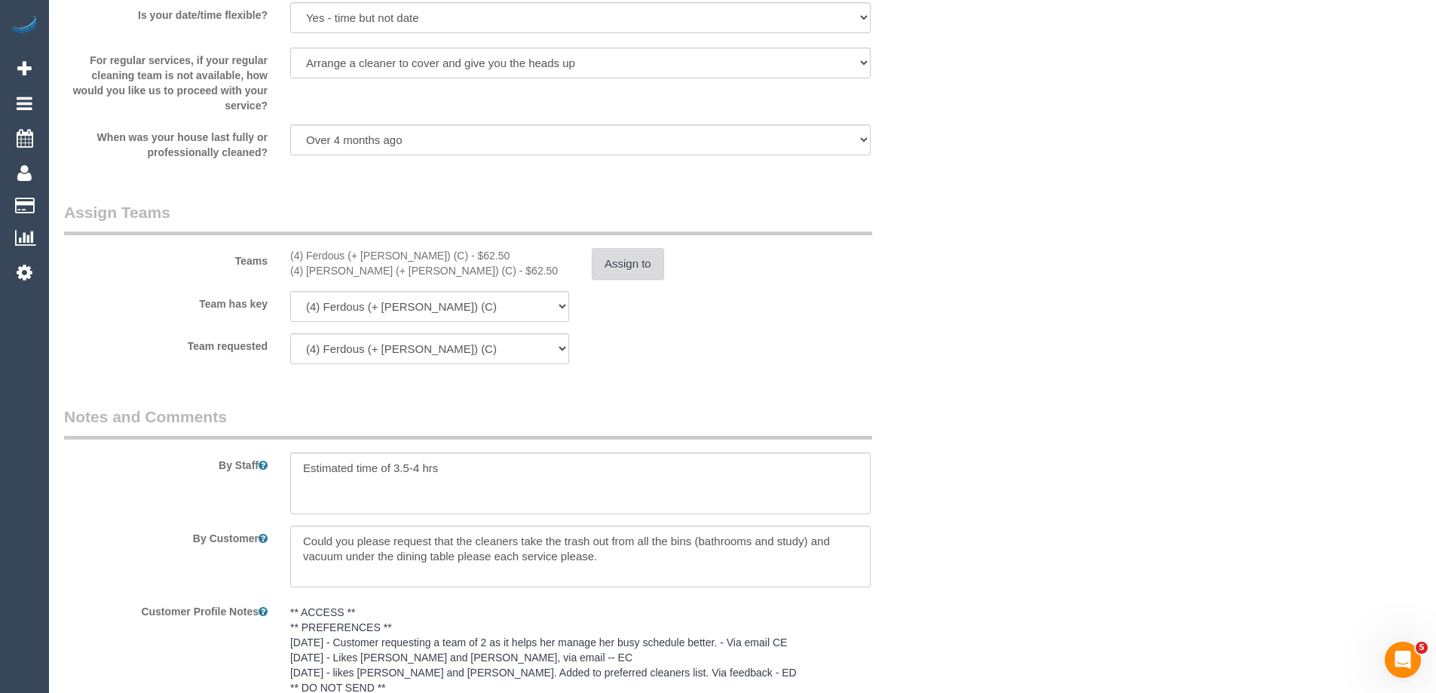
click at [625, 256] on button "Assign to" at bounding box center [628, 264] width 72 height 32
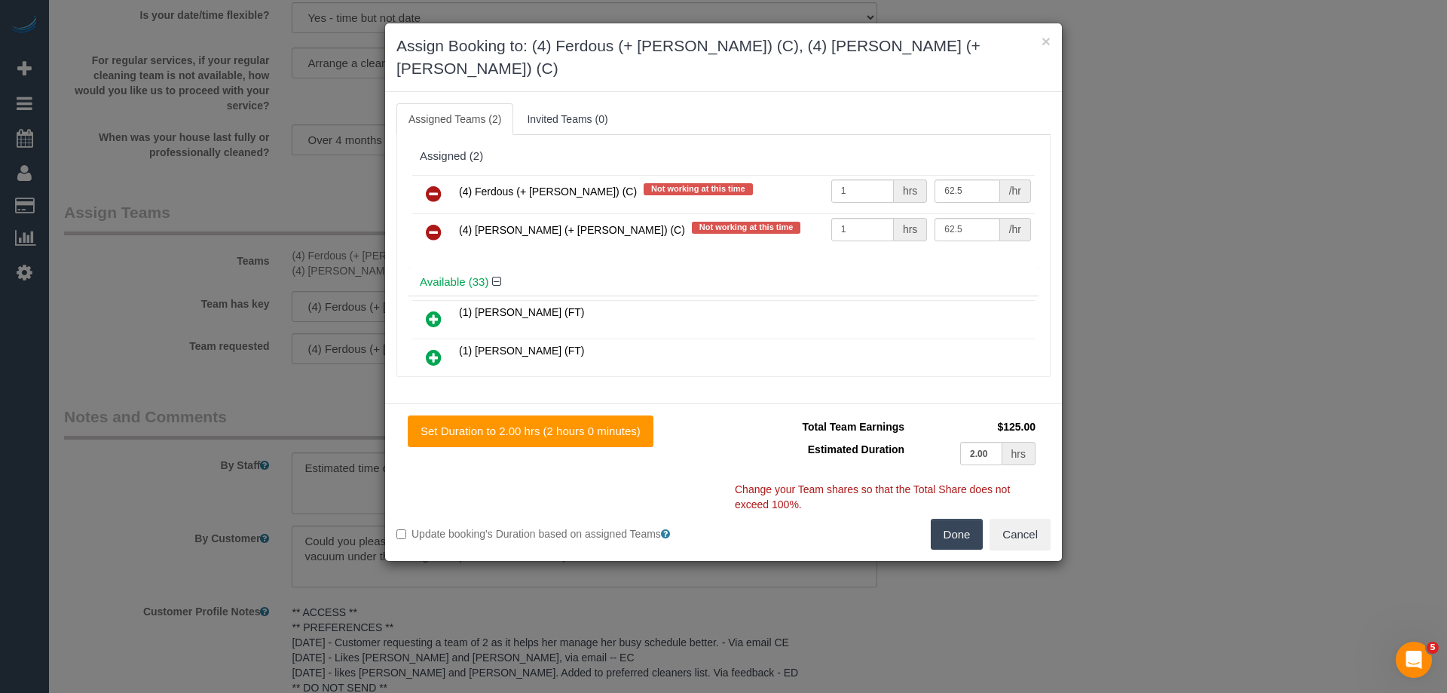
click at [429, 185] on icon at bounding box center [434, 194] width 16 height 18
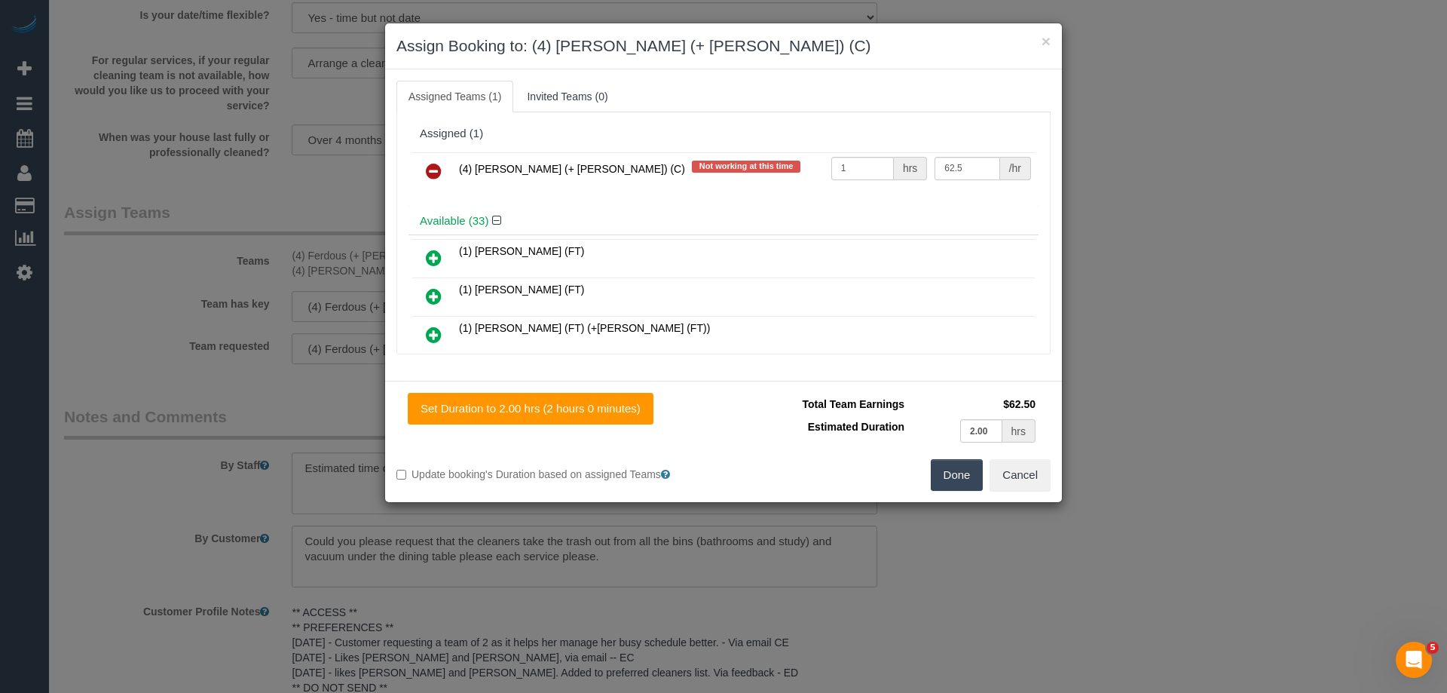
click at [428, 165] on icon at bounding box center [434, 171] width 16 height 18
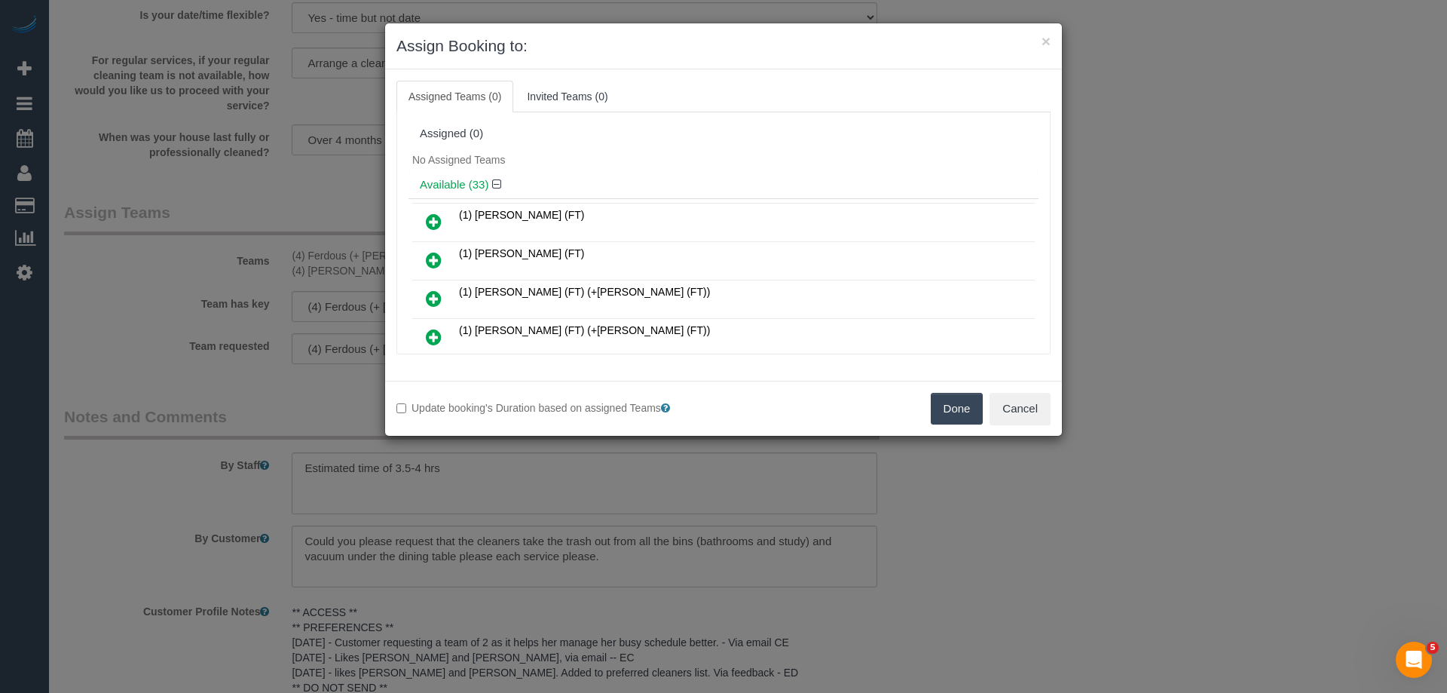
click at [957, 409] on button "Done" at bounding box center [957, 409] width 53 height 32
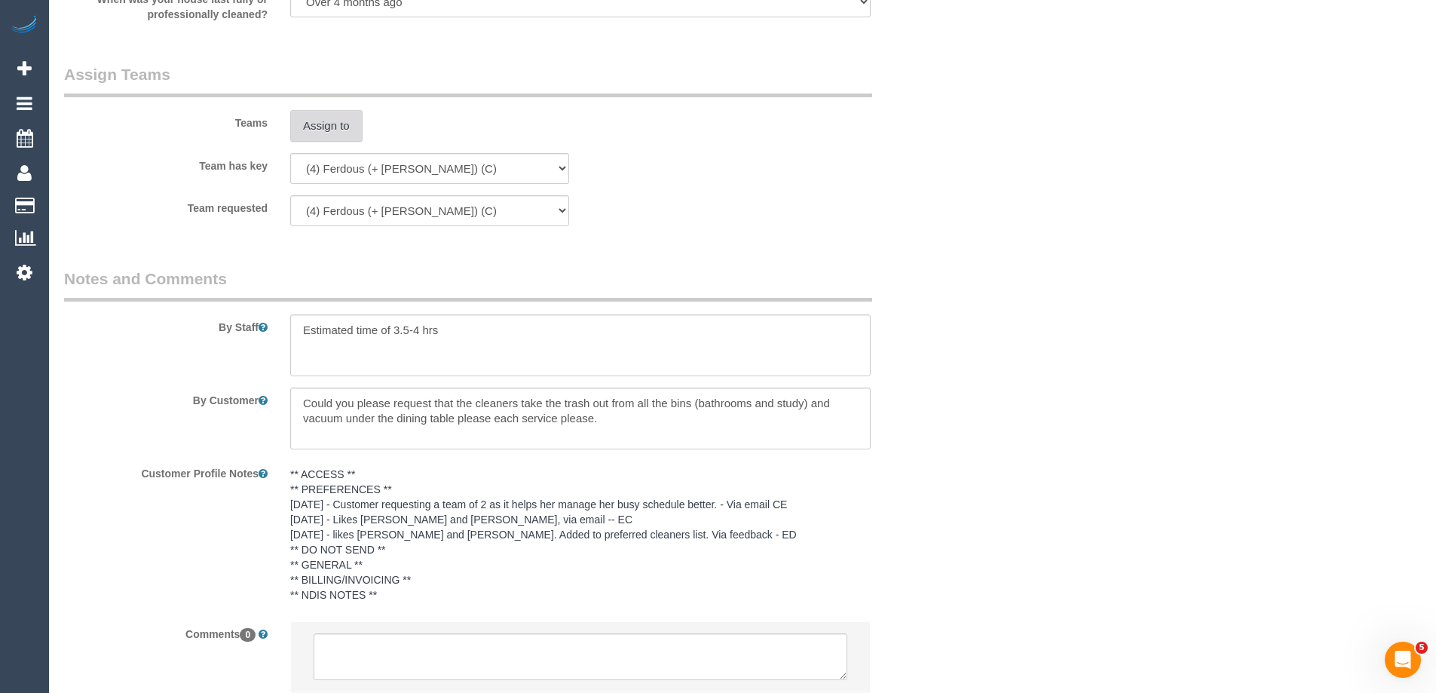
scroll to position [2357, 0]
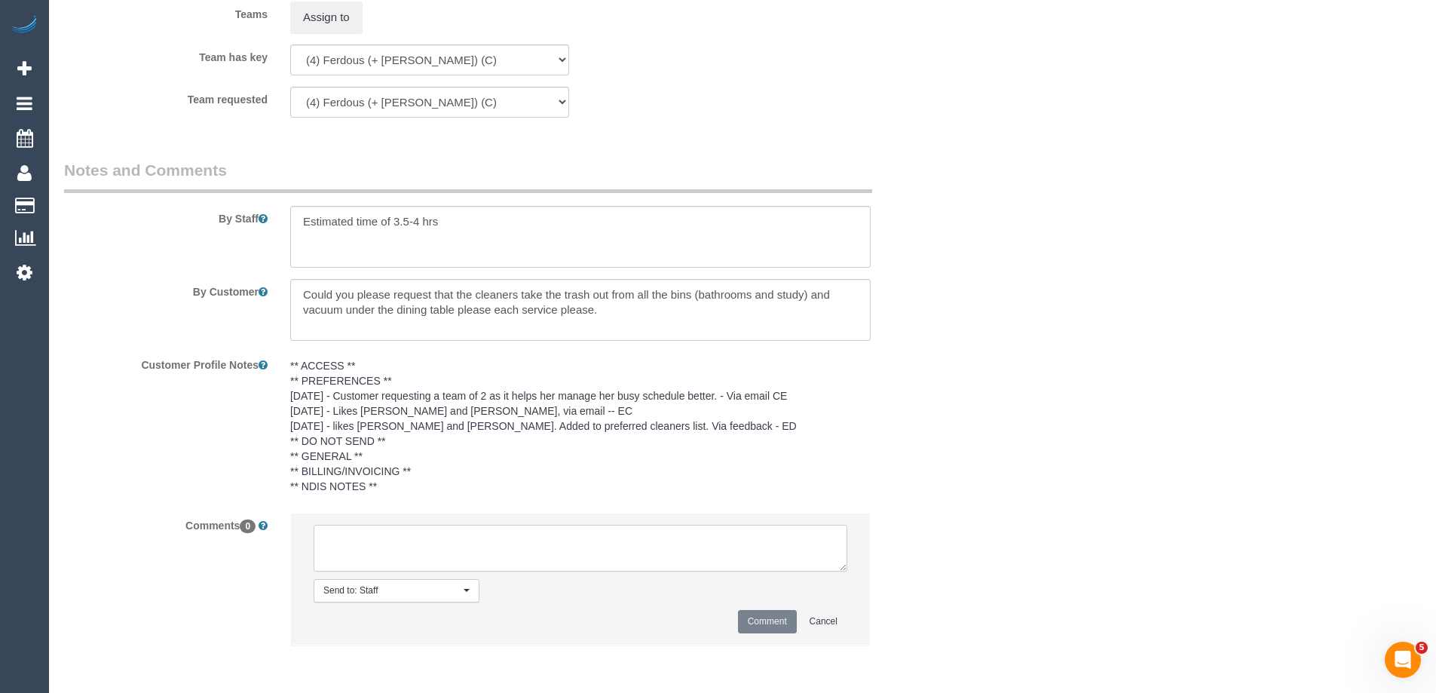
click at [374, 549] on textarea at bounding box center [581, 548] width 534 height 47
type textarea "U/A from F+F as do not work on rescheduled date. Notified via email"
click at [769, 620] on button "Comment" at bounding box center [767, 621] width 59 height 23
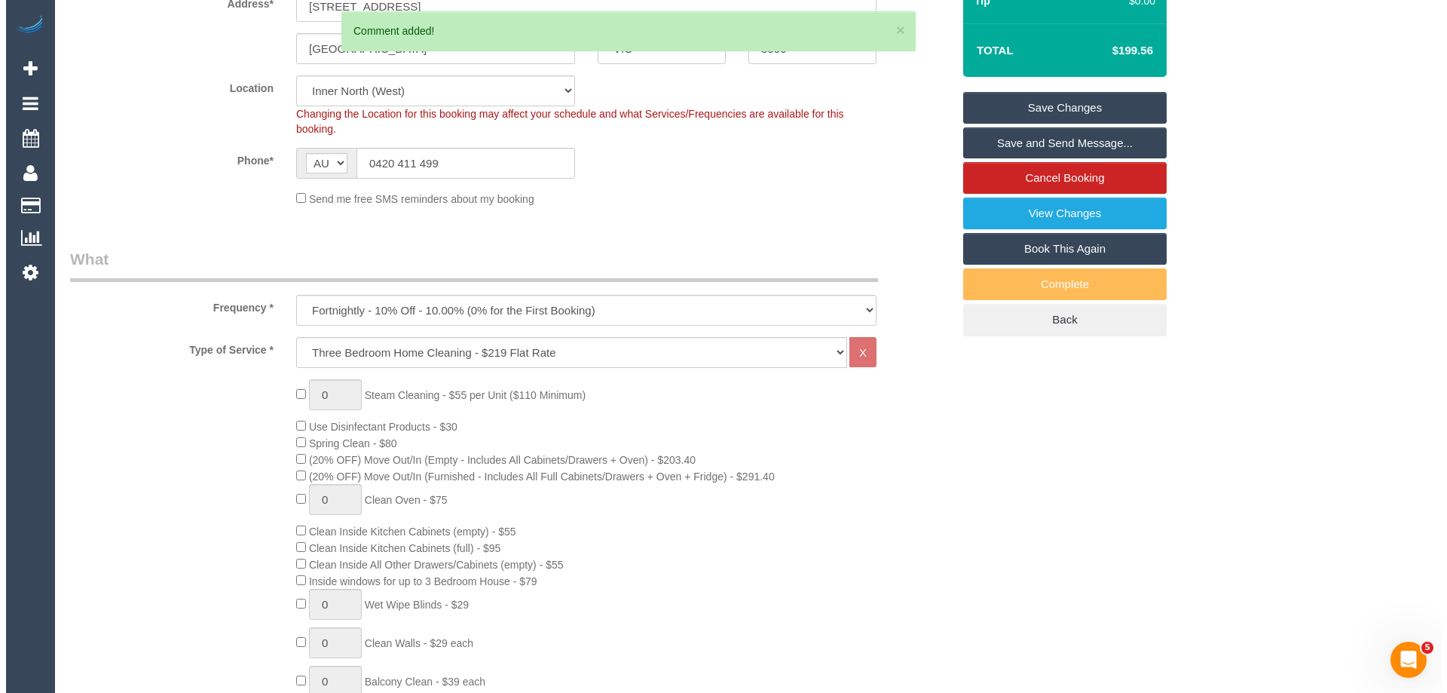
scroll to position [0, 0]
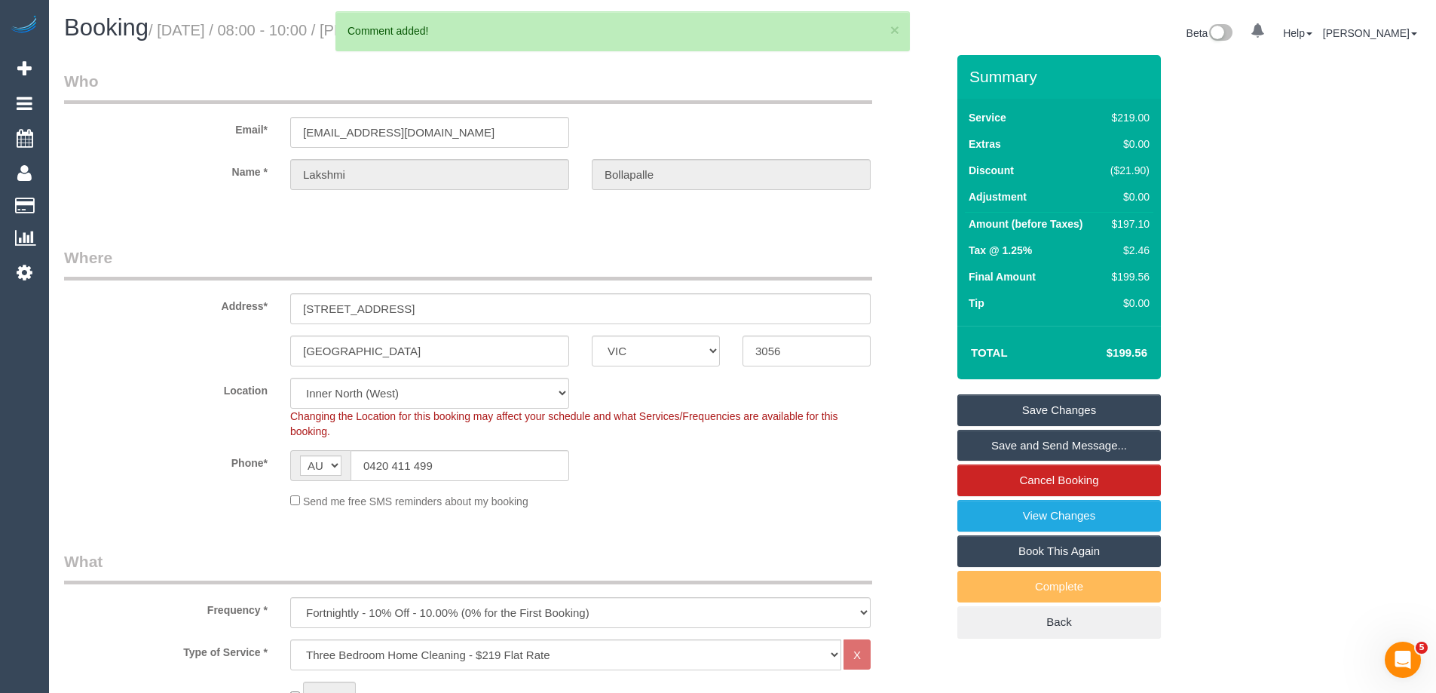
click at [1007, 411] on link "Save Changes" at bounding box center [1058, 410] width 203 height 32
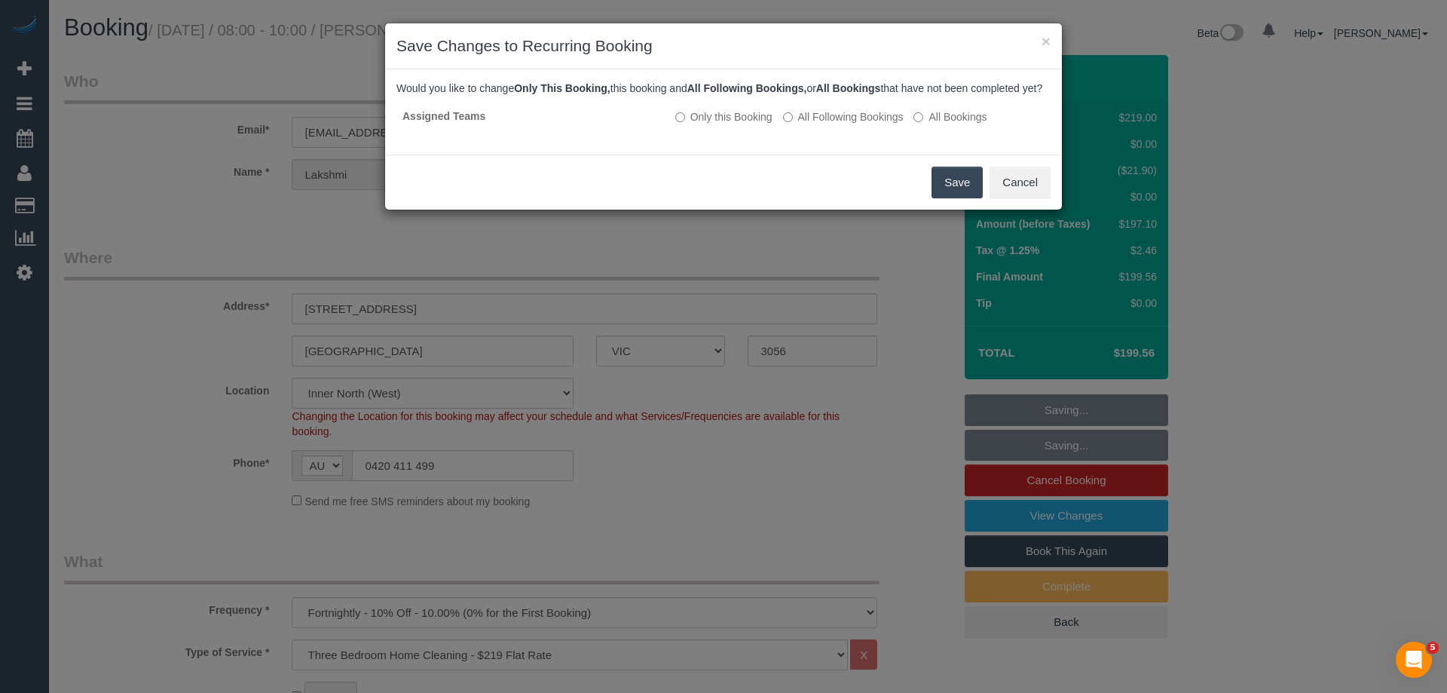
click at [957, 198] on button "Save" at bounding box center [957, 183] width 51 height 32
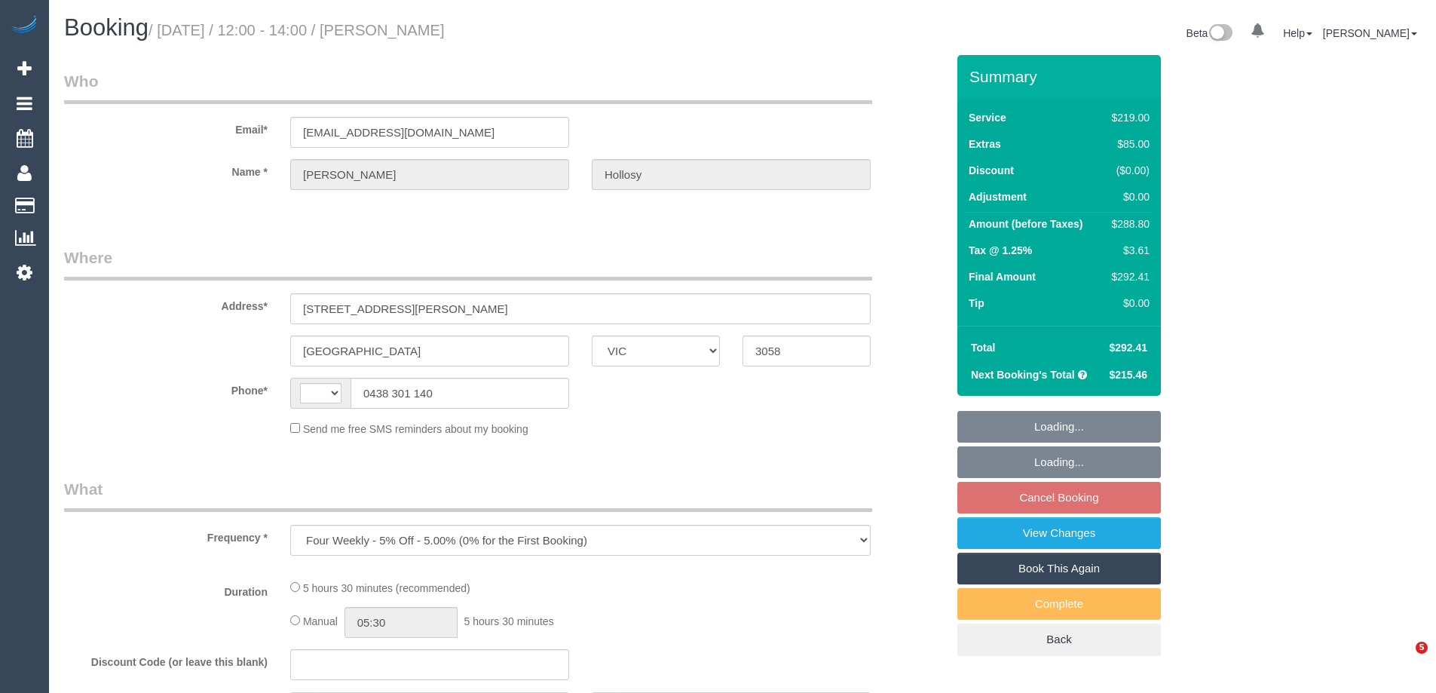
select select "VIC"
select select "string:AU"
select select "string:stripe-pm_1NgGI72GScqysDRVoQg6tyGh"
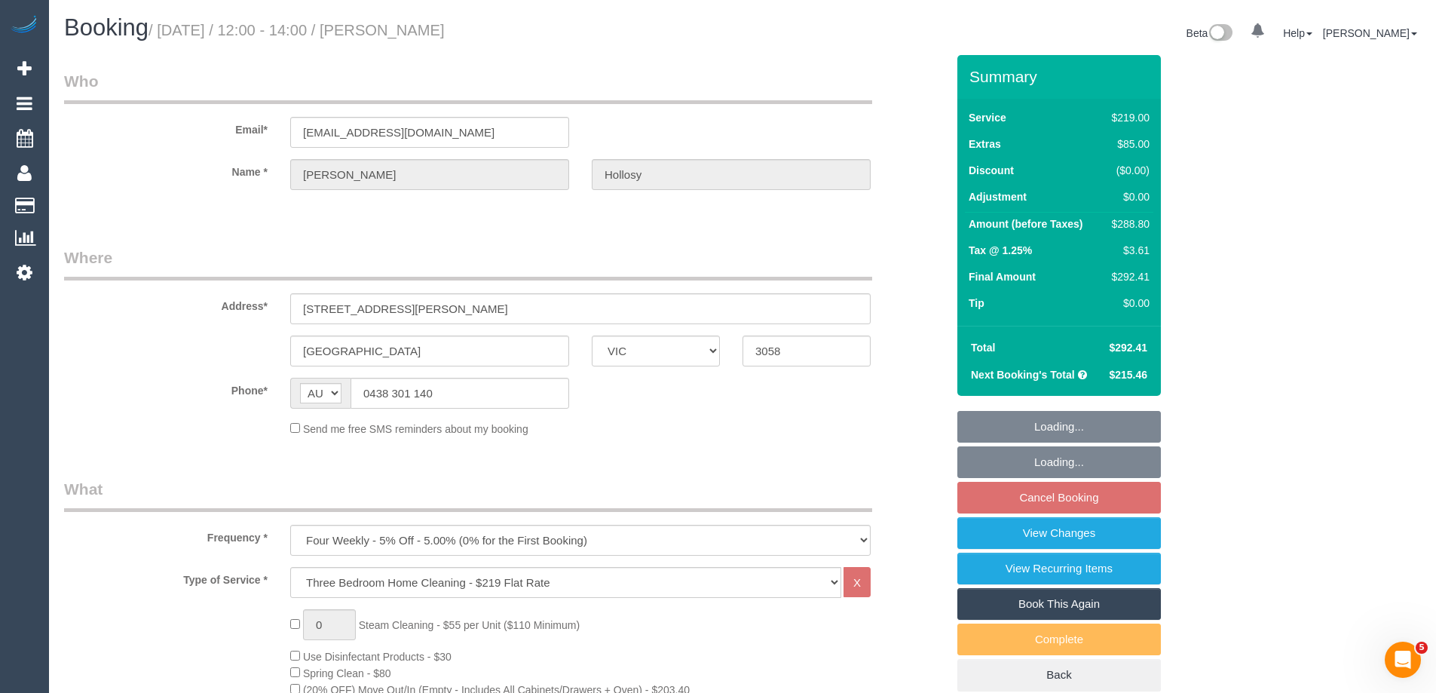
select select "spot1"
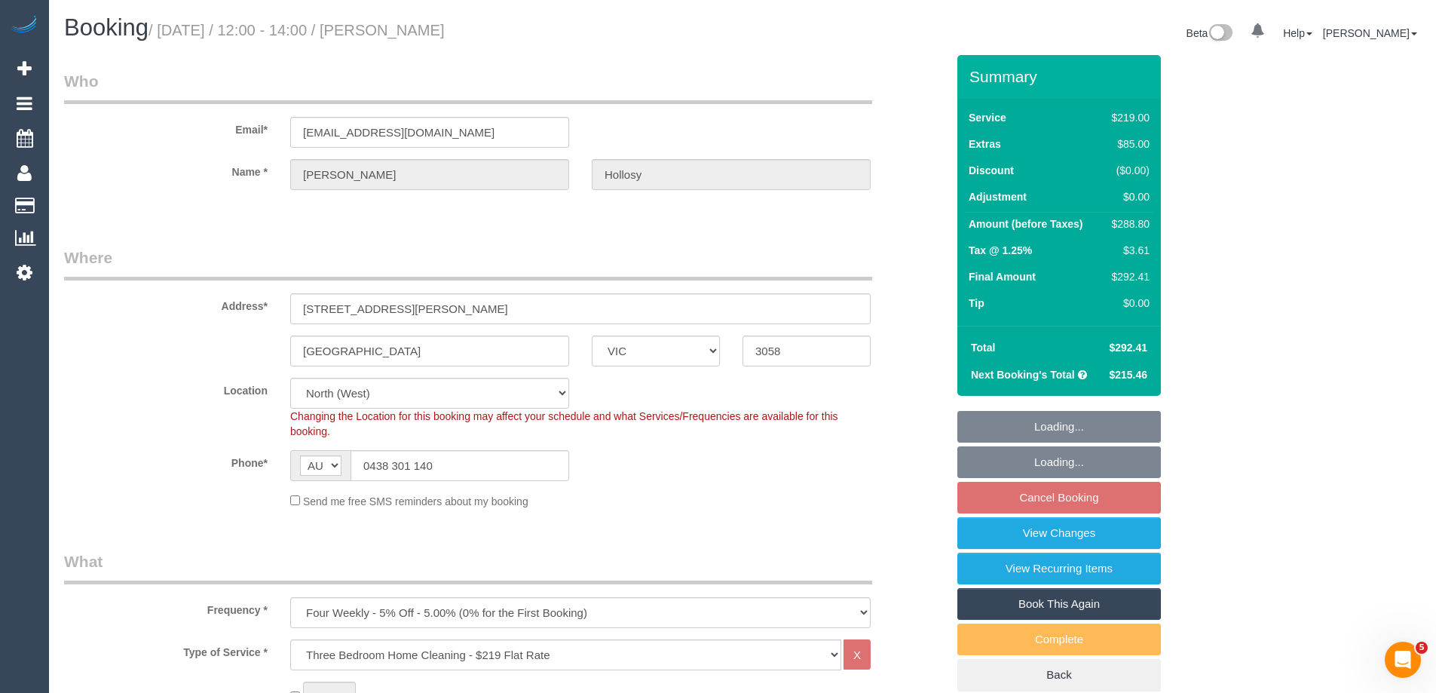
select select "number:28"
select select "number:14"
select select "number:19"
select select "number:36"
select select "number:34"
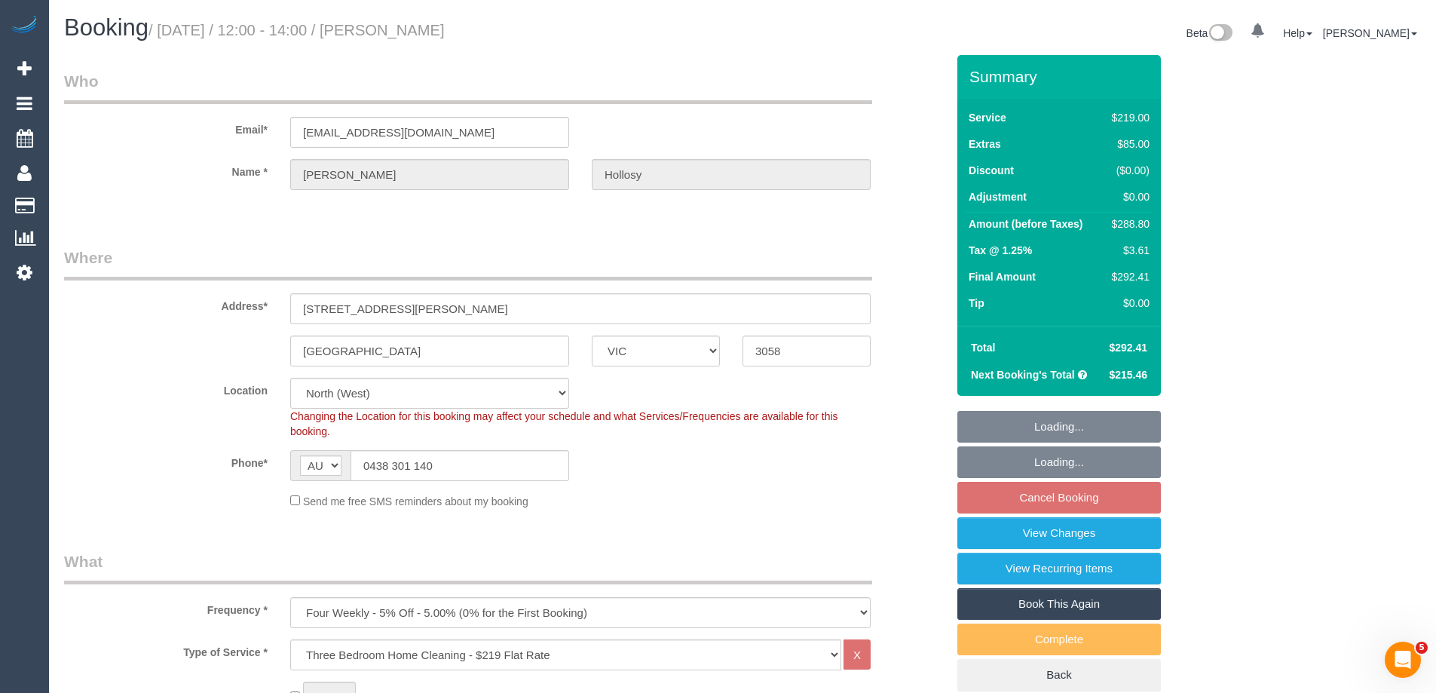
select select "number:13"
select select "spot15"
select select "object:1518"
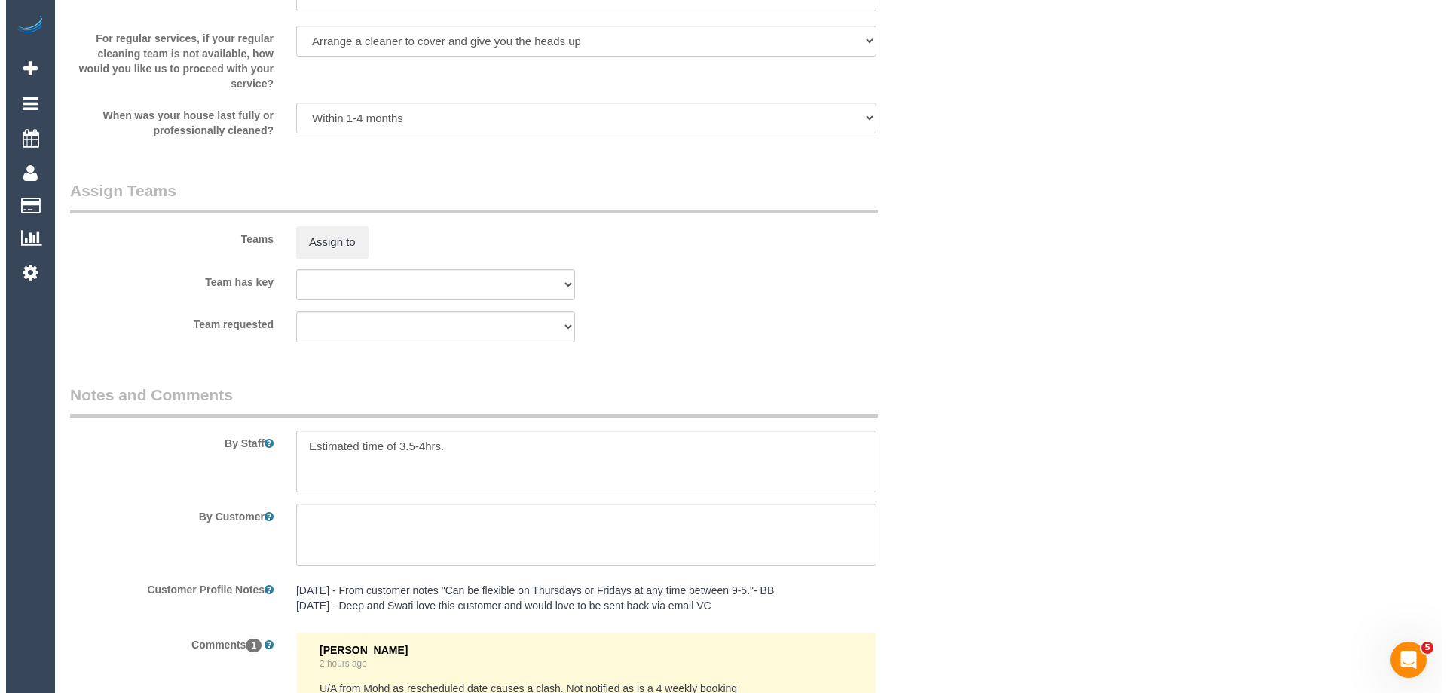
scroll to position [2336, 0]
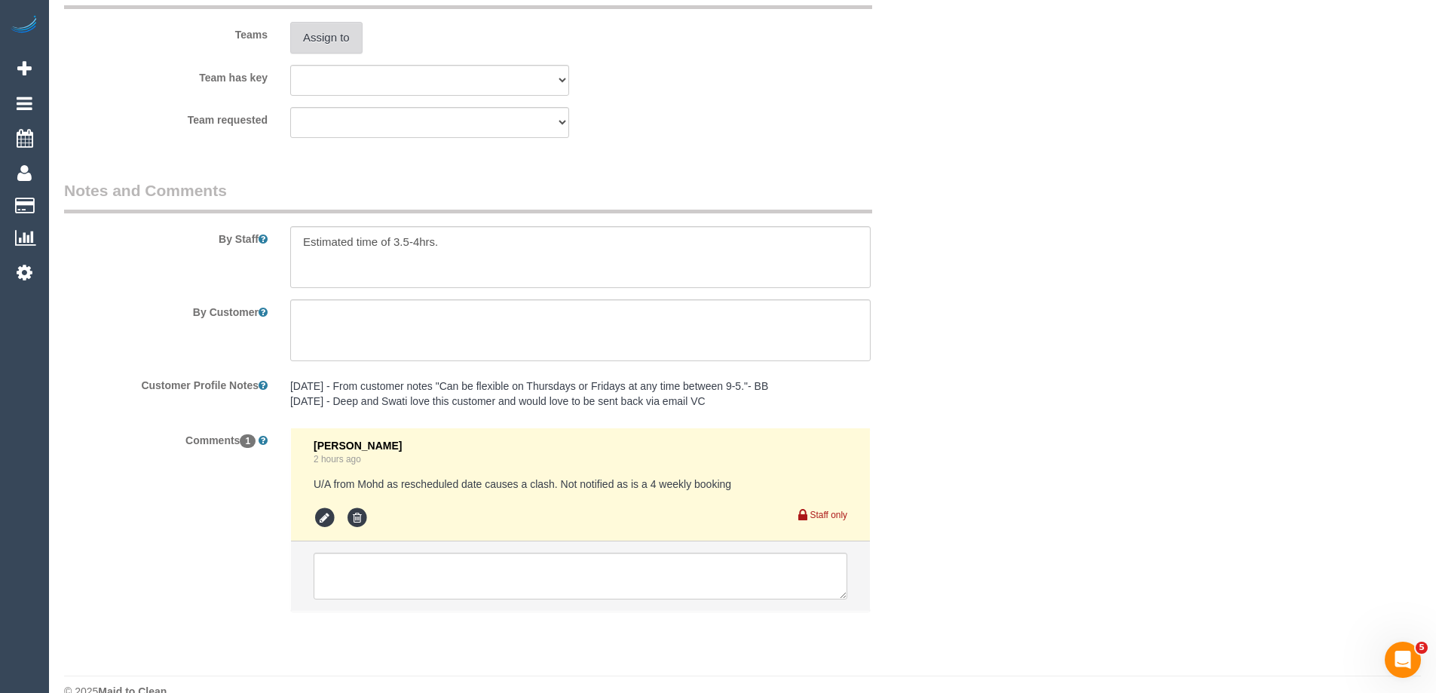
click at [335, 38] on button "Assign to" at bounding box center [326, 38] width 72 height 32
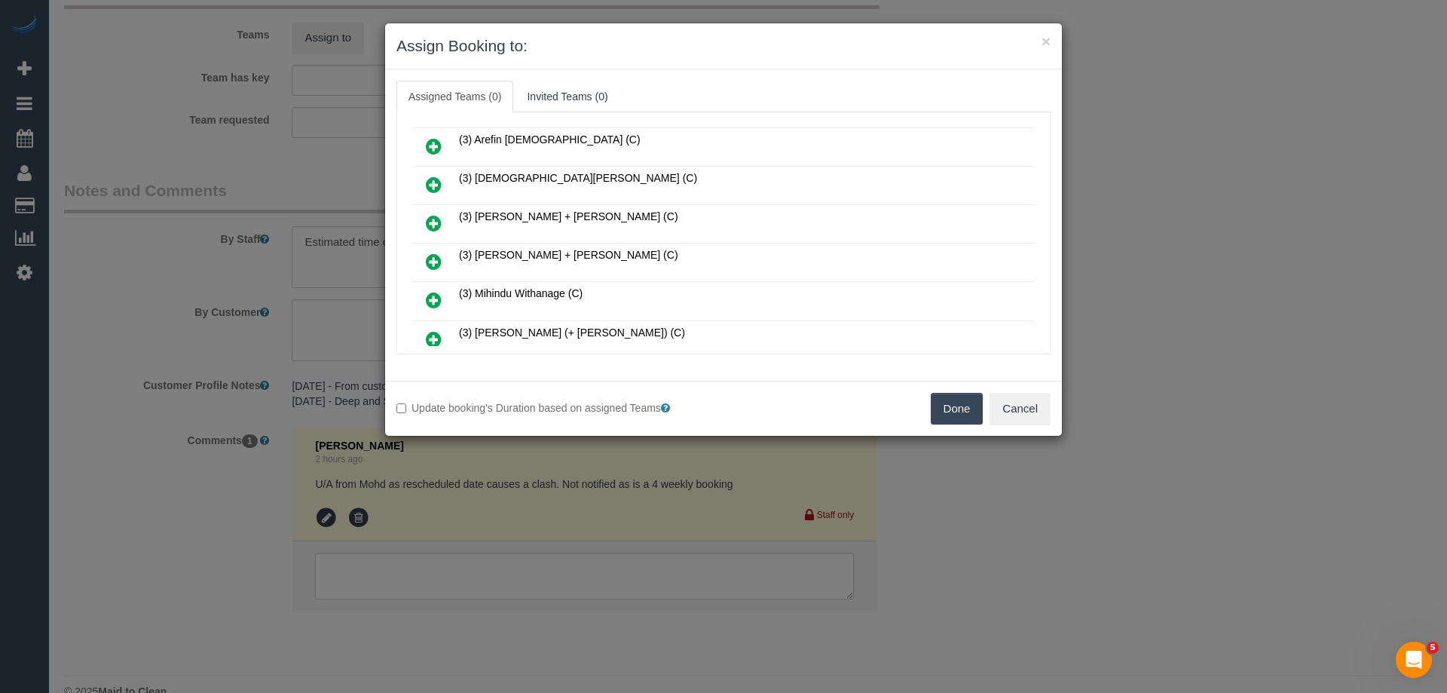
scroll to position [603, 0]
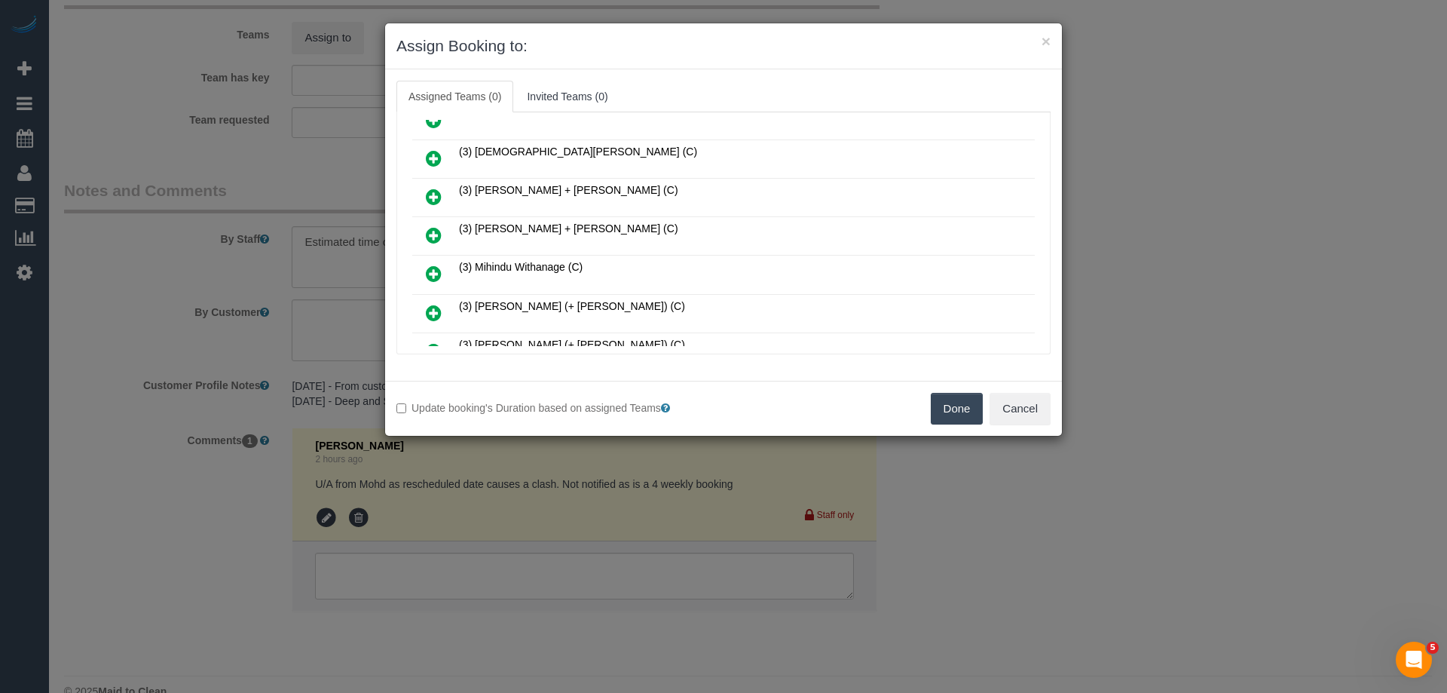
click at [437, 231] on icon at bounding box center [434, 235] width 16 height 18
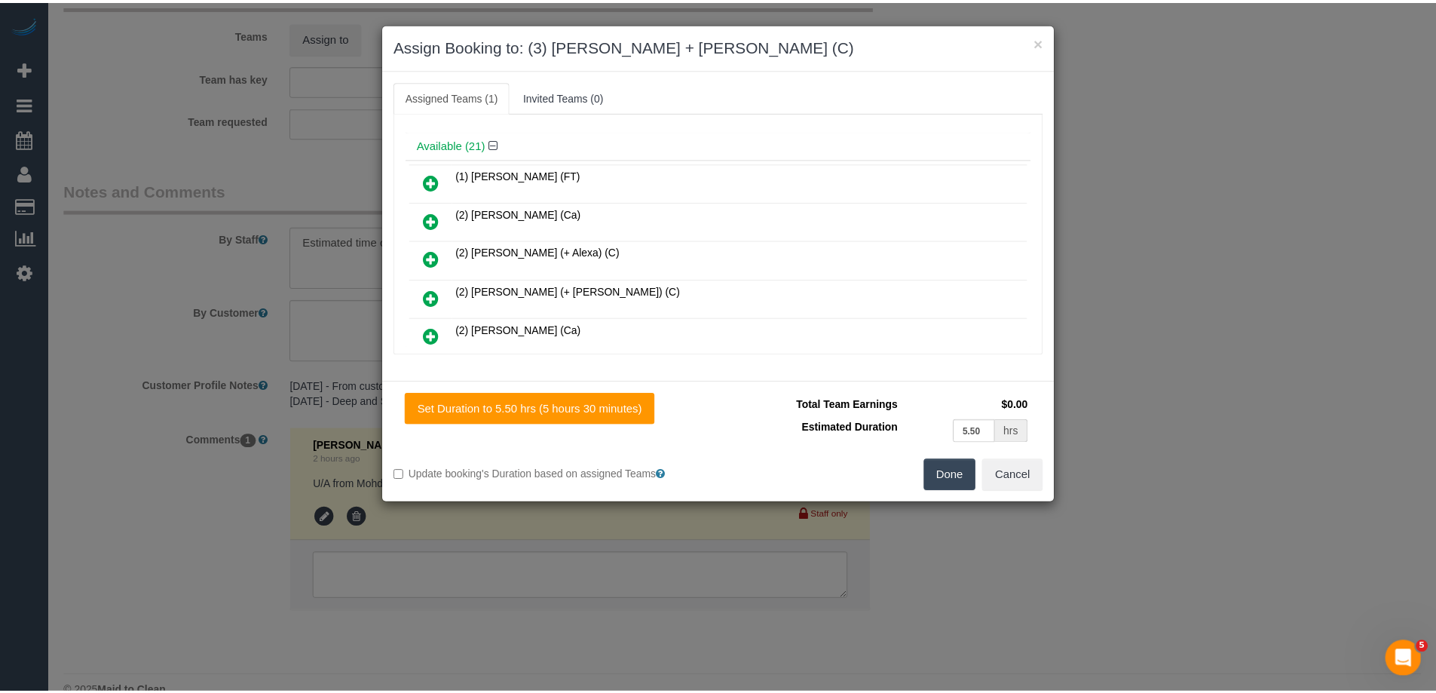
scroll to position [0, 0]
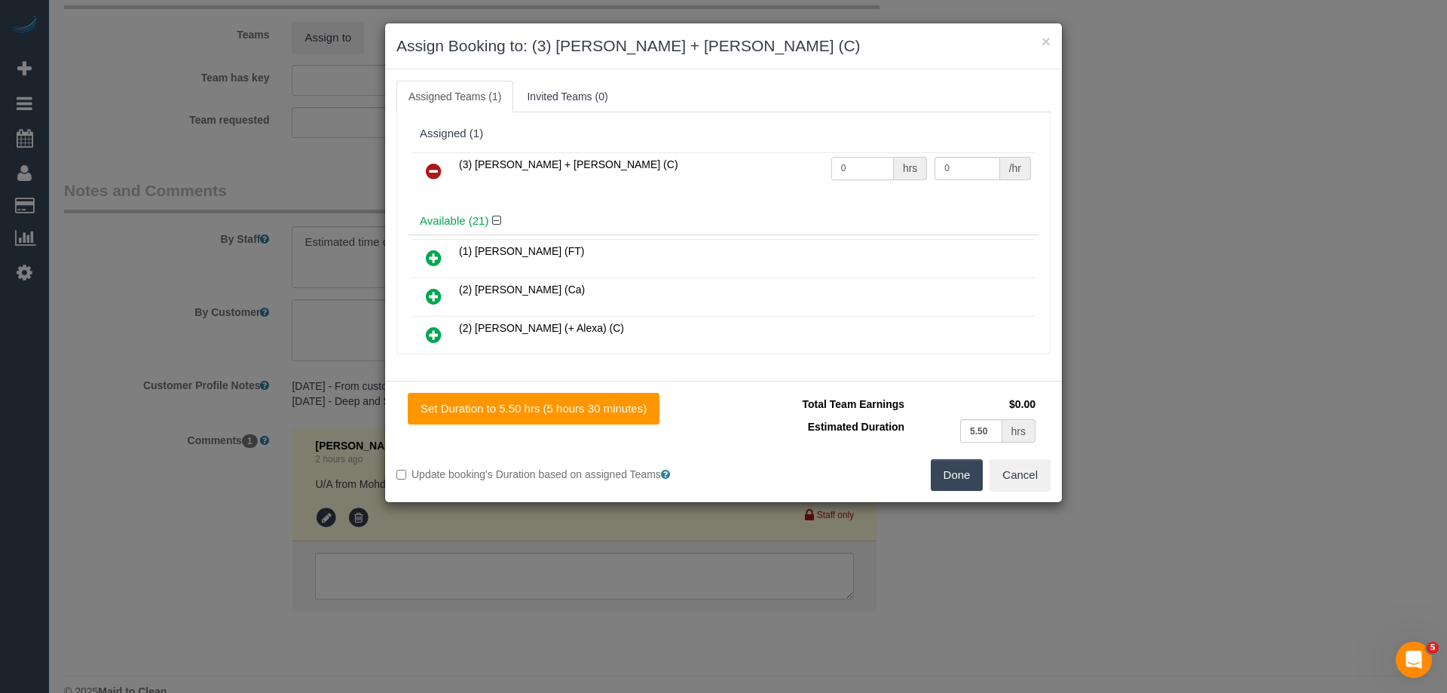
drag, startPoint x: 844, startPoint y: 159, endPoint x: 739, endPoint y: 161, distance: 105.5
click at [740, 159] on tr "(3) Gurdeep + Kamalpreet (C) 0 hrs 0 /hr" at bounding box center [723, 171] width 623 height 38
type input "1"
drag, startPoint x: 958, startPoint y: 165, endPoint x: 817, endPoint y: 163, distance: 141.0
click at [819, 163] on tr "(3) Gurdeep + Kamalpreet (C) 1 hrs 0 /hr" at bounding box center [723, 171] width 623 height 38
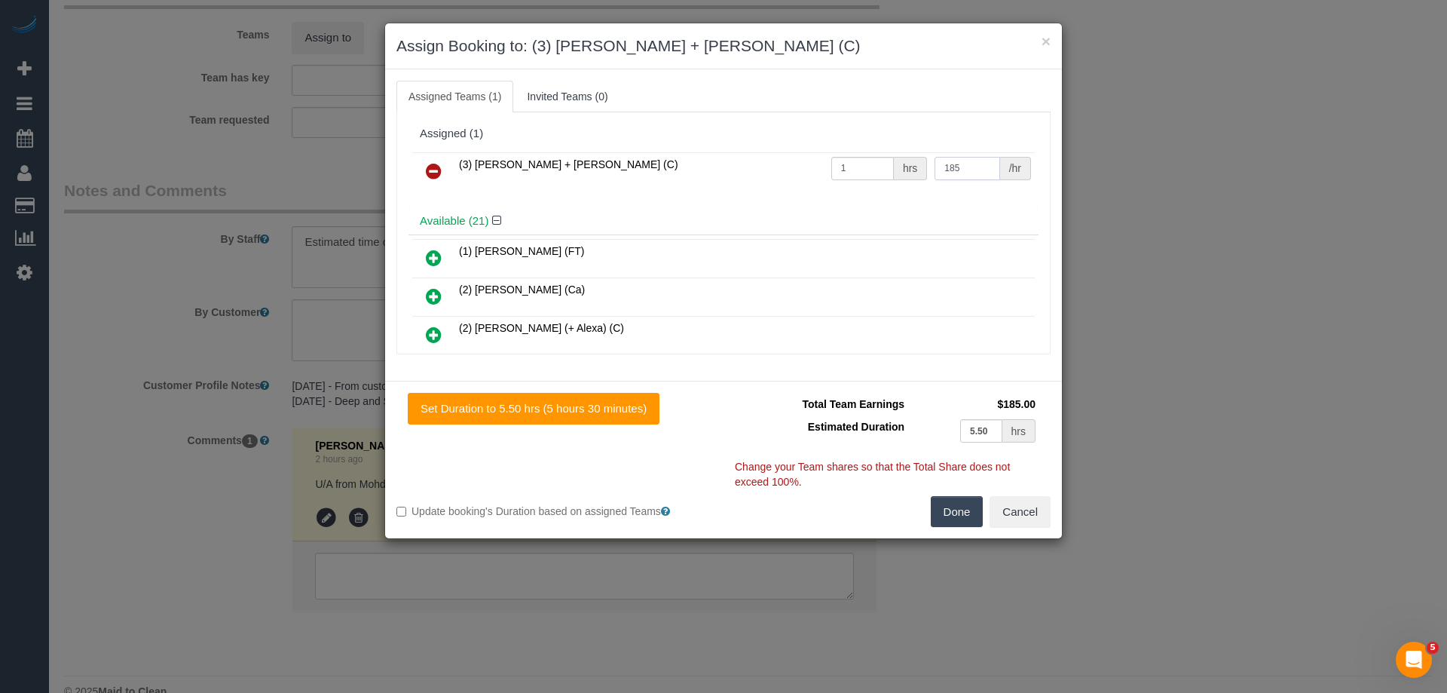
type input "185"
click at [953, 499] on button "Done" at bounding box center [957, 512] width 53 height 32
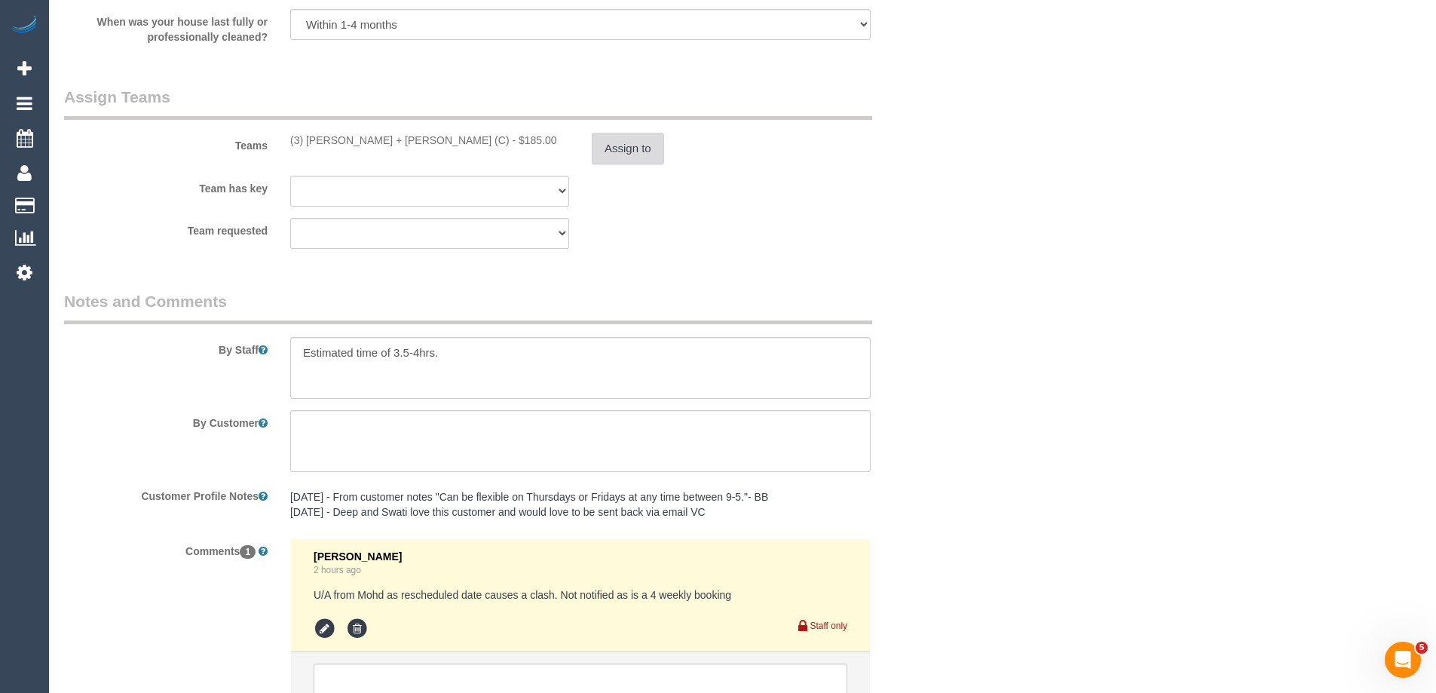
scroll to position [2336, 0]
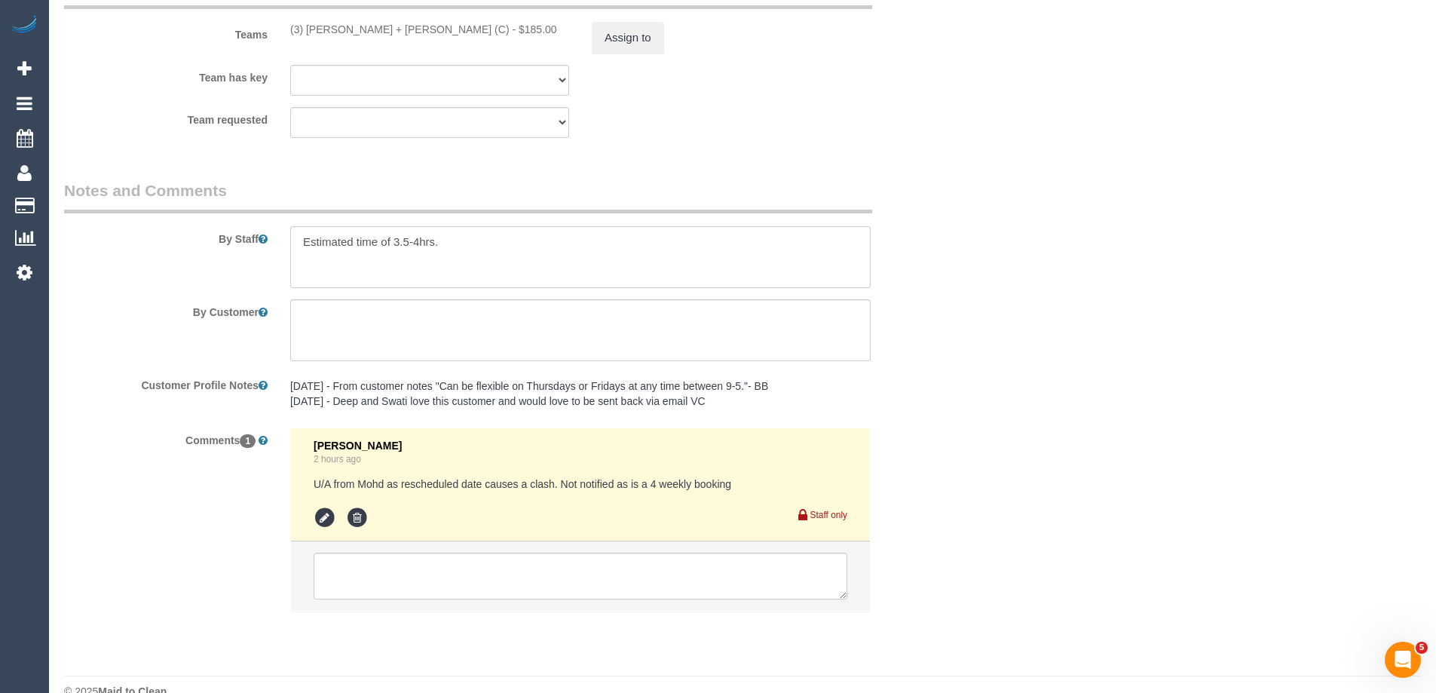
drag, startPoint x: 417, startPoint y: 241, endPoint x: 396, endPoint y: 240, distance: 21.2
click at [396, 240] on textarea at bounding box center [580, 257] width 580 height 62
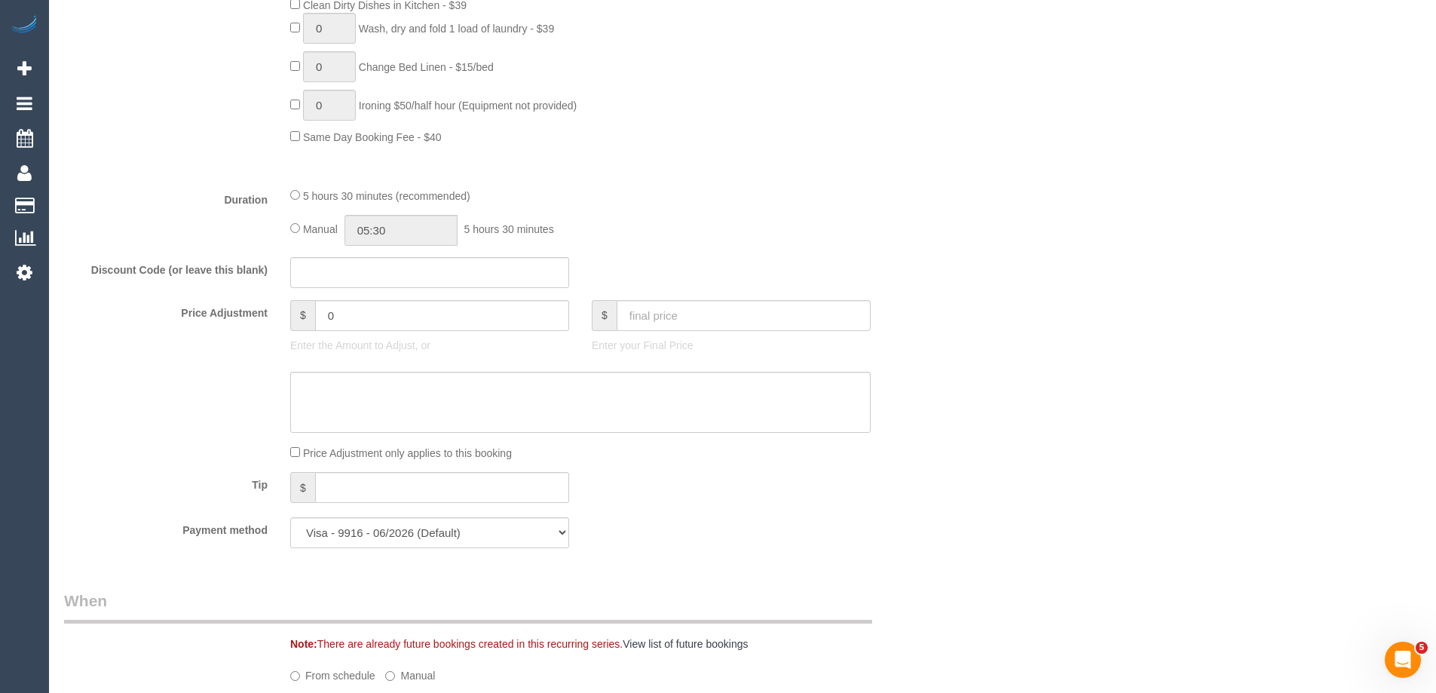
scroll to position [1055, 0]
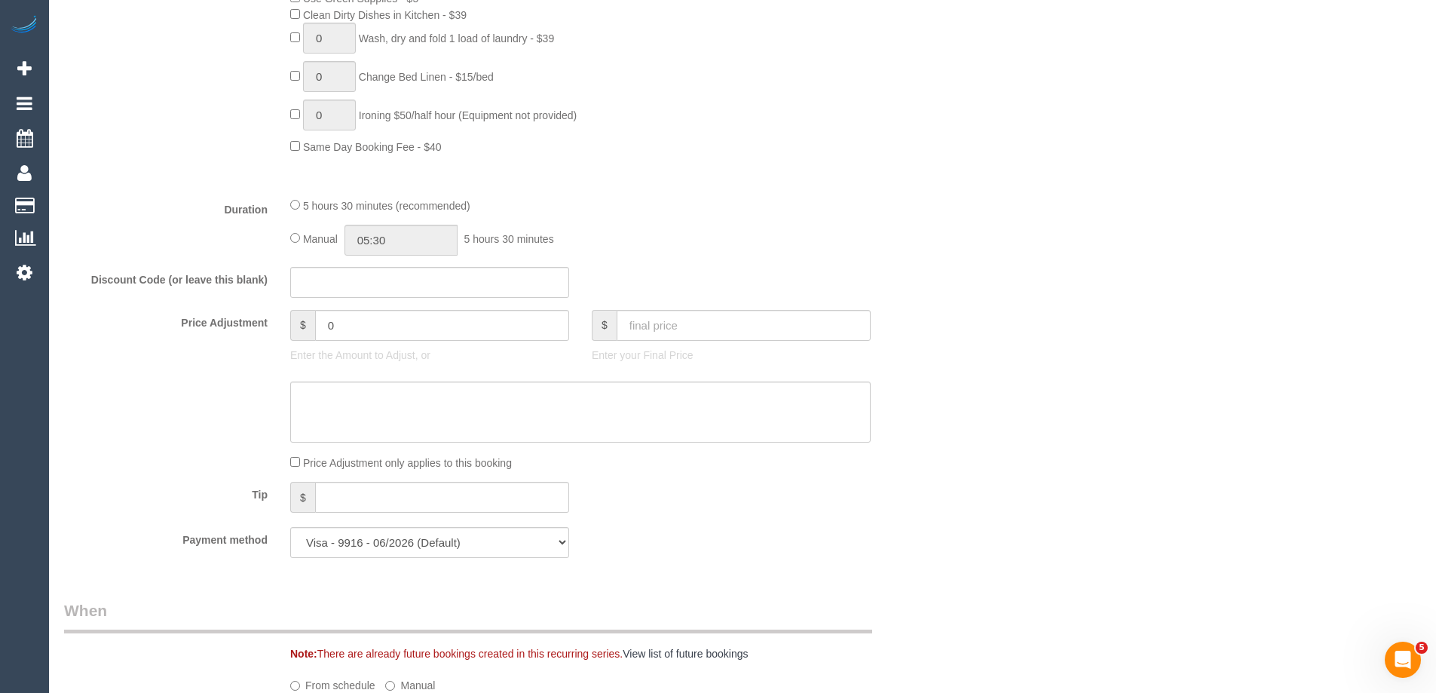
type textarea "Estimated time of 4.5-5.5hrs."
click at [294, 237] on div "5 hours 30 minutes (recommended) Manual 05:30 5 hours 30 minutes" at bounding box center [580, 226] width 603 height 59
click at [407, 240] on input "05:30" at bounding box center [400, 240] width 113 height 31
type input "02:30"
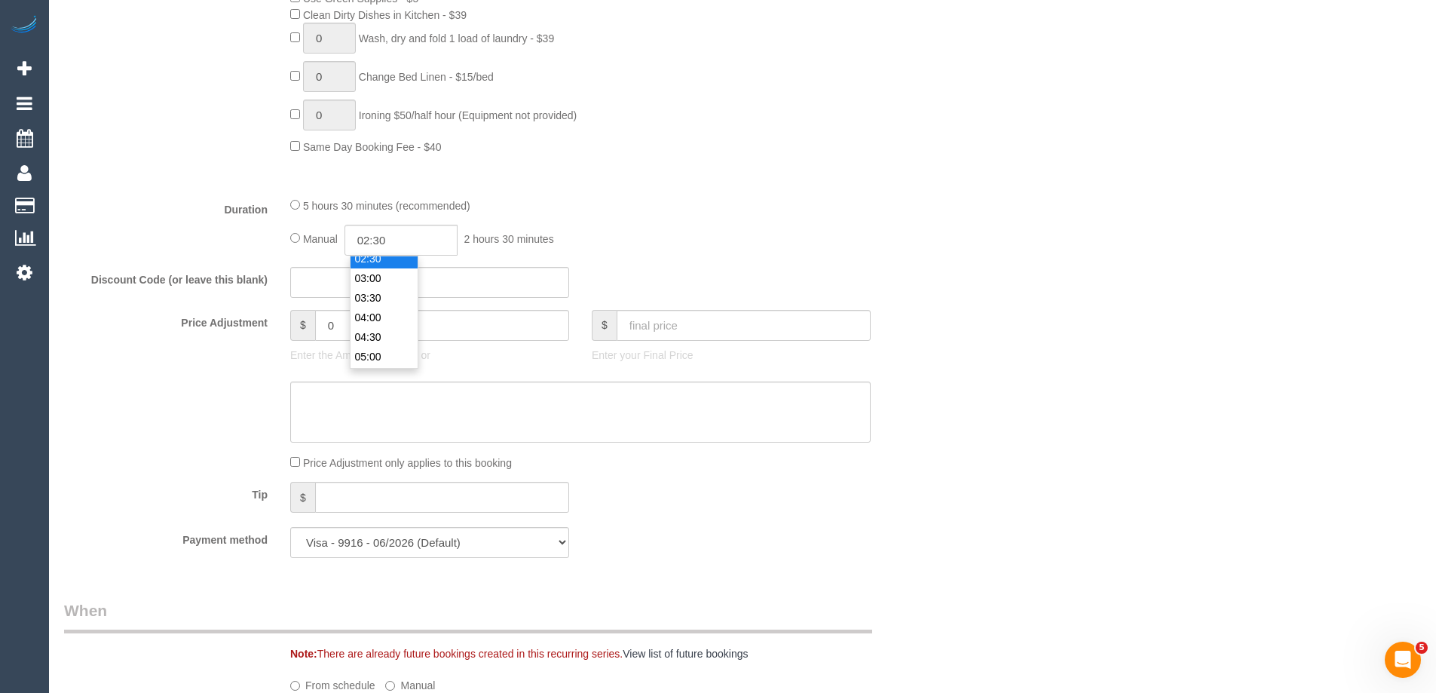
click at [387, 259] on li "02:30" at bounding box center [383, 259] width 67 height 20
select select "spot29"
drag, startPoint x: 391, startPoint y: 239, endPoint x: 378, endPoint y: 238, distance: 12.8
click at [378, 238] on input "02:30" at bounding box center [400, 240] width 113 height 31
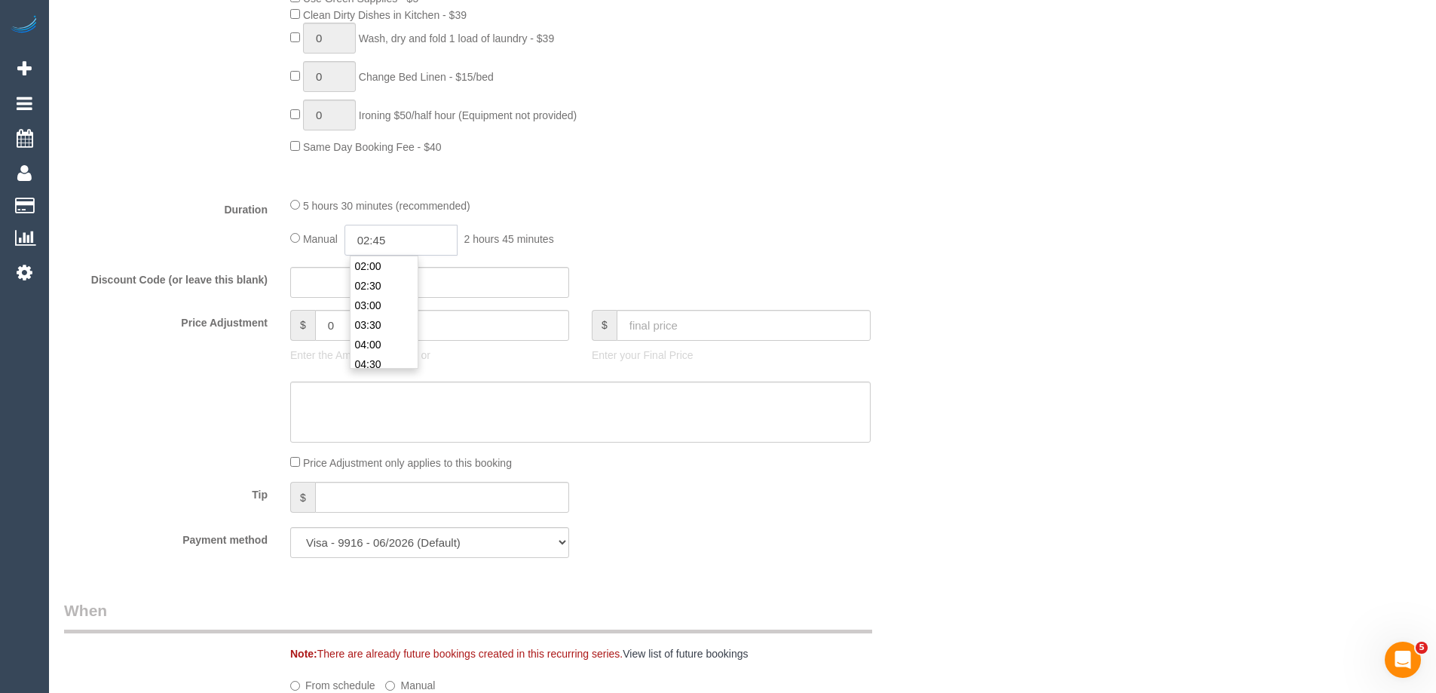
type input "02:45"
click at [788, 185] on div at bounding box center [580, 185] width 603 height 1
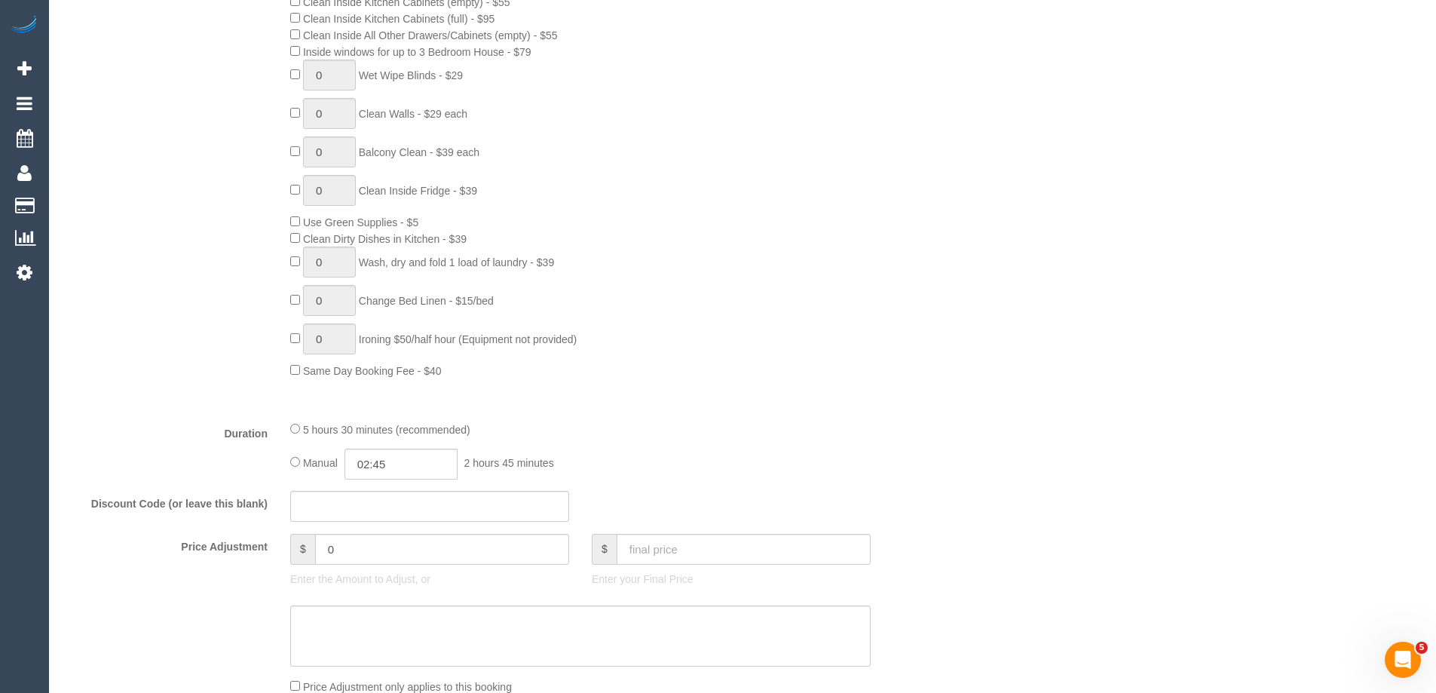
scroll to position [603, 0]
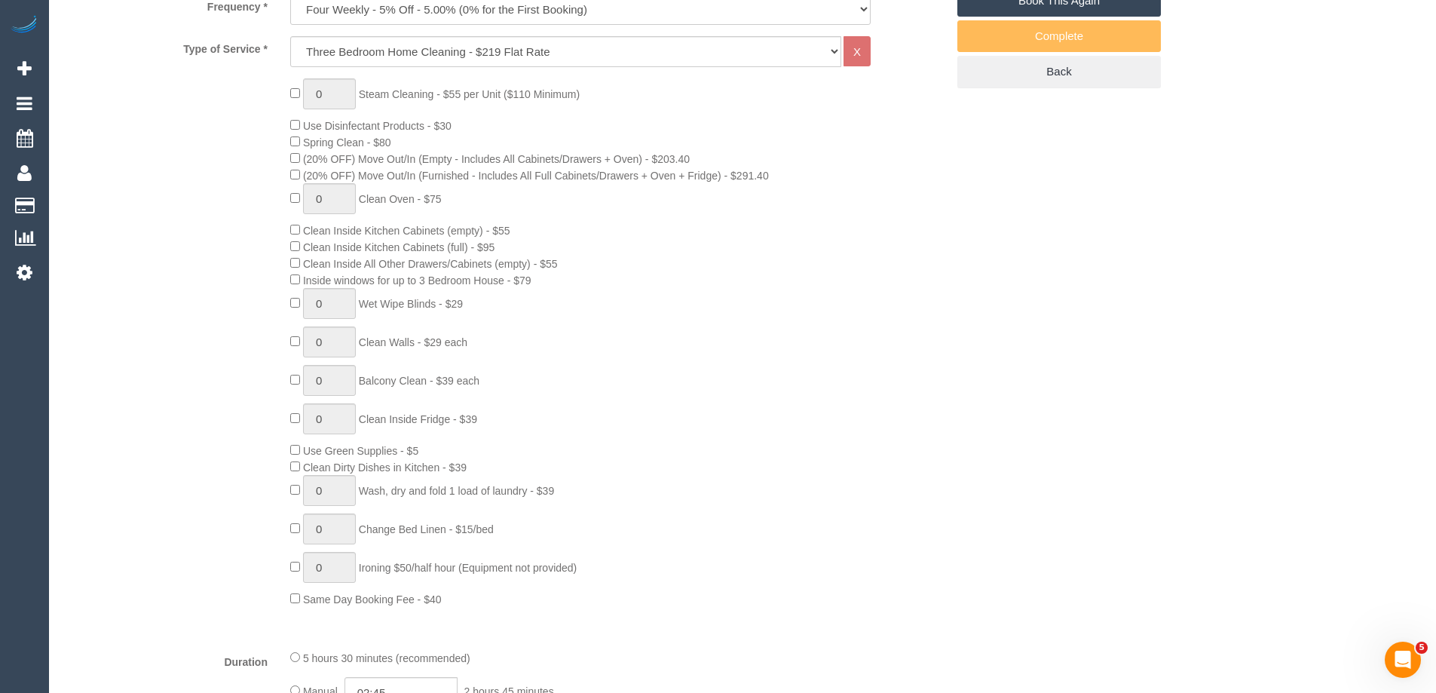
select select "spot43"
select select "spot57"
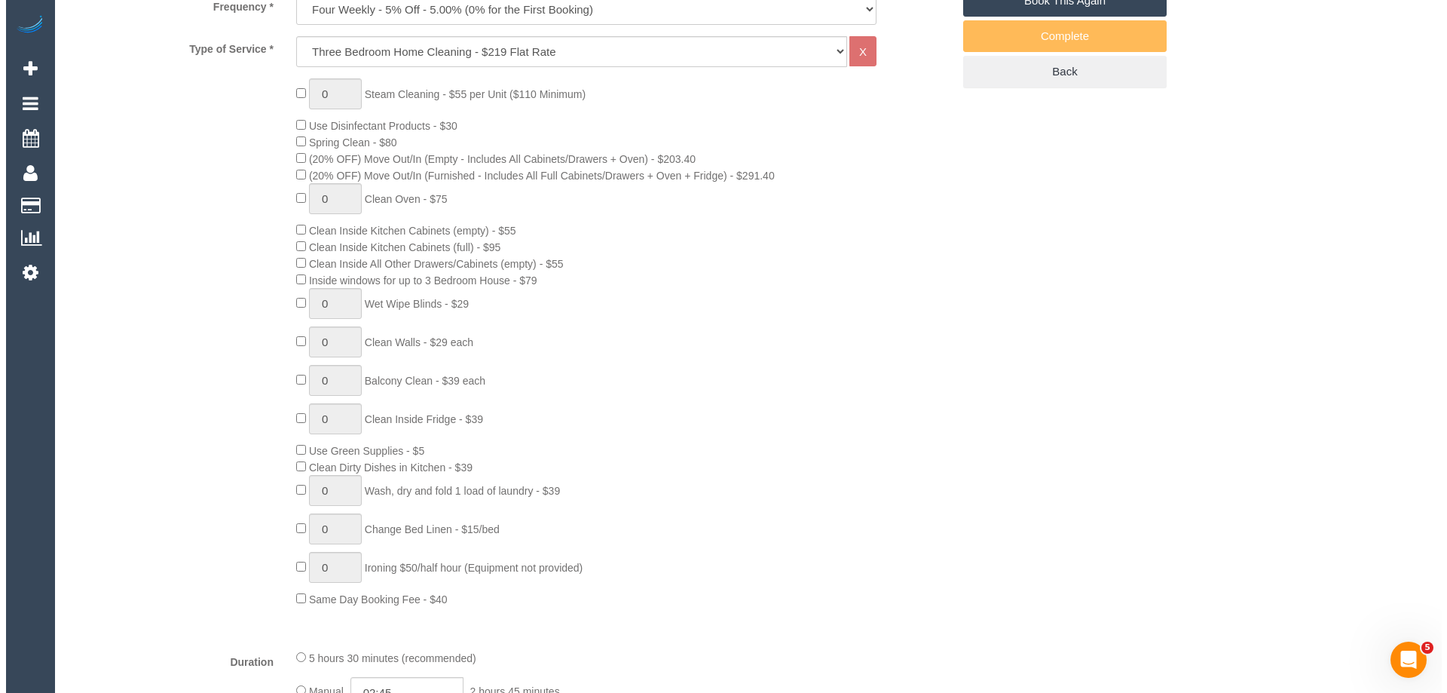
scroll to position [0, 0]
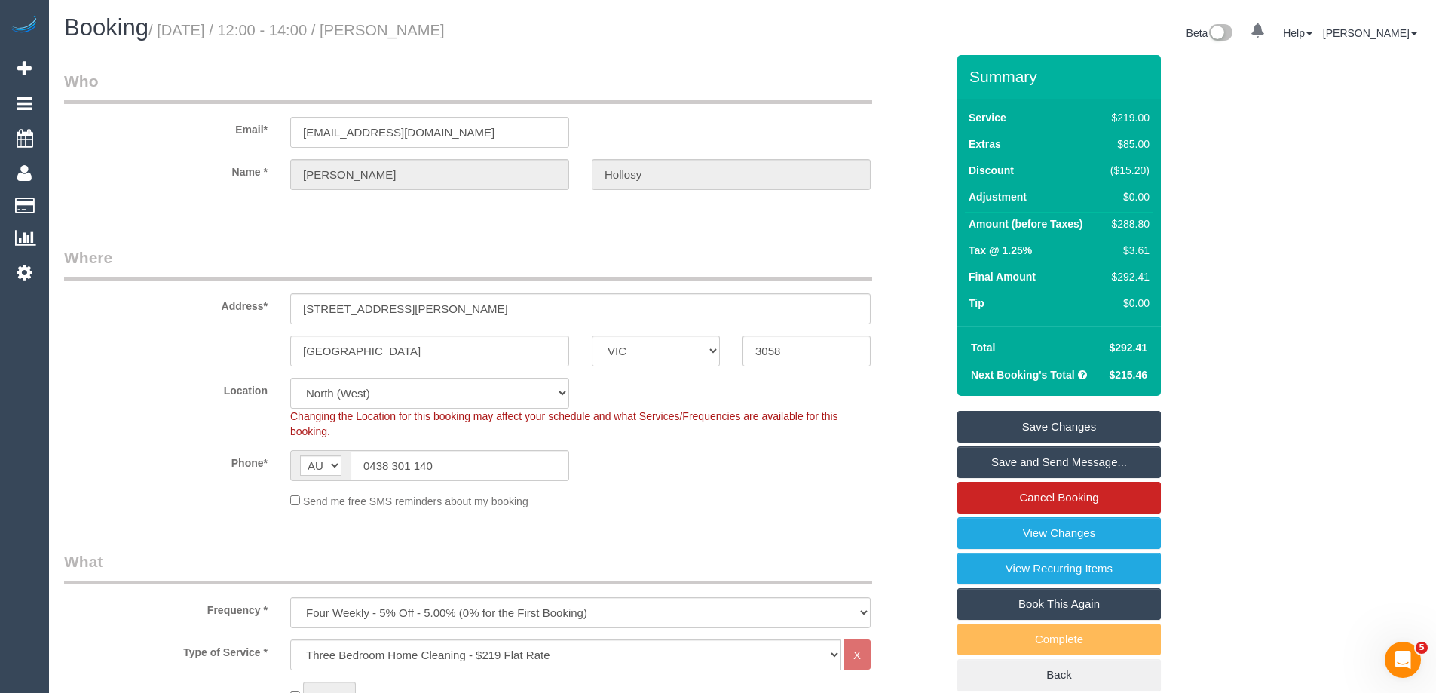
drag, startPoint x: 513, startPoint y: 27, endPoint x: 414, endPoint y: 25, distance: 99.5
click at [414, 25] on h1 "Booking / September 04, 2025 / 12:00 - 14:00 / Emily Hollosy" at bounding box center [397, 28] width 667 height 26
copy small "Emily Hollosy"
click at [983, 462] on link "Save and Send Message..." at bounding box center [1058, 462] width 203 height 32
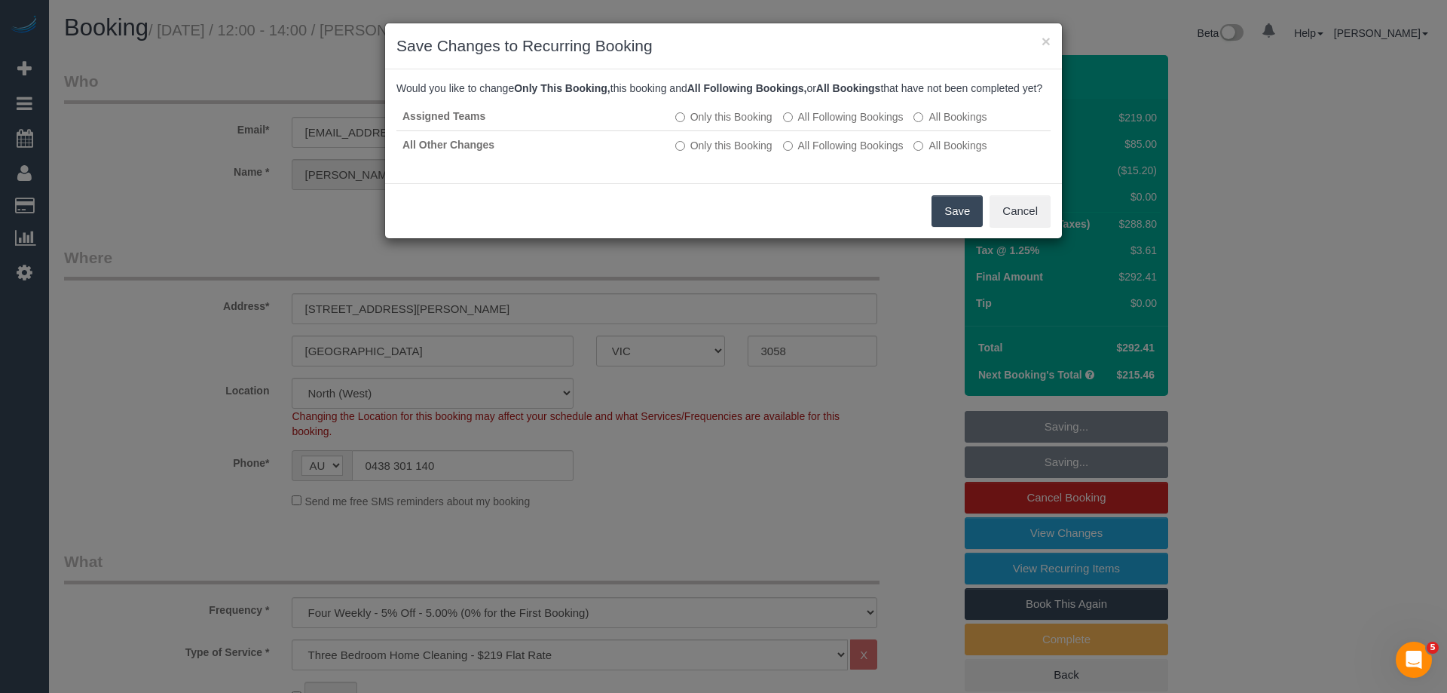
click at [956, 227] on button "Save" at bounding box center [957, 211] width 51 height 32
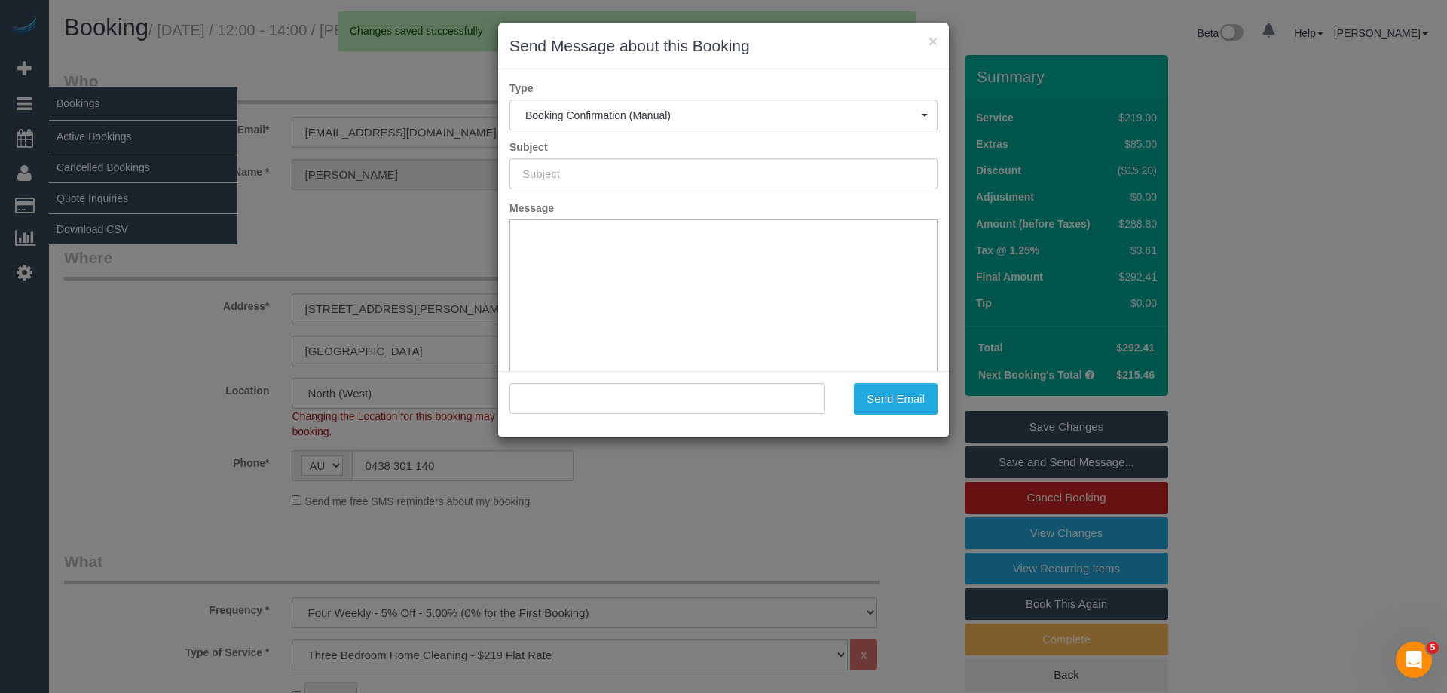
type input "Booking Confirmed"
type input ""Emily Hollosy" <brollosylyf@gmail.com>"
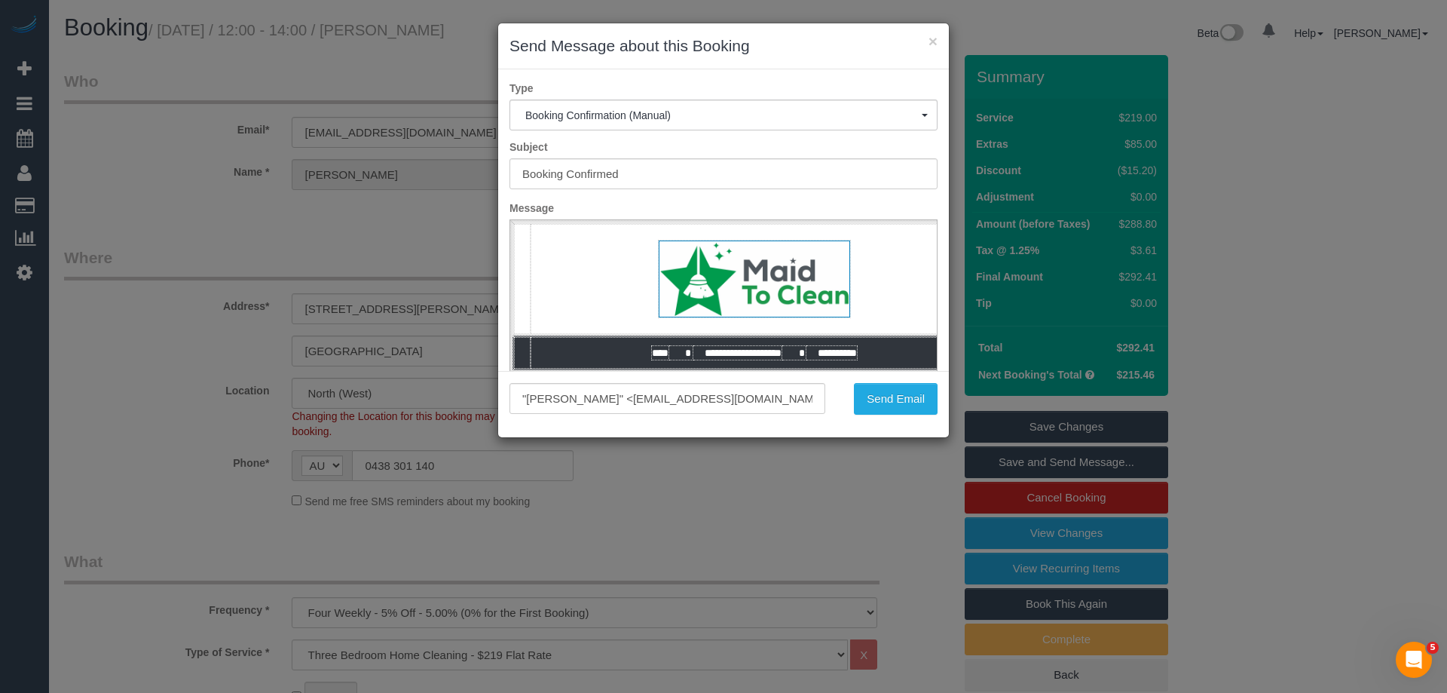
click at [848, 402] on div "Send Email" at bounding box center [893, 399] width 113 height 32
click at [922, 402] on button "Send Email" at bounding box center [896, 399] width 84 height 32
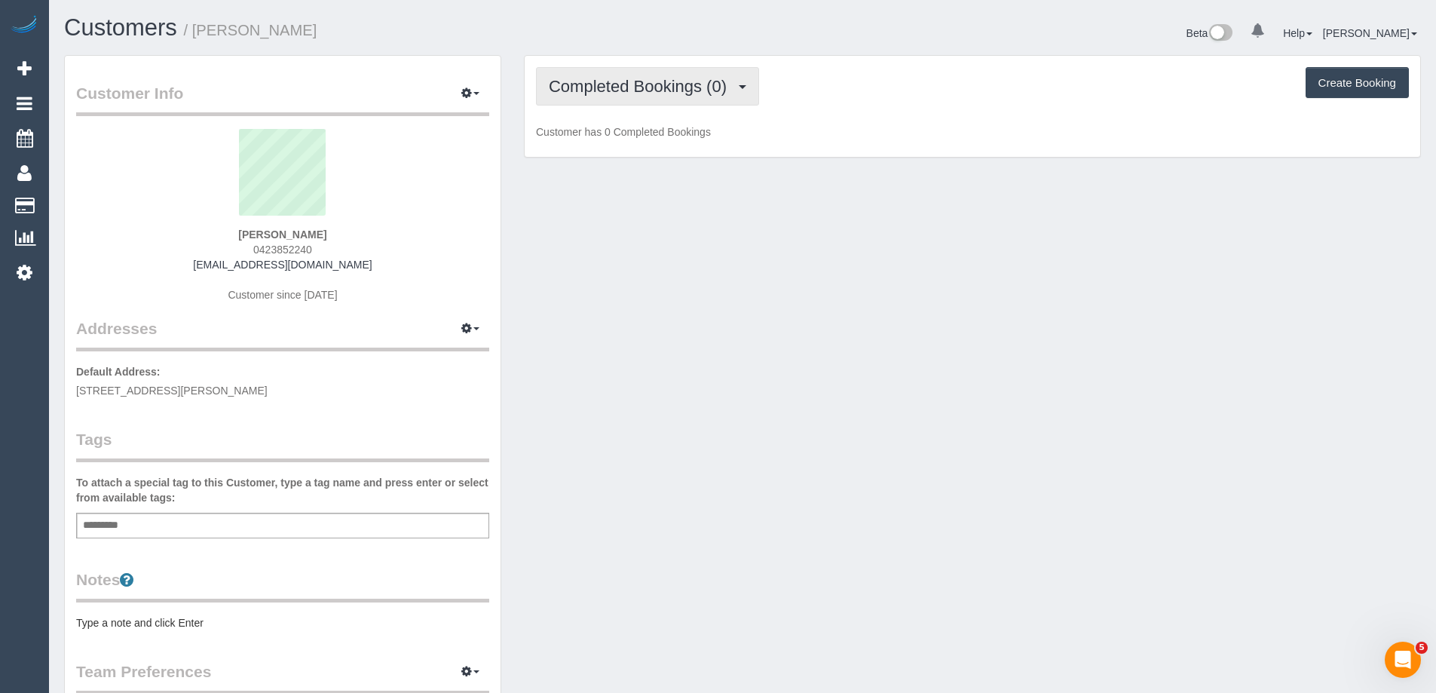
click at [643, 91] on span "Completed Bookings (0)" at bounding box center [641, 86] width 185 height 19
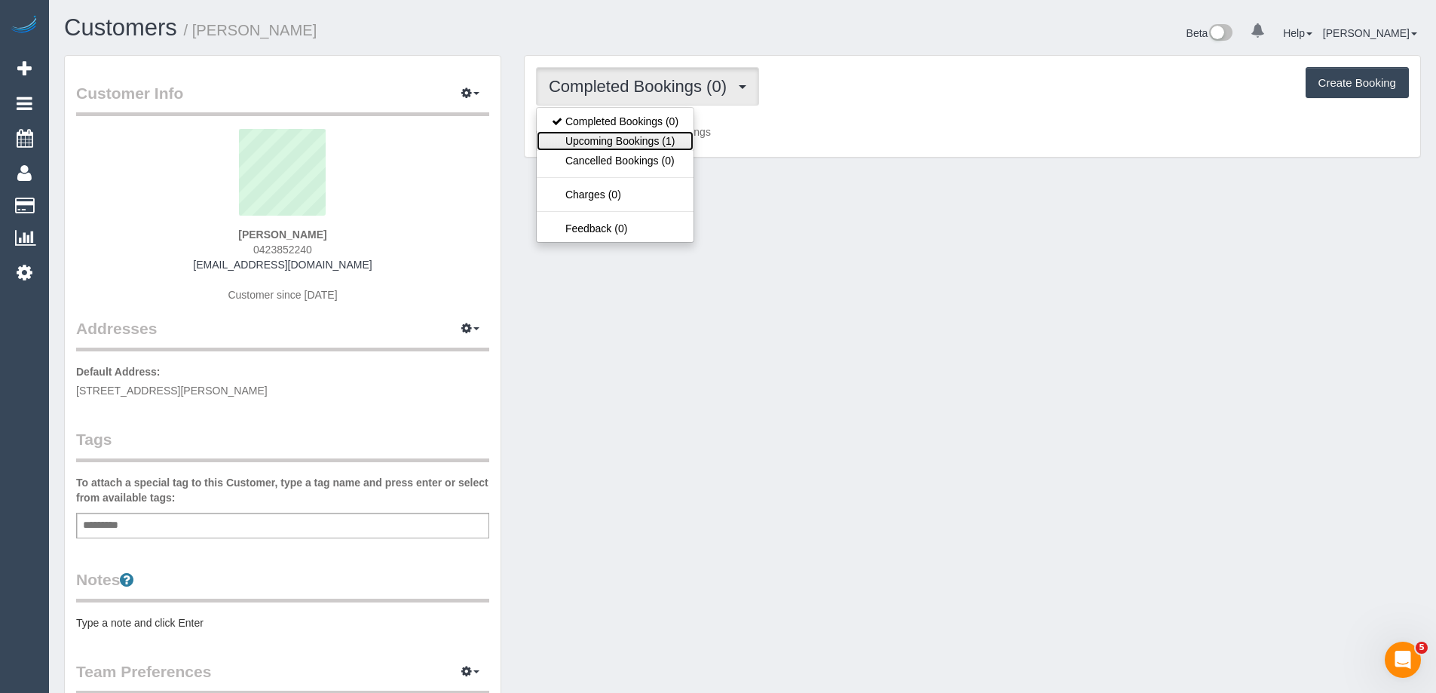
click at [656, 136] on link "Upcoming Bookings (1)" at bounding box center [615, 141] width 157 height 20
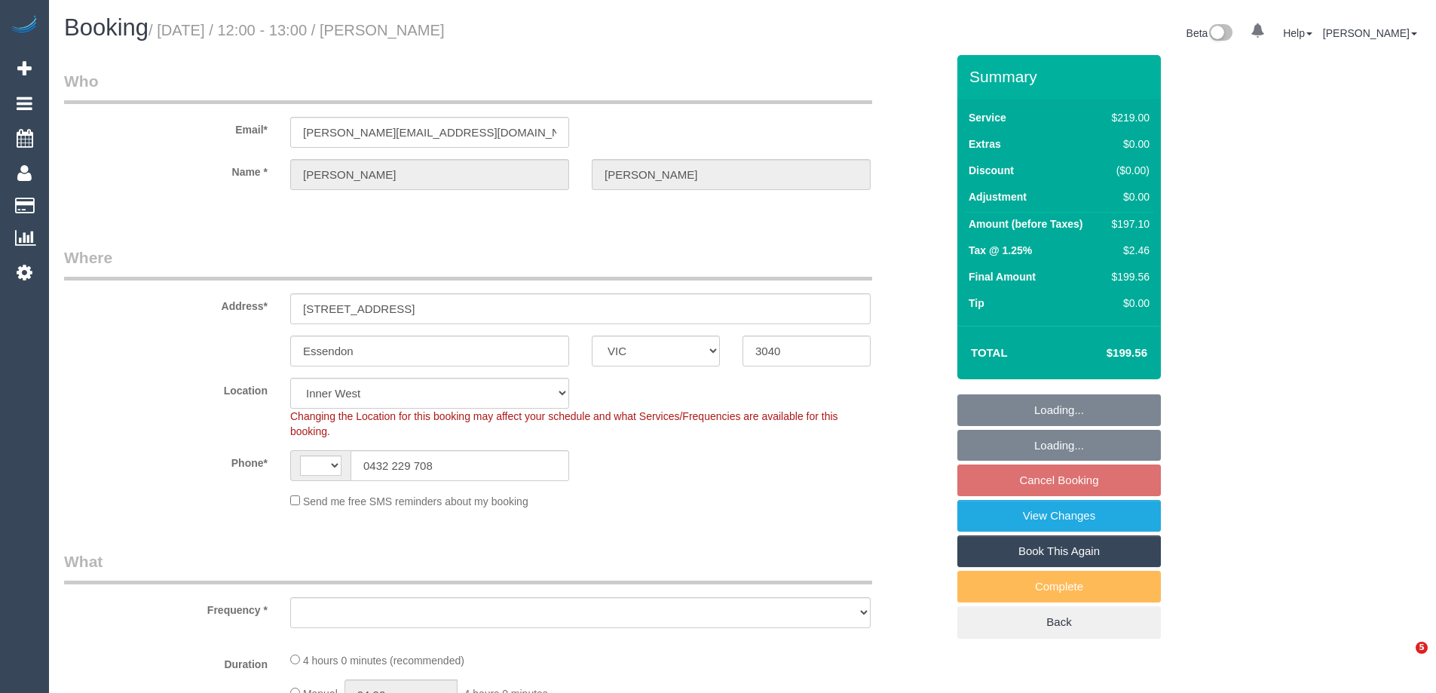
select select "VIC"
select select "string:stripe-pm_1RLbmF2GScqysDRVdtwcuxMo"
select select "number:27"
select select "number:14"
select select "number:19"
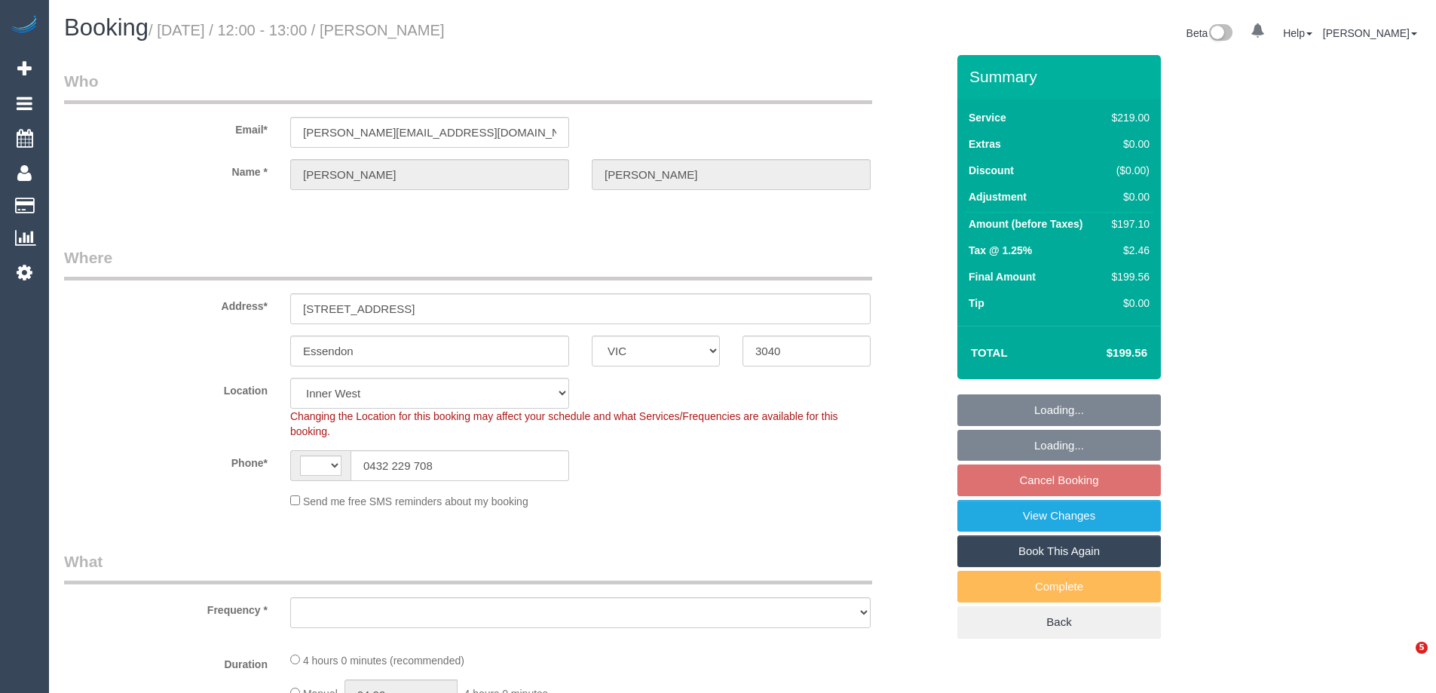
select select "number:25"
select select "number:34"
select select "number:13"
select select "string:AU"
select select "object:695"
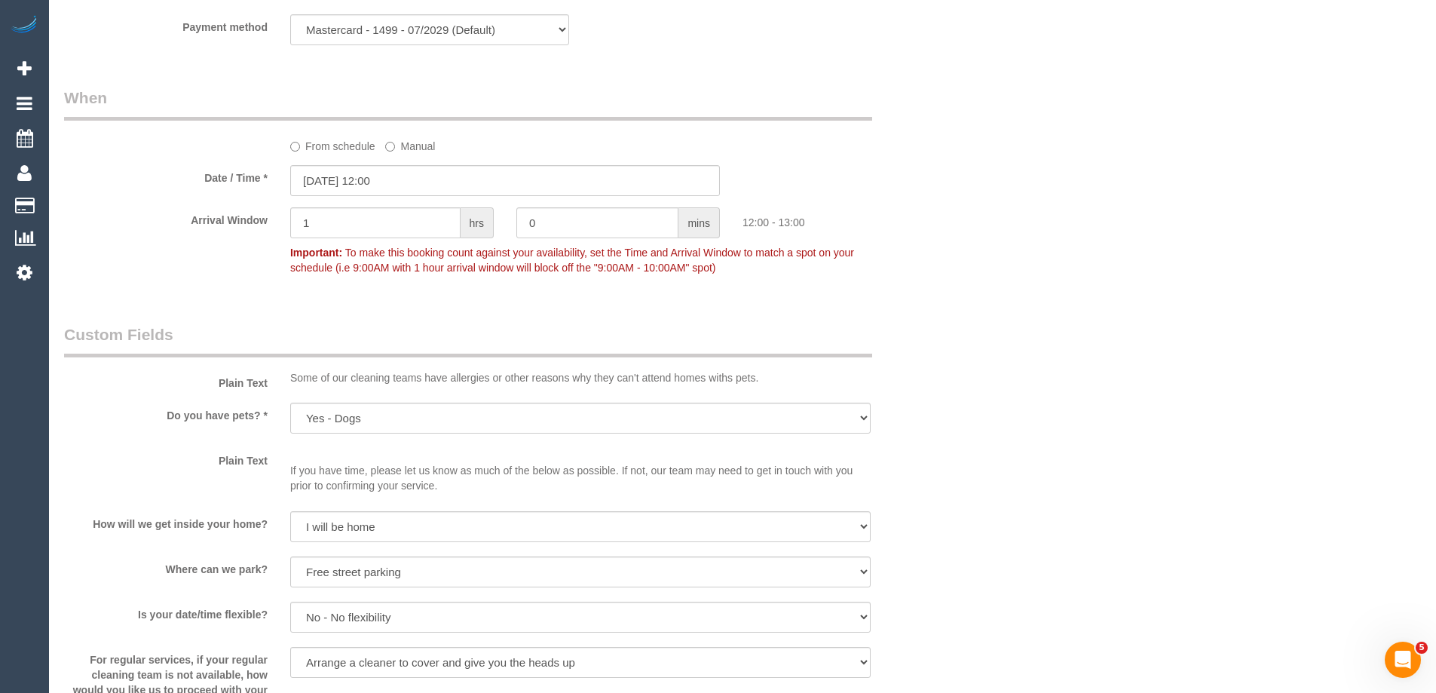
scroll to position [1809, 0]
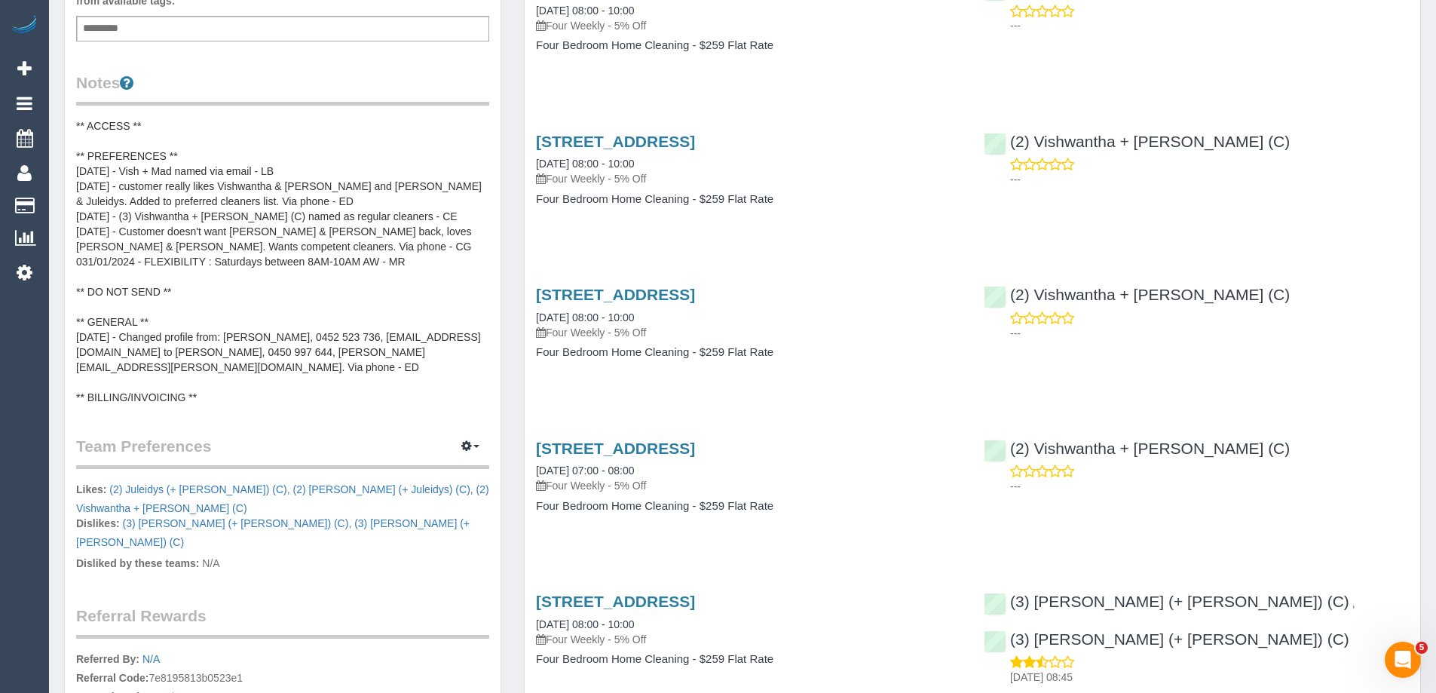
scroll to position [528, 0]
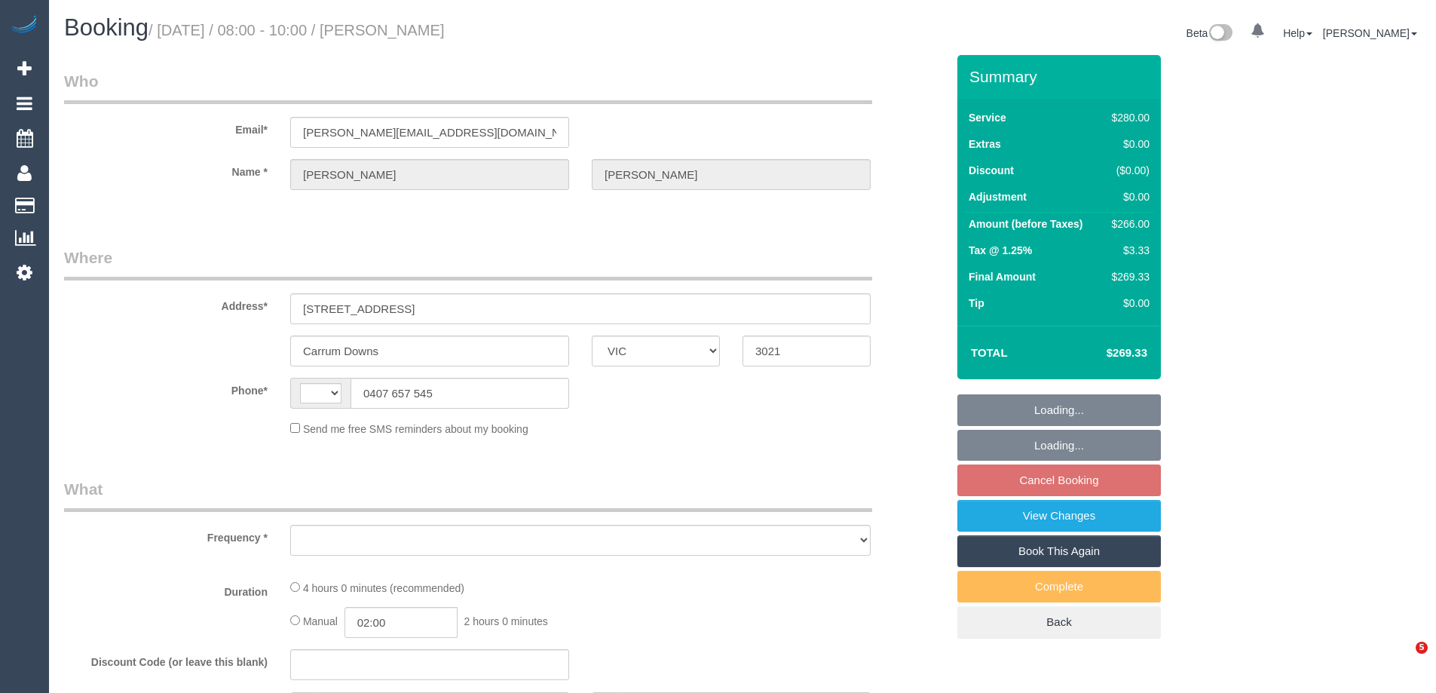
select select "VIC"
select select "string:stripe-pm_1RB4Iv2GScqysDRVEx6NbWSr"
select select "number:30"
select select "number:14"
select select "number:19"
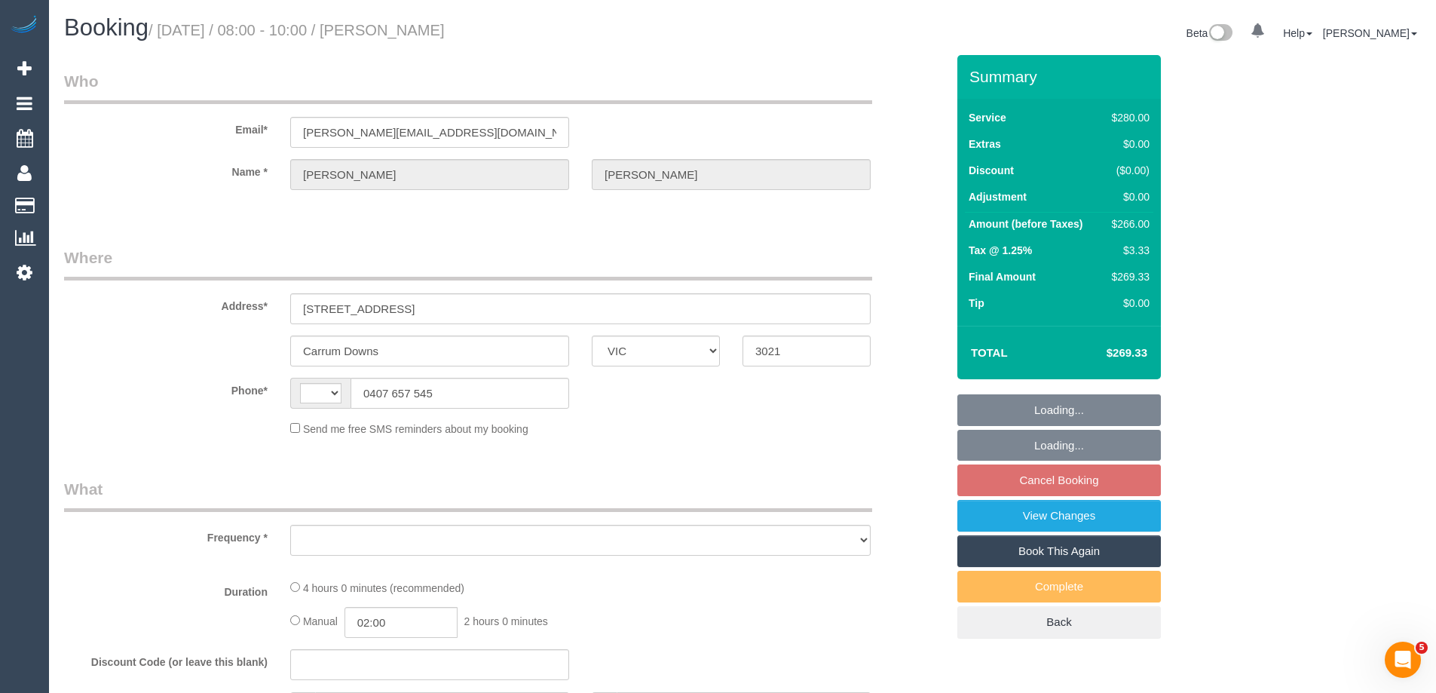
select select "number:22"
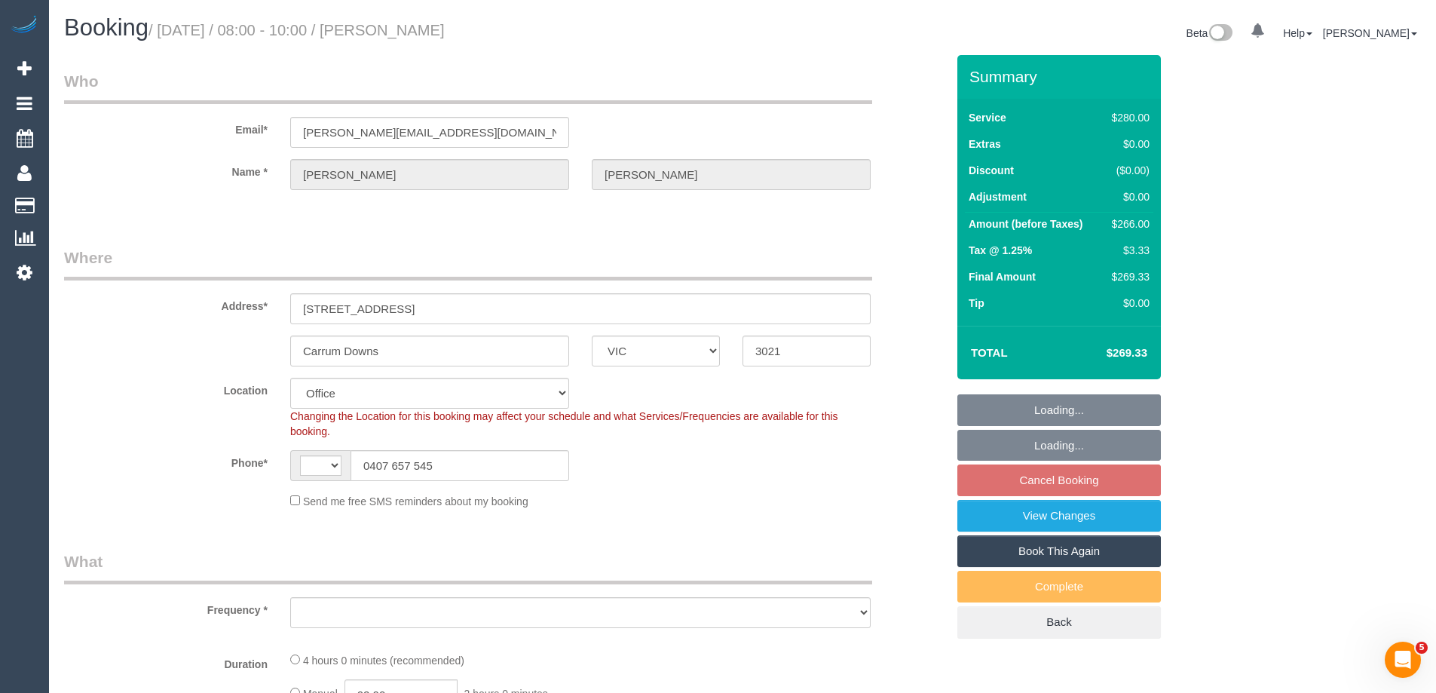
select select "string:AU"
select select "object:884"
select select "240"
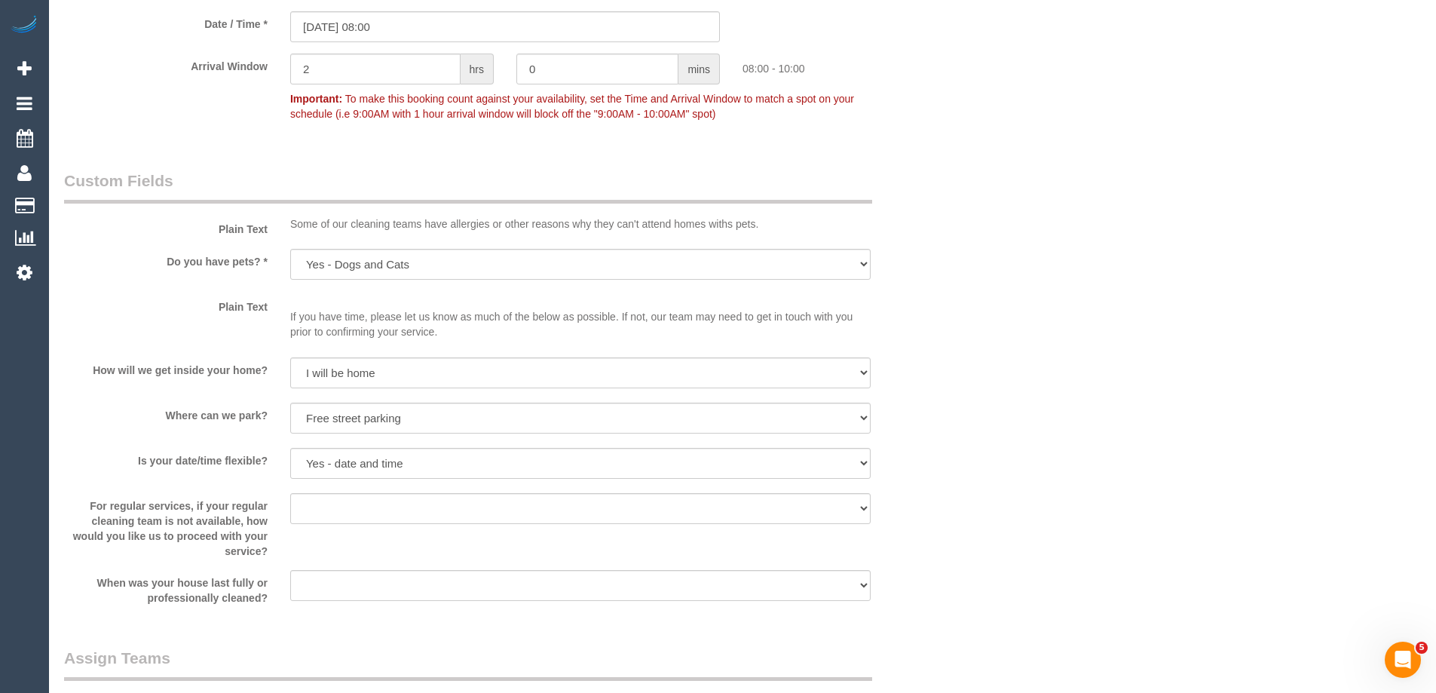
scroll to position [1809, 0]
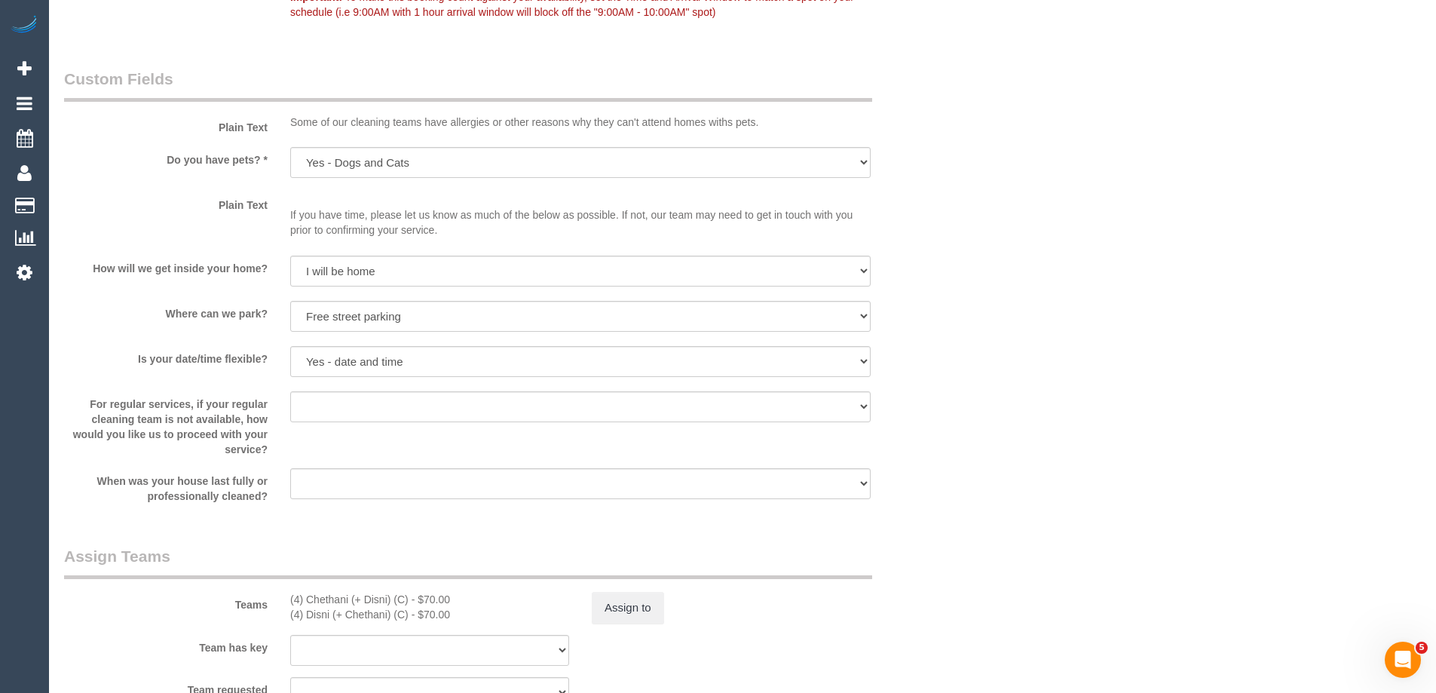
click at [616, 236] on p "If you have time, please let us know as much of the below as possible. If not, …" at bounding box center [580, 214] width 580 height 45
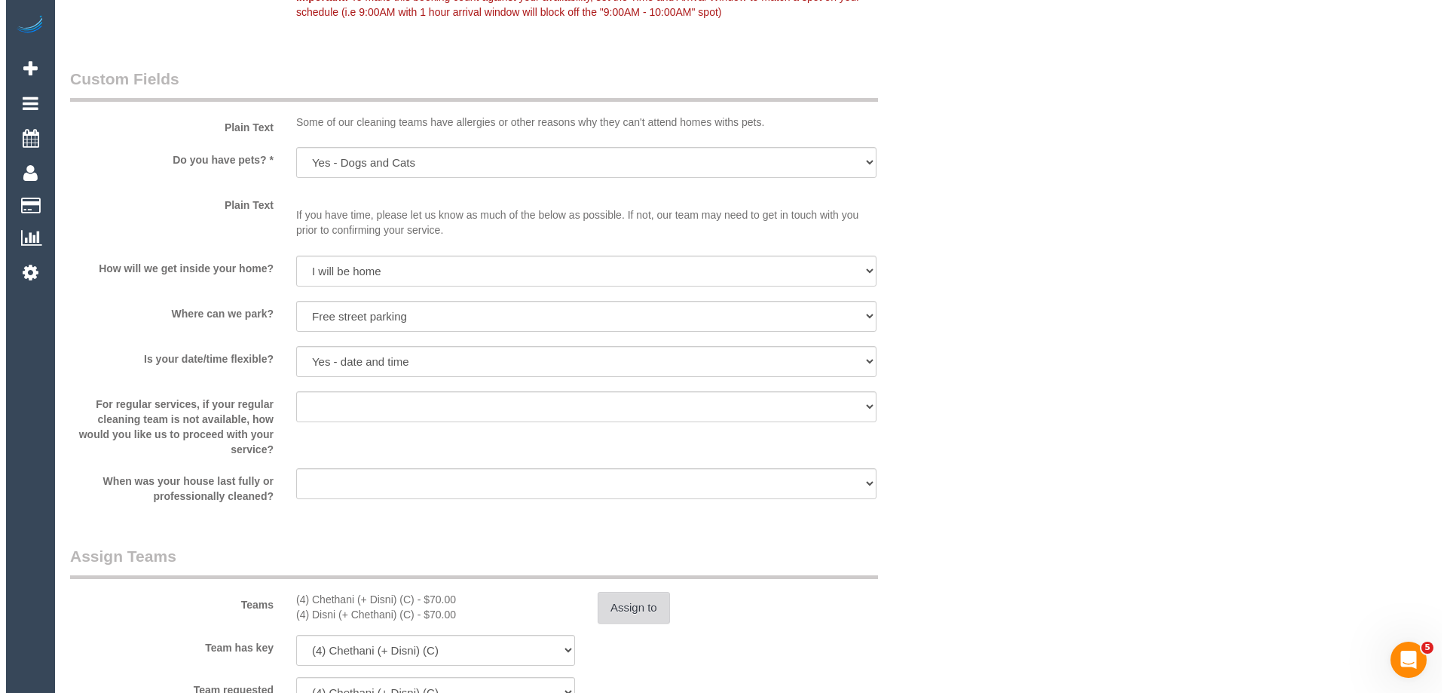
scroll to position [2186, 0]
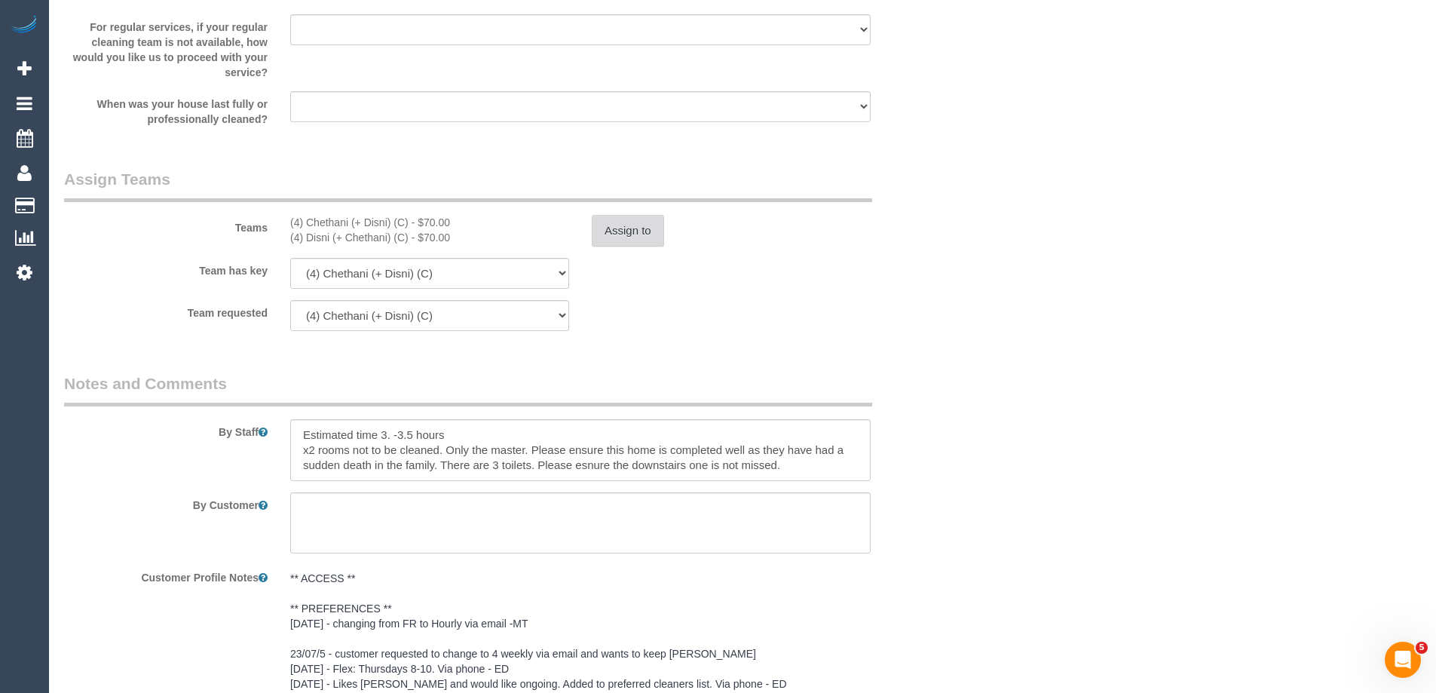
click at [623, 226] on button "Assign to" at bounding box center [628, 231] width 72 height 32
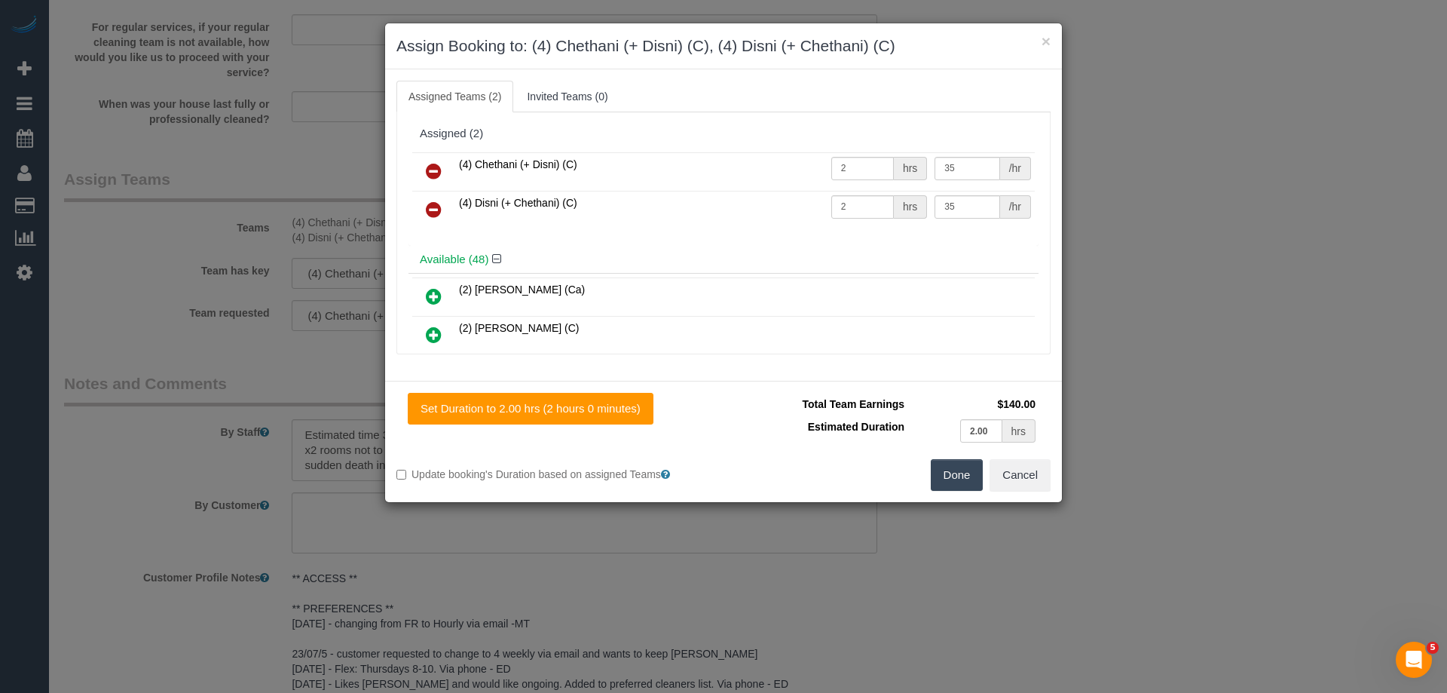
click at [443, 165] on link at bounding box center [433, 172] width 35 height 30
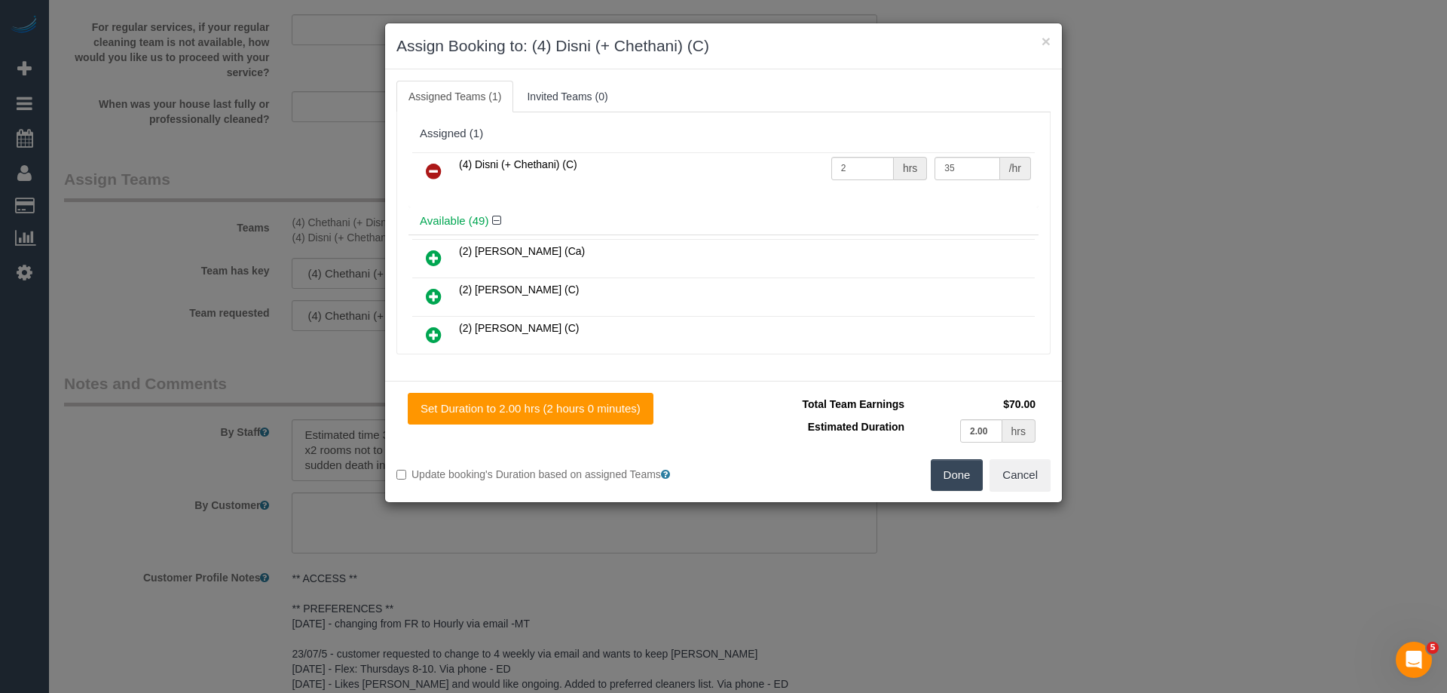
click at [439, 170] on icon at bounding box center [434, 171] width 16 height 18
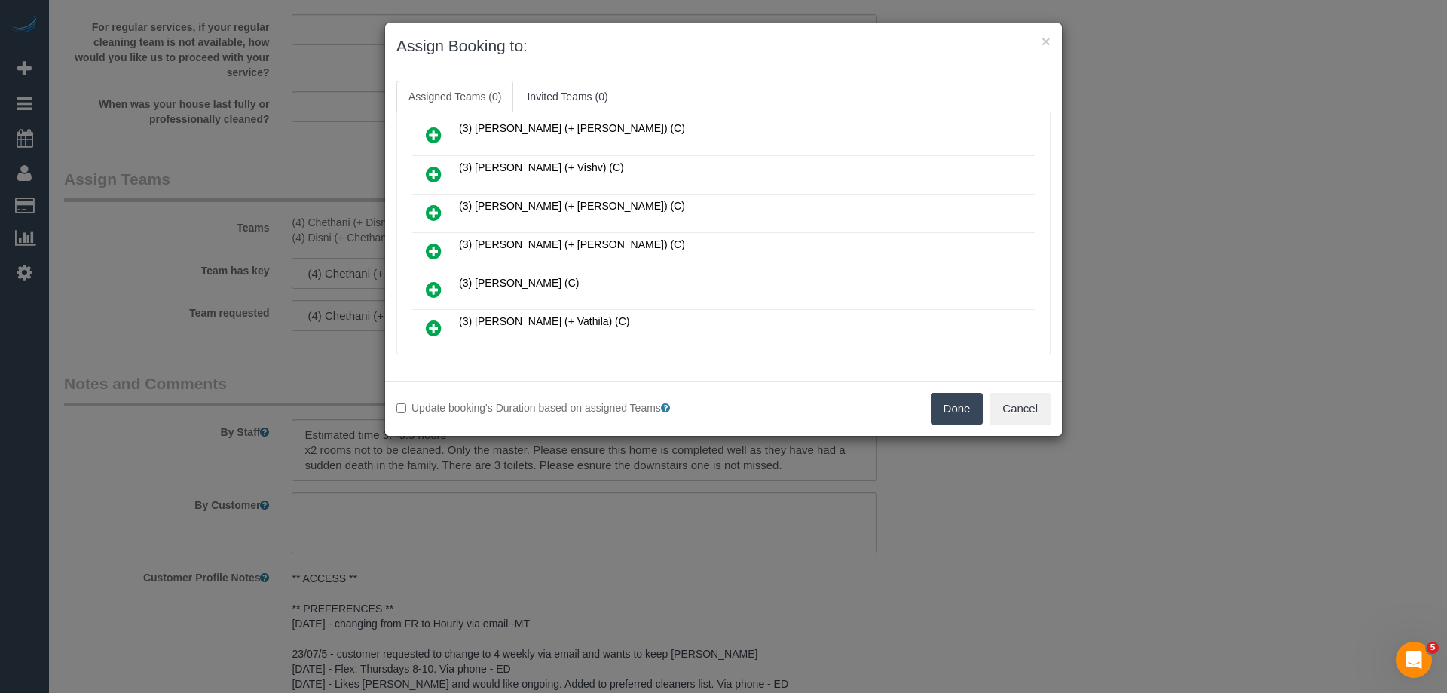
click at [438, 173] on icon at bounding box center [434, 174] width 16 height 18
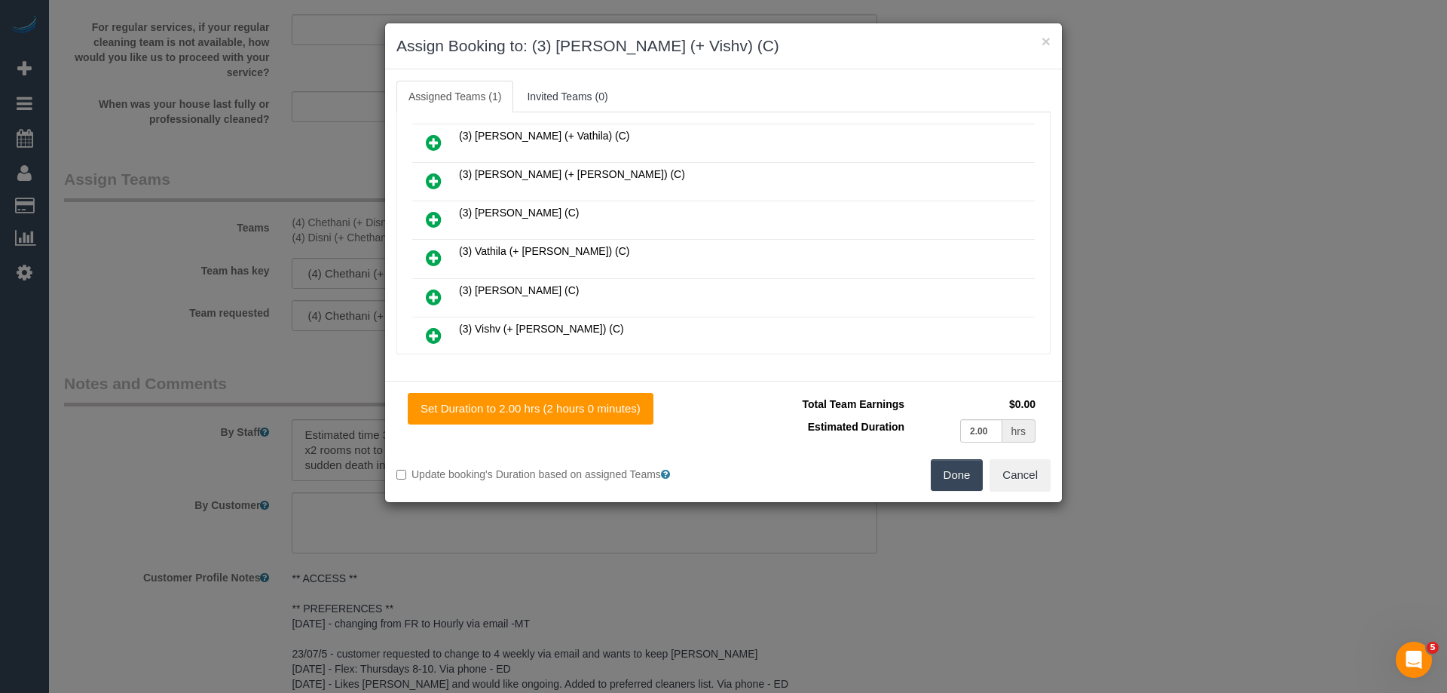
scroll to position [1469, 0]
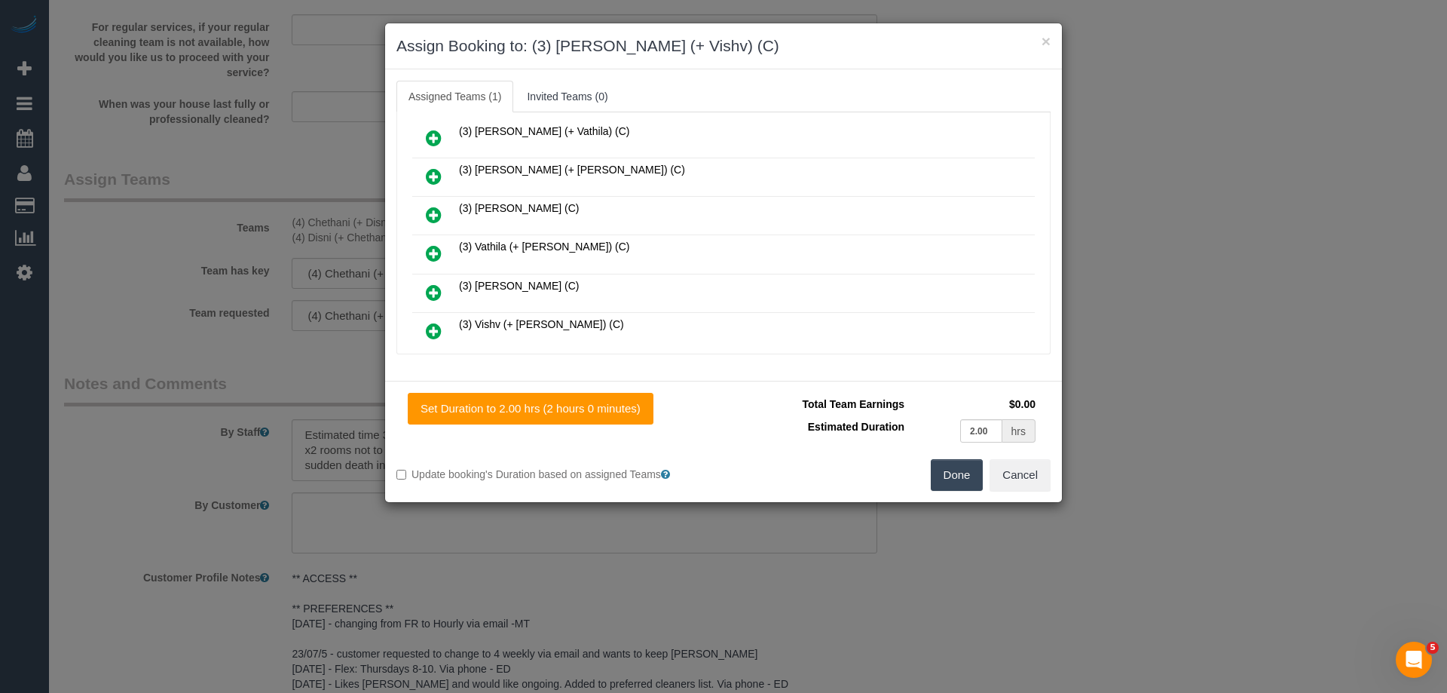
click at [430, 293] on icon at bounding box center [434, 292] width 16 height 18
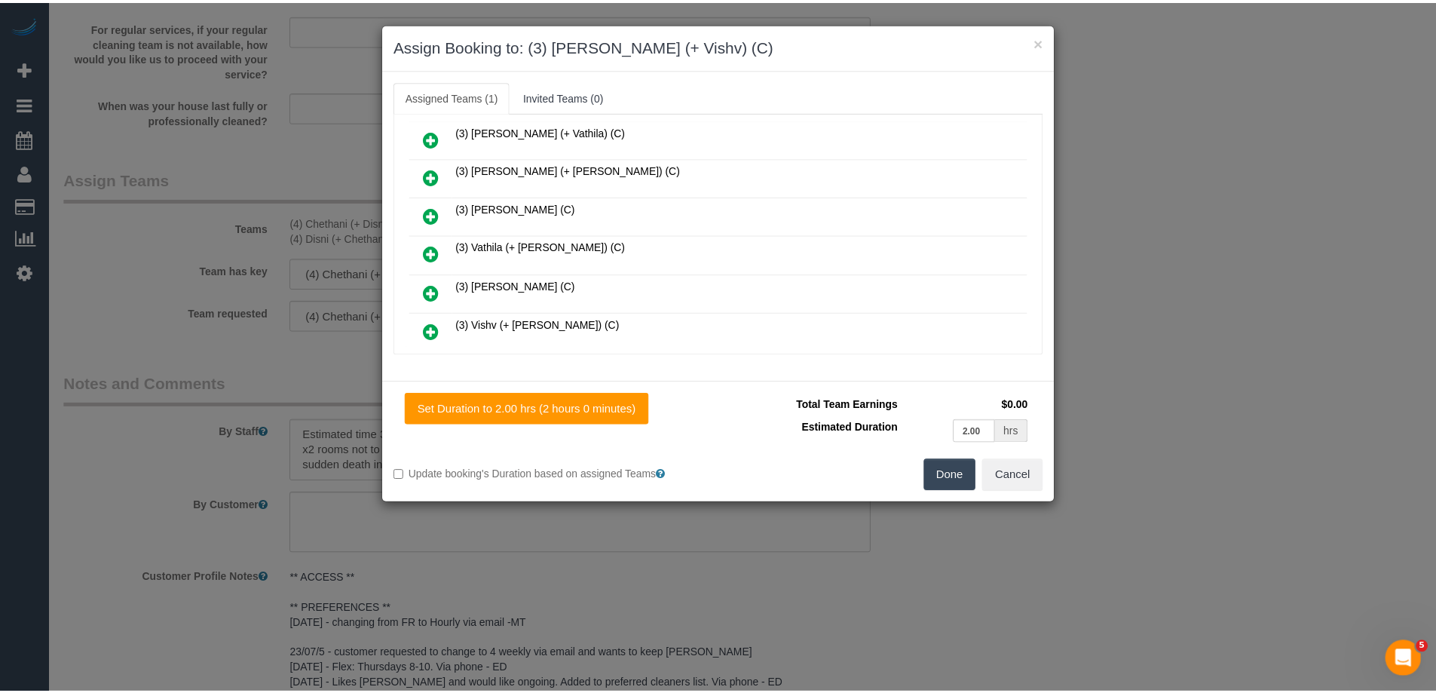
scroll to position [1507, 0]
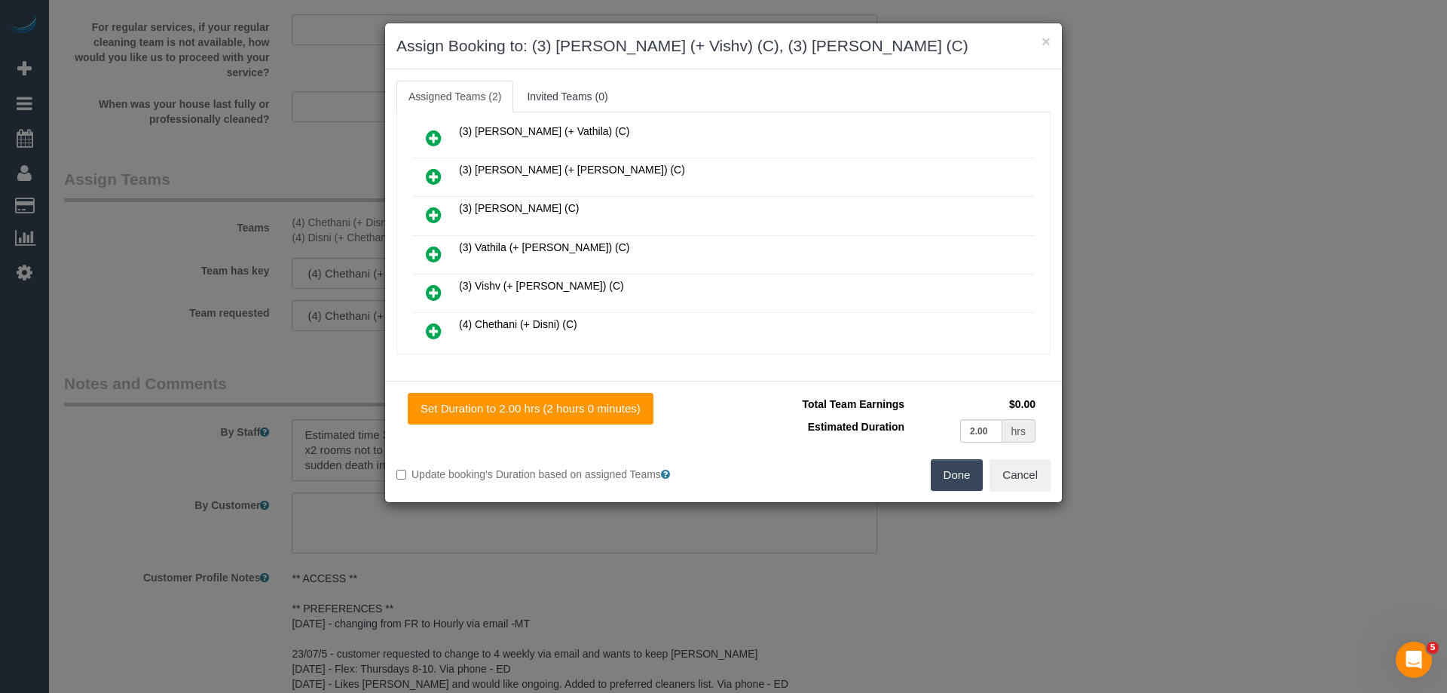
click at [948, 478] on button "Done" at bounding box center [957, 475] width 53 height 32
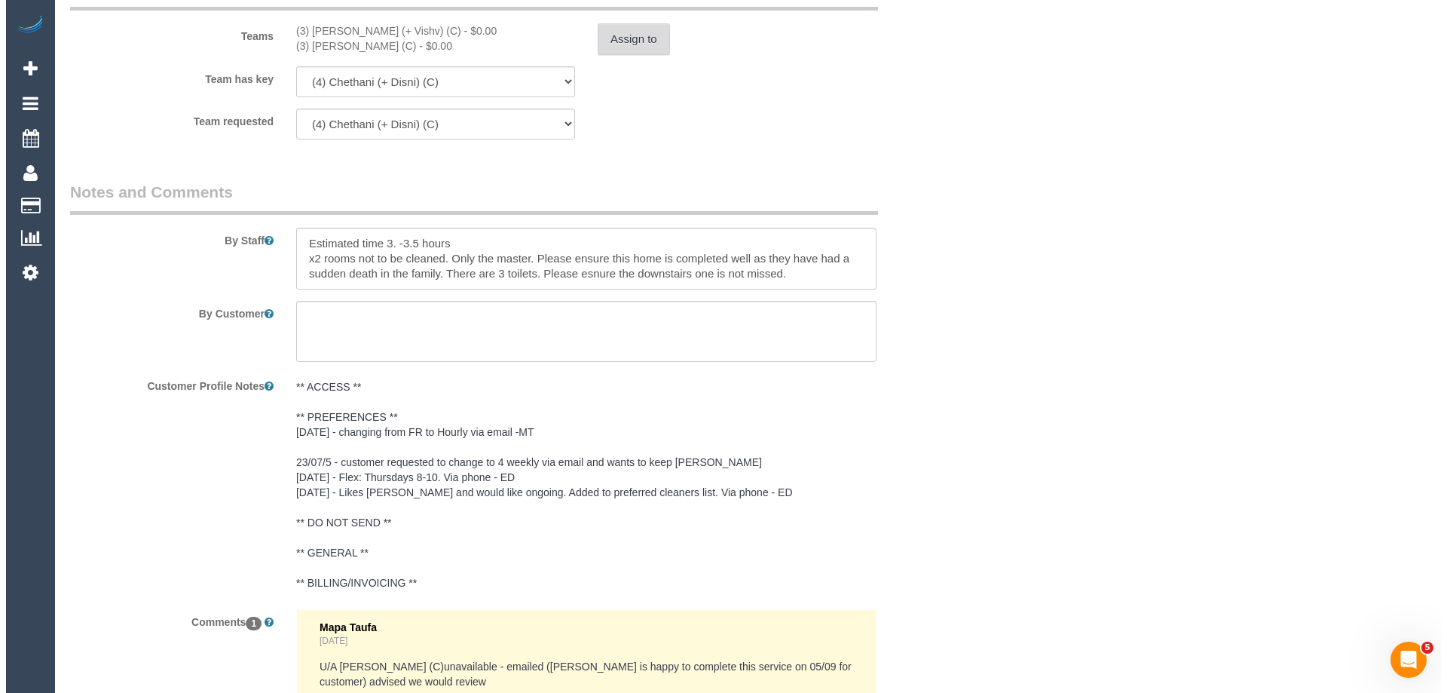
scroll to position [2376, 0]
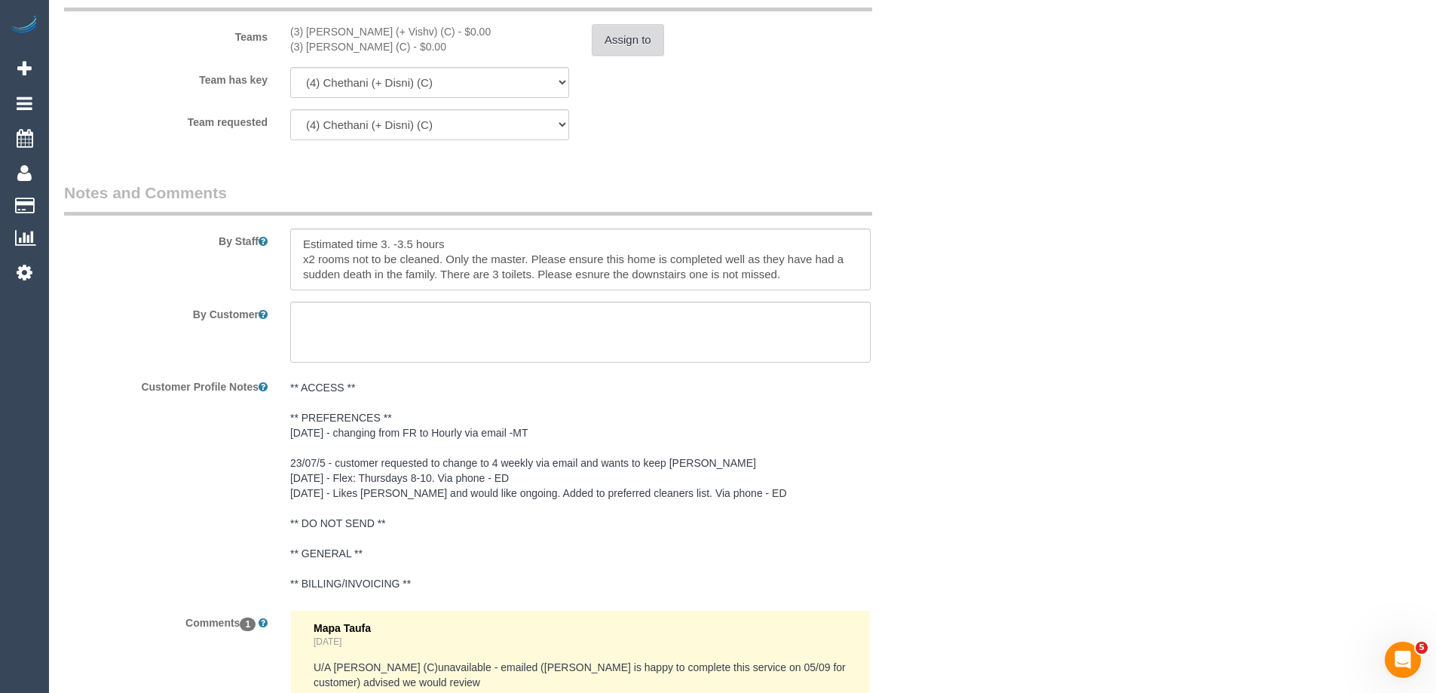
click at [623, 28] on button "Assign to" at bounding box center [628, 40] width 72 height 32
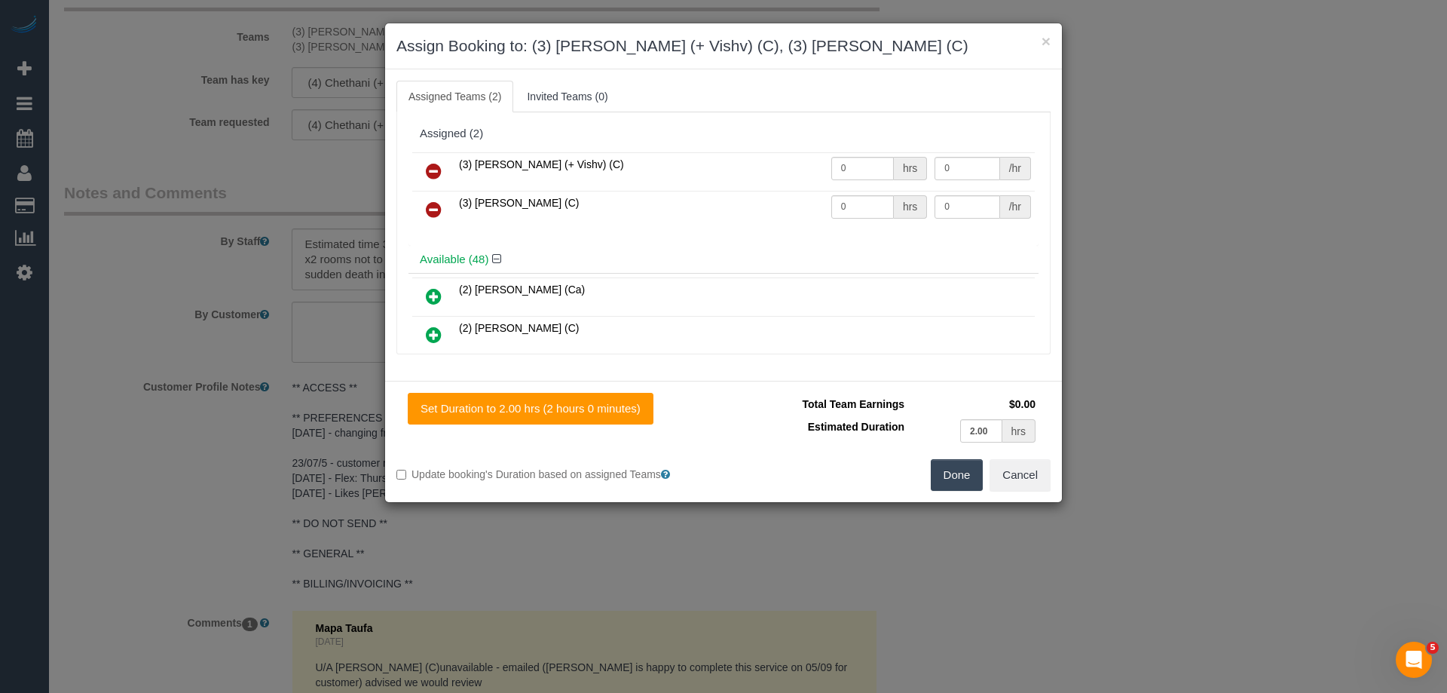
click at [418, 207] on link at bounding box center [433, 210] width 35 height 30
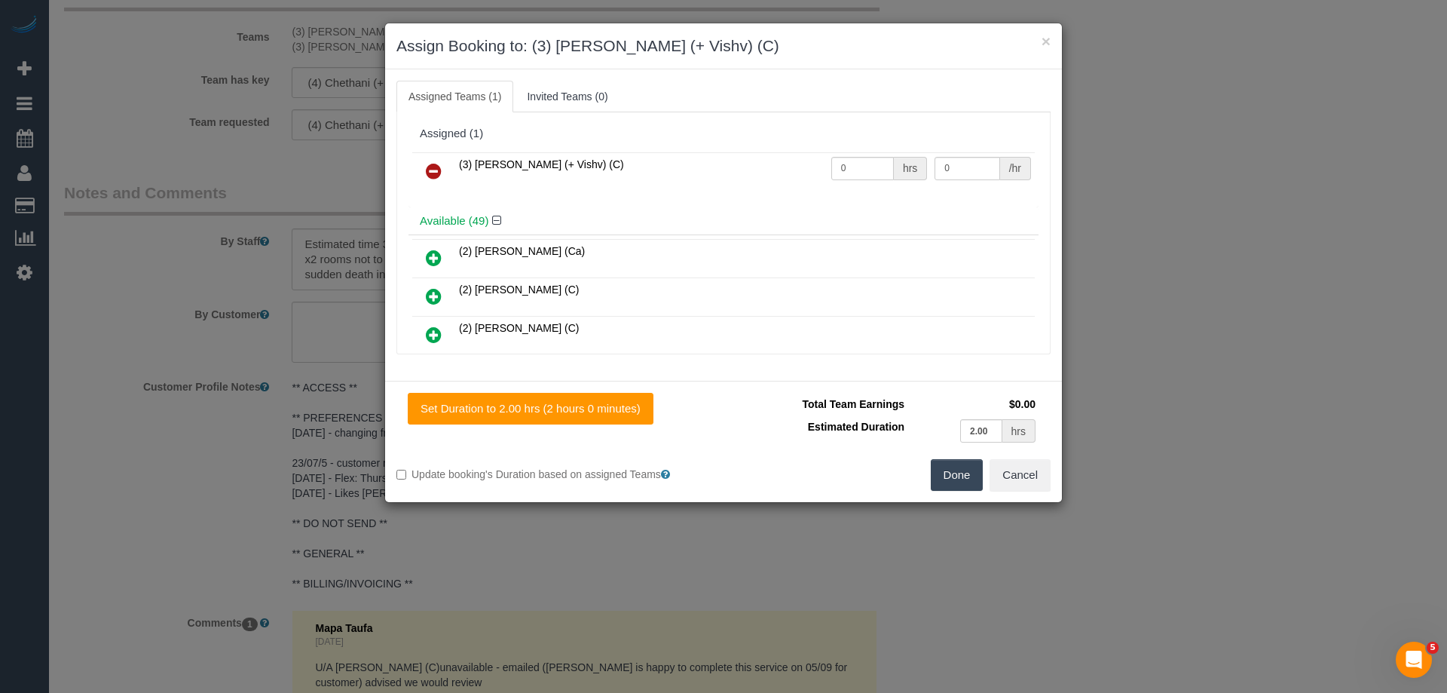
click at [430, 209] on div "Available (49)" at bounding box center [724, 221] width 630 height 28
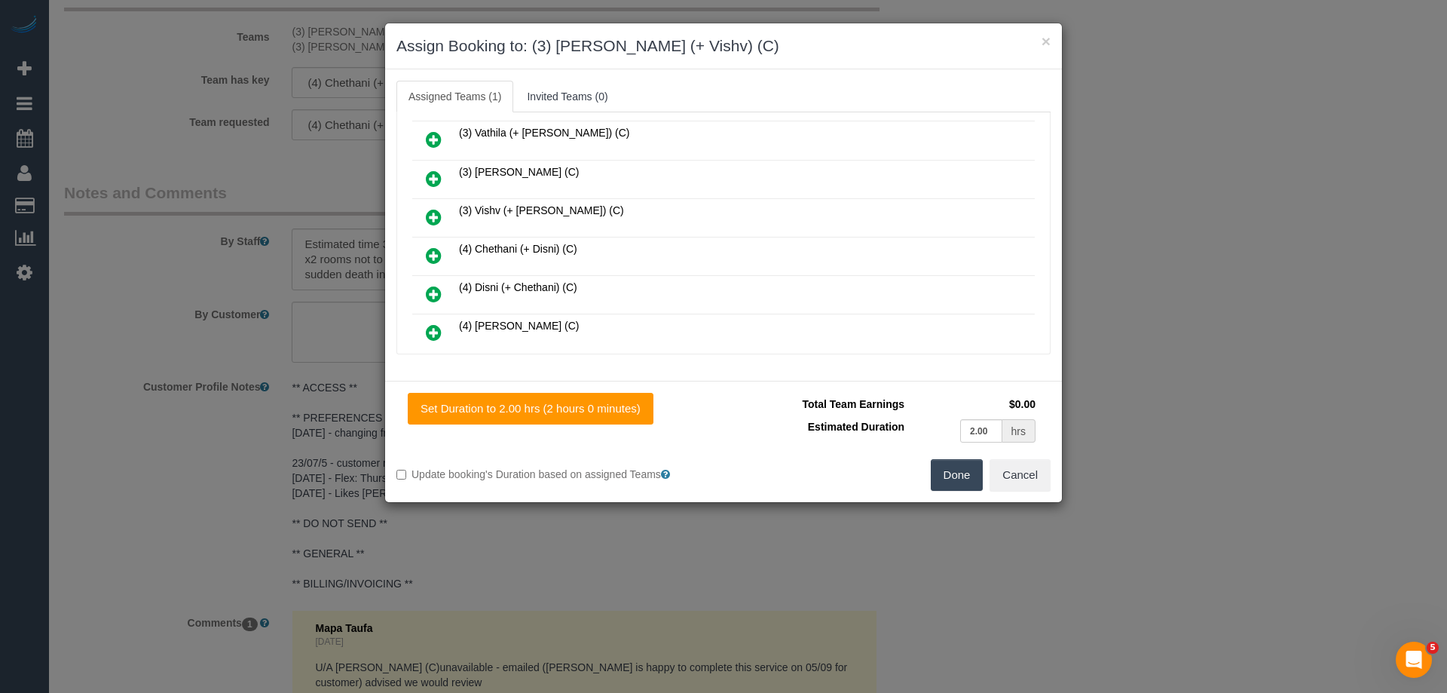
click at [430, 214] on icon at bounding box center [434, 217] width 16 height 18
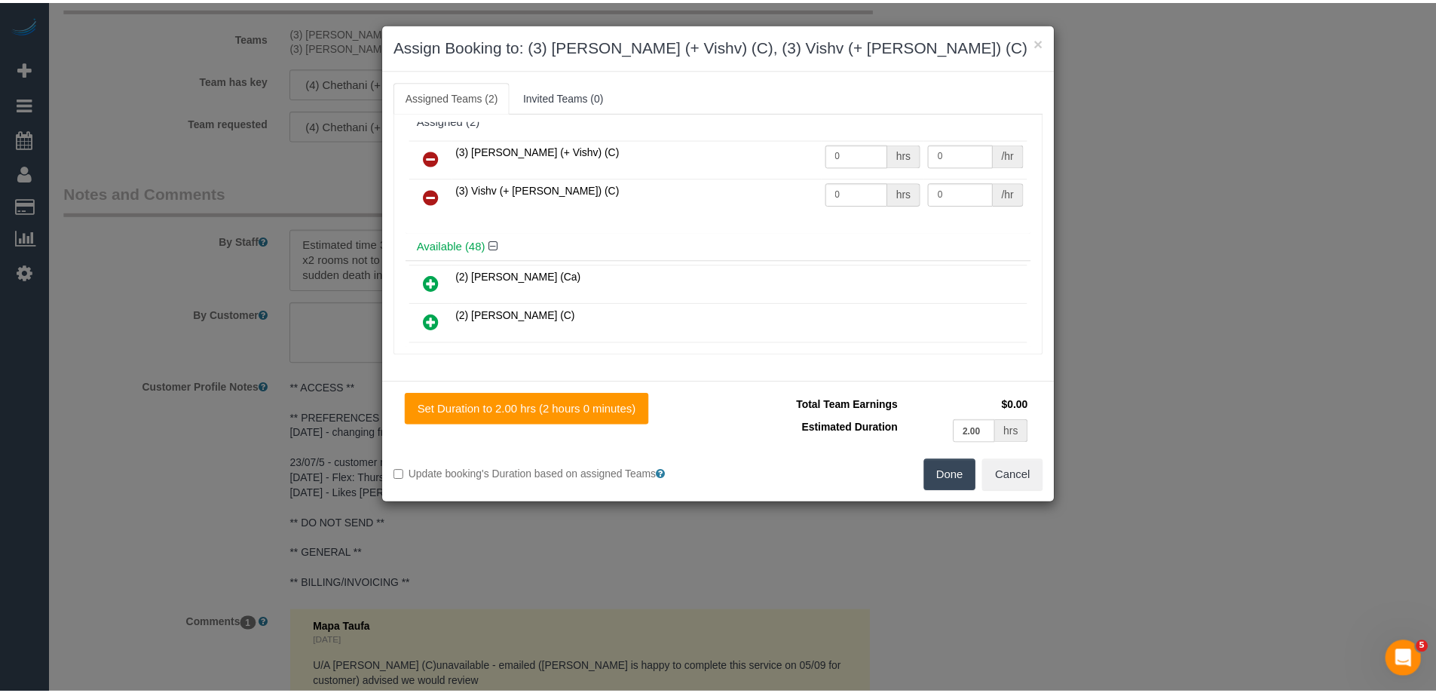
scroll to position [0, 0]
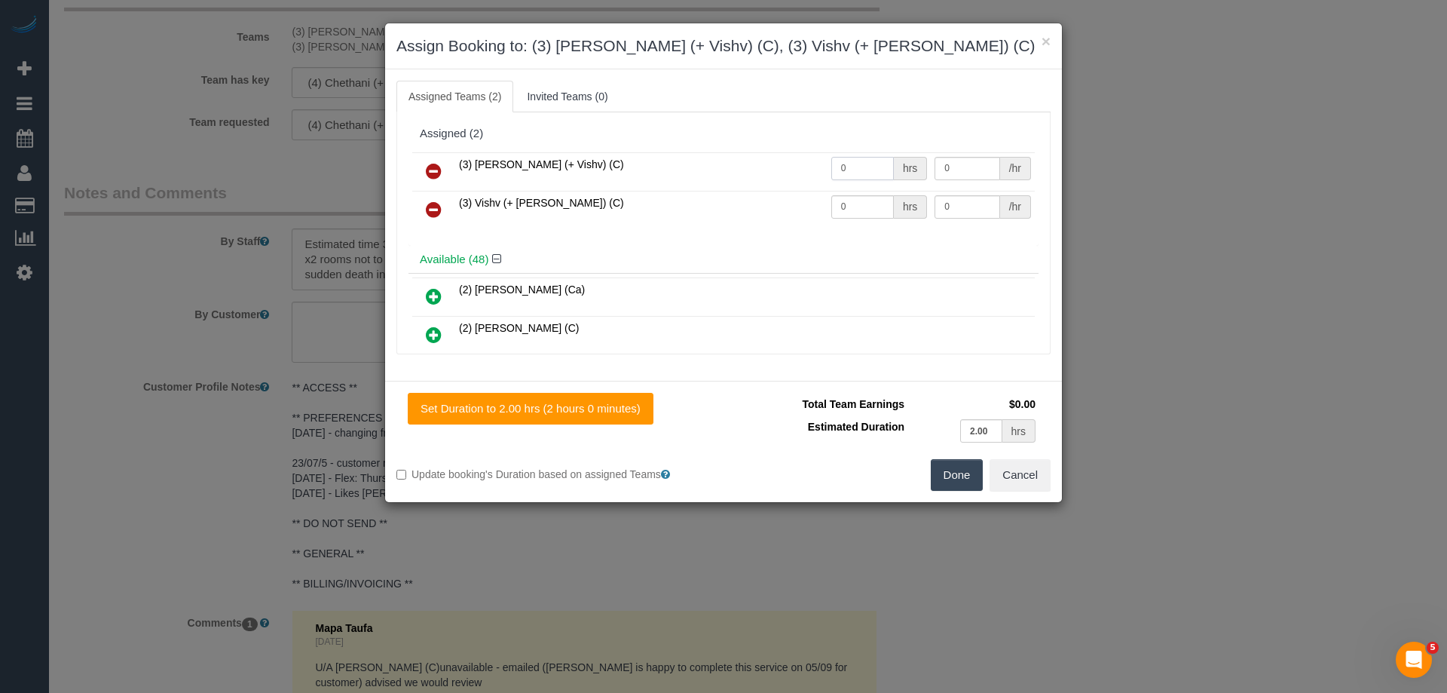
drag, startPoint x: 861, startPoint y: 170, endPoint x: 762, endPoint y: 186, distance: 100.7
click at [763, 185] on tr "(3) Kelvin (+ Vishv) (C) 0 hrs 0 /hr" at bounding box center [723, 171] width 623 height 38
type input "2"
drag, startPoint x: 857, startPoint y: 206, endPoint x: 783, endPoint y: 208, distance: 73.9
click at [762, 208] on tr "(3) Vishv (+ Kelvin) (C) 0 hrs 0 /hr" at bounding box center [723, 210] width 623 height 38
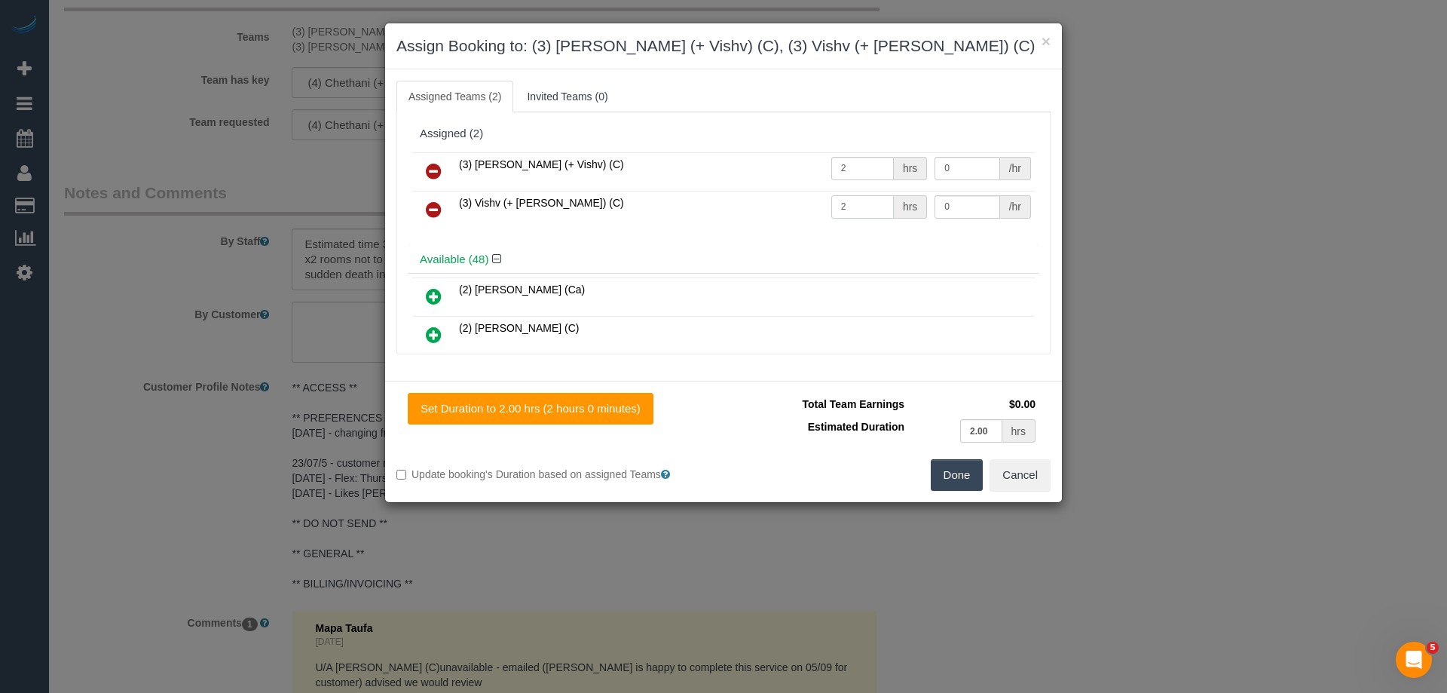
type input "2"
drag, startPoint x: 947, startPoint y: 206, endPoint x: 872, endPoint y: 206, distance: 74.6
click at [862, 207] on tr "(3) Vishv (+ Kelvin) (C) 2 hrs 0 /hr" at bounding box center [723, 210] width 623 height 38
type input "35"
drag, startPoint x: 923, startPoint y: 167, endPoint x: 852, endPoint y: 164, distance: 70.9
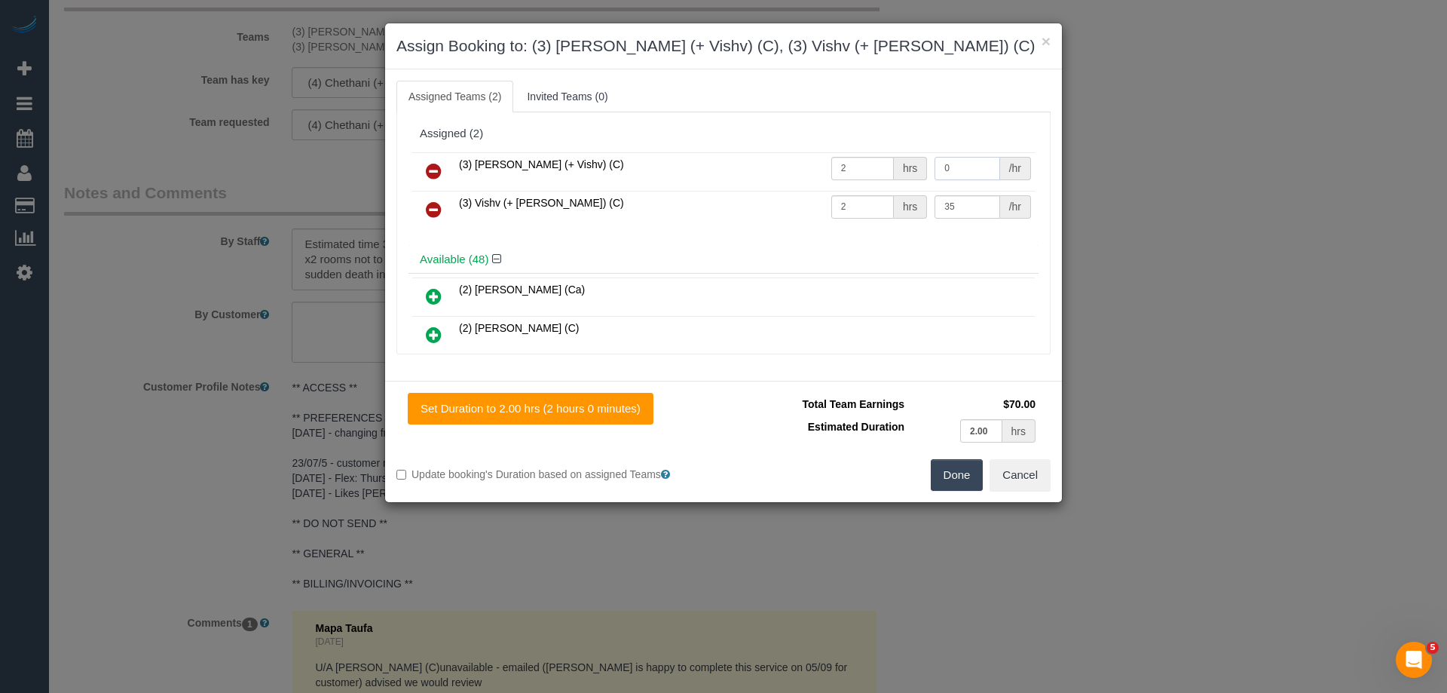
click at [769, 166] on tr "(3) Kelvin (+ Vishv) (C) 2 hrs 0 /hr" at bounding box center [723, 171] width 623 height 38
type input "35"
click at [941, 464] on button "Done" at bounding box center [957, 475] width 53 height 32
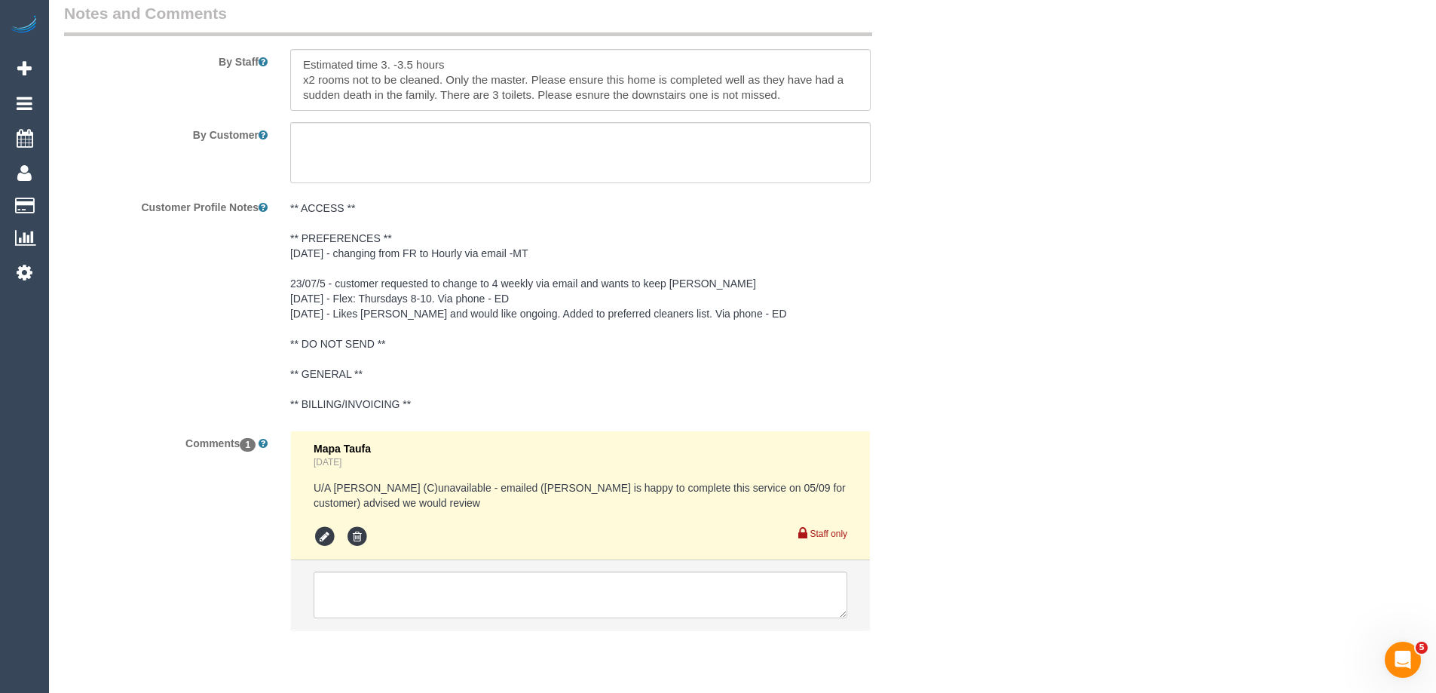
scroll to position [2603, 0]
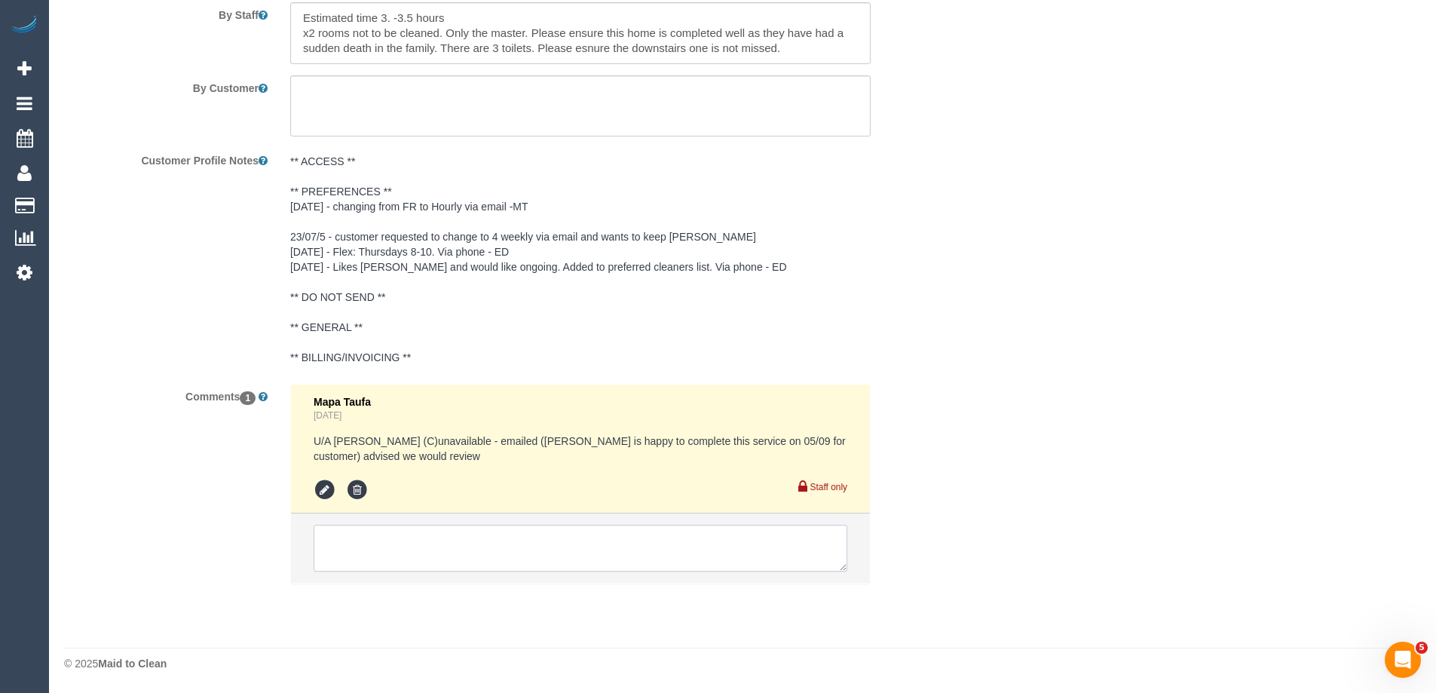
click at [372, 525] on textarea at bounding box center [581, 548] width 534 height 47
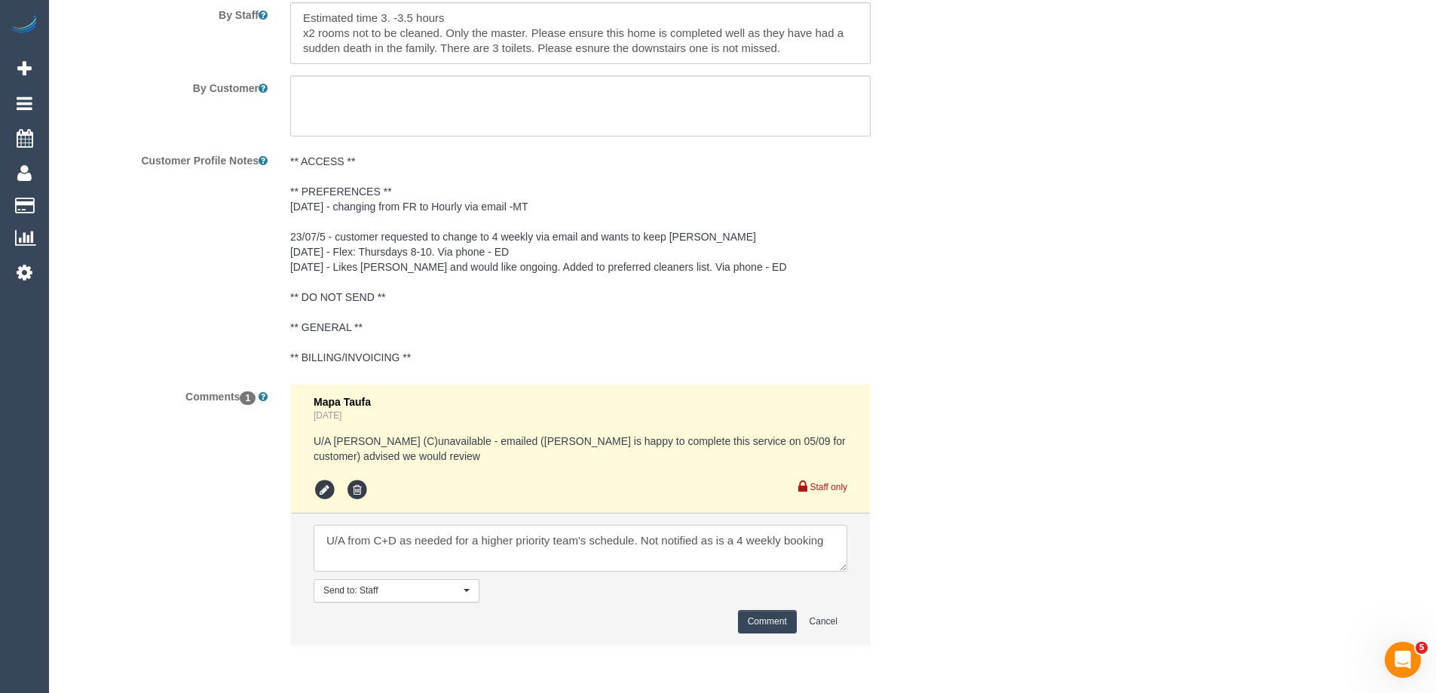
type textarea "U/A from C+D as needed for a higher priority team's schedule. Not notified as i…"
click at [763, 622] on button "Comment" at bounding box center [767, 621] width 59 height 23
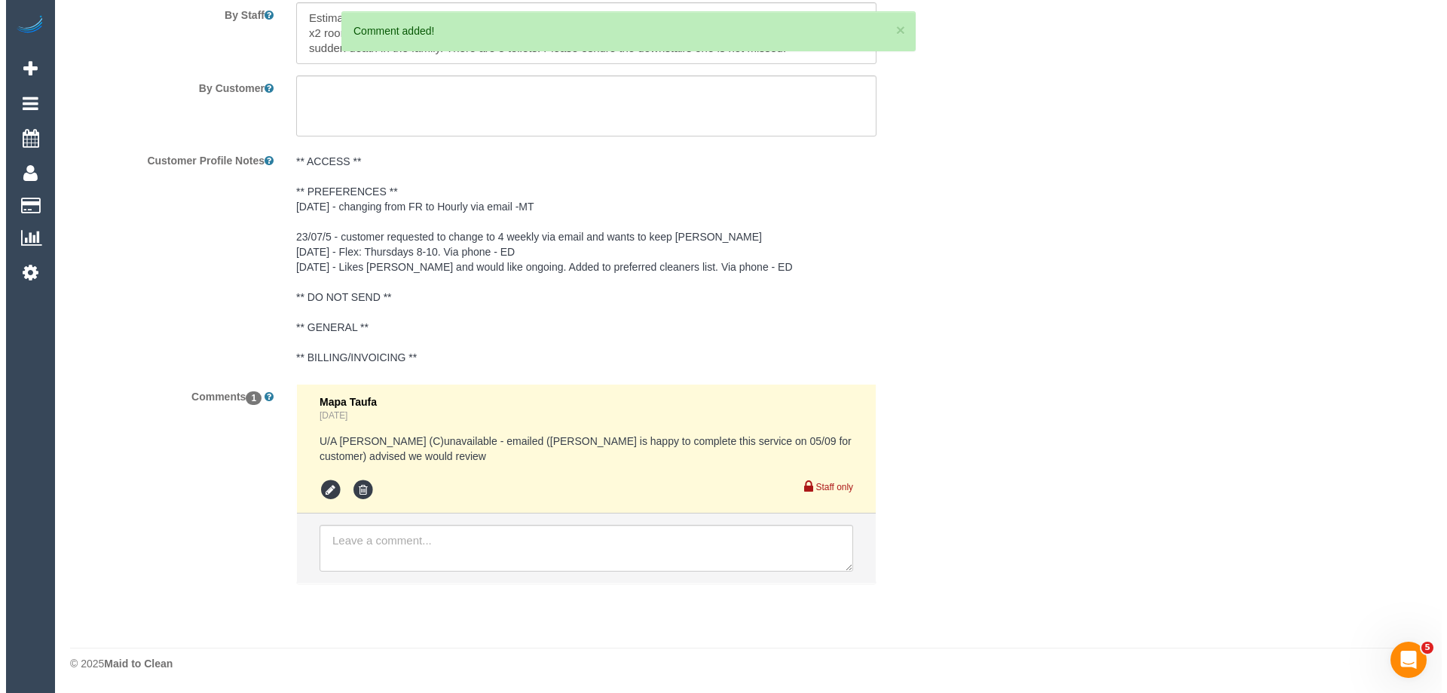
scroll to position [0, 0]
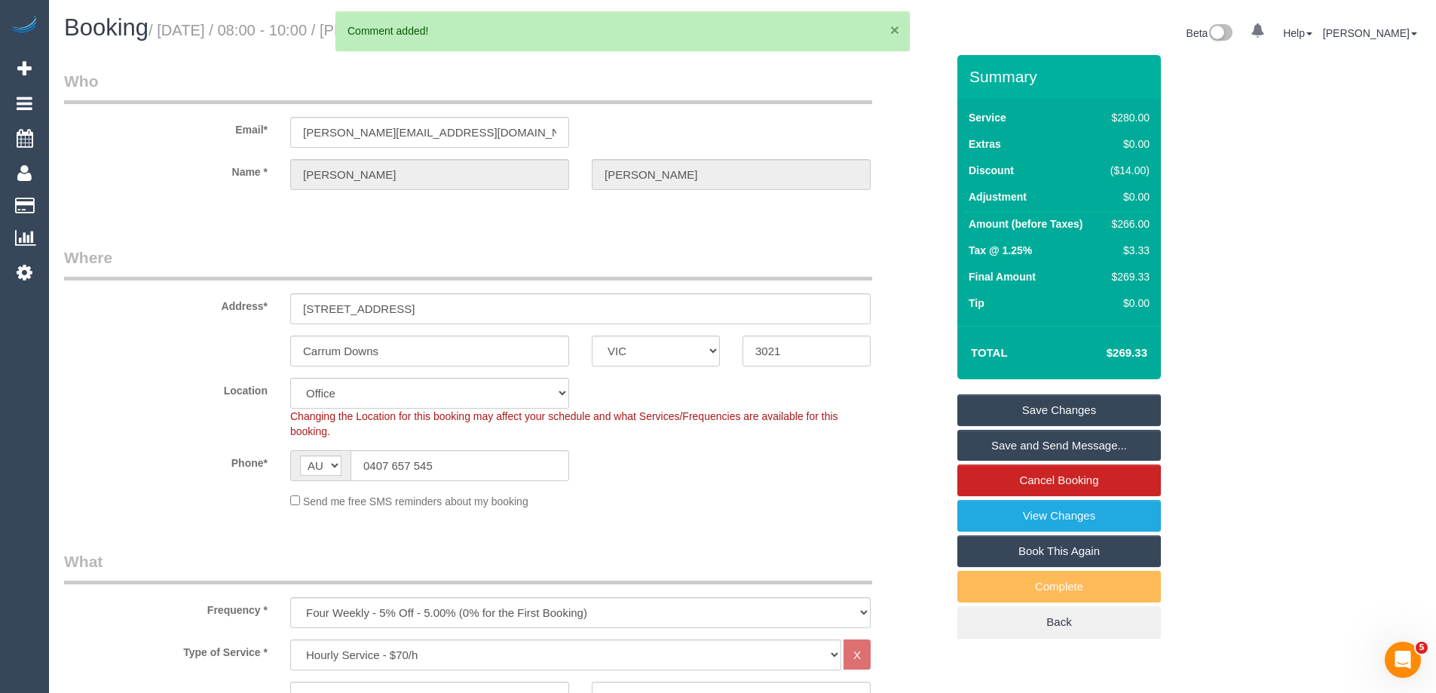
click at [890, 32] on button "×" at bounding box center [894, 30] width 9 height 16
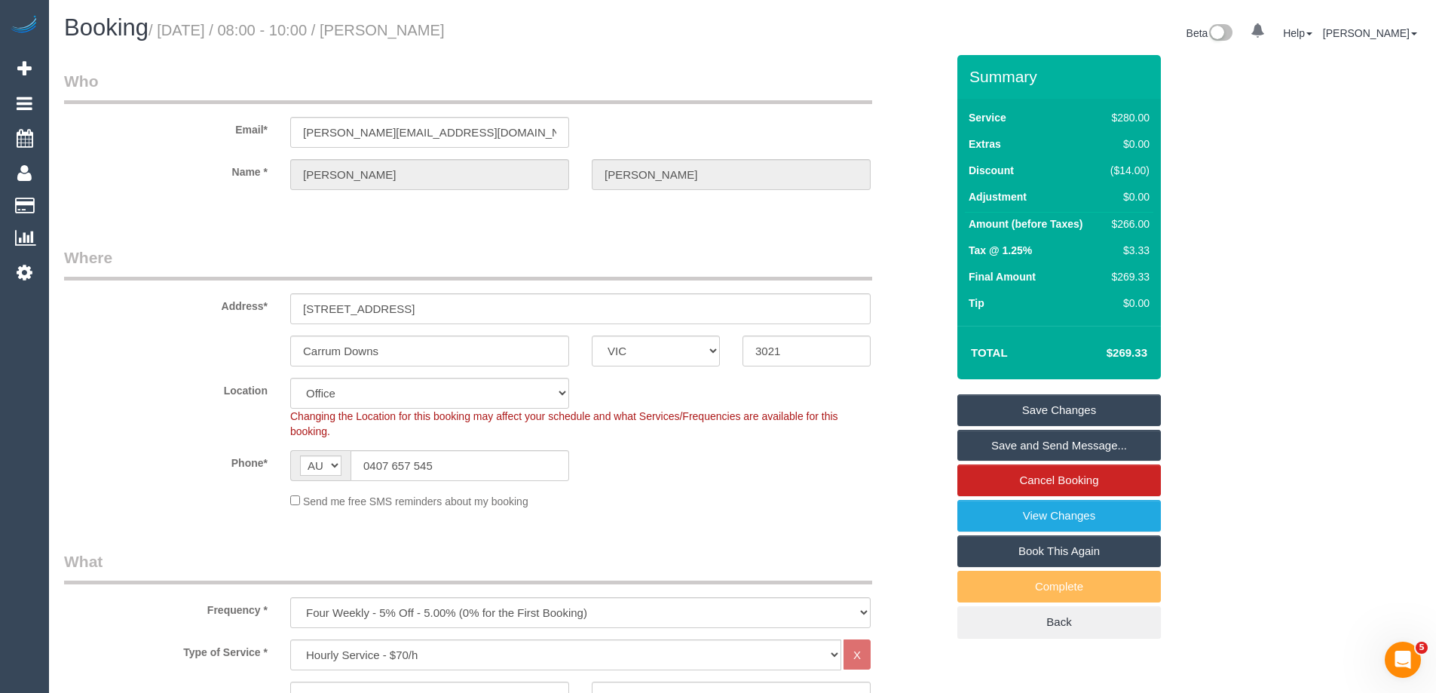
drag, startPoint x: 470, startPoint y: 29, endPoint x: 415, endPoint y: 27, distance: 54.3
click at [415, 27] on h1 "Booking / September 04, 2025 / 08:00 - 10:00 / Amanda Sewell" at bounding box center [397, 28] width 667 height 26
copy small "Amanda Sewell"
click at [982, 410] on link "Save Changes" at bounding box center [1058, 410] width 203 height 32
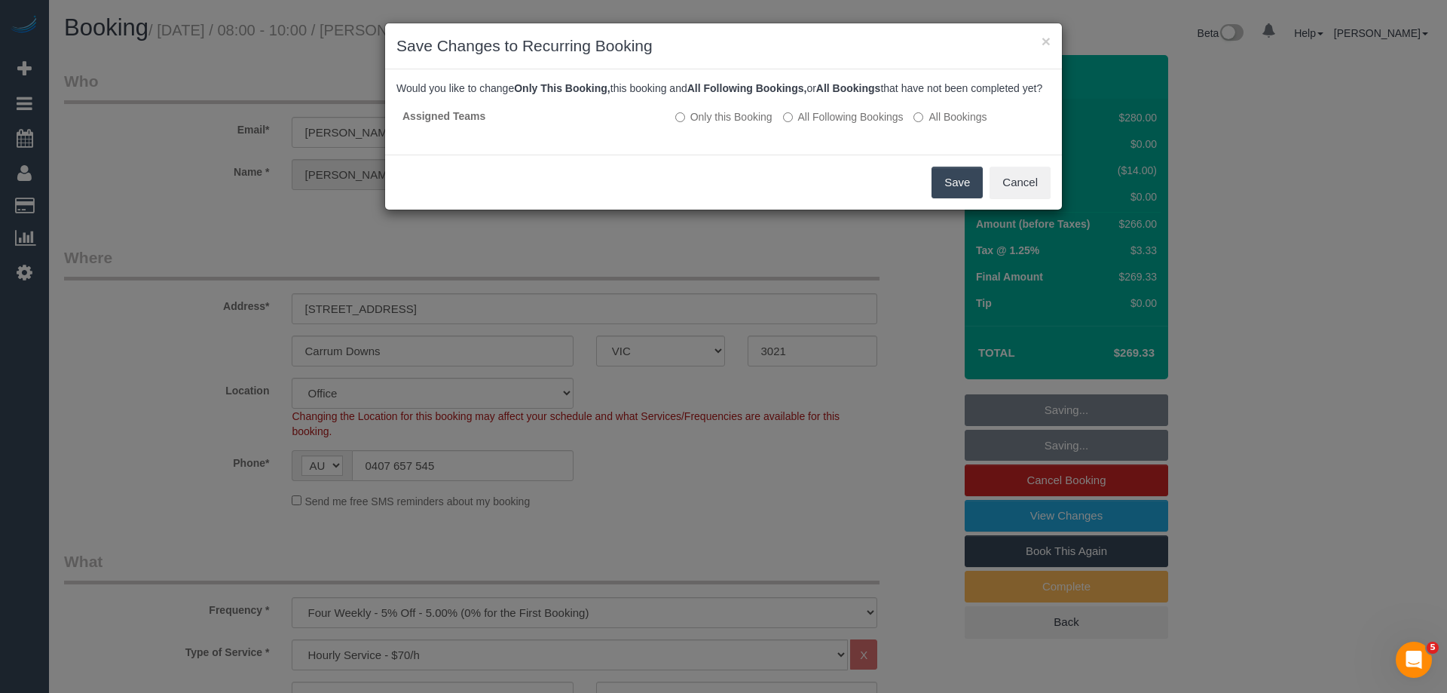
click at [945, 197] on button "Save" at bounding box center [957, 183] width 51 height 32
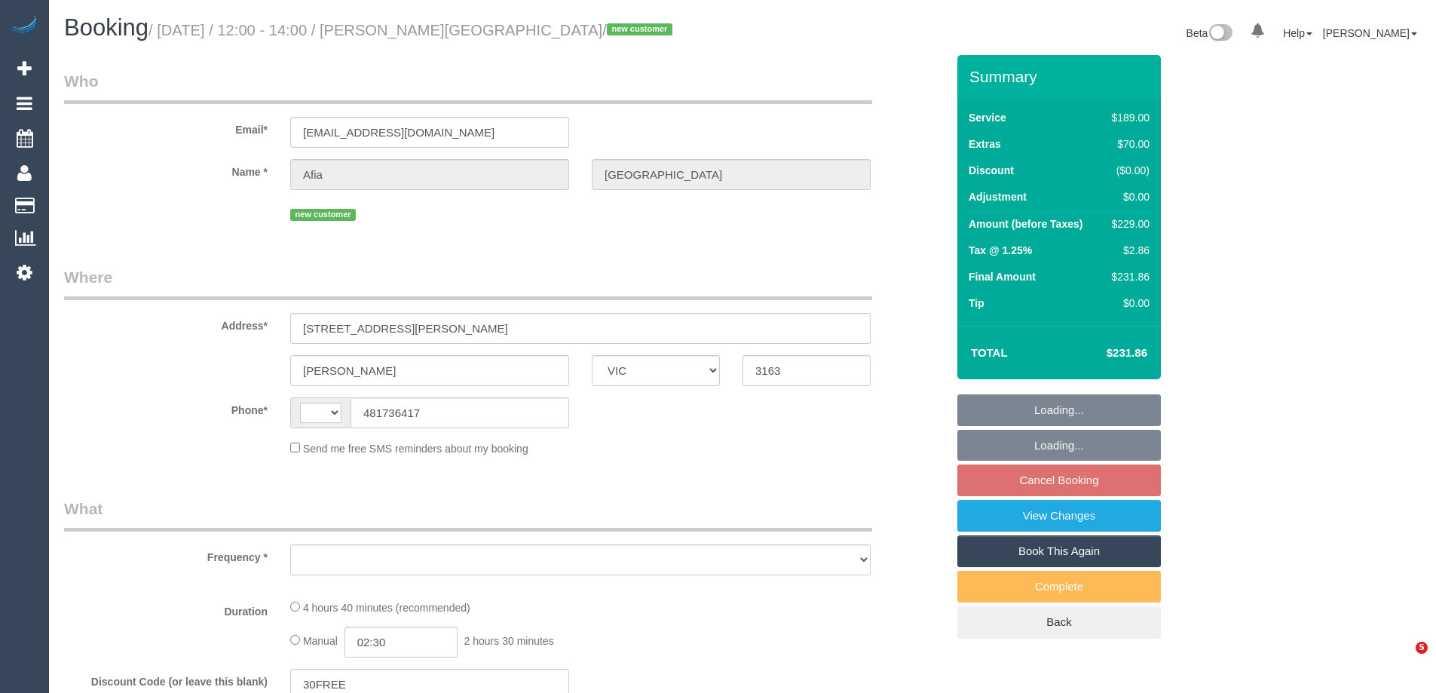
select select "VIC"
select select "string:AU"
select select "object:639"
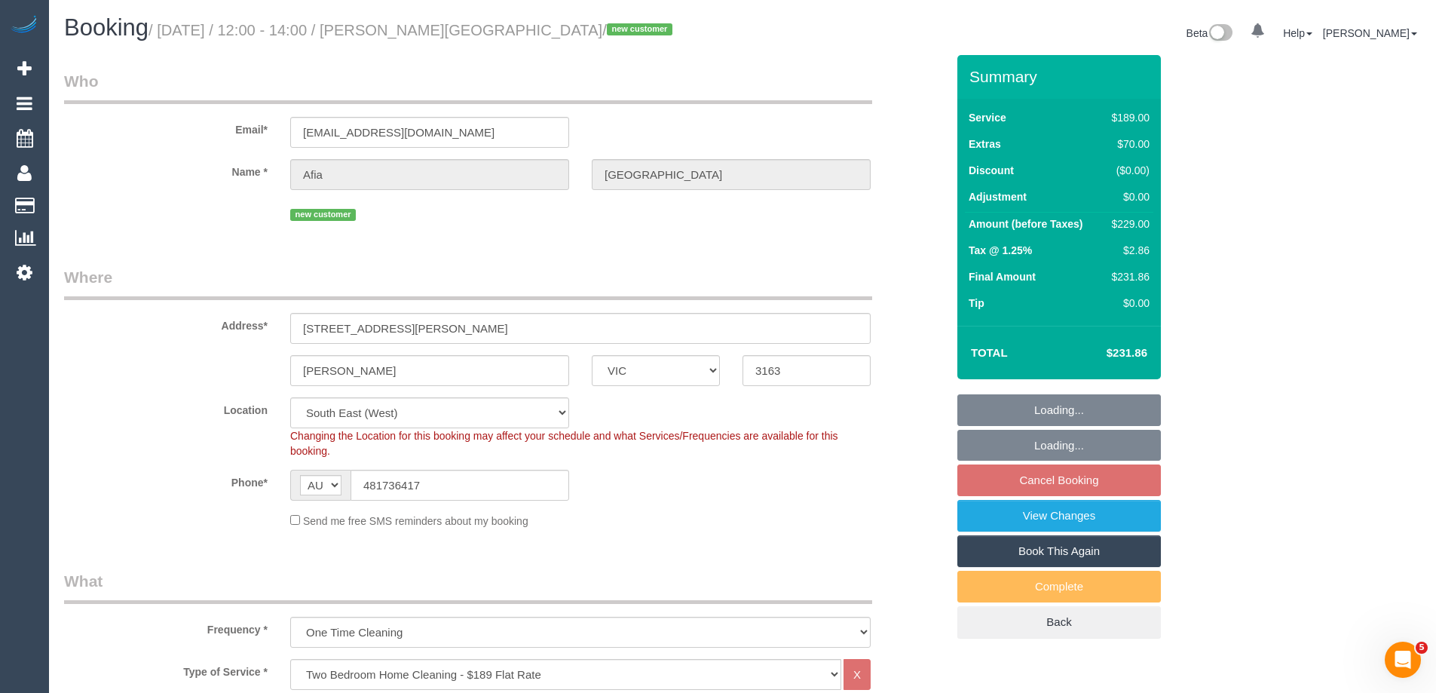
select select "number:29"
select select "number:14"
select select "number:19"
select select "number:25"
select select "number:33"
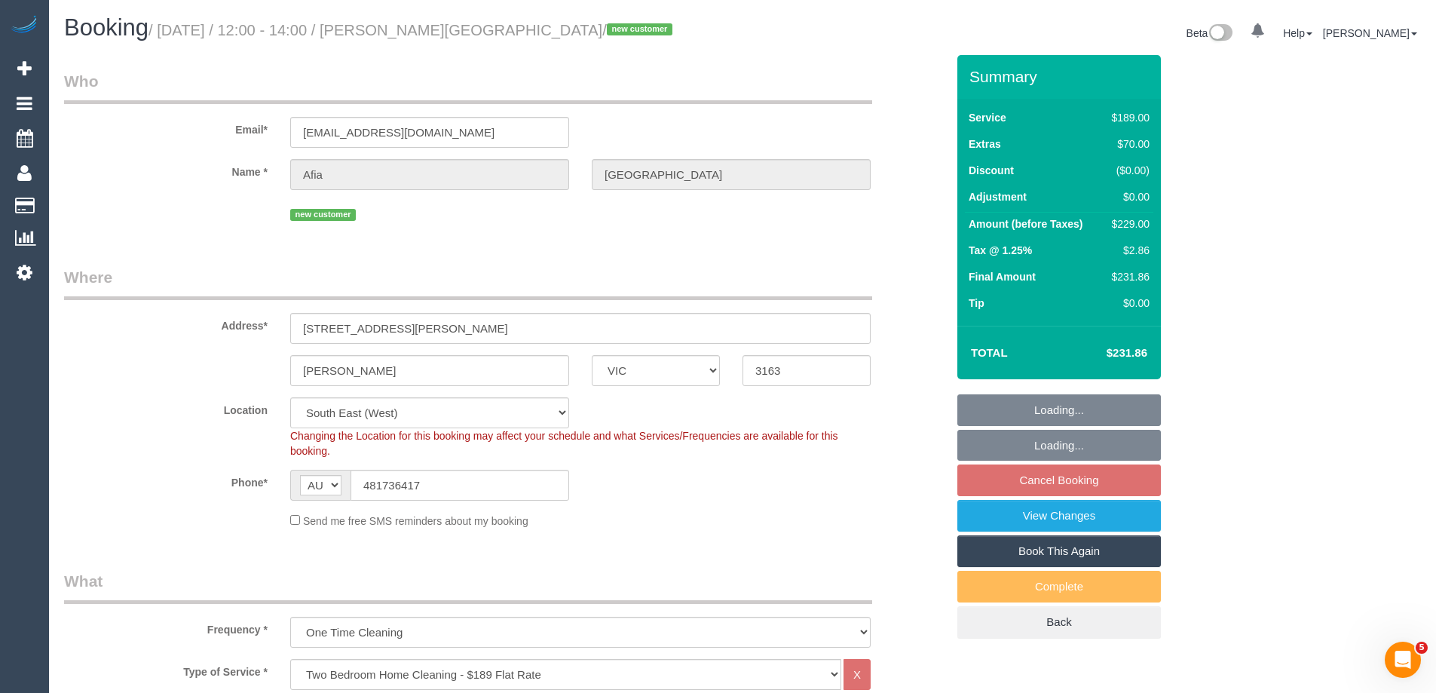
select select "number:26"
select select "object:1311"
select select "spot1"
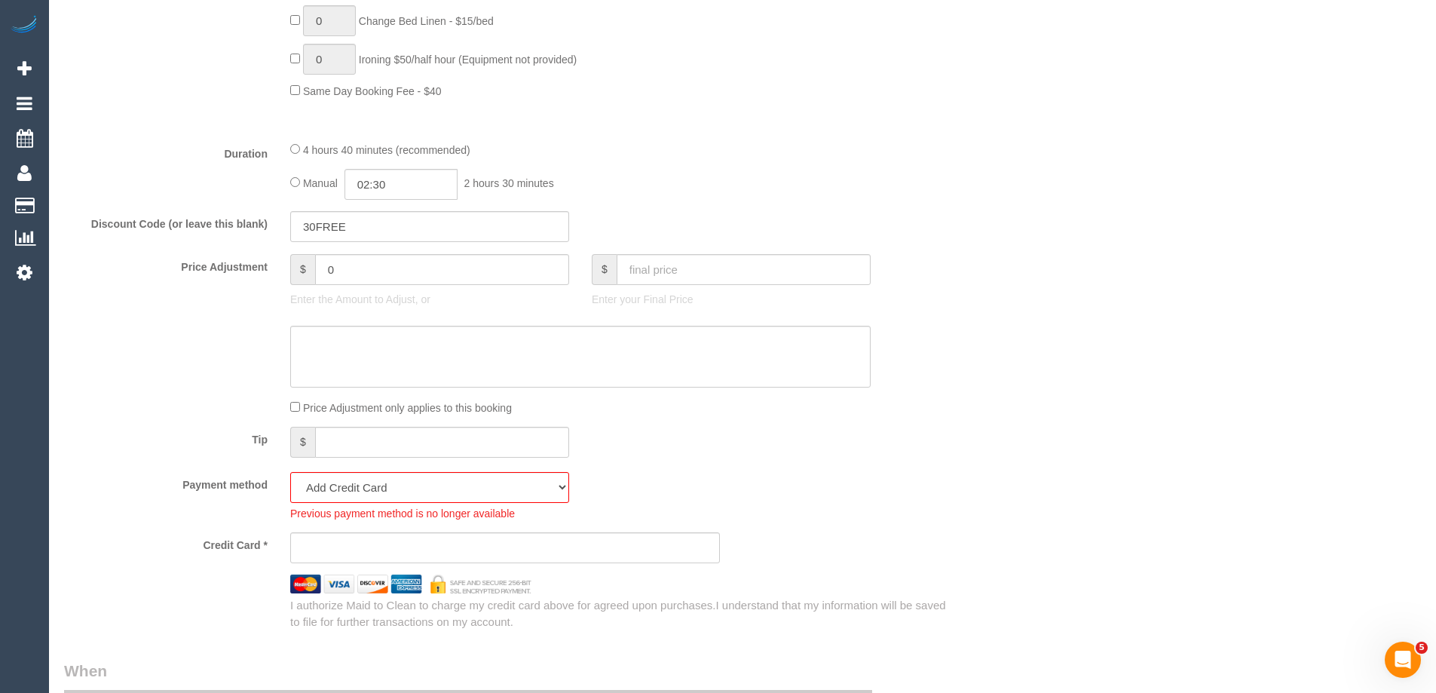
scroll to position [1507, 0]
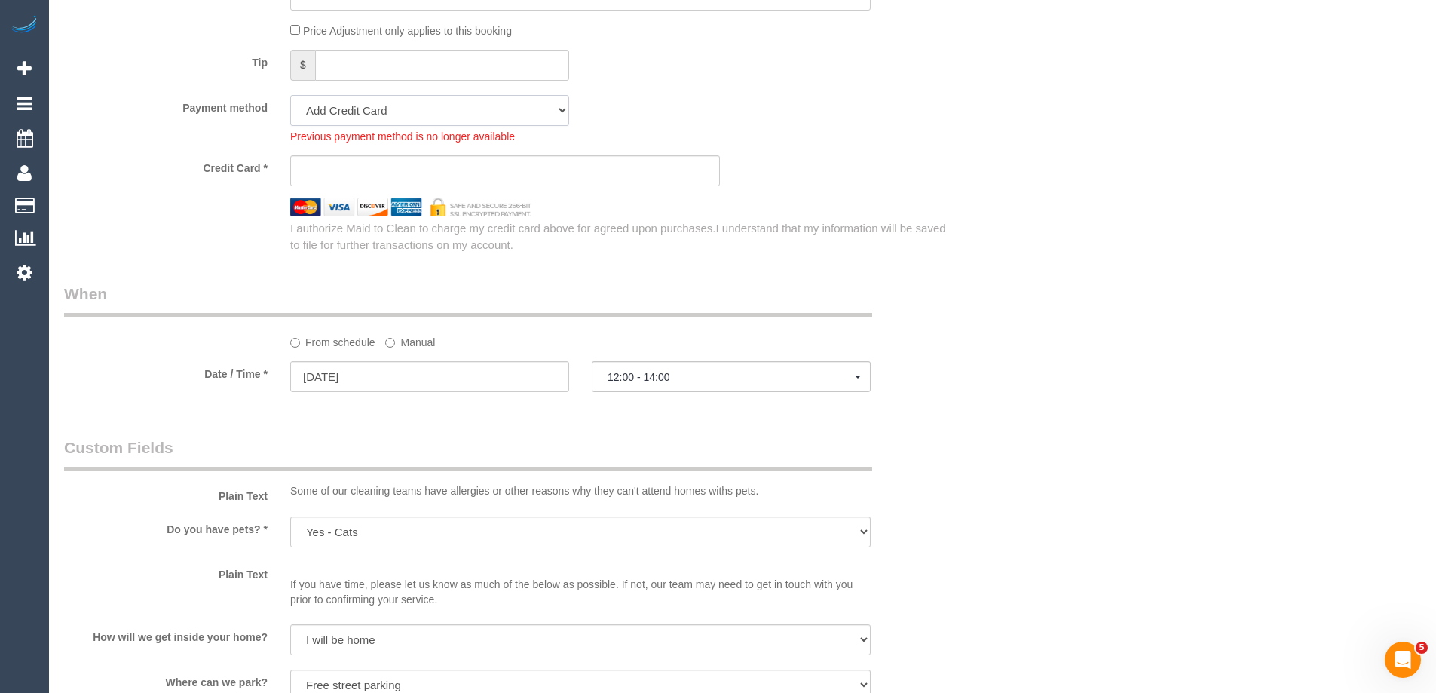
click at [328, 119] on select "Visa - 5873 - 12/2026 (Default) Add Credit Card ─────────────── Cash Check Payp…" at bounding box center [429, 110] width 279 height 31
select select "string:stripe-pm_1S1LqM2GScqysDRVuoBy84y8"
click at [290, 95] on select "Visa - 5873 - 12/2026 (Default) Add Credit Card ─────────────── Cash Check Payp…" at bounding box center [429, 110] width 279 height 31
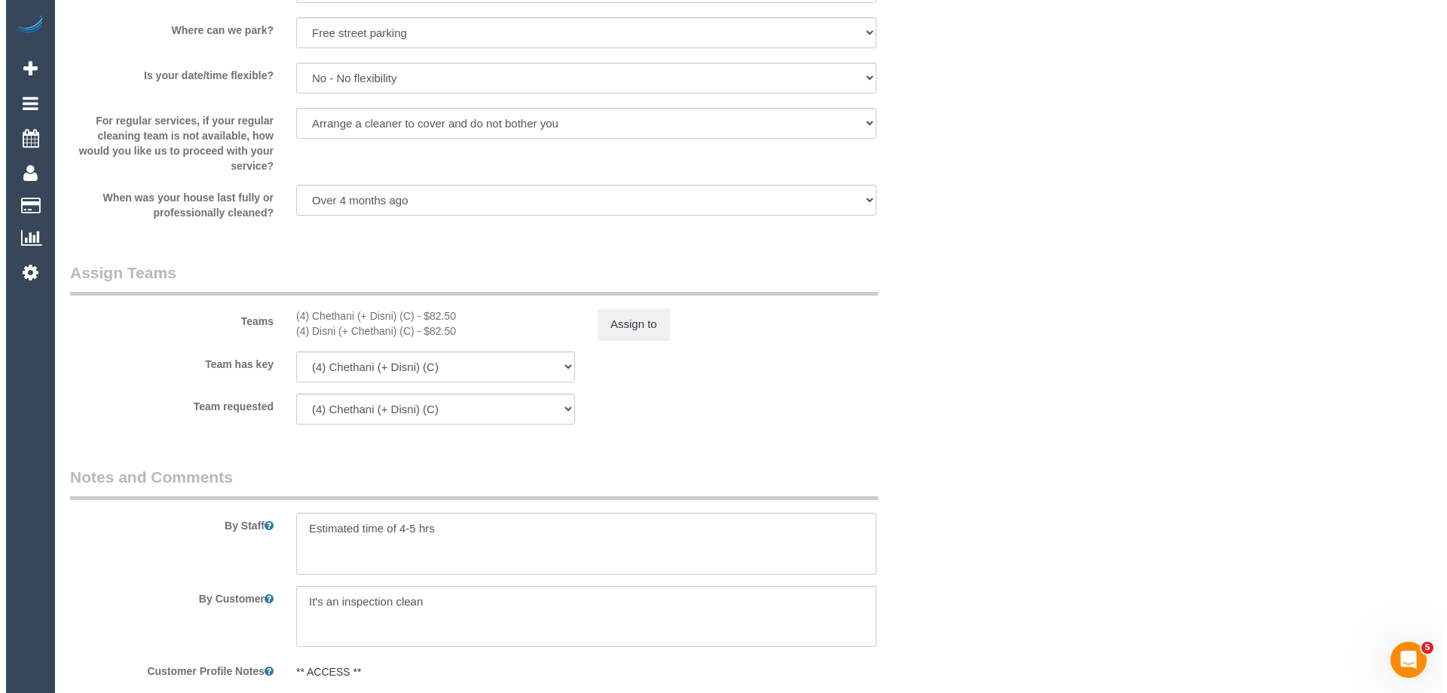
scroll to position [2186, 0]
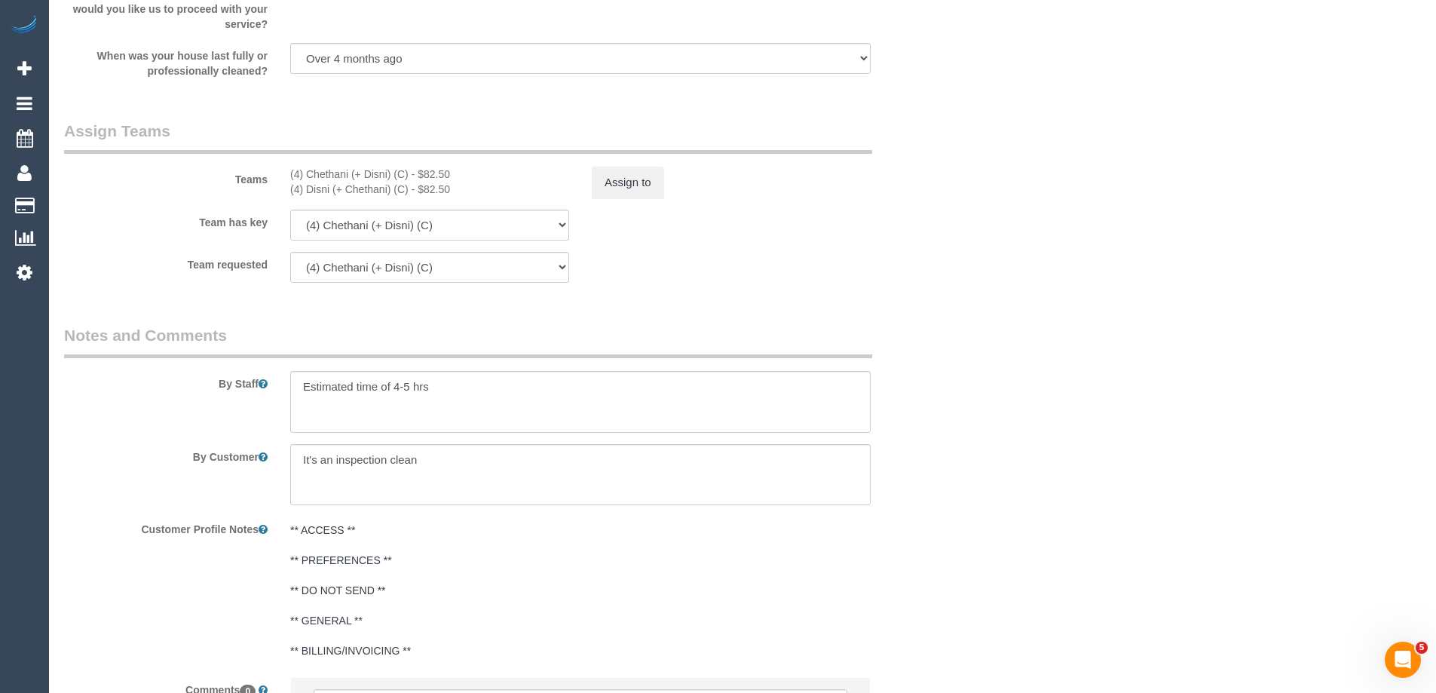
click at [628, 207] on sui-booking-teams "Teams (4) Chethani (+ Disni) (C) - $82.50 (4) Disni (+ Chethani) (C) - $82.50 A…" at bounding box center [505, 201] width 882 height 163
click at [634, 184] on button "Assign to" at bounding box center [628, 183] width 72 height 32
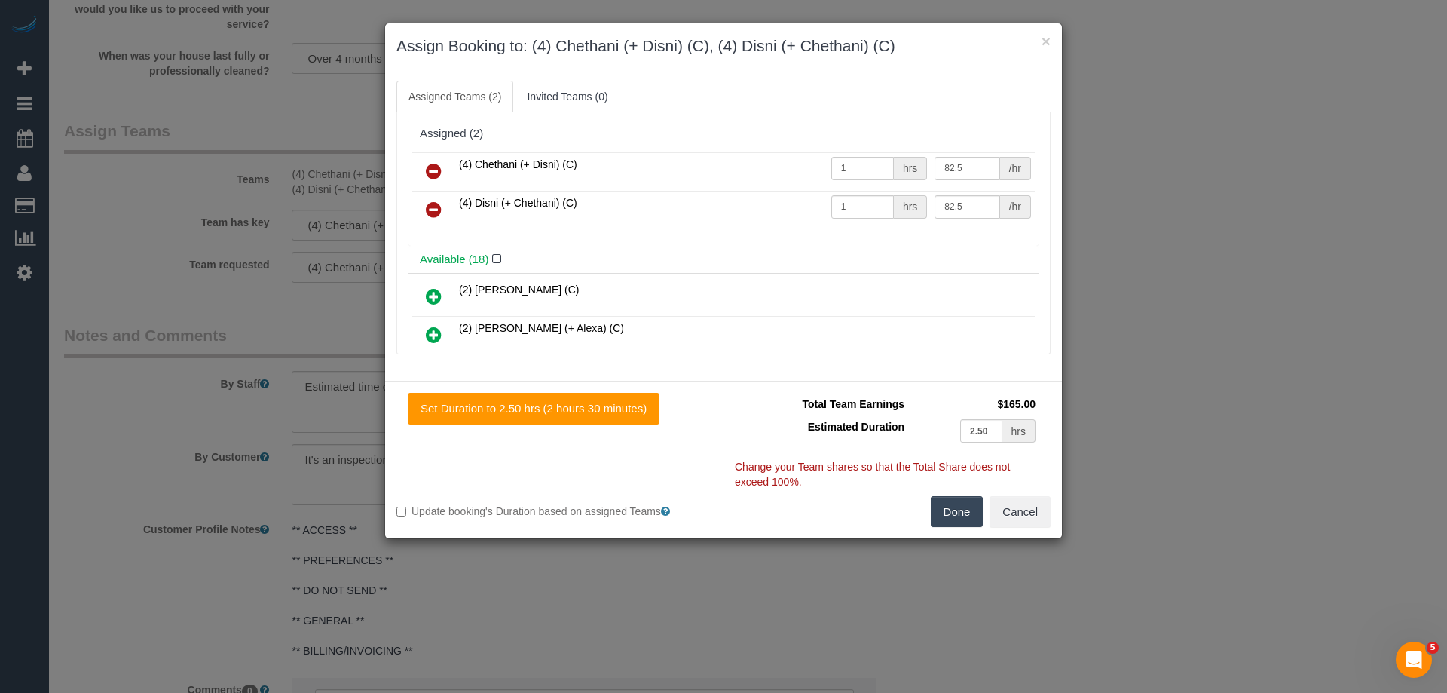
click at [435, 165] on icon at bounding box center [434, 171] width 16 height 18
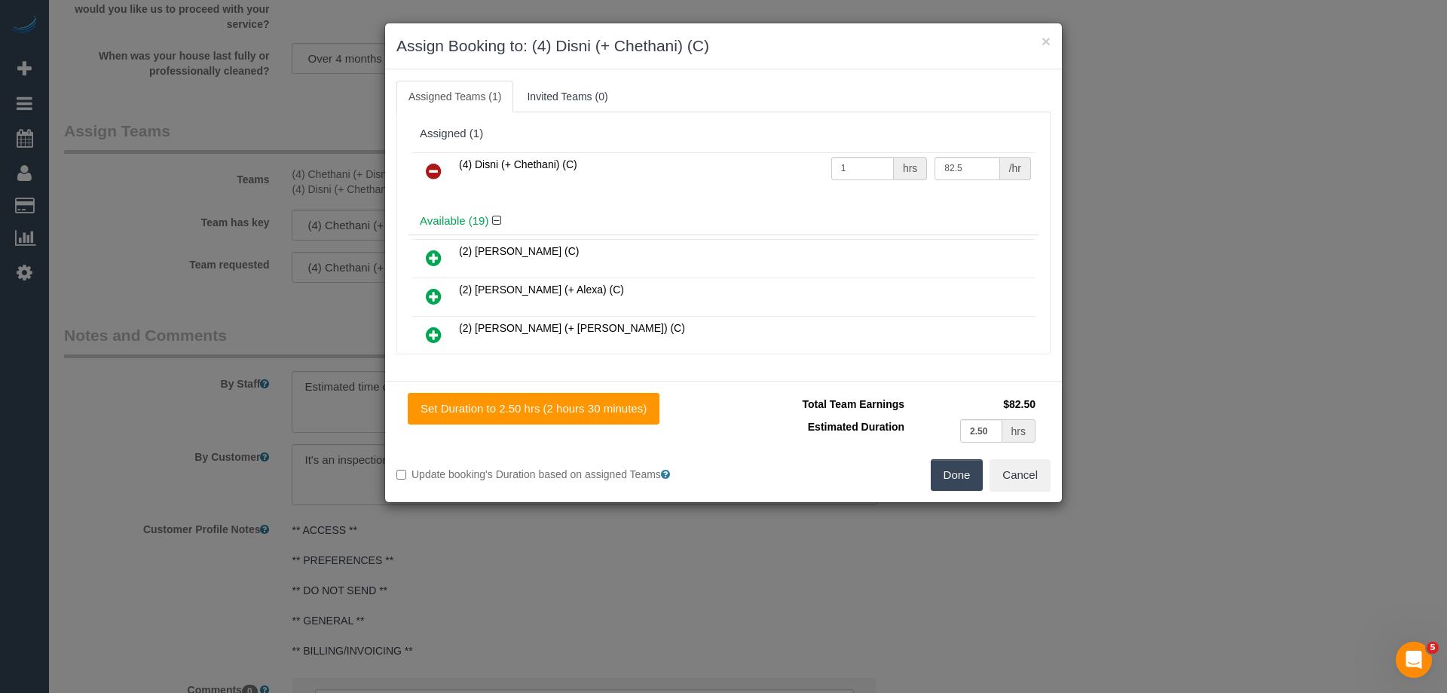
click at [433, 166] on icon at bounding box center [434, 171] width 16 height 18
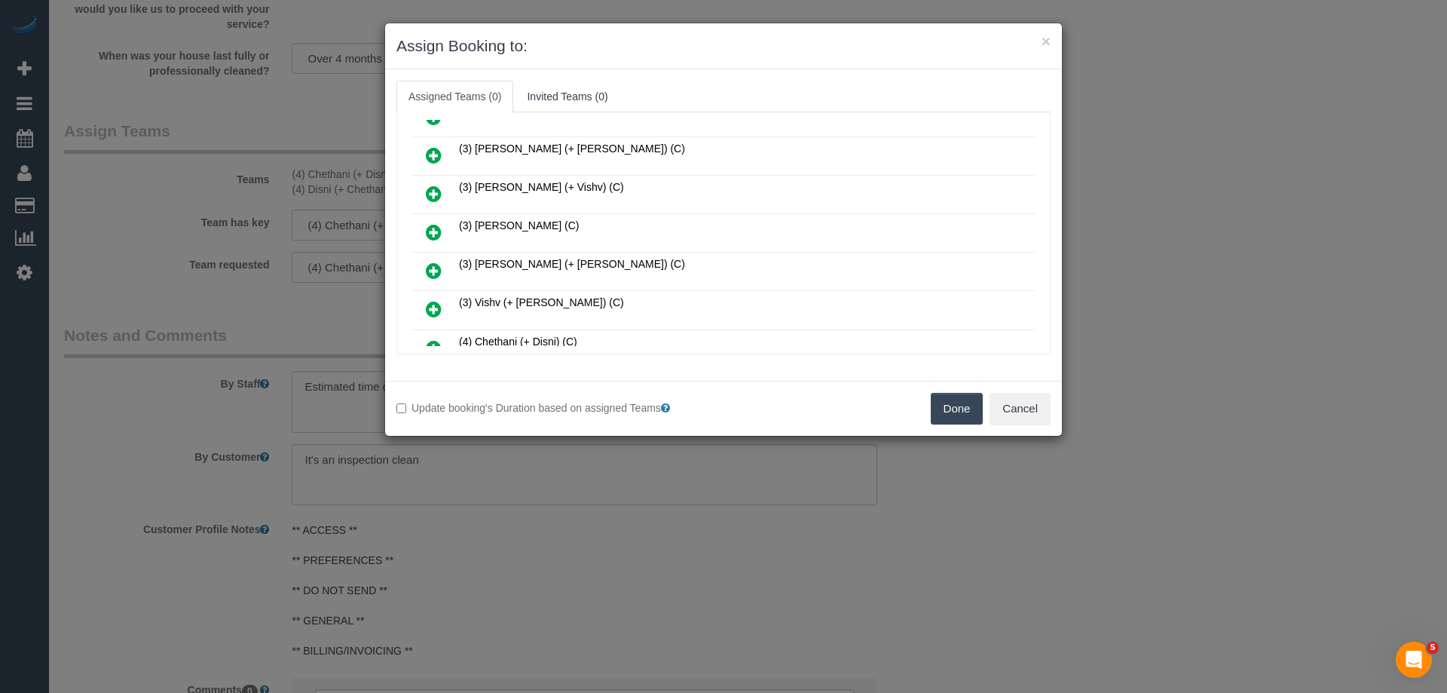
scroll to position [603, 0]
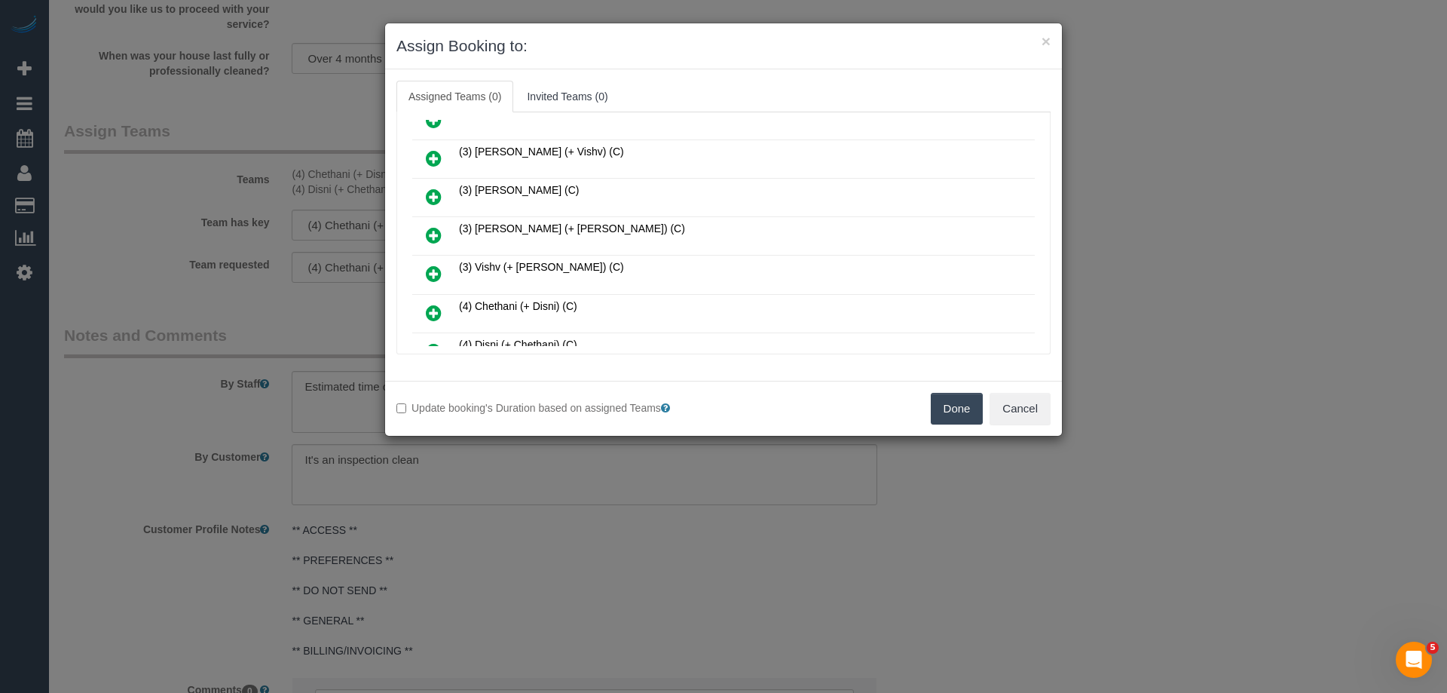
click at [425, 269] on link at bounding box center [433, 274] width 35 height 30
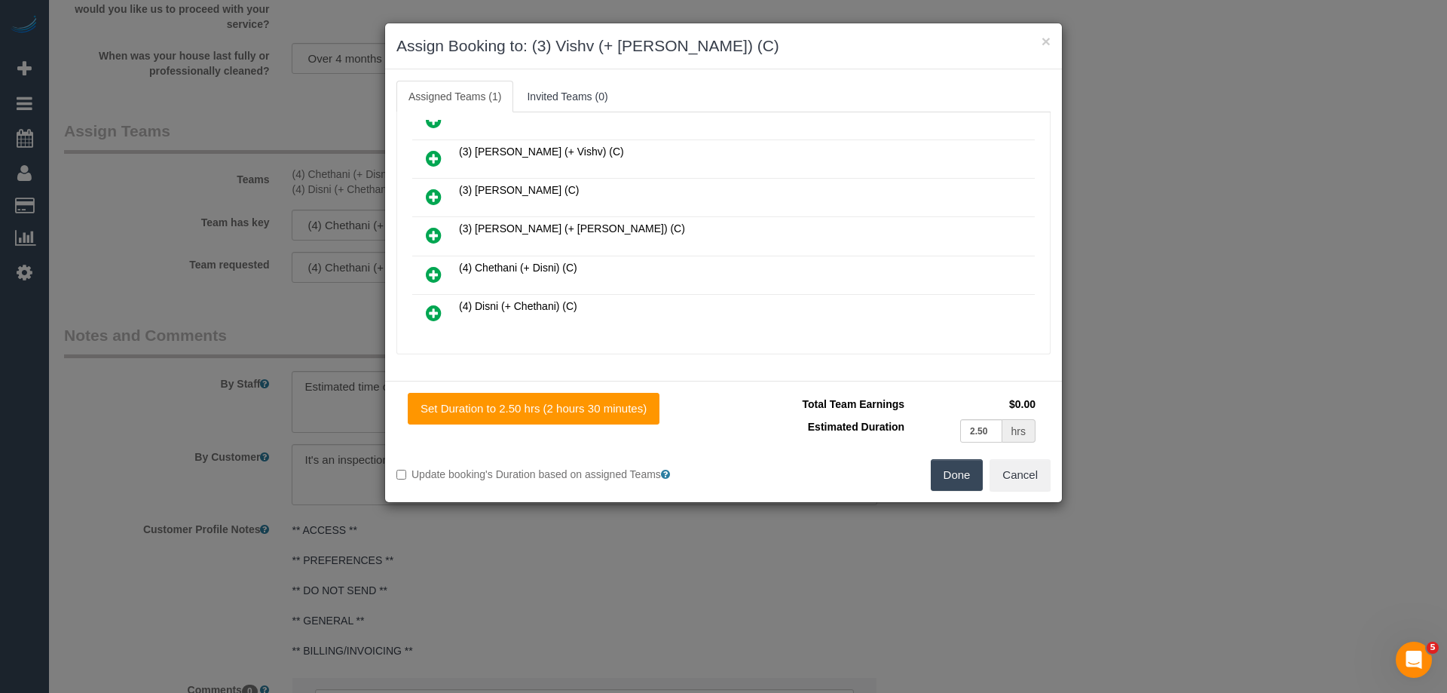
click at [437, 146] on link at bounding box center [433, 159] width 35 height 30
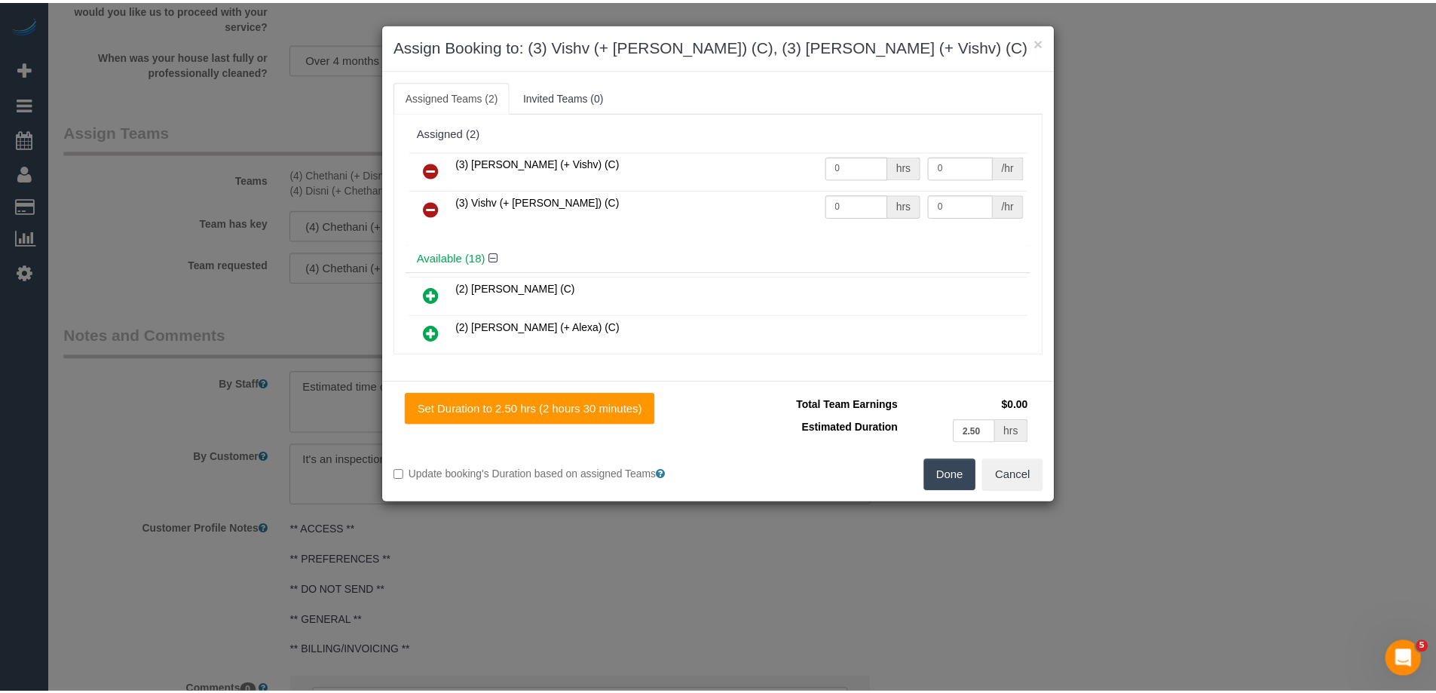
scroll to position [0, 0]
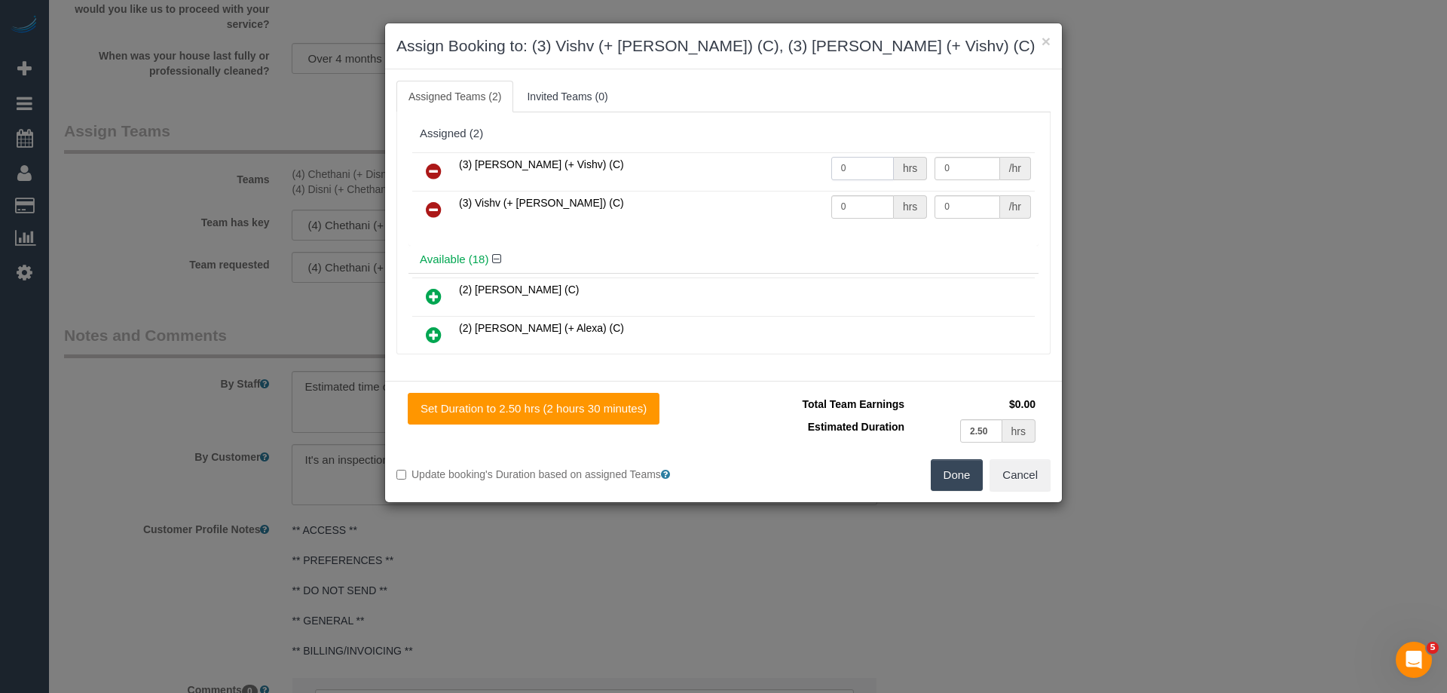
drag, startPoint x: 852, startPoint y: 166, endPoint x: 767, endPoint y: 161, distance: 85.3
click at [789, 161] on tr "(3) Kelvin (+ Vishv) (C) 0 hrs 0 /hr" at bounding box center [723, 171] width 623 height 38
type input "1"
drag, startPoint x: 861, startPoint y: 205, endPoint x: 751, endPoint y: 203, distance: 110.1
click at [751, 205] on tr "(3) Vishv (+ Kelvin) (C) 0 hrs 0 /hr" at bounding box center [723, 210] width 623 height 38
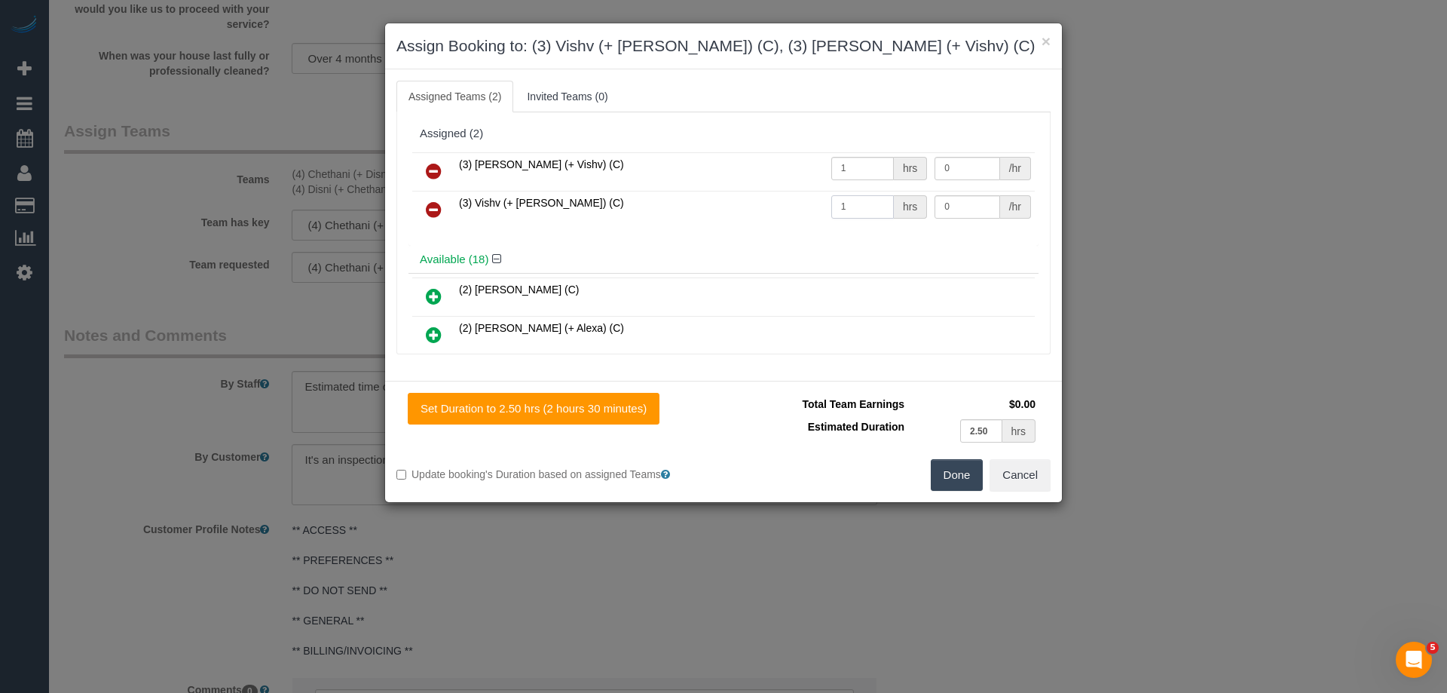
type input "1"
drag, startPoint x: 965, startPoint y: 166, endPoint x: 846, endPoint y: 162, distance: 118.4
click at [846, 162] on tr "(3) Kelvin (+ Vishv) (C) 1 hrs 0 /hr" at bounding box center [723, 171] width 623 height 38
type input "82.5"
drag, startPoint x: 954, startPoint y: 202, endPoint x: 830, endPoint y: 188, distance: 125.1
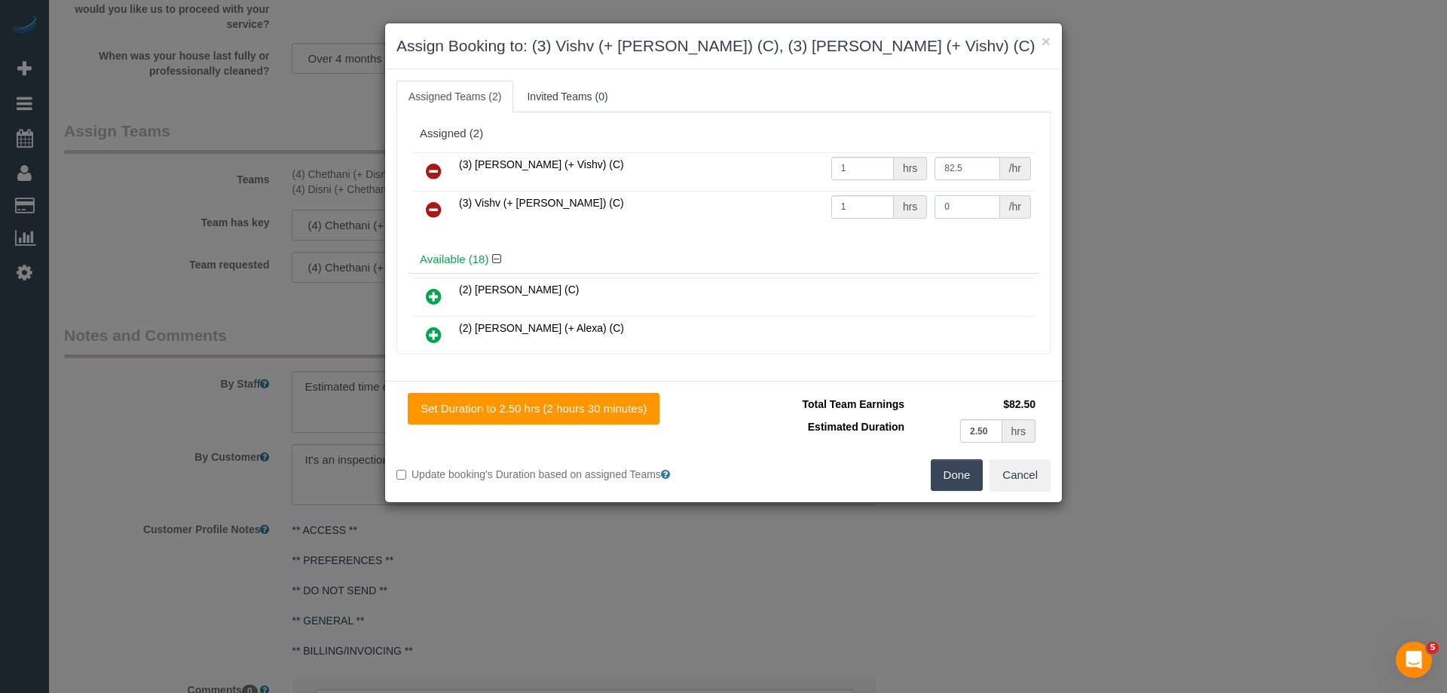
click at [834, 188] on tbody "(3) Kelvin (+ Vishv) (C) 1 hrs 82.5 /hr (3) Vishv (+ Kelvin) (C) 1 hrs 0 /hr" at bounding box center [723, 190] width 623 height 77
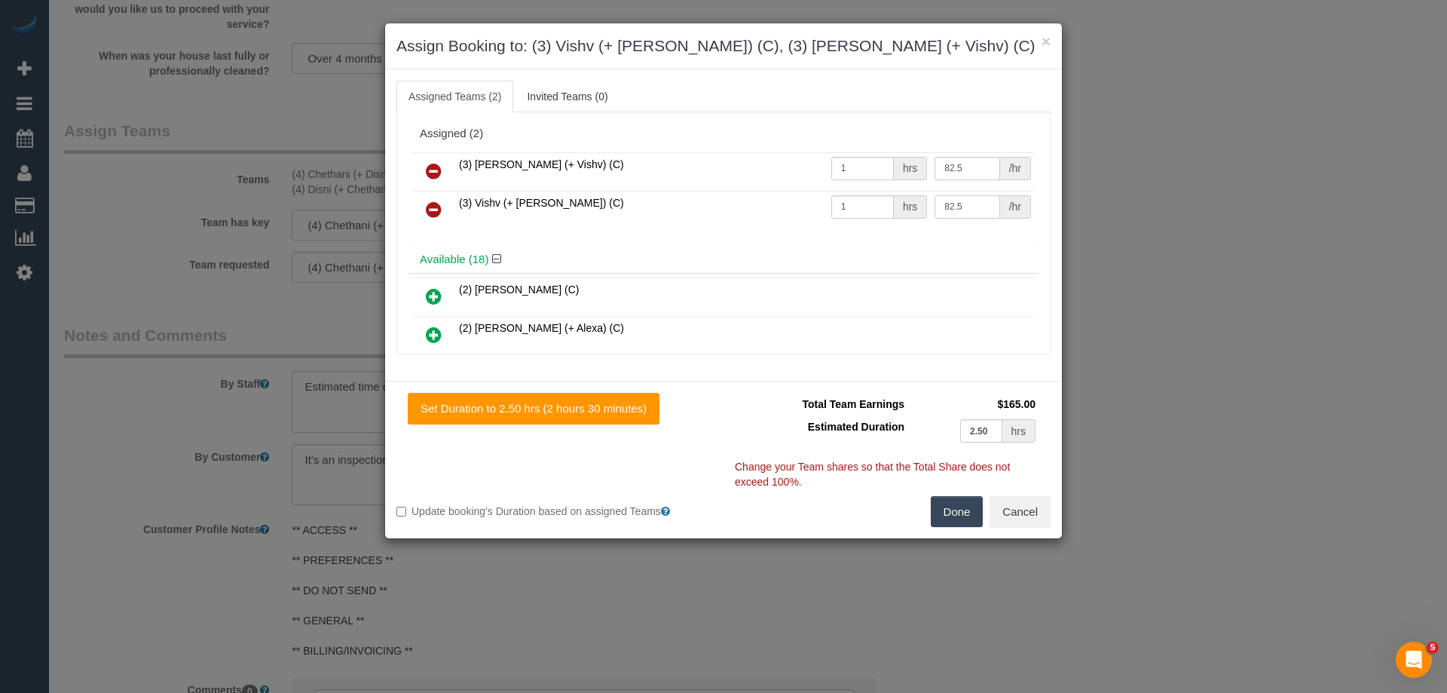
type input "82.5"
click at [956, 504] on button "Done" at bounding box center [957, 512] width 53 height 32
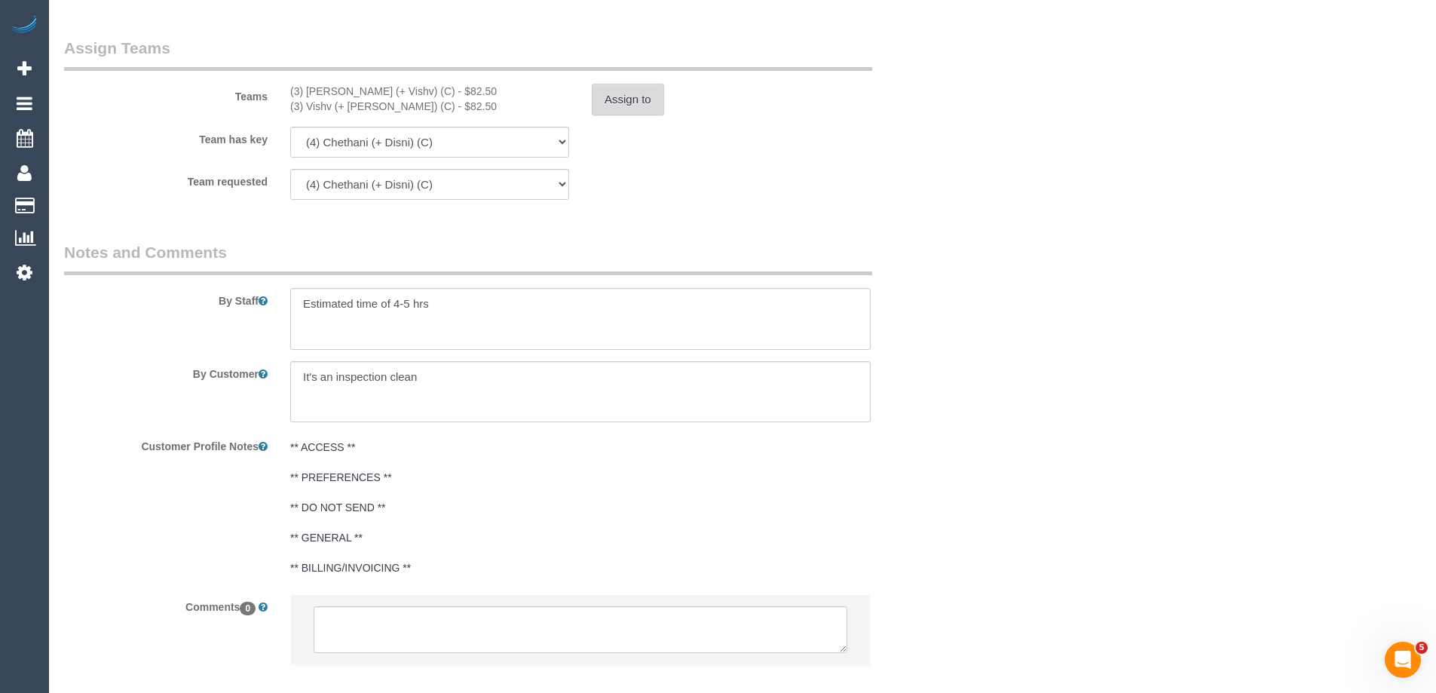
scroll to position [2350, 0]
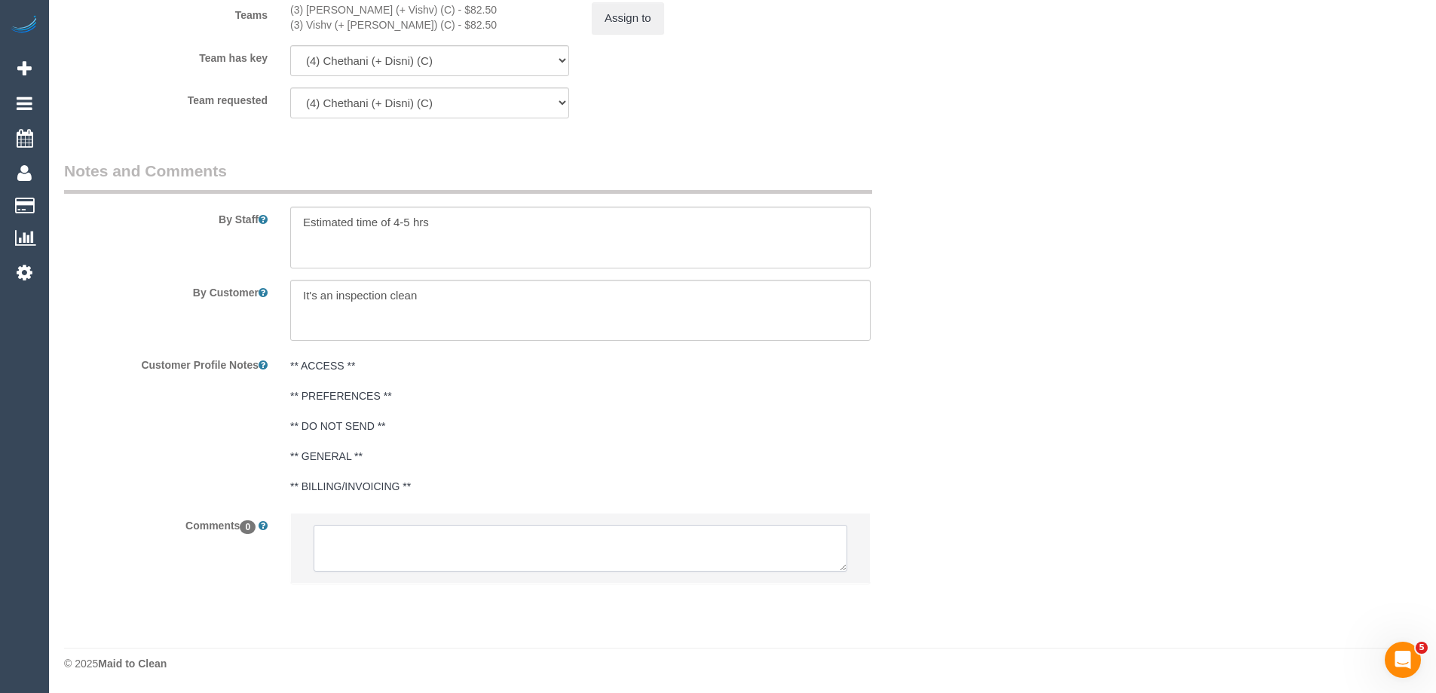
click at [356, 537] on textarea at bounding box center [581, 548] width 534 height 47
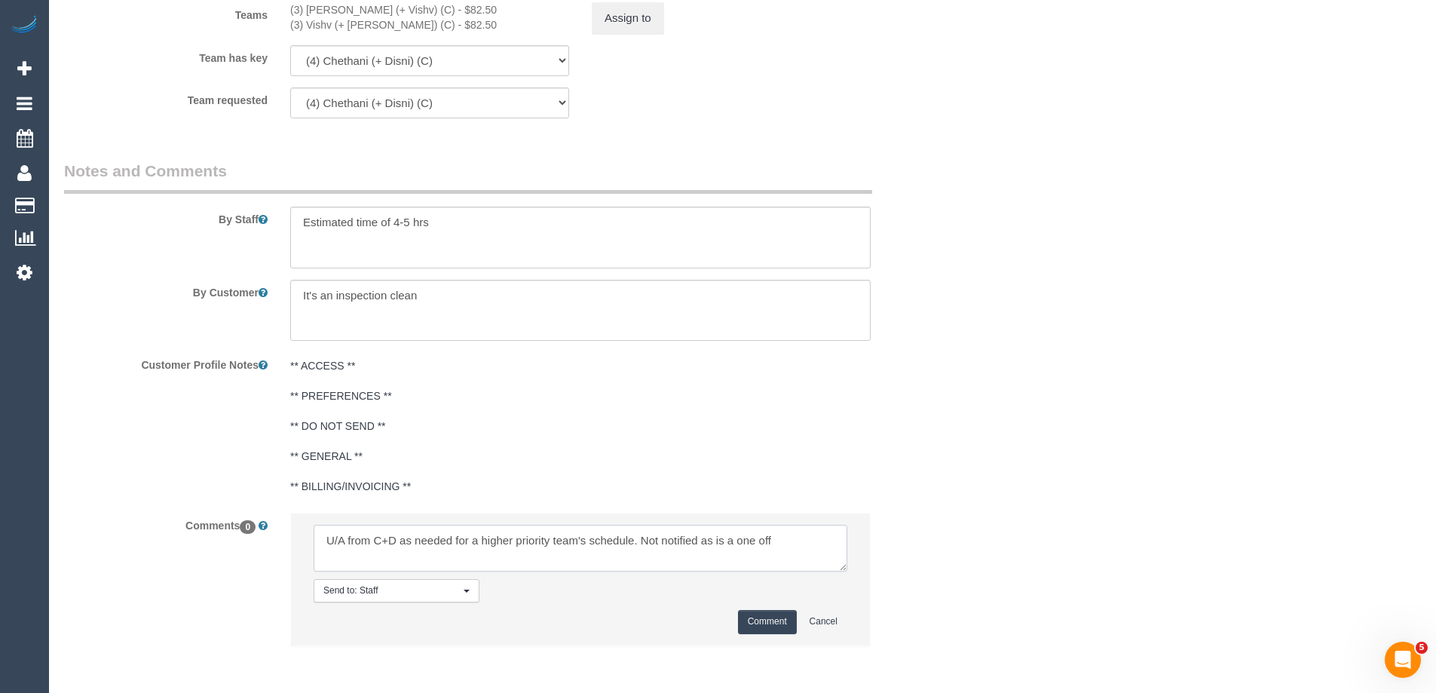
type textarea "U/A from C+D as needed for a higher priority team's schedule. Not notified as i…"
click at [763, 628] on button "Comment" at bounding box center [767, 621] width 59 height 23
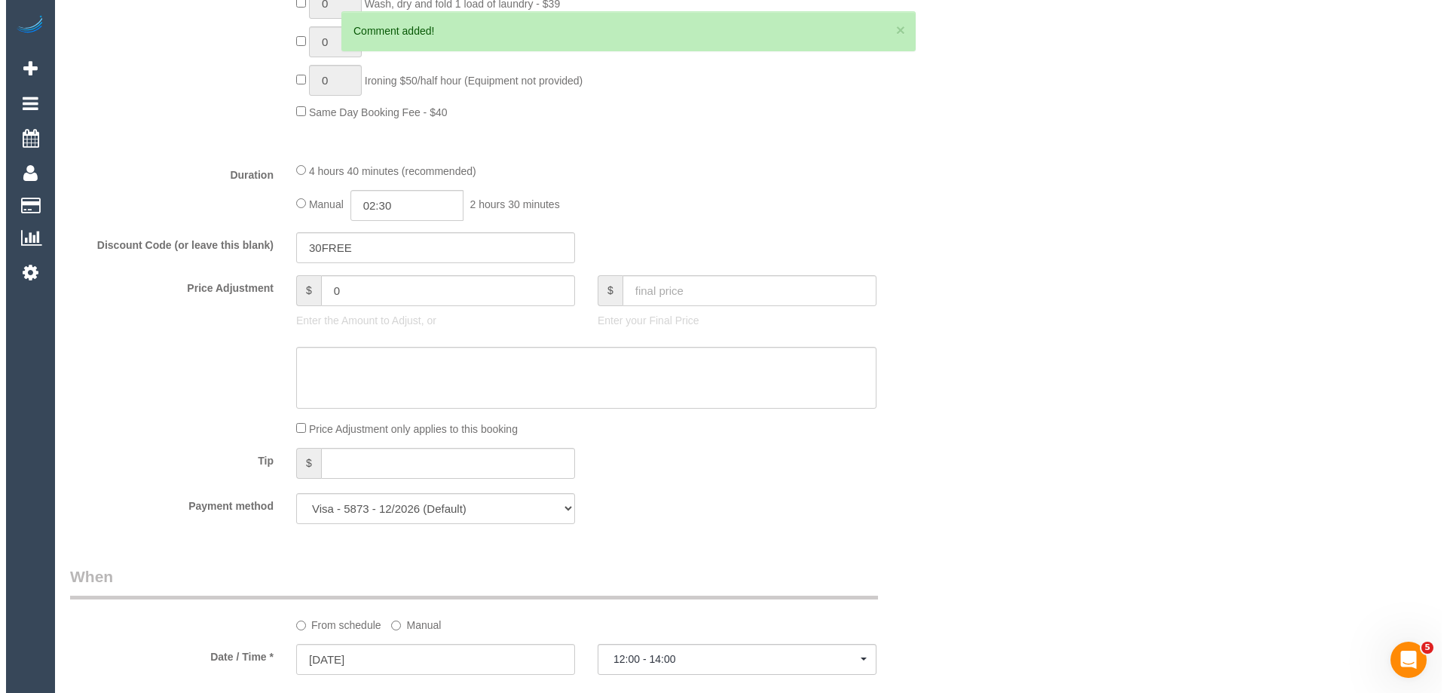
scroll to position [0, 0]
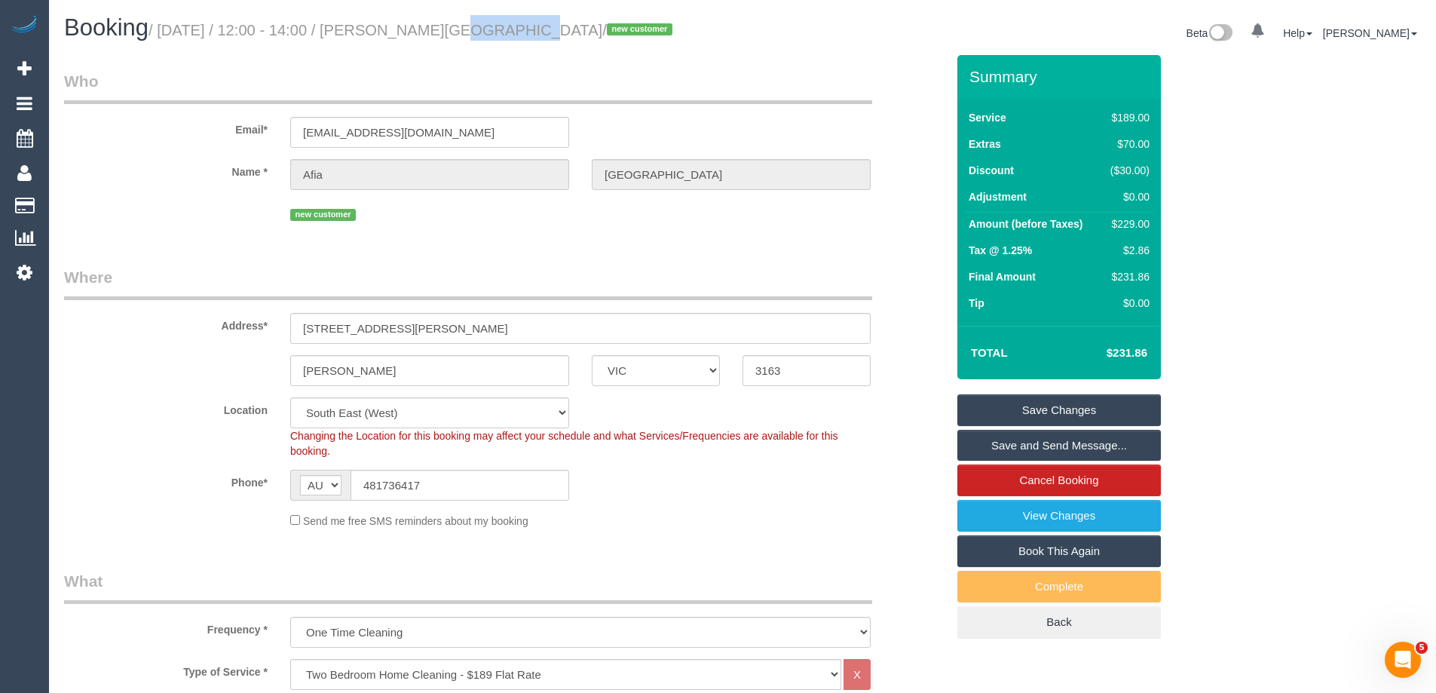
drag, startPoint x: 473, startPoint y: 26, endPoint x: 415, endPoint y: 32, distance: 58.3
click at [415, 32] on small "/ September 04, 2025 / 12:00 - 14:00 / Afia Lodi / new customer" at bounding box center [412, 30] width 528 height 17
copy small "Afia Lodi"
click at [982, 396] on link "Save Changes" at bounding box center [1058, 410] width 203 height 32
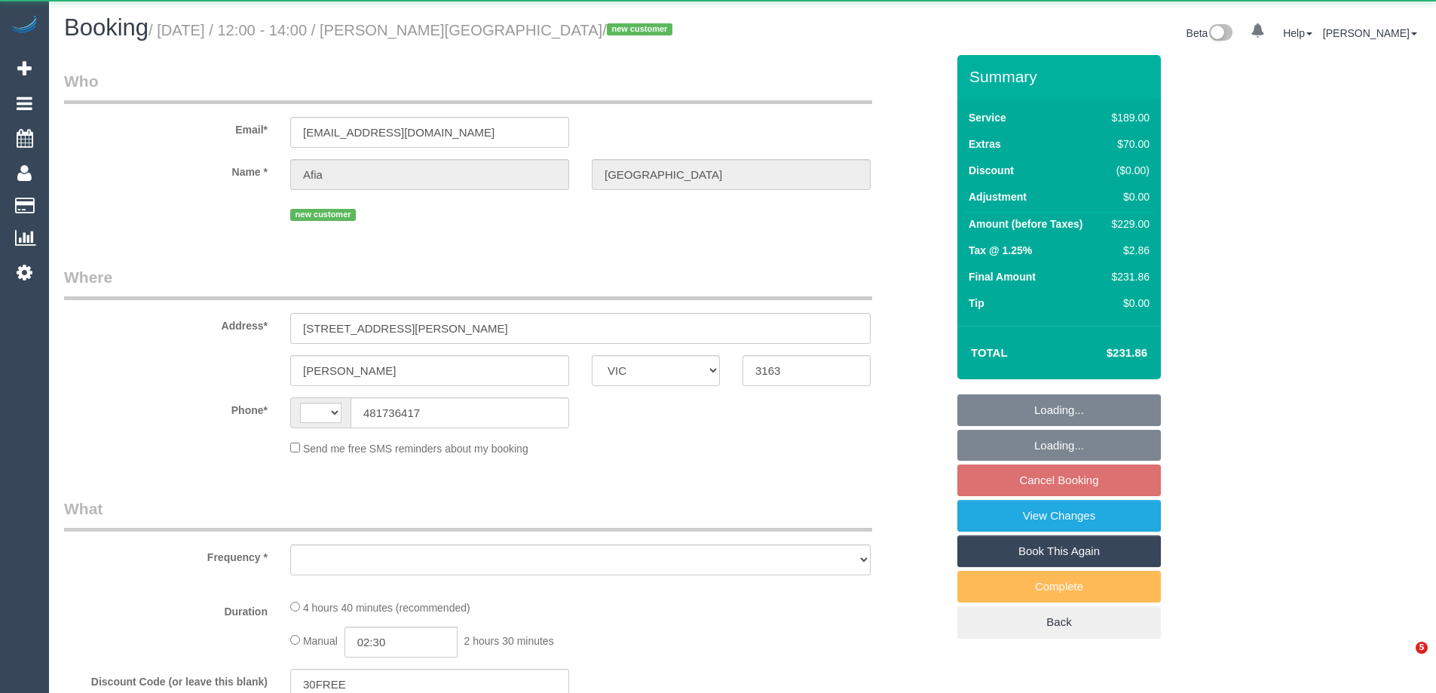
select select "VIC"
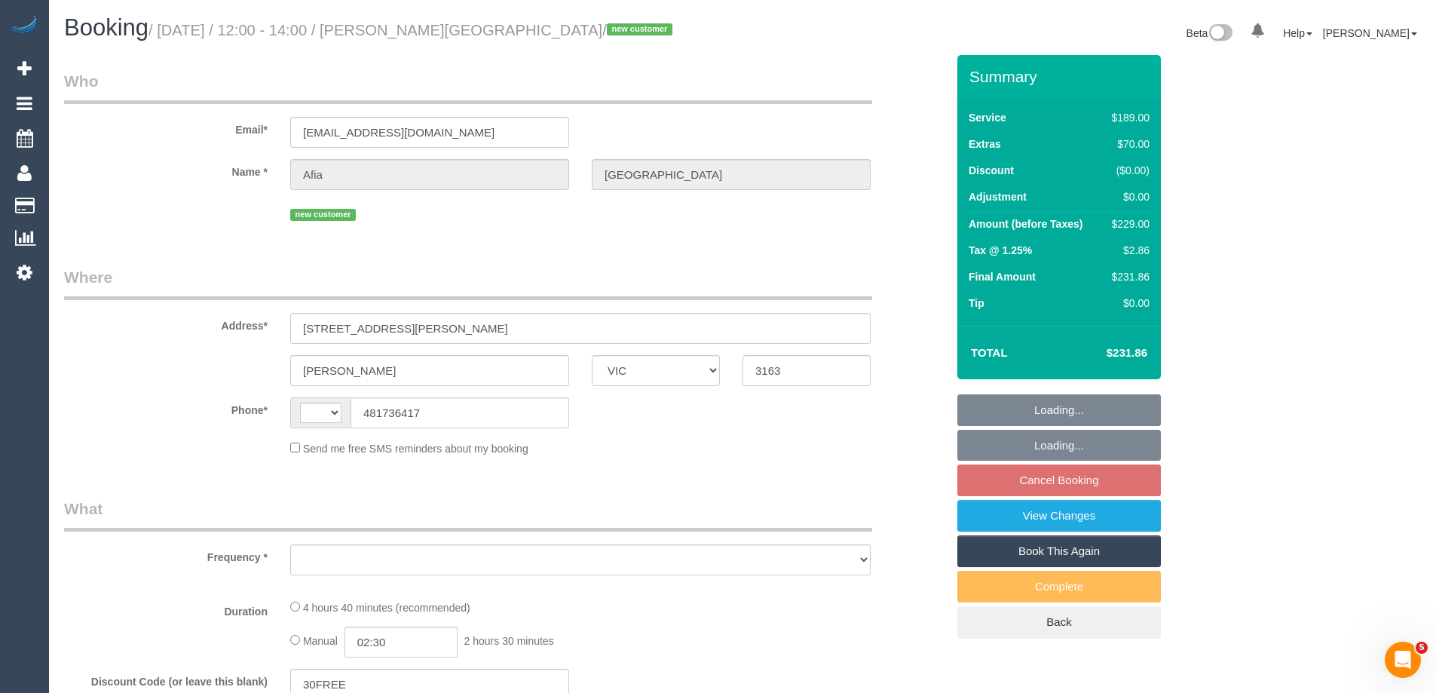
select select "string:AU"
select select "object:541"
select select "string:stripe-pm_1S1LqM2GScqysDRVuoBy84y8"
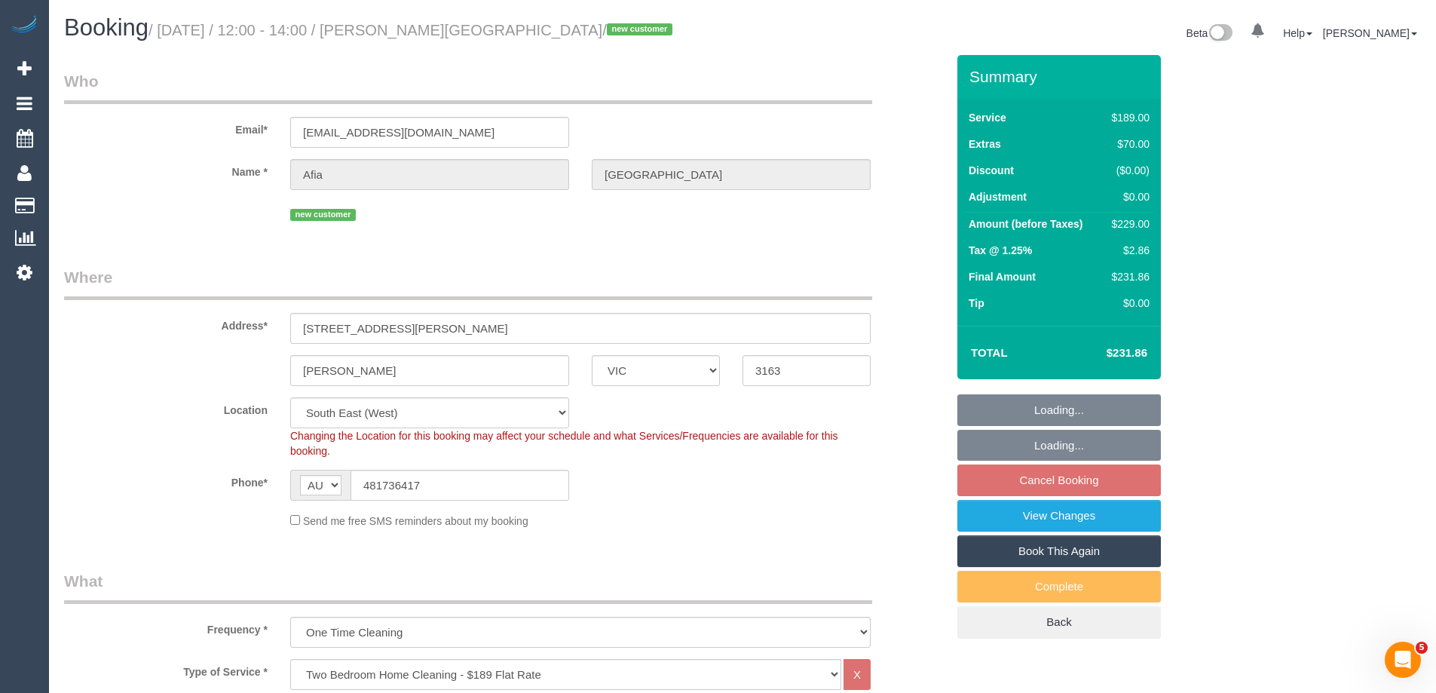
select select "object:665"
select select "number:29"
select select "number:14"
select select "number:19"
select select "number:25"
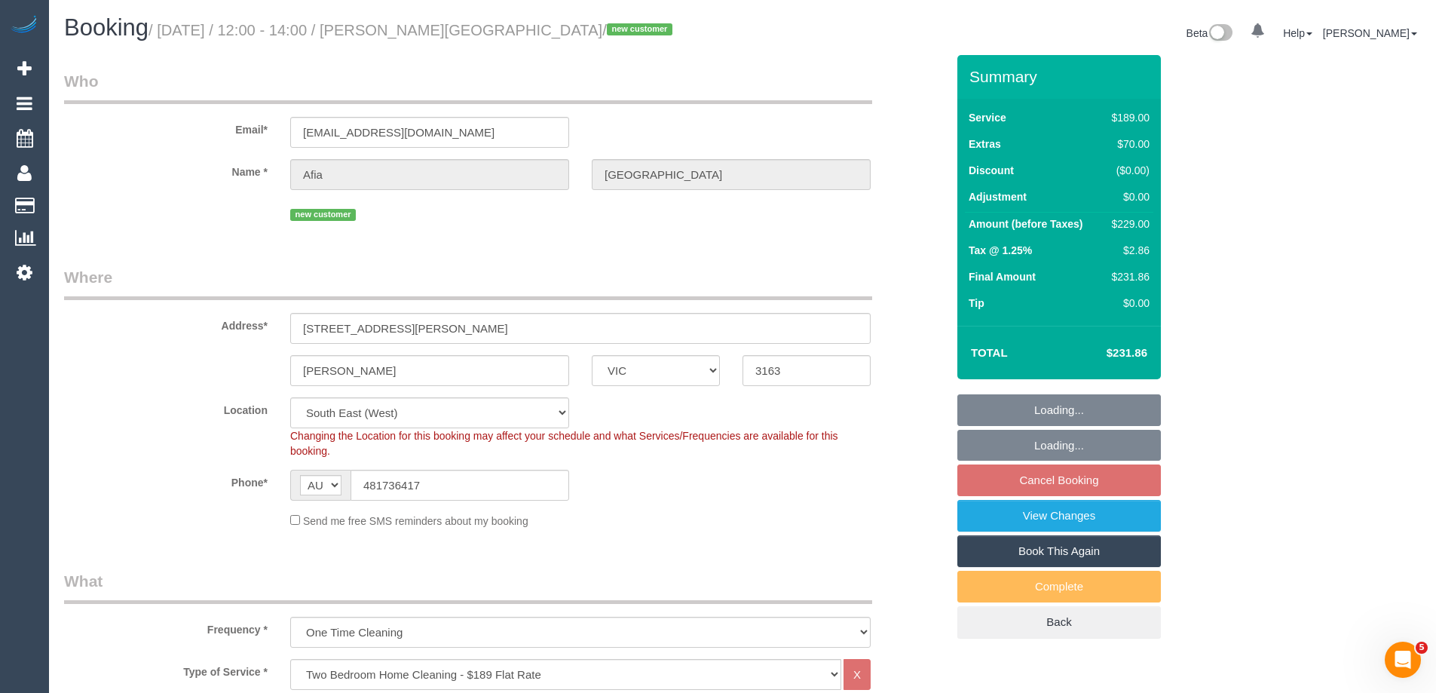
select select "number:33"
select select "number:26"
select select "spot1"
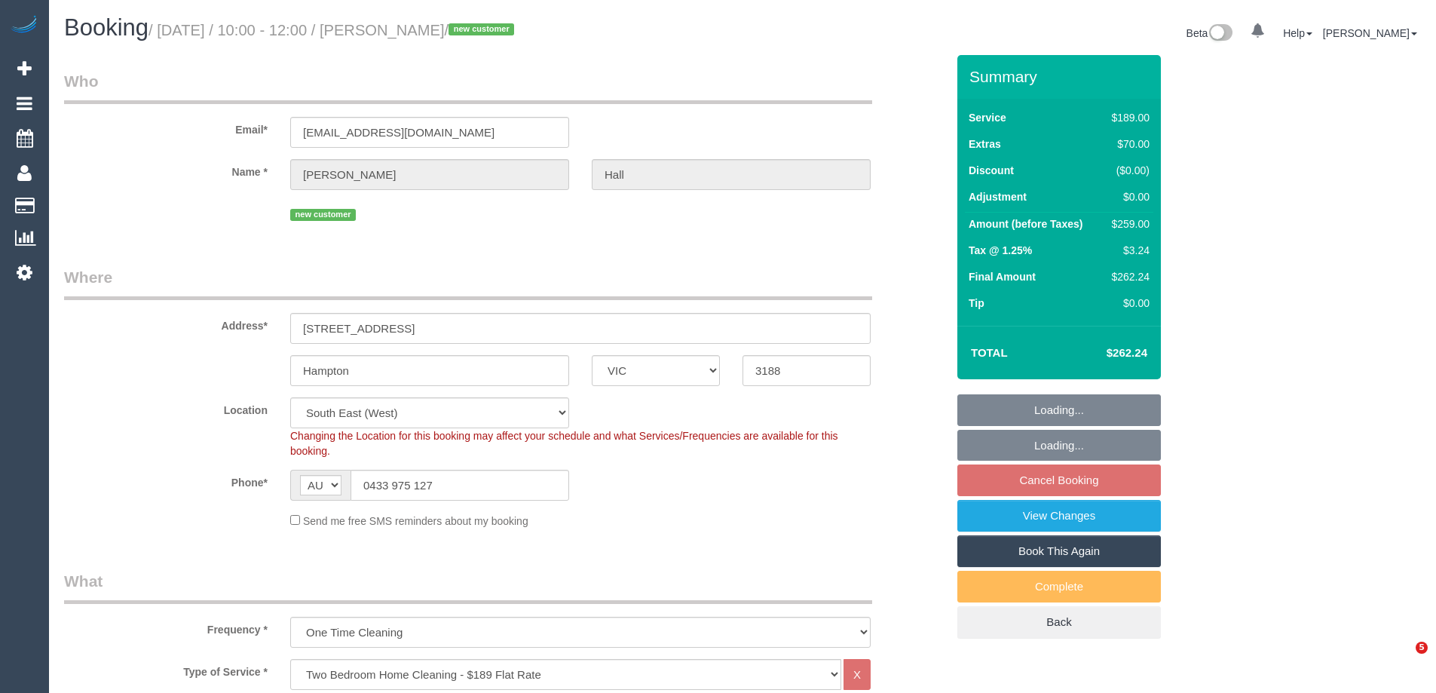
select select "VIC"
select select "spot1"
select select "number:27"
select select "number:14"
select select "number:19"
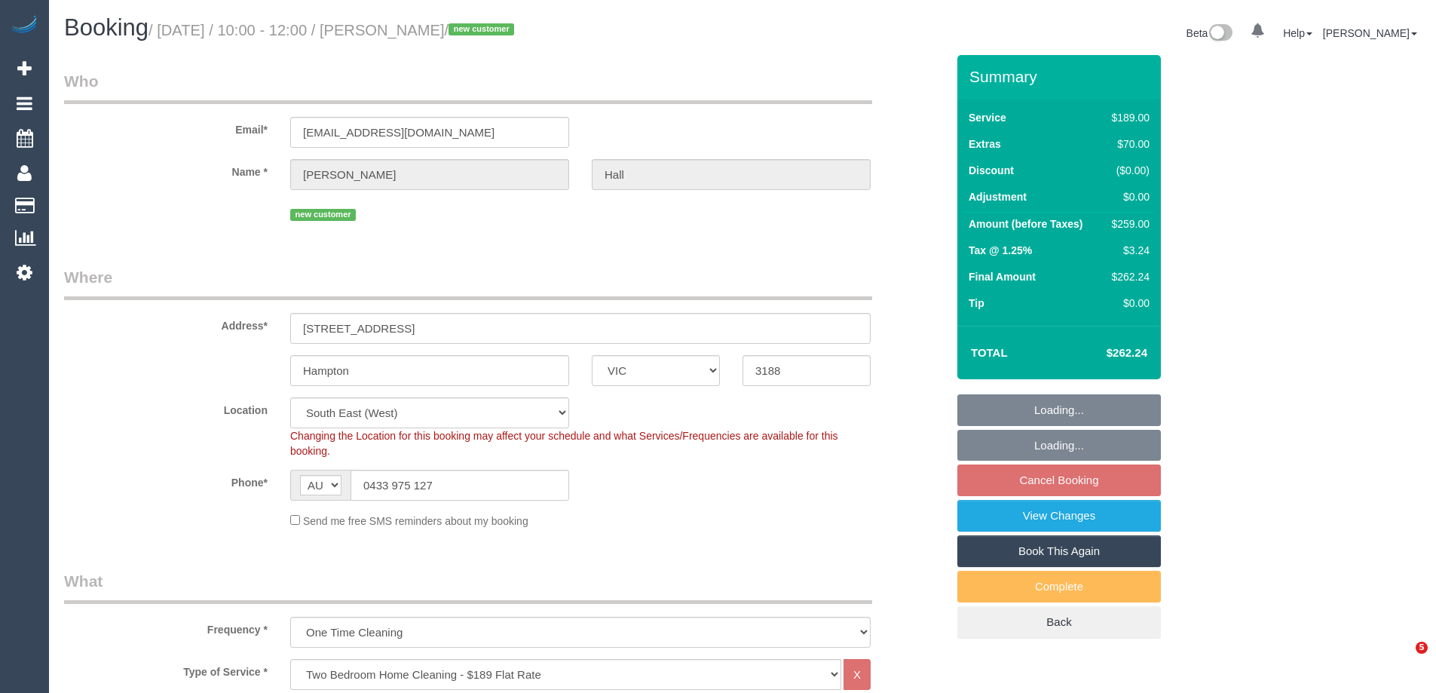
select select "number:24"
select select "number:13"
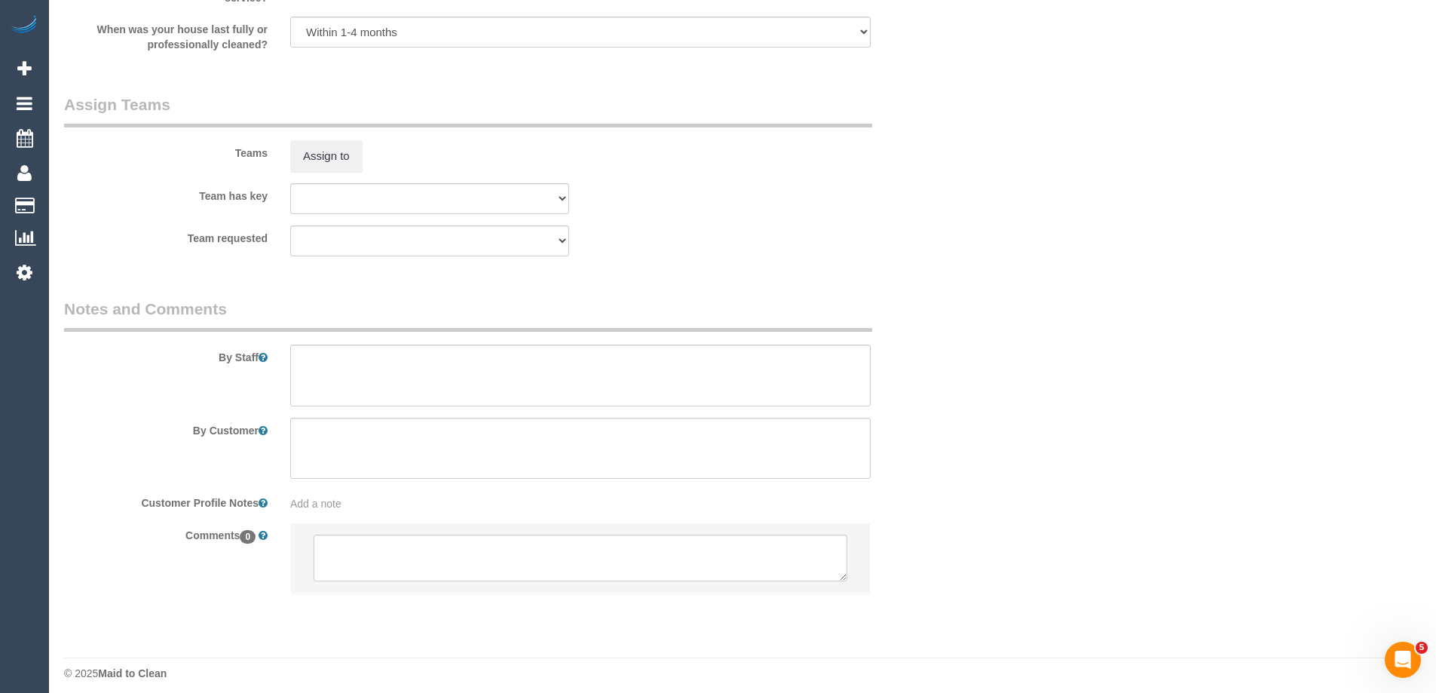
scroll to position [2222, 0]
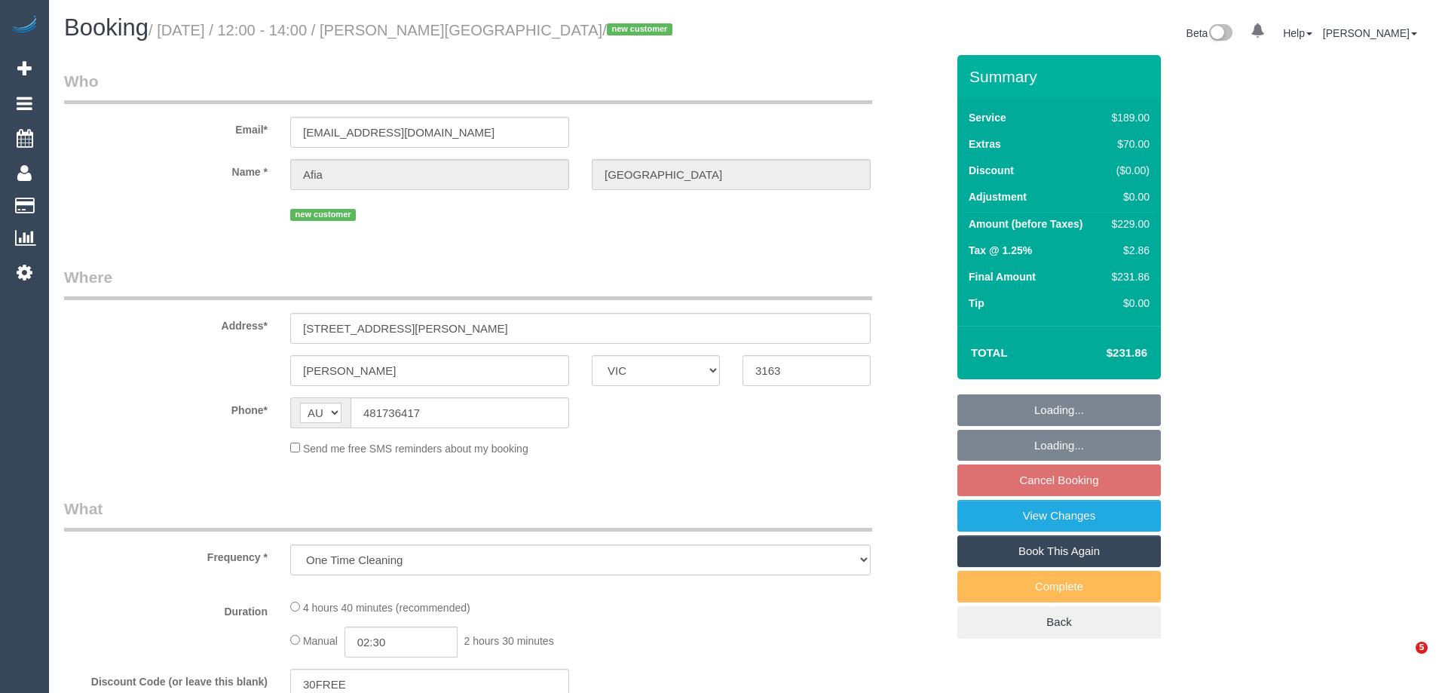
select select "VIC"
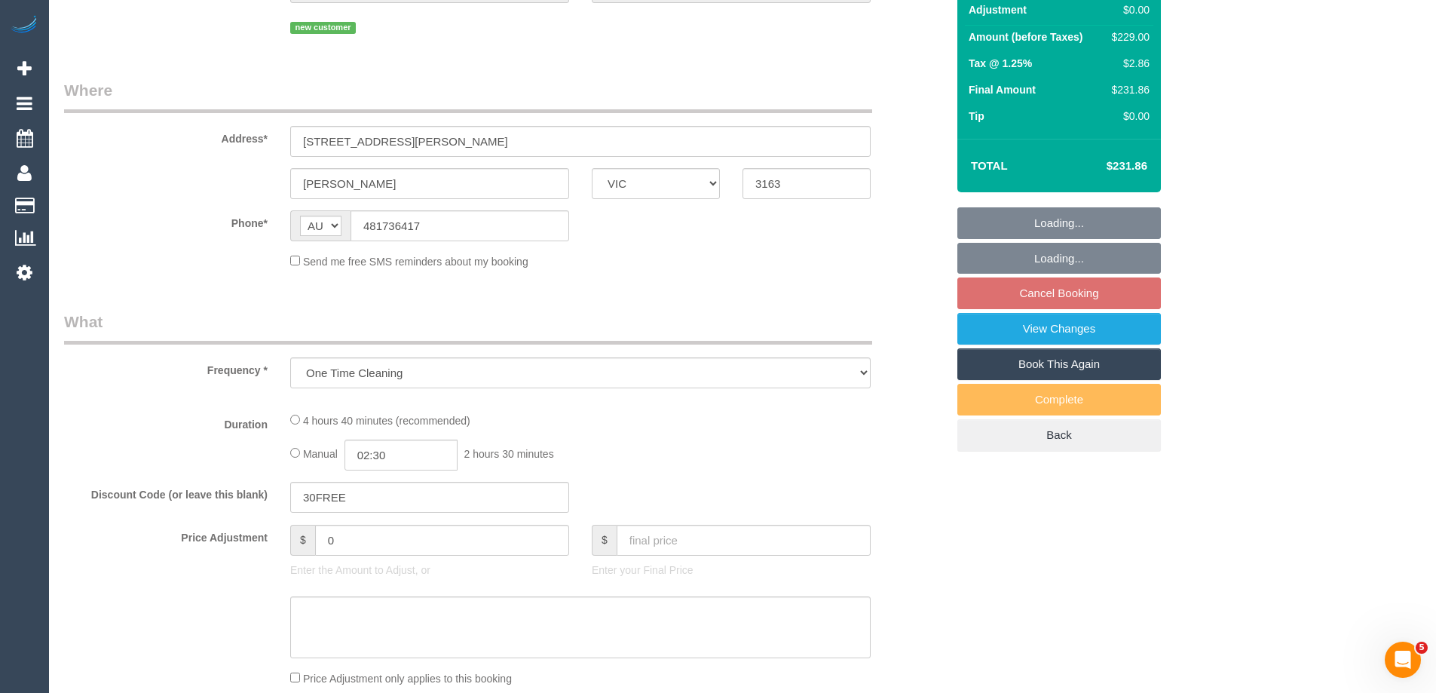
select select "string:stripe-pm_1S1LqM2GScqysDRVuoBy84y8"
select select "number:29"
select select "number:14"
select select "number:19"
select select "number:25"
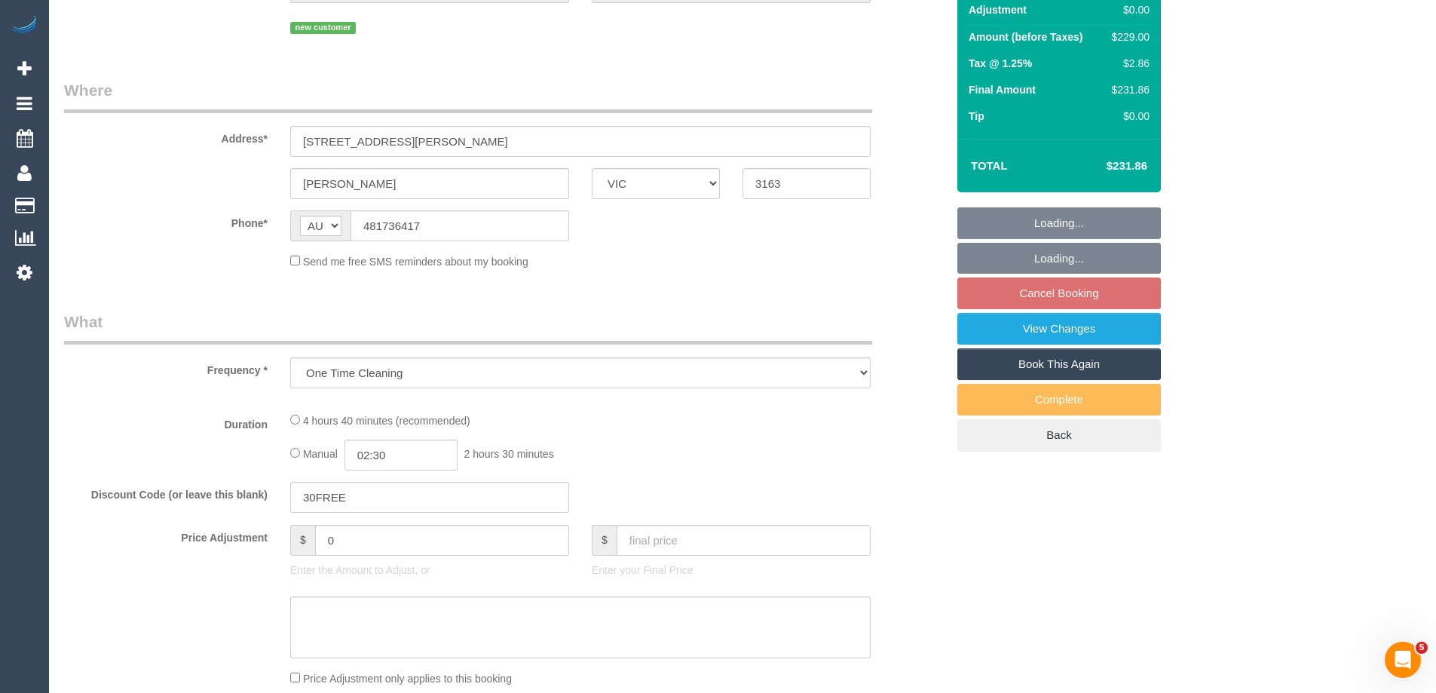
select select "number:33"
select select "number:26"
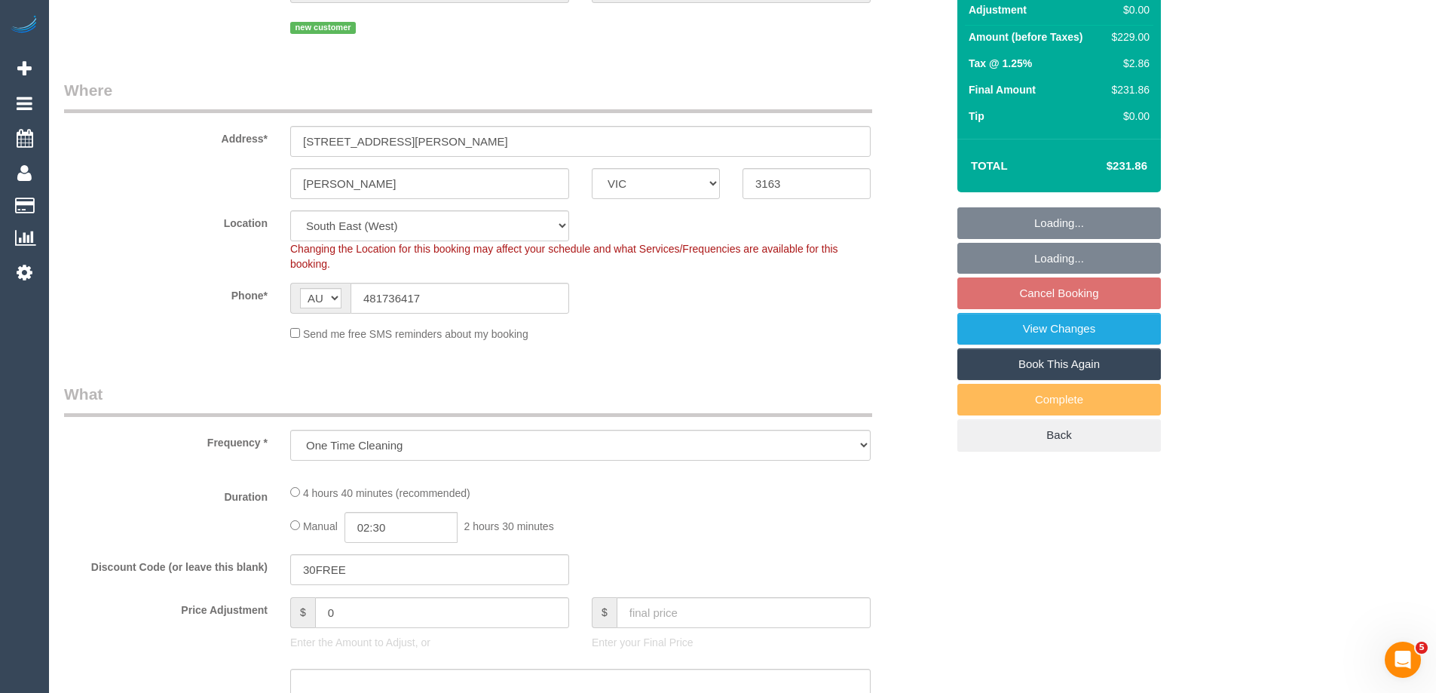
select select "object:811"
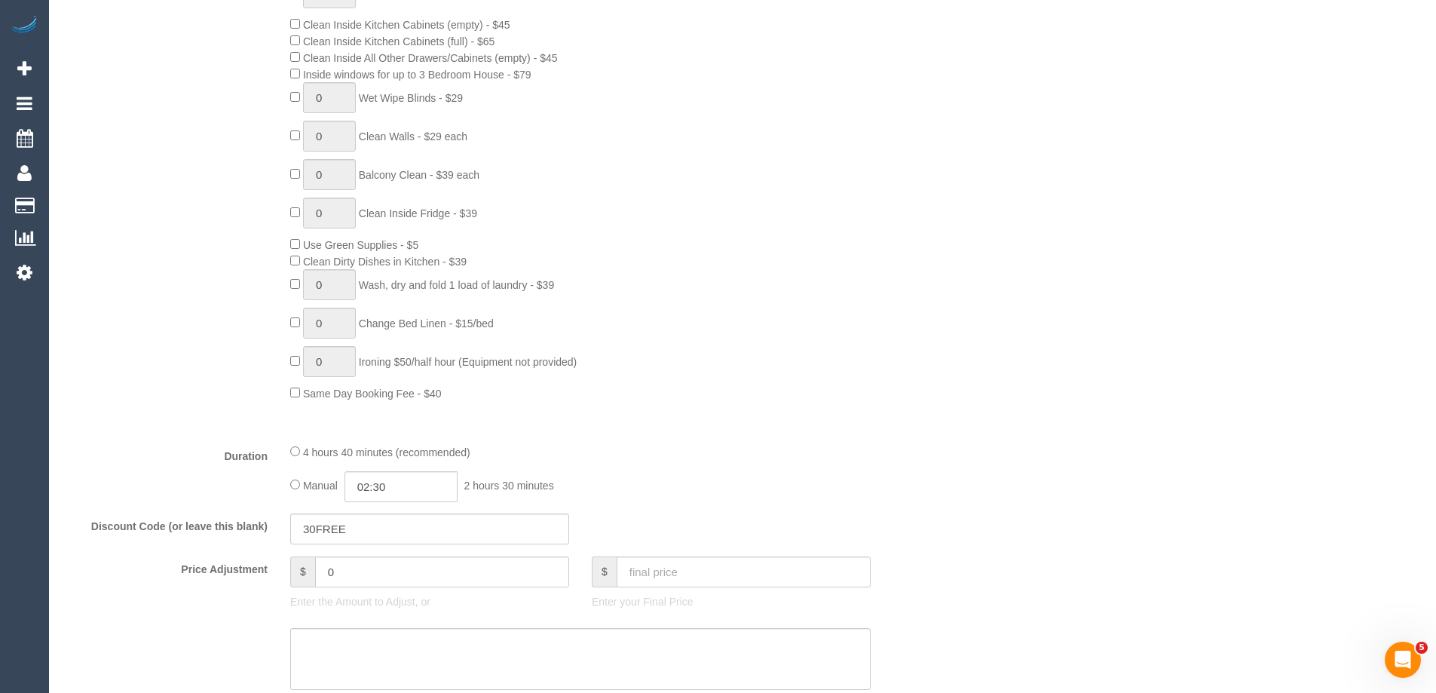
select select "spot1"
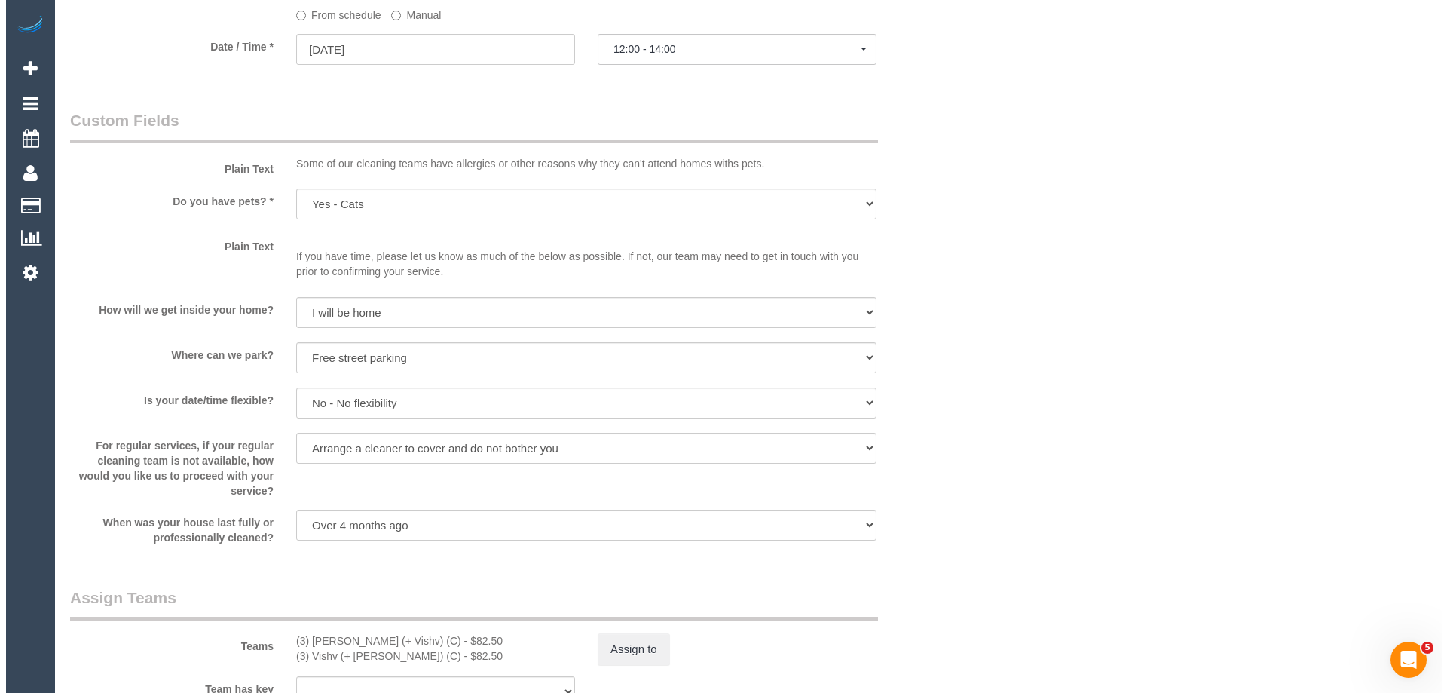
scroll to position [1960, 0]
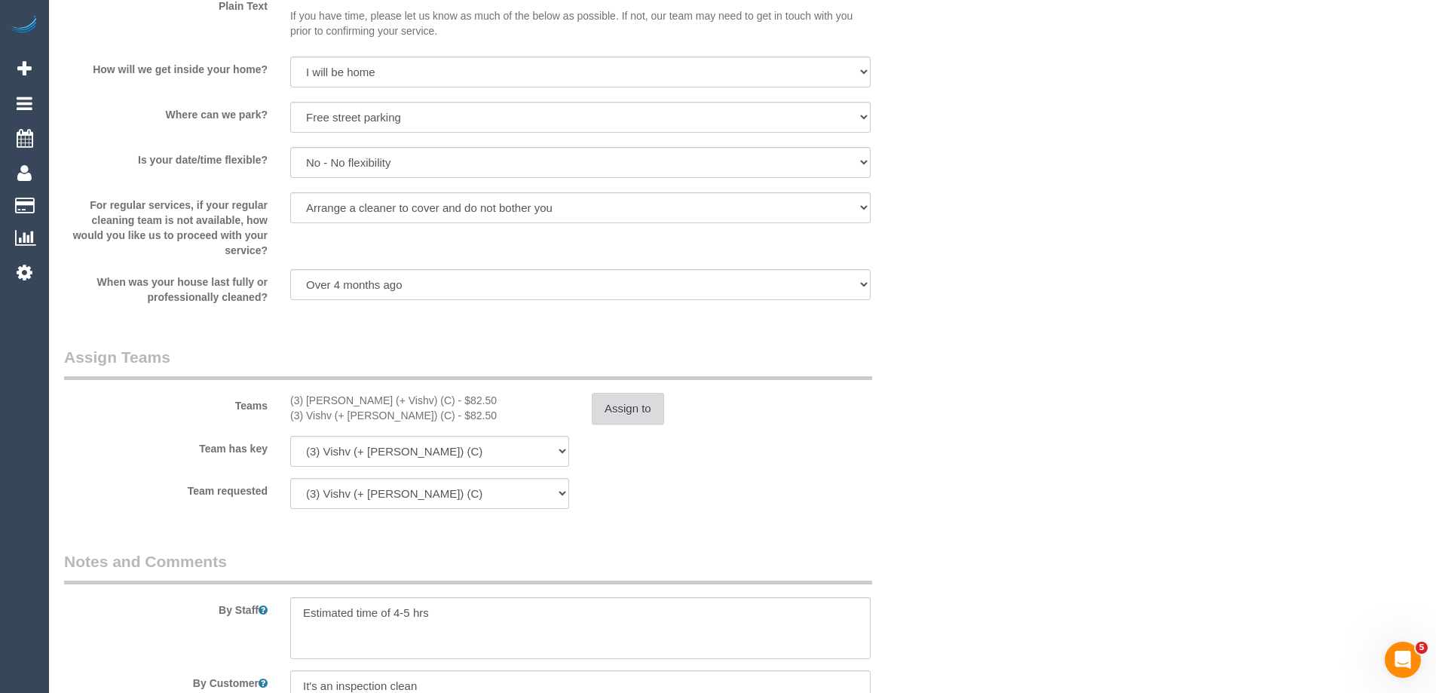
click at [627, 417] on button "Assign to" at bounding box center [628, 409] width 72 height 32
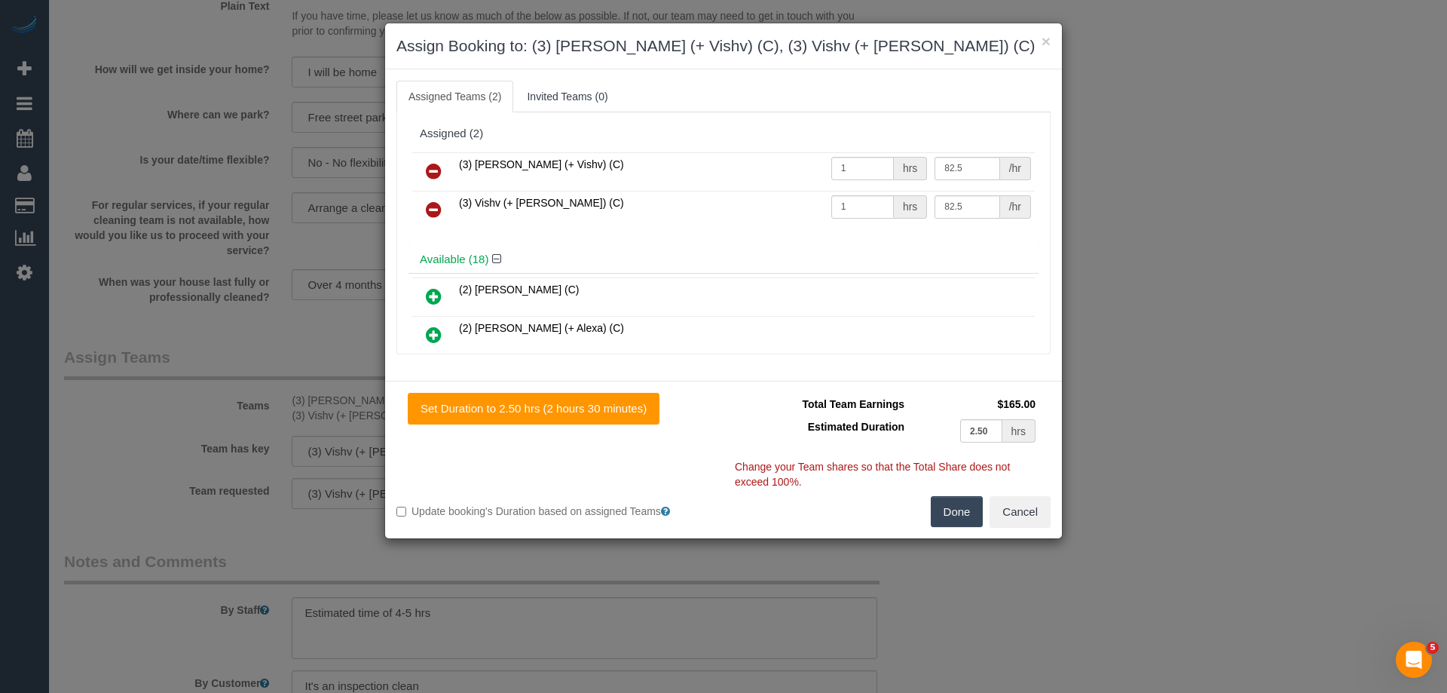
click at [438, 165] on icon at bounding box center [434, 171] width 16 height 18
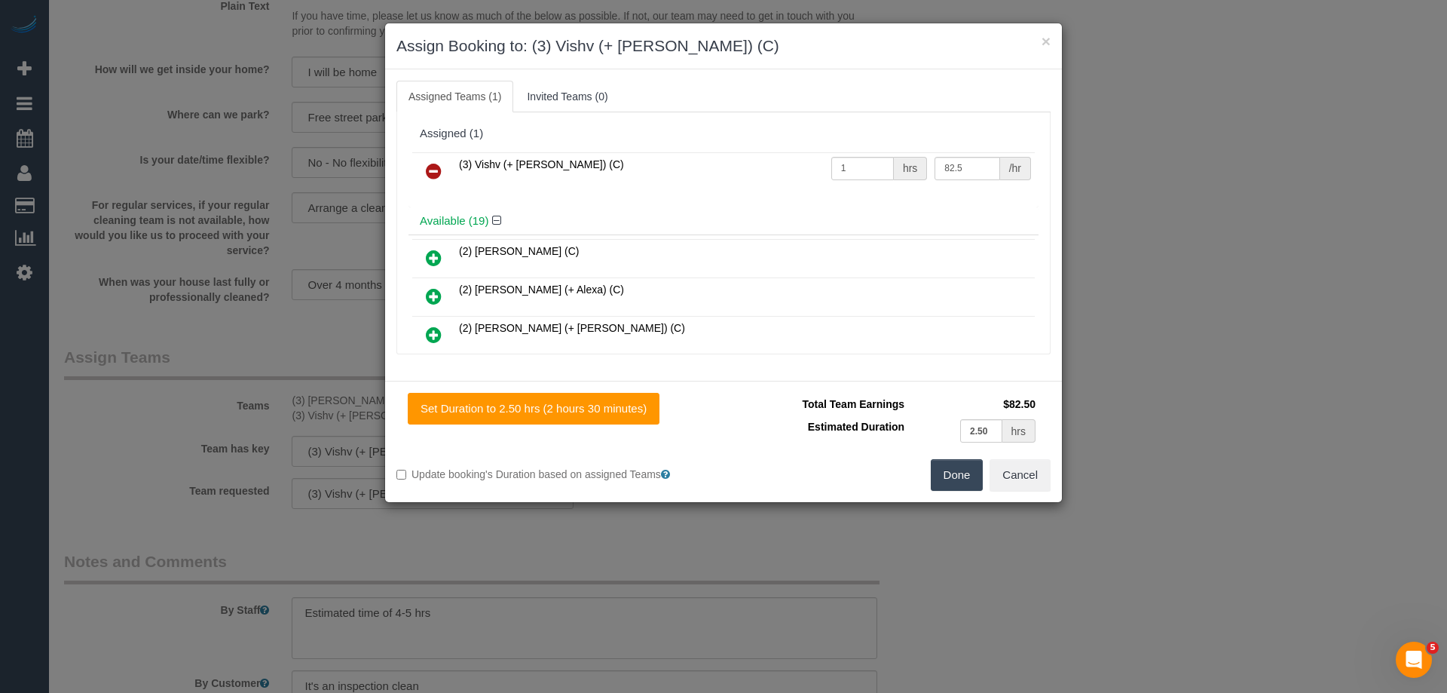
click at [438, 165] on icon at bounding box center [434, 171] width 16 height 18
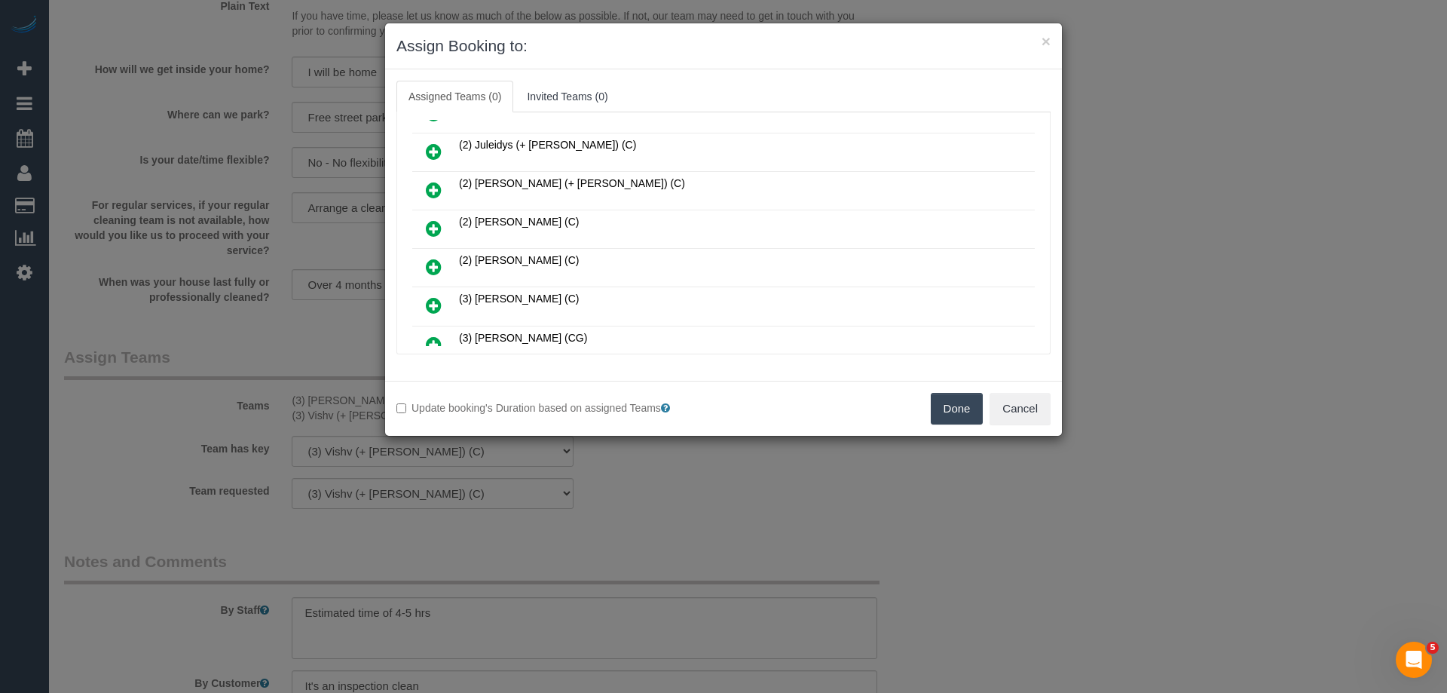
scroll to position [452, 0]
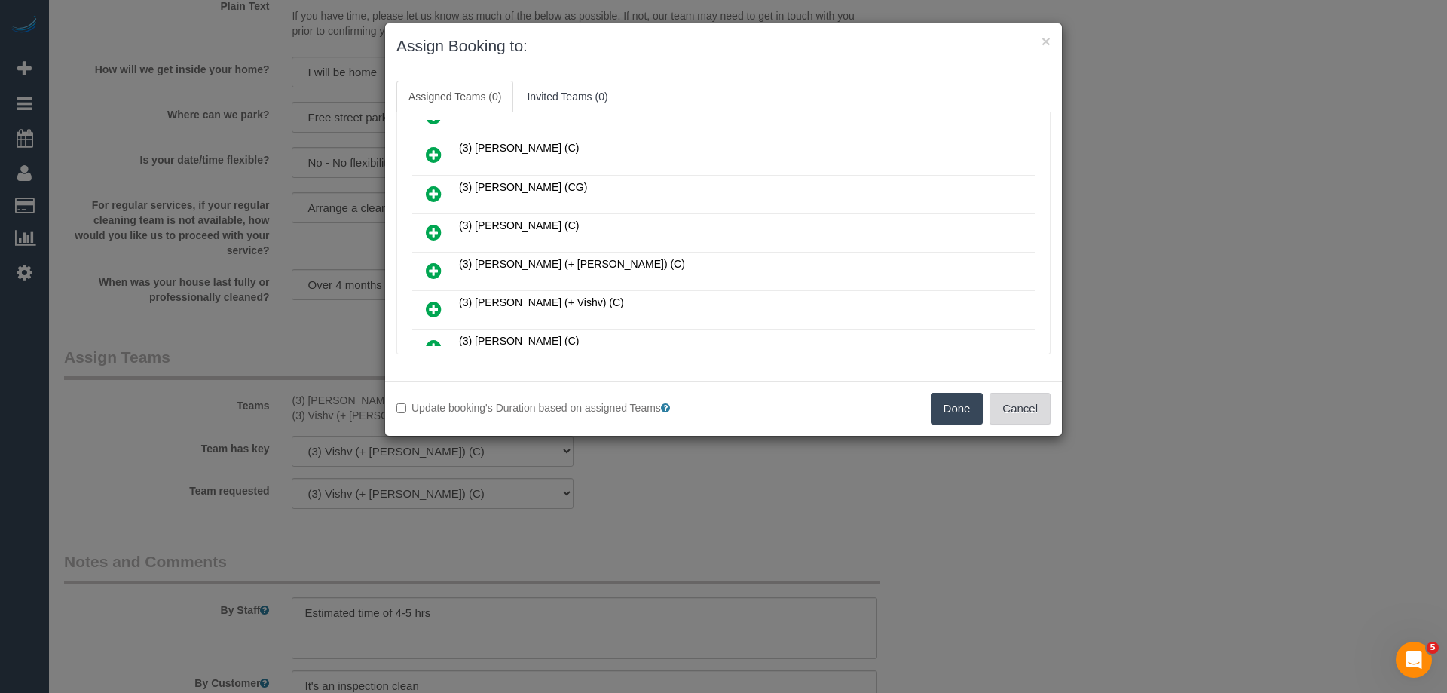
click at [1028, 424] on button "Cancel" at bounding box center [1020, 409] width 61 height 32
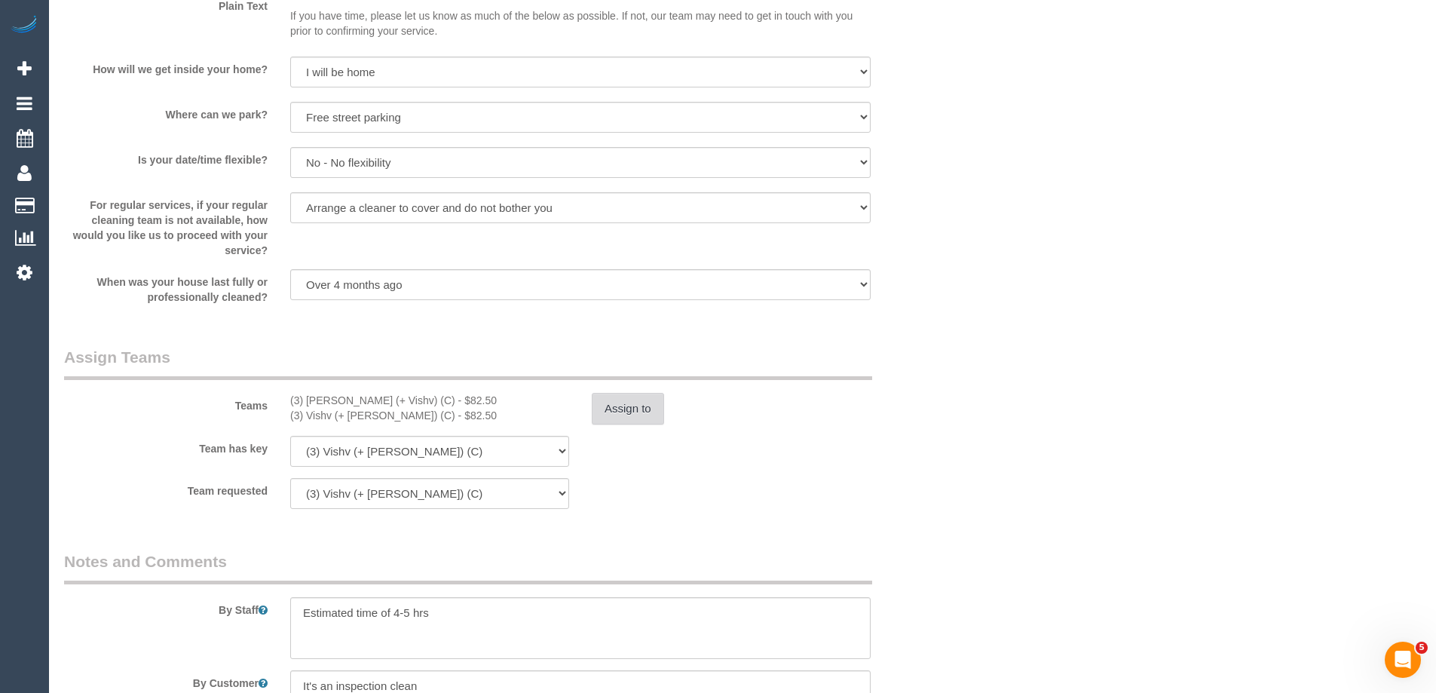
click at [648, 402] on button "Assign to" at bounding box center [628, 409] width 72 height 32
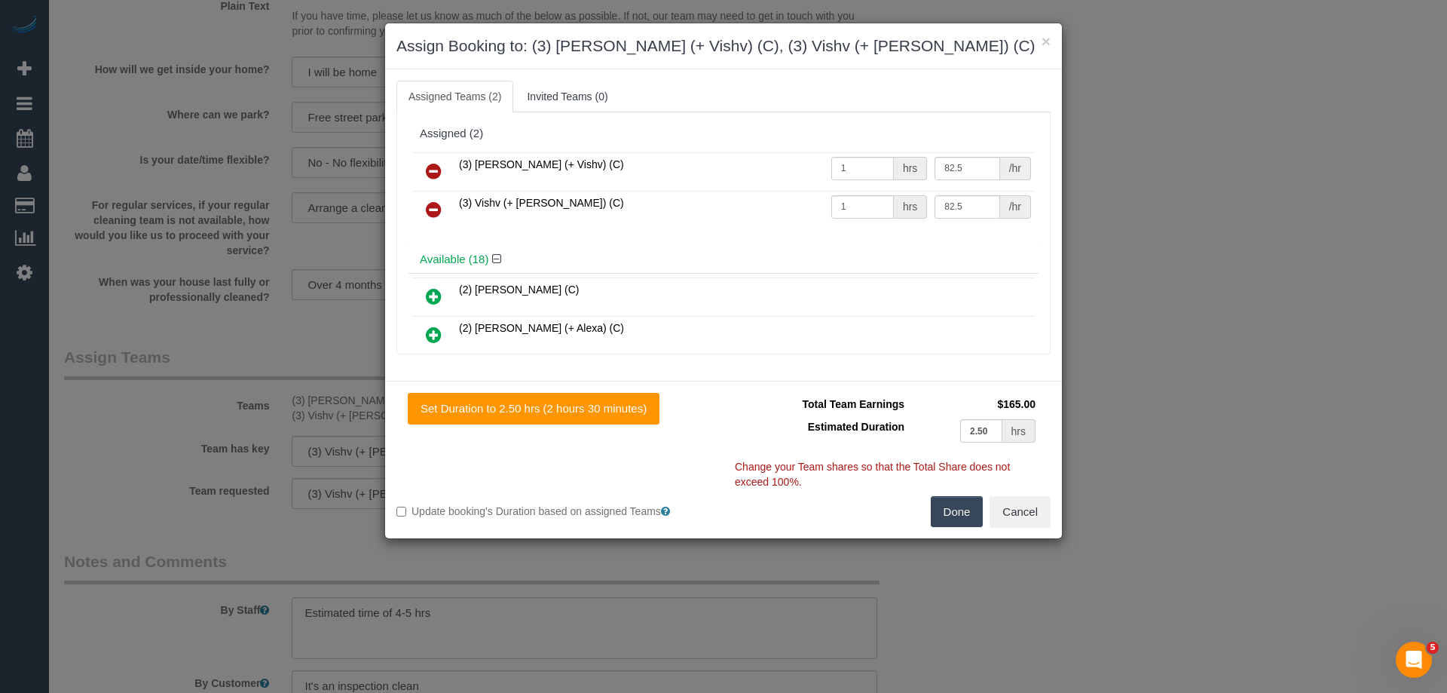
click at [433, 164] on icon at bounding box center [434, 171] width 16 height 18
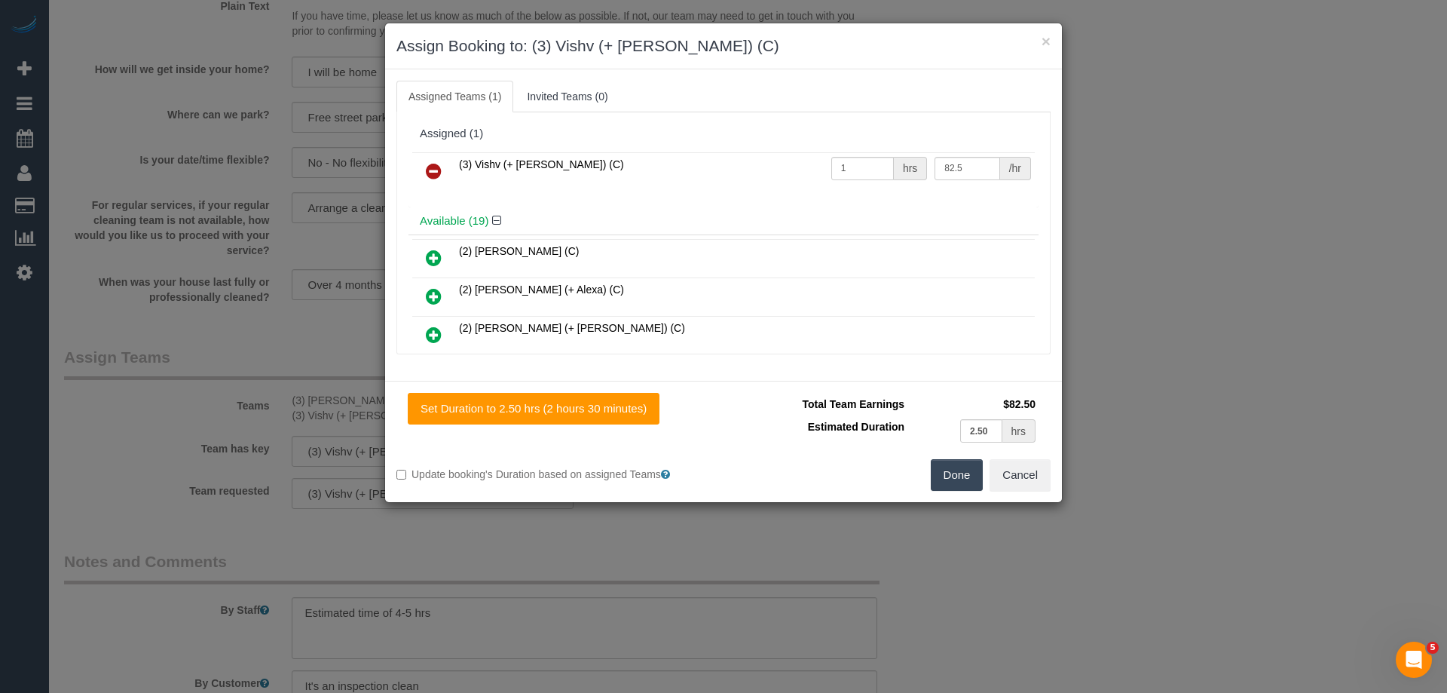
click at [431, 167] on icon at bounding box center [434, 171] width 16 height 18
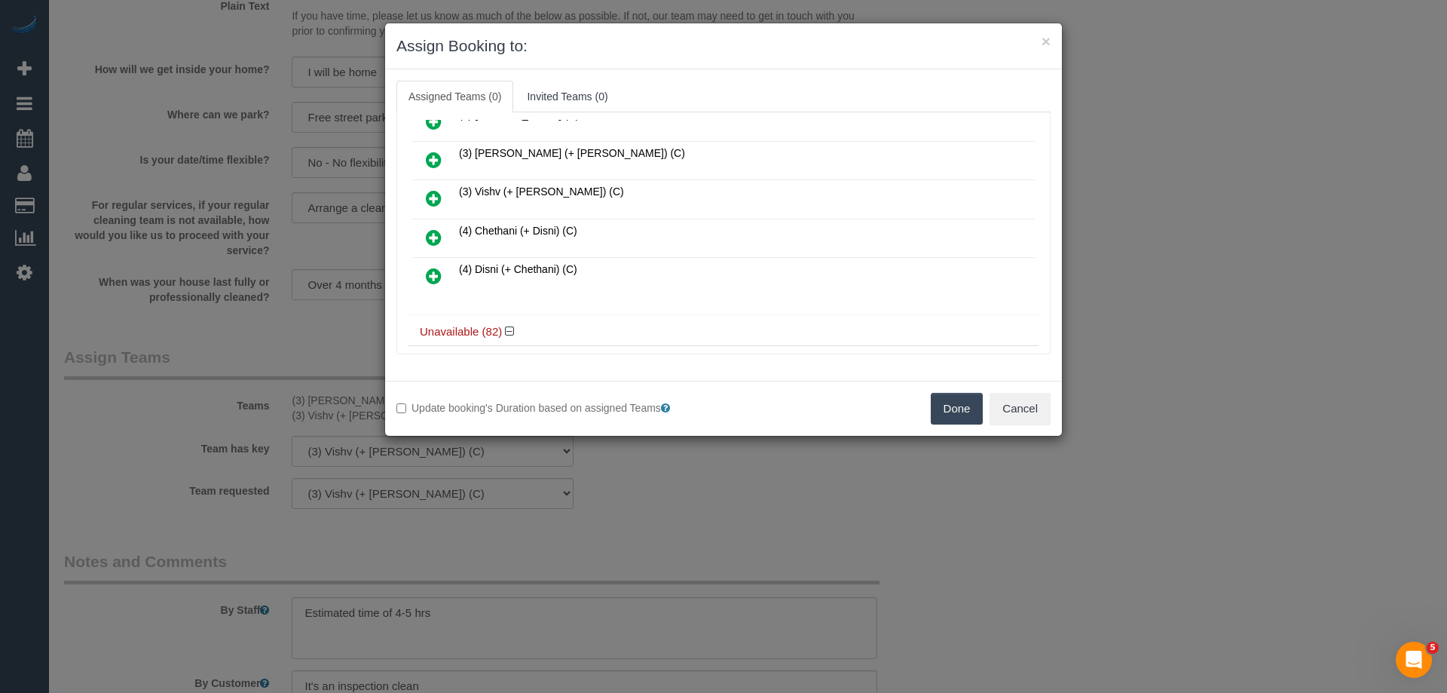
scroll to position [603, 0]
click at [435, 237] on icon at bounding box center [434, 235] width 16 height 18
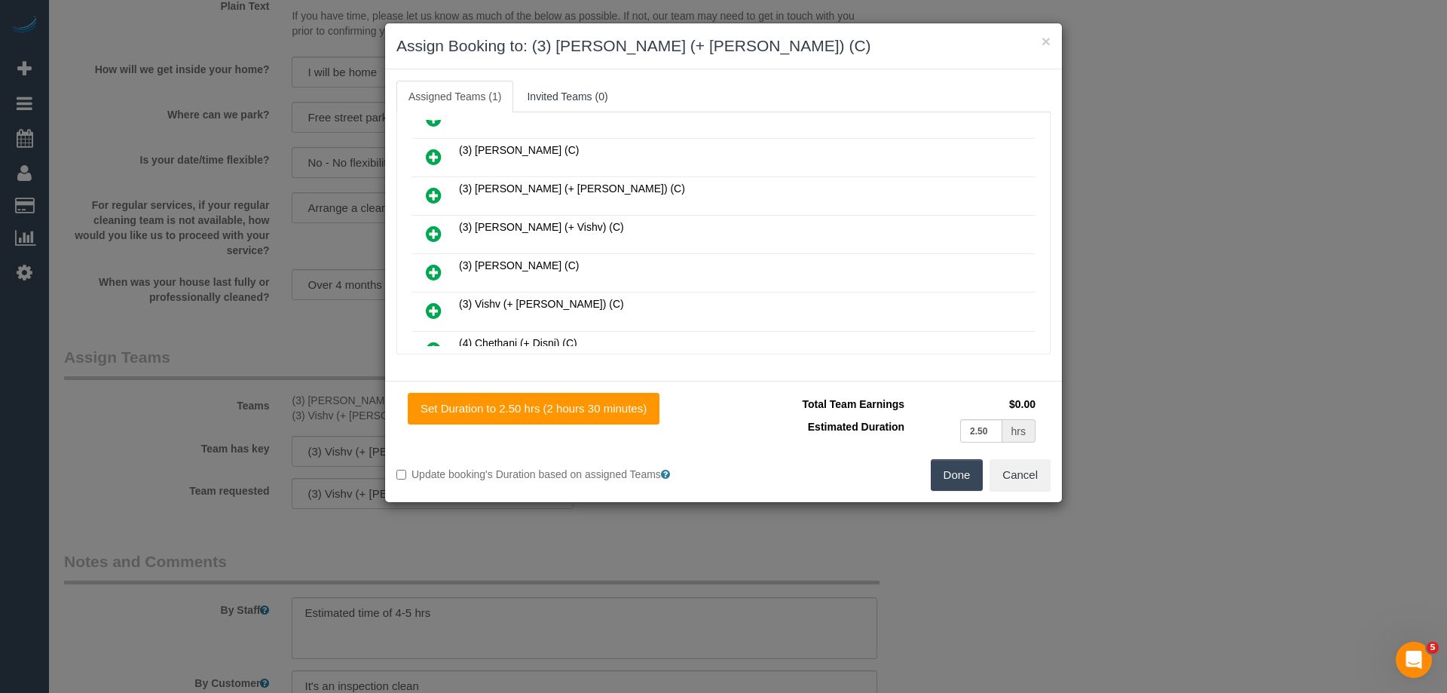
click at [433, 191] on icon at bounding box center [434, 195] width 16 height 18
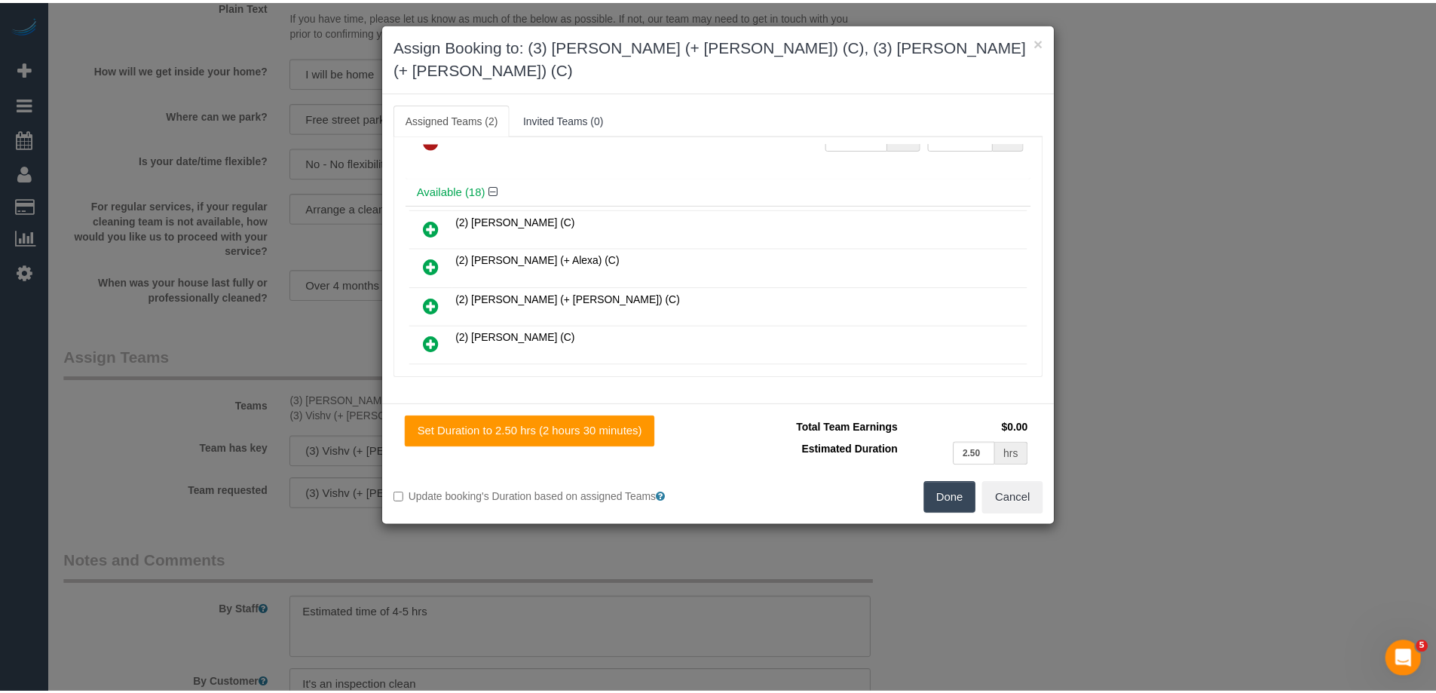
scroll to position [0, 0]
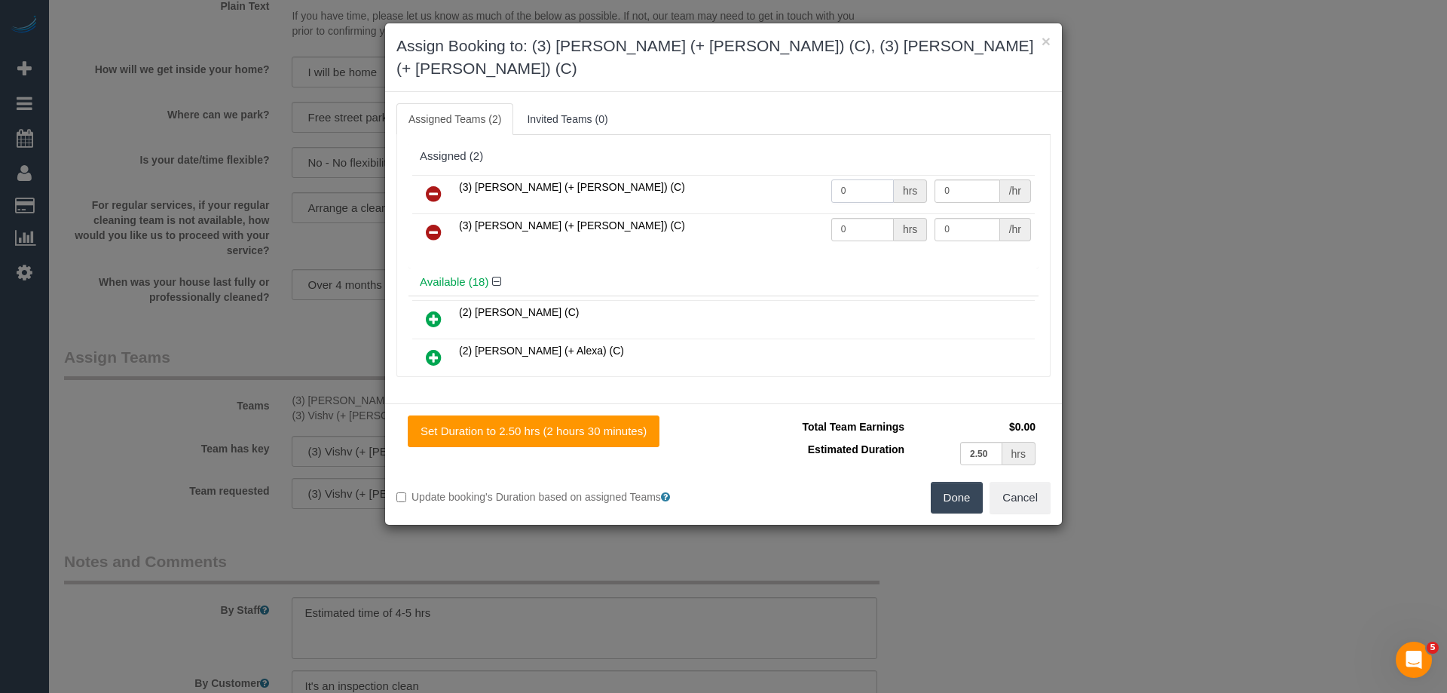
drag, startPoint x: 810, startPoint y: 163, endPoint x: 795, endPoint y: 162, distance: 15.1
click at [761, 175] on tr "(3) Jay (+ Smruti) (C) 0 hrs 0 /hr" at bounding box center [723, 194] width 623 height 38
type input "1"
drag, startPoint x: 803, startPoint y: 200, endPoint x: 776, endPoint y: 195, distance: 27.5
click at [787, 213] on tr "(3) Smruti (+ Jay) (C) 0 hrs 0 /hr" at bounding box center [723, 232] width 623 height 38
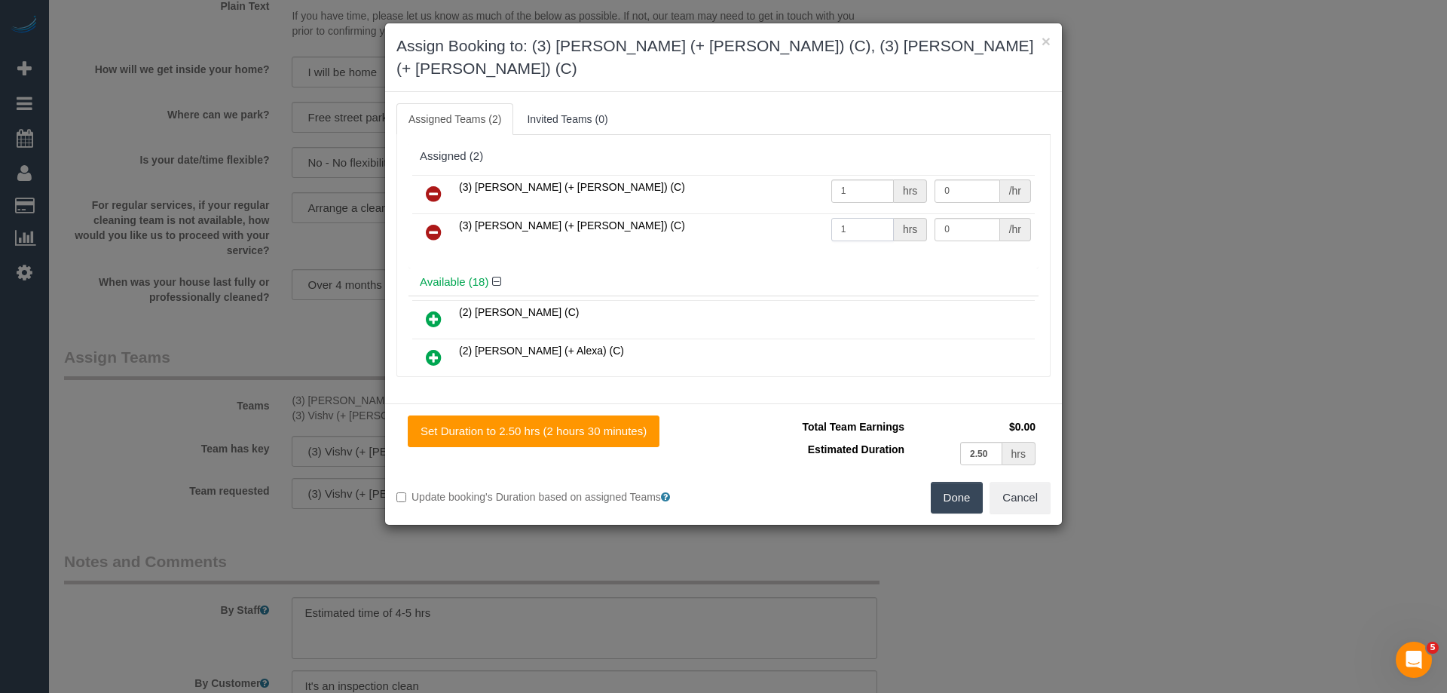
type input "1"
drag, startPoint x: 950, startPoint y: 161, endPoint x: 847, endPoint y: 163, distance: 102.5
click at [847, 175] on tr "(3) Jay (+ Smruti) (C) 1 hrs 0 /hr" at bounding box center [723, 194] width 623 height 38
type input "82.5"
drag, startPoint x: 950, startPoint y: 211, endPoint x: 838, endPoint y: 194, distance: 112.9
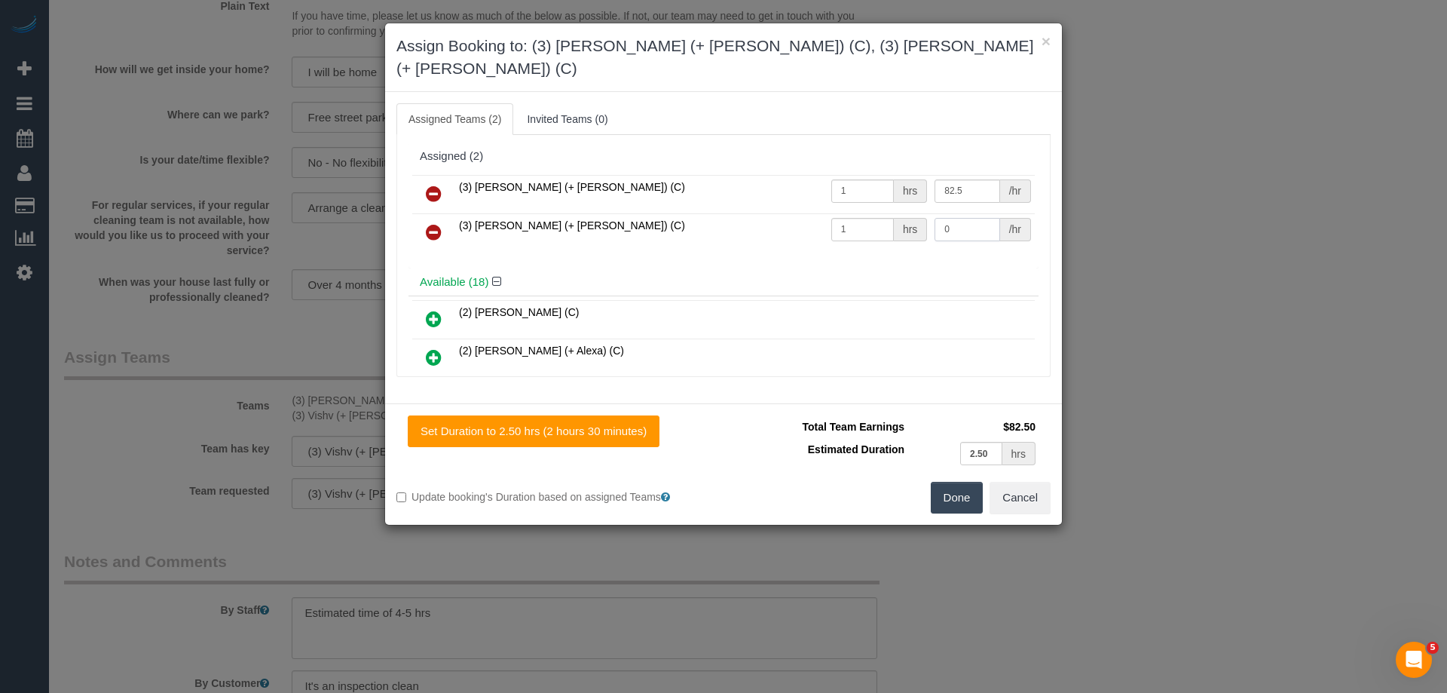
click at [839, 213] on tr "(3) Smruti (+ Jay) (C) 1 hrs 0 /hr" at bounding box center [723, 232] width 623 height 38
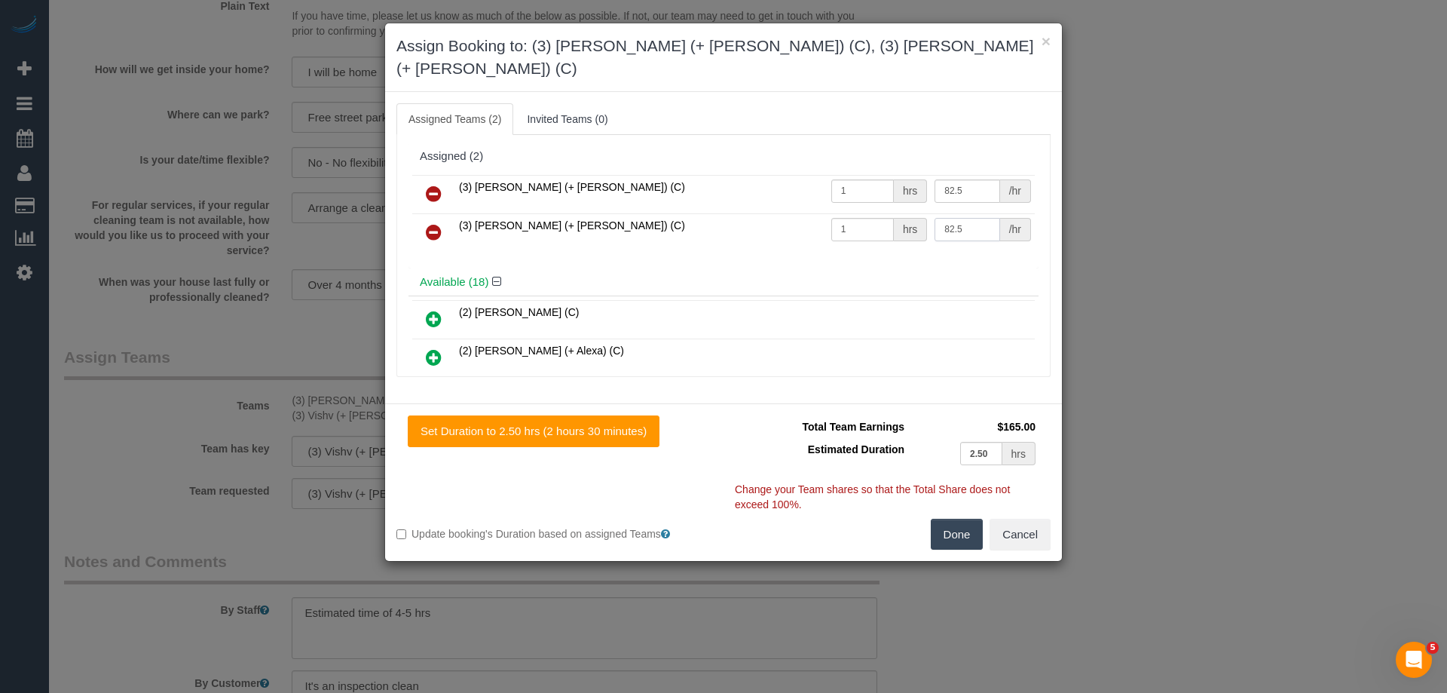
type input "82.5"
drag, startPoint x: 944, startPoint y: 508, endPoint x: 948, endPoint y: 500, distance: 8.8
click at [944, 519] on button "Done" at bounding box center [957, 535] width 53 height 32
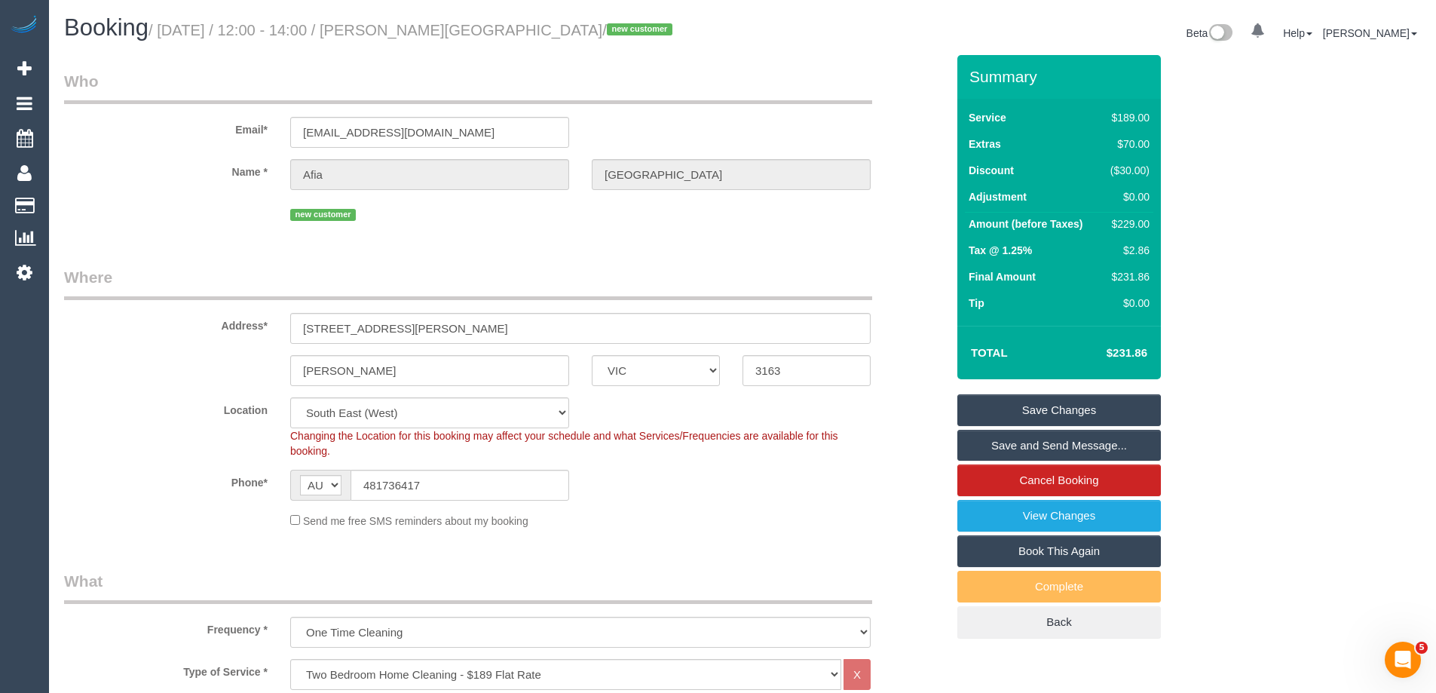
click at [991, 405] on link "Save Changes" at bounding box center [1058, 410] width 203 height 32
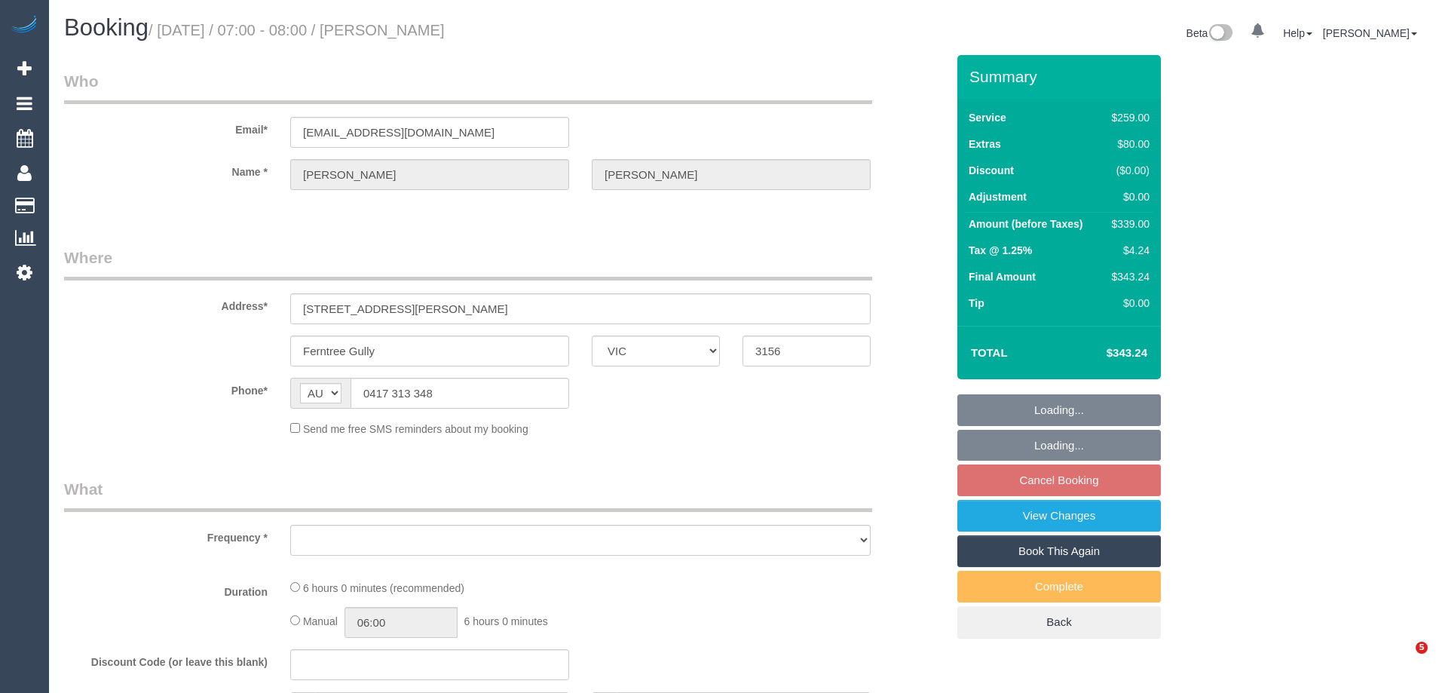
select select "VIC"
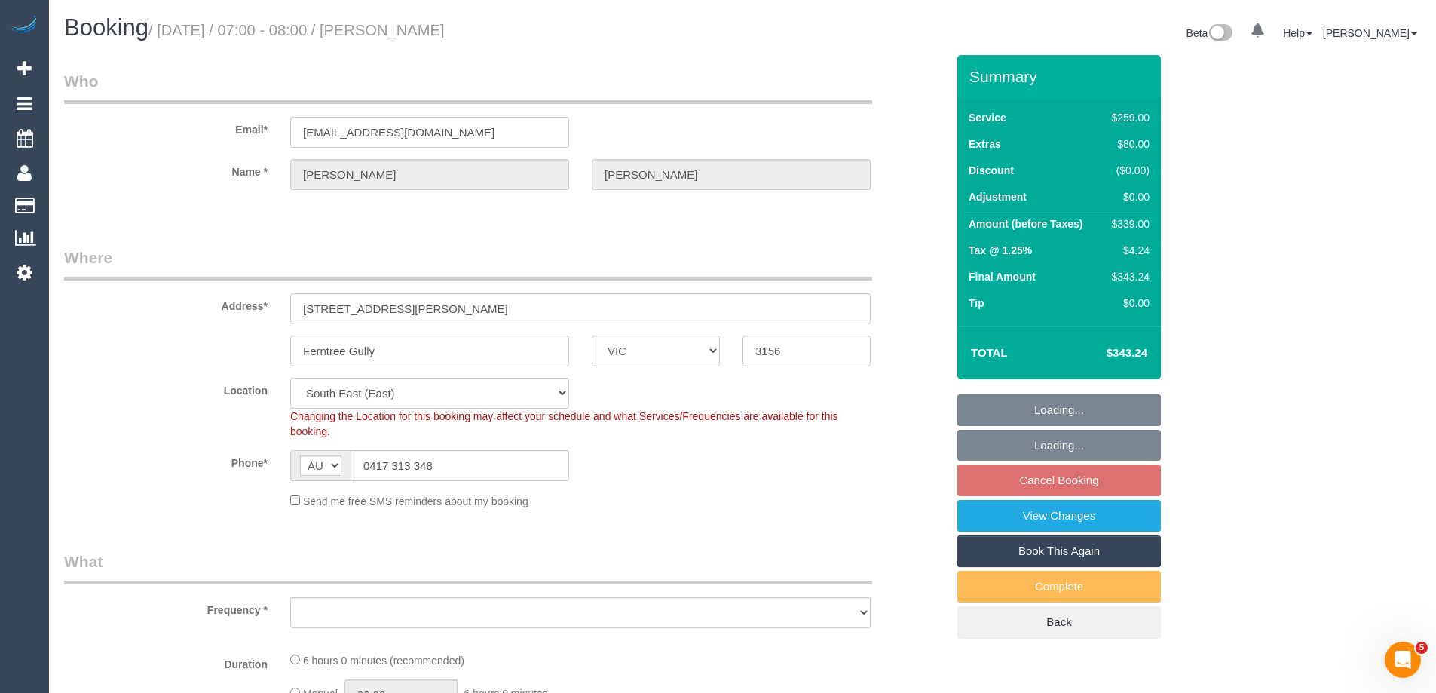
select select "string:stripe-card_1CoPKp2GScqysDRV1tts5fD7"
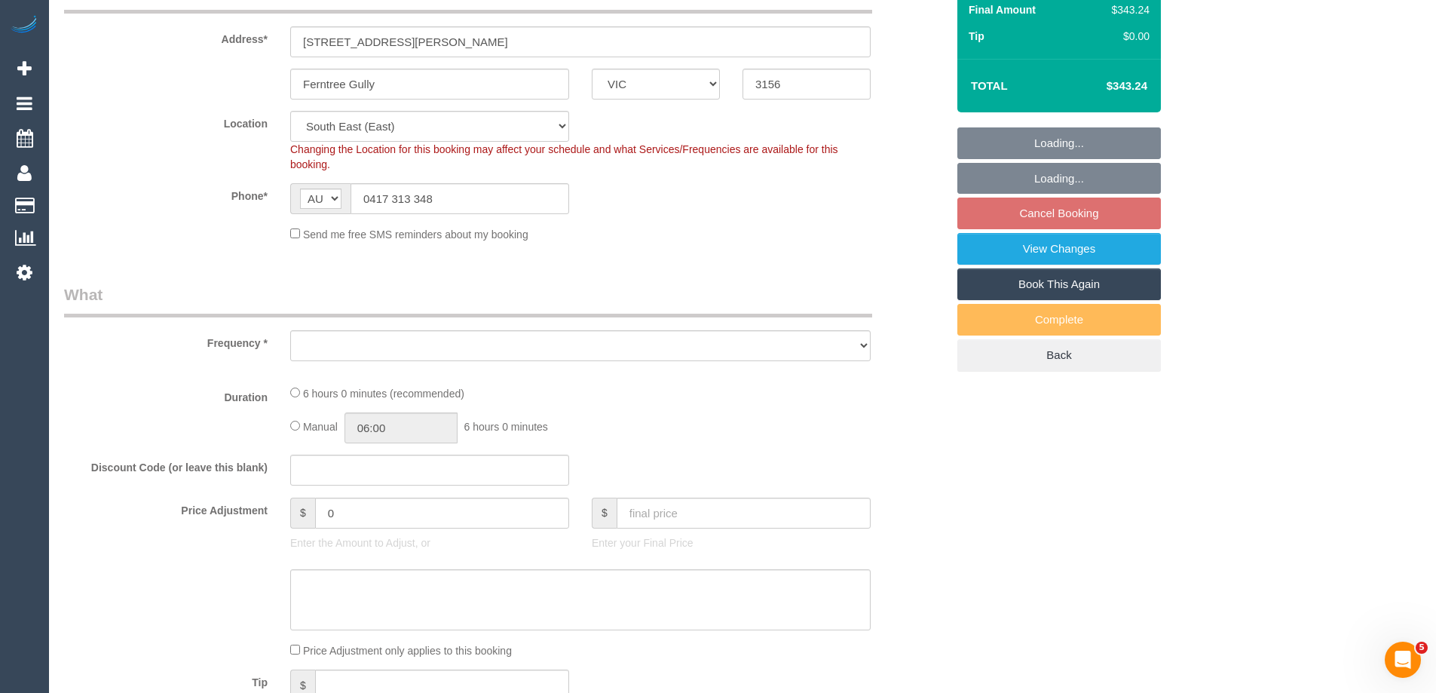
select select "object:1048"
select select "spot1"
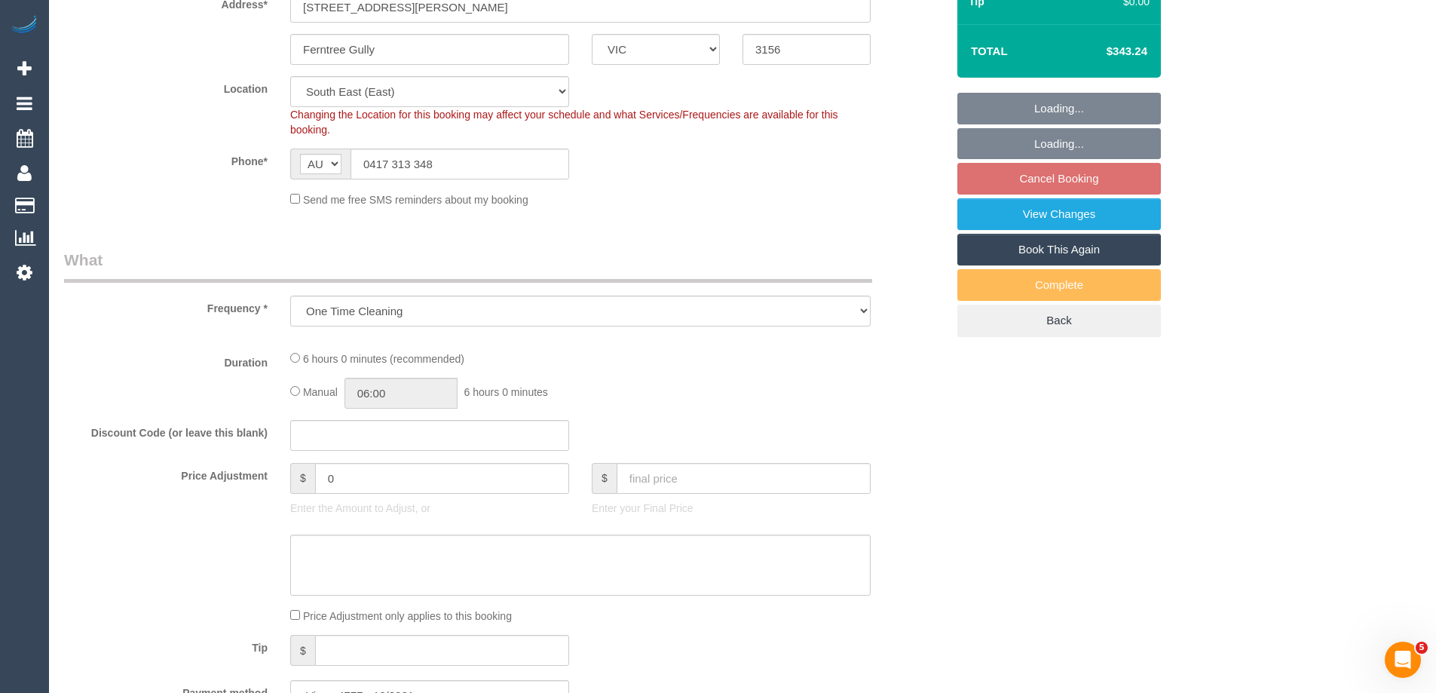
select select "object:1199"
select select "number:27"
select select "number:15"
select select "number:18"
select select "number:22"
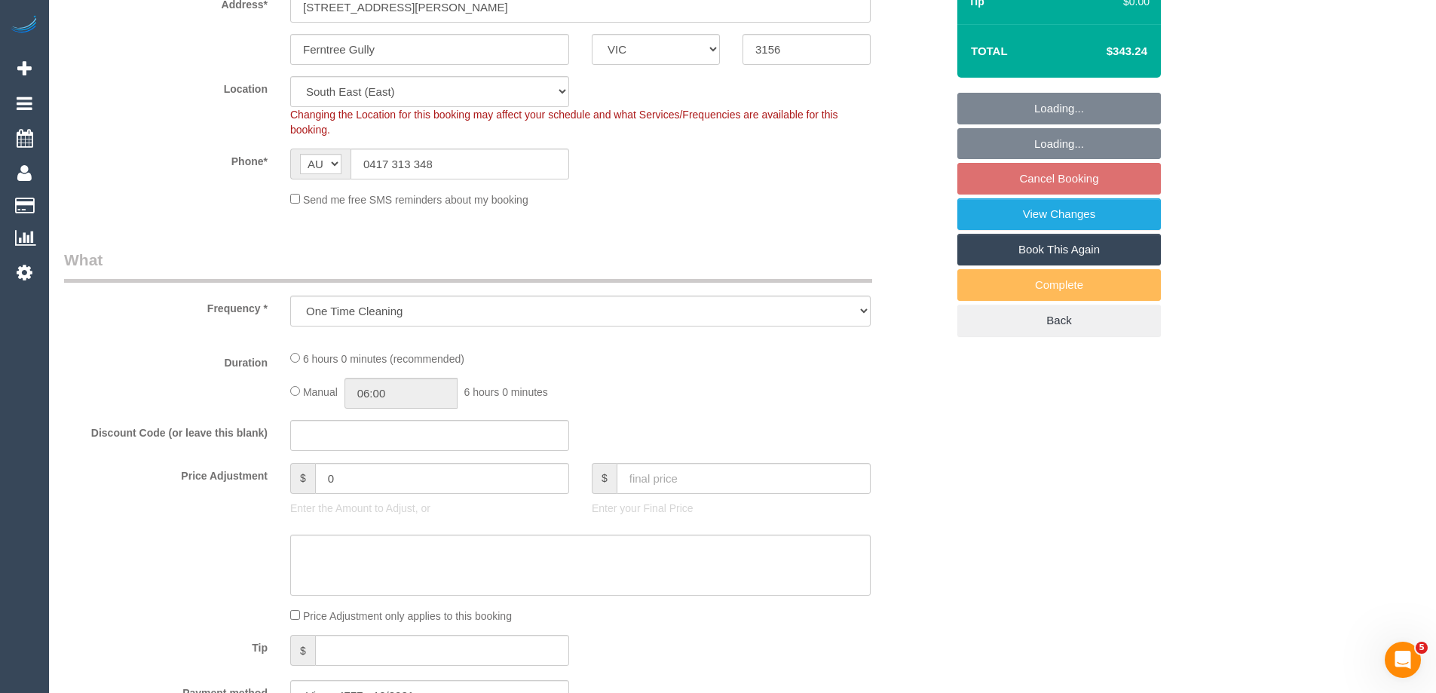
select select "number:26"
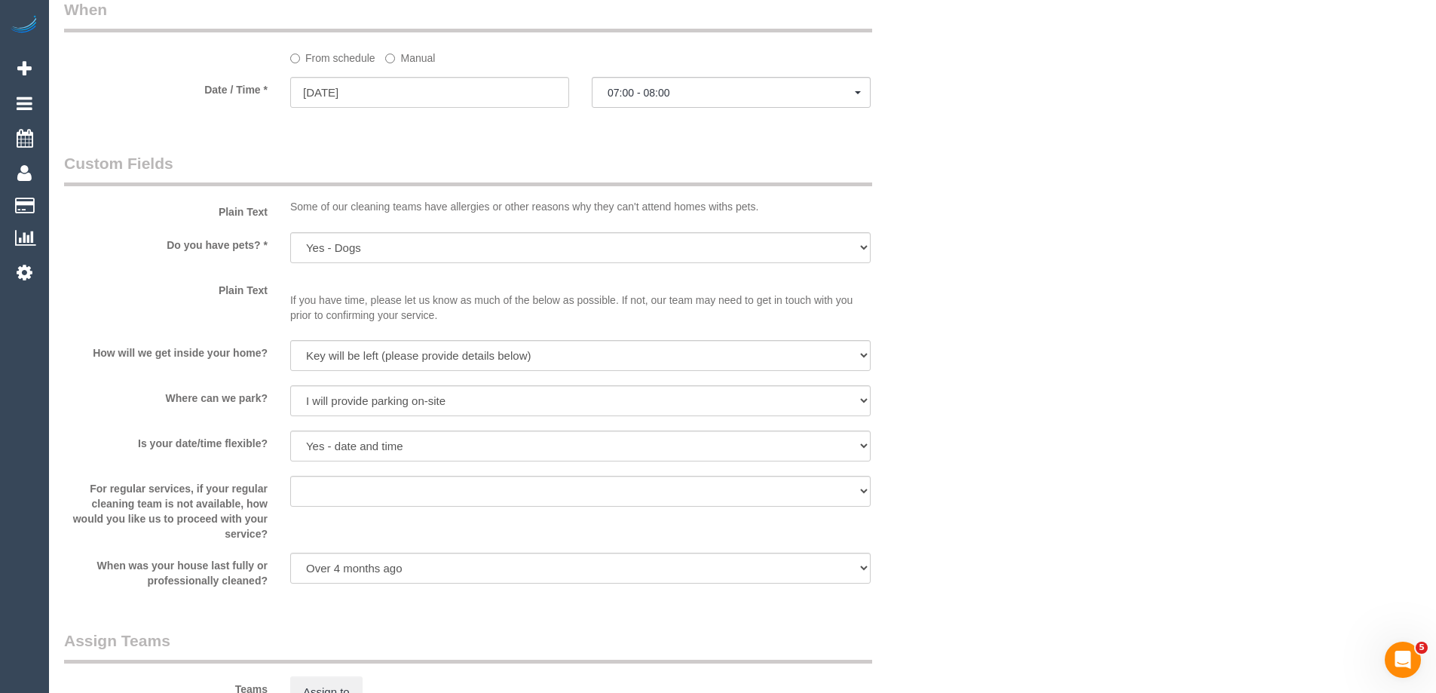
scroll to position [1658, 0]
click at [408, 58] on label "Manual" at bounding box center [410, 53] width 50 height 20
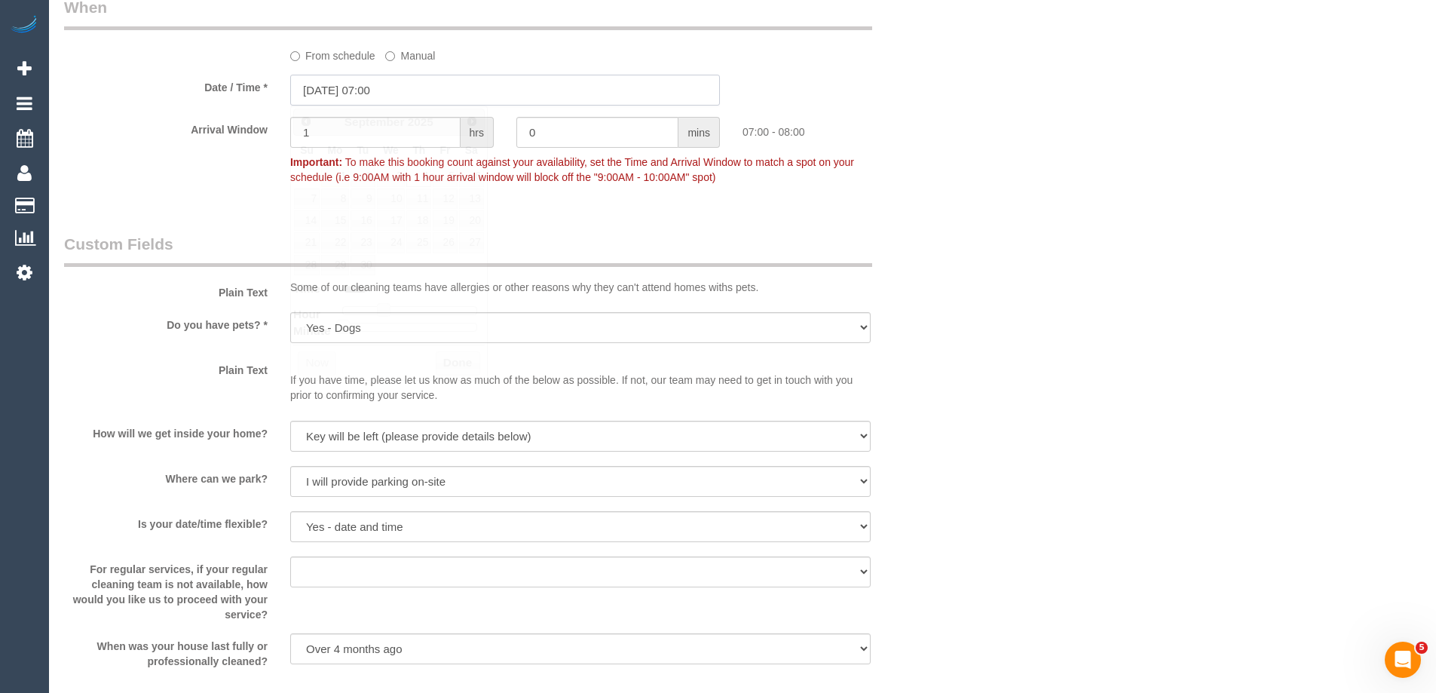
click at [387, 90] on input "[DATE] 07:00" at bounding box center [505, 90] width 430 height 31
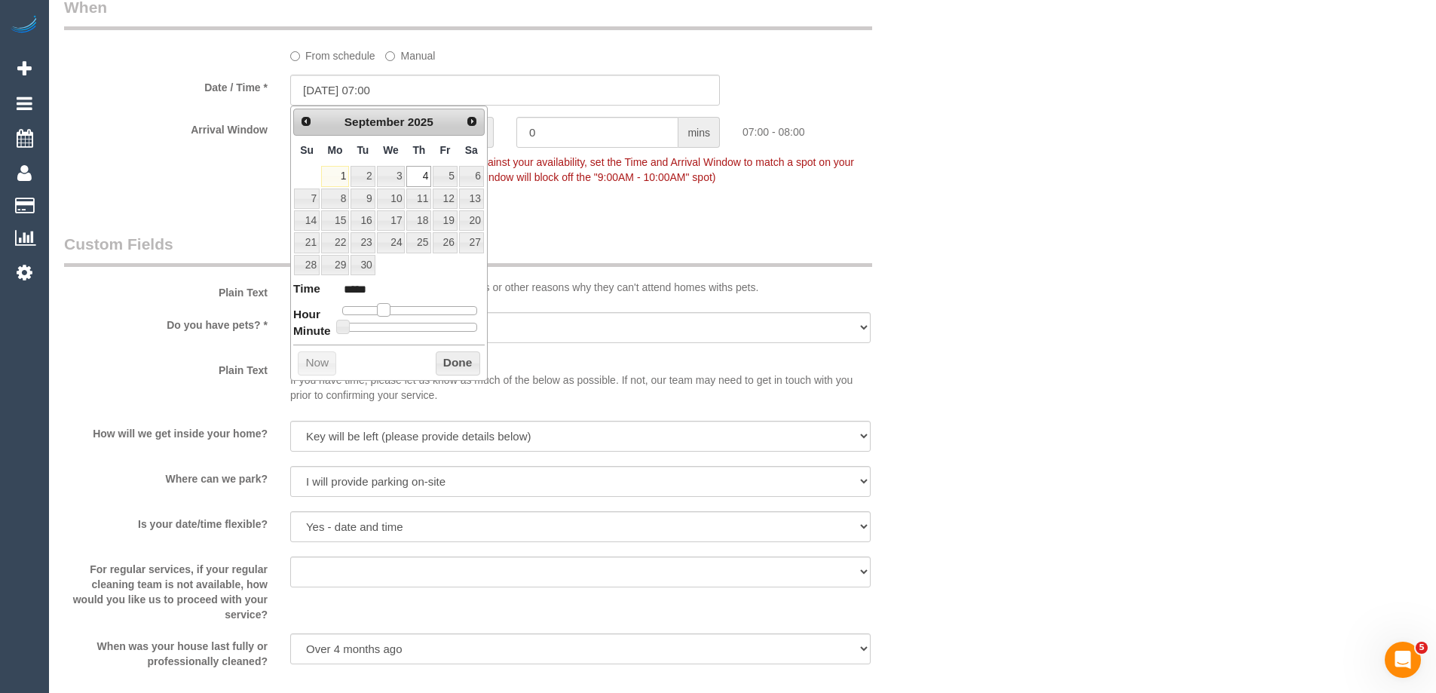
type input "[DATE] 08:00"
type input "*****"
click at [393, 314] on span at bounding box center [389, 310] width 14 height 14
drag, startPoint x: 455, startPoint y: 360, endPoint x: 445, endPoint y: 356, distance: 10.5
click at [455, 361] on button "Done" at bounding box center [458, 363] width 44 height 24
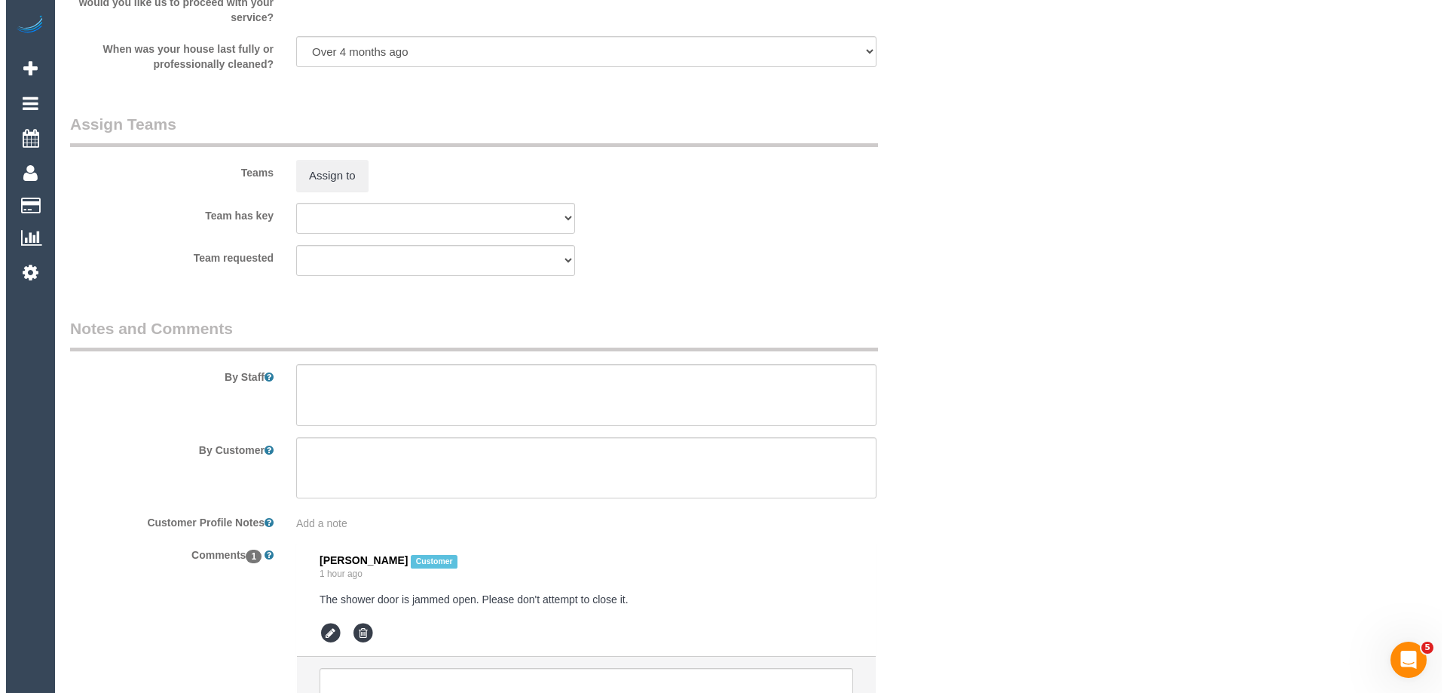
scroll to position [2261, 0]
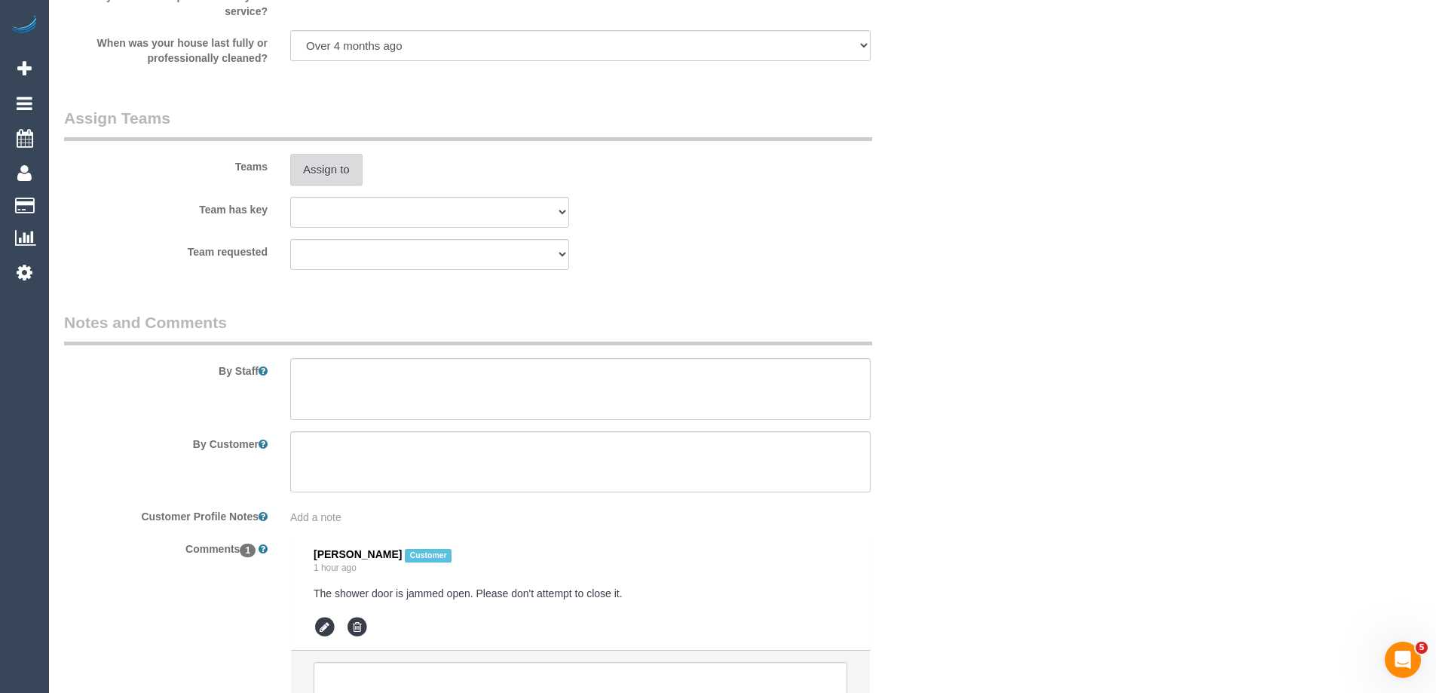
click at [354, 184] on button "Assign to" at bounding box center [326, 170] width 72 height 32
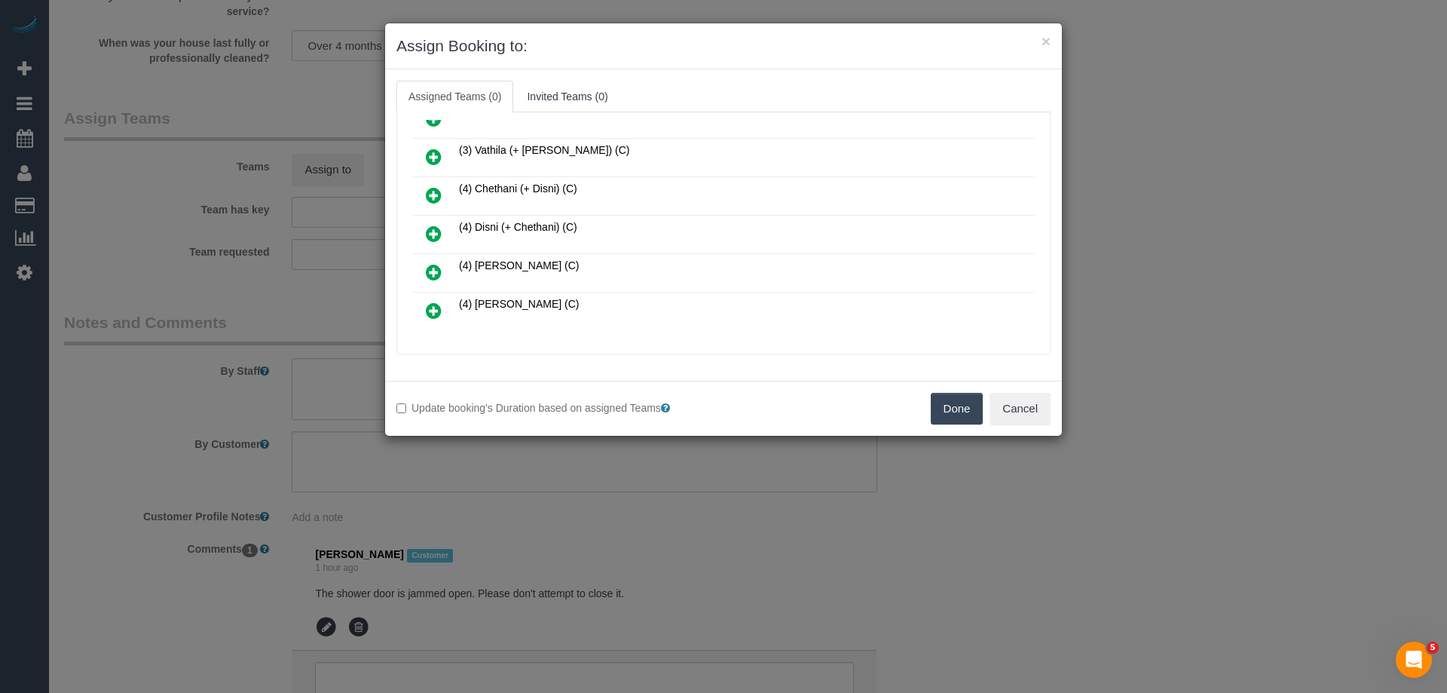
click at [428, 193] on icon at bounding box center [434, 195] width 16 height 18
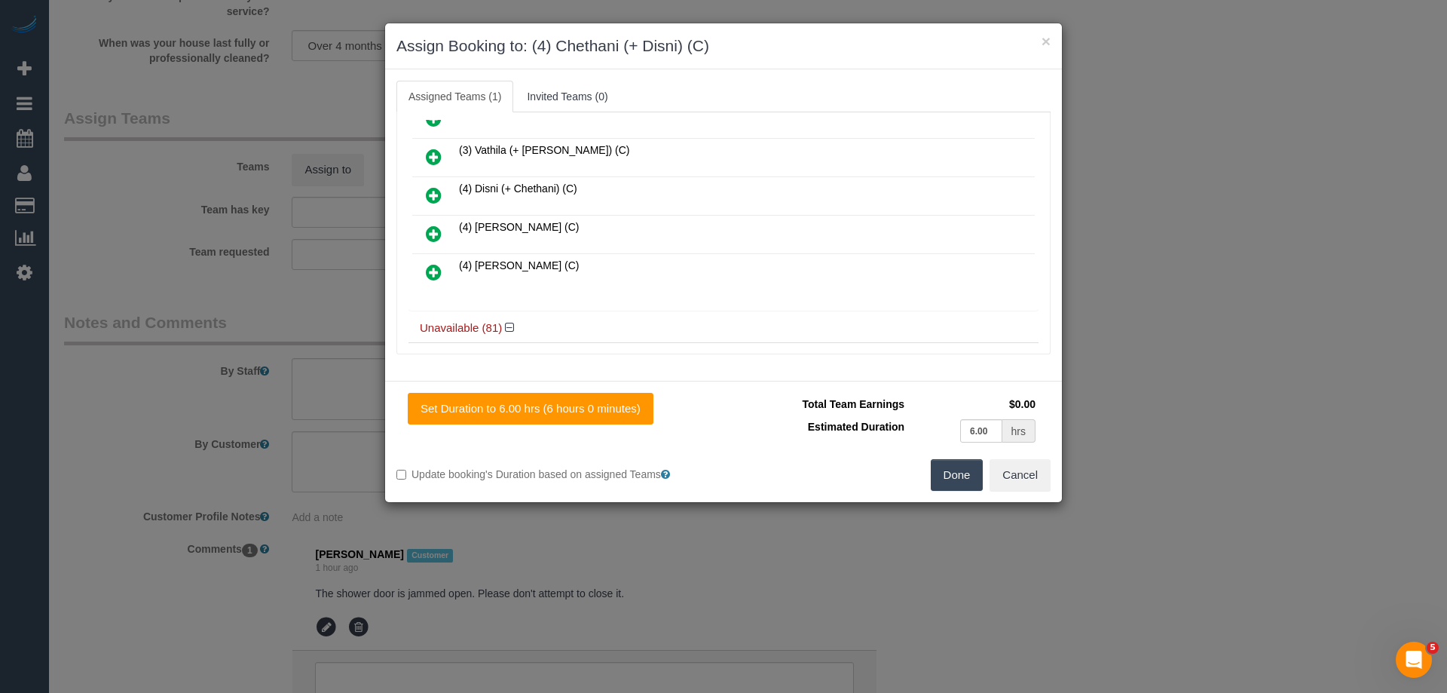
click at [428, 196] on icon at bounding box center [434, 195] width 16 height 18
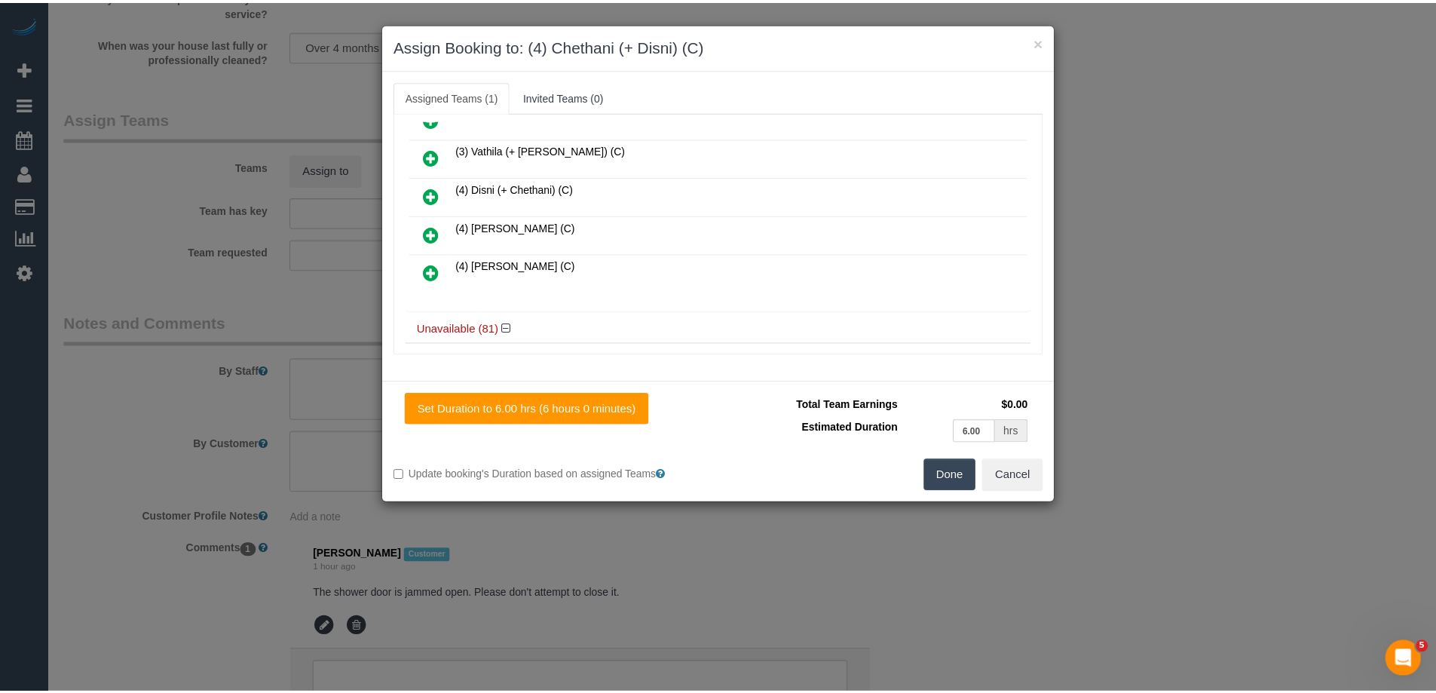
scroll to position [602, 0]
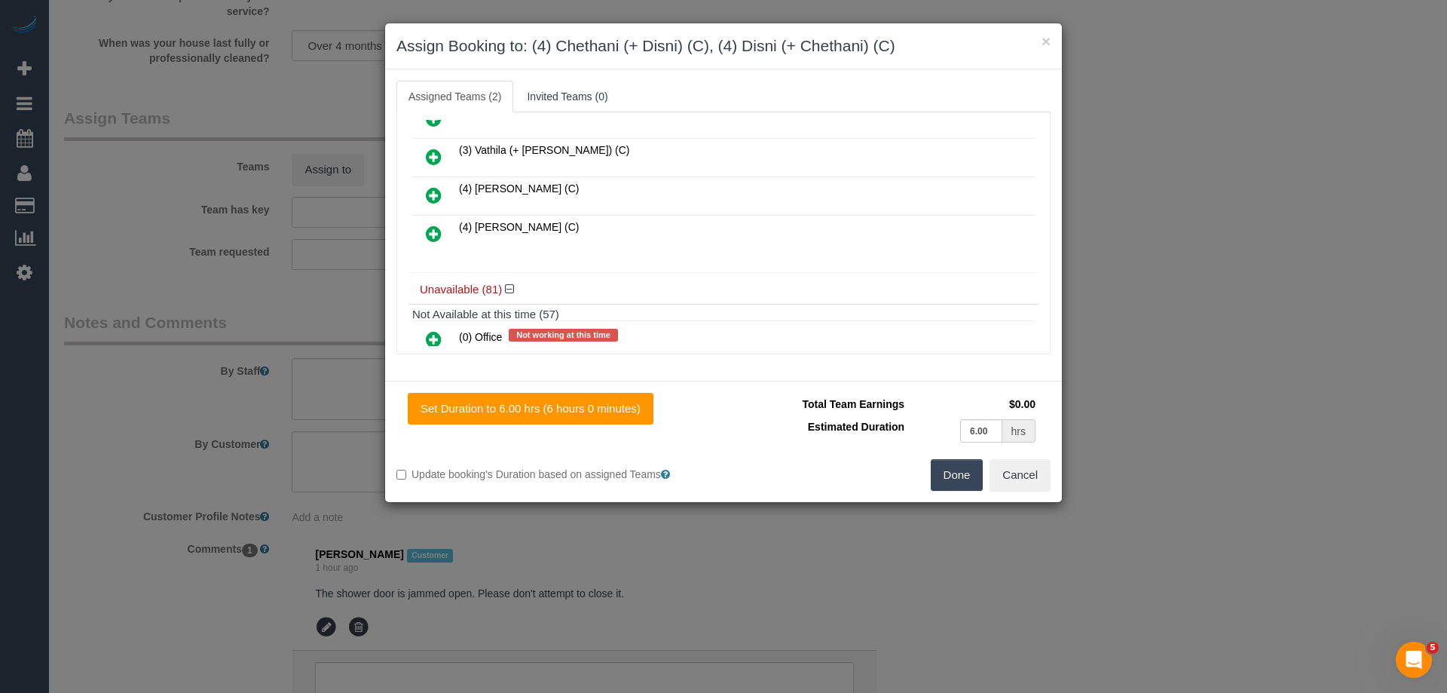
click at [936, 472] on button "Done" at bounding box center [957, 475] width 53 height 32
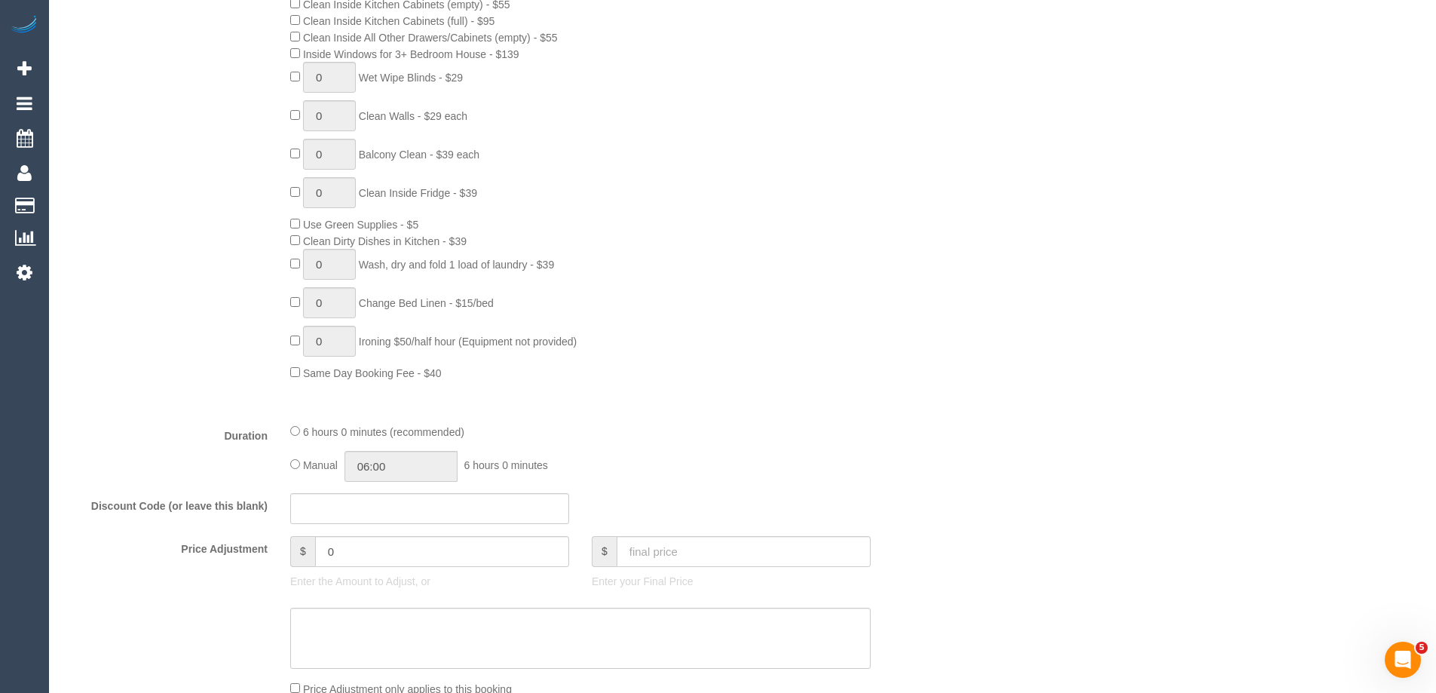
scroll to position [1055, 0]
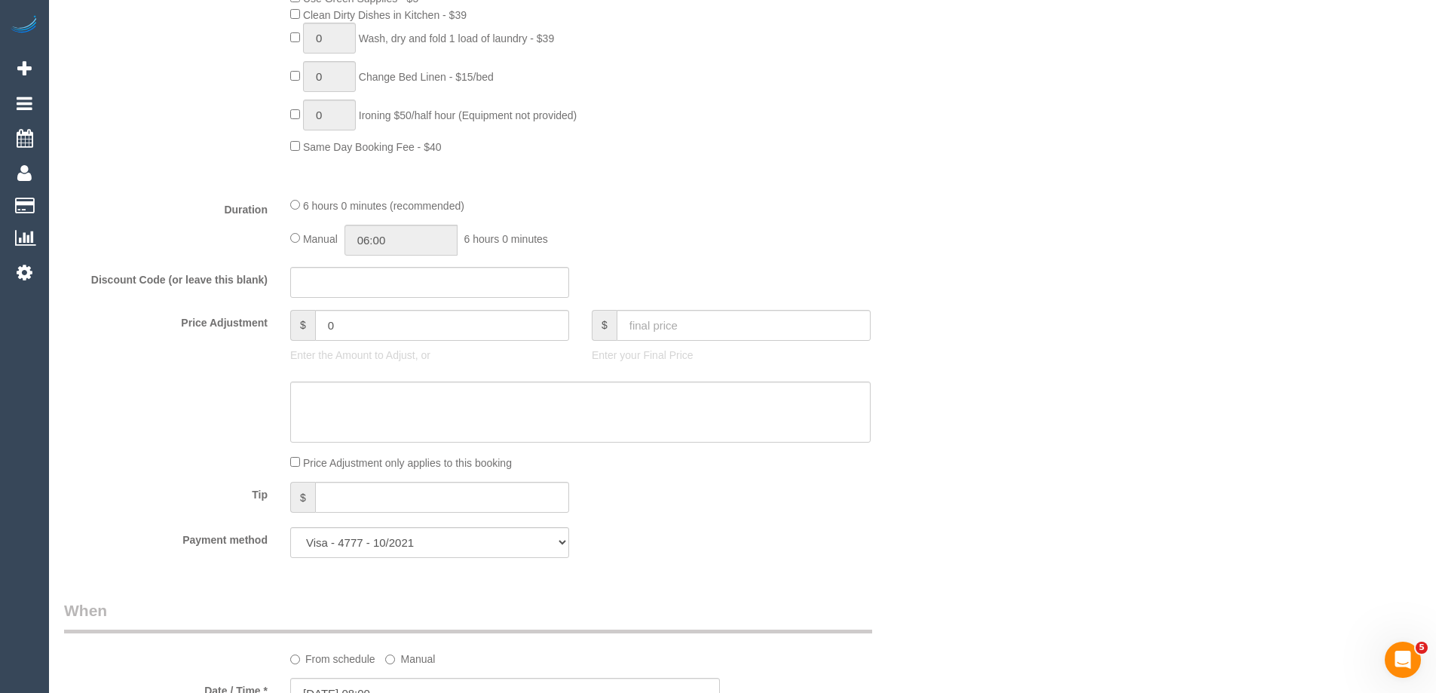
click at [301, 237] on div "Manual 06:00 6 hours 0 minutes" at bounding box center [580, 240] width 580 height 31
click at [435, 234] on input "06:00" at bounding box center [400, 240] width 113 height 31
click at [393, 267] on li "03:00" at bounding box center [383, 259] width 67 height 20
drag, startPoint x: 390, startPoint y: 242, endPoint x: 381, endPoint y: 237, distance: 10.1
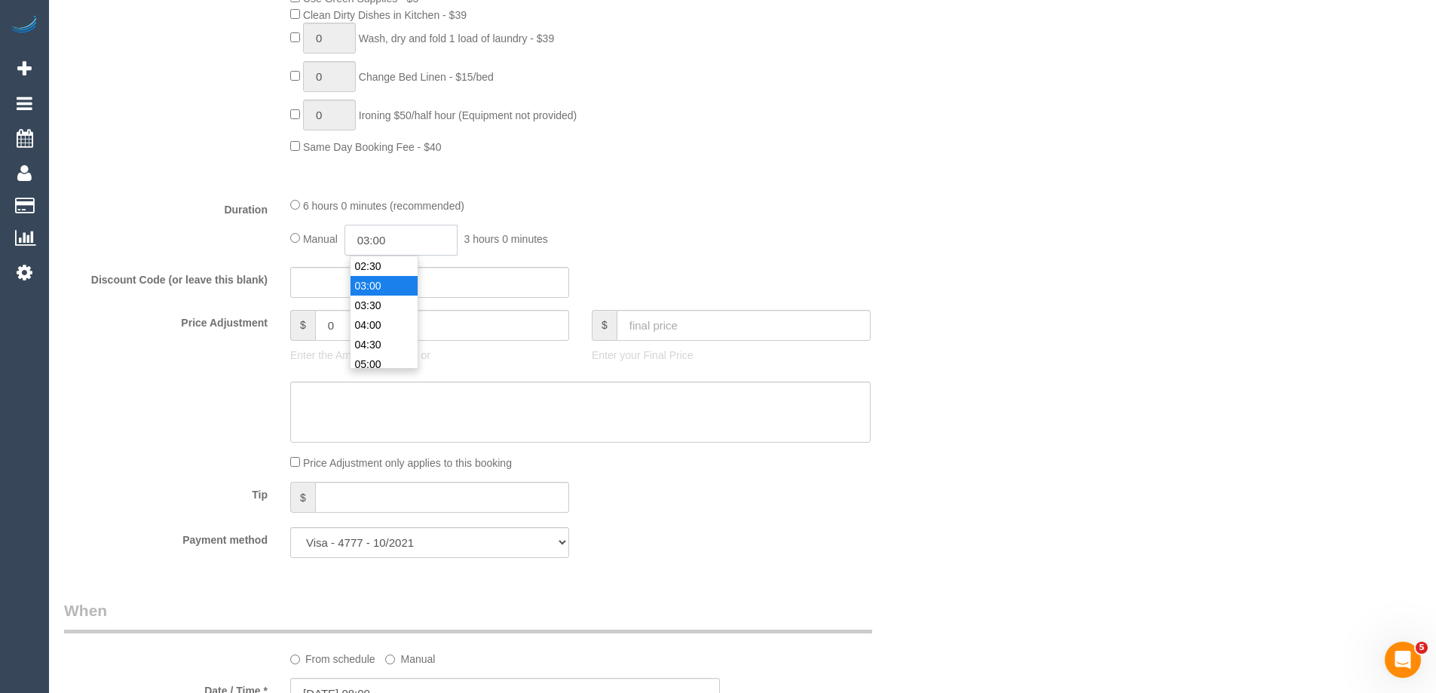
click at [381, 237] on input "03:00" at bounding box center [400, 240] width 113 height 31
type input "03:15"
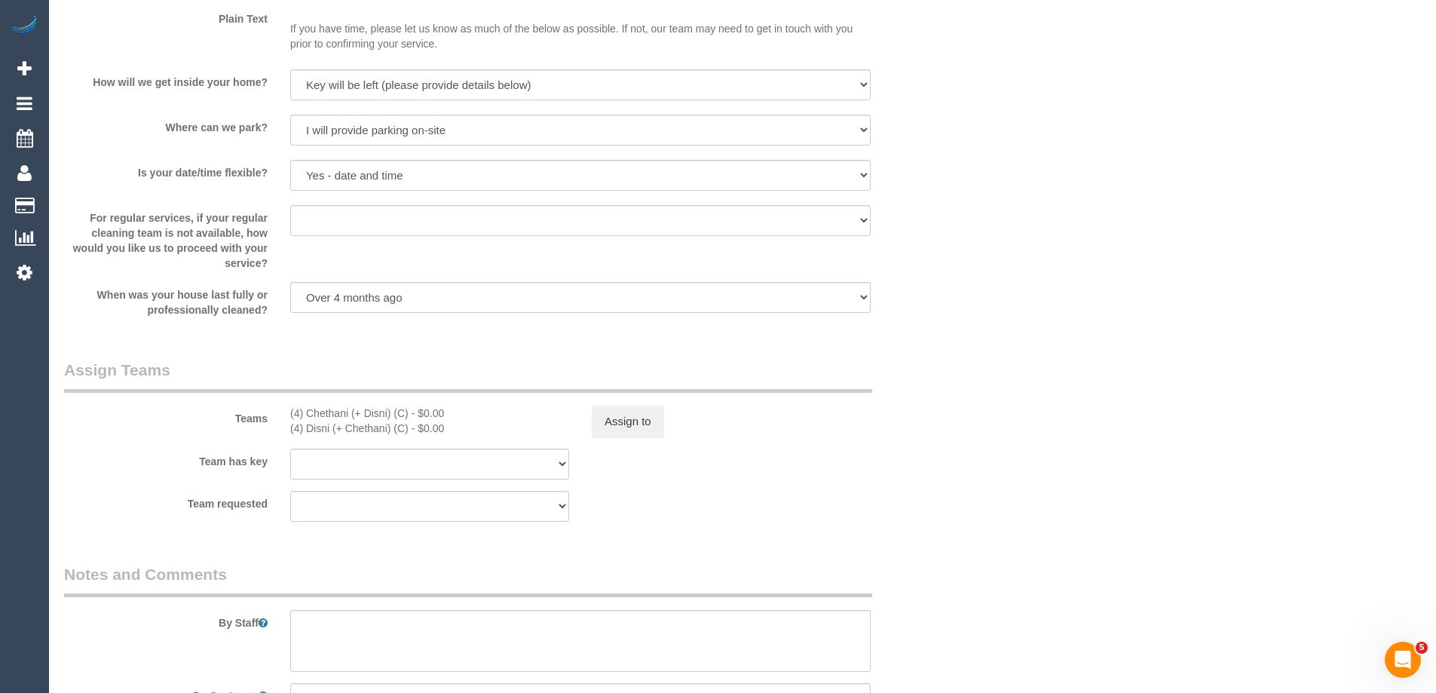
scroll to position [2261, 0]
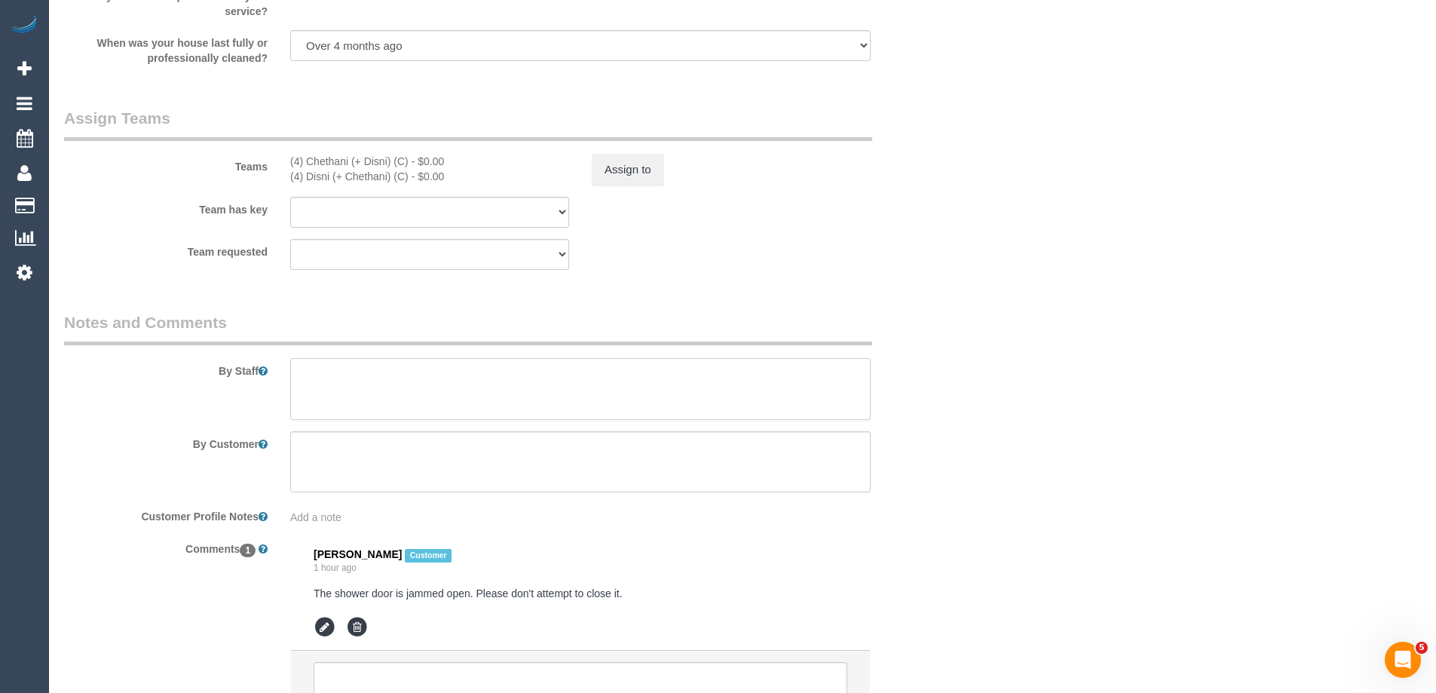
click at [359, 378] on textarea at bounding box center [580, 389] width 580 height 62
type textarea "Estimated time of 5.5-6.5 hrs"
click at [620, 166] on button "Assign to" at bounding box center [628, 170] width 72 height 32
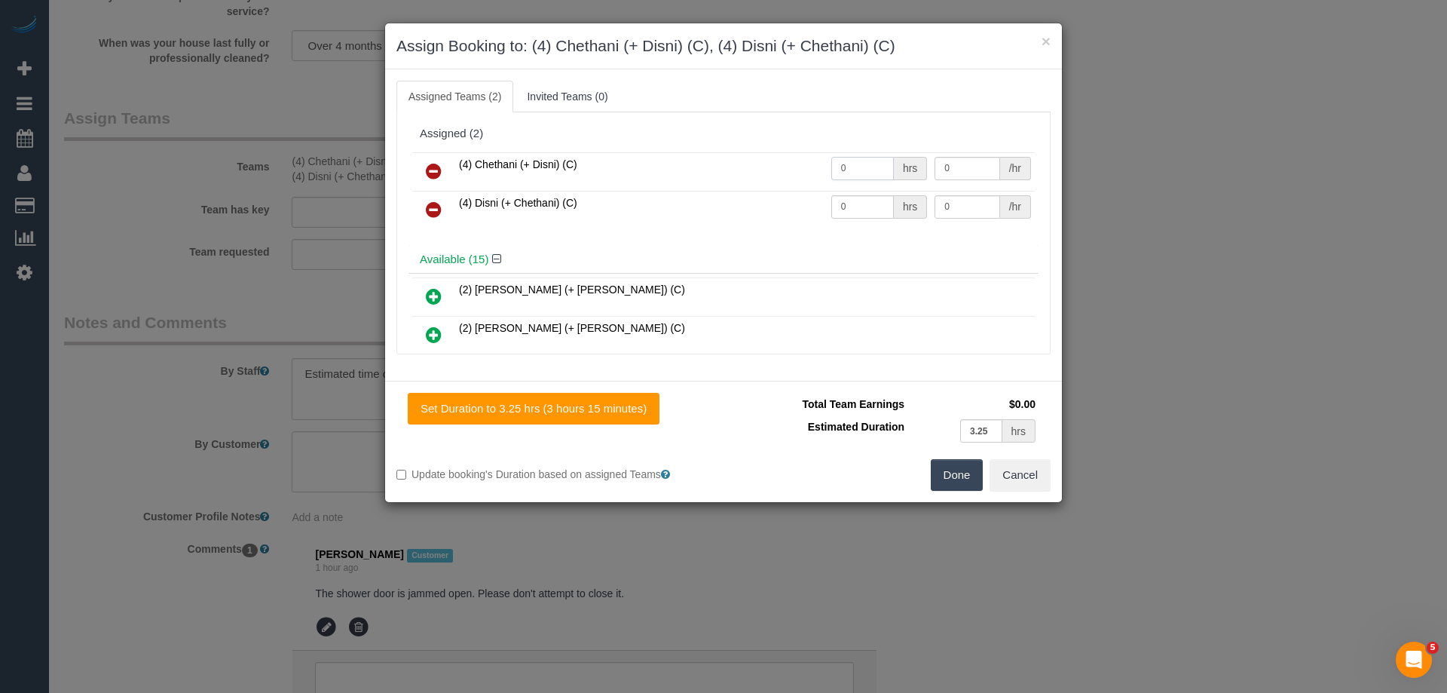
drag, startPoint x: 877, startPoint y: 164, endPoint x: 773, endPoint y: 157, distance: 104.2
click at [773, 157] on tr "(4) Chethani (+ Disni) (C) 0 hrs 0 /hr" at bounding box center [723, 171] width 623 height 38
type input "1"
drag, startPoint x: 847, startPoint y: 205, endPoint x: 861, endPoint y: 194, distance: 17.2
click at [757, 202] on tr "(4) Disni (+ Chethani) (C) 0 hrs 0 /hr" at bounding box center [723, 210] width 623 height 38
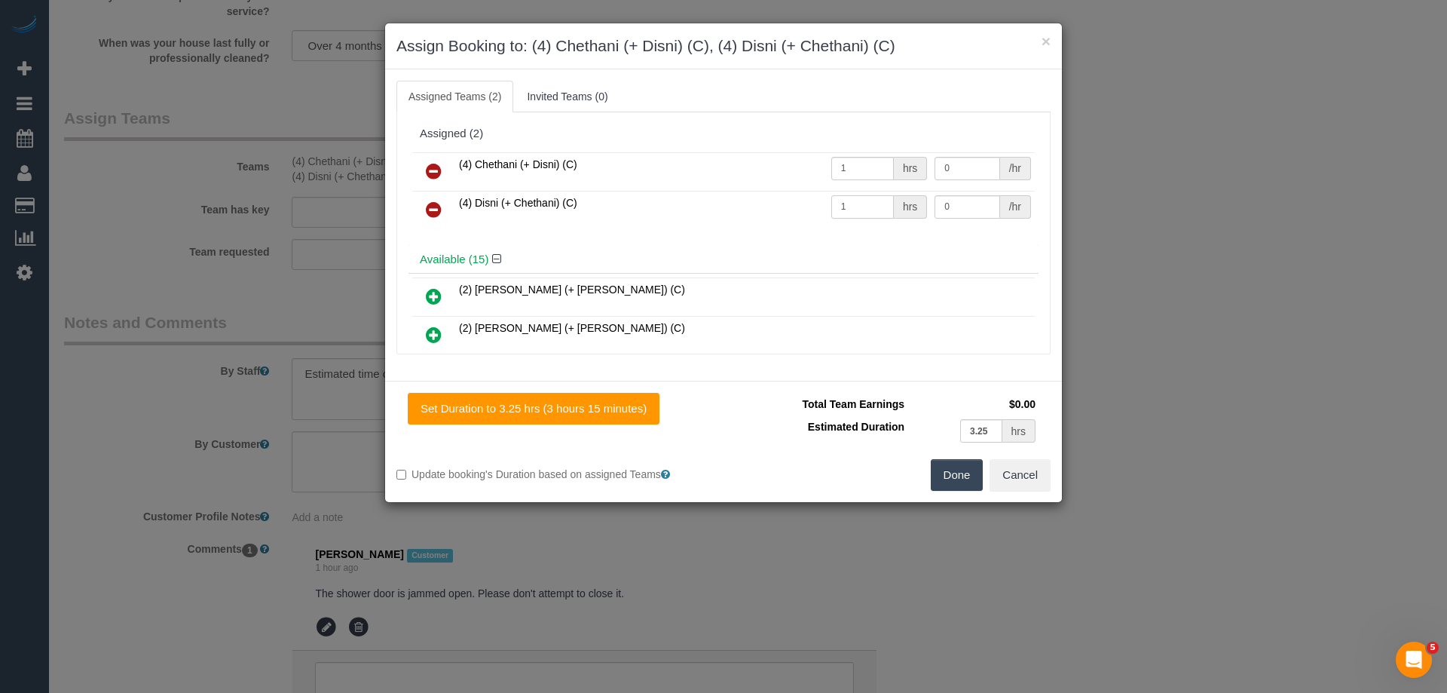
type input "1"
drag, startPoint x: 960, startPoint y: 165, endPoint x: 860, endPoint y: 164, distance: 100.3
click at [860, 164] on tr "(4) Chethani (+ Disni) (C) 1 hrs 0 /hr" at bounding box center [723, 171] width 623 height 38
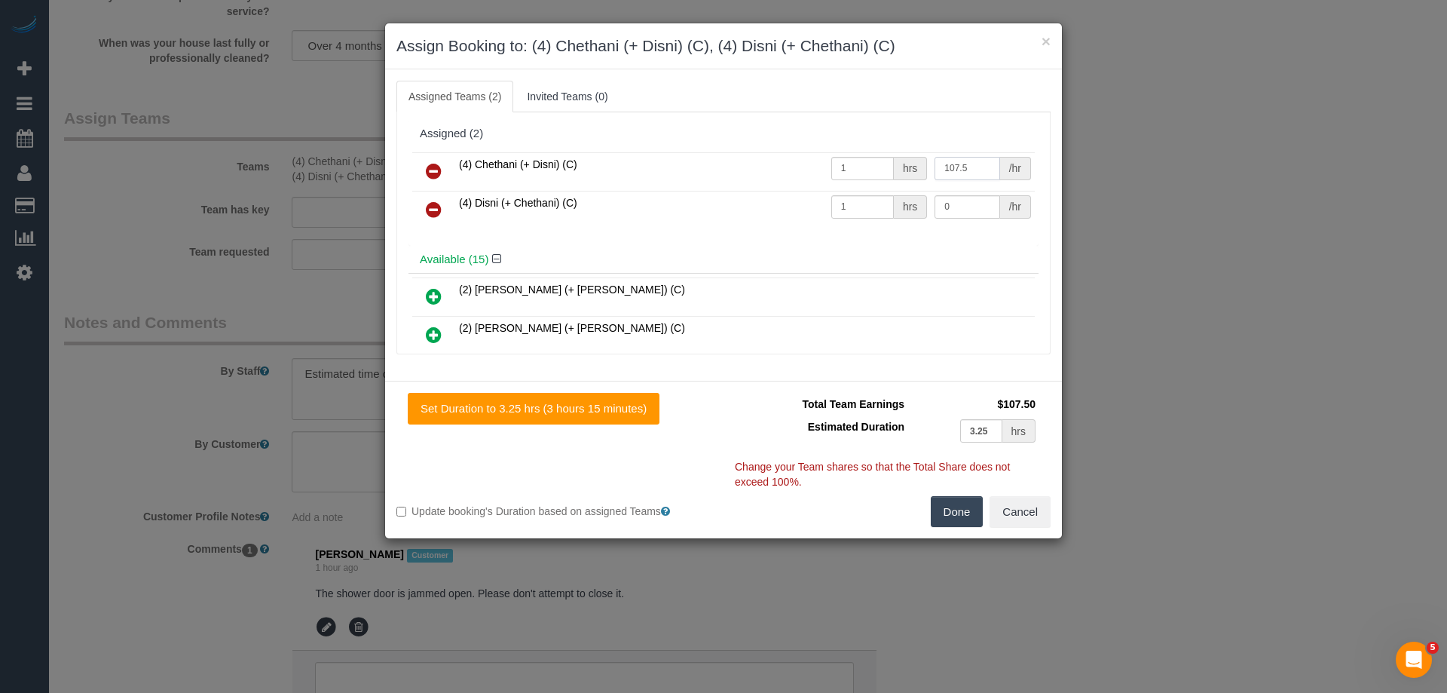
type input "107.5"
drag, startPoint x: 950, startPoint y: 203, endPoint x: 870, endPoint y: 193, distance: 81.2
click at [870, 193] on tr "(4) Disni (+ Chethani) (C) 1 hrs 0 /hr" at bounding box center [723, 210] width 623 height 38
type input "107.5"
click at [950, 512] on button "Done" at bounding box center [957, 512] width 53 height 32
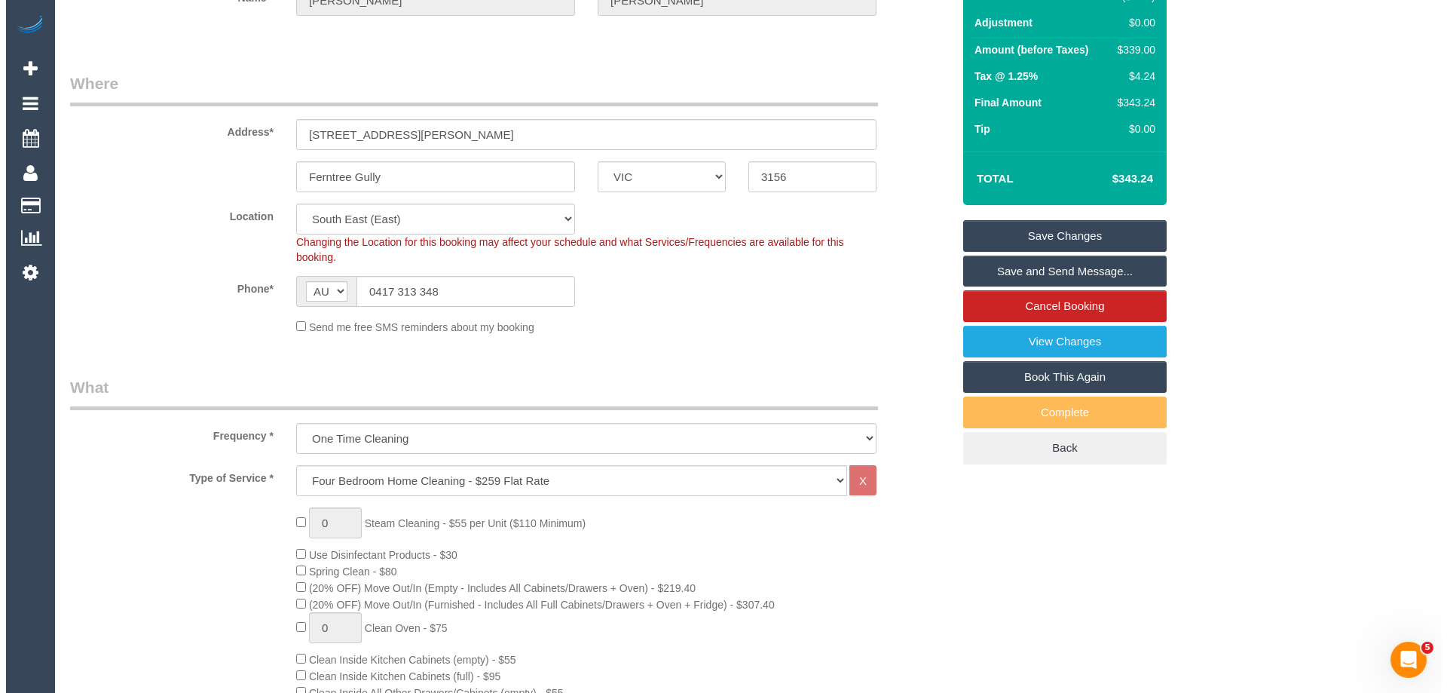
scroll to position [0, 0]
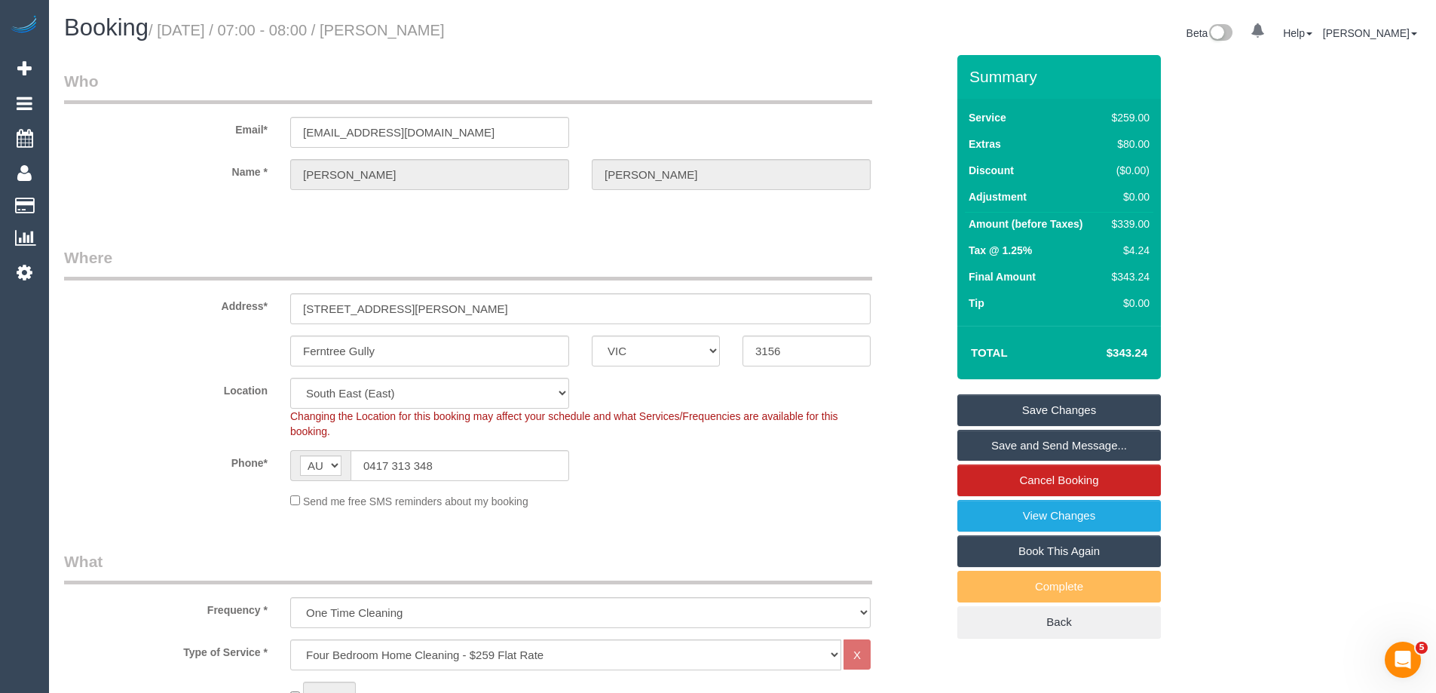
drag, startPoint x: 451, startPoint y: 30, endPoint x: 416, endPoint y: 29, distance: 34.7
click at [416, 29] on h1 "Booking / September 04, 2025 / 07:00 - 08:00 / Sophia Kidd" at bounding box center [397, 28] width 667 height 26
copy small "Sophia Kidd"
click at [1012, 412] on link "Save Changes" at bounding box center [1058, 410] width 203 height 32
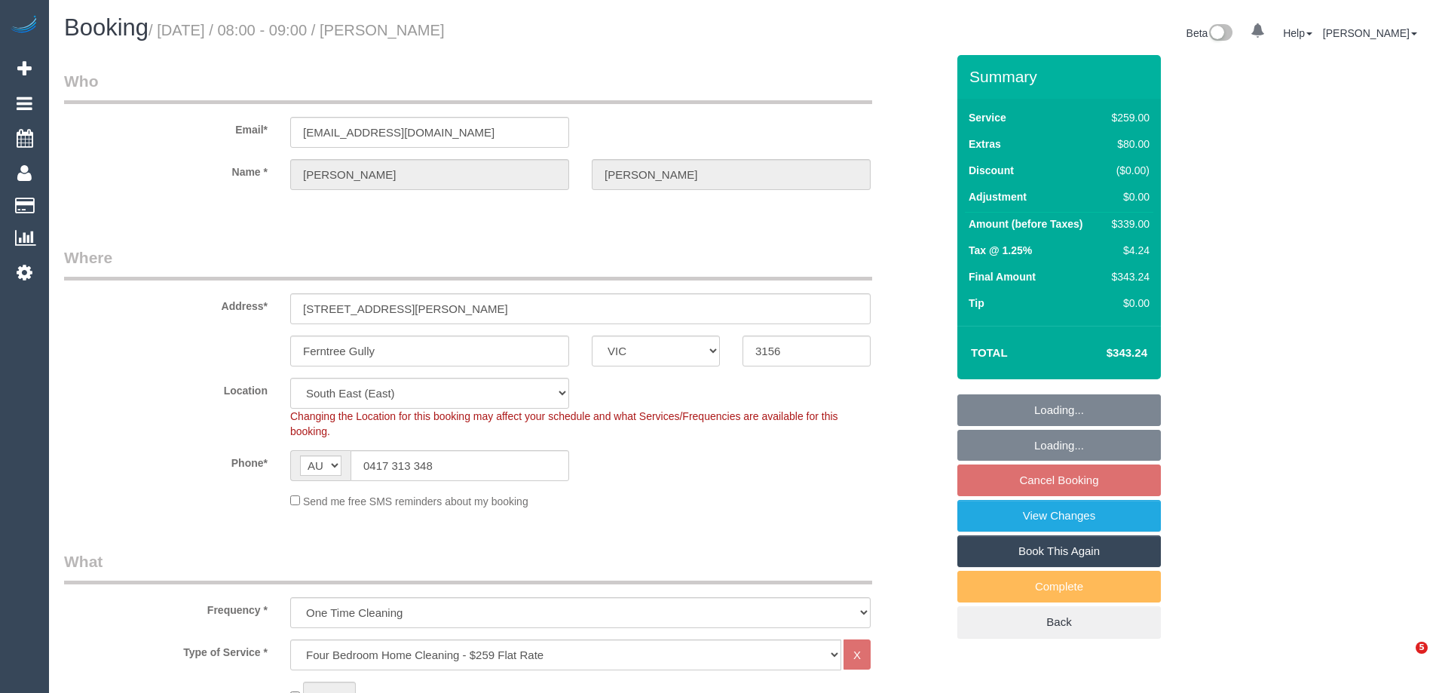
select select "VIC"
select select "object:804"
select select "string:stripe-card_1CoPKp2GScqysDRV1tts5fD7"
select select "number:27"
select select "number:15"
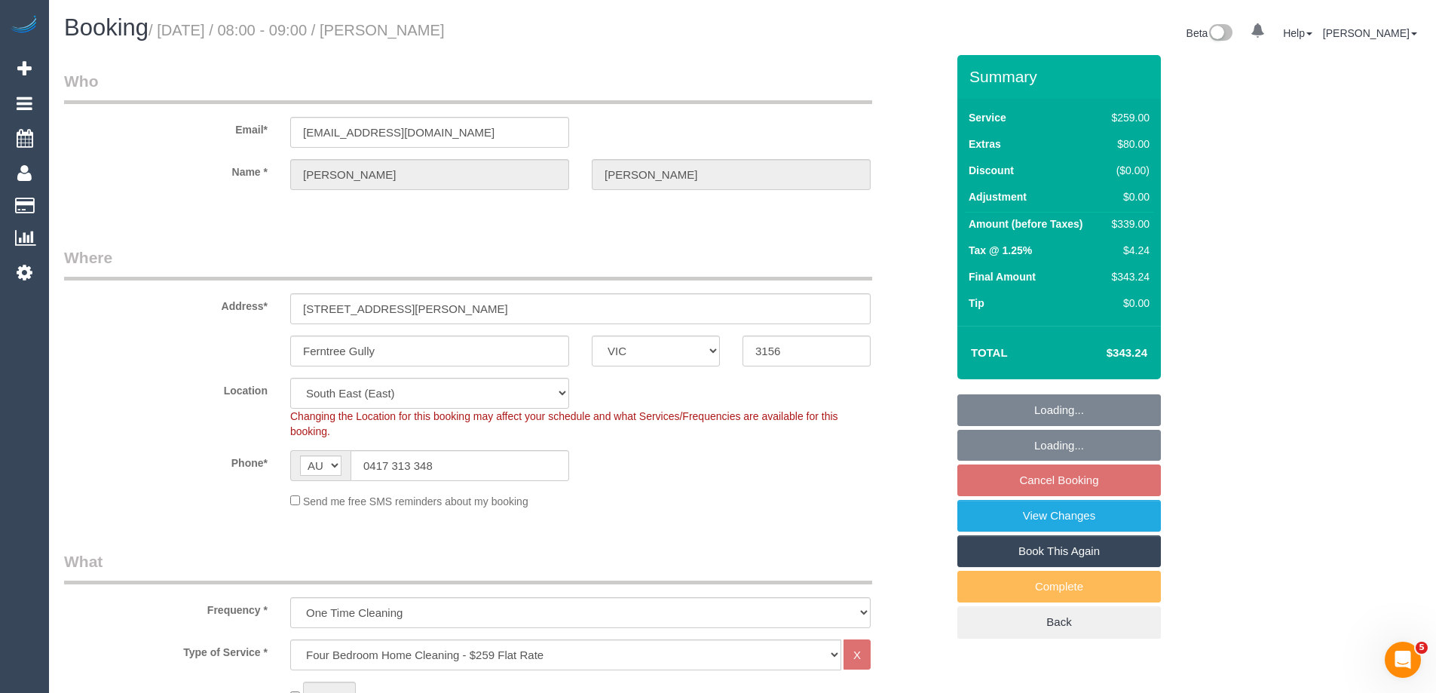
select select "number:18"
select select "number:22"
select select "number:26"
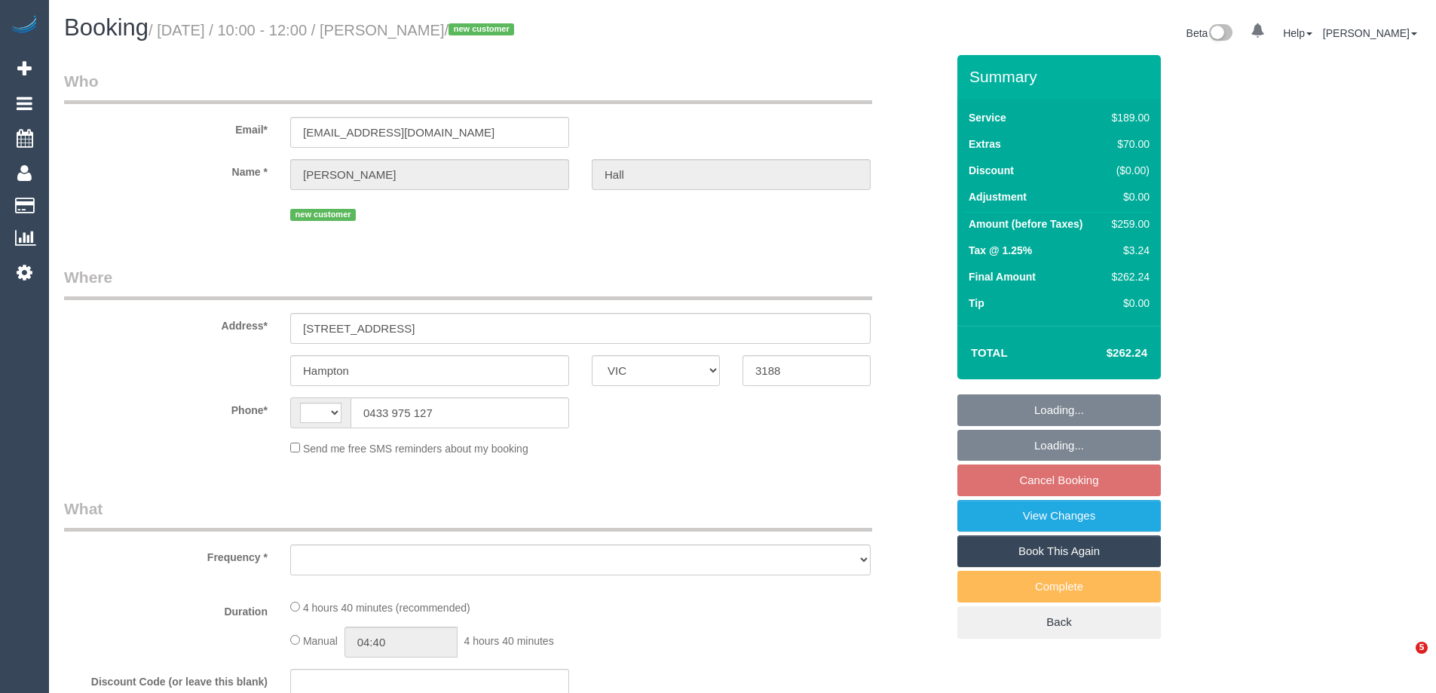
select select "VIC"
select select "string:stripe-pm_1S2IYv2GScqysDRVPbkb1bgC"
select select "number:27"
select select "number:14"
select select "number:19"
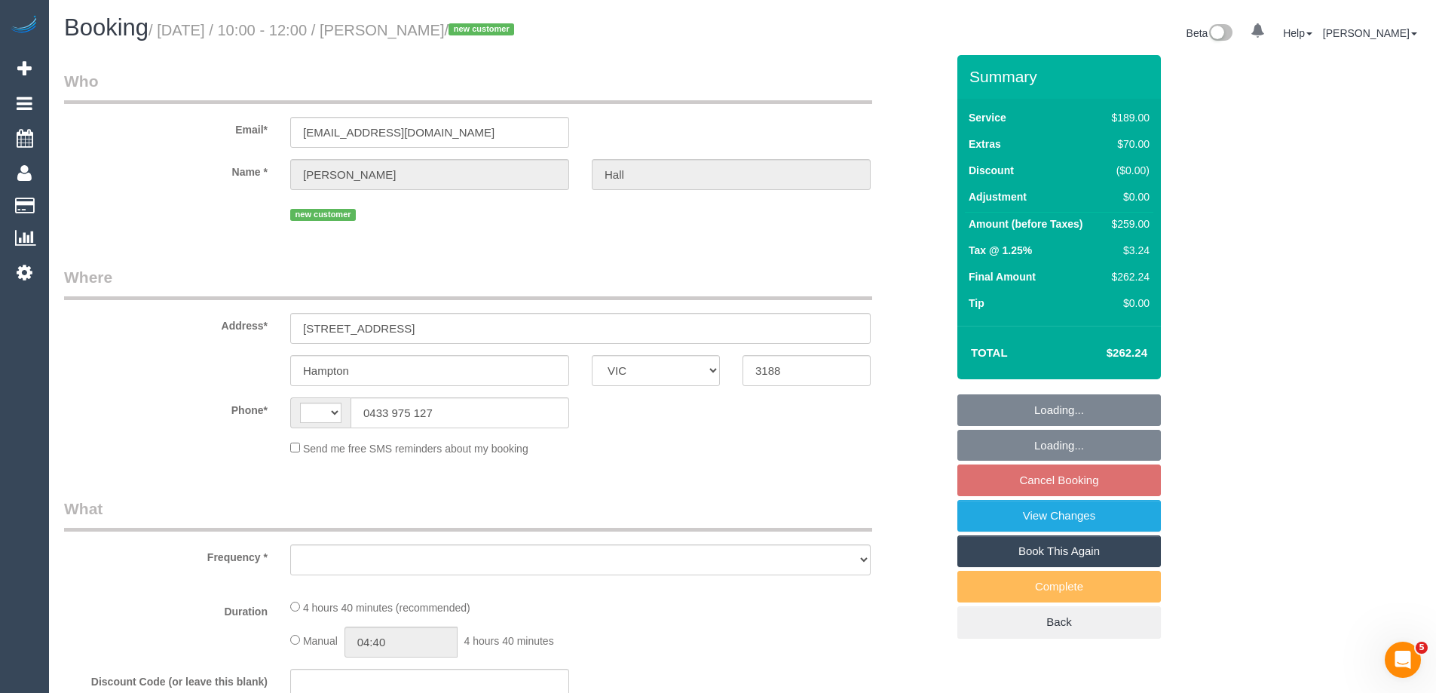
select select "number:24"
select select "number:13"
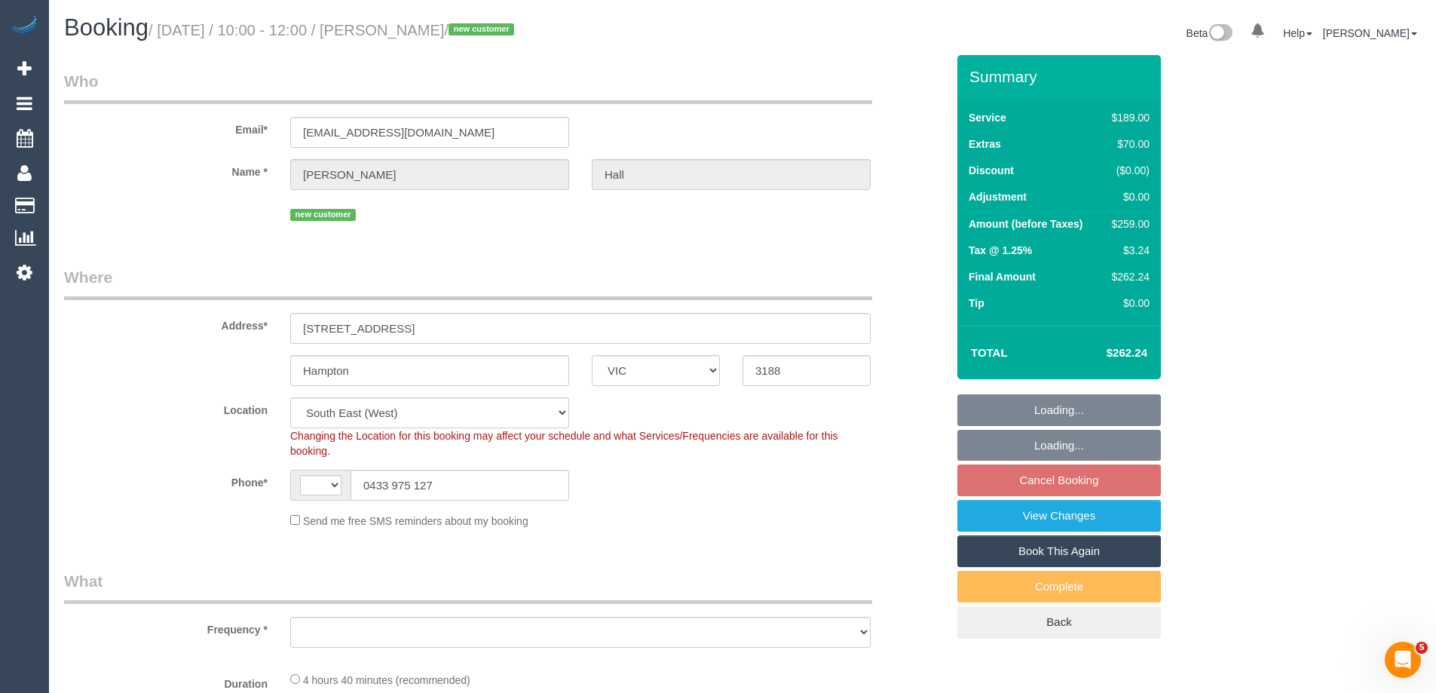
select select "string:AU"
select select "object:1301"
select select "spot1"
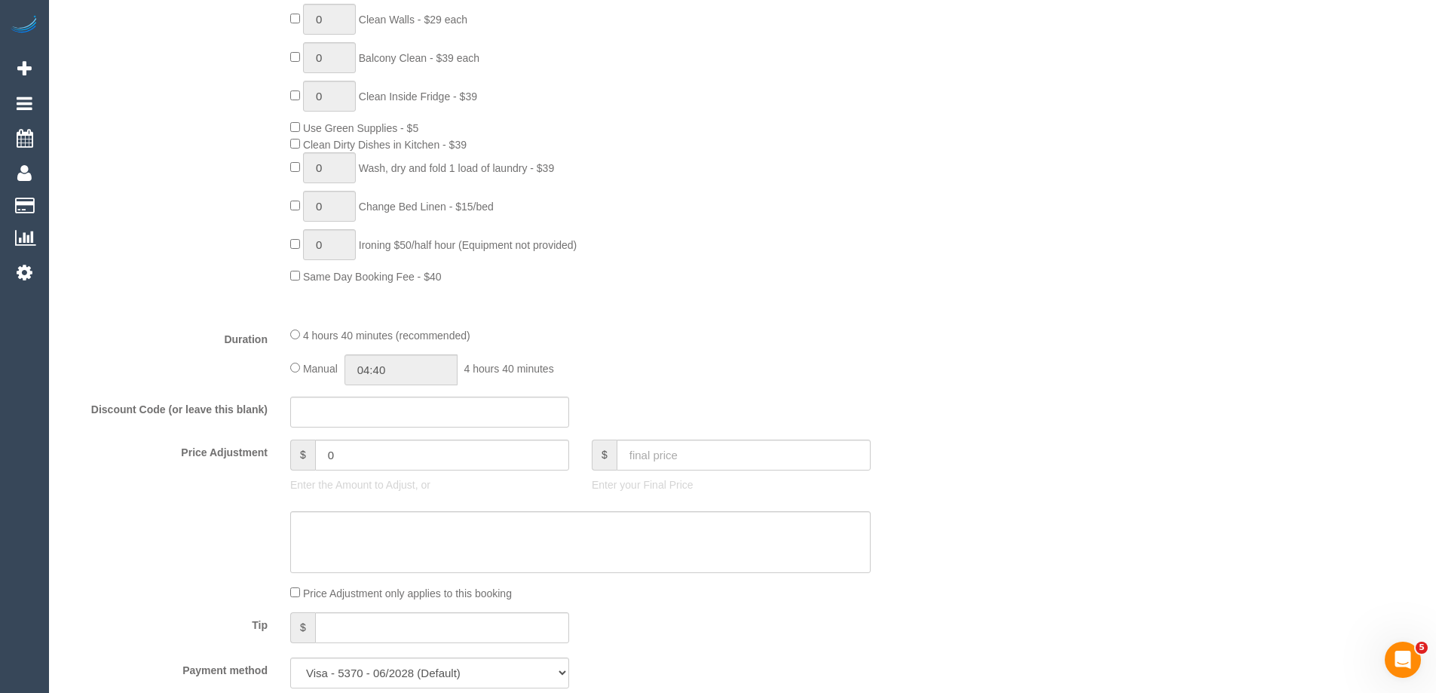
scroll to position [1055, 0]
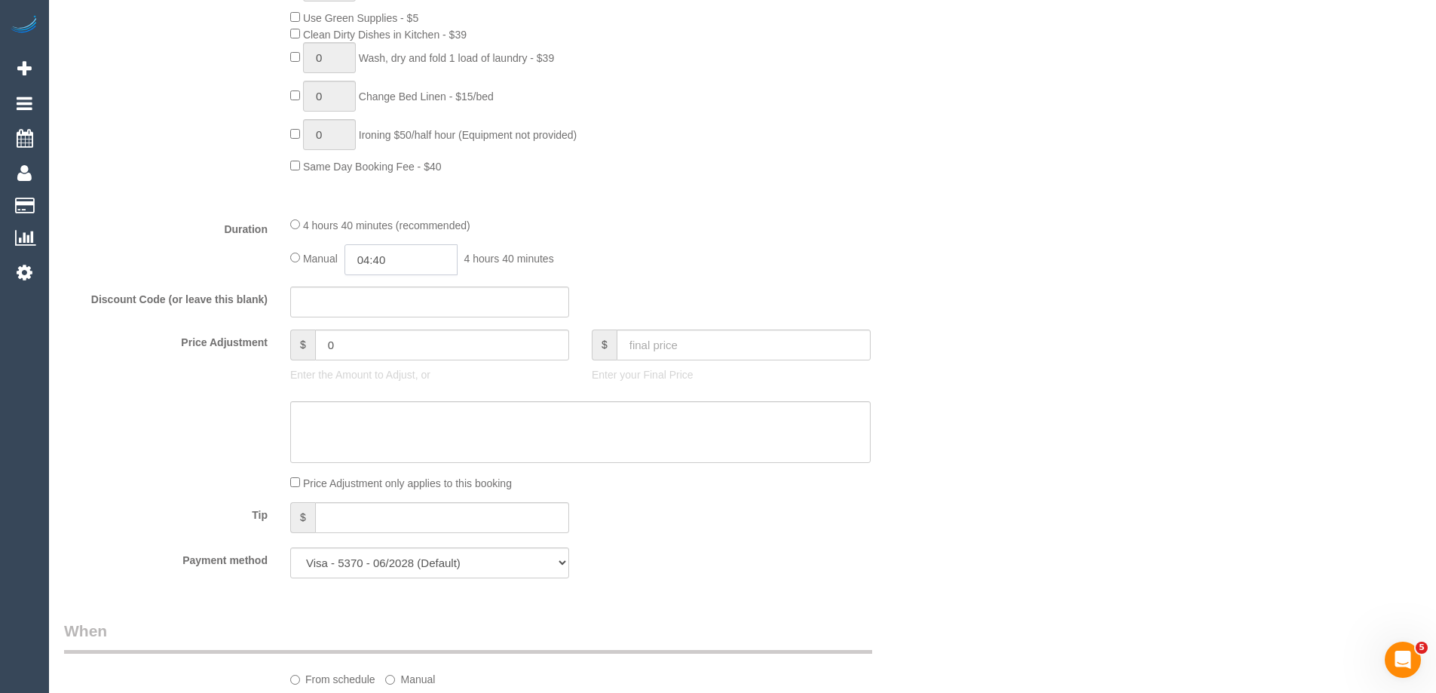
click at [399, 260] on input "04:40" at bounding box center [400, 259] width 113 height 31
type input "02:30"
click at [384, 376] on li "02:30" at bounding box center [383, 384] width 67 height 20
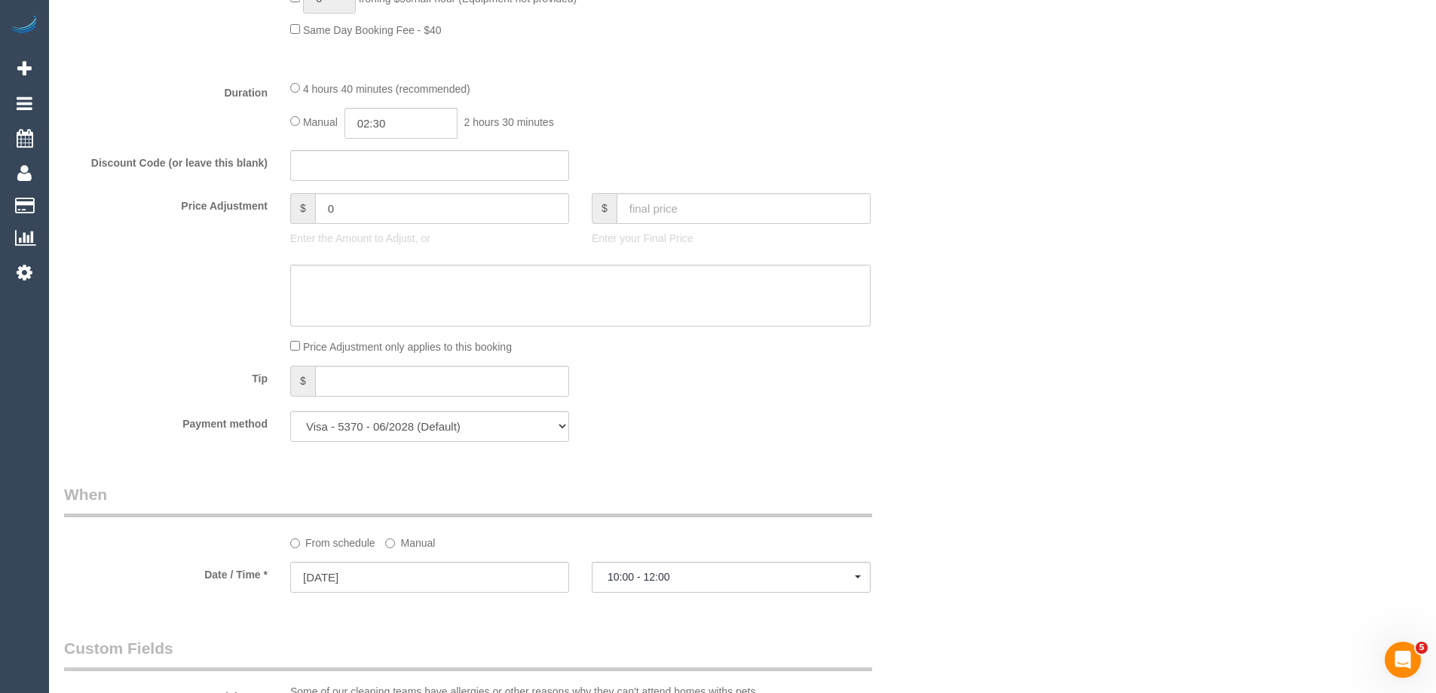
scroll to position [1432, 0]
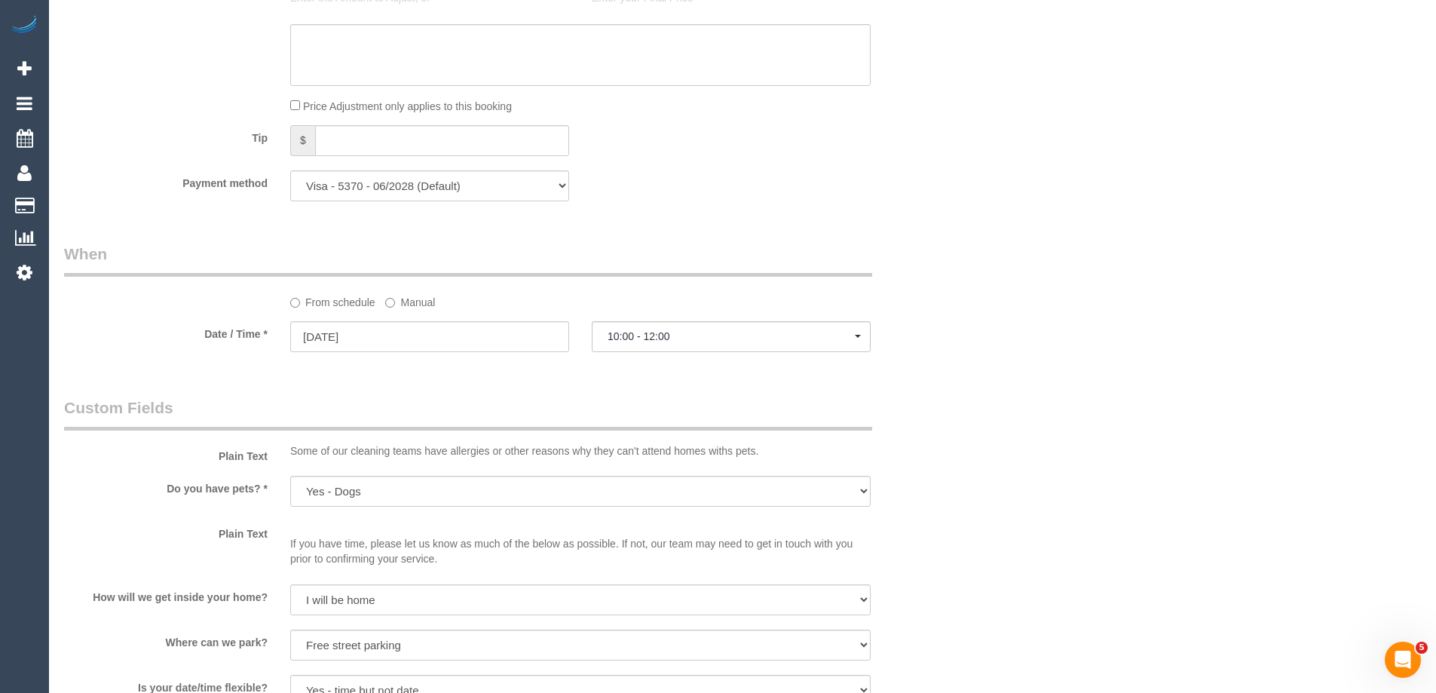
select select "spot15"
click at [402, 298] on label "Manual" at bounding box center [410, 299] width 50 height 20
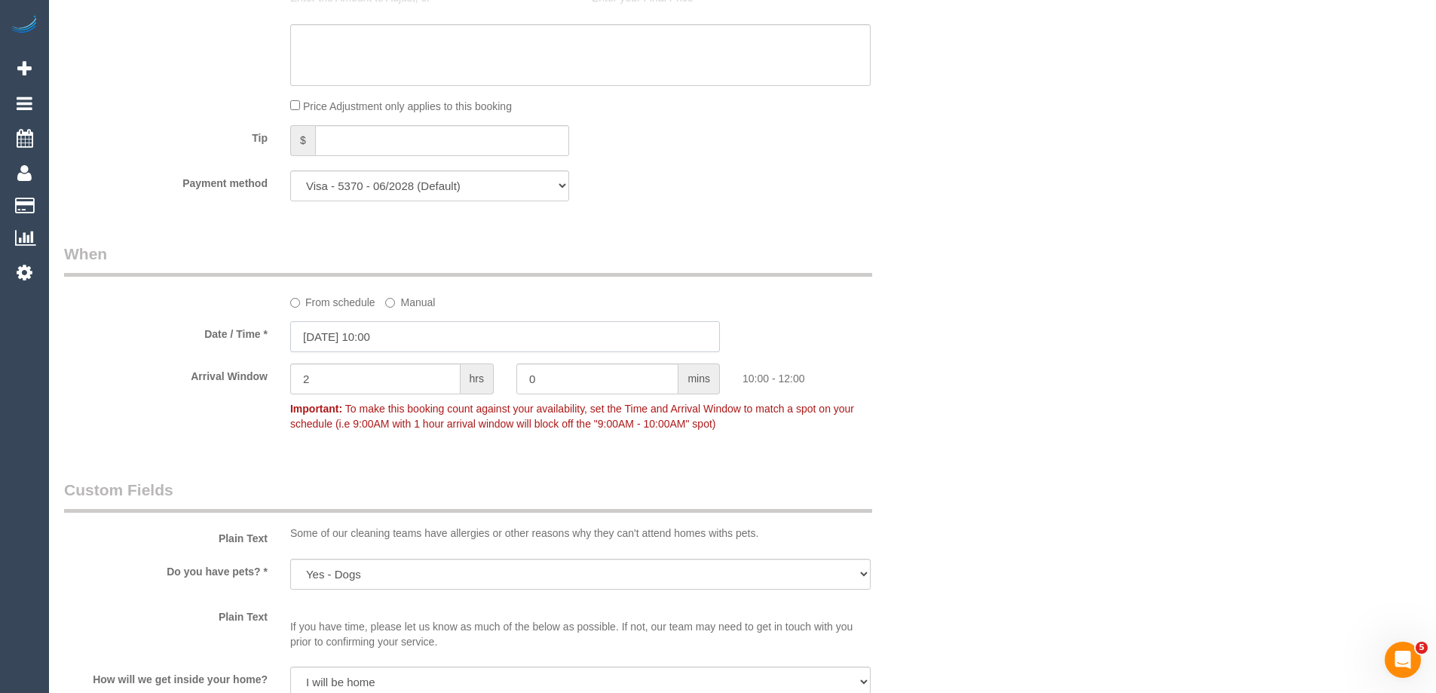
click at [356, 335] on input "04/09/2025 10:00" at bounding box center [505, 336] width 430 height 31
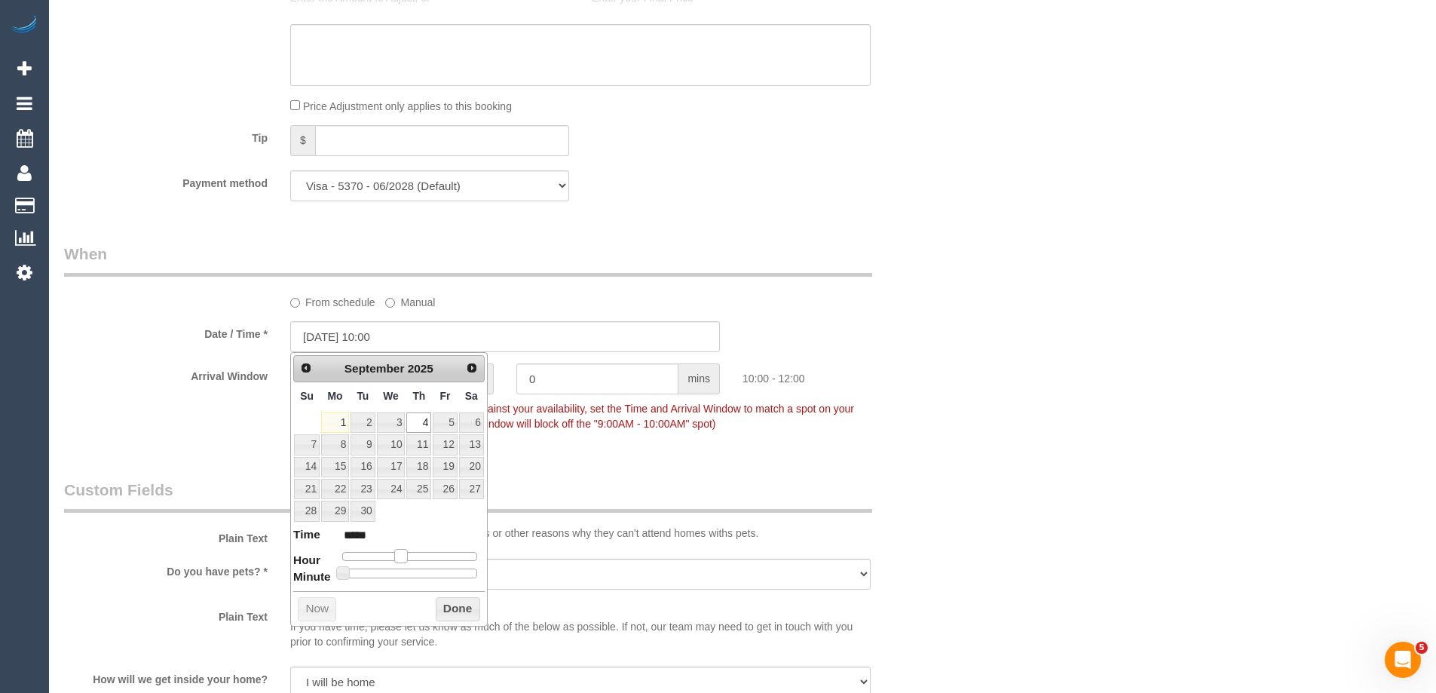
type input "04/09/2025 11:00"
type input "*****"
type input "04/09/2025 12:00"
type input "*****"
drag, startPoint x: 399, startPoint y: 558, endPoint x: 409, endPoint y: 565, distance: 12.2
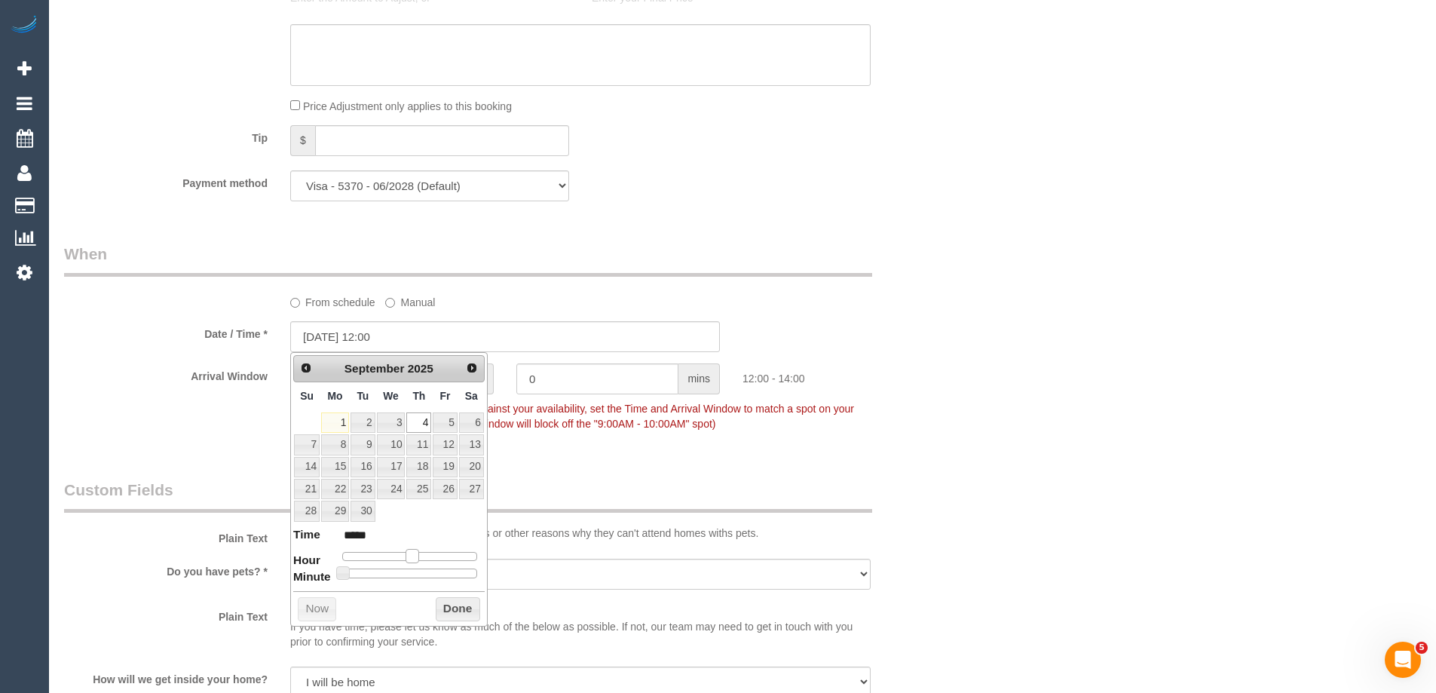
click at [409, 565] on dl "Time ***** Hour Minute Second Millisecond Microsecond Time Zone ***** ***** ***…" at bounding box center [388, 552] width 191 height 52
click at [457, 604] on button "Done" at bounding box center [458, 609] width 44 height 24
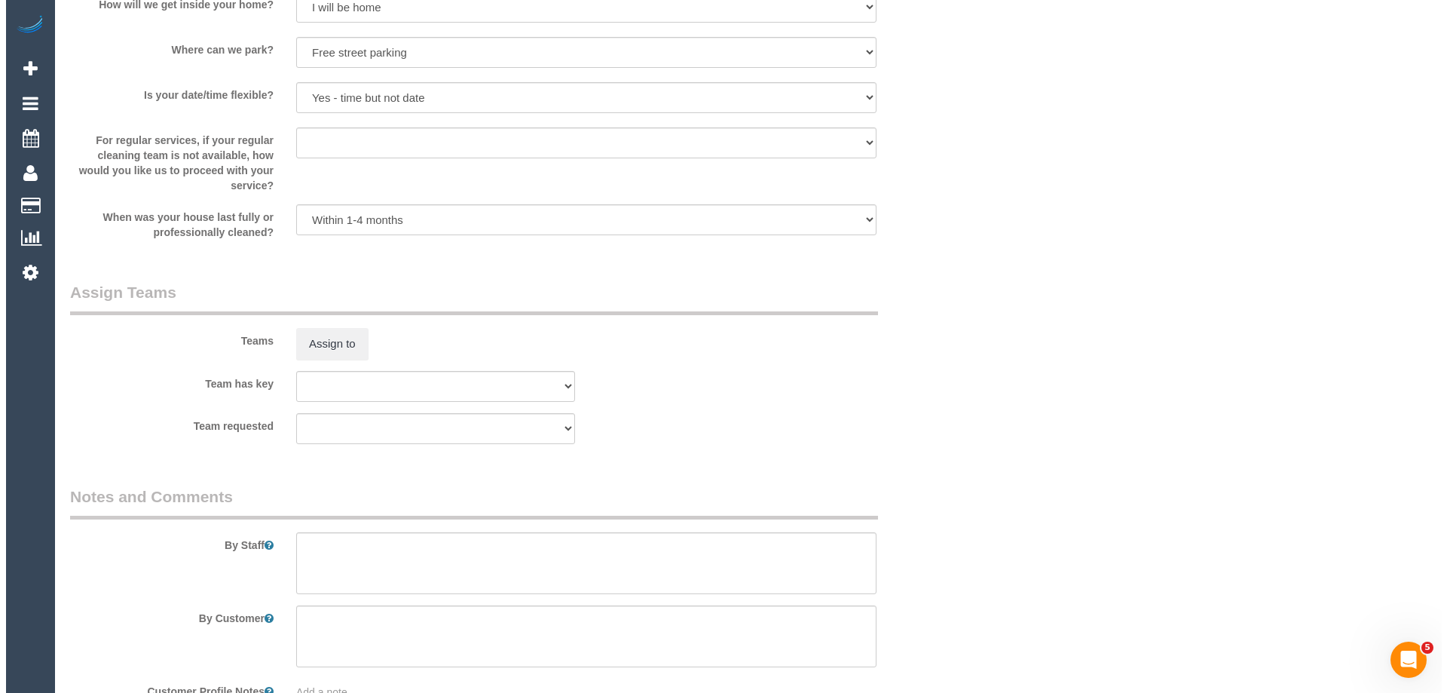
scroll to position [2261, 0]
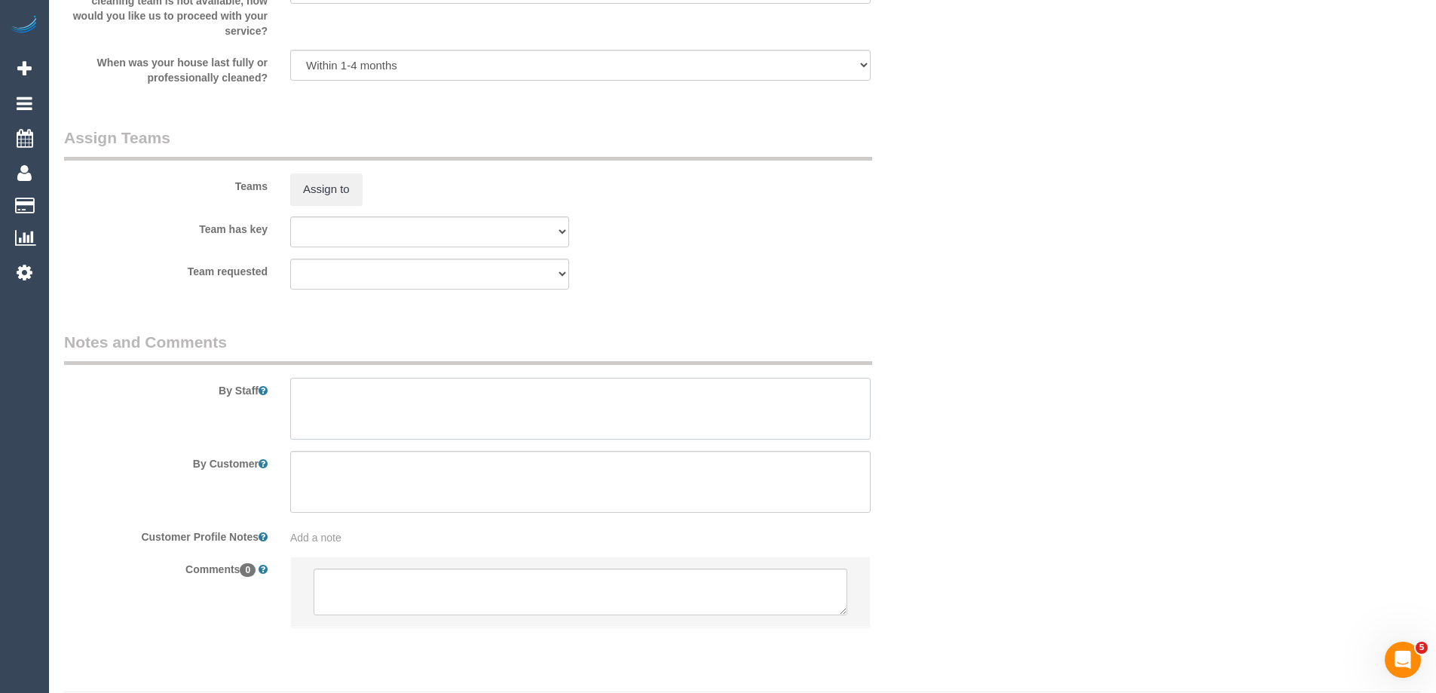
click at [330, 420] on textarea at bounding box center [580, 409] width 580 height 62
type textarea "Estimated time of 4-5 hrs"
click at [344, 192] on button "Assign to" at bounding box center [326, 189] width 72 height 32
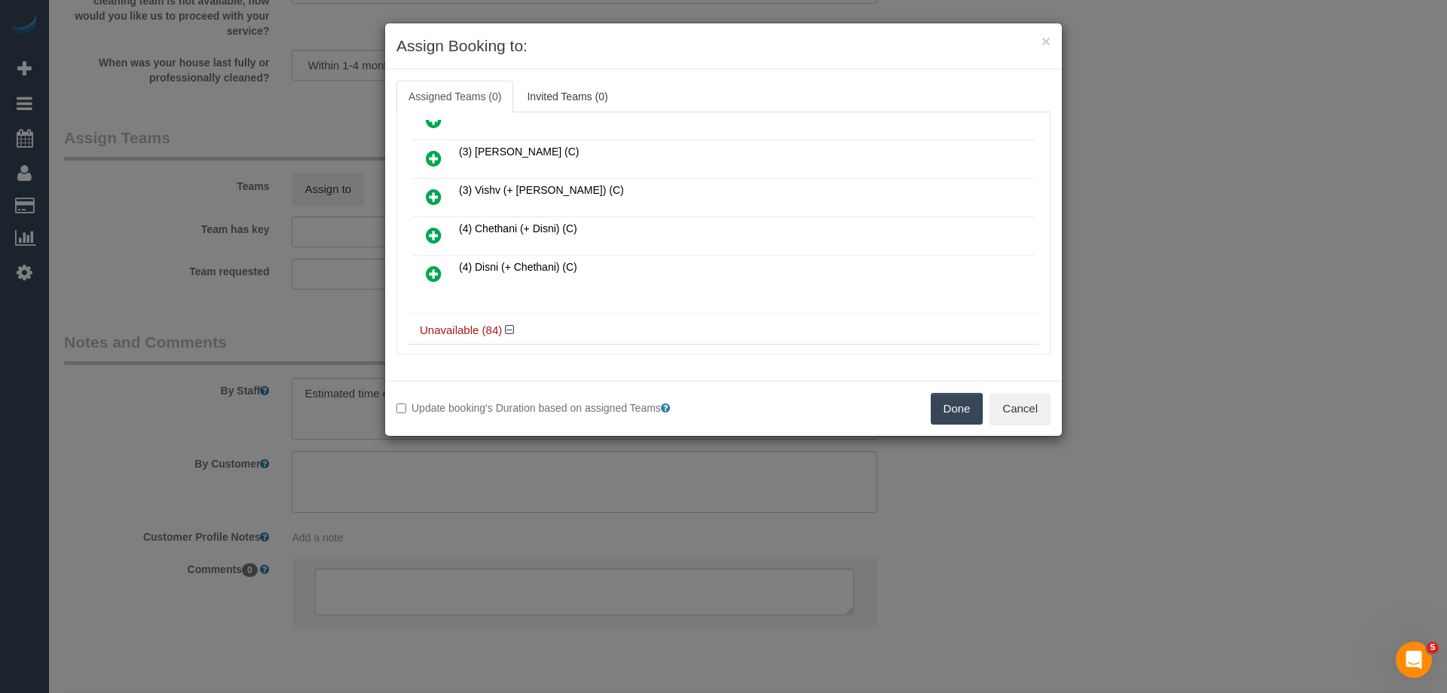
click at [428, 195] on icon at bounding box center [434, 197] width 16 height 18
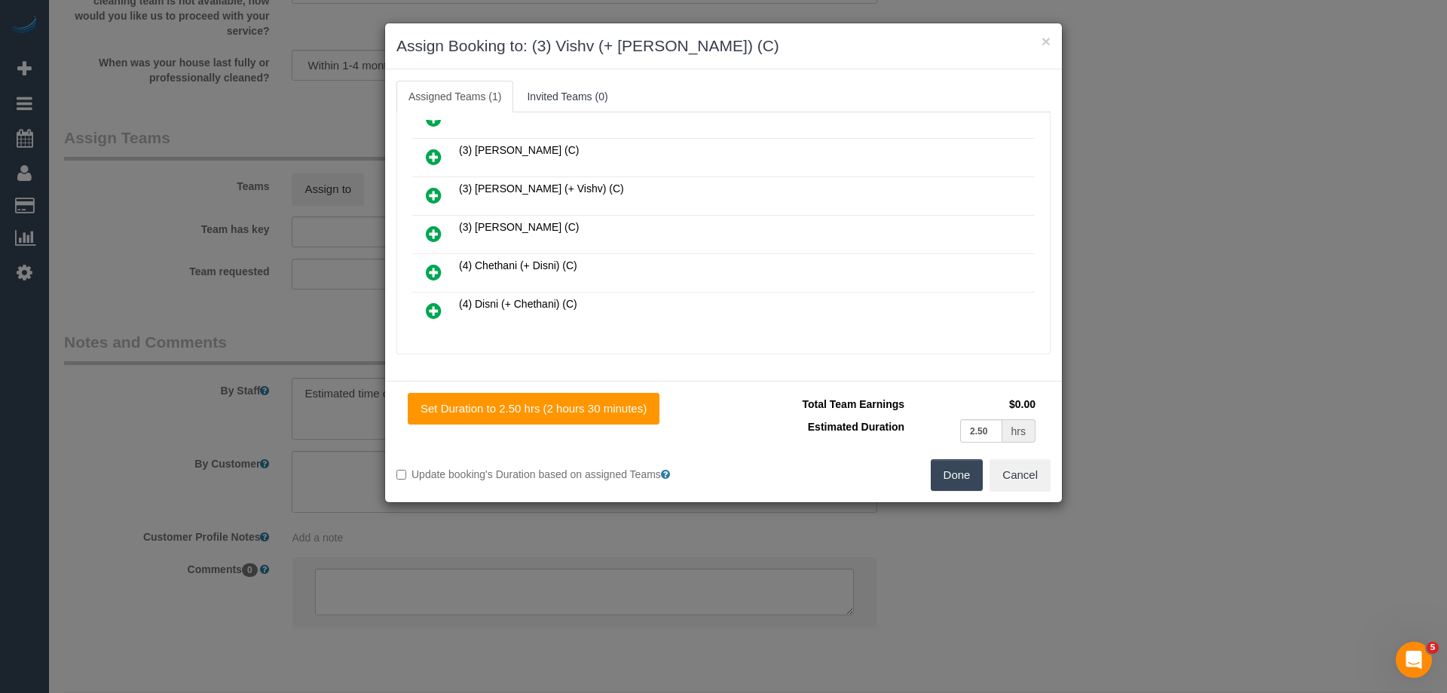
click at [442, 196] on link at bounding box center [433, 196] width 35 height 30
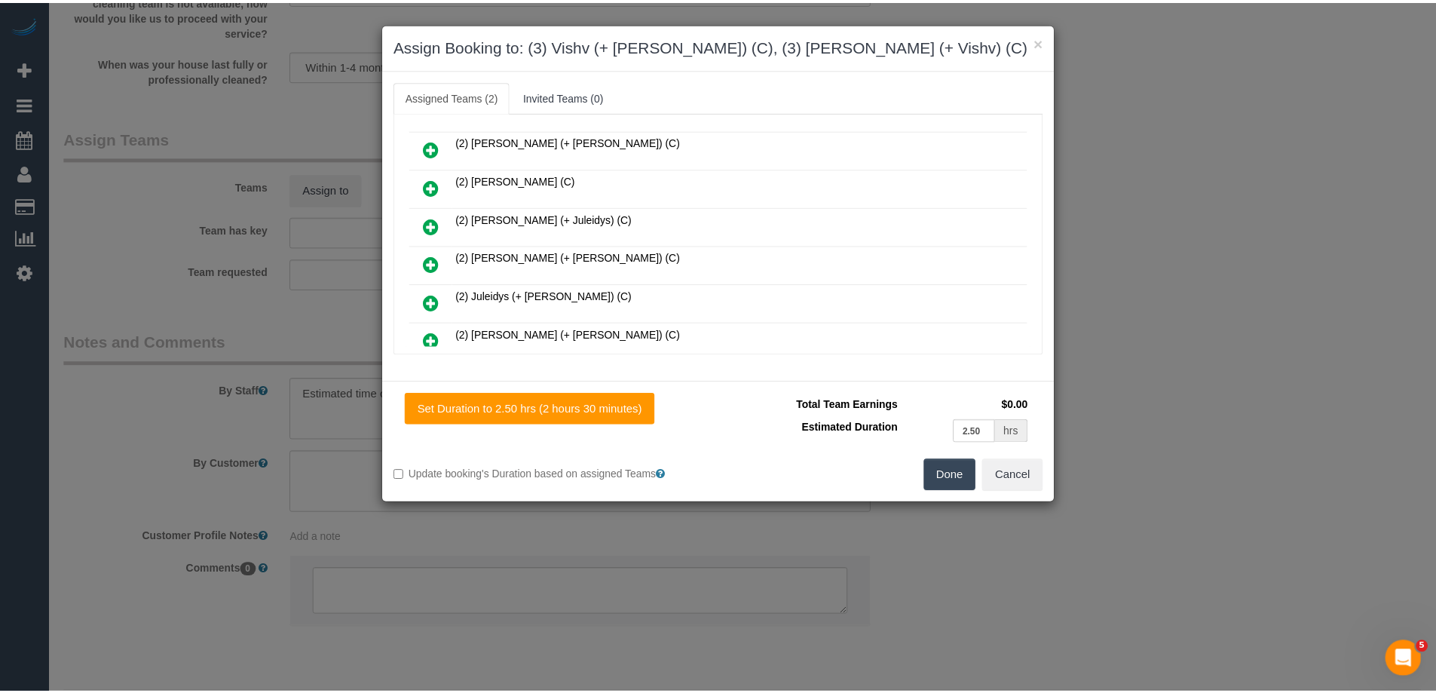
scroll to position [0, 0]
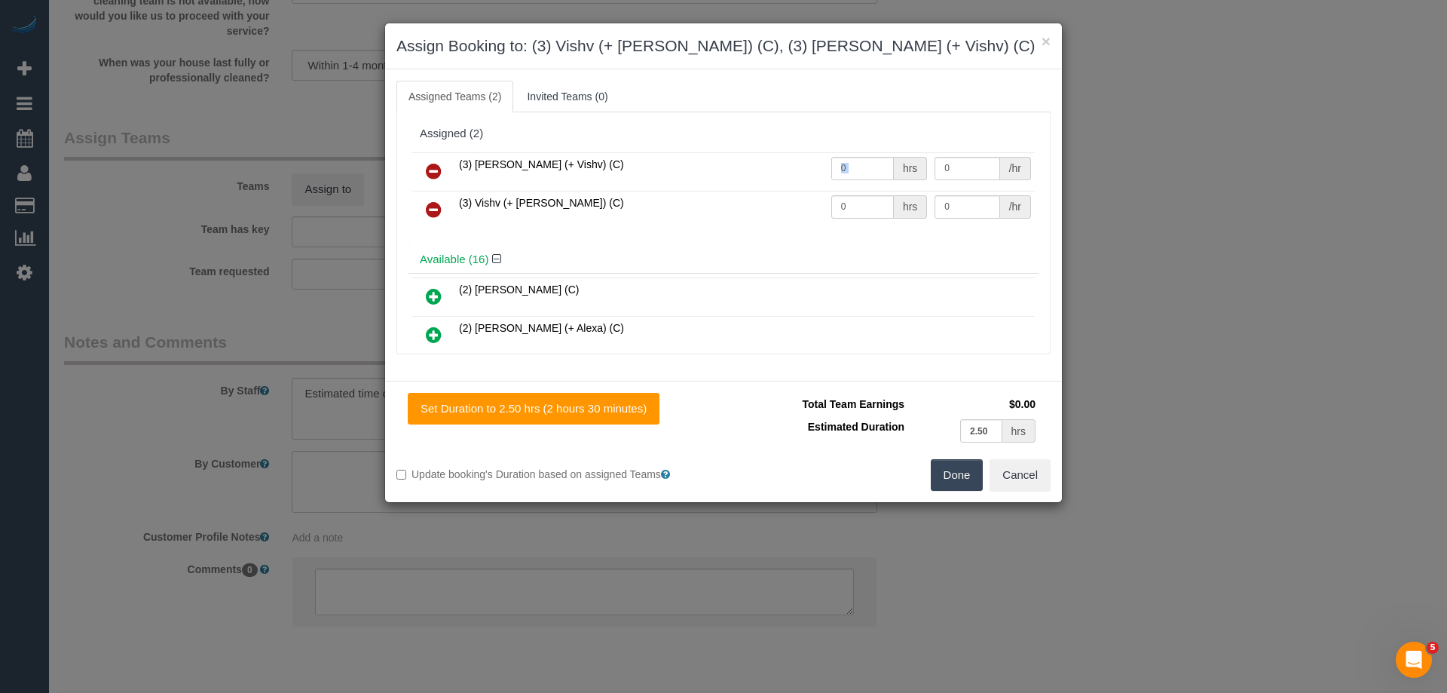
drag, startPoint x: 885, startPoint y: 165, endPoint x: 802, endPoint y: 167, distance: 82.9
click at [803, 167] on tr "(3) Kelvin (+ Vishv) (C) 0 hrs 0 /hr" at bounding box center [723, 171] width 623 height 38
drag, startPoint x: 850, startPoint y: 286, endPoint x: 862, endPoint y: 197, distance: 89.0
click at [851, 251] on div "Available (16) (2) Abdul Janif (C) (2) Alejandro (+ Alexa) (C) (2) Alexa (+ Ale…" at bounding box center [724, 580] width 630 height 668
drag, startPoint x: 862, startPoint y: 164, endPoint x: 799, endPoint y: 164, distance: 63.3
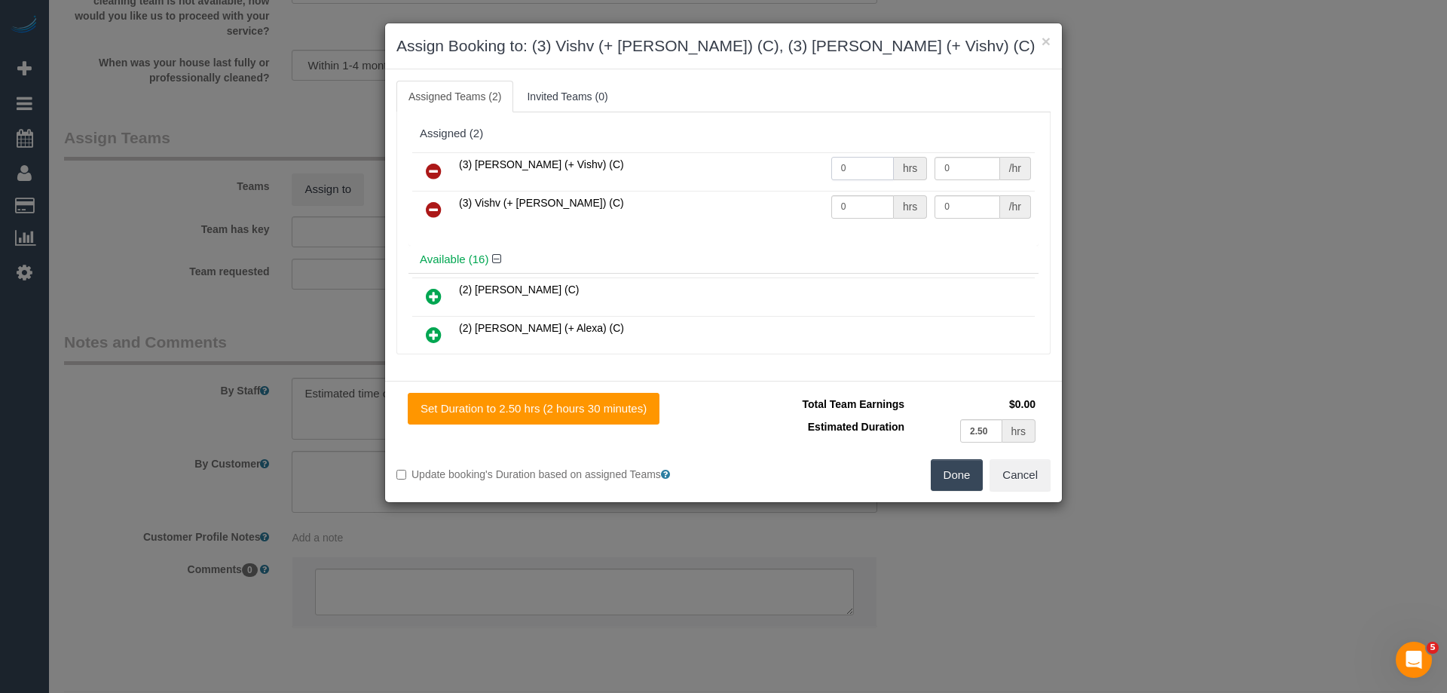
click at [796, 164] on tr "(3) Kelvin (+ Vishv) (C) 0 hrs 0 /hr" at bounding box center [723, 171] width 623 height 38
type input "1"
drag, startPoint x: 819, startPoint y: 206, endPoint x: 760, endPoint y: 204, distance: 58.8
click at [760, 205] on tr "(3) Vishv (+ Kelvin) (C) 0 hrs 0 /hr" at bounding box center [723, 210] width 623 height 38
type input "1"
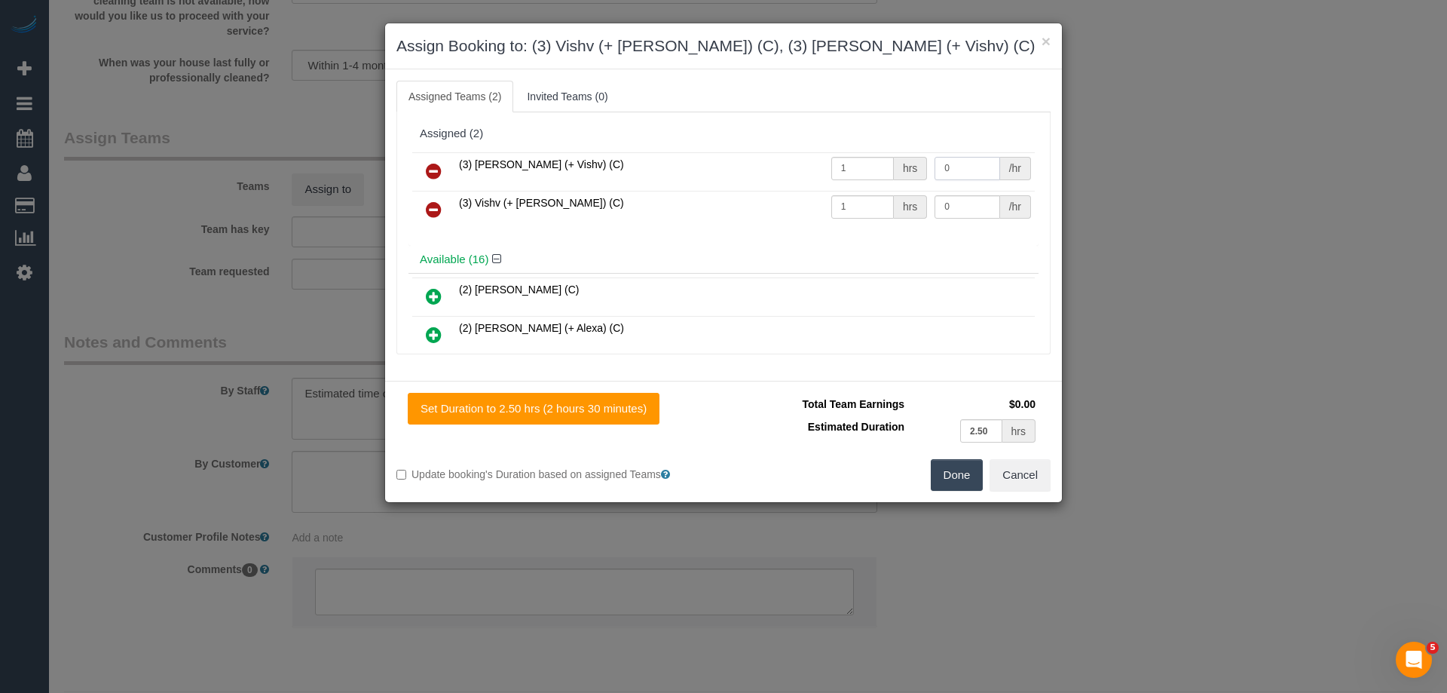
drag, startPoint x: 946, startPoint y: 161, endPoint x: 903, endPoint y: 167, distance: 43.4
click at [903, 166] on tr "(3) Kelvin (+ Vishv) (C) 1 hrs 0 /hr" at bounding box center [723, 171] width 623 height 38
drag, startPoint x: 959, startPoint y: 168, endPoint x: 787, endPoint y: 157, distance: 173.0
click at [787, 157] on tr "(3) Kelvin (+ Vishv) (C) 1 hrs 85.5 /hr" at bounding box center [723, 171] width 623 height 38
type input "82.5"
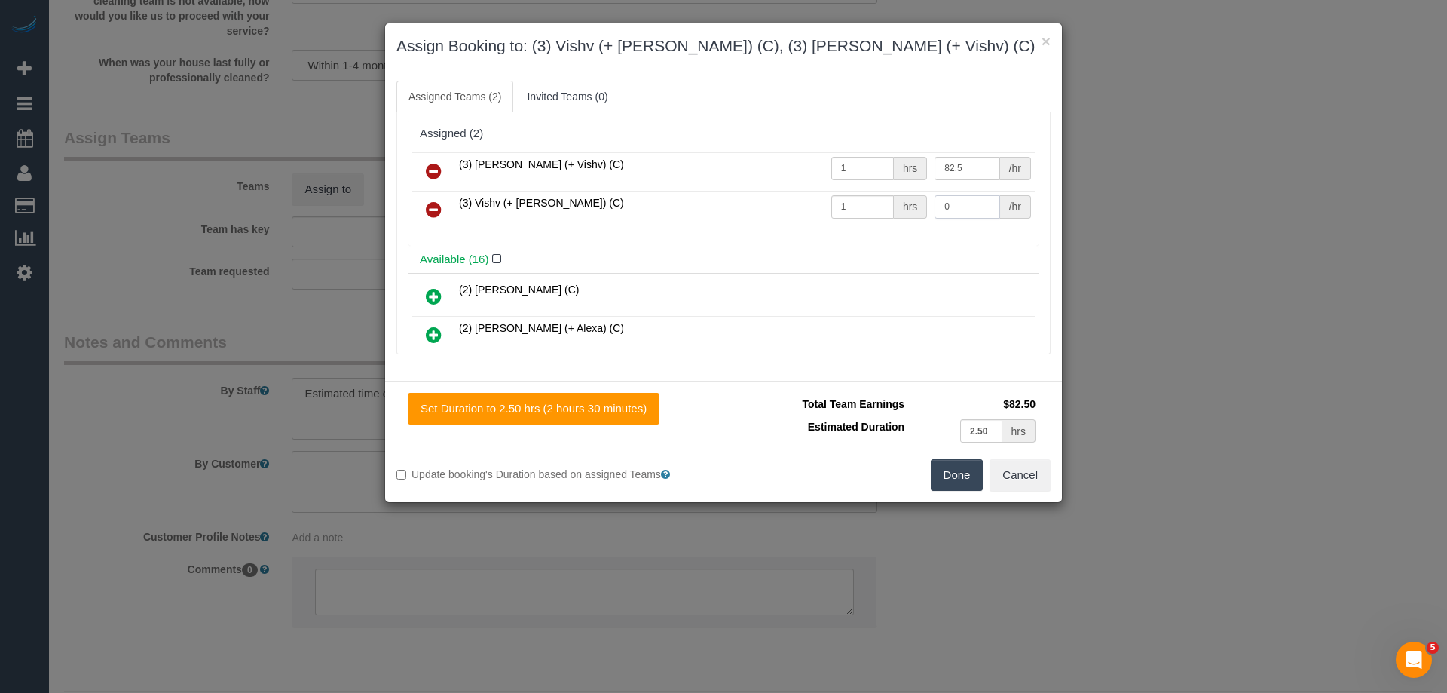
drag, startPoint x: 942, startPoint y: 209, endPoint x: 832, endPoint y: 186, distance: 112.3
click at [837, 189] on tbody "(3) Kelvin (+ Vishv) (C) 1 hrs 82.5 /hr (3) Vishv (+ Kelvin) (C) 1 hrs 0 /hr" at bounding box center [723, 190] width 623 height 77
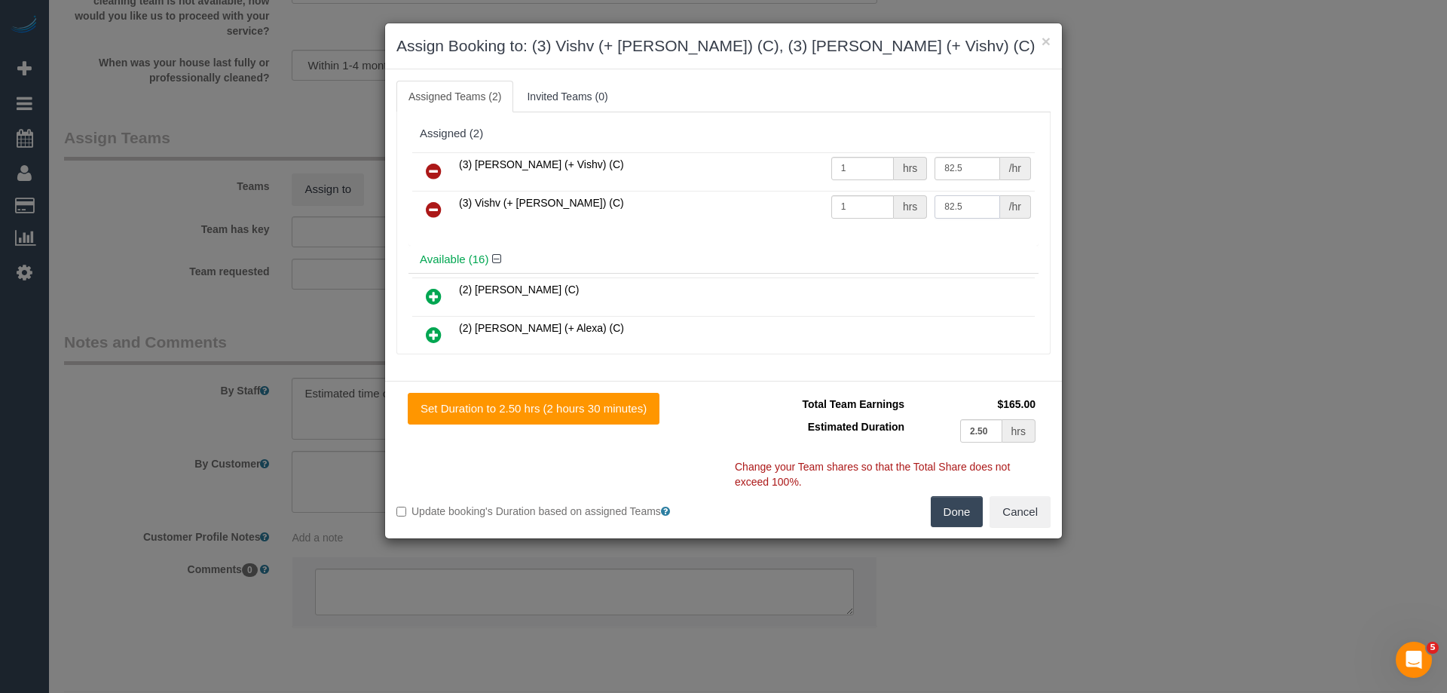
type input "82.5"
click at [953, 513] on button "Done" at bounding box center [957, 512] width 53 height 32
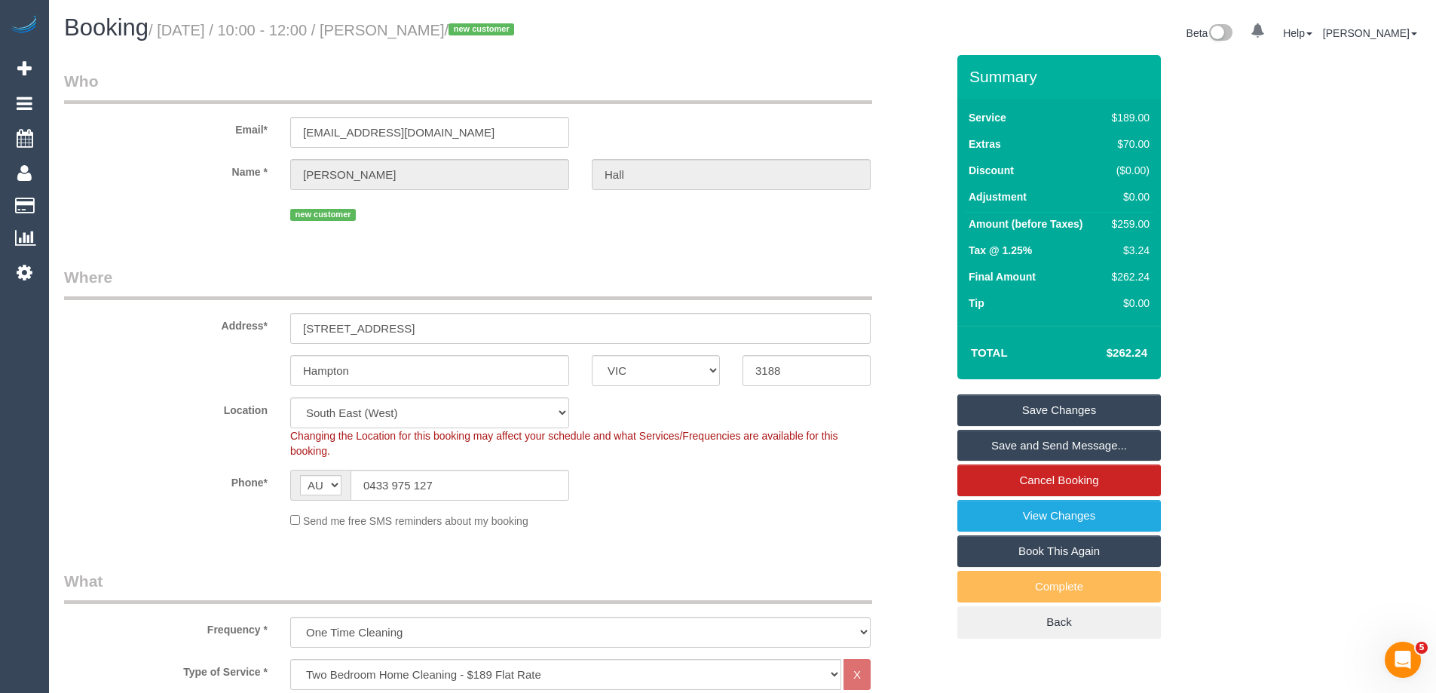
drag, startPoint x: 476, startPoint y: 29, endPoint x: 419, endPoint y: 27, distance: 57.3
click at [419, 27] on small "/ September 04, 2025 / 10:00 - 12:00 / Meg Hall / new customer" at bounding box center [333, 30] width 370 height 17
copy small "Meg Hall"
click at [1016, 412] on link "Save Changes" at bounding box center [1058, 410] width 203 height 32
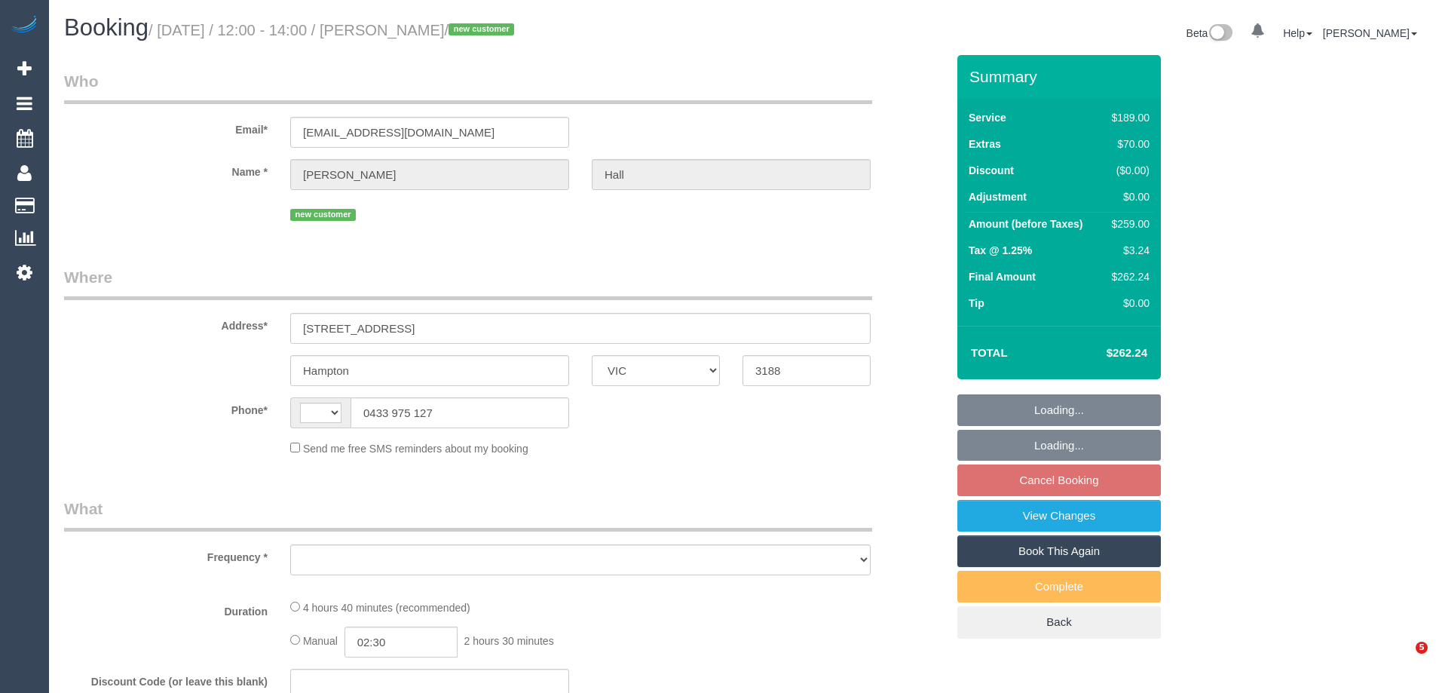
select select "VIC"
select select "string:AU"
select select "object:541"
select select "string:stripe-pm_1S2IYv2GScqysDRVPbkb1bgC"
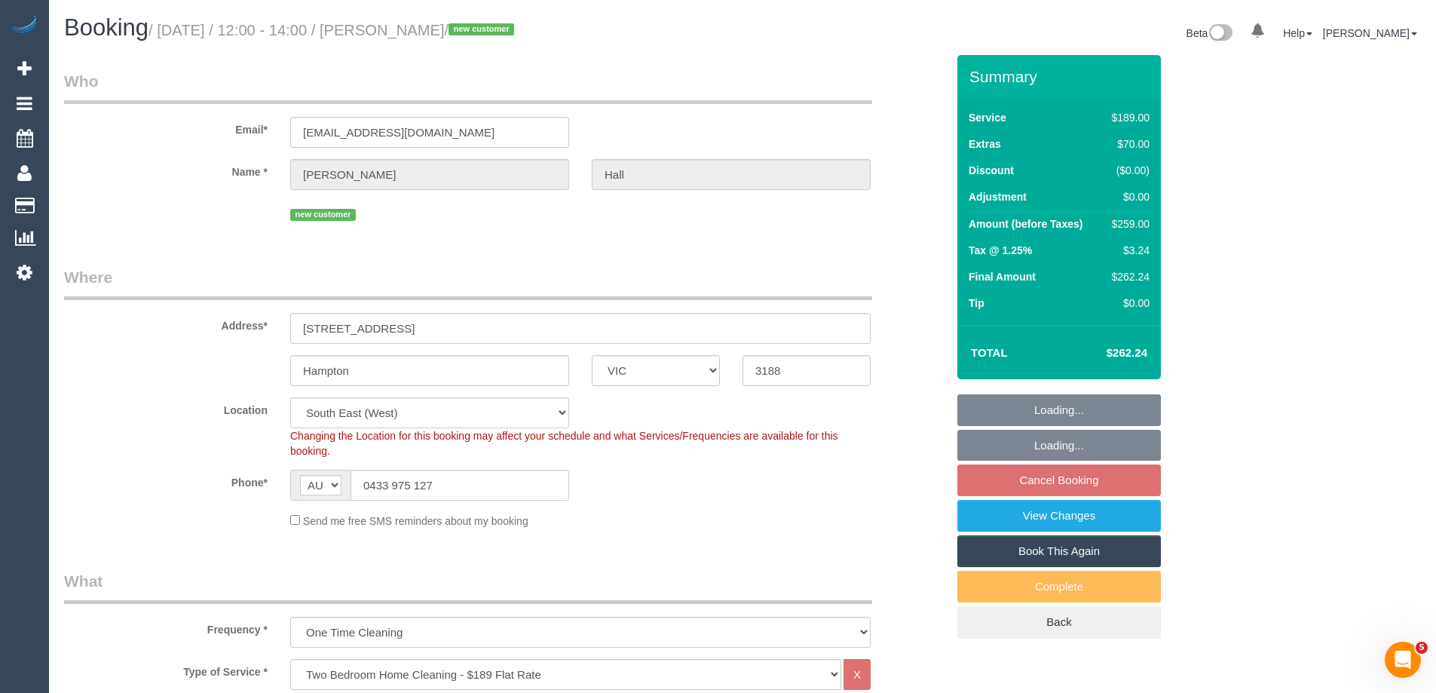
select select "object:644"
select select "number:27"
select select "number:14"
select select "number:19"
select select "number:24"
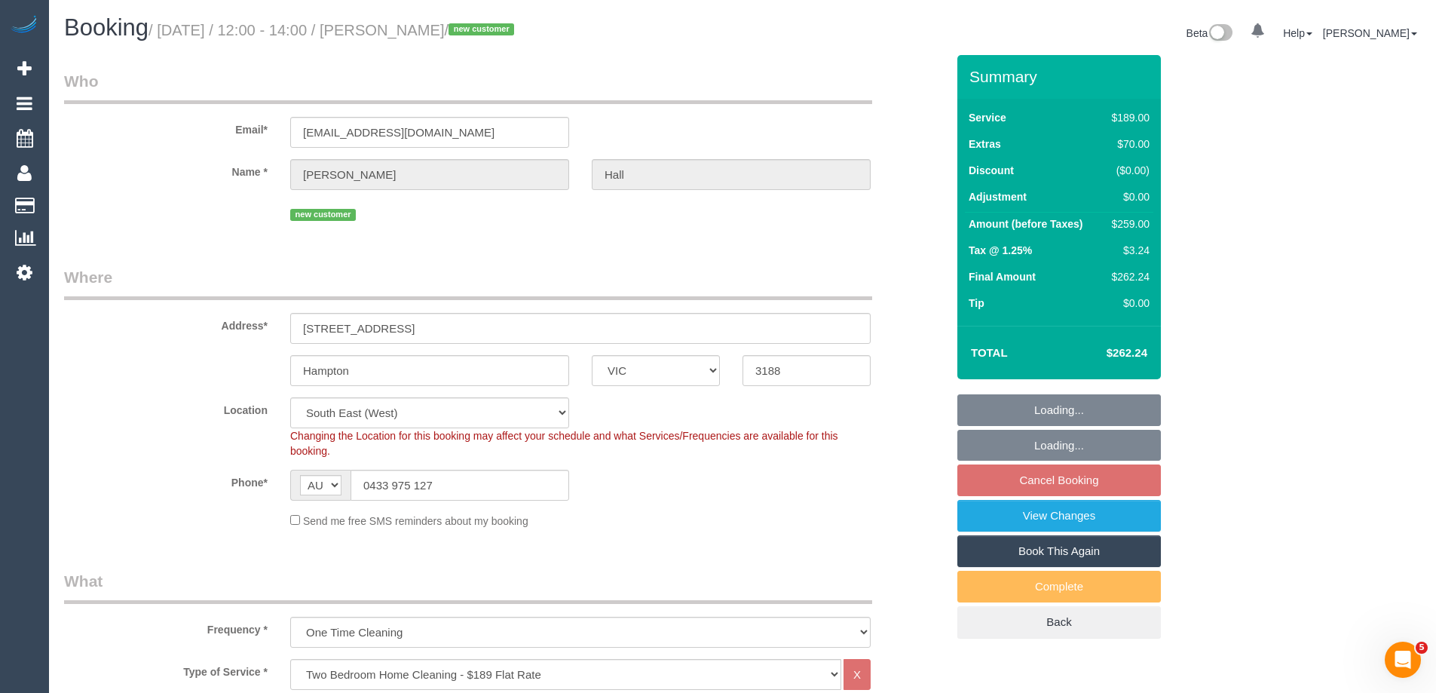
select select "number:13"
select select "spot1"
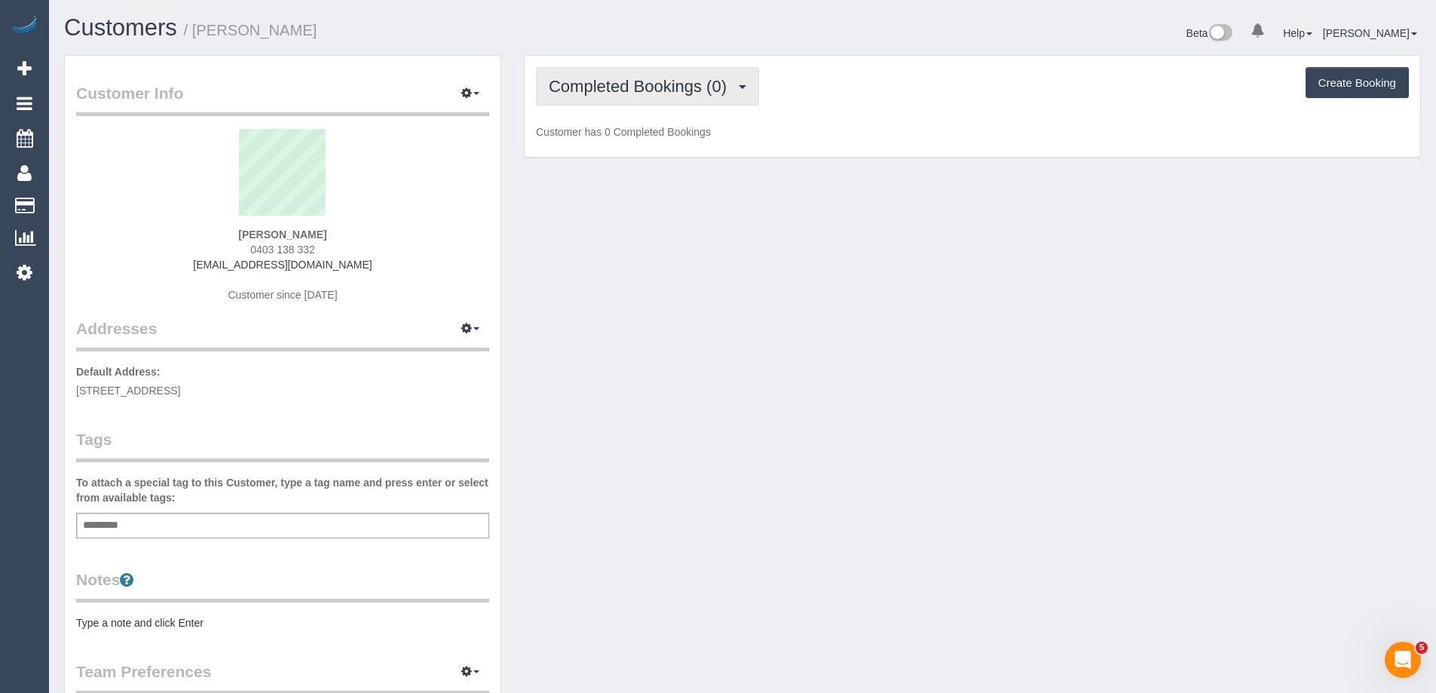
click at [667, 90] on span "Completed Bookings (0)" at bounding box center [641, 86] width 185 height 19
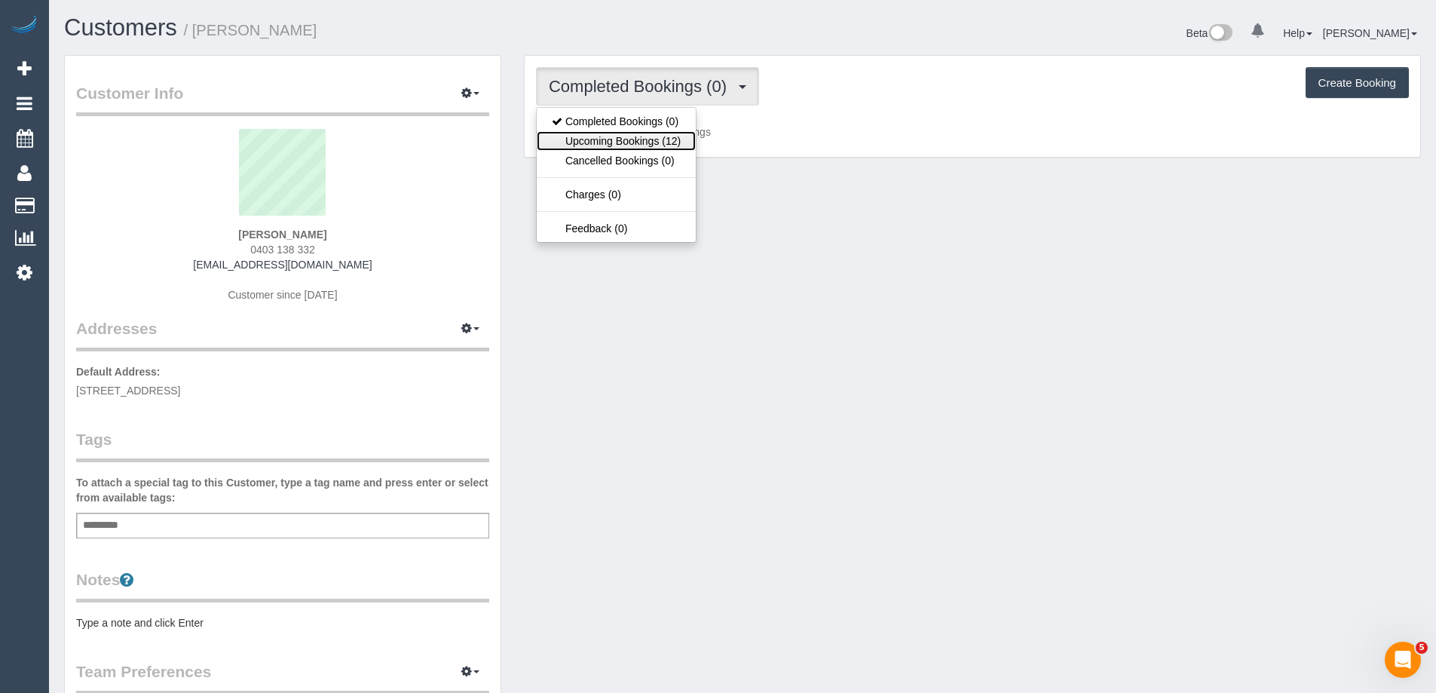
click at [675, 134] on link "Upcoming Bookings (12)" at bounding box center [616, 141] width 159 height 20
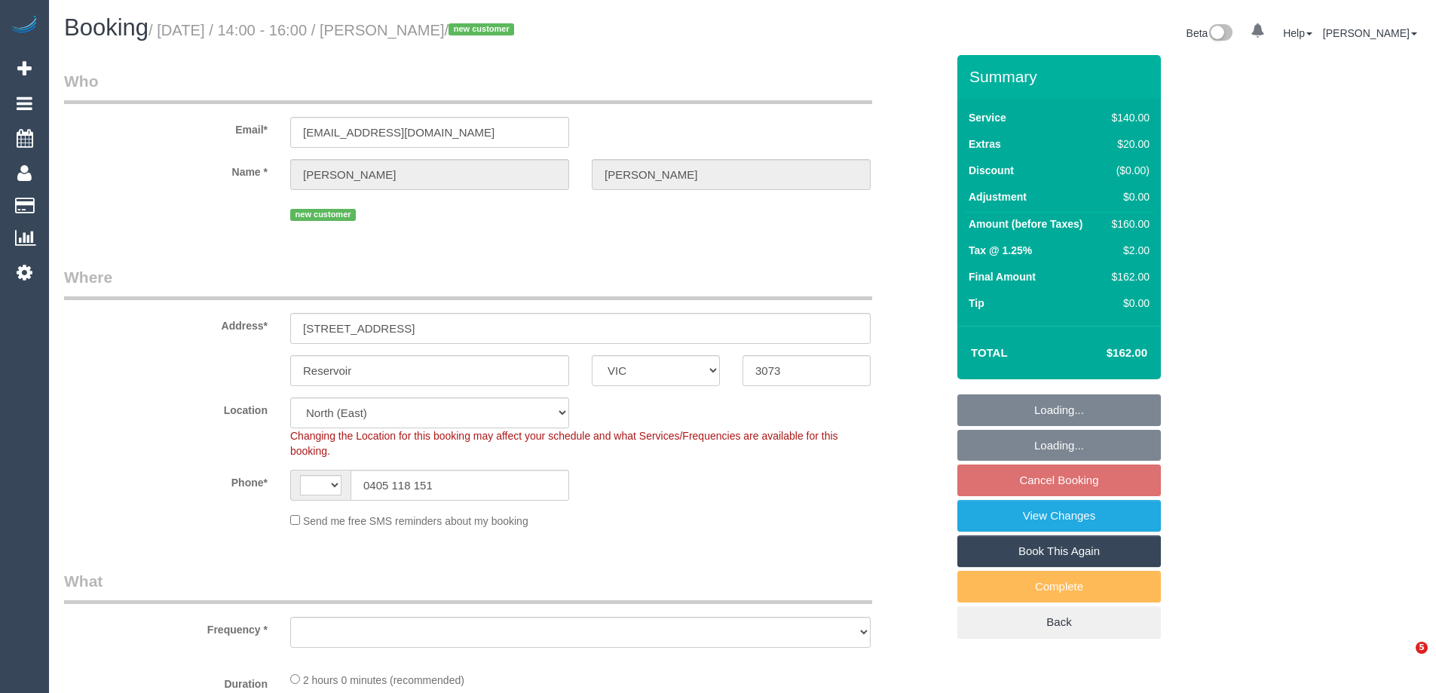
select select "VIC"
select select "string:stripe-pm_1S0ZdP2GScqysDRVul0pTwLm"
select select "spot1"
select select "string:AU"
select select "object:1500"
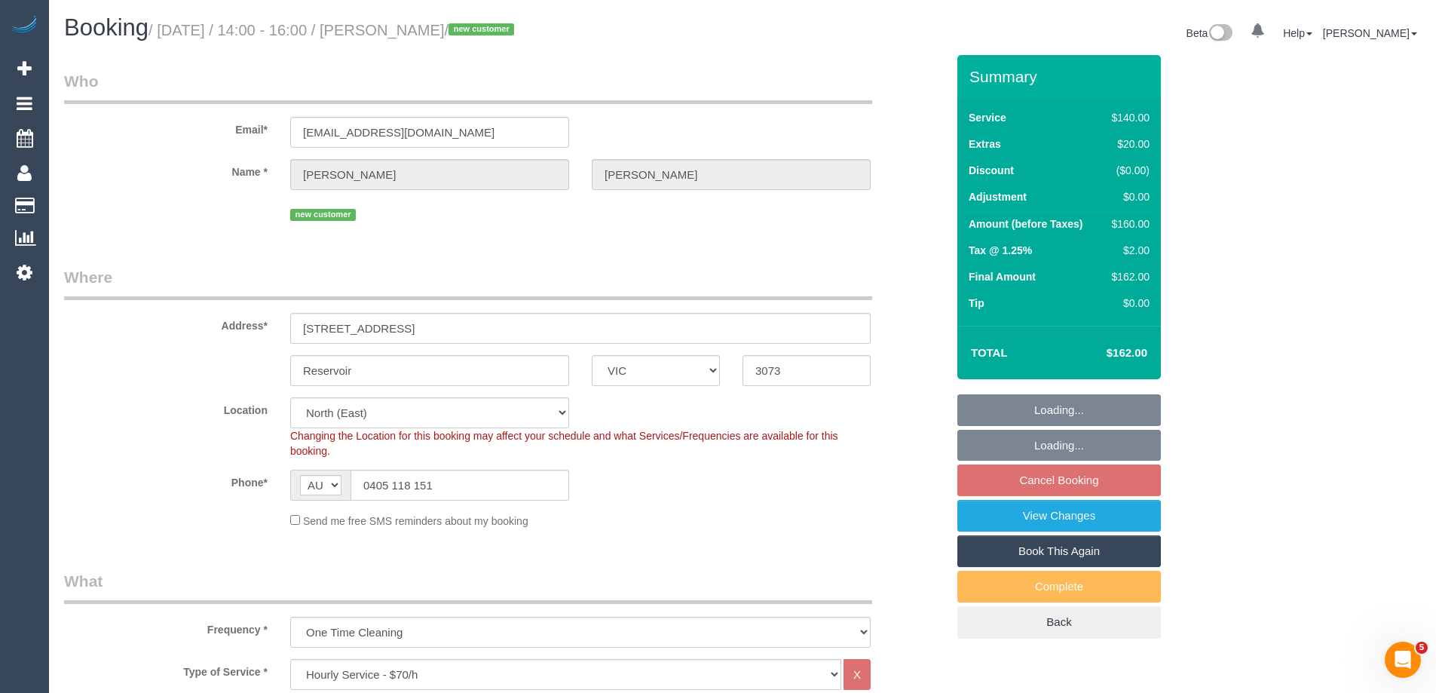
select select "number:28"
select select "number:14"
select select "number:19"
select select "number:23"
select select "number:12"
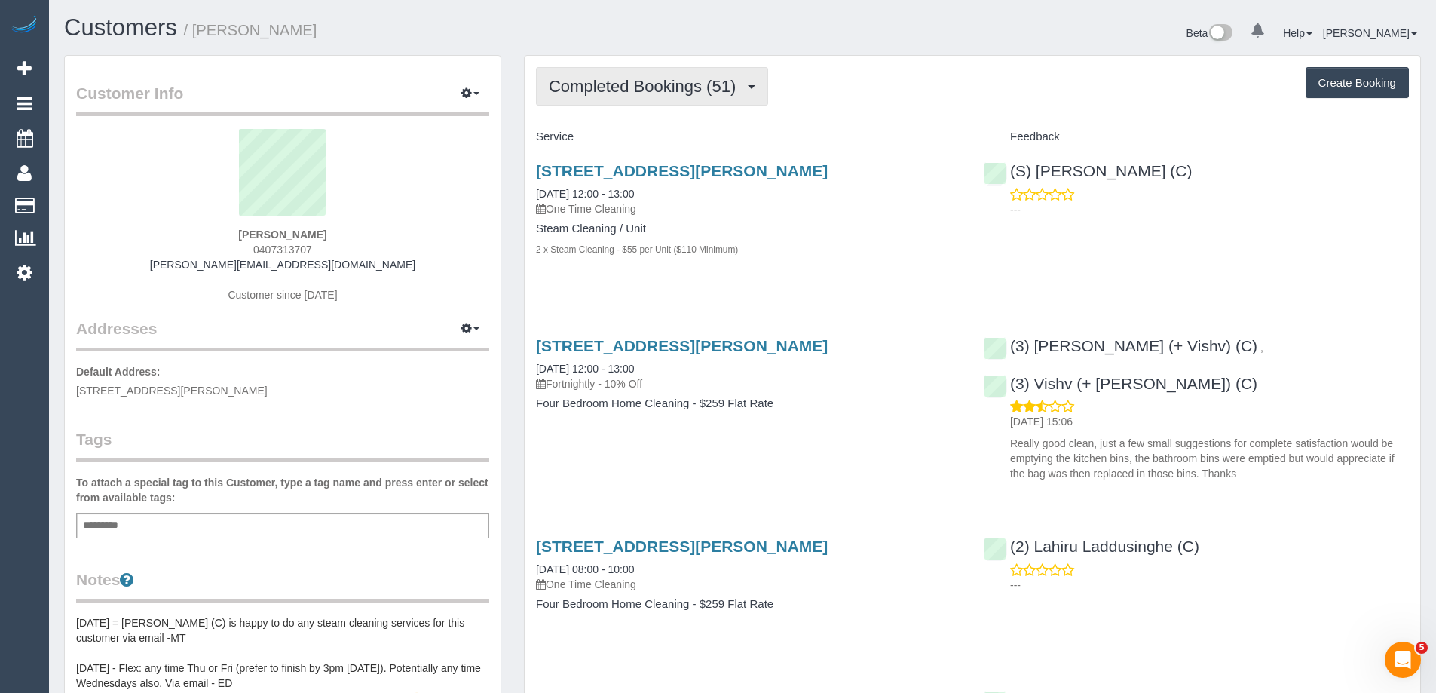
click at [638, 79] on span "Completed Bookings (51)" at bounding box center [646, 86] width 194 height 19
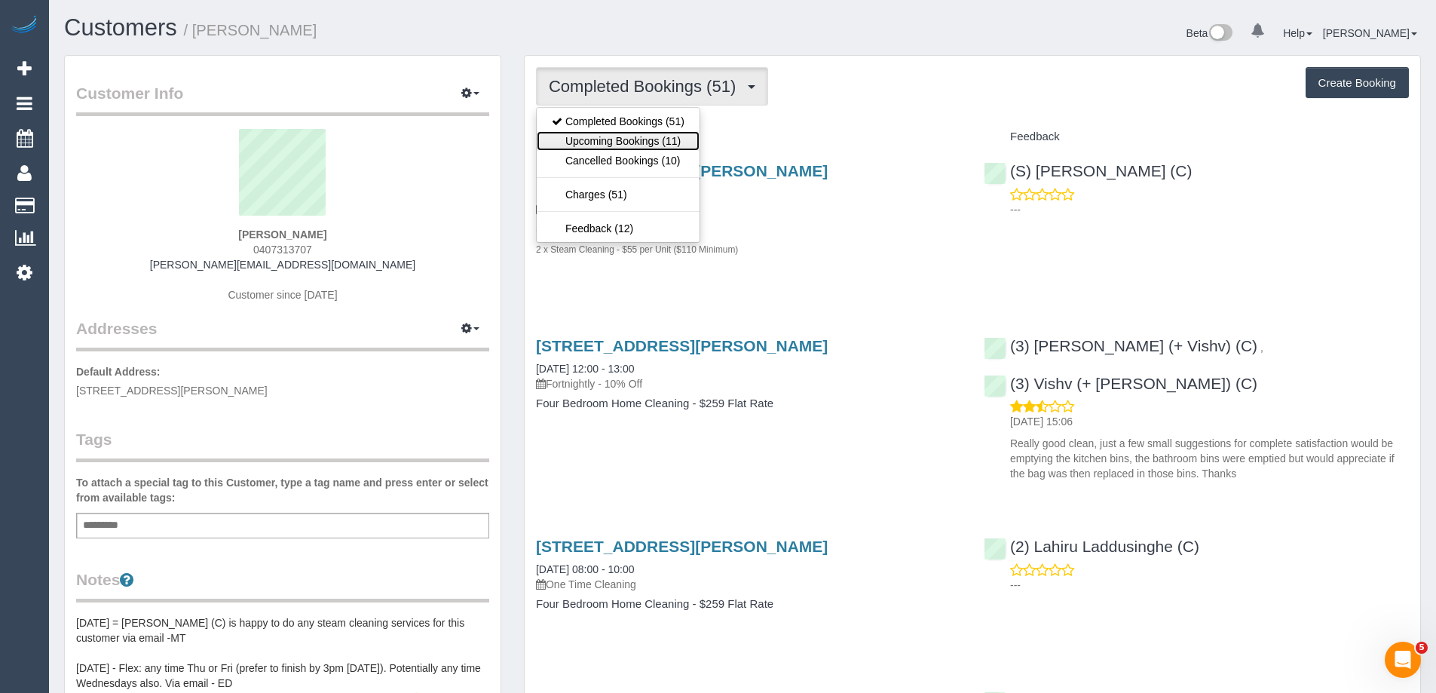
click at [669, 139] on link "Upcoming Bookings (11)" at bounding box center [618, 141] width 163 height 20
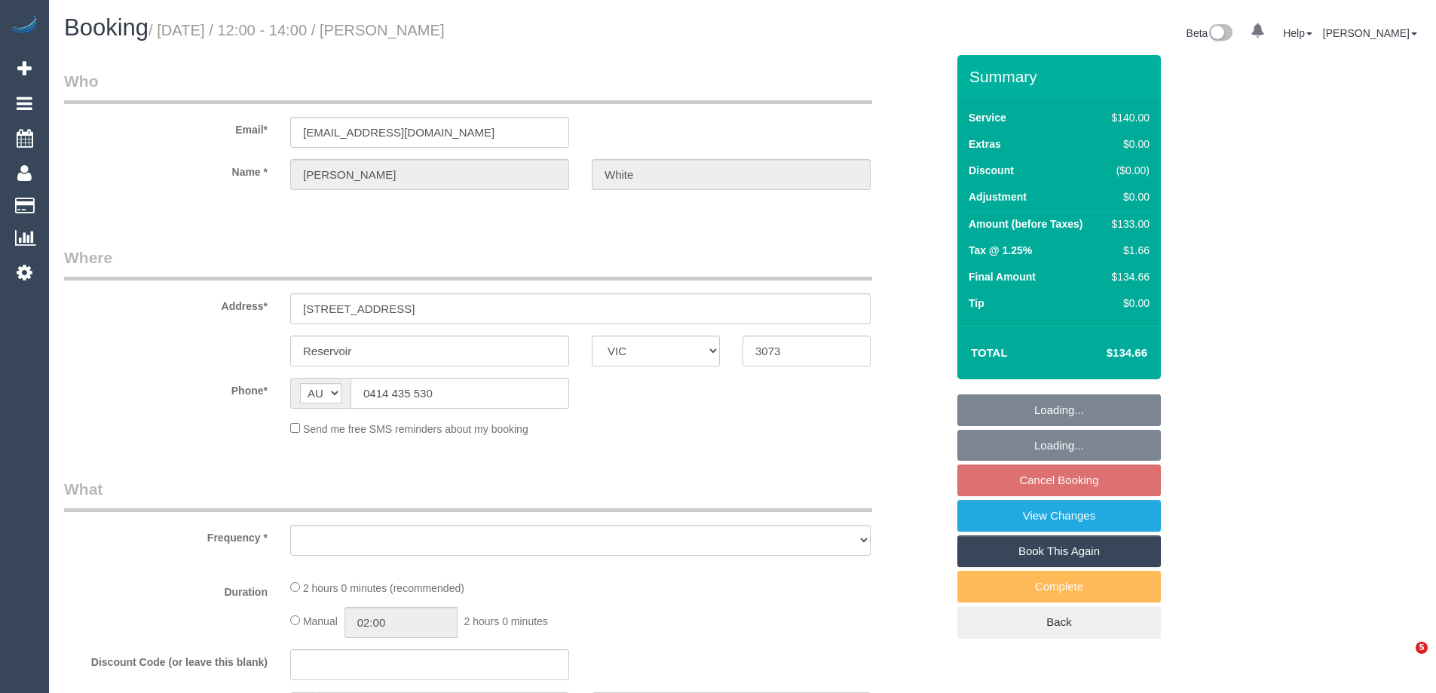
select select "VIC"
select select "string:stripe-pm_1PAMz62GScqysDRV0t4JZwaL"
select select "spot1"
select select "number:29"
select select "number:14"
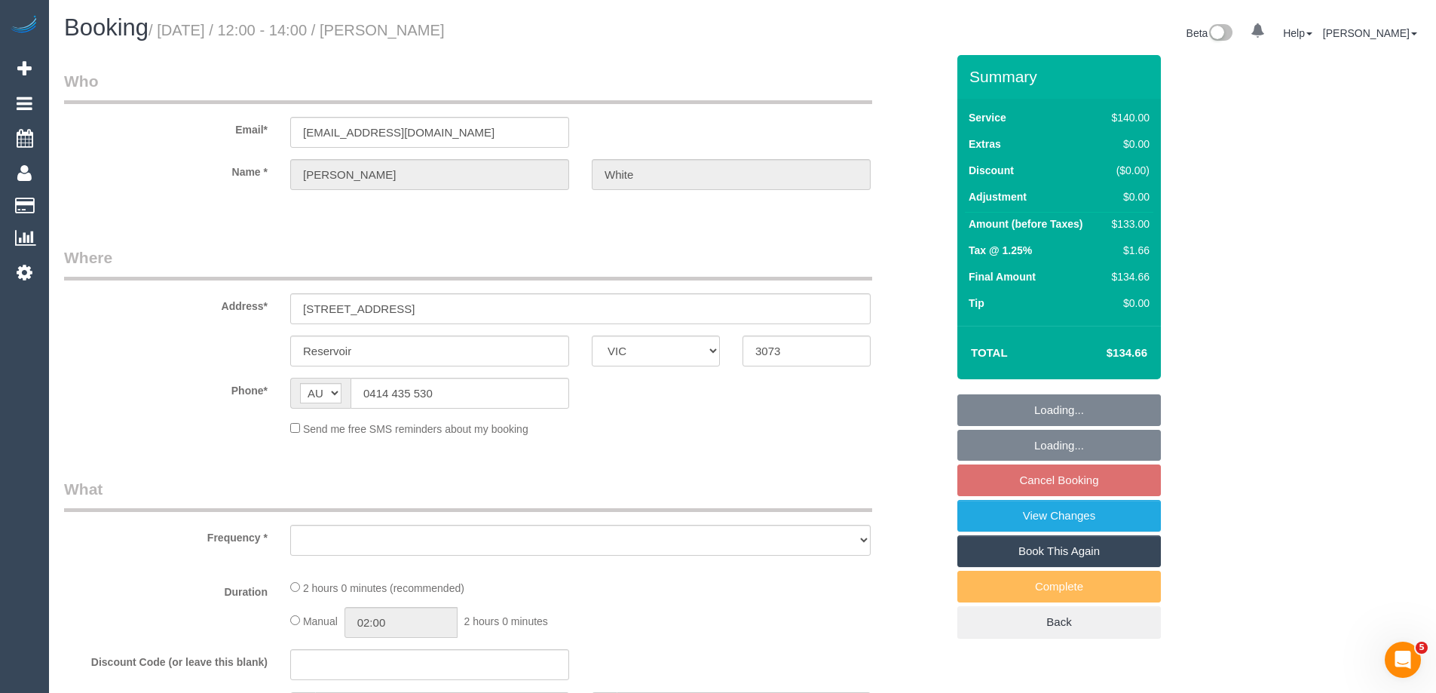
select select "number:18"
select select "number:25"
select select "number:34"
select select "number:26"
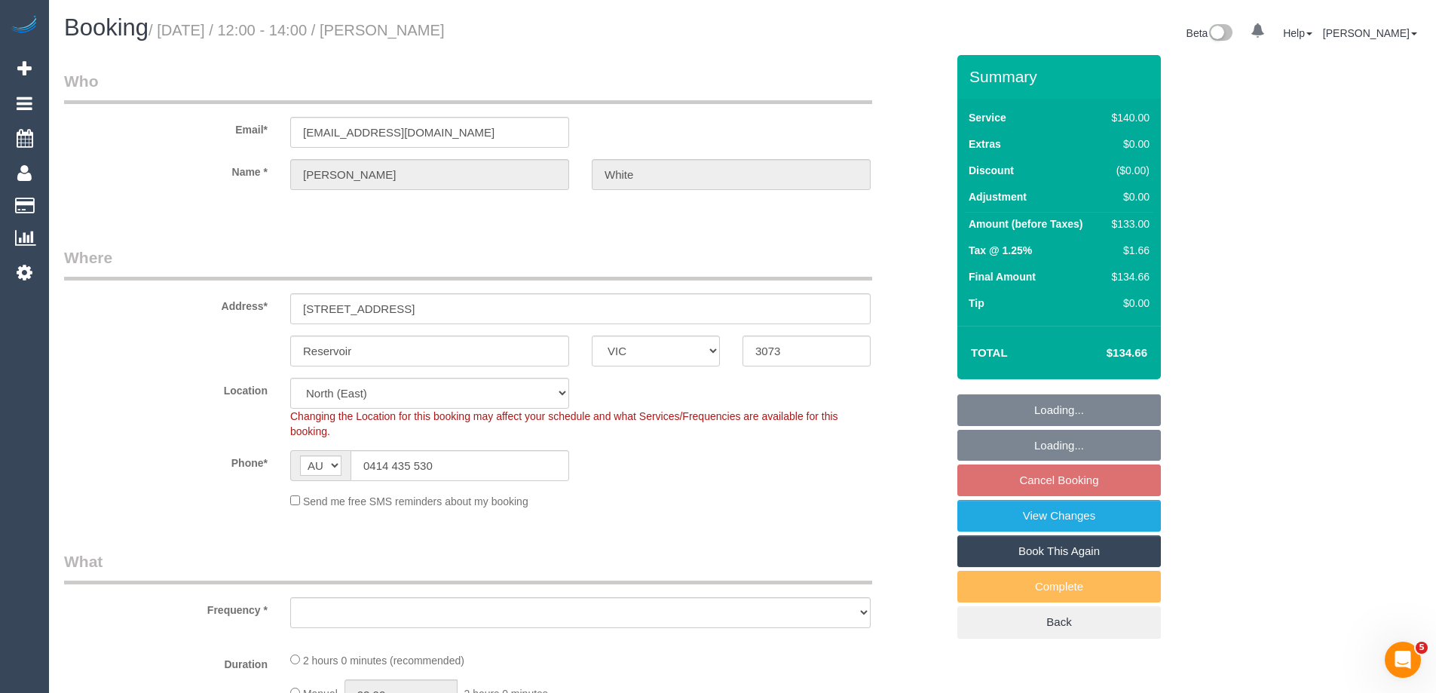
select select "object:1481"
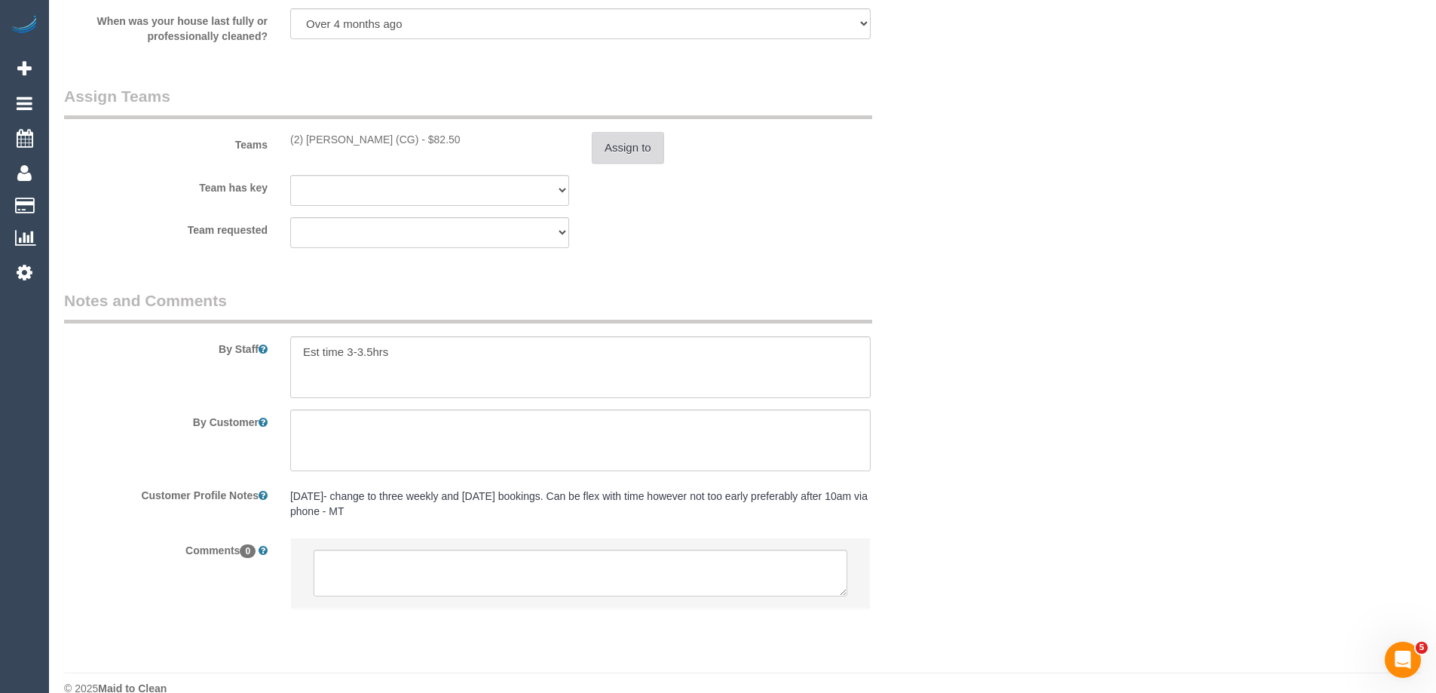
scroll to position [2211, 0]
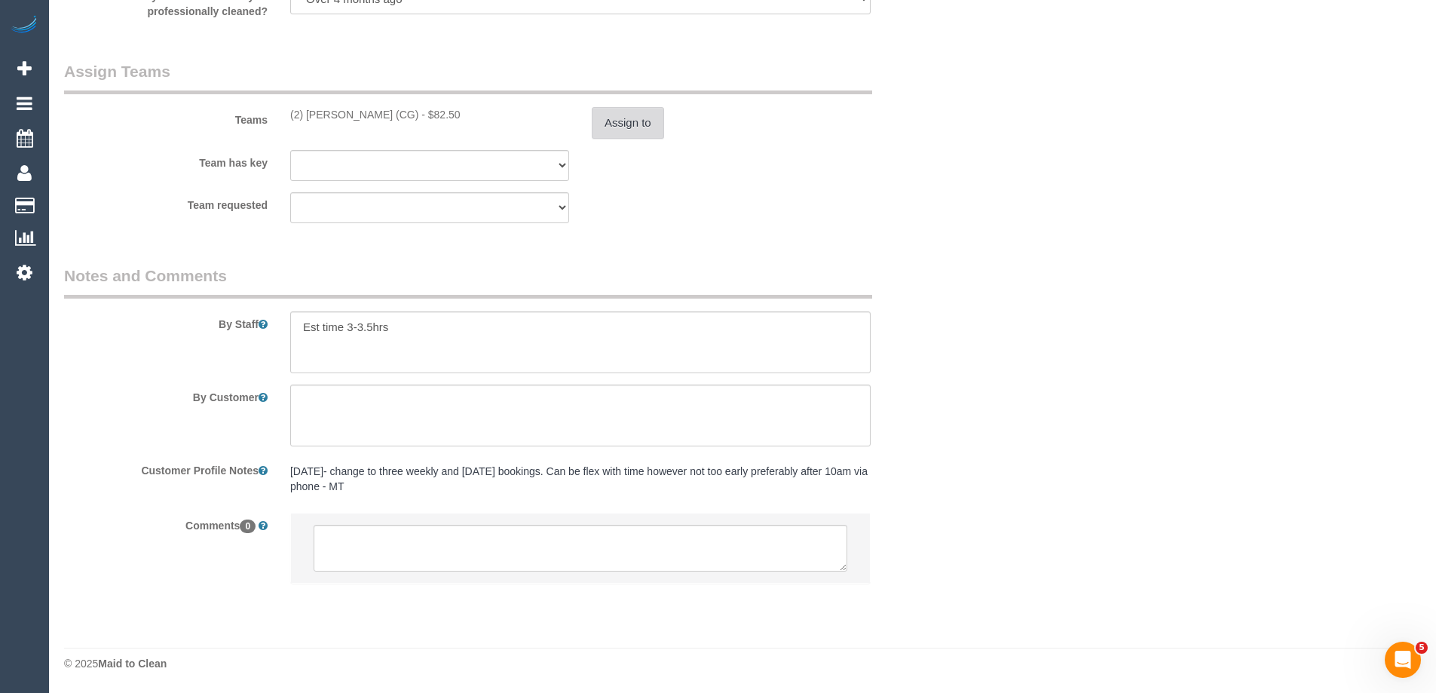
click at [623, 128] on button "Assign to" at bounding box center [628, 123] width 72 height 32
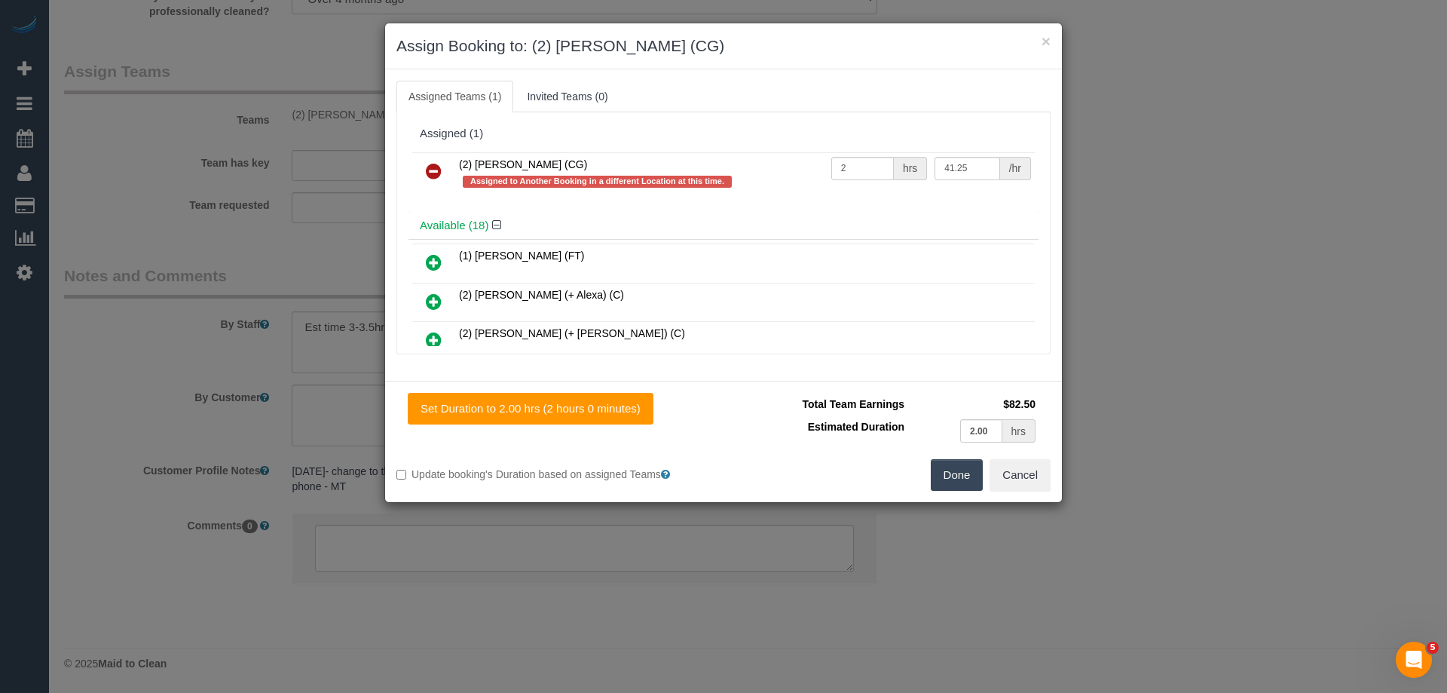
click at [420, 170] on link at bounding box center [433, 172] width 35 height 30
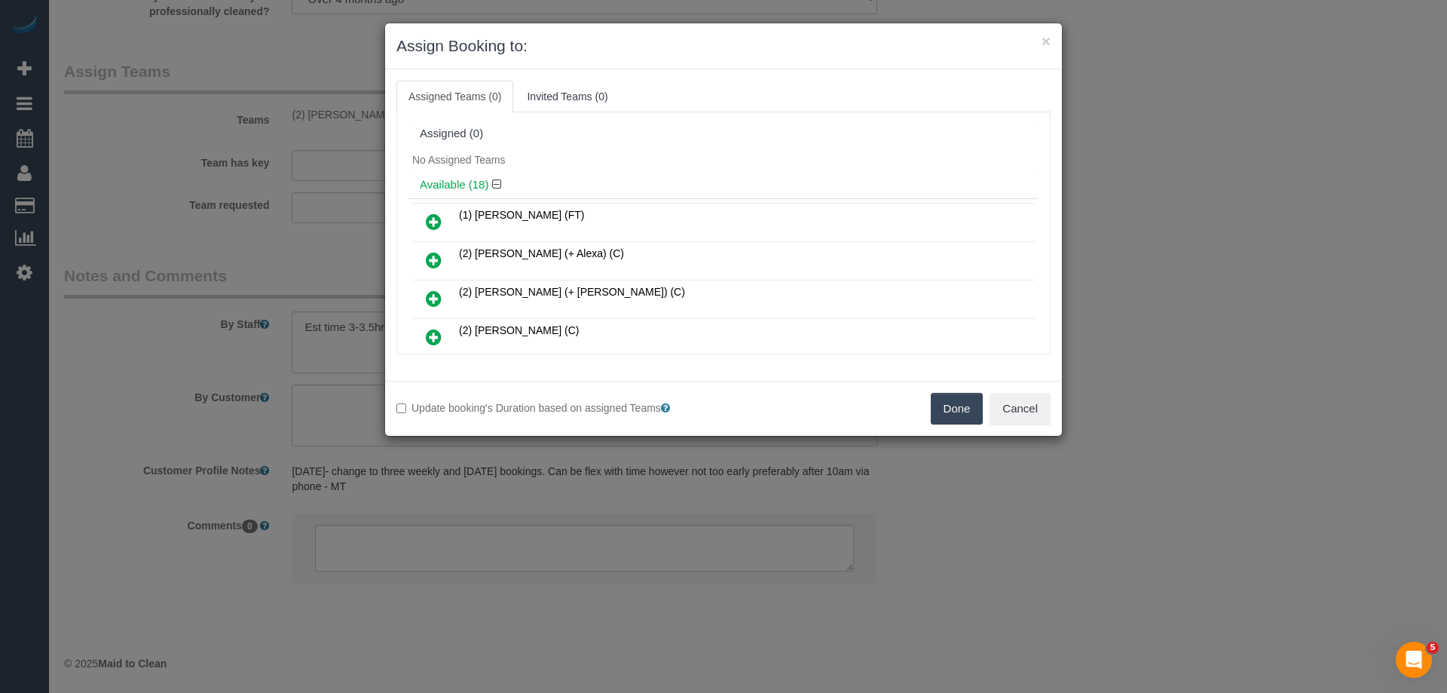
drag, startPoint x: 950, startPoint y: 402, endPoint x: 969, endPoint y: 403, distance: 18.9
click at [951, 403] on button "Done" at bounding box center [957, 409] width 53 height 32
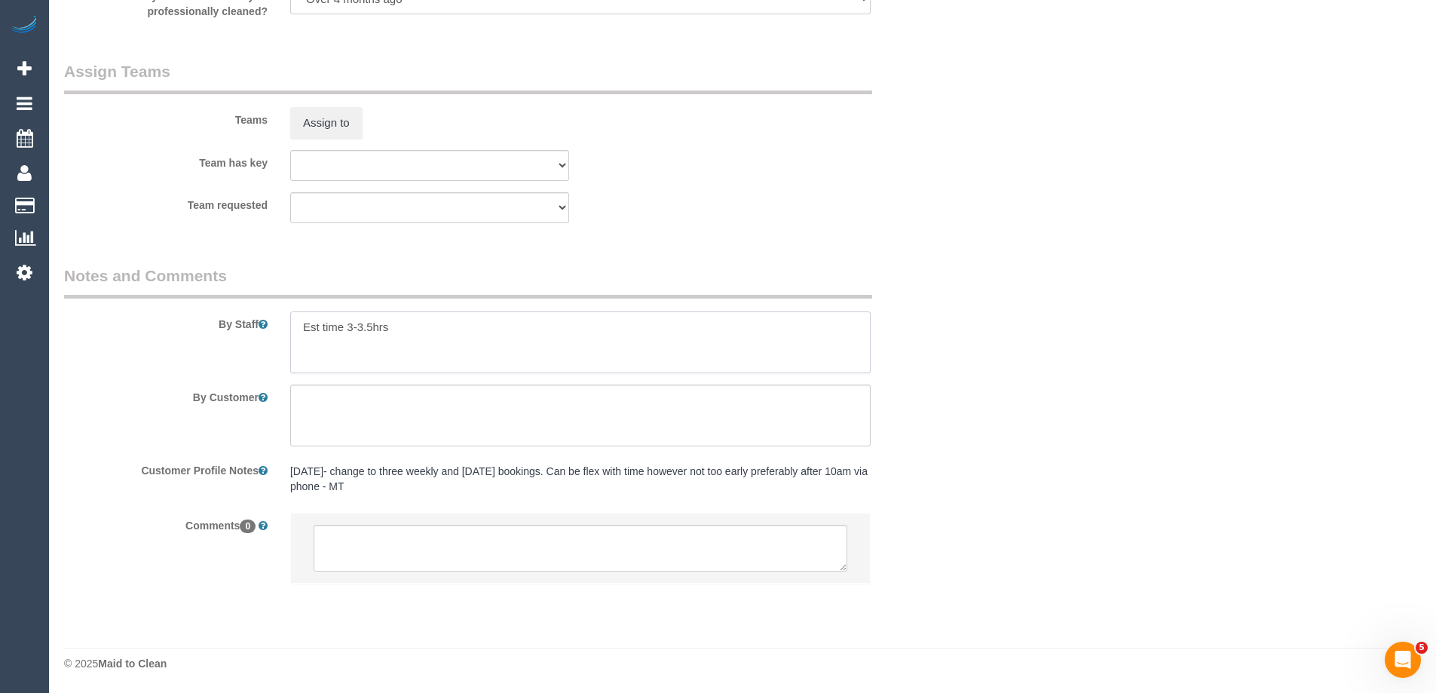
drag, startPoint x: 418, startPoint y: 333, endPoint x: 96, endPoint y: 326, distance: 321.9
click at [96, 326] on div "By Staff" at bounding box center [505, 319] width 904 height 109
click at [400, 540] on textarea at bounding box center [581, 548] width 534 height 47
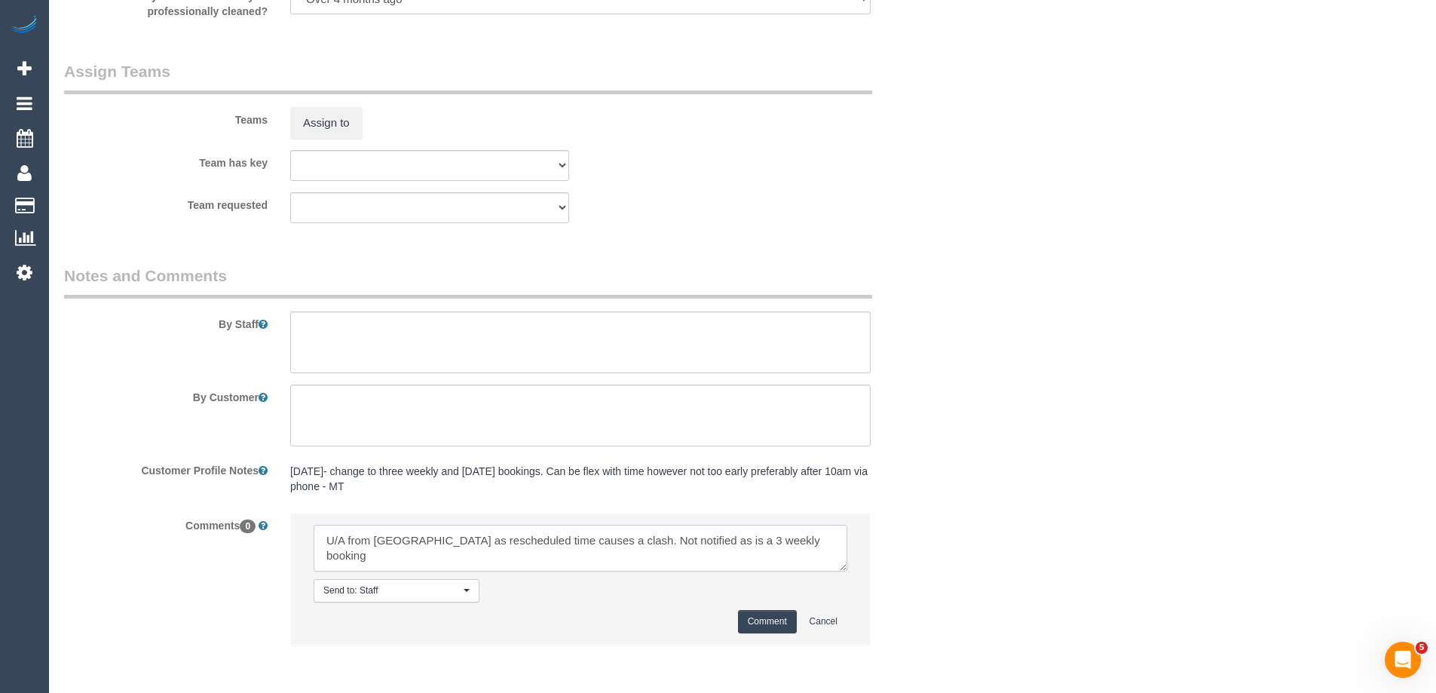
type textarea "U/A from Binoy as rescheduled time causes a clash. Not notified as is a 3 weekl…"
click at [793, 621] on button "Comment" at bounding box center [767, 621] width 59 height 23
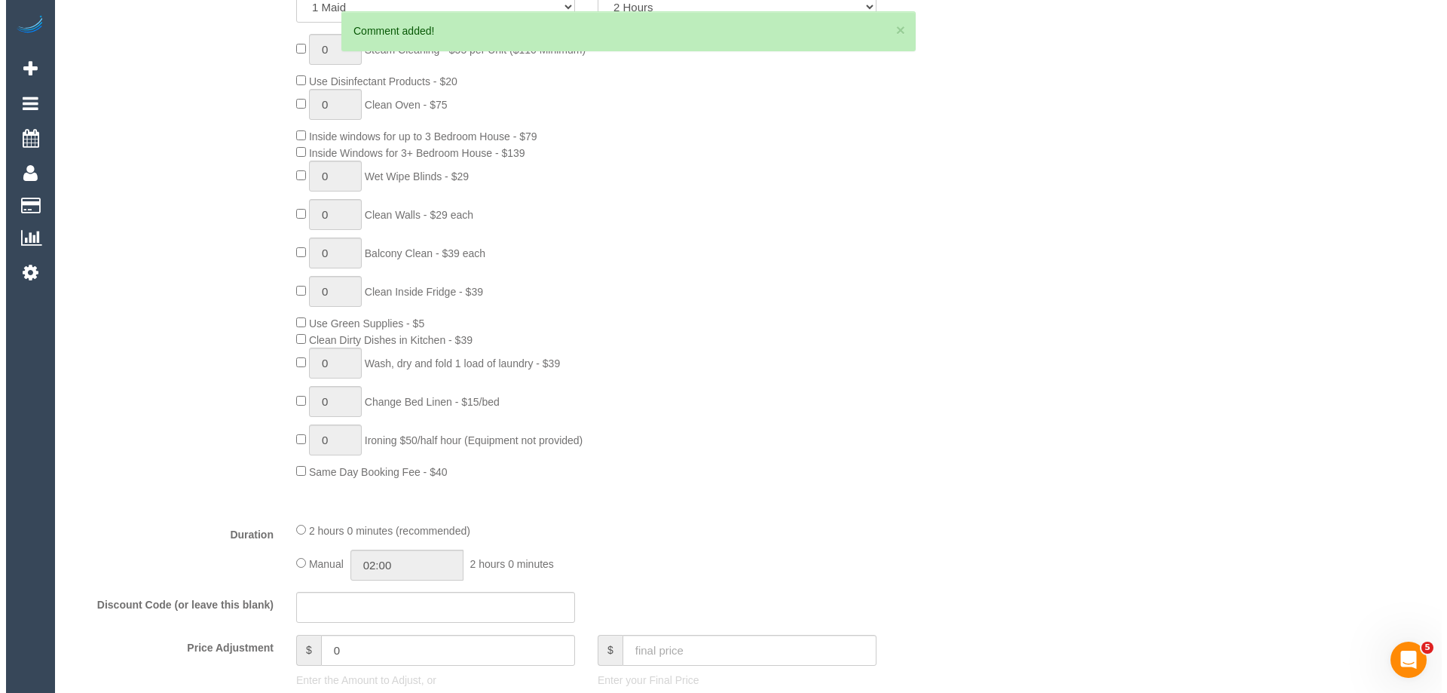
scroll to position [0, 0]
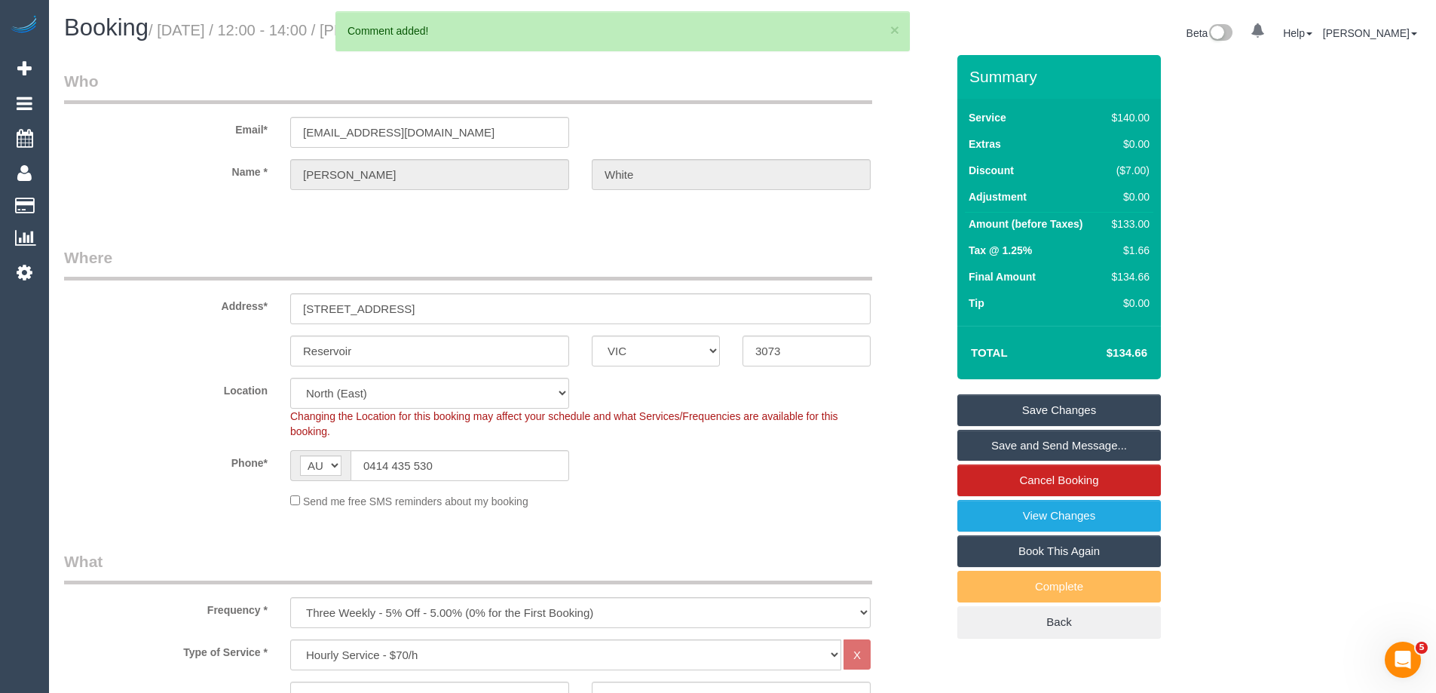
click at [987, 408] on link "Save Changes" at bounding box center [1058, 410] width 203 height 32
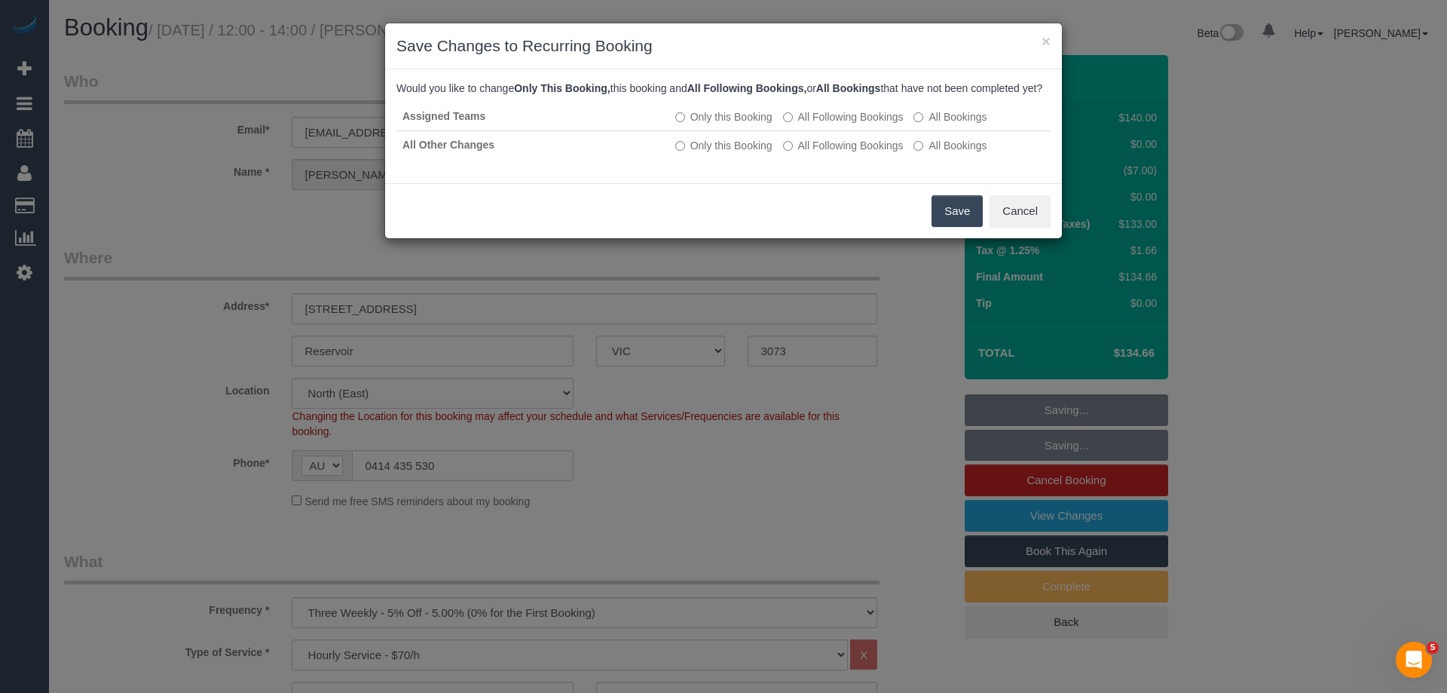
click at [949, 227] on button "Save" at bounding box center [957, 211] width 51 height 32
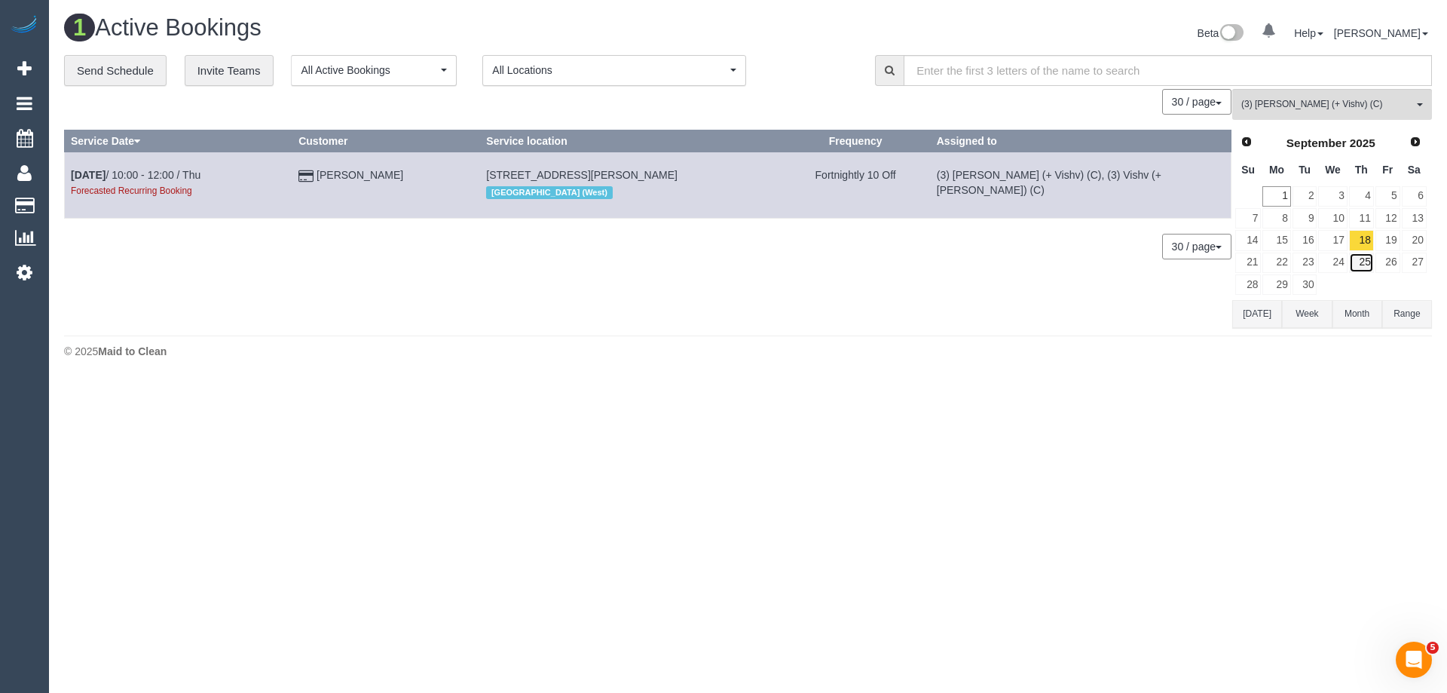
click at [1357, 260] on link "25" at bounding box center [1361, 262] width 25 height 20
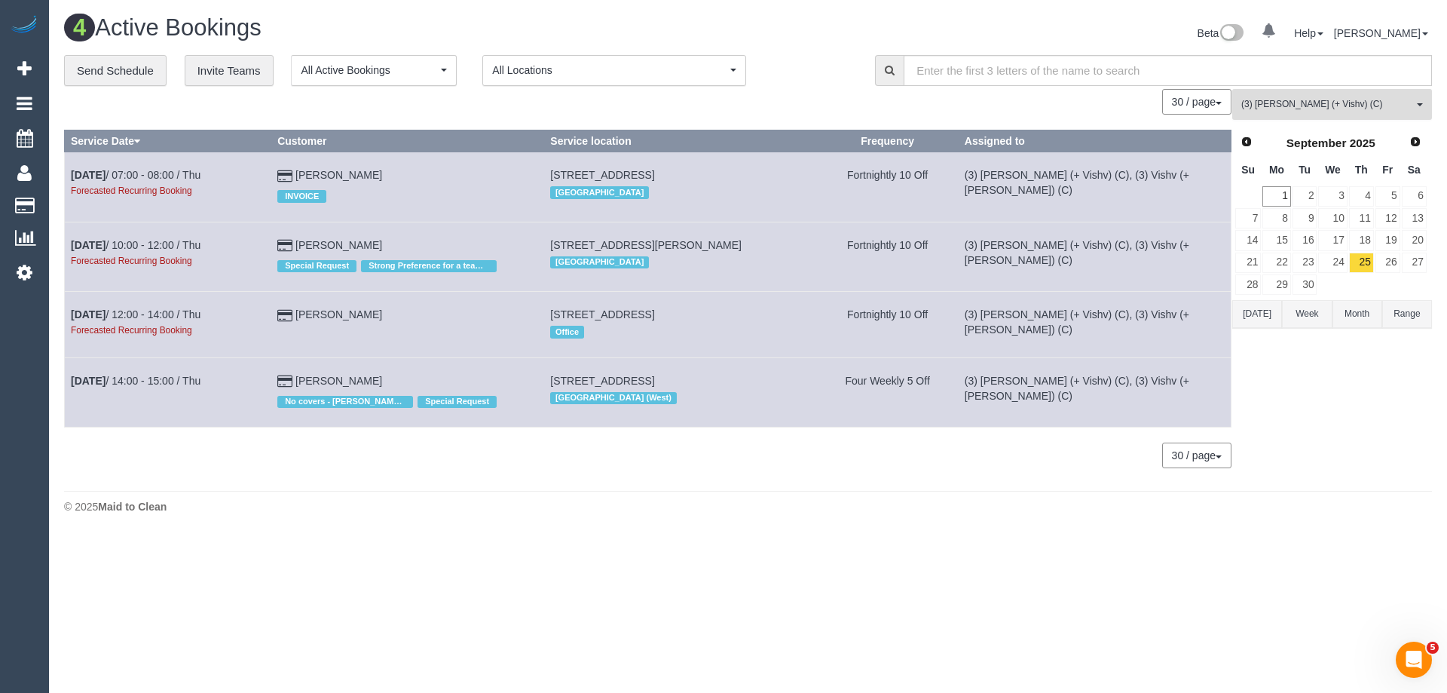
click at [1268, 106] on span "(3) [PERSON_NAME] (+ Vishv) (C)" at bounding box center [1327, 104] width 172 height 13
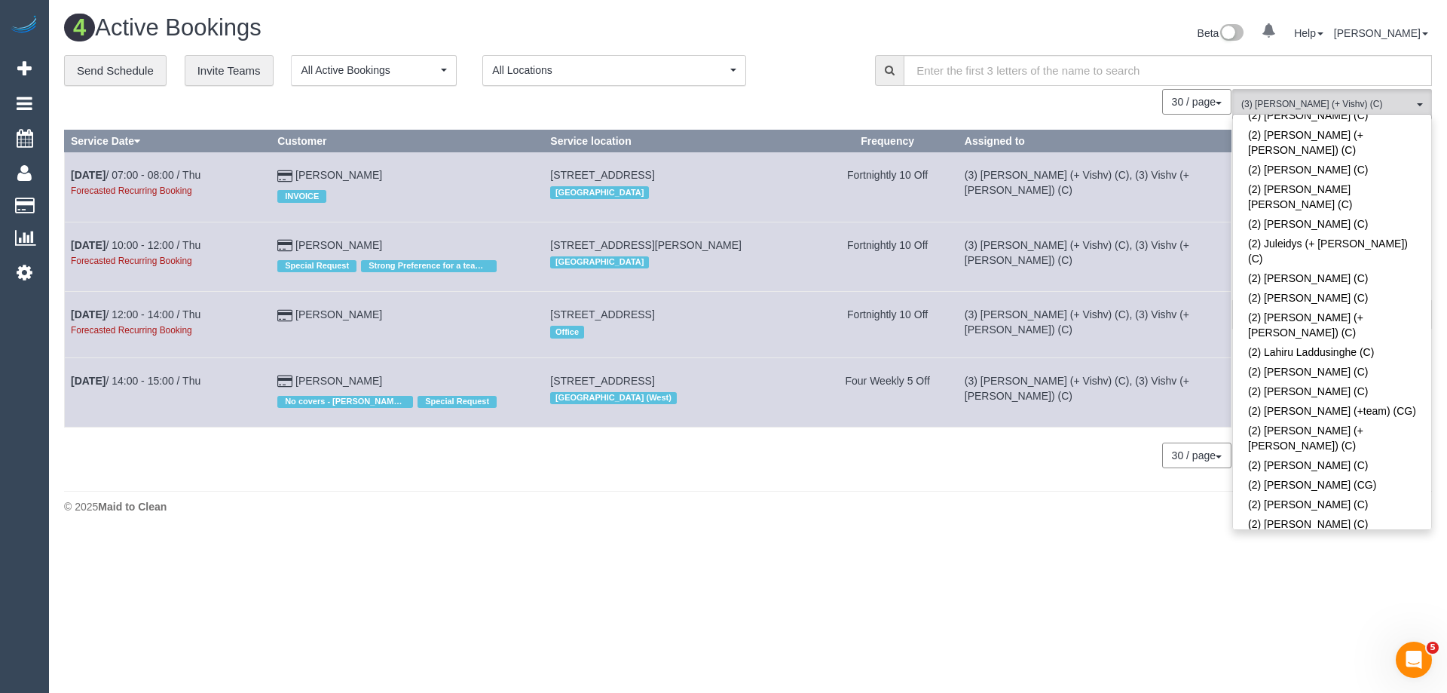
scroll to position [998, 0]
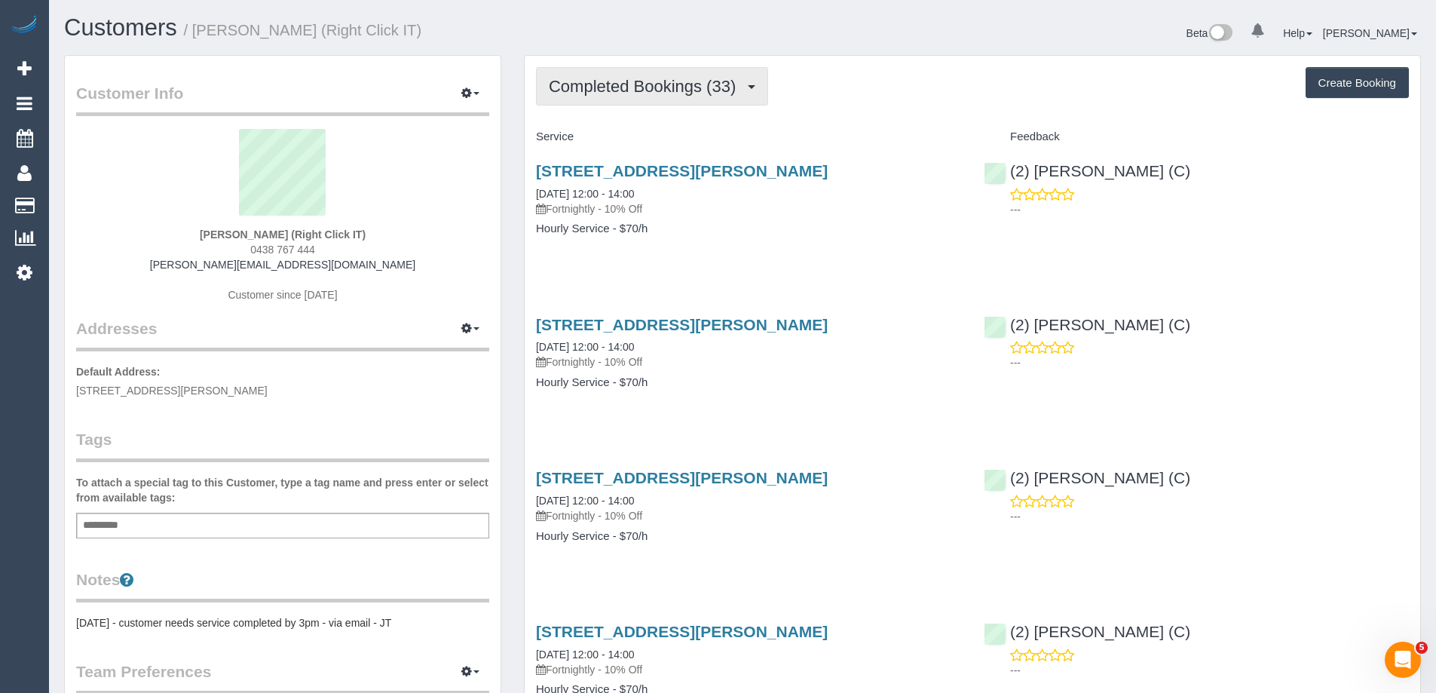
click at [613, 89] on span "Completed Bookings (33)" at bounding box center [646, 86] width 194 height 19
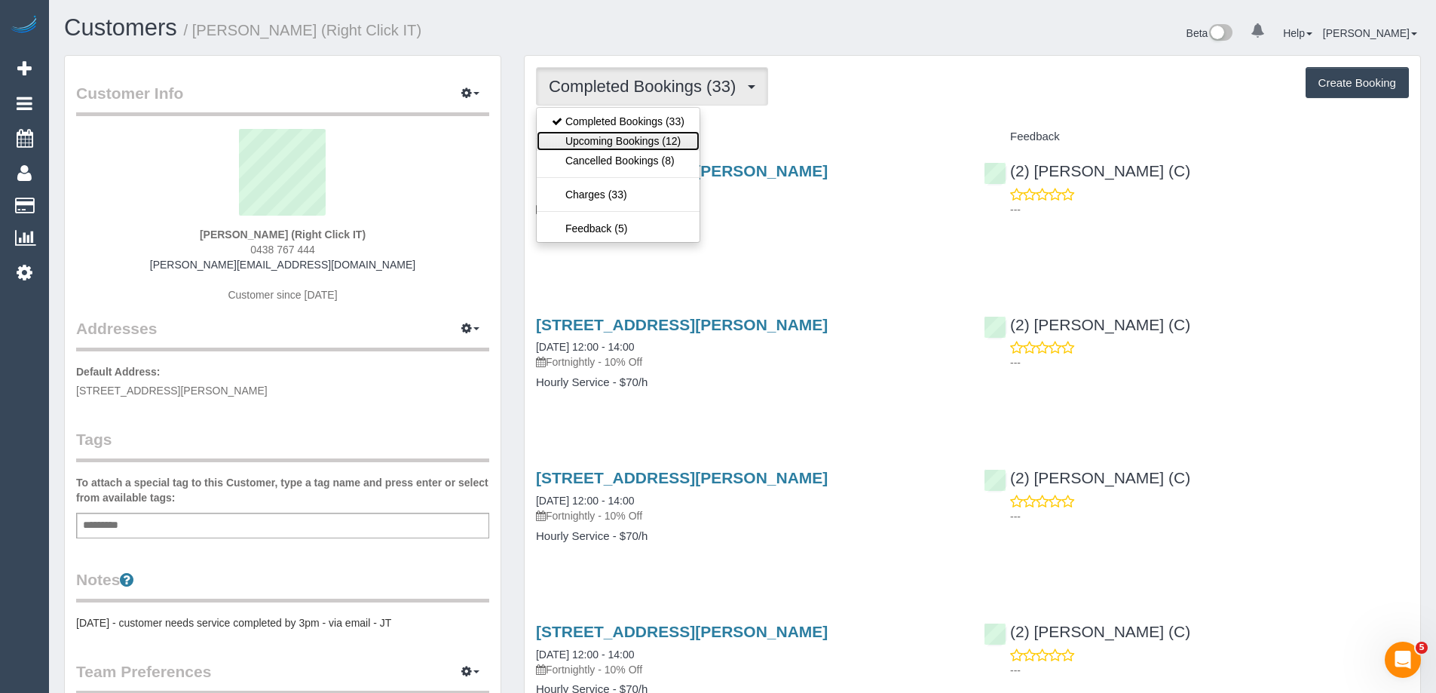
click at [633, 139] on link "Upcoming Bookings (12)" at bounding box center [618, 141] width 163 height 20
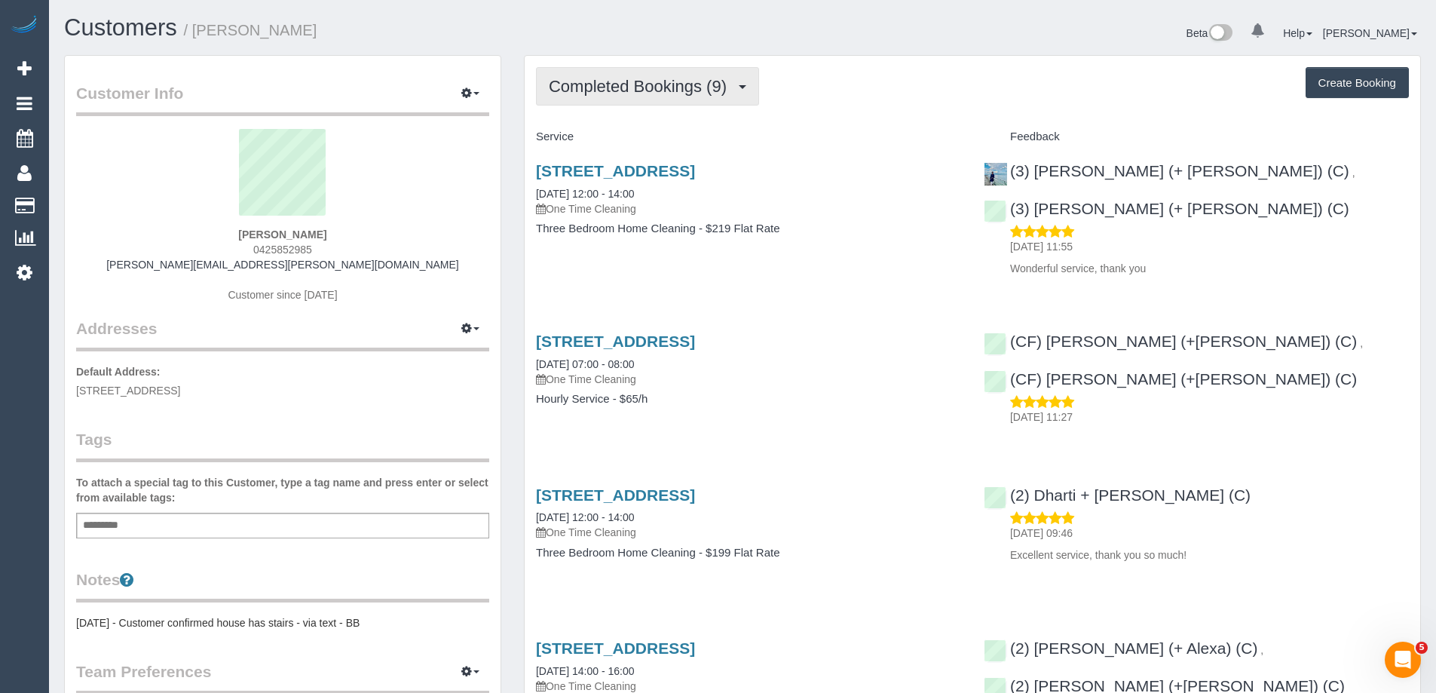
click at [646, 94] on span "Completed Bookings (9)" at bounding box center [641, 86] width 185 height 19
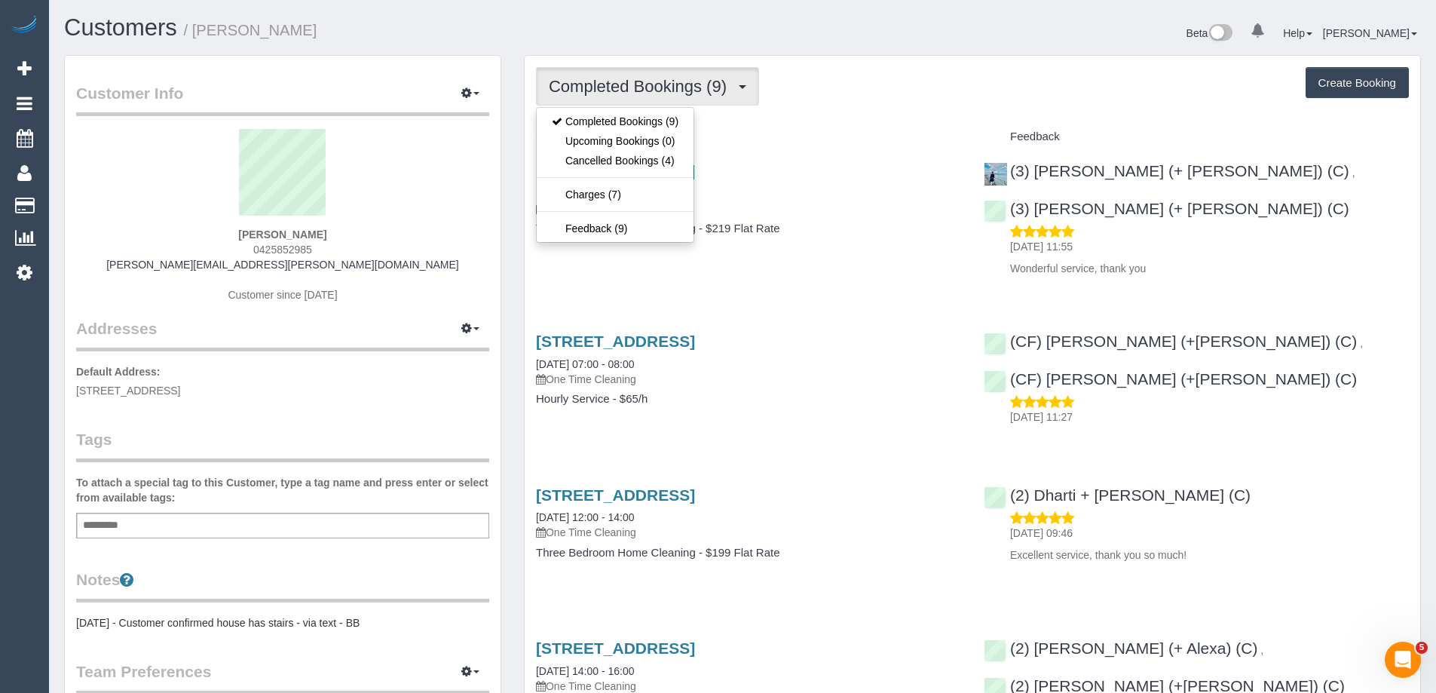
click at [777, 126] on div "Service" at bounding box center [749, 137] width 448 height 26
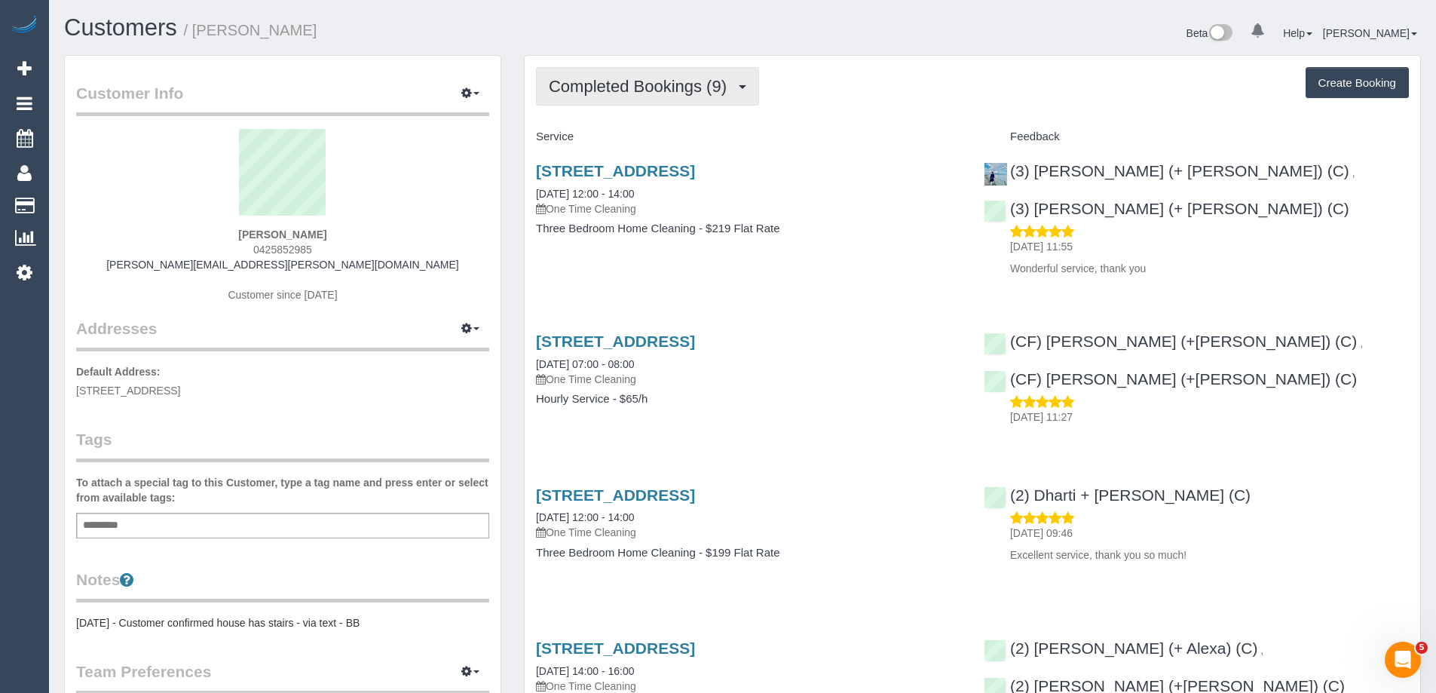
click at [652, 89] on span "Completed Bookings (9)" at bounding box center [641, 86] width 185 height 19
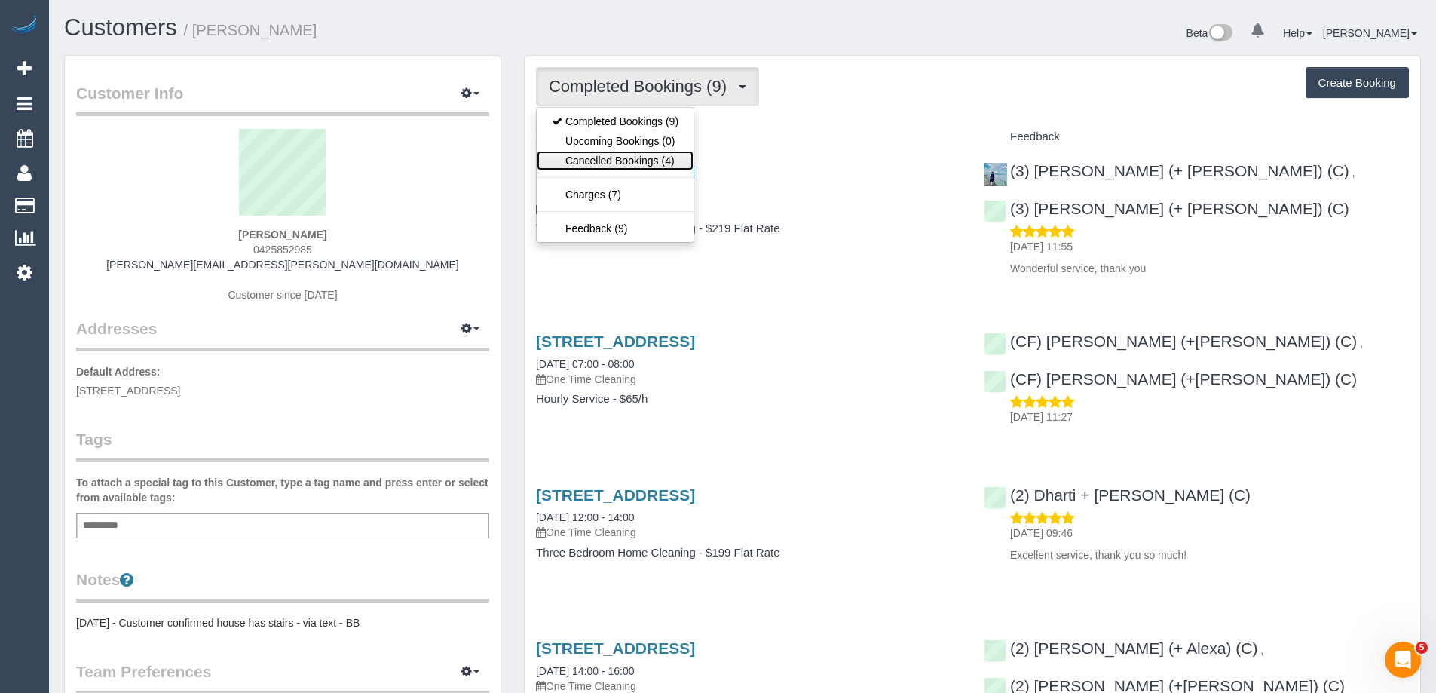
click at [652, 164] on link "Cancelled Bookings (4)" at bounding box center [615, 161] width 157 height 20
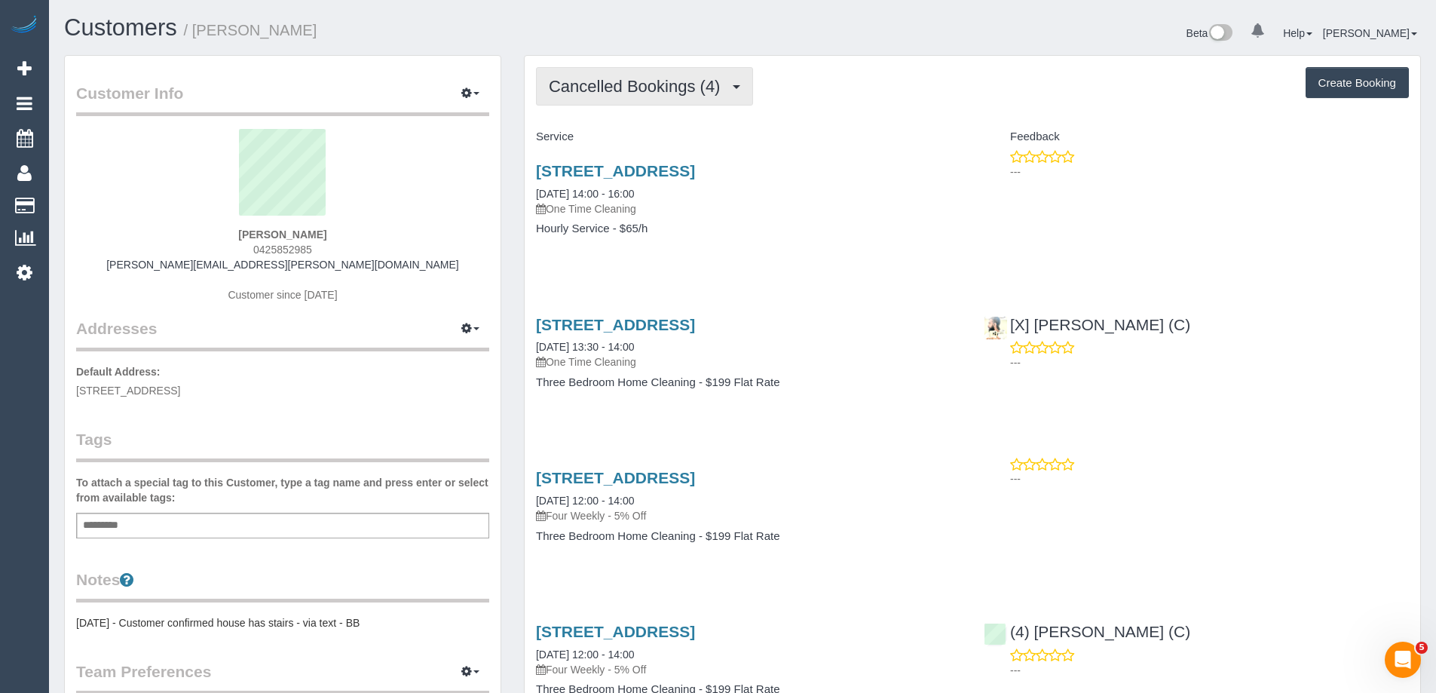
click at [610, 96] on button "Cancelled Bookings (4)" at bounding box center [644, 86] width 217 height 38
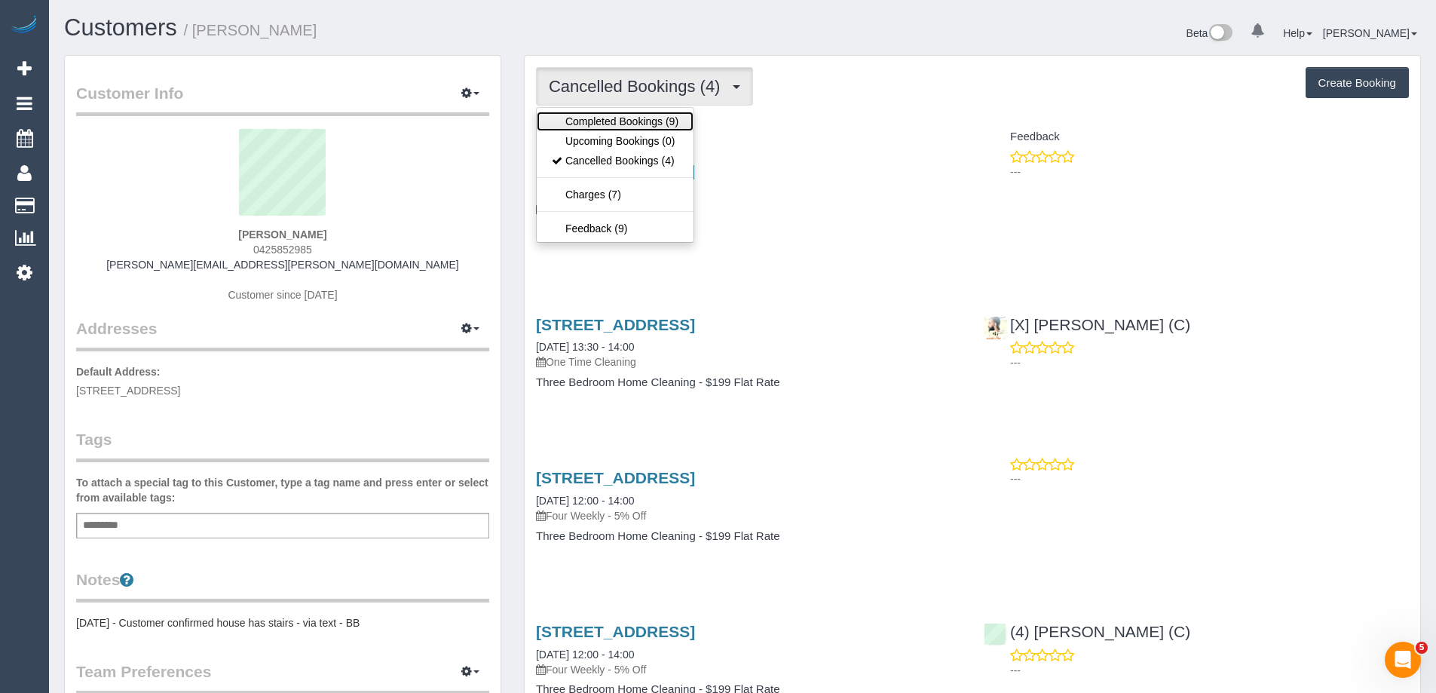
click at [612, 127] on link "Completed Bookings (9)" at bounding box center [615, 122] width 157 height 20
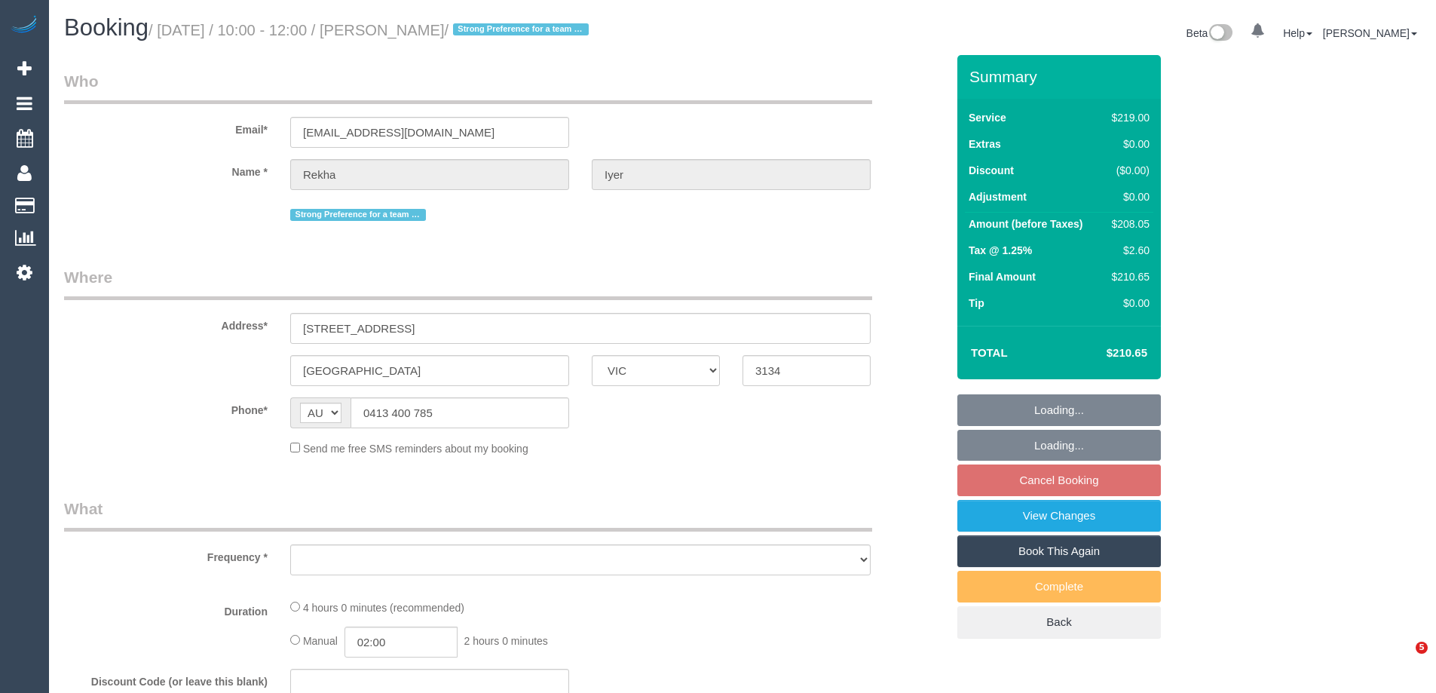
select select "VIC"
select select "string:stripe-pm_1QDF0g2GScqysDRVy745vJ2N"
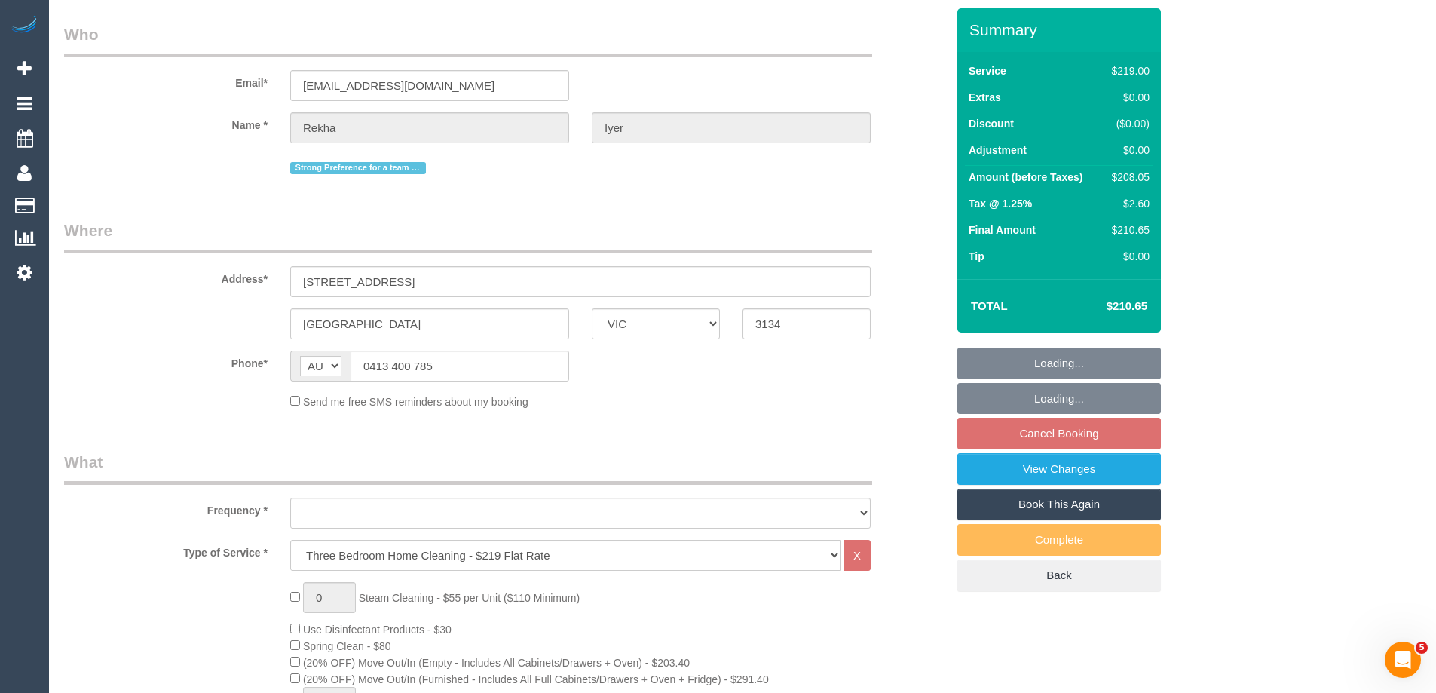
select select "object:1104"
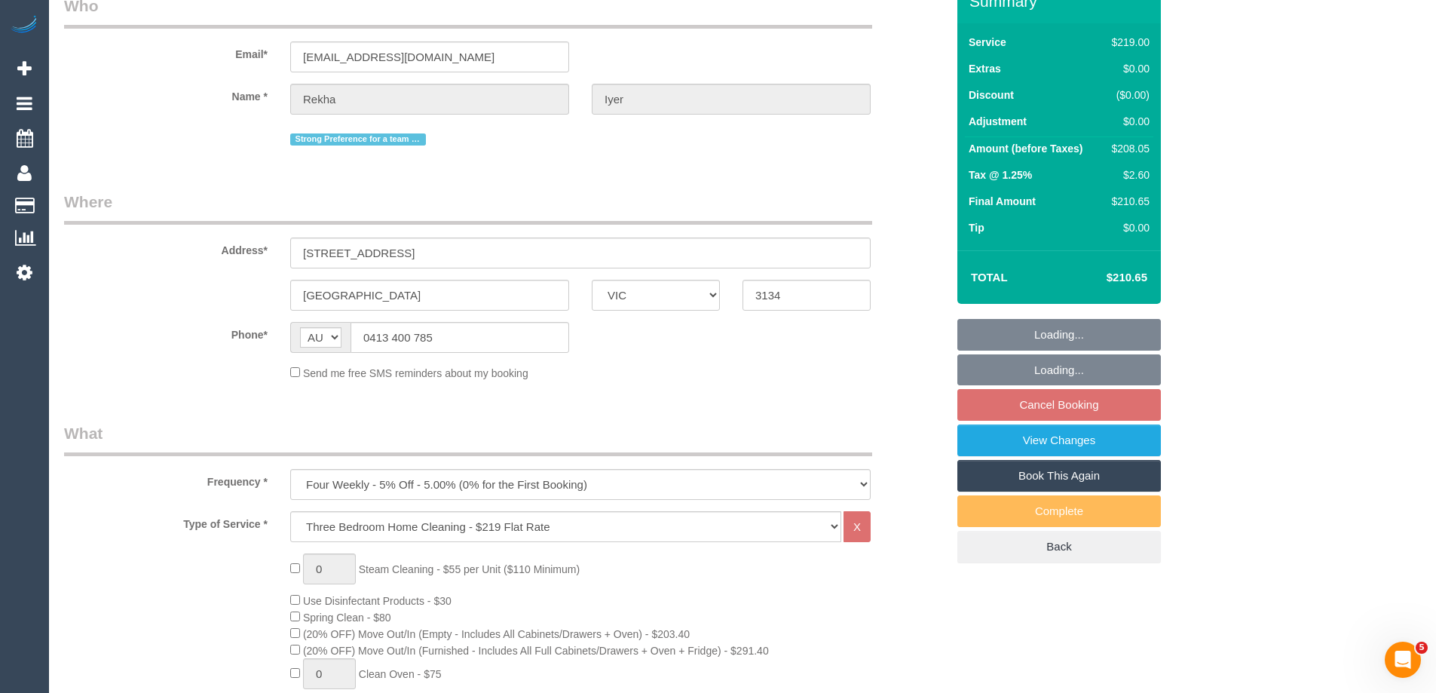
select select "spot3"
select select "number:28"
select select "number:14"
select select "number:19"
select select "number:25"
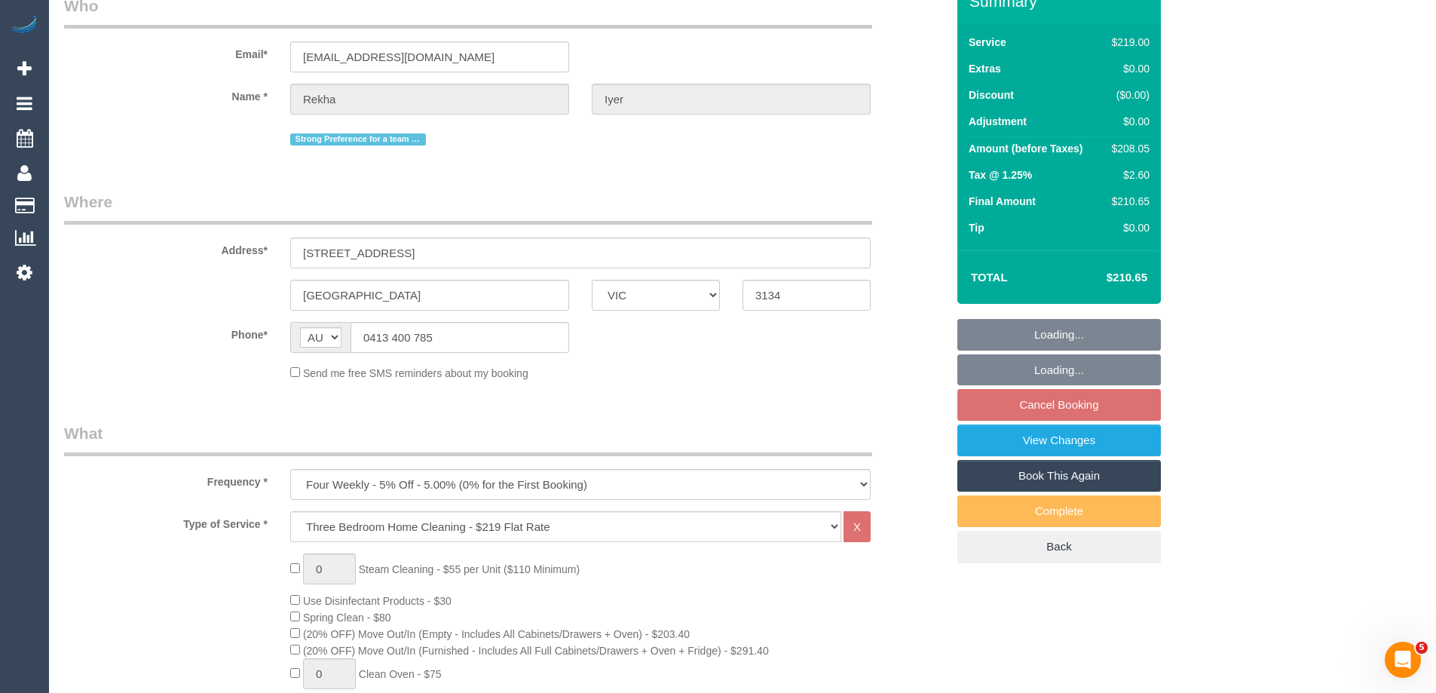
select select "number:34"
select select "number:12"
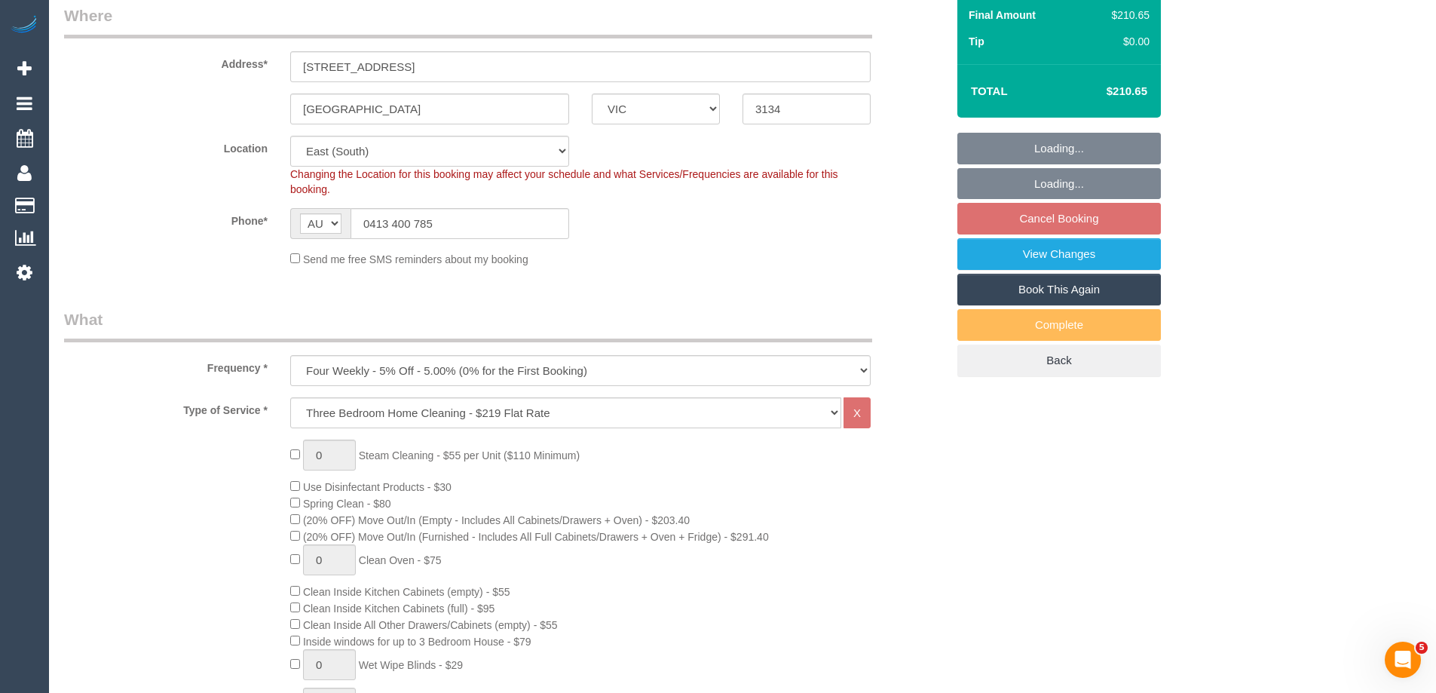
select select "object:1262"
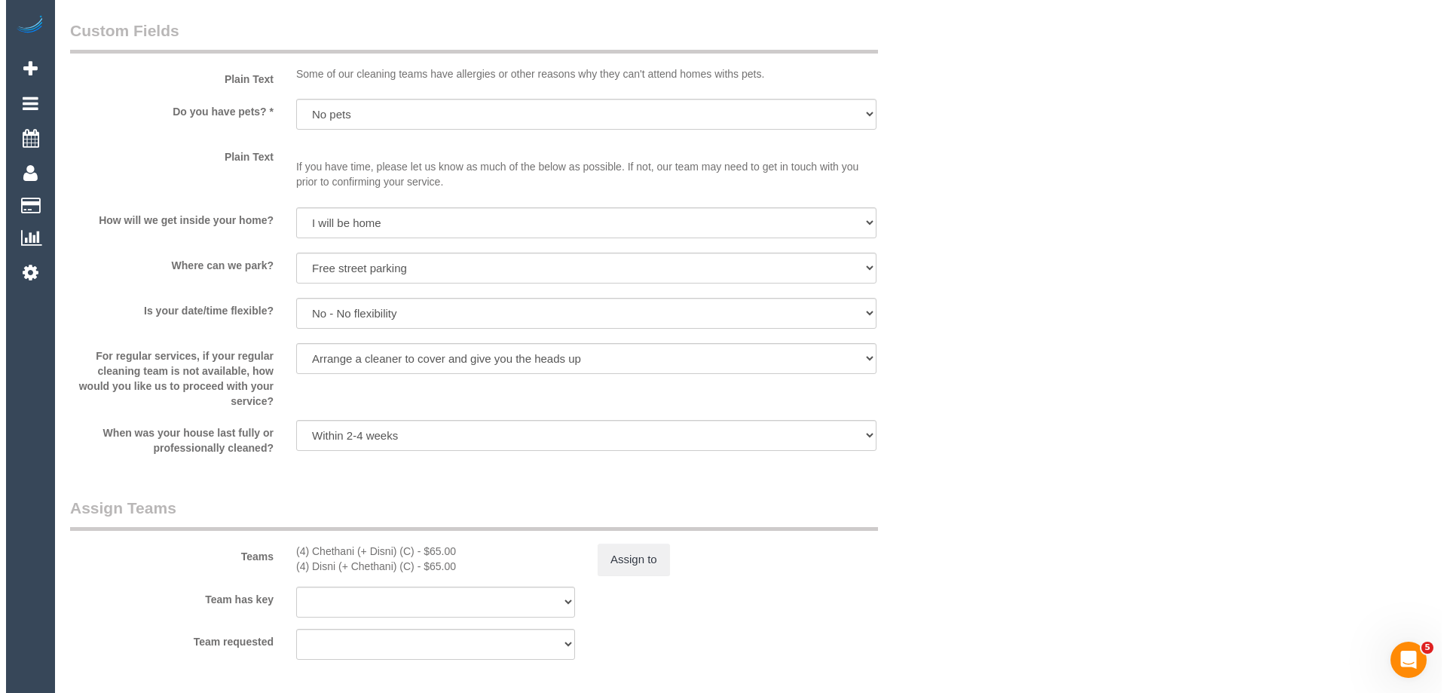
scroll to position [2261, 0]
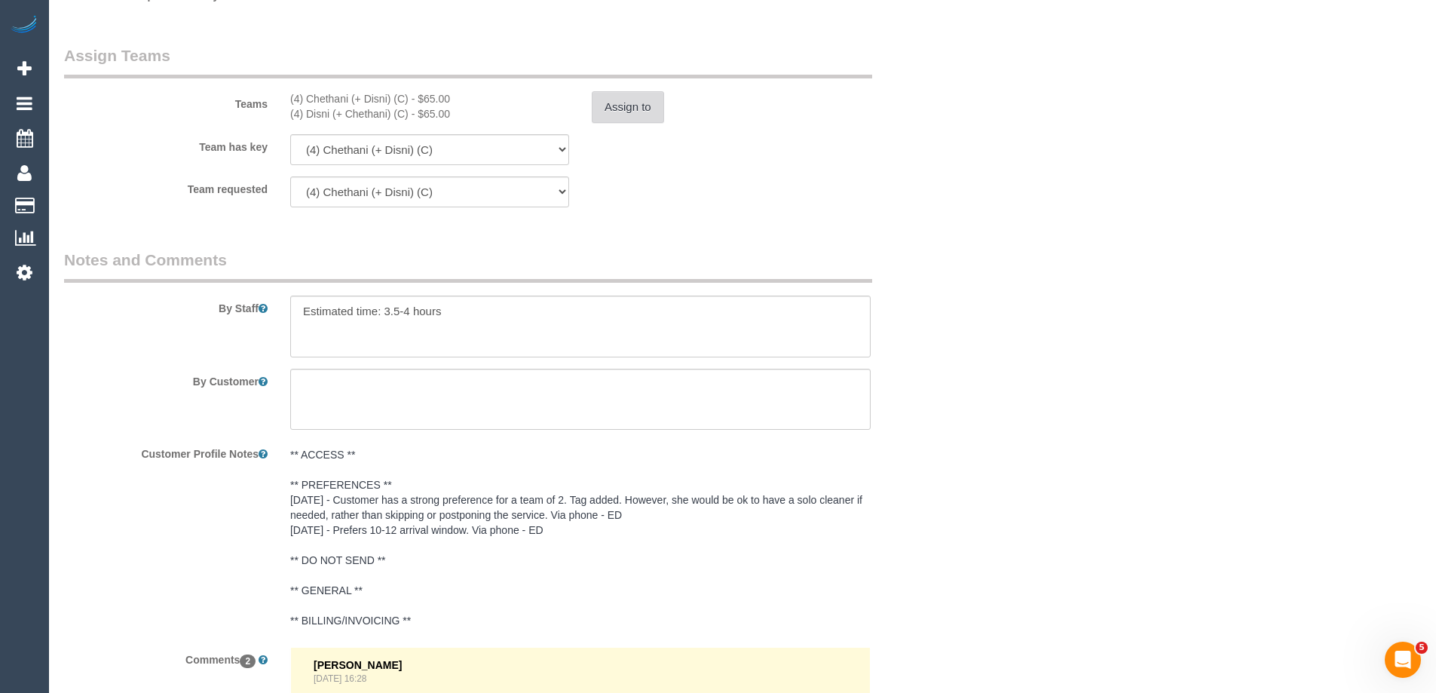
click at [614, 113] on button "Assign to" at bounding box center [628, 107] width 72 height 32
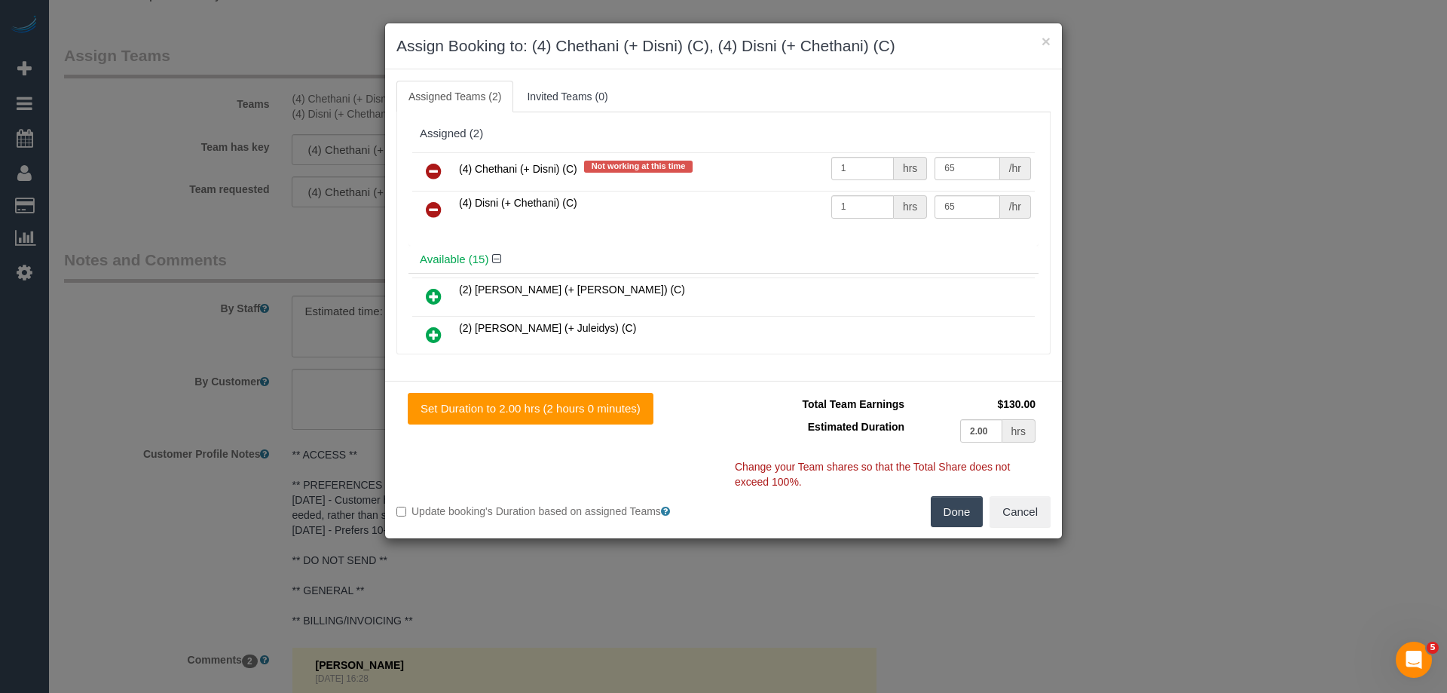
click at [429, 166] on icon at bounding box center [434, 171] width 16 height 18
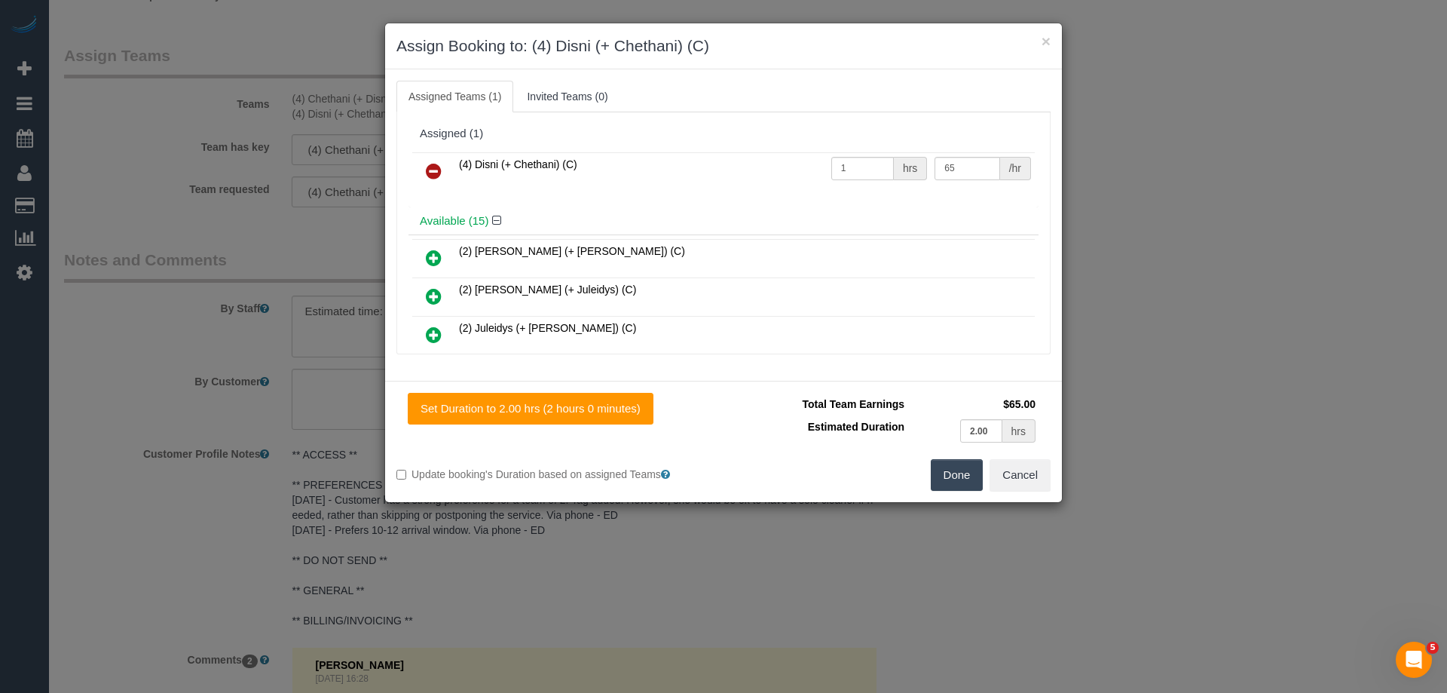
click at [429, 166] on icon at bounding box center [434, 171] width 16 height 18
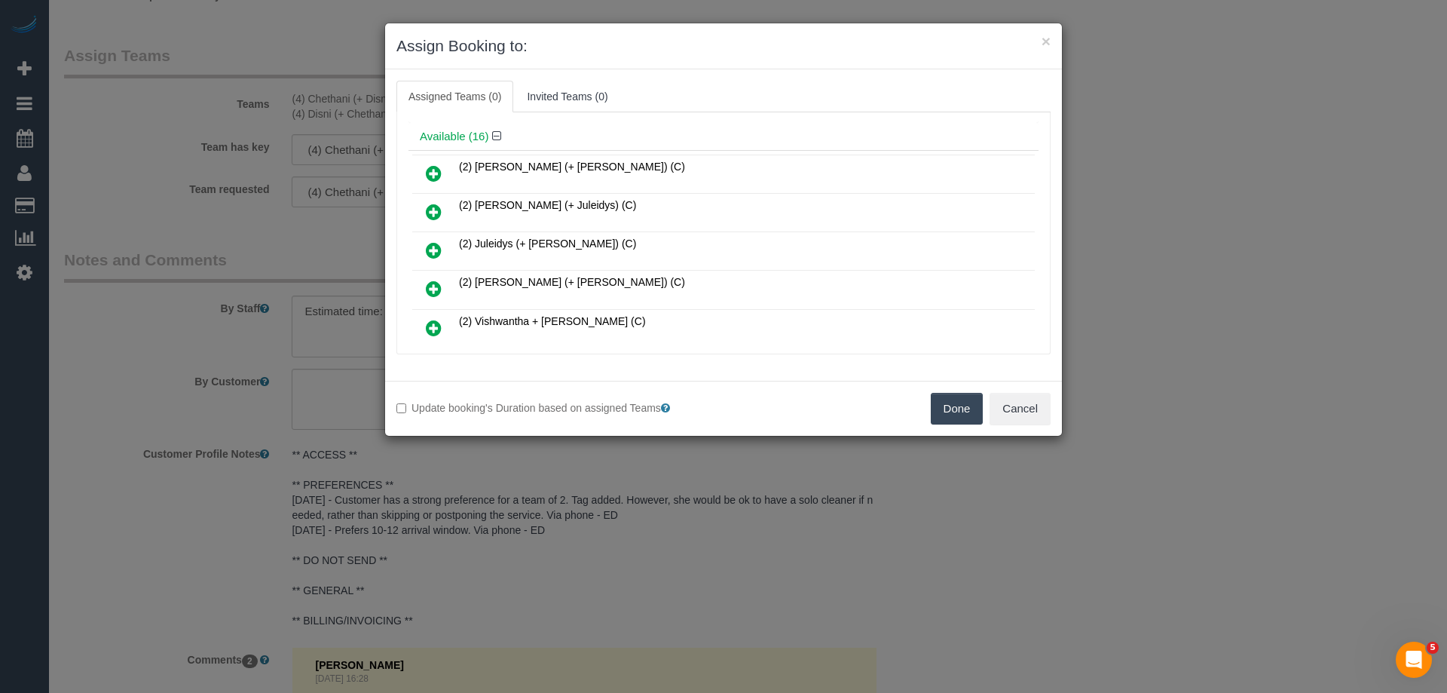
scroll to position [75, 0]
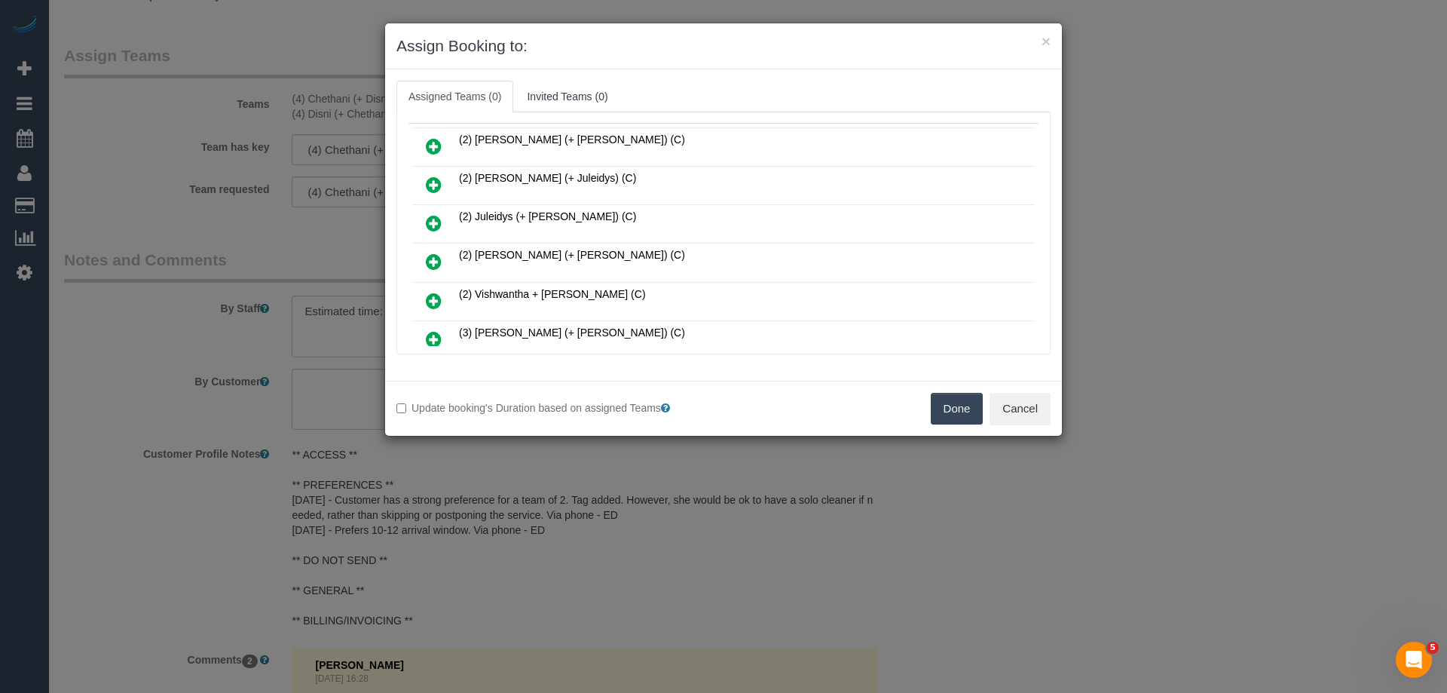
click at [431, 305] on icon at bounding box center [434, 301] width 16 height 18
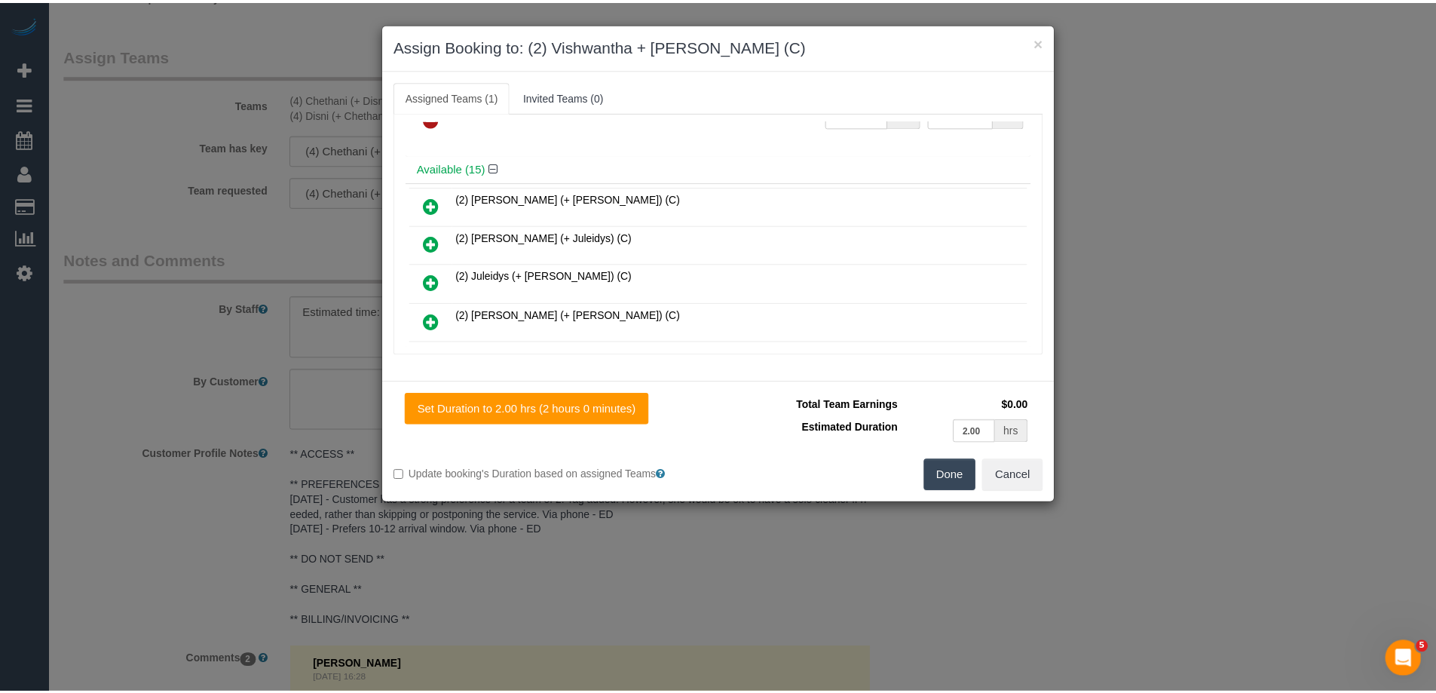
scroll to position [0, 0]
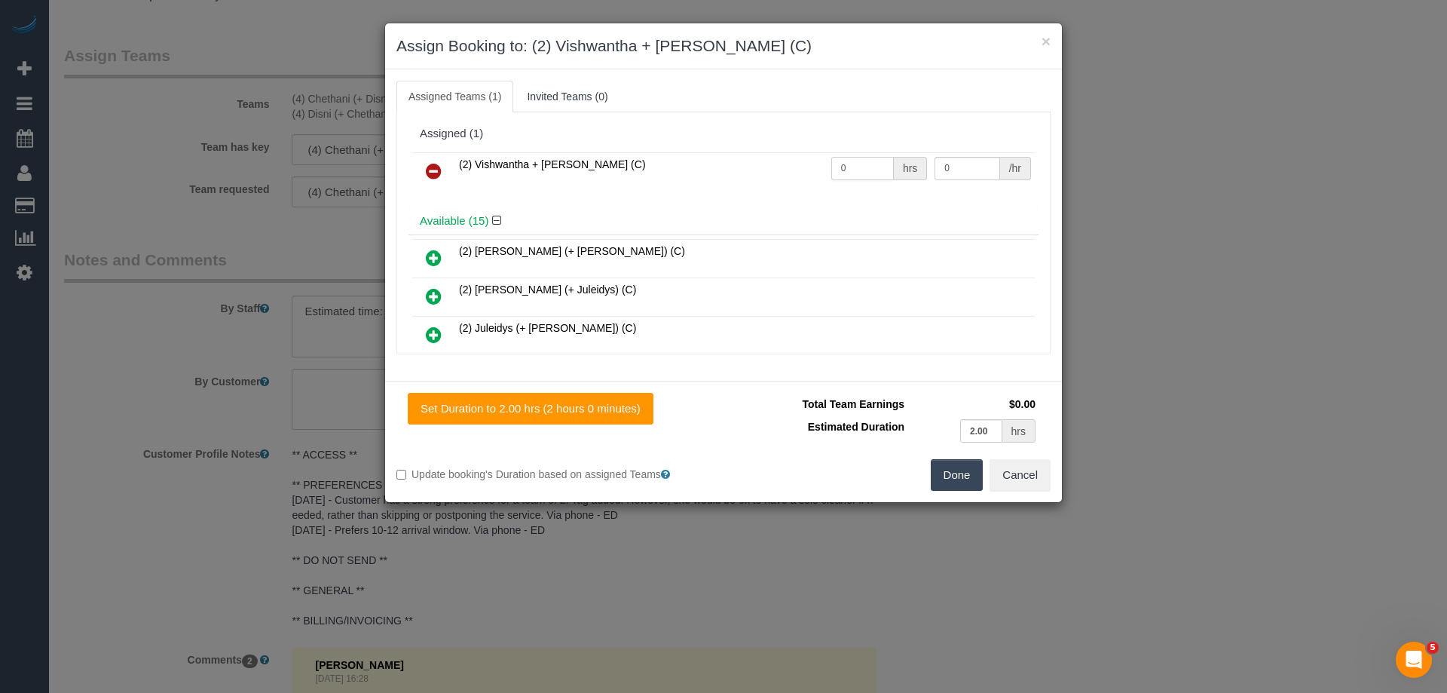
drag, startPoint x: 847, startPoint y: 164, endPoint x: 825, endPoint y: 170, distance: 23.4
click at [785, 166] on tr "(2) Vishwantha + [PERSON_NAME] (C) 0 hrs 0 /hr" at bounding box center [723, 171] width 623 height 38
type input "4"
drag, startPoint x: 965, startPoint y: 167, endPoint x: 822, endPoint y: 169, distance: 142.5
click at [846, 169] on tr "(2) Vishwantha + [PERSON_NAME] (C) 4 hrs 0 /hr" at bounding box center [723, 171] width 623 height 38
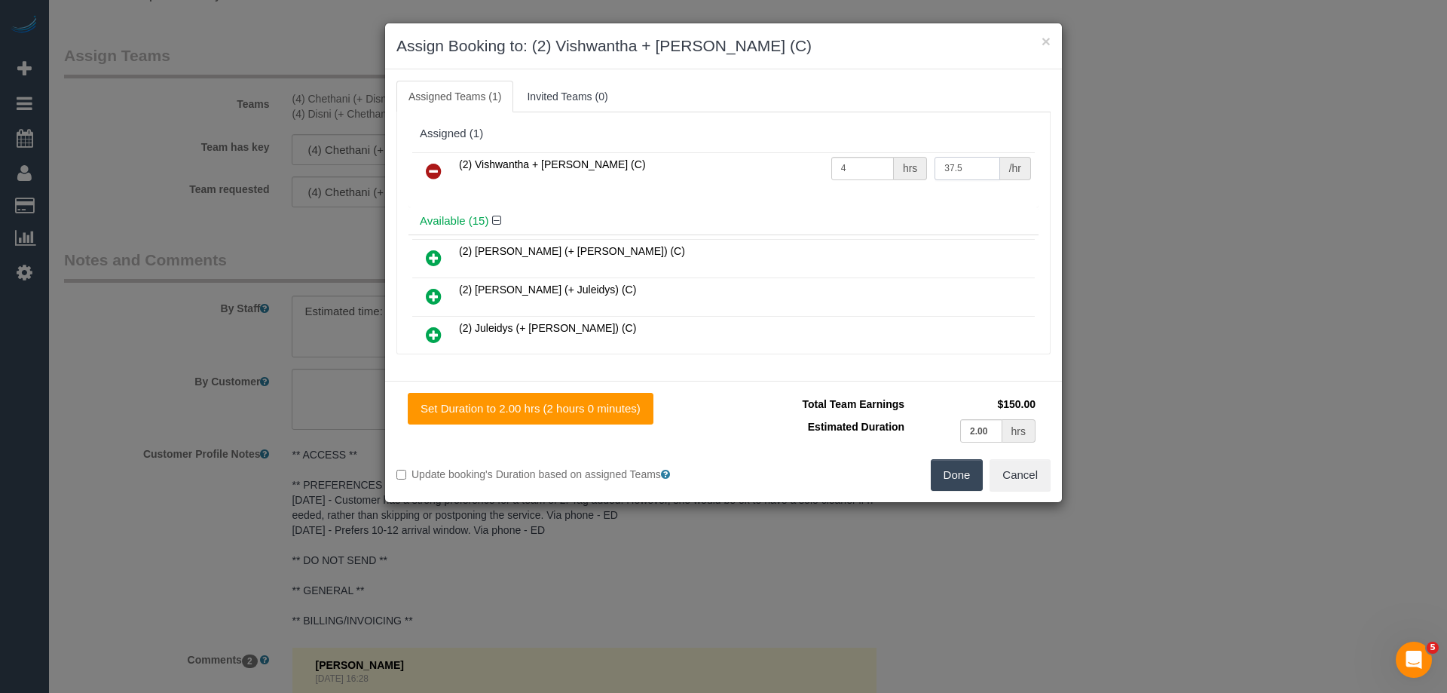
type input "37.5"
click at [947, 474] on button "Done" at bounding box center [957, 475] width 53 height 32
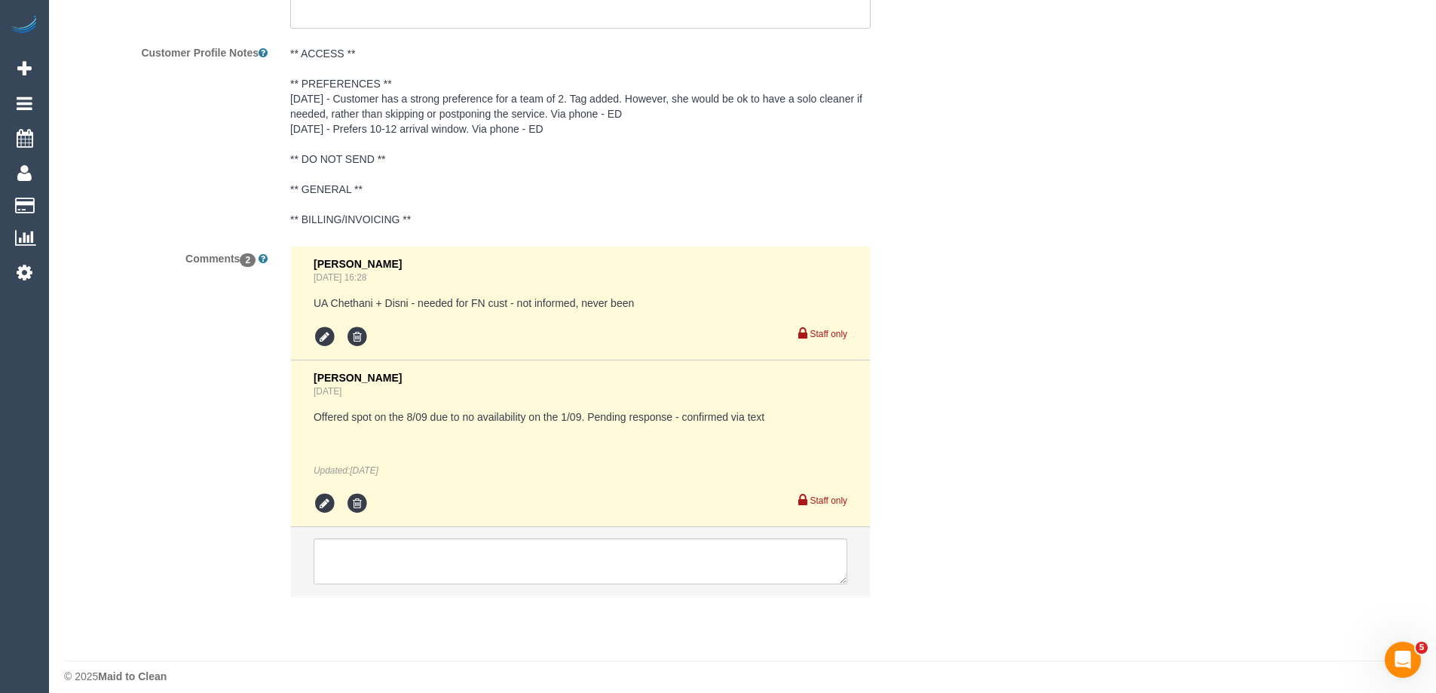
scroll to position [2675, 0]
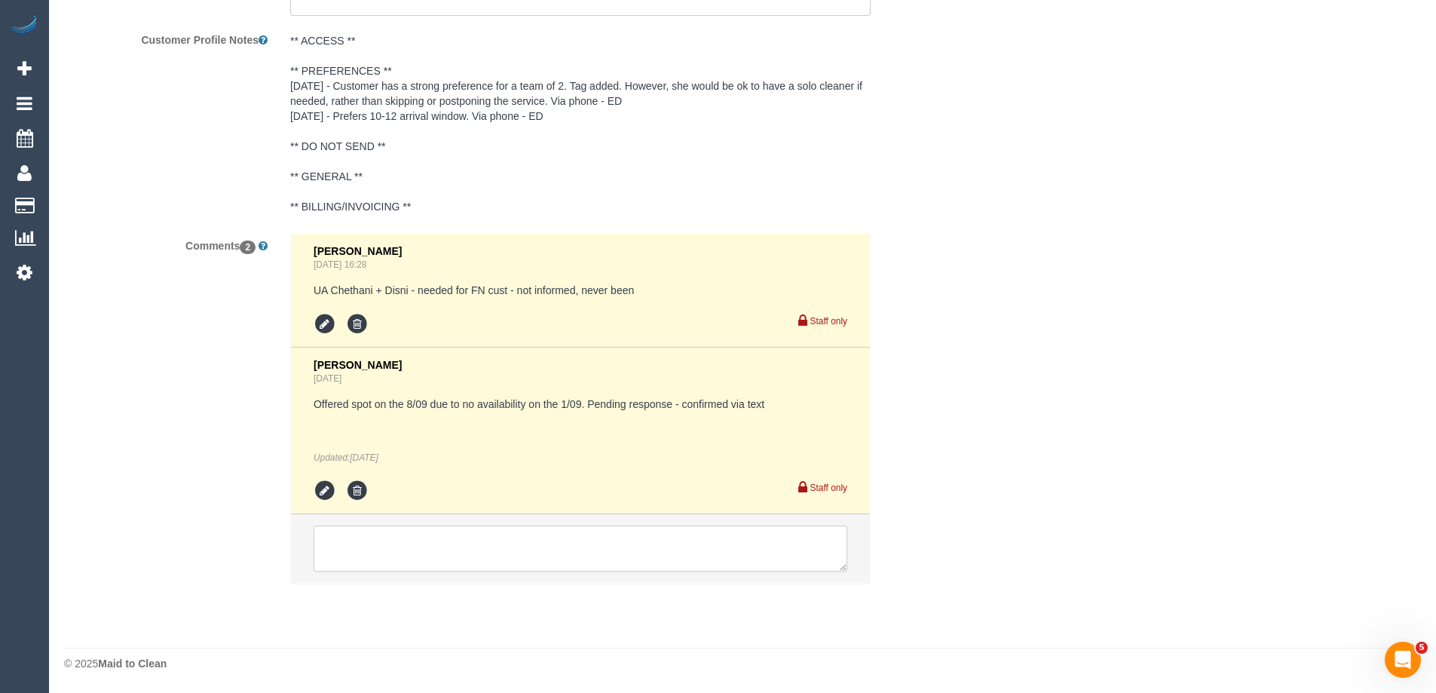
click at [339, 559] on textarea at bounding box center [581, 548] width 534 height 47
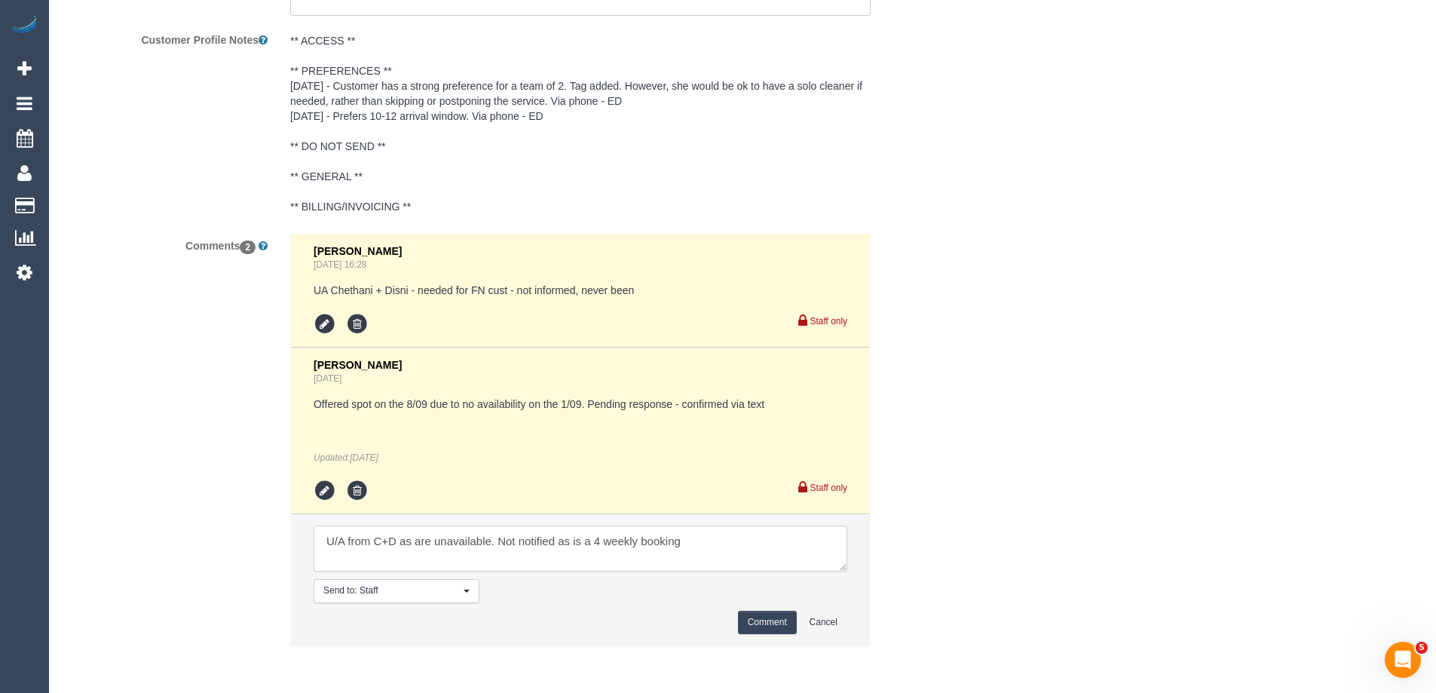
type textarea "U/A from C+D as are unavailable. Not notified as is a 4 weekly booking"
click at [753, 623] on button "Comment" at bounding box center [767, 621] width 59 height 23
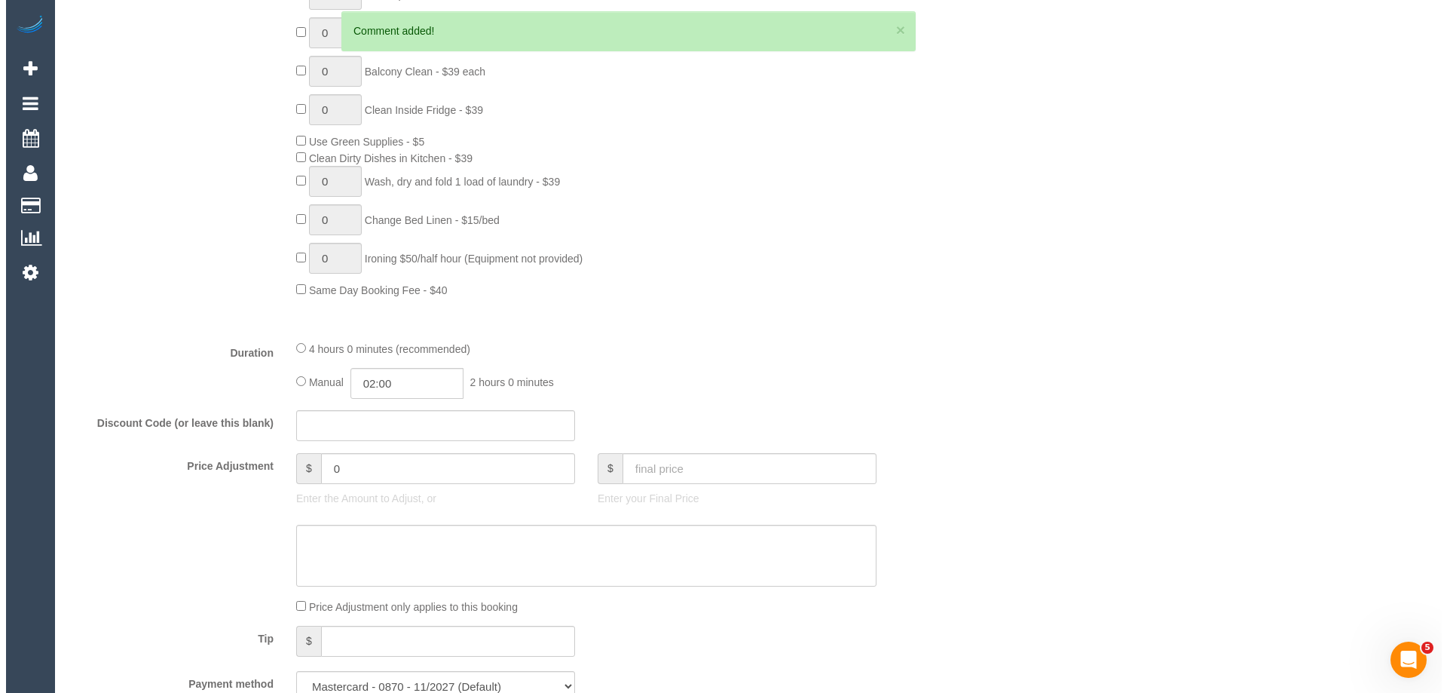
scroll to position [0, 0]
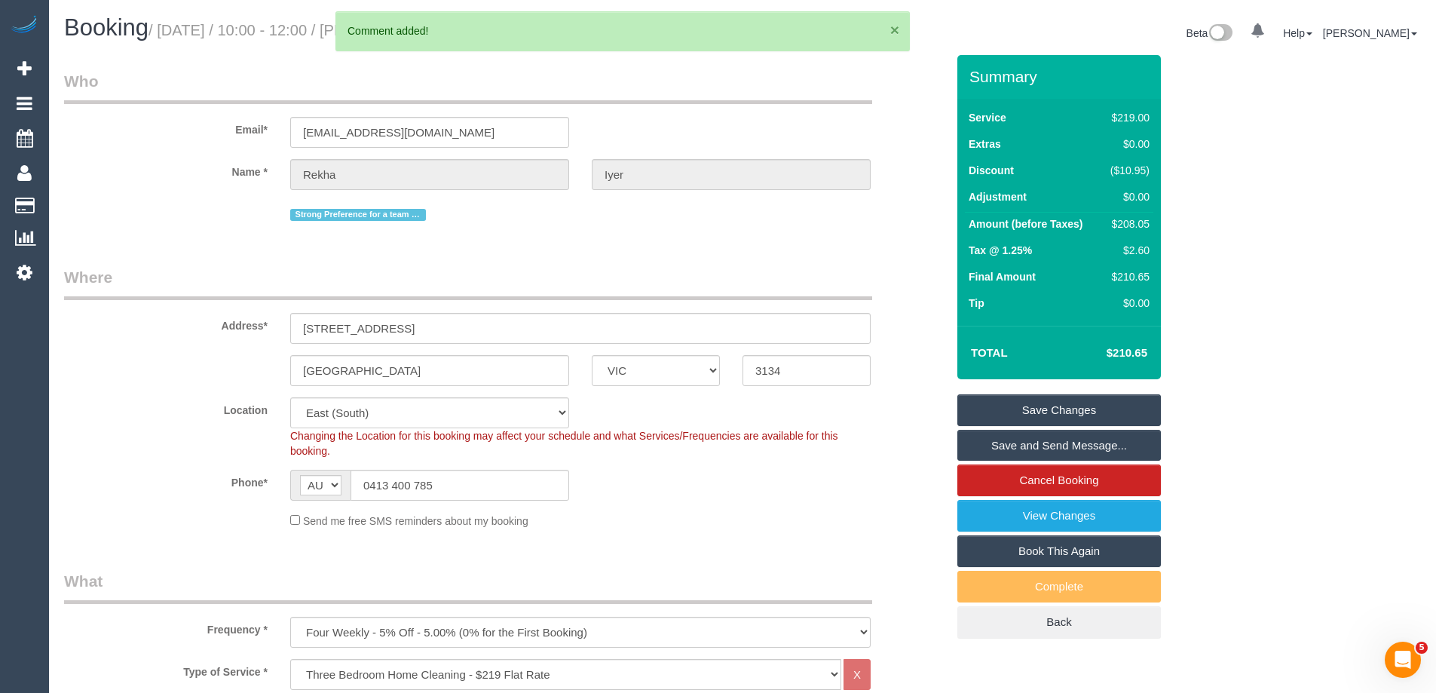
click at [894, 29] on button "×" at bounding box center [894, 30] width 9 height 16
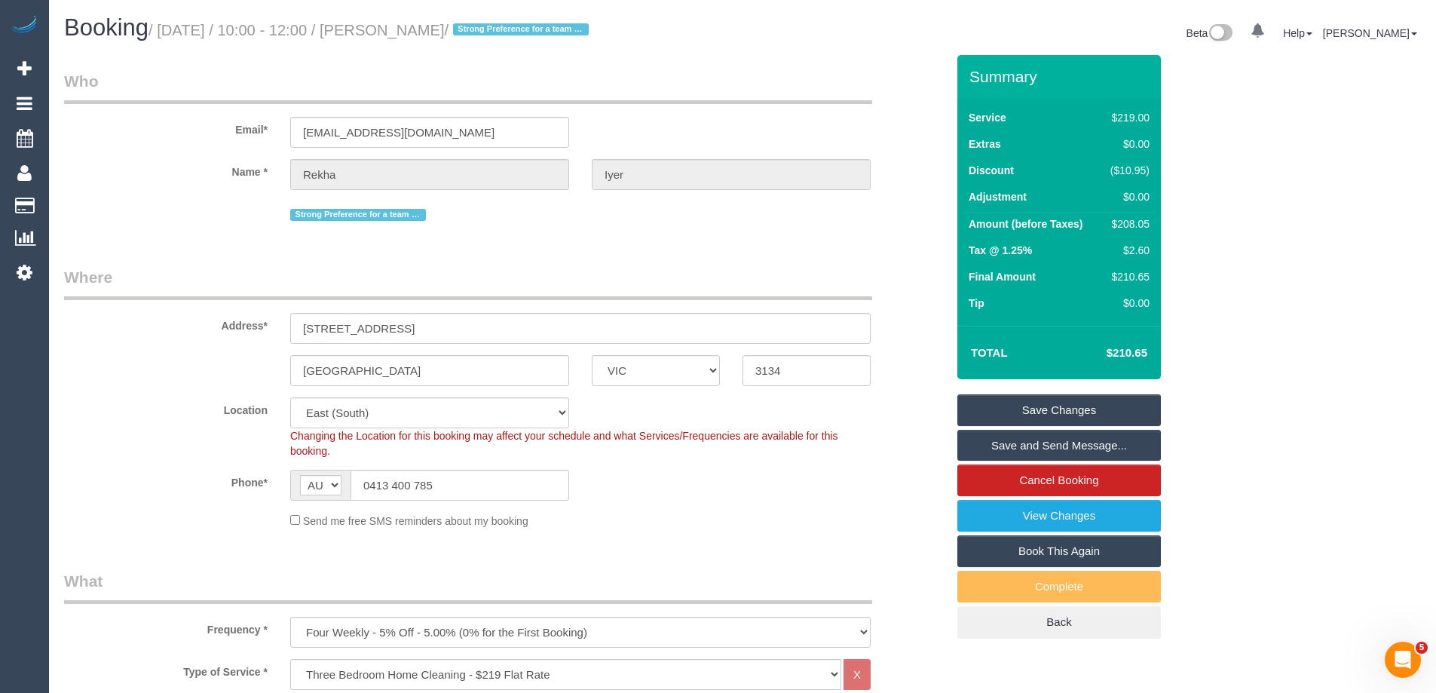
drag, startPoint x: 488, startPoint y: 32, endPoint x: 421, endPoint y: 36, distance: 67.2
click at [421, 36] on small "/ September 08, 2025 / 10:00 - 12:00 / Rekha Iyer / Strong Preference for a tea…" at bounding box center [370, 30] width 445 height 17
copy small "Rekha Iyer"
click at [1031, 410] on link "Save Changes" at bounding box center [1058, 410] width 203 height 32
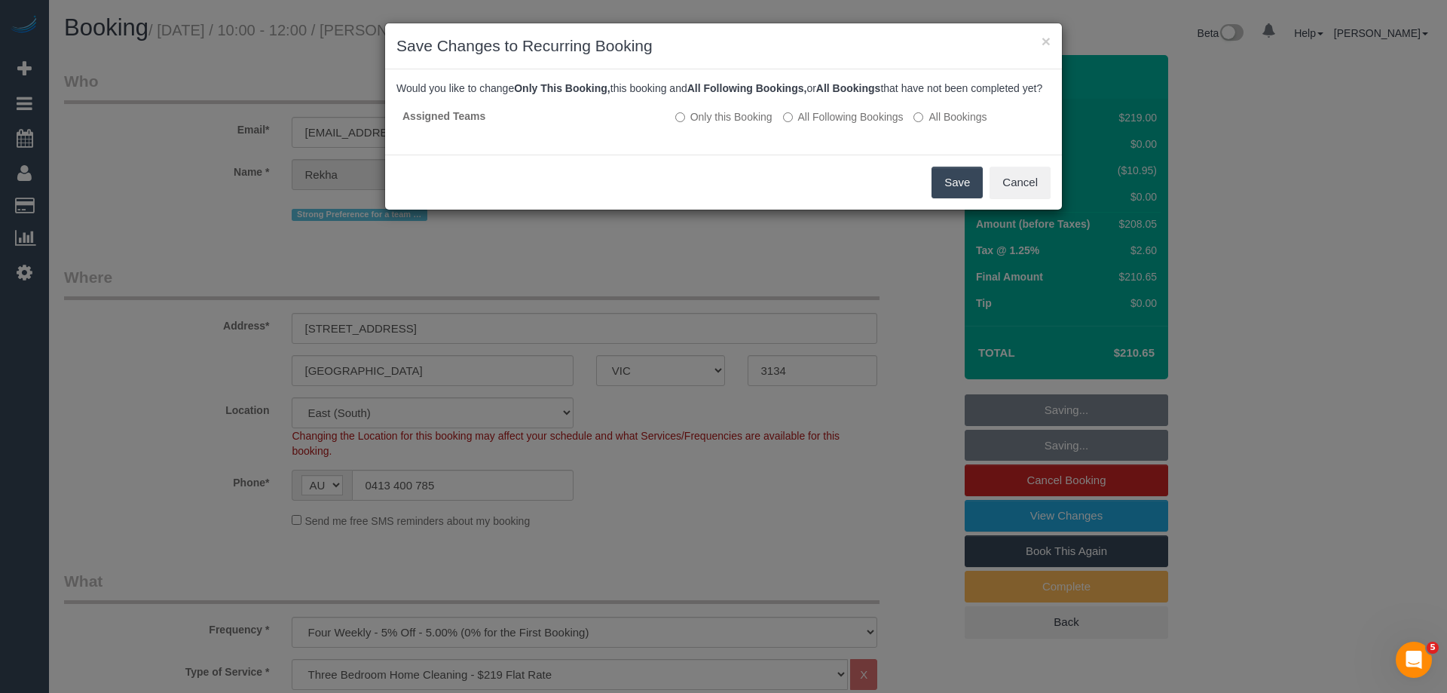
click at [950, 197] on button "Save" at bounding box center [957, 183] width 51 height 32
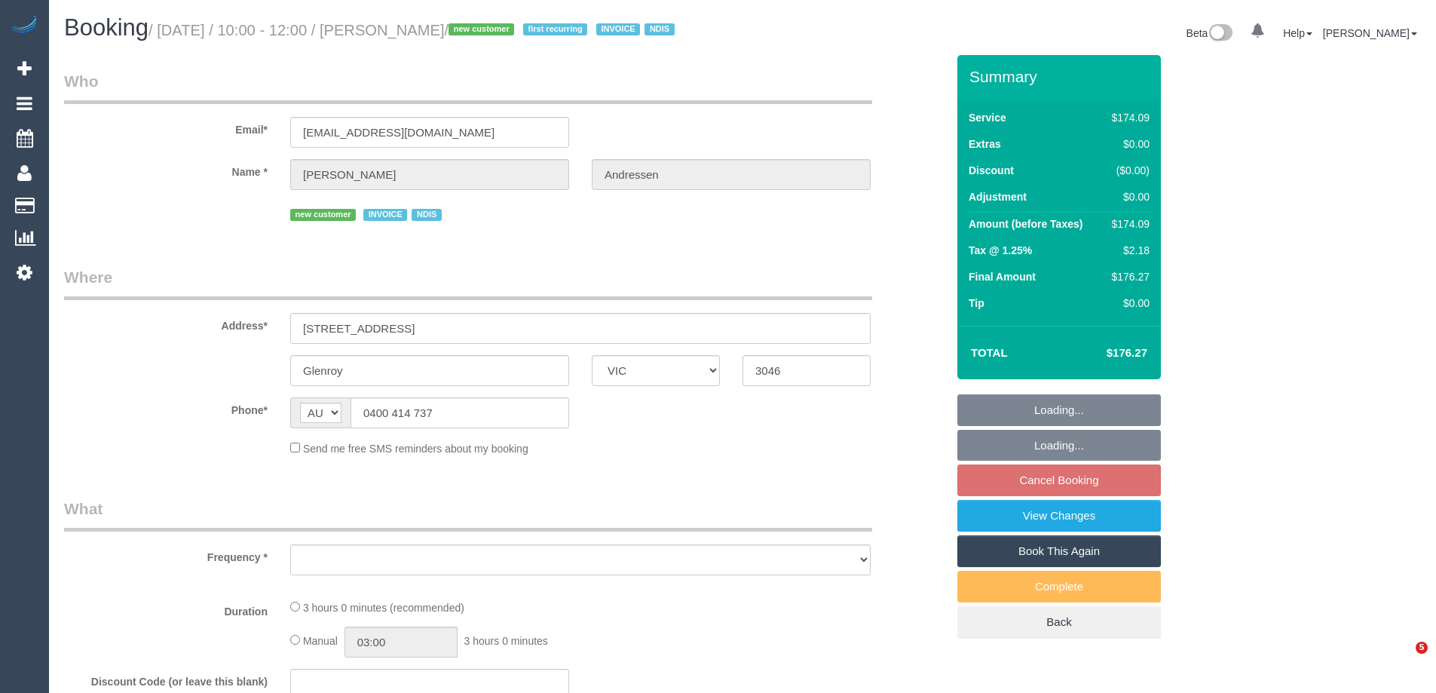
select select "VIC"
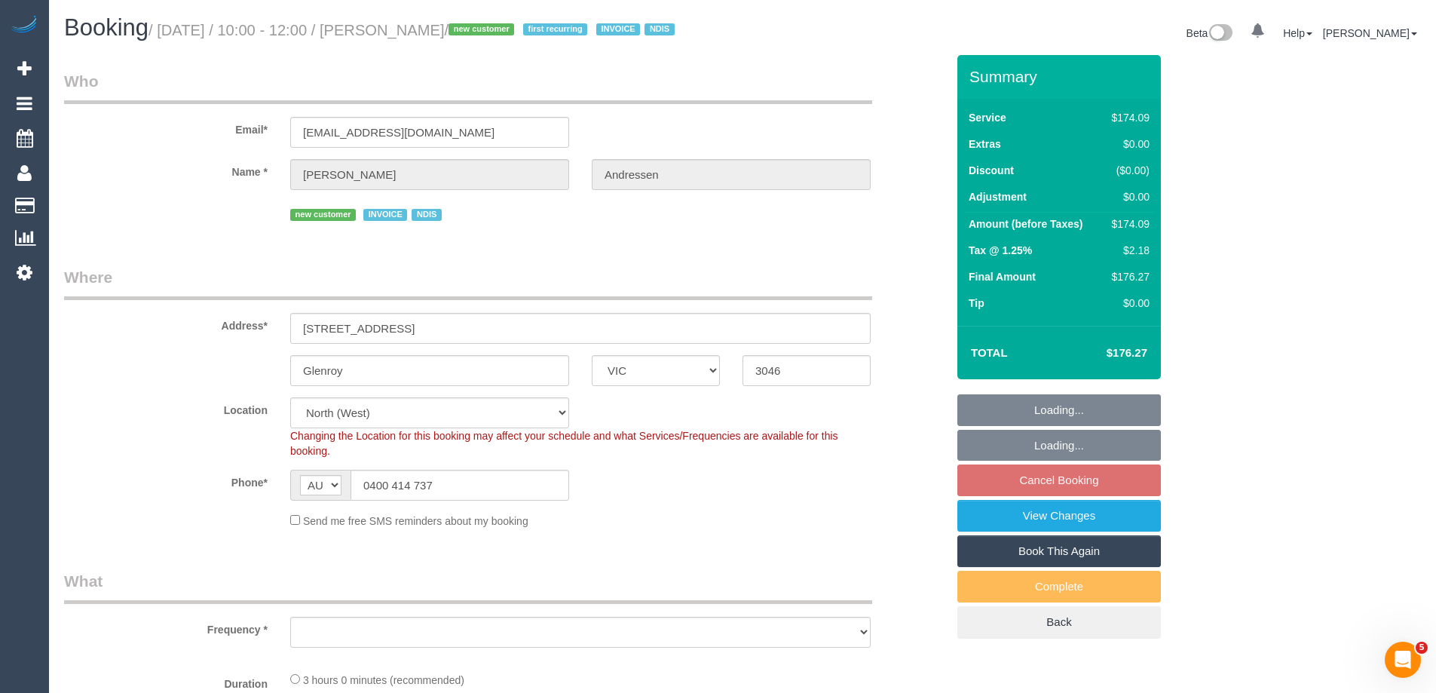
select select "object:673"
select select "number:29"
select select "number:14"
select select "number:18"
select select "number:25"
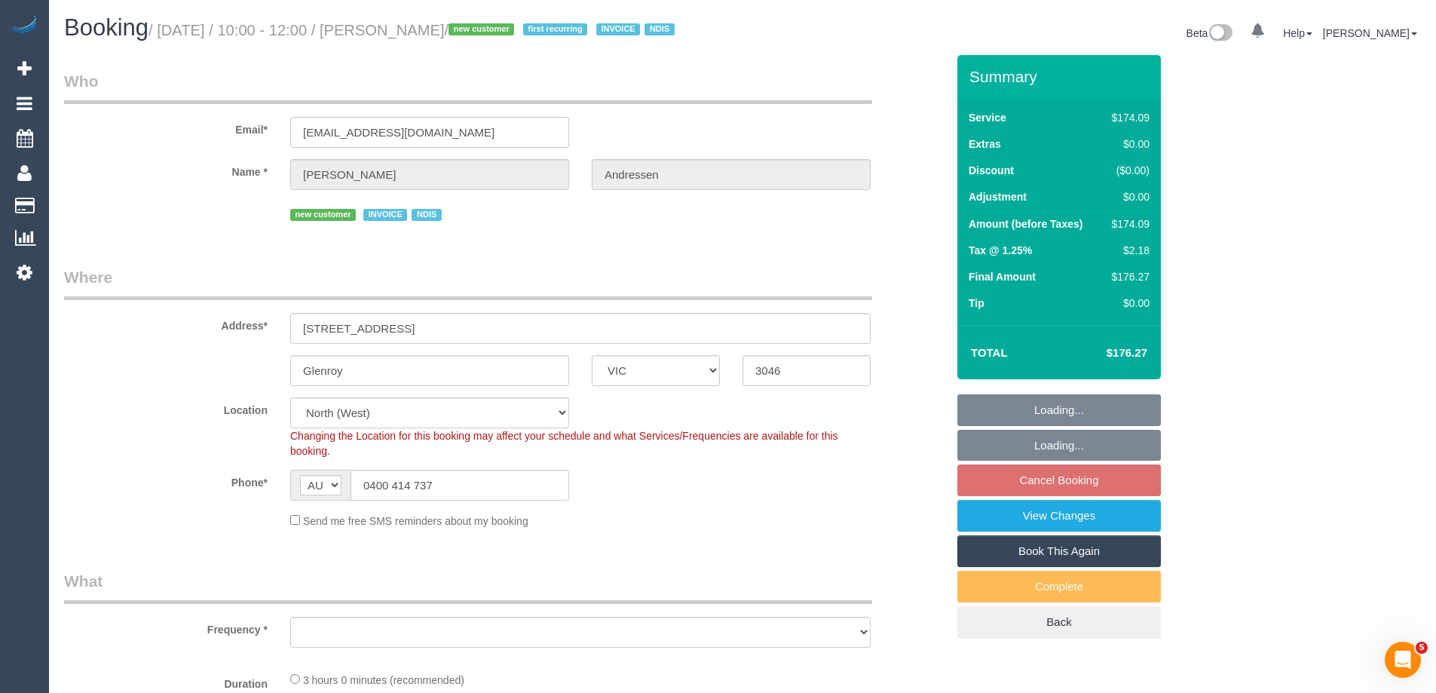
select select "number:33"
select select "object:1399"
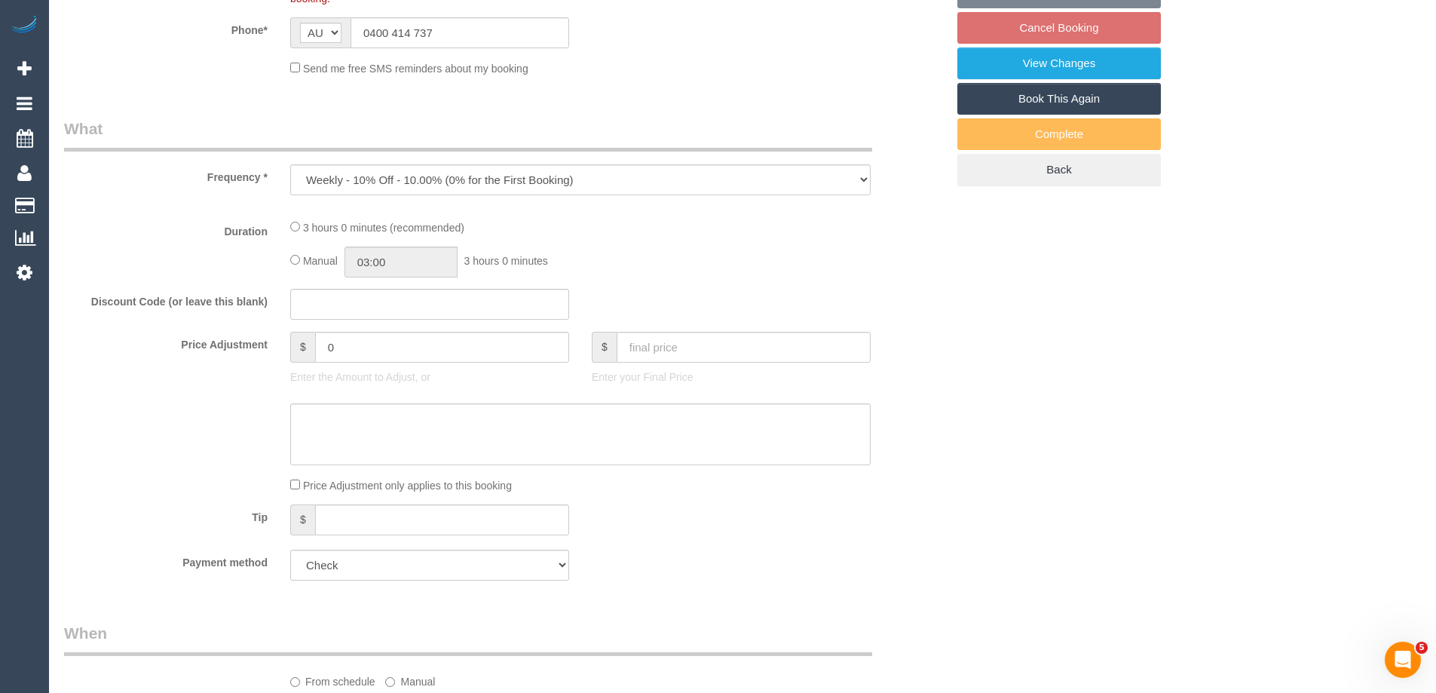
select select "spot1"
select select "180"
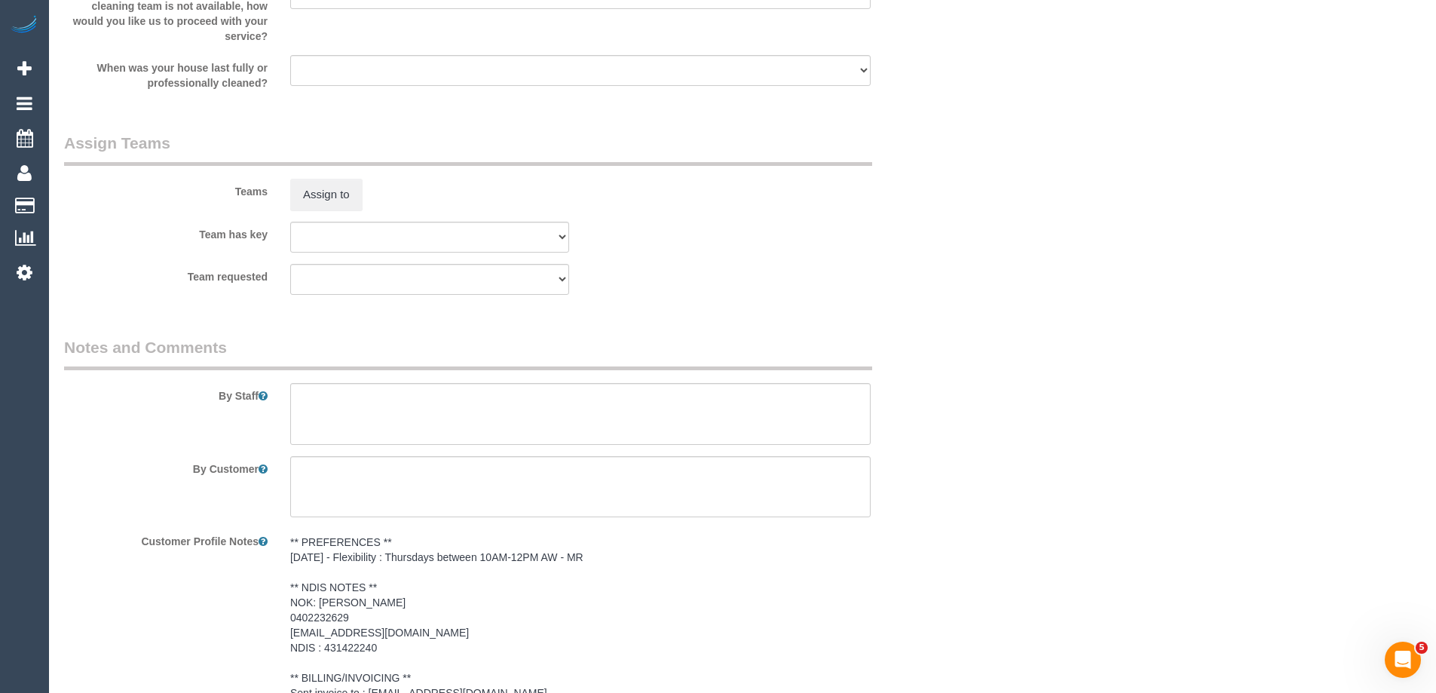
scroll to position [1928, 0]
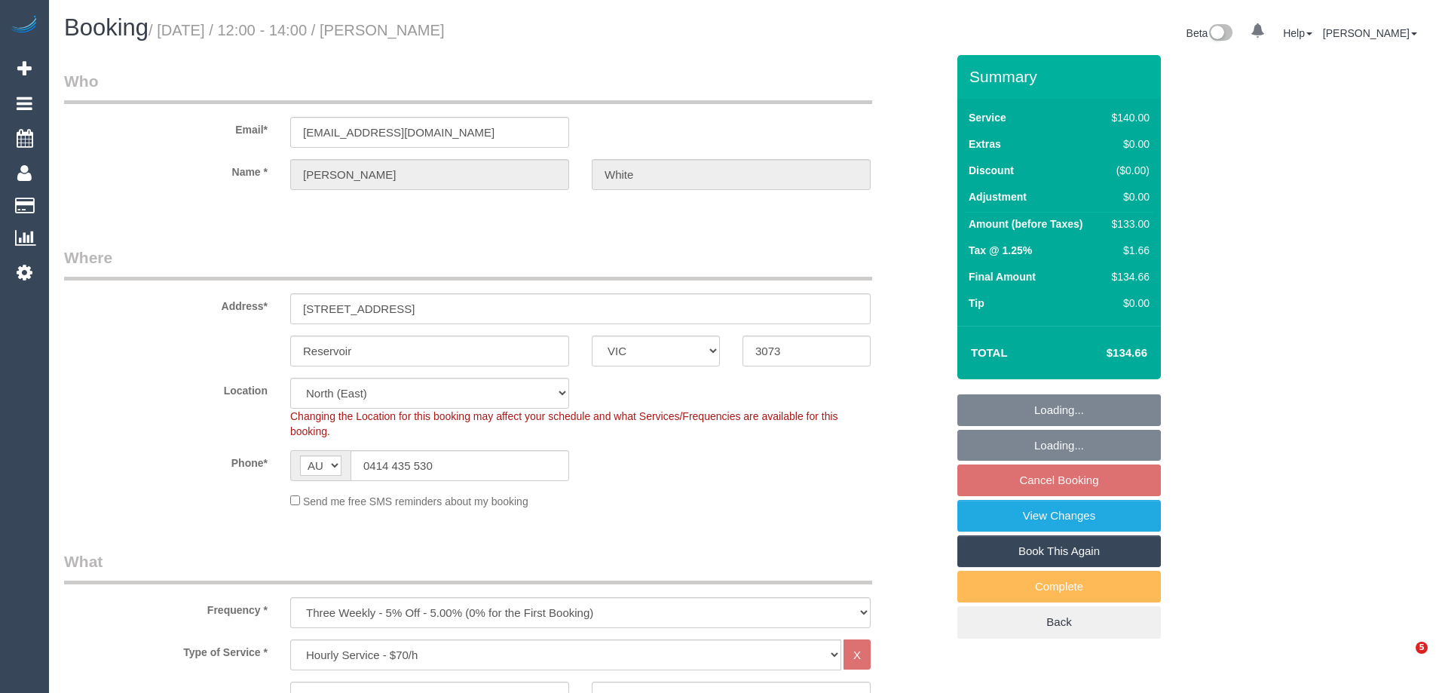
select select "VIC"
select select "string:stripe-pm_1PAMz62GScqysDRV0t4JZwaL"
select select "number:29"
select select "number:14"
select select "number:18"
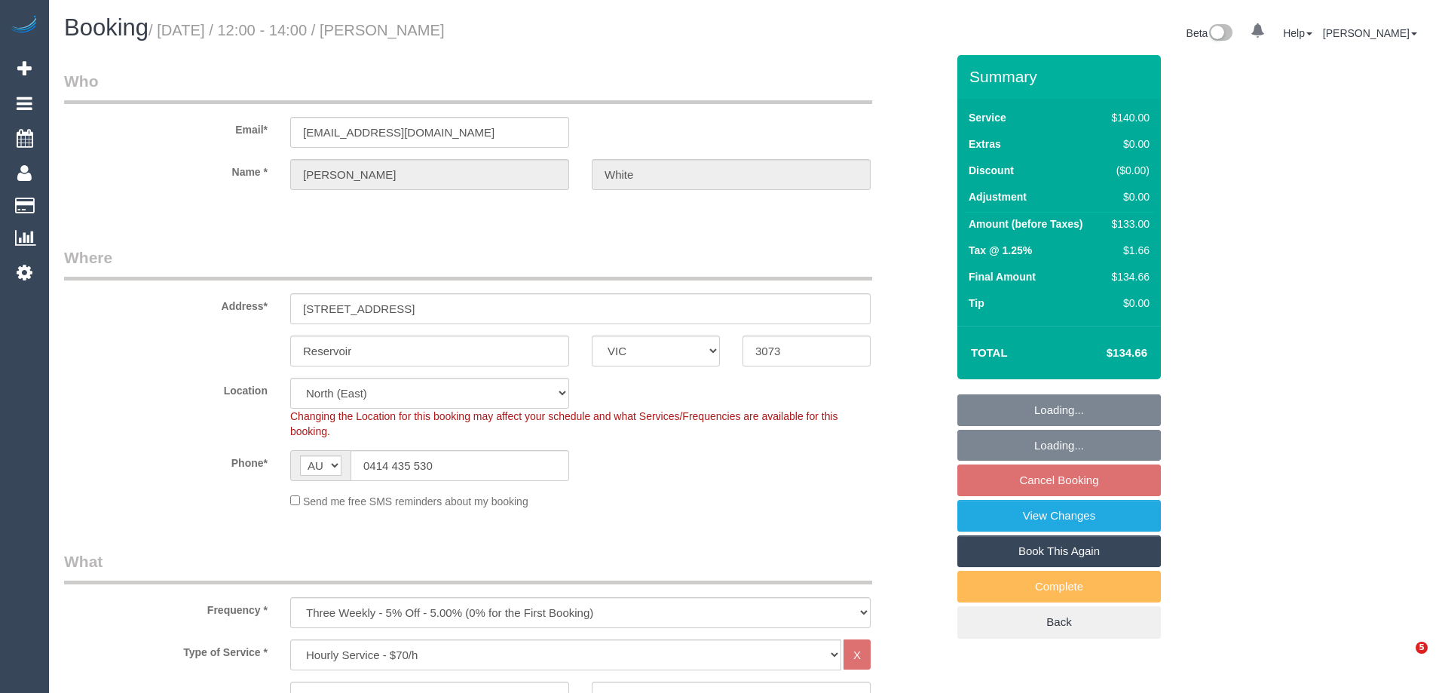
select select "number:25"
select select "number:34"
select select "number:26"
select select "spot1"
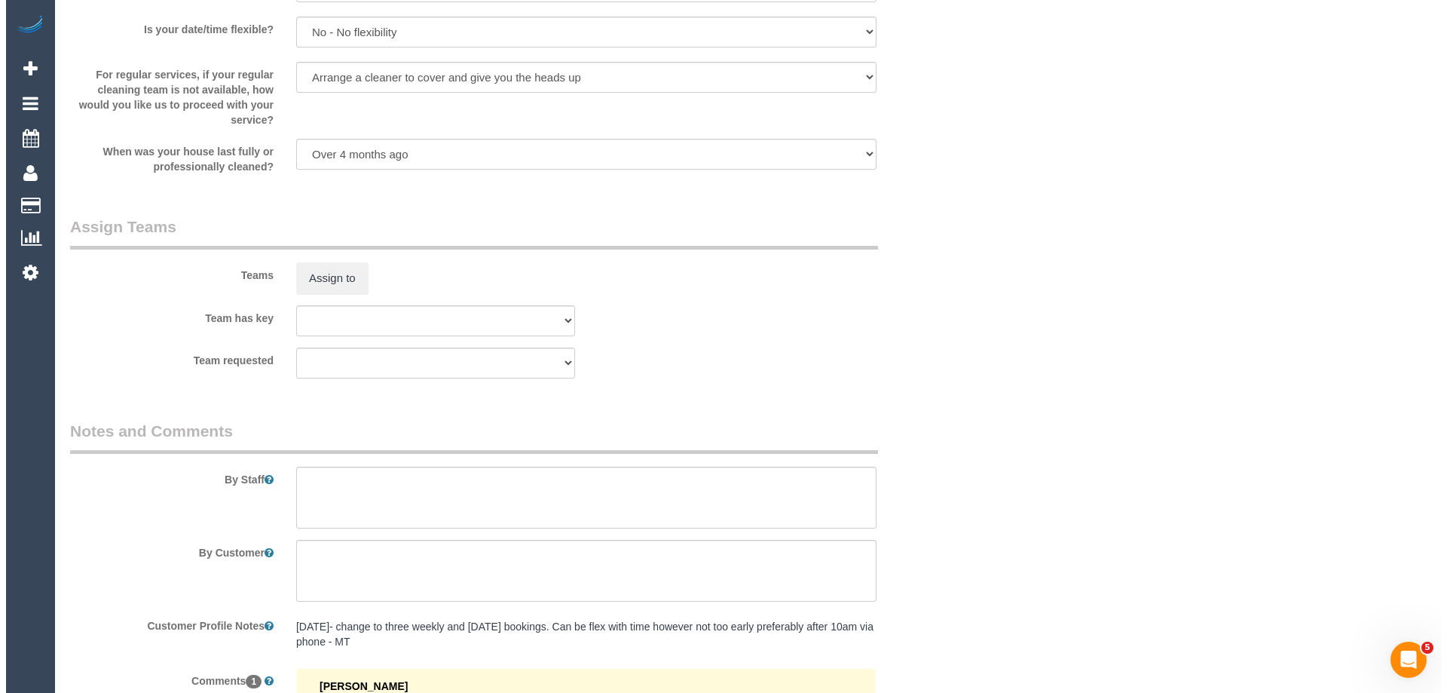
scroll to position [2186, 0]
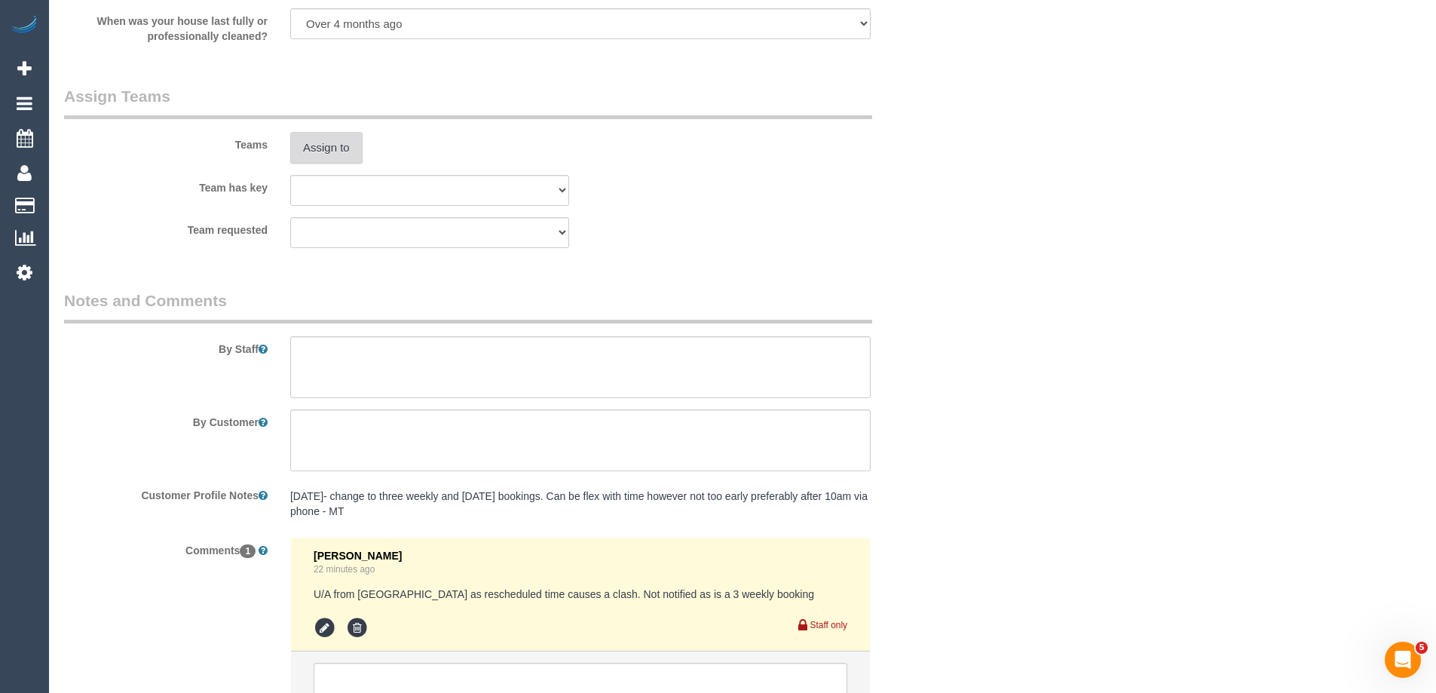
click at [332, 152] on button "Assign to" at bounding box center [326, 148] width 72 height 32
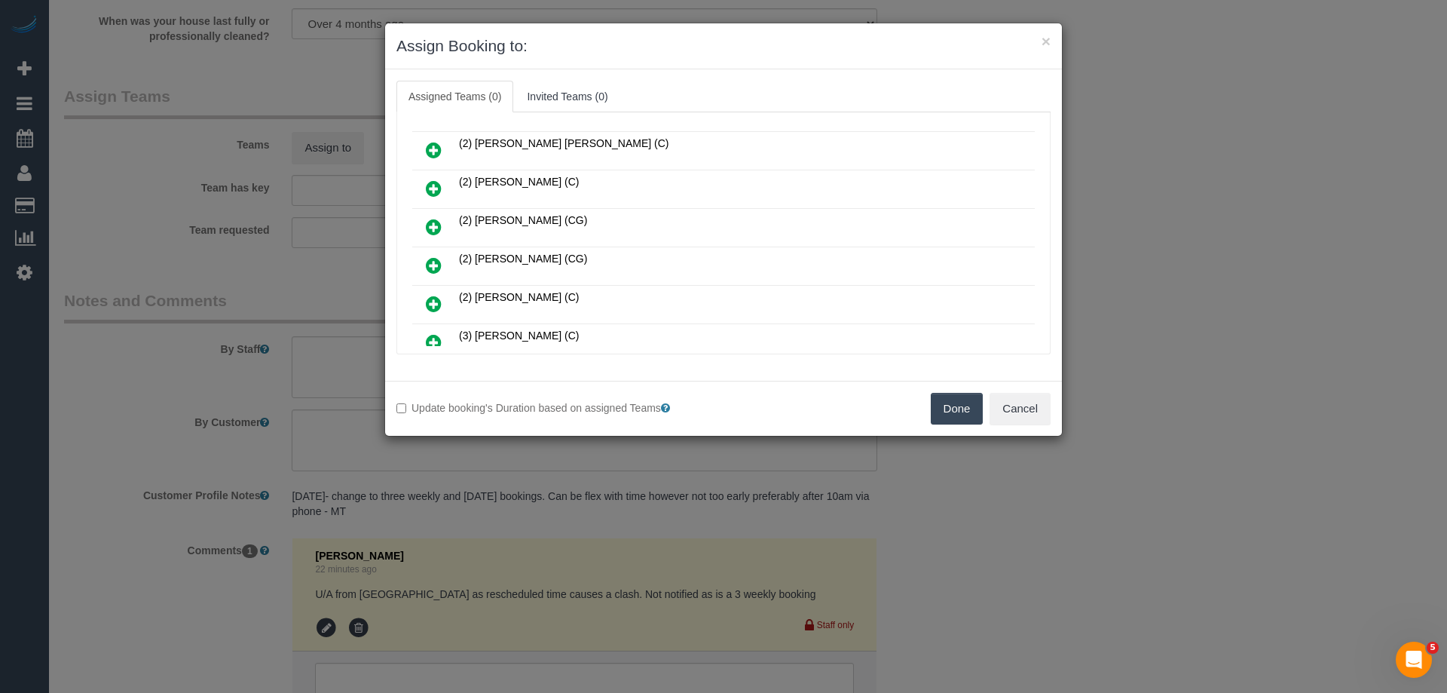
scroll to position [301, 0]
click at [433, 155] on icon at bounding box center [434, 151] width 16 height 18
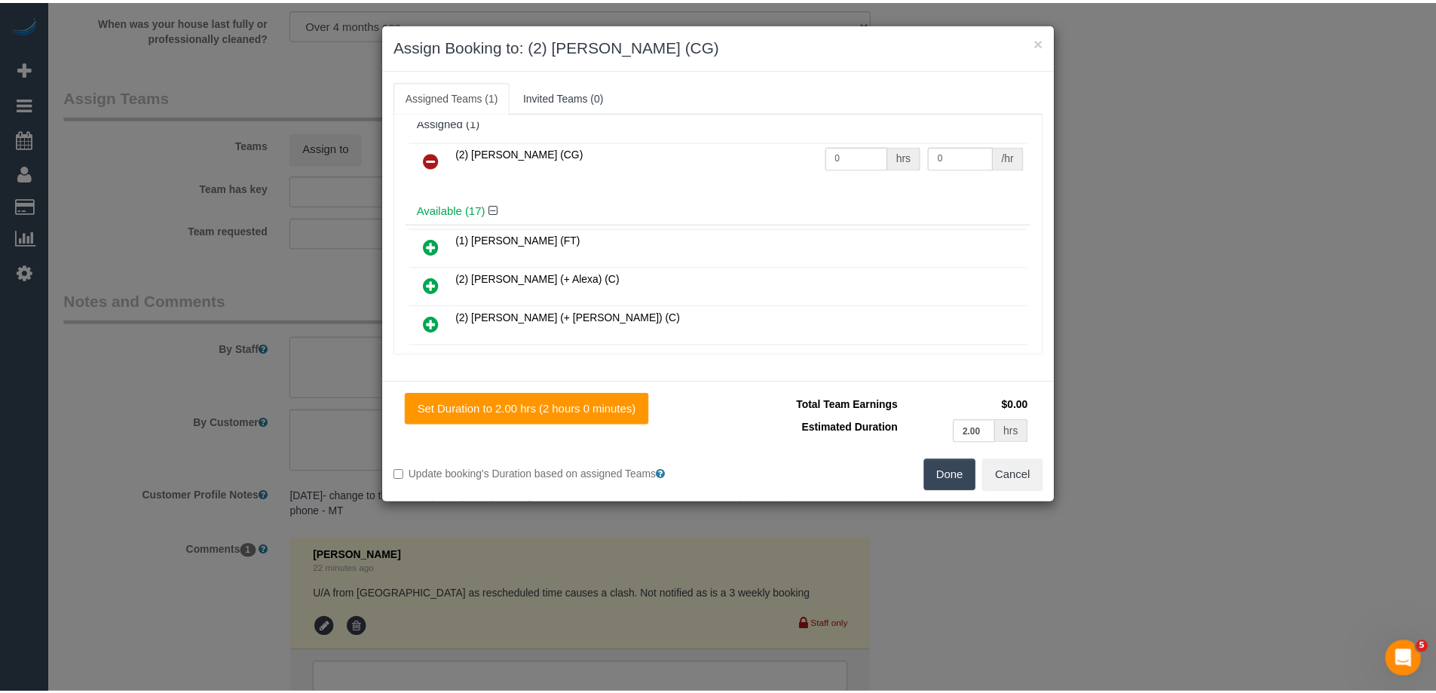
scroll to position [0, 0]
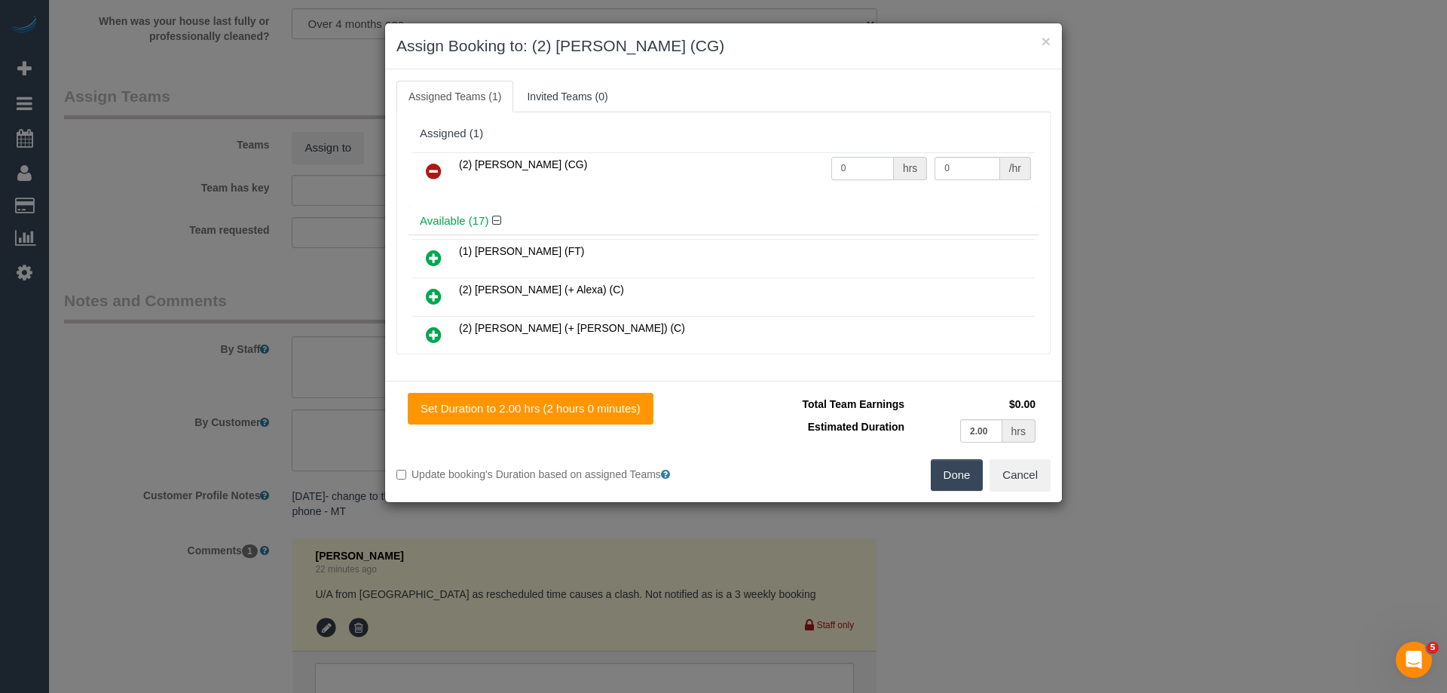
drag, startPoint x: 842, startPoint y: 167, endPoint x: 758, endPoint y: 167, distance: 83.7
click at [760, 167] on tr "(2) Mohd Che Manir (CG) 0 hrs 0 /hr" at bounding box center [723, 171] width 623 height 38
type input "2"
drag, startPoint x: 976, startPoint y: 158, endPoint x: 843, endPoint y: 169, distance: 133.1
click at [859, 169] on tr "(2) Mohd Che Manir (CG) 2 hrs 0 /hr" at bounding box center [723, 171] width 623 height 38
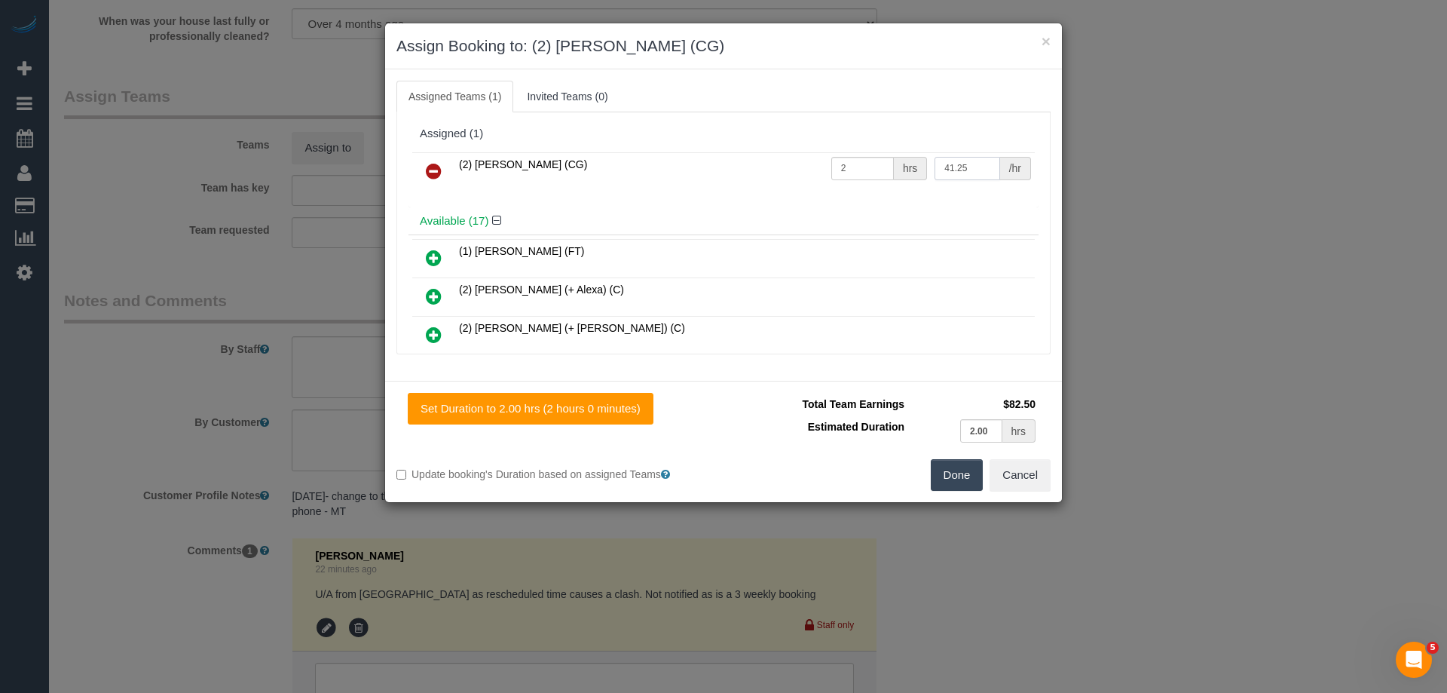
type input "41.25"
click at [956, 473] on button "Done" at bounding box center [957, 475] width 53 height 32
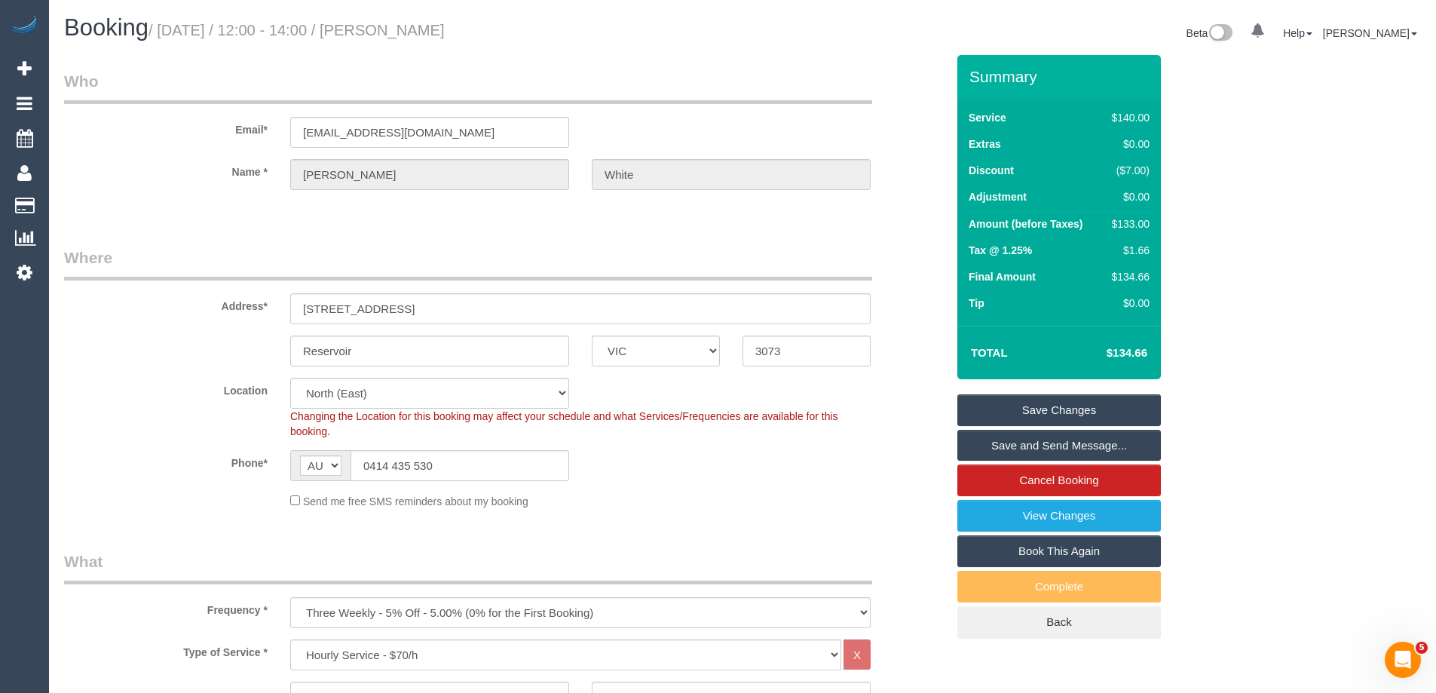
drag, startPoint x: 528, startPoint y: 32, endPoint x: 418, endPoint y: 36, distance: 110.1
click at [418, 36] on h1 "Booking / September 04, 2025 / 12:00 - 14:00 / Maureen White" at bounding box center [397, 28] width 667 height 26
copy small "Maureen White"
click at [984, 412] on link "Save Changes" at bounding box center [1058, 410] width 203 height 32
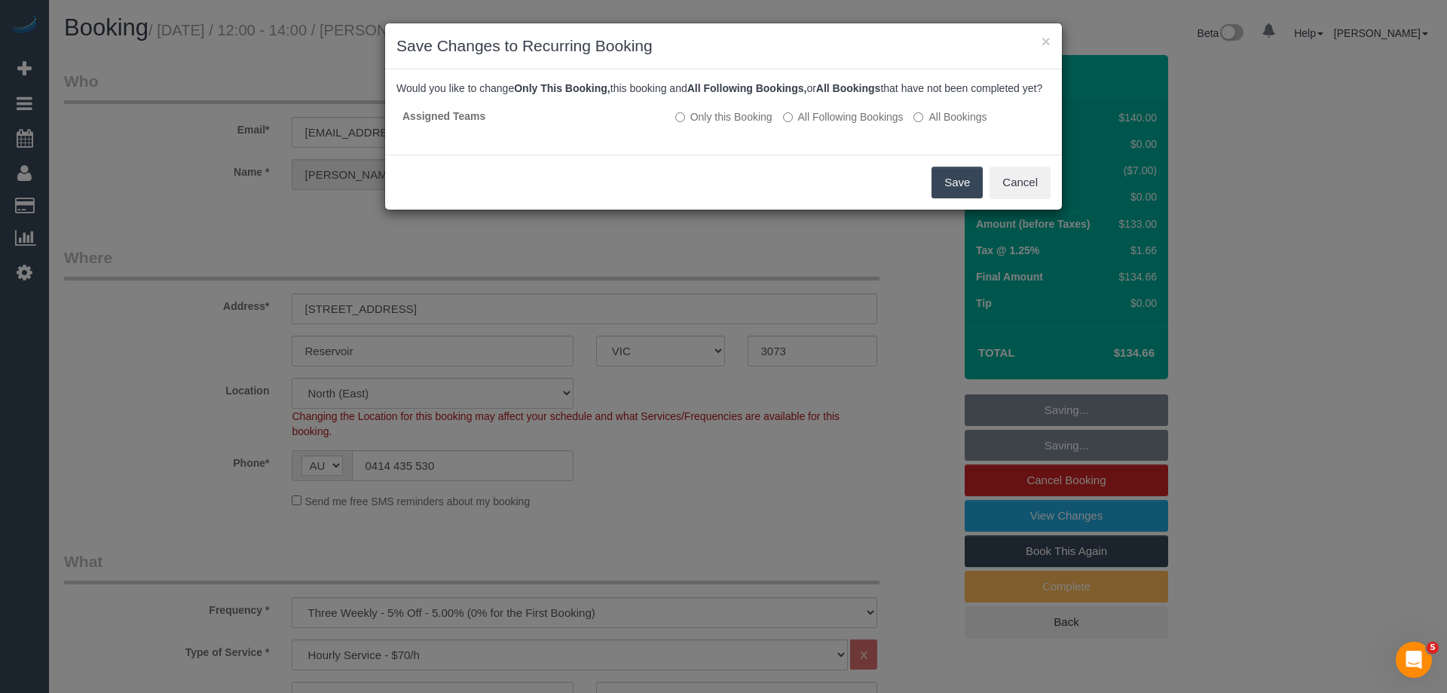
click at [957, 194] on button "Save" at bounding box center [957, 183] width 51 height 32
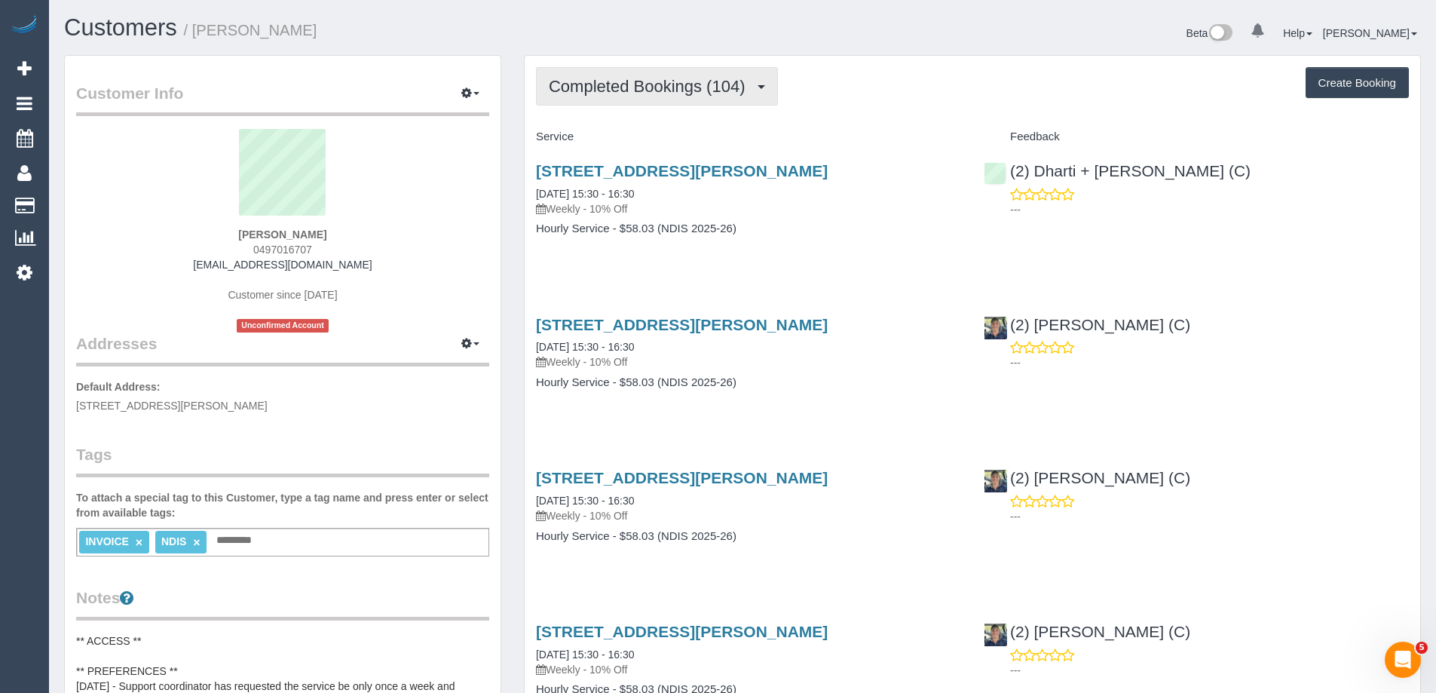
click at [636, 87] on span "Completed Bookings (104)" at bounding box center [650, 86] width 203 height 19
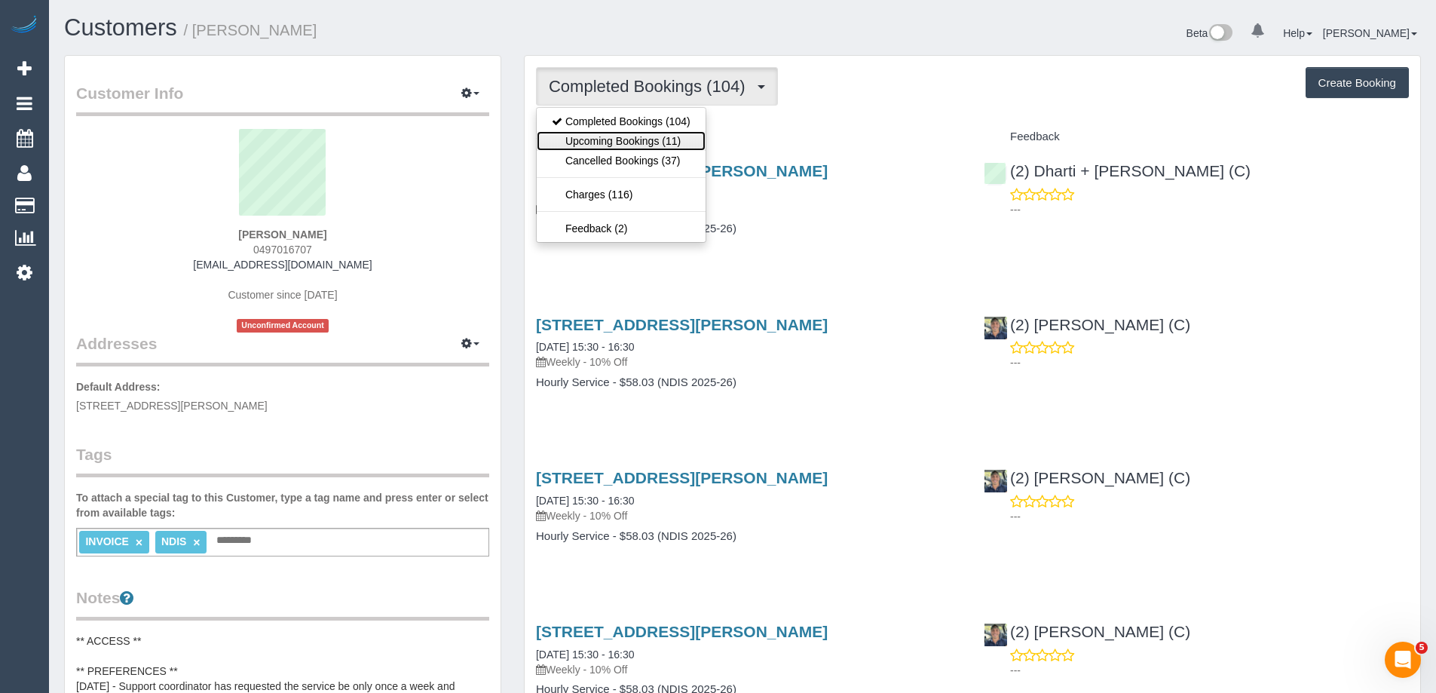
click at [656, 139] on link "Upcoming Bookings (11)" at bounding box center [621, 141] width 169 height 20
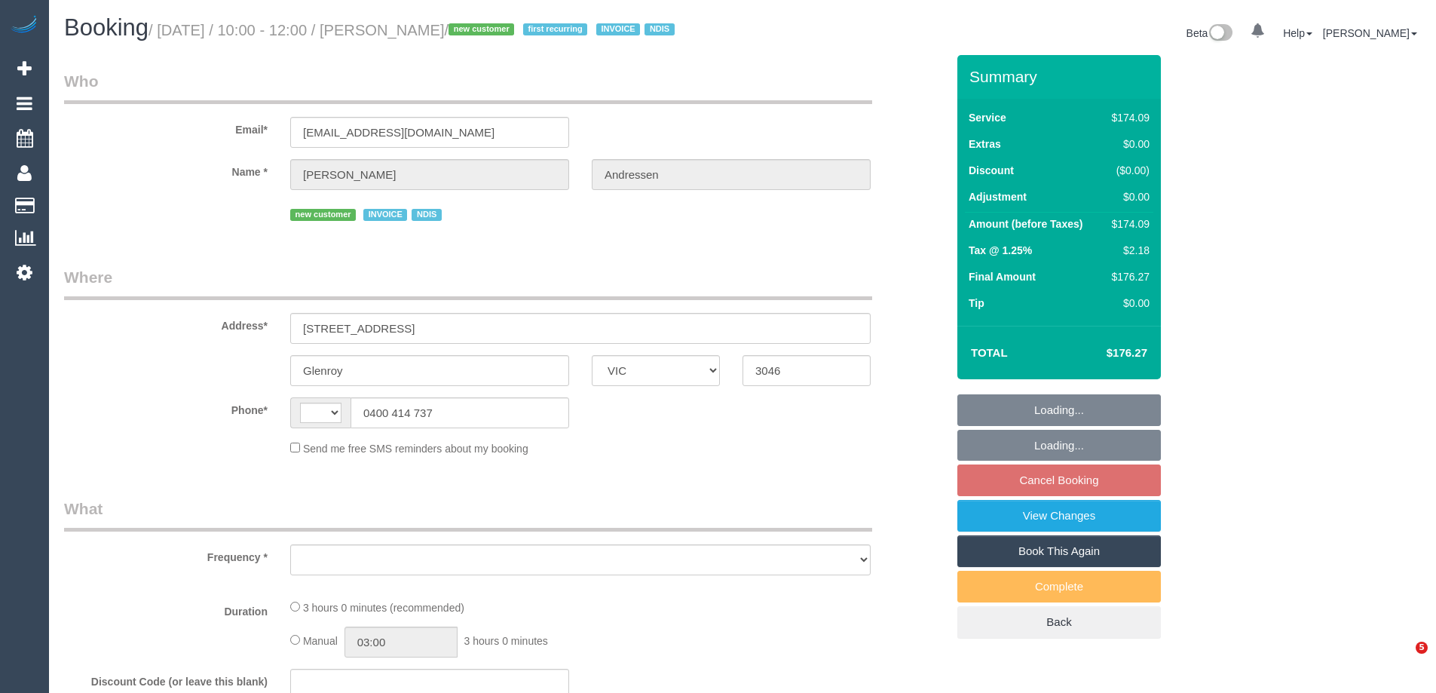
select select "VIC"
select select "180"
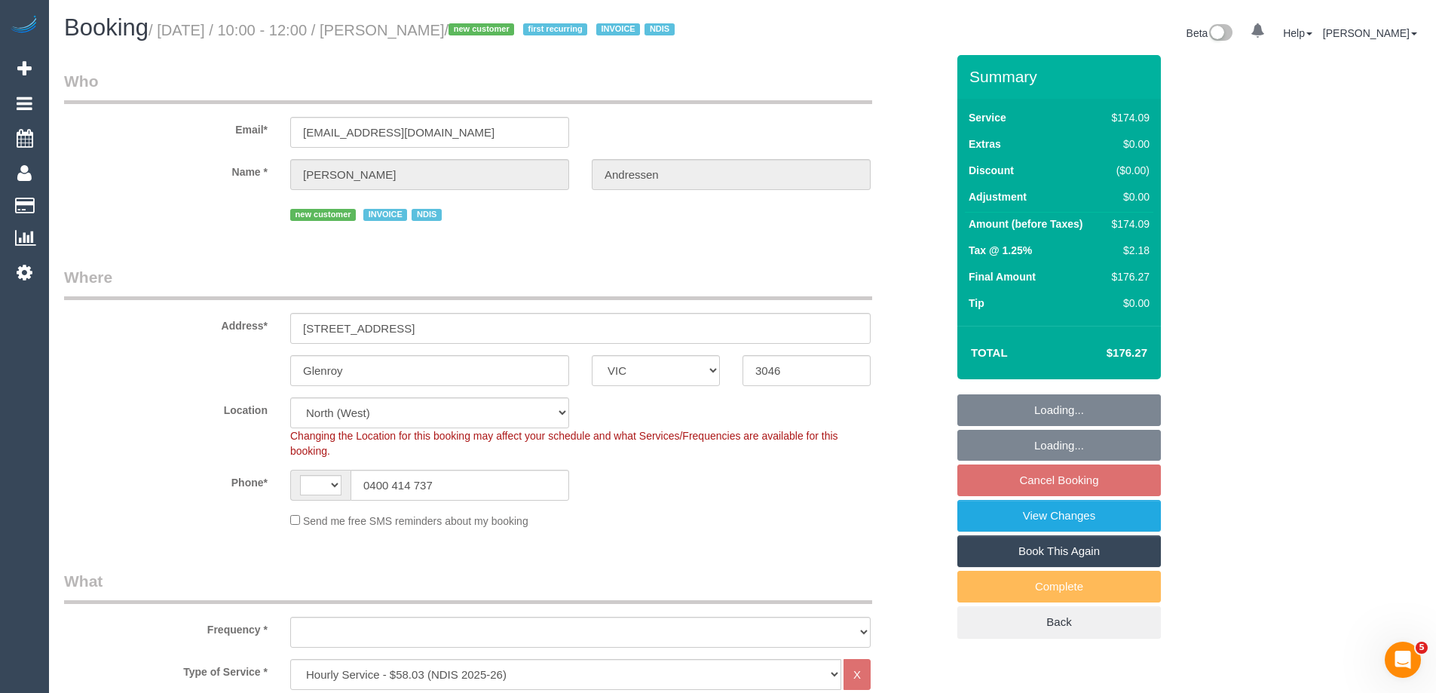
select select "string:AU"
select select "object:586"
select select "number:29"
select select "number:14"
select select "number:18"
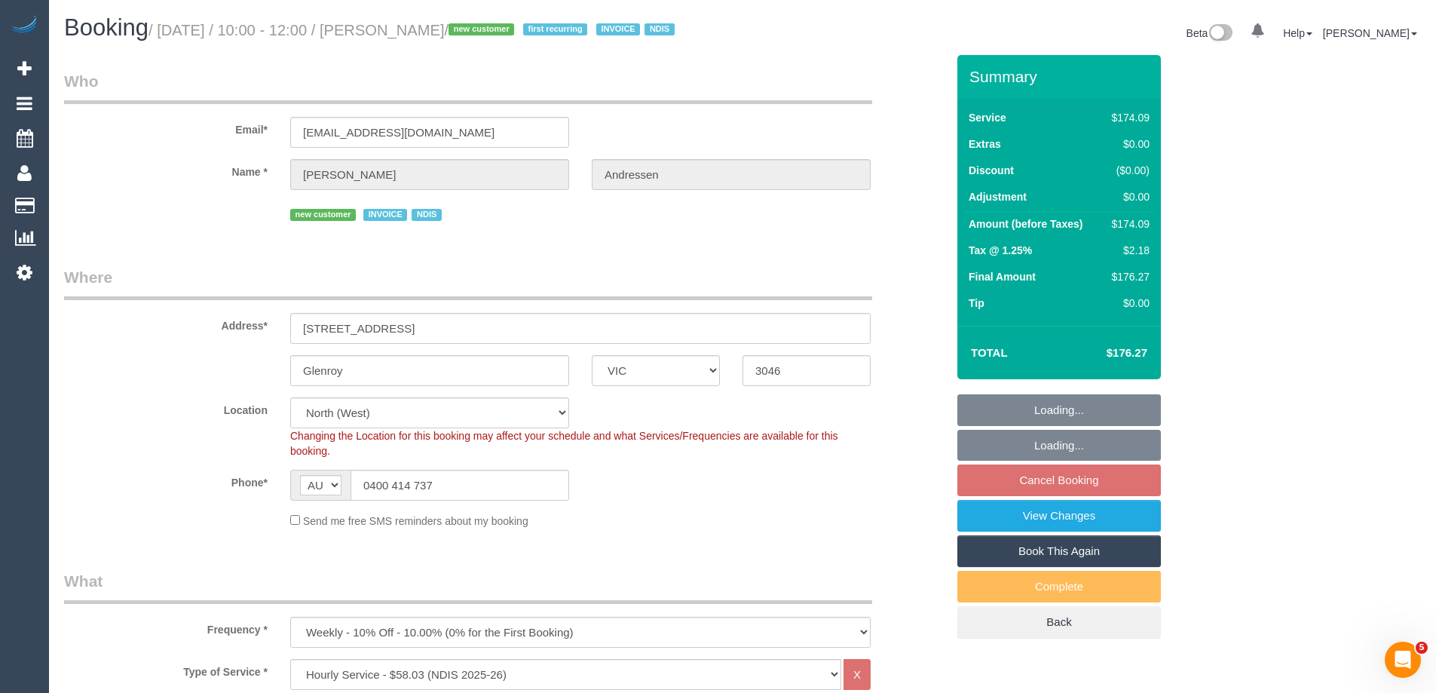
select select "number:25"
select select "number:33"
select select "object:1453"
select select "spot1"
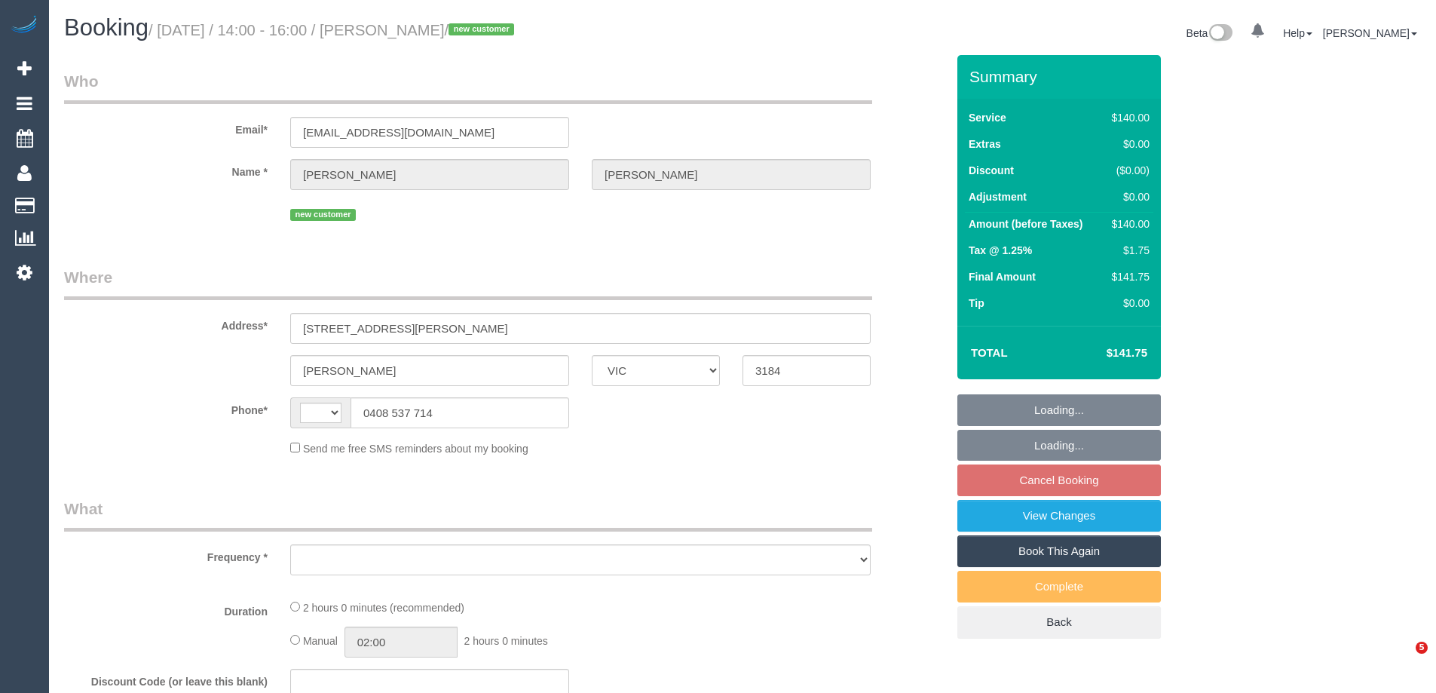
select select "VIC"
select select "string:stripe-pm_1S2OD92GScqysDRVG0Z9zVRn"
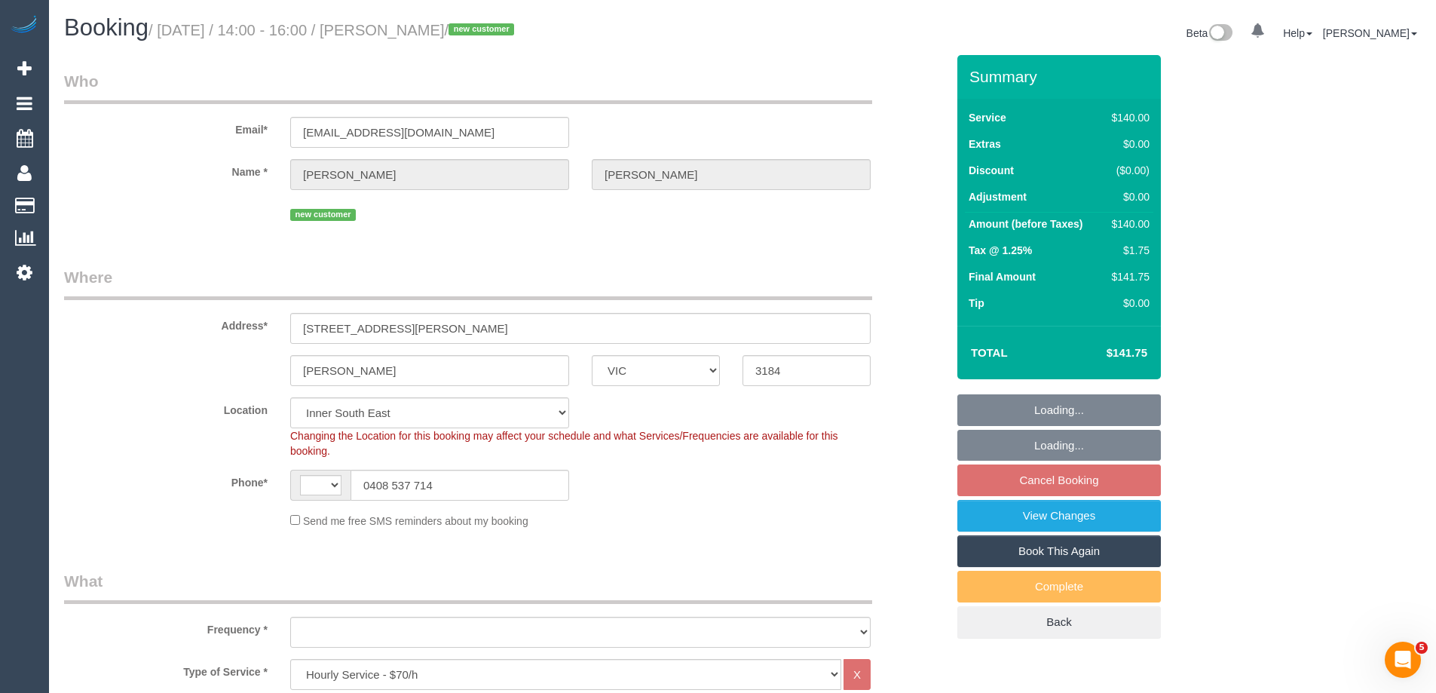
select select "string:AU"
select select "object:702"
select select "spot1"
select select "object:1414"
select select "number:28"
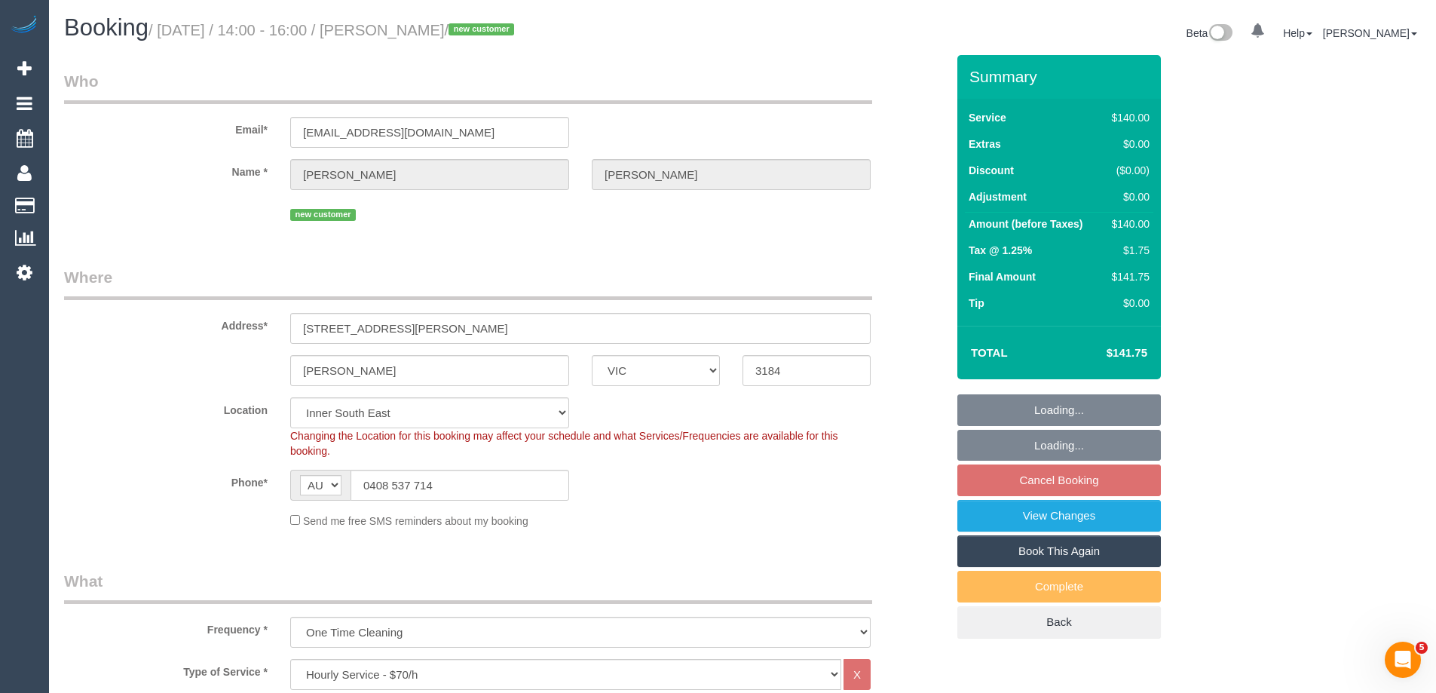
select select "number:14"
select select "number:19"
select select "number:24"
select select "number:26"
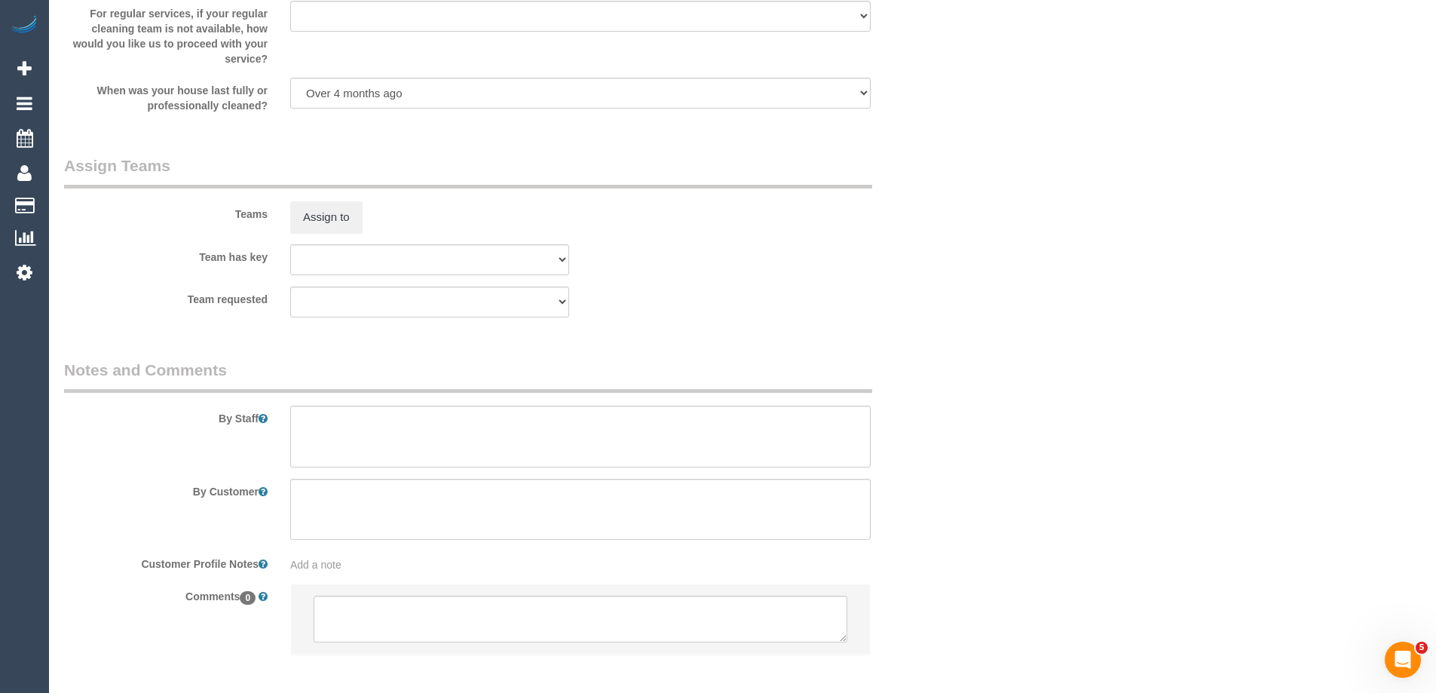
scroll to position [2181, 0]
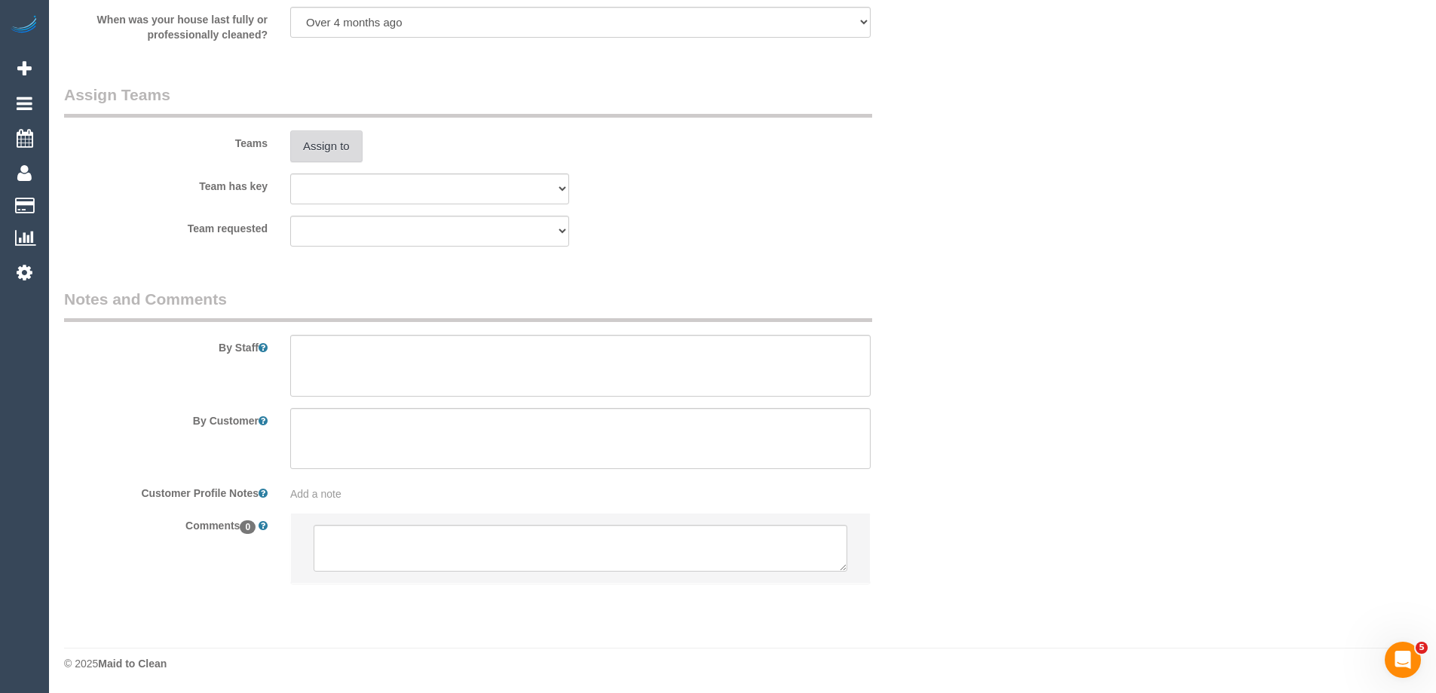
click at [319, 155] on button "Assign to" at bounding box center [326, 146] width 72 height 32
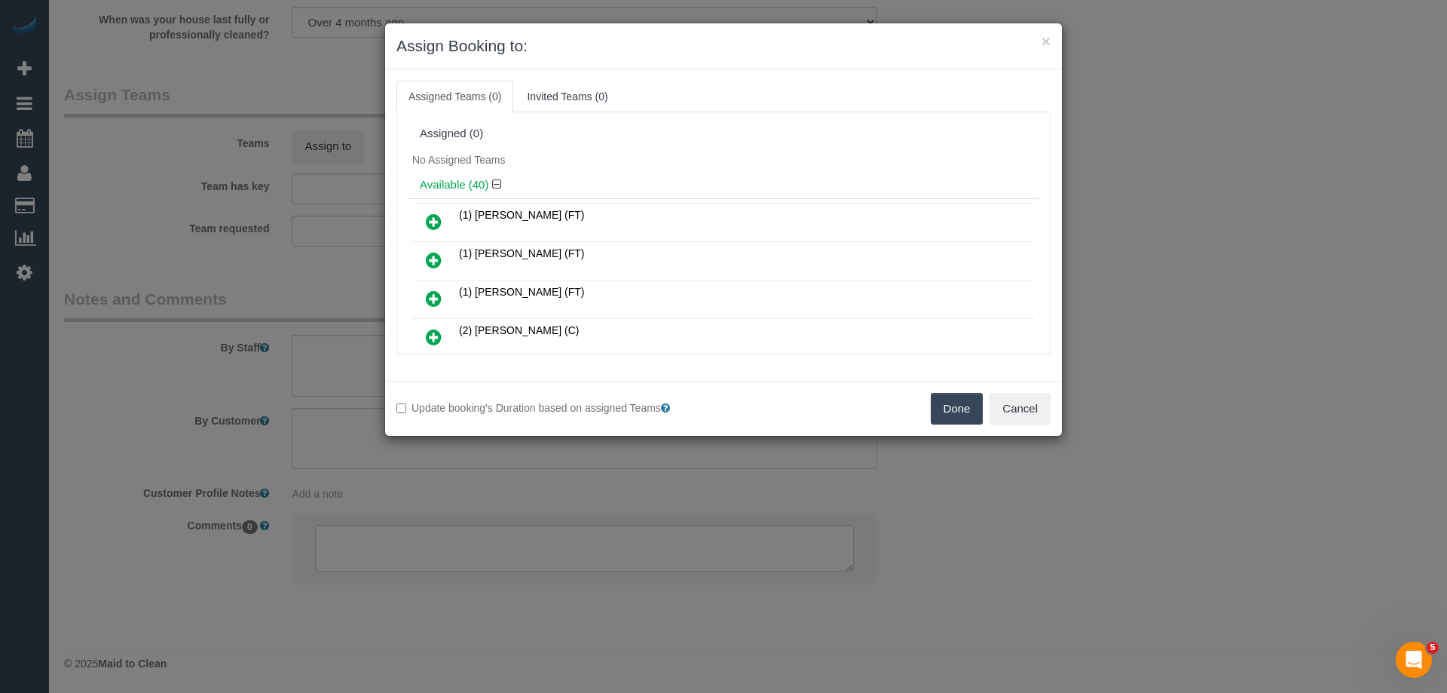
drag, startPoint x: 429, startPoint y: 298, endPoint x: 454, endPoint y: 298, distance: 24.9
click at [429, 298] on icon at bounding box center [434, 298] width 16 height 18
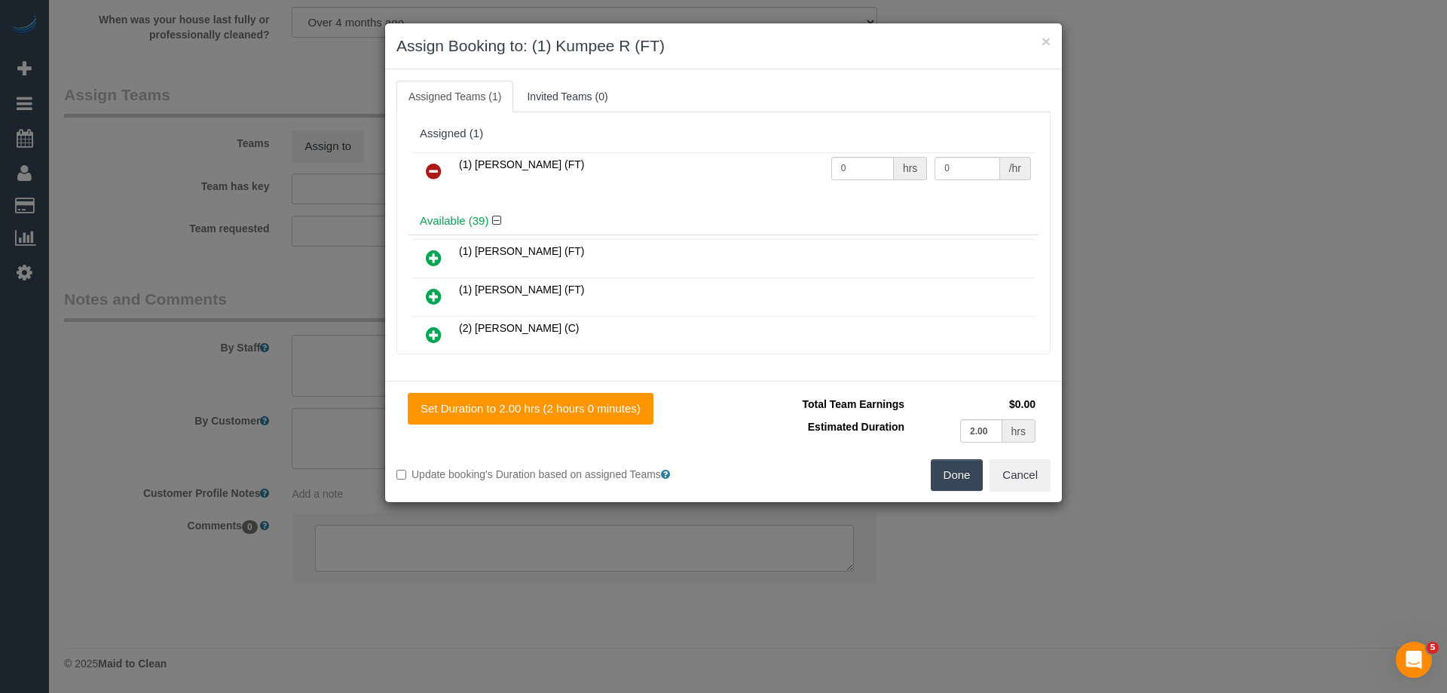
click at [938, 471] on button "Done" at bounding box center [957, 475] width 53 height 32
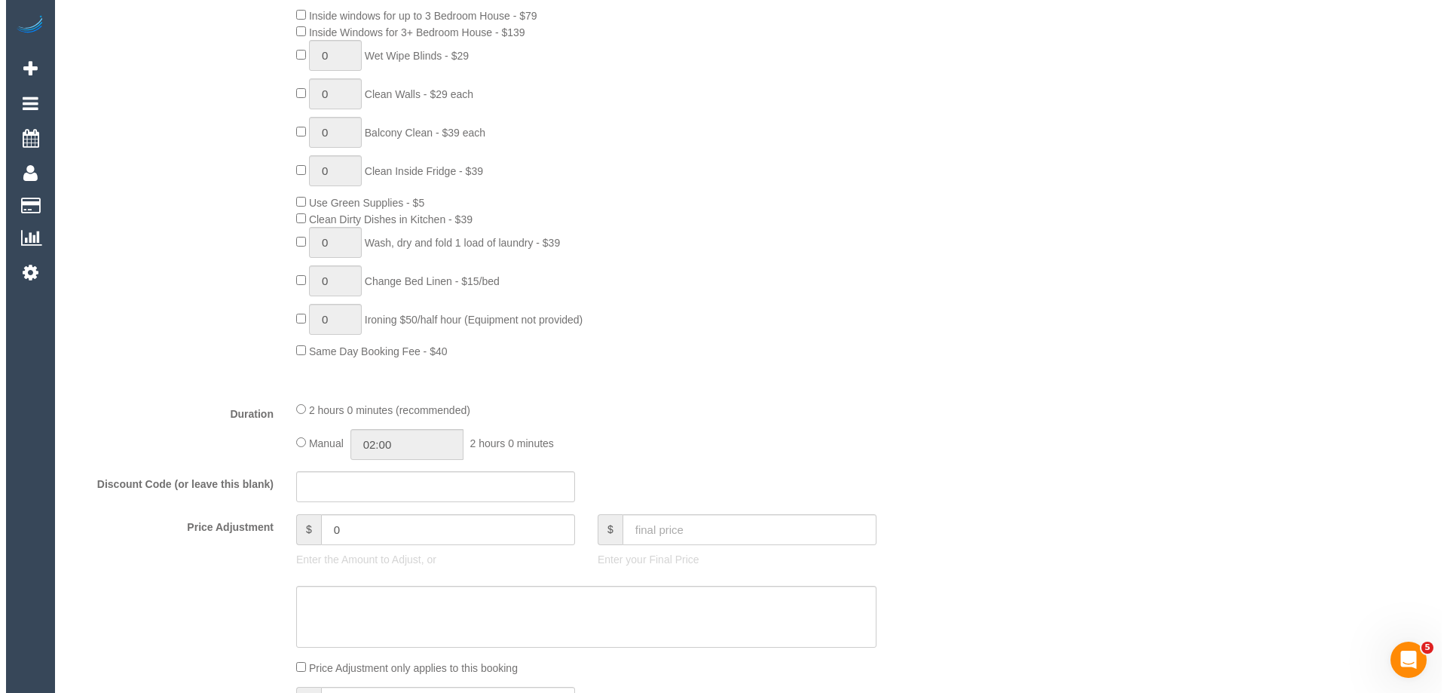
scroll to position [0, 0]
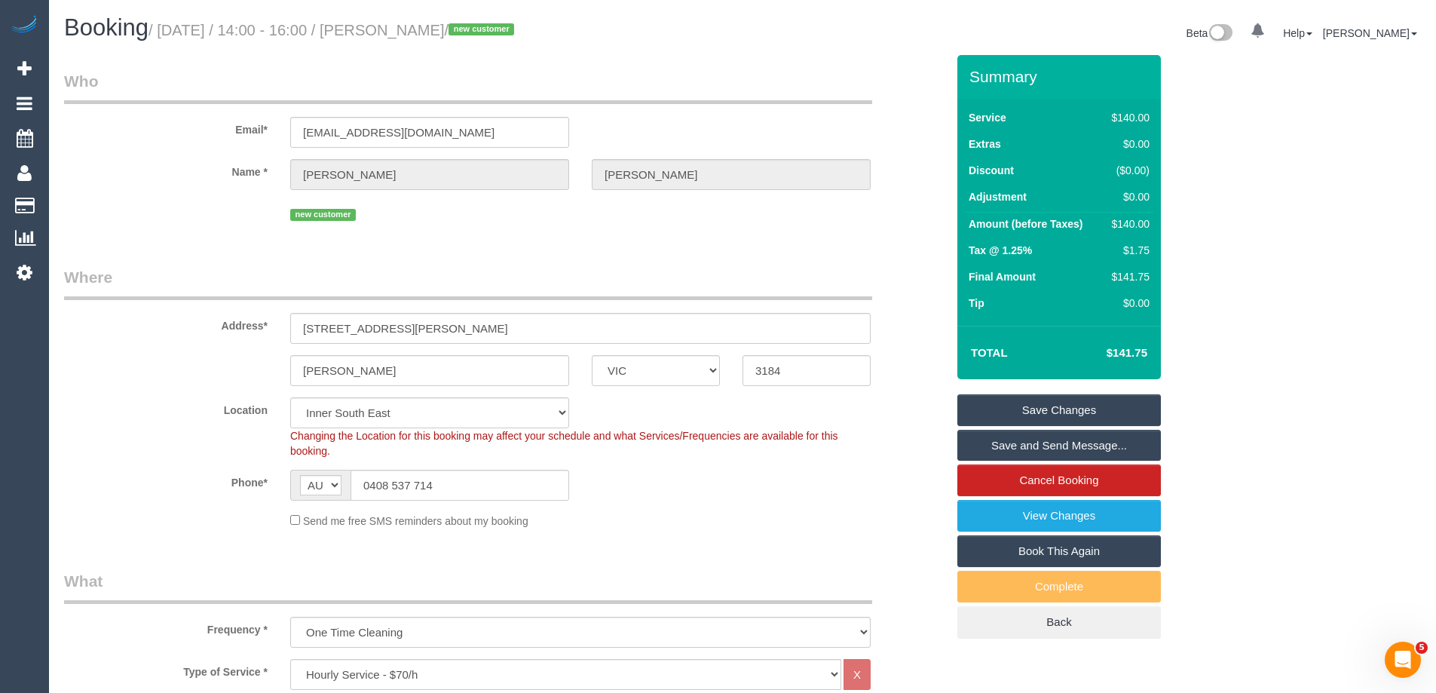
drag, startPoint x: 528, startPoint y: 28, endPoint x: 418, endPoint y: 35, distance: 110.2
click at [418, 35] on small "/ [DATE] / 14:00 - 16:00 / [PERSON_NAME] / new customer" at bounding box center [333, 30] width 370 height 17
copy small "[PERSON_NAME]"
click at [991, 443] on link "Save and Send Message..." at bounding box center [1058, 446] width 203 height 32
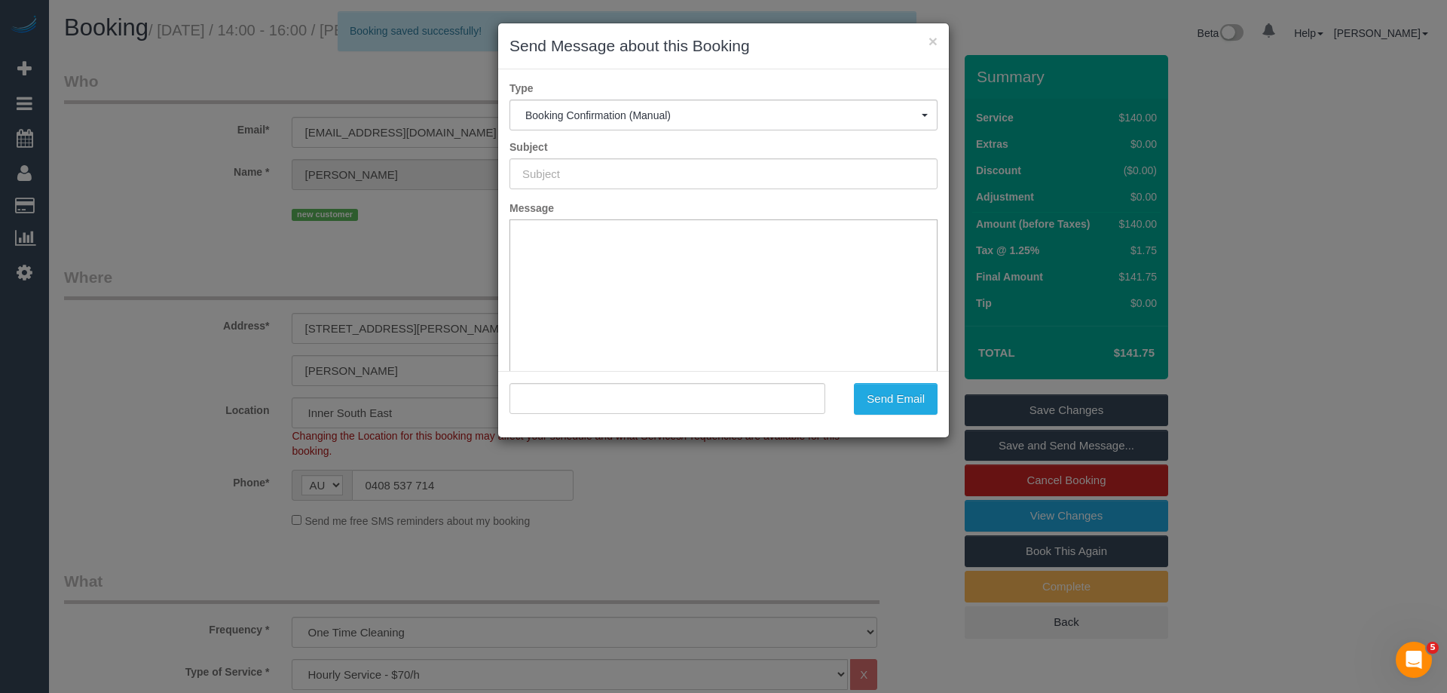
type input "Booking Confirmed"
type input ""[PERSON_NAME]" <[EMAIL_ADDRESS][DOMAIN_NAME]>"
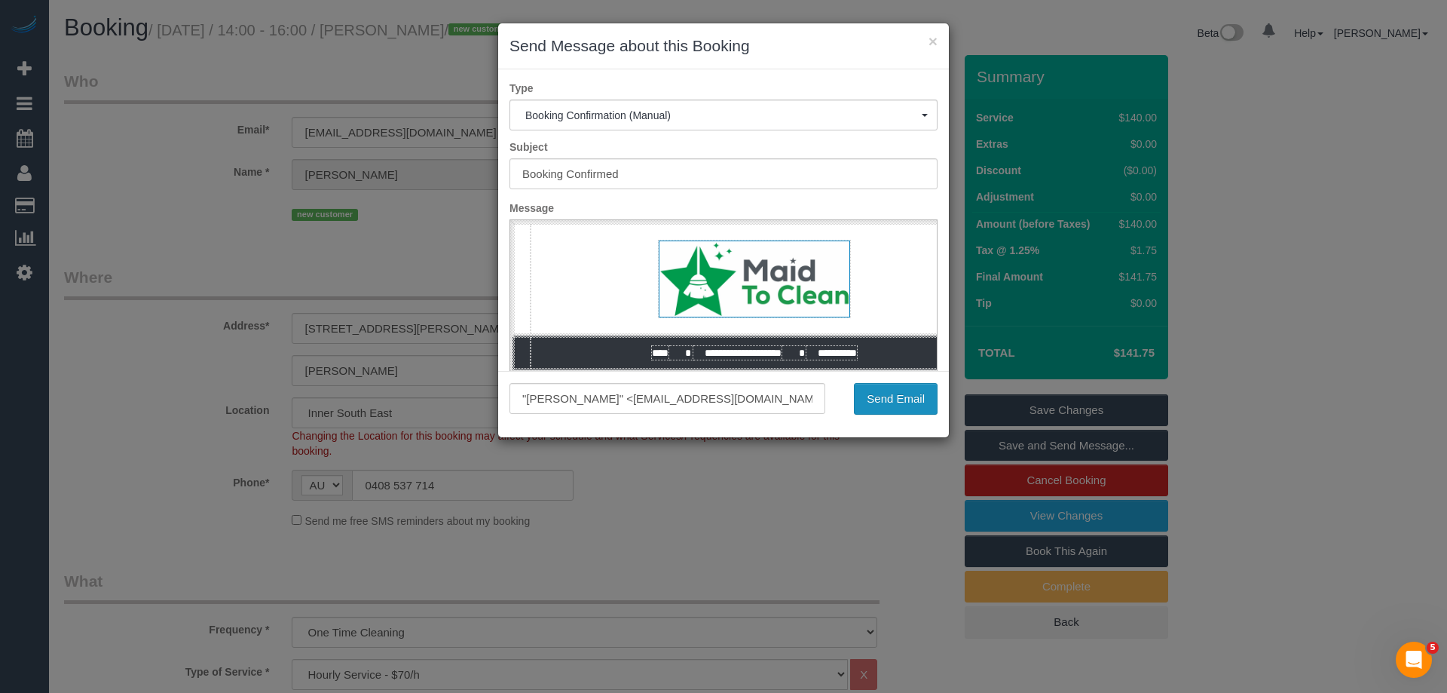
click at [885, 402] on button "Send Email" at bounding box center [896, 399] width 84 height 32
